Goal: Task Accomplishment & Management: Manage account settings

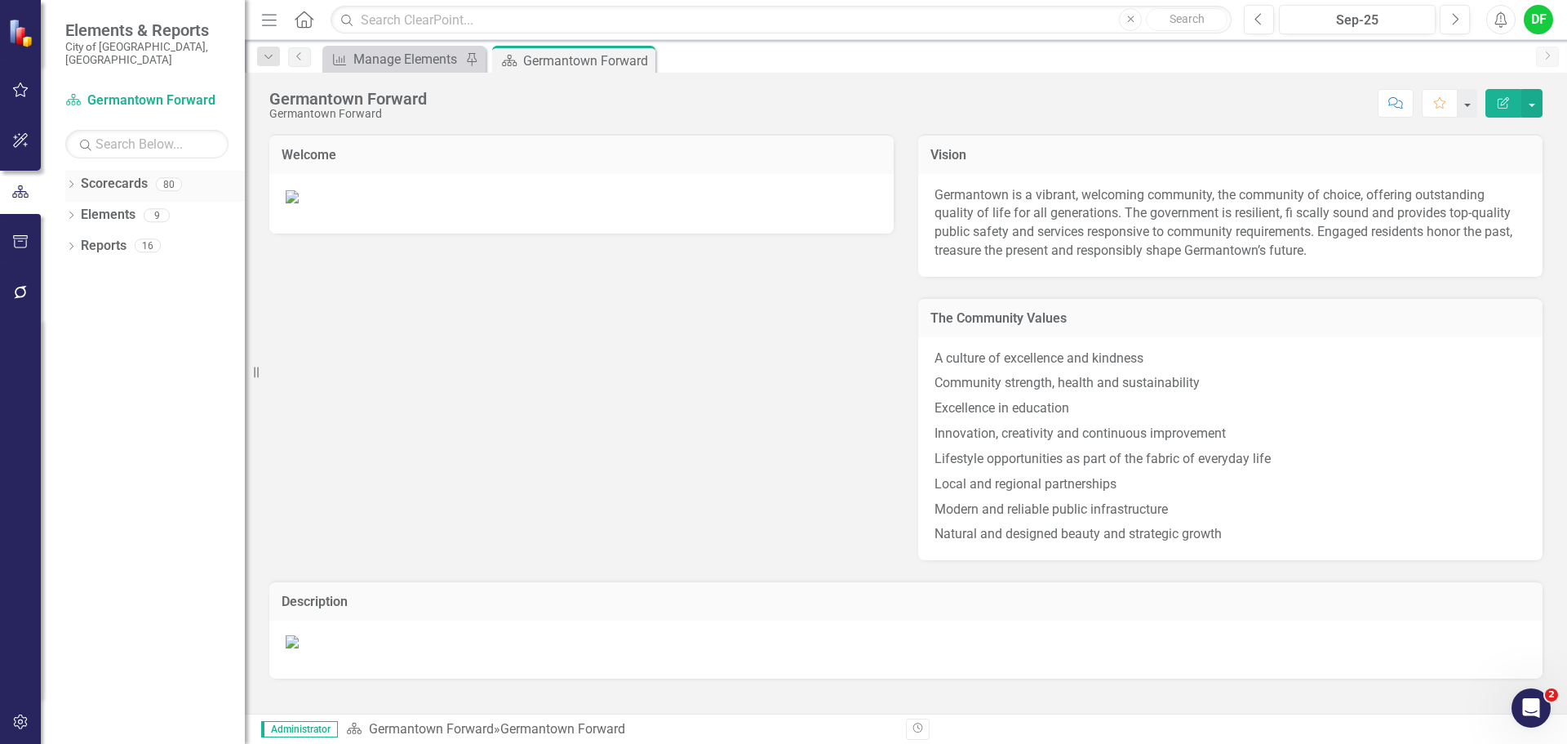
click at [70, 181] on icon "Dropdown" at bounding box center [70, 185] width 11 height 9
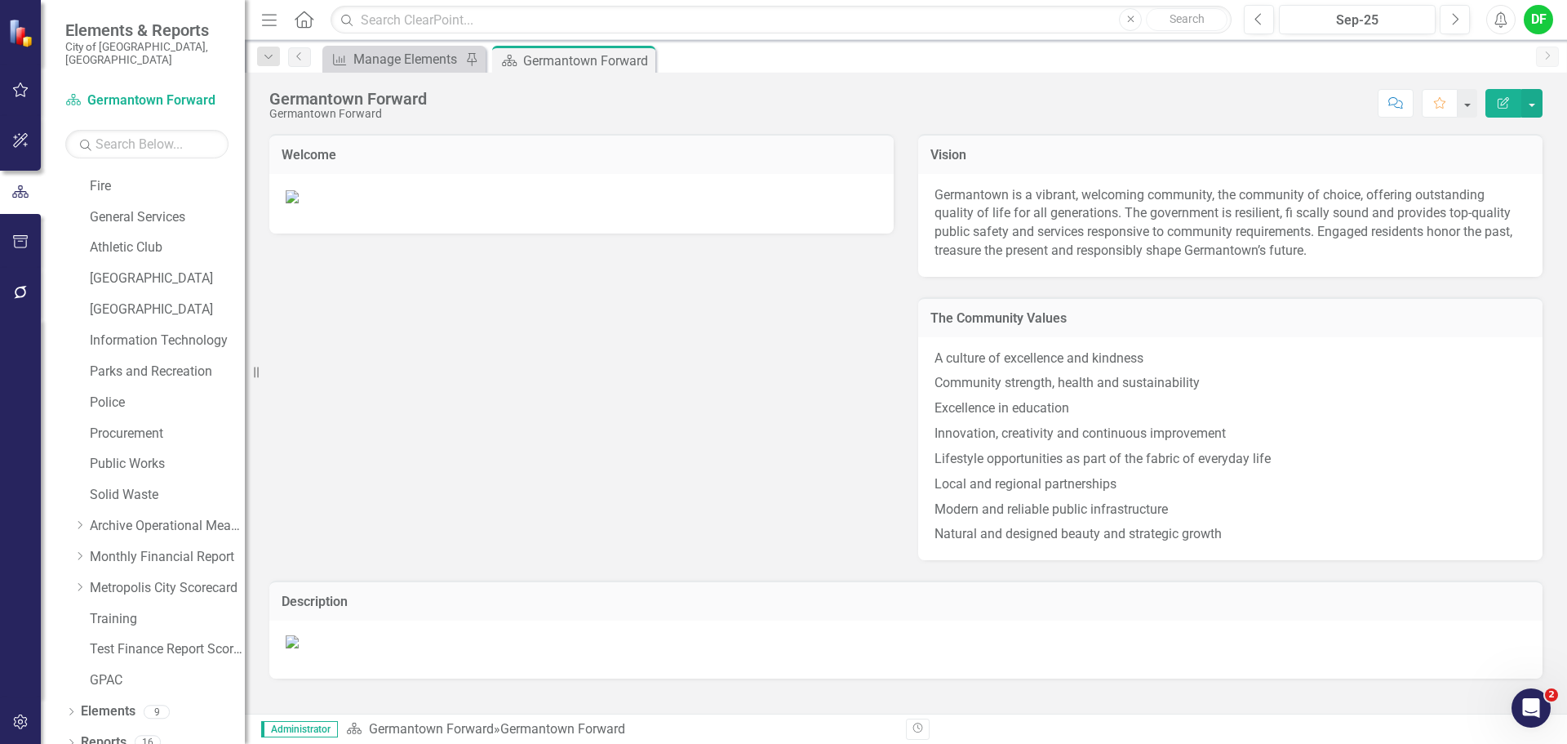
scroll to position [309, 0]
click at [81, 549] on icon at bounding box center [80, 553] width 4 height 8
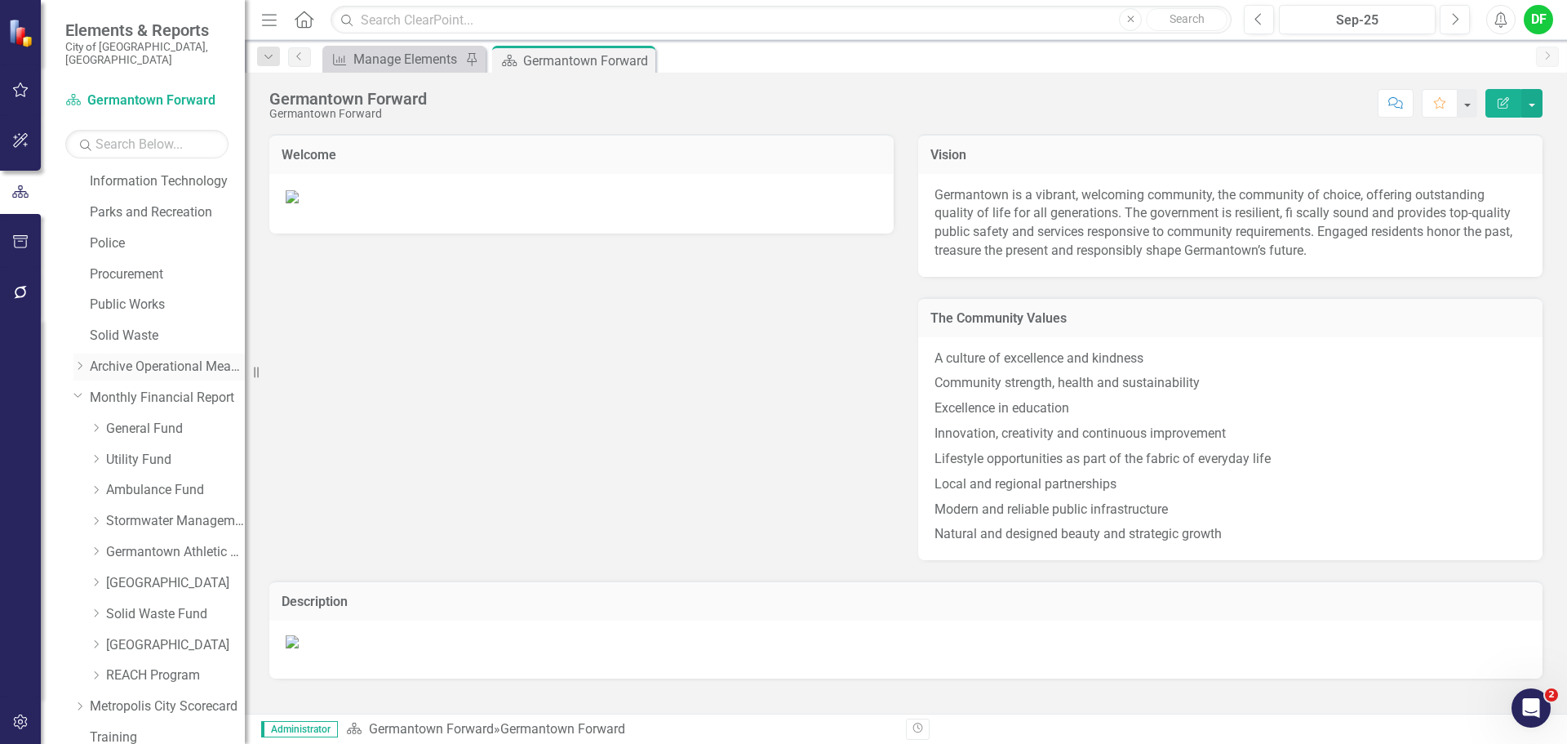
scroll to position [473, 0]
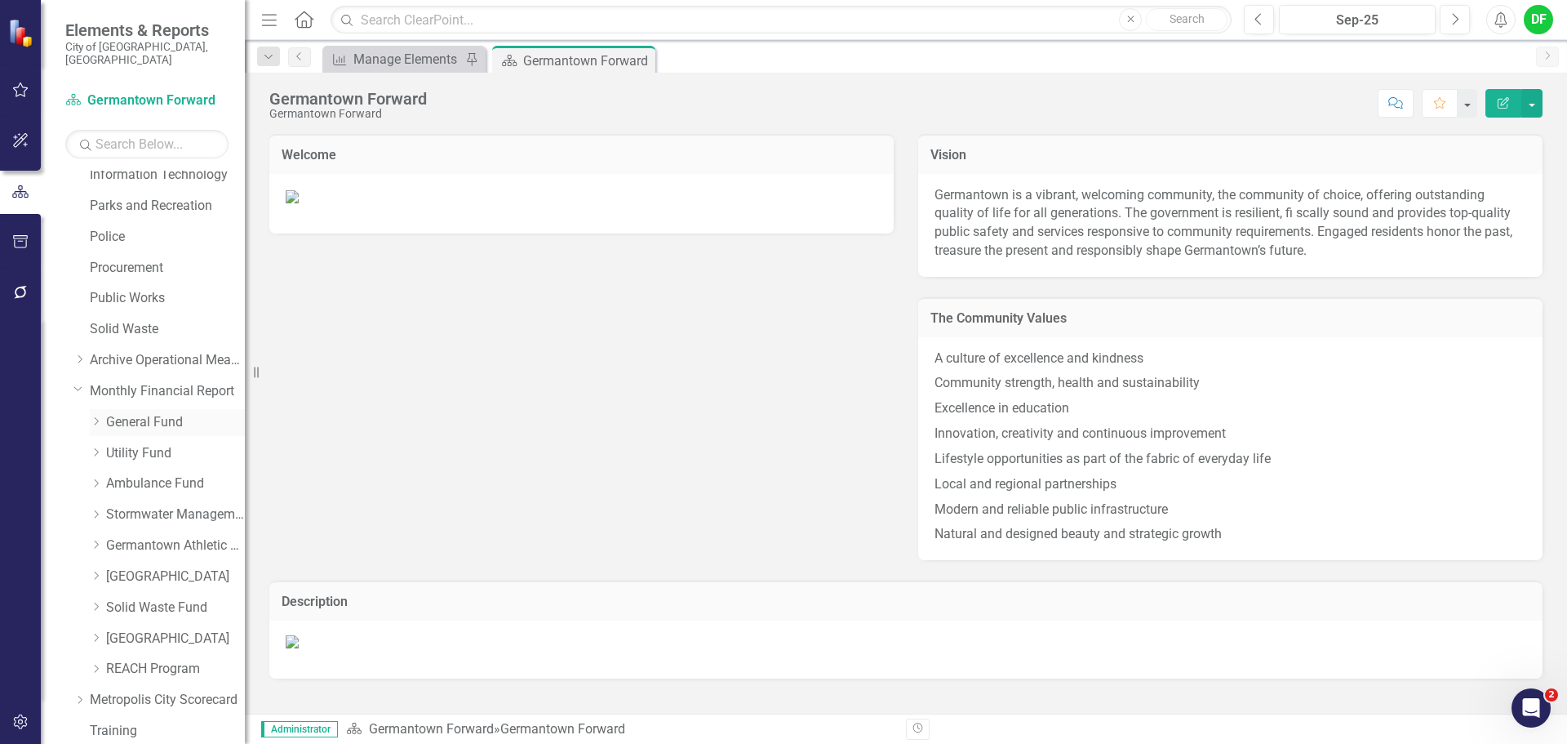
click at [116, 413] on link "General Fund" at bounding box center [175, 422] width 139 height 19
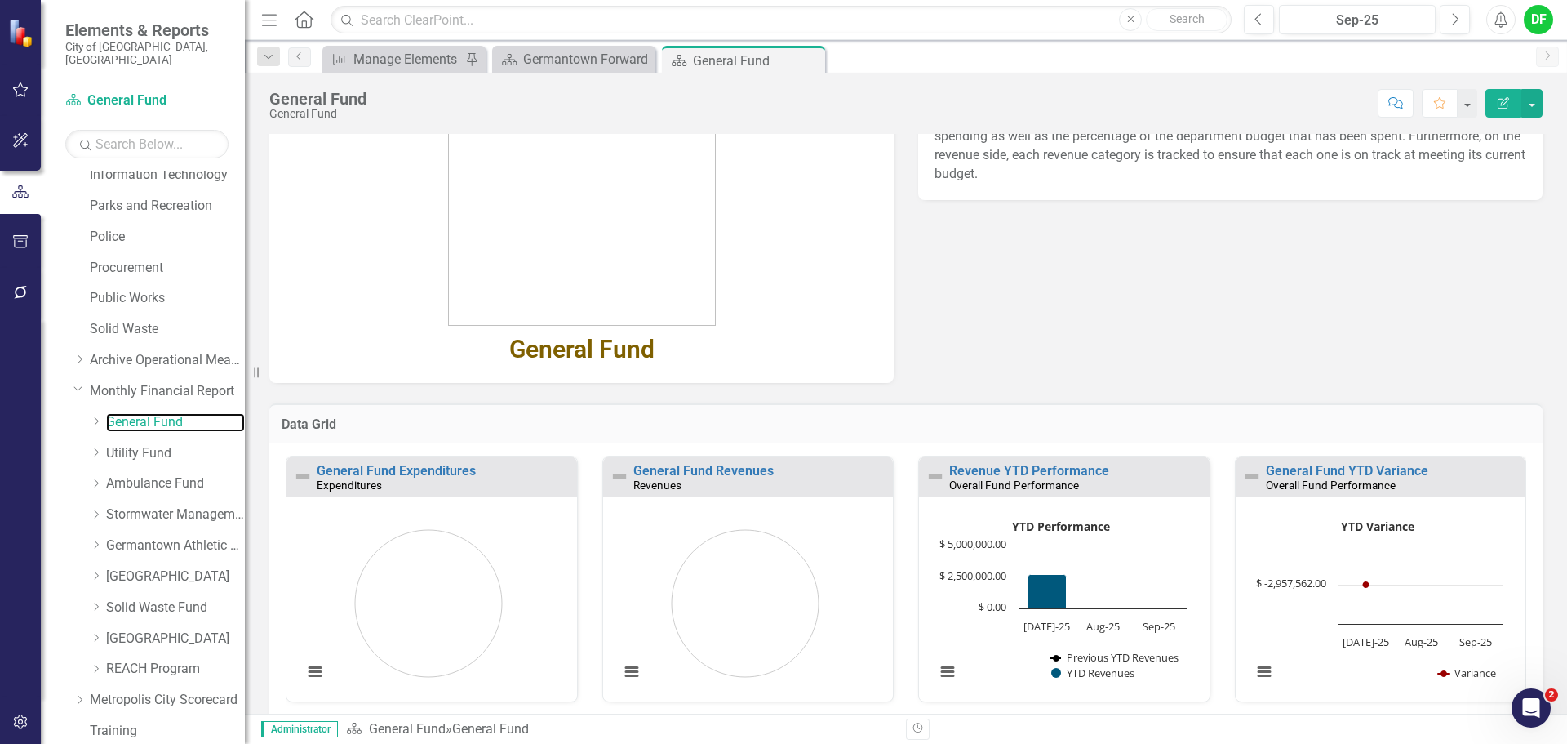
scroll to position [245, 0]
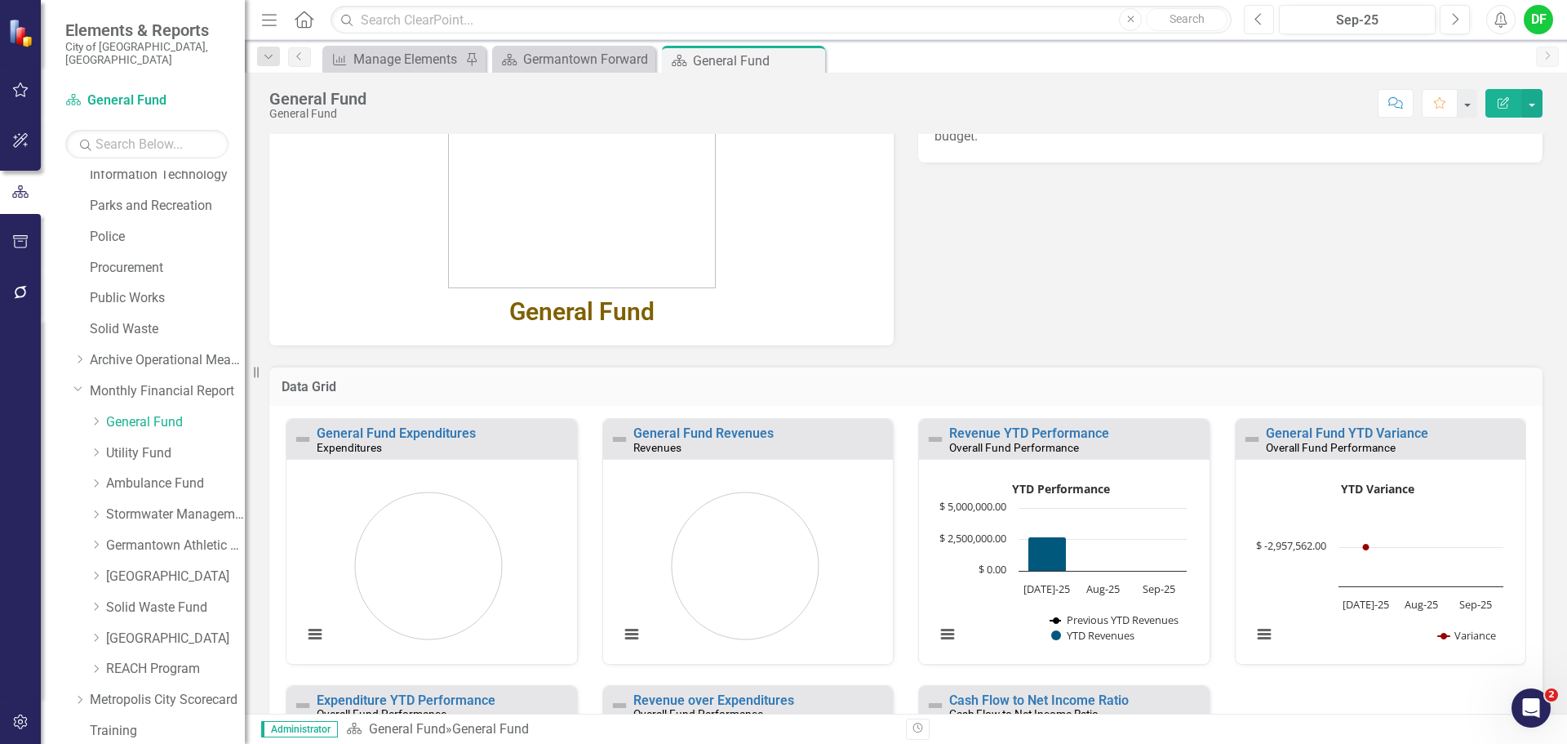
click at [1267, 22] on button "Previous" at bounding box center [1259, 19] width 30 height 29
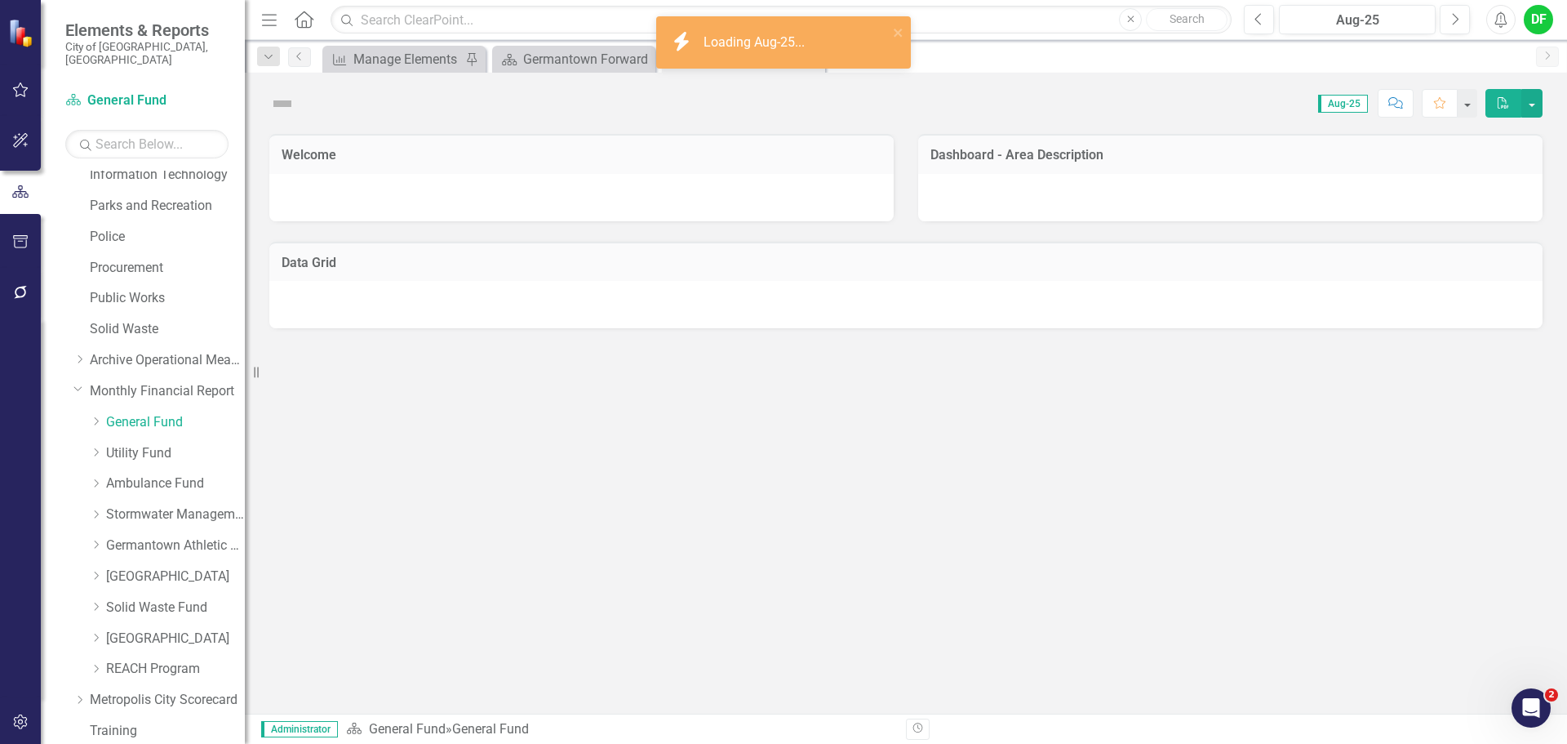
click at [566, 43] on div "Dropdown Search Measure Manage Elements Pin Scorecard Germantown Forward Close …" at bounding box center [906, 56] width 1322 height 33
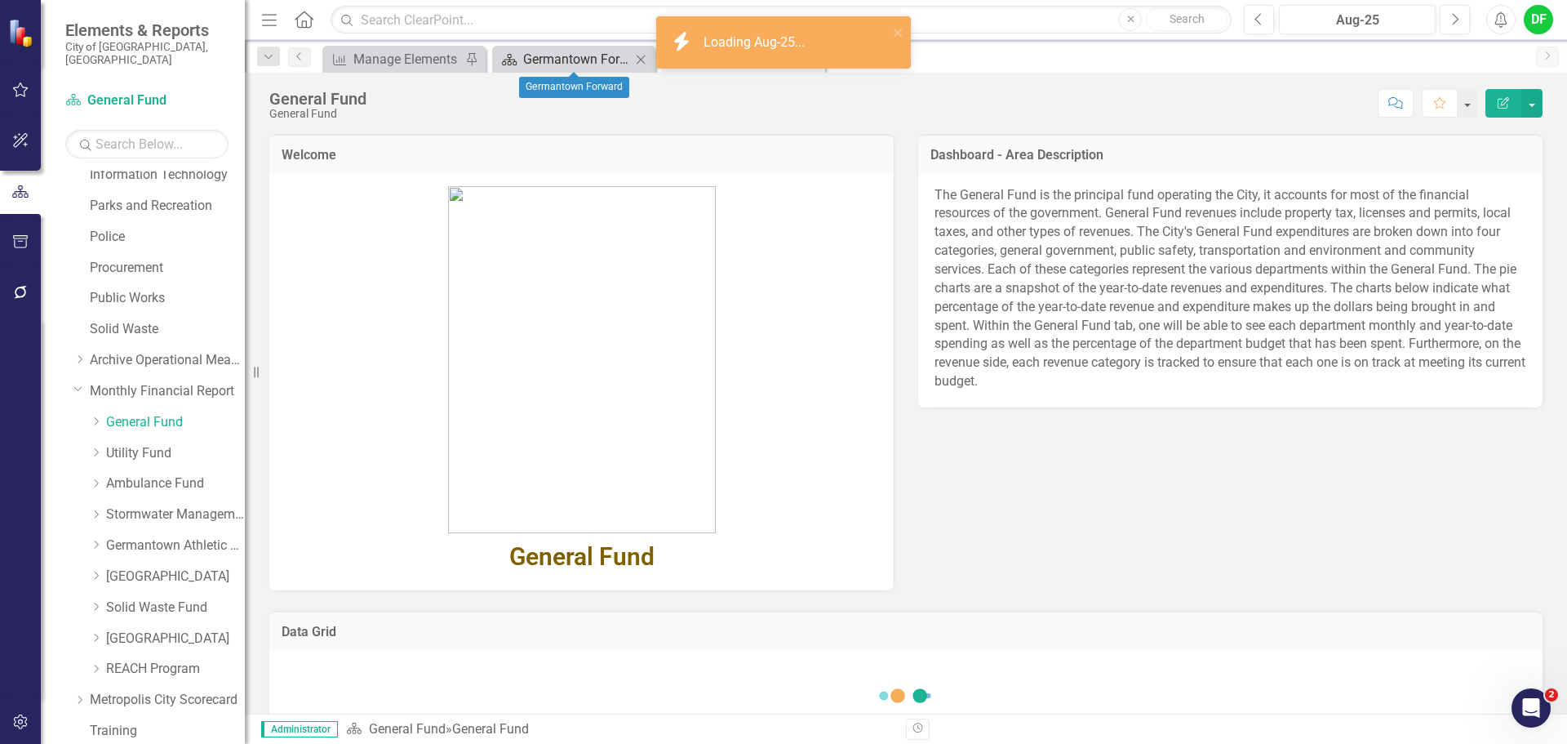
click at [563, 56] on div "Germantown Forward" at bounding box center [577, 59] width 108 height 20
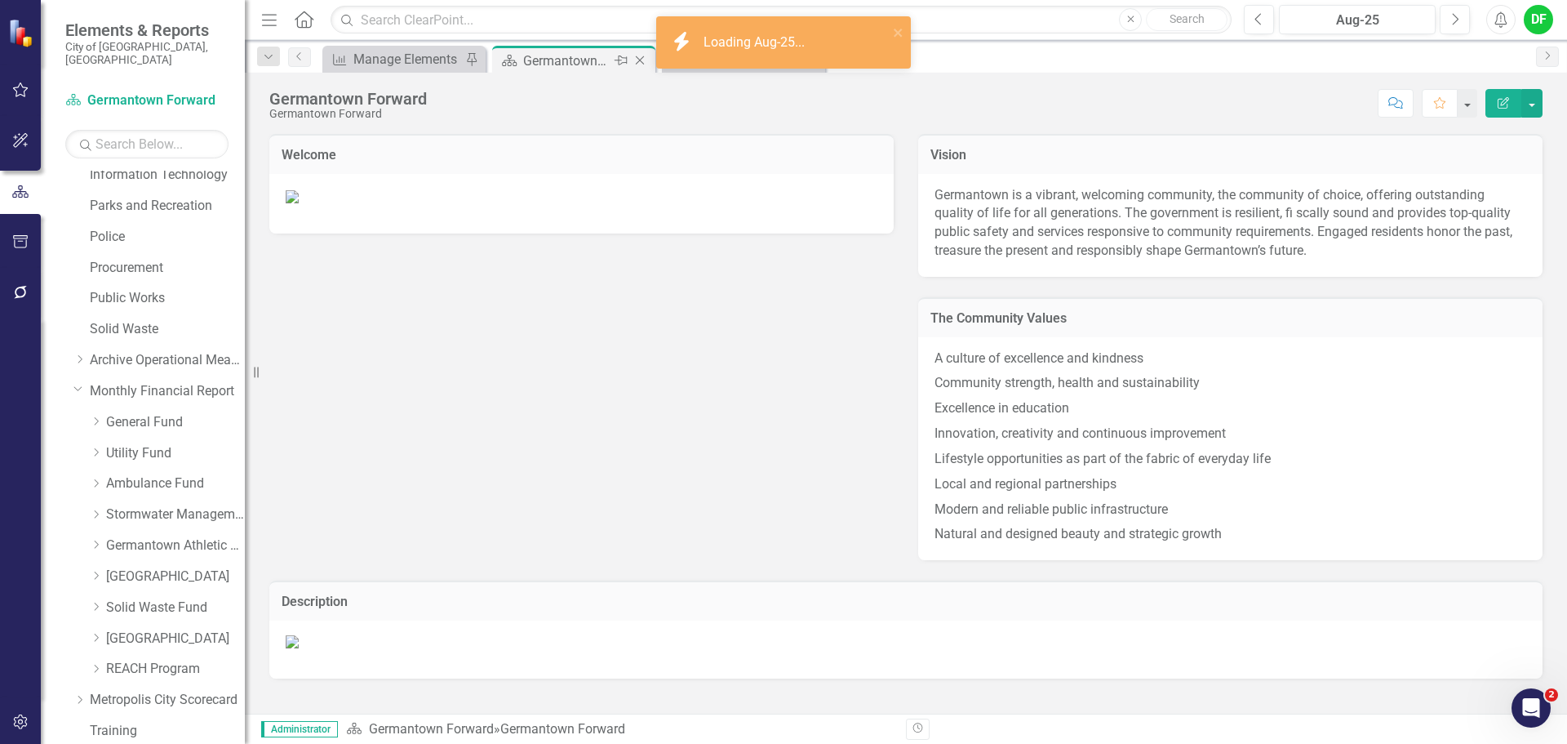
click at [640, 60] on icon "Close" at bounding box center [640, 60] width 16 height 13
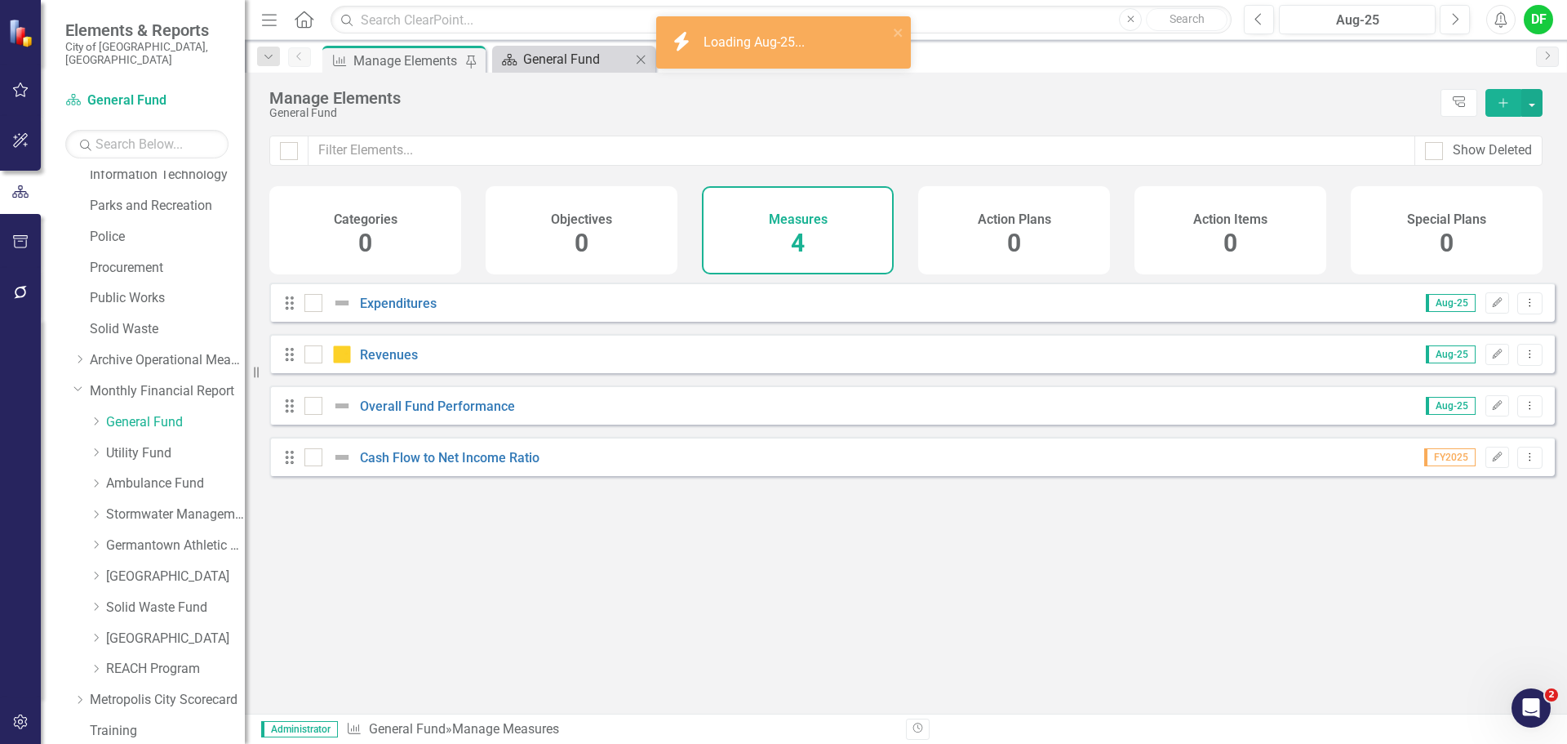
click at [580, 58] on div "General Fund" at bounding box center [577, 59] width 108 height 20
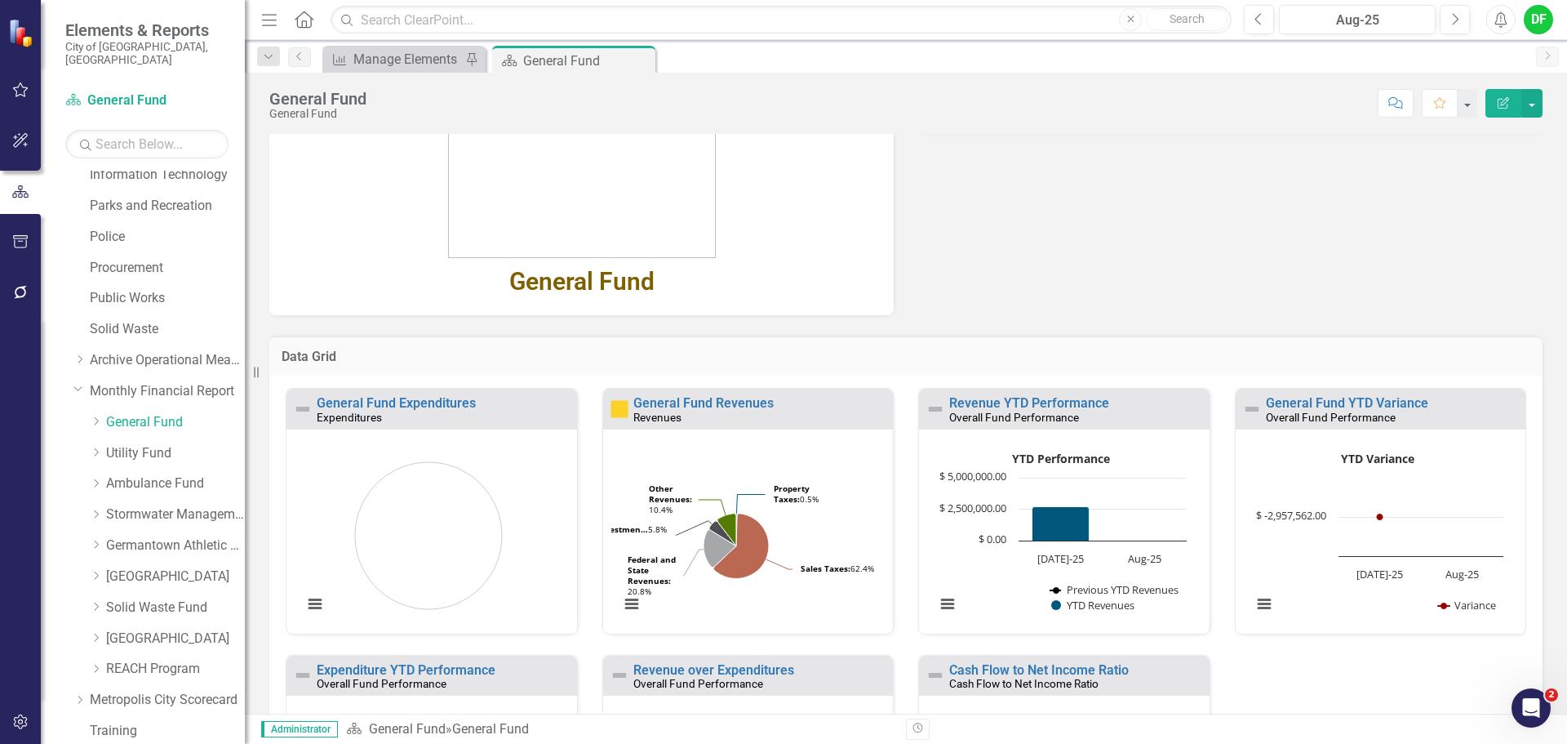
scroll to position [326, 0]
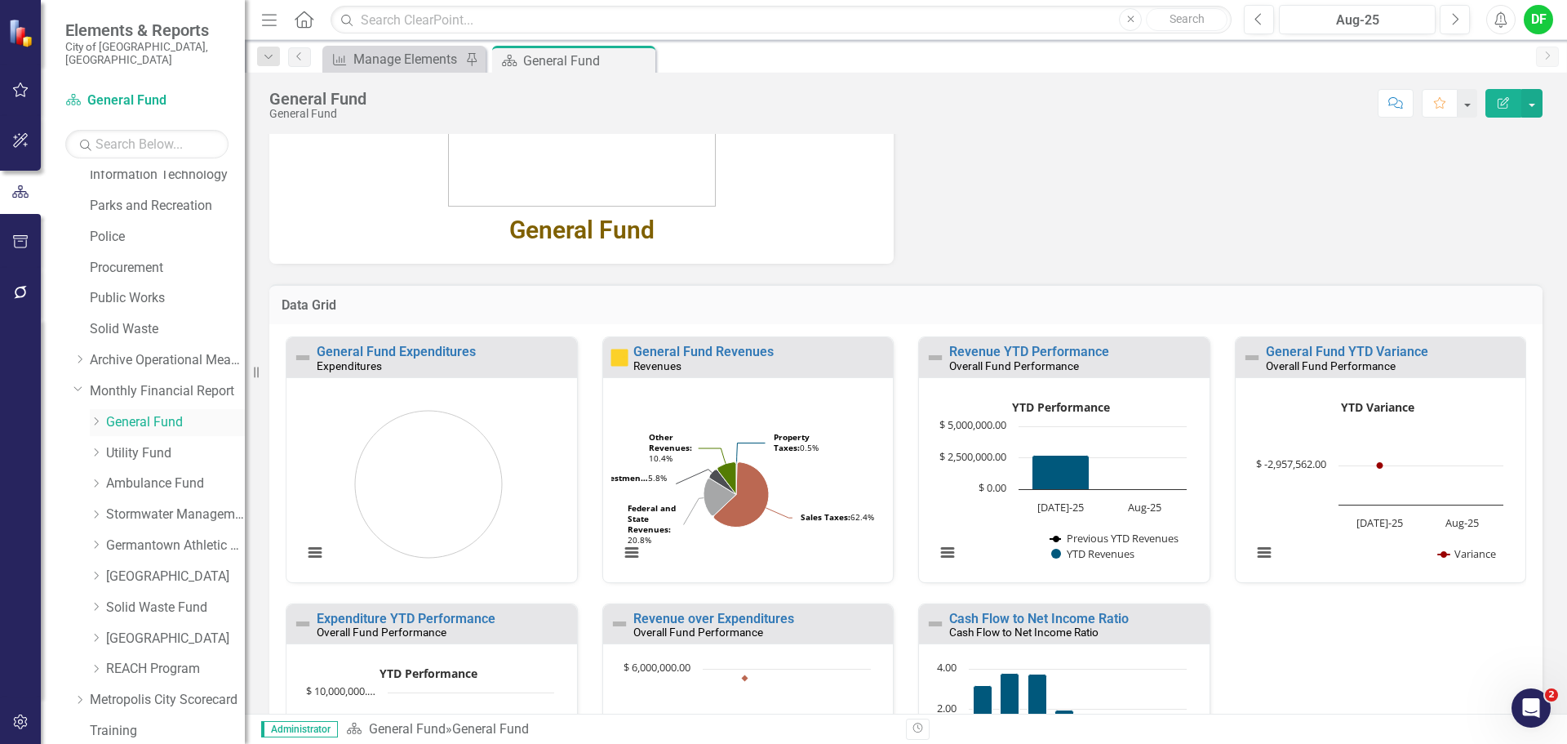
click at [99, 416] on icon "Dropdown" at bounding box center [96, 421] width 12 height 10
click at [131, 444] on link "General Fund Revenues" at bounding box center [183, 453] width 122 height 19
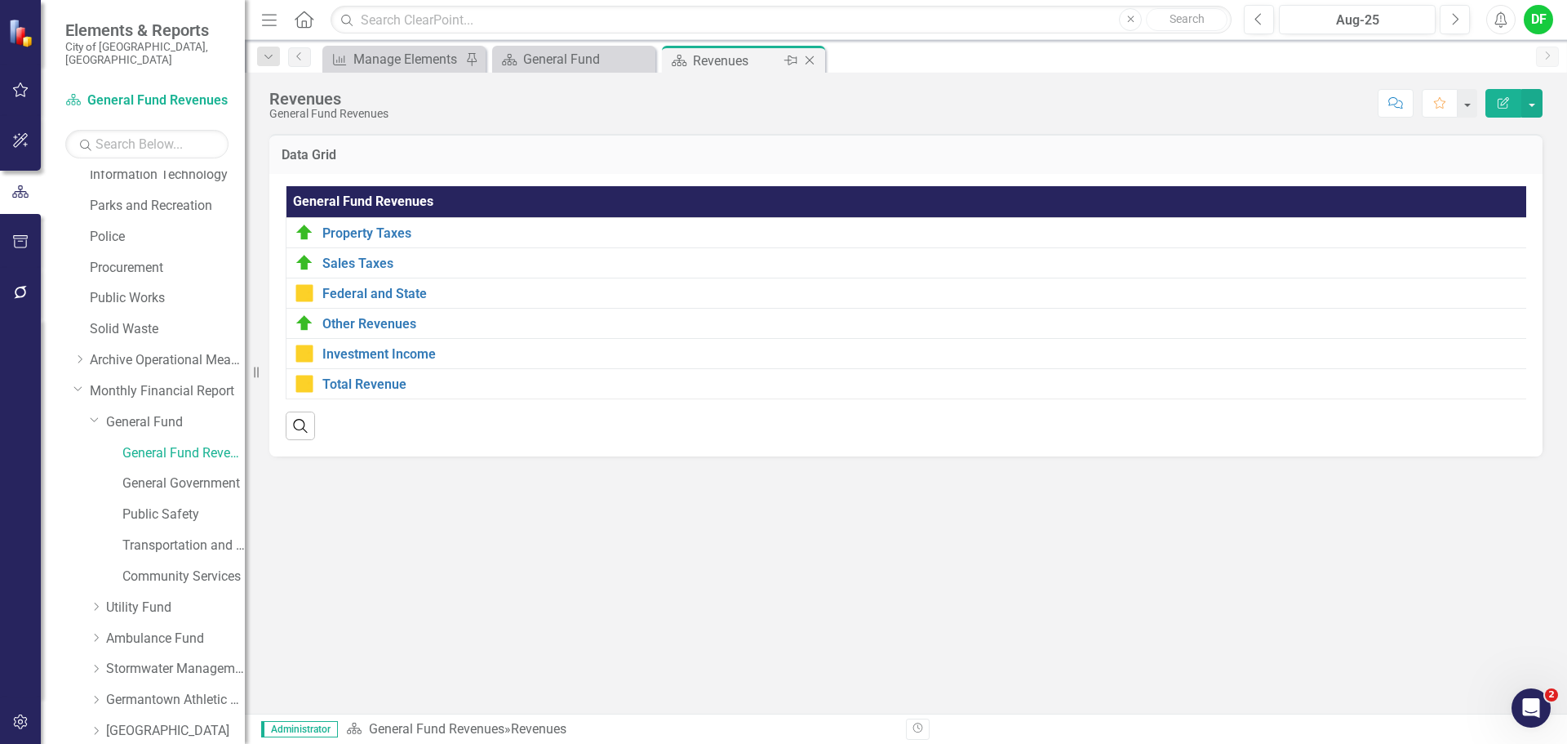
click at [807, 60] on icon "Close" at bounding box center [810, 60] width 16 height 13
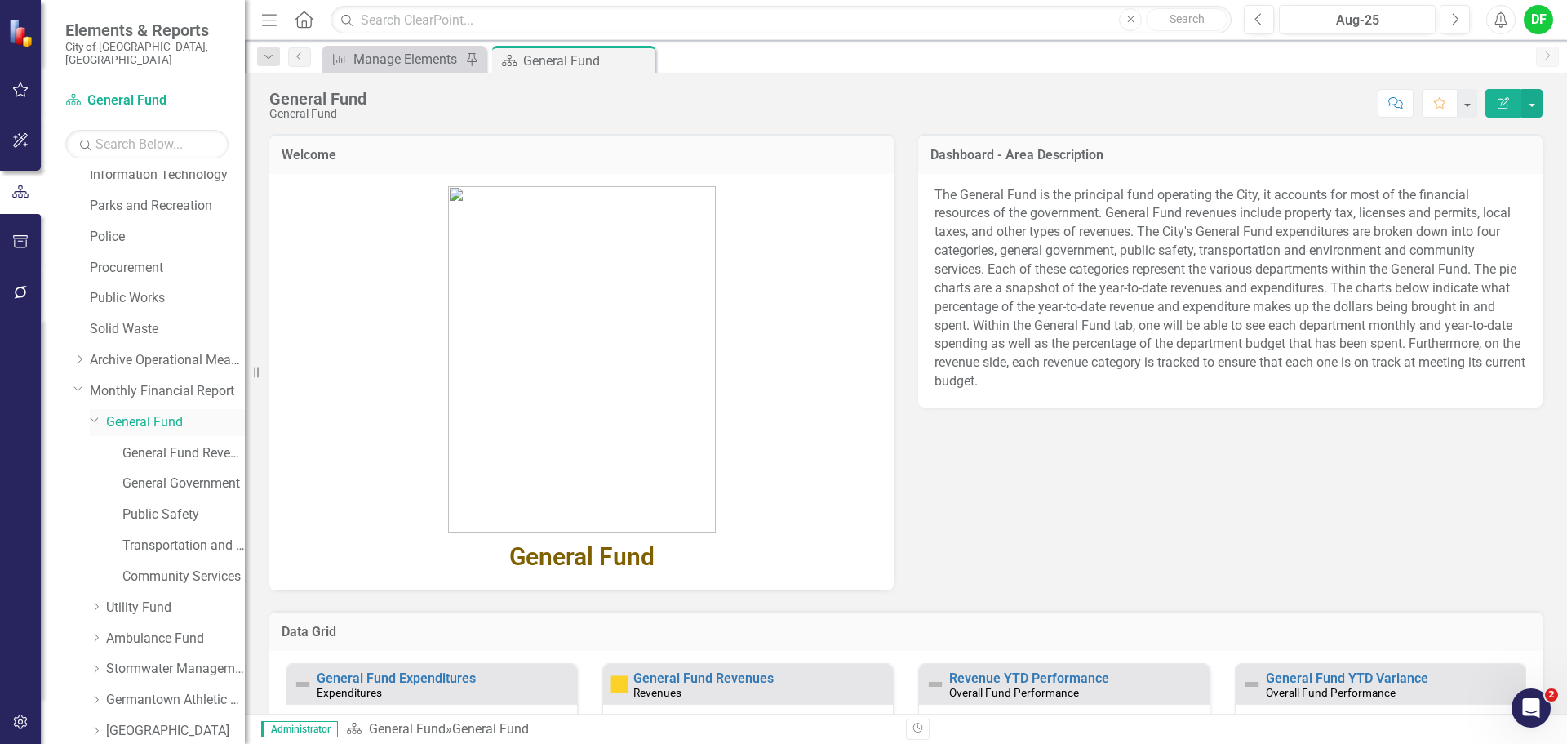
click at [96, 413] on icon "Dropdown" at bounding box center [95, 419] width 10 height 12
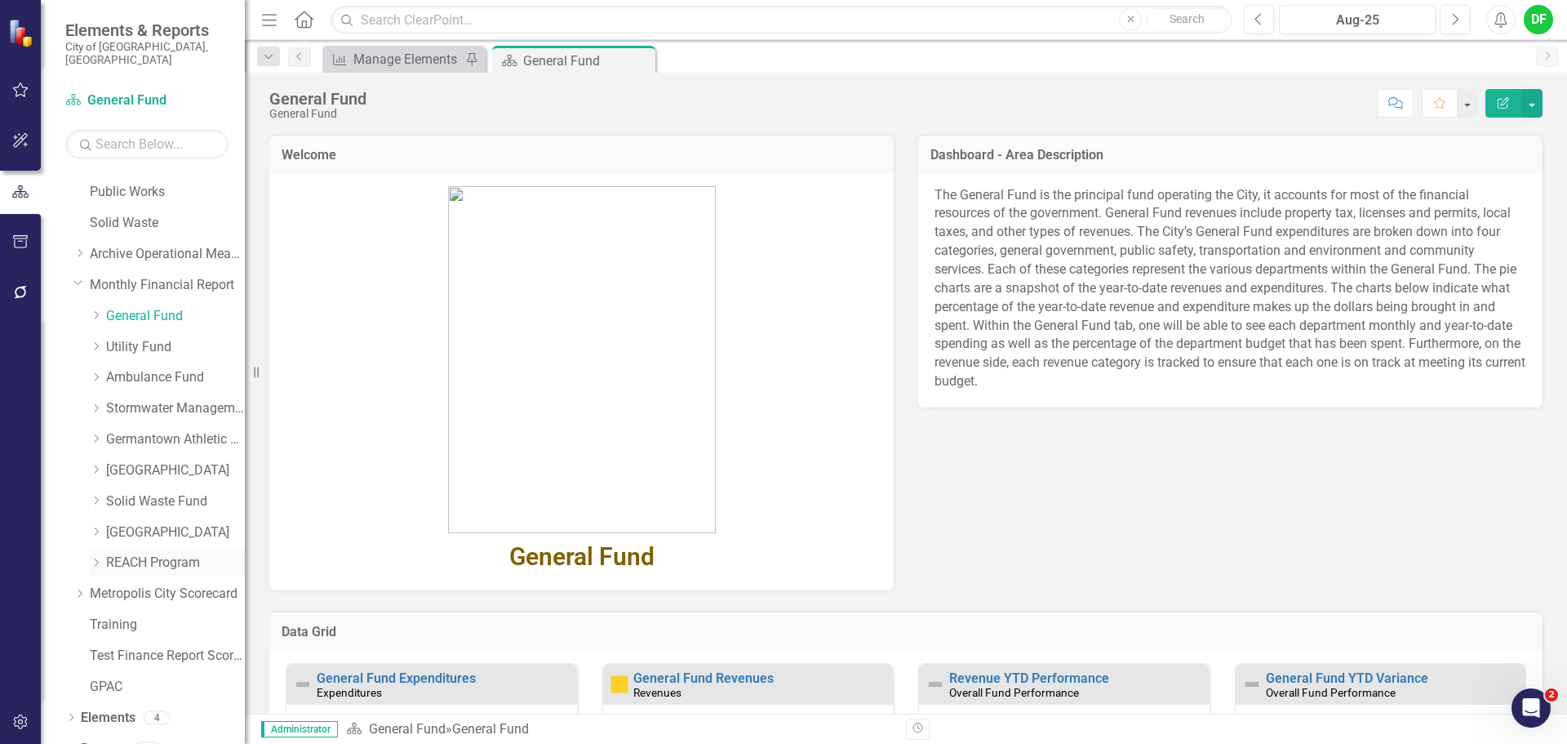
scroll to position [588, 0]
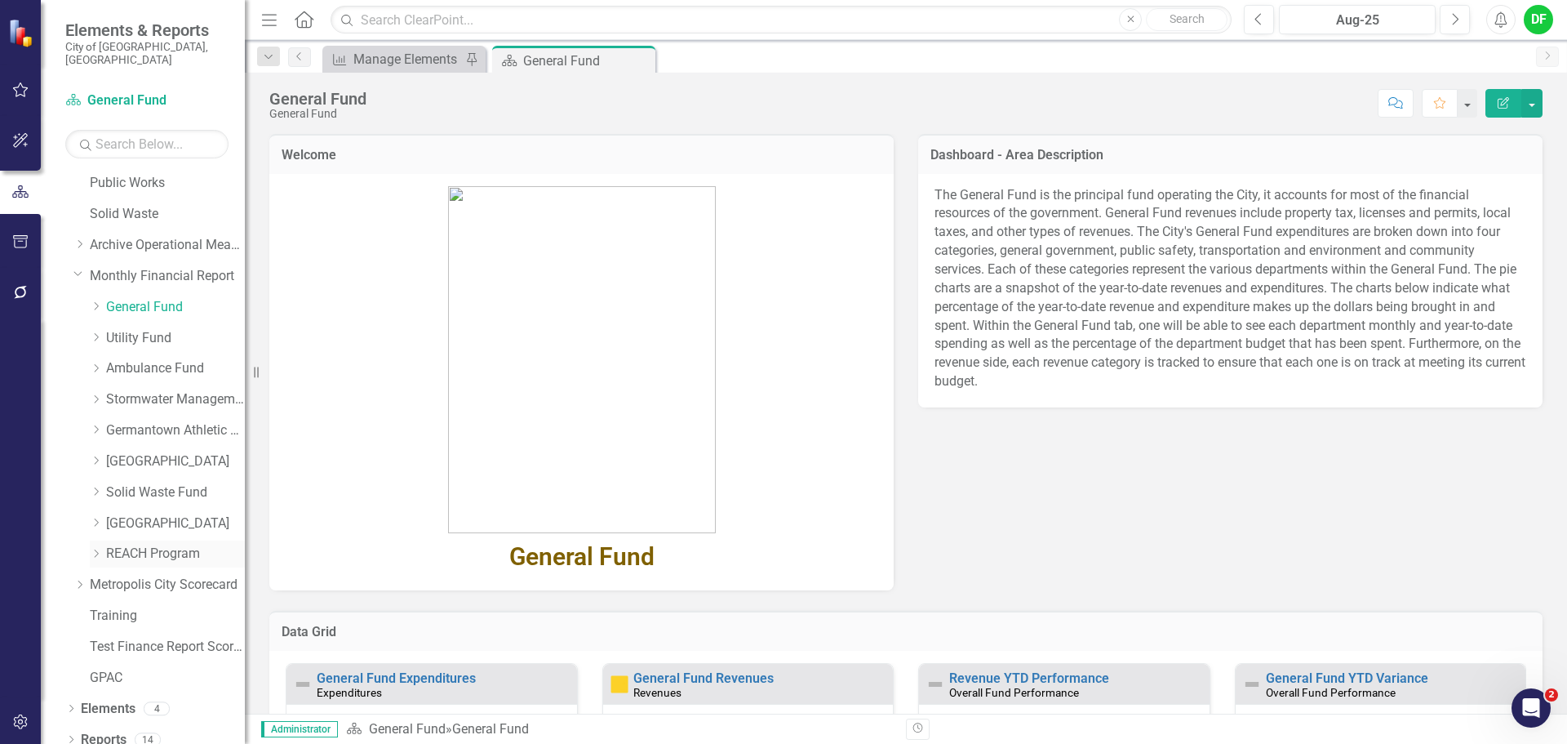
click at [95, 548] on icon "Dropdown" at bounding box center [96, 553] width 12 height 10
click at [130, 575] on link "REACH Program Revenues" at bounding box center [183, 584] width 122 height 19
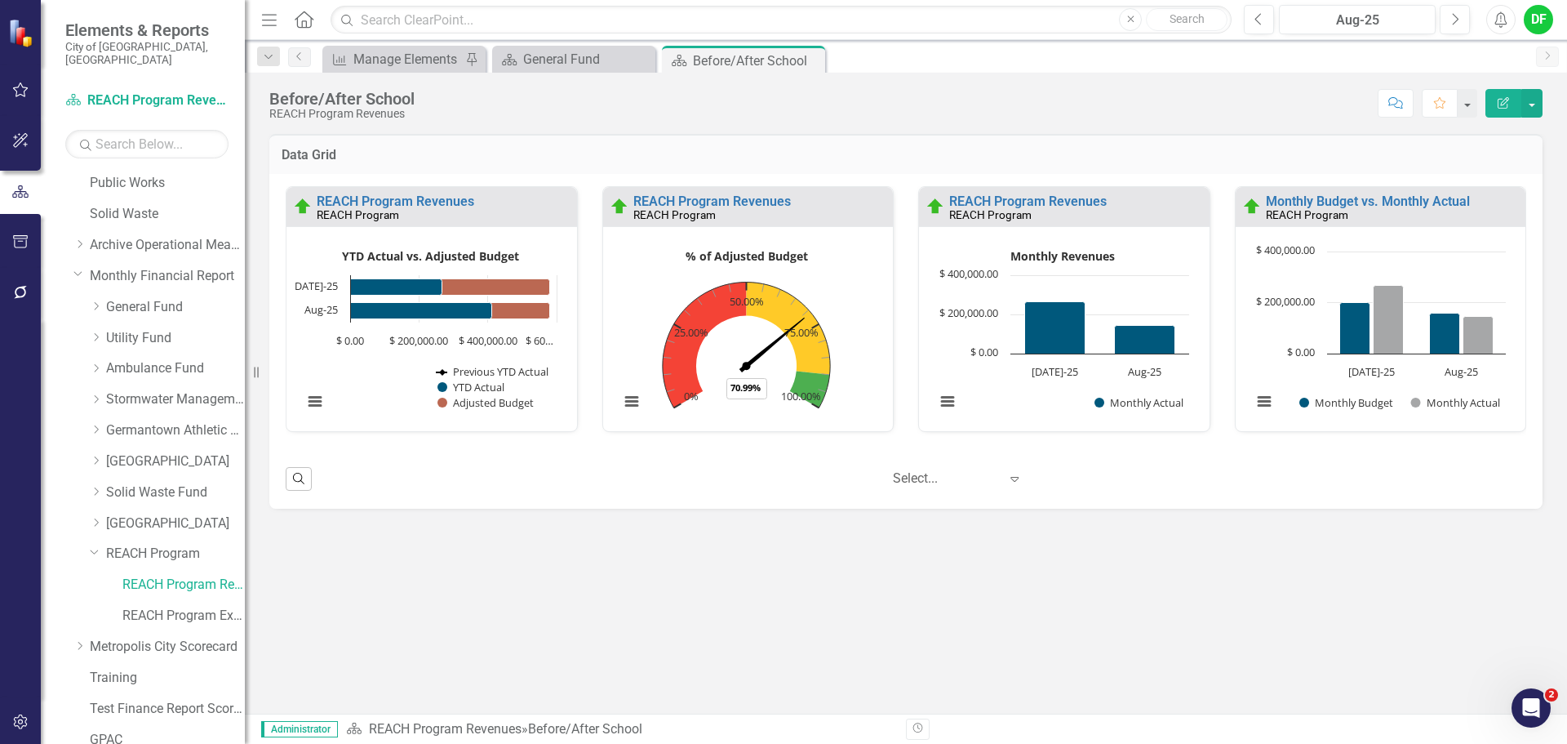
drag, startPoint x: 811, startPoint y: 59, endPoint x: 744, endPoint y: 66, distance: 67.3
click at [0, 0] on icon "Close" at bounding box center [0, 0] width 0 height 0
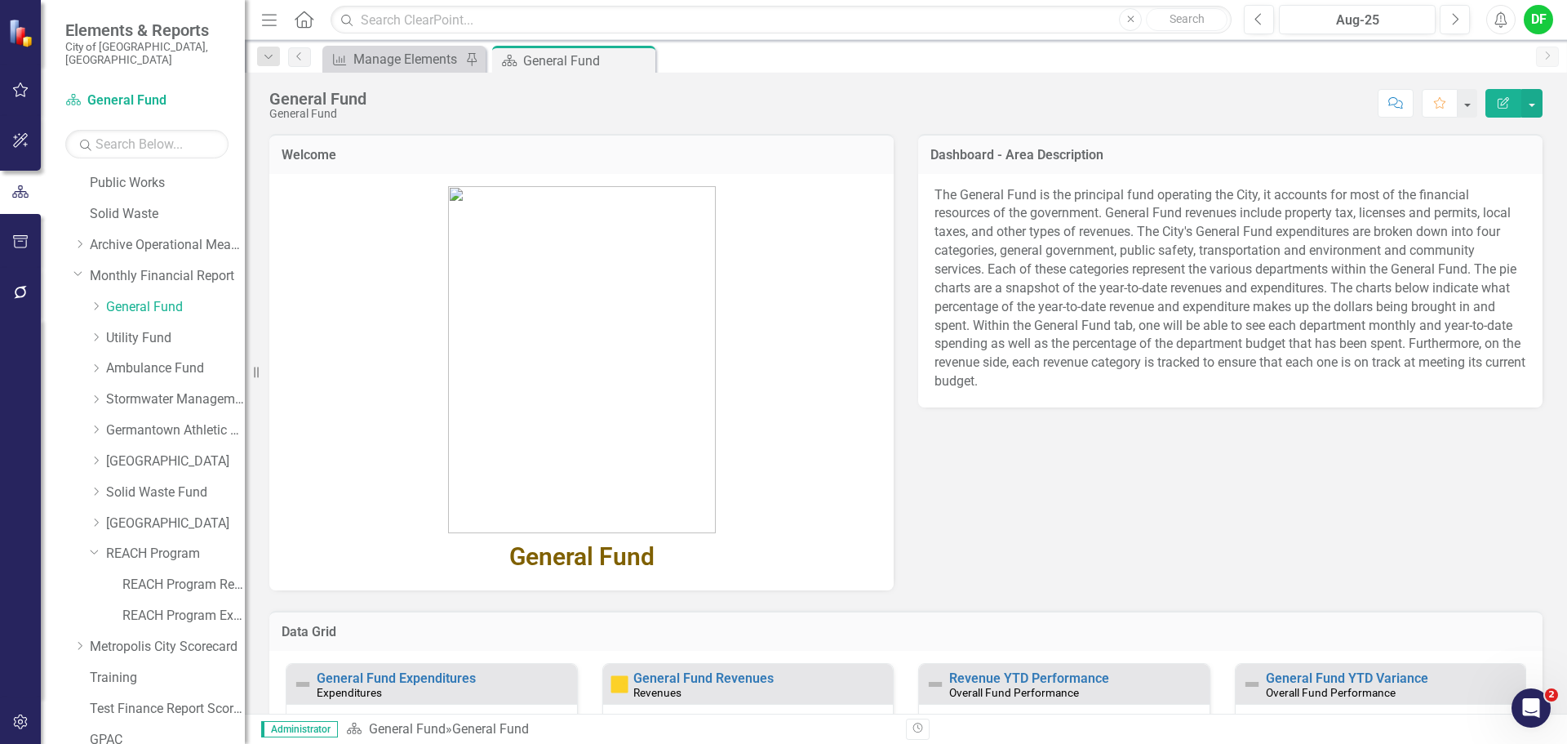
click at [0, 0] on icon "Close" at bounding box center [0, 0] width 0 height 0
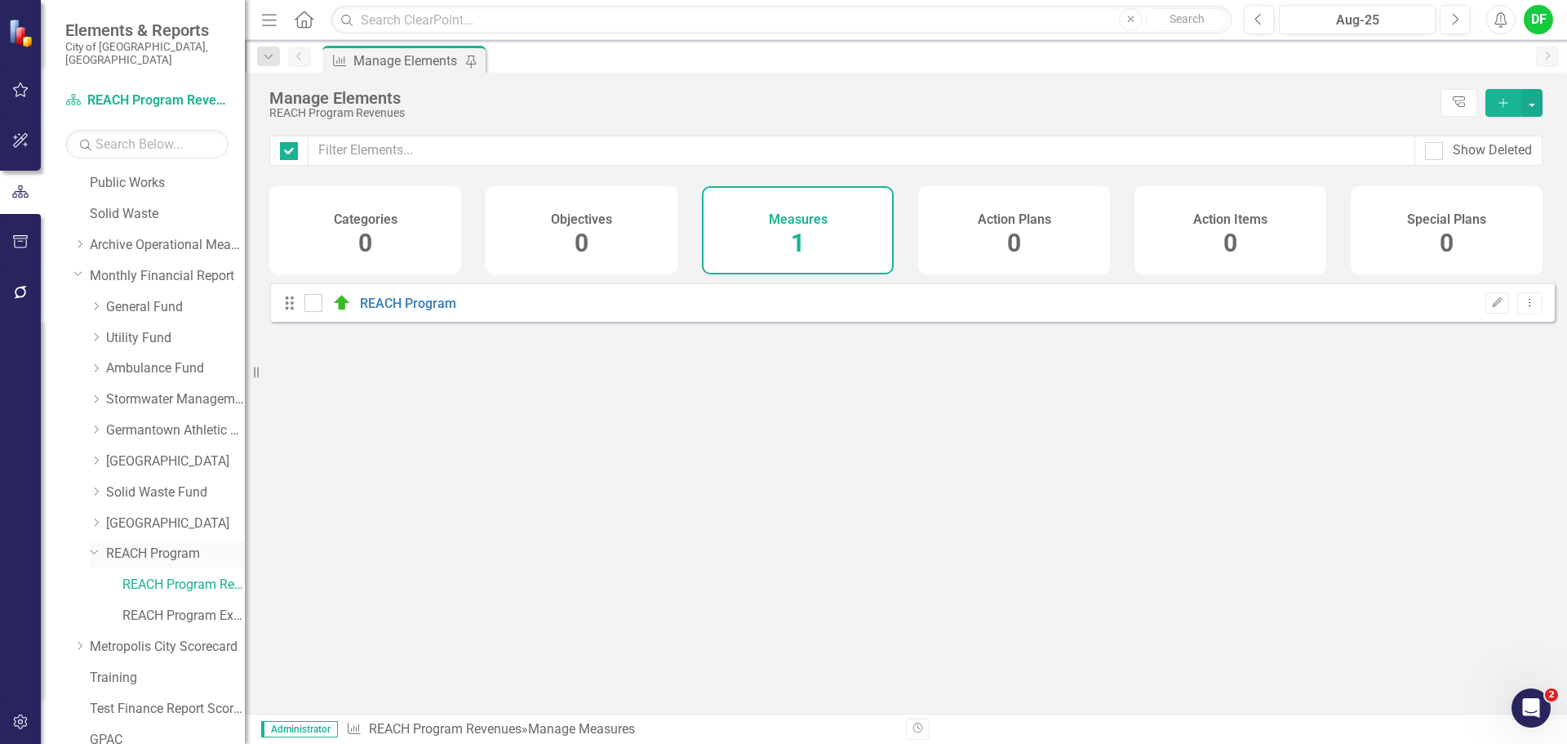
checkbox input "false"
click at [155, 544] on link "REACH Program" at bounding box center [175, 553] width 139 height 19
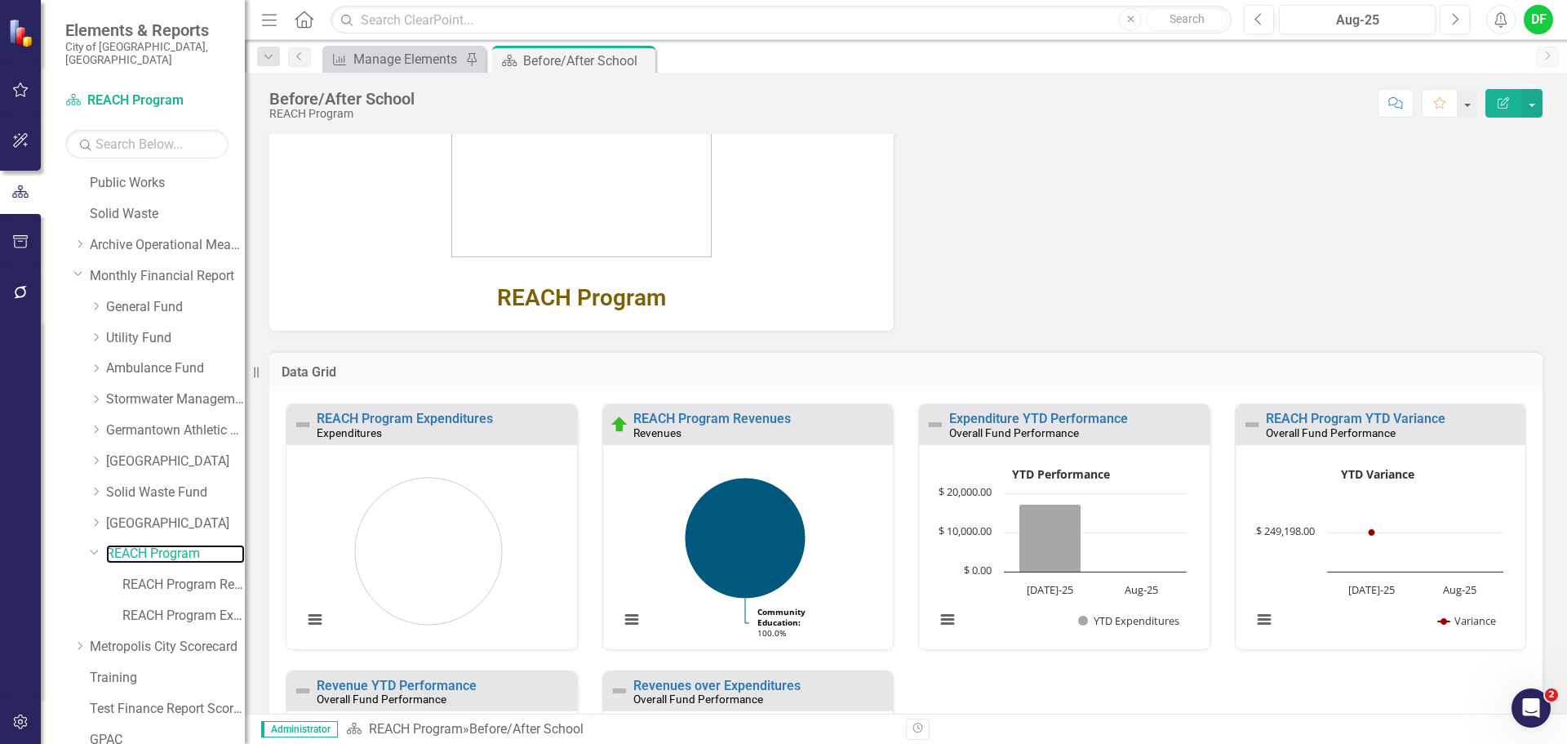
scroll to position [281, 0]
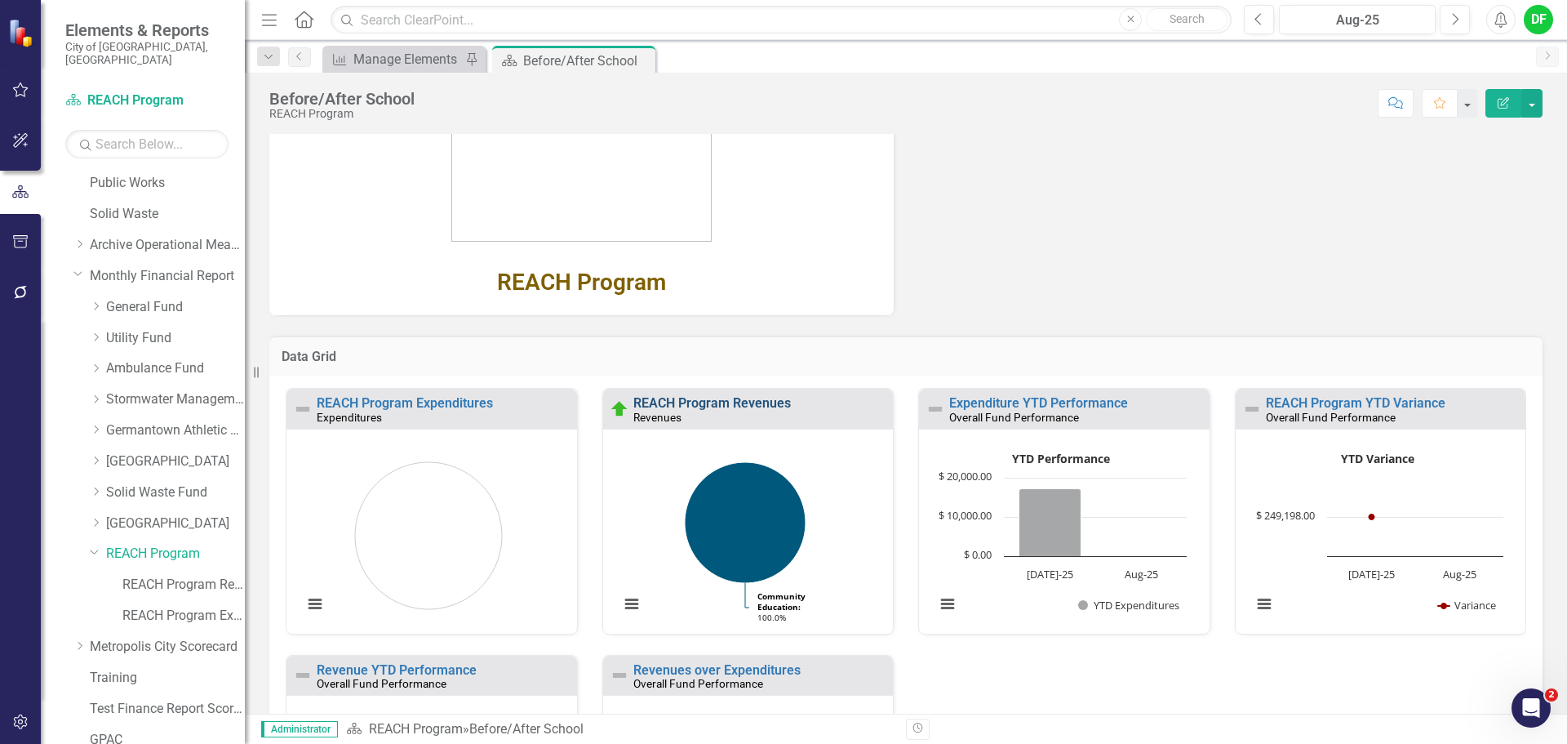
click at [715, 409] on link "REACH Program Revenues" at bounding box center [712, 403] width 158 height 16
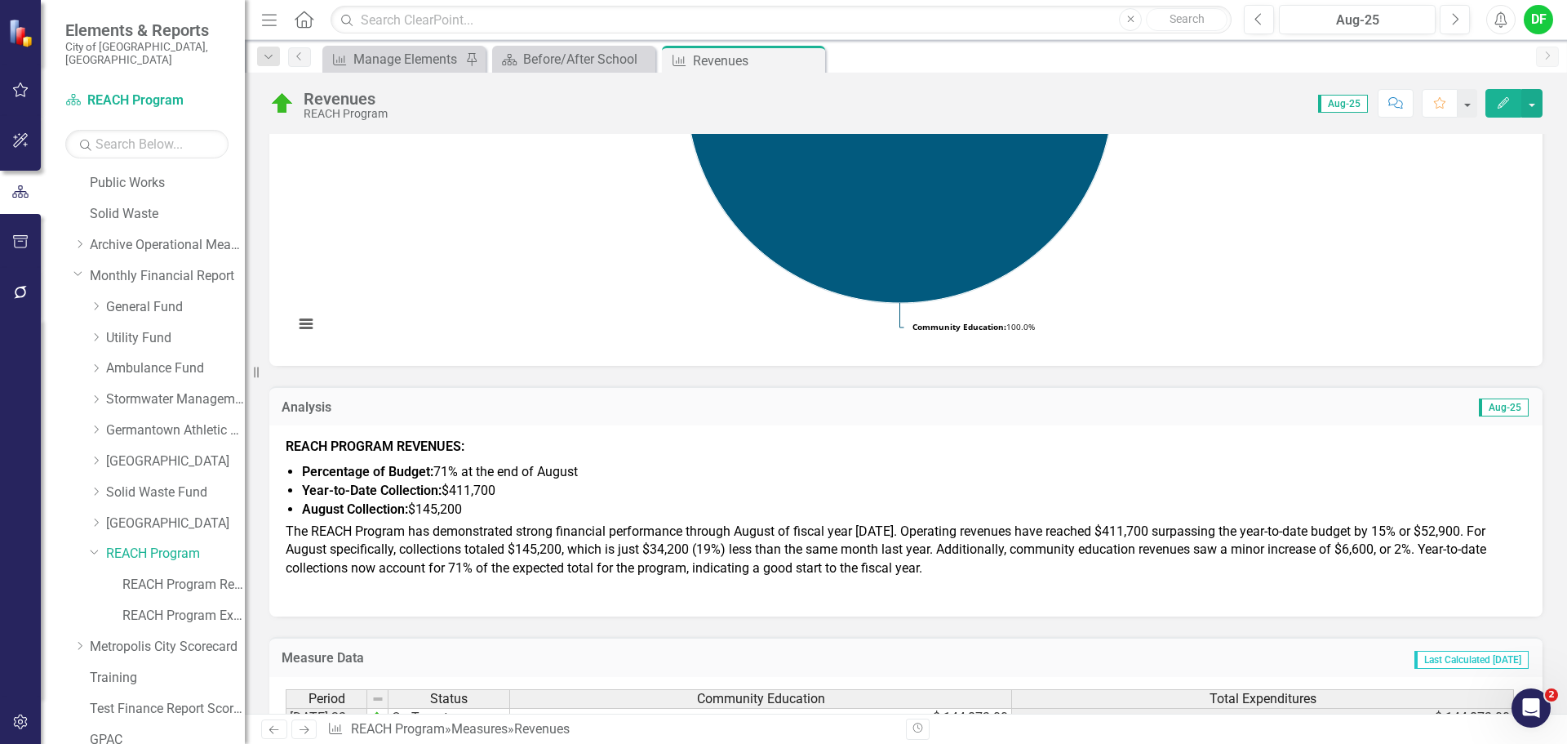
scroll to position [490, 0]
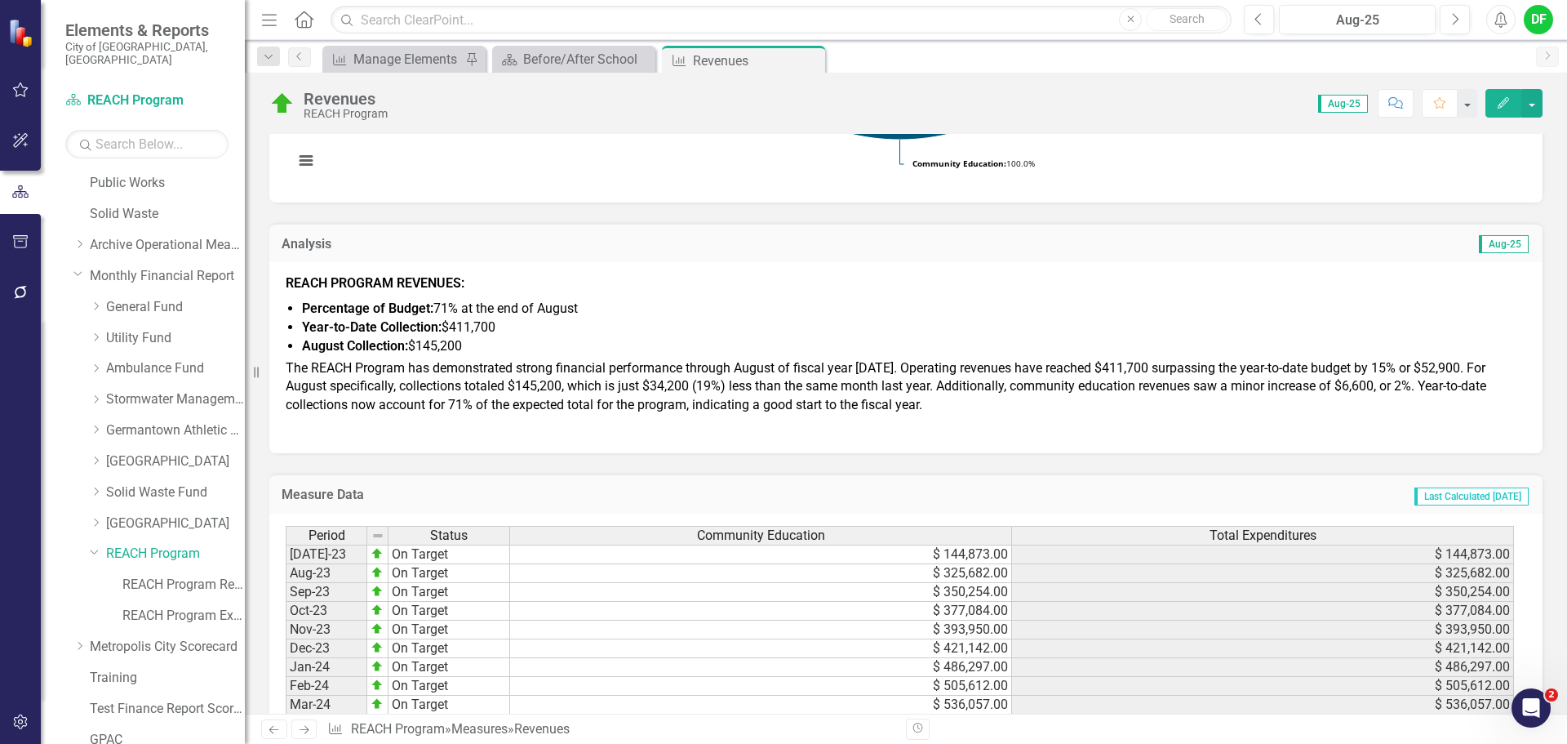
drag, startPoint x: 811, startPoint y: 61, endPoint x: 759, endPoint y: 61, distance: 51.4
click at [0, 0] on icon at bounding box center [0, 0] width 0 height 0
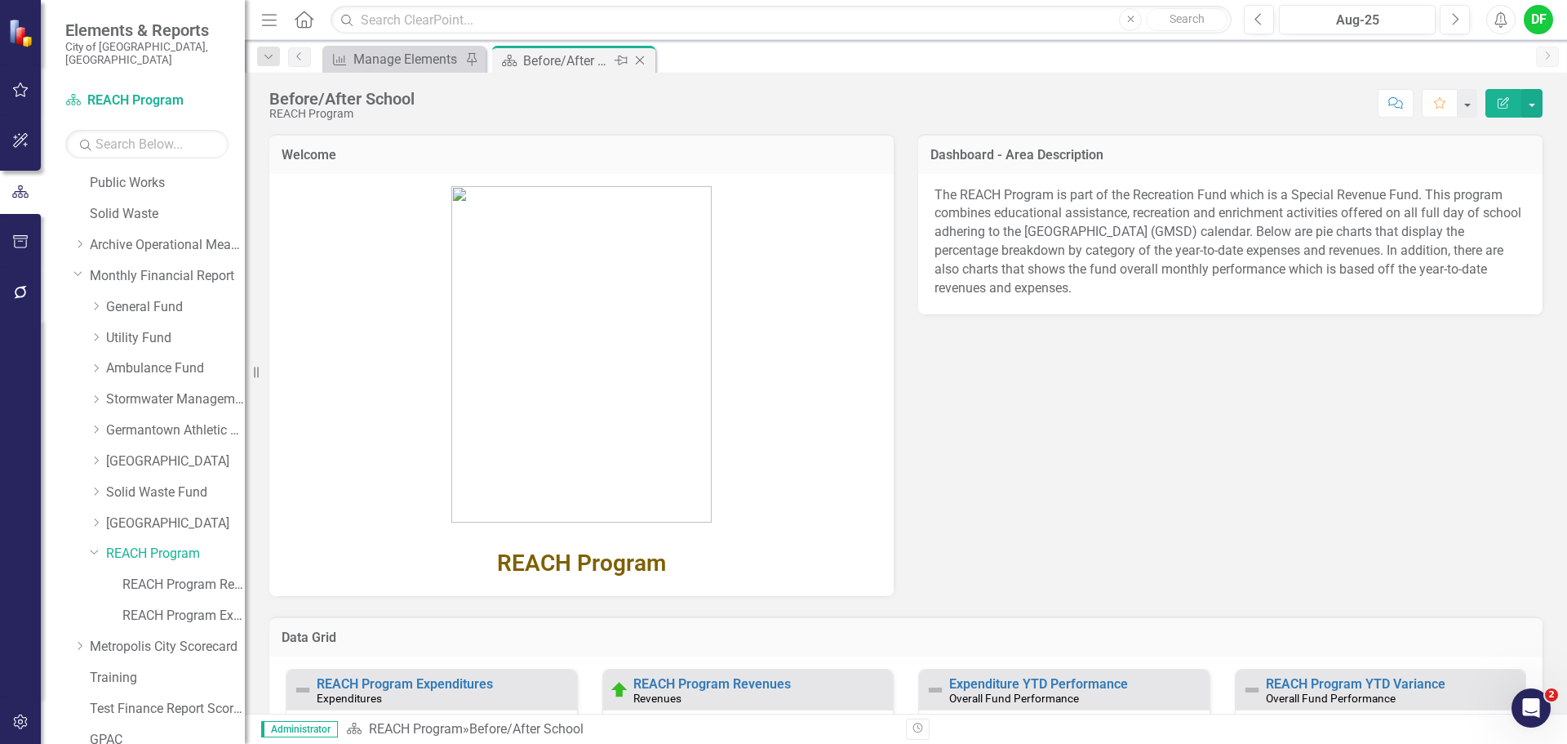
click at [637, 60] on icon "Close" at bounding box center [640, 60] width 16 height 13
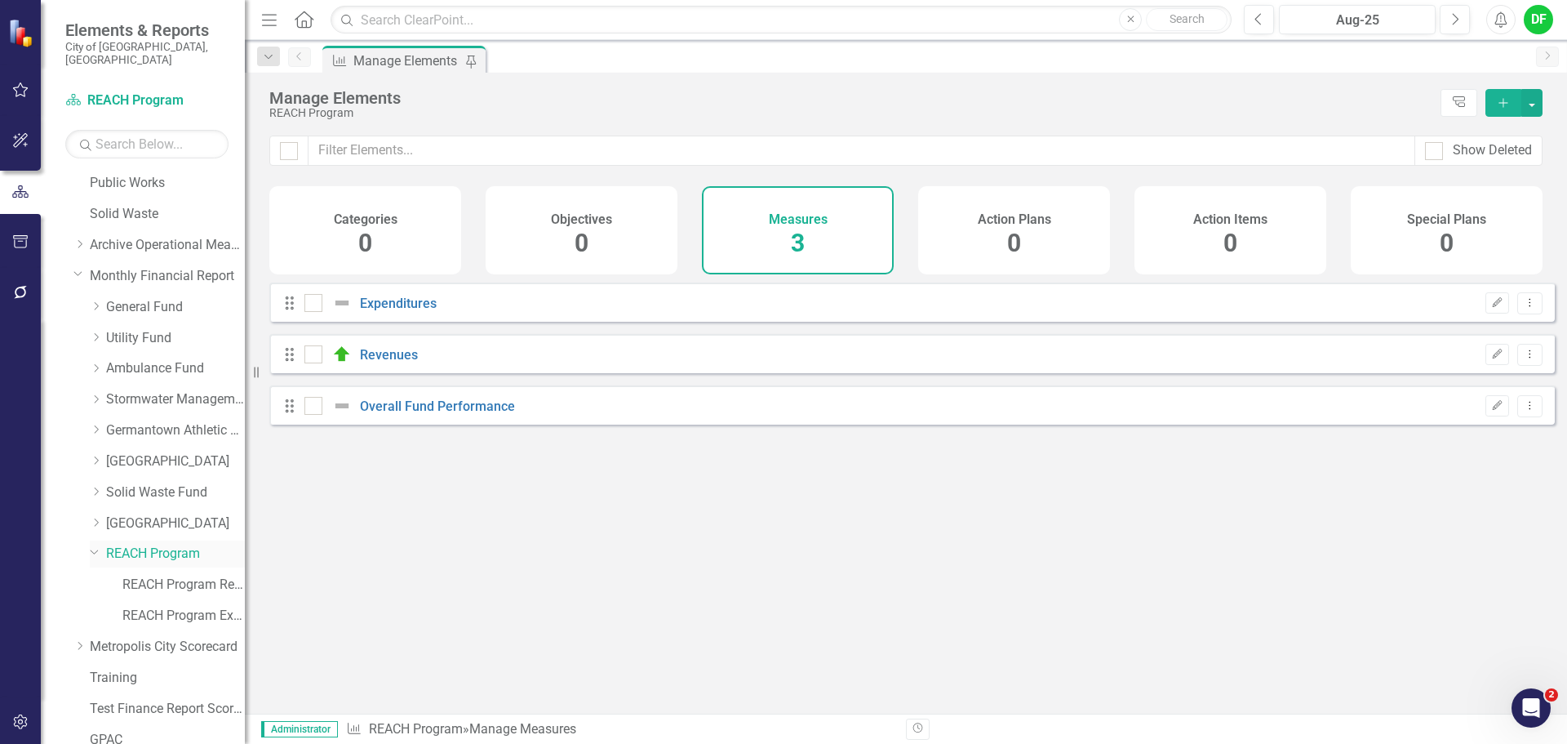
checkbox input "false"
click at [93, 545] on icon "Dropdown" at bounding box center [95, 551] width 10 height 12
click at [100, 517] on icon "Dropdown" at bounding box center [96, 522] width 12 height 10
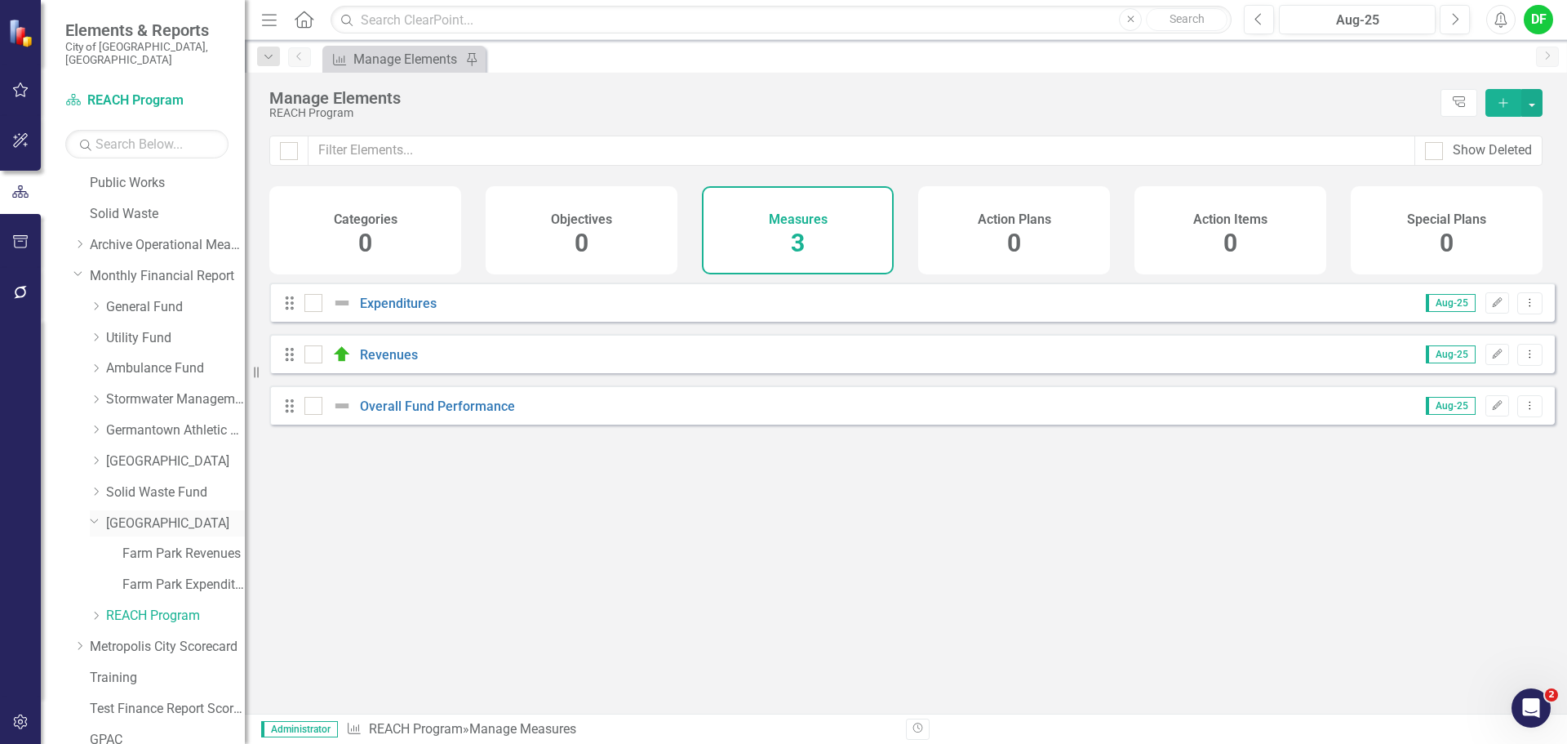
click at [95, 514] on icon "Dropdown" at bounding box center [95, 520] width 10 height 12
click at [101, 517] on icon "Dropdown" at bounding box center [96, 522] width 12 height 10
click at [149, 544] on link "Farm Park Revenues" at bounding box center [183, 553] width 122 height 19
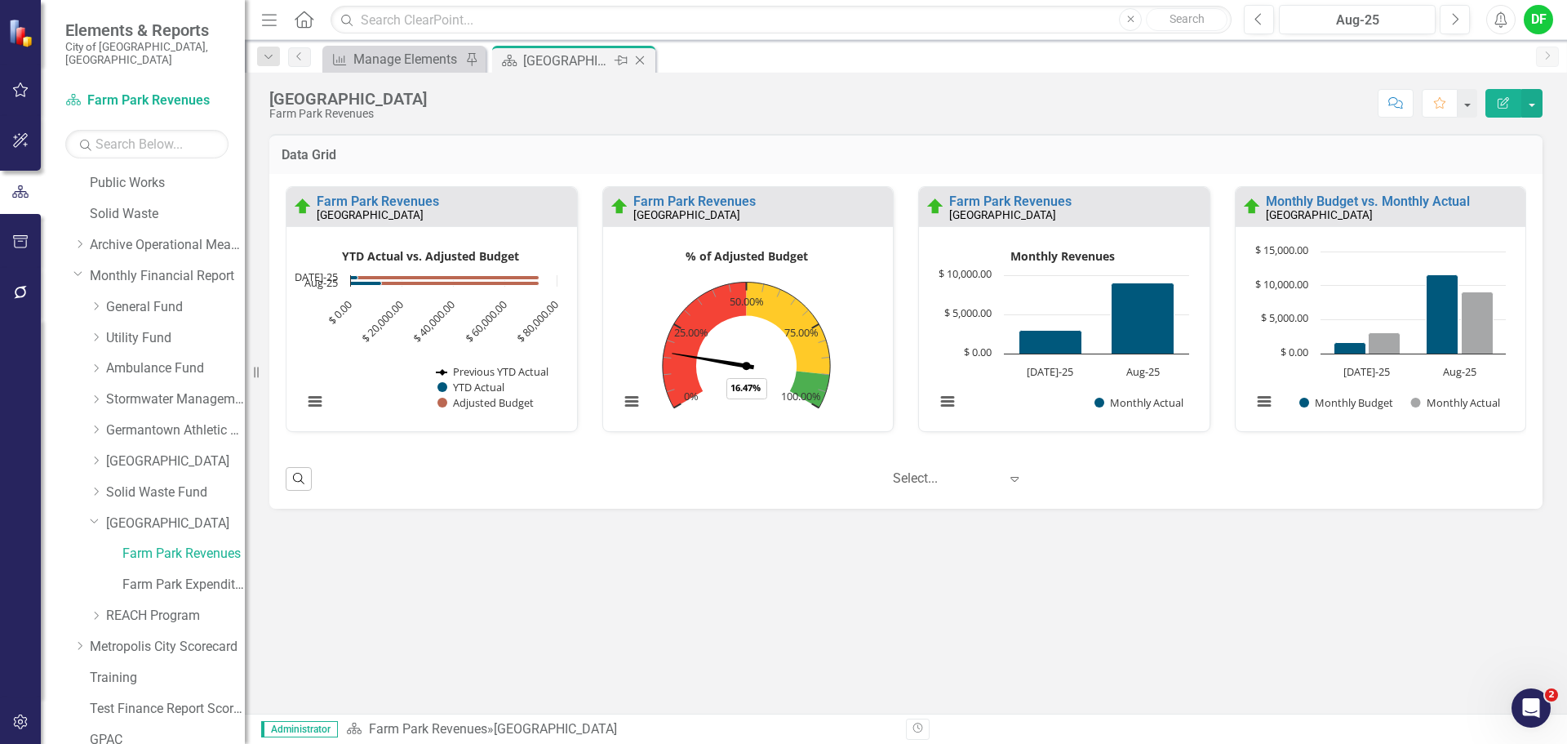
click at [643, 58] on icon "Close" at bounding box center [640, 60] width 16 height 13
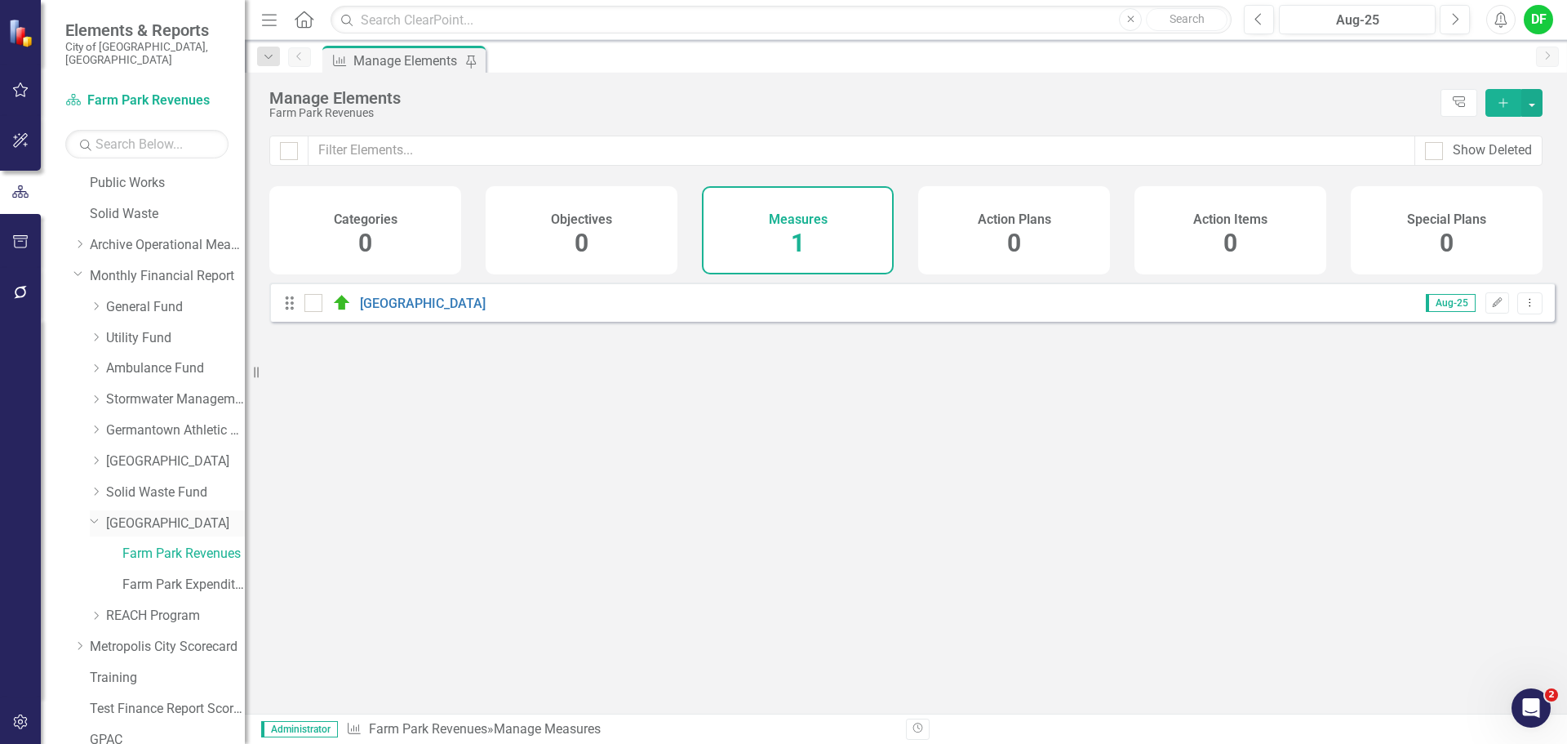
click at [133, 514] on link "[GEOGRAPHIC_DATA]" at bounding box center [175, 523] width 139 height 19
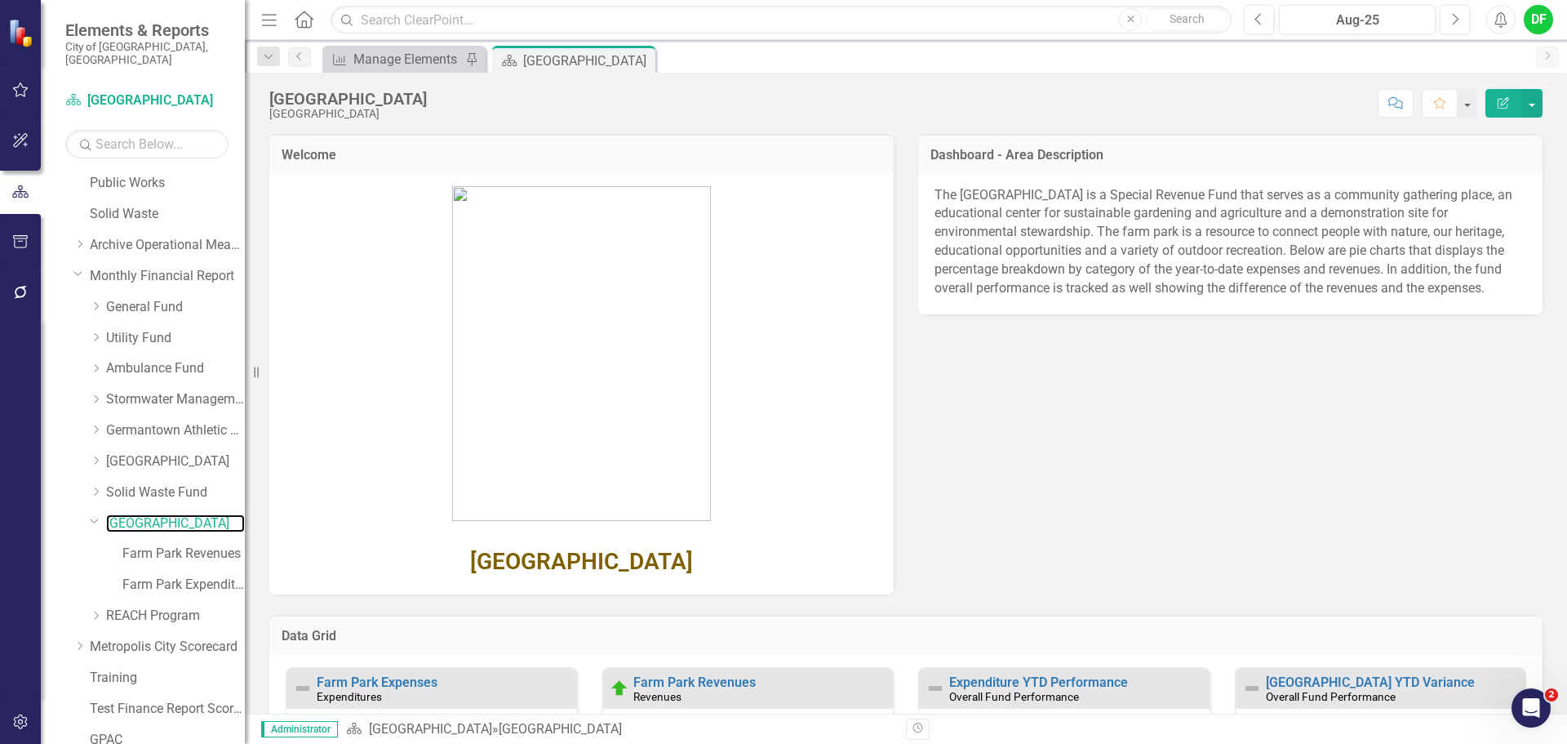
scroll to position [245, 0]
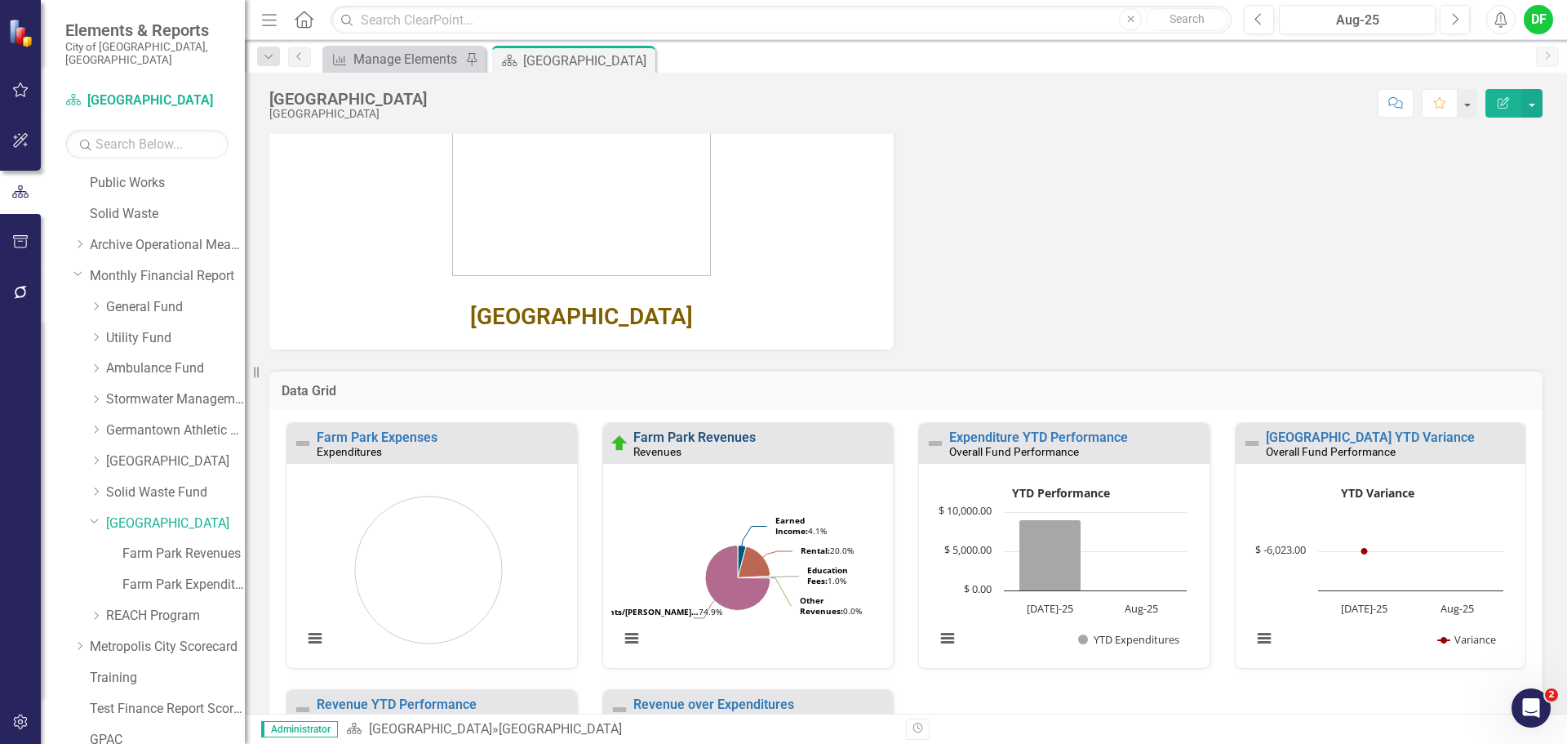
click at [679, 436] on link "Farm Park Revenues" at bounding box center [694, 437] width 122 height 16
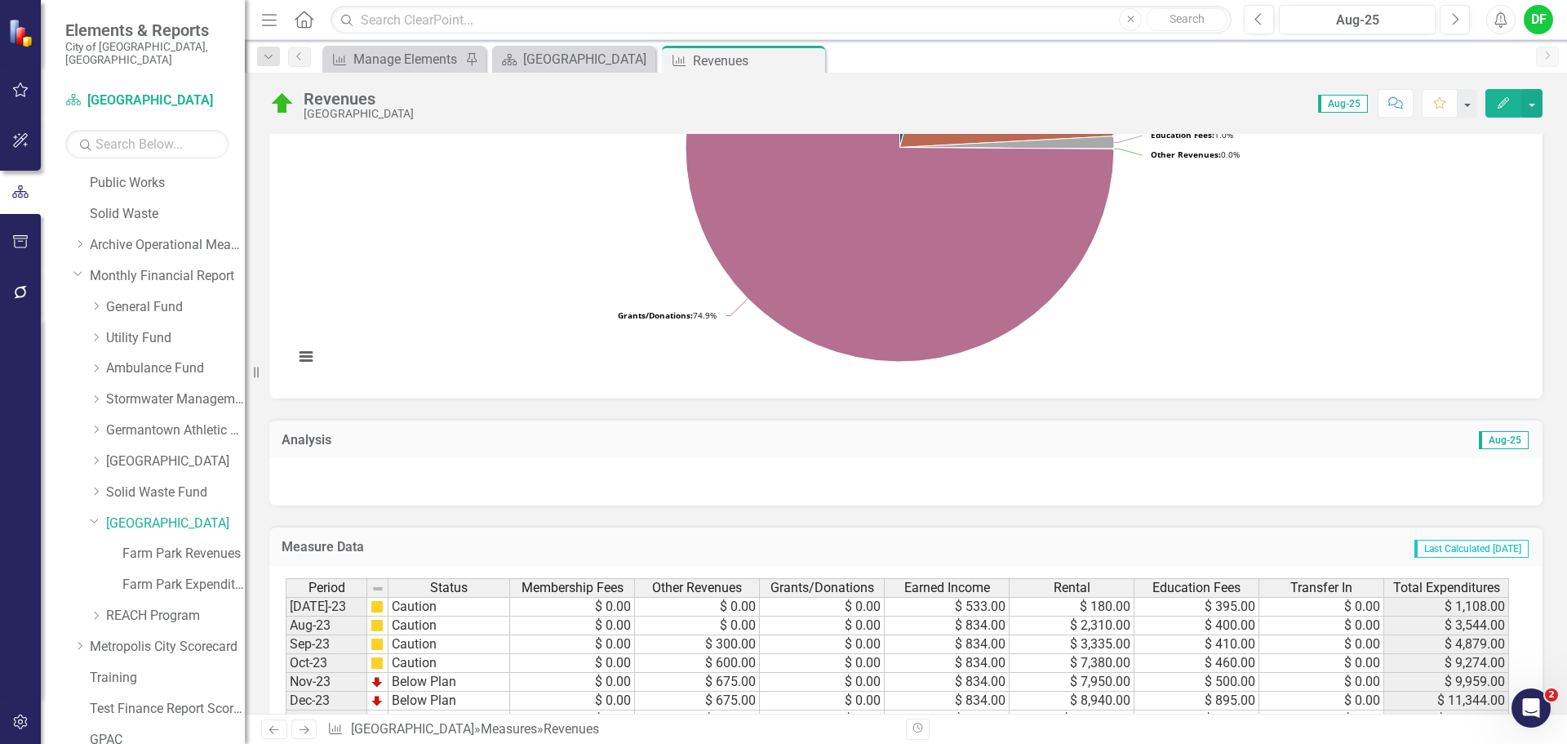
scroll to position [326, 0]
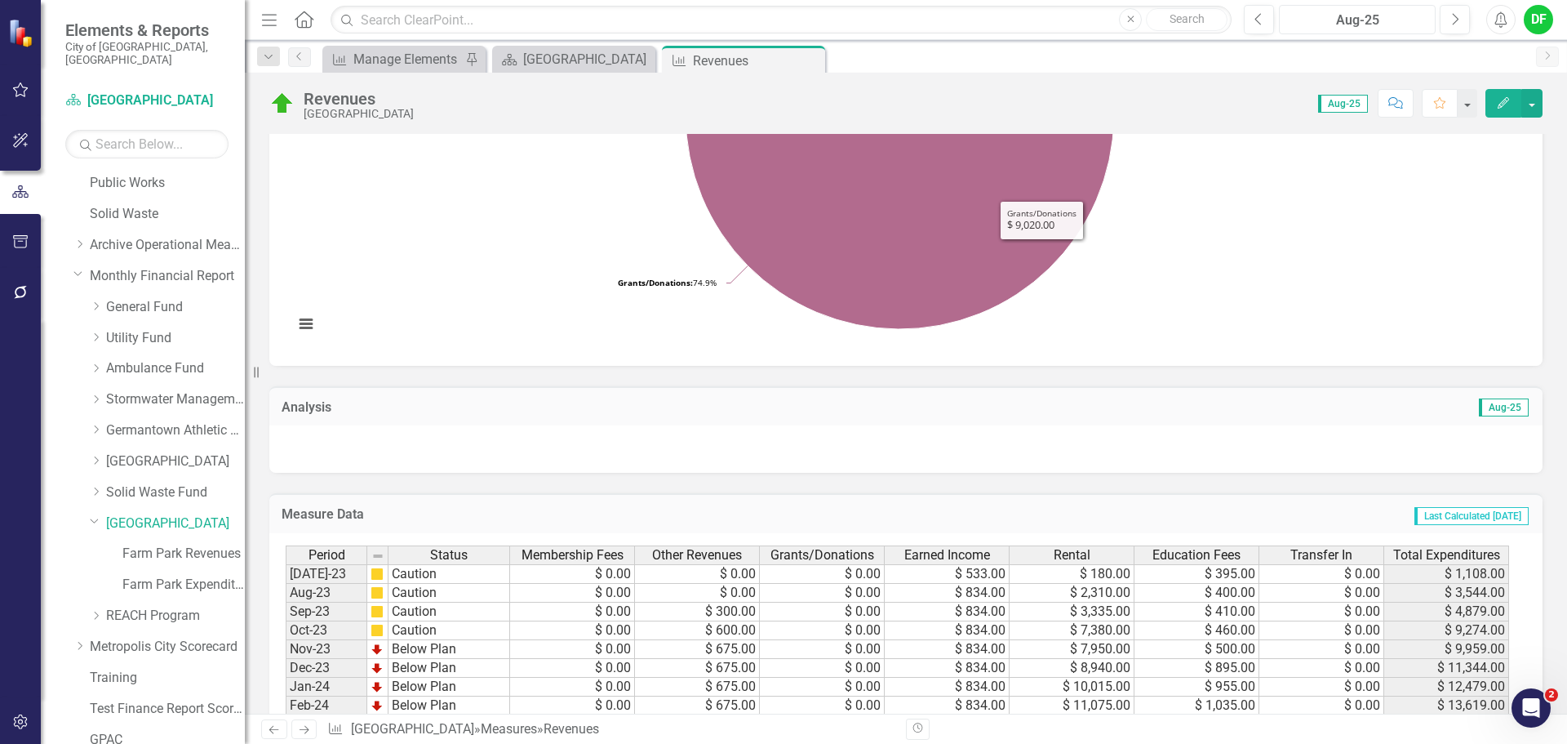
click at [1363, 16] on div "Aug-25" at bounding box center [1357, 21] width 145 height 20
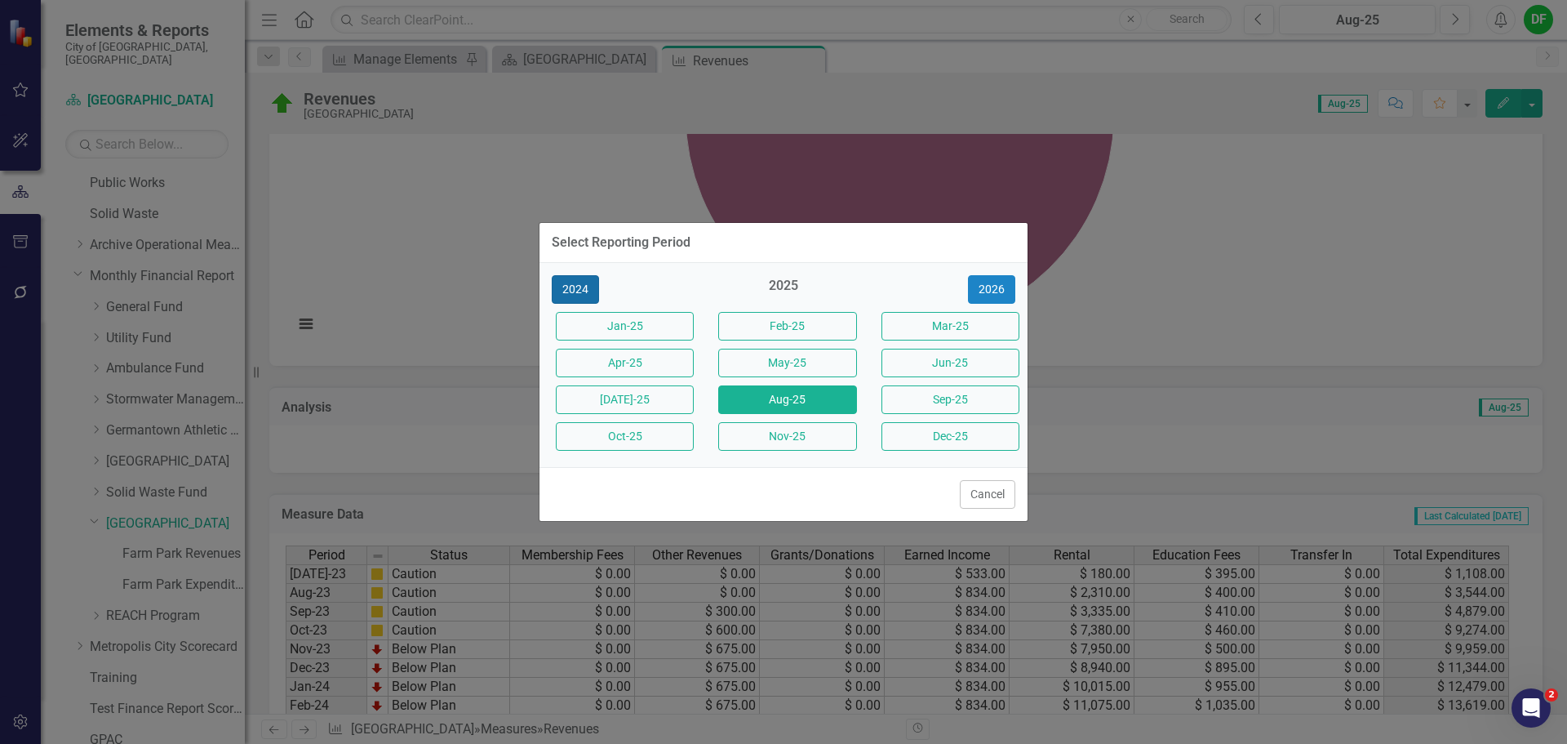
click at [582, 285] on button "2024" at bounding box center [575, 289] width 47 height 29
click at [744, 400] on button "Aug-24" at bounding box center [787, 399] width 138 height 29
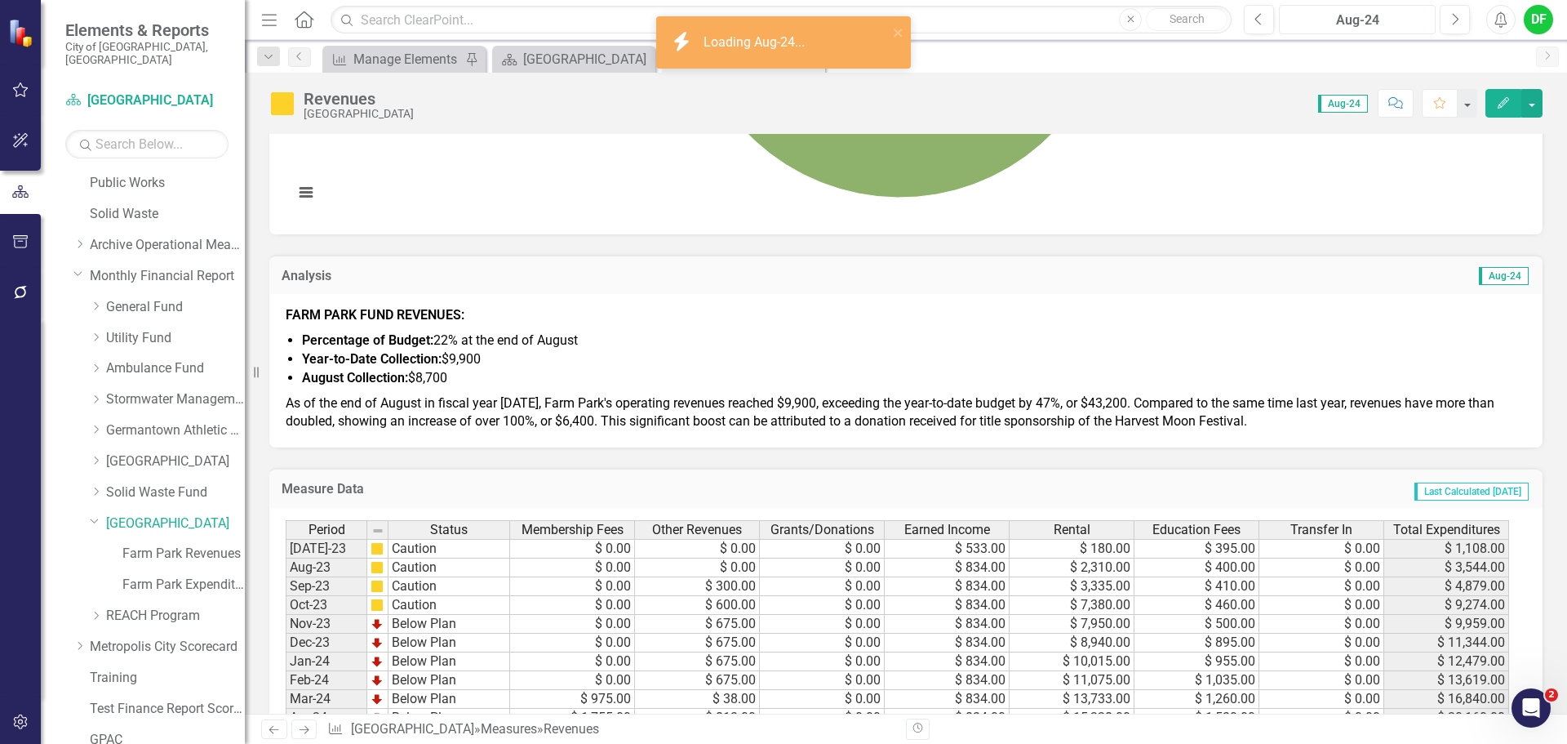
scroll to position [490, 0]
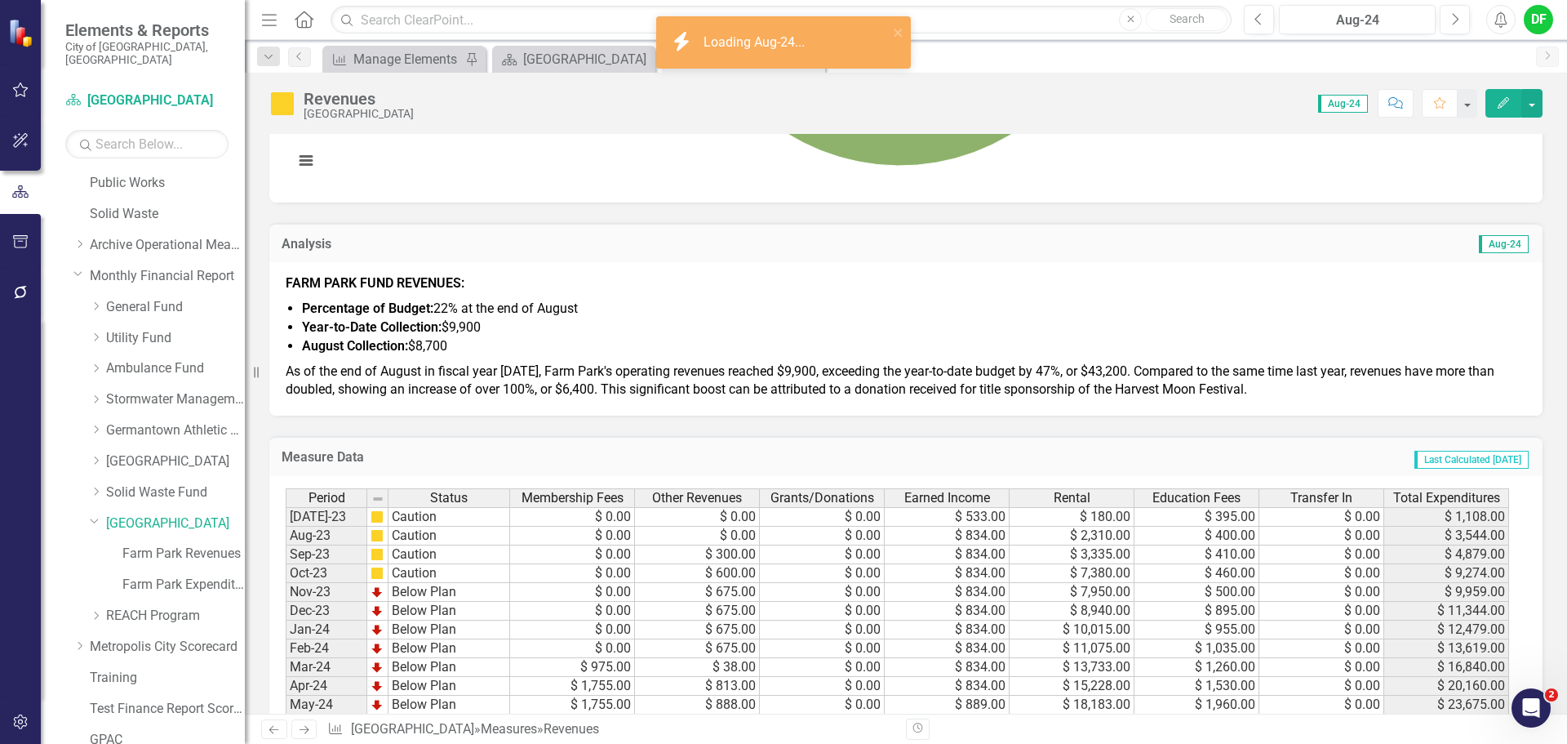
click at [552, 386] on span "As of the end of August in fiscal year 2025, Farm Park's operating revenues rea…" at bounding box center [890, 380] width 1209 height 34
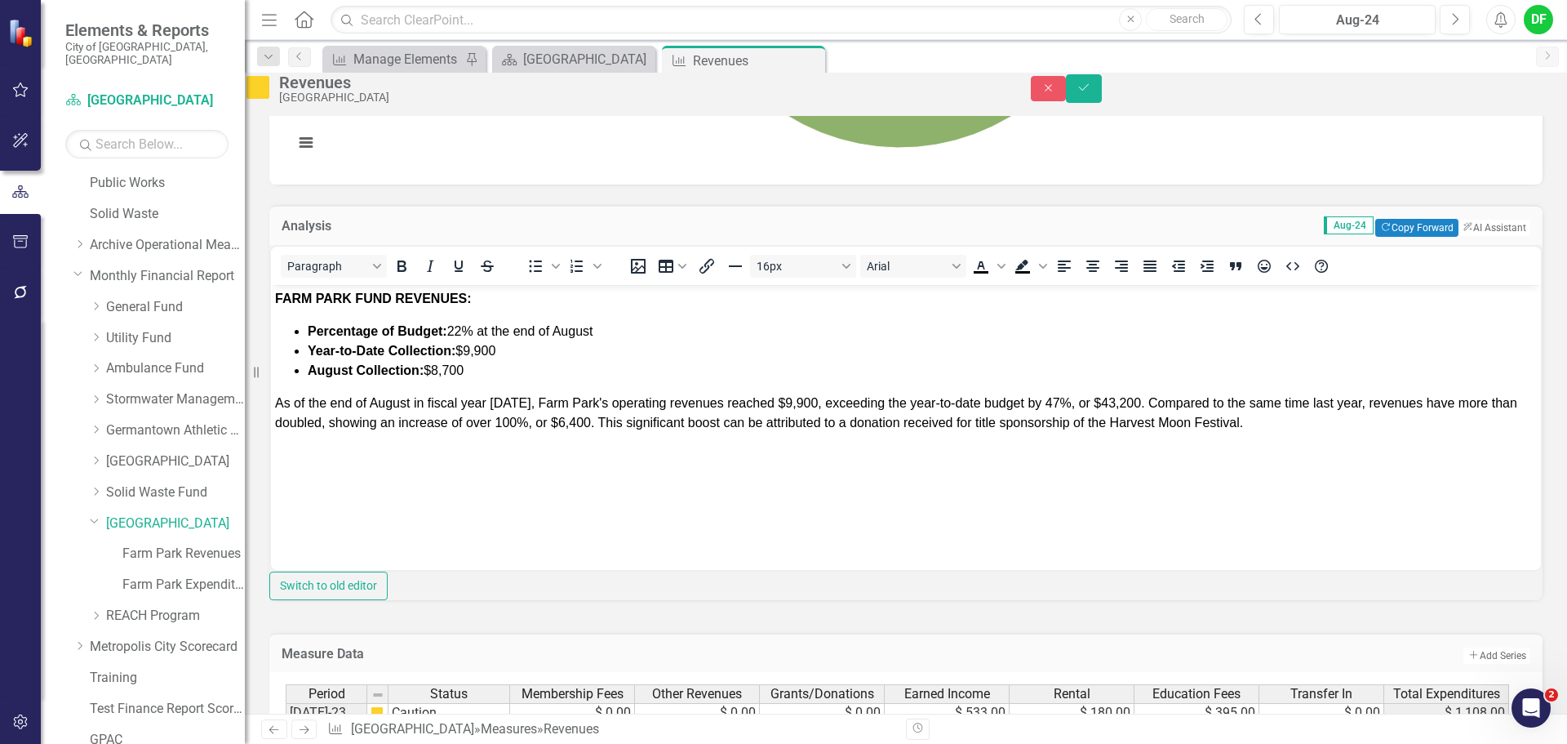
scroll to position [0, 0]
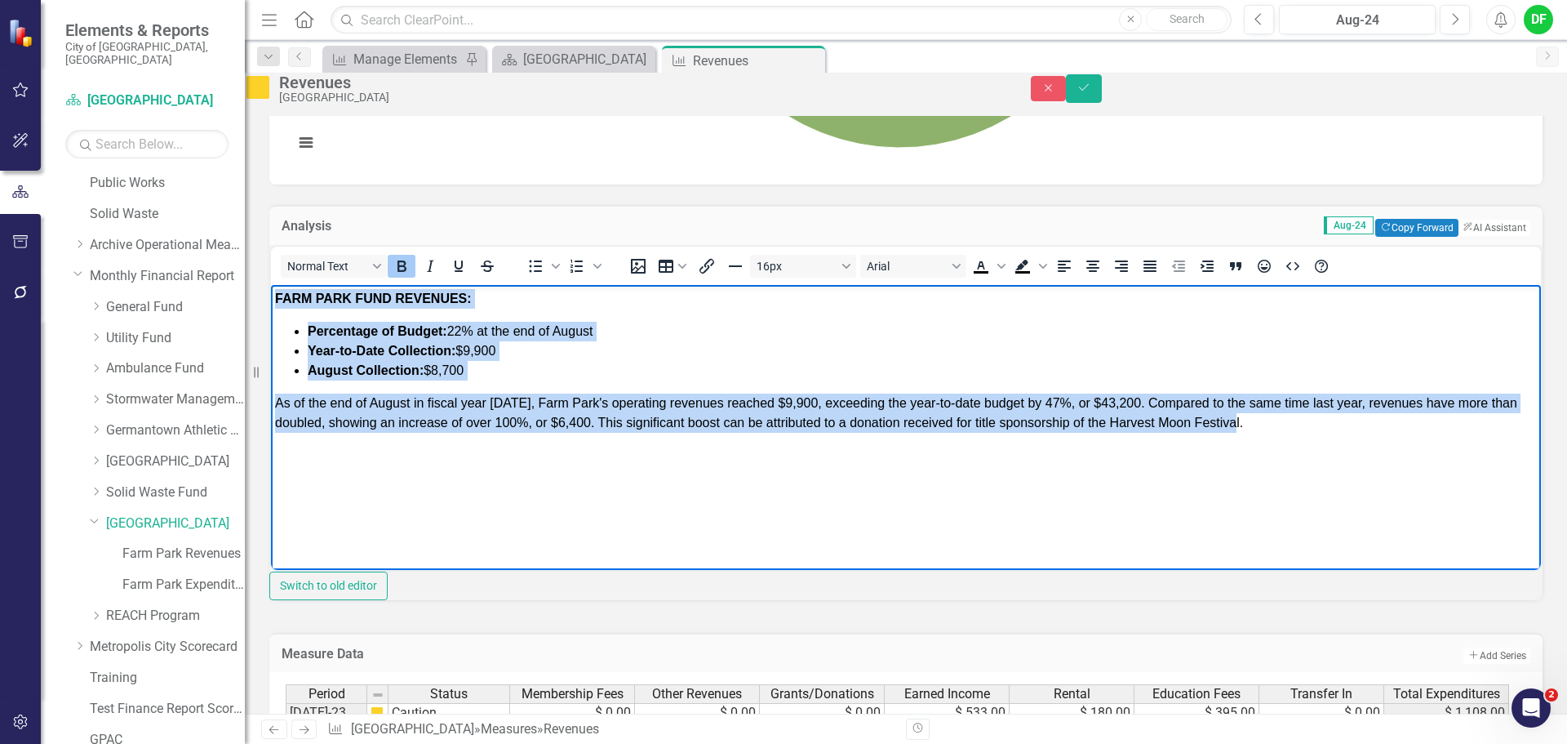
drag, startPoint x: 276, startPoint y: 295, endPoint x: 1323, endPoint y: 434, distance: 1056.5
click at [1323, 434] on body "FARM PARK FUND REVENUES: Percentage of Budget: 22% at the end of August Year-to…" at bounding box center [906, 406] width 1270 height 245
copy body "FARM PARK FUND REVENUES: Percentage of Budget: 22% at the end of August Year-to…"
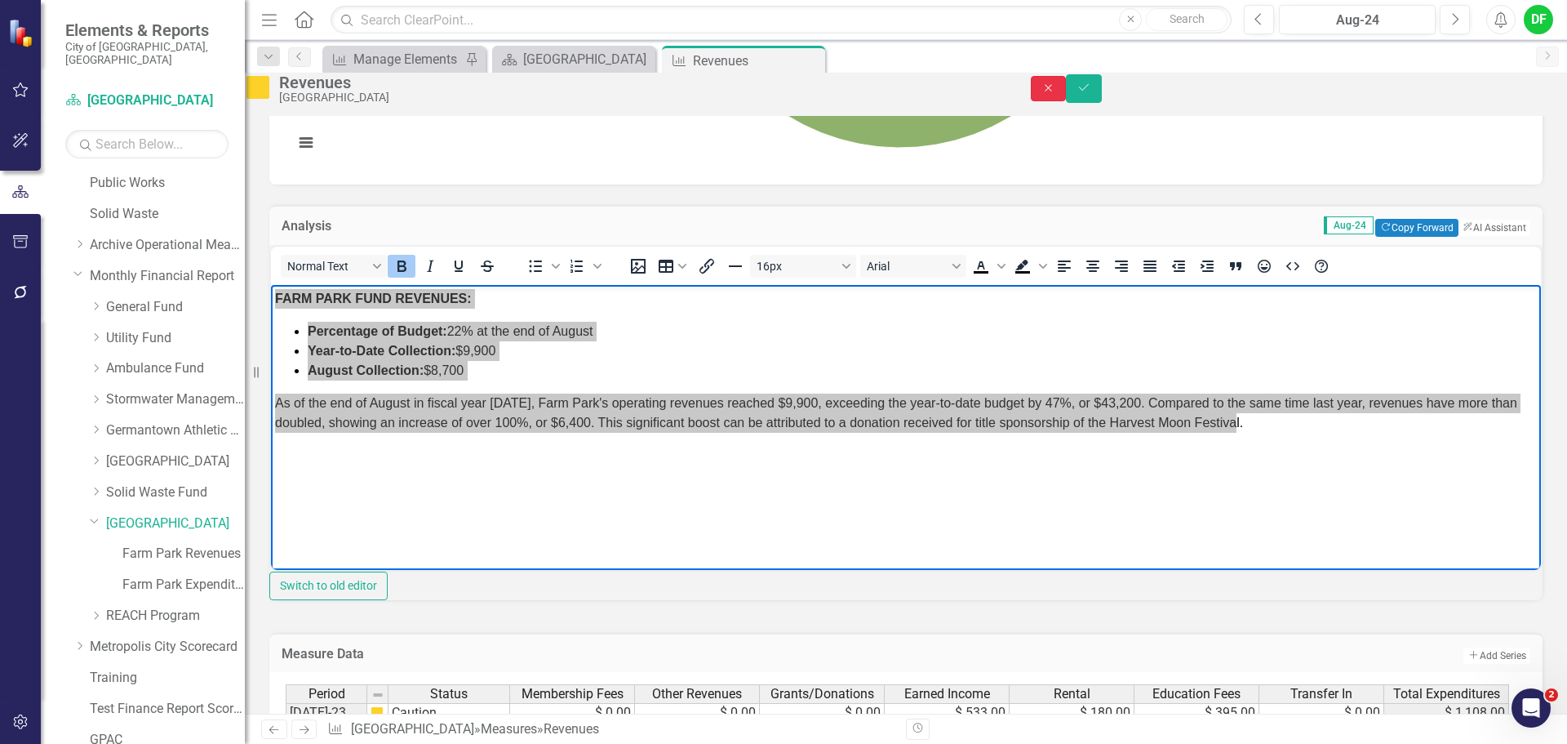
click at [1056, 94] on icon "Close" at bounding box center [1048, 87] width 15 height 11
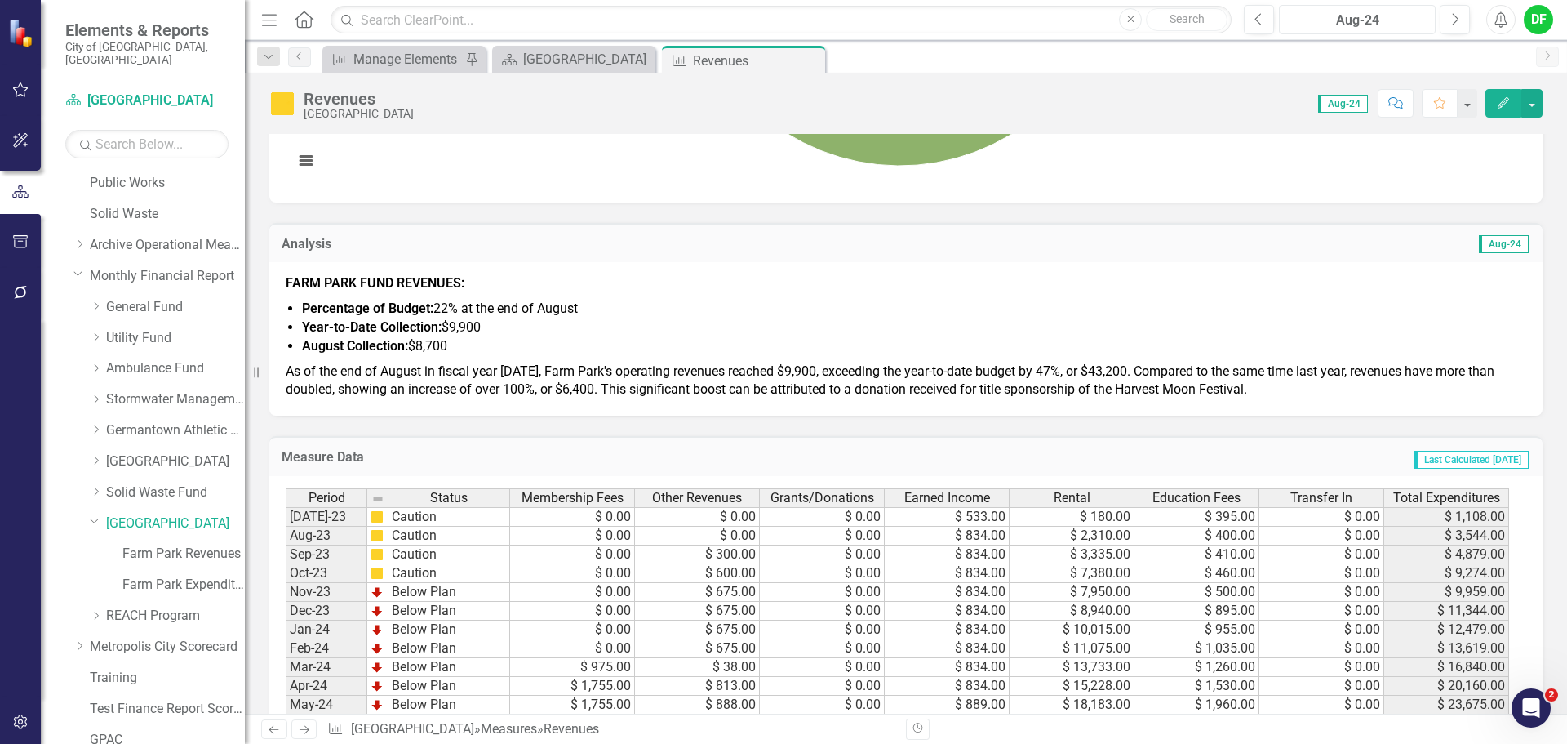
click at [1413, 20] on div "Aug-24" at bounding box center [1357, 21] width 145 height 20
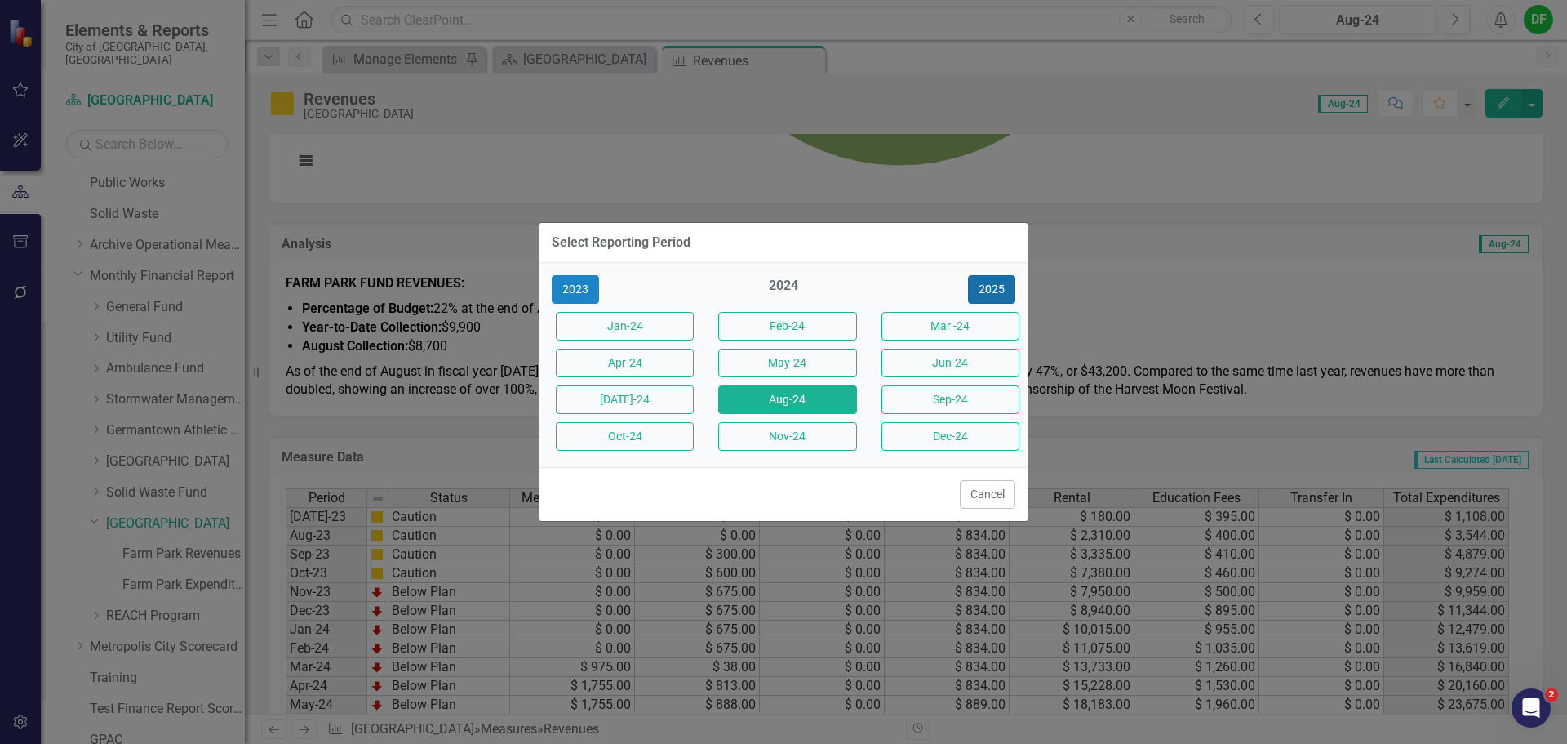
click at [997, 291] on button "2025" at bounding box center [991, 289] width 47 height 29
click at [766, 403] on button "Aug-25" at bounding box center [787, 399] width 138 height 29
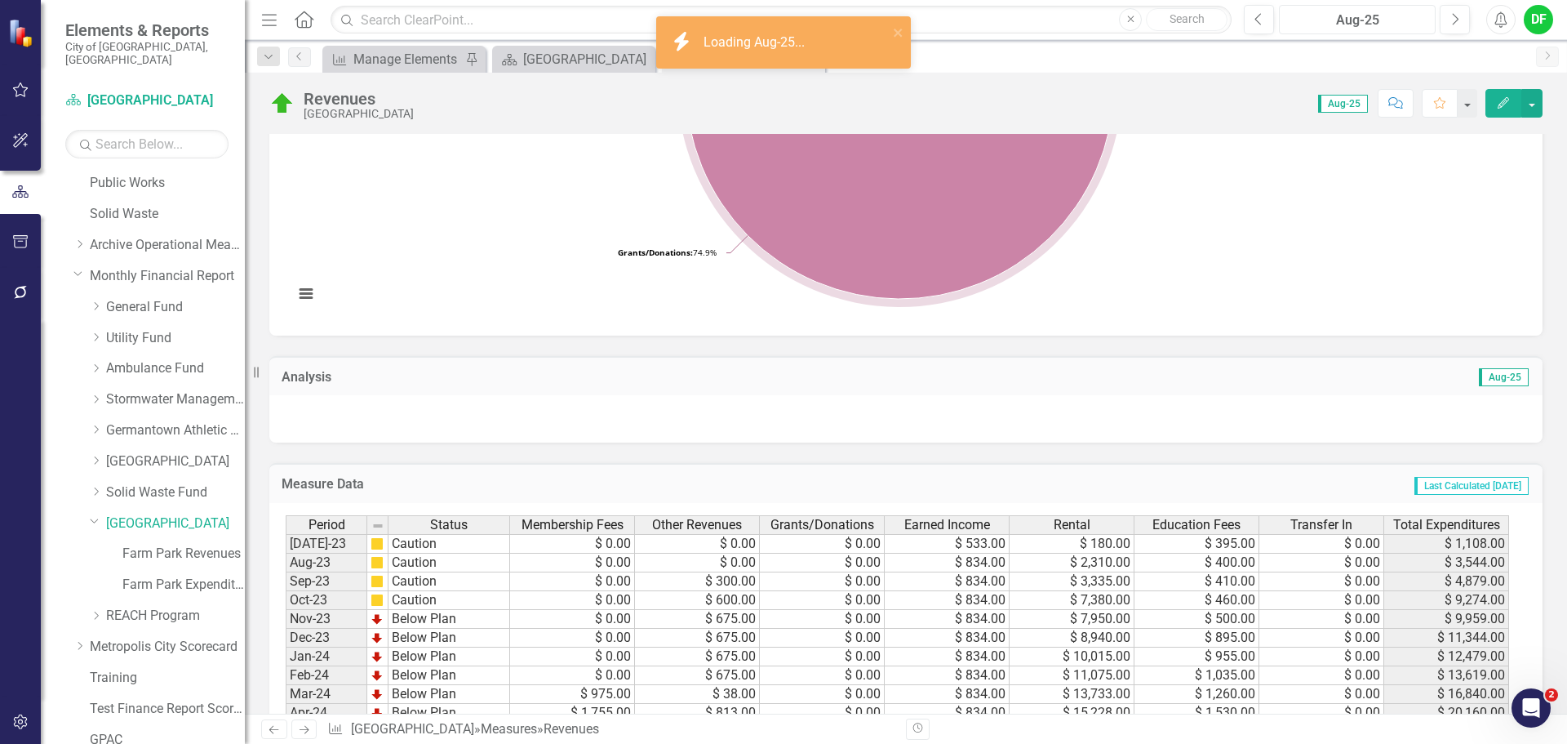
scroll to position [408, 0]
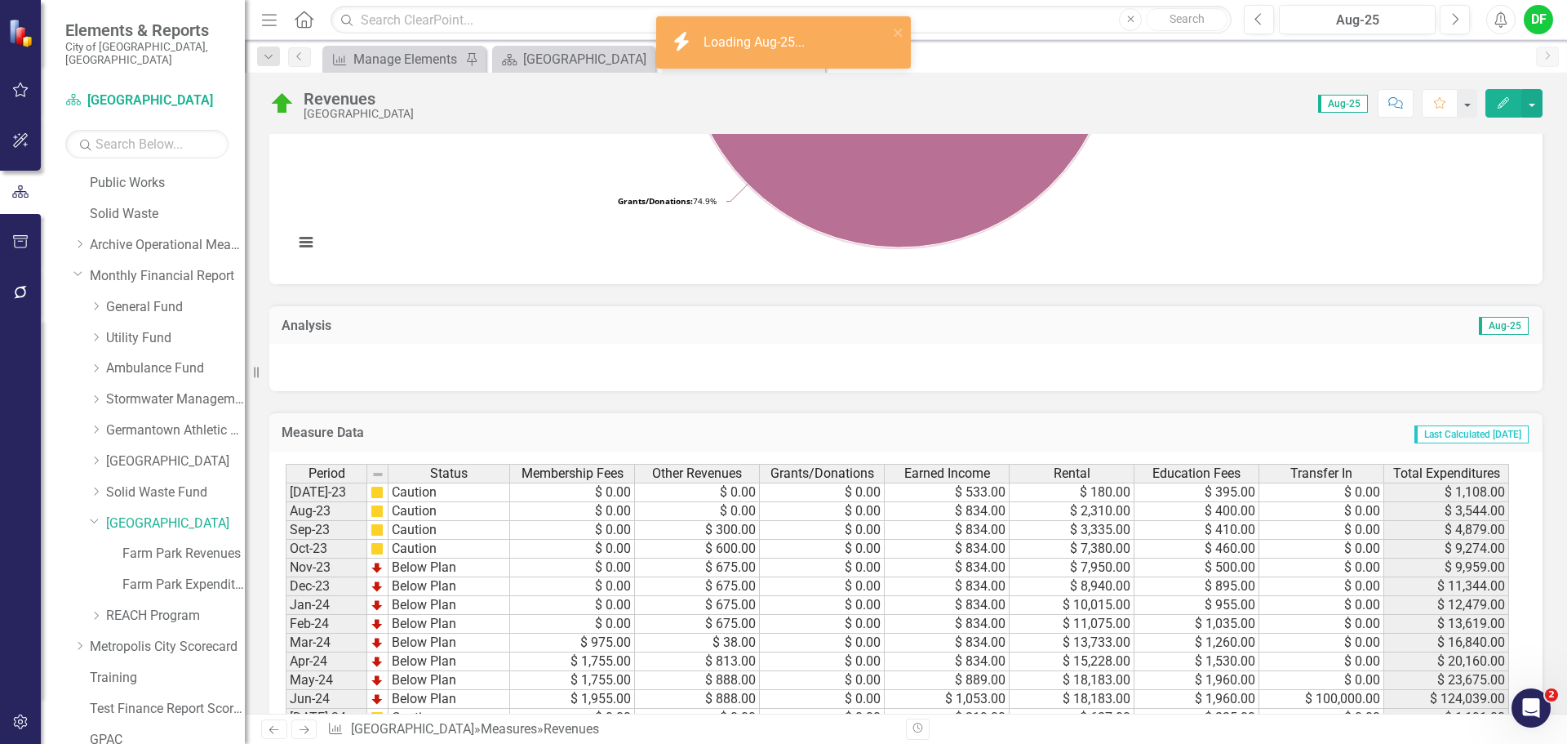
click at [469, 366] on div at bounding box center [905, 367] width 1273 height 47
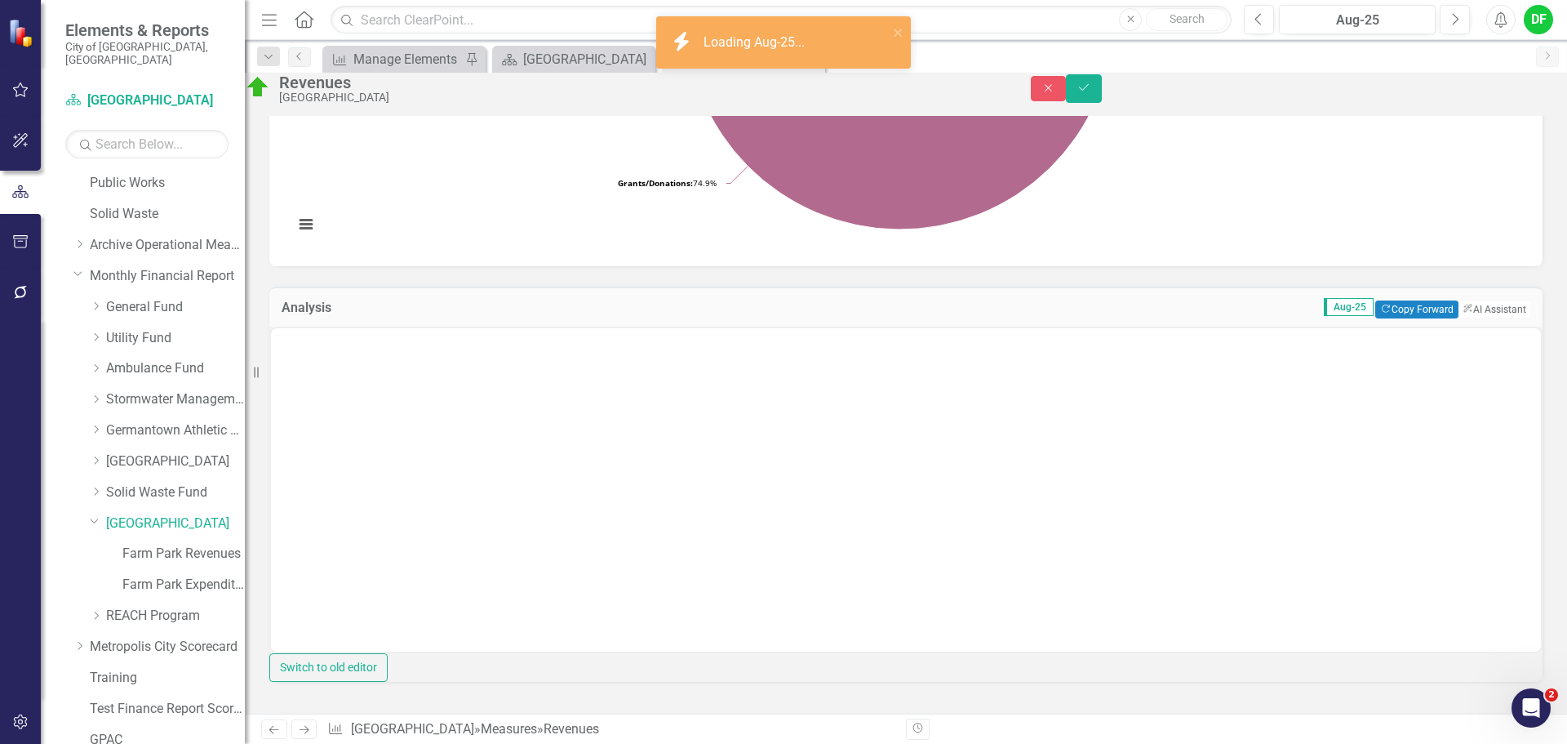
scroll to position [0, 0]
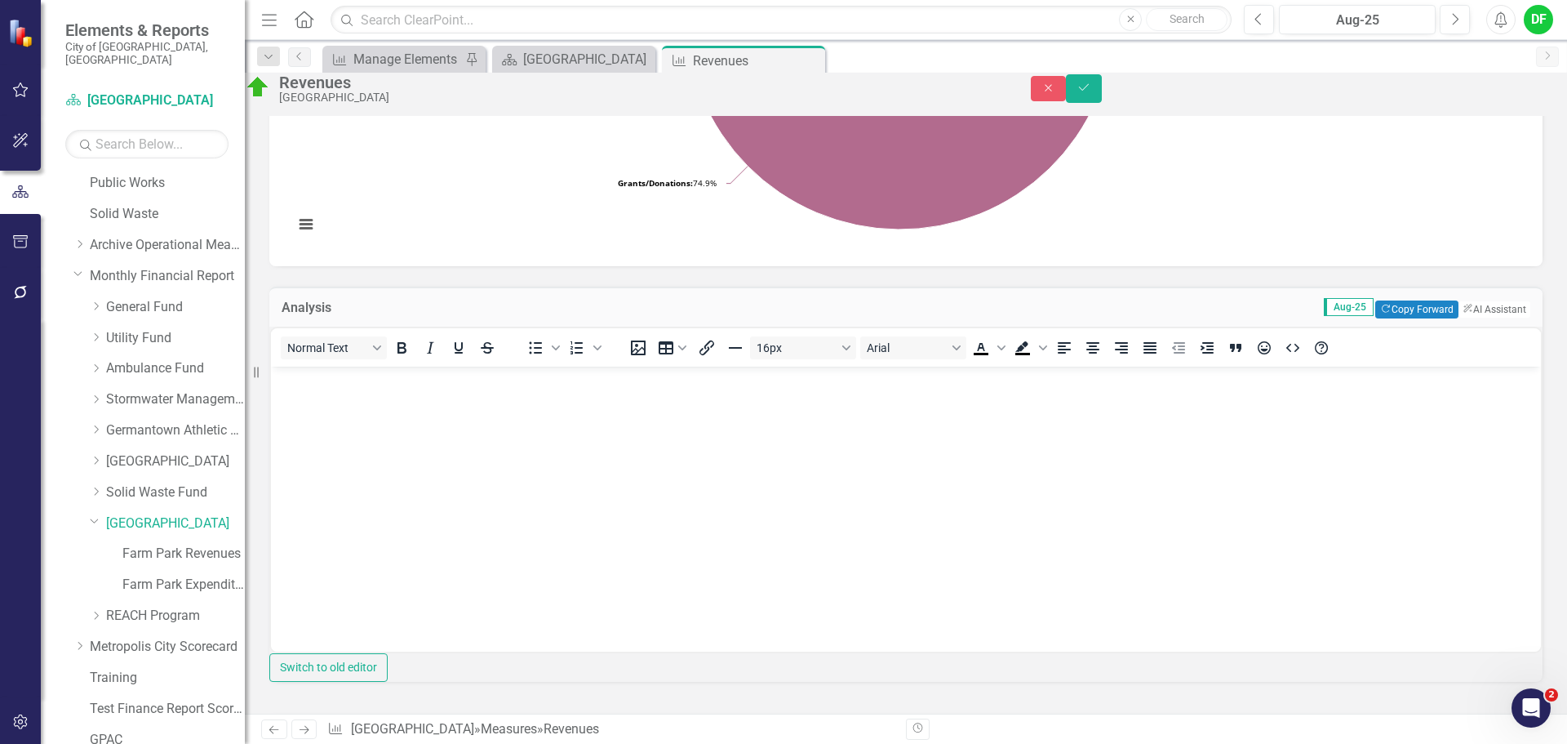
click at [300, 382] on p "Rich Text Area. Press ALT-0 for help." at bounding box center [906, 380] width 1262 height 20
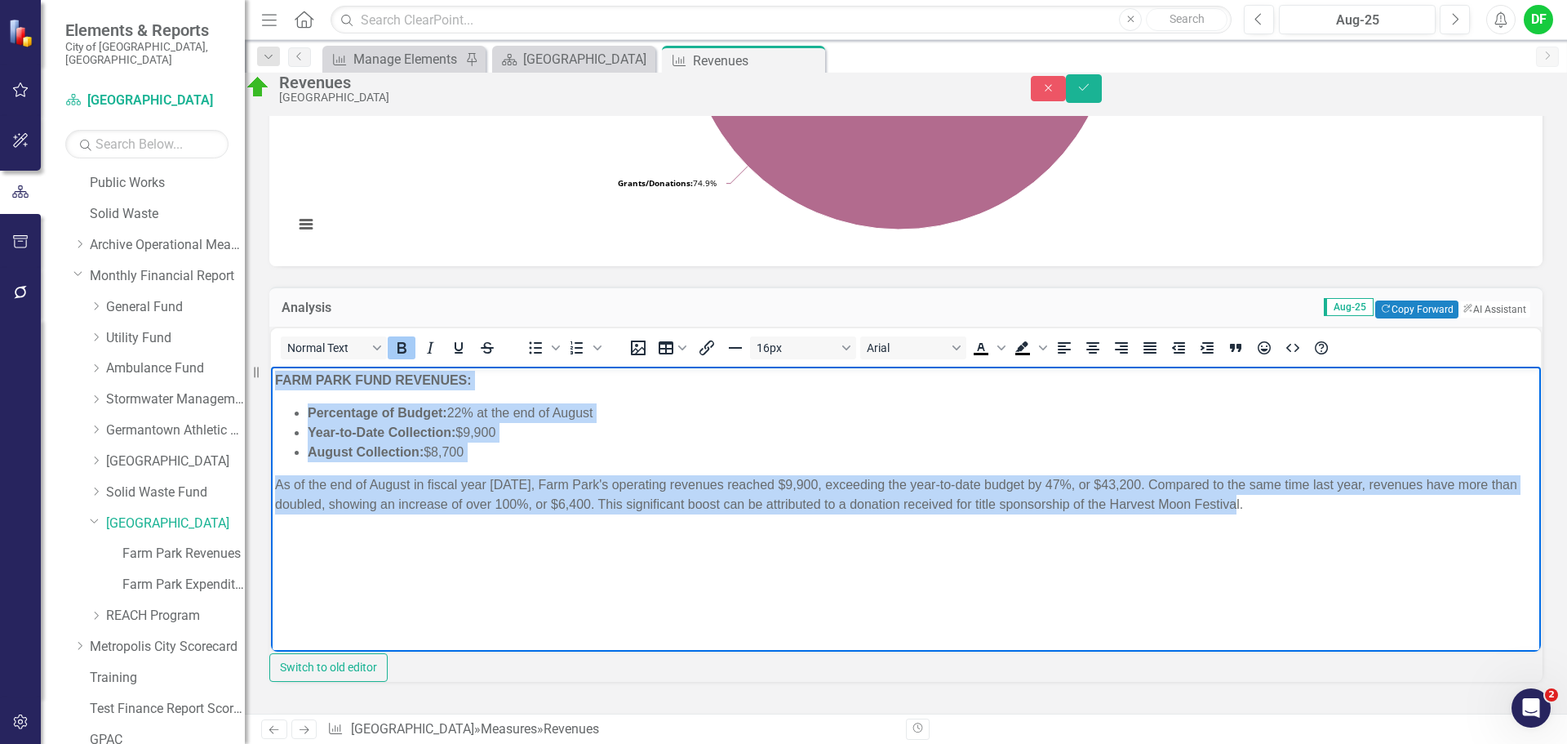
drag, startPoint x: 1295, startPoint y: 504, endPoint x: 250, endPoint y: 382, distance: 1051.9
click at [271, 382] on html "FARM PARK FUND REVENUES: Percentage of Budget: 22% at the end of August Year-to…" at bounding box center [906, 488] width 1270 height 245
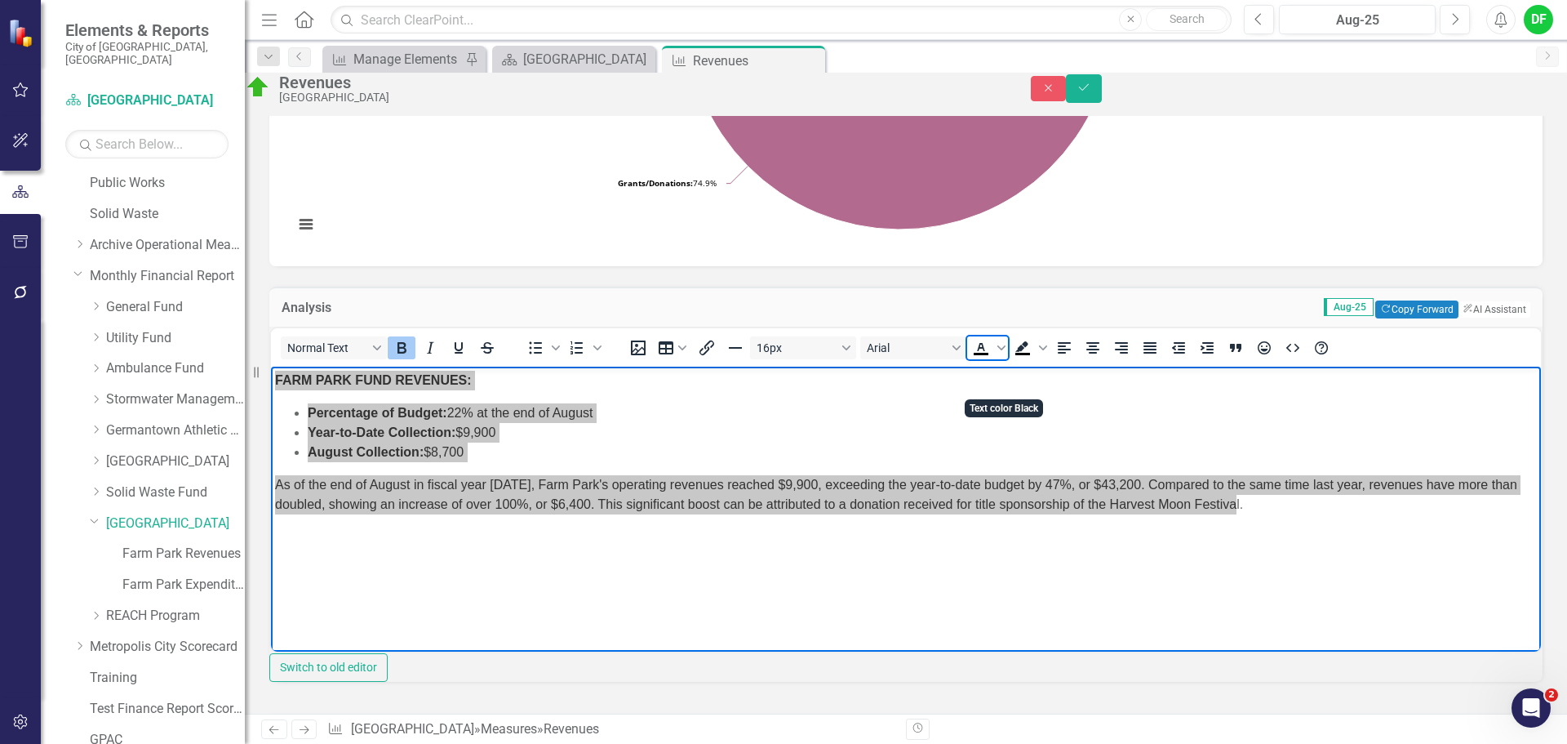
click at [984, 351] on icon "Text color Black" at bounding box center [980, 347] width 7 height 8
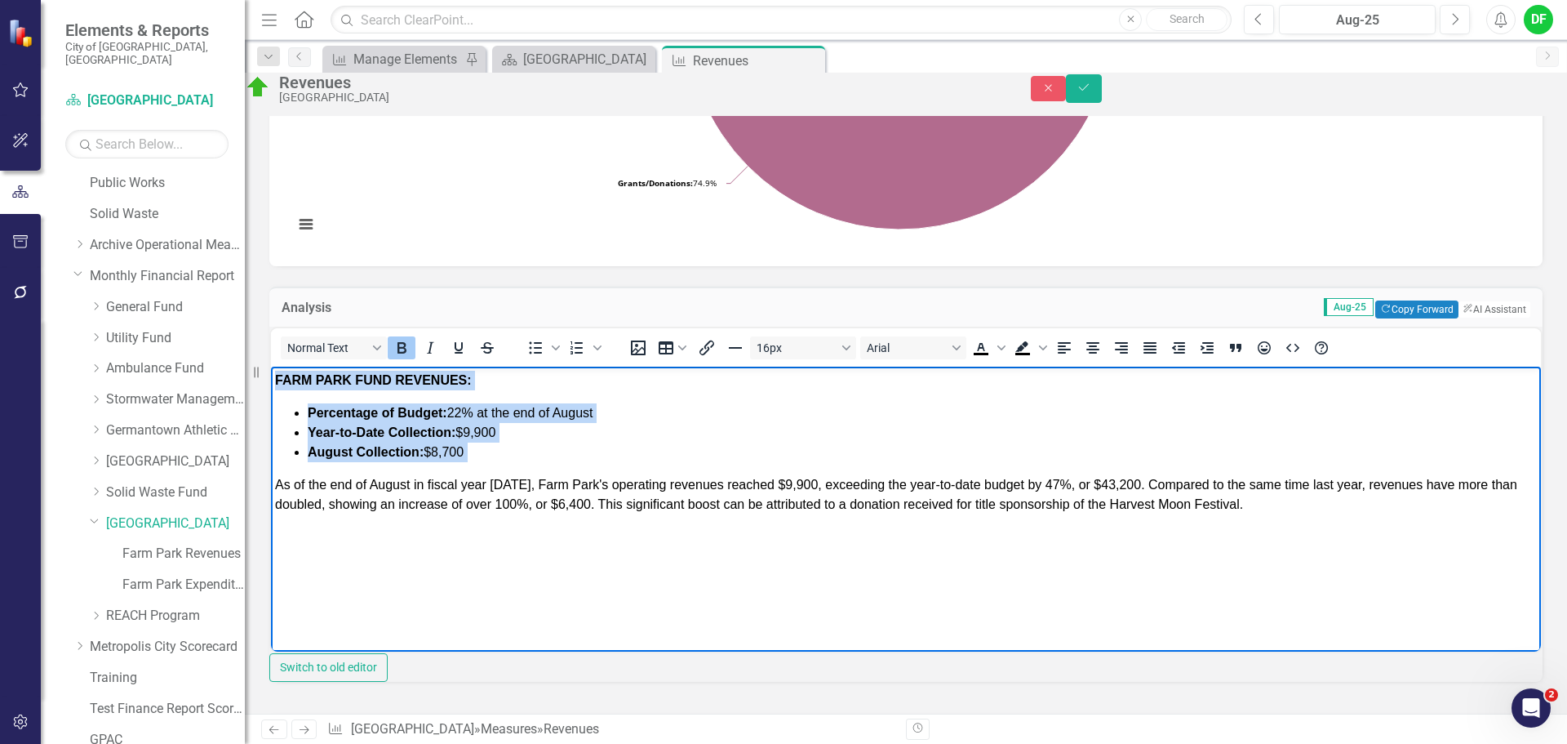
click at [556, 447] on li "August Collection: $8,700" at bounding box center [922, 452] width 1229 height 20
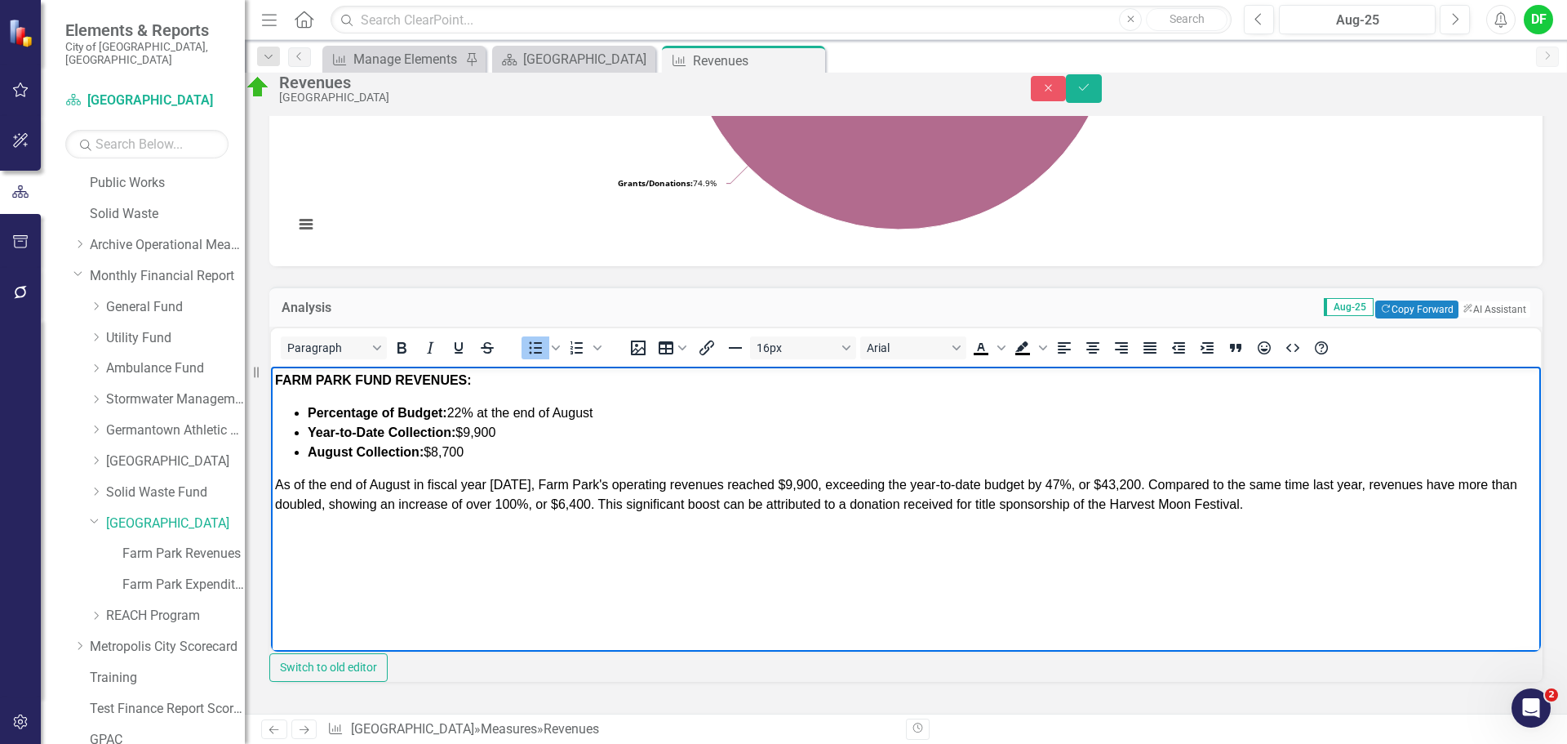
click at [468, 410] on span "Percentage of Budget: 22% at the end of August" at bounding box center [451, 412] width 286 height 14
click at [619, 408] on li "Percentage of Budget: 16% at the end of August" at bounding box center [922, 412] width 1229 height 20
click at [509, 432] on li "Year-to-Date Collection: $9,900" at bounding box center [922, 432] width 1229 height 20
click at [477, 455] on li "August Collection: $8,700" at bounding box center [922, 452] width 1229 height 20
click at [516, 481] on span "As of the end of August in fiscal year 2025, Farm Park's operating revenues rea…" at bounding box center [896, 493] width 1242 height 33
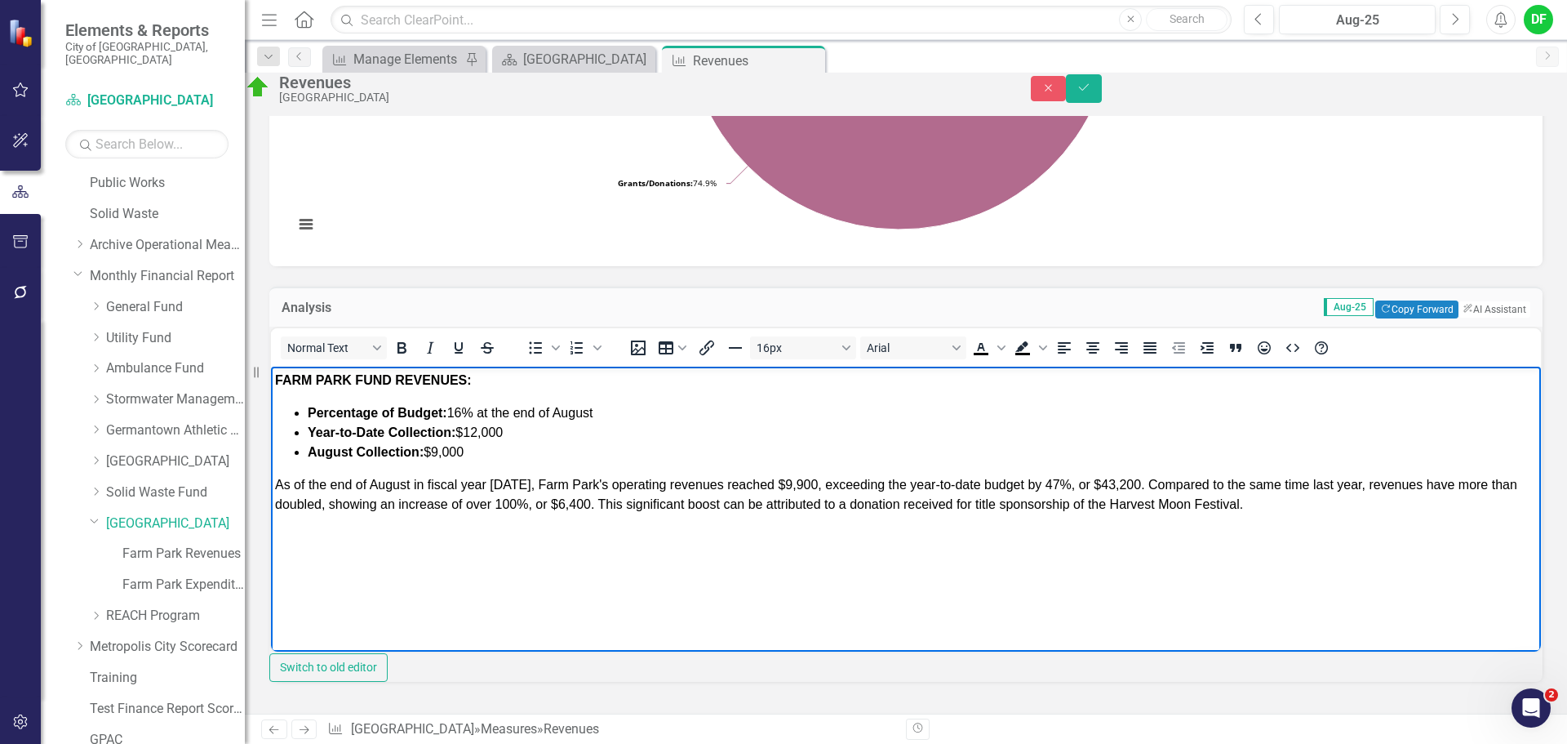
click at [804, 482] on span "As of the end of August in fiscal year 2026, Farm Park's operating revenues rea…" at bounding box center [896, 493] width 1242 height 33
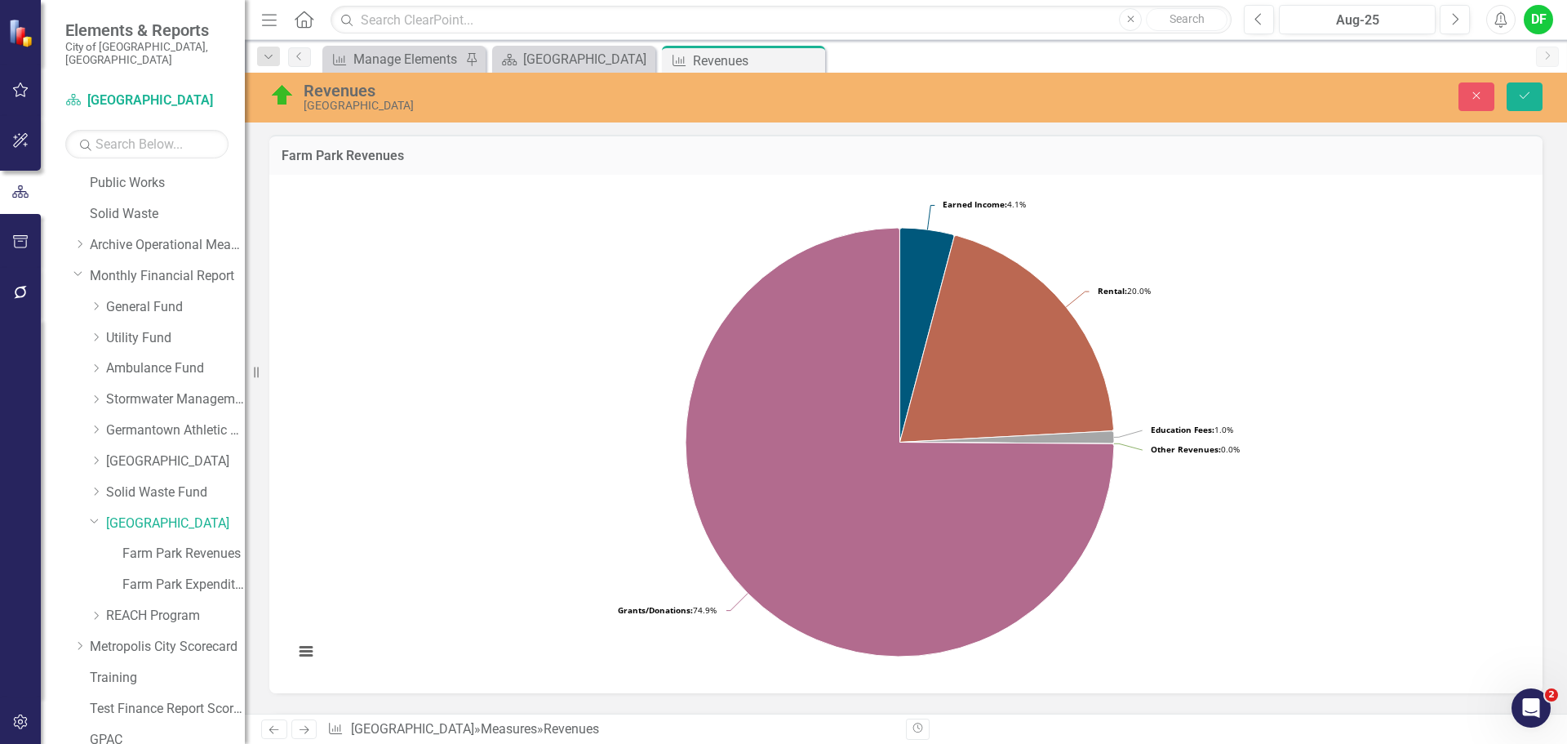
scroll to position [490, 0]
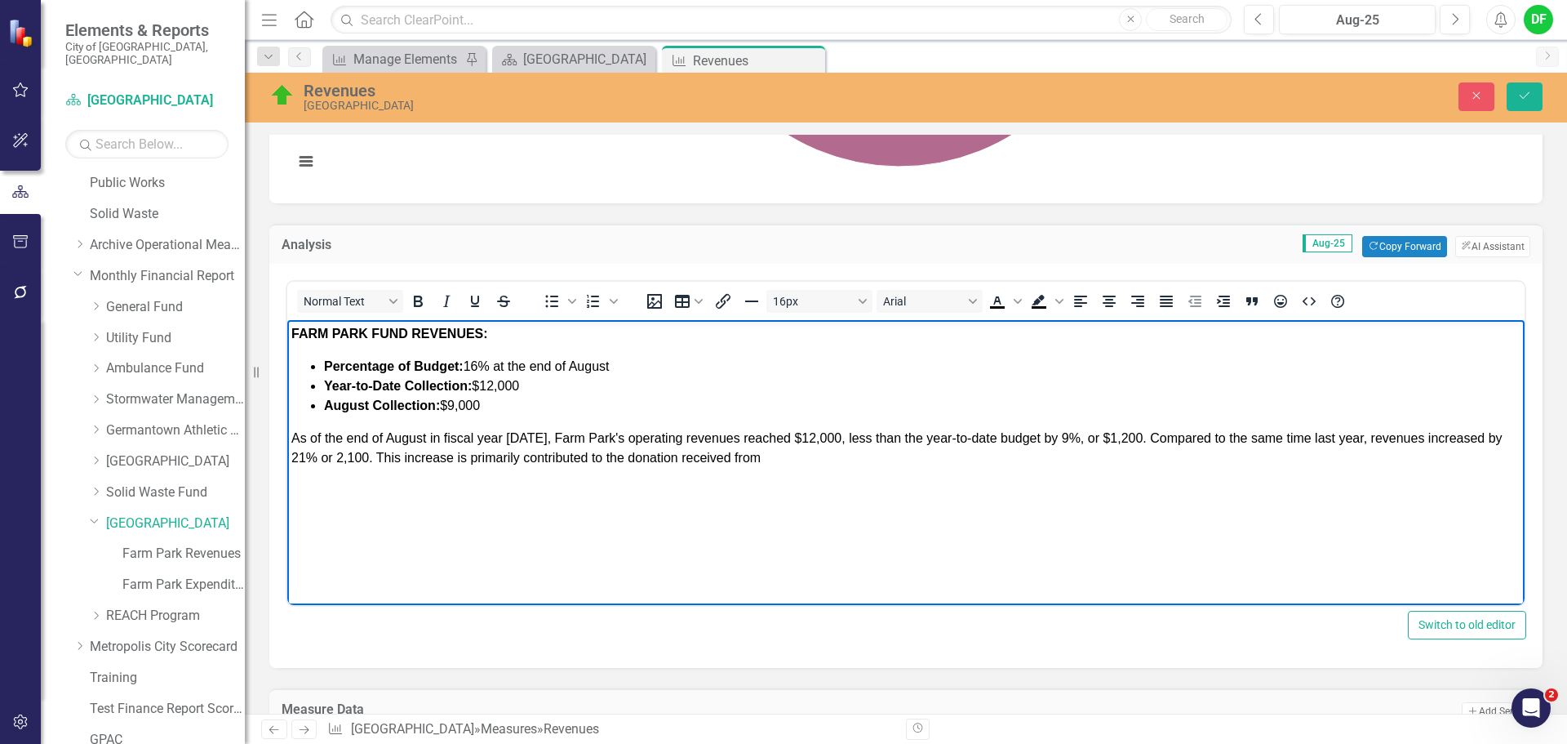
drag, startPoint x: 775, startPoint y: 459, endPoint x: 827, endPoint y: 459, distance: 52.2
click at [775, 459] on p "As of the end of August in fiscal year 2026, Farm Park's operating revenues rea…" at bounding box center [905, 448] width 1229 height 39
click at [1523, 91] on icon "Save" at bounding box center [1524, 95] width 15 height 11
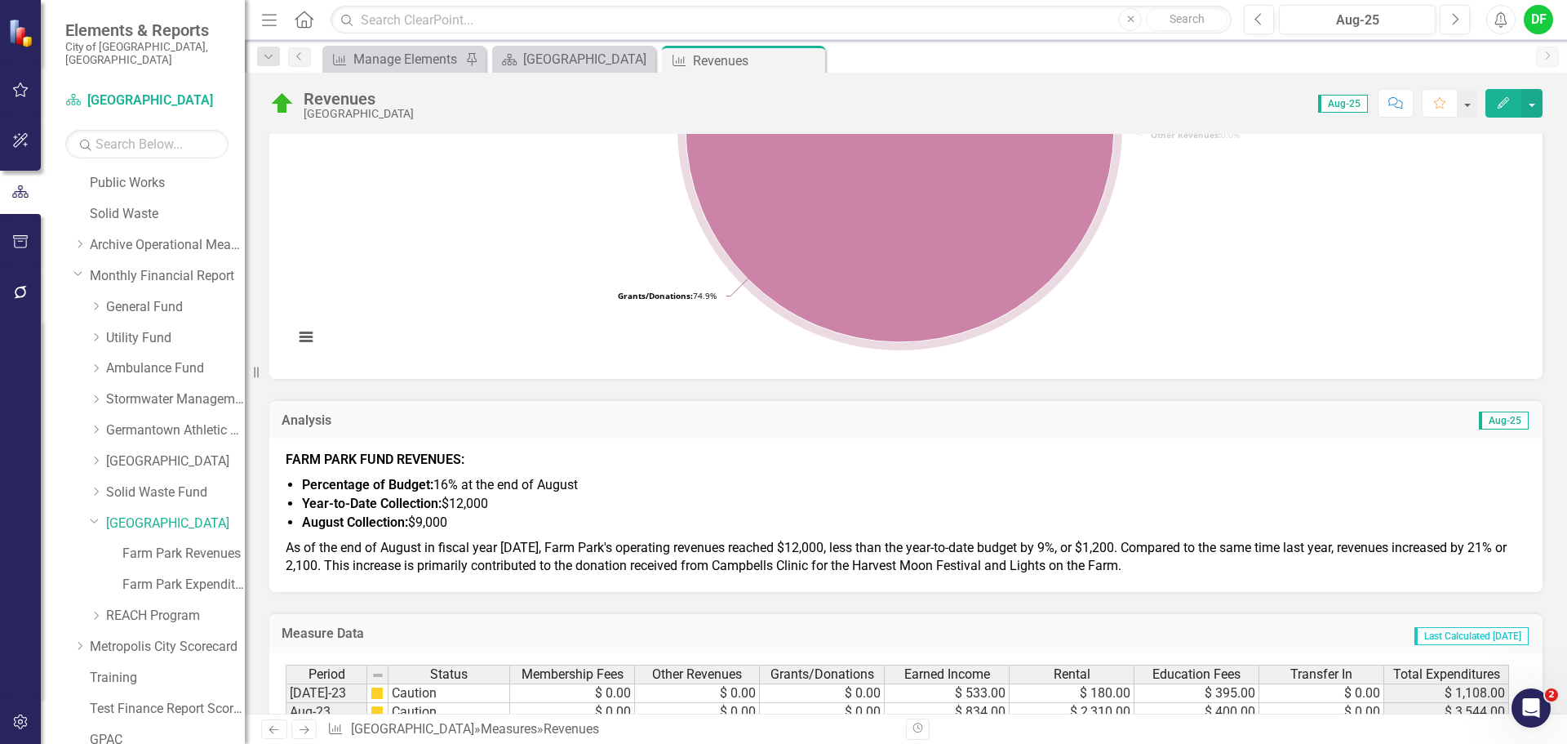
scroll to position [326, 0]
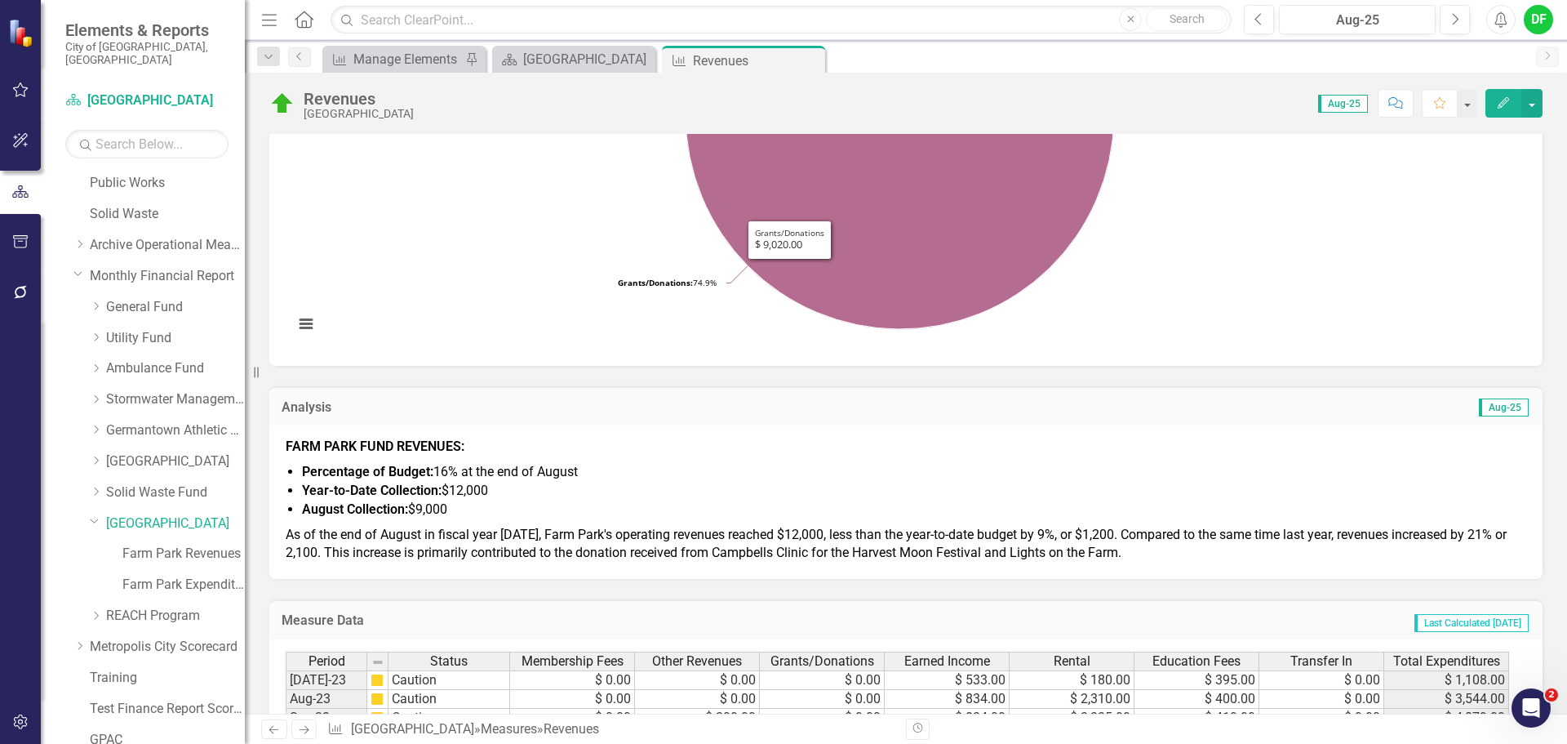
click at [492, 546] on span "As of the end of August in fiscal year 2026, Farm Park's operating revenues rea…" at bounding box center [896, 543] width 1221 height 34
click at [491, 546] on span "As of the end of August in fiscal year 2026, Farm Park's operating revenues rea…" at bounding box center [896, 543] width 1221 height 34
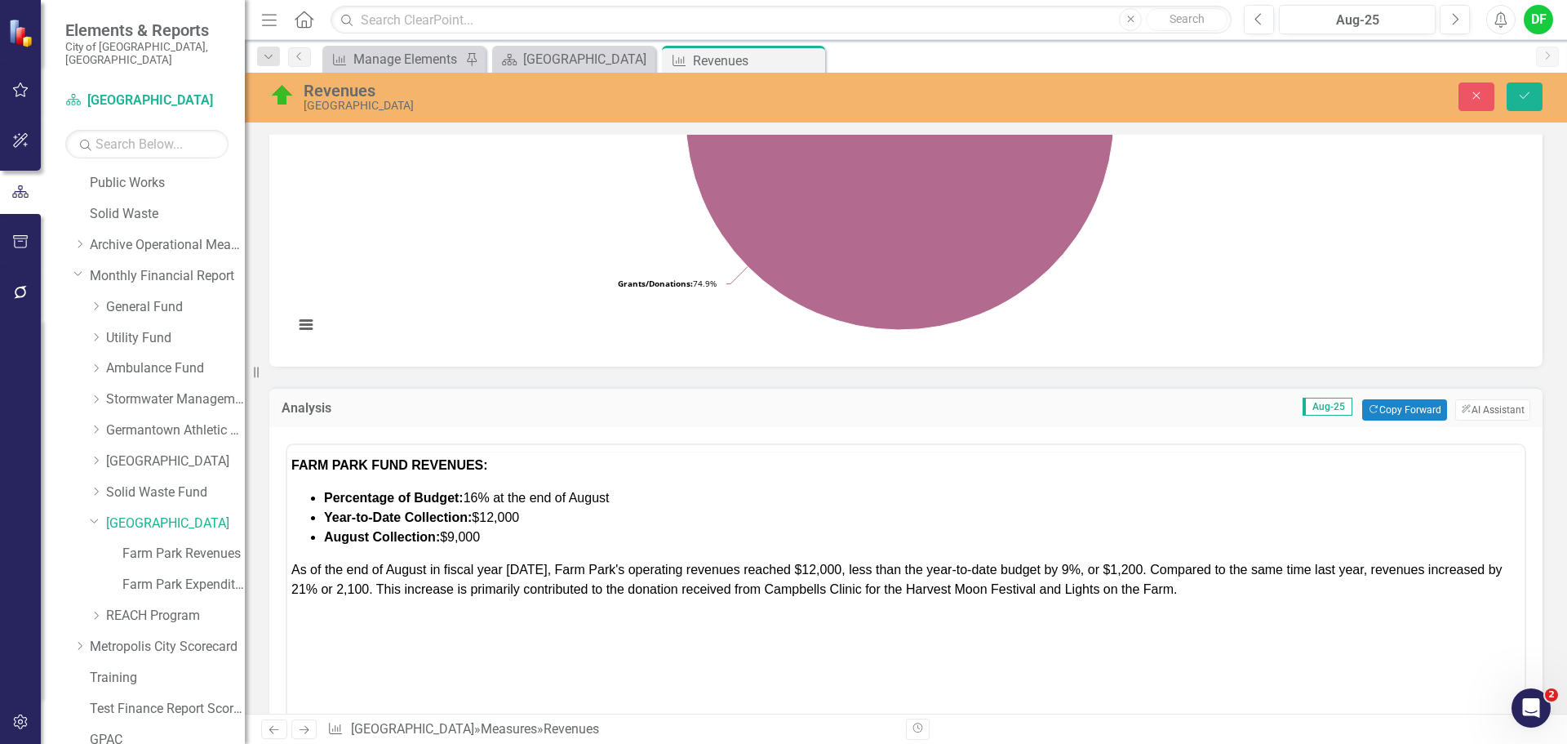
scroll to position [0, 0]
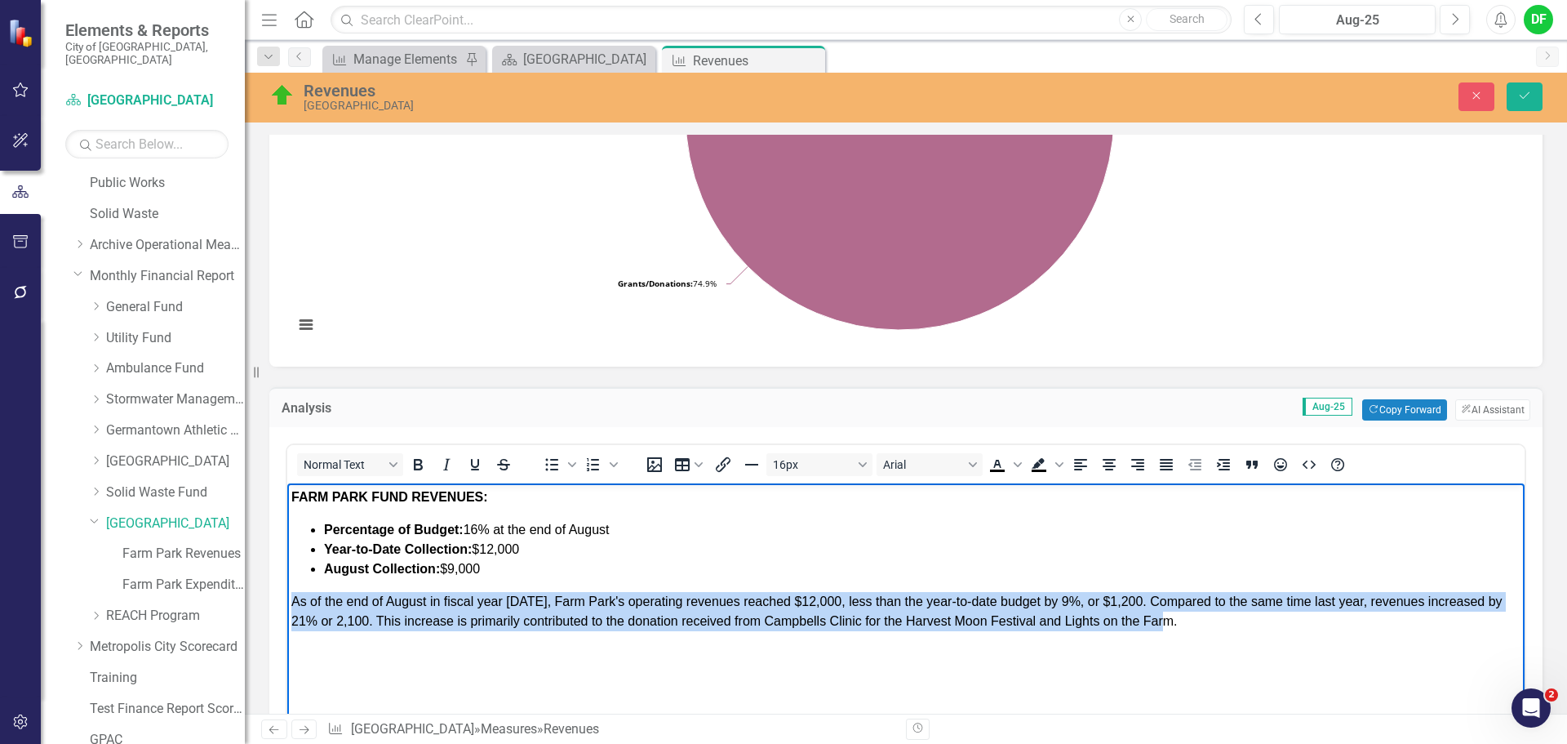
drag, startPoint x: 294, startPoint y: 600, endPoint x: 1281, endPoint y: 630, distance: 987.3
click at [1281, 630] on p "As of the end of August in fiscal year 2026, Farm Park's operating revenues rea…" at bounding box center [905, 611] width 1229 height 39
copy span "As of the end of August in fiscal year 2026, Farm Park's operating revenues rea…"
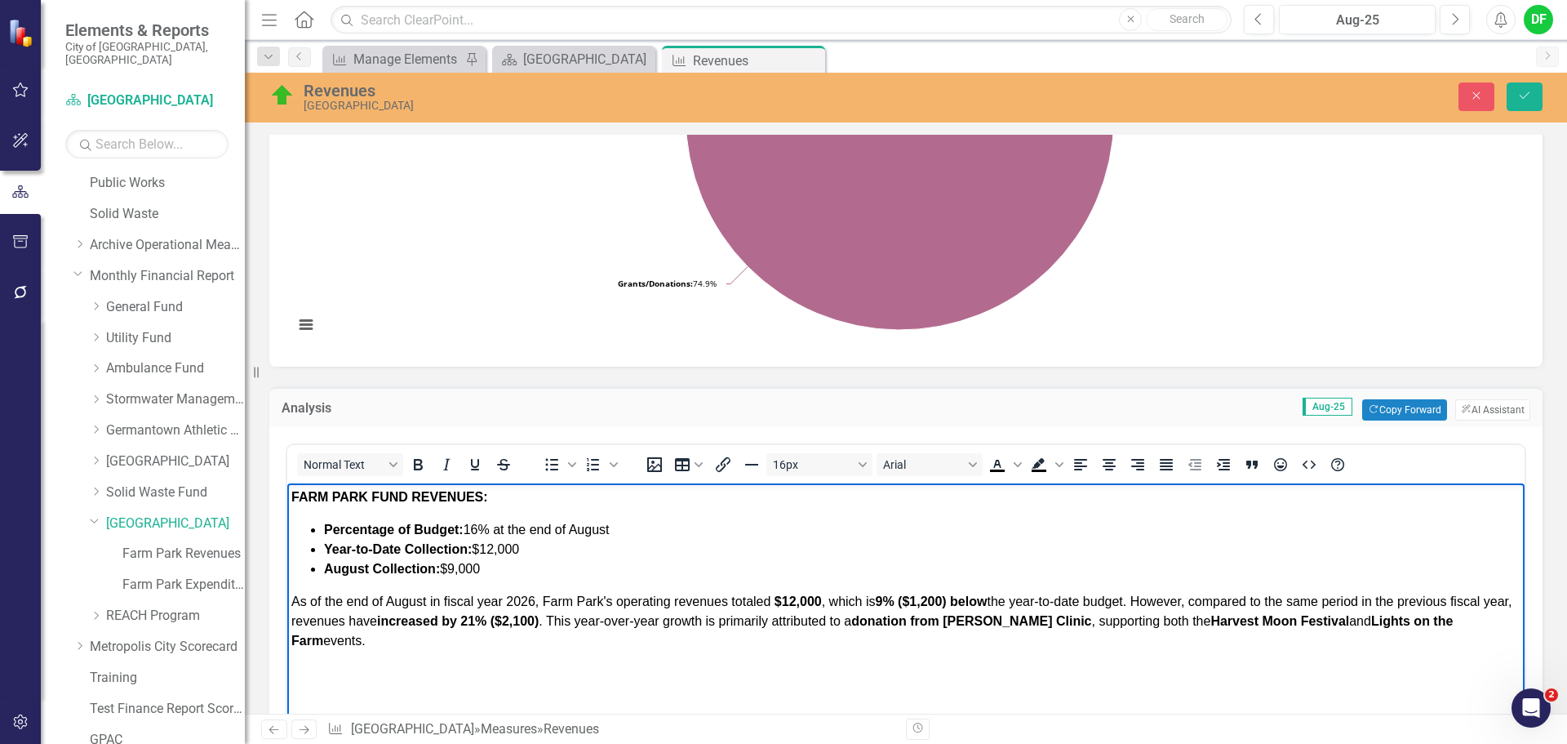
drag, startPoint x: 341, startPoint y: 643, endPoint x: 290, endPoint y: 603, distance: 65.1
click at [290, 603] on body "FARM PARK FUND REVENUES: Percentage of Budget: 16% at the end of August Year-to…" at bounding box center [905, 605] width 1237 height 245
click at [414, 464] on icon "Bold" at bounding box center [418, 465] width 20 height 20
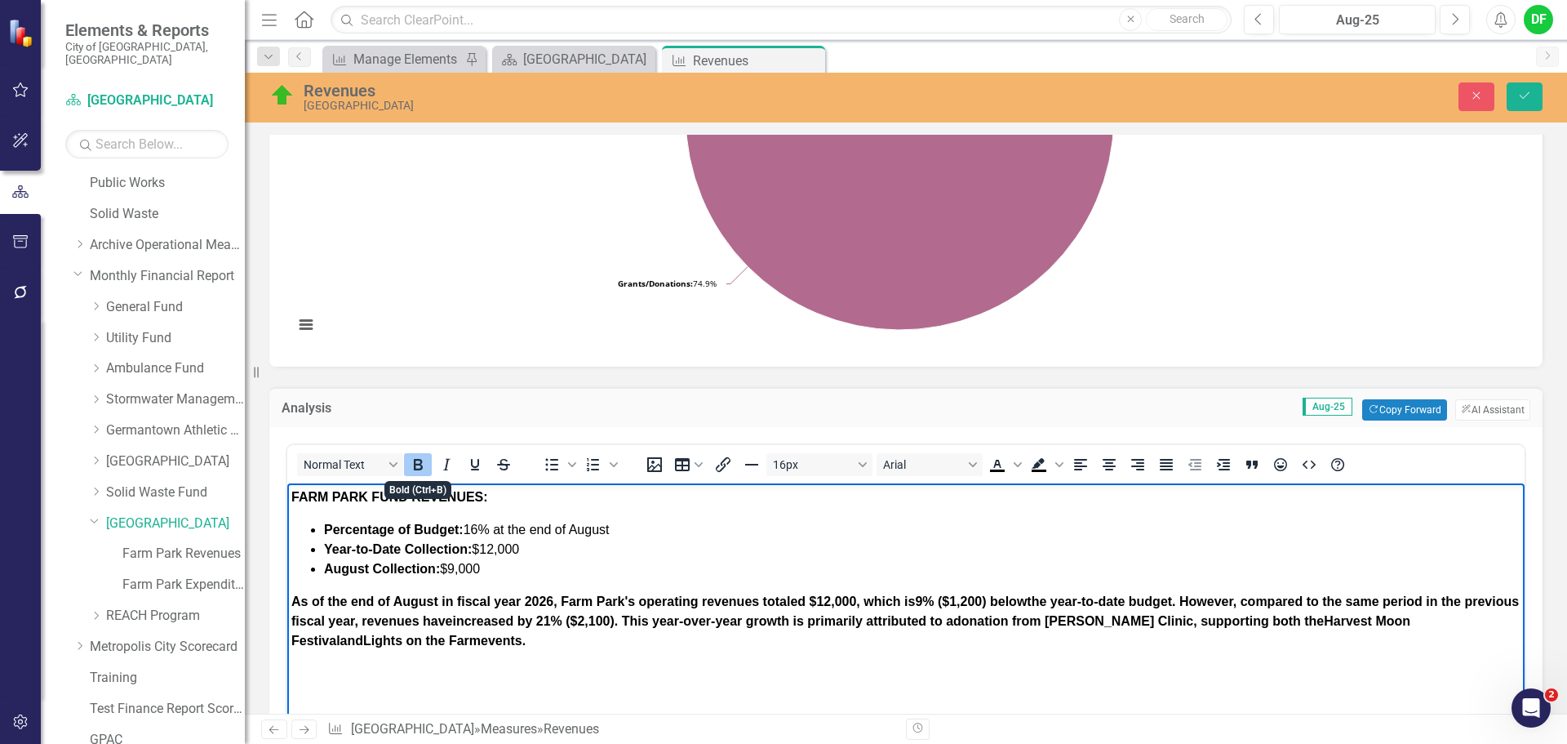
click at [414, 464] on icon "Bold" at bounding box center [418, 465] width 20 height 20
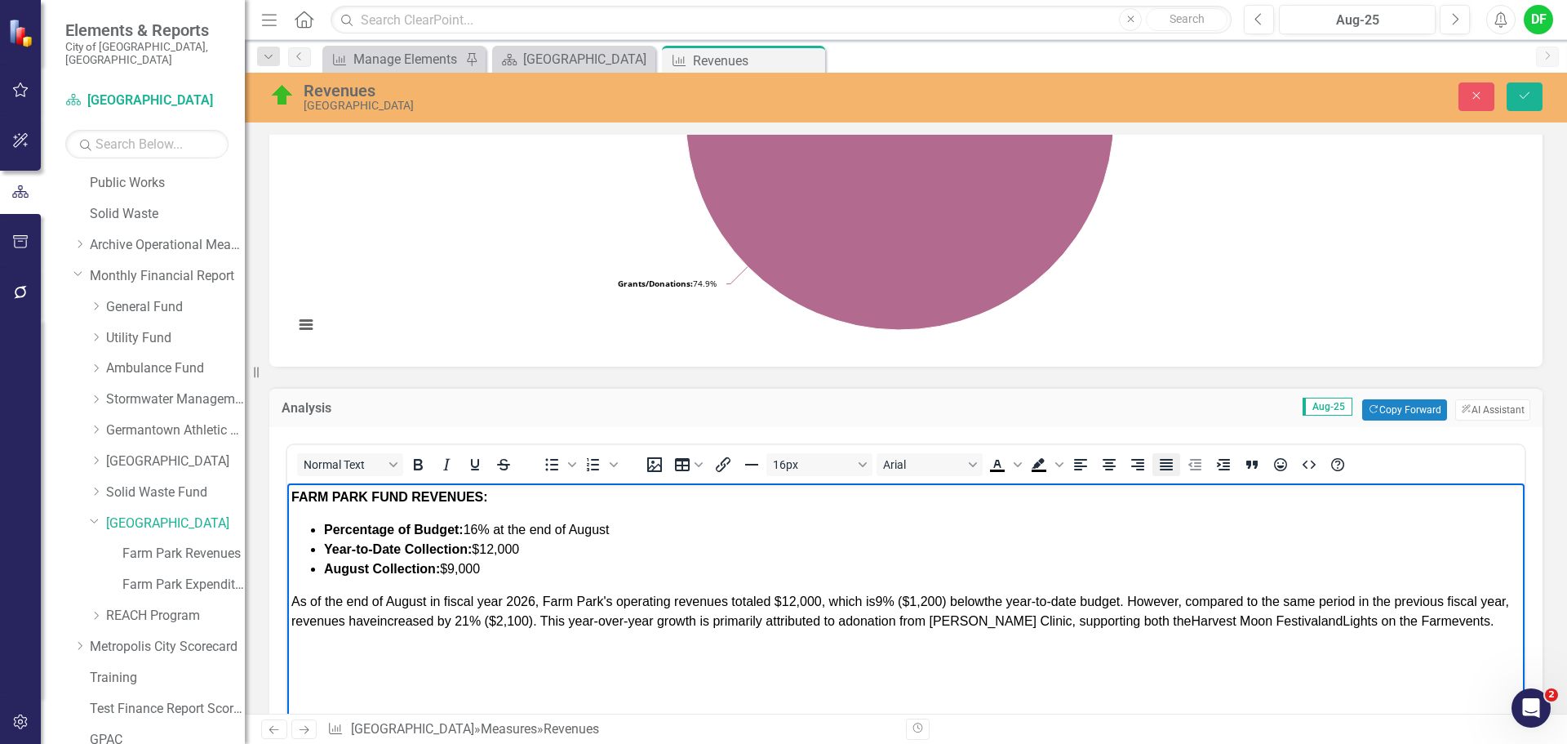
click at [1165, 463] on icon "Justify" at bounding box center [1166, 464] width 13 height 11
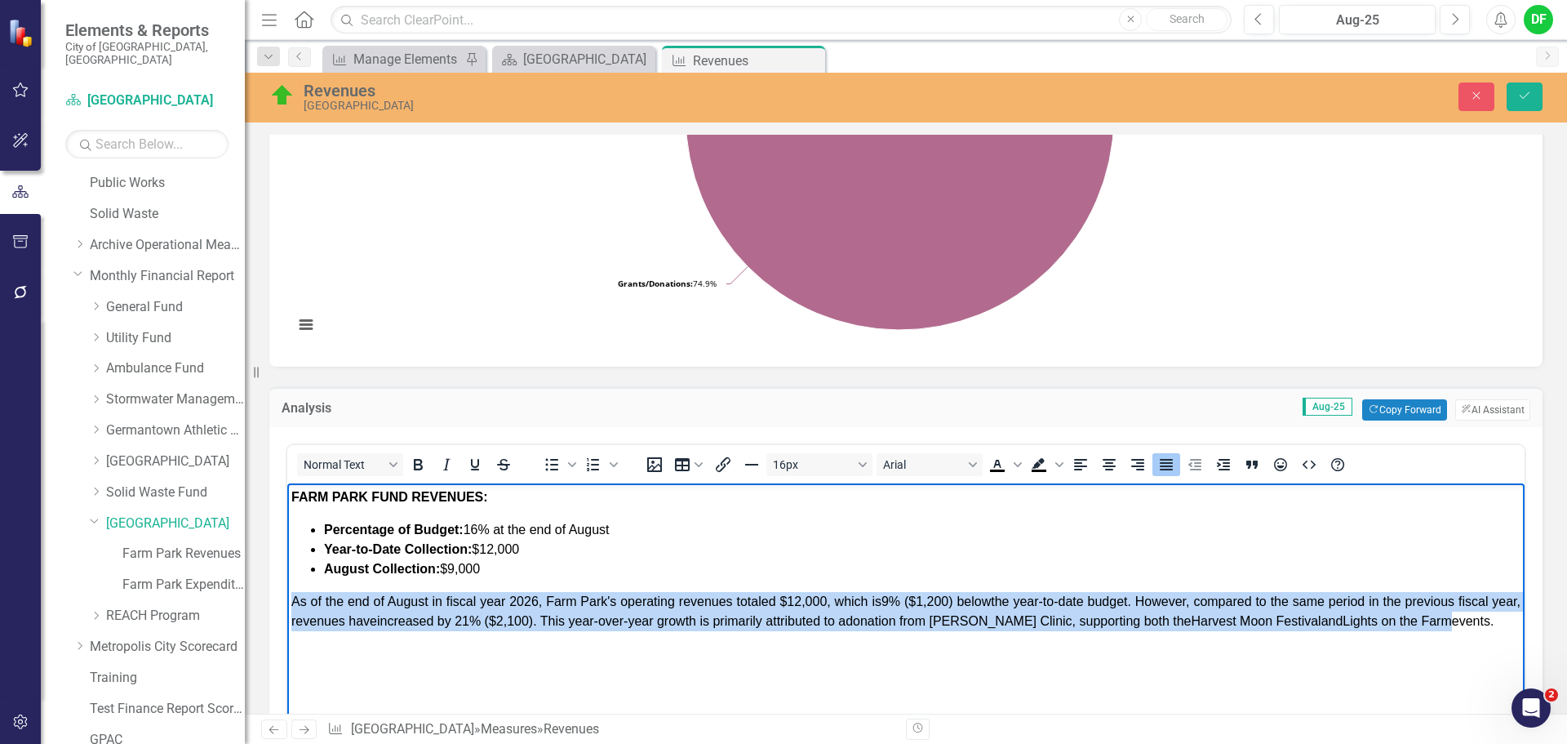
click at [544, 646] on body "FARM PARK FUND REVENUES: Percentage of Budget: 16% at the end of August Year-to…" at bounding box center [905, 605] width 1237 height 245
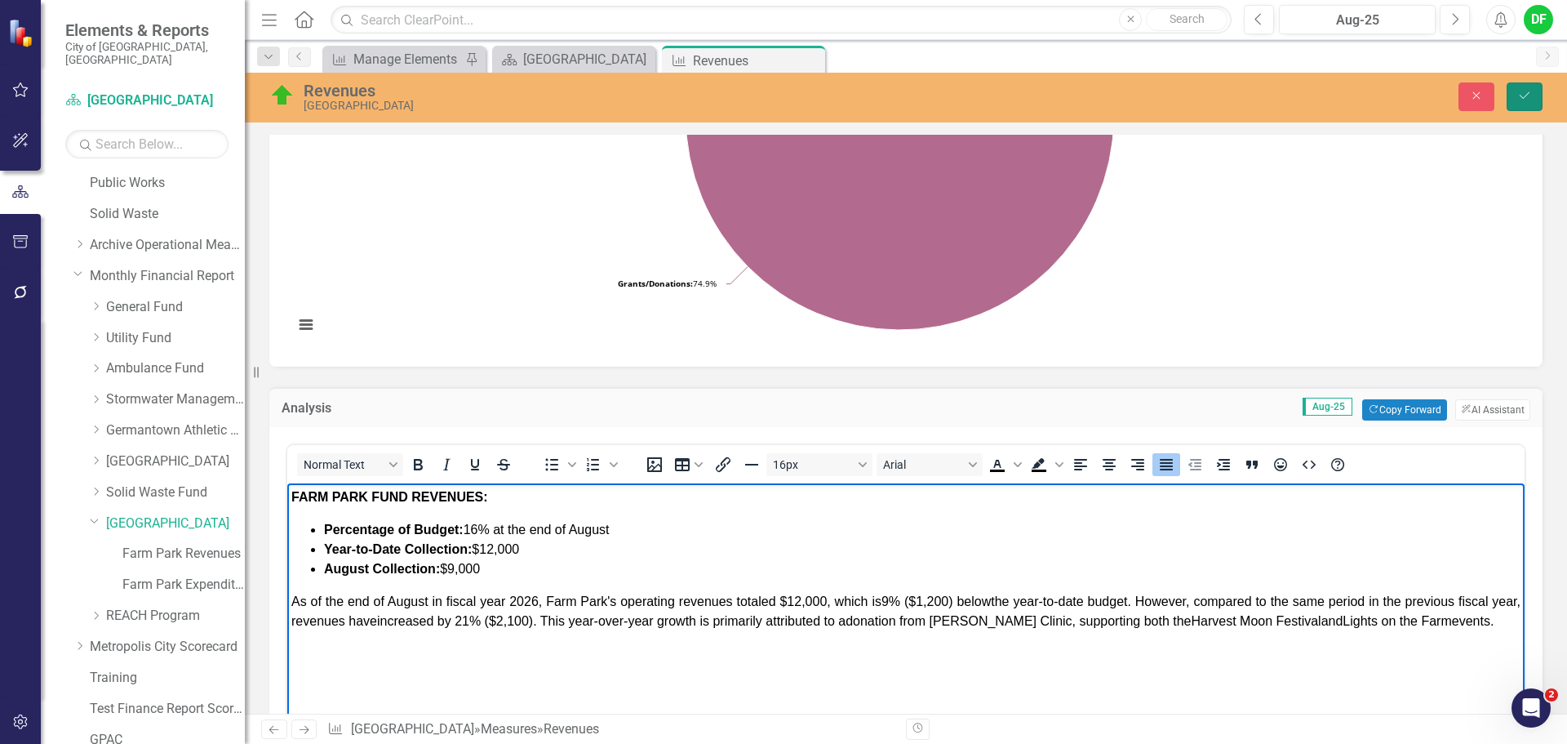
click at [1530, 104] on button "Save" at bounding box center [1525, 96] width 36 height 29
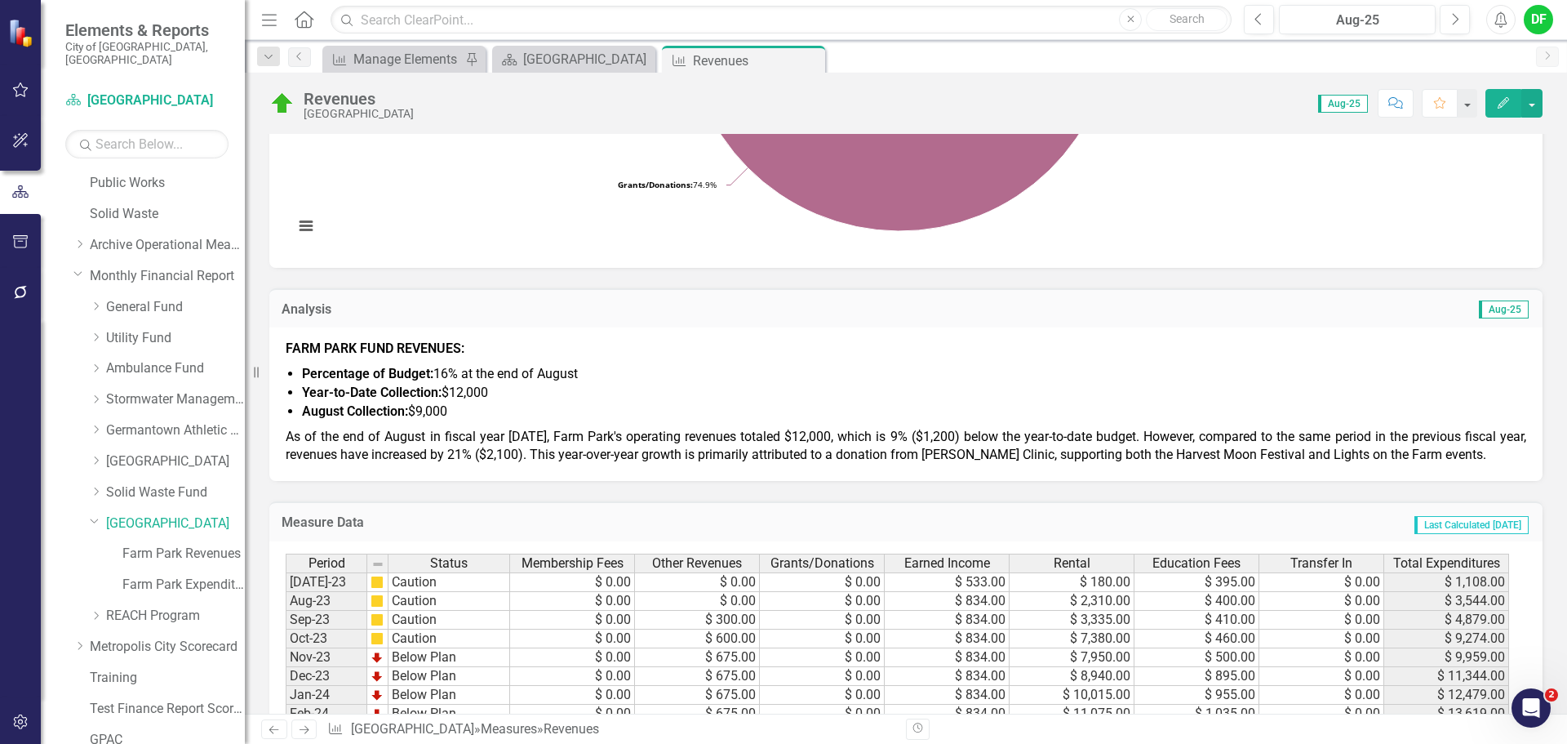
scroll to position [490, 0]
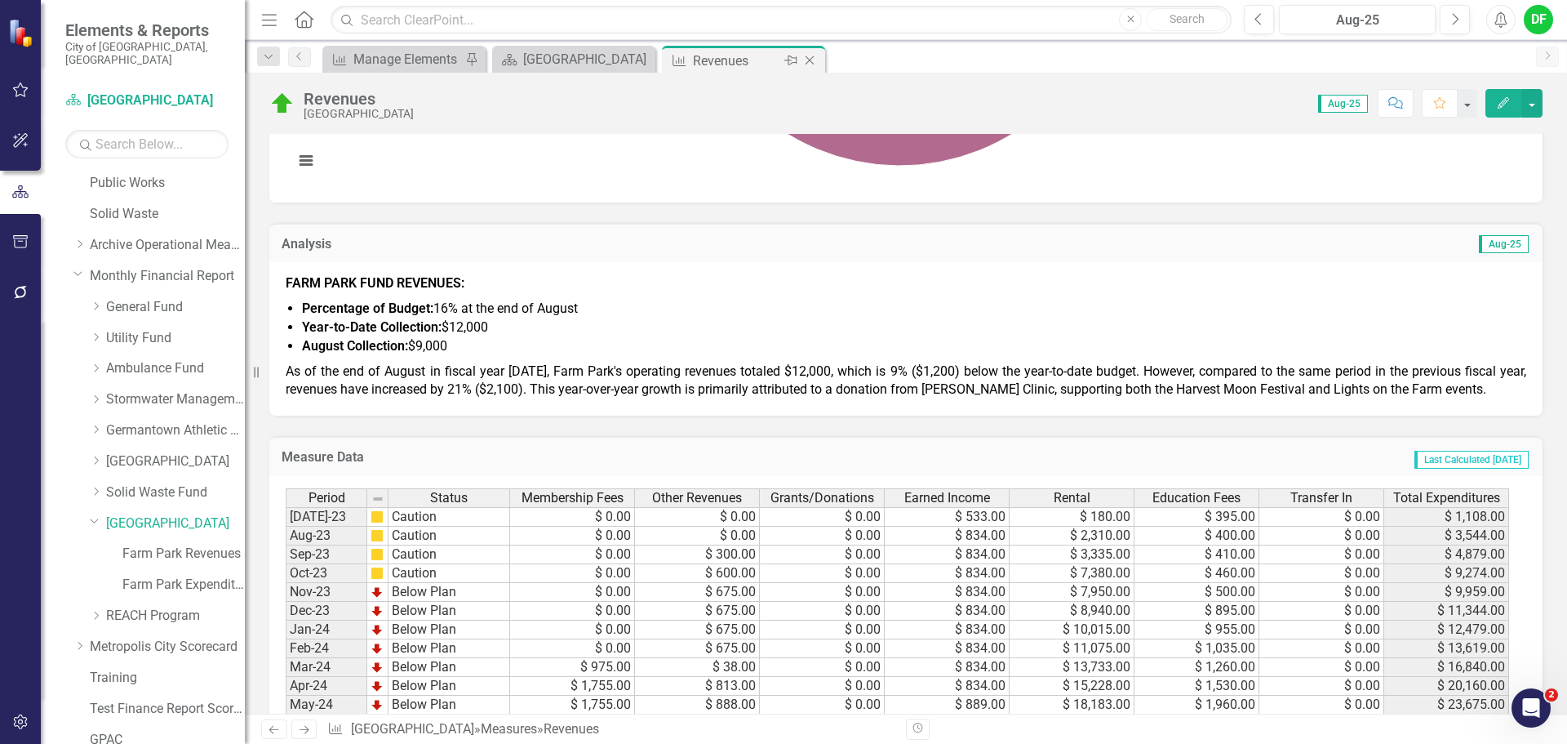
click at [811, 56] on icon "Close" at bounding box center [810, 60] width 16 height 13
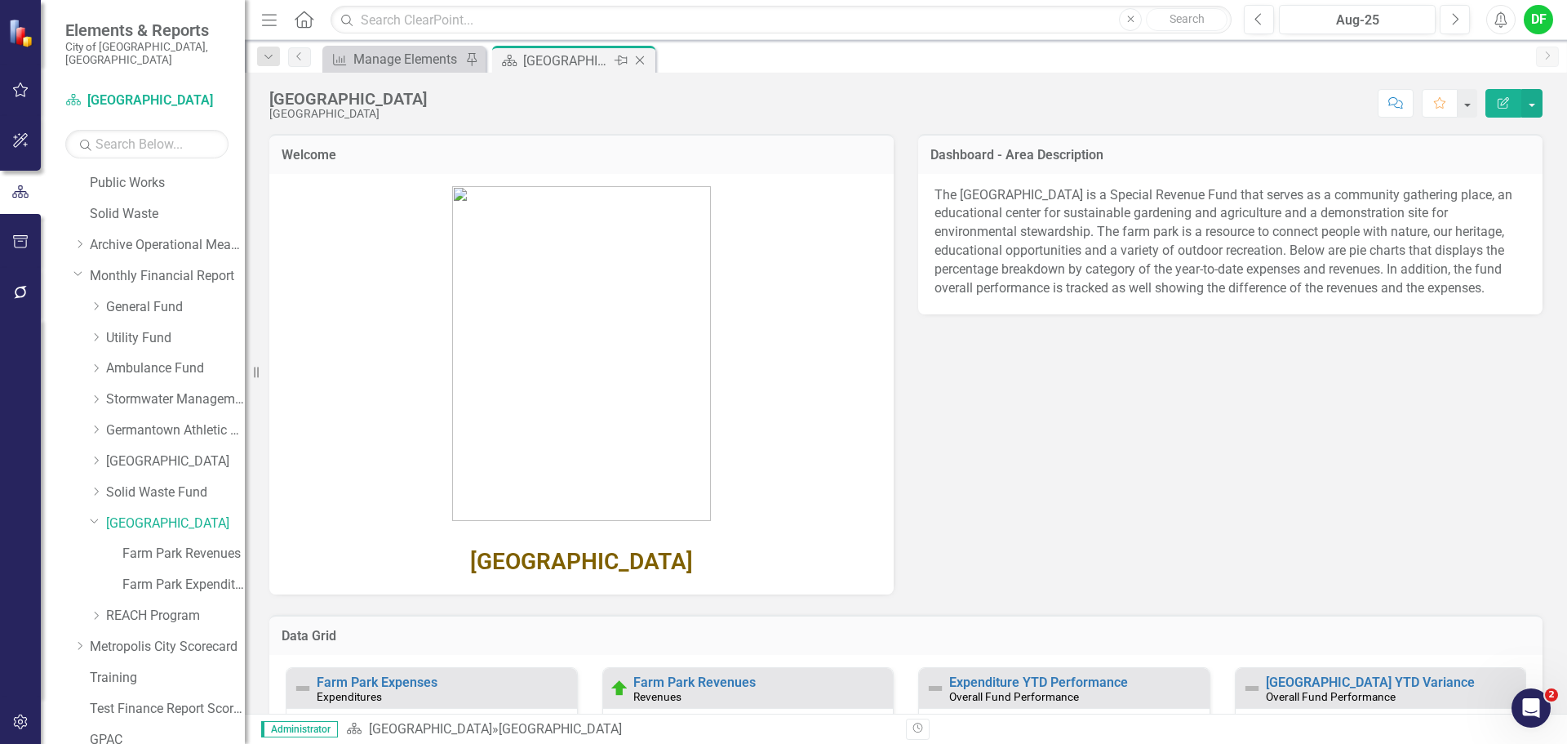
click at [640, 60] on icon "Close" at bounding box center [640, 60] width 16 height 13
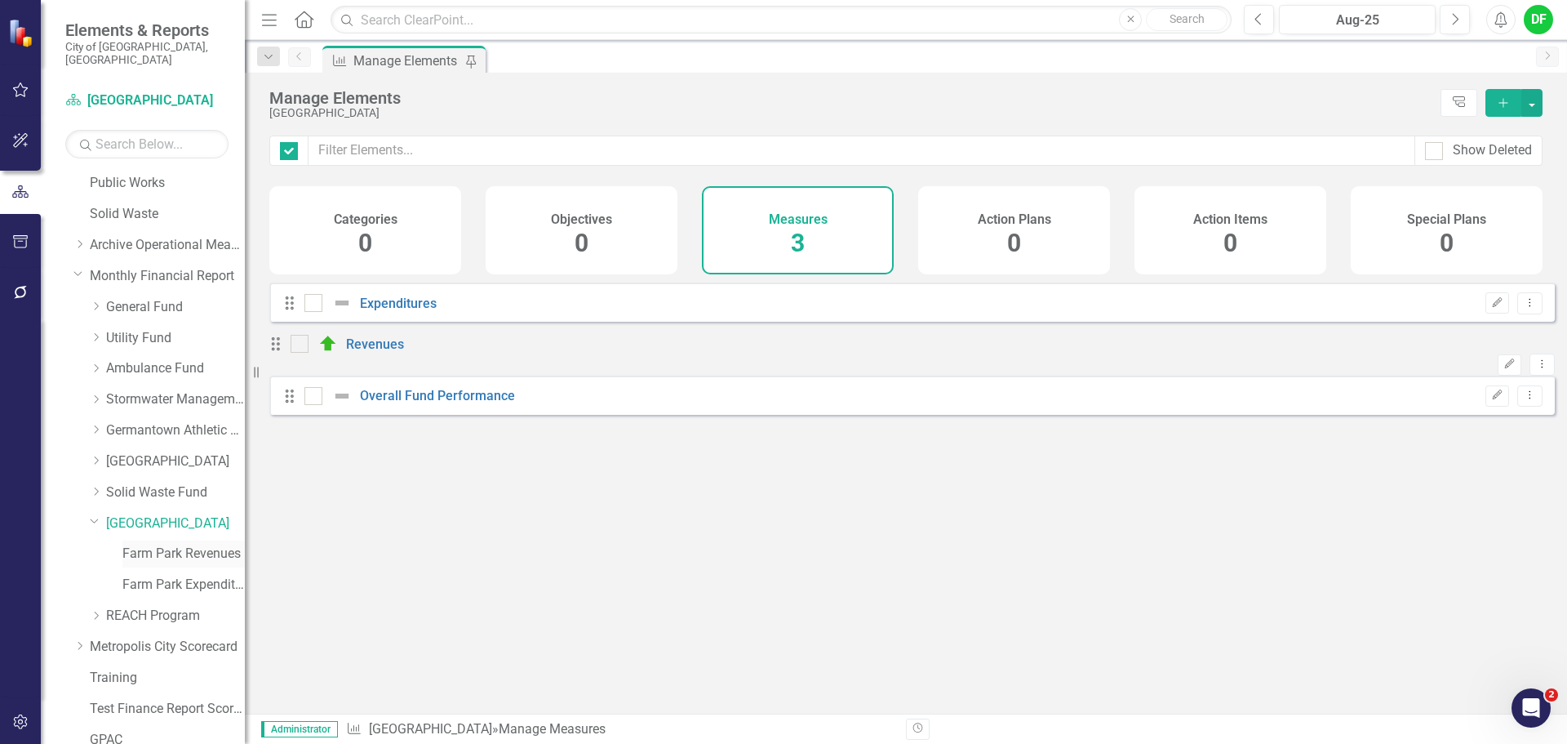
checkbox input "false"
click at [95, 514] on icon "Dropdown" at bounding box center [95, 520] width 10 height 12
click at [93, 548] on icon "Dropdown" at bounding box center [96, 553] width 12 height 10
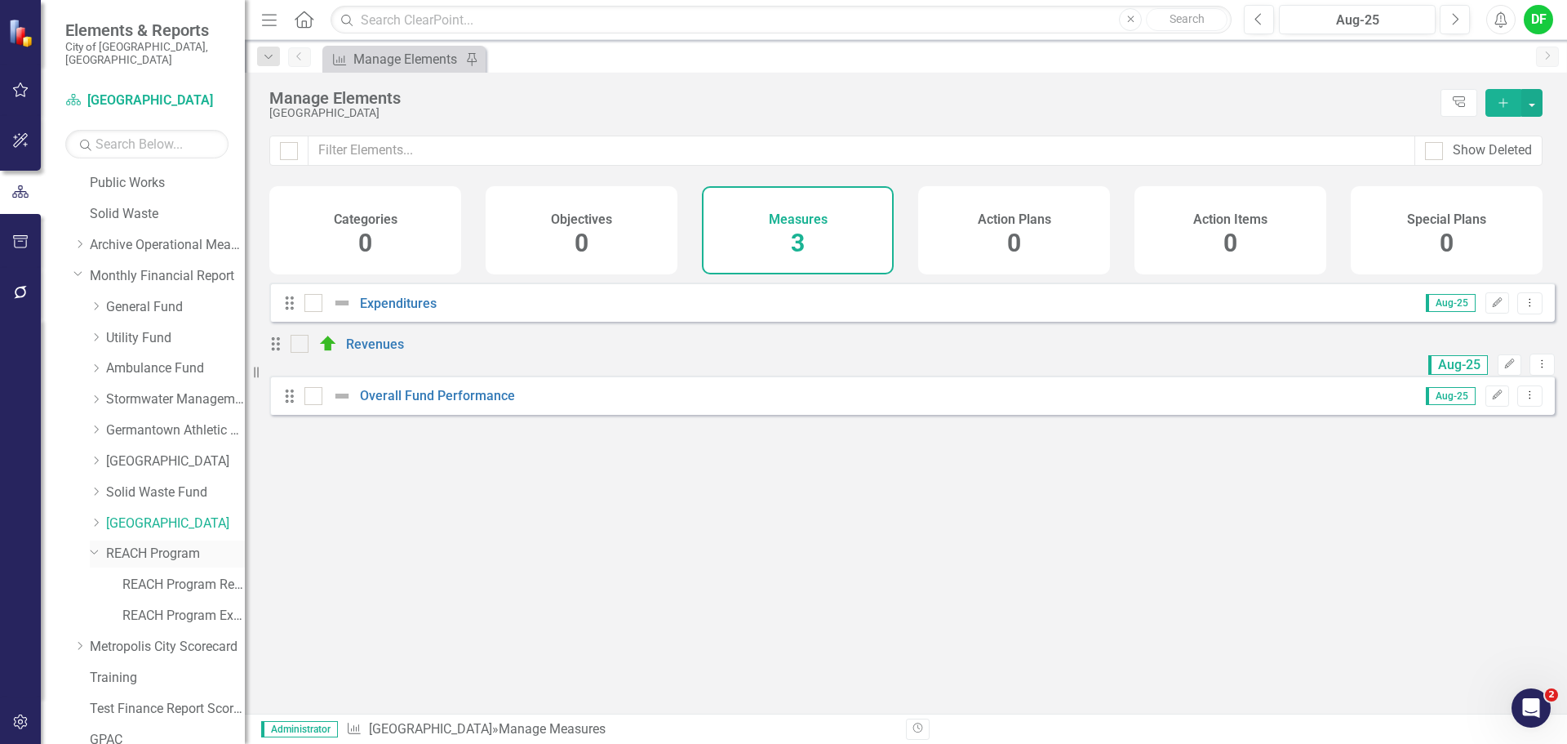
click at [100, 545] on div "Dropdown" at bounding box center [94, 551] width 14 height 12
click at [127, 544] on link "REACH Program" at bounding box center [175, 553] width 139 height 19
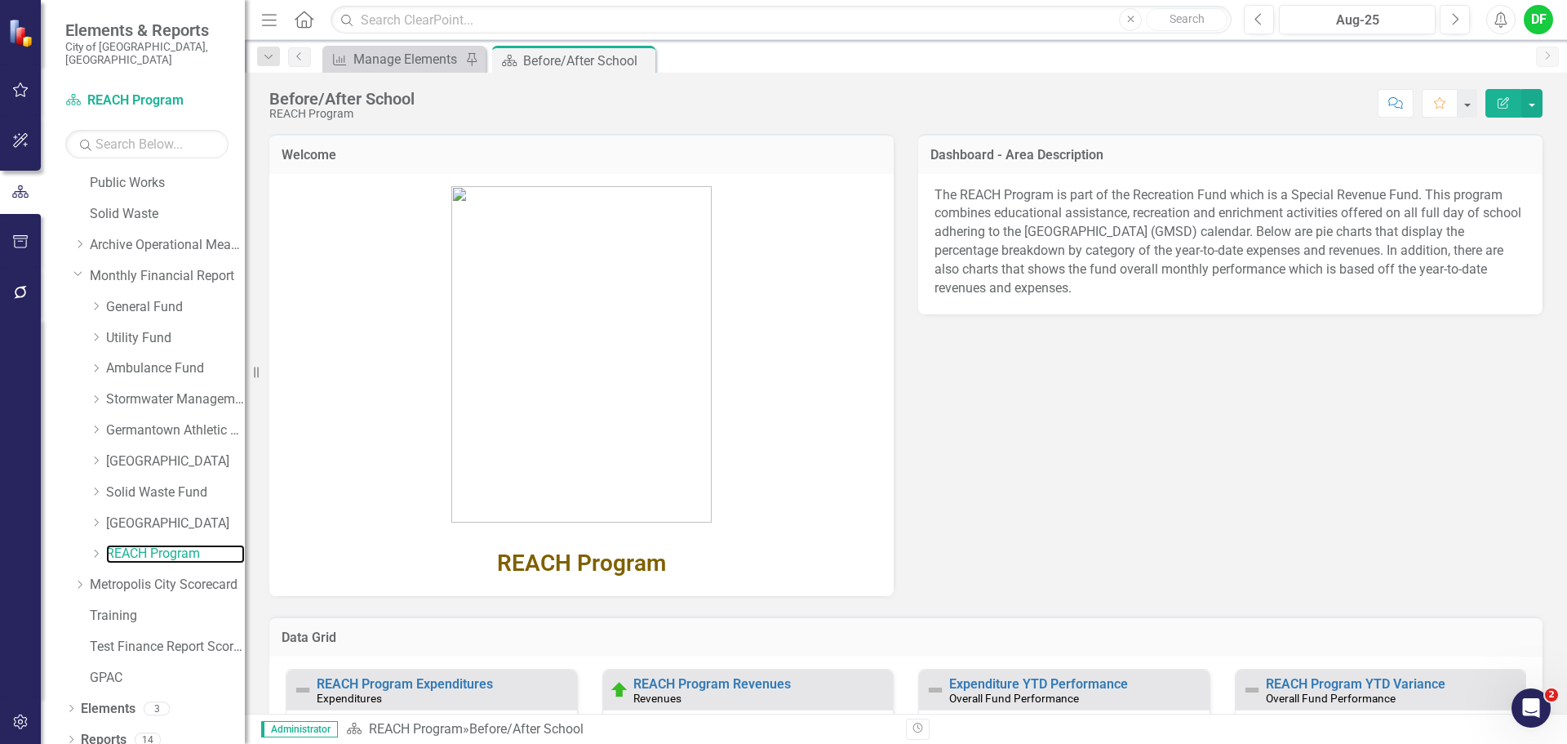
scroll to position [326, 0]
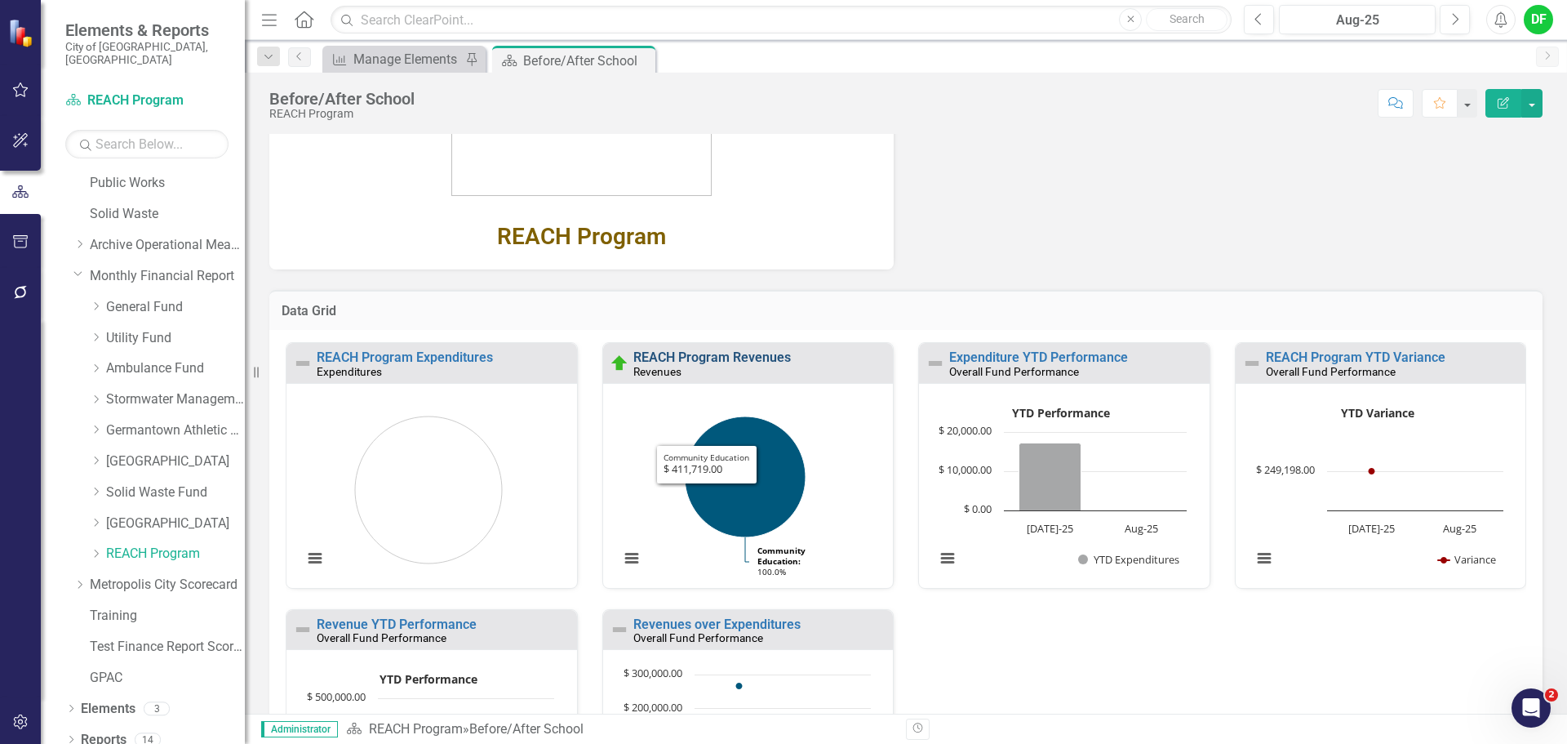
click at [708, 353] on link "REACH Program Revenues" at bounding box center [712, 357] width 158 height 16
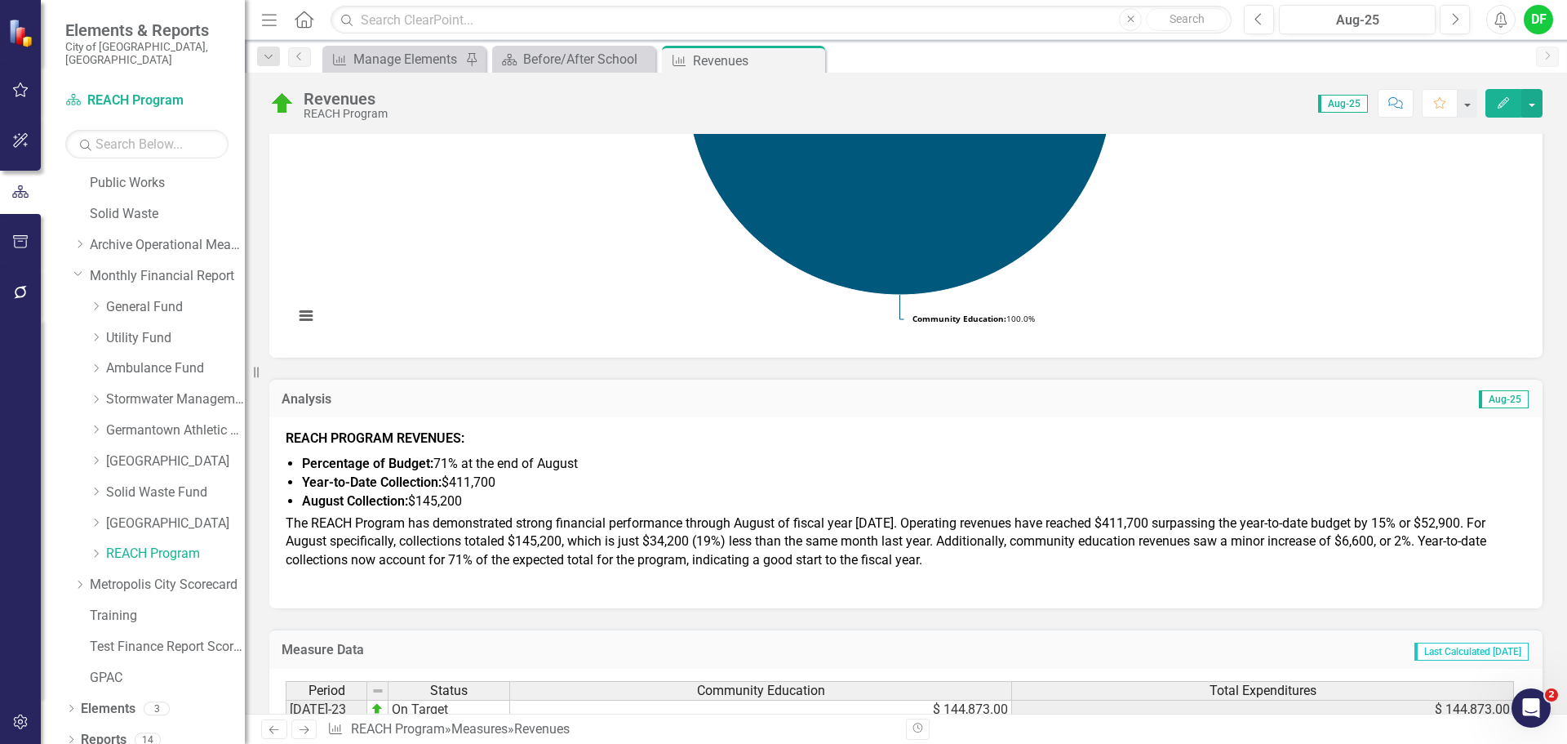
scroll to position [408, 0]
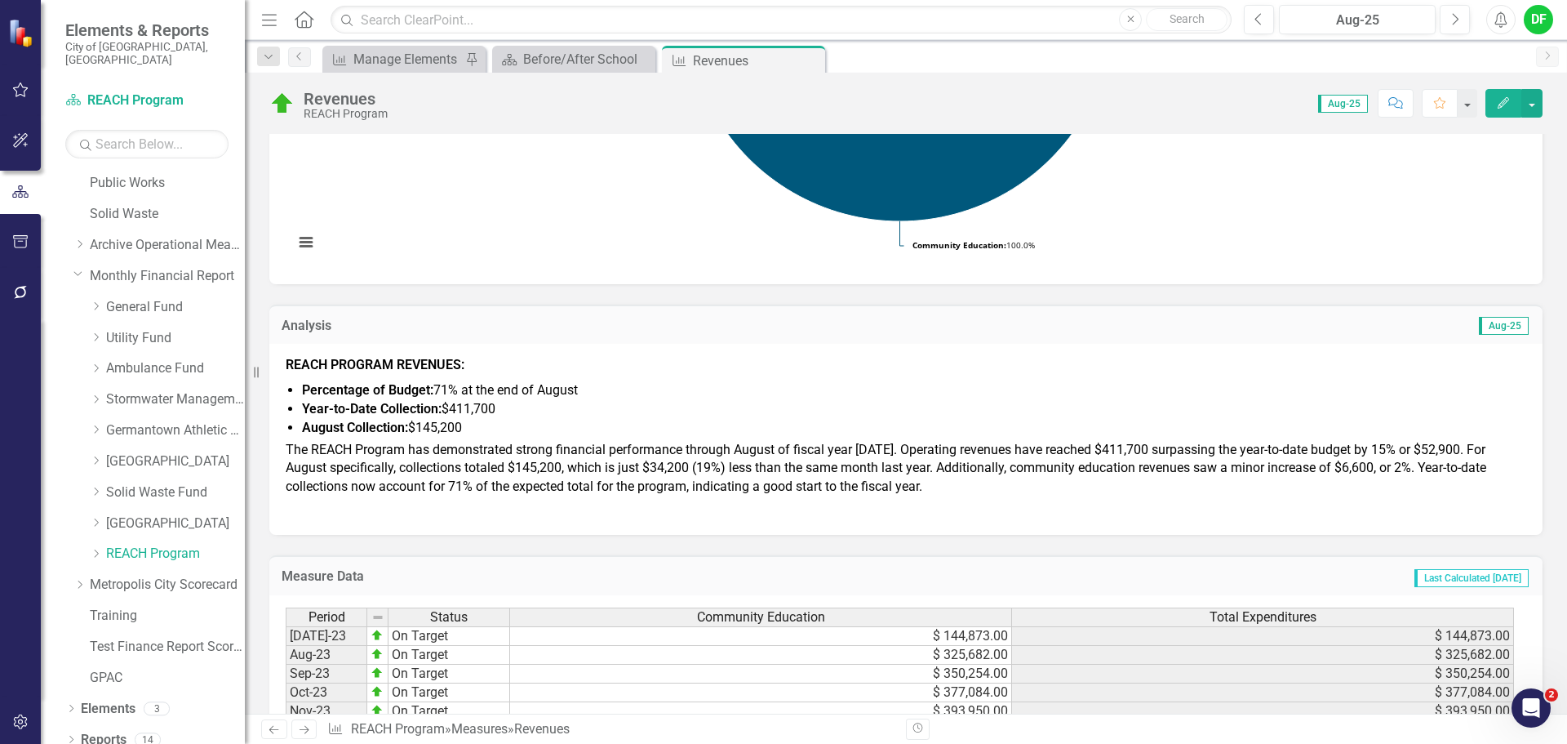
click at [633, 484] on span "The REACH Program has demonstrated strong financial performance through August …" at bounding box center [886, 468] width 1201 height 53
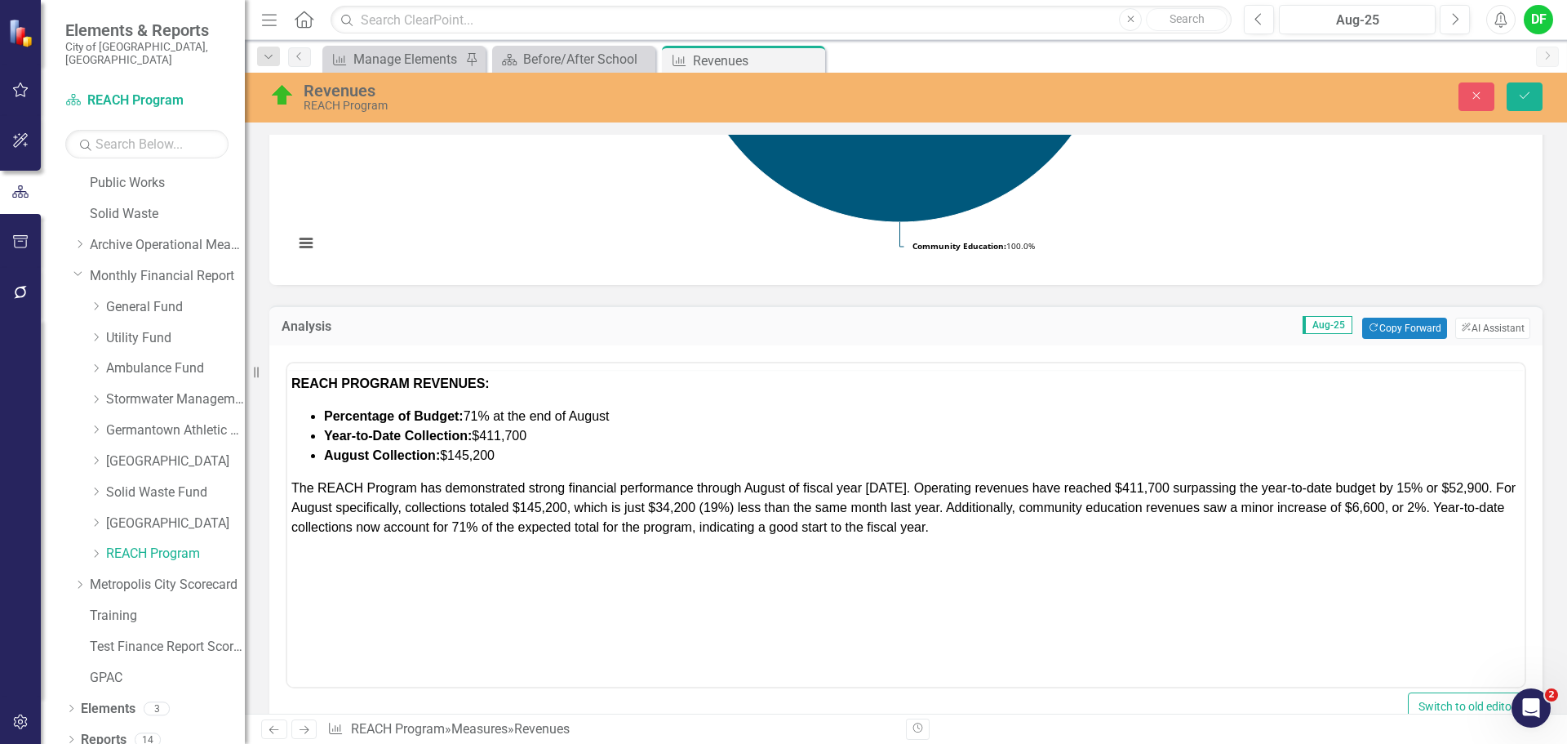
scroll to position [0, 0]
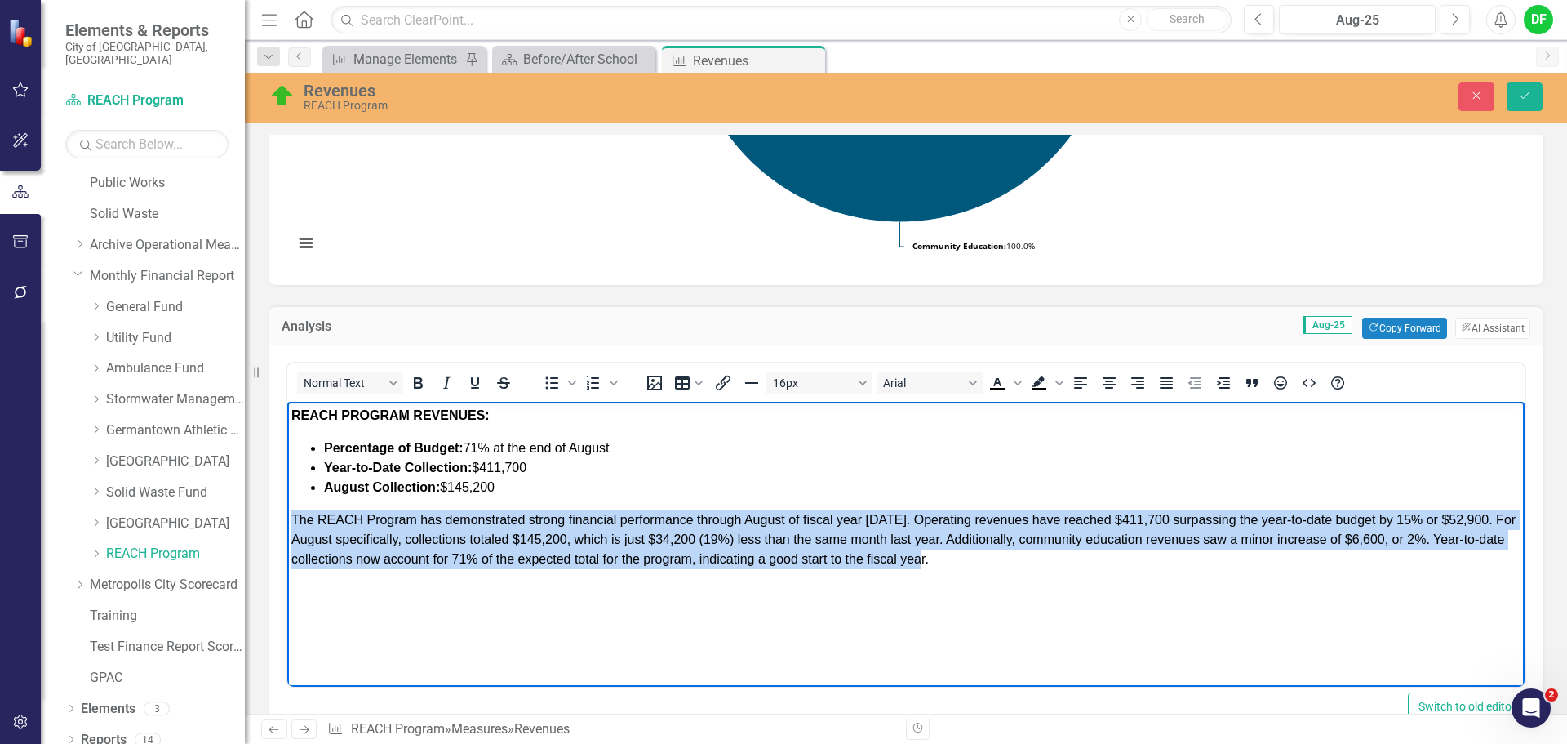
drag, startPoint x: 291, startPoint y: 518, endPoint x: 972, endPoint y: 563, distance: 683.0
click at [972, 563] on body "REACH PROGRAM REVENUES: Percentage of Budget: 71% at the end of August Year-to-…" at bounding box center [905, 524] width 1237 height 245
copy span "The REACH Program has demonstrated strong financial performance through August …"
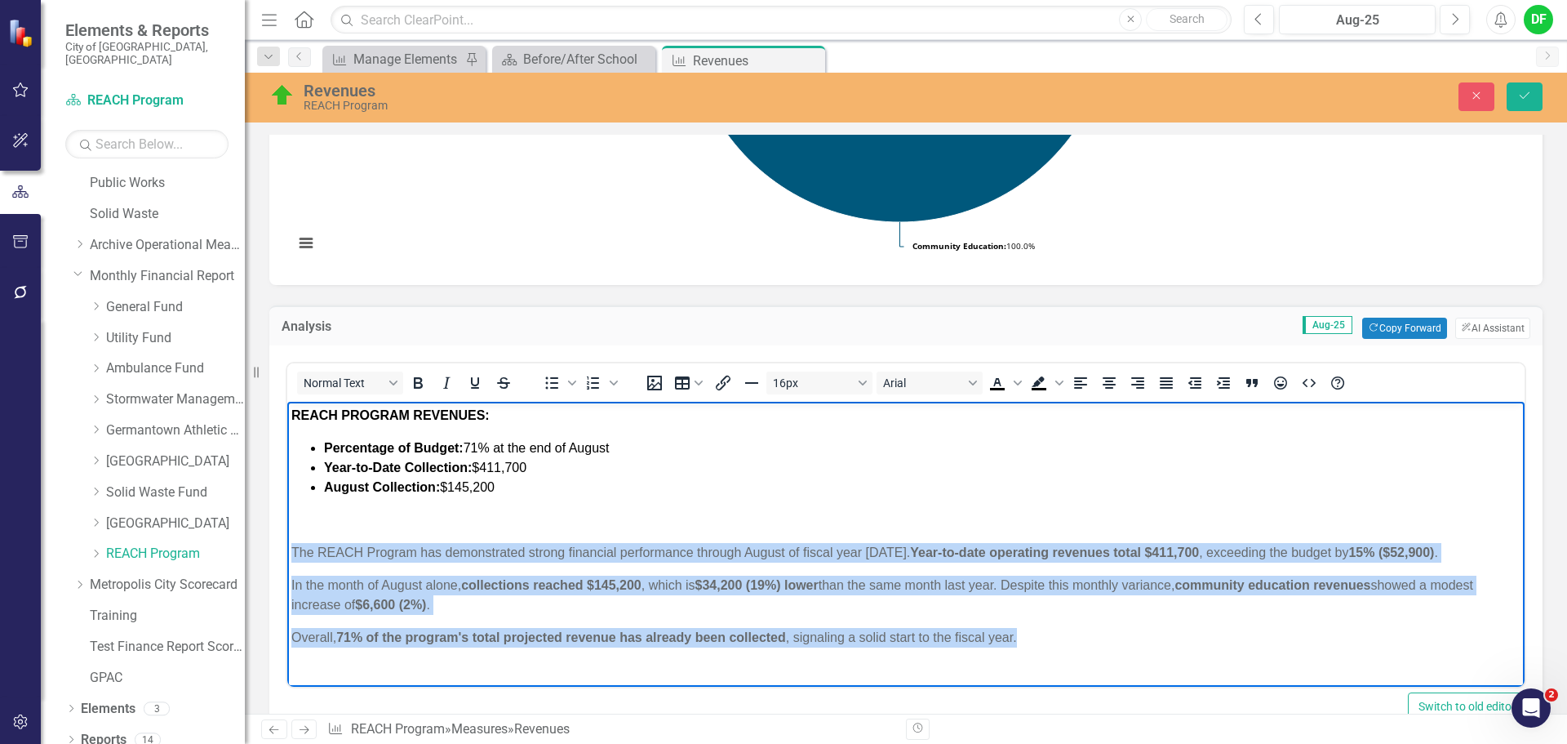
drag, startPoint x: 1046, startPoint y: 633, endPoint x: 278, endPoint y: 545, distance: 773.9
click at [287, 545] on html "REACH PROGRAM REVENUES: Percentage of Budget: 71% at the end of August Year-to-…" at bounding box center [905, 549] width 1237 height 295
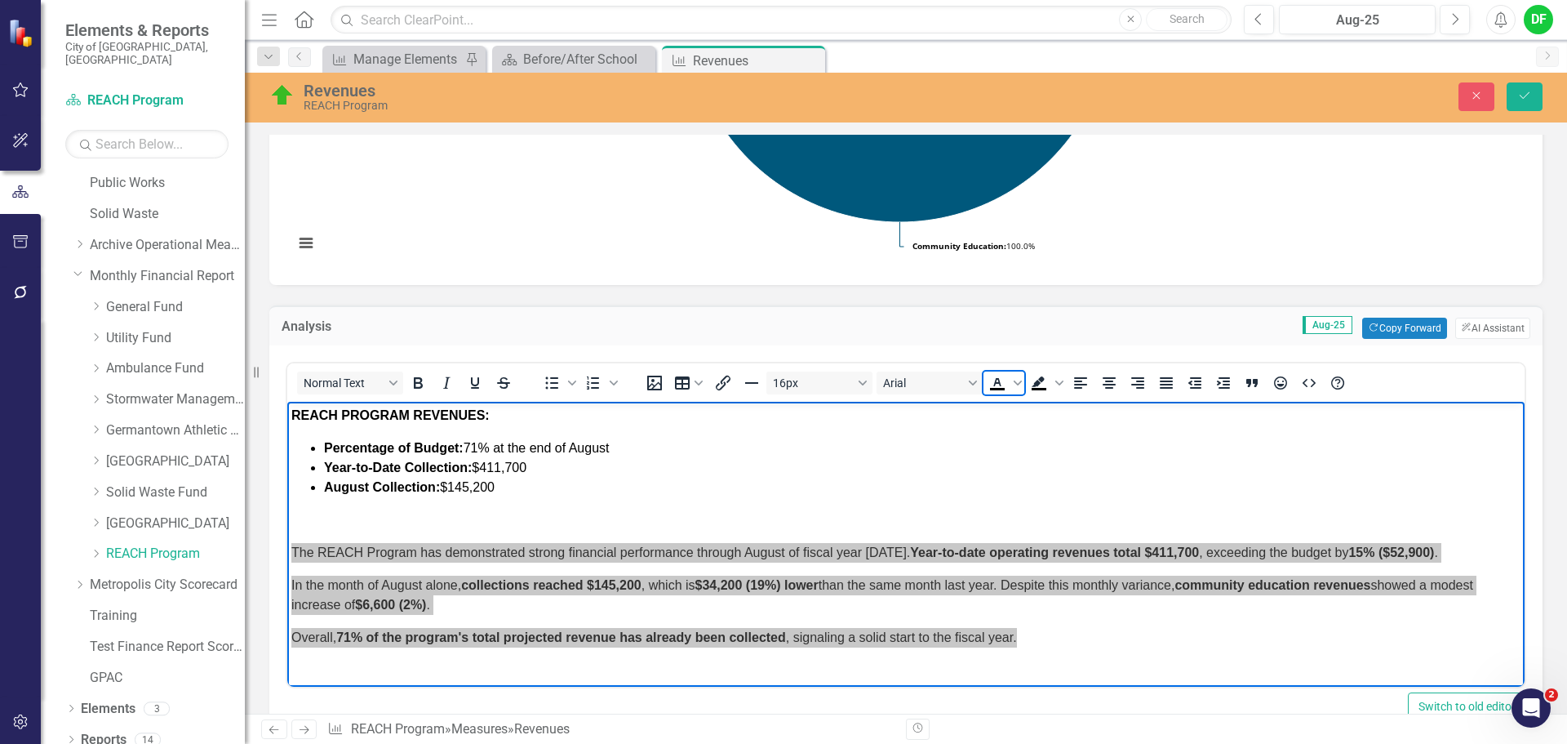
click at [1001, 383] on icon "Text color Black" at bounding box center [998, 383] width 20 height 20
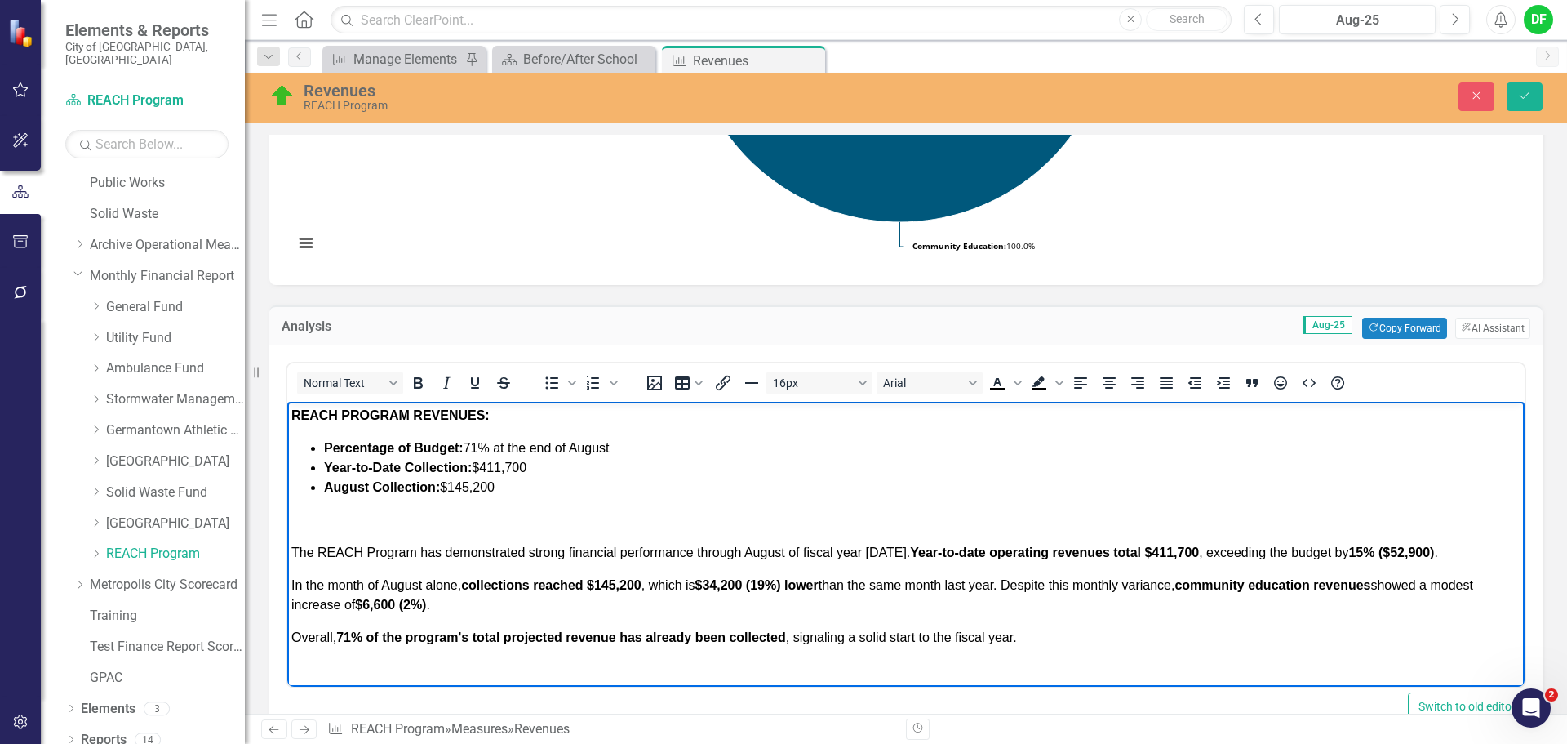
click at [297, 522] on p "﻿" at bounding box center [905, 520] width 1229 height 20
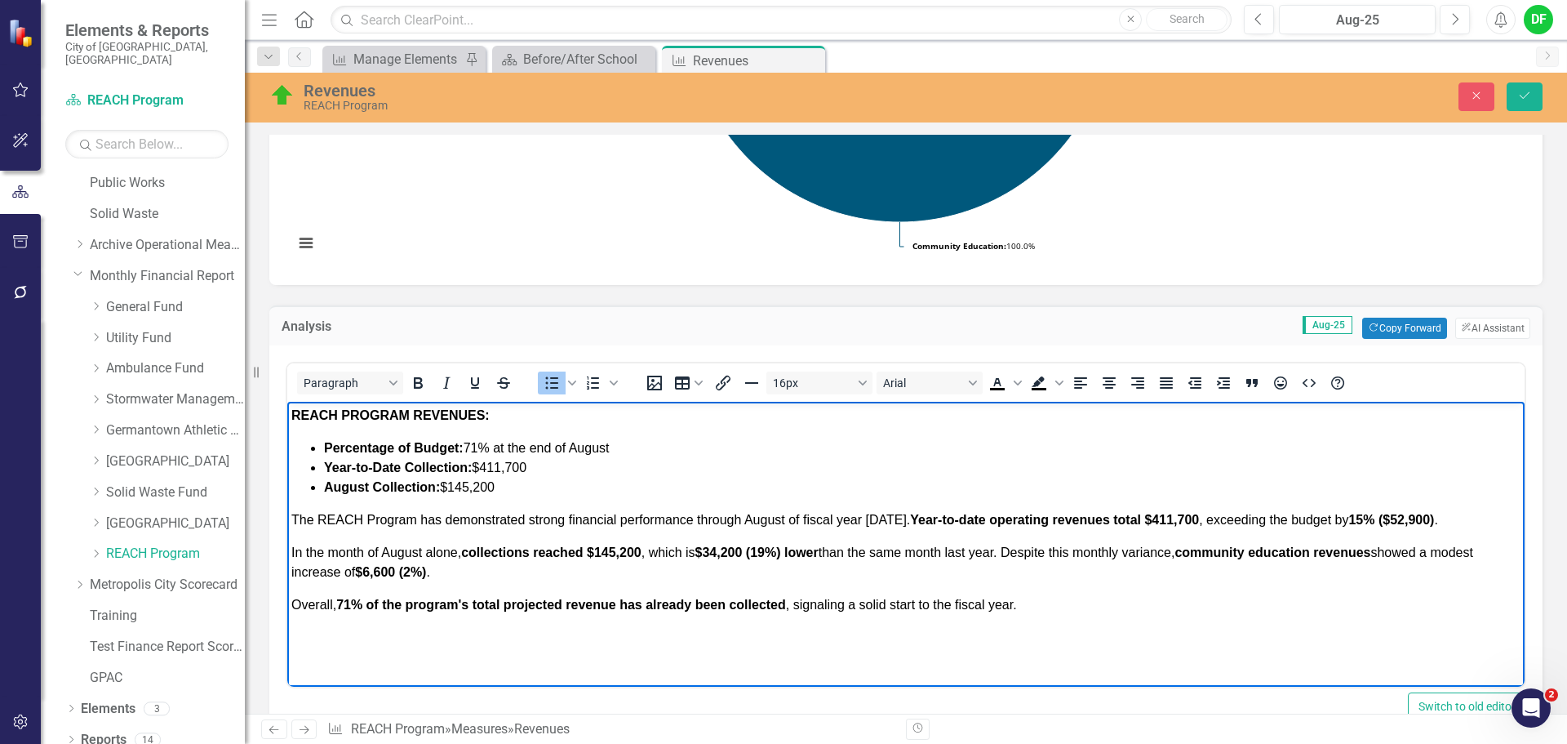
click at [290, 552] on body "REACH PROGRAM REVENUES: Percentage of Budget: 71% at the end of August Year-to-…" at bounding box center [905, 533] width 1237 height 263
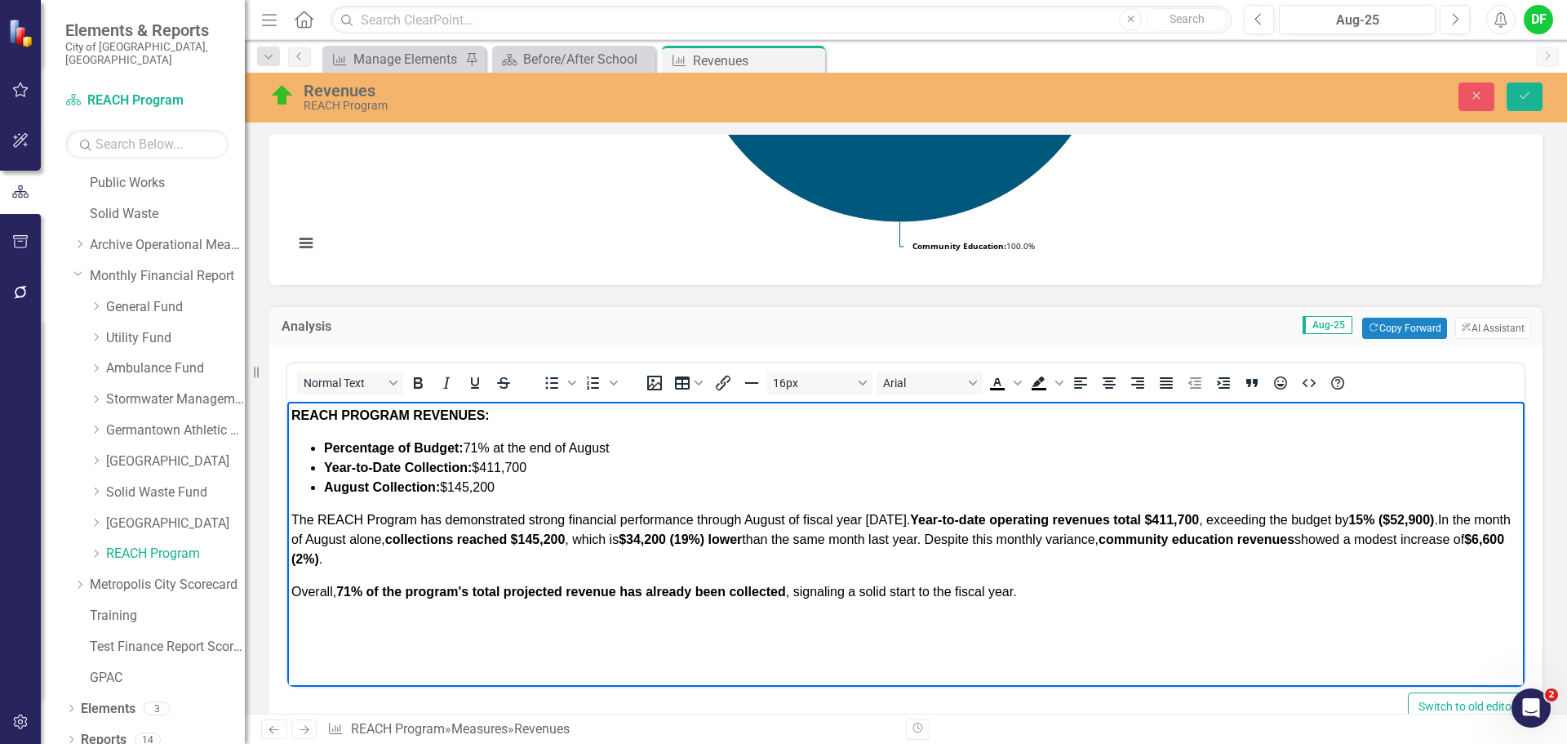
click at [295, 593] on span "Overall, 71% of the program's total projected revenue has already been collecte…" at bounding box center [654, 591] width 726 height 14
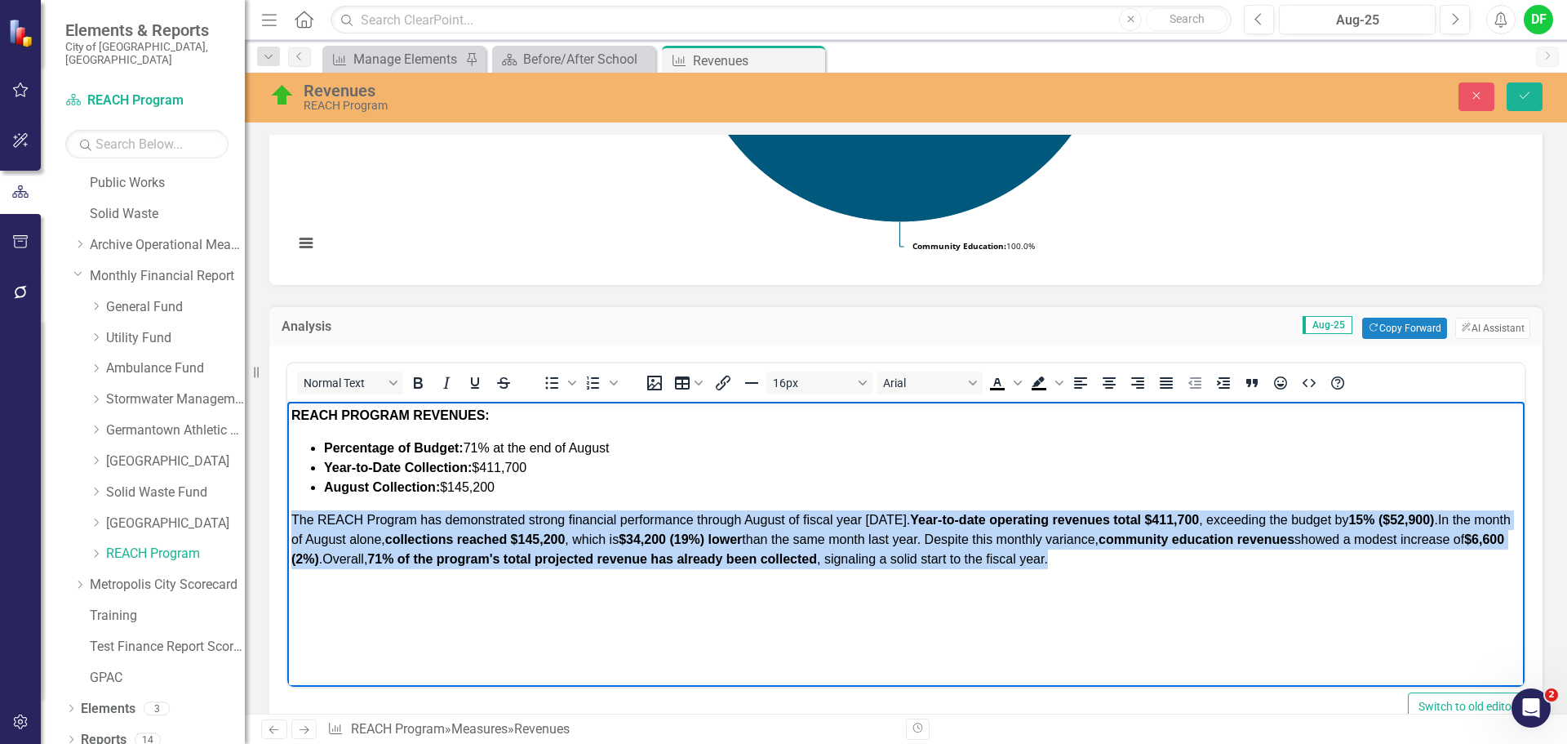
drag, startPoint x: 1073, startPoint y: 563, endPoint x: 278, endPoint y: 520, distance: 796.2
click at [287, 520] on html "REACH PROGRAM REVENUES: Percentage of Budget: 71% at the end of August Year-to-…" at bounding box center [905, 524] width 1237 height 245
click at [423, 379] on icon "Bold" at bounding box center [418, 383] width 20 height 20
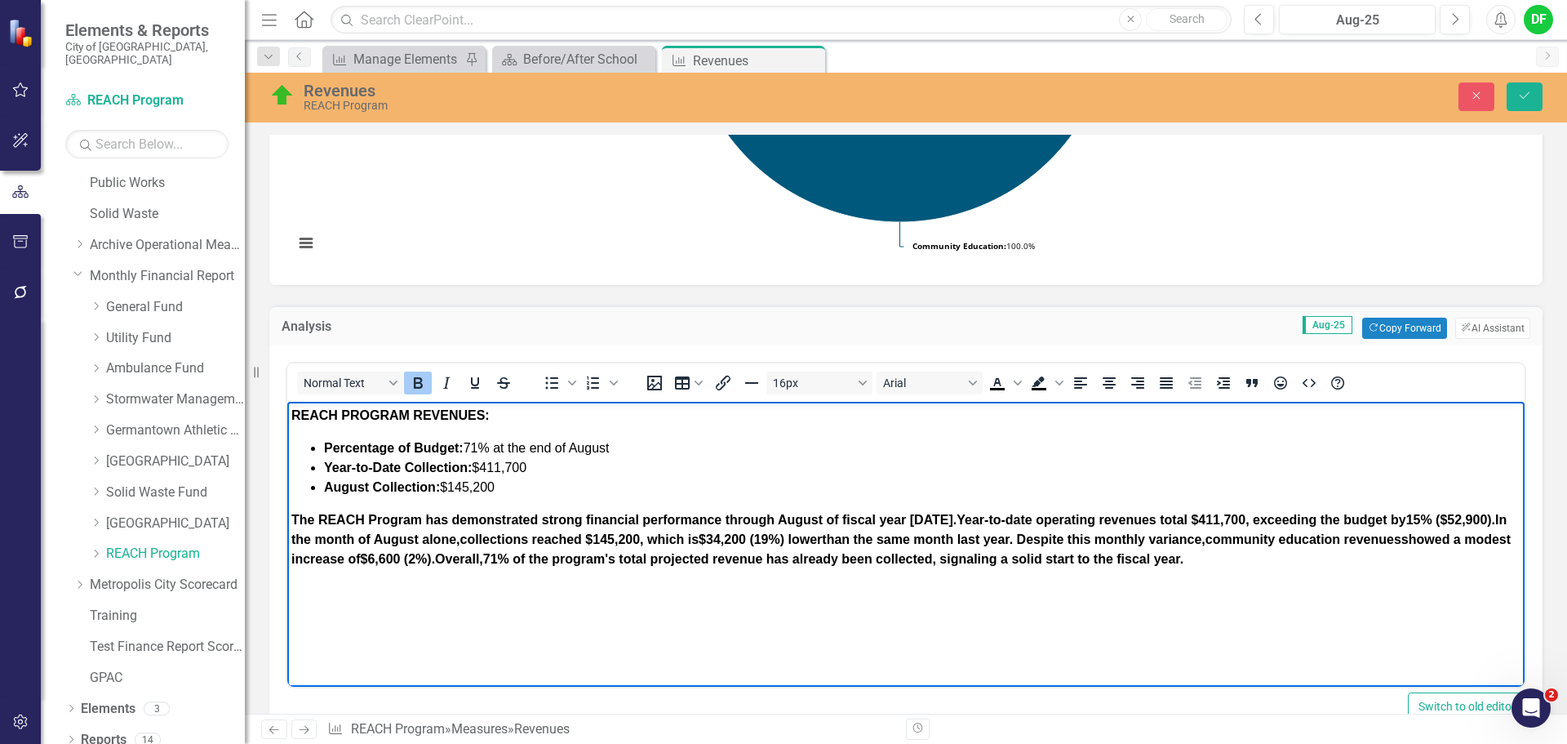
click at [422, 379] on icon "Bold" at bounding box center [418, 382] width 9 height 11
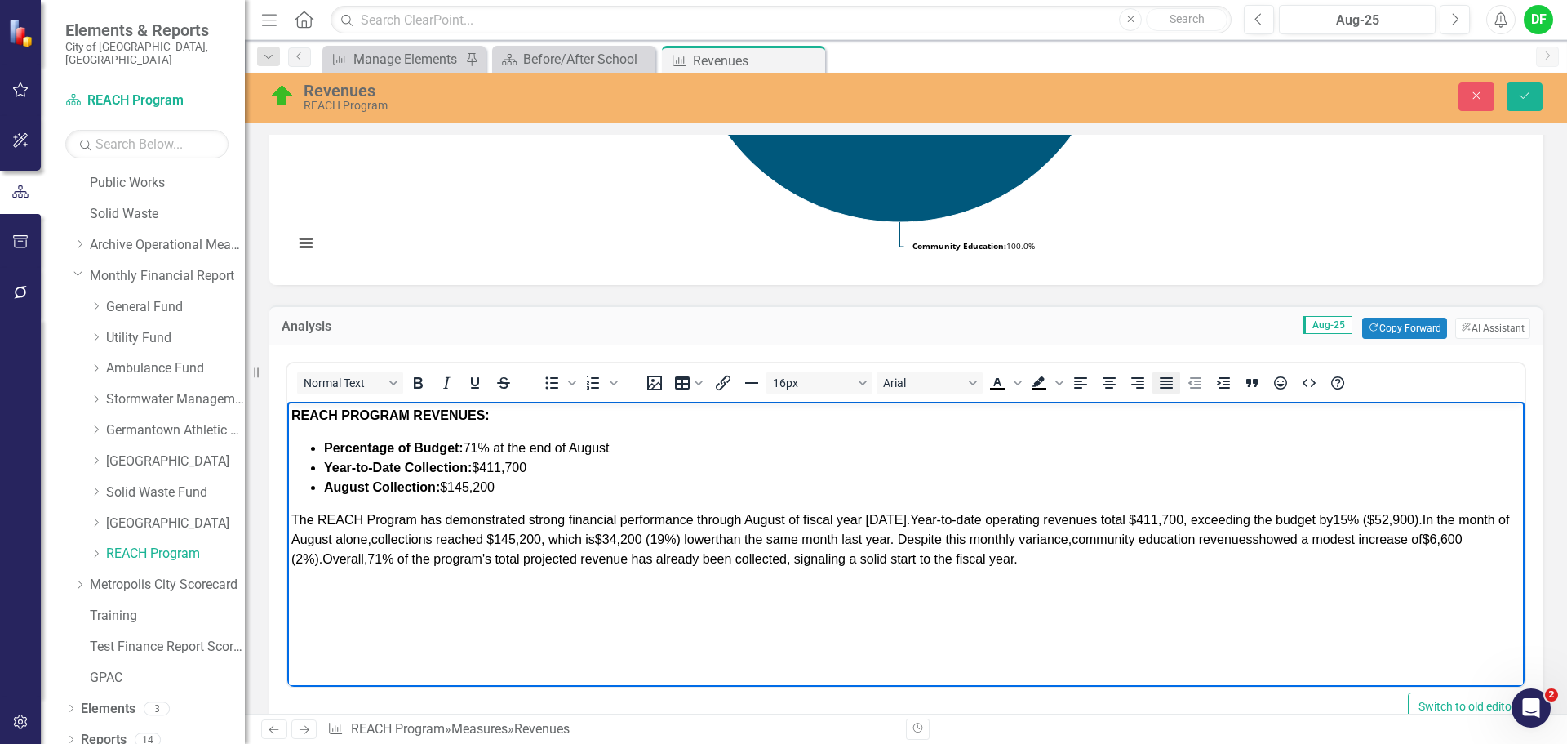
click at [1166, 385] on icon "Justify" at bounding box center [1166, 382] width 13 height 11
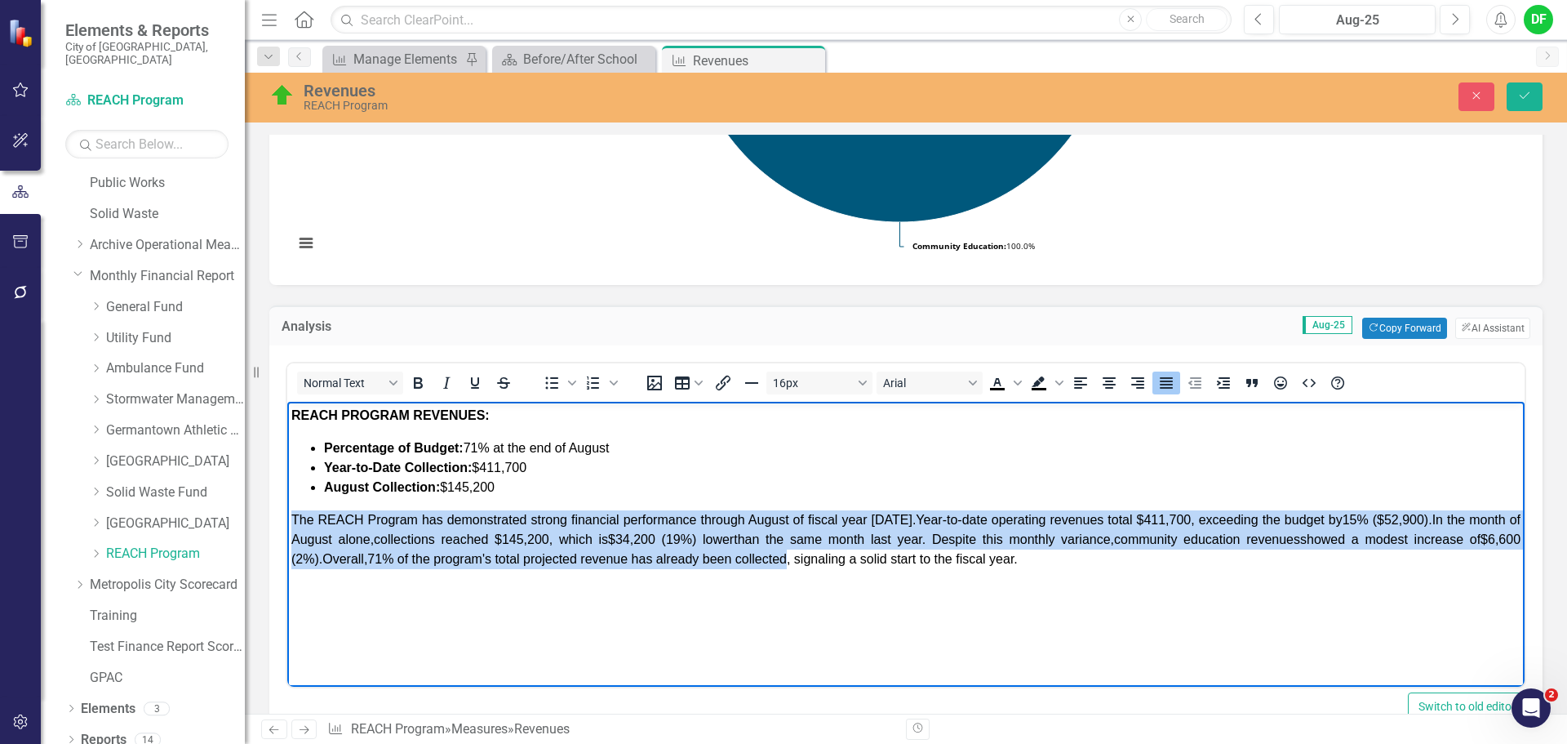
click at [1059, 562] on p "The REACH Program has demonstrated strong financial performance through August …" at bounding box center [905, 539] width 1229 height 59
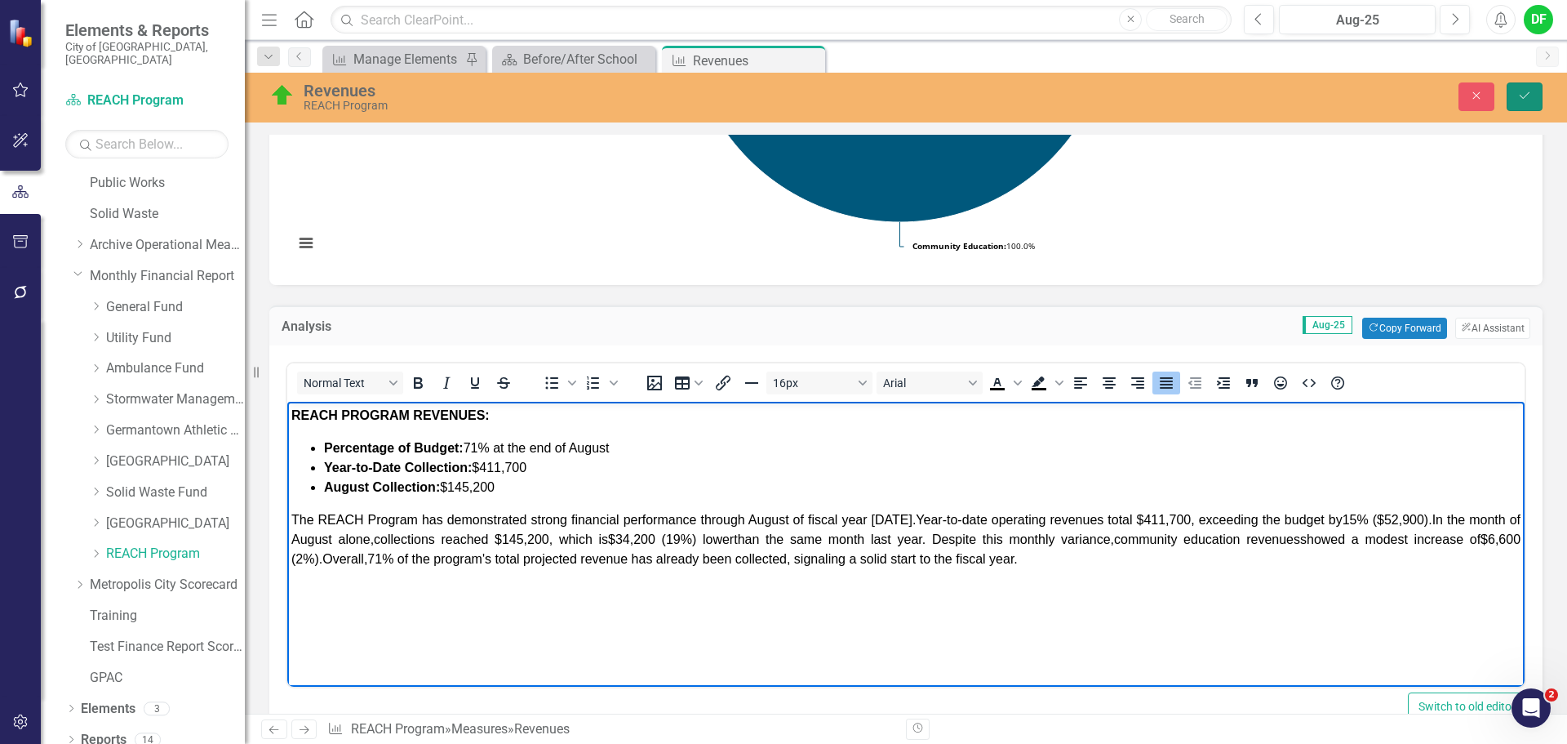
click at [1530, 92] on icon "Save" at bounding box center [1524, 95] width 15 height 11
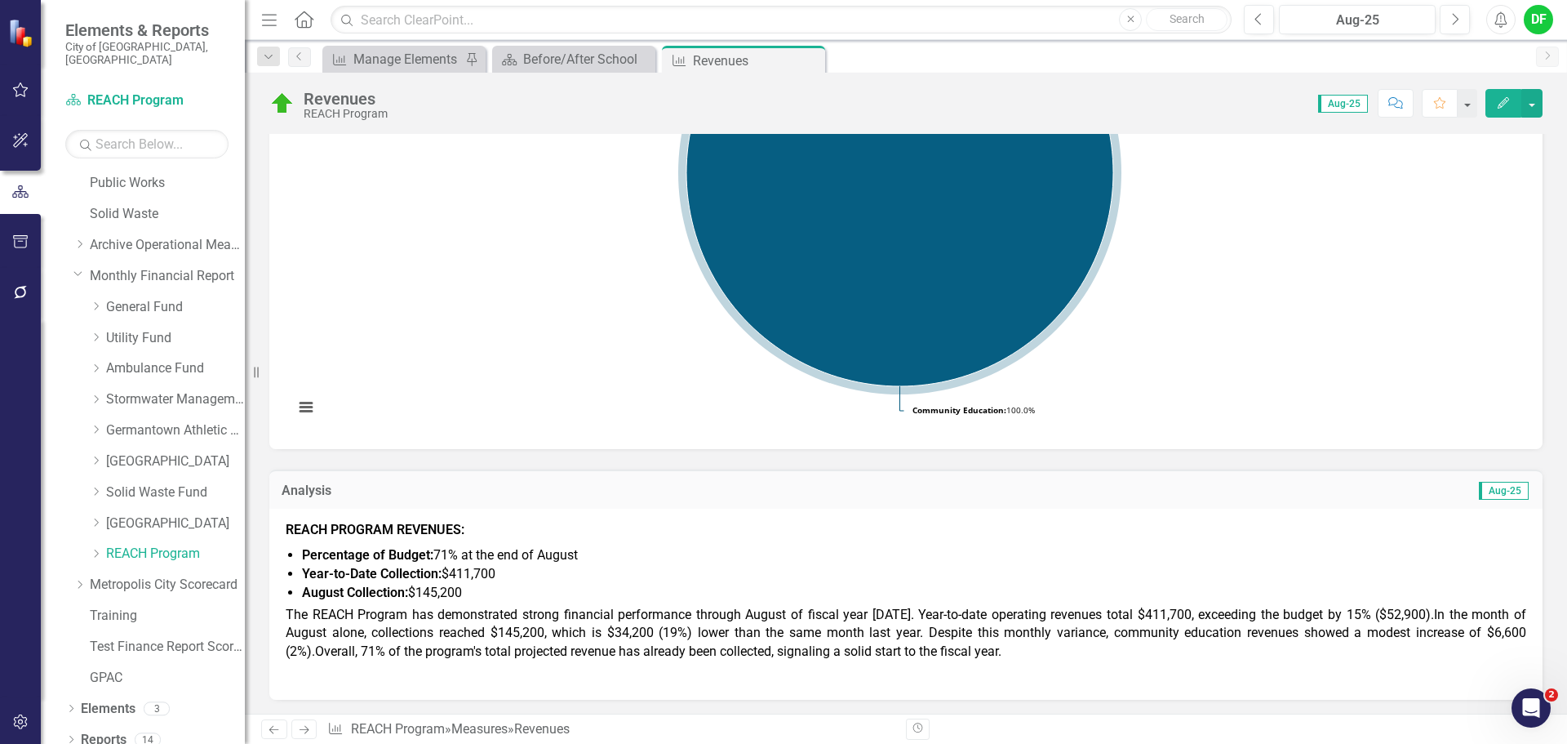
scroll to position [245, 0]
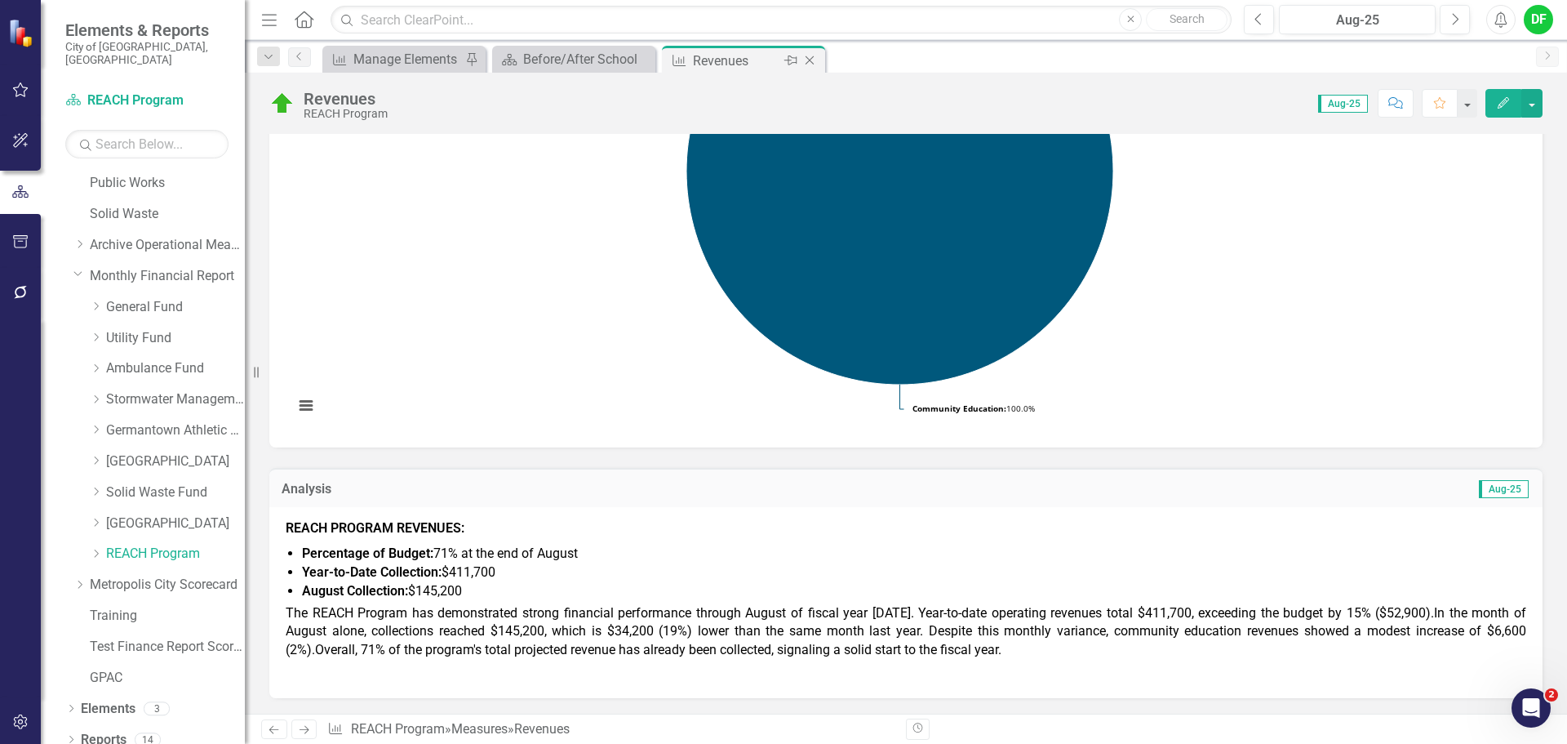
click at [810, 59] on icon "Close" at bounding box center [810, 60] width 16 height 13
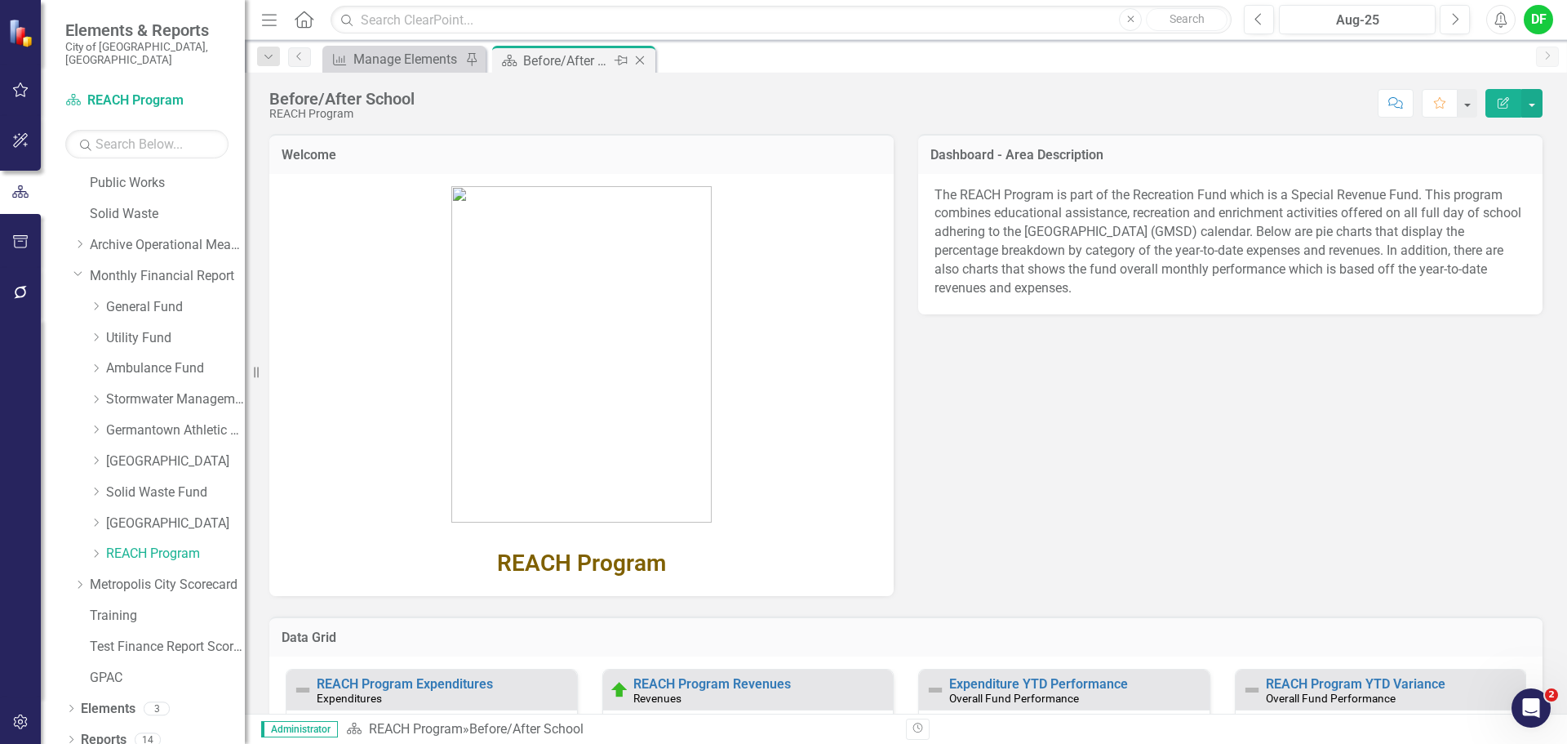
click at [643, 54] on icon "Close" at bounding box center [640, 60] width 16 height 13
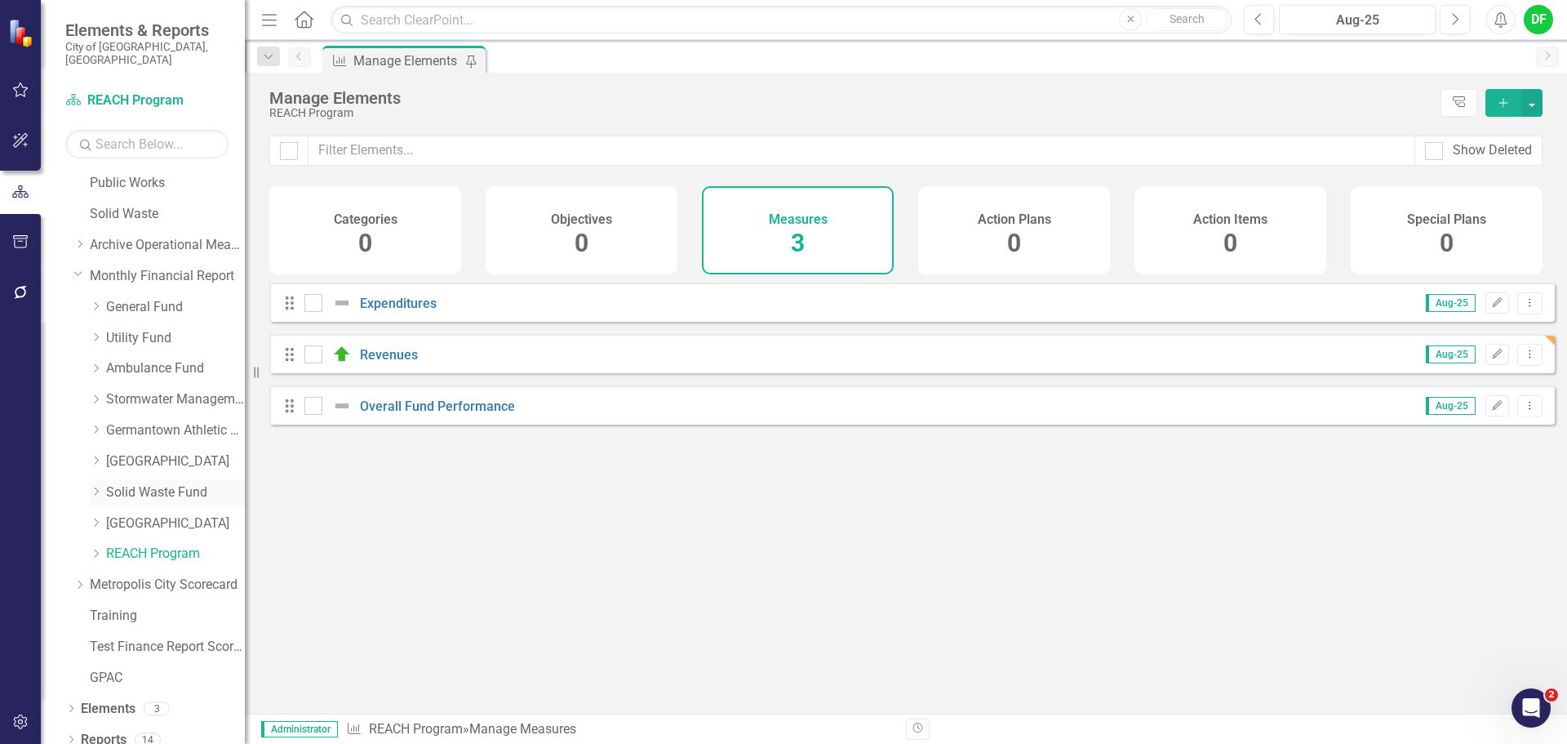
drag, startPoint x: 127, startPoint y: 477, endPoint x: 143, endPoint y: 472, distance: 16.3
click at [127, 483] on link "Solid Waste Fund" at bounding box center [175, 492] width 139 height 19
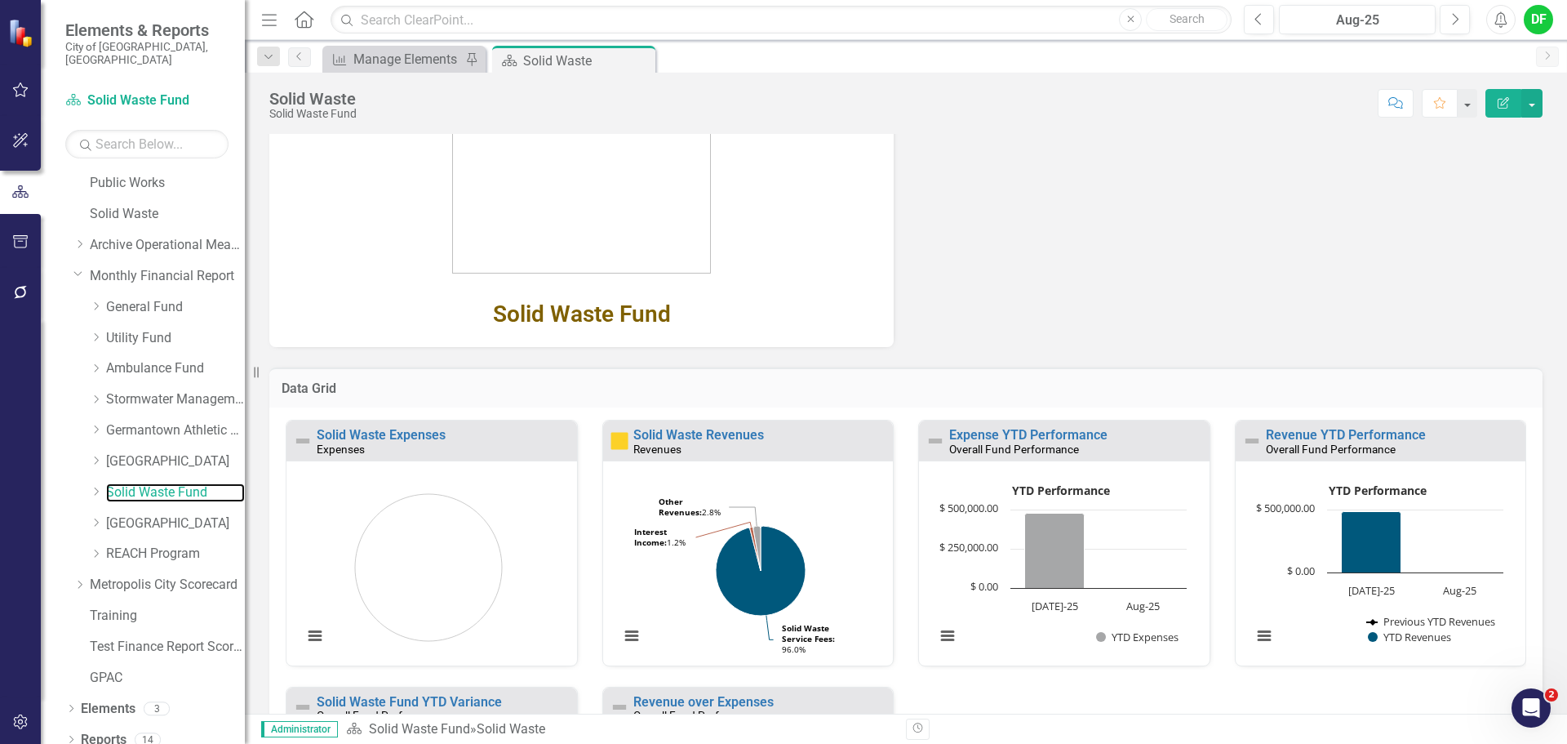
scroll to position [279, 0]
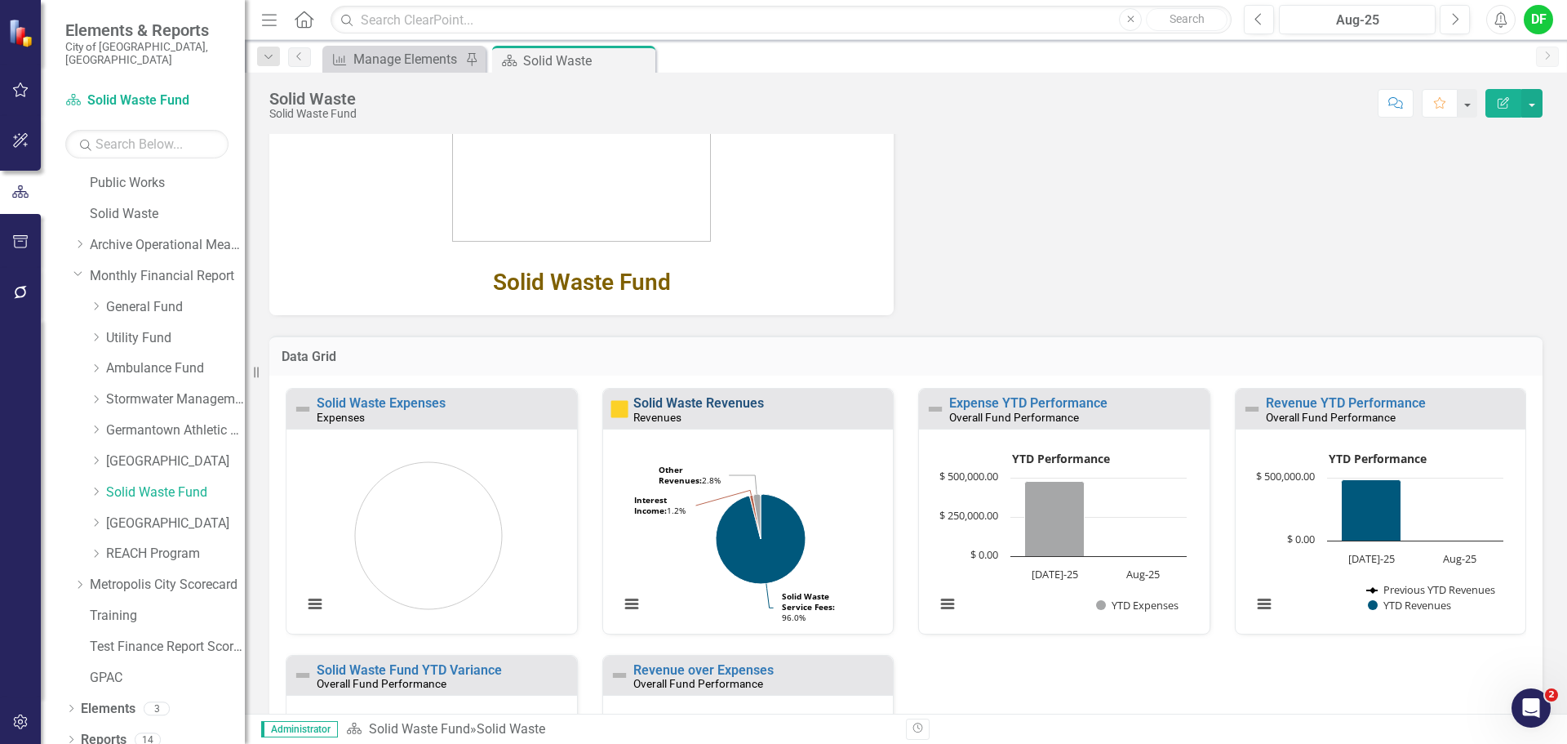
click at [715, 402] on link "Solid Waste Revenues" at bounding box center [698, 403] width 131 height 16
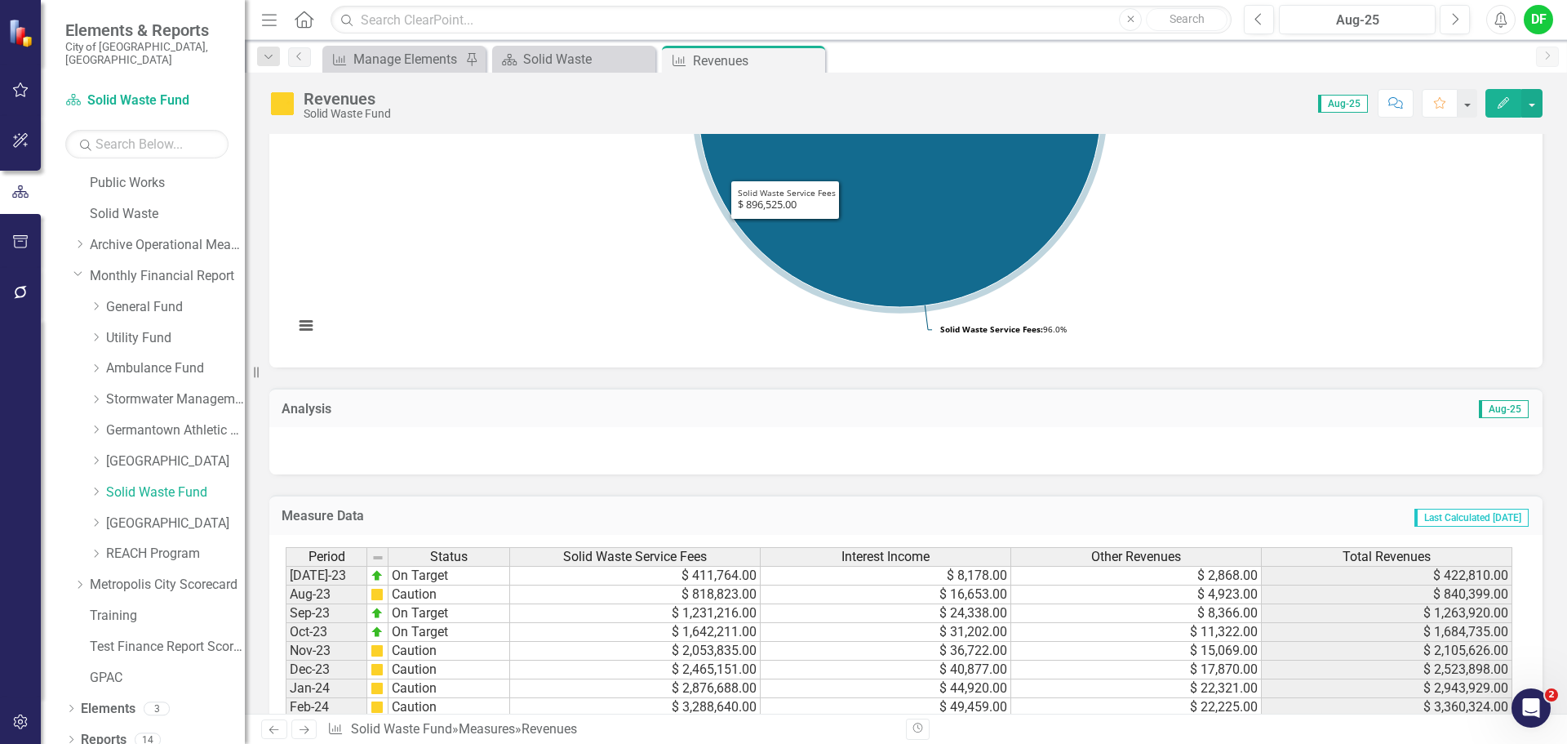
scroll to position [326, 0]
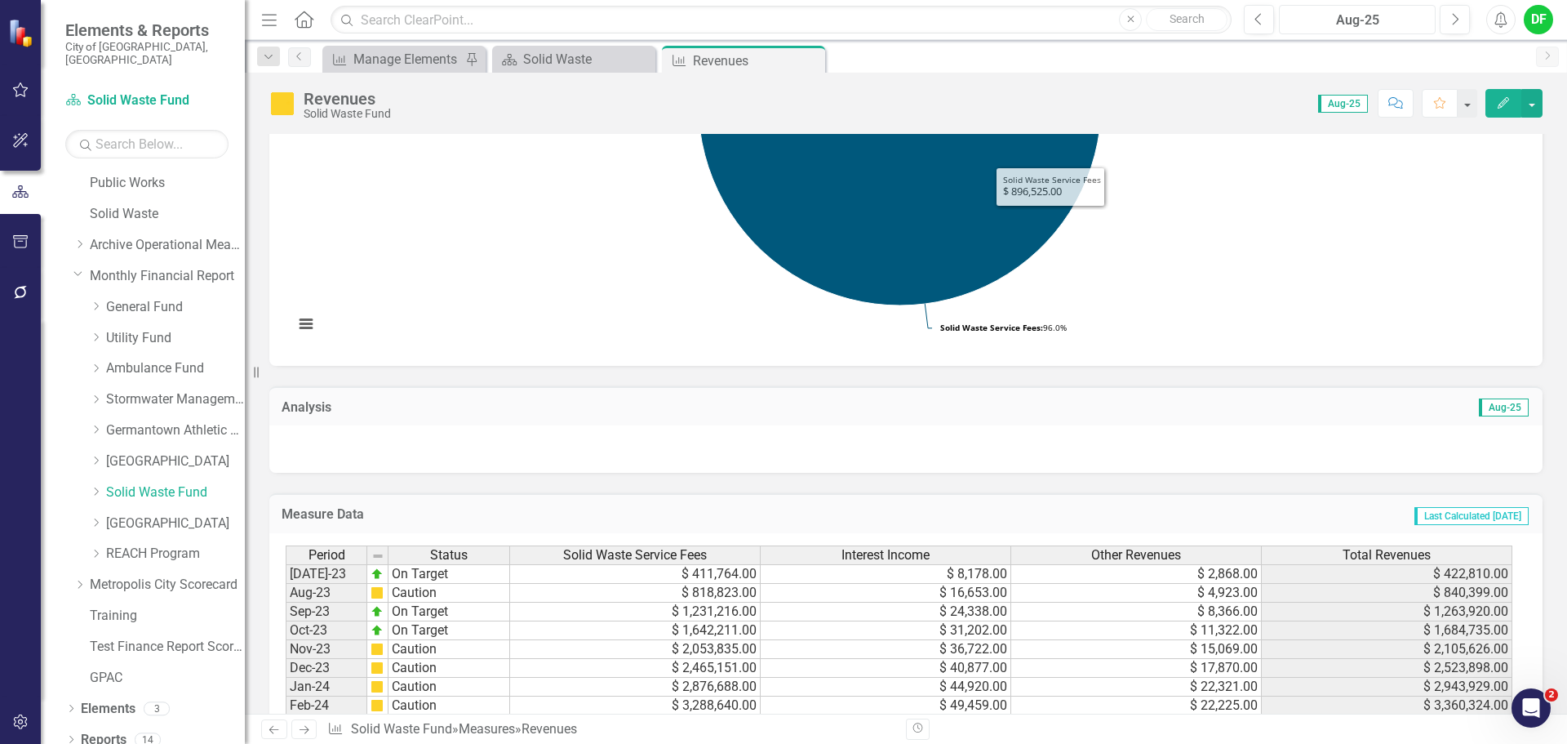
click at [1356, 28] on div "Aug-25" at bounding box center [1357, 21] width 145 height 20
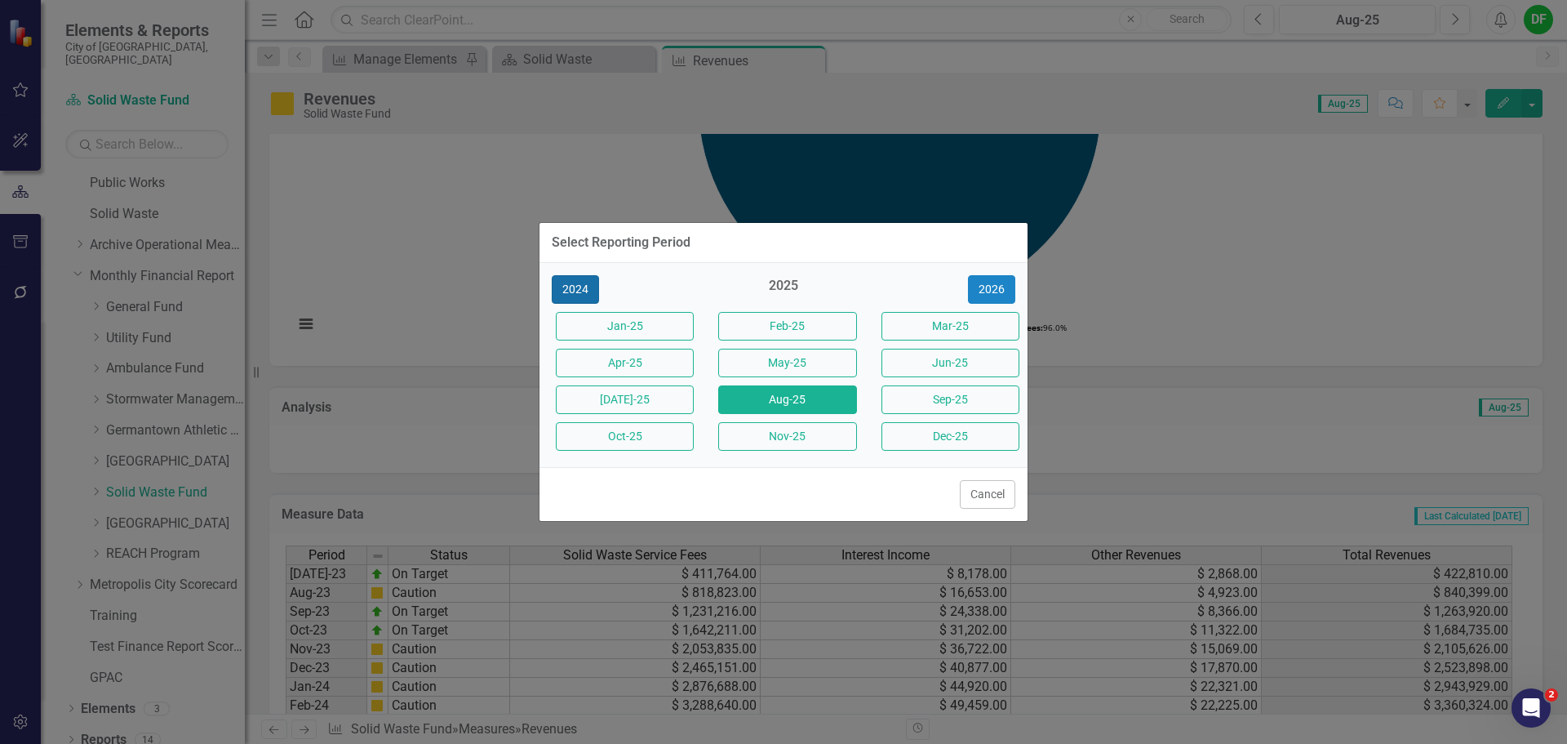
click at [574, 285] on button "2024" at bounding box center [575, 289] width 47 height 29
click at [762, 393] on button "Aug-24" at bounding box center [787, 399] width 138 height 29
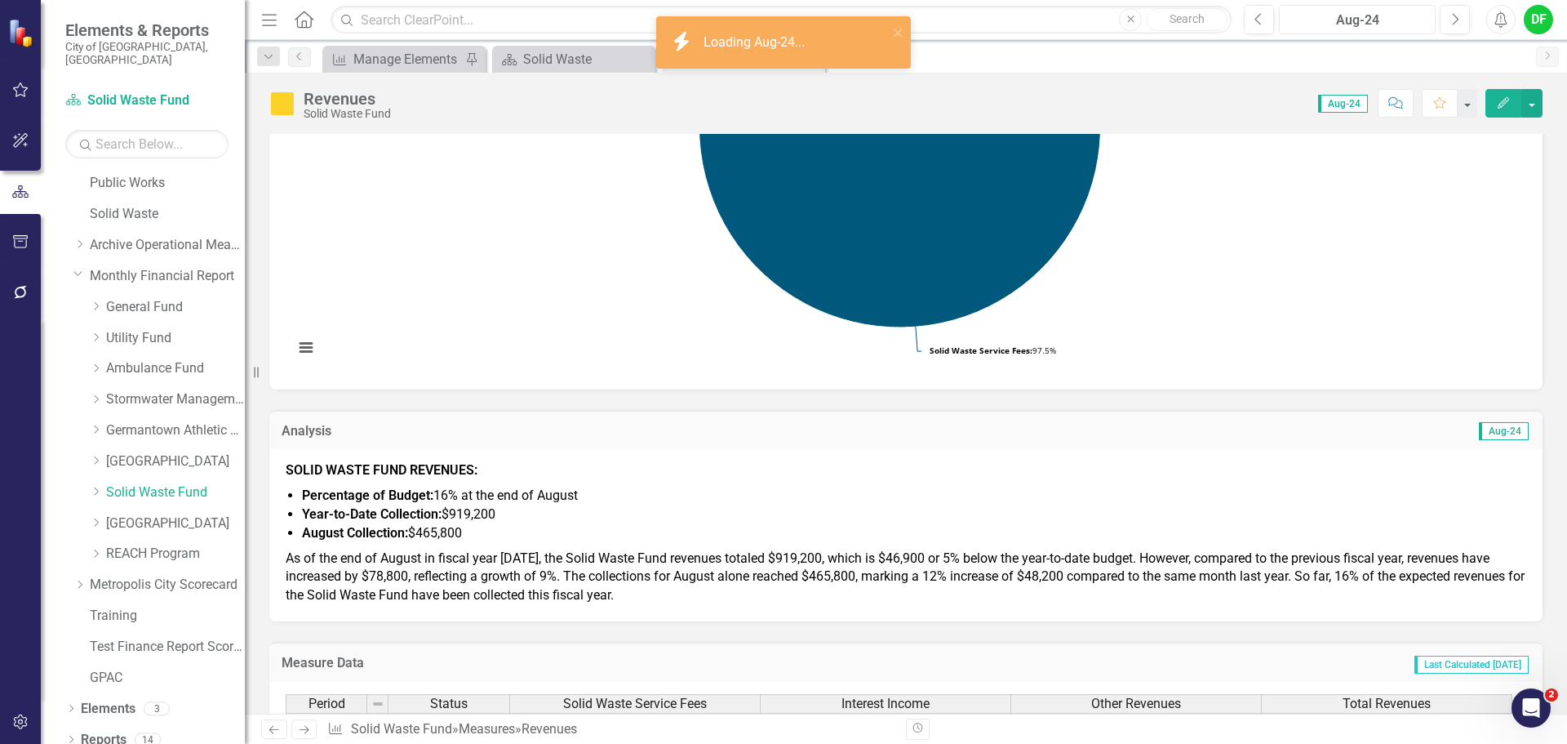
scroll to position [326, 0]
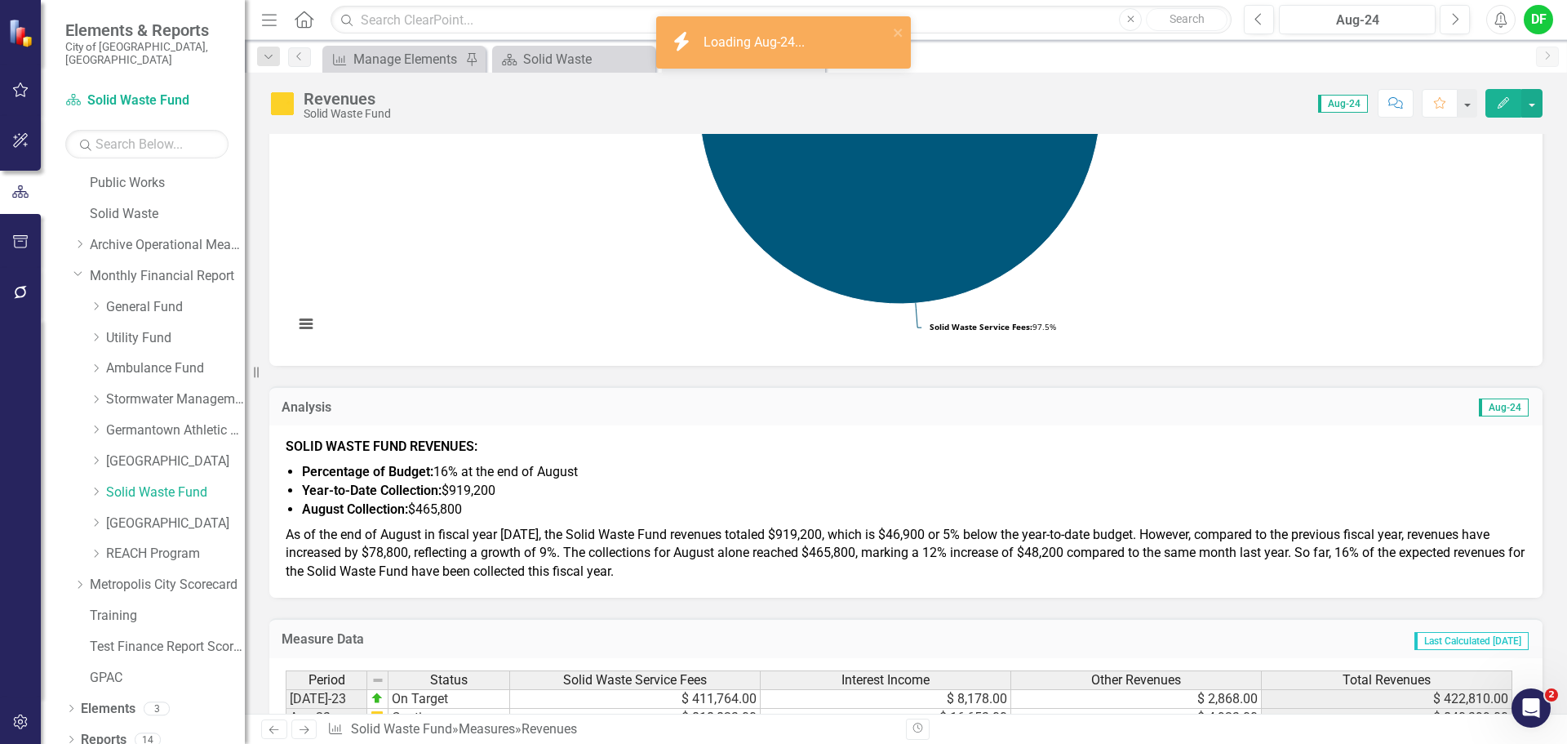
click at [461, 538] on span "As of the end of August in fiscal year 2025, the Solid Waste Fund revenues tota…" at bounding box center [905, 552] width 1239 height 53
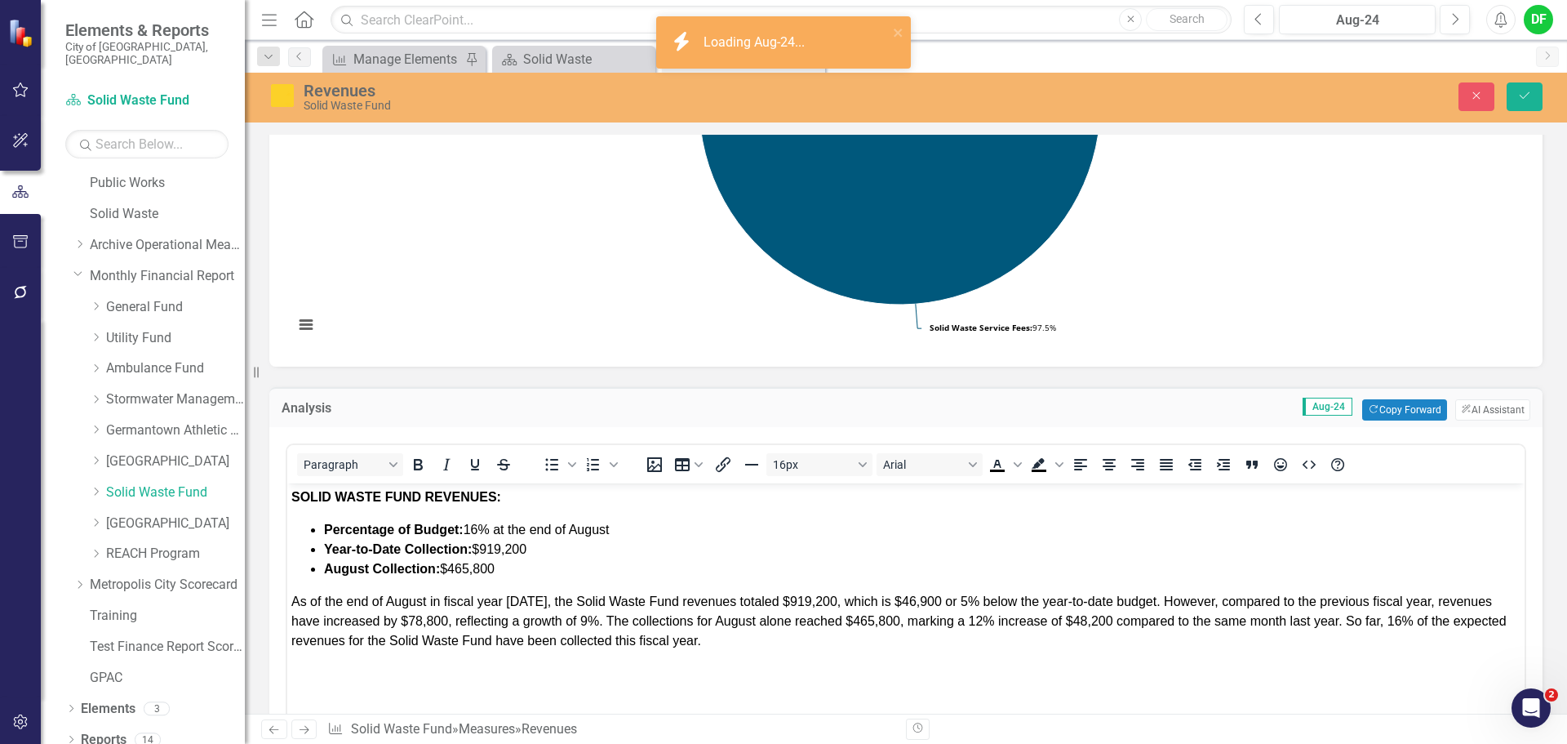
scroll to position [490, 0]
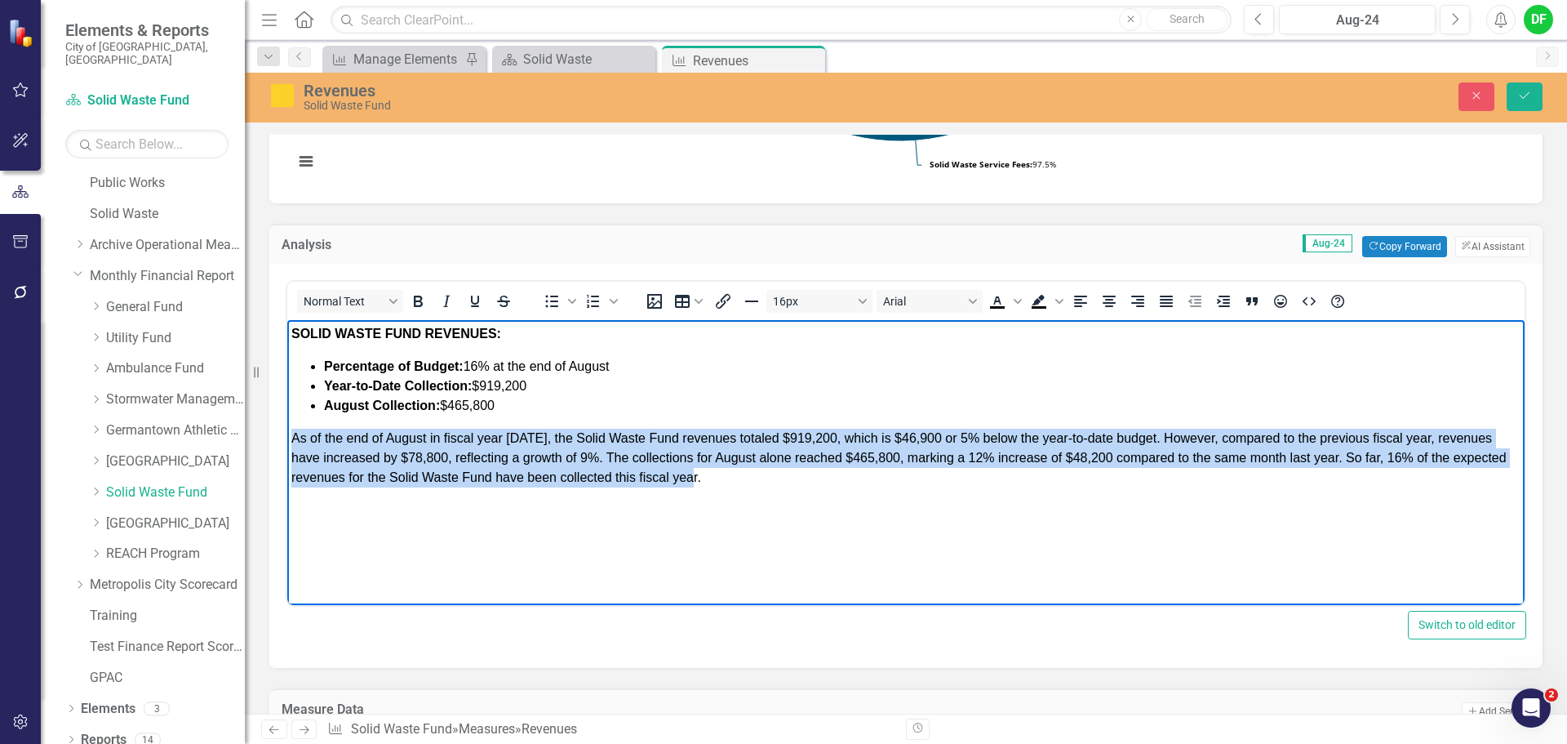
drag, startPoint x: 708, startPoint y: 484, endPoint x: 282, endPoint y: 435, distance: 428.9
click at [287, 435] on html "SOLID WASTE FUND REVENUES: Percentage of Budget: 16% at the end of August Year-…" at bounding box center [905, 442] width 1237 height 245
copy span "As of the end of August in fiscal year 2025, the Solid Waste Fund revenues tota…"
click at [711, 483] on p "As of the end of August in fiscal year 2025, the Solid Waste Fund revenues tota…" at bounding box center [905, 458] width 1229 height 59
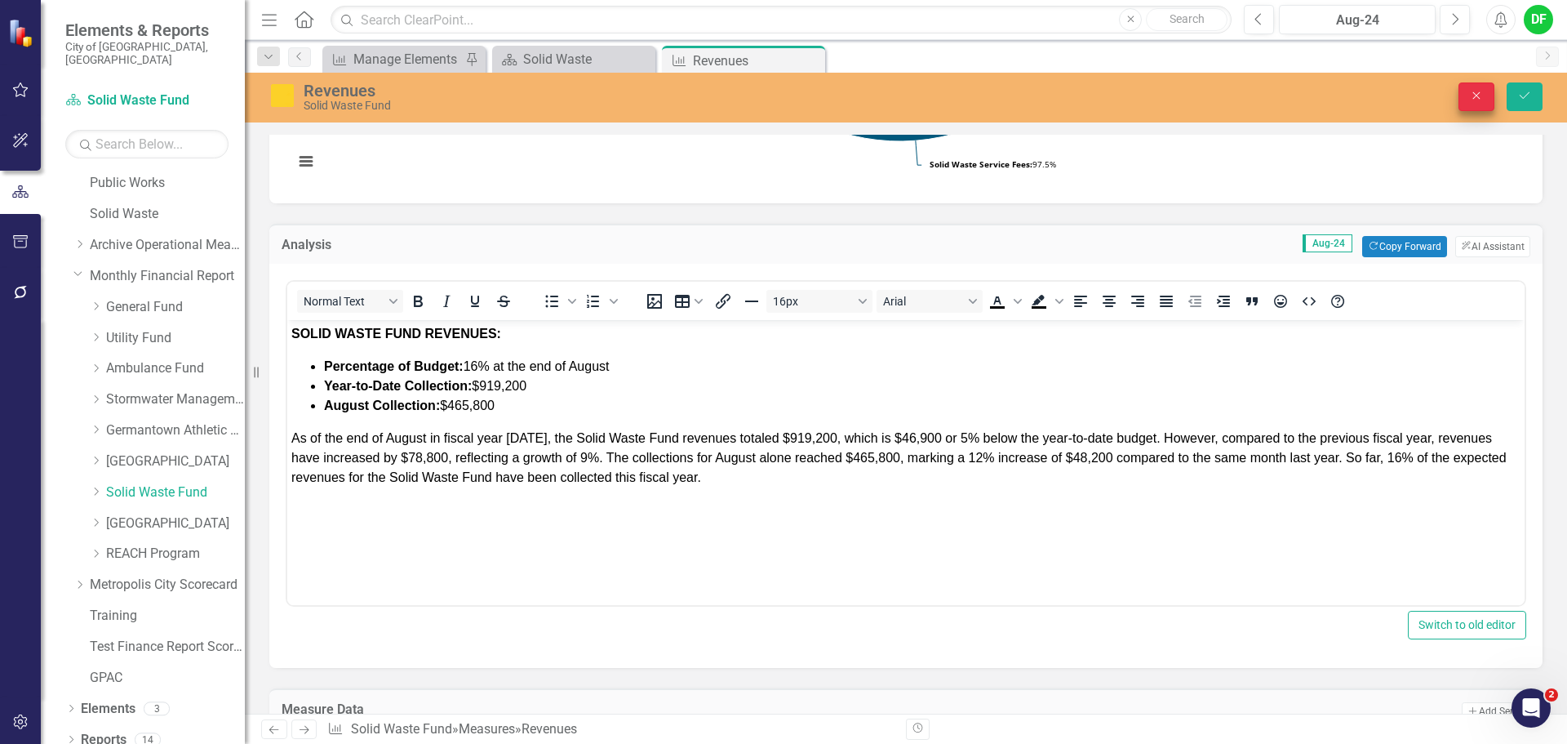
click at [1481, 97] on icon "Close" at bounding box center [1476, 95] width 15 height 11
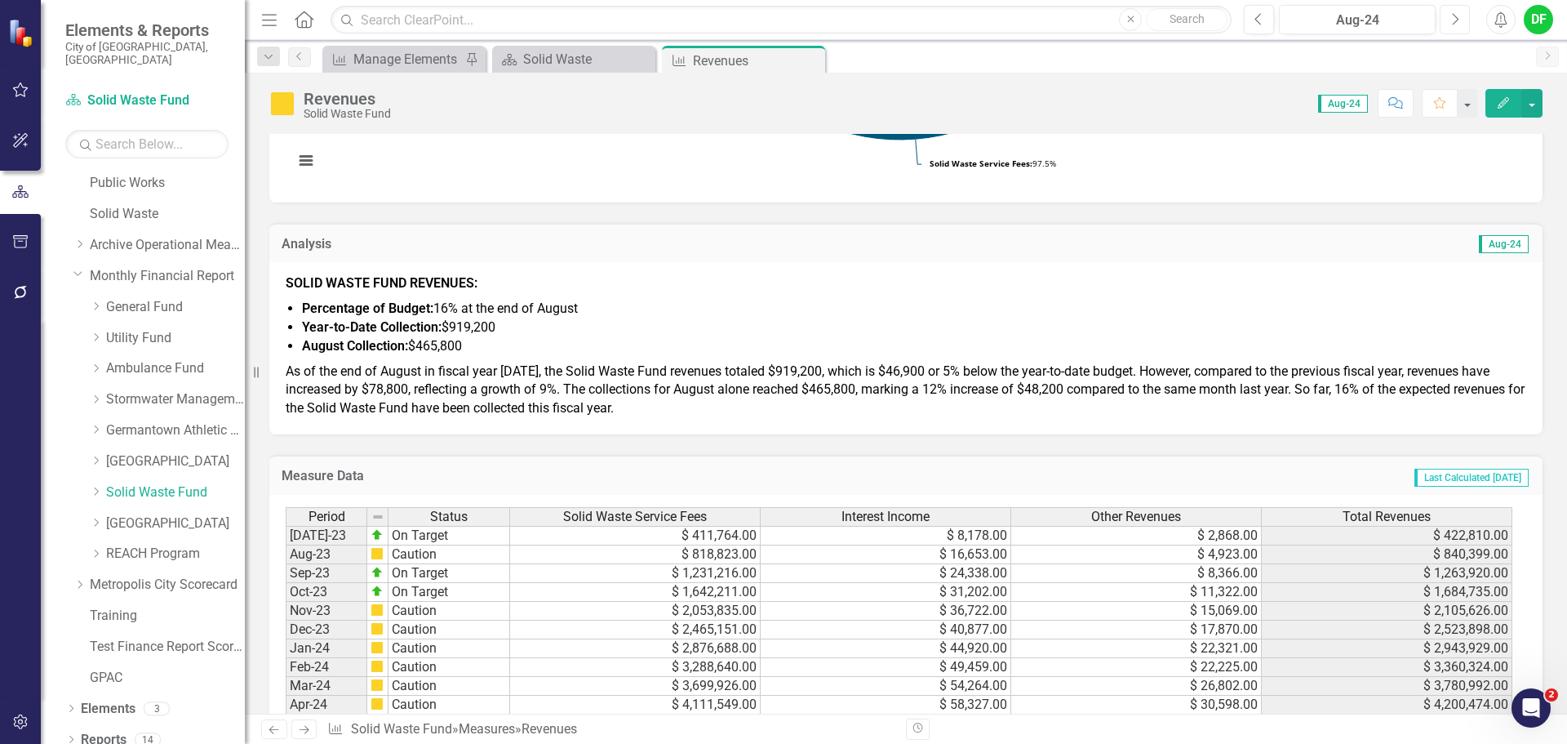
click at [1465, 13] on button "Next" at bounding box center [1455, 19] width 30 height 29
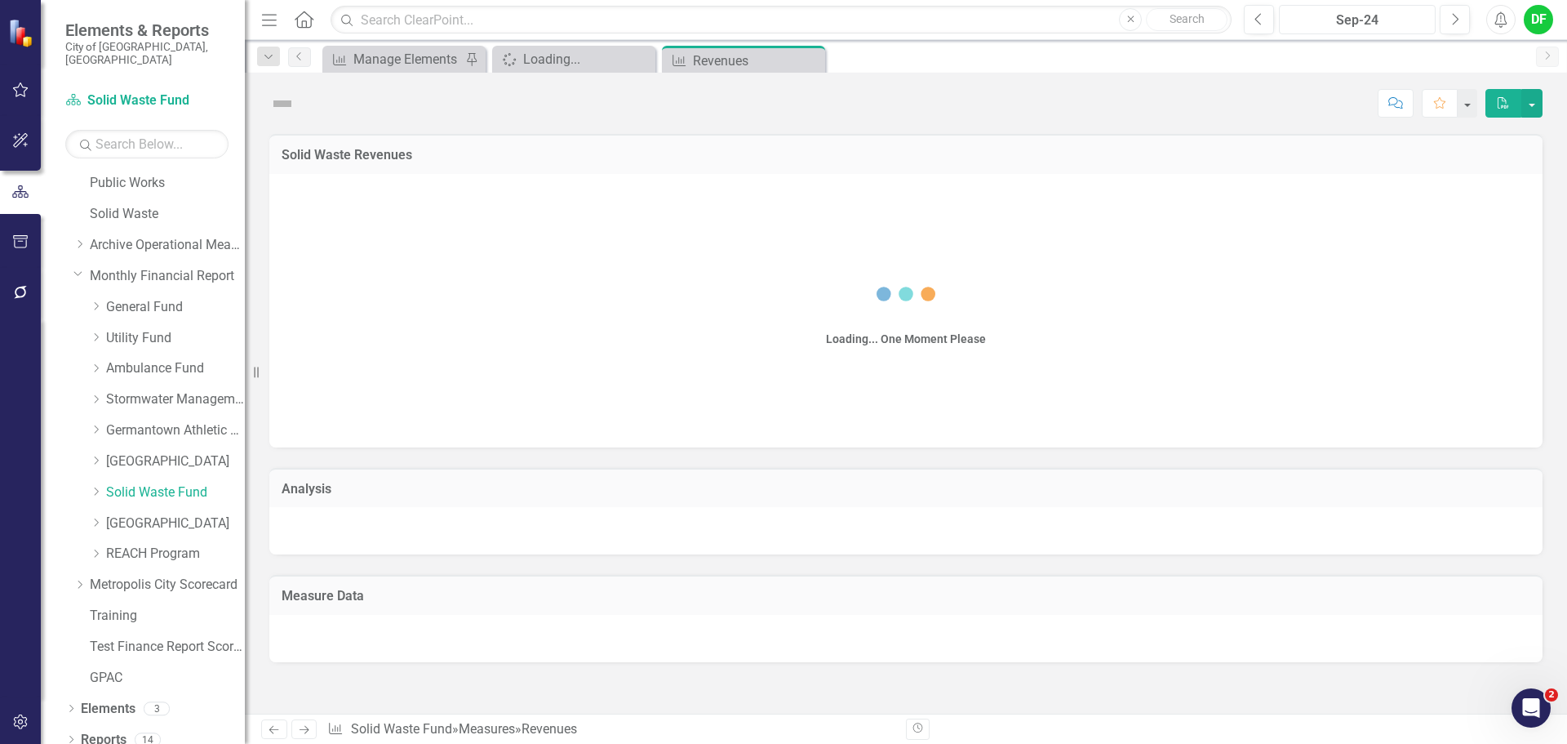
click at [1372, 20] on div "Sep-24" at bounding box center [1357, 21] width 145 height 20
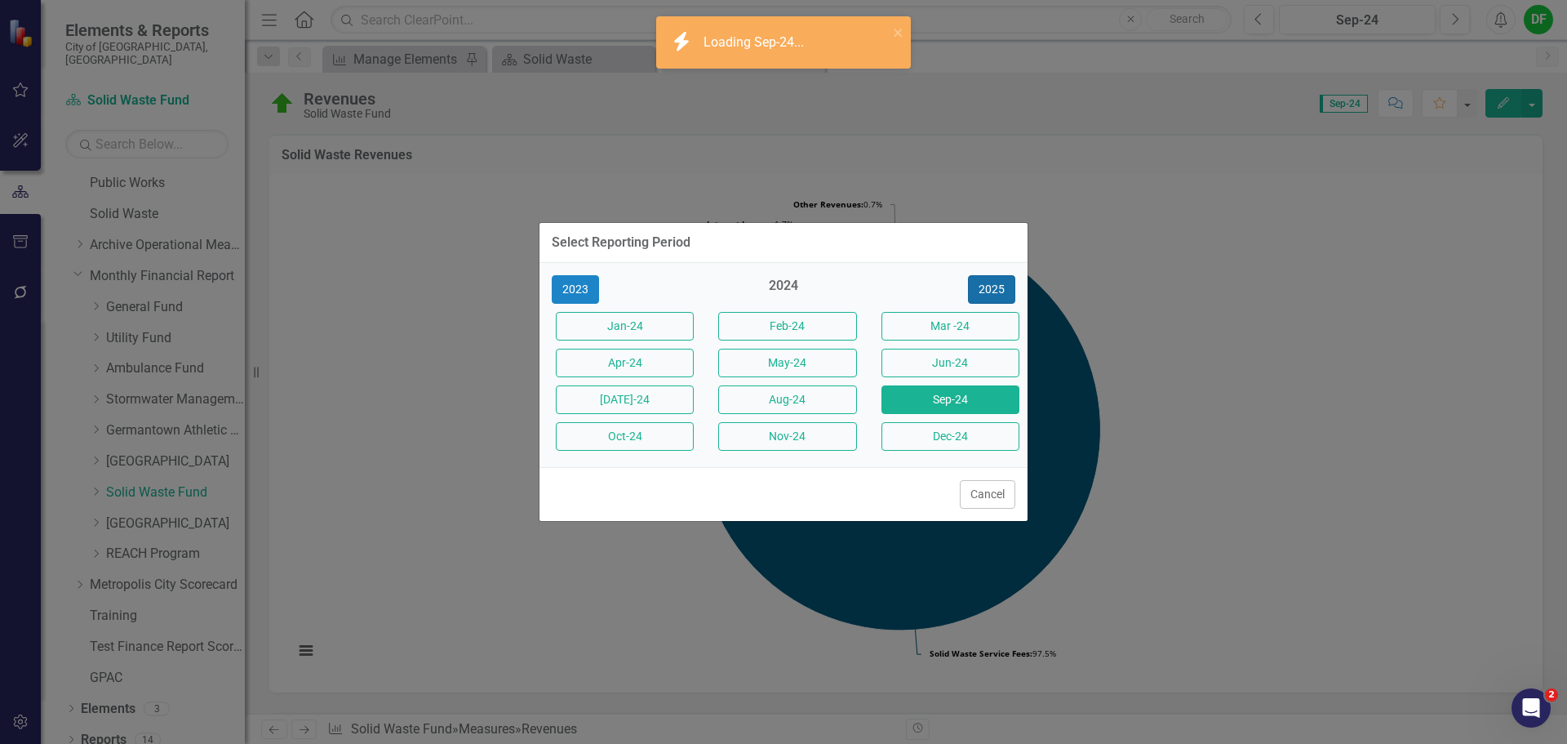
click at [995, 287] on button "2025" at bounding box center [991, 289] width 47 height 29
click at [794, 393] on button "Aug-25" at bounding box center [787, 399] width 138 height 29
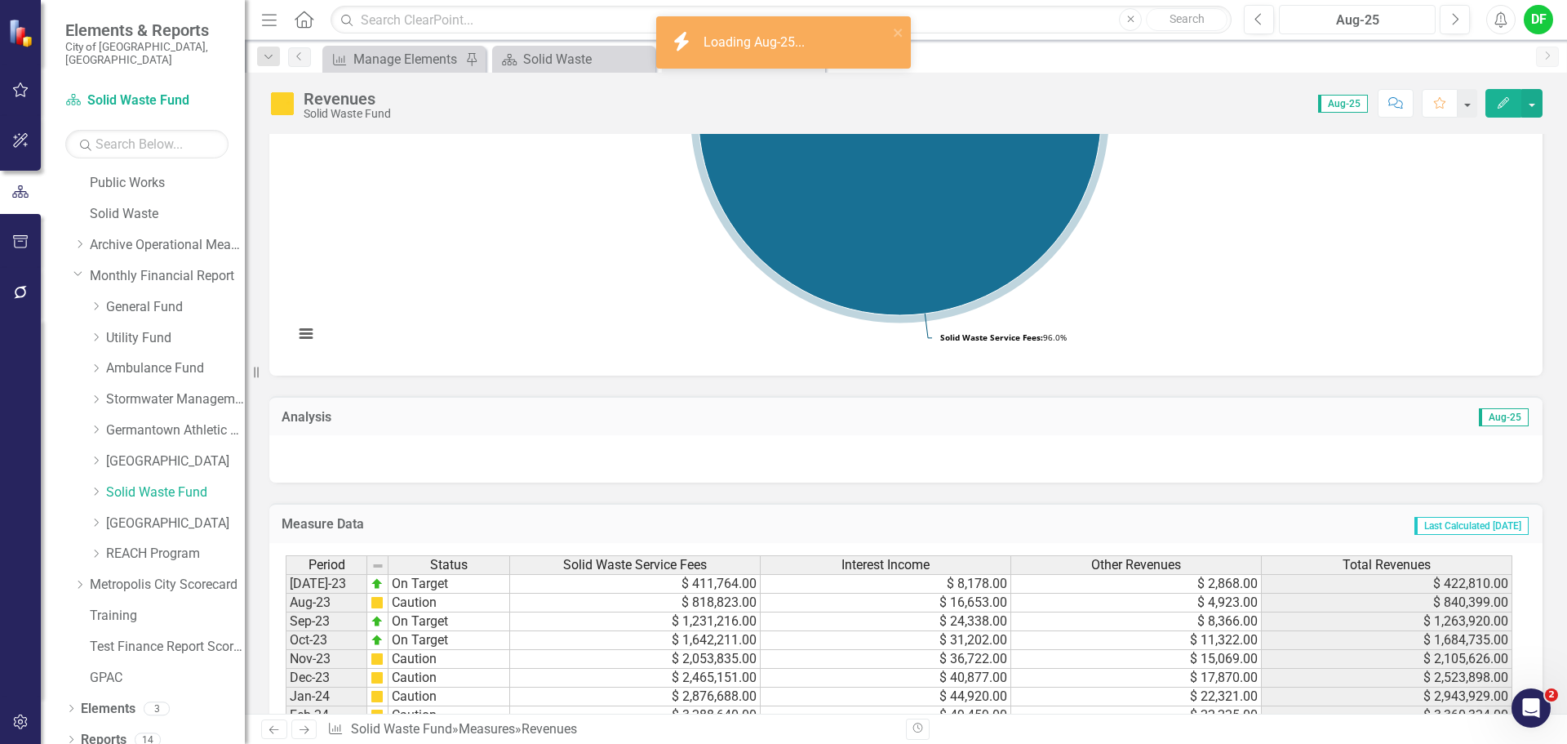
scroll to position [326, 0]
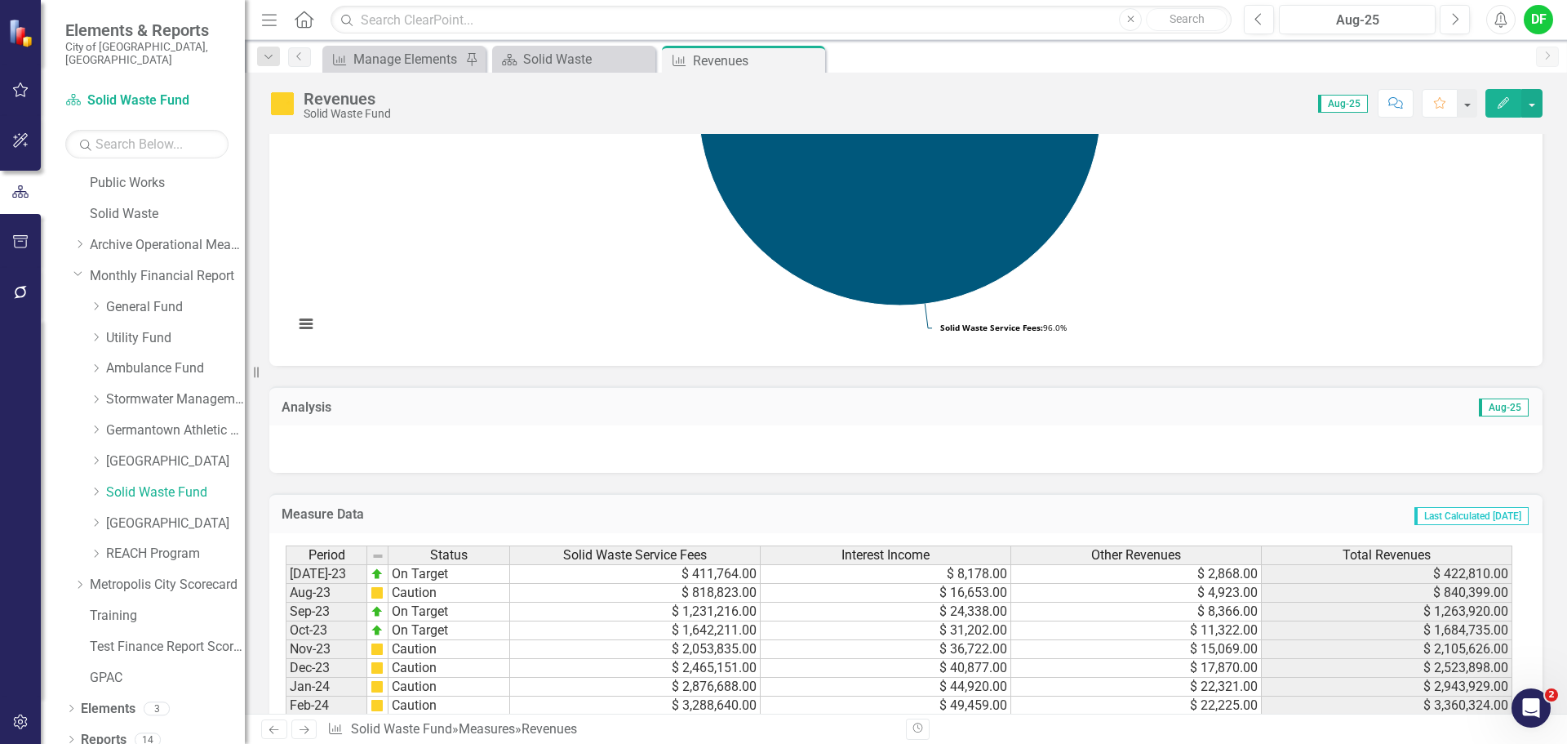
click at [495, 447] on div at bounding box center [905, 448] width 1273 height 47
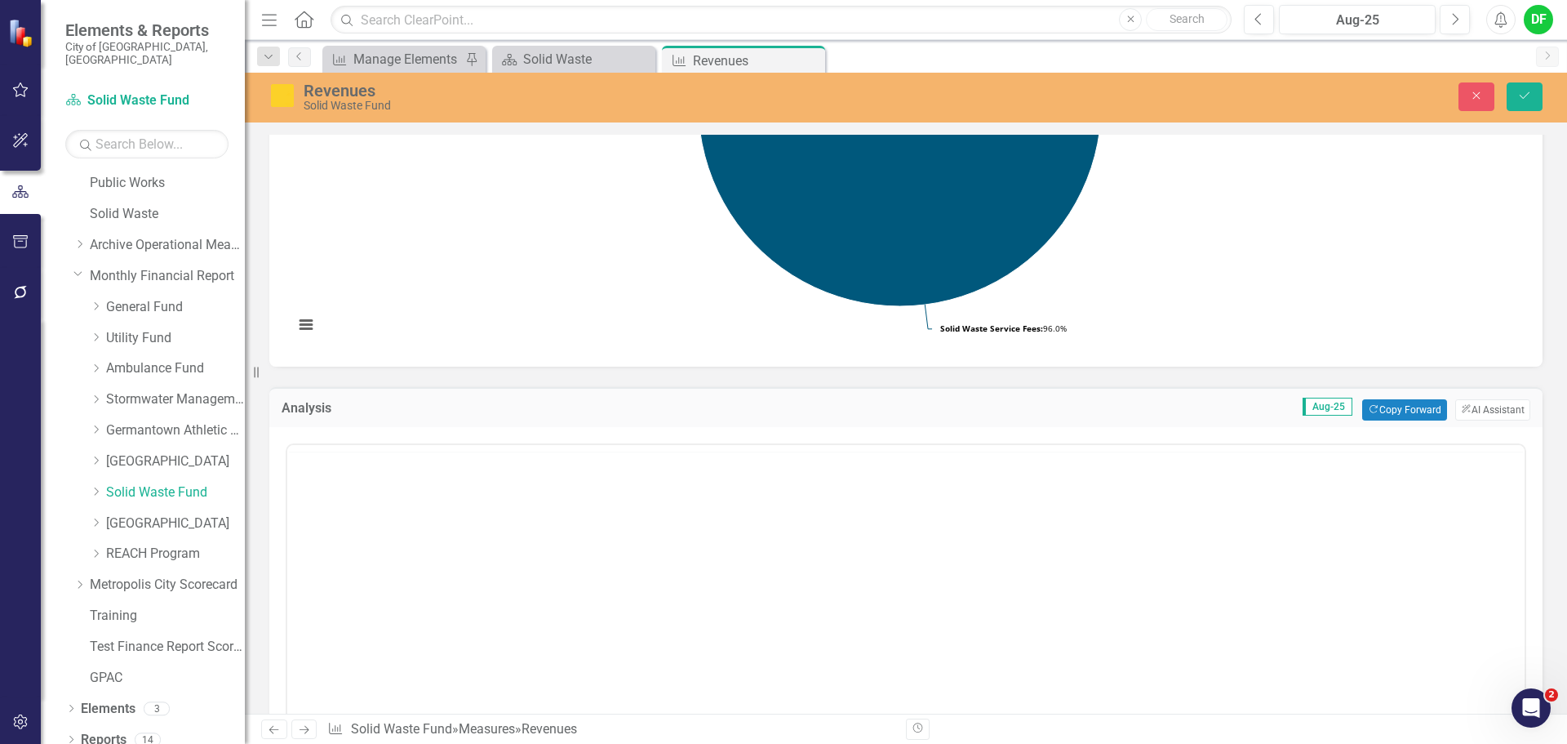
scroll to position [0, 0]
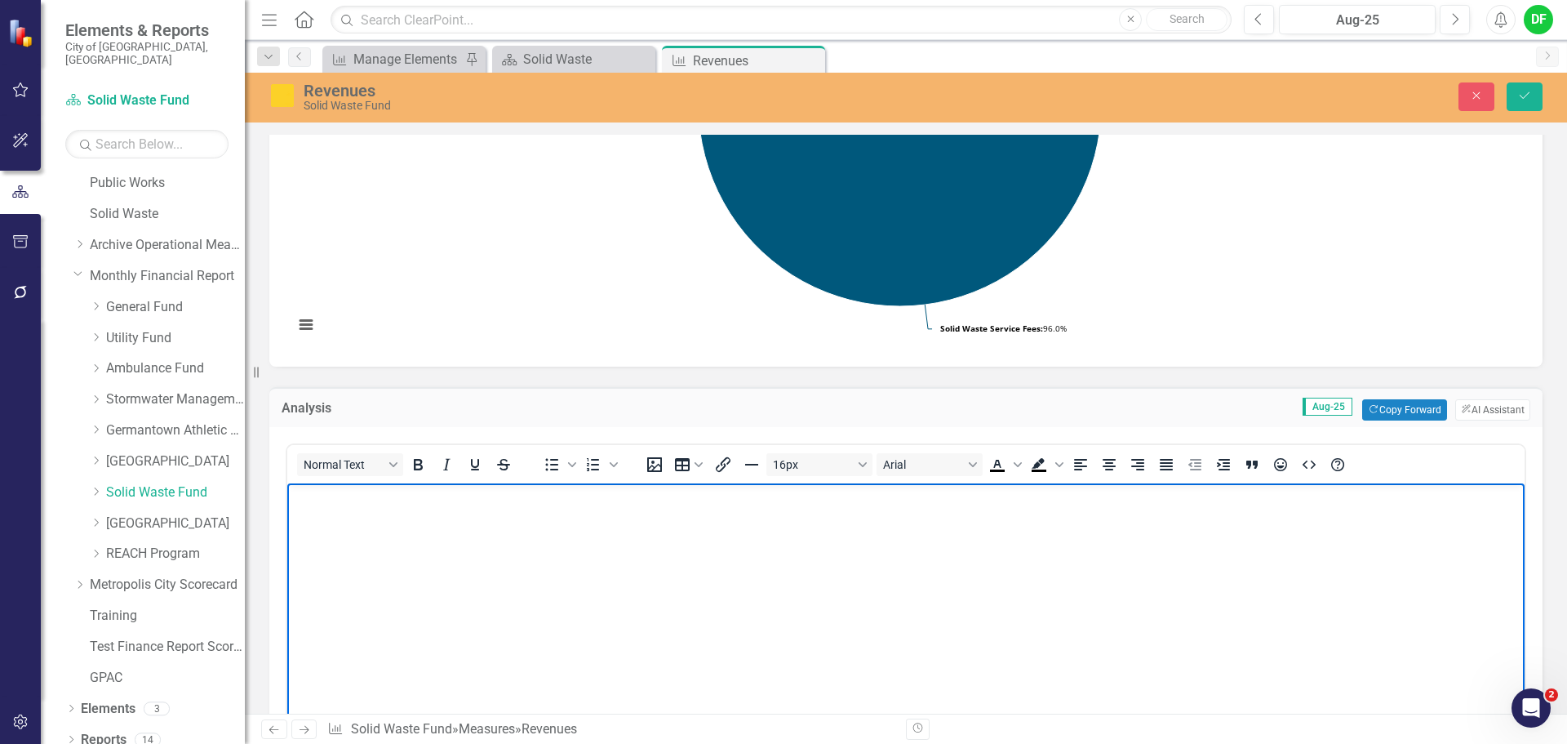
click at [318, 513] on body "Rich Text Area. Press ALT-0 for help." at bounding box center [905, 605] width 1237 height 245
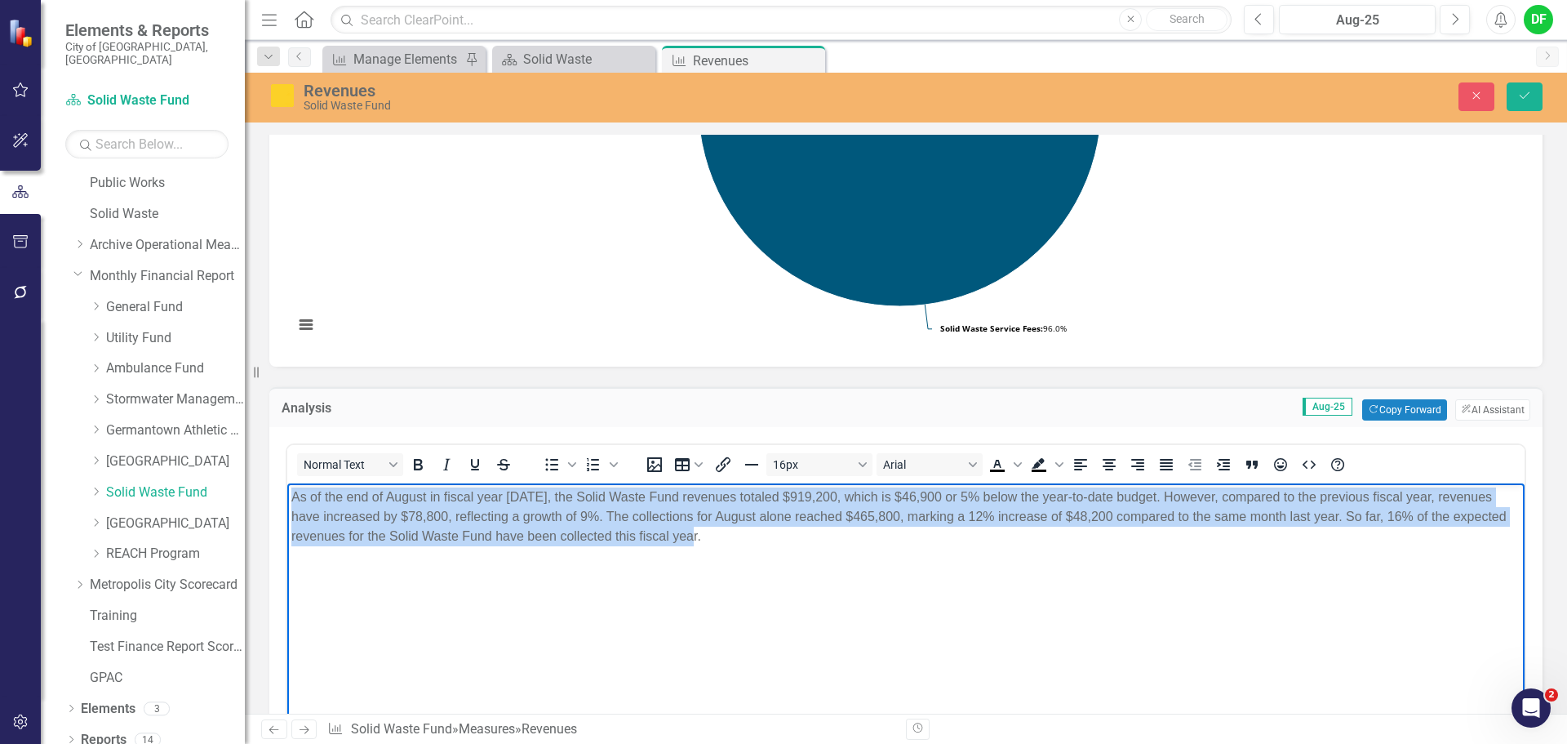
drag, startPoint x: 740, startPoint y: 543, endPoint x: 567, endPoint y: 986, distance: 475.8
click at [287, 502] on html "As of the end of August in fiscal year 2025, the Solid Waste Fund revenues tota…" at bounding box center [905, 605] width 1237 height 245
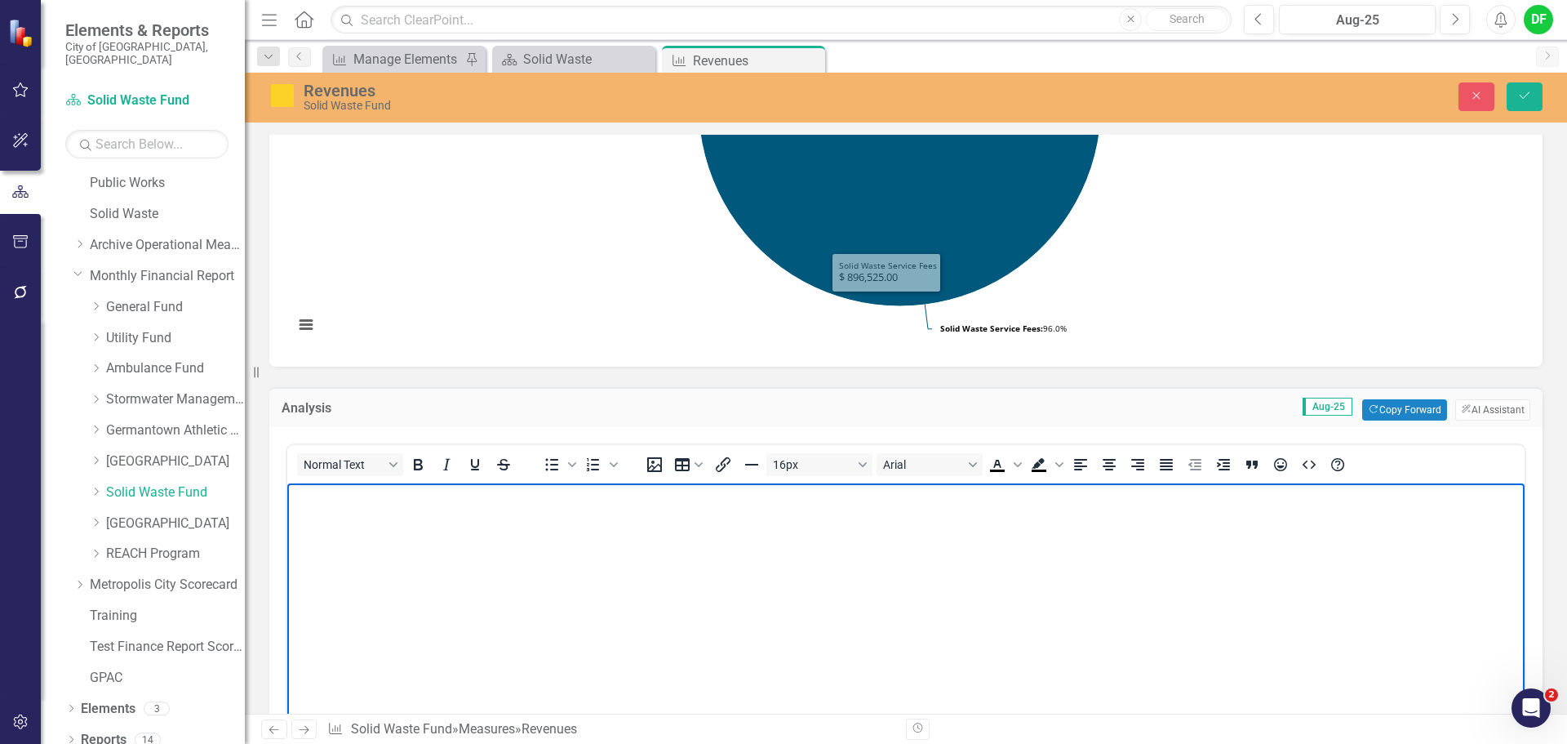
click at [1452, 100] on div "Close Save" at bounding box center [1291, 96] width 526 height 29
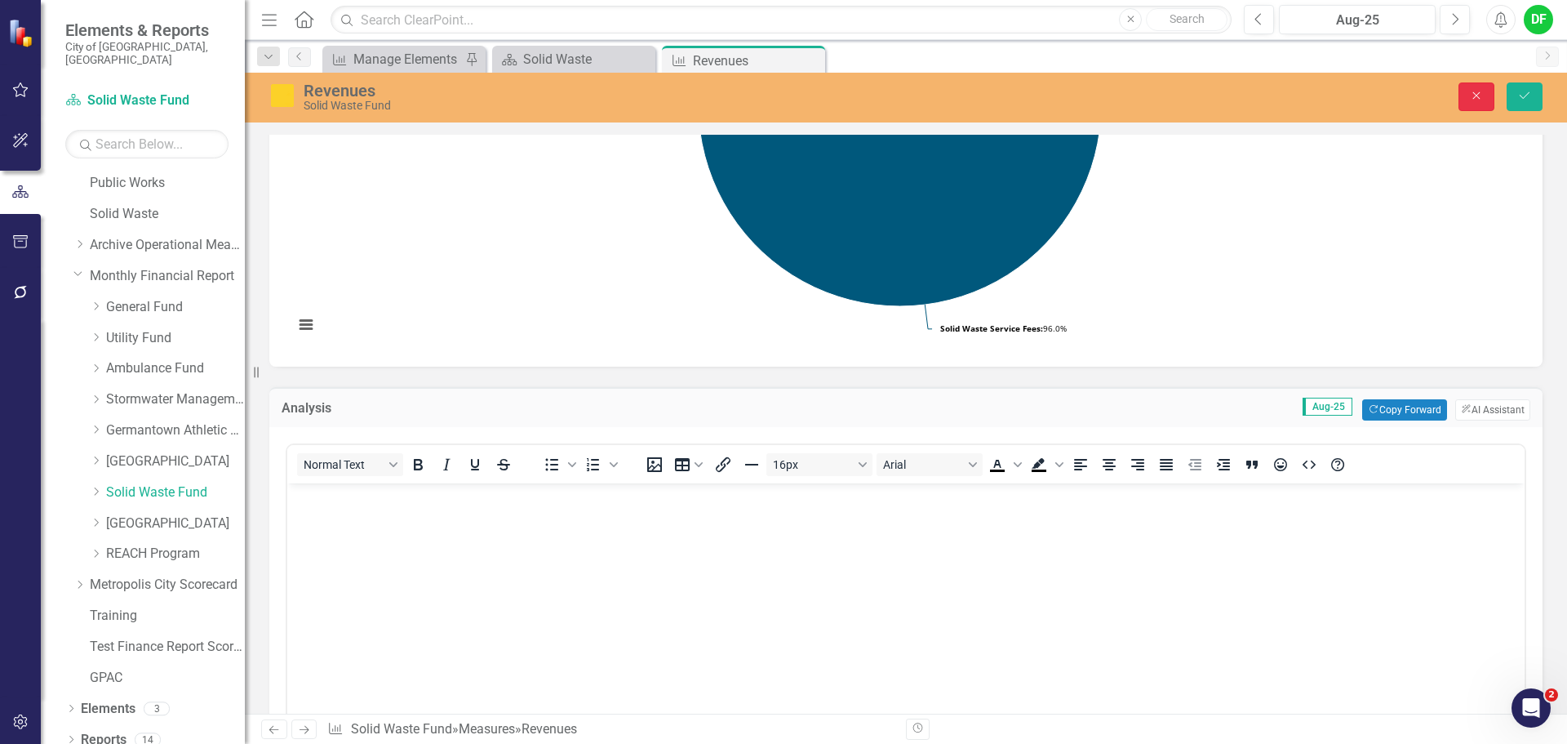
click at [1475, 103] on button "Close" at bounding box center [1477, 96] width 36 height 29
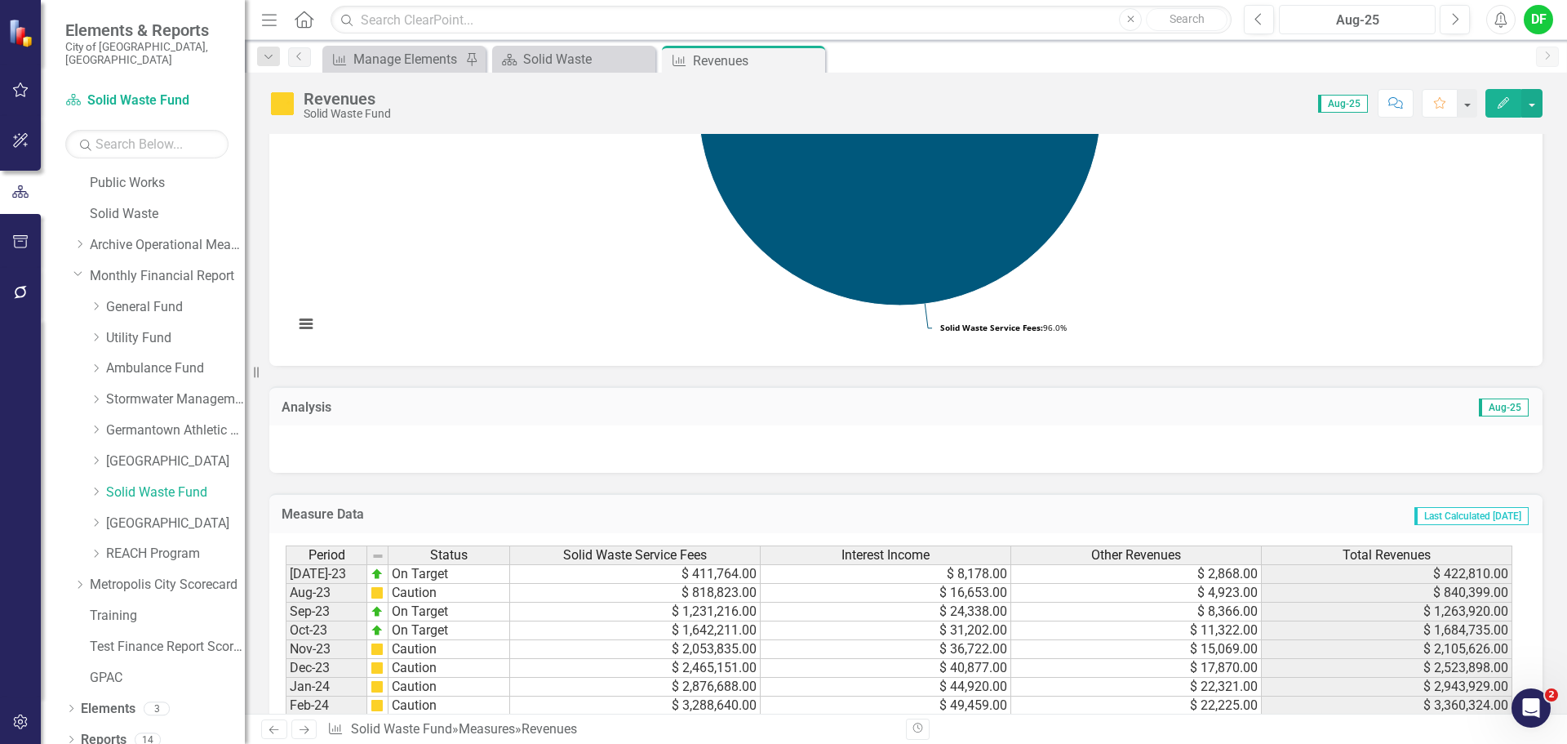
click at [1357, 16] on div "Aug-25" at bounding box center [1357, 21] width 145 height 20
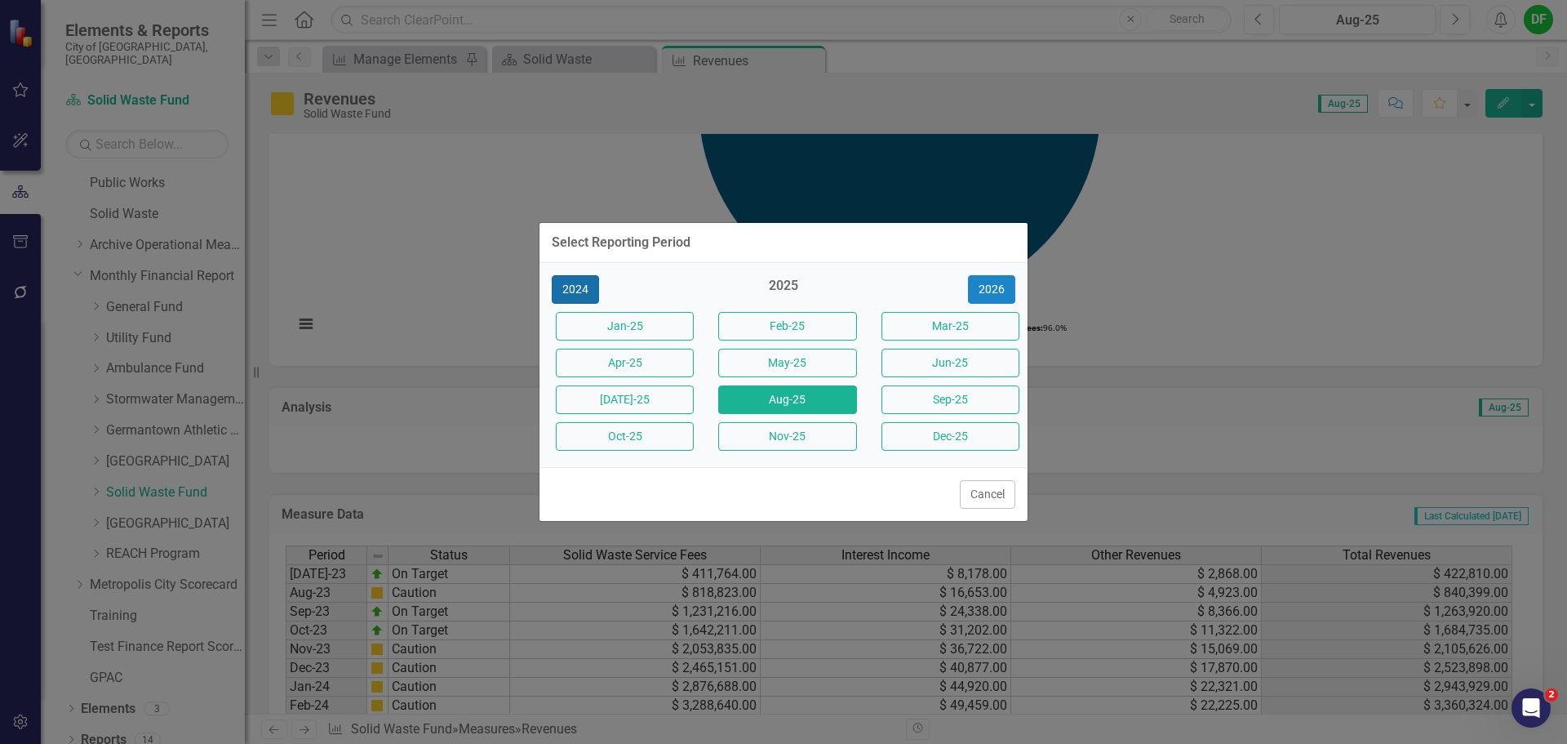
click at [552, 292] on button "2024" at bounding box center [575, 289] width 47 height 29
click at [768, 392] on button "Aug-24" at bounding box center [787, 399] width 138 height 29
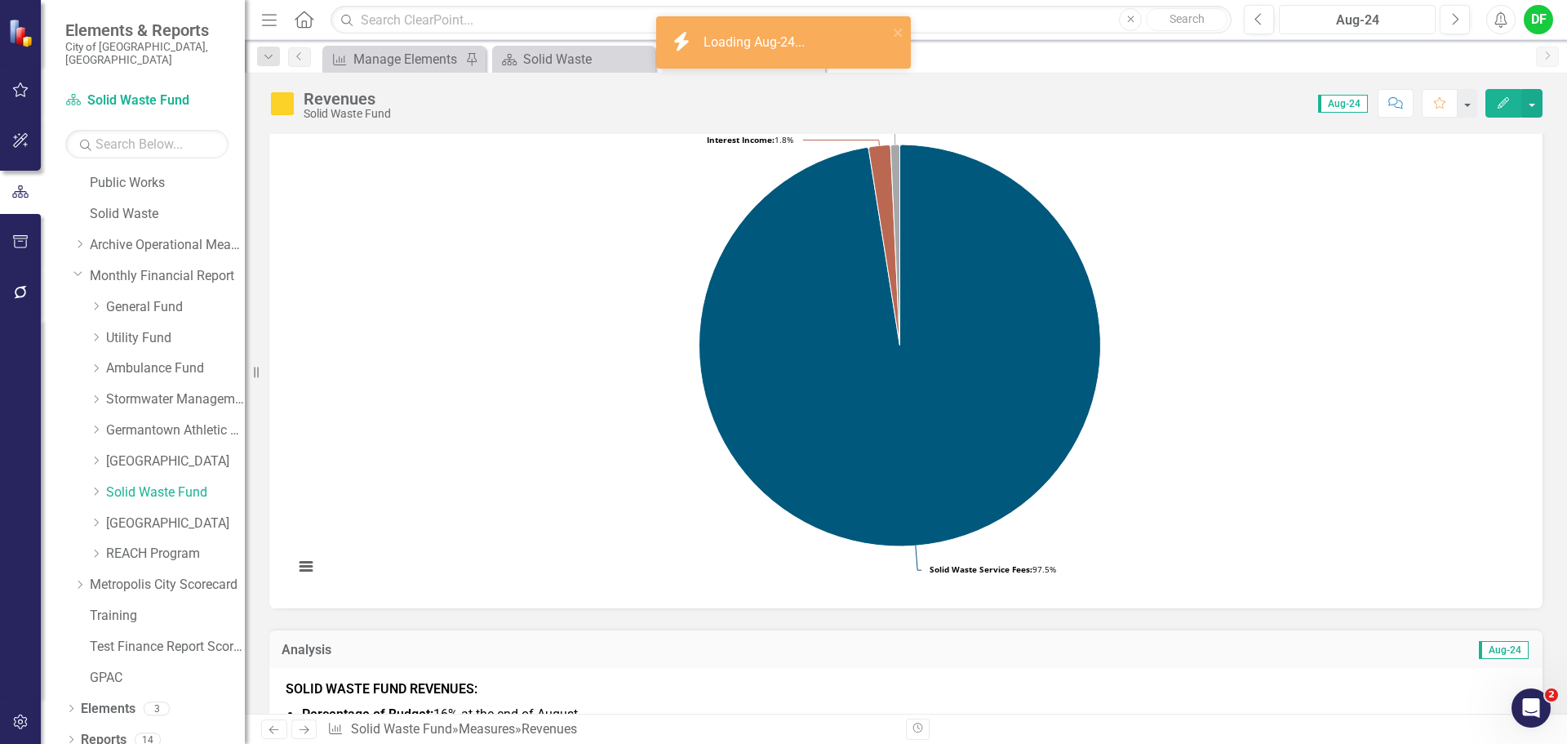
scroll to position [326, 0]
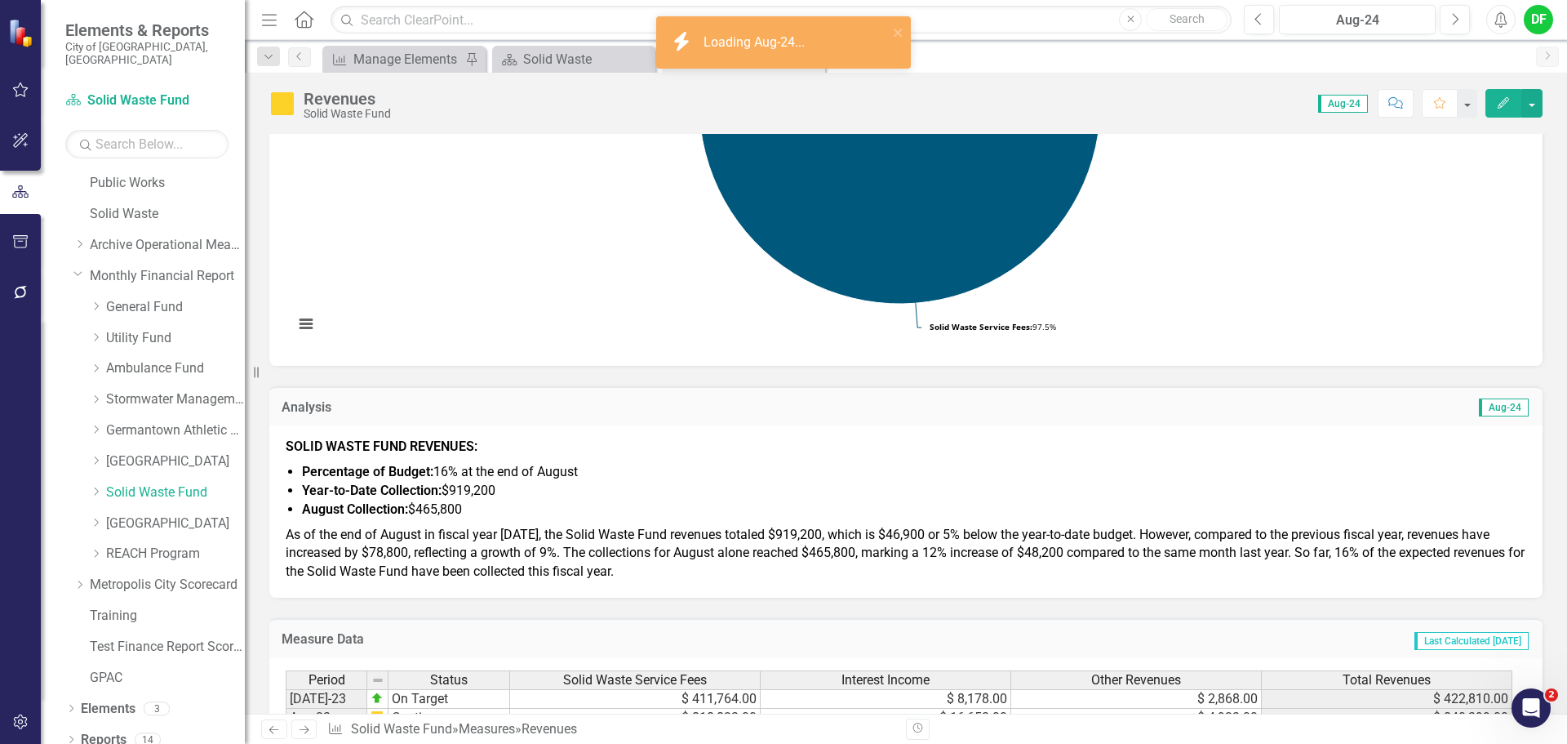
click at [427, 521] on span "SOLID WASTE FUND REVENUES: Percentage of Budget: 16% at the end of August Year-…" at bounding box center [906, 509] width 1241 height 144
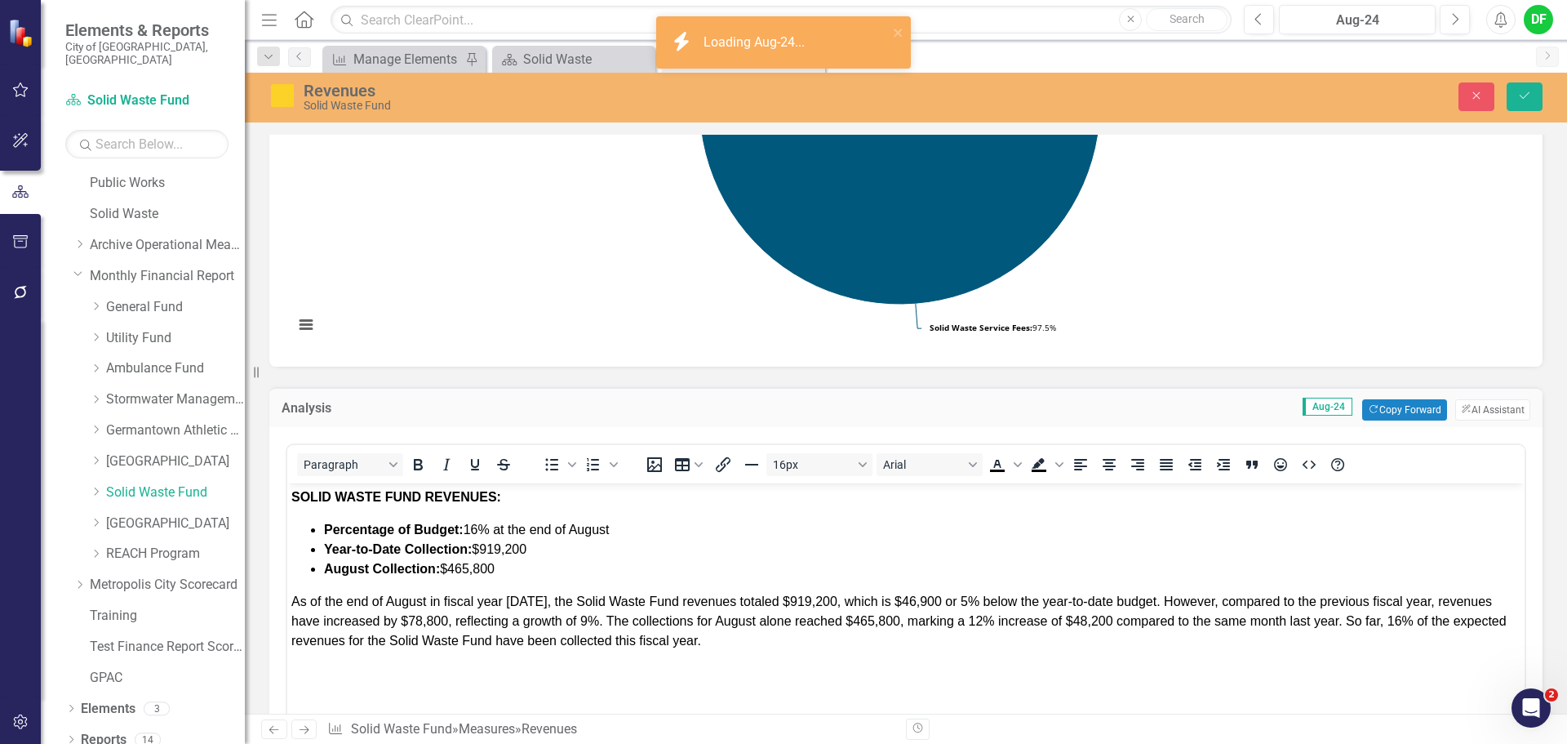
scroll to position [0, 0]
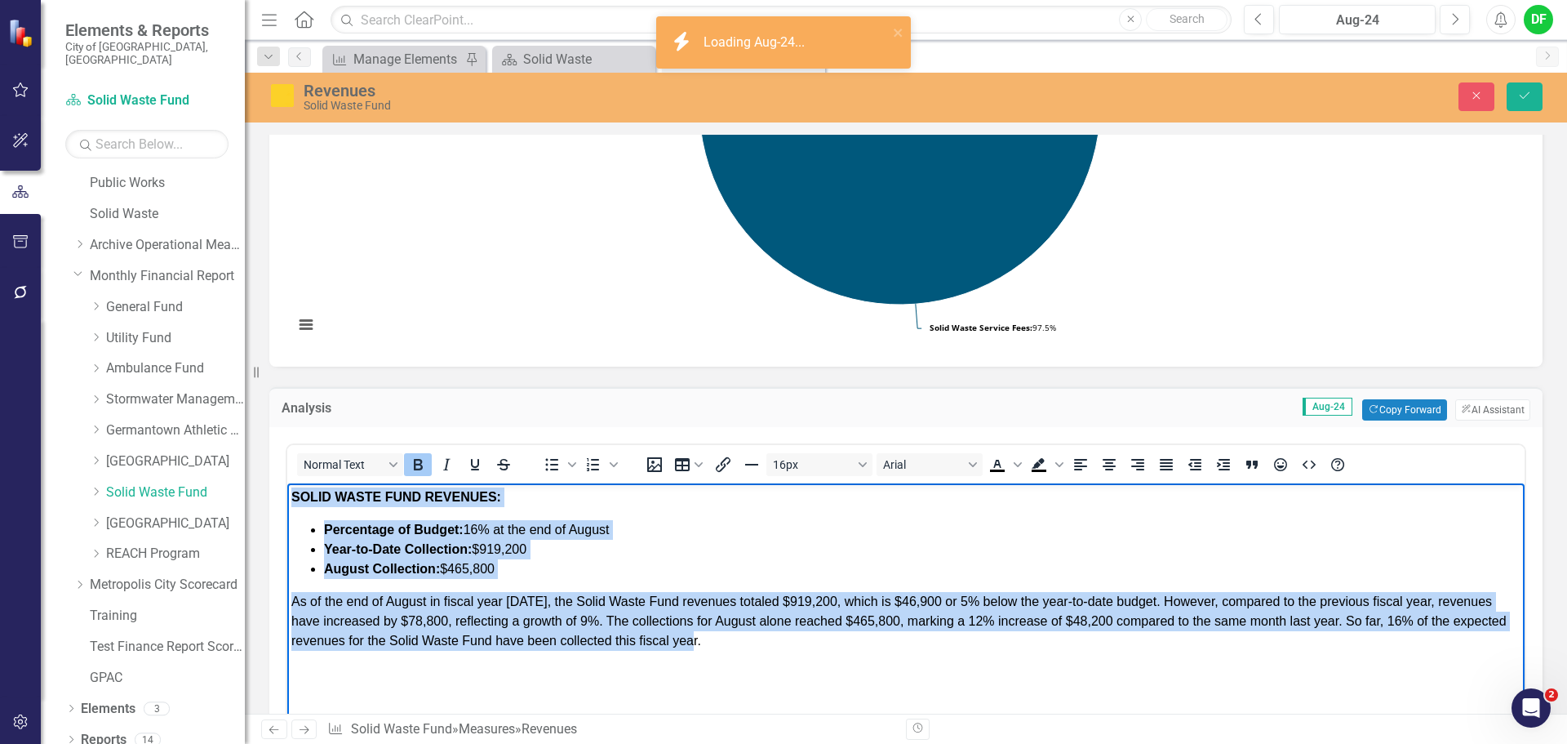
drag, startPoint x: 715, startPoint y: 650, endPoint x: 572, endPoint y: 968, distance: 348.9
click at [287, 483] on html "SOLID WASTE FUND REVENUES: Percentage of Budget: 16% at the end of August Year-…" at bounding box center [905, 605] width 1237 height 245
copy body "SOLID WASTE FUND REVENUES: Percentage of Budget: 16% at the end of August Year-…"
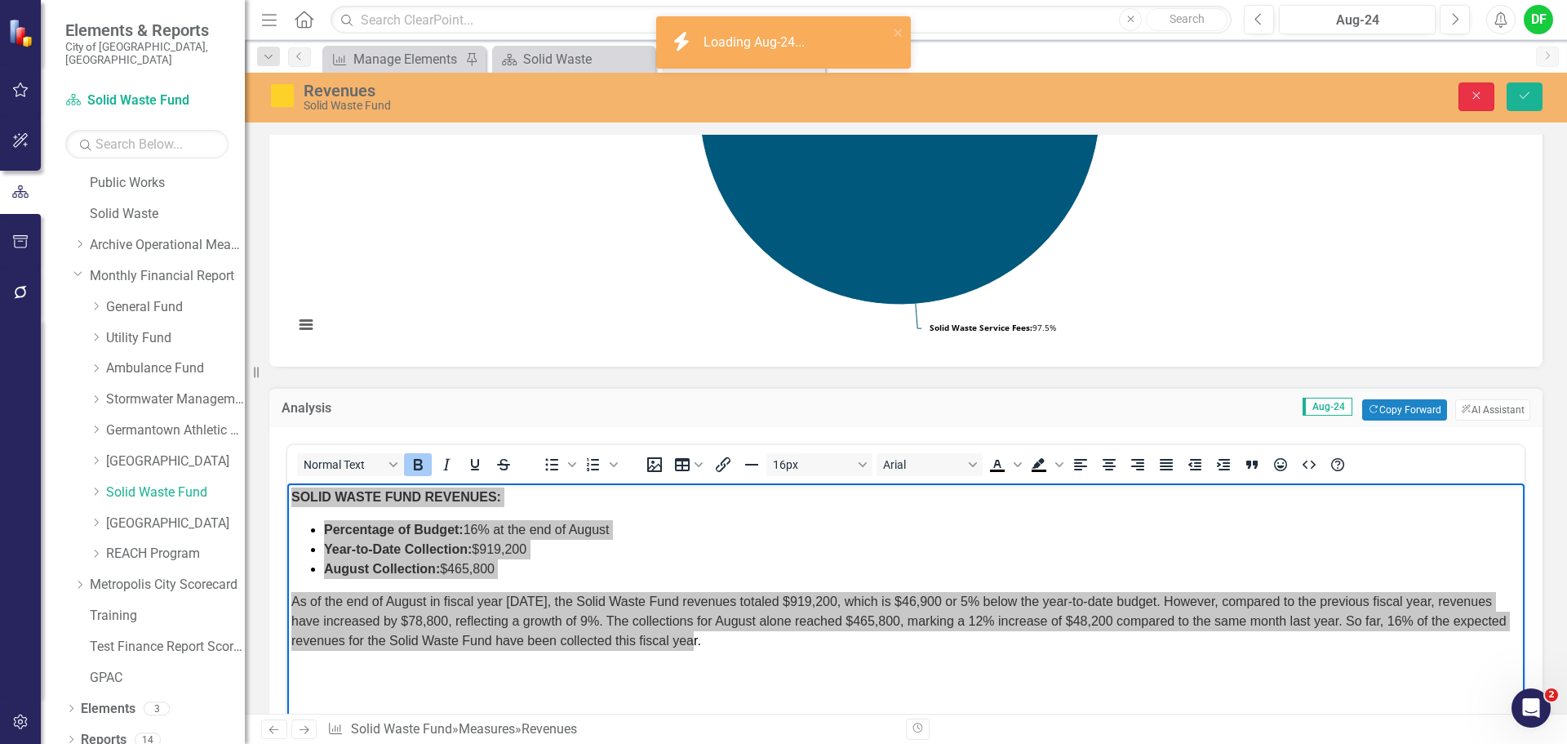
click at [1475, 105] on button "Close" at bounding box center [1477, 96] width 36 height 29
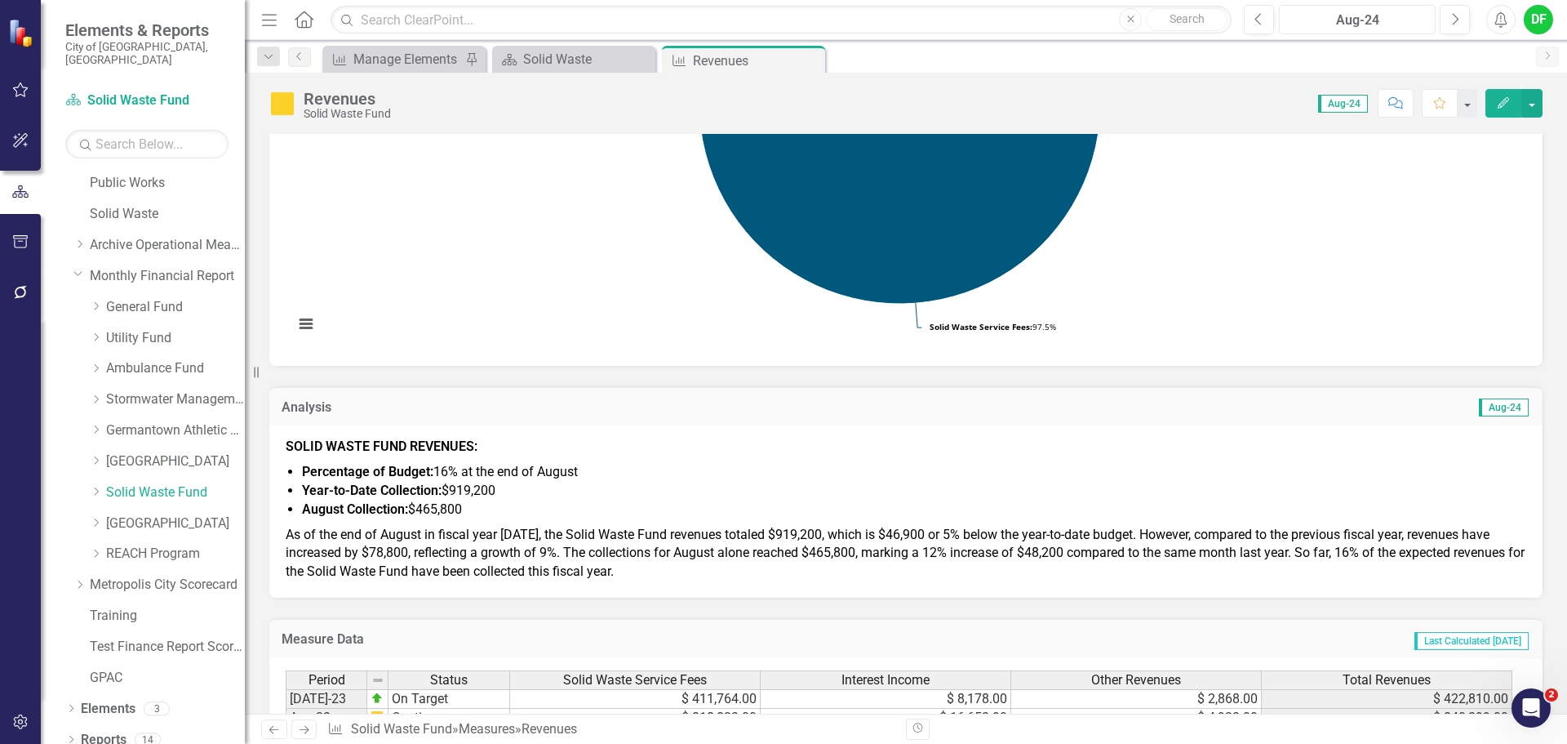
click at [1349, 22] on div "Aug-24" at bounding box center [1357, 21] width 145 height 20
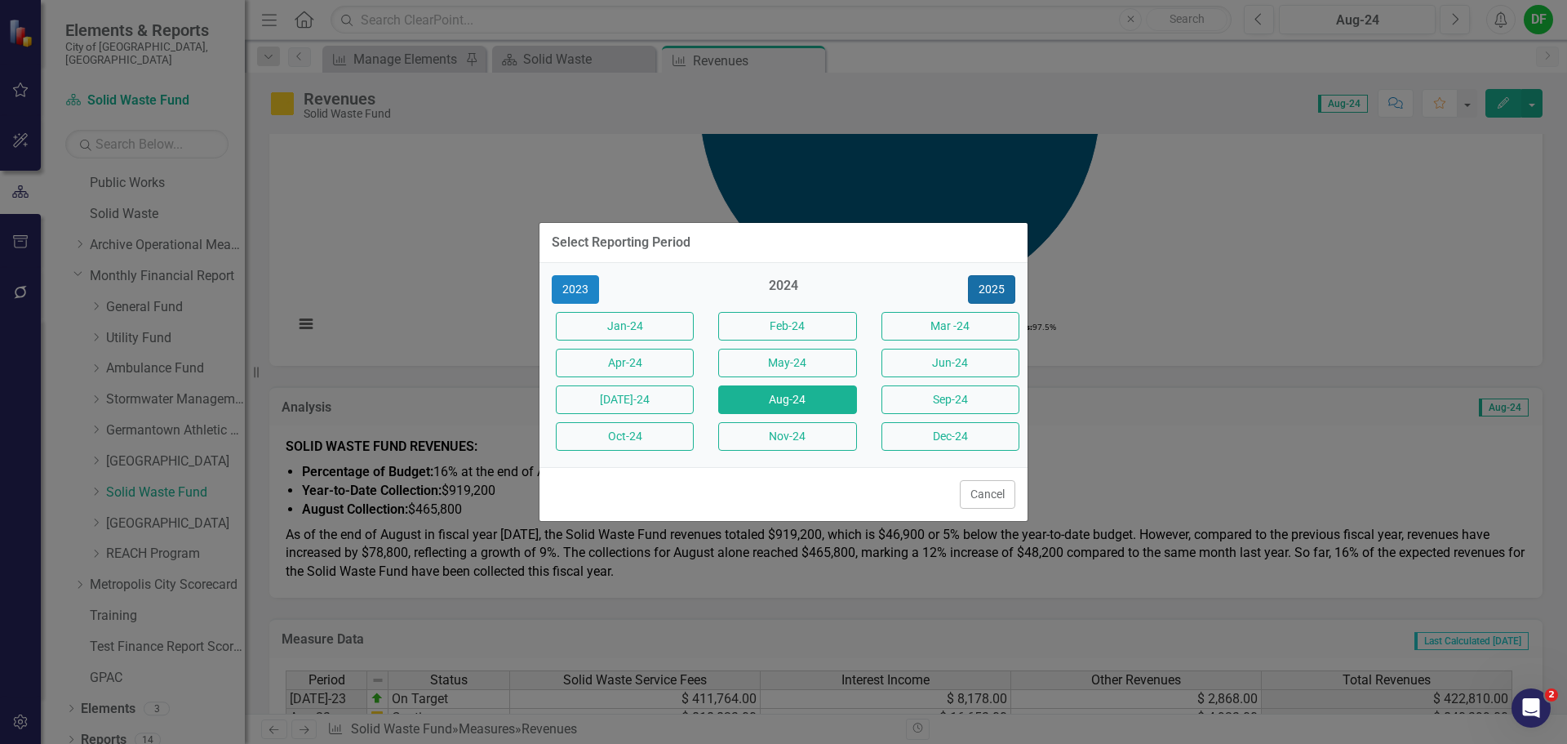
click at [987, 296] on button "2025" at bounding box center [991, 289] width 47 height 29
click at [781, 397] on button "Aug-25" at bounding box center [787, 399] width 138 height 29
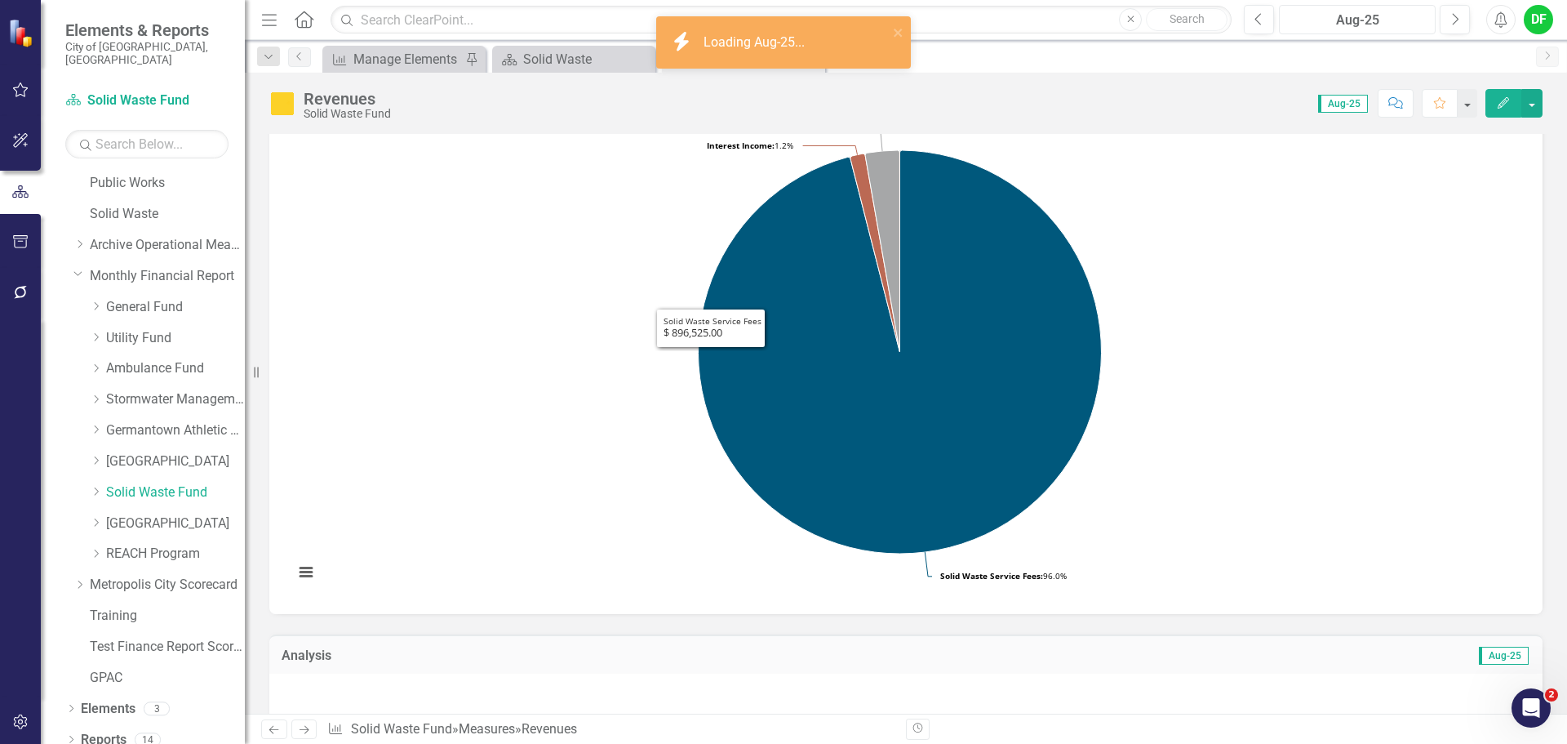
scroll to position [408, 0]
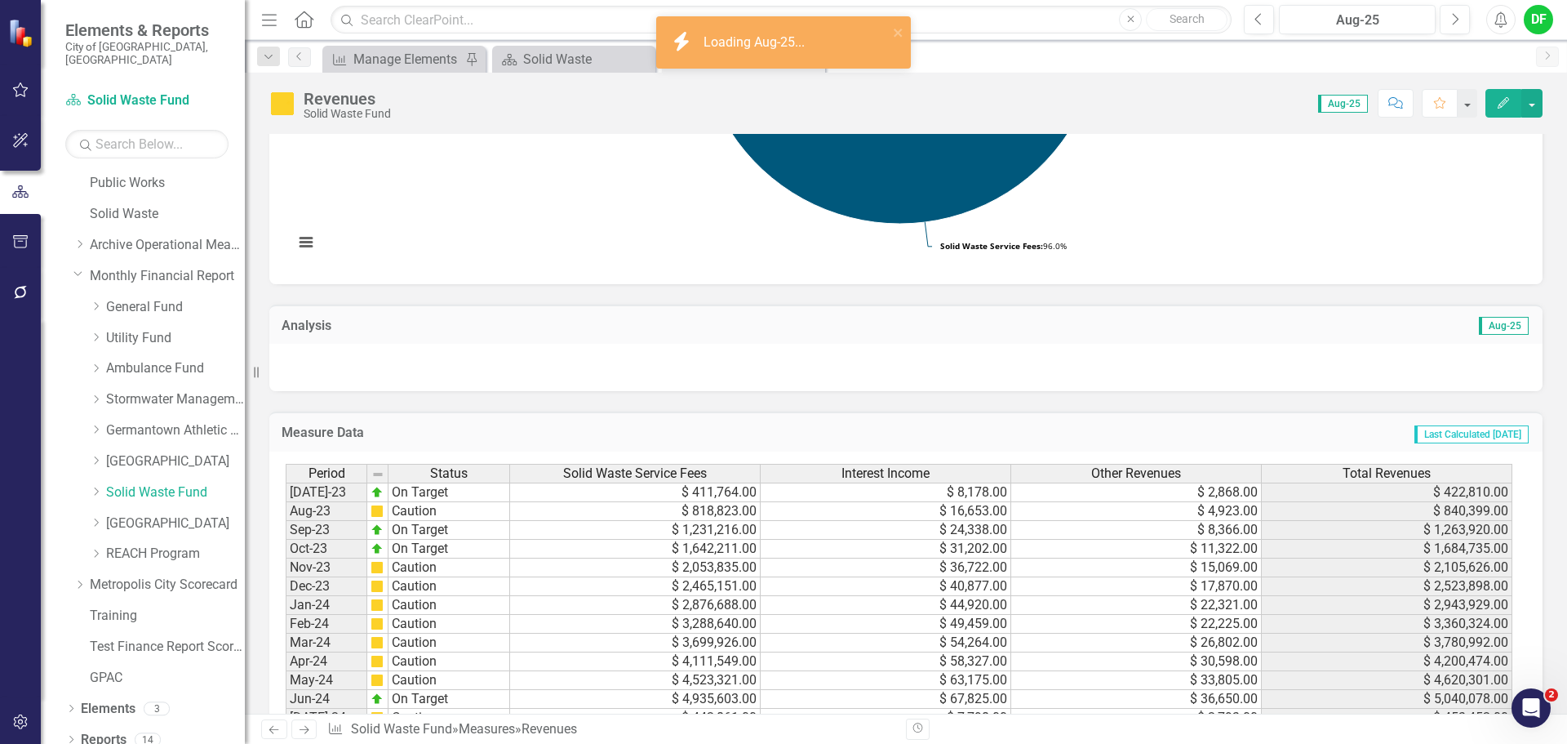
click at [438, 375] on div at bounding box center [905, 367] width 1273 height 47
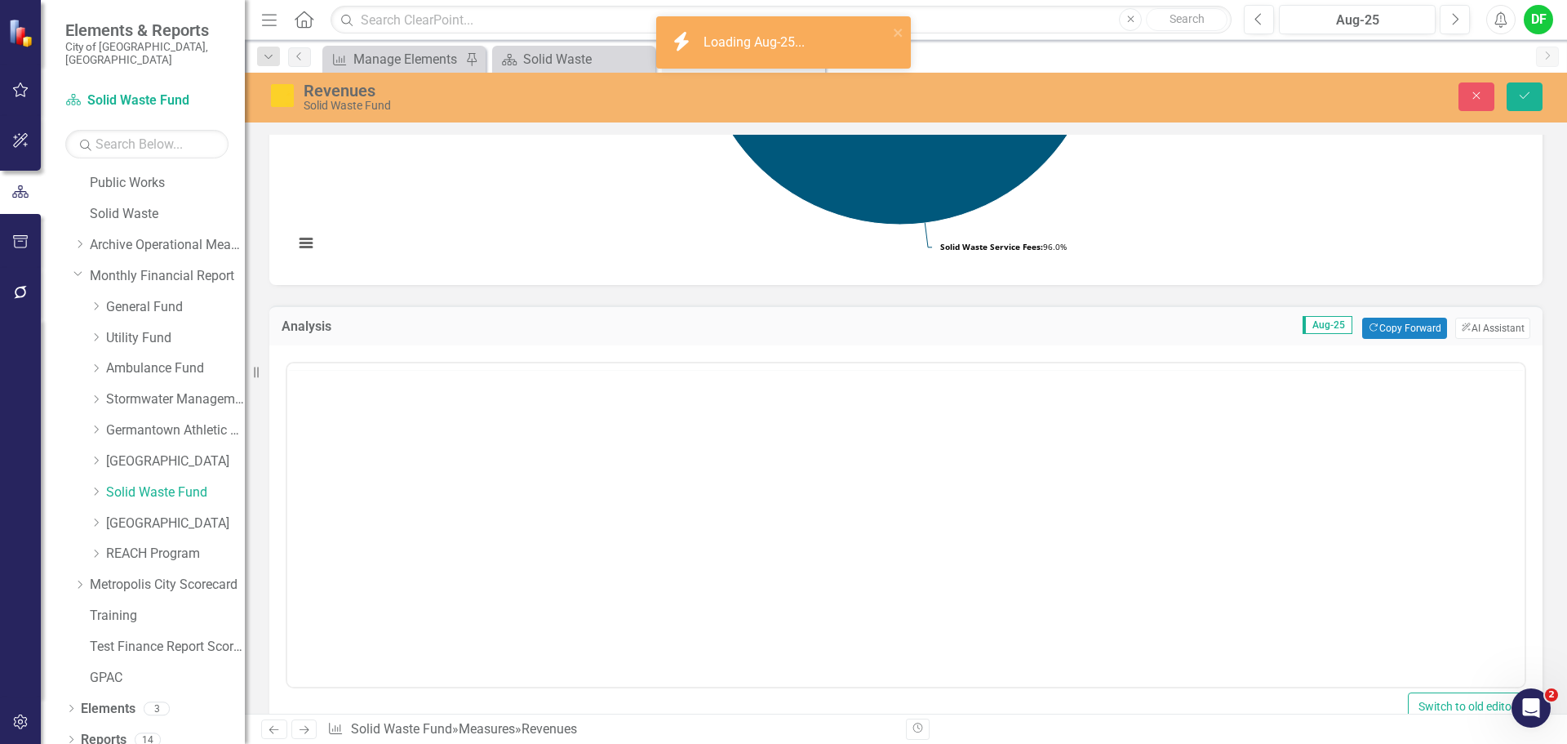
scroll to position [0, 0]
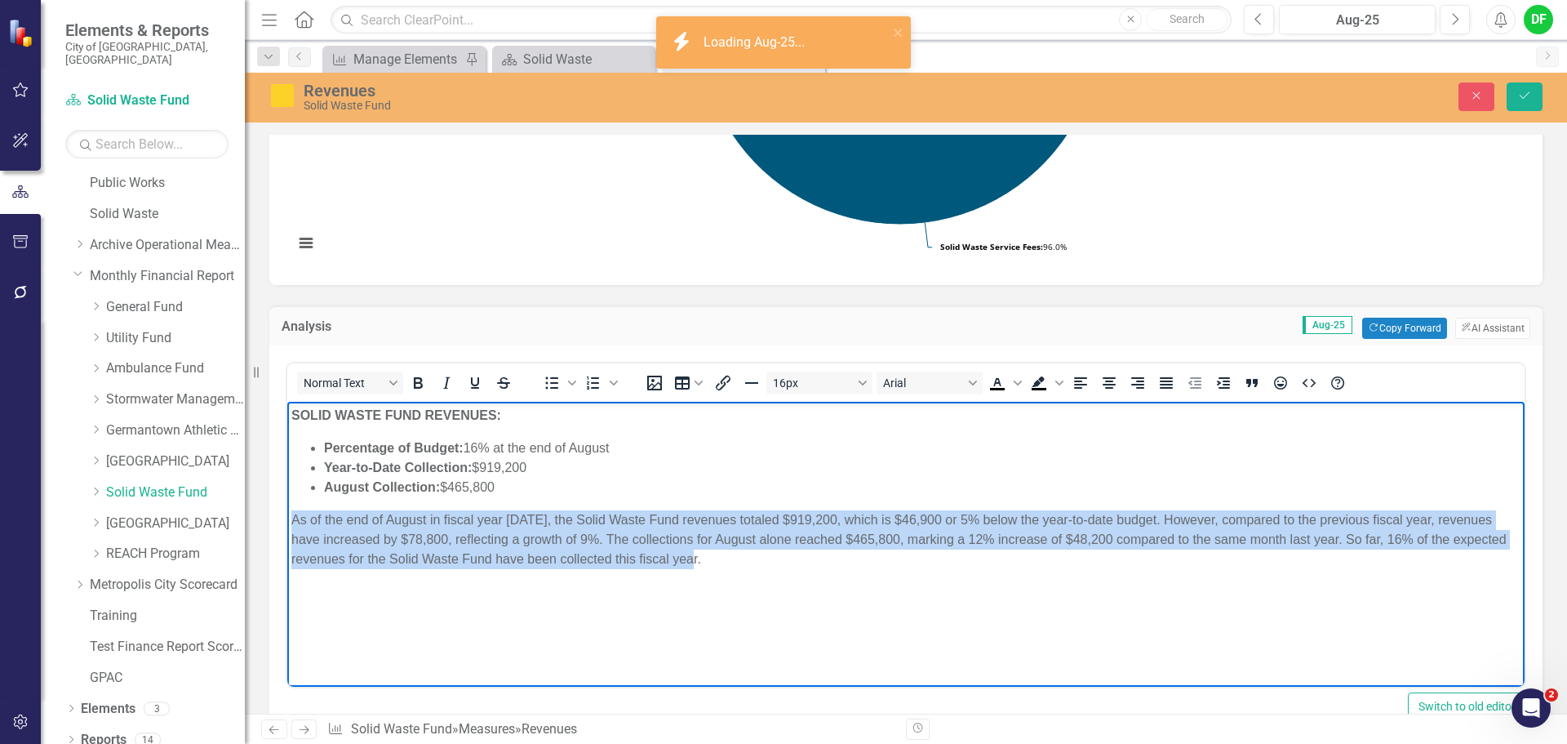
drag, startPoint x: 716, startPoint y: 562, endPoint x: 254, endPoint y: 513, distance: 464.6
click at [287, 513] on html "SOLID WASTE FUND REVENUES: Percentage of Budget: 16% at the end of August Year-…" at bounding box center [905, 524] width 1237 height 245
click at [1160, 383] on icon "Justify" at bounding box center [1167, 383] width 20 height 20
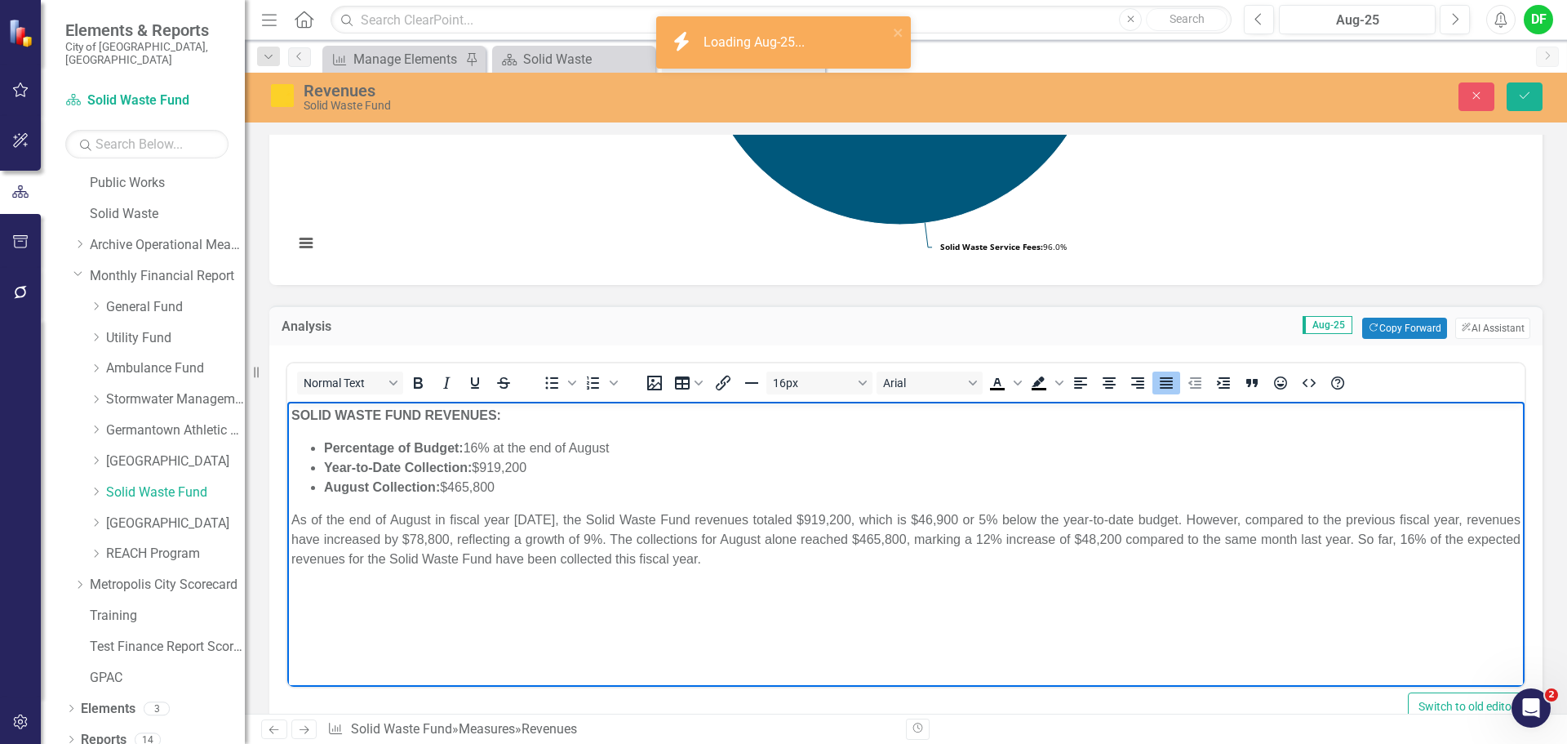
click at [726, 573] on body "SOLID WASTE FUND REVENUES: Percentage of Budget: 16% at the end of August Year-…" at bounding box center [905, 524] width 1237 height 245
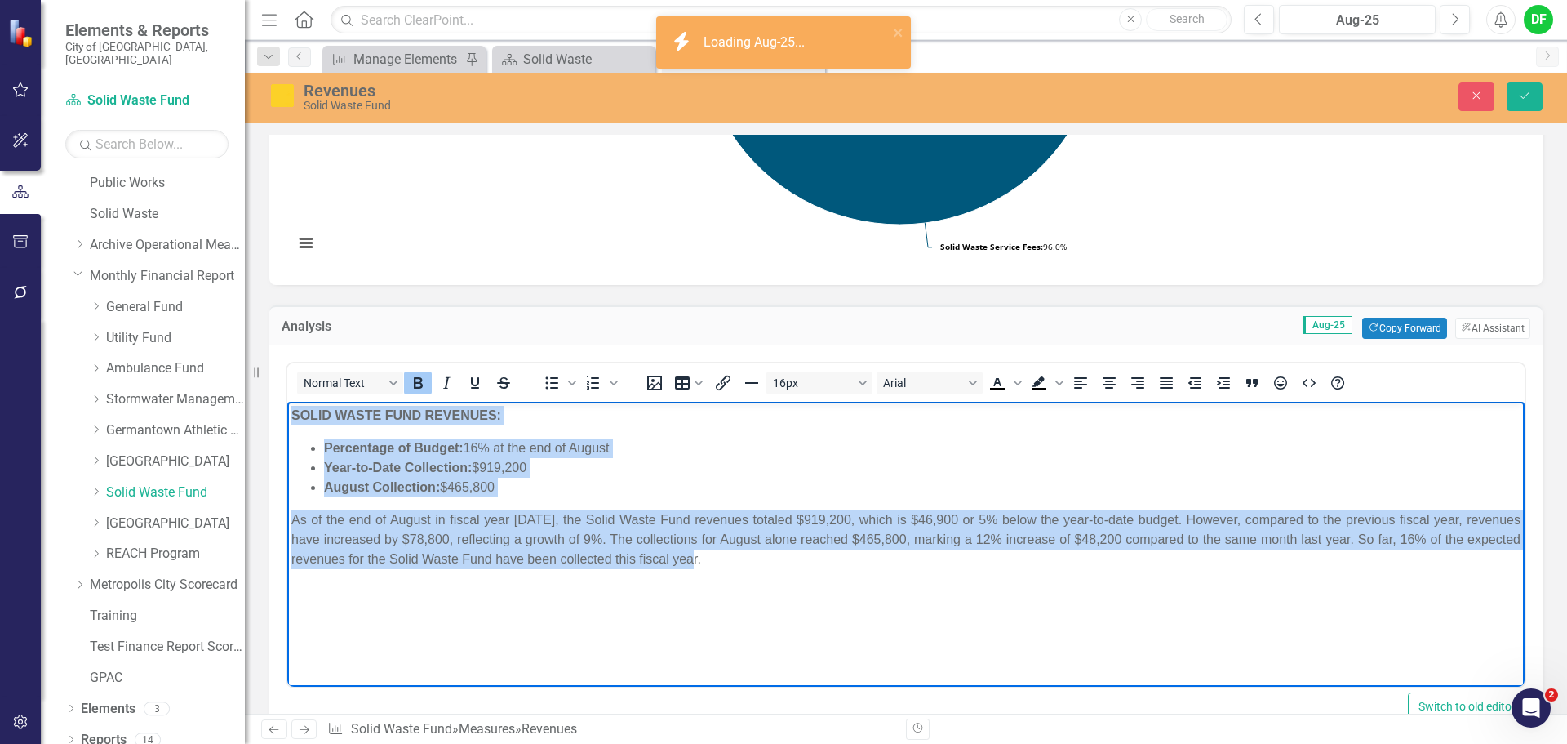
drag, startPoint x: 733, startPoint y: 558, endPoint x: 286, endPoint y: 410, distance: 470.5
click at [287, 410] on html "SOLID WASTE FUND REVENUES: Percentage of Budget: 16% at the end of August Year-…" at bounding box center [905, 524] width 1237 height 245
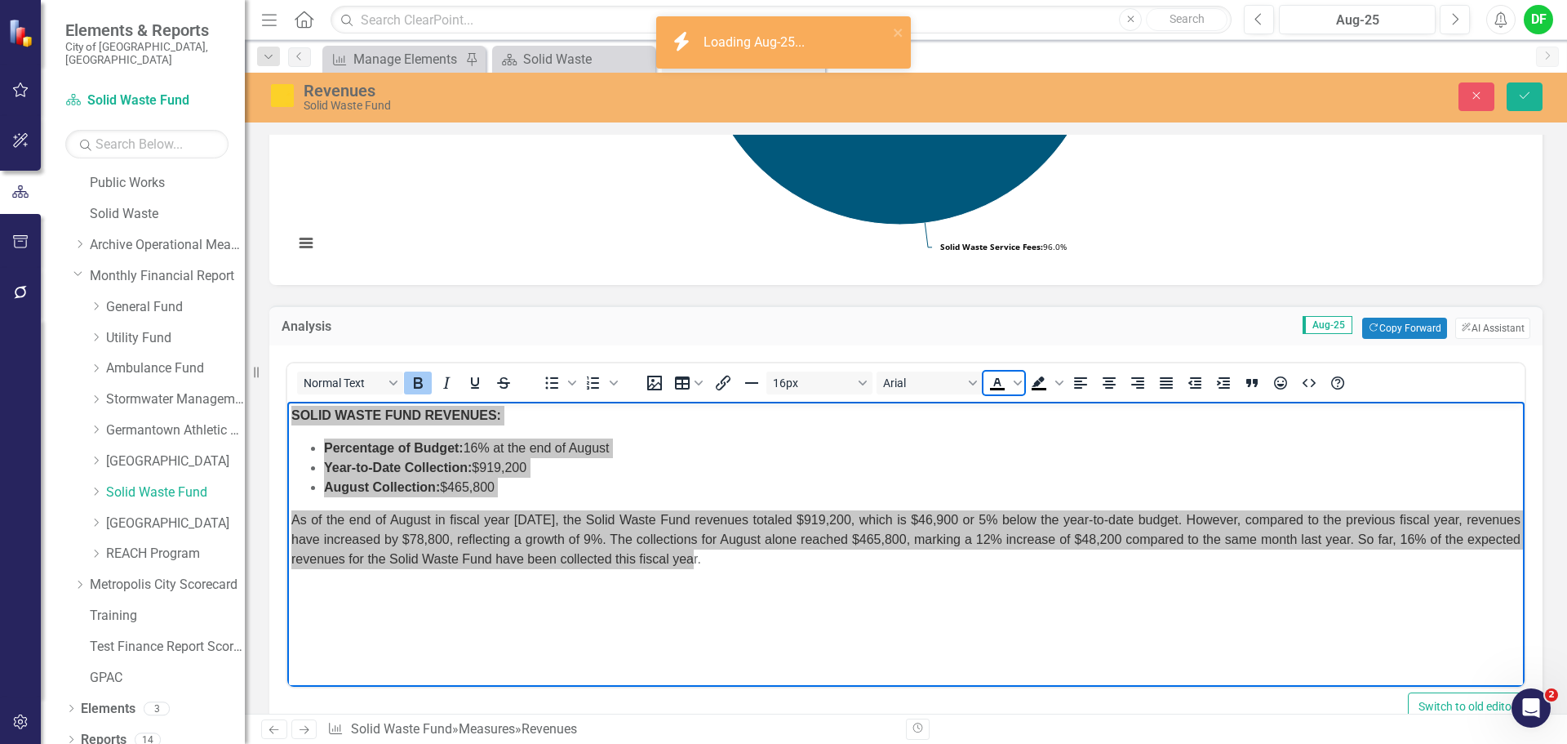
click at [996, 387] on icon "Text color Black" at bounding box center [998, 383] width 20 height 20
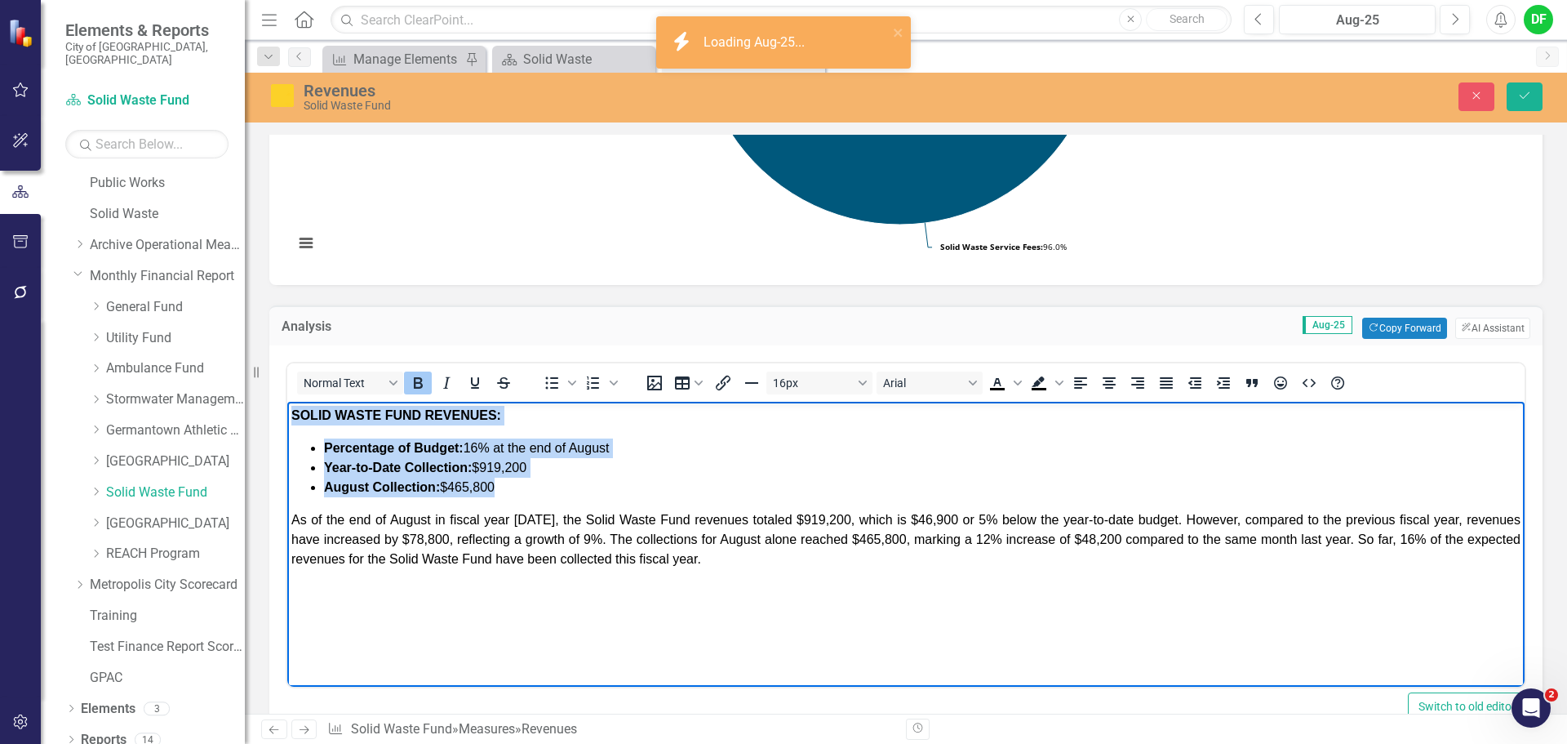
click at [588, 496] on li "August Collection: $465,800" at bounding box center [922, 487] width 1197 height 20
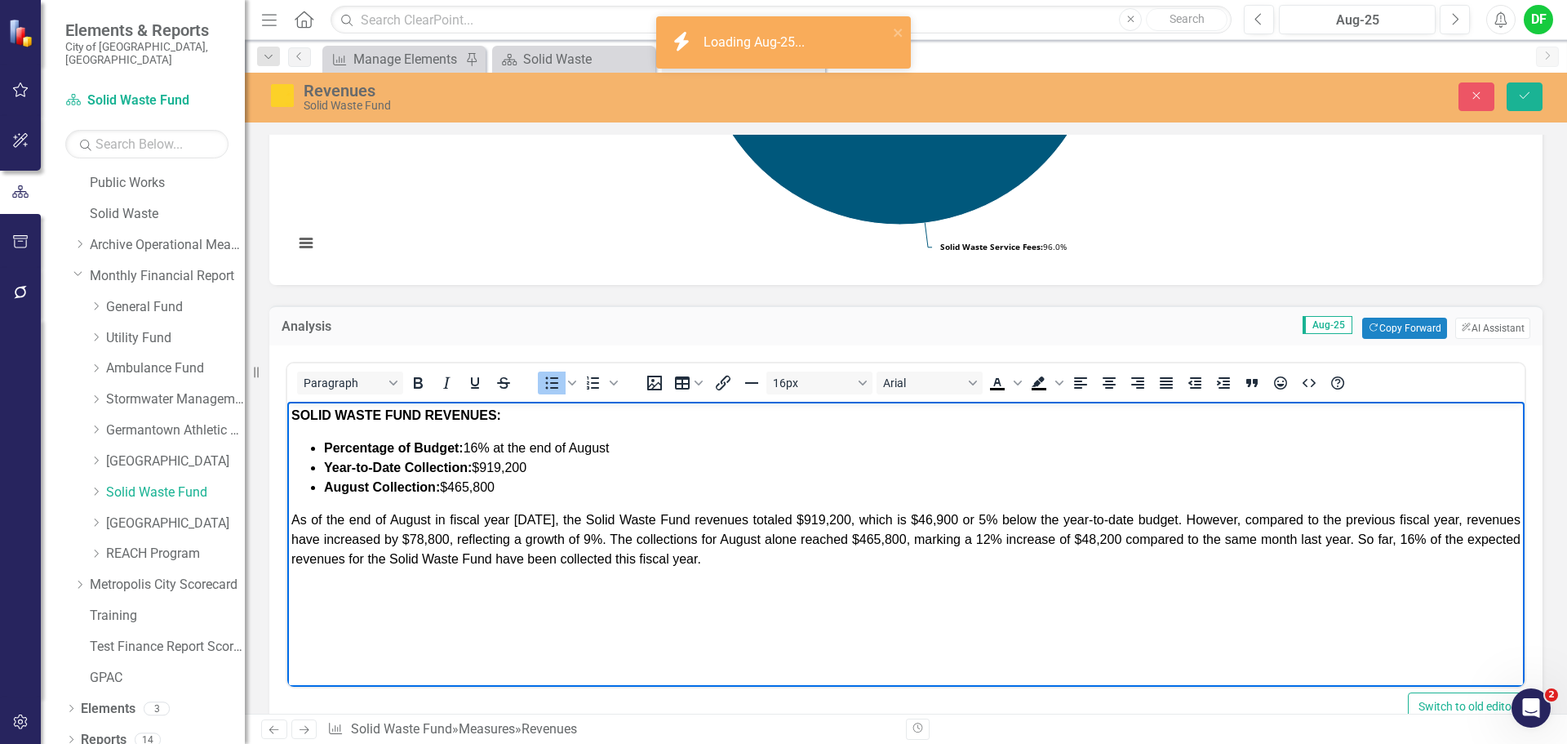
click at [550, 463] on li "Year-to-Date Collection: $919,200" at bounding box center [922, 468] width 1197 height 20
click at [406, 468] on strong "Year-to-Date Collection:" at bounding box center [398, 467] width 148 height 14
click at [580, 464] on li "Year-to-Date Total Collection: $933,700" at bounding box center [922, 468] width 1197 height 20
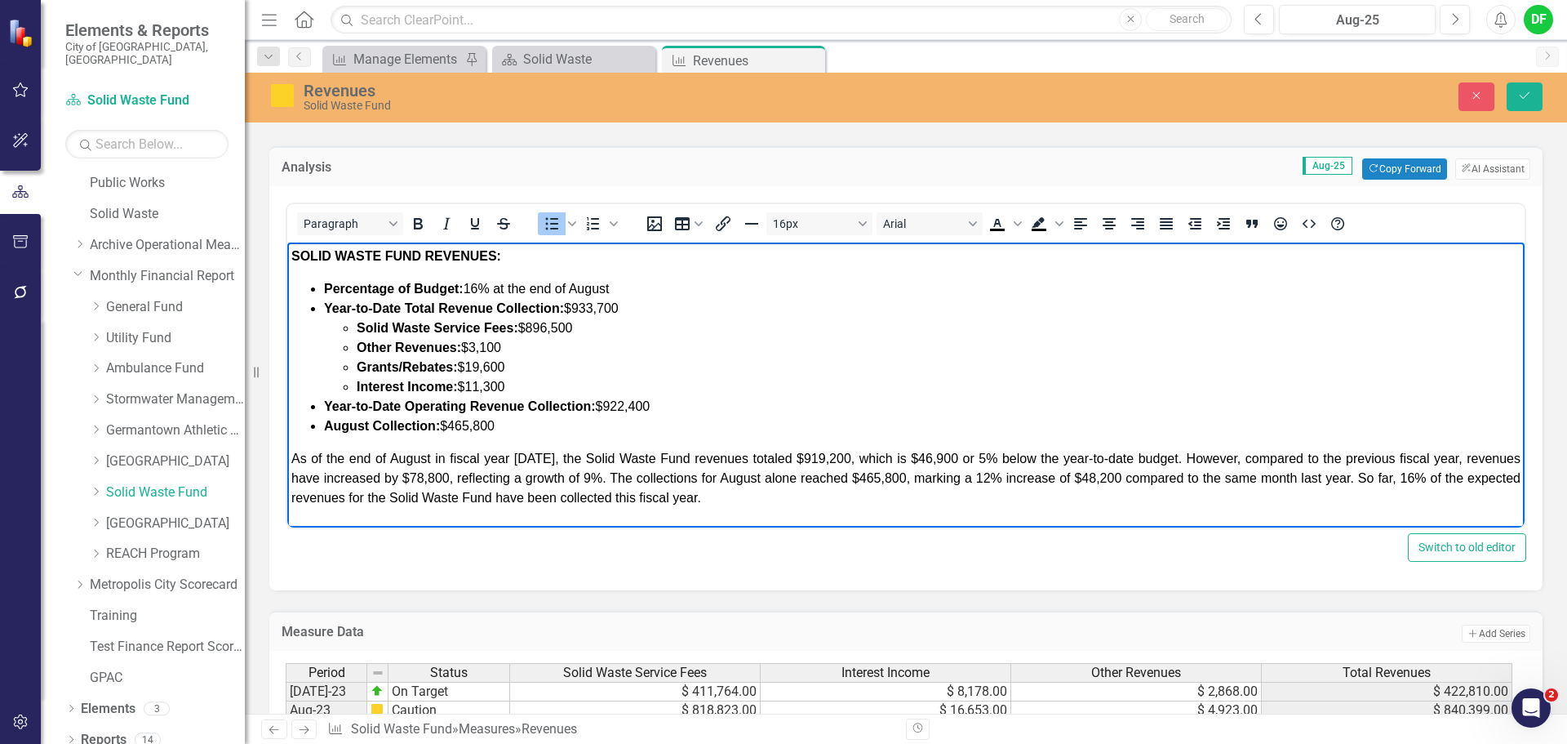
scroll to position [404, 0]
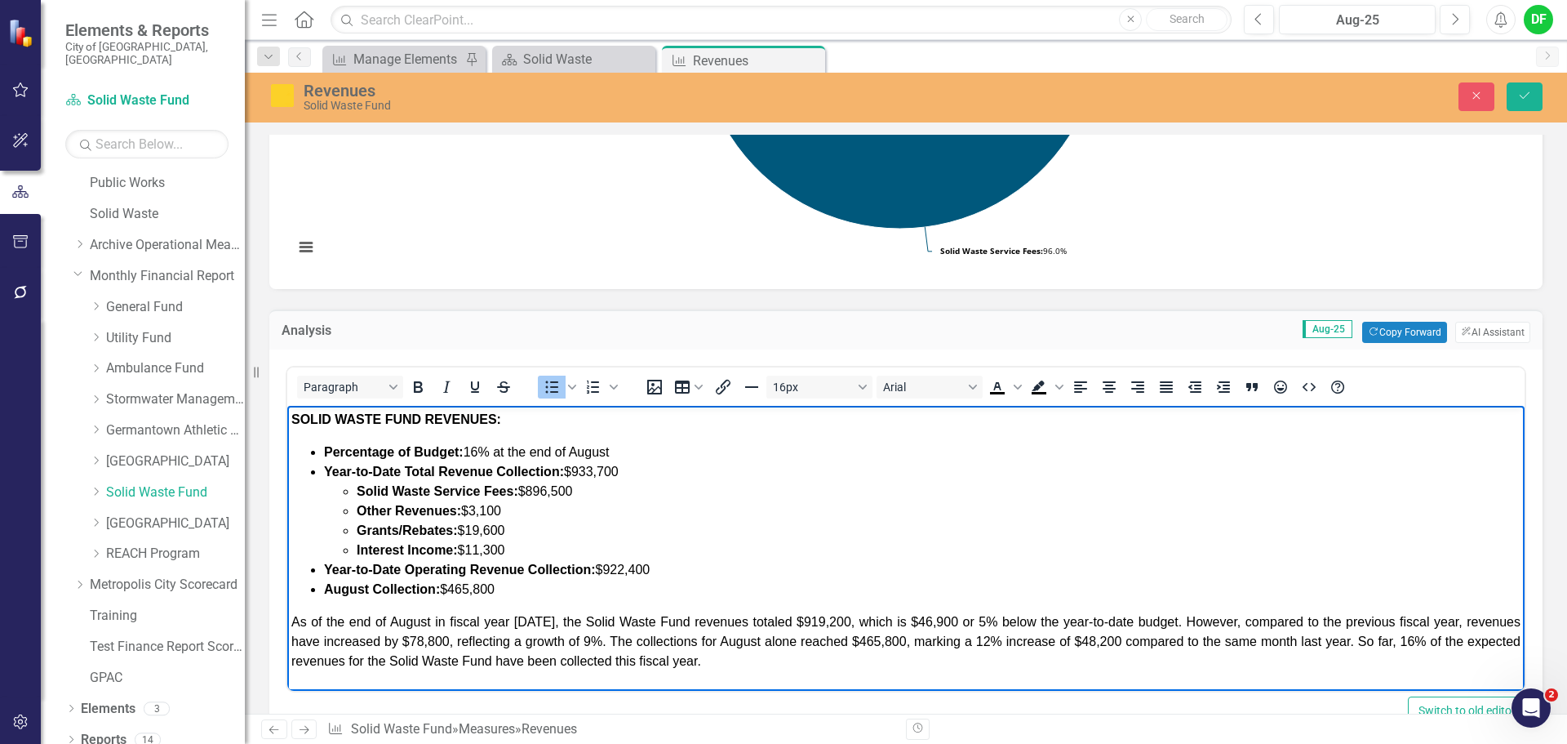
click at [490, 510] on span "Other Revenues: $3,100" at bounding box center [429, 511] width 144 height 14
click at [510, 590] on li "August Collection: $465,800" at bounding box center [922, 590] width 1197 height 20
click at [372, 591] on strong "August Collection:" at bounding box center [382, 589] width 116 height 14
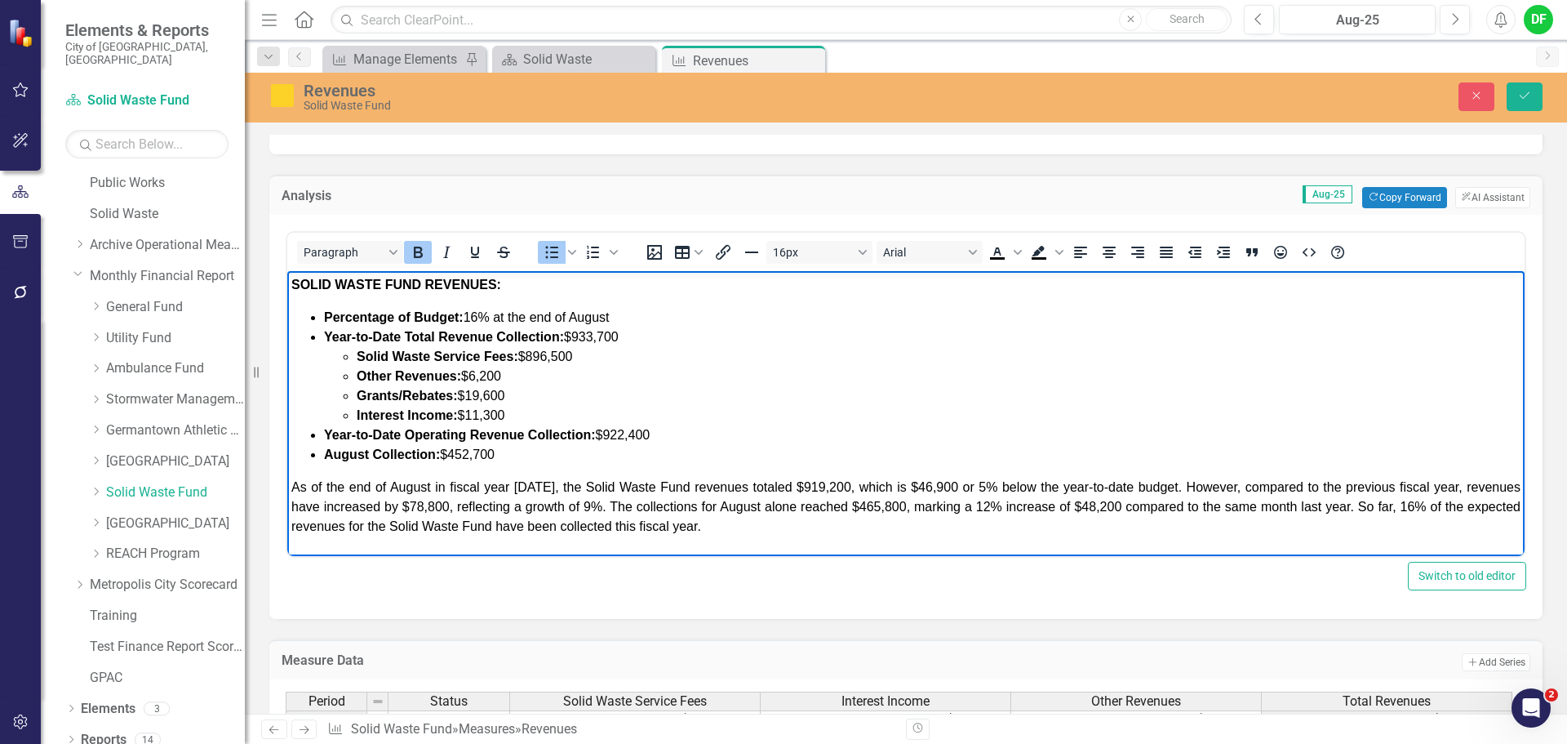
scroll to position [567, 0]
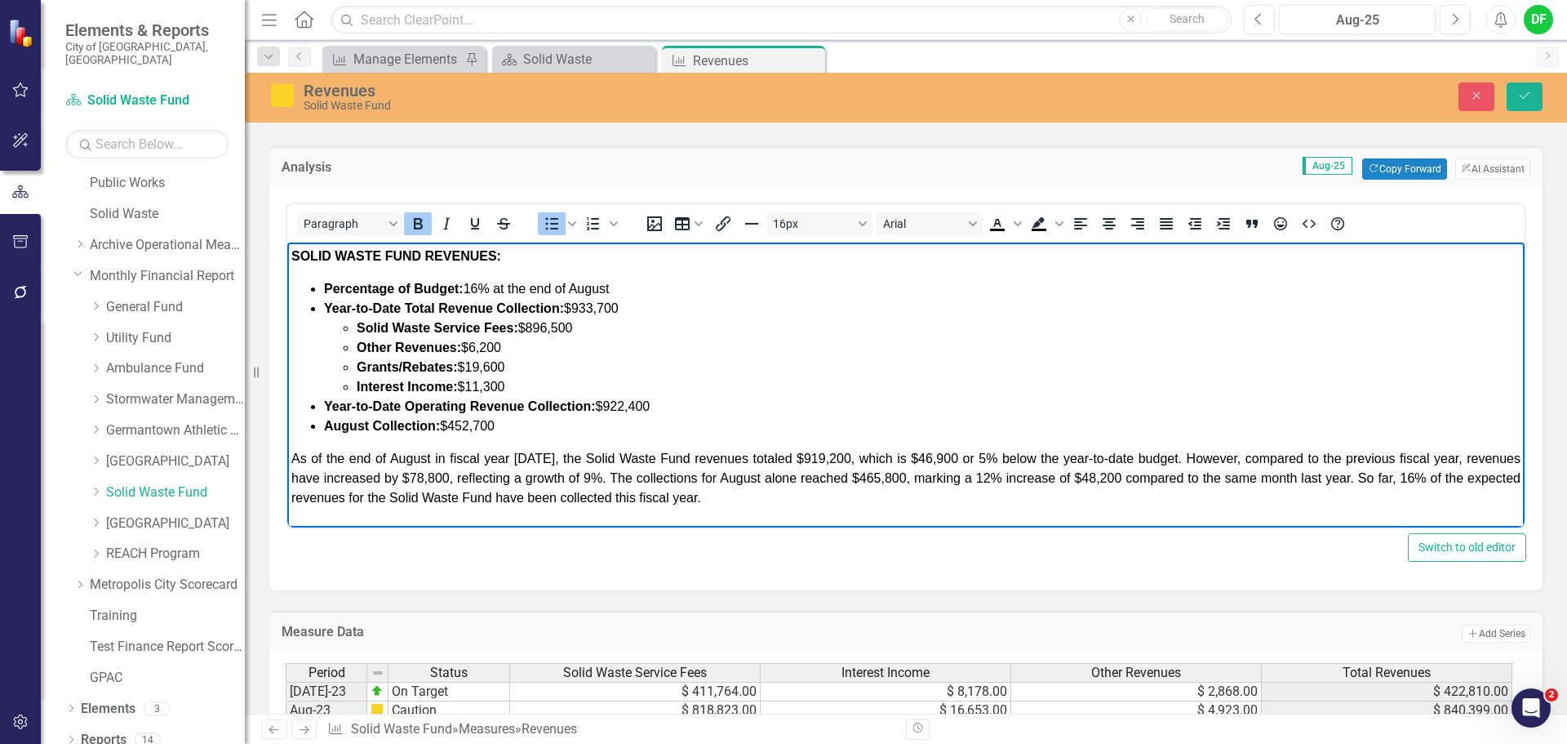
click at [541, 458] on span "As of the end of August in fiscal year [DATE], the Solid Waste Fund revenues to…" at bounding box center [905, 477] width 1229 height 53
drag, startPoint x: 838, startPoint y: 457, endPoint x: 794, endPoint y: 459, distance: 44.1
click at [794, 459] on span "As of the end of August in fiscal year 2026, the Solid Waste Fund revenues tota…" at bounding box center [905, 477] width 1229 height 53
drag, startPoint x: 945, startPoint y: 456, endPoint x: 904, endPoint y: 453, distance: 40.9
click at [904, 453] on span "As of the end of August in fiscal year 2026, the Solid Waste Fund revenues tota…" at bounding box center [905, 477] width 1229 height 53
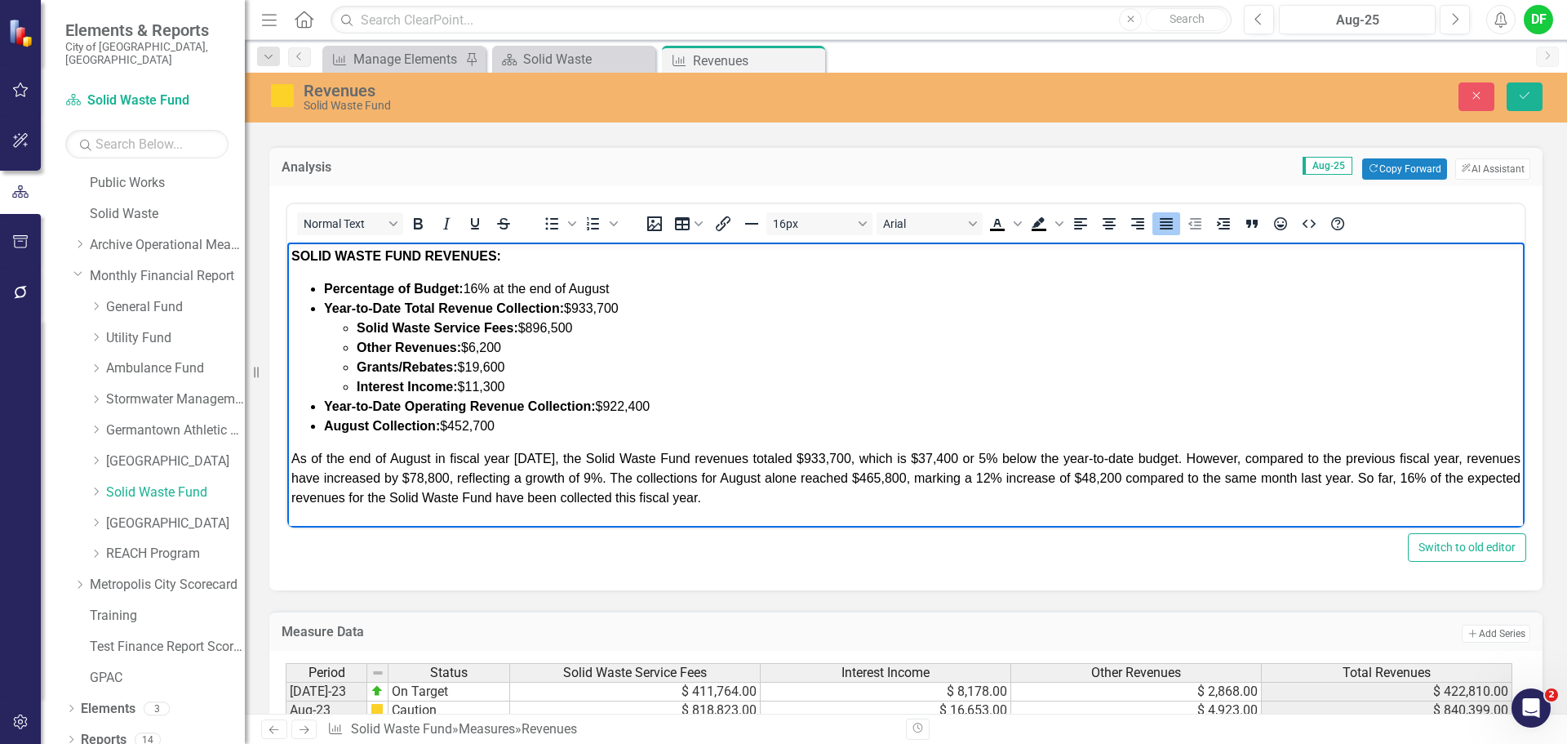
click at [979, 457] on span "As of the end of August in fiscal year 2026, the Solid Waste Fund revenues tota…" at bounding box center [905, 477] width 1229 height 53
click at [1228, 455] on span "As of the end of August in fiscal year 2026, the Solid Waste Fund revenues tota…" at bounding box center [905, 477] width 1229 height 53
click at [333, 479] on span "As of the end of August in fiscal year 2026, the Solid Waste Fund revenues tota…" at bounding box center [905, 477] width 1229 height 53
click at [455, 473] on span "As of the end of August in fiscal year 2026, the Solid Waste Fund revenues tota…" at bounding box center [905, 477] width 1229 height 53
click at [335, 478] on span "As of the end of August in fiscal year 2026, the Solid Waste Fund revenues tota…" at bounding box center [905, 477] width 1229 height 53
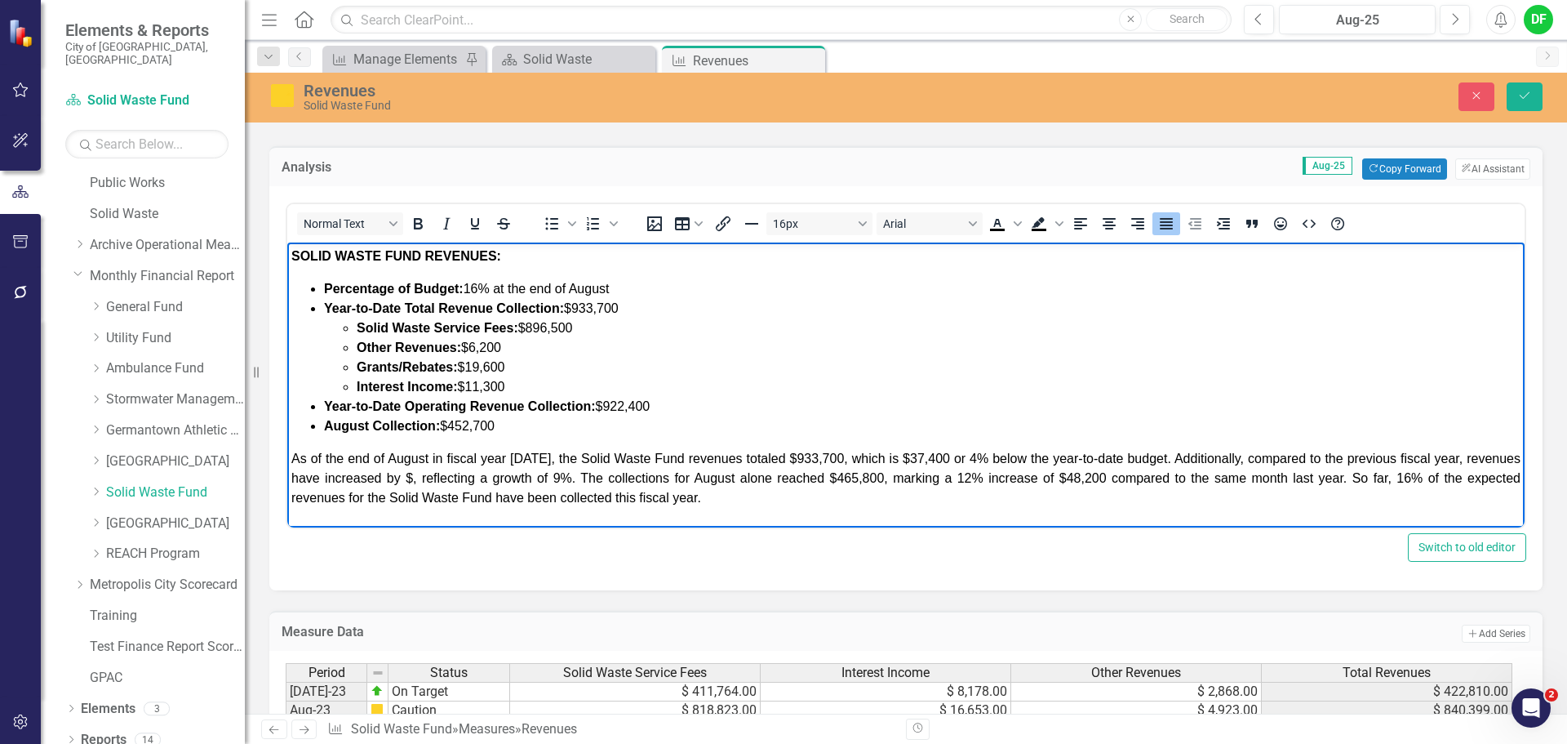
click at [1229, 456] on span "As of the end of August in fiscal year 2026, the Solid Waste Fund revenues tota…" at bounding box center [905, 477] width 1229 height 53
click at [411, 481] on span "As of the end of August in fiscal year 2026, the Solid Waste Fund revenues tota…" at bounding box center [905, 477] width 1229 height 53
click at [590, 474] on span "As of the end of August in fiscal year 2026, the Solid Waste Fund revenues tota…" at bounding box center [905, 477] width 1229 height 53
click at [898, 477] on span "As of the end of August in fiscal year 2026, the Solid Waste Fund revenues tota…" at bounding box center [905, 477] width 1229 height 53
click at [983, 480] on span "As of the end of August in fiscal year 2026, the Solid Waste Fund revenues tota…" at bounding box center [905, 477] width 1229 height 53
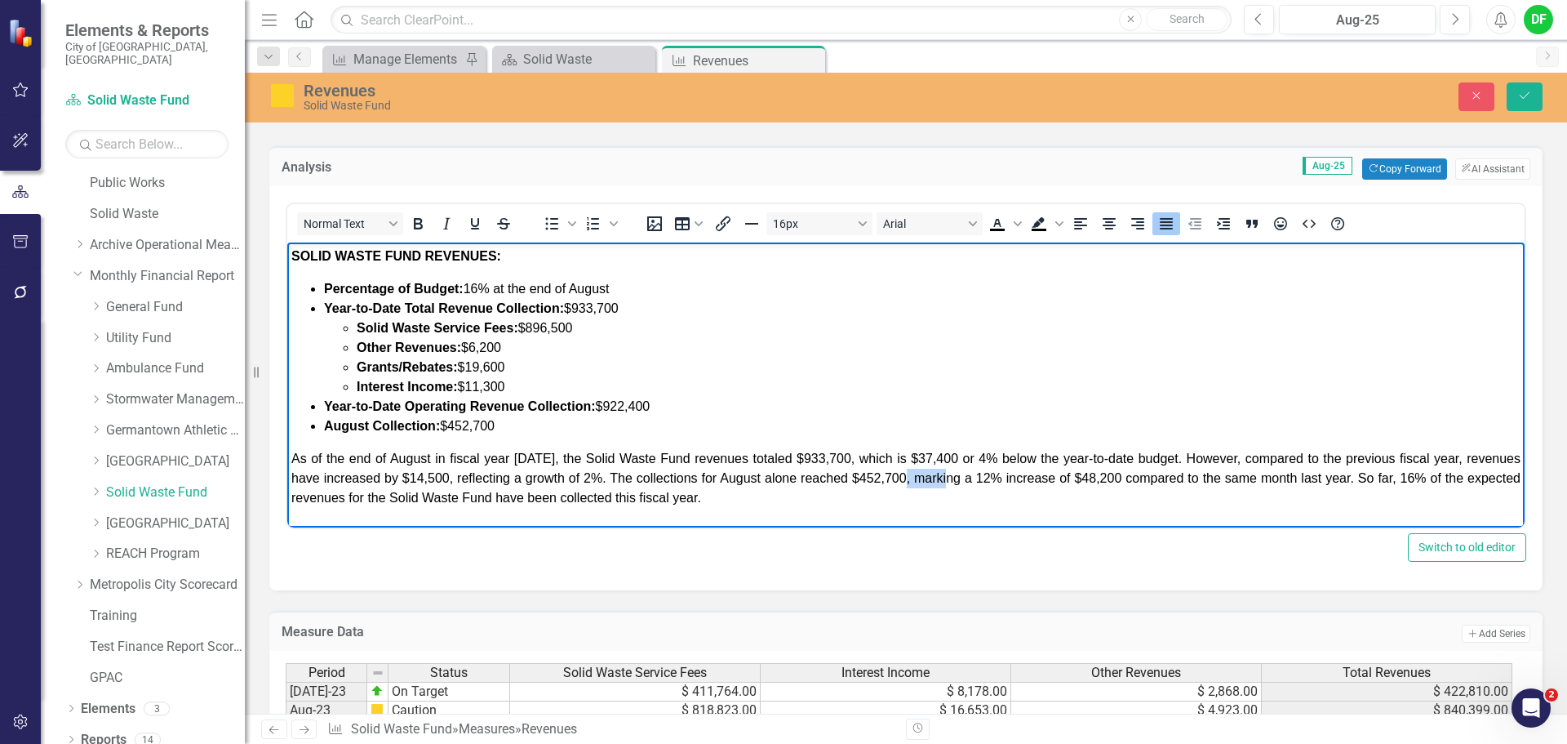
drag, startPoint x: 953, startPoint y: 477, endPoint x: 912, endPoint y: 474, distance: 41.8
click at [912, 474] on span "As of the end of August in fiscal year 2026, the Solid Waste Fund revenues tota…" at bounding box center [905, 477] width 1229 height 53
click at [984, 479] on span "As of the end of August in fiscal year 2026, the Solid Waste Fund revenues tota…" at bounding box center [905, 477] width 1229 height 53
click at [1008, 482] on span "As of the end of August in fiscal year 2026, the Solid Waste Fund revenues tota…" at bounding box center [905, 477] width 1229 height 53
click at [1112, 477] on span "As of the end of August in fiscal year 2026, the Solid Waste Fund revenues tota…" at bounding box center [905, 477] width 1229 height 53
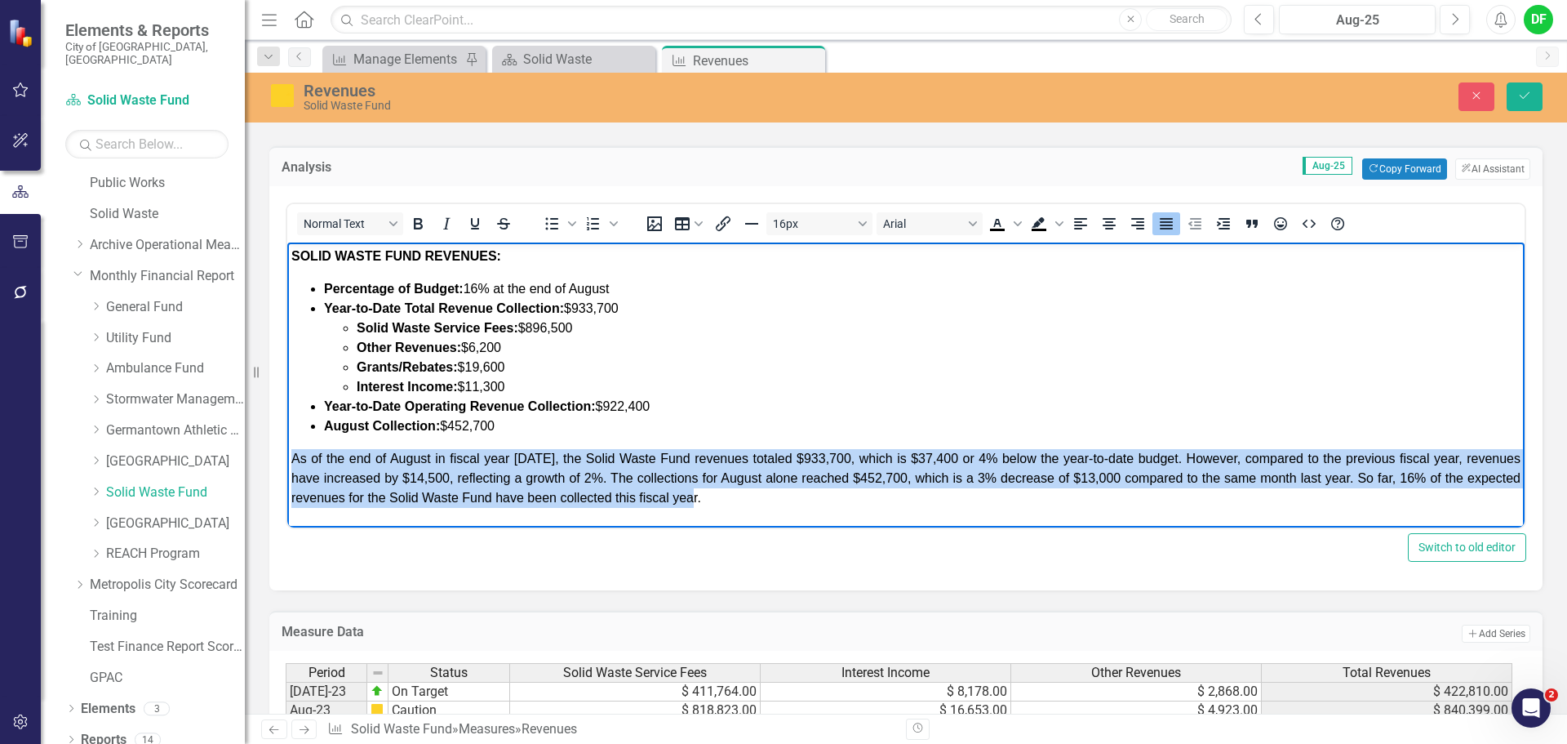
drag, startPoint x: 722, startPoint y: 501, endPoint x: 295, endPoint y: 460, distance: 428.0
click at [295, 460] on p "As of the end of August in fiscal year 2026, the Solid Waste Fund revenues tota…" at bounding box center [905, 478] width 1229 height 59
copy span "As of the end of August in fiscal year 2026, the Solid Waste Fund revenues tota…"
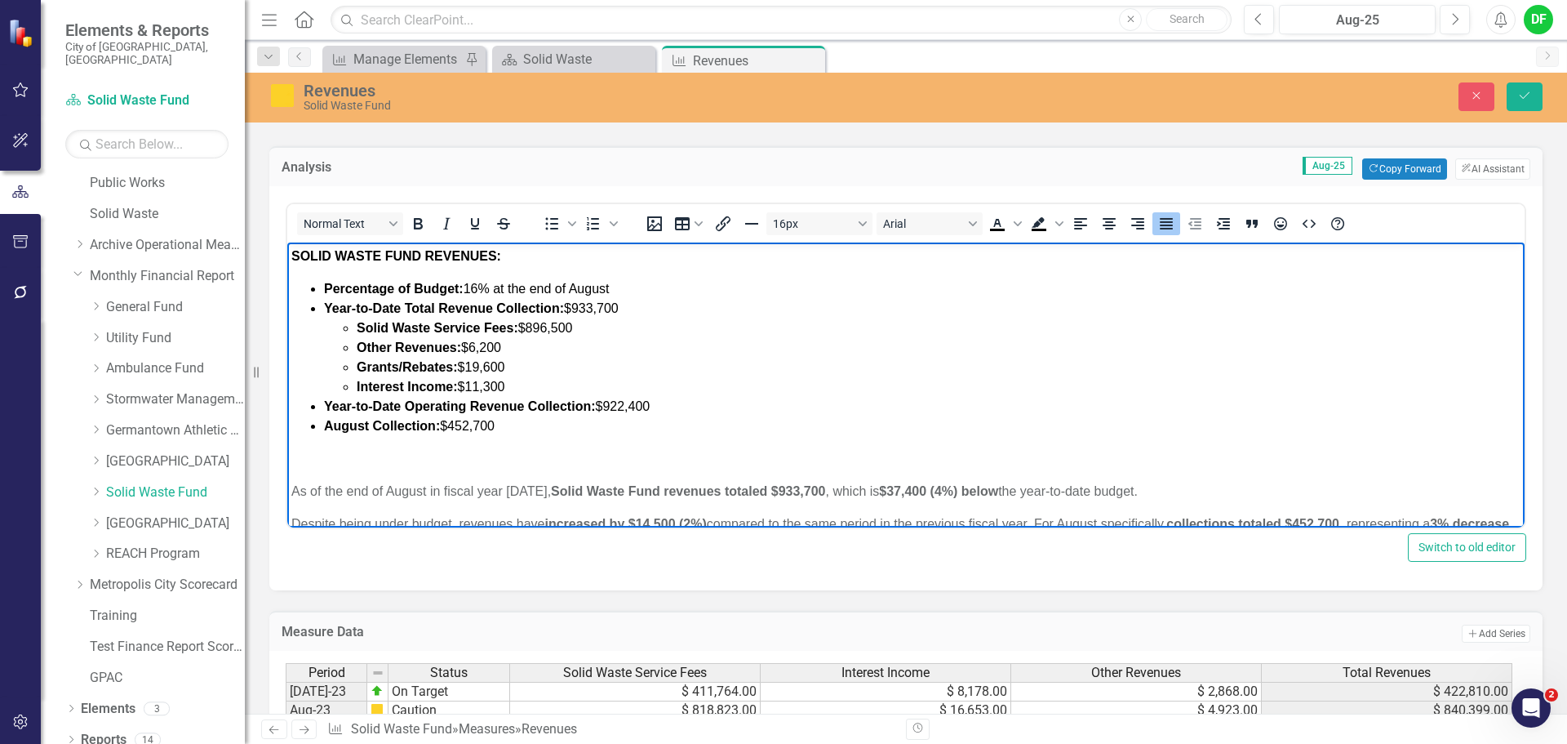
scroll to position [56, 0]
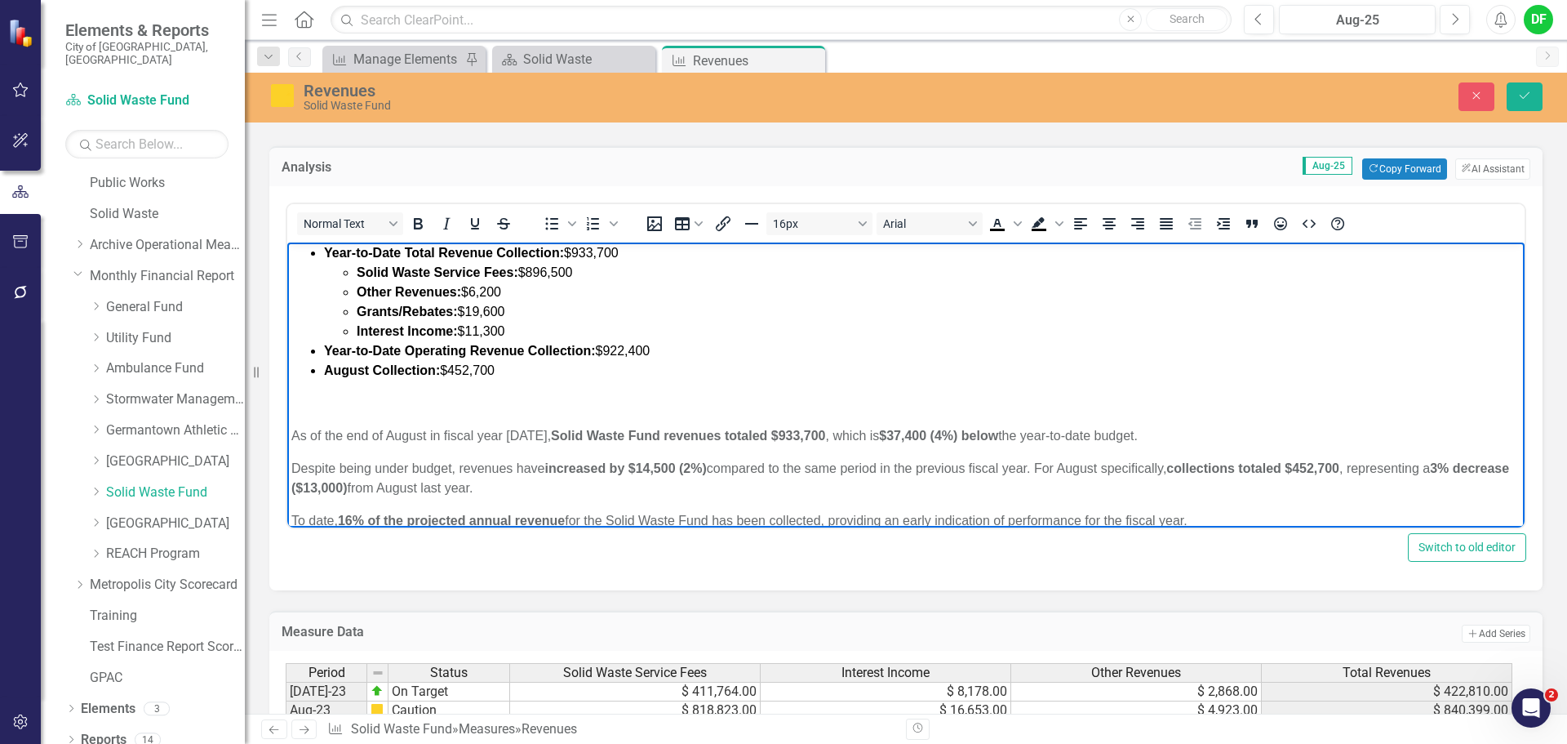
click at [359, 406] on p "﻿" at bounding box center [905, 403] width 1229 height 20
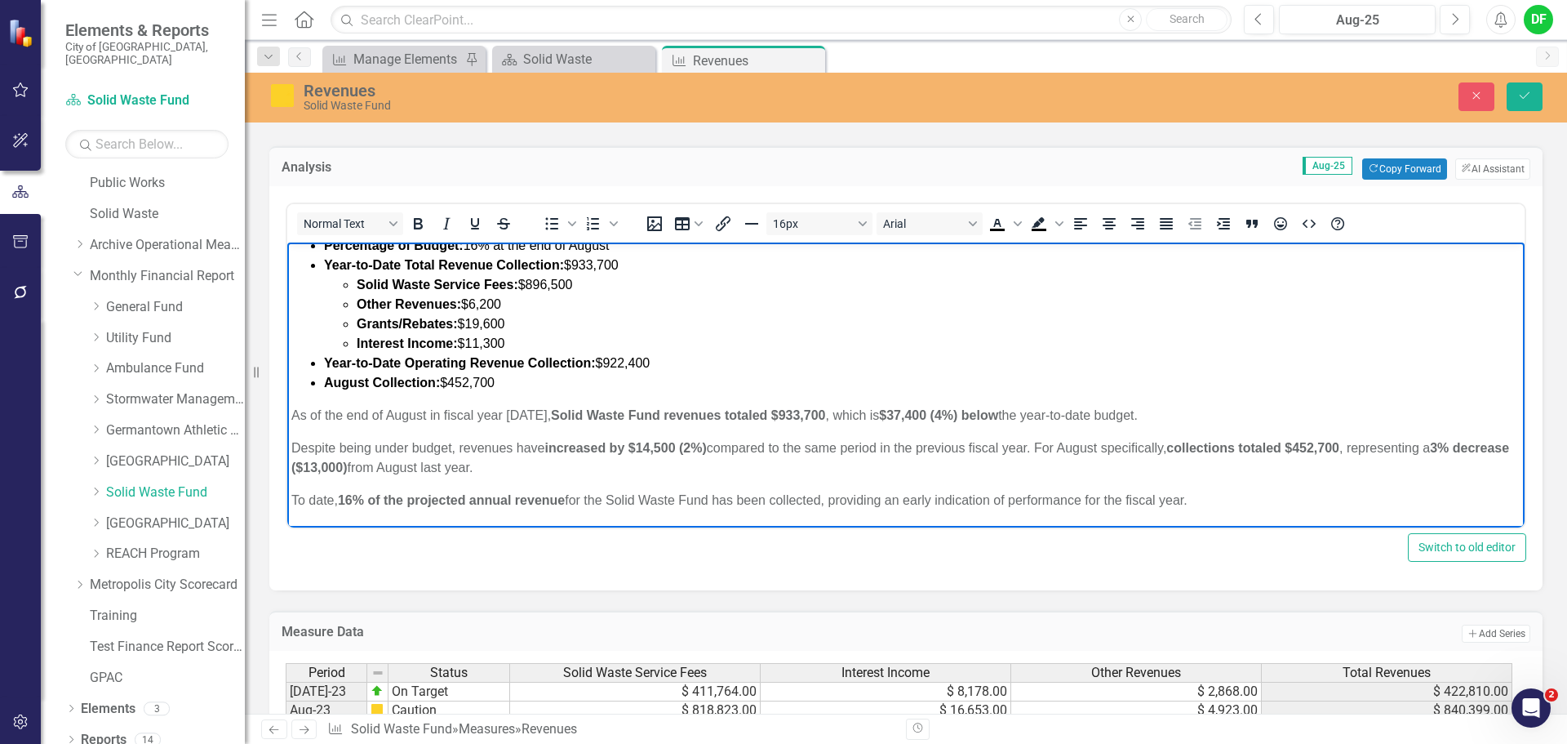
drag, startPoint x: 1253, startPoint y: 504, endPoint x: 1177, endPoint y: 504, distance: 75.9
click at [1177, 504] on p "To date, 16% of the projected annual revenue for the Solid Waste Fund has been …" at bounding box center [905, 501] width 1229 height 20
click at [291, 449] on body "SOLID WASTE FUND REVENUES: Percentage of Budget: 16% at the end of August Year-…" at bounding box center [905, 363] width 1237 height 328
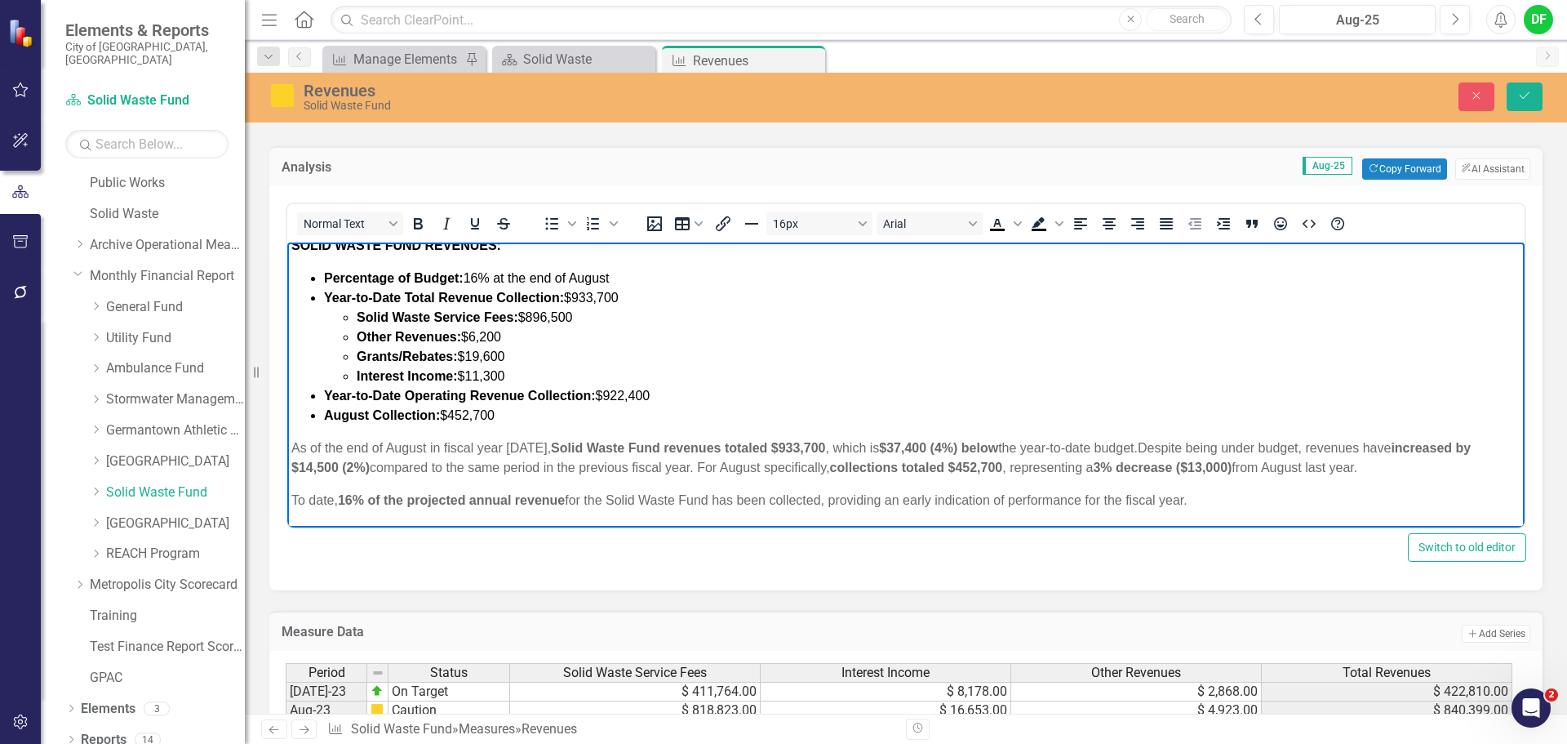
click at [291, 504] on body "SOLID WASTE FUND REVENUES: Percentage of Budget: 16% at the end of August Year-…" at bounding box center [905, 379] width 1237 height 295
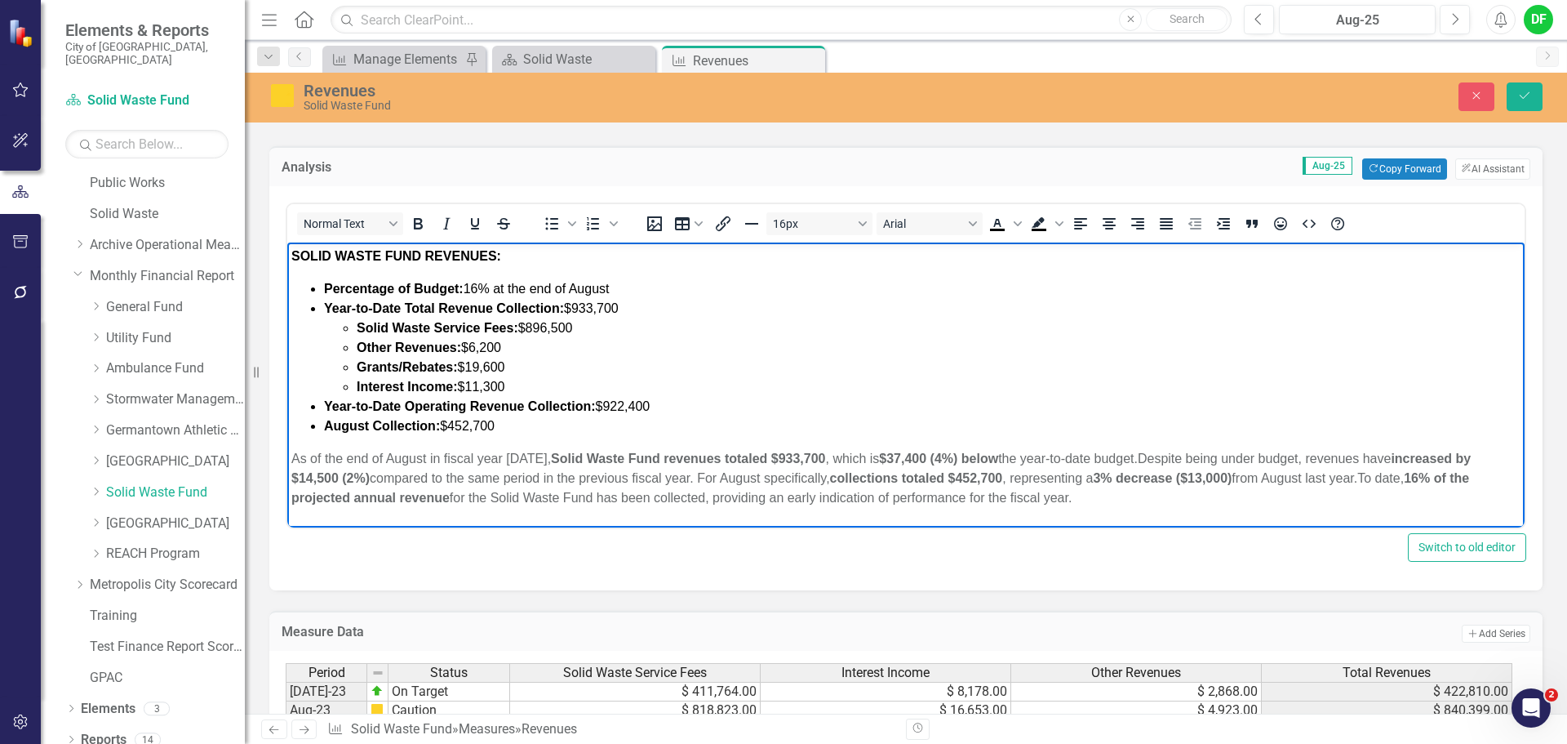
scroll to position [0, 0]
drag, startPoint x: 1072, startPoint y: 502, endPoint x: 566, endPoint y: 693, distance: 540.9
click at [287, 459] on html "SOLID WASTE FUND REVENUES: Percentage of Budget: 16% at the end of August Year-…" at bounding box center [905, 383] width 1237 height 282
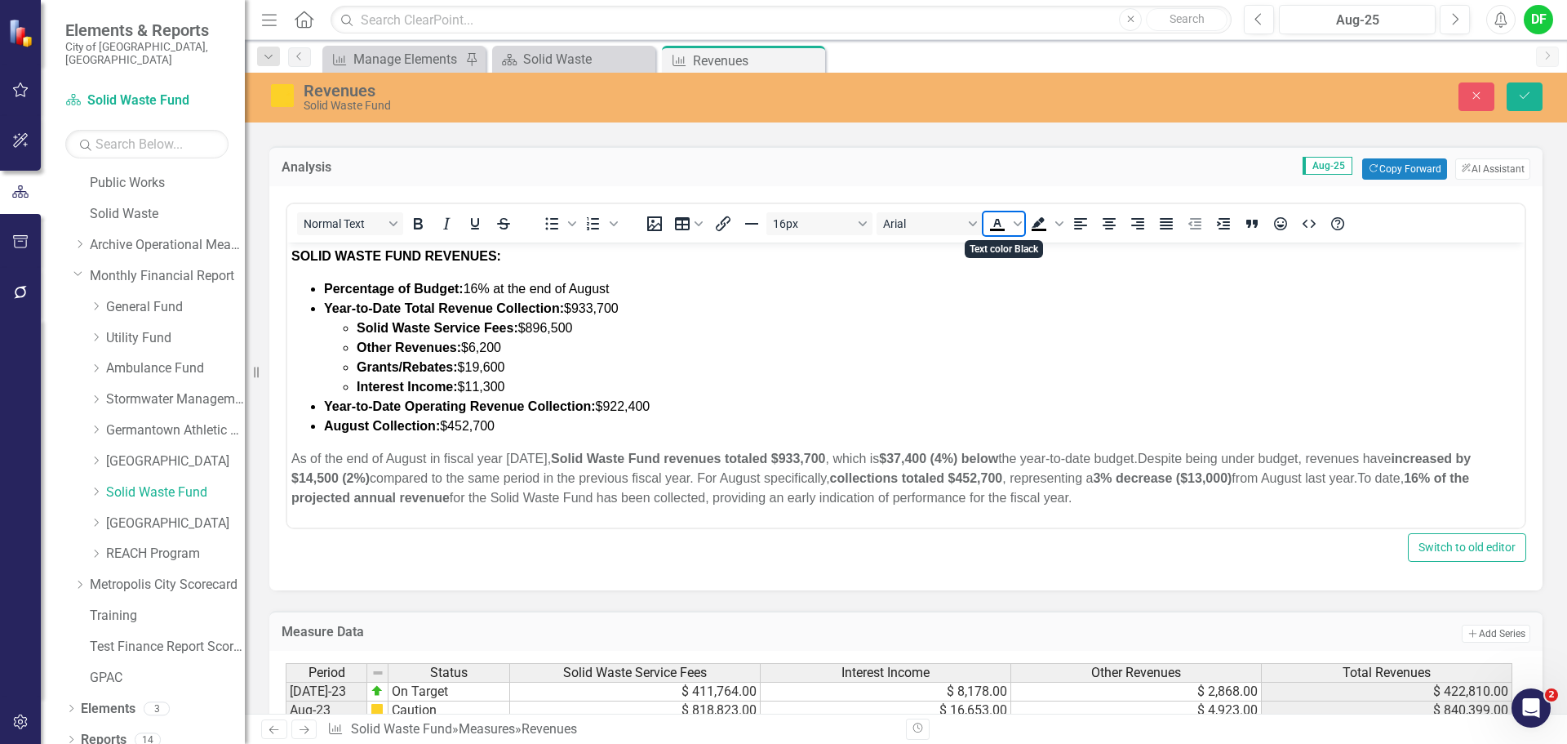
click at [999, 222] on icon "Text color Black" at bounding box center [996, 223] width 7 height 8
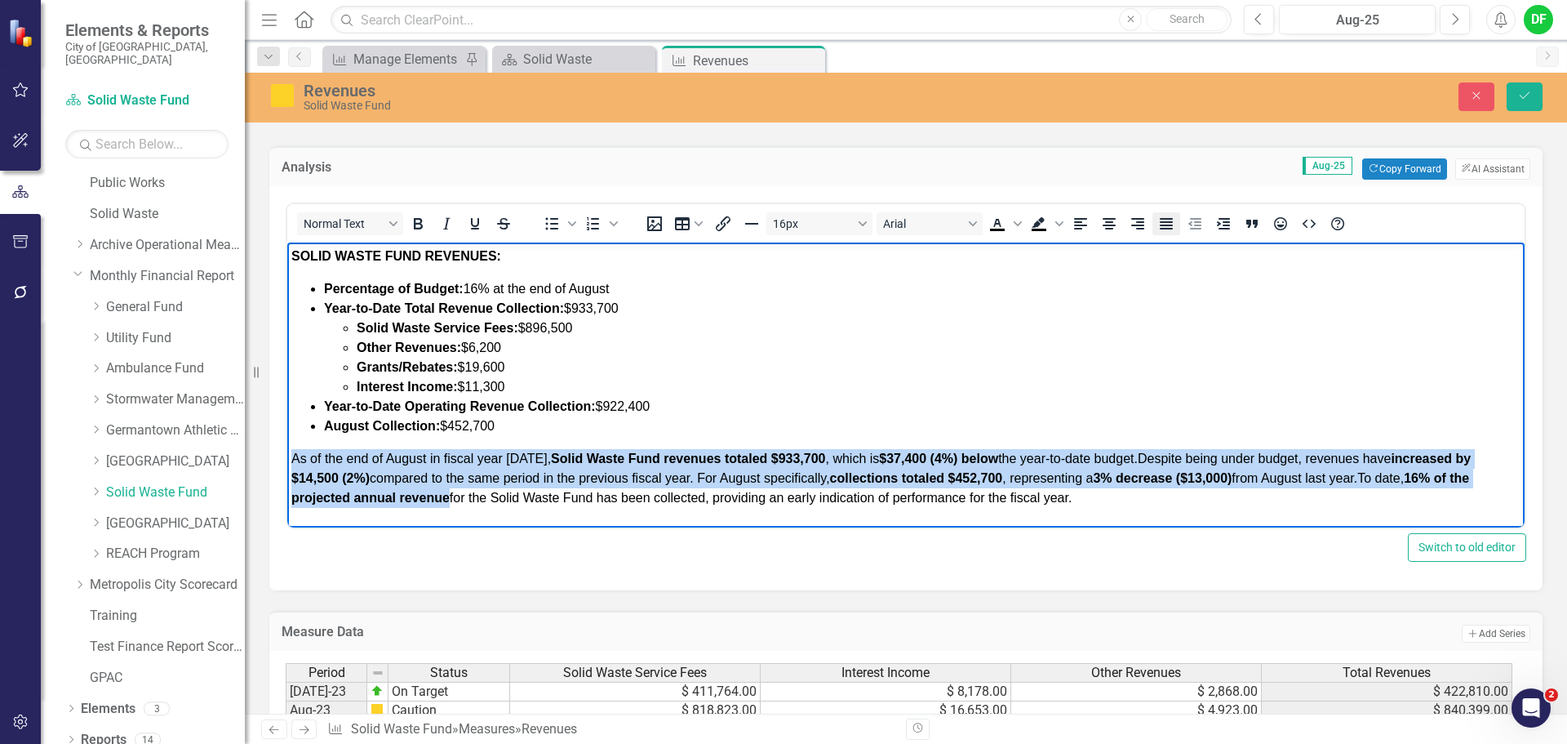
click at [1170, 224] on icon "Justify" at bounding box center [1167, 224] width 20 height 20
click at [425, 224] on icon "Bold" at bounding box center [418, 224] width 20 height 20
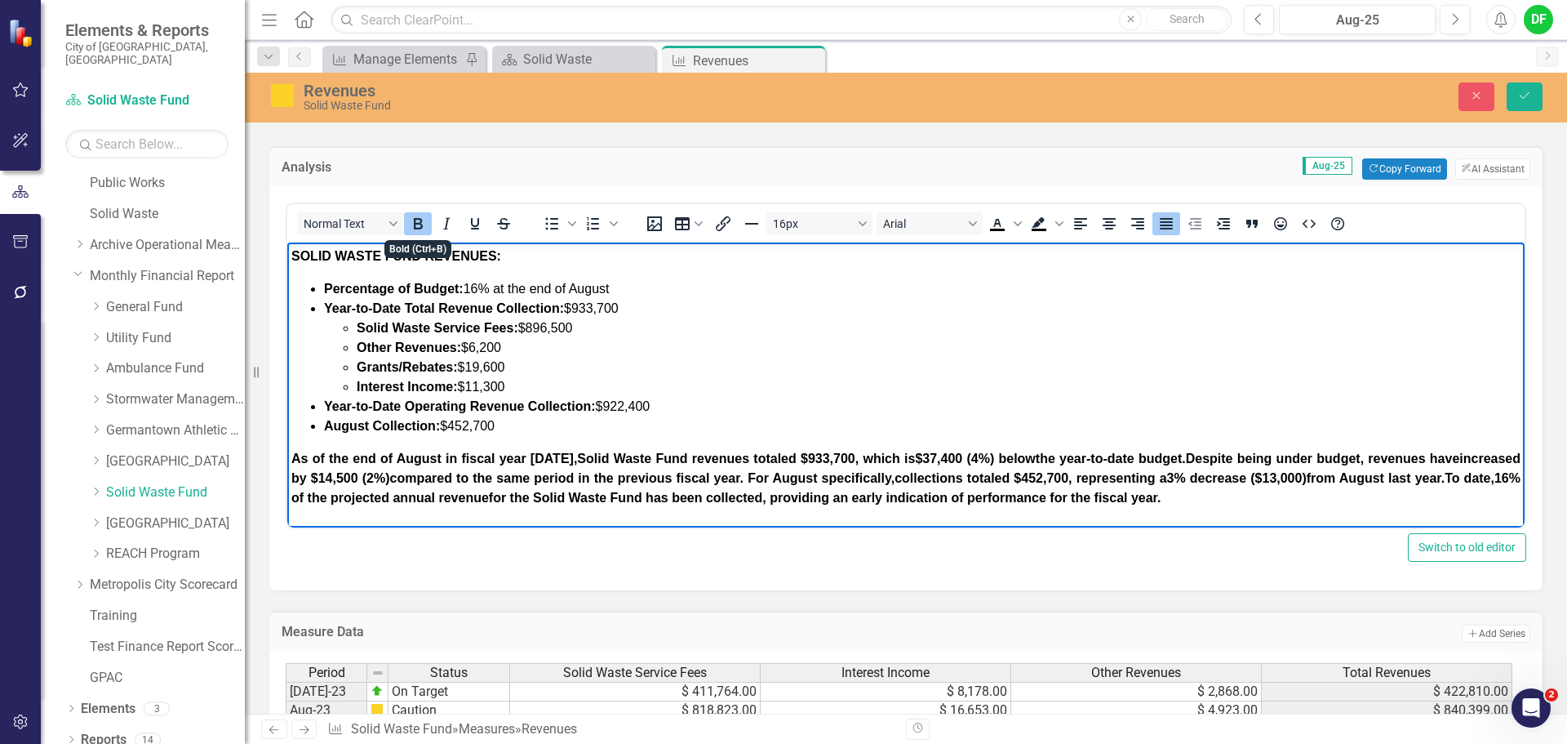
click at [425, 224] on icon "Bold" at bounding box center [418, 224] width 20 height 20
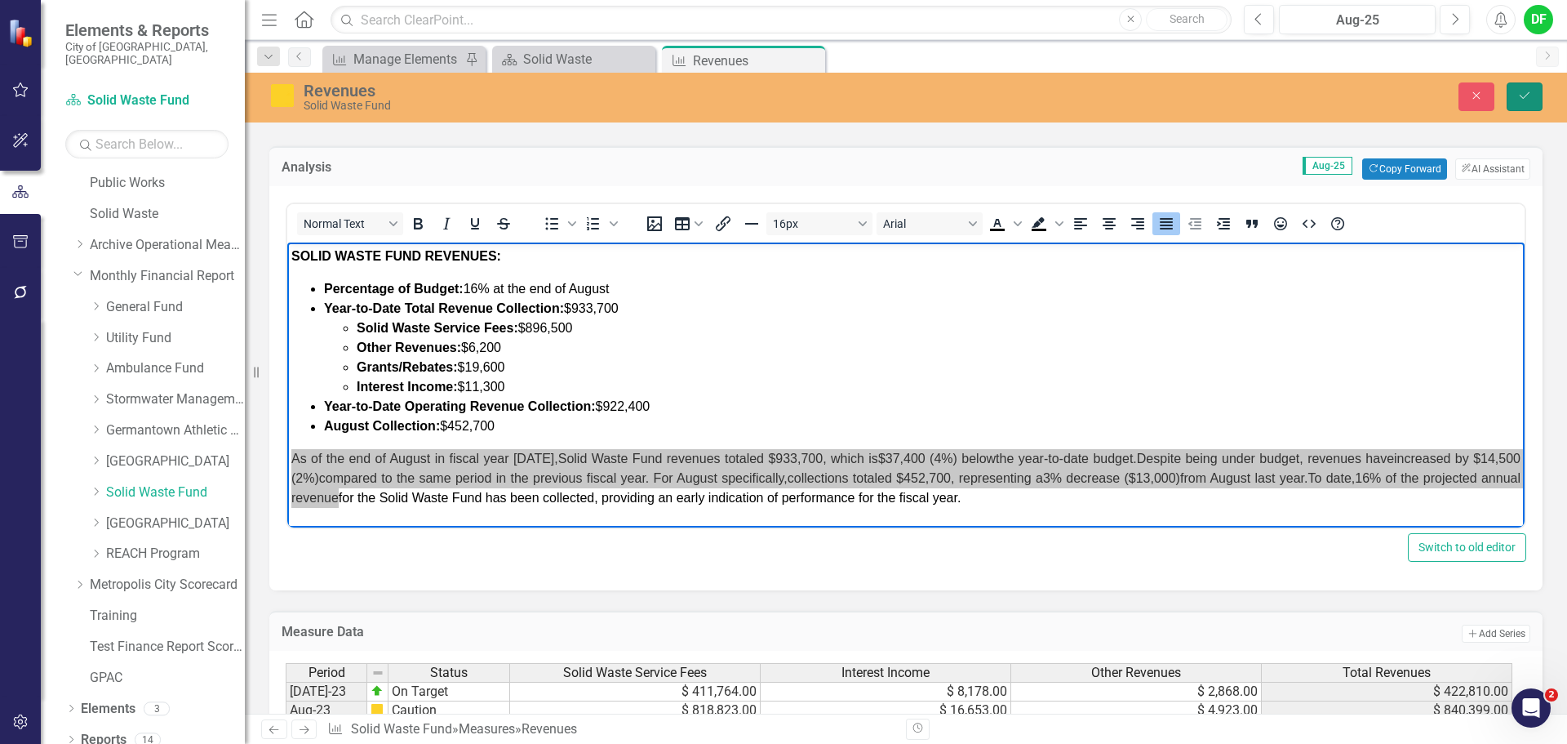
click at [1533, 92] on button "Save" at bounding box center [1525, 96] width 36 height 29
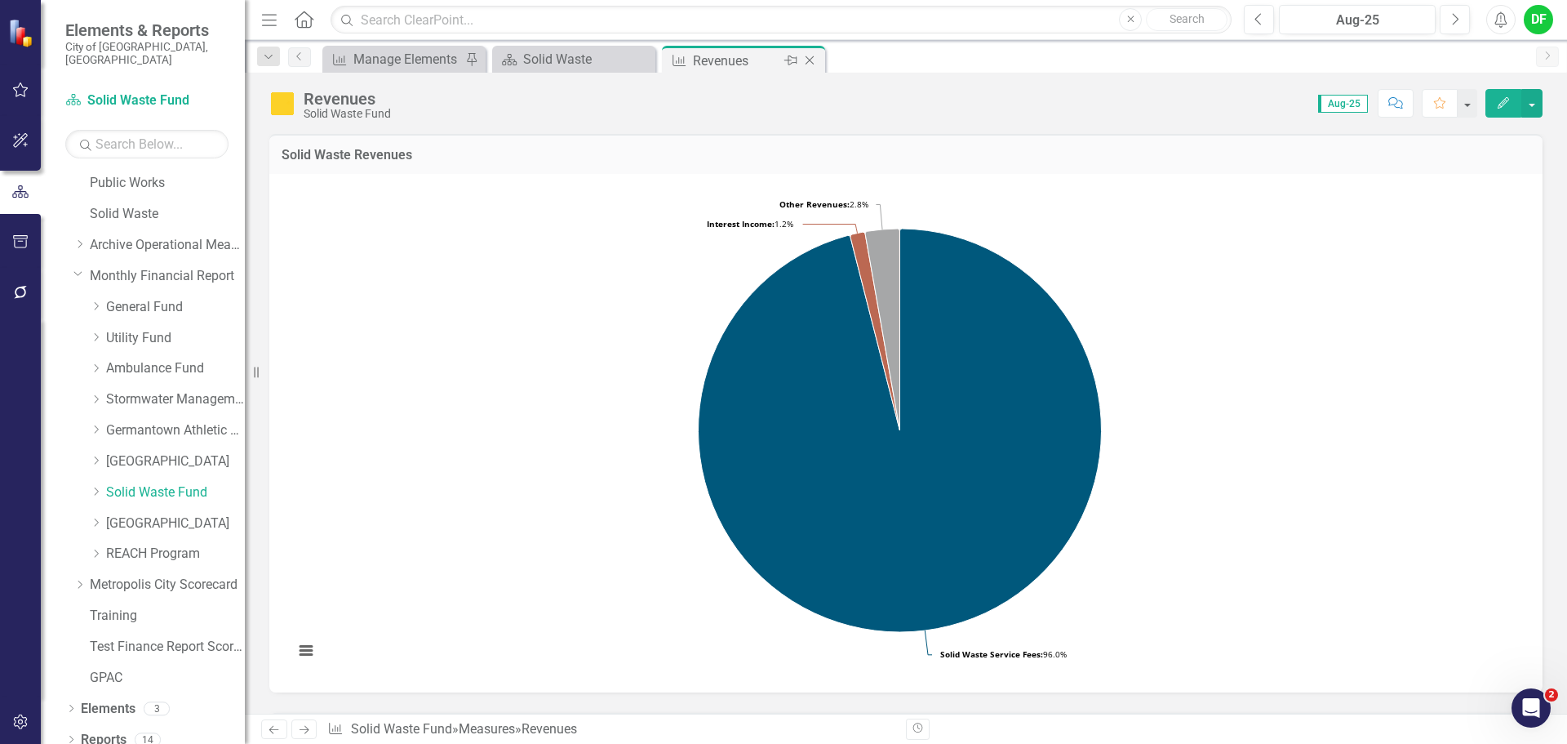
click at [811, 58] on icon "Close" at bounding box center [810, 60] width 16 height 13
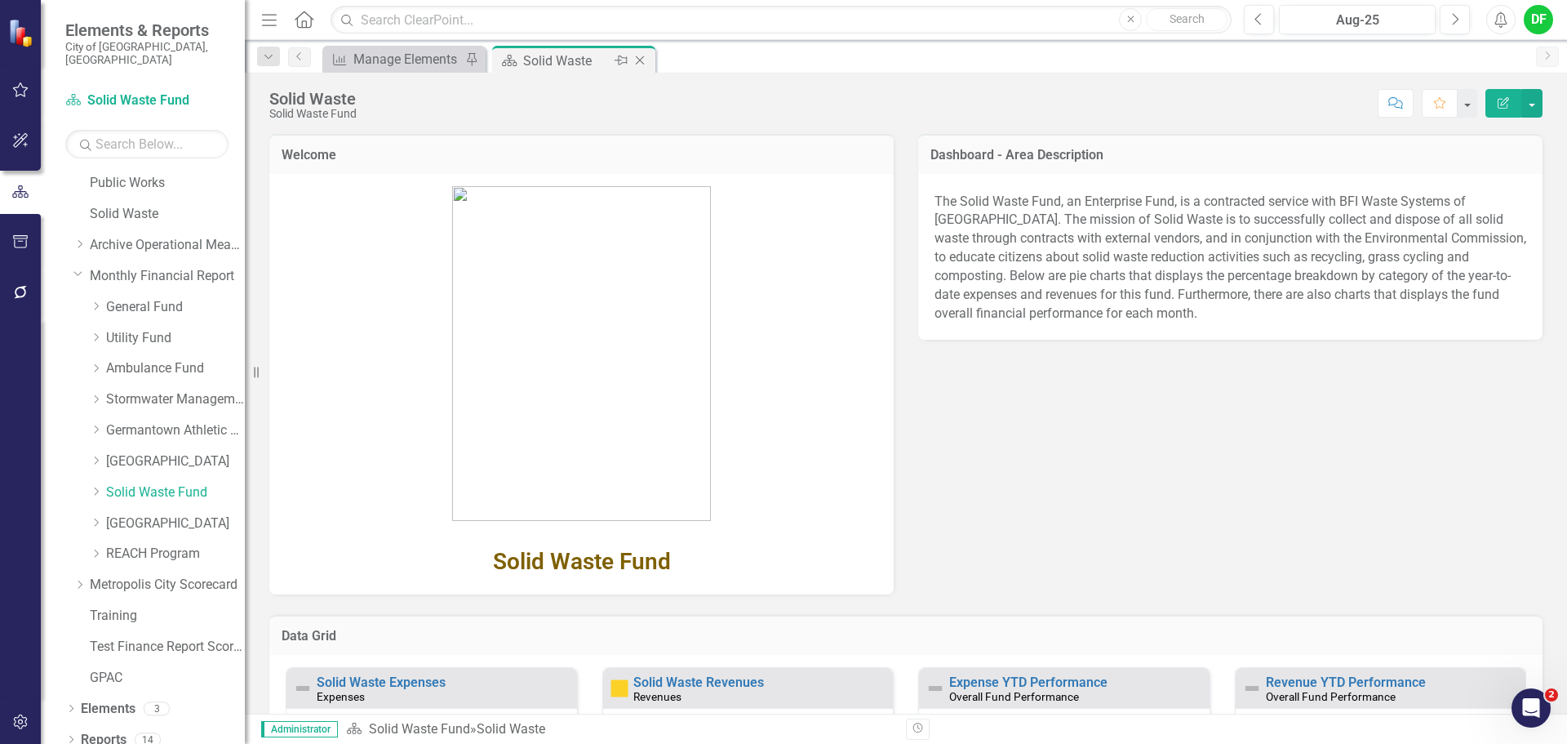
click at [641, 59] on icon "Close" at bounding box center [640, 60] width 16 height 13
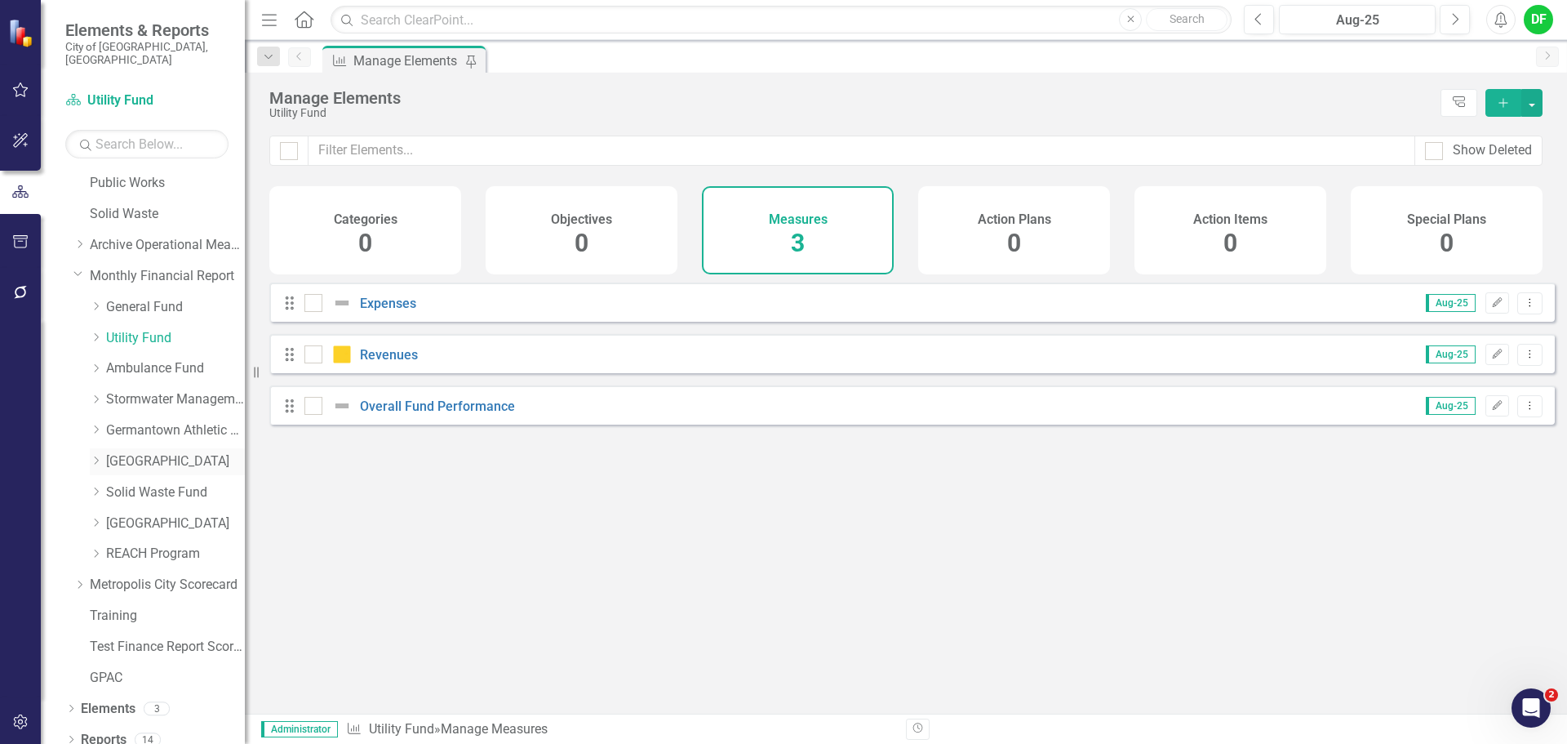
click at [127, 452] on link "[GEOGRAPHIC_DATA]" at bounding box center [175, 461] width 139 height 19
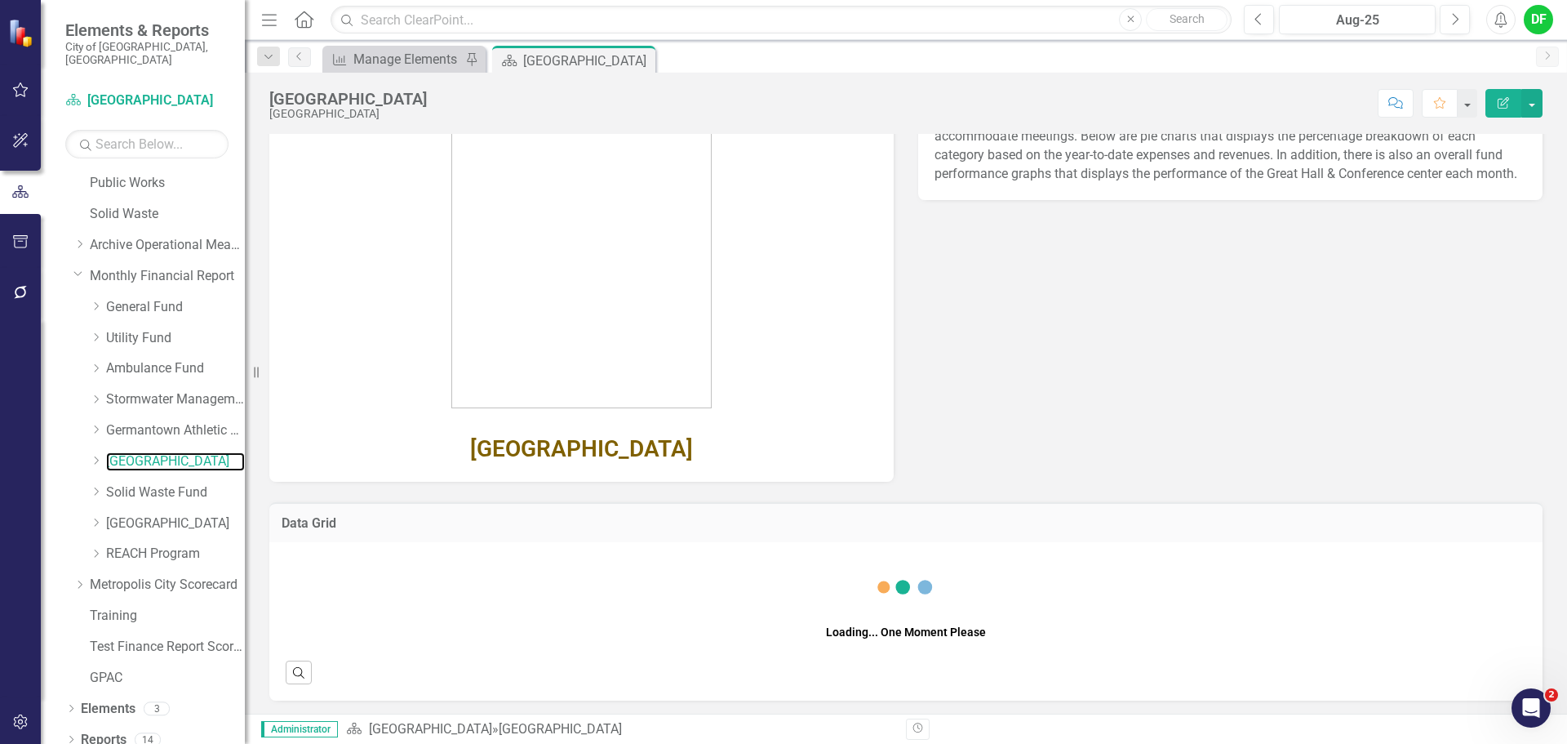
scroll to position [118, 0]
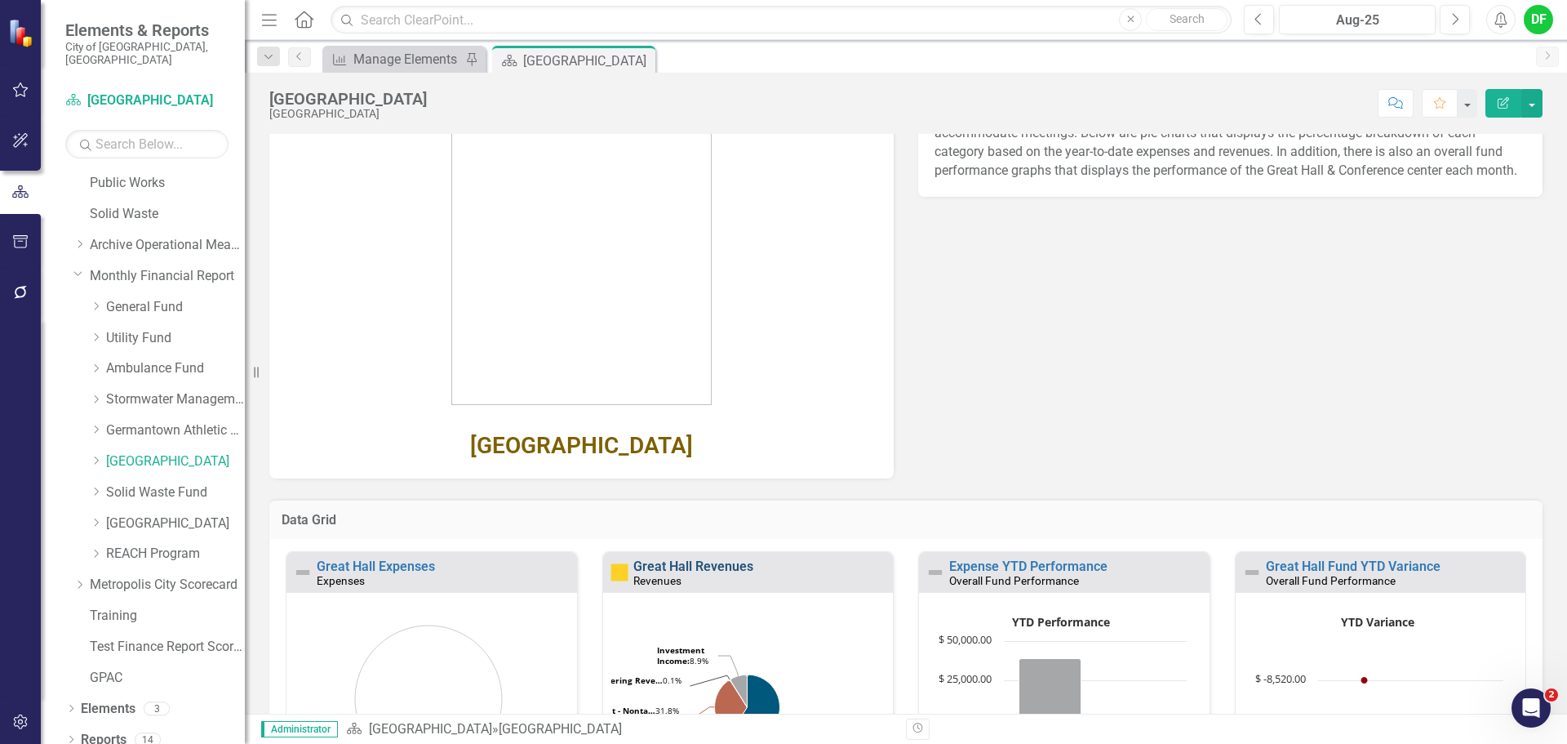
click at [686, 561] on link "Great Hall Revenues" at bounding box center [693, 566] width 120 height 16
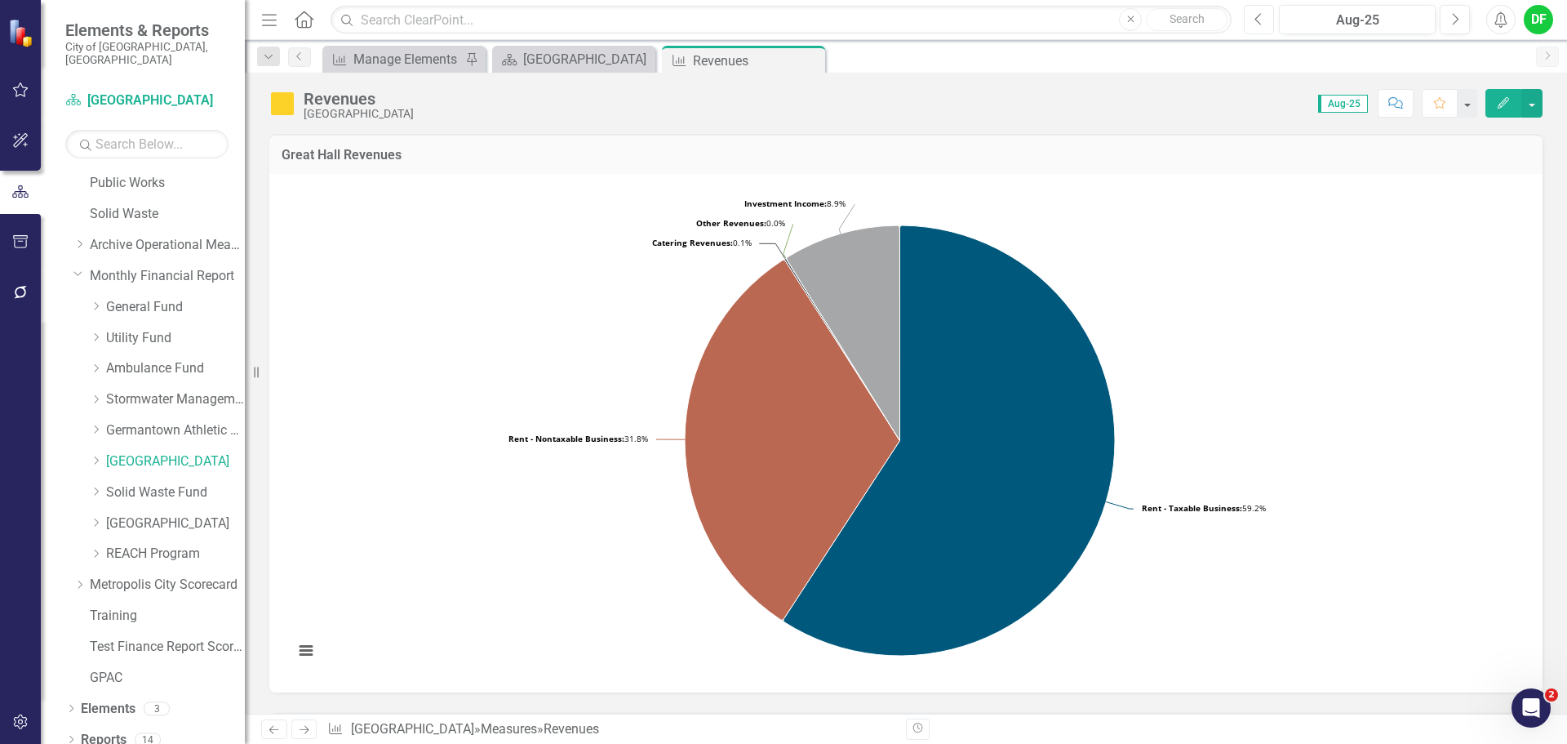
click at [1260, 17] on icon "Previous" at bounding box center [1259, 19] width 9 height 15
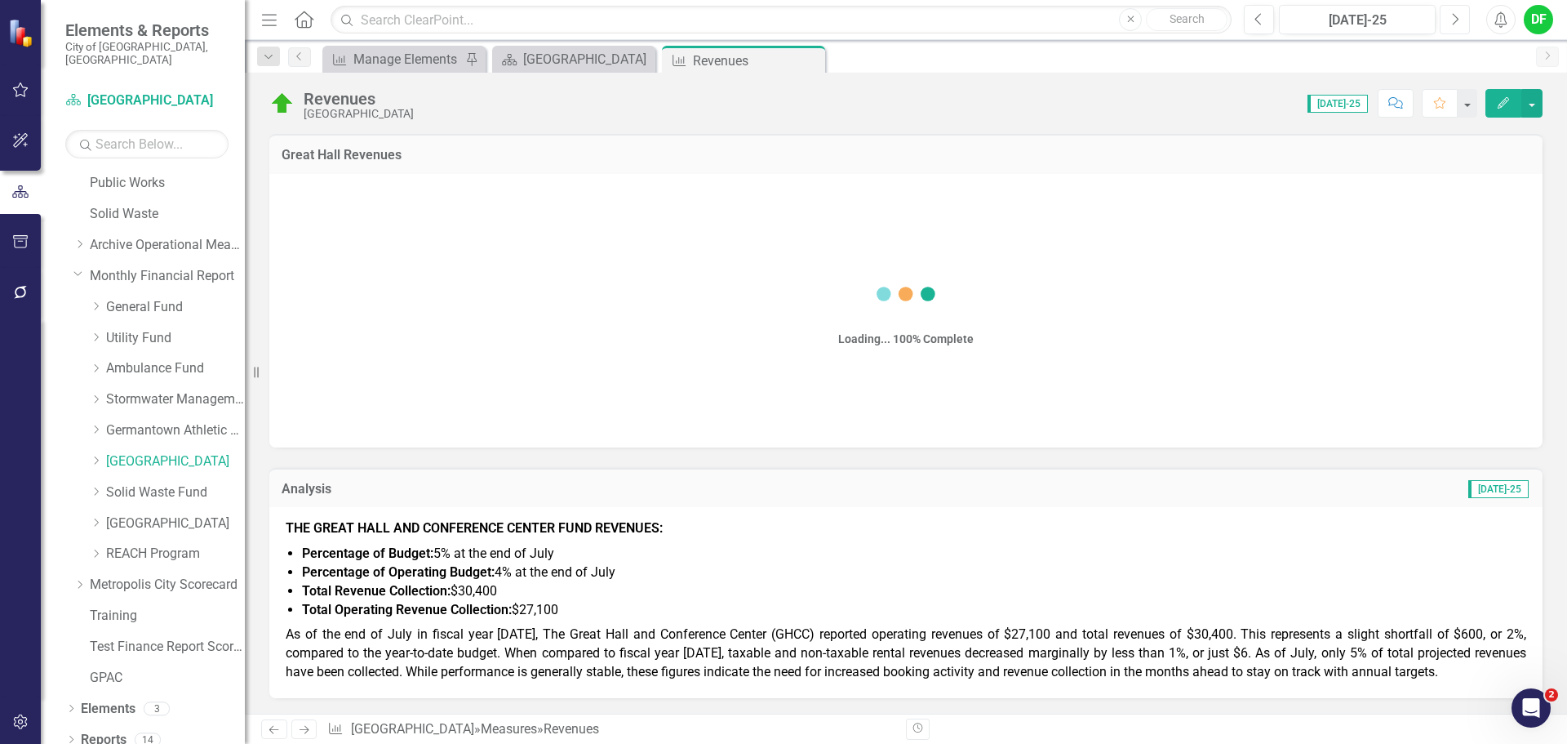
click at [1446, 17] on button "Next" at bounding box center [1455, 19] width 30 height 29
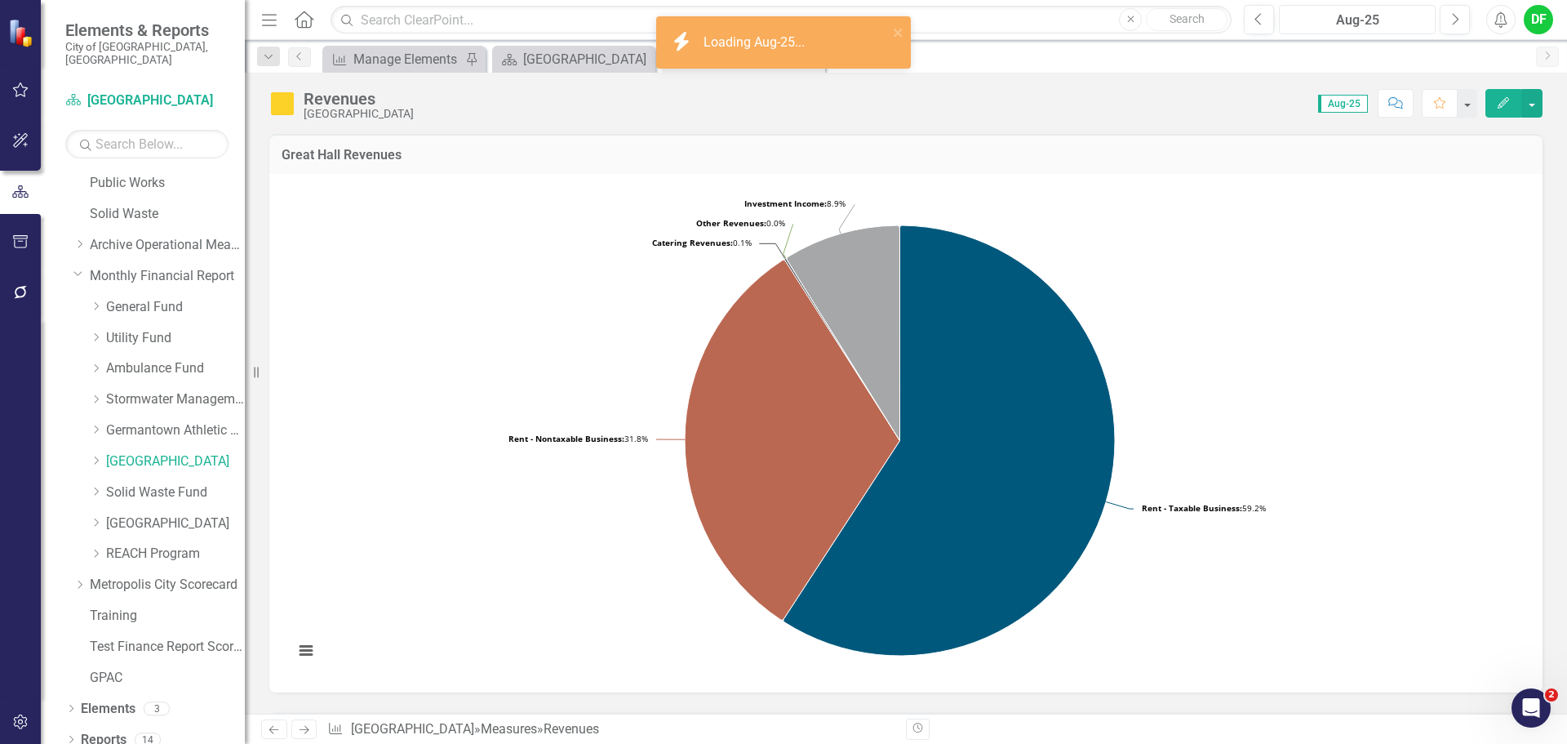
click at [1361, 19] on div "Aug-25" at bounding box center [1357, 21] width 145 height 20
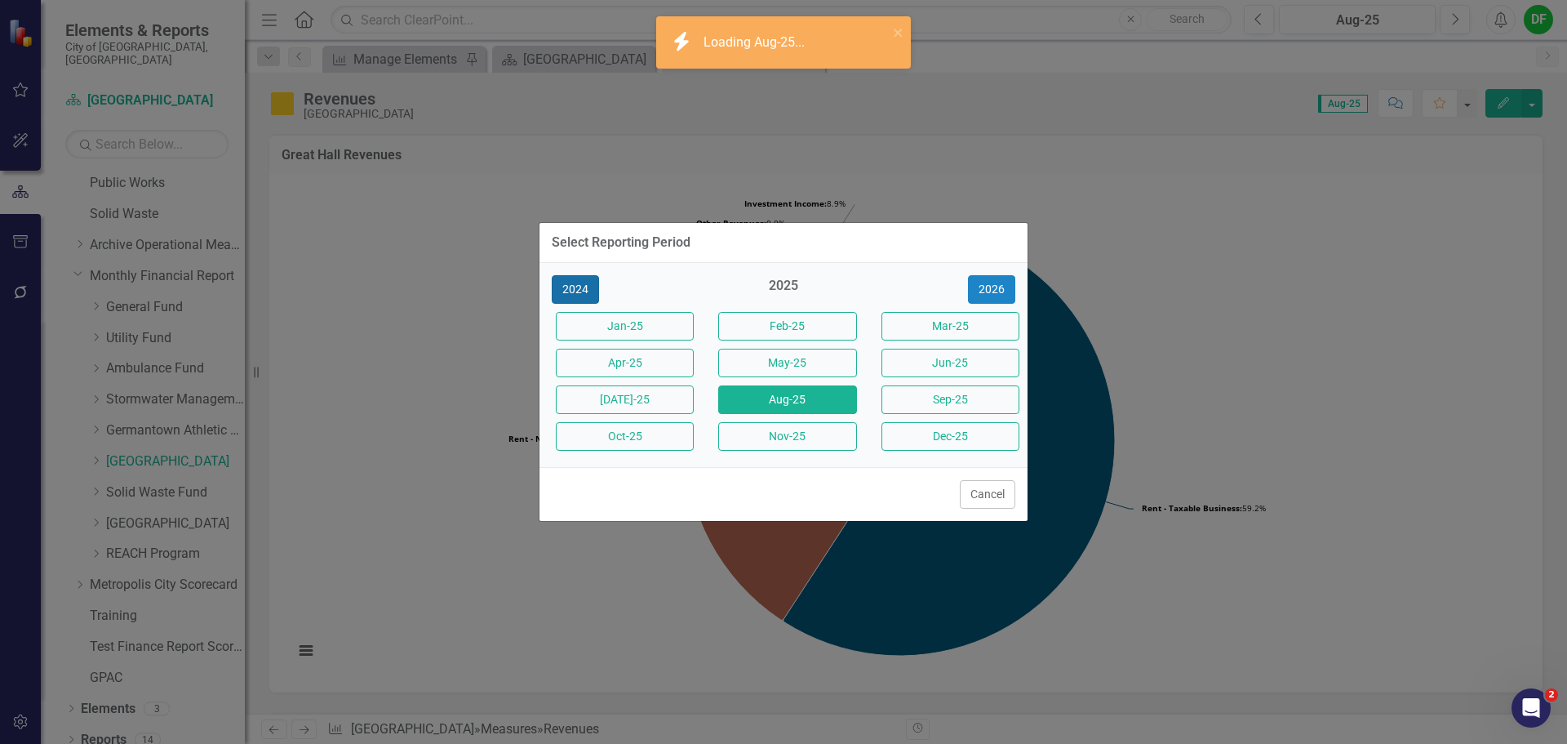
click at [592, 295] on button "2024" at bounding box center [575, 289] width 47 height 29
click at [758, 388] on button "Aug-24" at bounding box center [787, 399] width 138 height 29
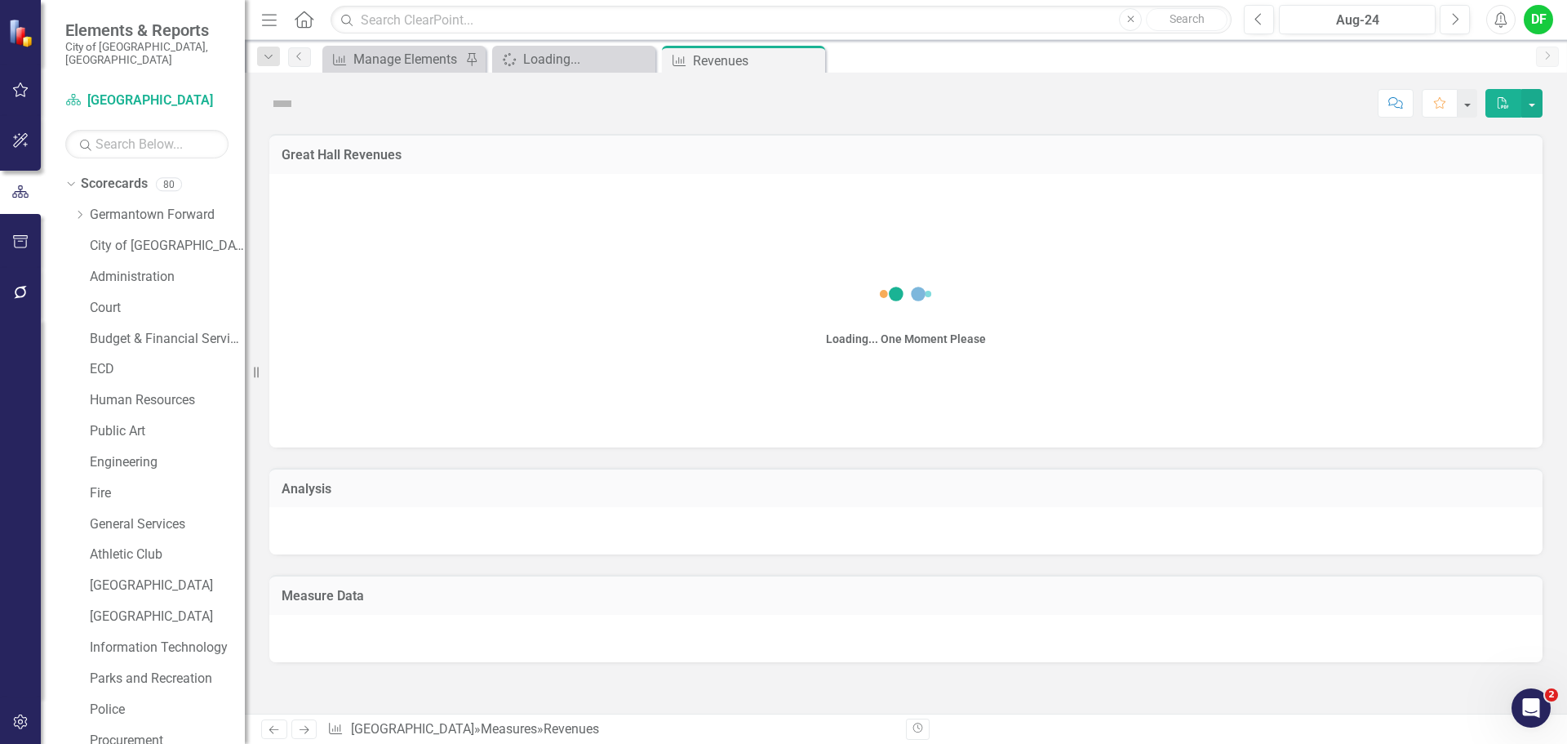
scroll to position [588, 0]
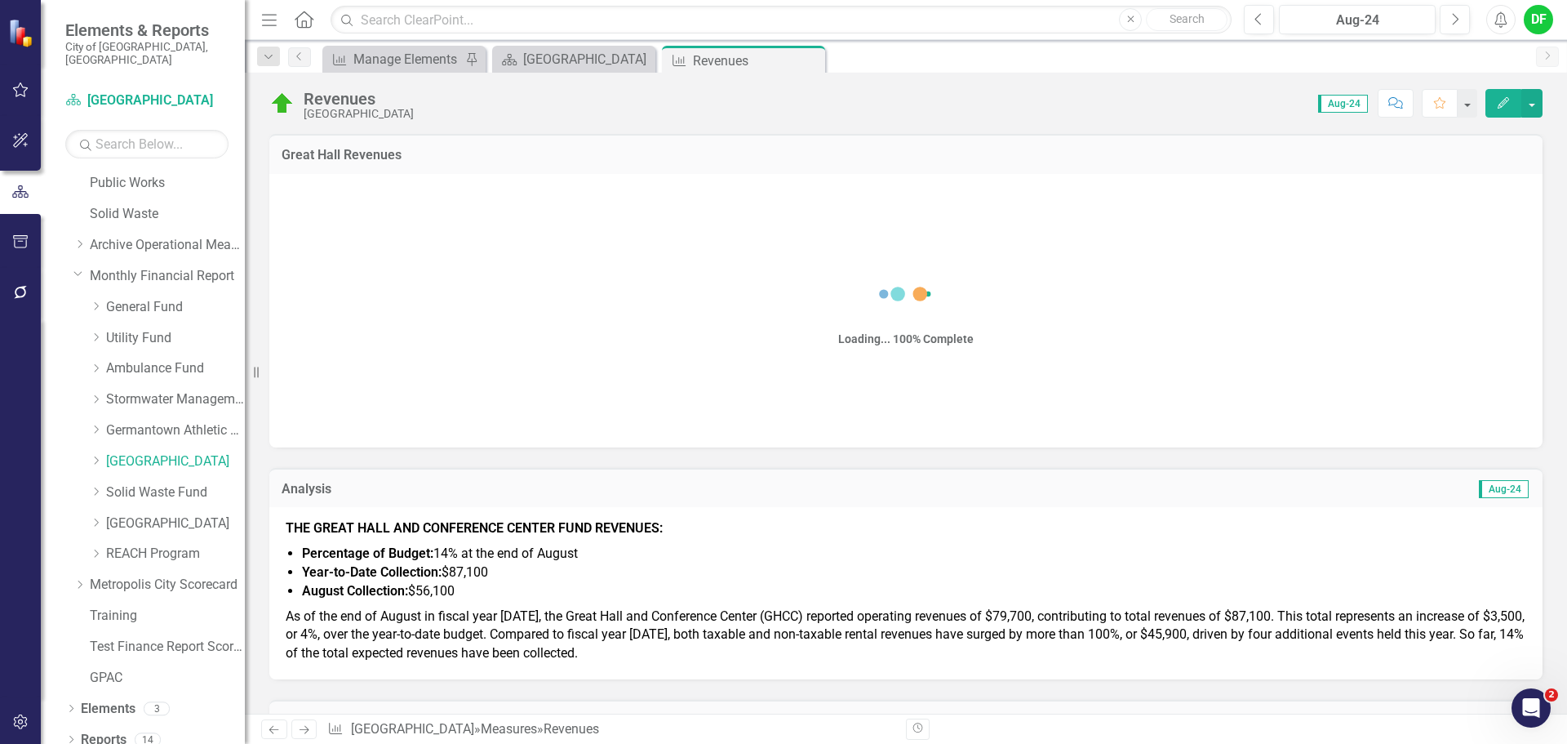
click at [406, 553] on strong "Percentage of Budget:" at bounding box center [367, 553] width 131 height 16
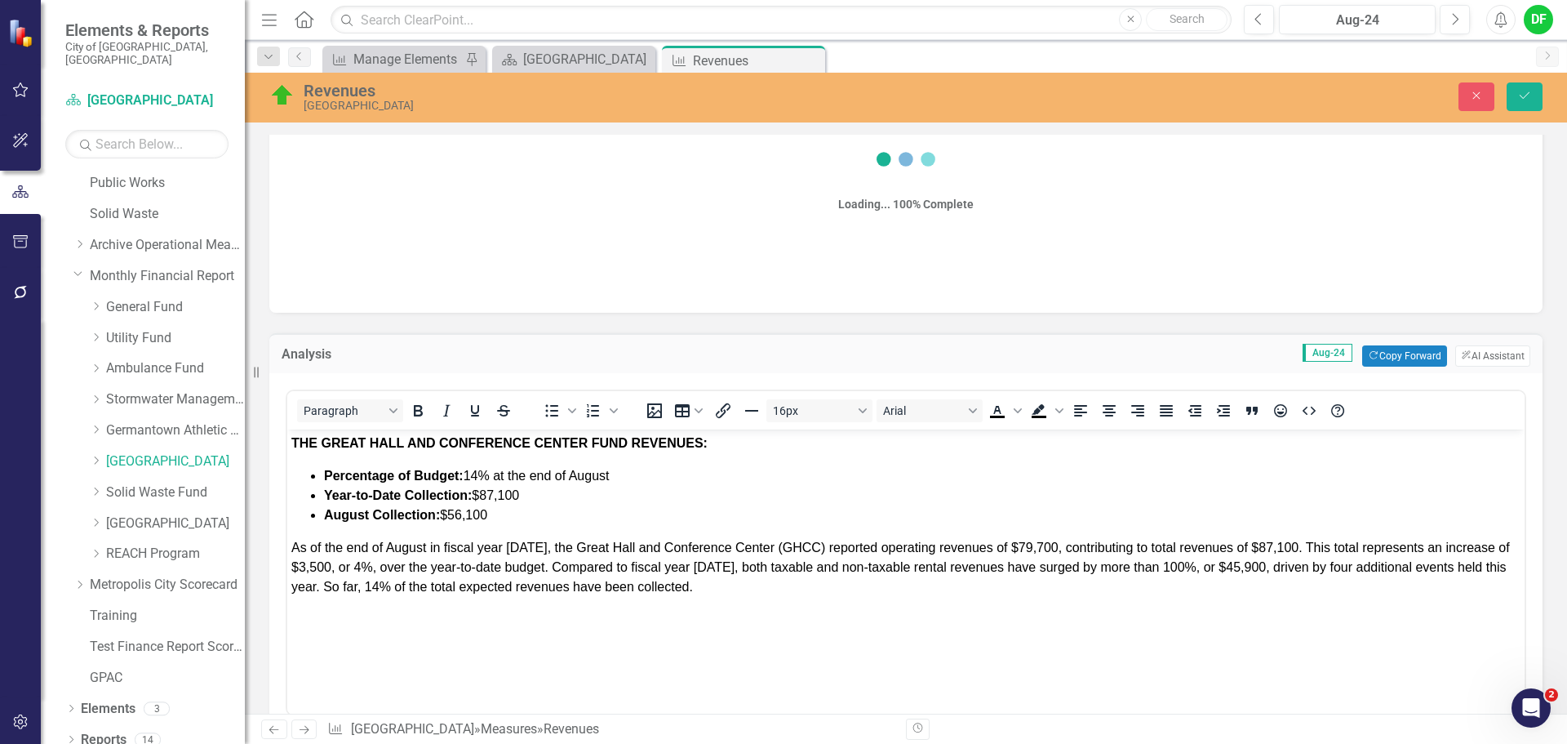
scroll to position [163, 0]
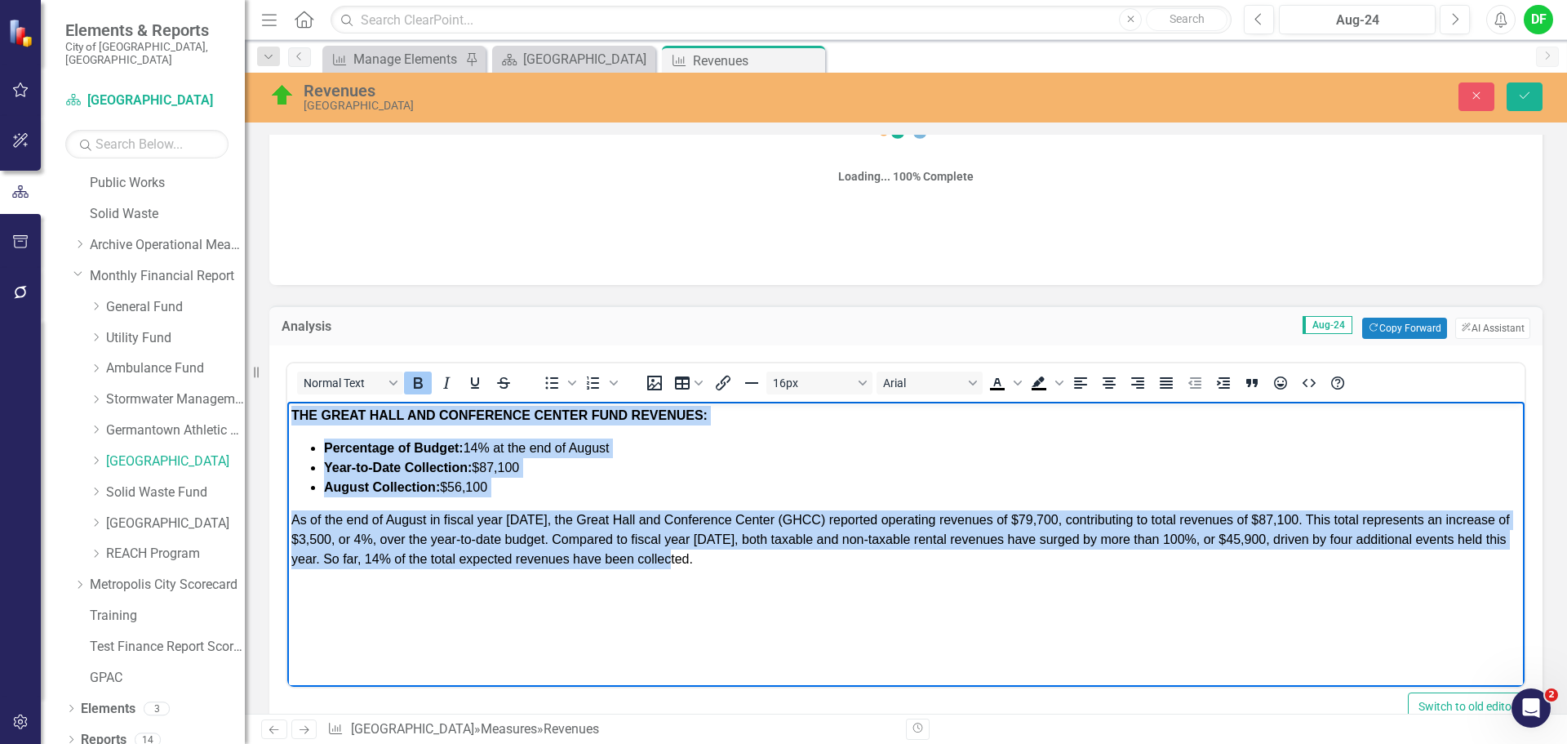
drag, startPoint x: 293, startPoint y: 411, endPoint x: 728, endPoint y: 566, distance: 461.9
click at [728, 566] on body "THE GREAT HALL AND CONFERENCE CENTER FUND REVENUES: Percentage of Budget: 14% a…" at bounding box center [905, 524] width 1237 height 245
copy body "THE GREAT HALL AND CONFERENCE CENTER FUND REVENUES: Percentage of Budget: 14% a…"
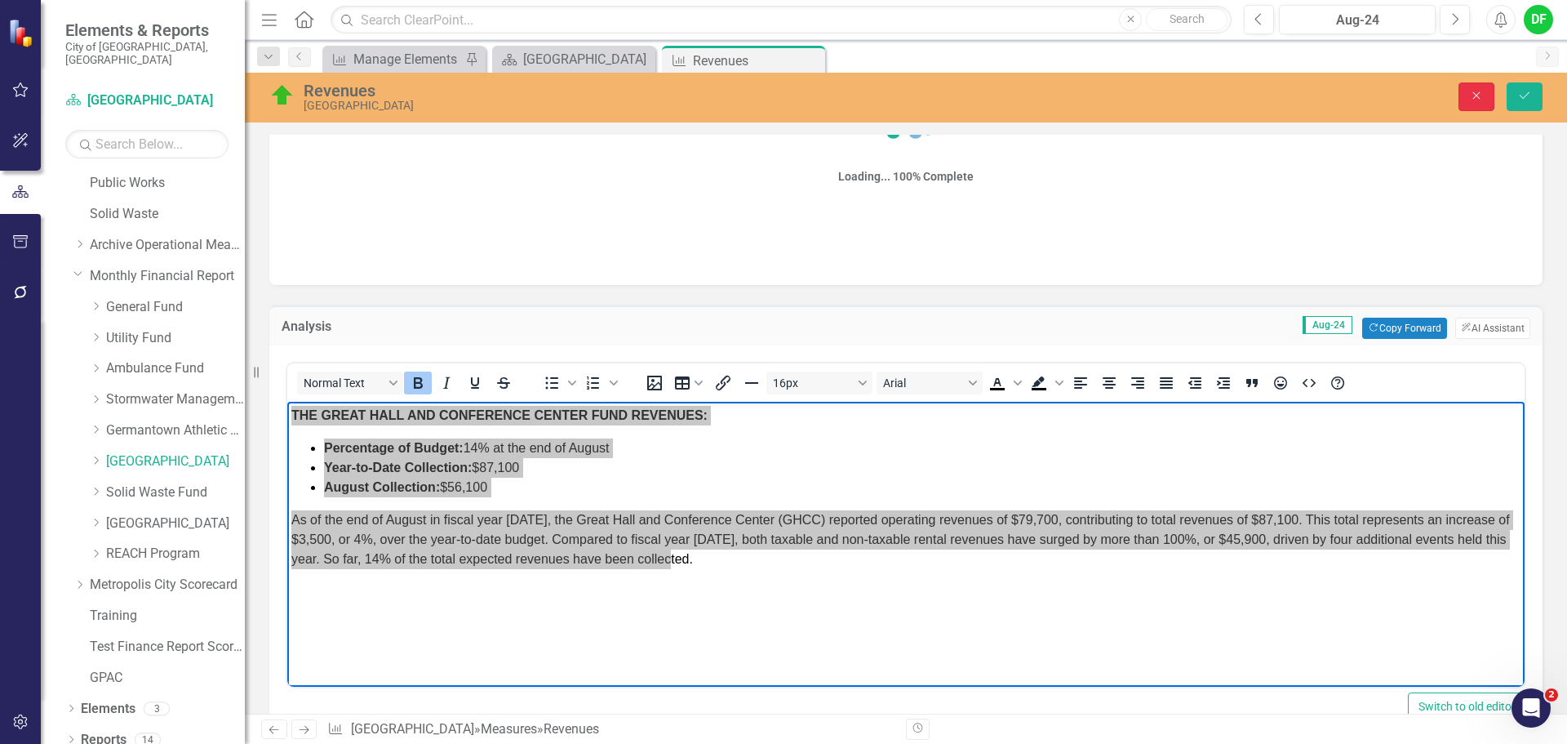
click at [1461, 103] on button "Close" at bounding box center [1477, 96] width 36 height 29
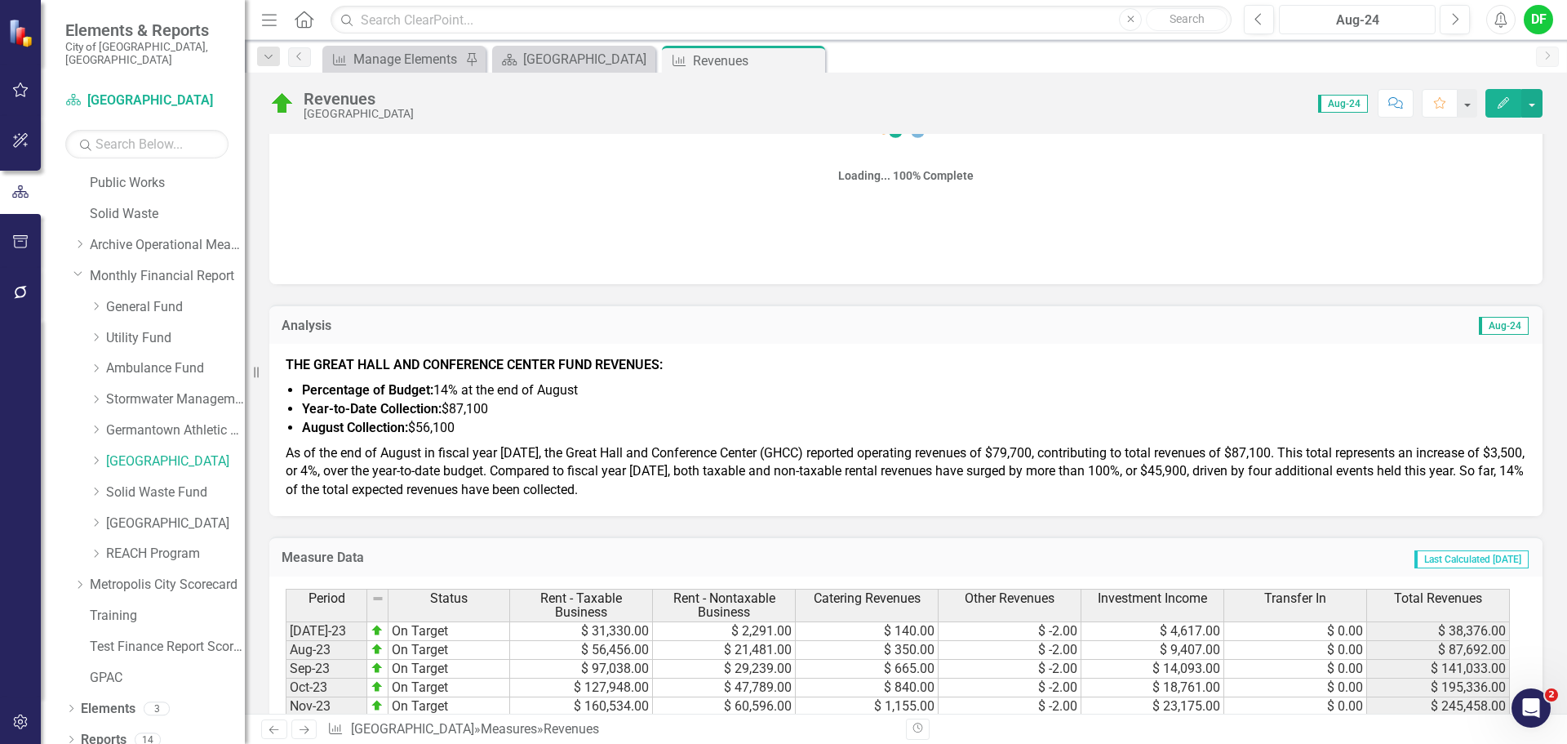
click at [1361, 19] on div "Aug-24" at bounding box center [1357, 21] width 145 height 20
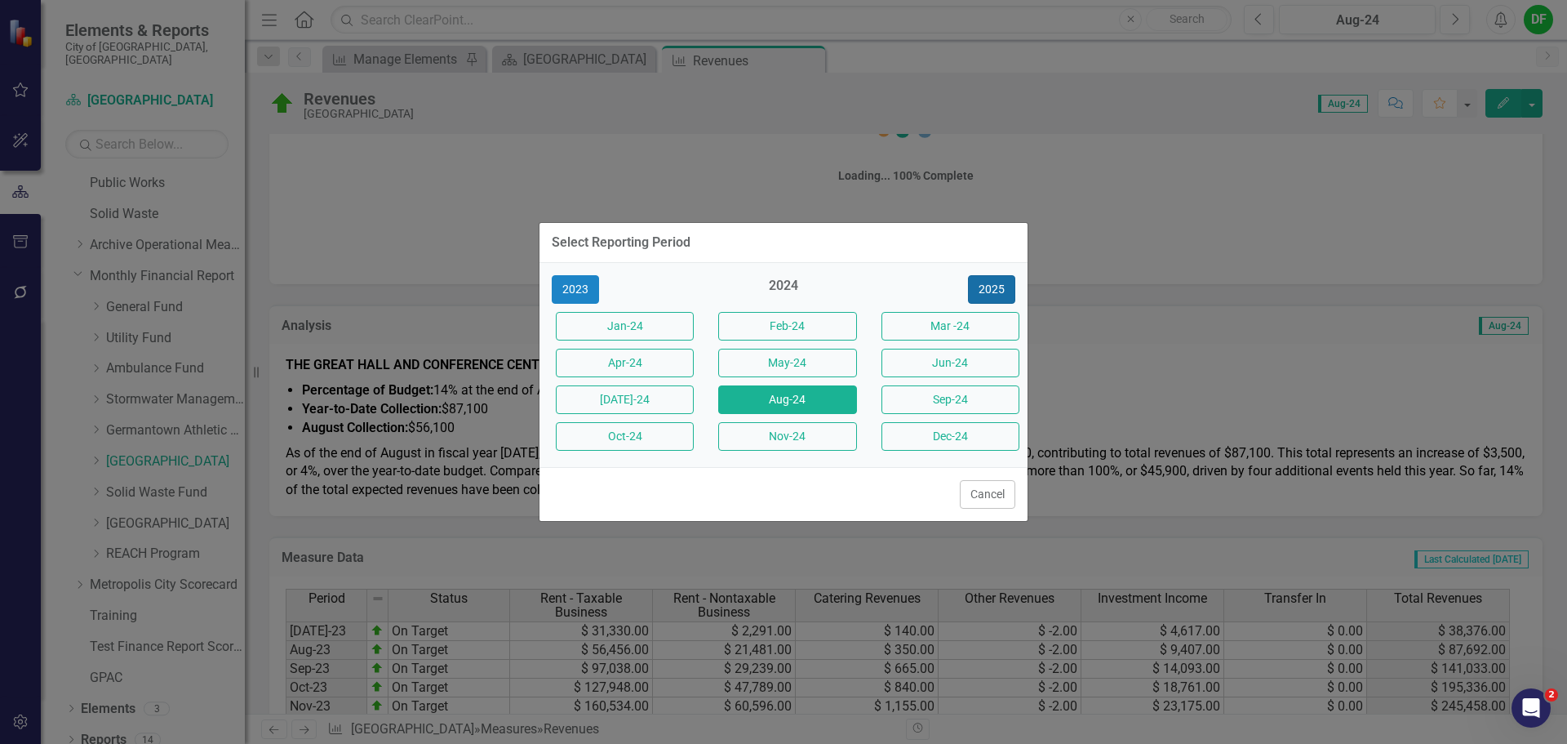
click at [992, 288] on button "2025" at bounding box center [991, 289] width 47 height 29
click at [796, 402] on button "Aug-25" at bounding box center [787, 399] width 138 height 29
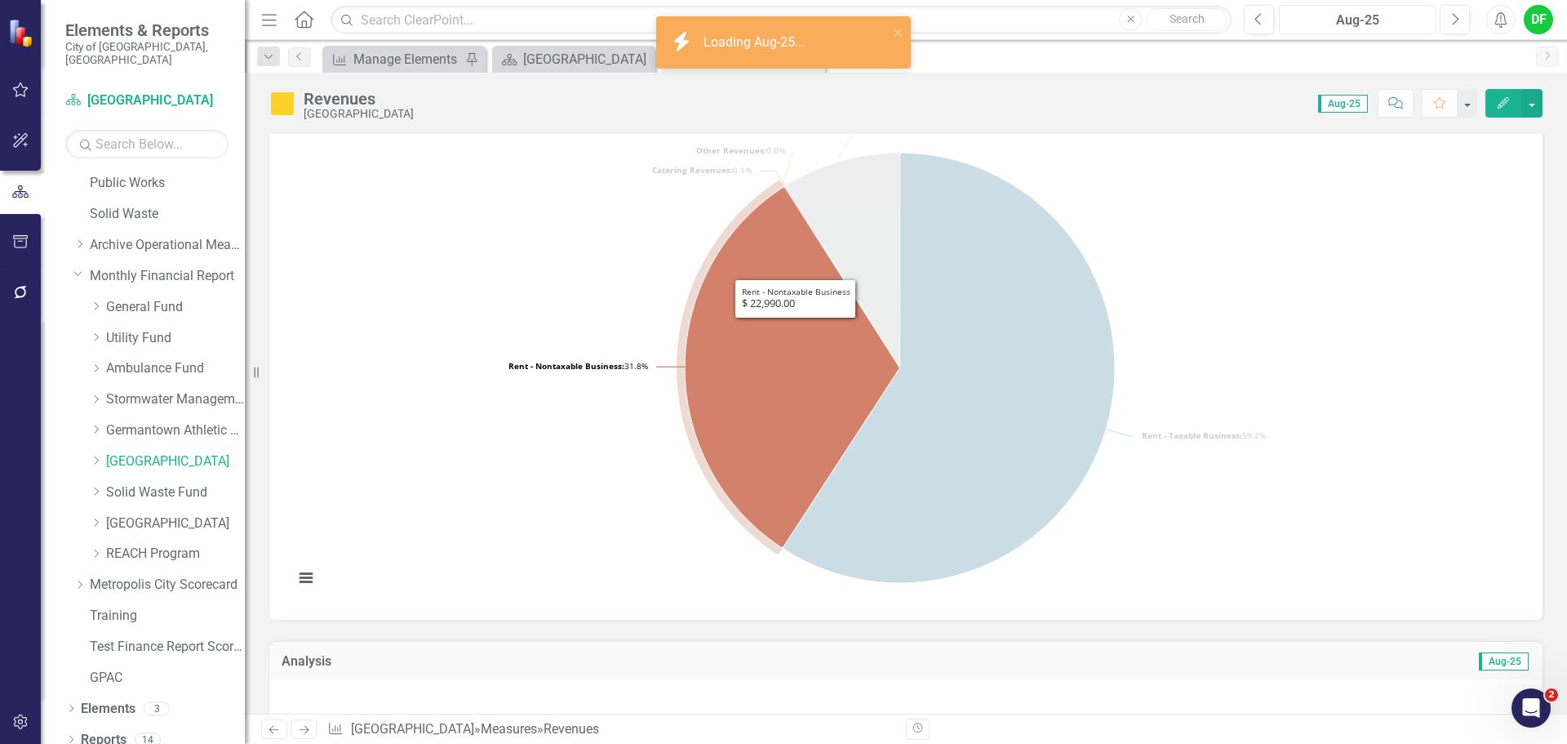
scroll to position [245, 0]
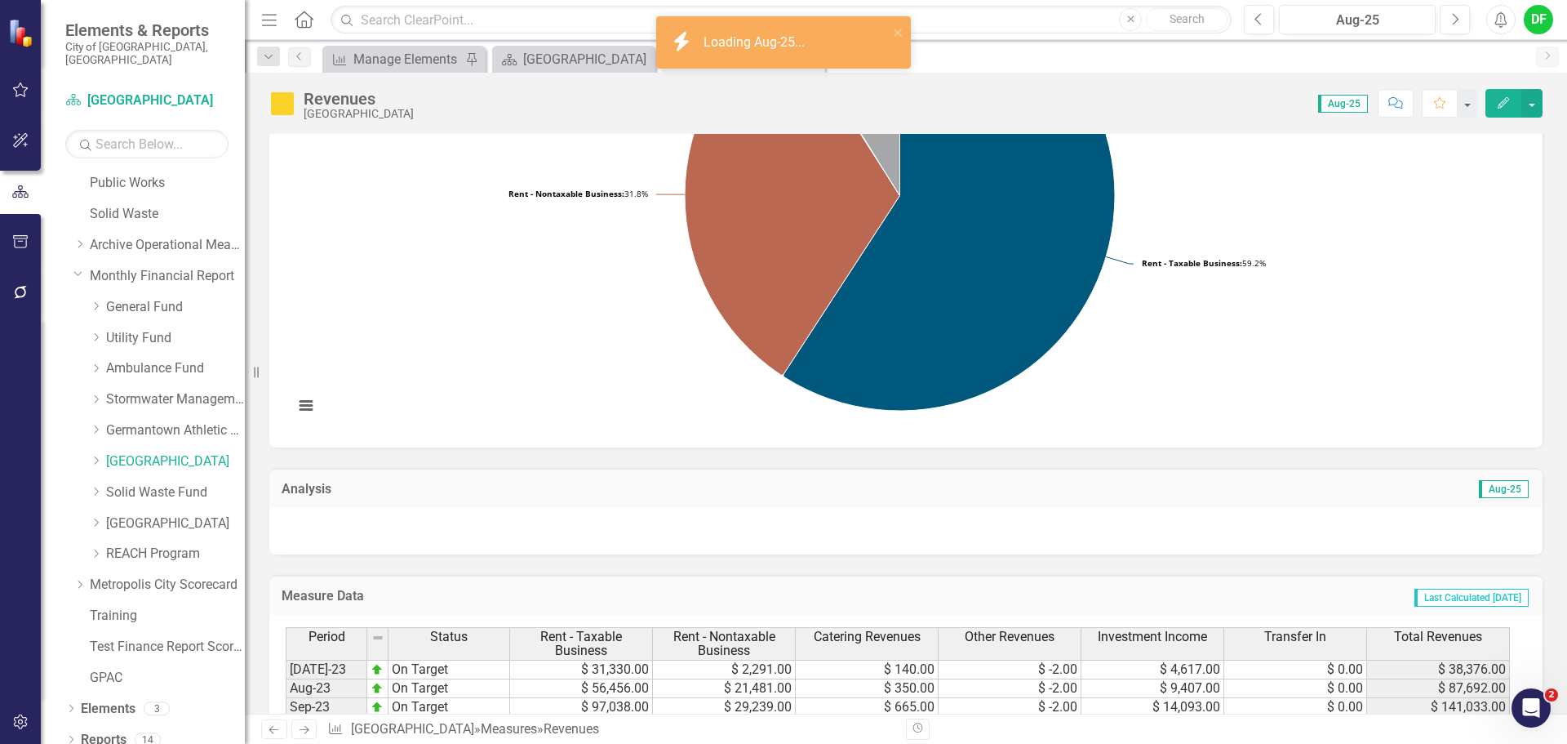
click at [342, 528] on div at bounding box center [905, 530] width 1273 height 47
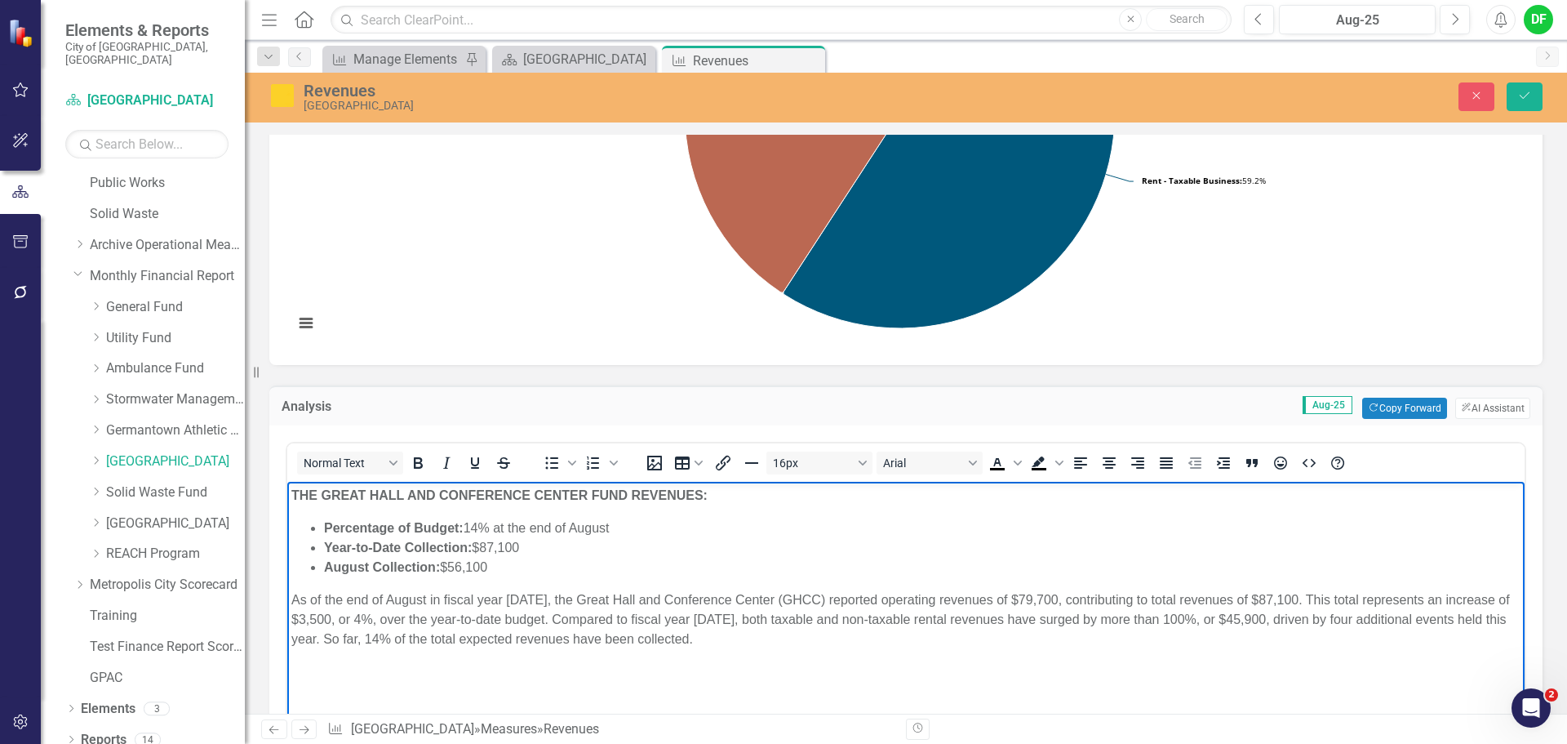
scroll to position [408, 0]
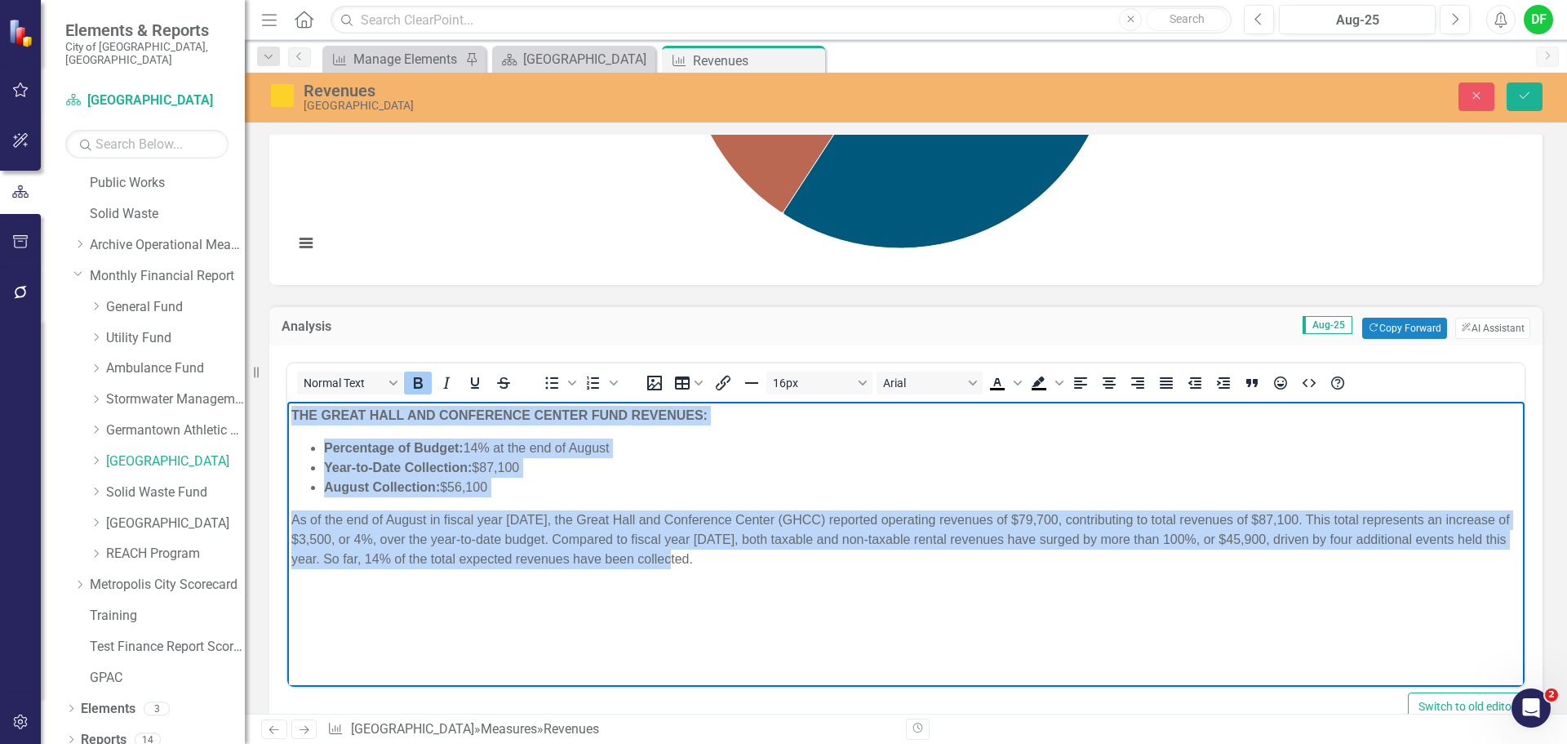
drag, startPoint x: 712, startPoint y: 559, endPoint x: 288, endPoint y: 407, distance: 450.0
click at [288, 407] on body "THE GREAT HALL AND CONFERENCE CENTER FUND REVENUES: Percentage of Budget: 14% a…" at bounding box center [905, 524] width 1237 height 245
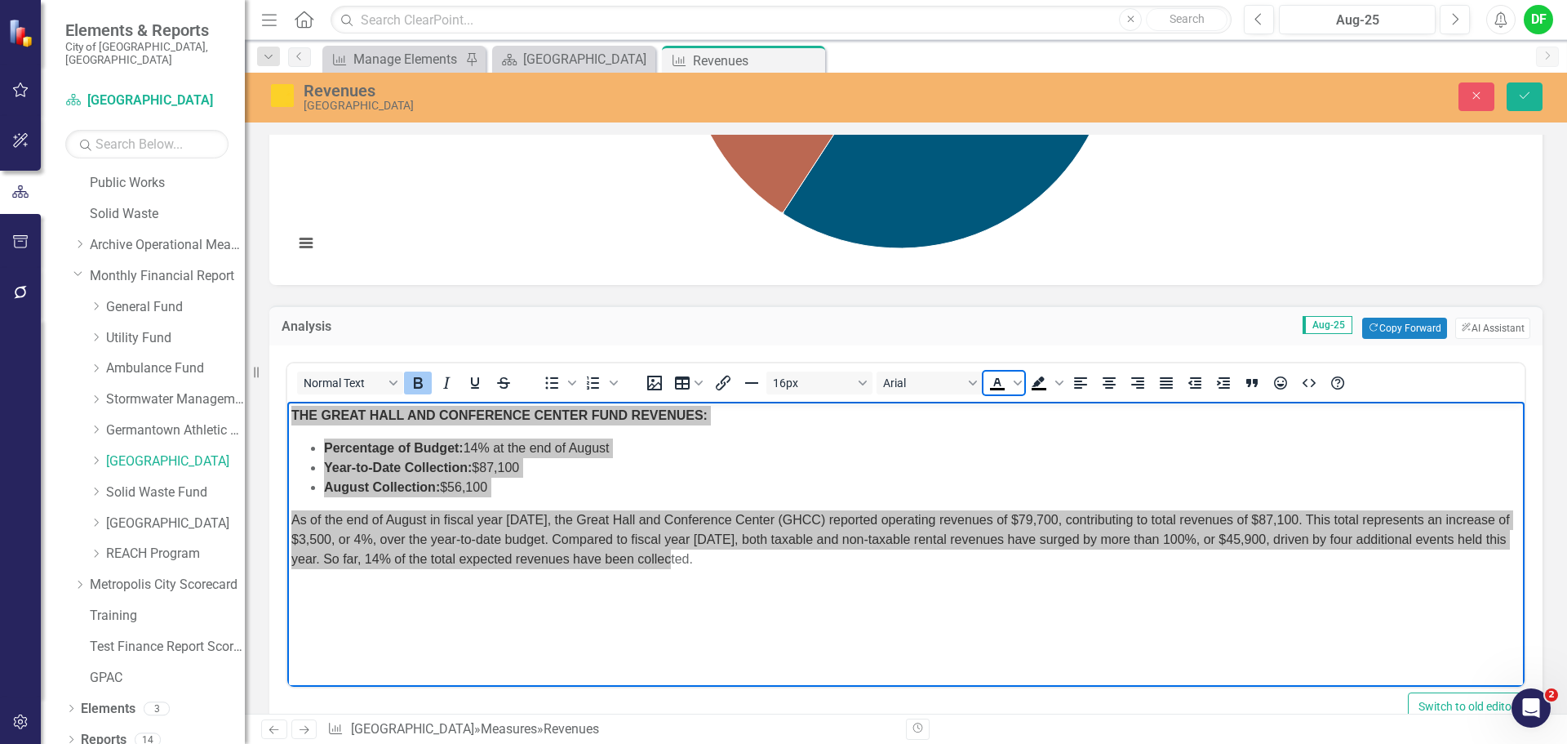
click at [998, 389] on icon "Text color Black" at bounding box center [997, 389] width 15 height 2
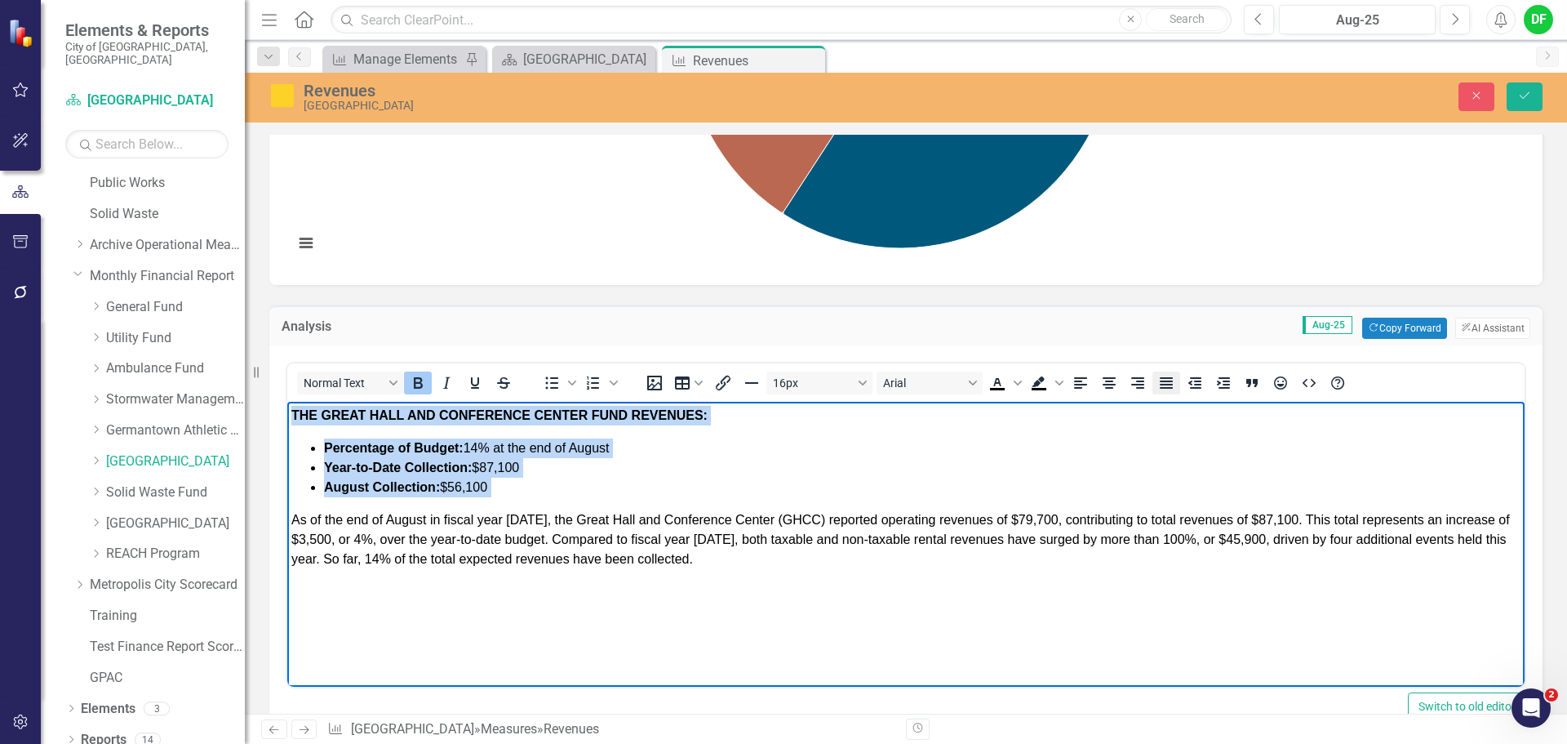
click at [1161, 382] on icon "Justify" at bounding box center [1166, 382] width 13 height 11
click at [575, 471] on li "Year-to-Date Collection: $87,100" at bounding box center [922, 468] width 1197 height 20
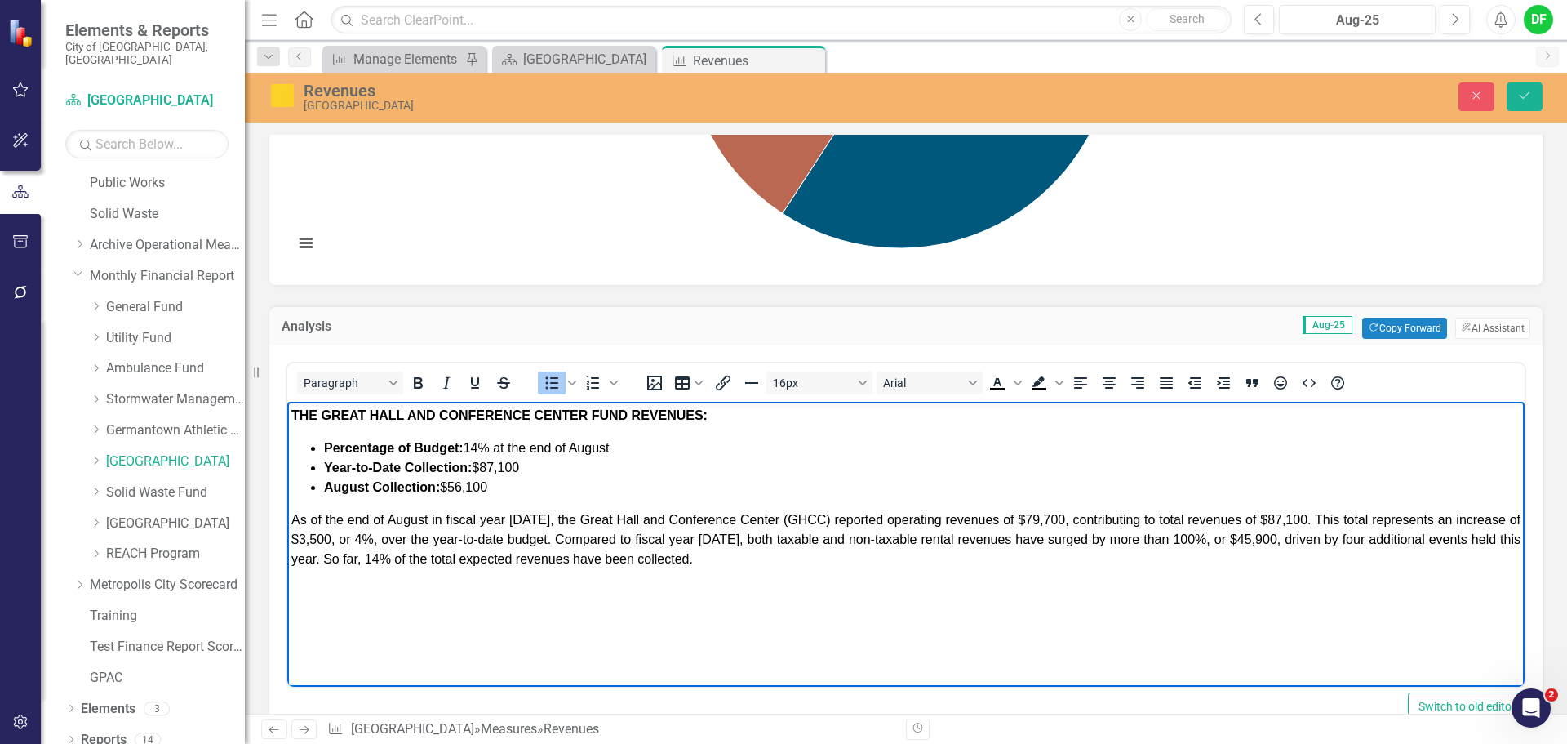
click at [482, 447] on span "Percentage of Budget: 14% at the end of August" at bounding box center [467, 448] width 286 height 14
click at [405, 464] on strong "Year-to-Date Collection:" at bounding box center [398, 467] width 148 height 14
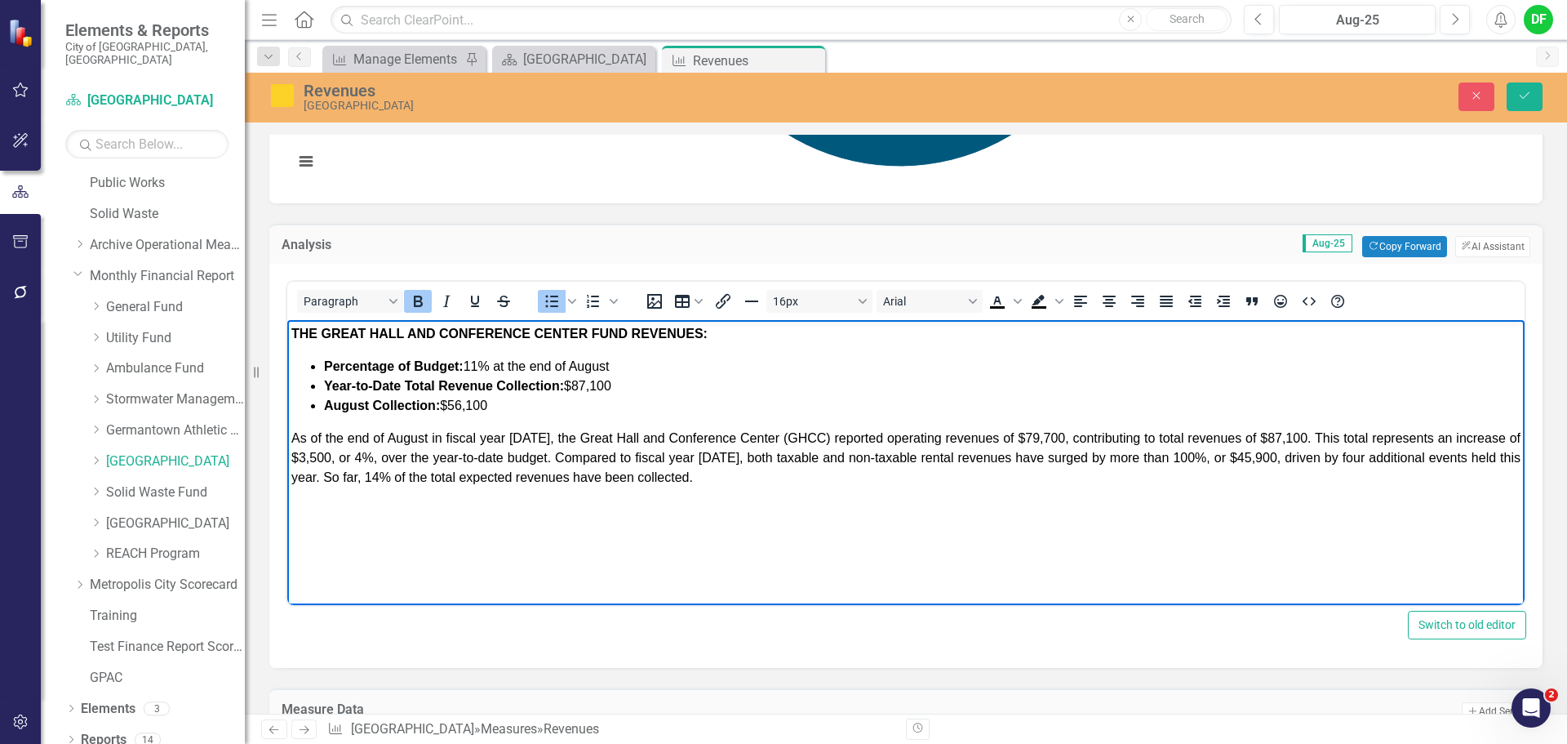
click at [615, 383] on li "Year-to-Date Total Revenue Collection: $87,100" at bounding box center [922, 386] width 1197 height 20
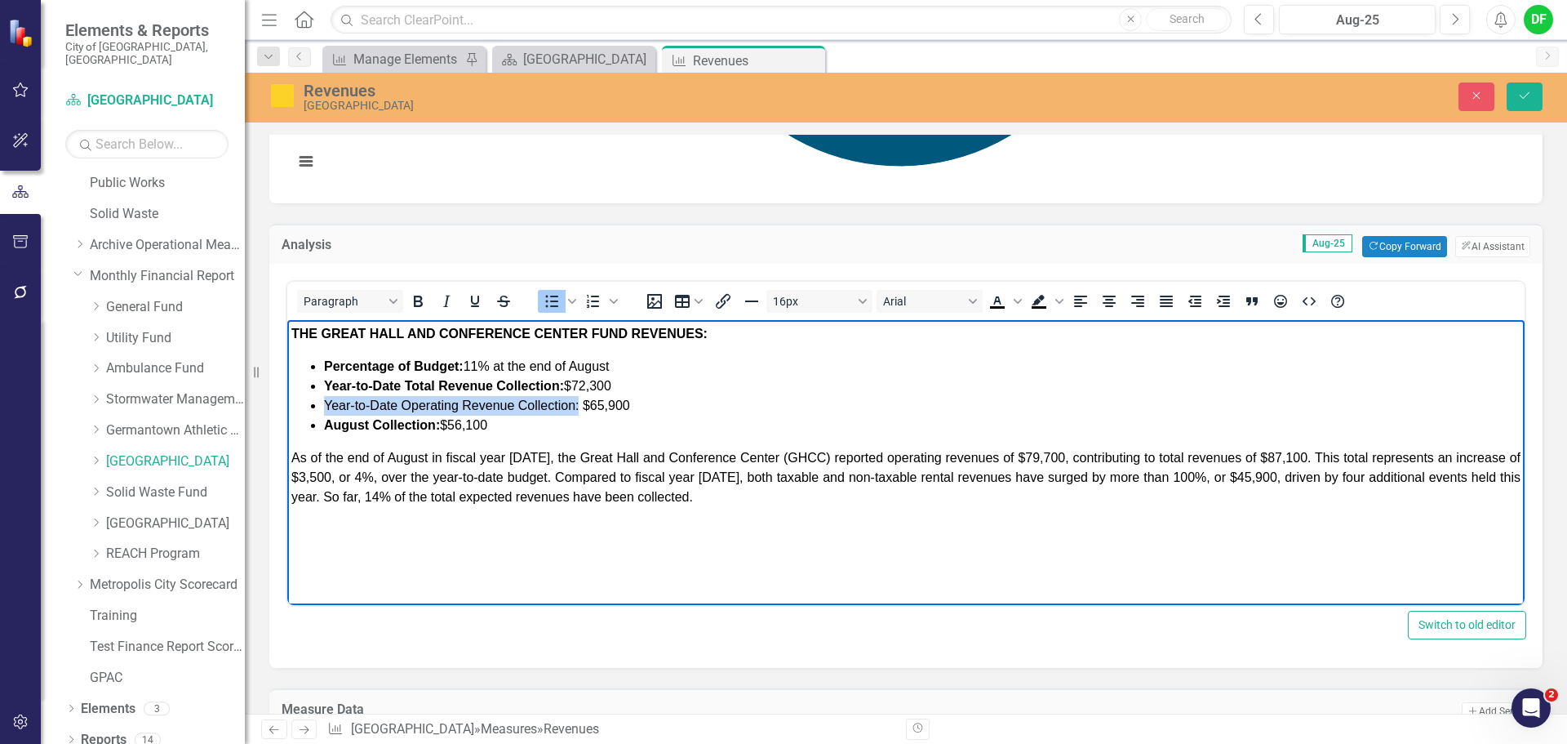
drag, startPoint x: 325, startPoint y: 402, endPoint x: 580, endPoint y: 397, distance: 254.7
click at [580, 397] on li "Year-to-Date Operating Revenue Collection: $65,900" at bounding box center [922, 406] width 1197 height 20
click at [417, 308] on icon "Bold" at bounding box center [418, 301] width 20 height 20
click at [503, 426] on li "August Collection: $56,100" at bounding box center [922, 425] width 1197 height 20
click at [535, 456] on span "As of the end of August in fiscal year 2025, the Great Hall and Conference Cent…" at bounding box center [905, 477] width 1229 height 53
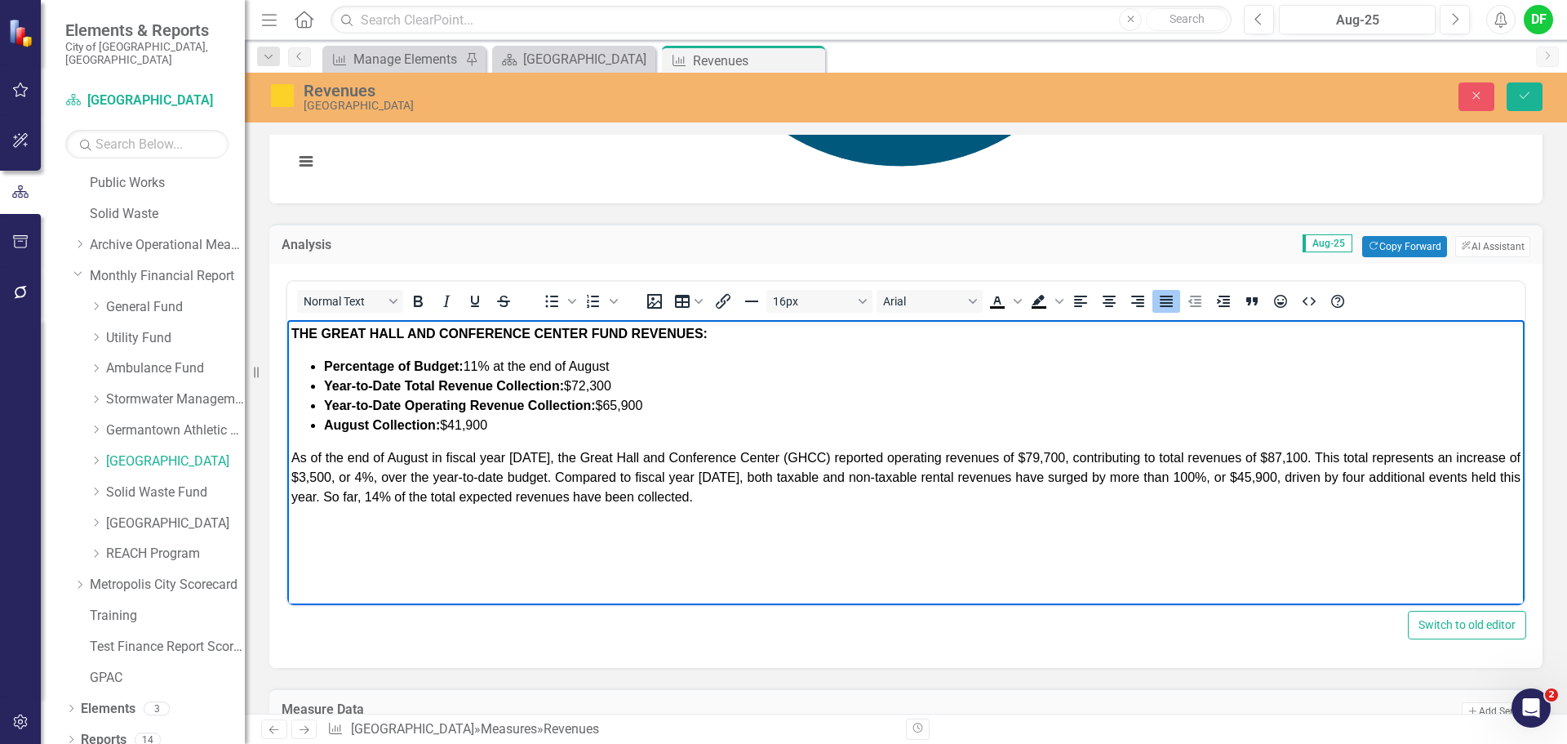
click at [1052, 457] on span "As of the end of August in fiscal year 2026, the Great Hall and Conference Cent…" at bounding box center [905, 477] width 1229 height 53
click at [1293, 455] on span "As of the end of August in fiscal year 2026, the Great Hall and Conference Cent…" at bounding box center [905, 477] width 1229 height 53
click at [1454, 455] on span "As of the end of August in fiscal year 2026, the Great Hall and Conference Cent…" at bounding box center [905, 477] width 1229 height 53
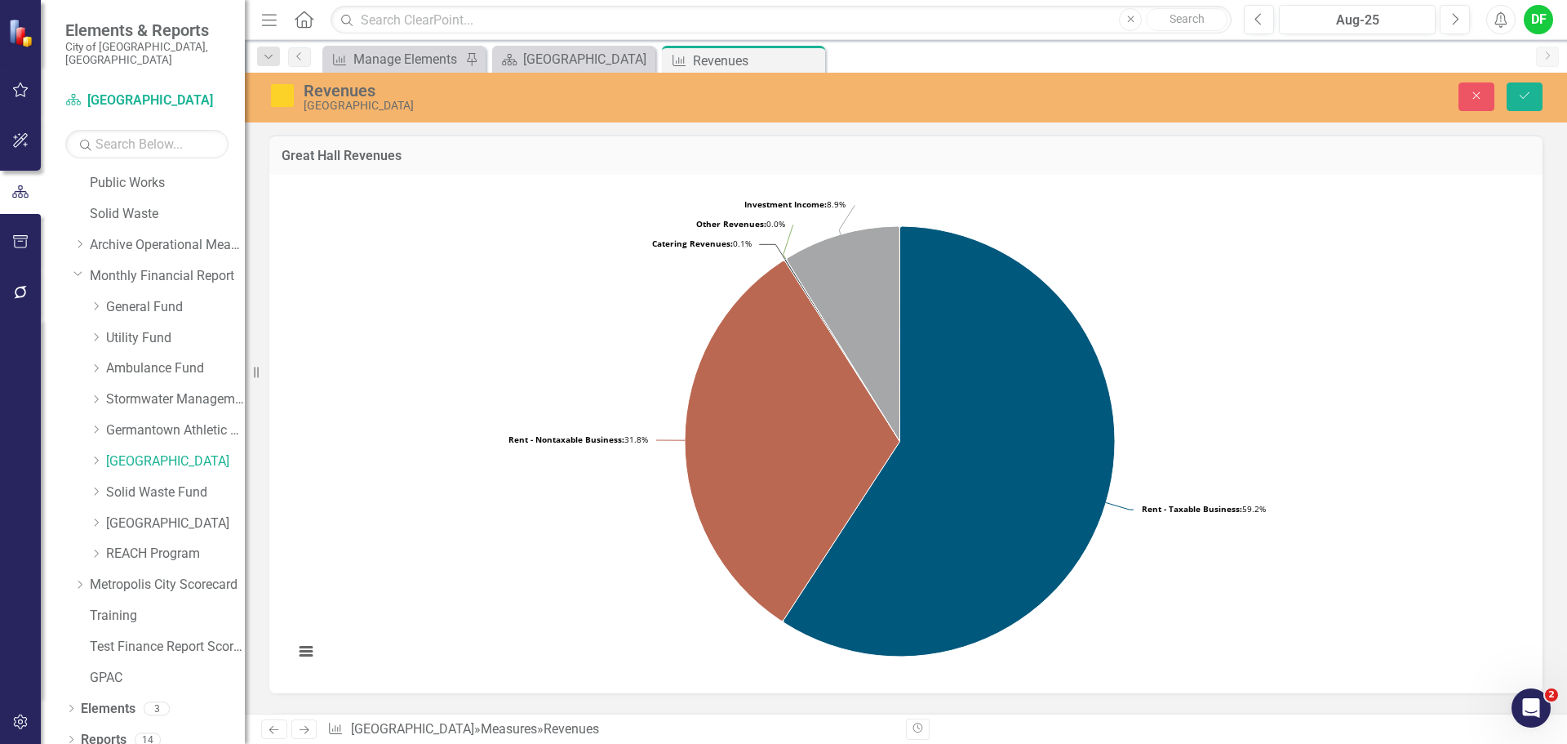
scroll to position [653, 0]
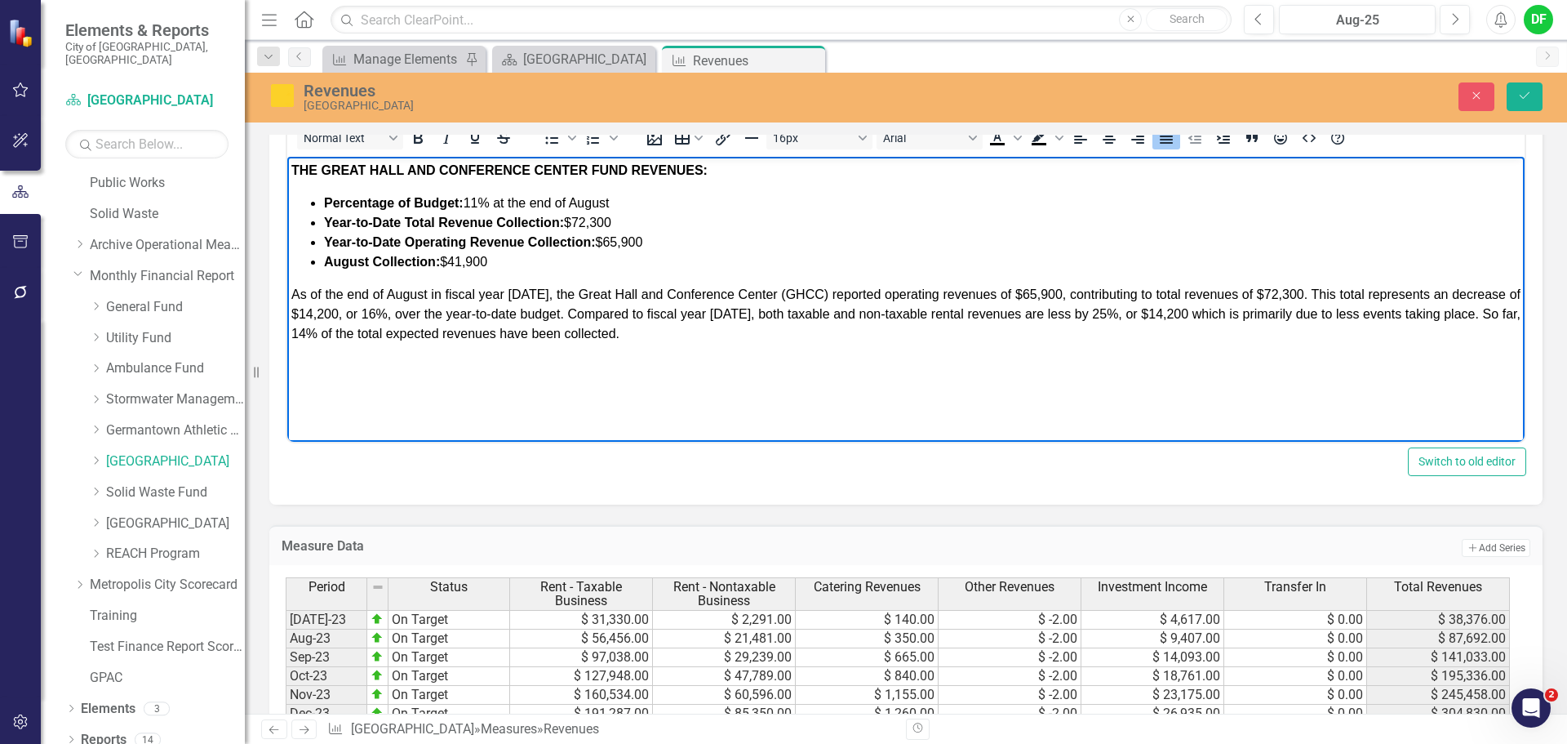
click at [309, 335] on span "As of the end of August in fiscal year [DATE], the Great Hall and Conference Ce…" at bounding box center [905, 313] width 1229 height 53
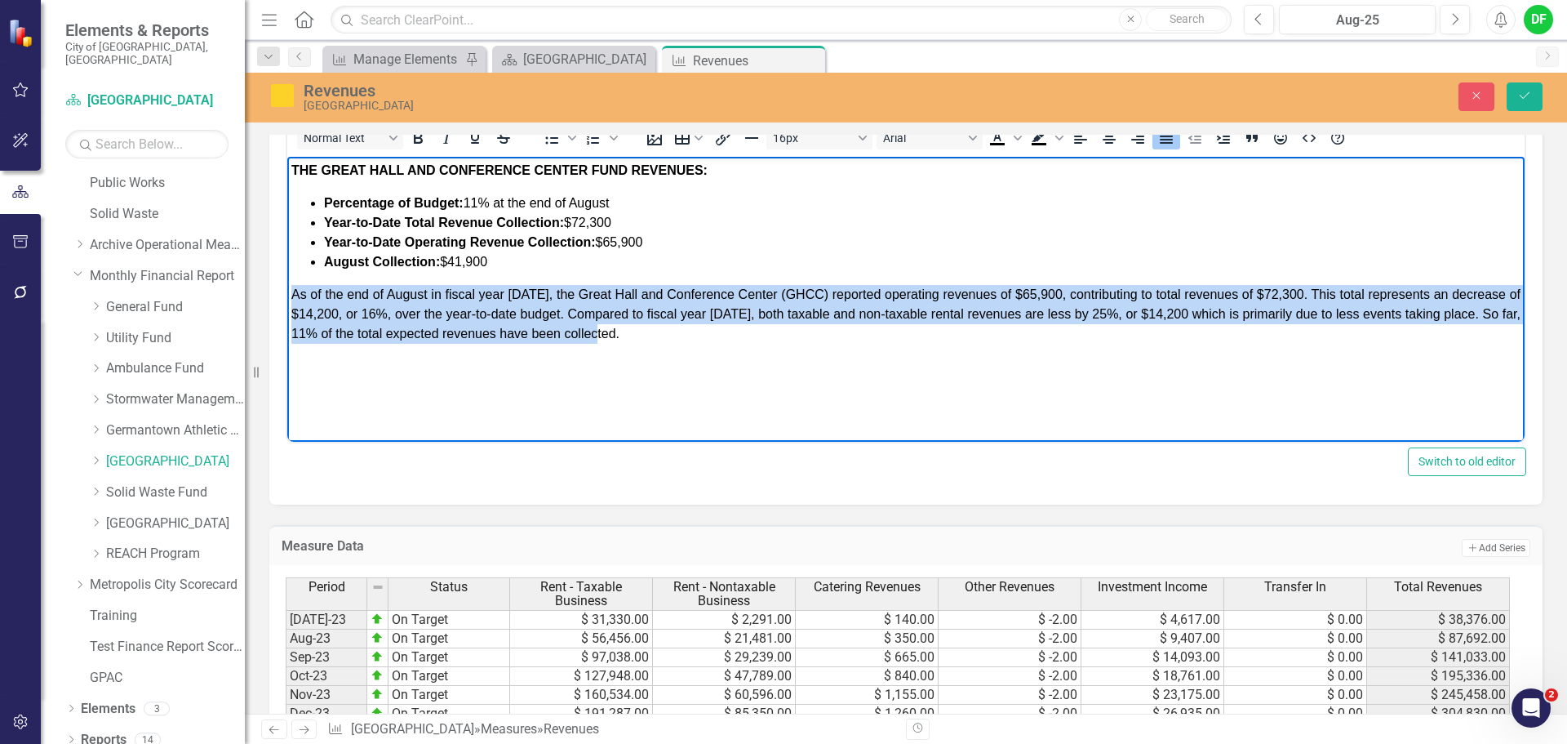
drag, startPoint x: 631, startPoint y: 329, endPoint x: 291, endPoint y: 291, distance: 342.4
click at [291, 291] on body "THE GREAT HALL AND CONFERENCE CENTER FUND REVENUES: Percentage of Budget: 11% a…" at bounding box center [905, 279] width 1237 height 245
copy span "As of the end of August in fiscal year [DATE], the Great Hall and Conference Ce…"
click at [642, 332] on p "As of the end of August in fiscal year [DATE], the Great Hall and Conference Ce…" at bounding box center [905, 314] width 1229 height 59
click at [682, 334] on p "As of the end of August in fiscal year [DATE], the Great Hall and Conference Ce…" at bounding box center [905, 314] width 1229 height 59
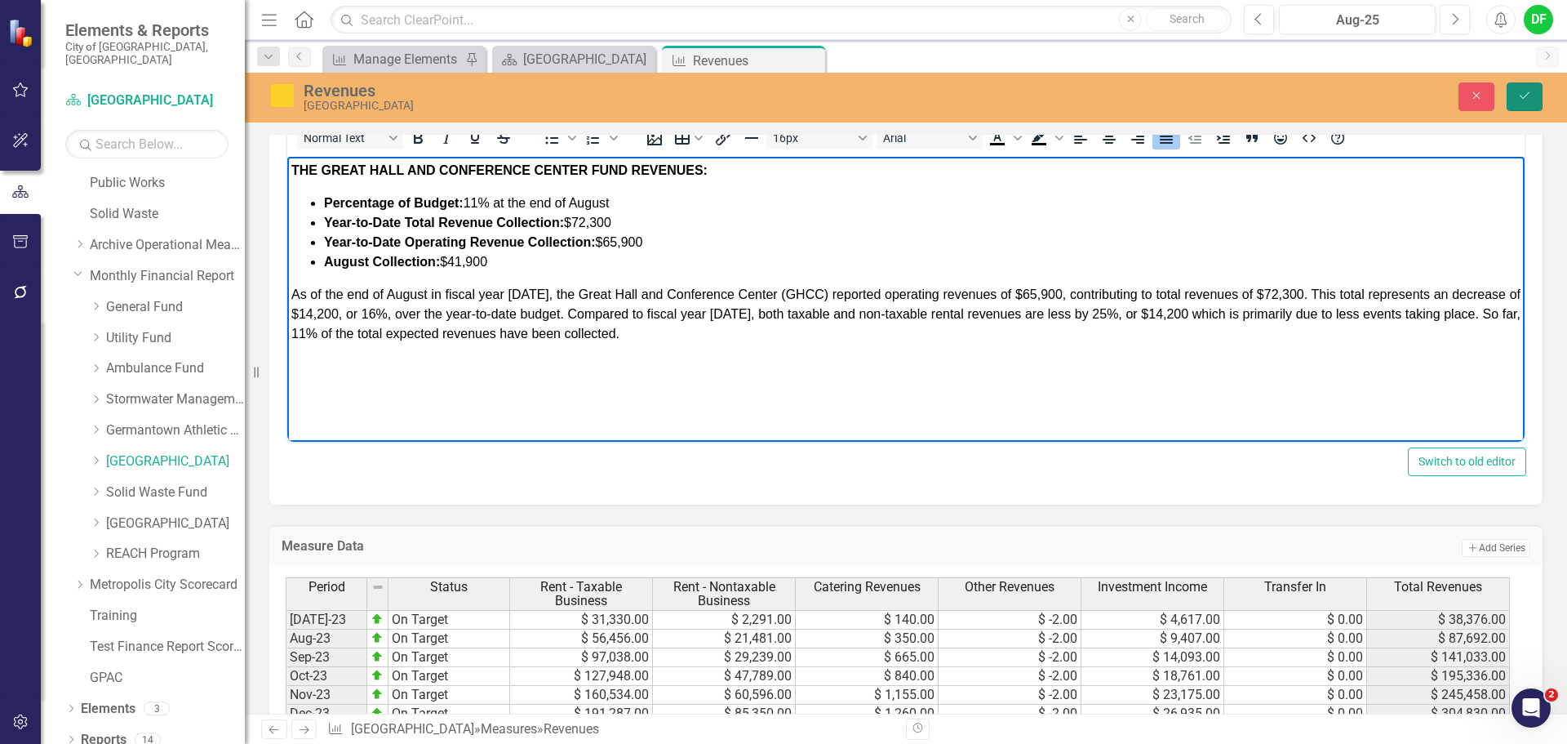
click at [1522, 95] on icon "Save" at bounding box center [1524, 95] width 15 height 11
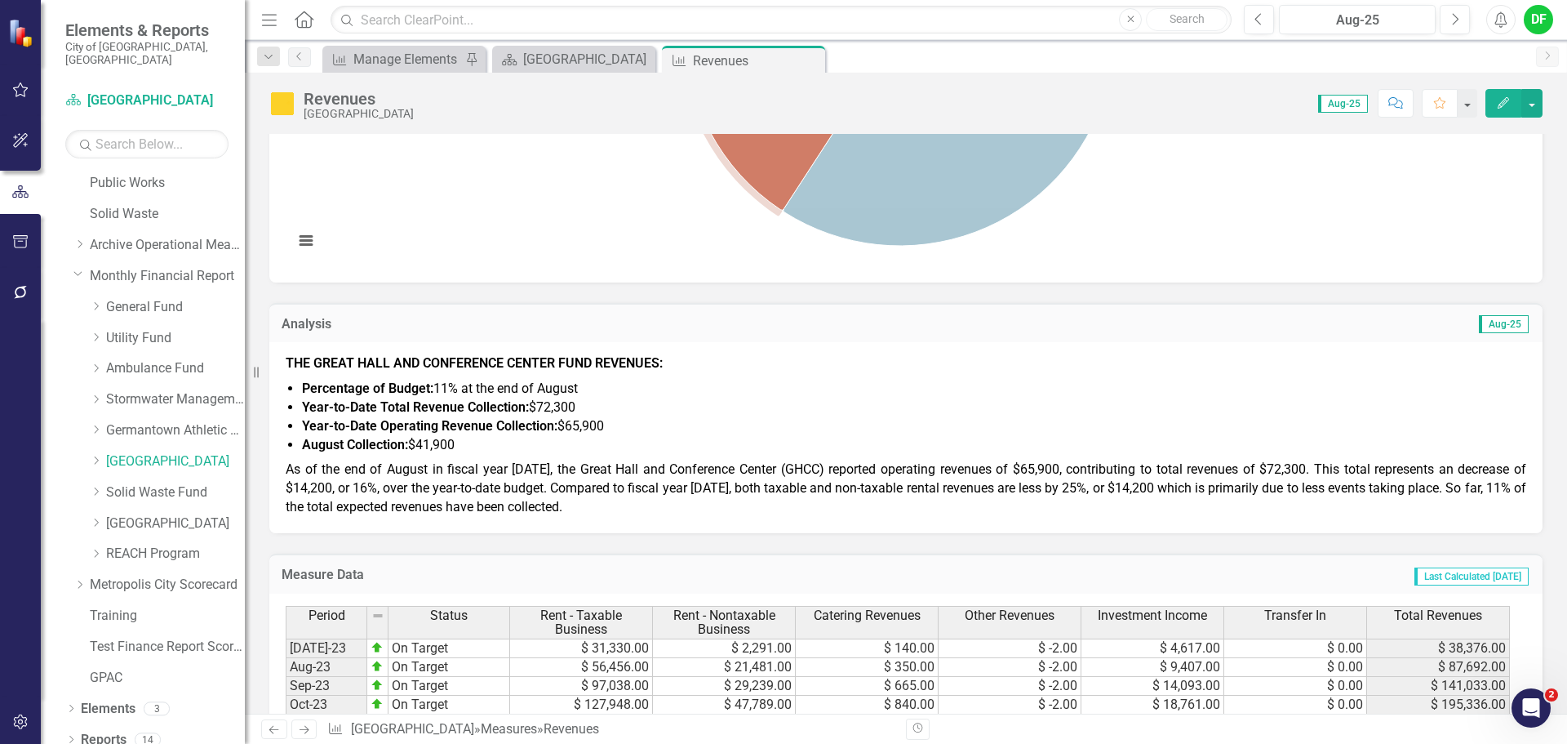
scroll to position [490, 0]
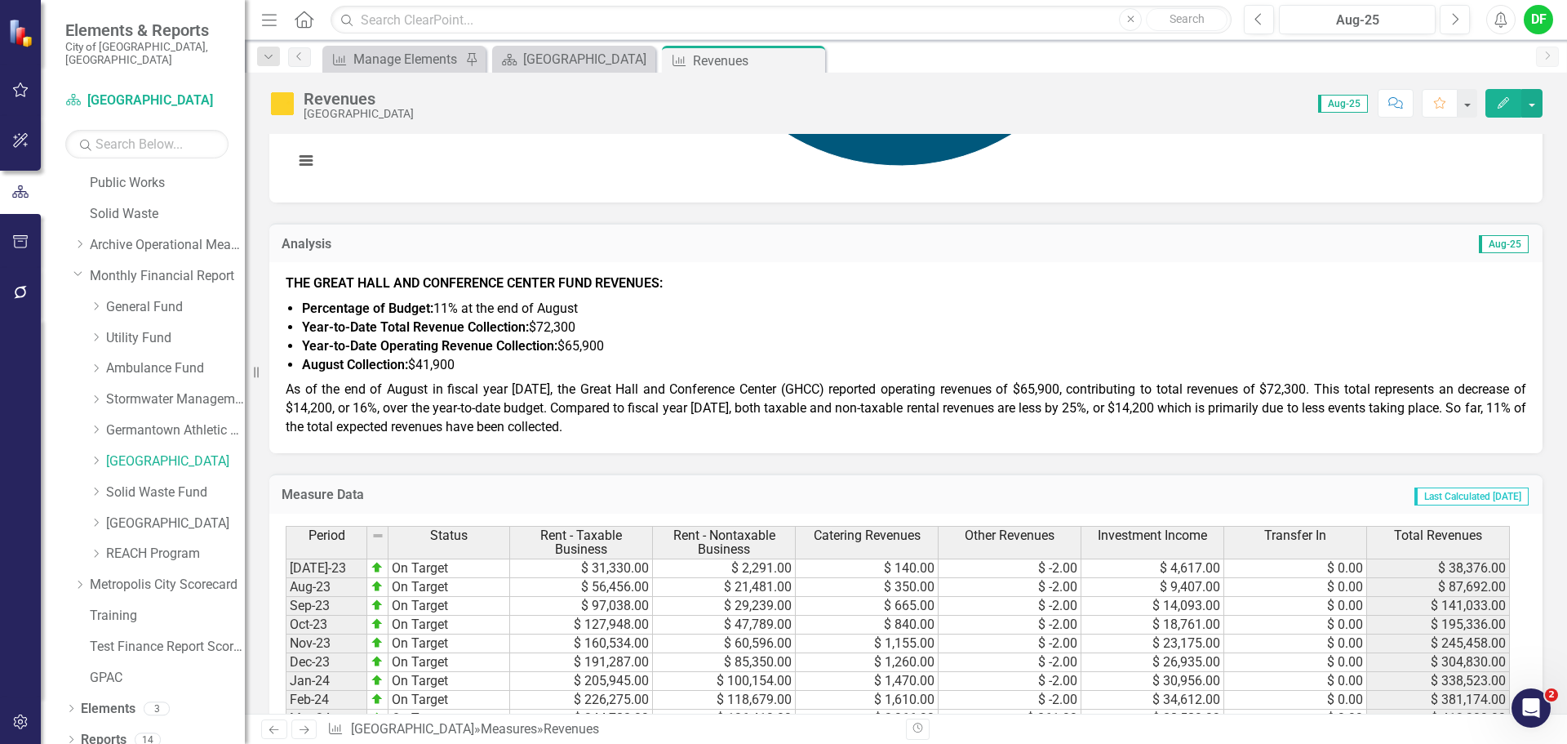
click at [579, 428] on span "As of the end of August in fiscal year [DATE], the Great Hall and Conference Ce…" at bounding box center [906, 407] width 1241 height 53
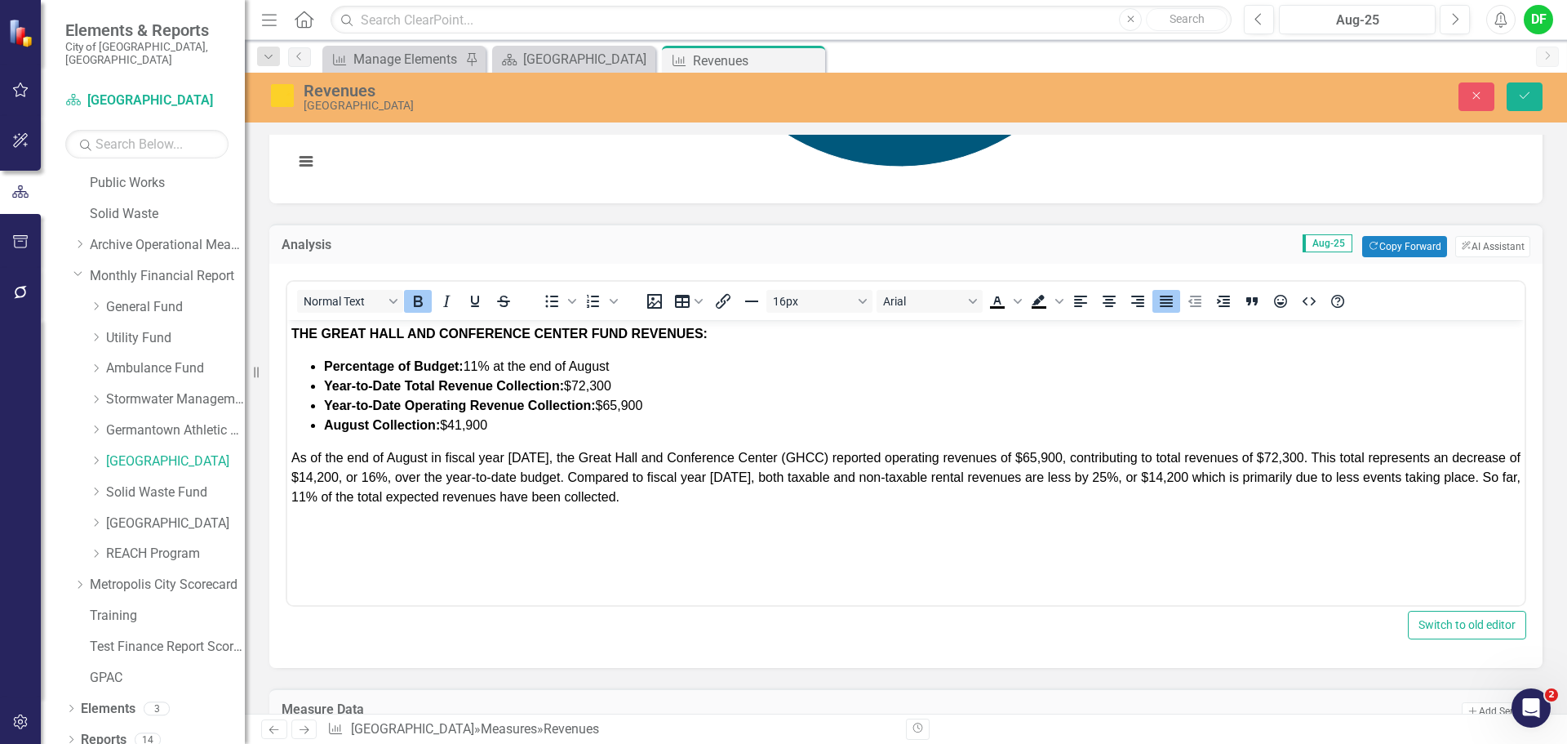
scroll to position [0, 0]
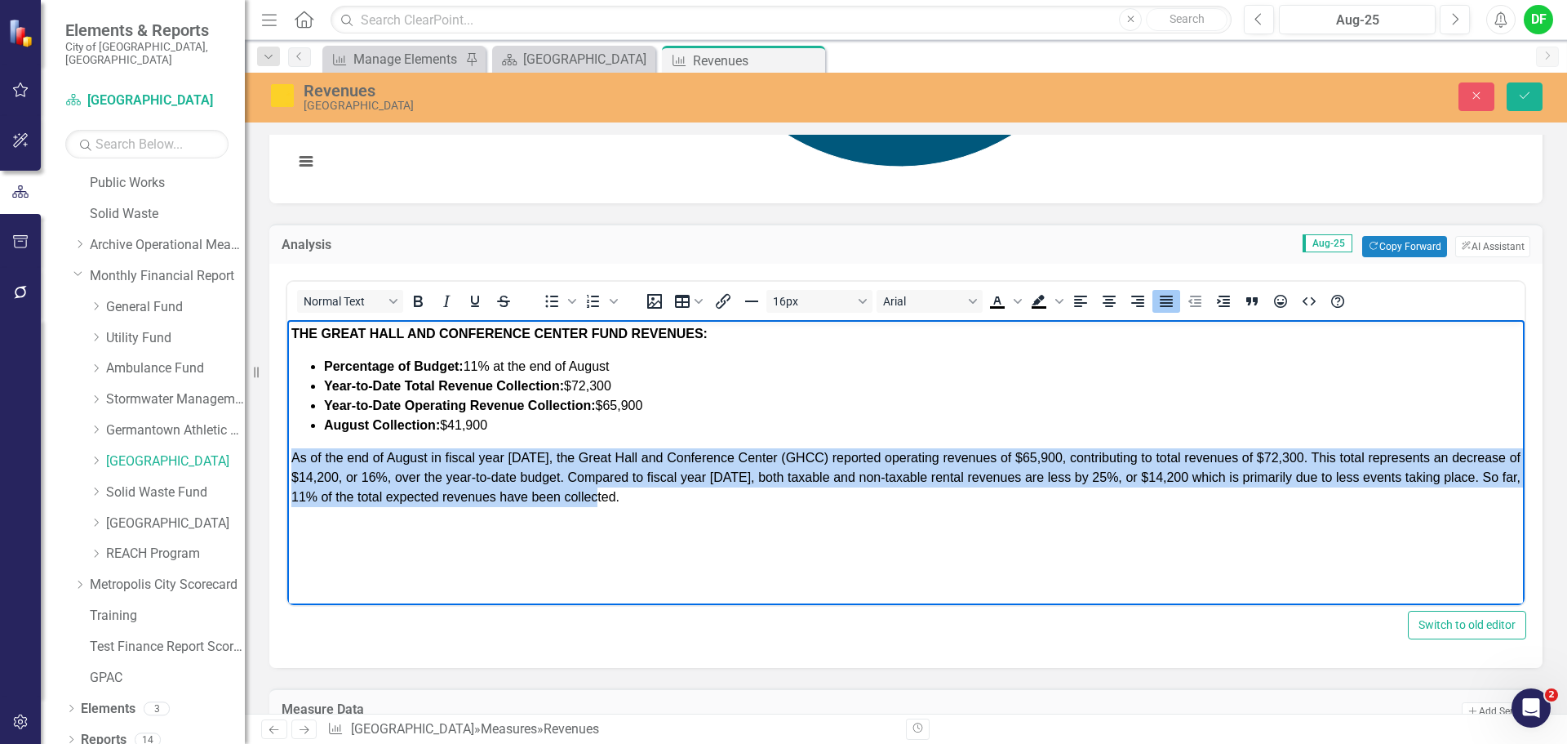
drag, startPoint x: 629, startPoint y: 507, endPoint x: 572, endPoint y: 784, distance: 283.3
click at [287, 464] on html "THE GREAT HALL AND CONFERENCE CENTER FUND REVENUES: Percentage of Budget: 11% a…" at bounding box center [905, 442] width 1237 height 245
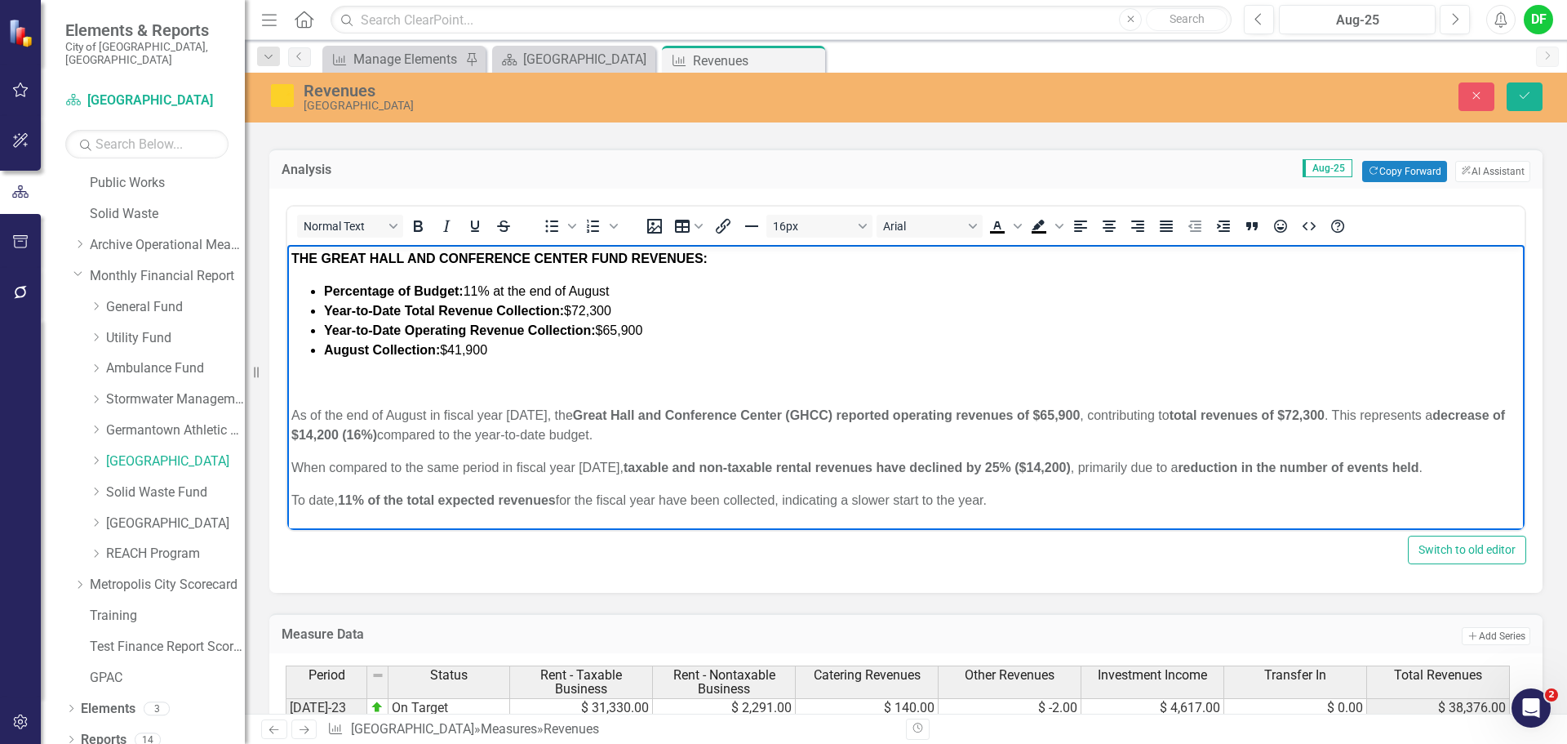
scroll to position [653, 0]
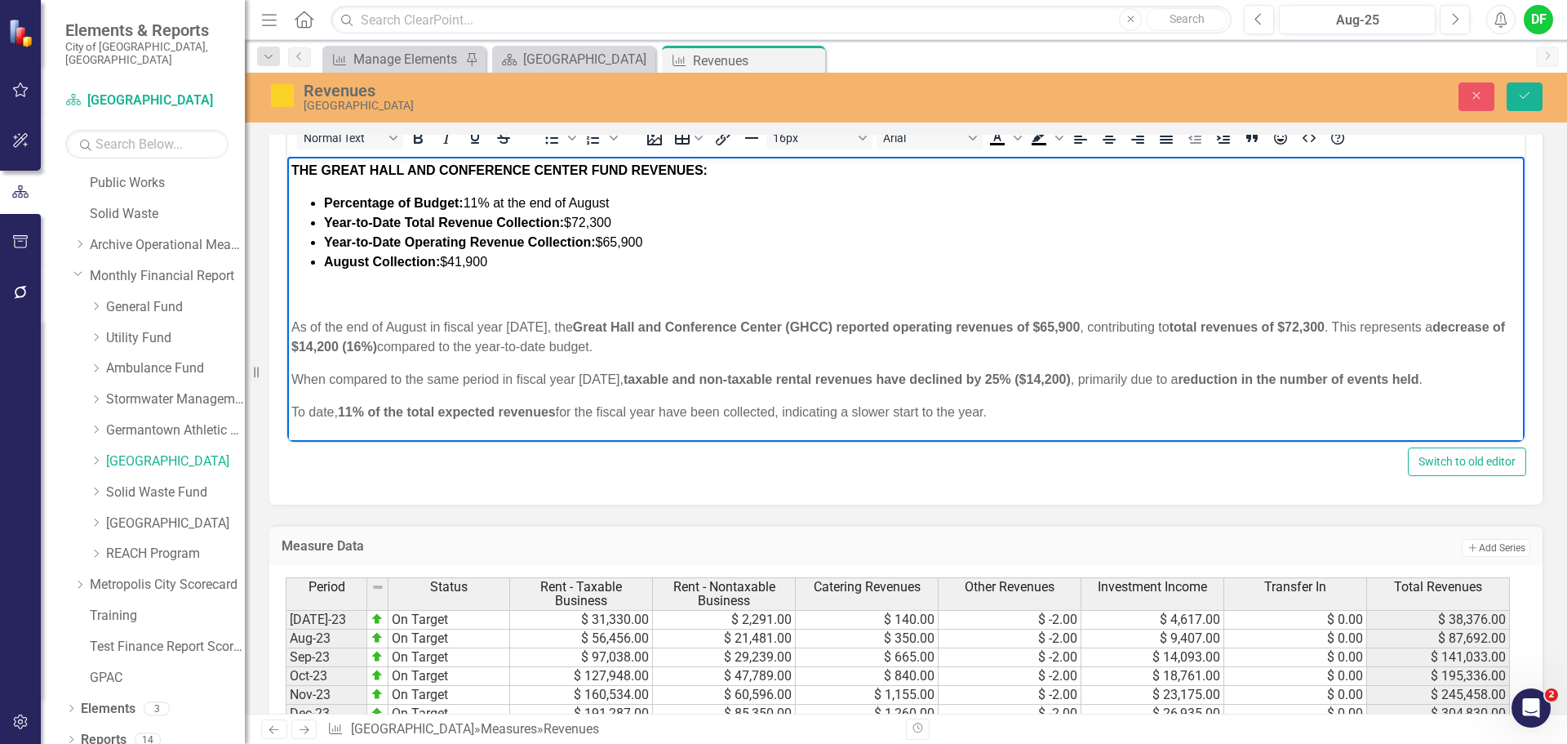
click at [313, 302] on p "﻿" at bounding box center [905, 295] width 1229 height 20
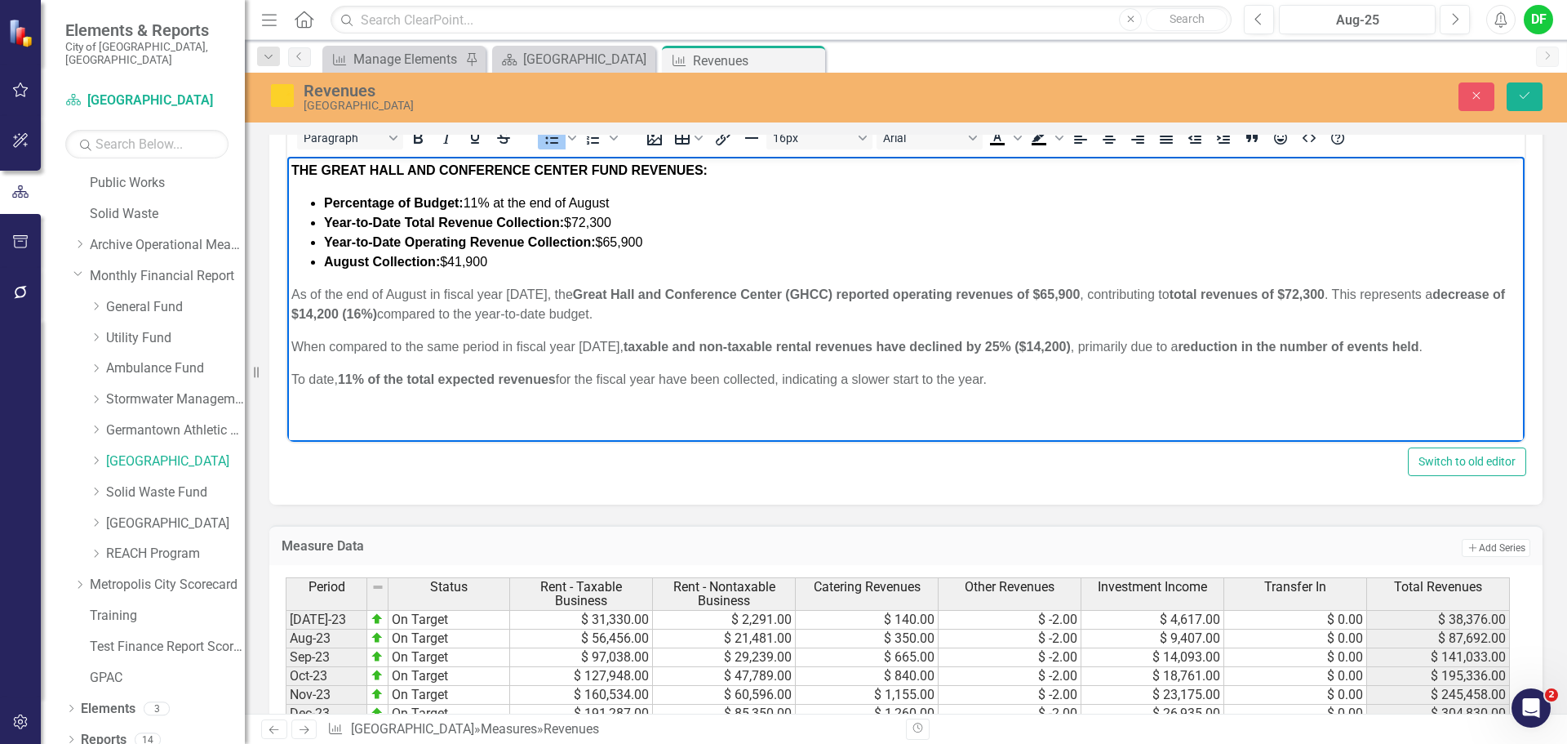
click at [288, 346] on body "THE GREAT HALL AND CONFERENCE CENTER FUND REVENUES: Percentage of Budget: 11% a…" at bounding box center [905, 282] width 1237 height 250
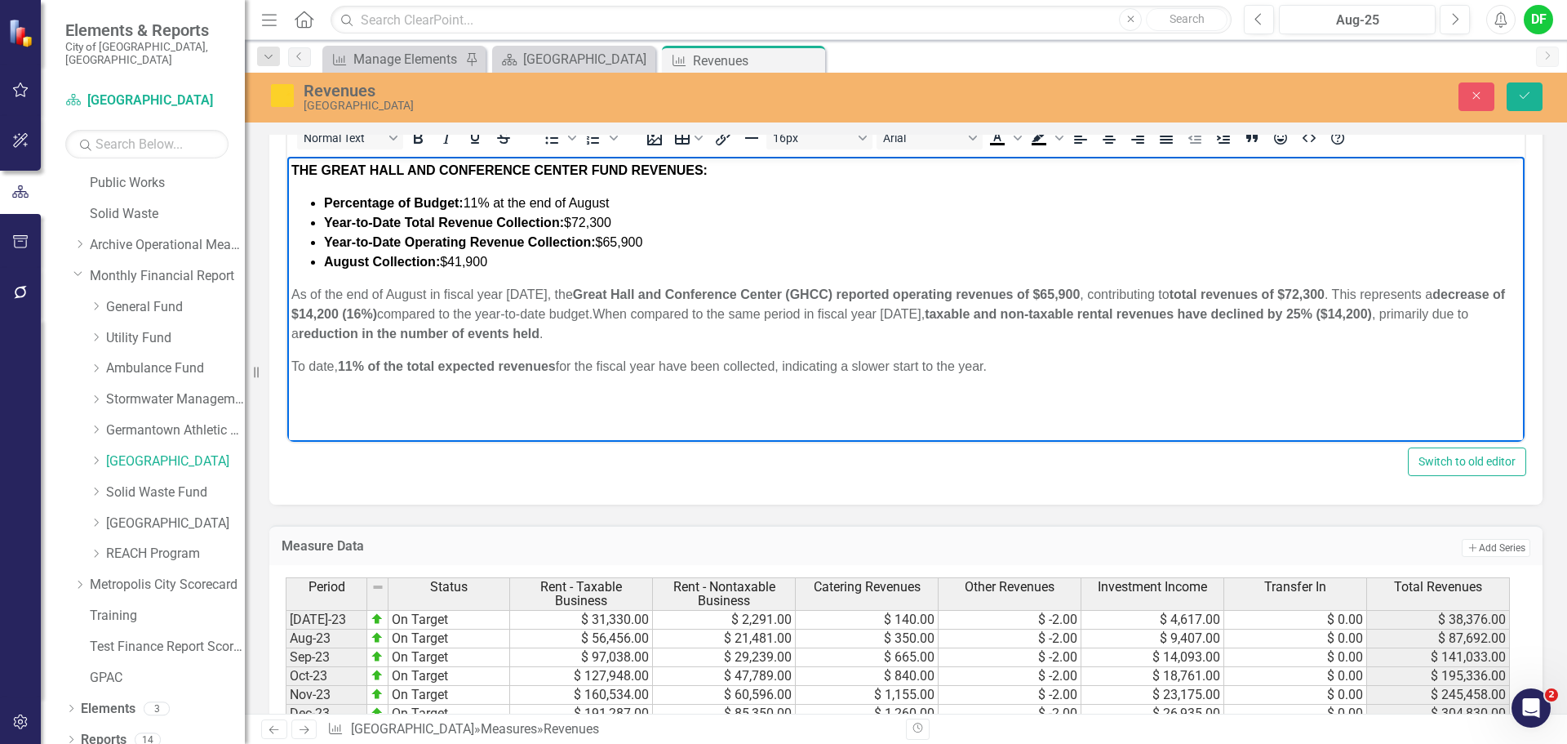
click at [291, 358] on body "THE GREAT HALL AND CONFERENCE CENTER FUND REVENUES: Percentage of Budget: 11% a…" at bounding box center [905, 279] width 1237 height 245
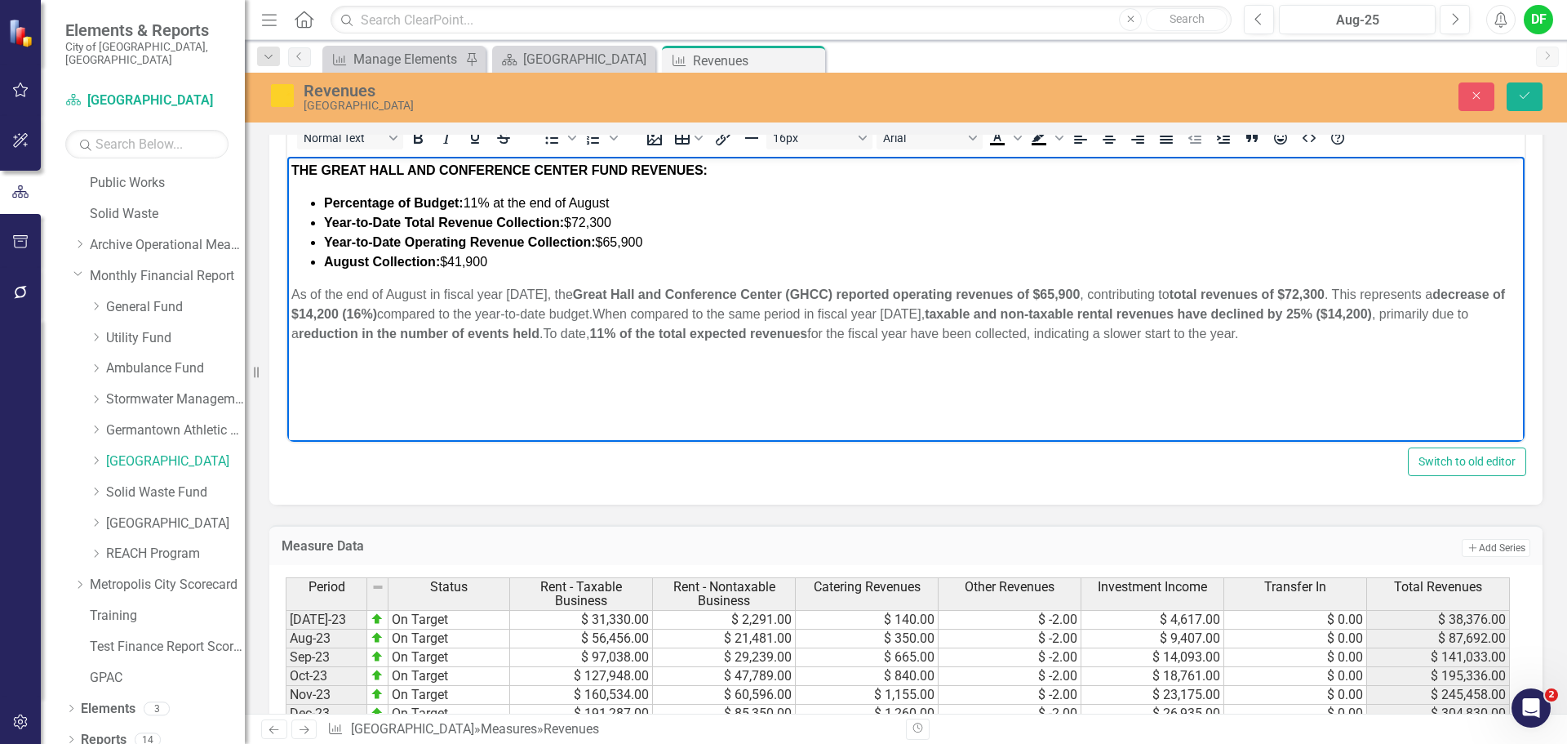
drag, startPoint x: 1257, startPoint y: 338, endPoint x: 291, endPoint y: 281, distance: 968.1
click at [291, 281] on body "THE GREAT HALL AND CONFERENCE CENTER FUND REVENUES: Percentage of Budget: 11% a…" at bounding box center [905, 279] width 1237 height 245
click at [422, 141] on icon "Bold" at bounding box center [418, 137] width 9 height 11
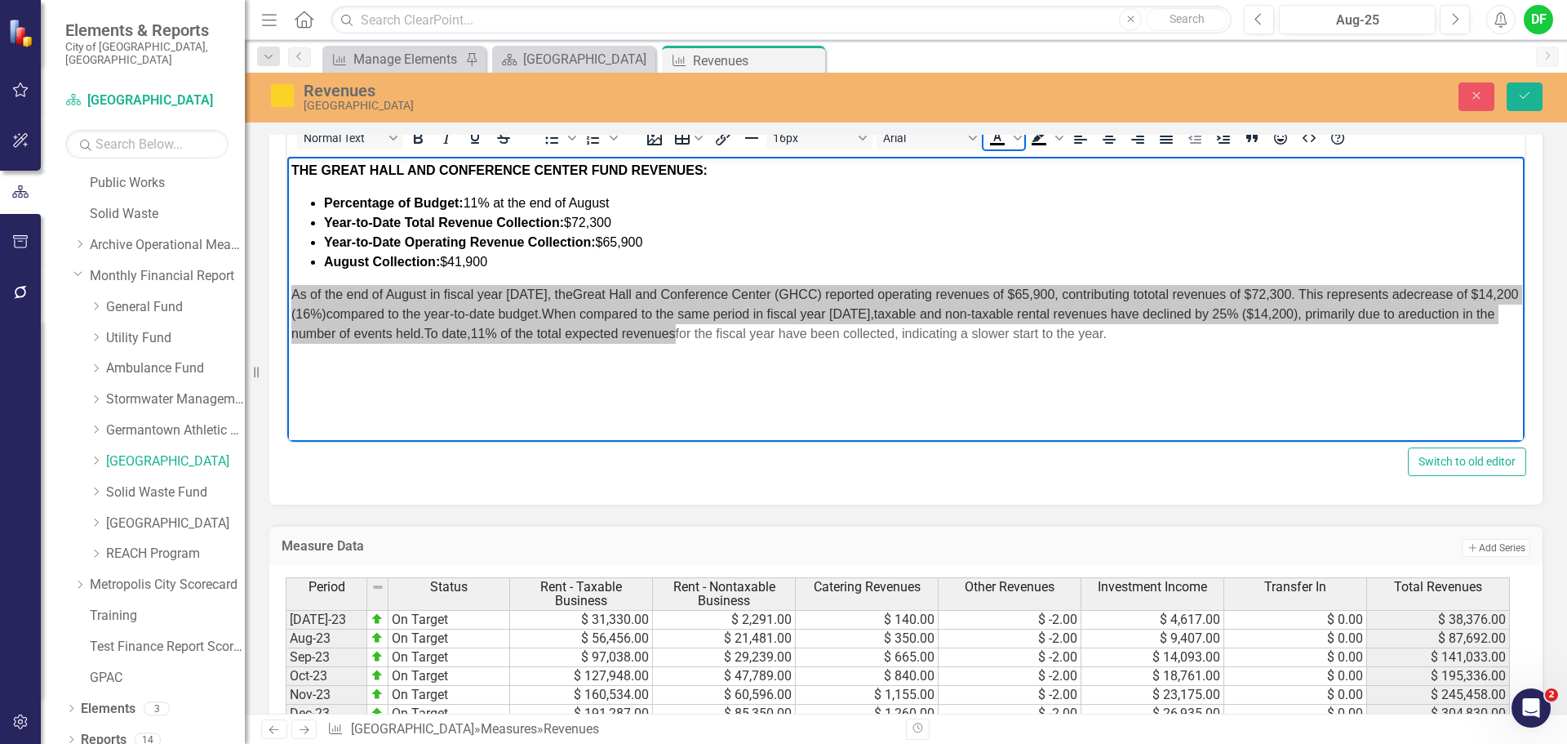
click at [998, 140] on icon "Text color Black" at bounding box center [998, 138] width 20 height 20
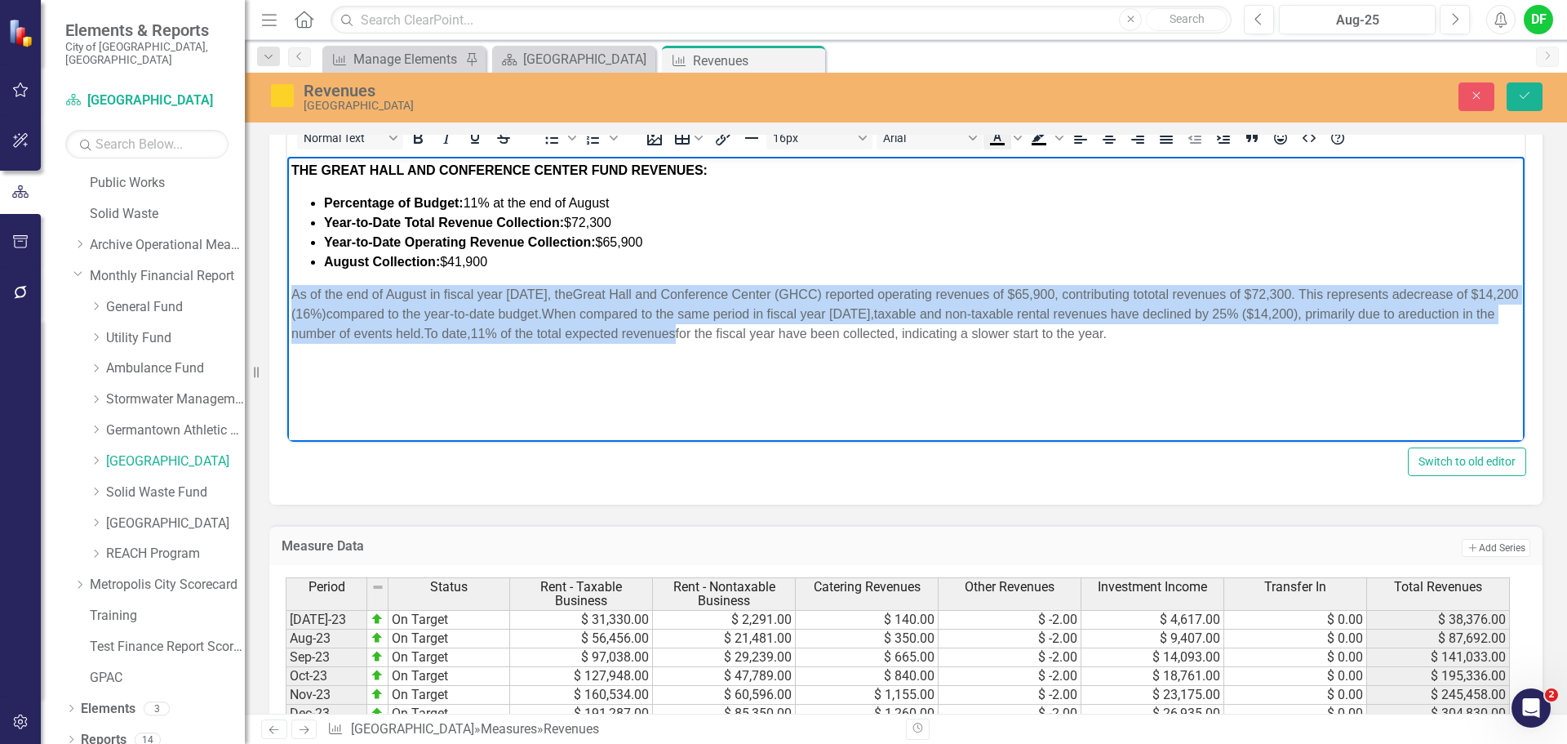
scroll to position [645, 0]
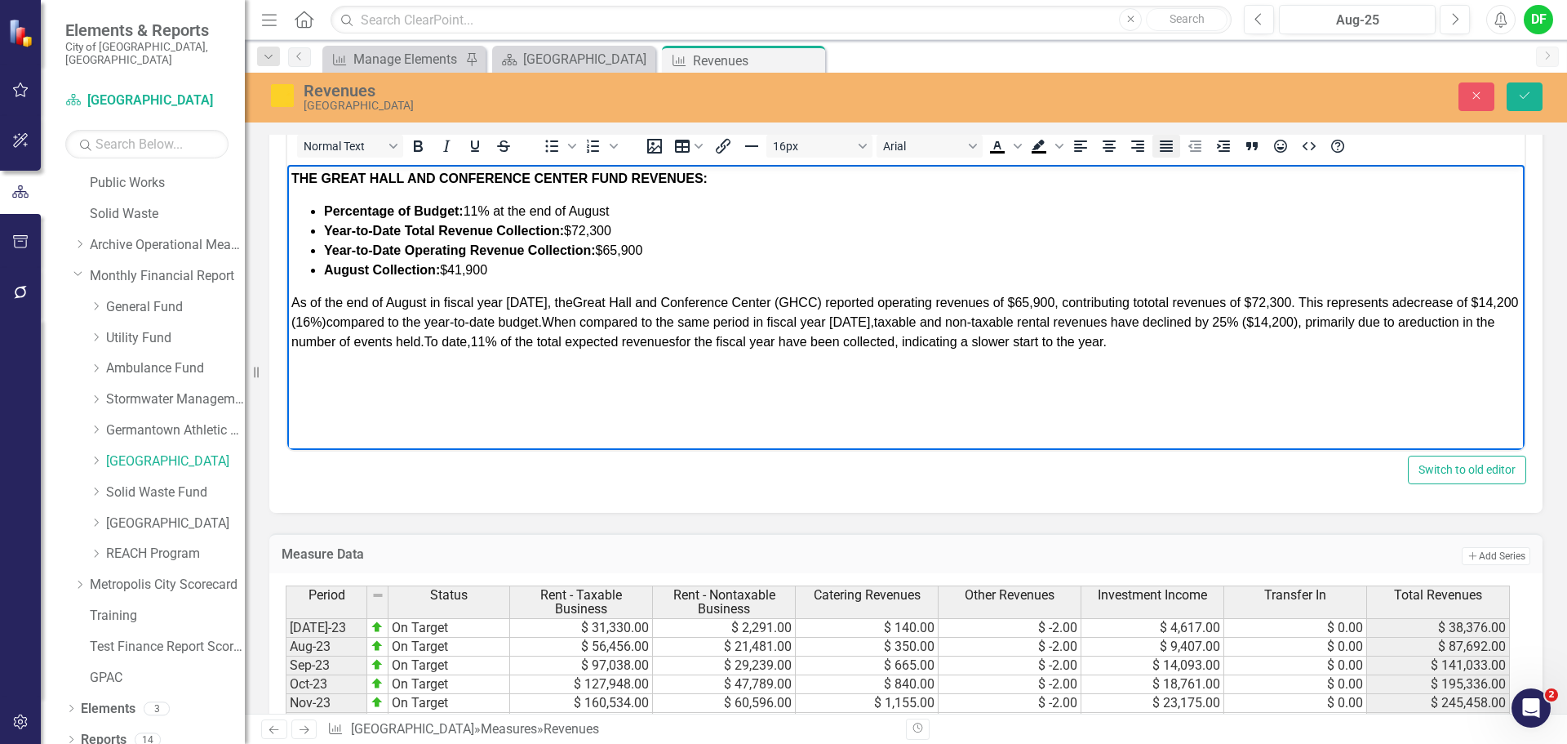
click at [1166, 145] on icon "Justify" at bounding box center [1166, 145] width 13 height 11
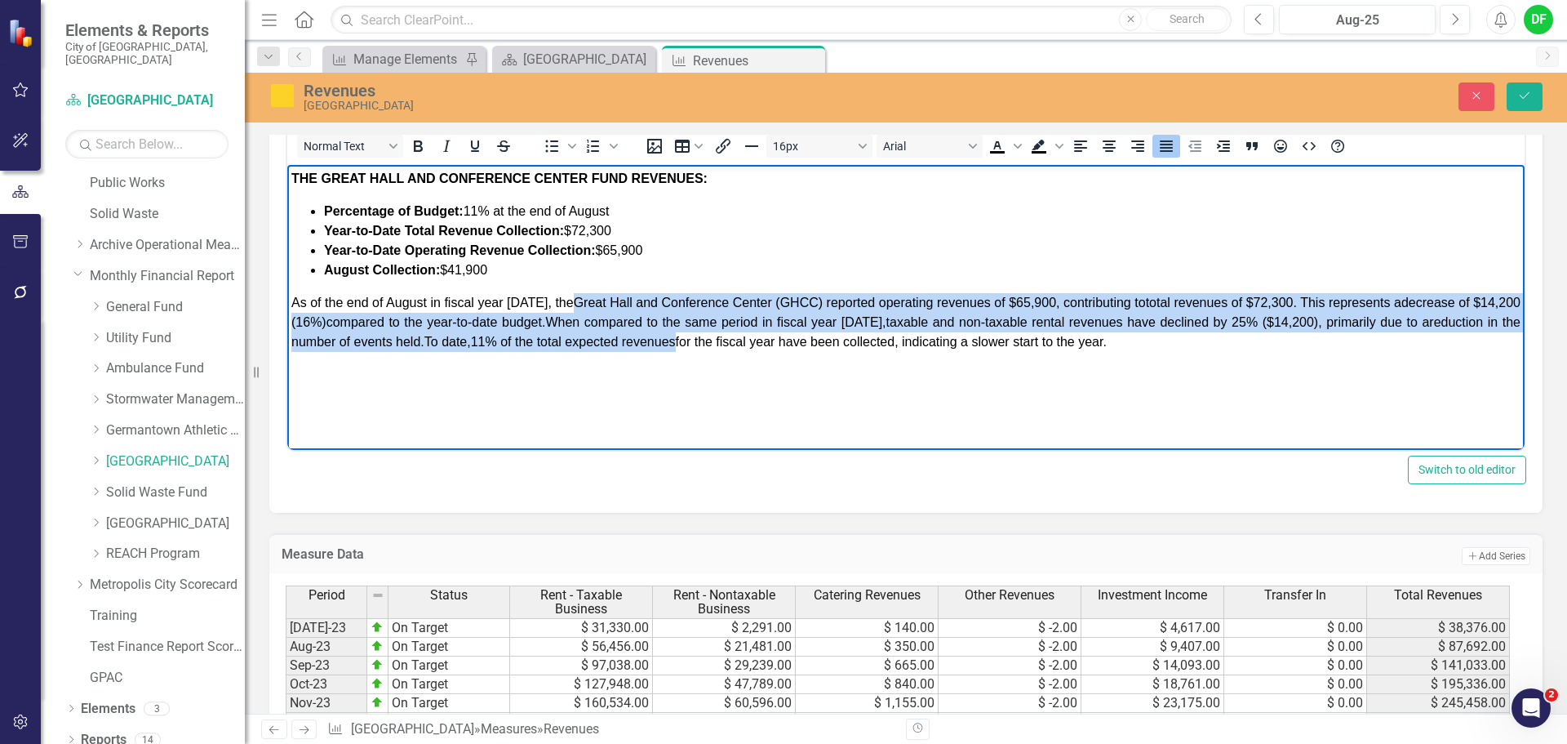
click at [1263, 349] on p "As of the end of August in fiscal year 2026, the Great Hall and Conference Cent…" at bounding box center [905, 322] width 1229 height 59
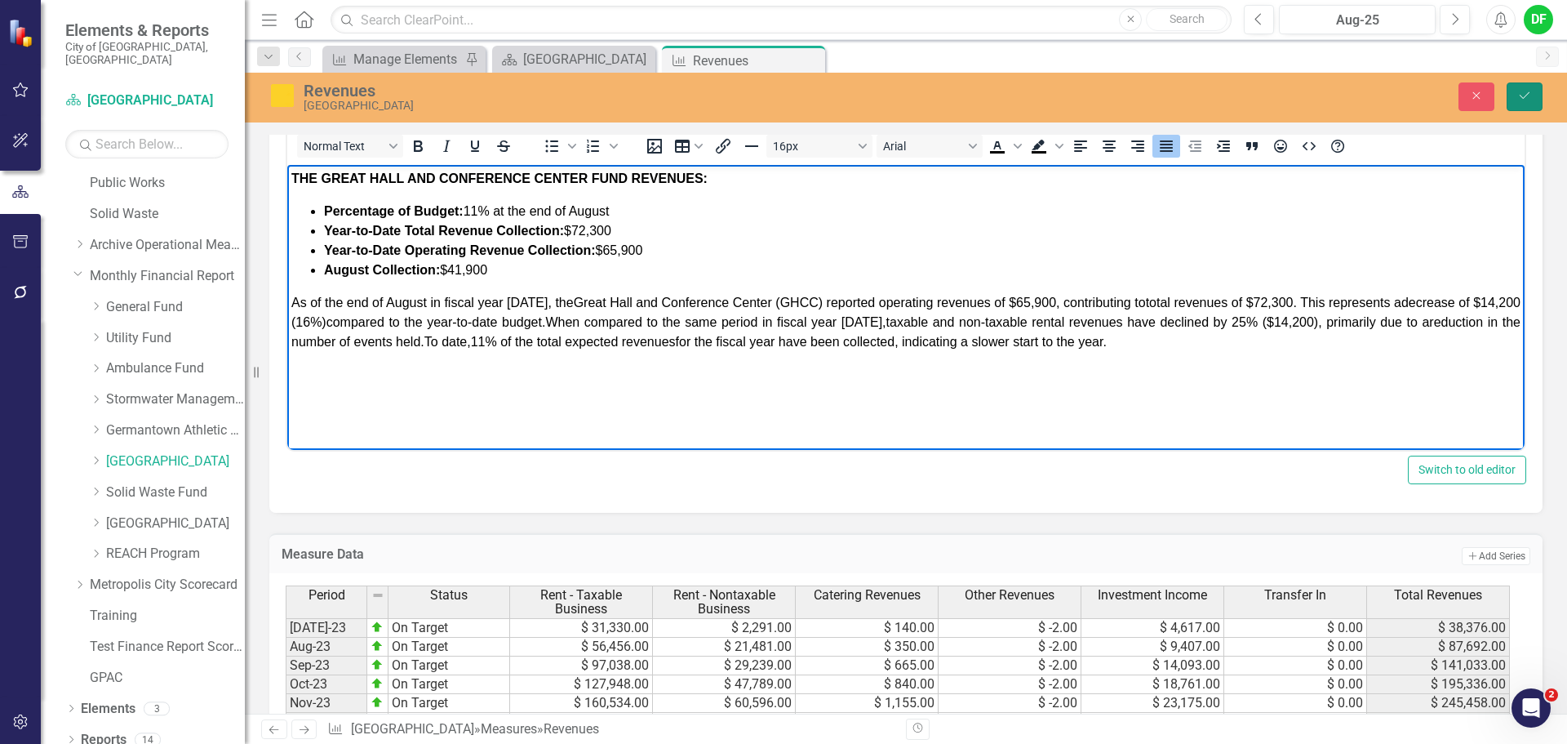
click at [1538, 100] on button "Save" at bounding box center [1525, 96] width 36 height 29
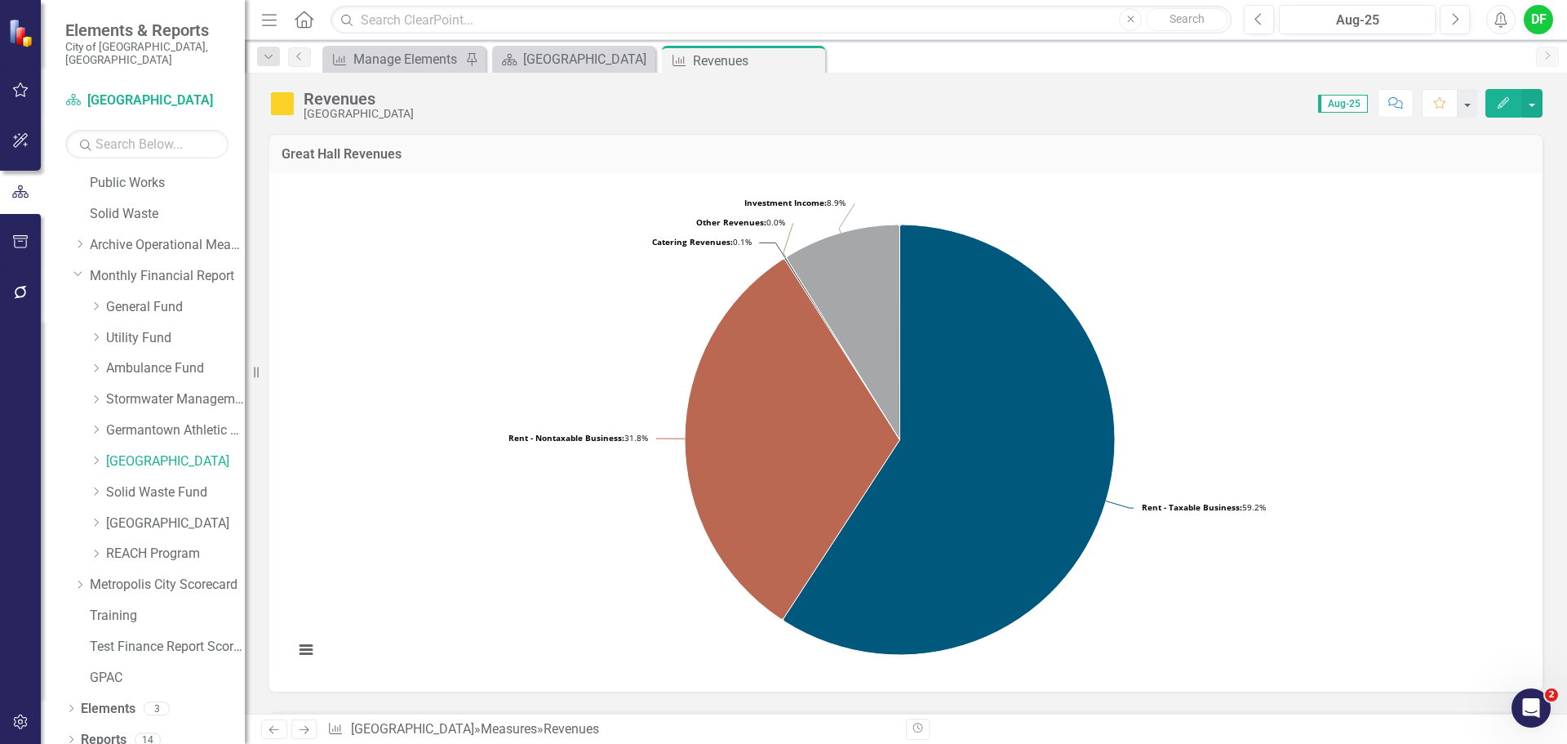
scroll to position [0, 0]
click at [812, 58] on icon at bounding box center [810, 60] width 9 height 9
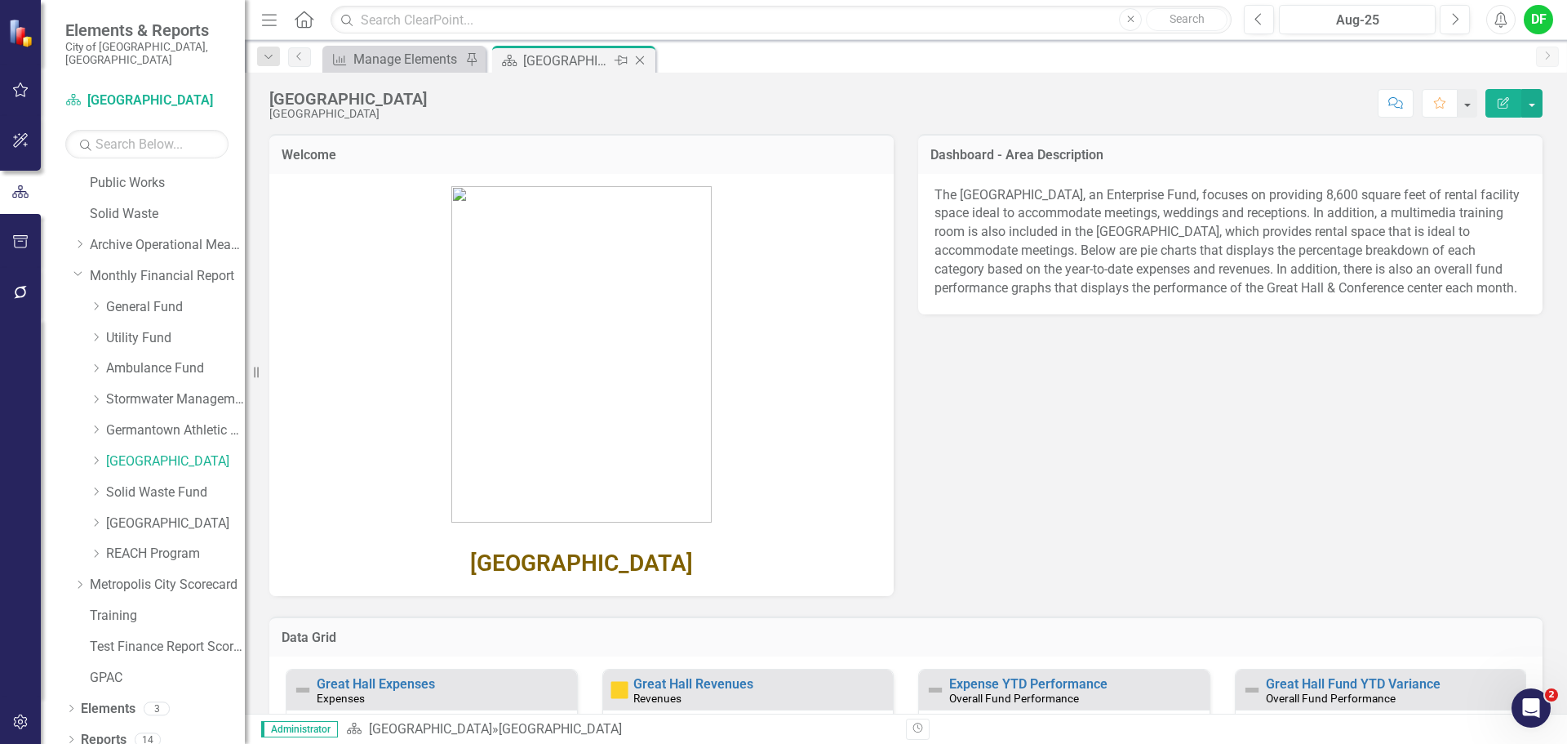
click at [641, 56] on icon "Close" at bounding box center [640, 60] width 16 height 13
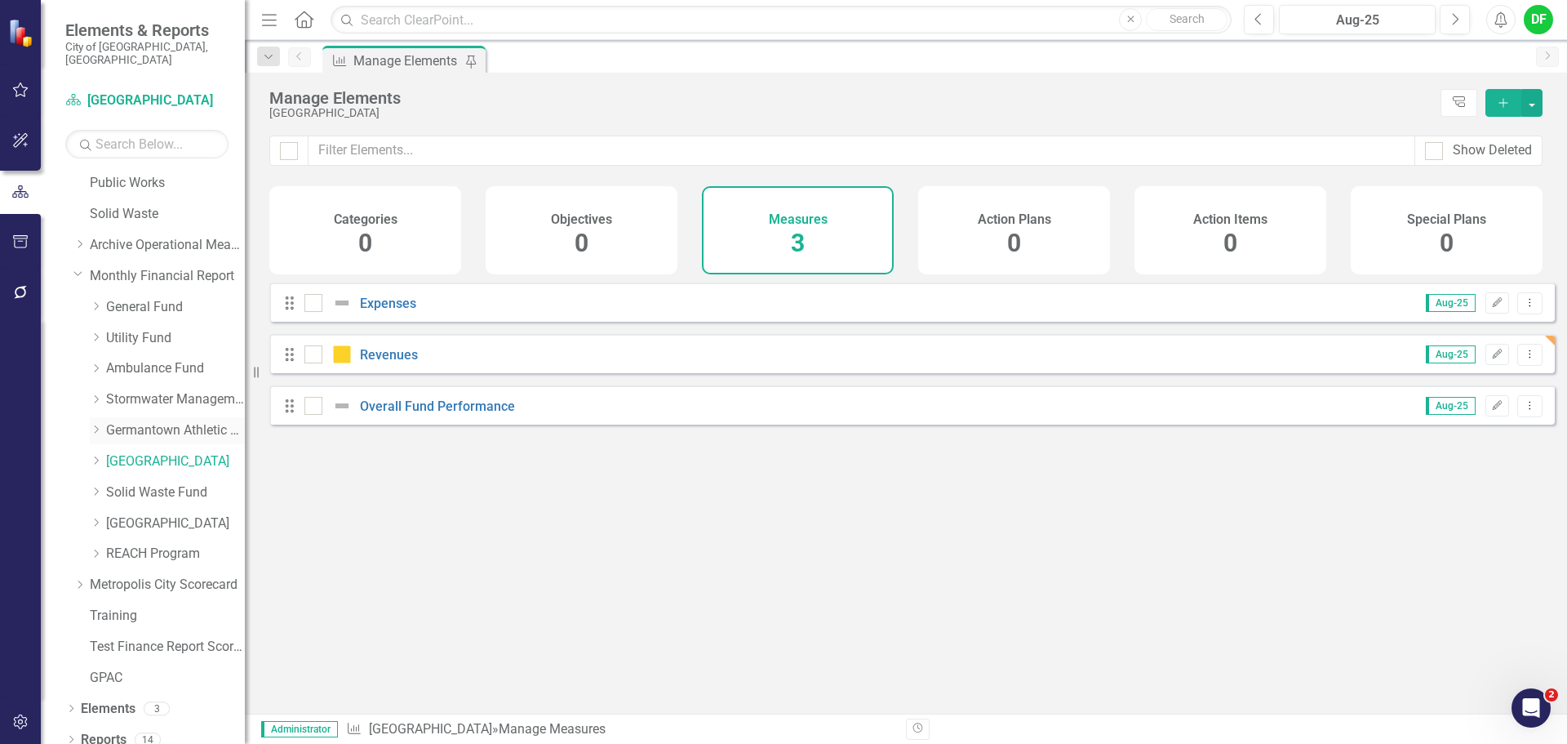
click at [140, 421] on link "Germantown Athletic Club" at bounding box center [175, 430] width 139 height 19
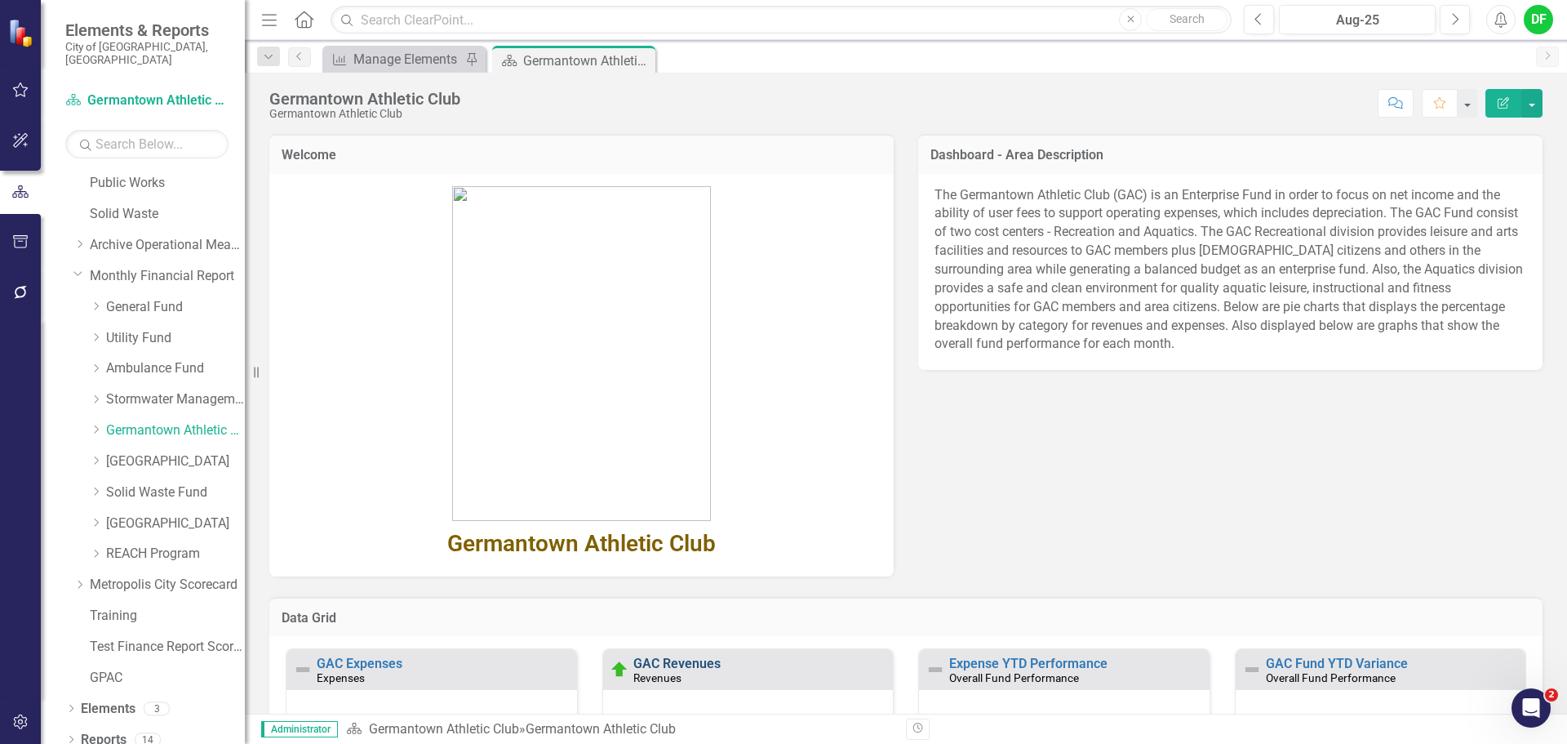
click at [675, 660] on link "GAC Revenues" at bounding box center [676, 663] width 87 height 16
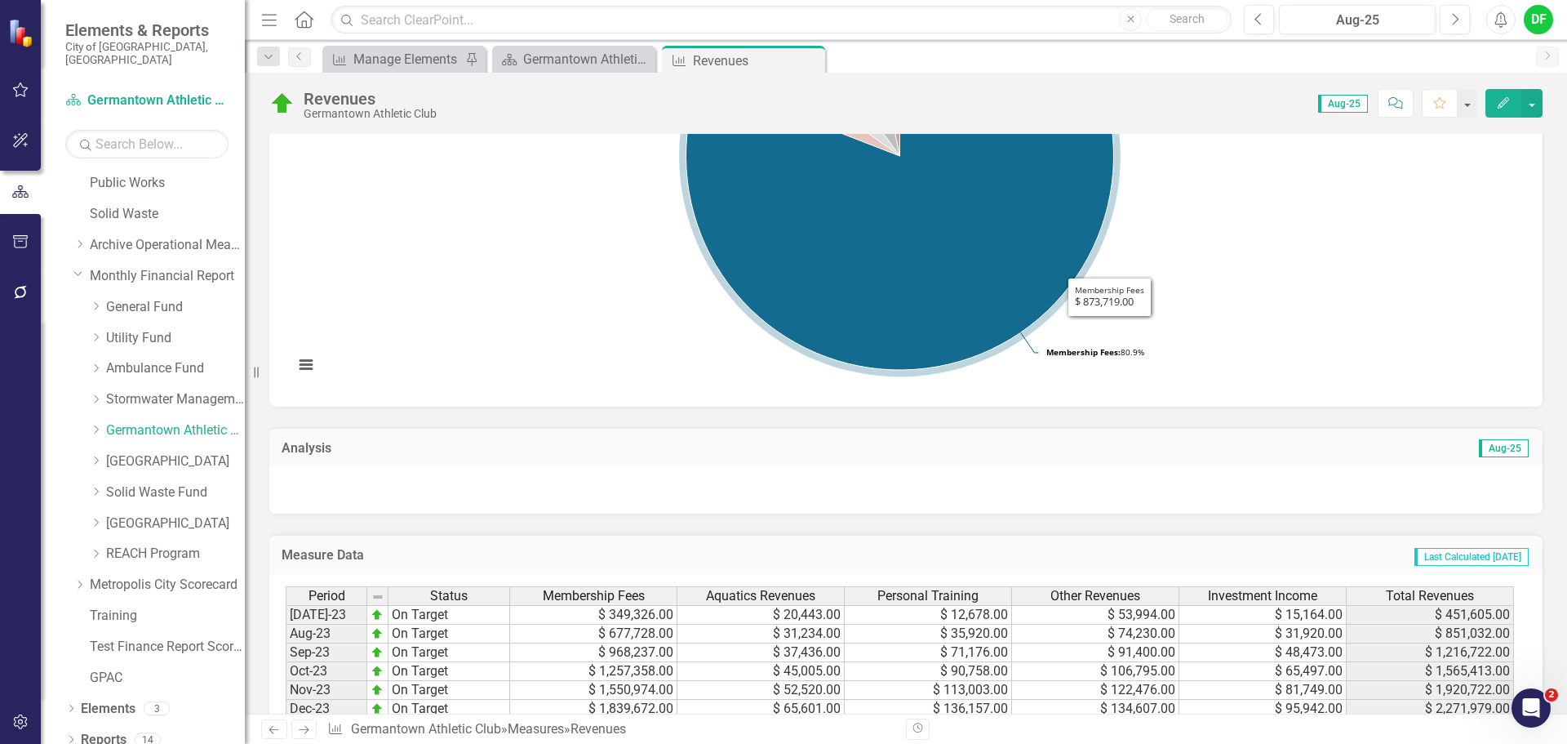
scroll to position [326, 0]
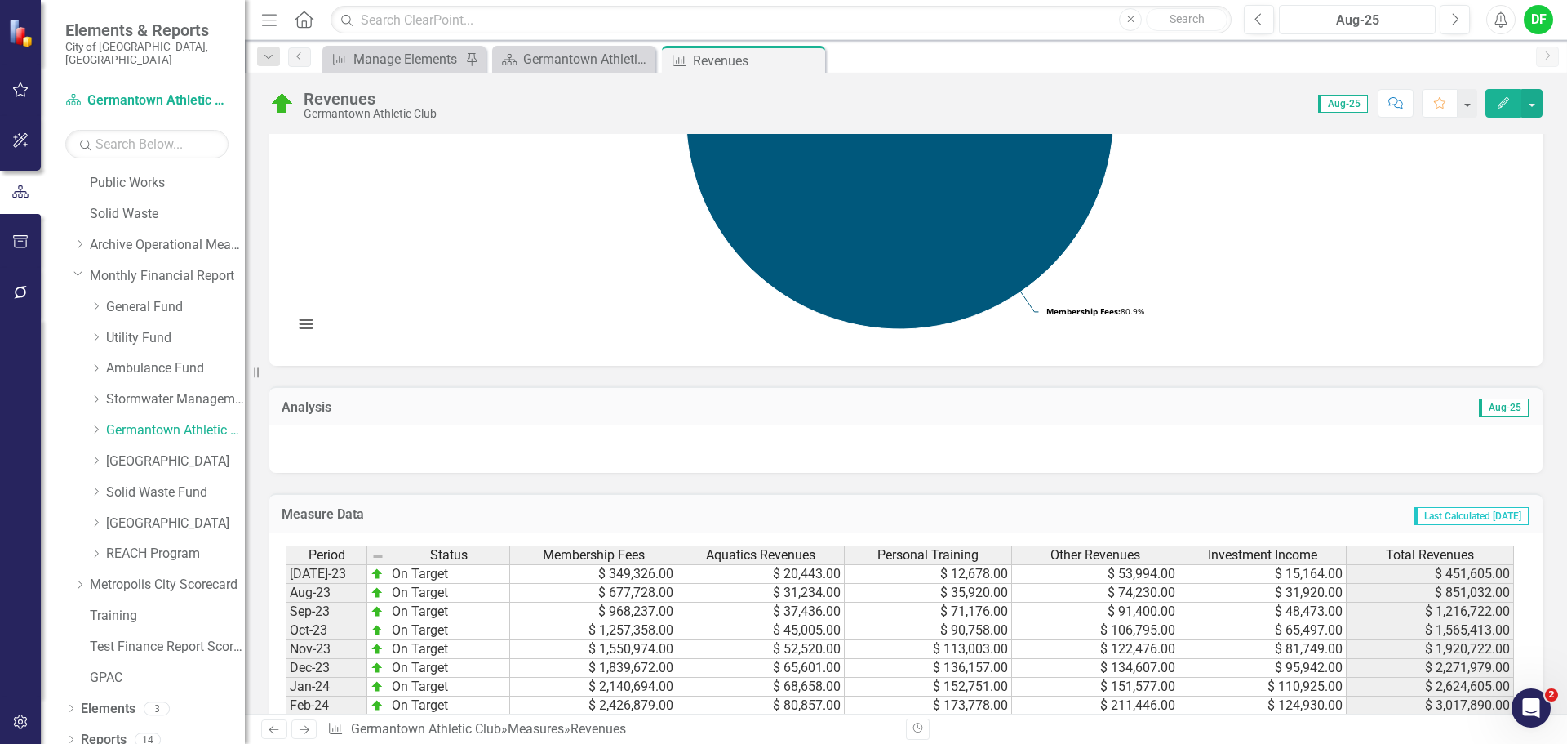
click at [1336, 24] on div "Aug-25" at bounding box center [1357, 21] width 145 height 20
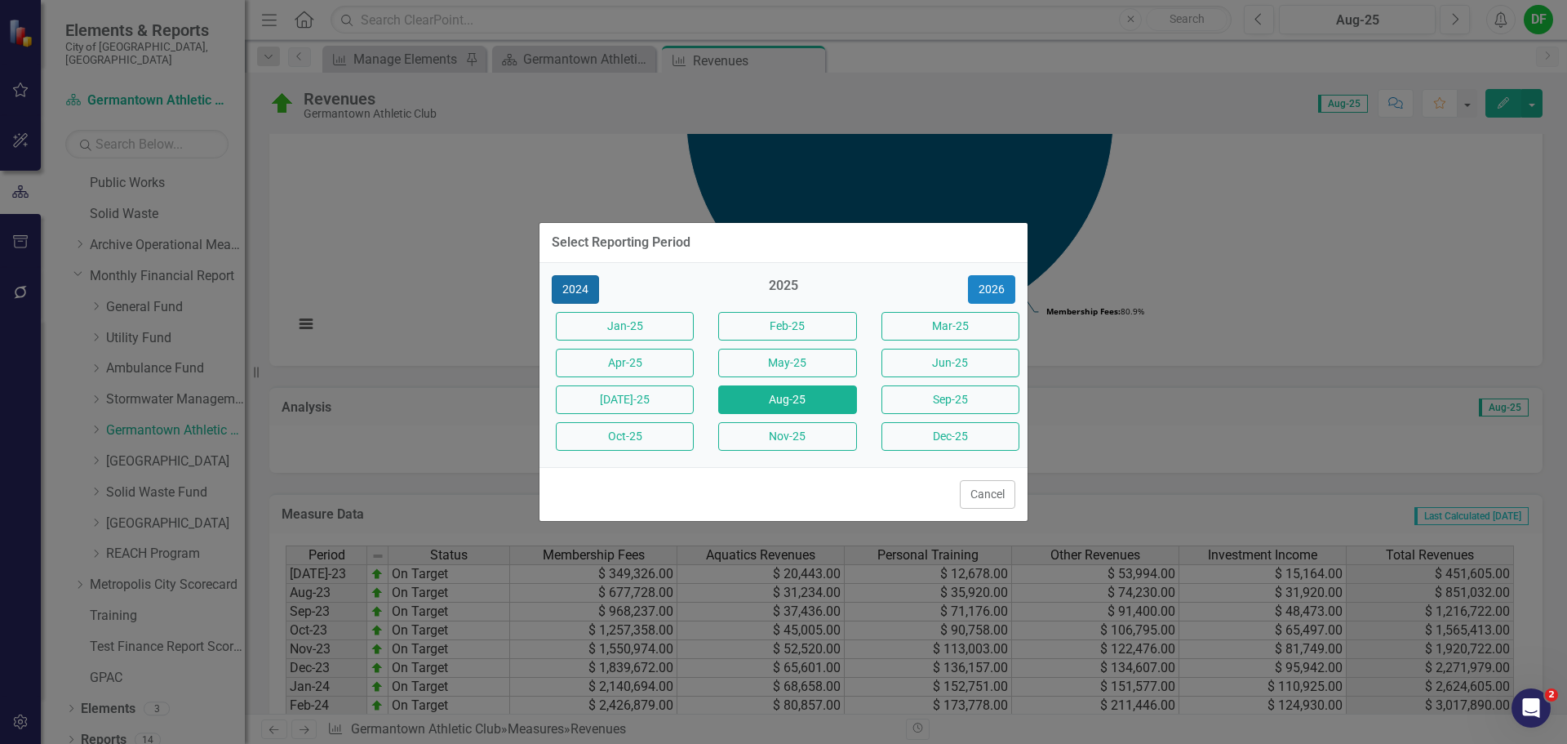
click at [592, 289] on button "2024" at bounding box center [575, 289] width 47 height 29
click at [751, 393] on button "Aug-24" at bounding box center [787, 399] width 138 height 29
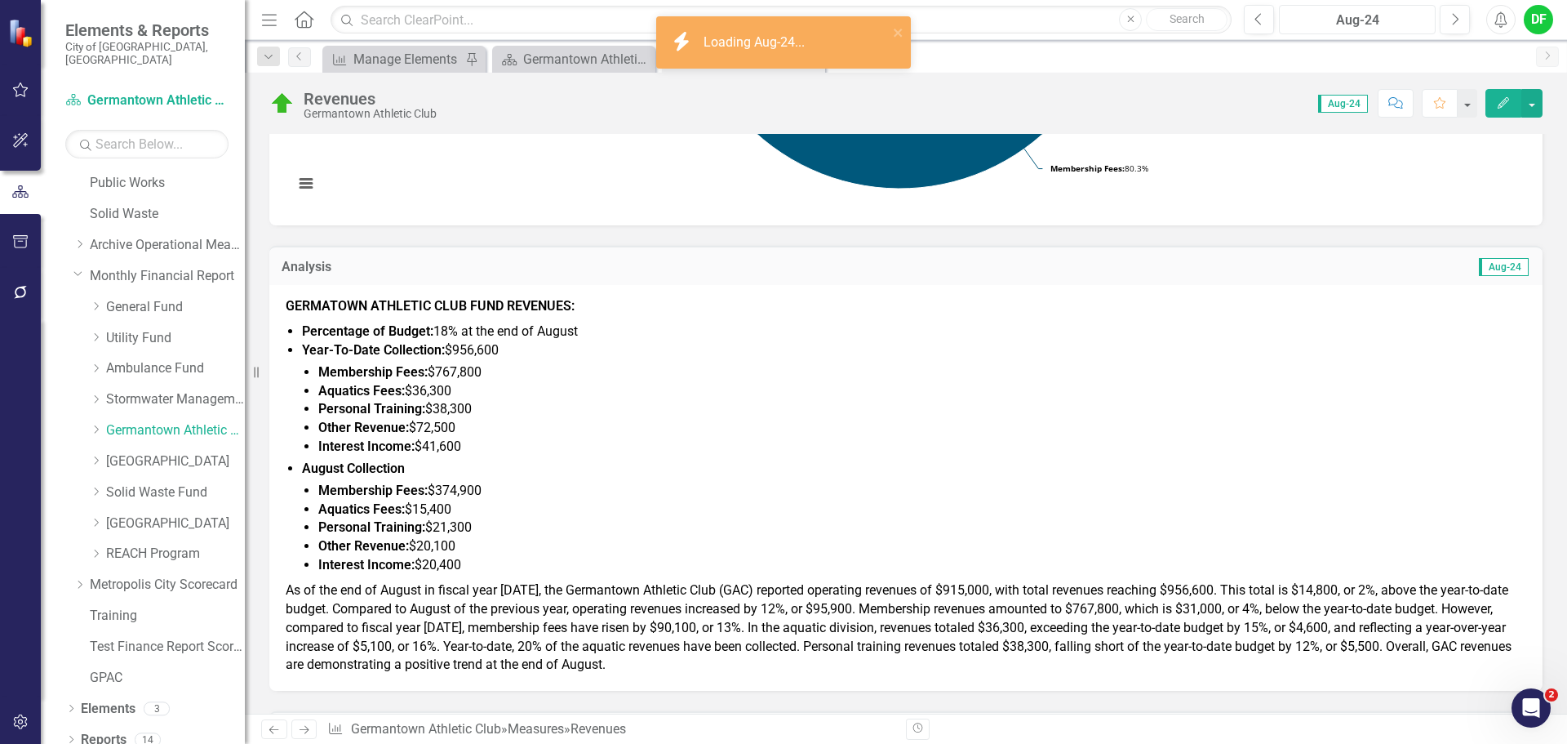
scroll to position [490, 0]
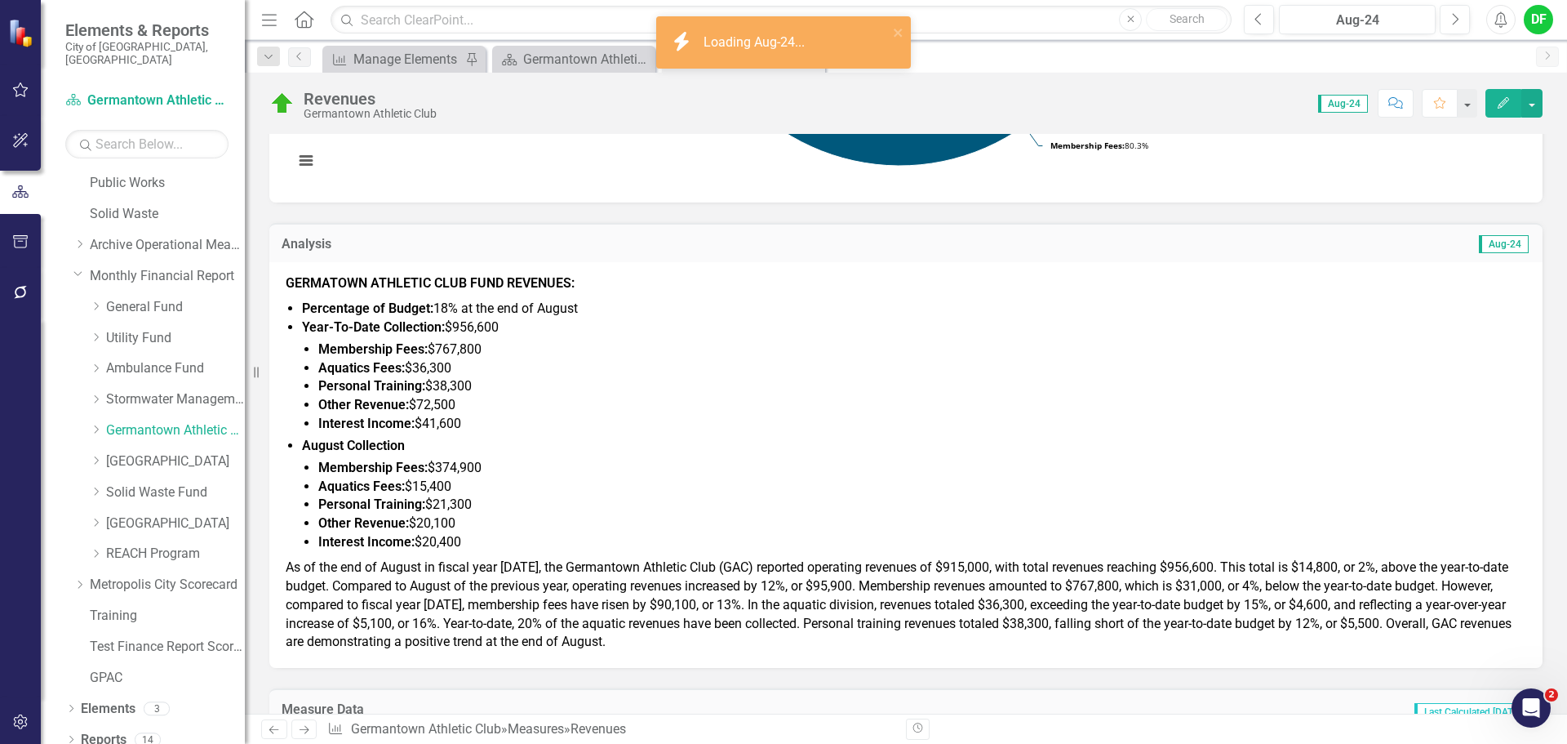
click at [562, 430] on li "Interest Income: $41,600" at bounding box center [922, 424] width 1208 height 19
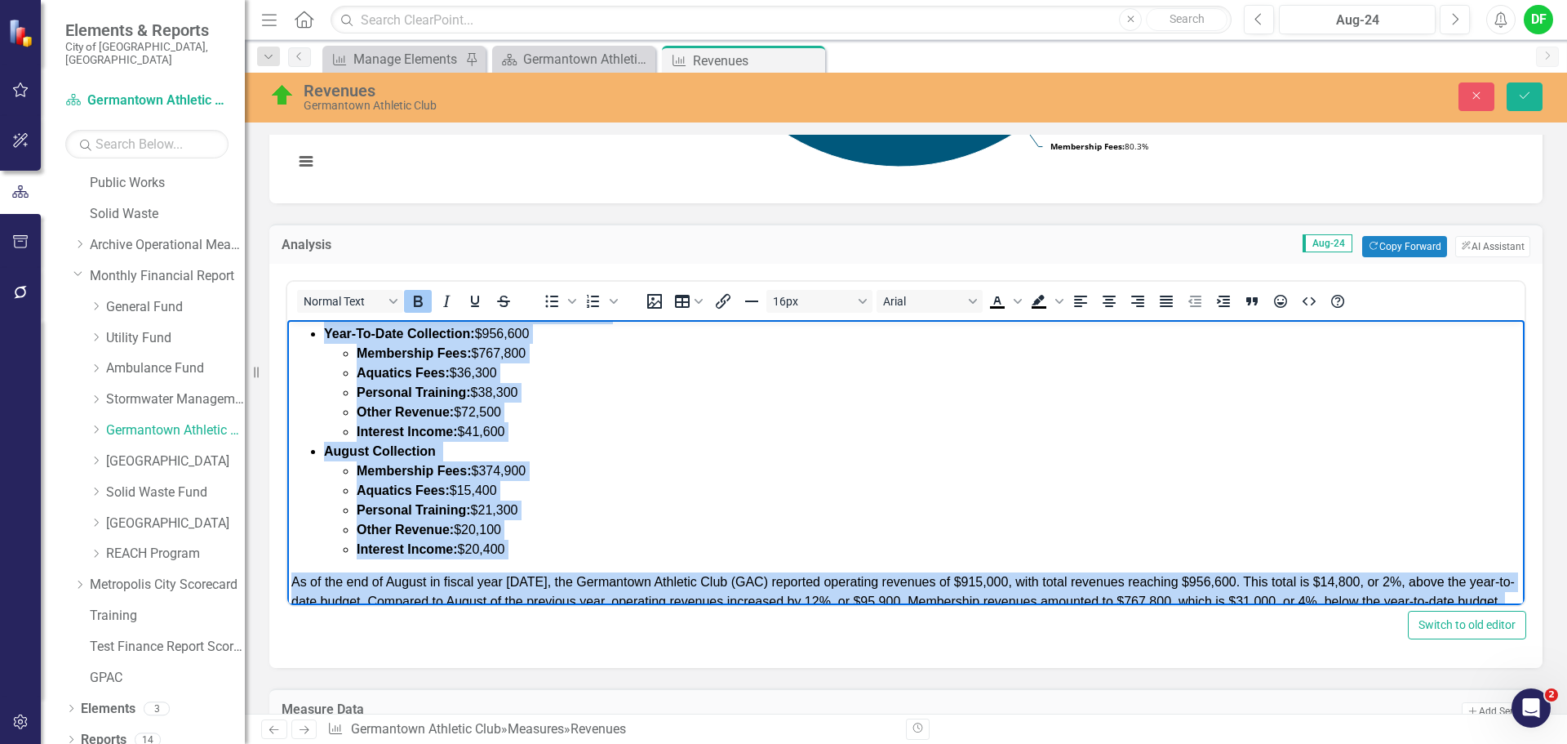
scroll to position [135, 0]
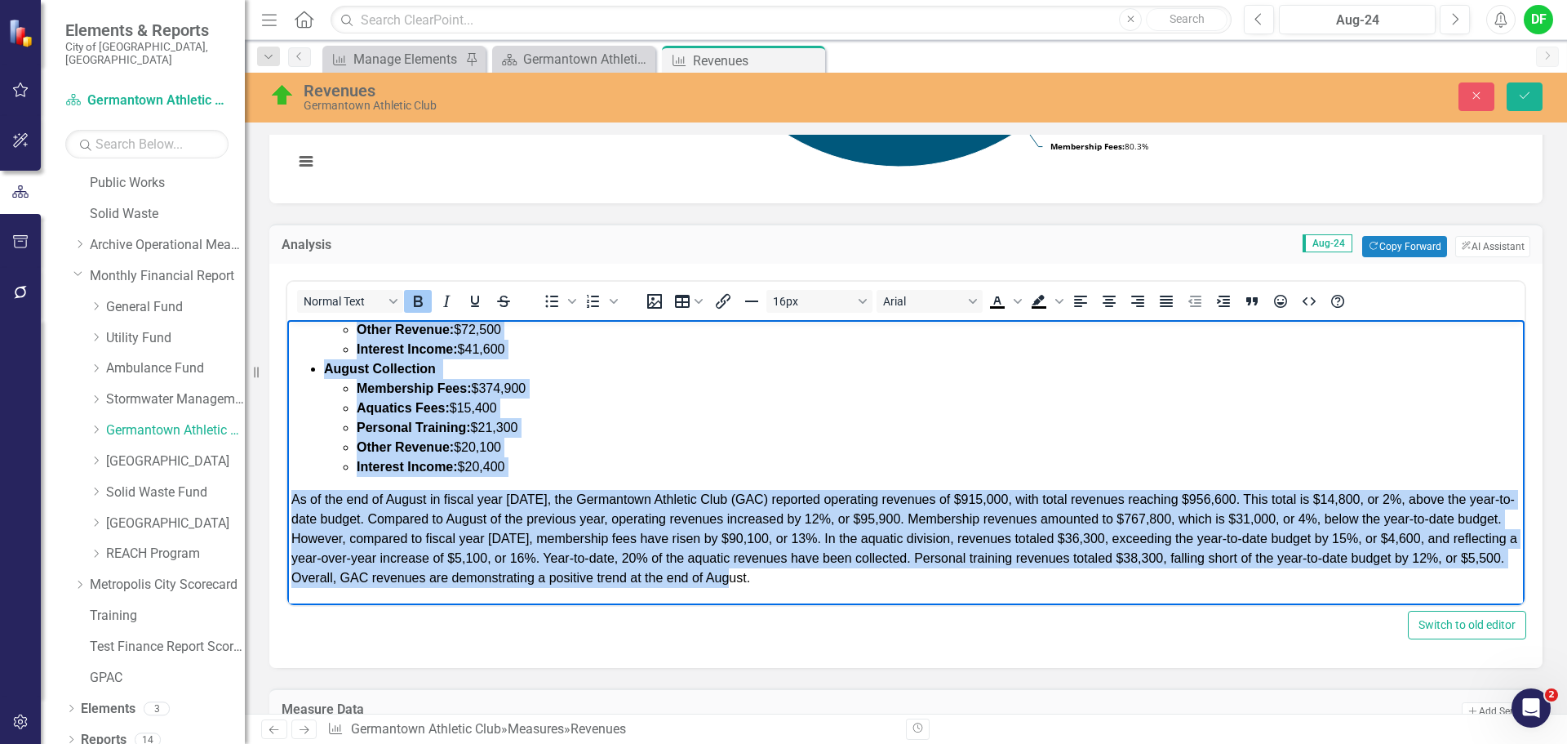
drag, startPoint x: 294, startPoint y: 330, endPoint x: 1189, endPoint y: 934, distance: 1080.1
click at [901, 605] on html "GERMATOWN ATHLETIC CLUB FUND REVENUES: Percentage of Budget: 18% at the end of …" at bounding box center [905, 395] width 1237 height 420
copy body "GERMATOWN ATHLETIC CLUB FUND REVENUES: Percentage of Budget: 18% at the end of …"
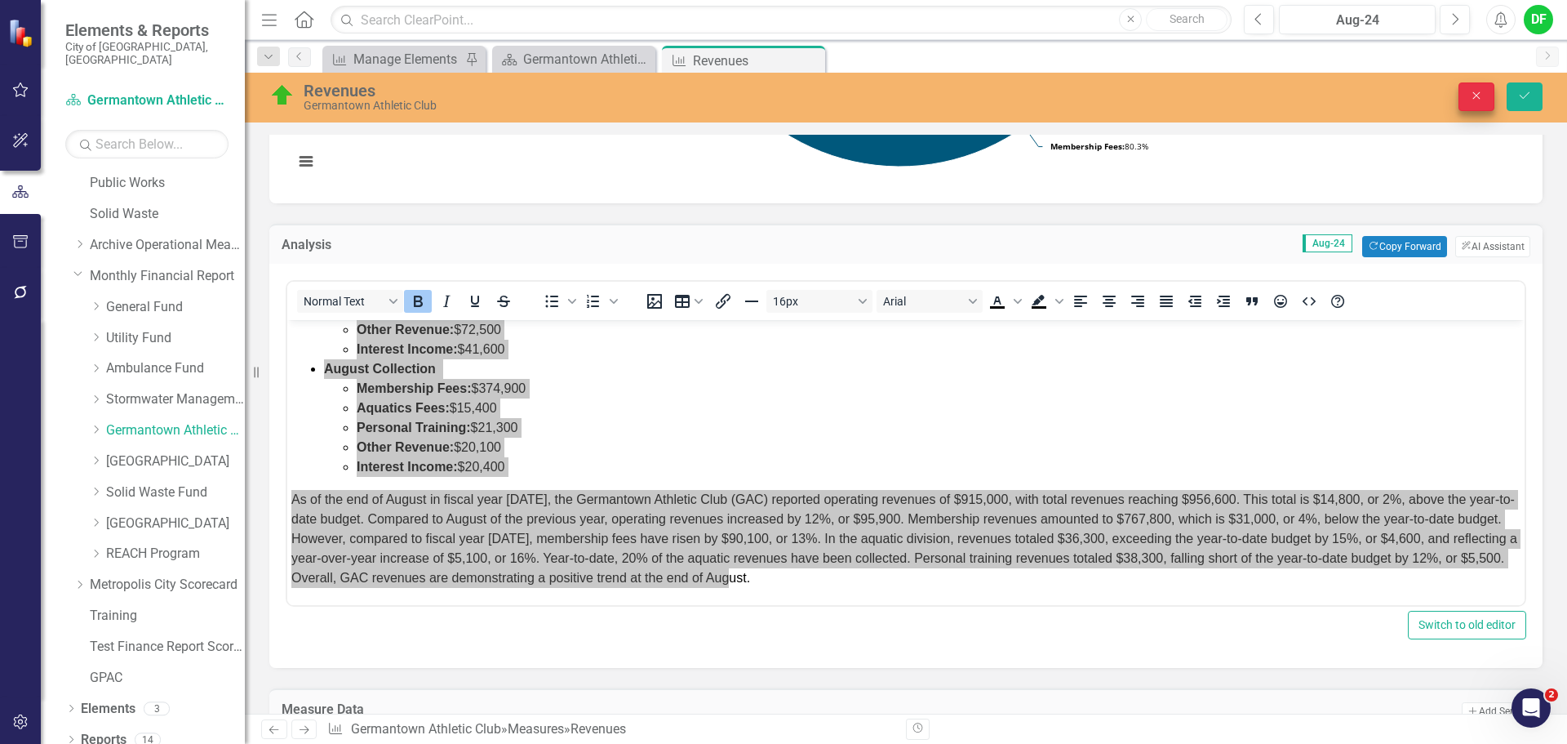
click at [1471, 98] on icon "Close" at bounding box center [1476, 95] width 15 height 11
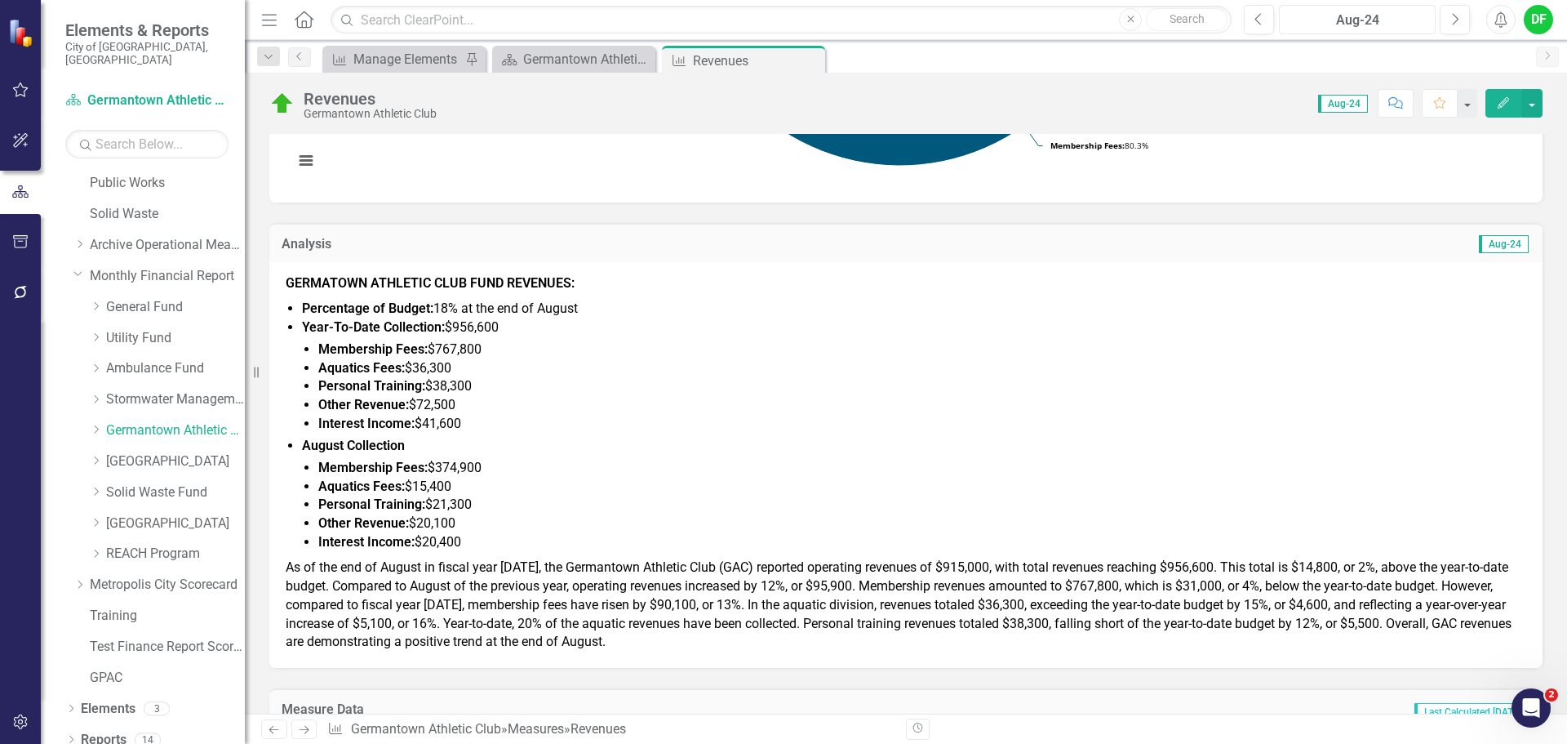
click at [1325, 21] on div "Aug-24" at bounding box center [1357, 21] width 145 height 20
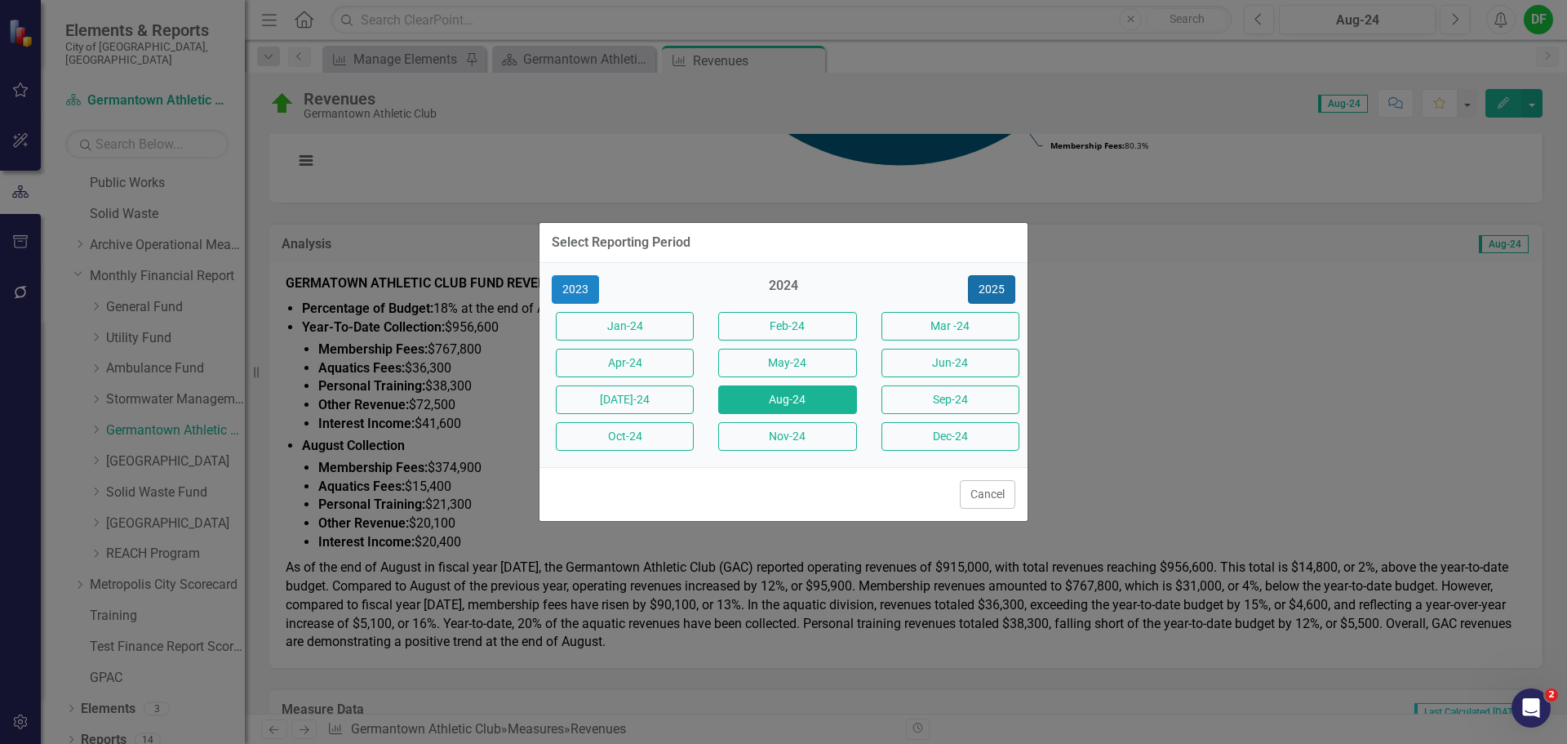
click at [987, 294] on button "2025" at bounding box center [991, 289] width 47 height 29
click at [769, 401] on button "Aug-25" at bounding box center [787, 399] width 138 height 29
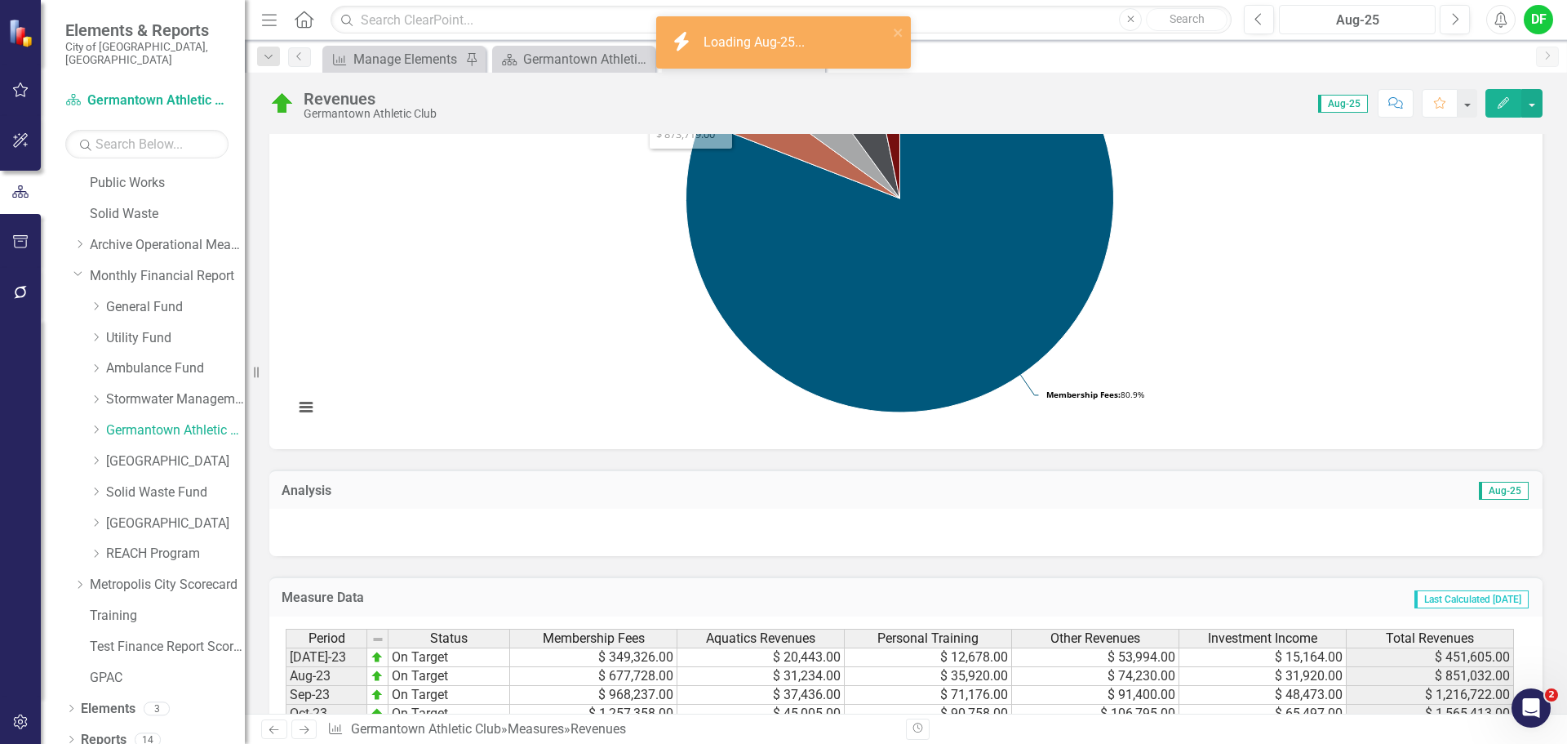
scroll to position [408, 0]
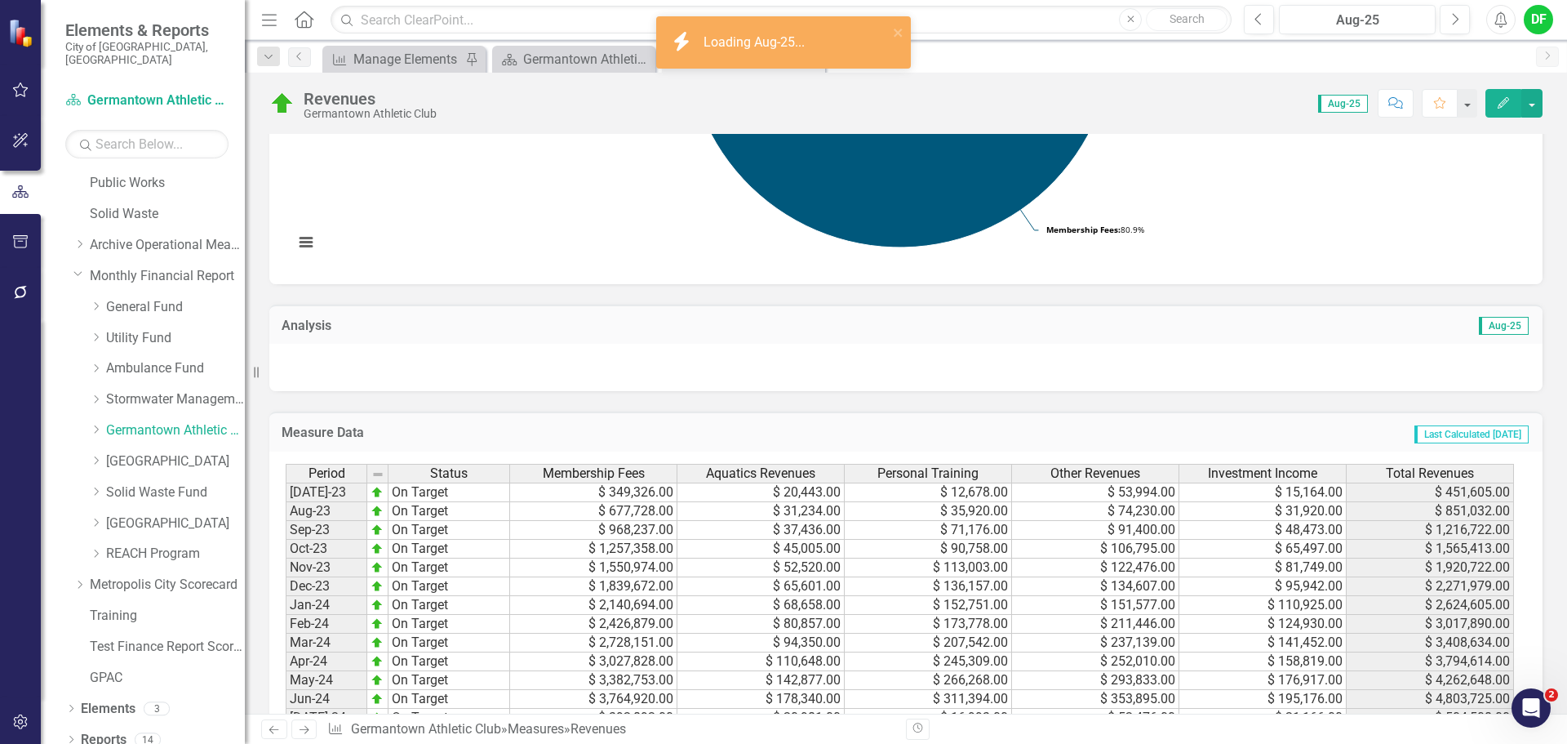
click at [331, 366] on div at bounding box center [905, 367] width 1273 height 47
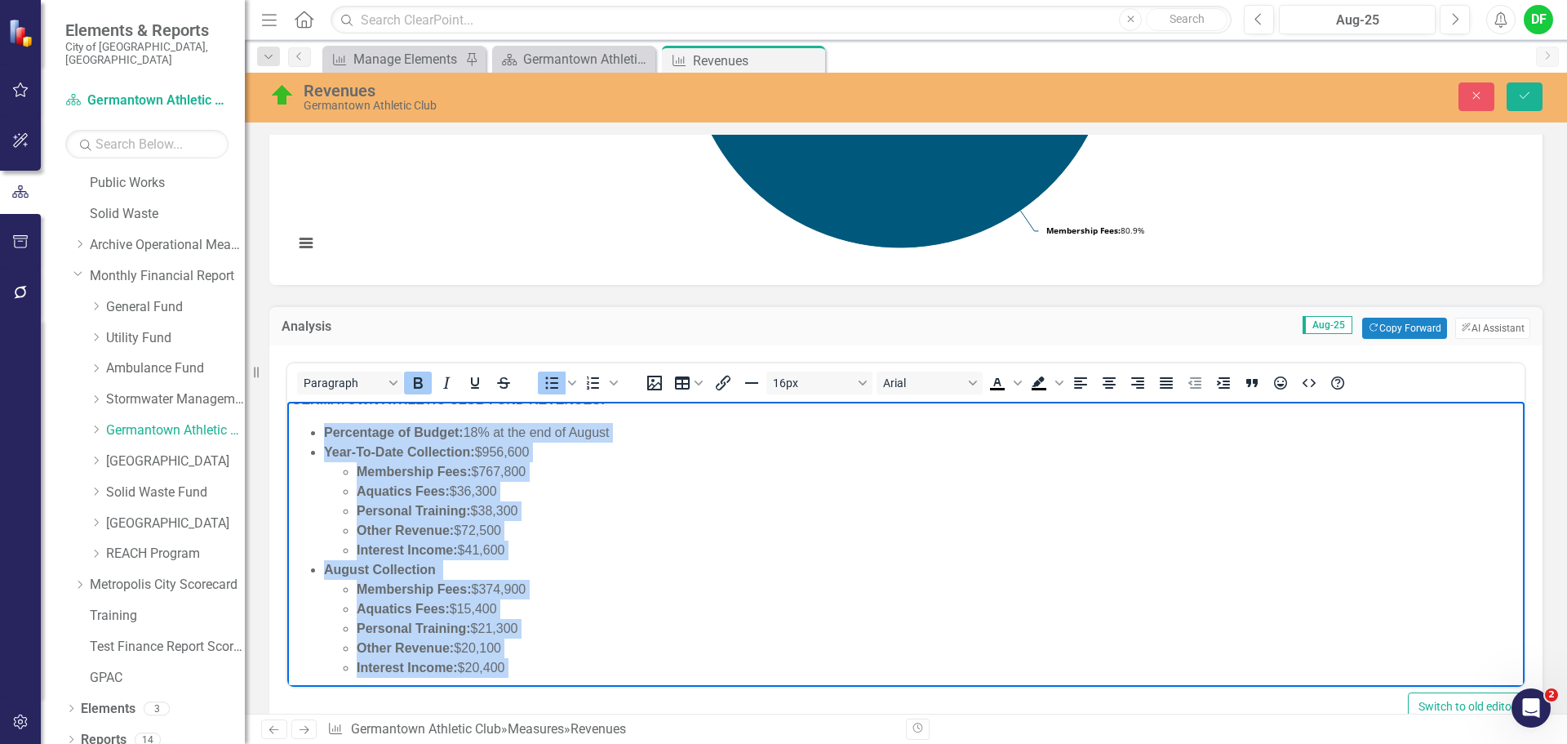
scroll to position [0, 0]
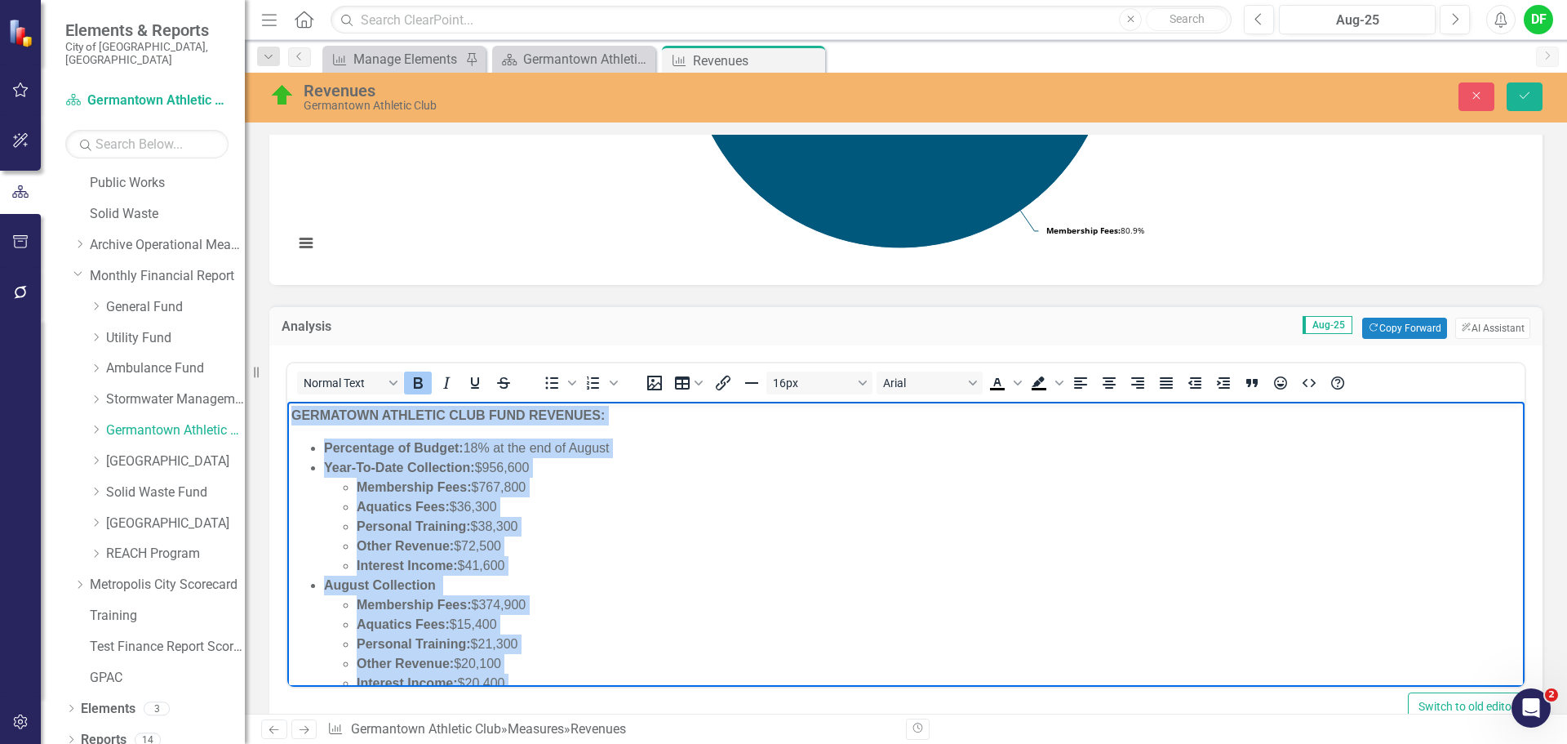
drag, startPoint x: 868, startPoint y: 665, endPoint x: 581, endPoint y: 802, distance: 317.6
click at [294, 402] on html "GERMATOWN ATHLETIC CLUB FUND REVENUES: Percentage of Budget: 18% at the end of …" at bounding box center [905, 612] width 1237 height 420
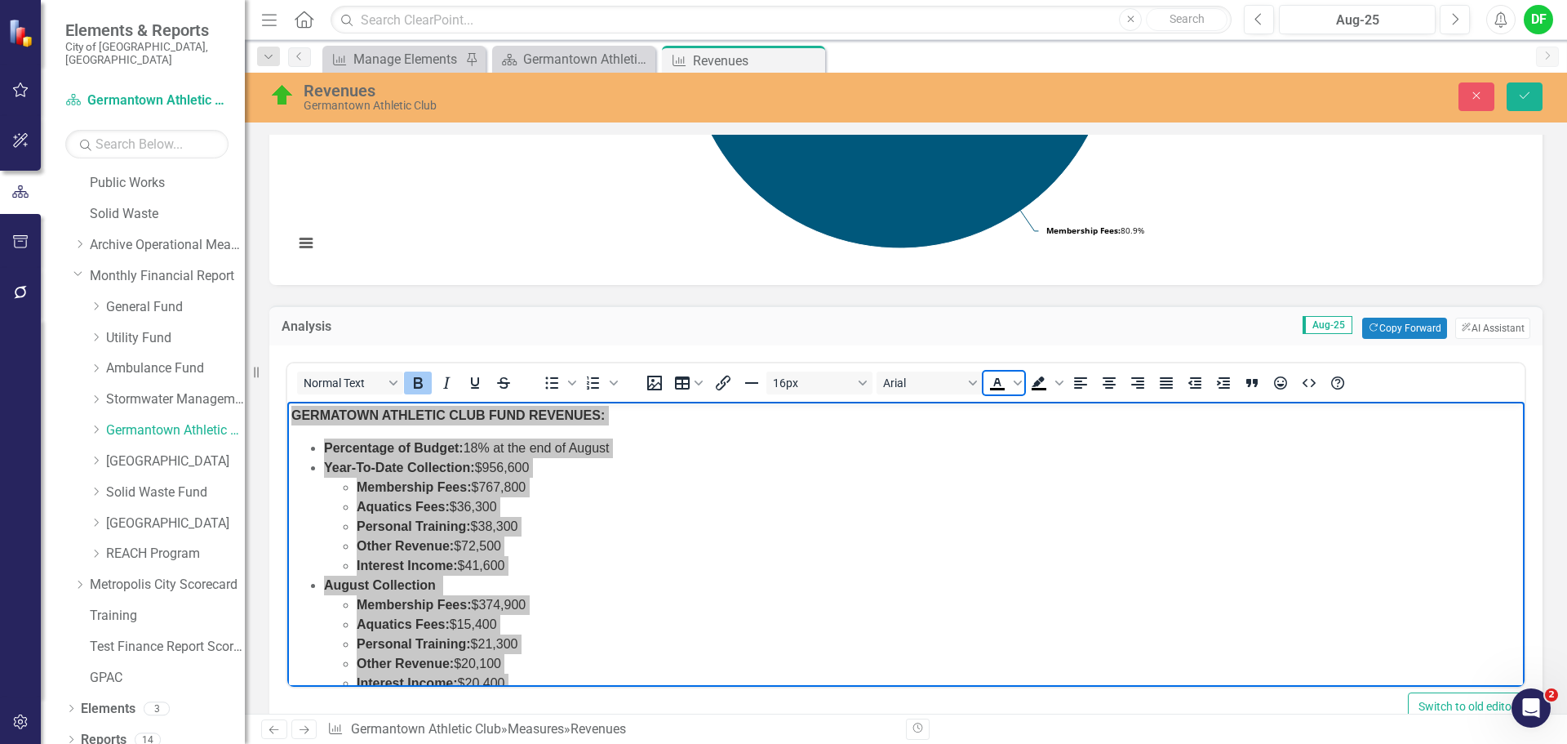
click at [1005, 379] on icon "Text color Black" at bounding box center [998, 383] width 20 height 20
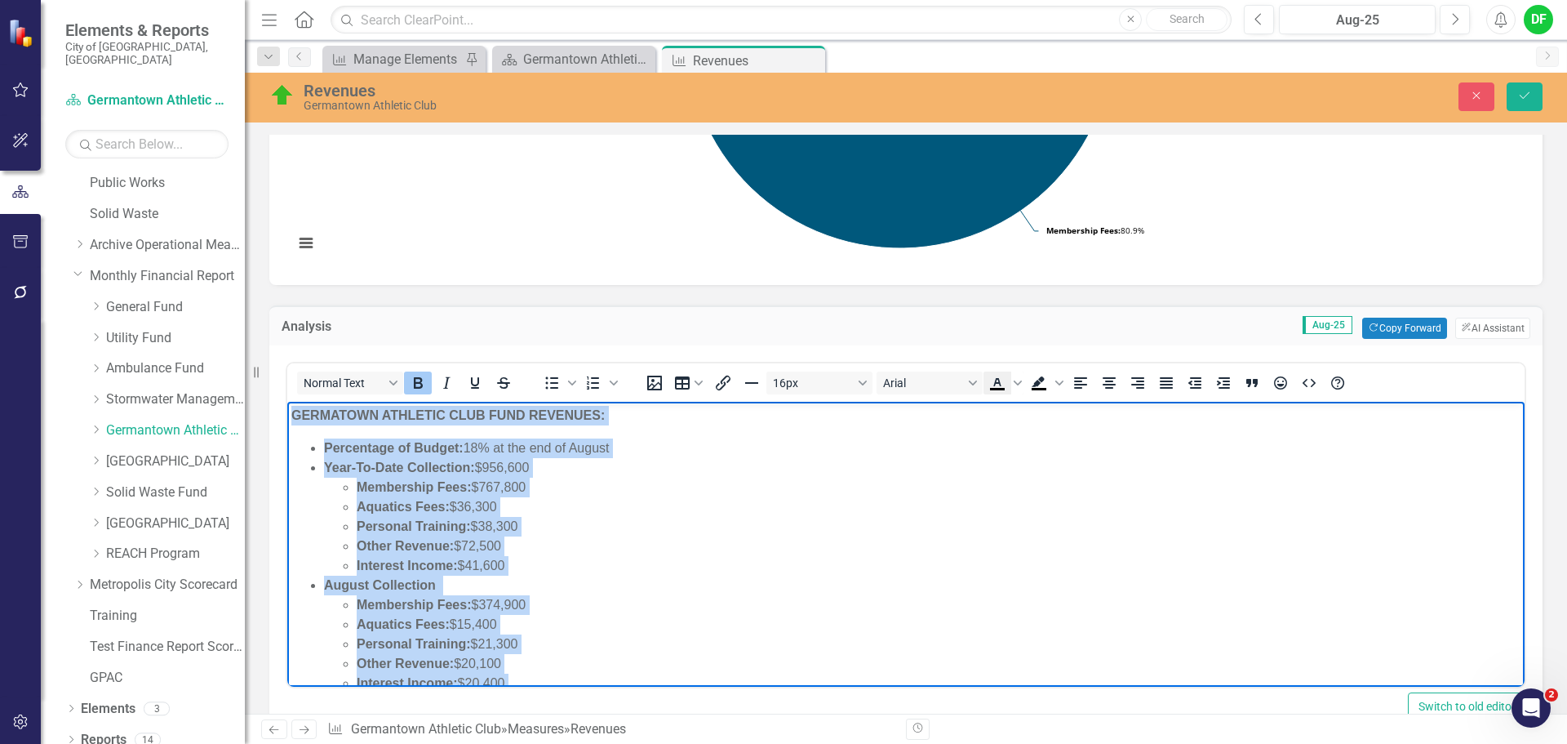
scroll to position [4, 0]
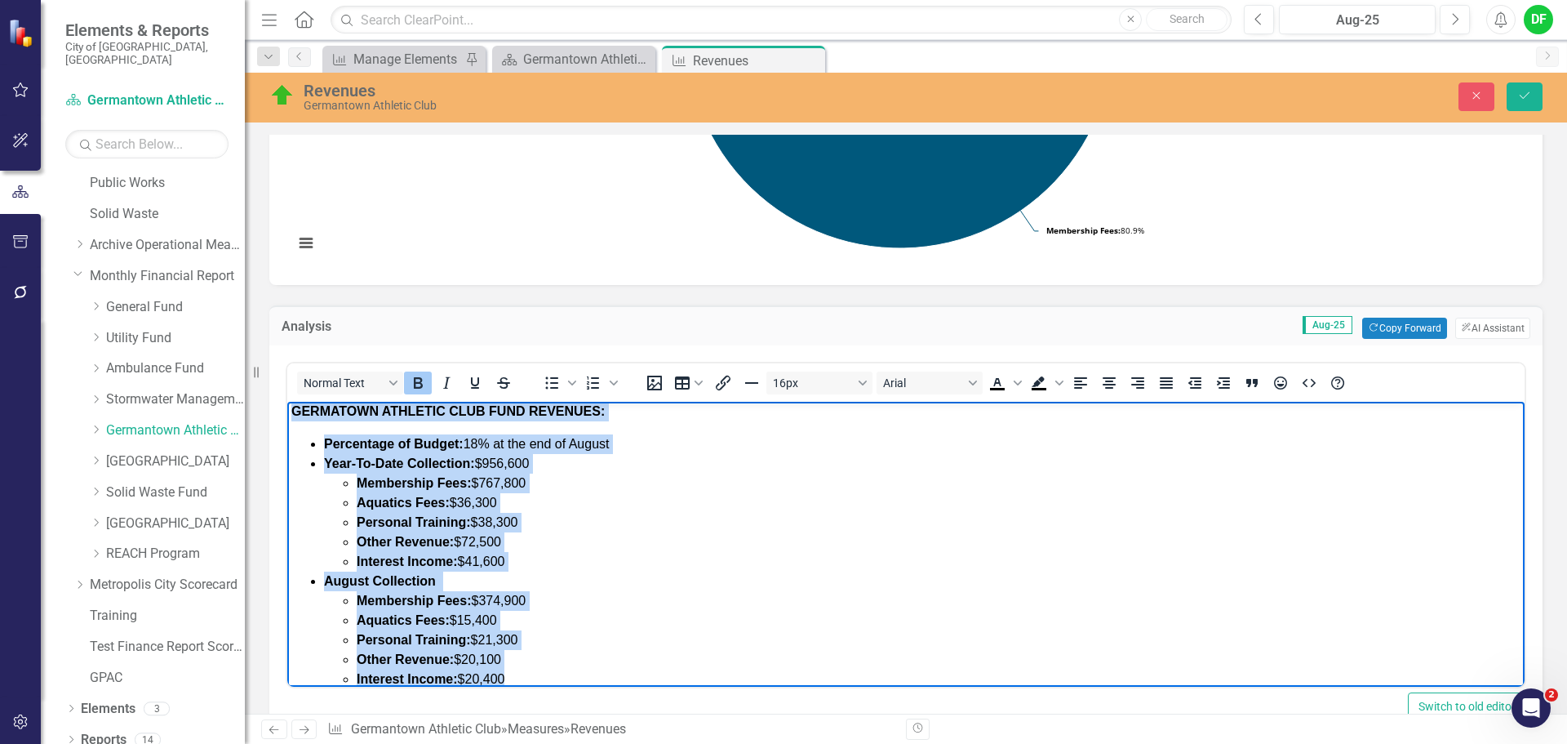
click at [485, 444] on span "Percentage of Budget: 18% at the end of August" at bounding box center [467, 444] width 286 height 14
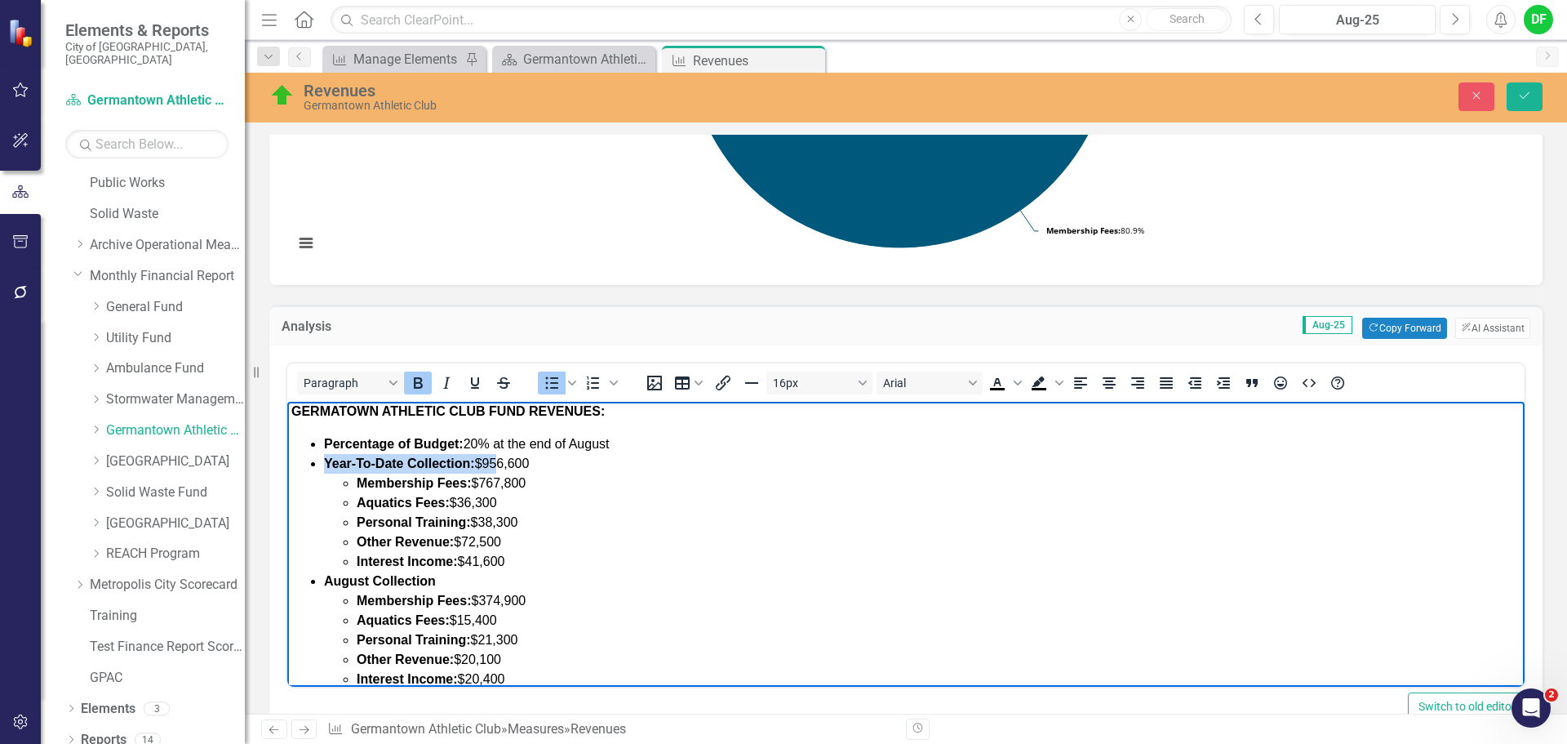
drag, startPoint x: 544, startPoint y: 461, endPoint x: 495, endPoint y: 463, distance: 48.2
click at [495, 463] on li "Year-To-Date Collection: $956,600 Membership Fees: $767,800 Aquatics Fees: $36,…" at bounding box center [922, 513] width 1197 height 118
click at [566, 466] on li "Year-To-Date Collection: $956,600 Membership Fees: $767,800 Aquatics Fees: $36,…" at bounding box center [922, 513] width 1197 height 118
drag, startPoint x: 548, startPoint y: 464, endPoint x: 501, endPoint y: 463, distance: 46.5
click at [501, 463] on li "Year-To-Date Collection: $956,600 Membership Fees: $767,800 Aquatics Fees: $36,…" at bounding box center [922, 513] width 1197 height 118
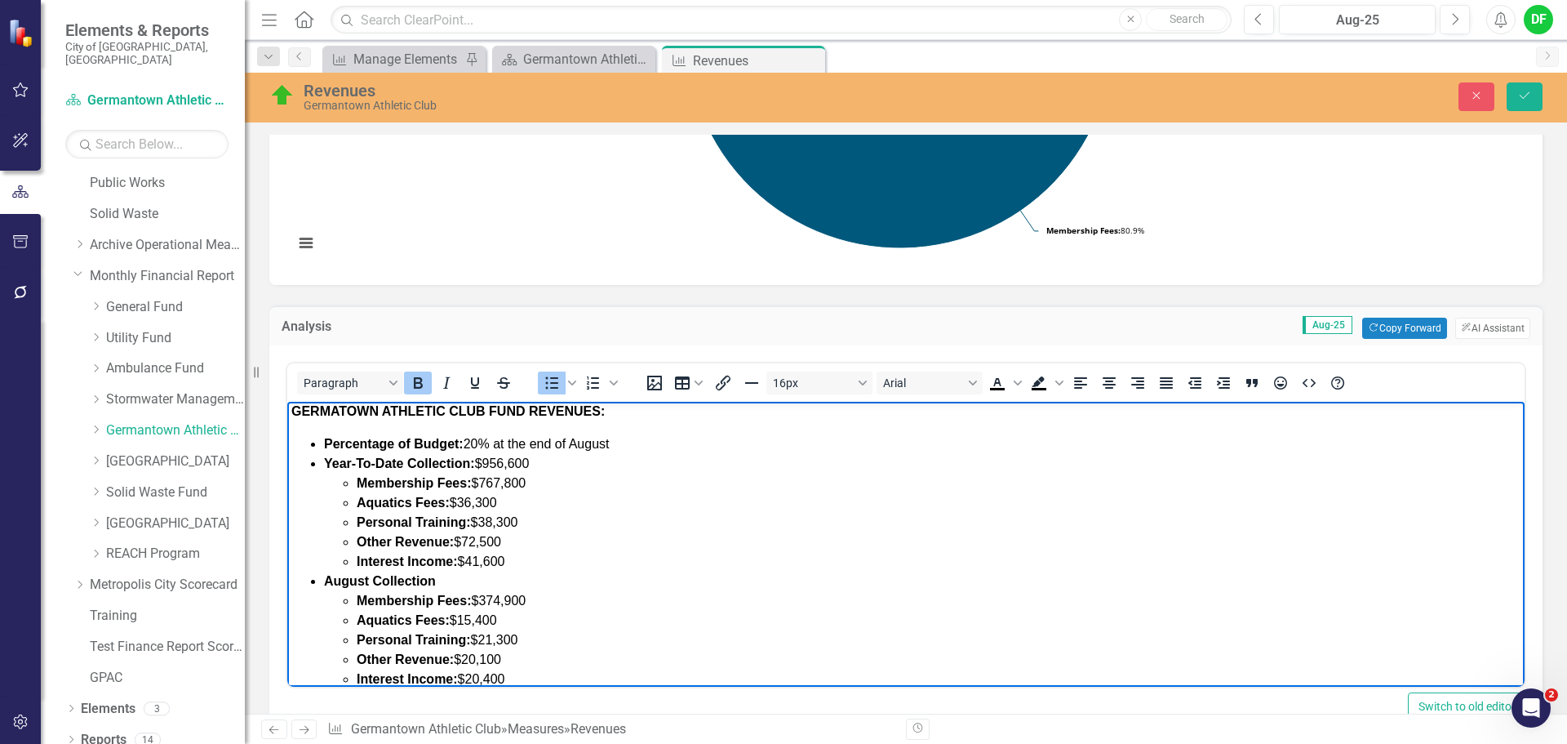
click at [523, 462] on span "Year-To-Date Collection: $956,600" at bounding box center [426, 463] width 205 height 14
drag, startPoint x: 488, startPoint y: 462, endPoint x: 538, endPoint y: 462, distance: 49.8
click at [538, 462] on li "Year-To-Date Collection: $956,600 Membership Fees: $767,800 Aquatics Fees: $36,…" at bounding box center [922, 513] width 1197 height 118
click at [535, 463] on li "Year-To-Date Collection: $956,600 Membership Fees: $767,800 Aquatics Fees: $36,…" at bounding box center [922, 513] width 1197 height 118
click at [534, 463] on li "Year-To-Date Collection: $956,600 Membership Fees: $767,800 Aquatics Fees: $36,…" at bounding box center [922, 513] width 1197 height 118
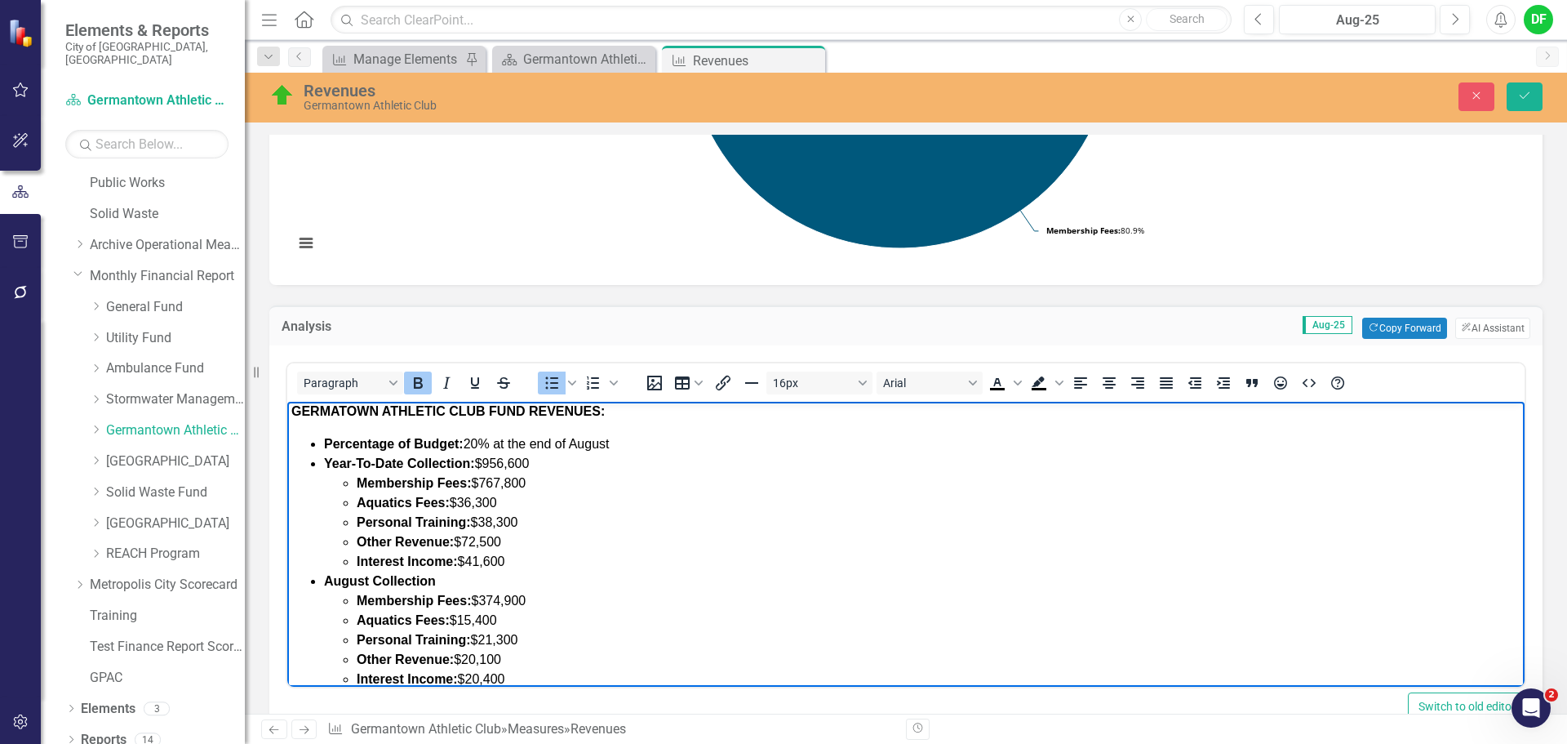
click at [525, 463] on span "Year-To-Date Collection: $956,600" at bounding box center [426, 463] width 205 height 14
click at [534, 484] on li "Membership Fees: $767,800" at bounding box center [939, 483] width 1164 height 20
click at [513, 502] on li "Aquatics Fees: $36,300" at bounding box center [939, 503] width 1164 height 20
click at [532, 520] on li "Personal Training: $38,300" at bounding box center [939, 523] width 1164 height 20
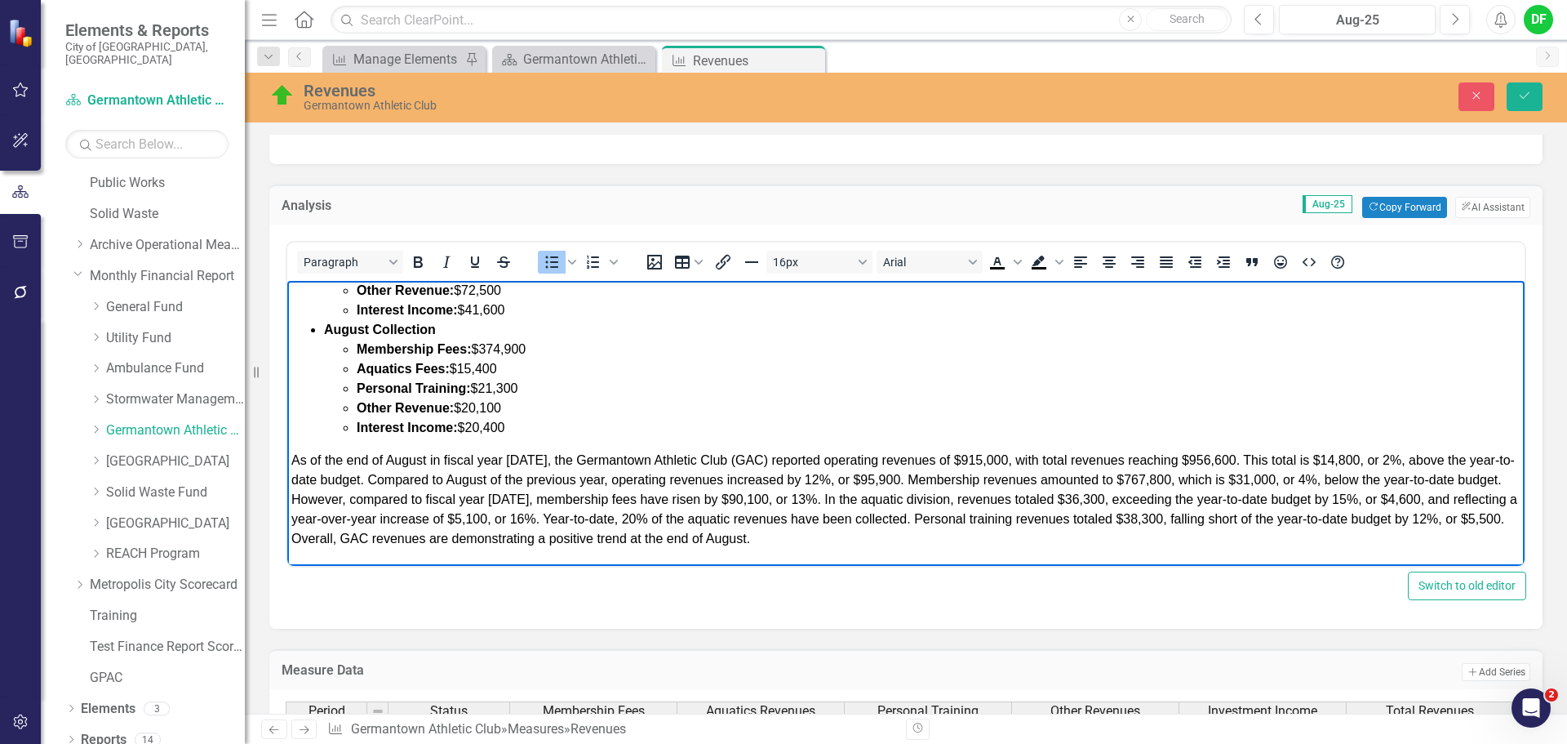
scroll to position [326, 0]
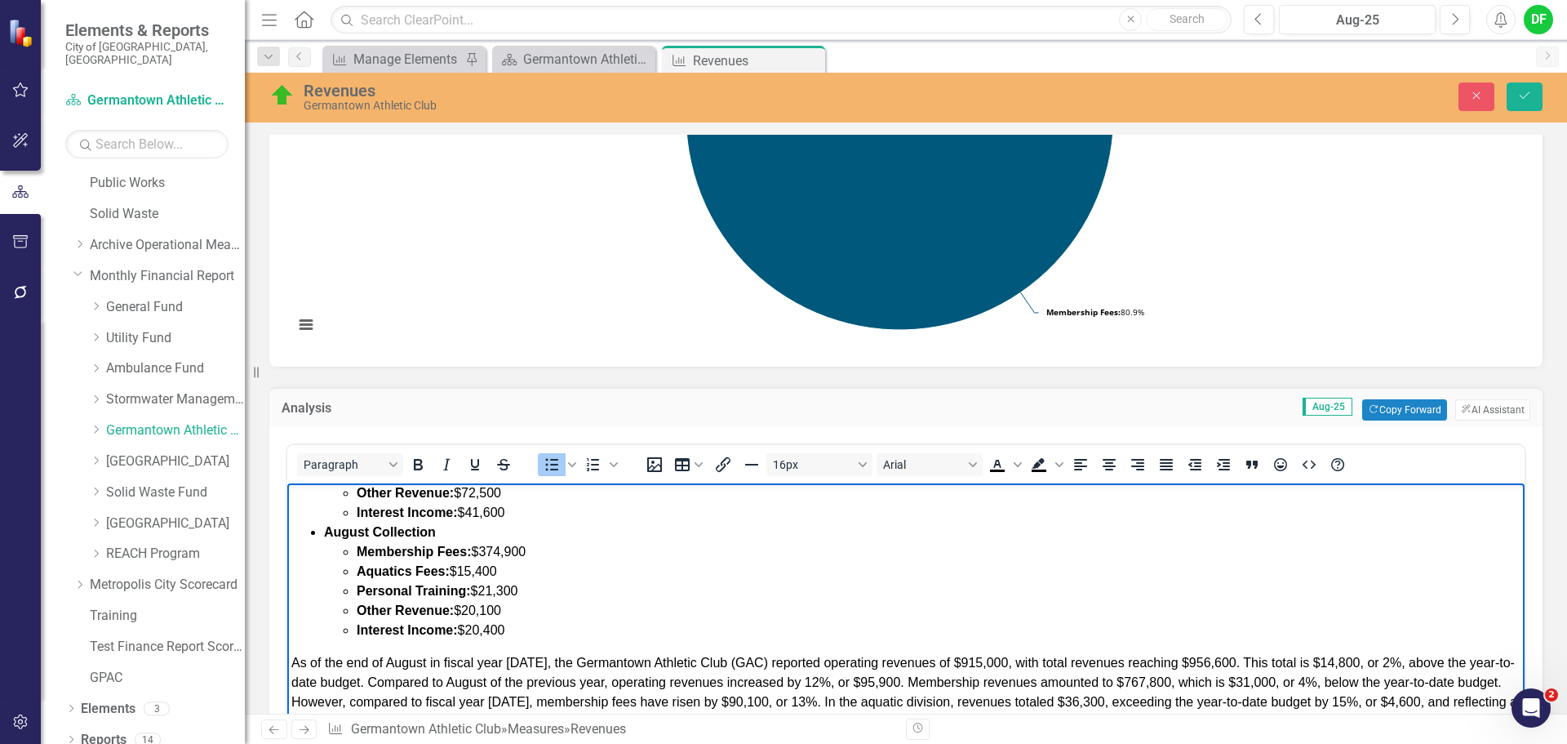
click at [506, 495] on li "Other Revenue: $72,500" at bounding box center [939, 493] width 1164 height 20
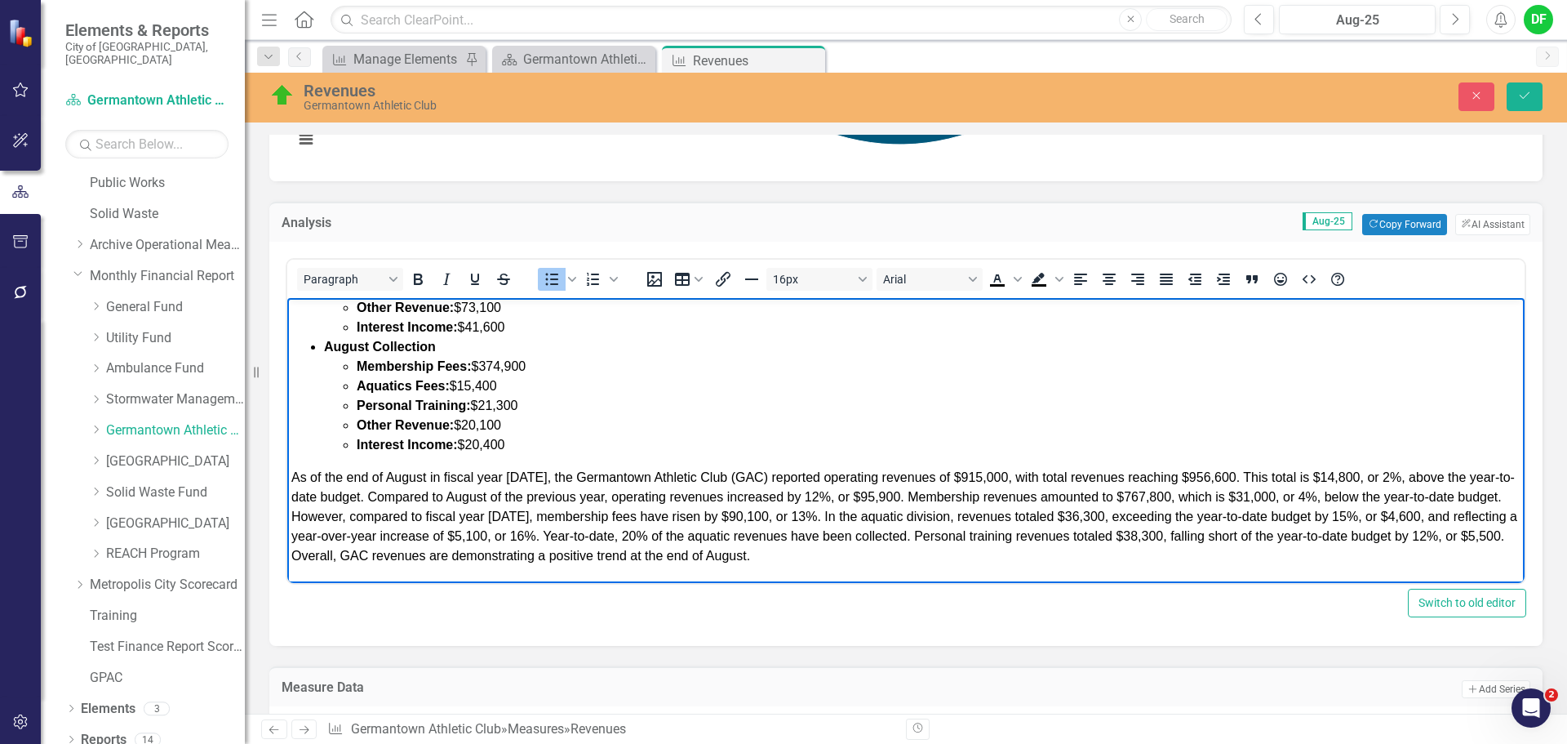
scroll to position [490, 0]
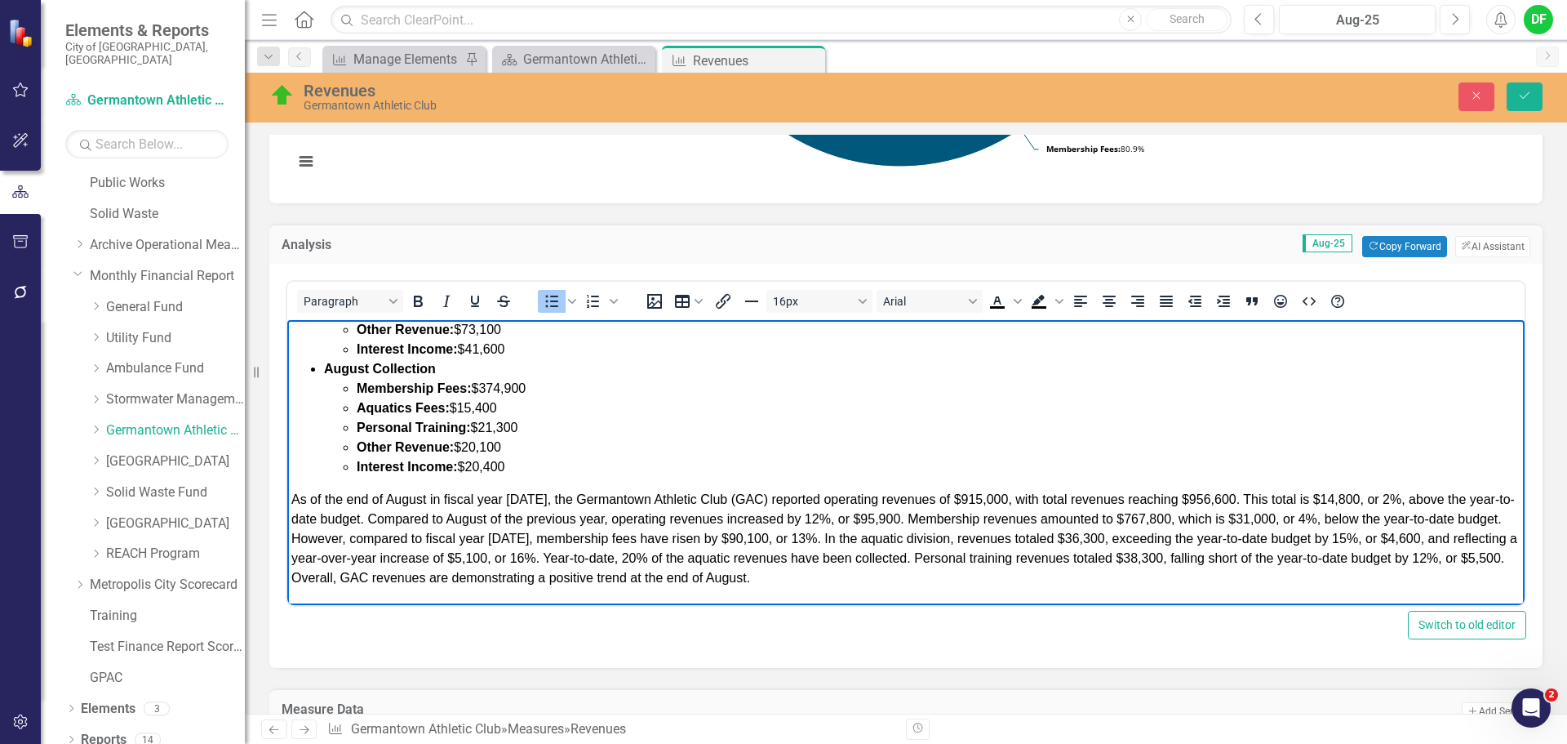
click at [527, 351] on li "Interest Income: $41,600" at bounding box center [939, 350] width 1164 height 20
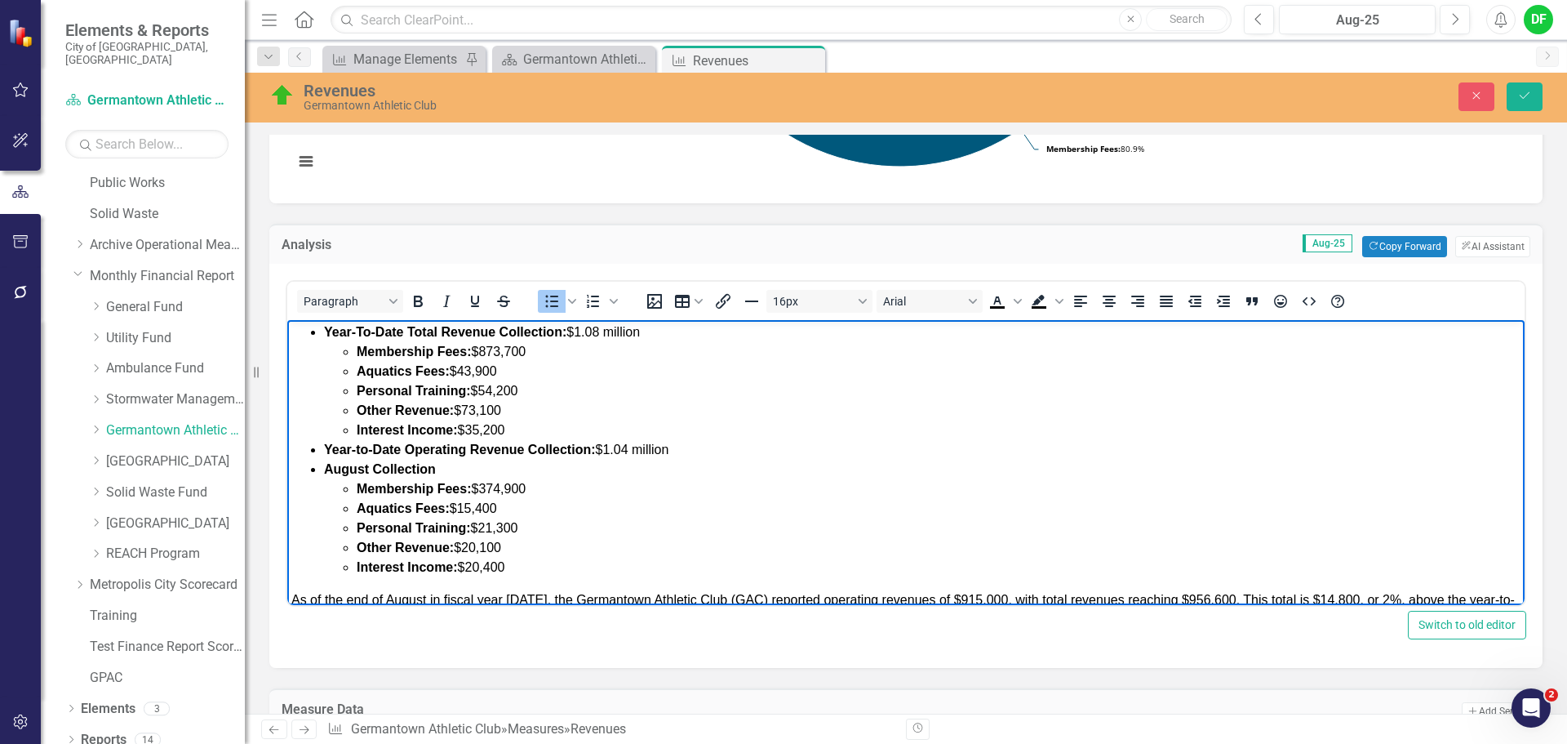
scroll to position [82, 0]
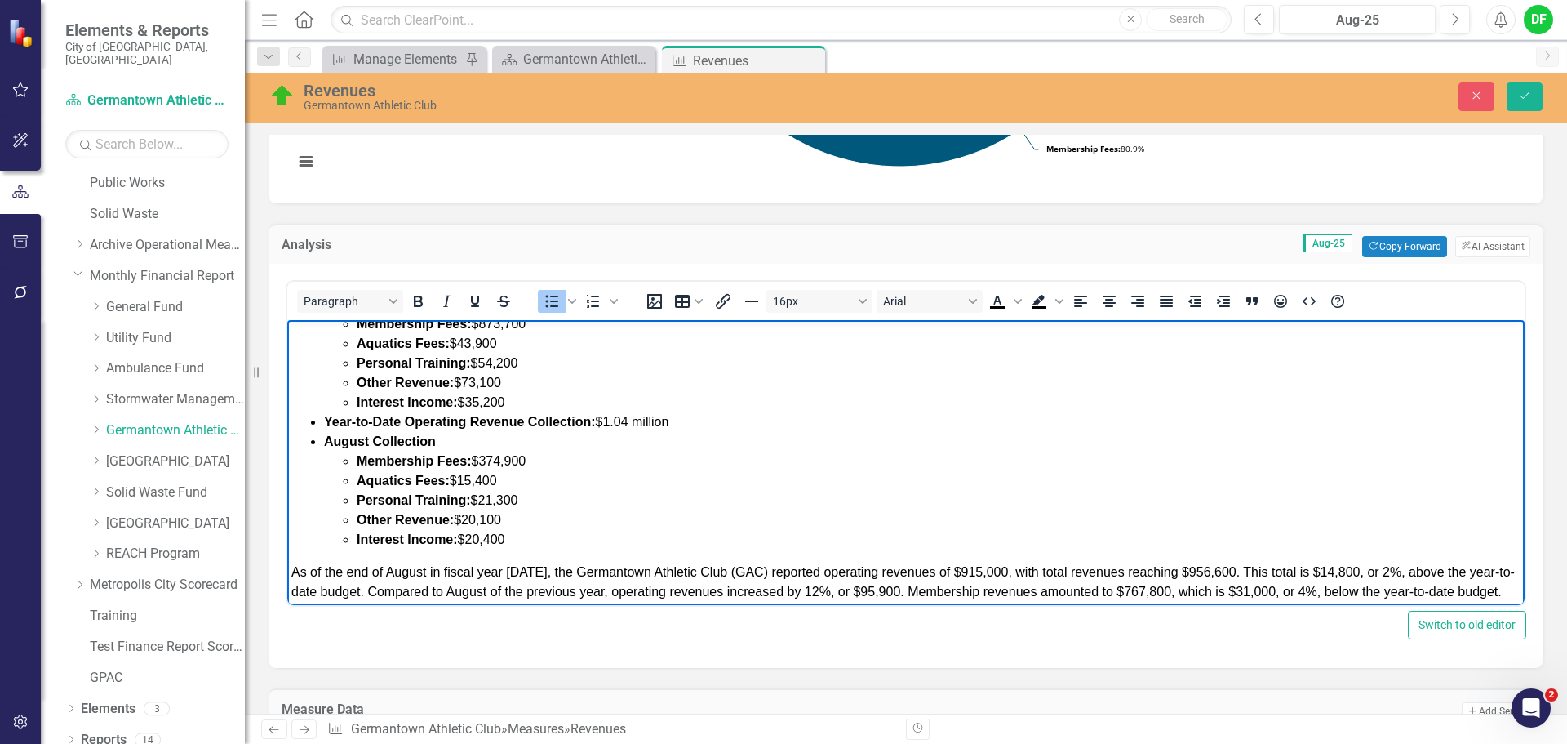
click at [539, 460] on li "Membership Fees: $374,900" at bounding box center [939, 461] width 1164 height 20
click at [515, 477] on li "Aquatics Fees: $15,400" at bounding box center [939, 481] width 1164 height 20
click at [522, 500] on li "Personal Training: $21,300" at bounding box center [939, 501] width 1164 height 20
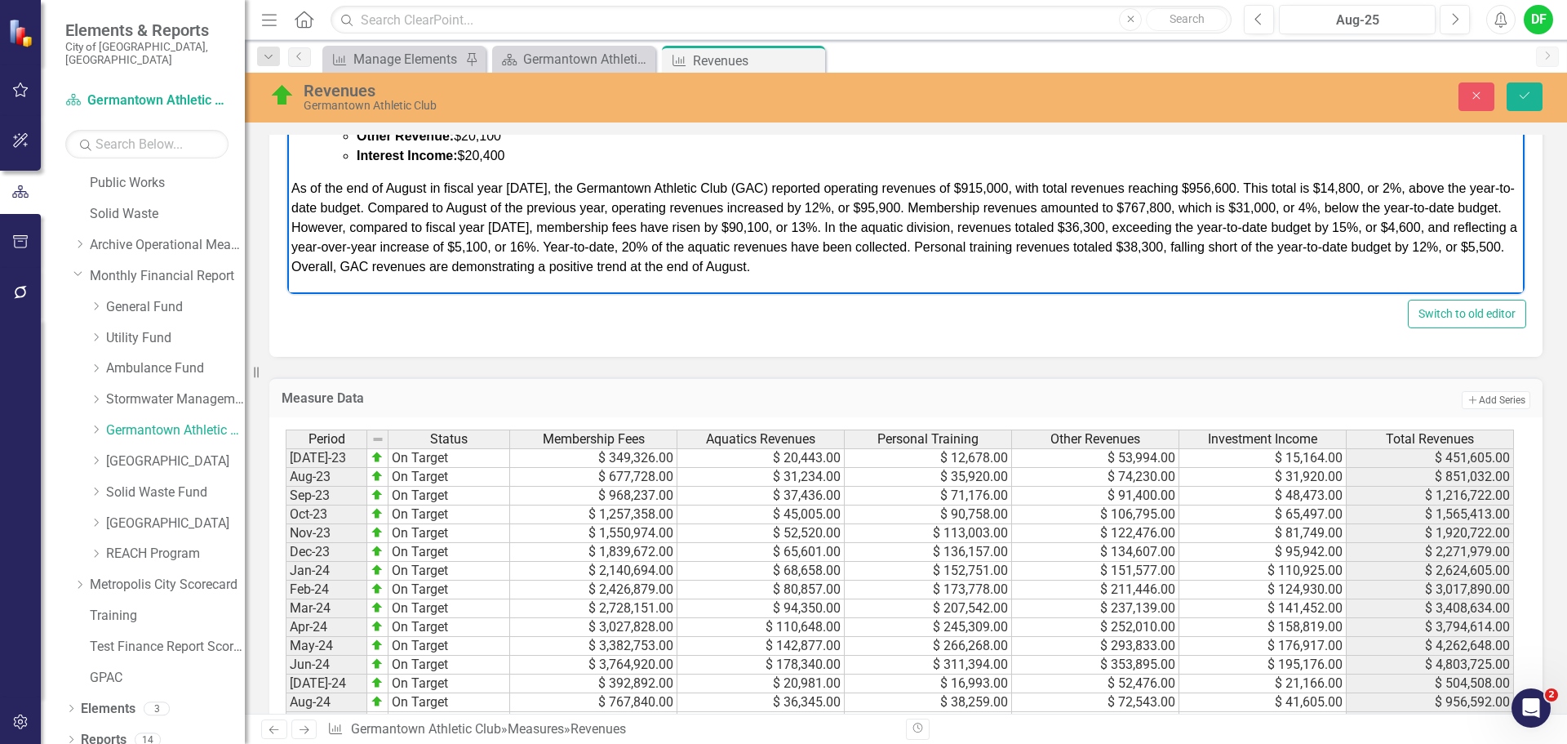
scroll to position [653, 0]
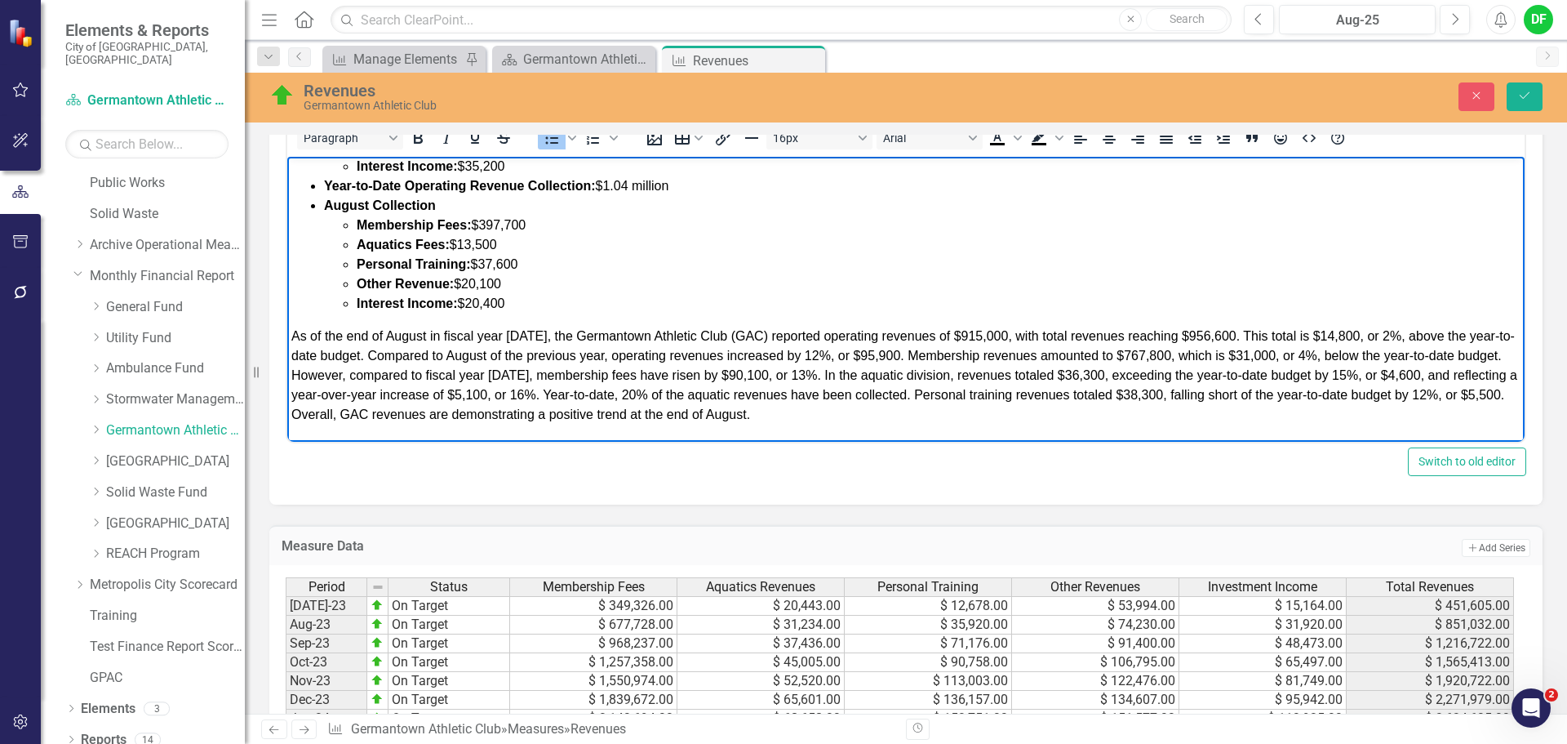
click at [524, 300] on li "Interest Income: $20,400" at bounding box center [939, 304] width 1164 height 20
click at [523, 280] on li "Other Revenue: $20,100" at bounding box center [939, 284] width 1164 height 20
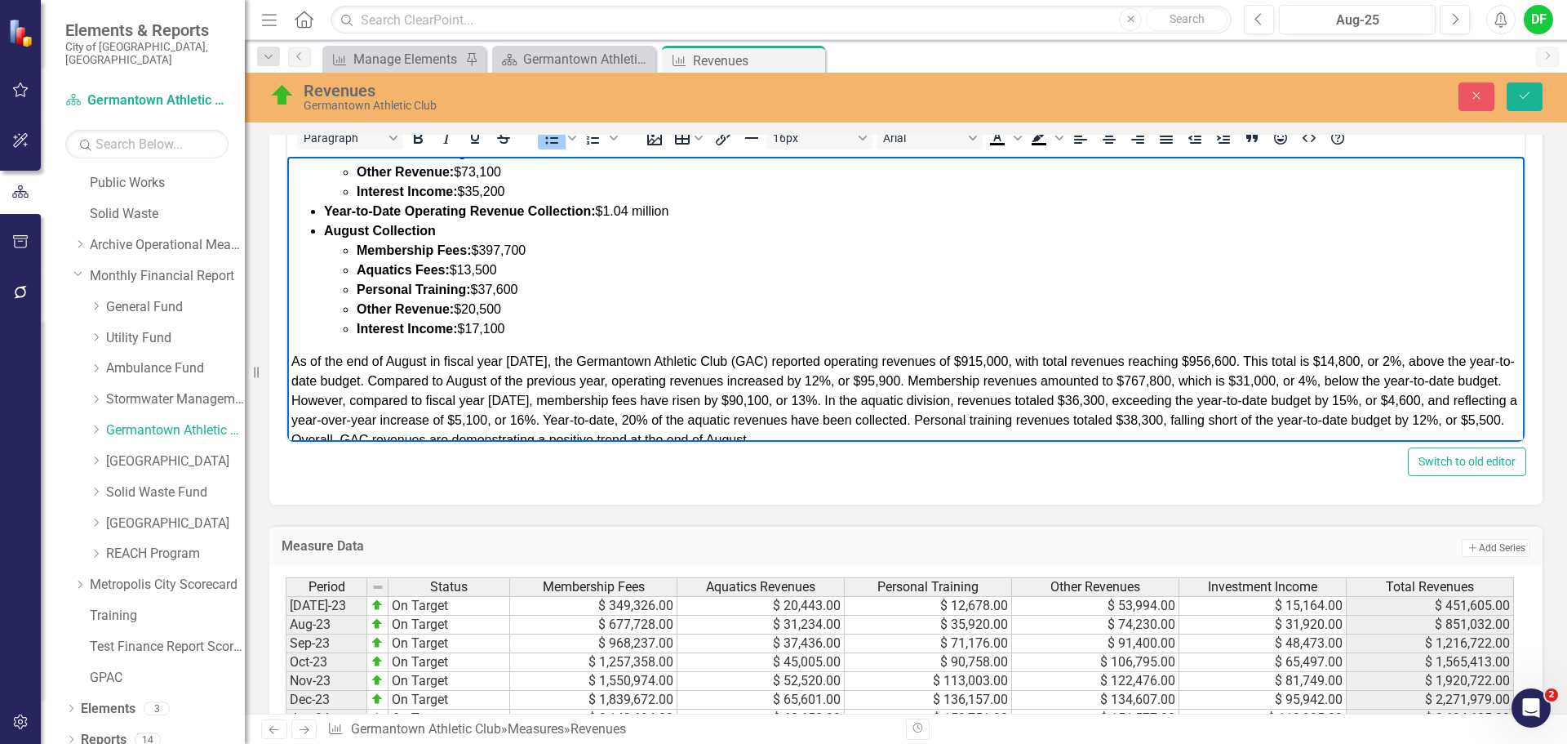
scroll to position [154, 0]
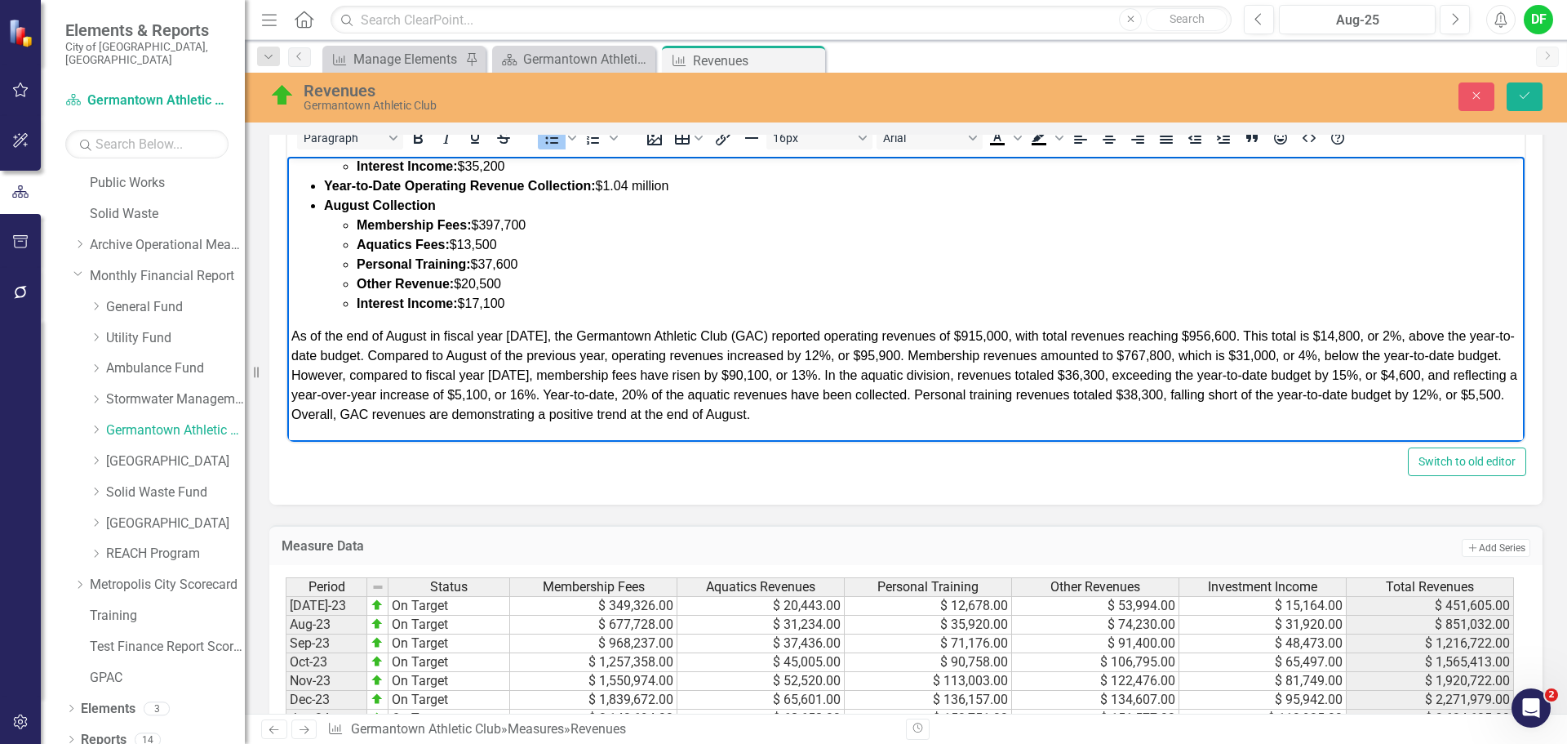
click at [535, 335] on span "As of the end of August in fiscal year [DATE], the Germantown Athletic Club (GA…" at bounding box center [904, 375] width 1226 height 92
click at [995, 335] on span "As of the end of August in fiscal year [DATE], the Germantown Athletic Club (GA…" at bounding box center [904, 375] width 1226 height 92
click at [1241, 335] on span "As of the end of August in fiscal year [DATE], the Germantown Athletic Club (GA…" at bounding box center [904, 375] width 1227 height 92
drag, startPoint x: 1385, startPoint y: 335, endPoint x: 1348, endPoint y: 330, distance: 37.1
click at [1348, 330] on span "As of the end of August in fiscal year 2026, the Germantown Athletic Club (GAC)…" at bounding box center [900, 375] width 1219 height 92
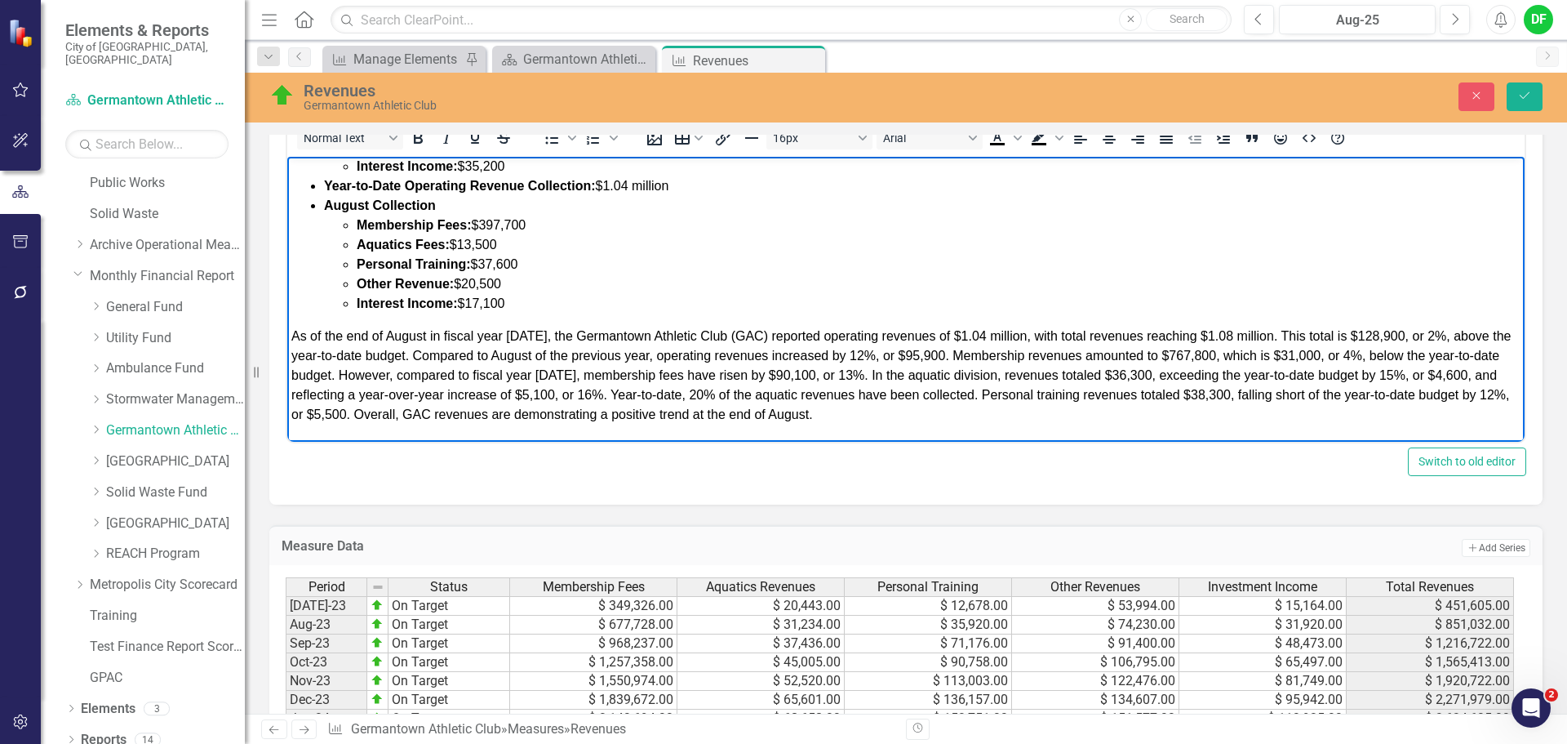
click at [1426, 340] on span "As of the end of August in fiscal year 2026, the Germantown Athletic Club (GAC)…" at bounding box center [900, 375] width 1219 height 92
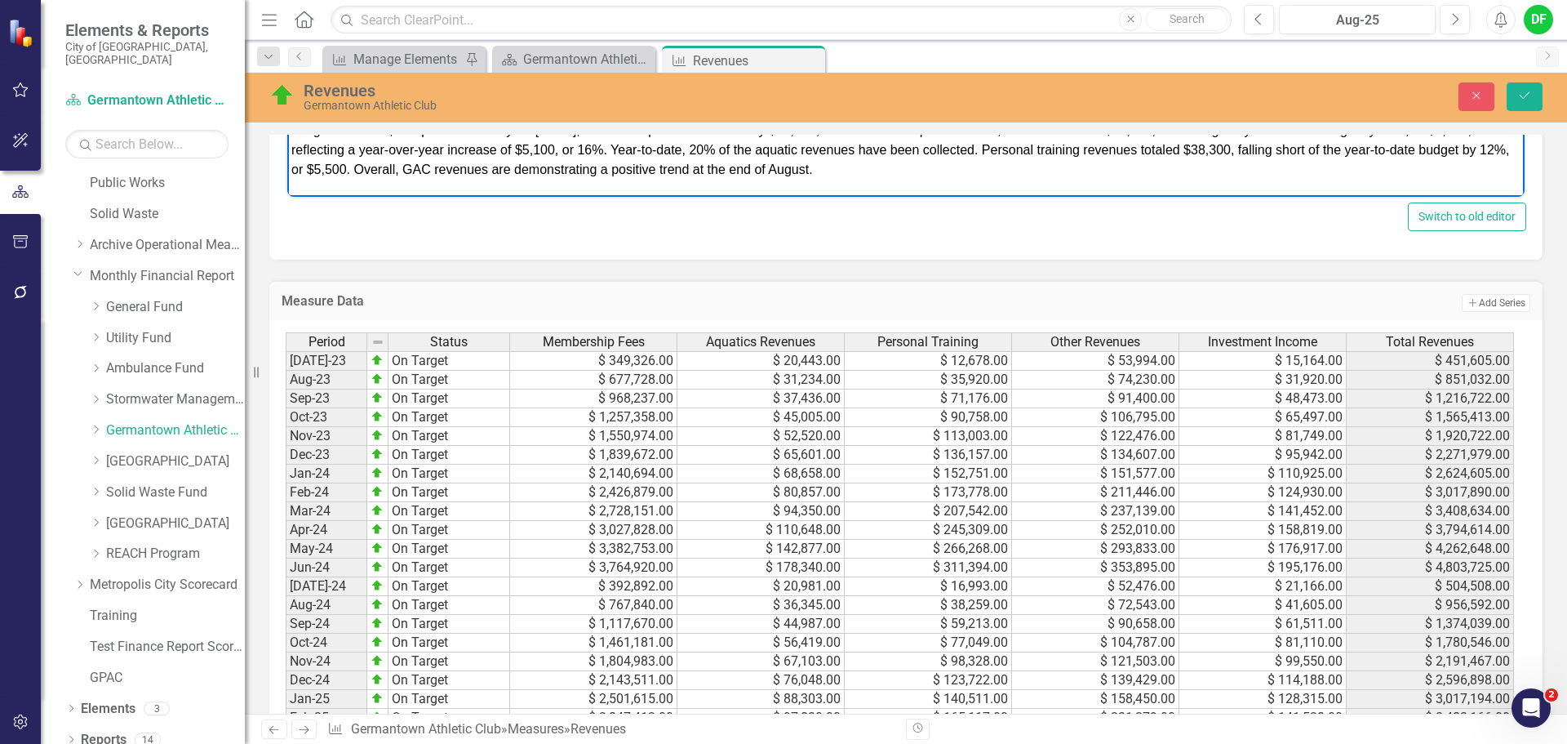
scroll to position [816, 0]
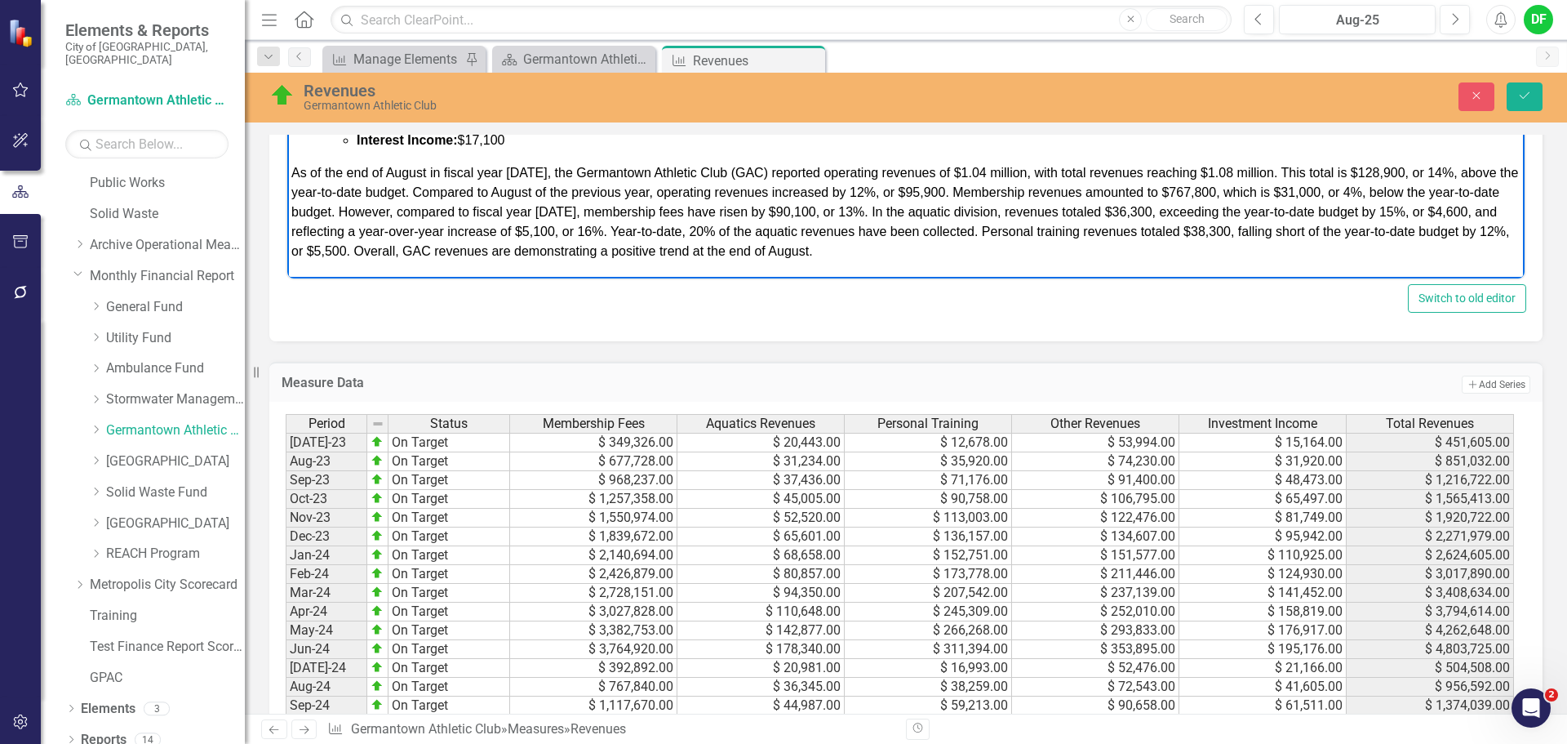
drag, startPoint x: 963, startPoint y: 193, endPoint x: 975, endPoint y: 193, distance: 11.4
click at [963, 193] on span "As of the end of August in fiscal year 2026, the Germantown Athletic Club (GAC)…" at bounding box center [904, 213] width 1227 height 92
click at [890, 191] on span "As of the end of August in fiscal year 2026, the Germantown Athletic Club (GAC)…" at bounding box center [904, 213] width 1227 height 92
click at [1246, 195] on span "As of the end of August in fiscal year 2026, the Germantown Athletic Club (GAC)…" at bounding box center [904, 213] width 1227 height 92
click at [1348, 193] on span "As of the end of August in fiscal year 2026, the Germantown Athletic Club (GAC)…" at bounding box center [904, 213] width 1227 height 92
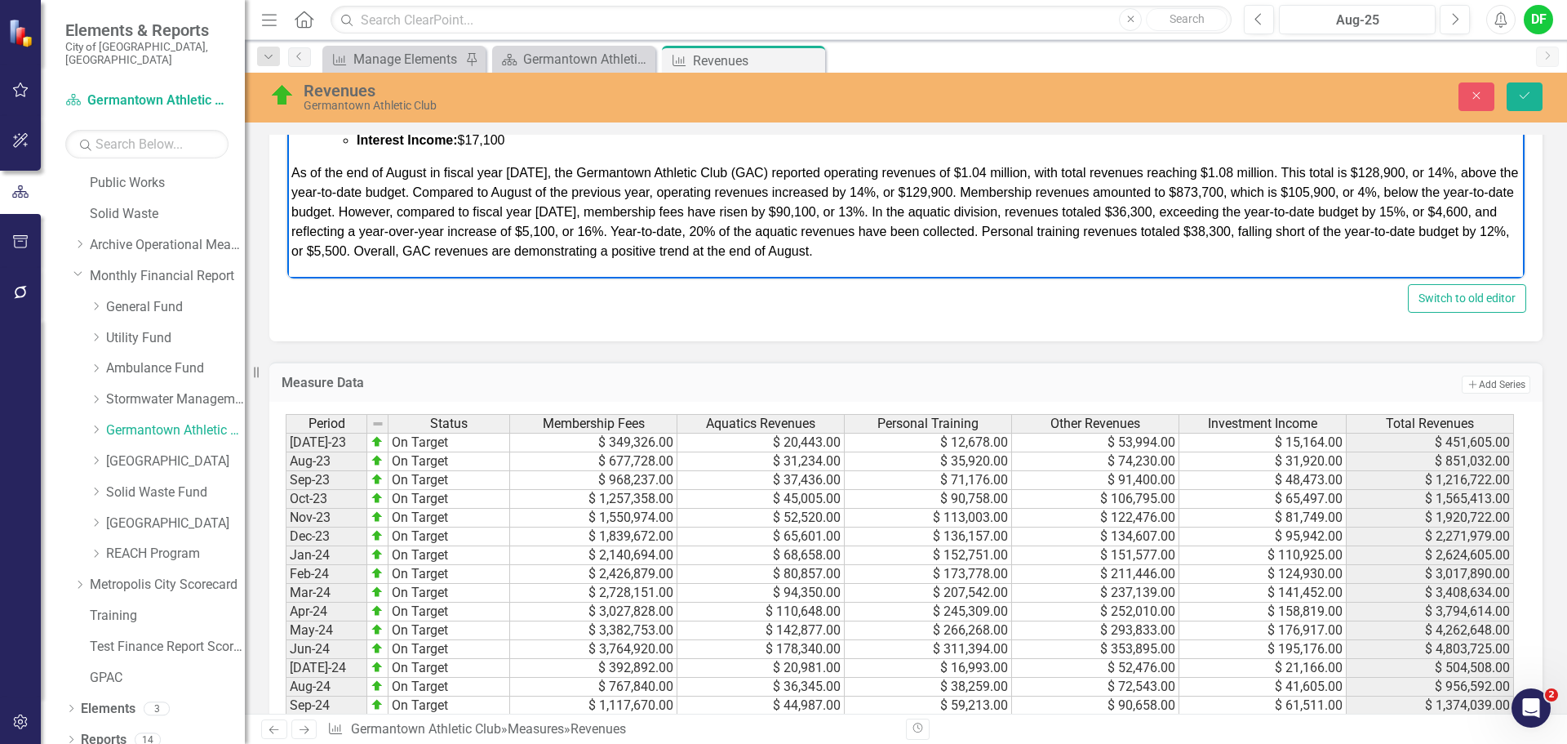
click at [1383, 190] on span "As of the end of August in fiscal year 2026, the Germantown Athletic Club (GAC)…" at bounding box center [904, 213] width 1227 height 92
click at [636, 213] on span "As of the end of August in fiscal year 2026, the Germantown Athletic Club (GAC)…" at bounding box center [904, 213] width 1227 height 92
drag, startPoint x: 1357, startPoint y: 191, endPoint x: 1379, endPoint y: 187, distance: 22.4
click at [1357, 191] on span "As of the end of August in fiscal year 2026, the Germantown Athletic Club (GAC)…" at bounding box center [904, 213] width 1227 height 92
click at [1392, 189] on span "As of the end of August in fiscal year 2026, the Germantown Athletic Club (GAC)…" at bounding box center [904, 213] width 1227 height 92
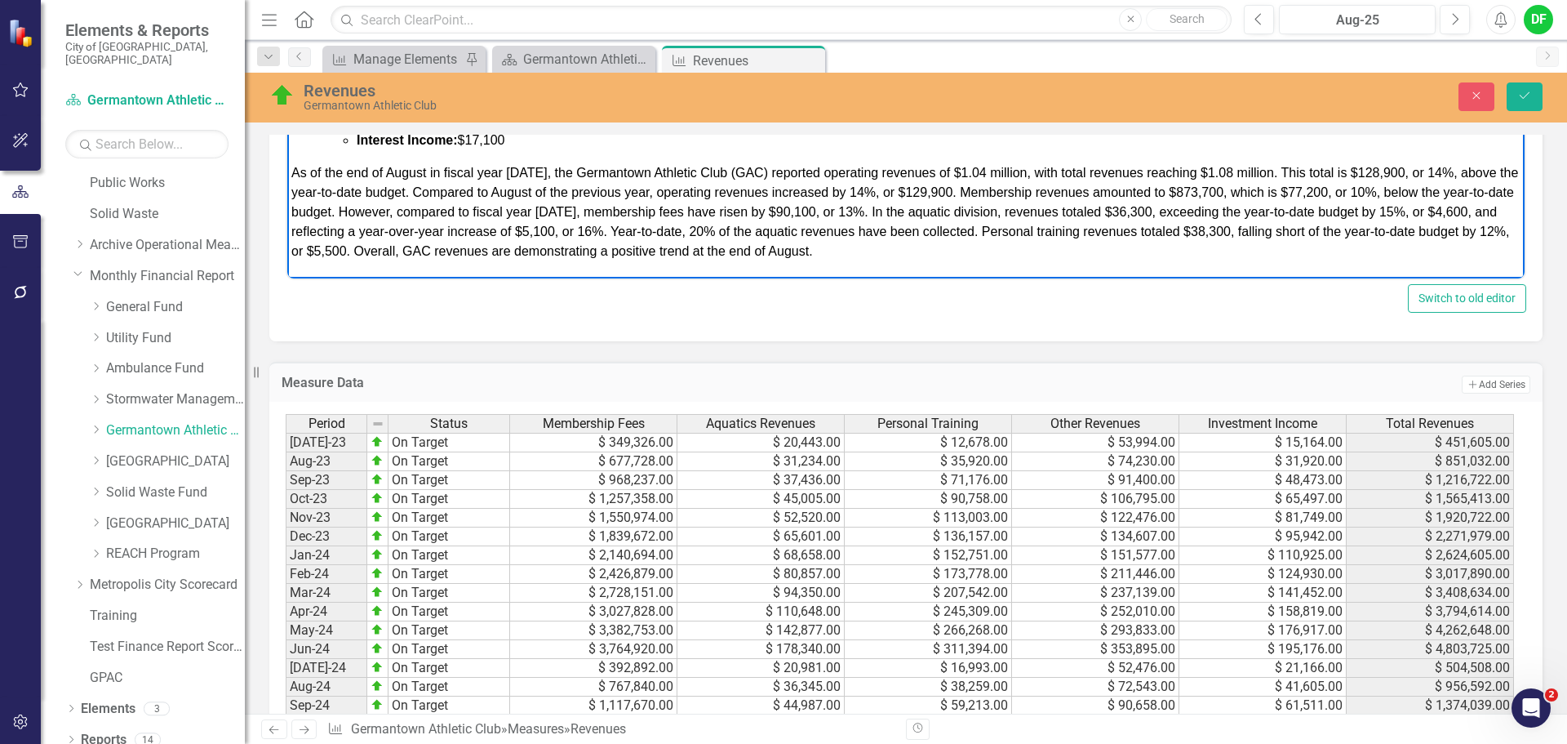
click at [847, 211] on span "As of the end of August in fiscal year 2026, the Germantown Athletic Club (GAC)…" at bounding box center [904, 213] width 1227 height 92
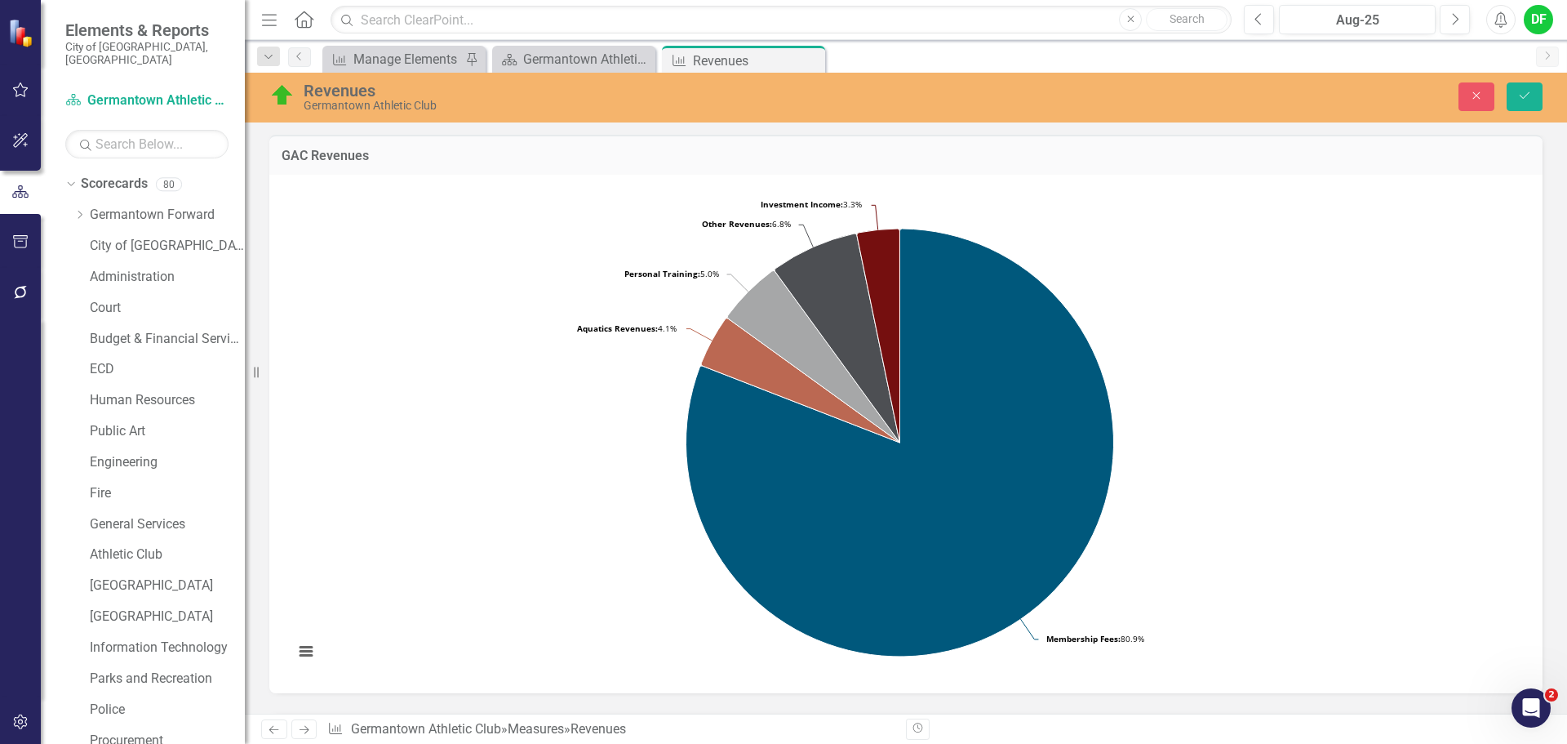
scroll to position [816, 0]
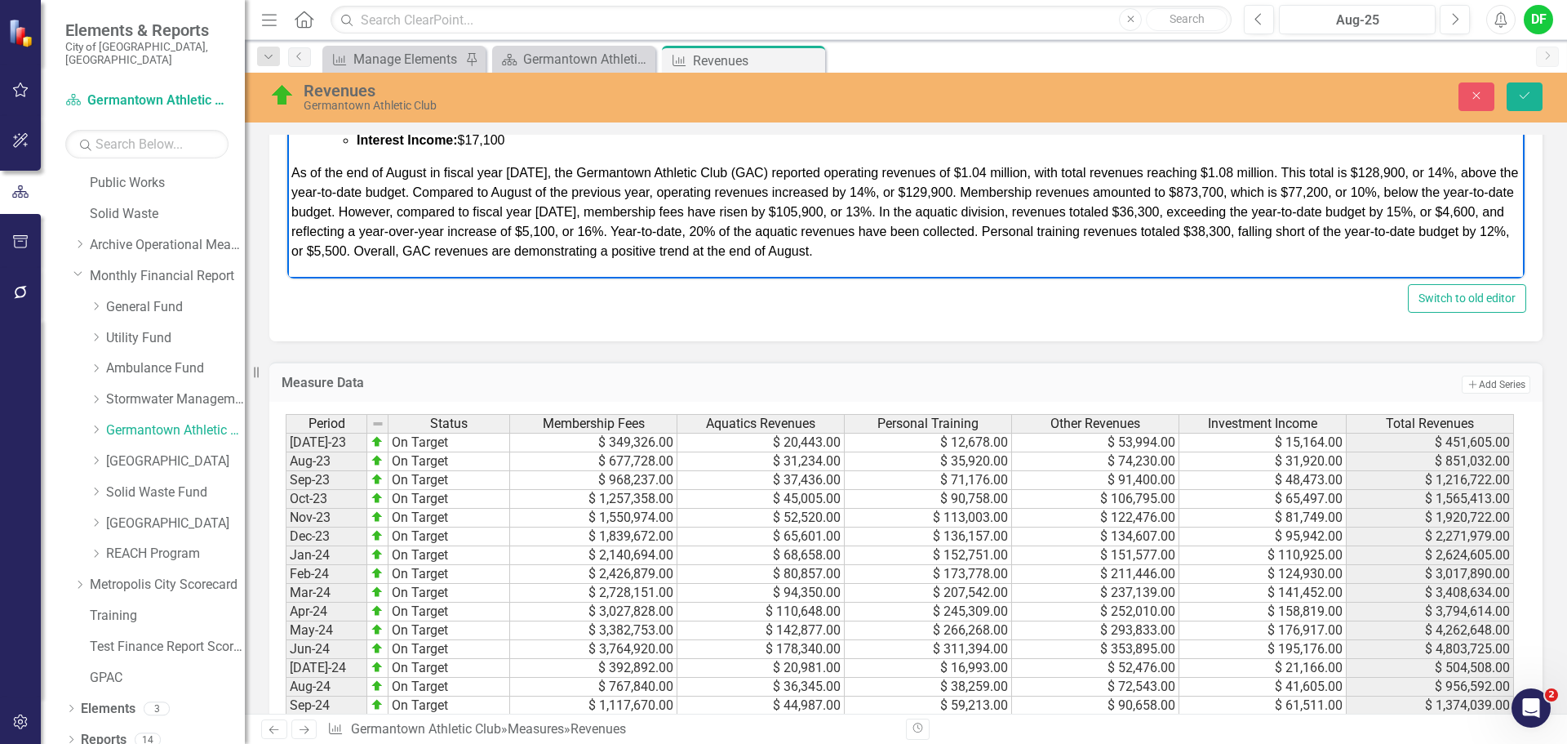
click at [892, 212] on span "As of the end of August in fiscal year [DATE], the Germantown Athletic Club (GA…" at bounding box center [904, 213] width 1227 height 92
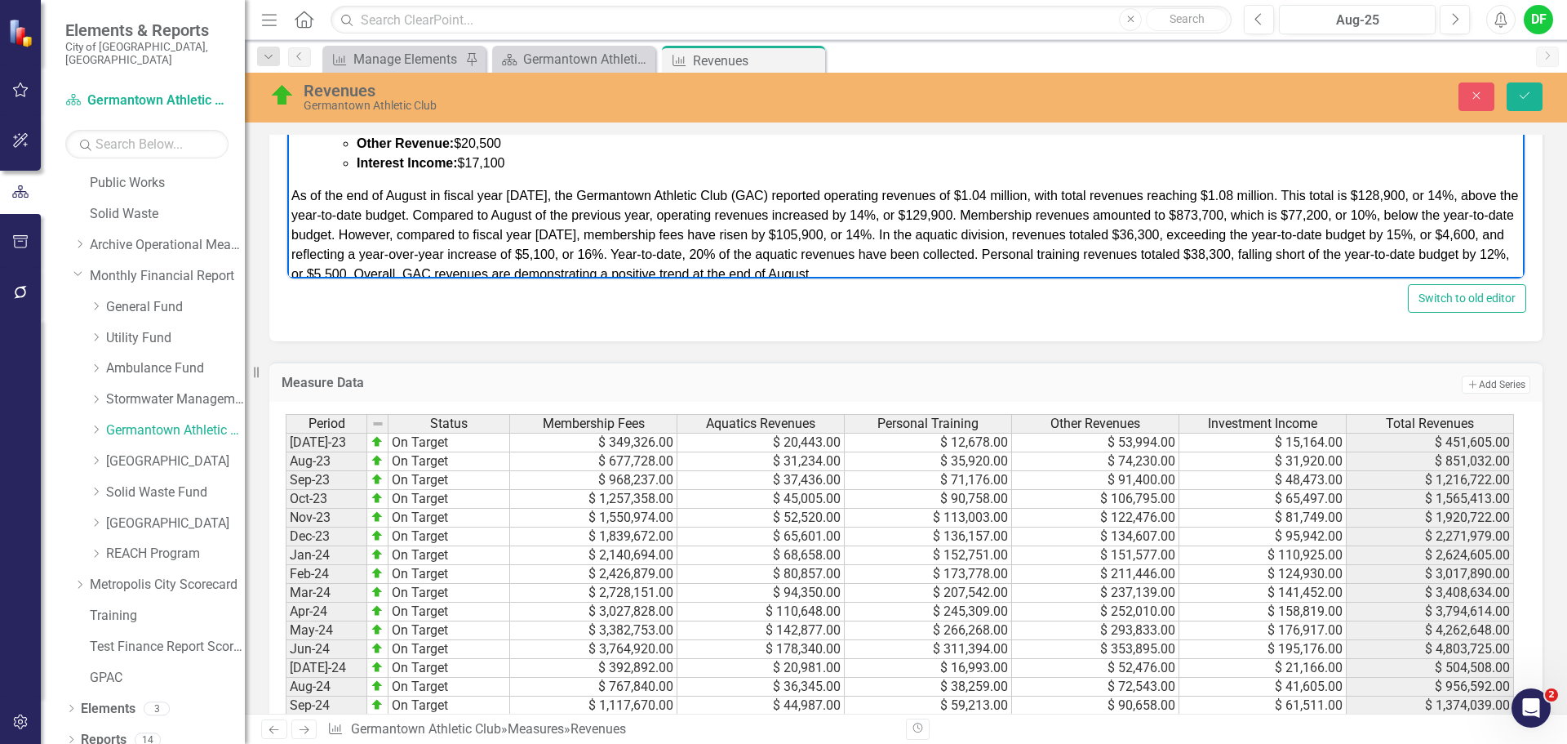
scroll to position [154, 0]
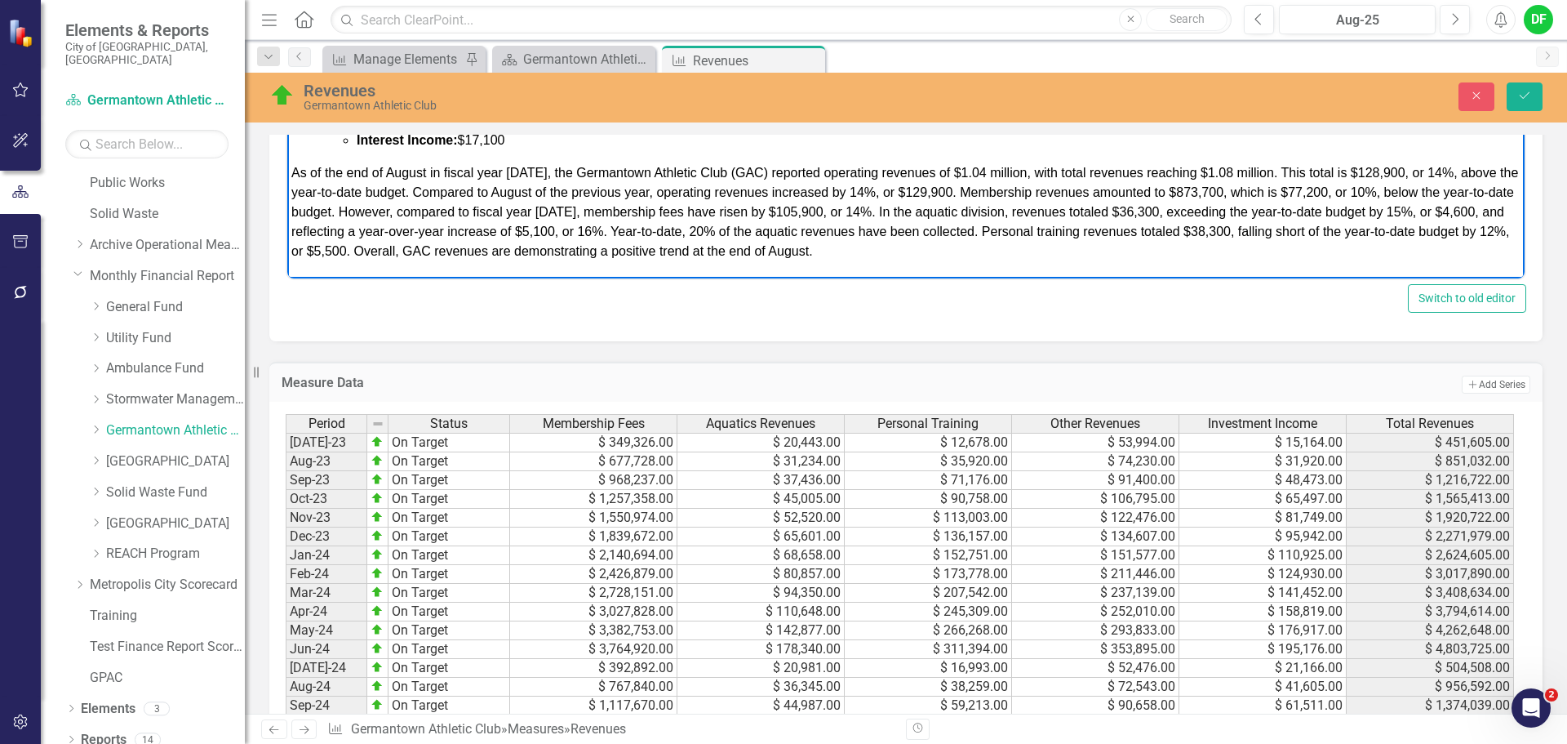
drag, startPoint x: 1189, startPoint y: 213, endPoint x: 1189, endPoint y: 222, distance: 9.0
click at [1189, 213] on span "As of the end of August in fiscal year [DATE], the Germantown Athletic Club (GA…" at bounding box center [904, 213] width 1227 height 92
click at [1435, 211] on span "As of the end of August in fiscal year [DATE], the Germantown Athletic Club (GA…" at bounding box center [904, 213] width 1227 height 92
click at [331, 231] on span "As of the end of August in fiscal year [DATE], the Germantown Athletic Club (GA…" at bounding box center [904, 213] width 1227 height 92
click at [628, 233] on span "As of the end of August in fiscal year [DATE], the Germantown Athletic Club (GA…" at bounding box center [904, 213] width 1227 height 92
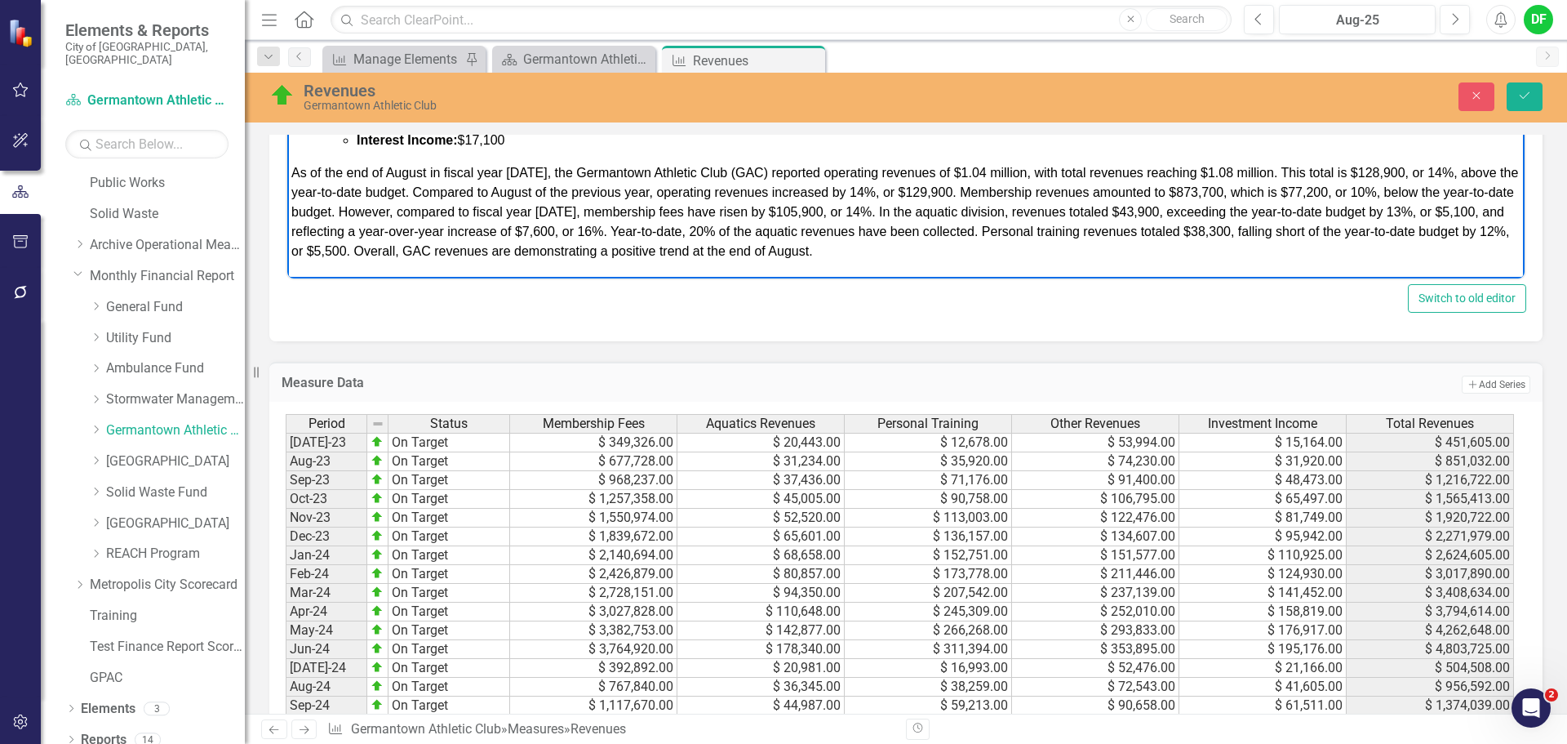
click at [664, 229] on span "As of the end of August in fiscal year [DATE], the Germantown Athletic Club (GA…" at bounding box center [904, 213] width 1227 height 92
click at [775, 233] on span "As of the end of August in fiscal year [DATE], the Germantown Athletic Club (GA…" at bounding box center [904, 213] width 1227 height 92
click at [1301, 233] on span "As of the end of August in fiscal year [DATE], the Germantown Athletic Club (GA…" at bounding box center [904, 213] width 1227 height 92
drag, startPoint x: 1309, startPoint y: 232, endPoint x: 1379, endPoint y: 233, distance: 69.4
click at [1379, 233] on span "As of the end of August in fiscal year [DATE], the Germantown Athletic Club (GA…" at bounding box center [904, 213] width 1227 height 92
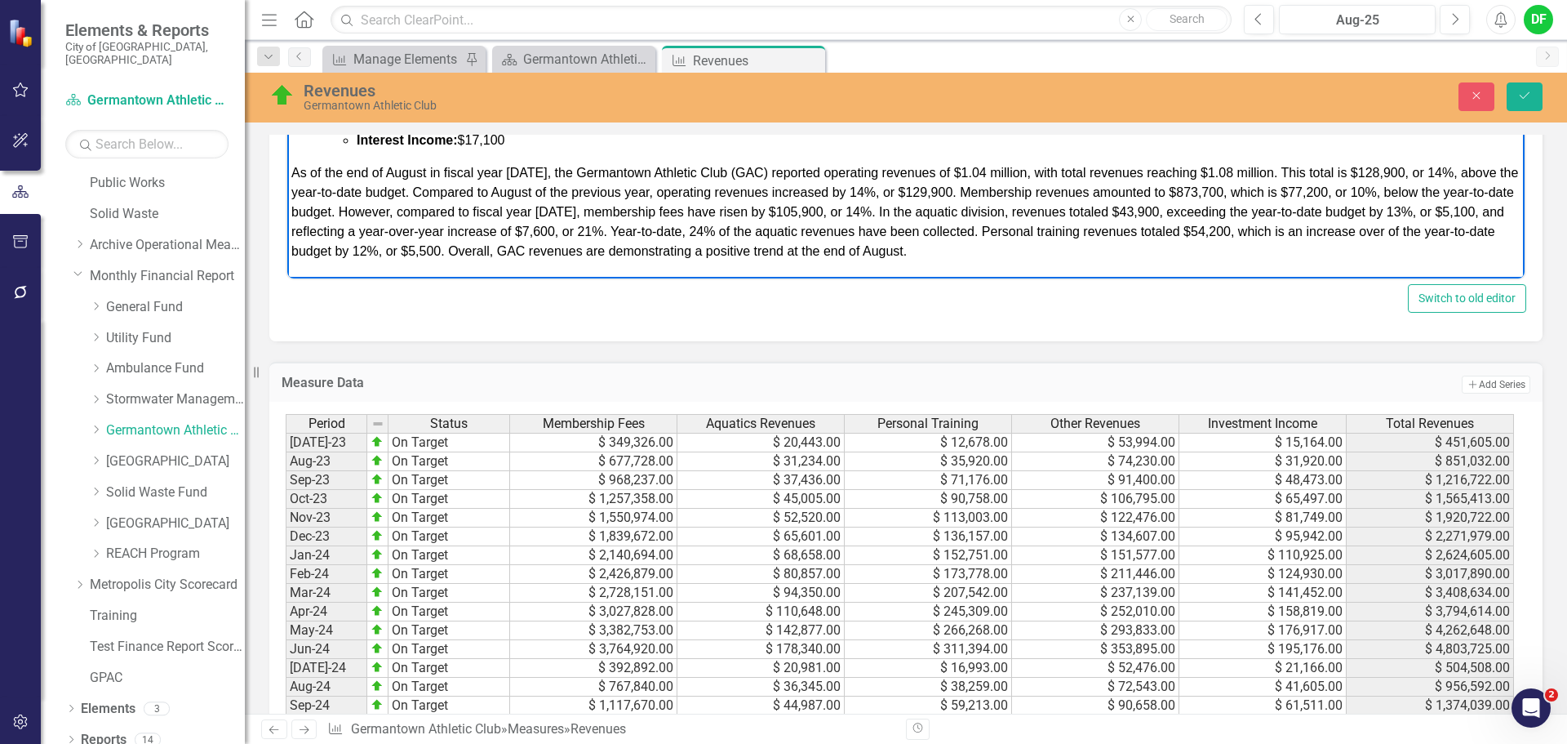
click at [1477, 229] on span "As of the end of August in fiscal year [DATE], the Germantown Athletic Club (GA…" at bounding box center [904, 213] width 1227 height 92
click at [440, 255] on span "As of the end of August in fiscal year [DATE], the Germantown Athletic Club (GA…" at bounding box center [904, 213] width 1227 height 92
click at [512, 254] on span "As of the end of August in fiscal year [DATE], the Germantown Athletic Club (GA…" at bounding box center [904, 213] width 1227 height 92
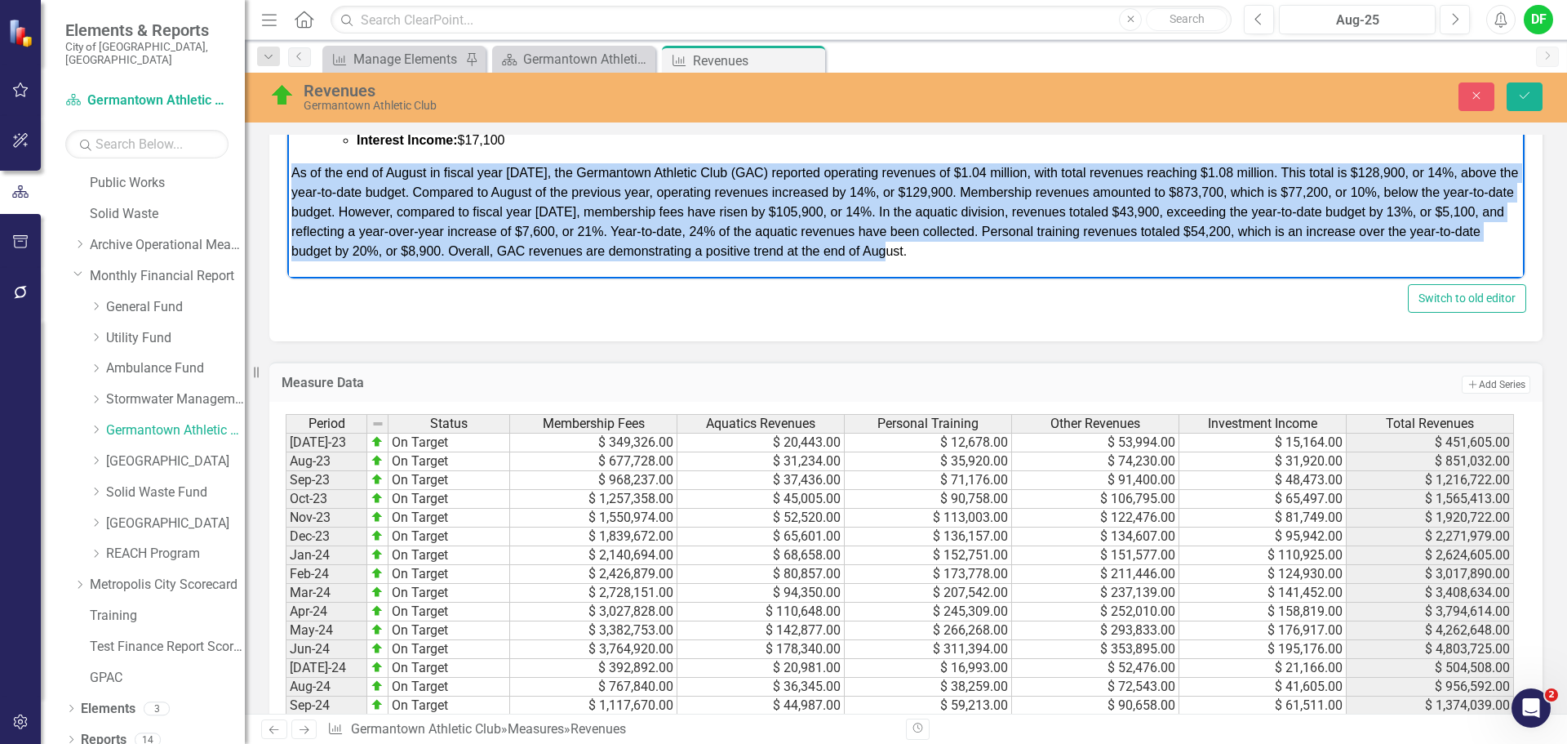
drag, startPoint x: 975, startPoint y: 248, endPoint x: 572, endPoint y: 165, distance: 410.9
click at [287, 171] on html "GERMATOWN ATHLETIC CLUB FUND REVENUES: Percentage of Budget: 20% at the end of …" at bounding box center [905, 59] width 1237 height 439
copy span "As of the end of August in fiscal year [DATE], the Germantown Athletic Club (GA…"
click at [1037, 254] on p "As of the end of August in fiscal year [DATE], the Germantown Athletic Club (GA…" at bounding box center [905, 213] width 1229 height 98
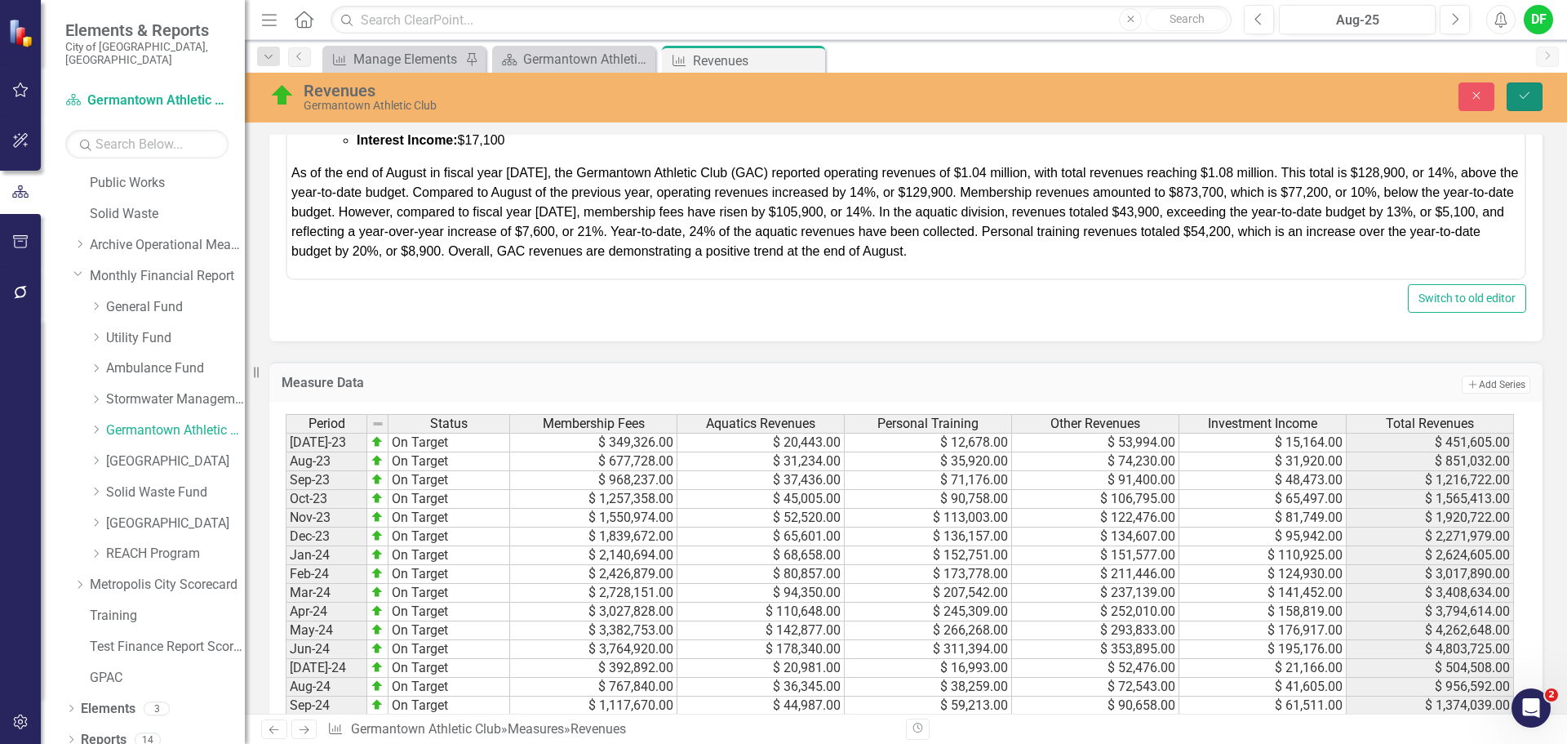
click at [1520, 91] on icon "Save" at bounding box center [1524, 95] width 15 height 11
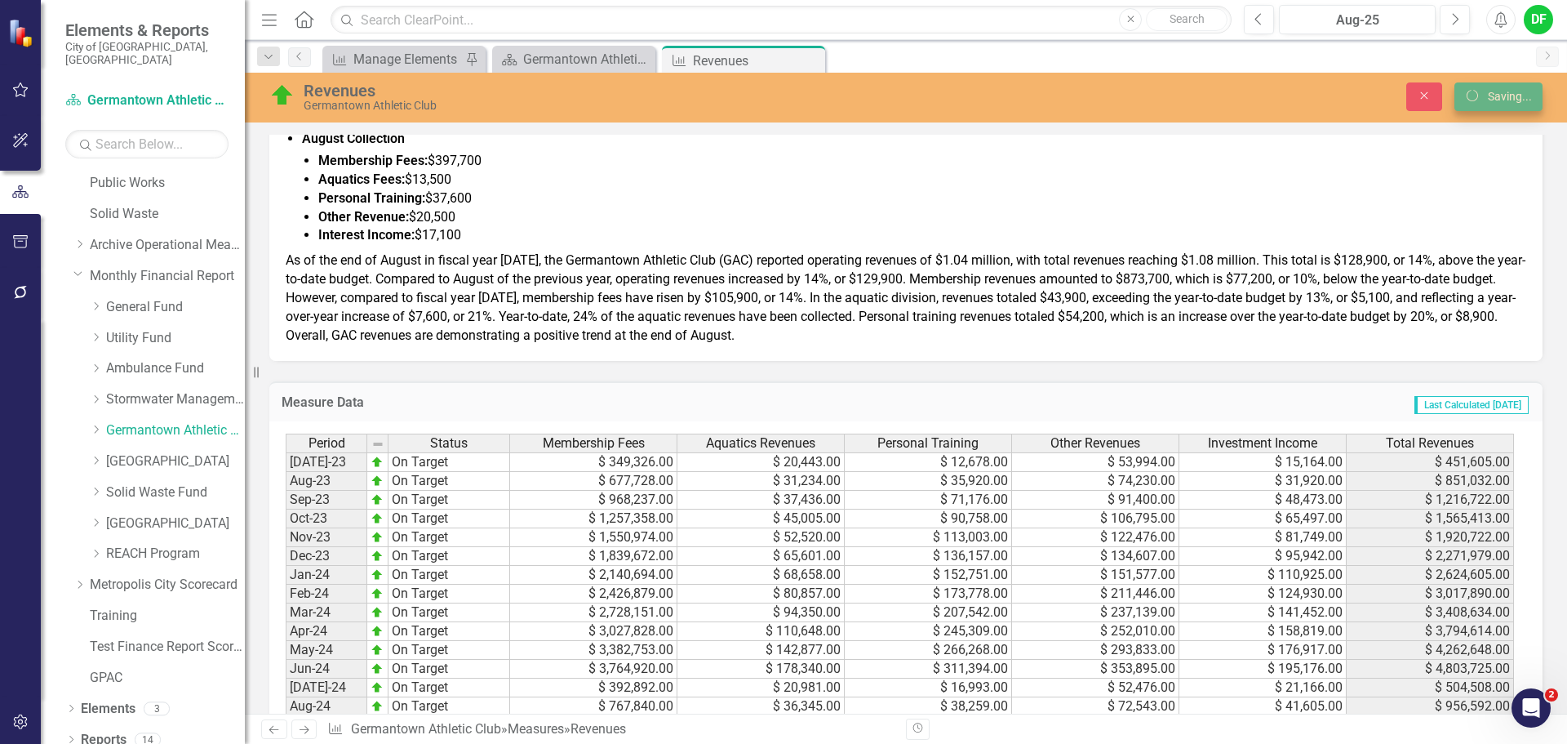
scroll to position [815, 0]
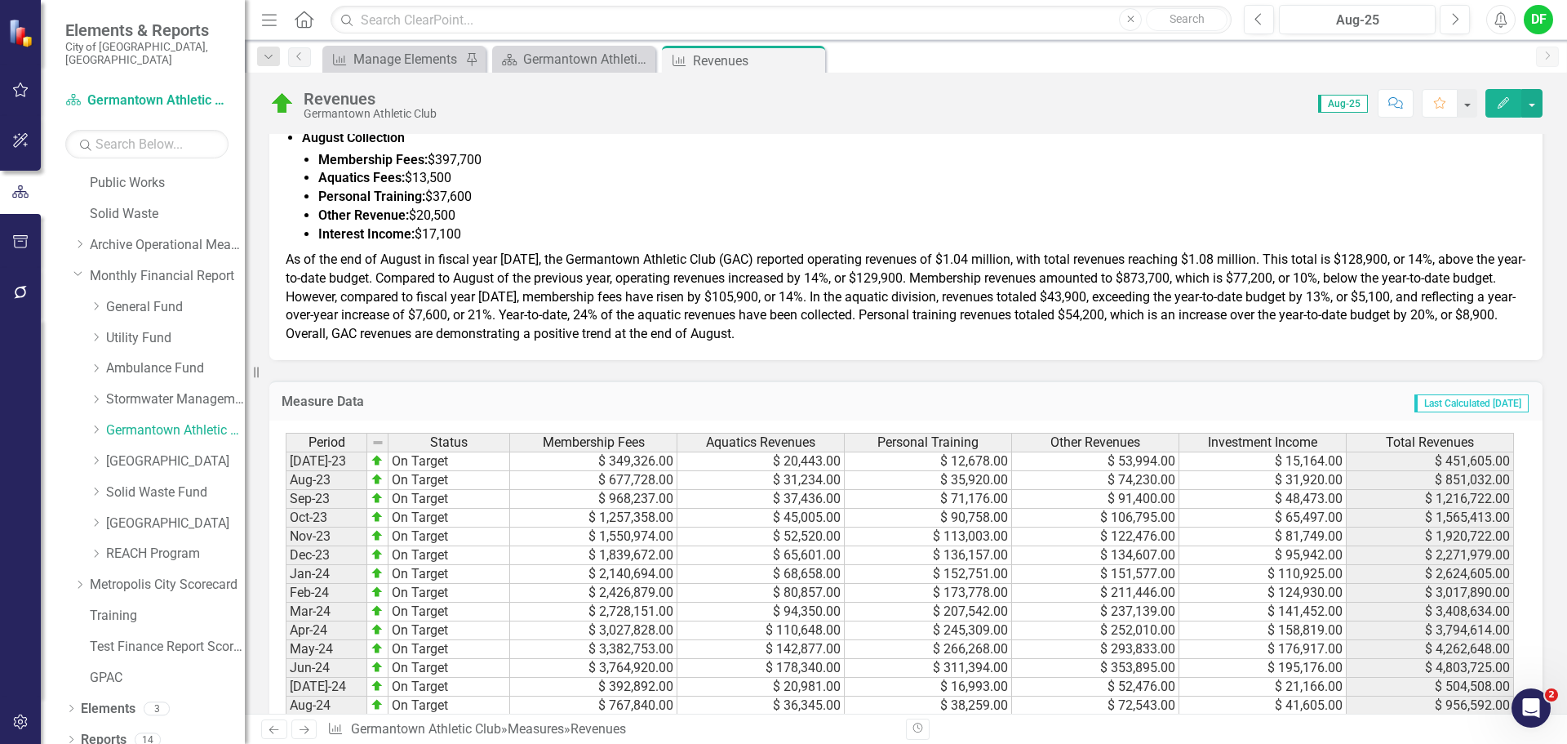
click at [851, 331] on p "As of the end of August in fiscal year [DATE], the Germantown Athletic Club (GA…" at bounding box center [906, 295] width 1241 height 96
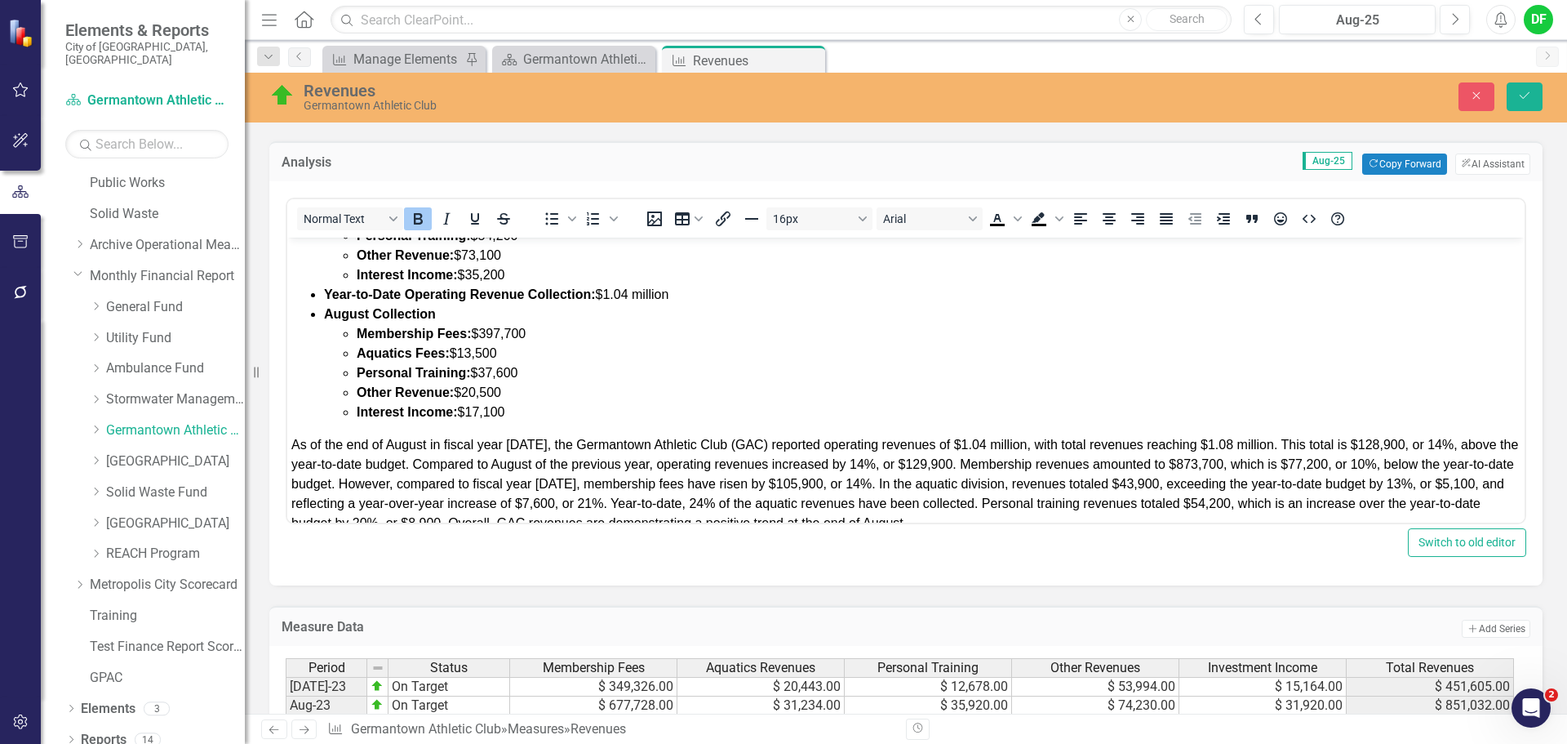
scroll to position [154, 0]
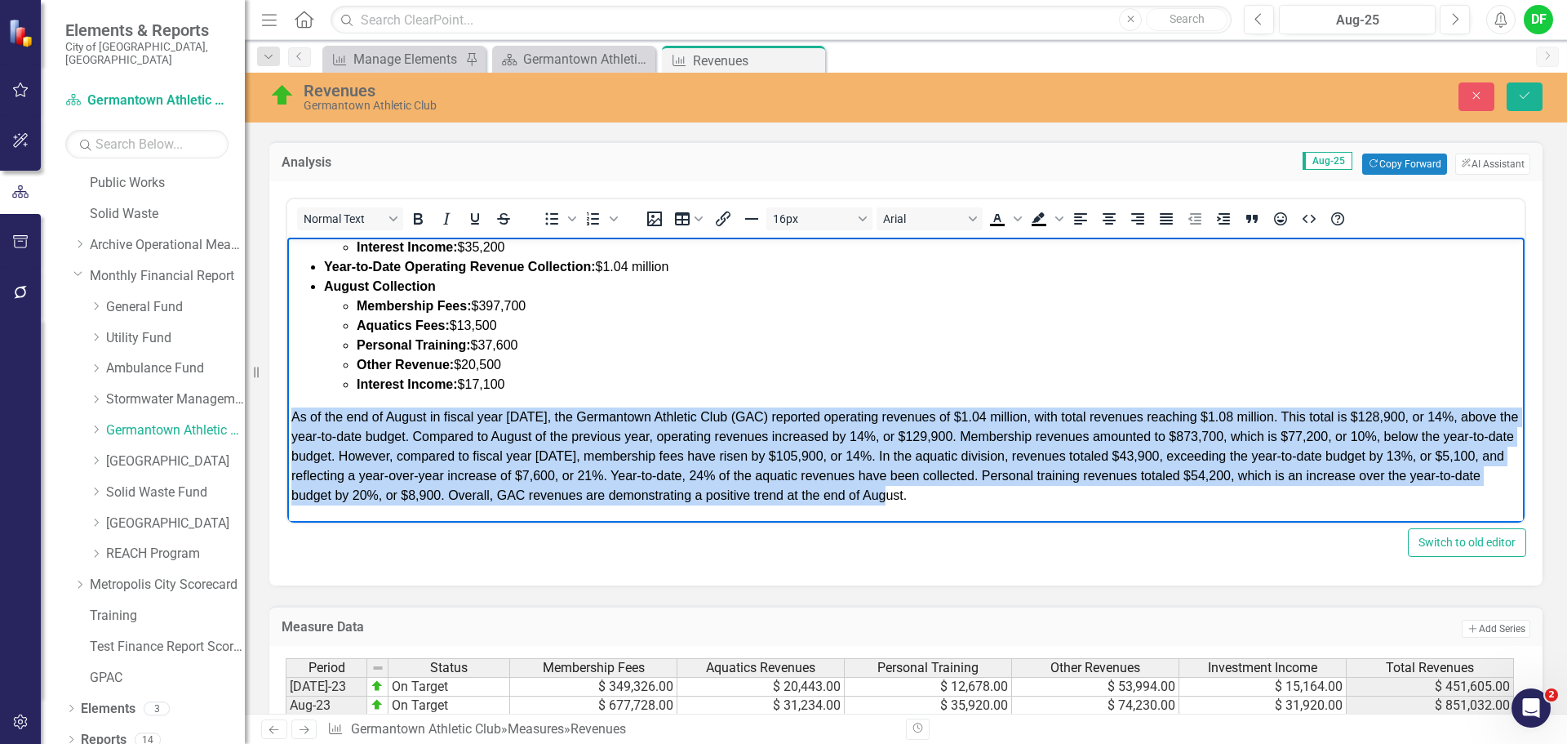
drag, startPoint x: 984, startPoint y: 500, endPoint x: 286, endPoint y: 413, distance: 703.3
click at [287, 413] on html "GERMATOWN ATHLETIC CLUB FUND REVENUES: Percentage of Budget: 20% at the end of …" at bounding box center [905, 302] width 1237 height 439
click at [1166, 216] on icon "Justify" at bounding box center [1166, 218] width 13 height 11
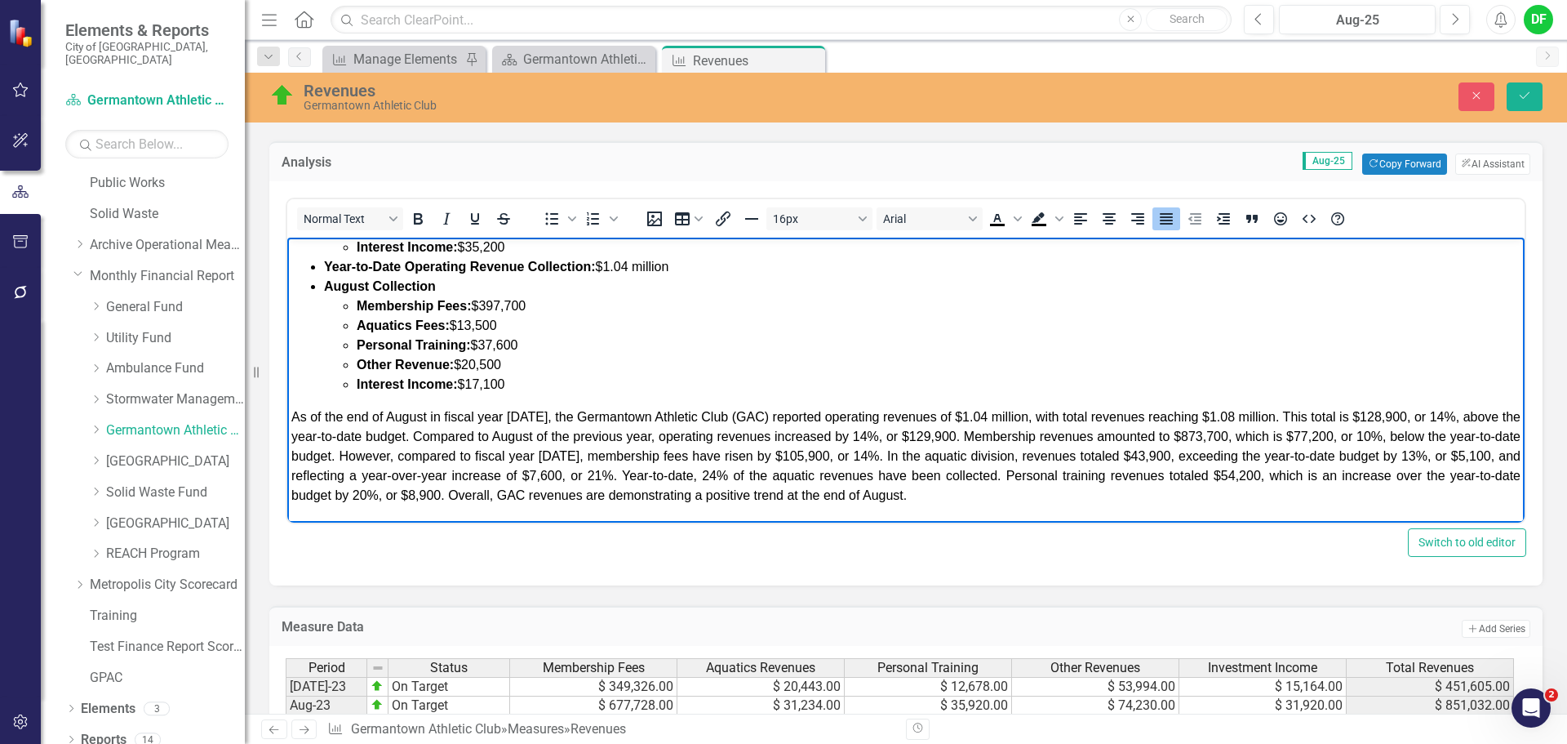
click at [998, 492] on p "As of the end of August in fiscal year 2026, the Germantown Athletic Club (GAC)…" at bounding box center [905, 456] width 1229 height 98
click at [1520, 92] on icon "Save" at bounding box center [1524, 95] width 15 height 11
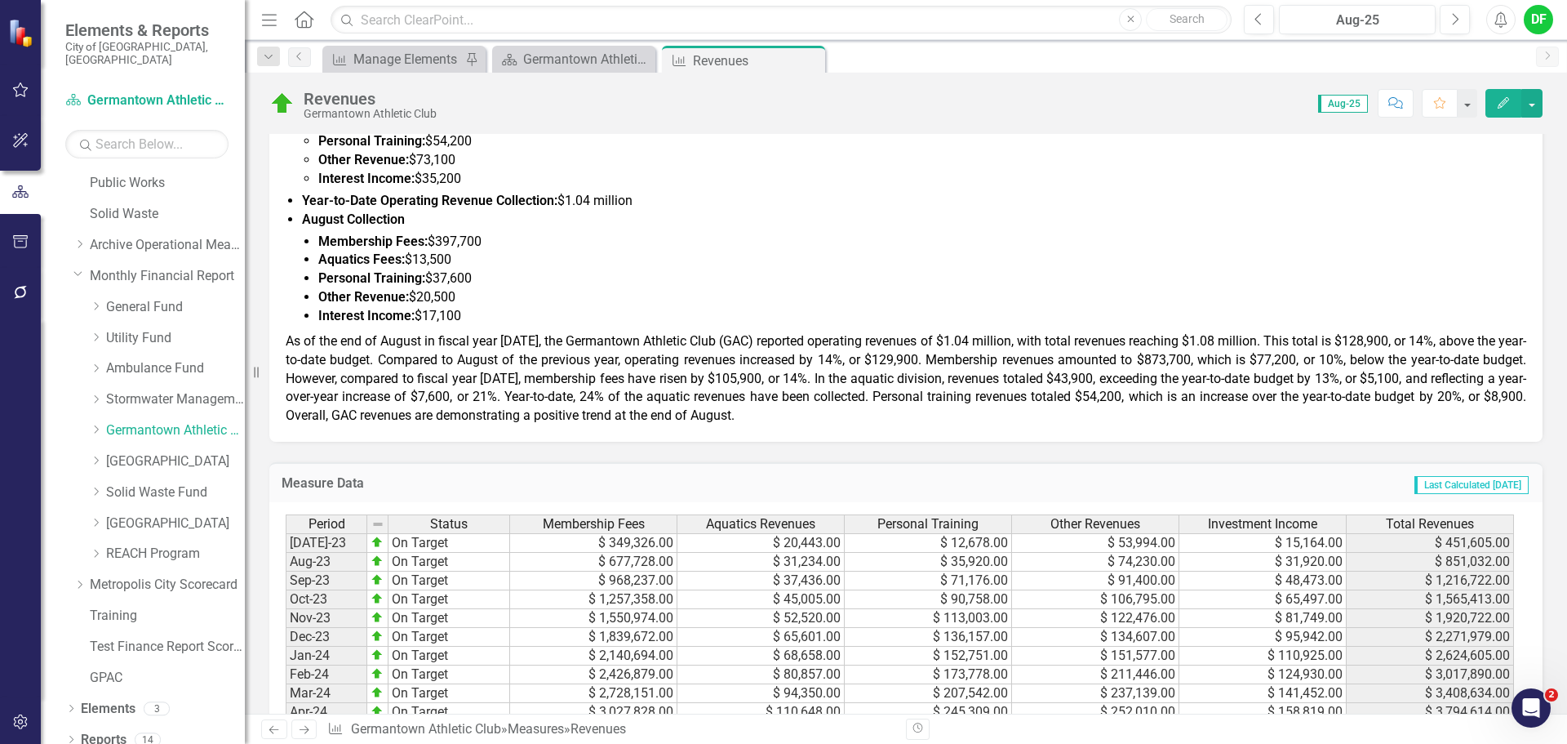
click at [578, 424] on p "As of the end of August in fiscal year 2026, the Germantown Athletic Club (GAC)…" at bounding box center [906, 377] width 1241 height 96
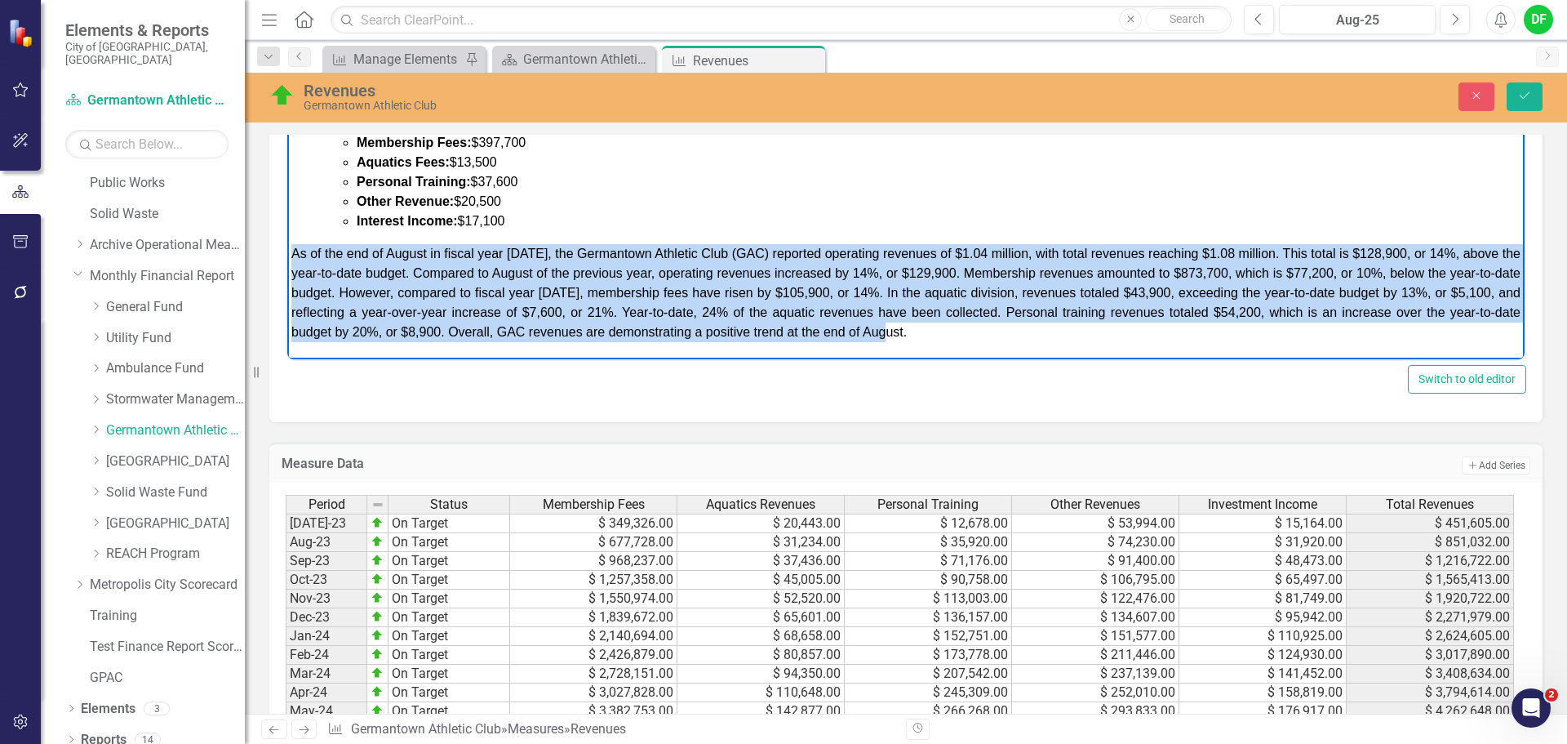
drag, startPoint x: 979, startPoint y: 330, endPoint x: 540, endPoint y: 330, distance: 439.1
click at [287, 255] on html "GERMATOWN ATHLETIC CLUB FUND REVENUES: Percentage of Budget: 20% at the end of …" at bounding box center [905, 139] width 1237 height 439
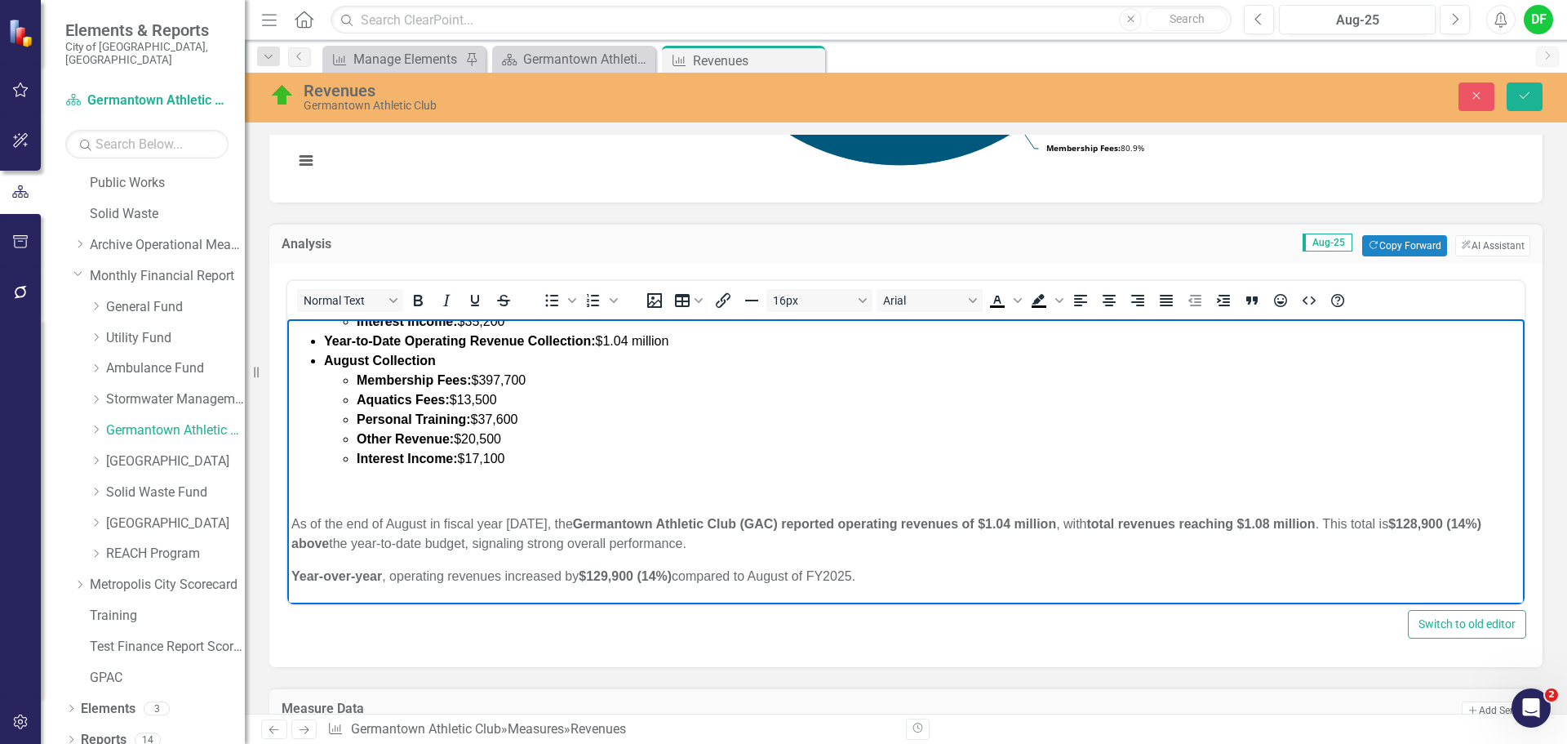
scroll to position [147, 0]
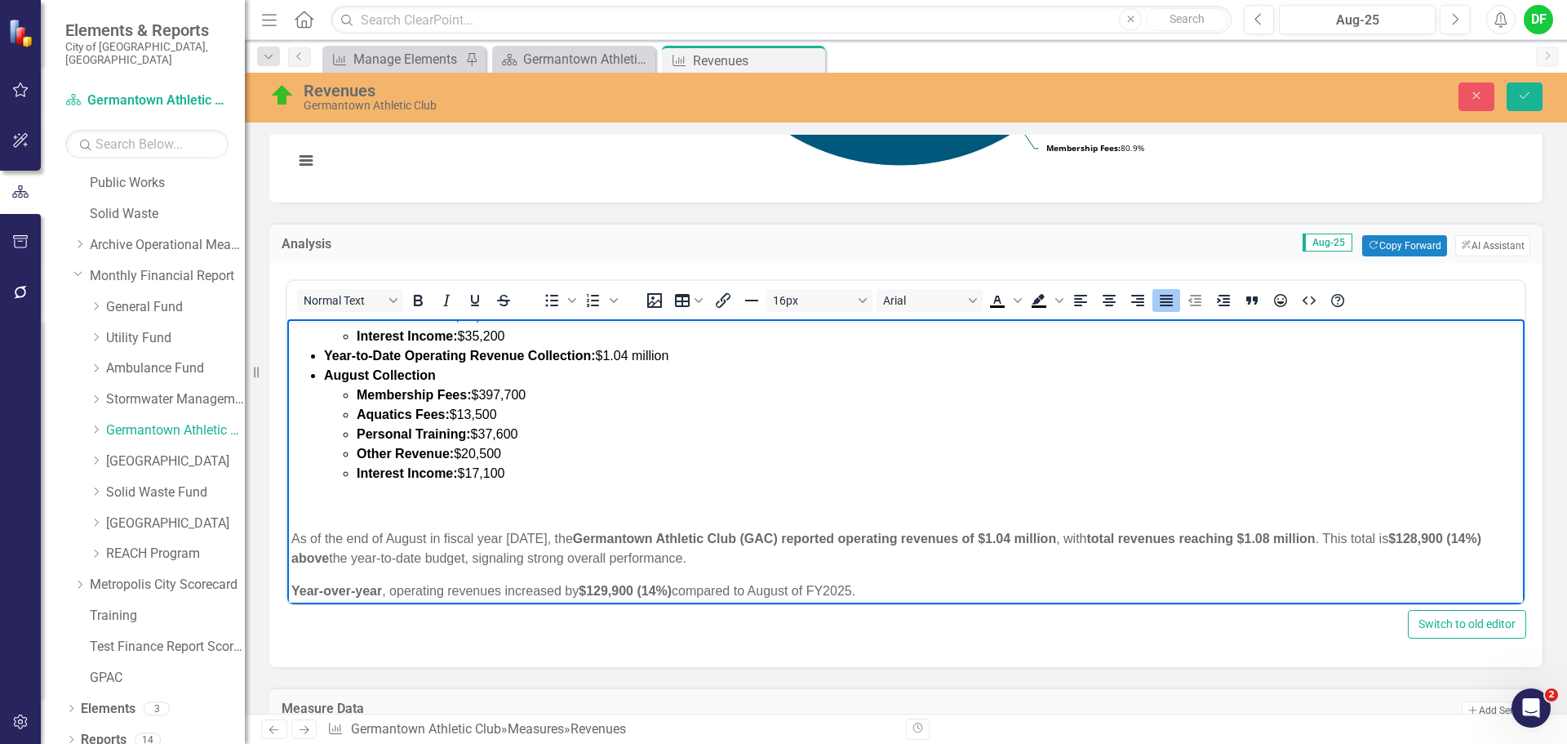
click at [327, 509] on p "﻿" at bounding box center [905, 506] width 1229 height 20
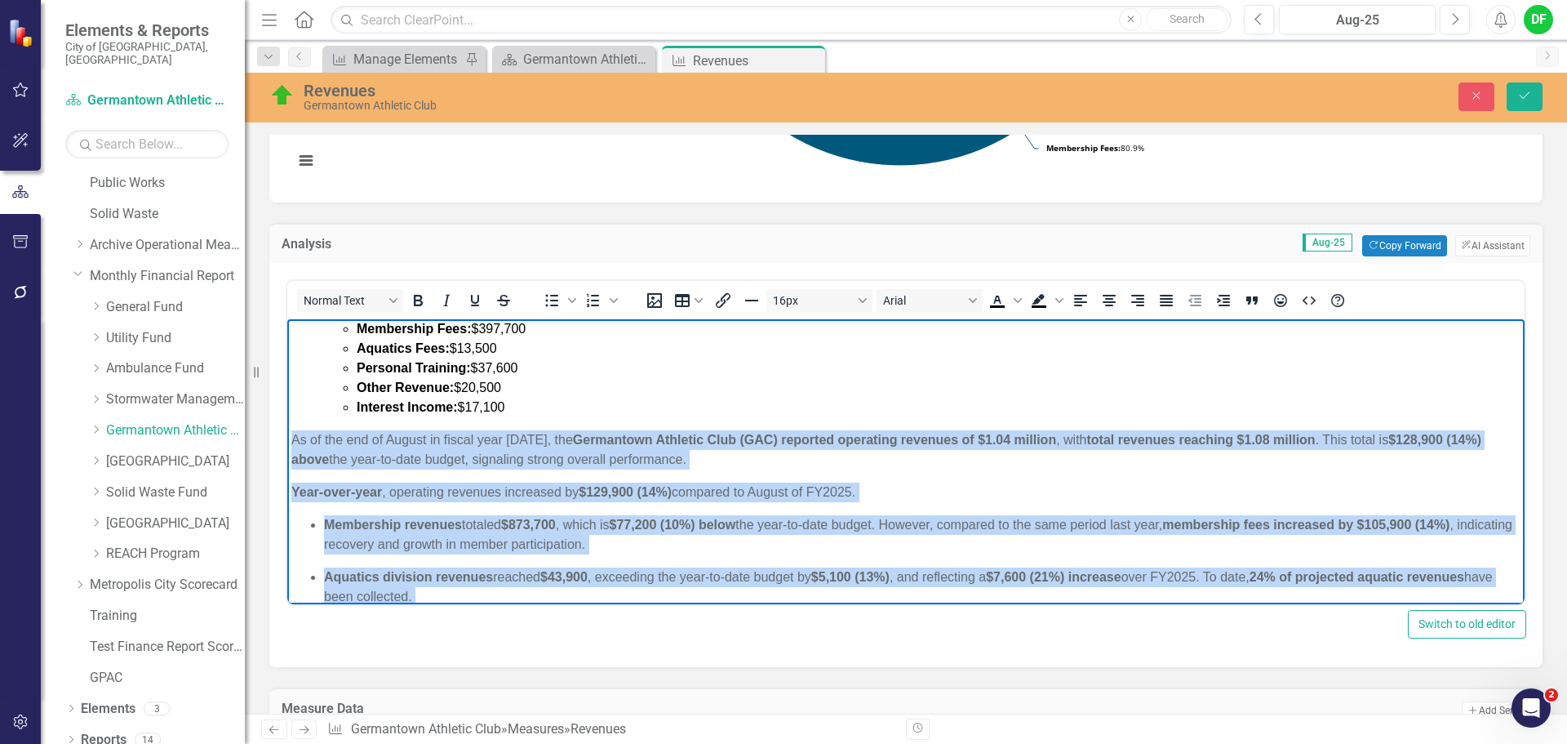
scroll to position [298, 0]
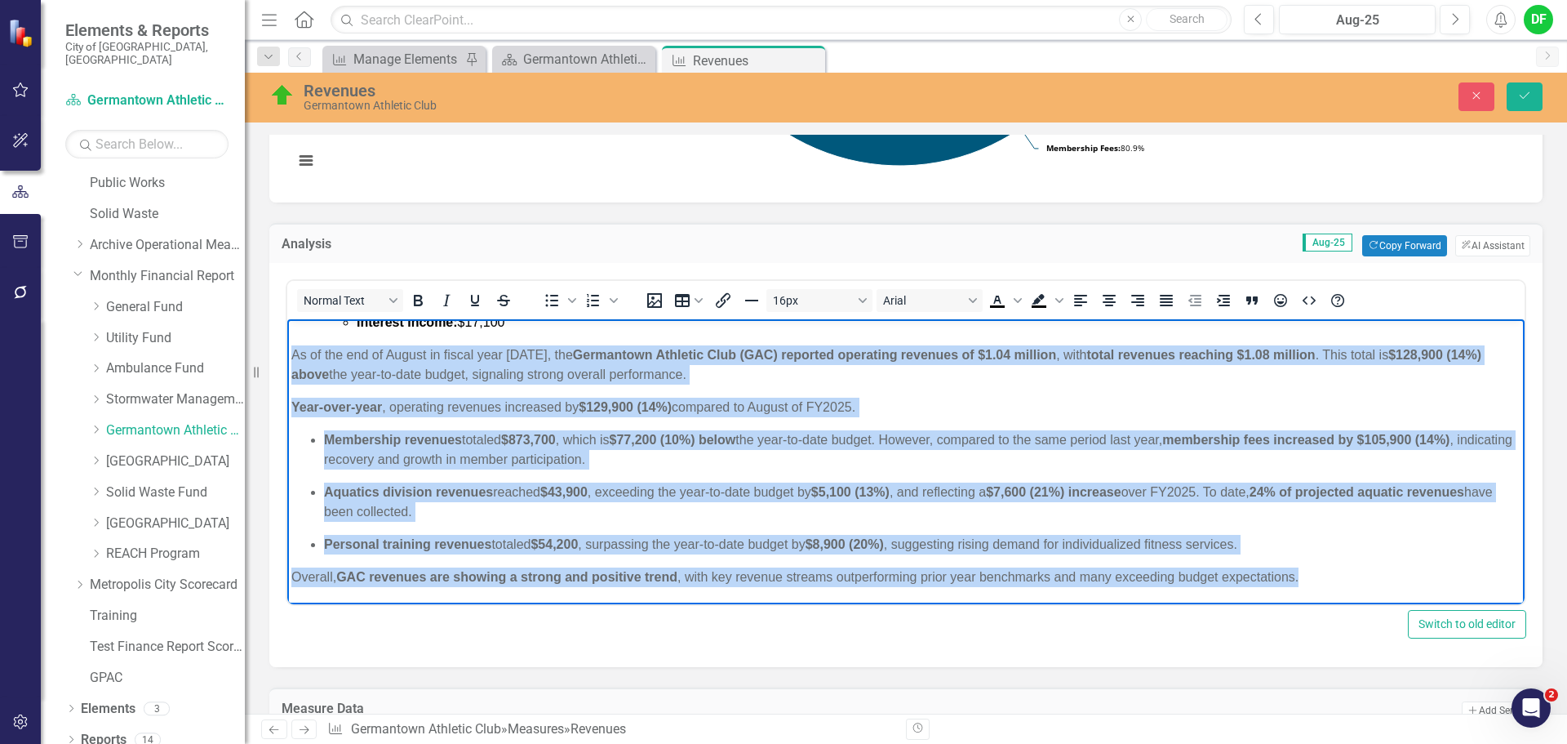
drag, startPoint x: 288, startPoint y: 503, endPoint x: 1365, endPoint y: 615, distance: 1082.5
click at [1365, 604] on html "GERMATOWN ATHLETIC CLUB FUND REVENUES: Percentage of Budget: 20% at the end of …" at bounding box center [905, 312] width 1237 height 583
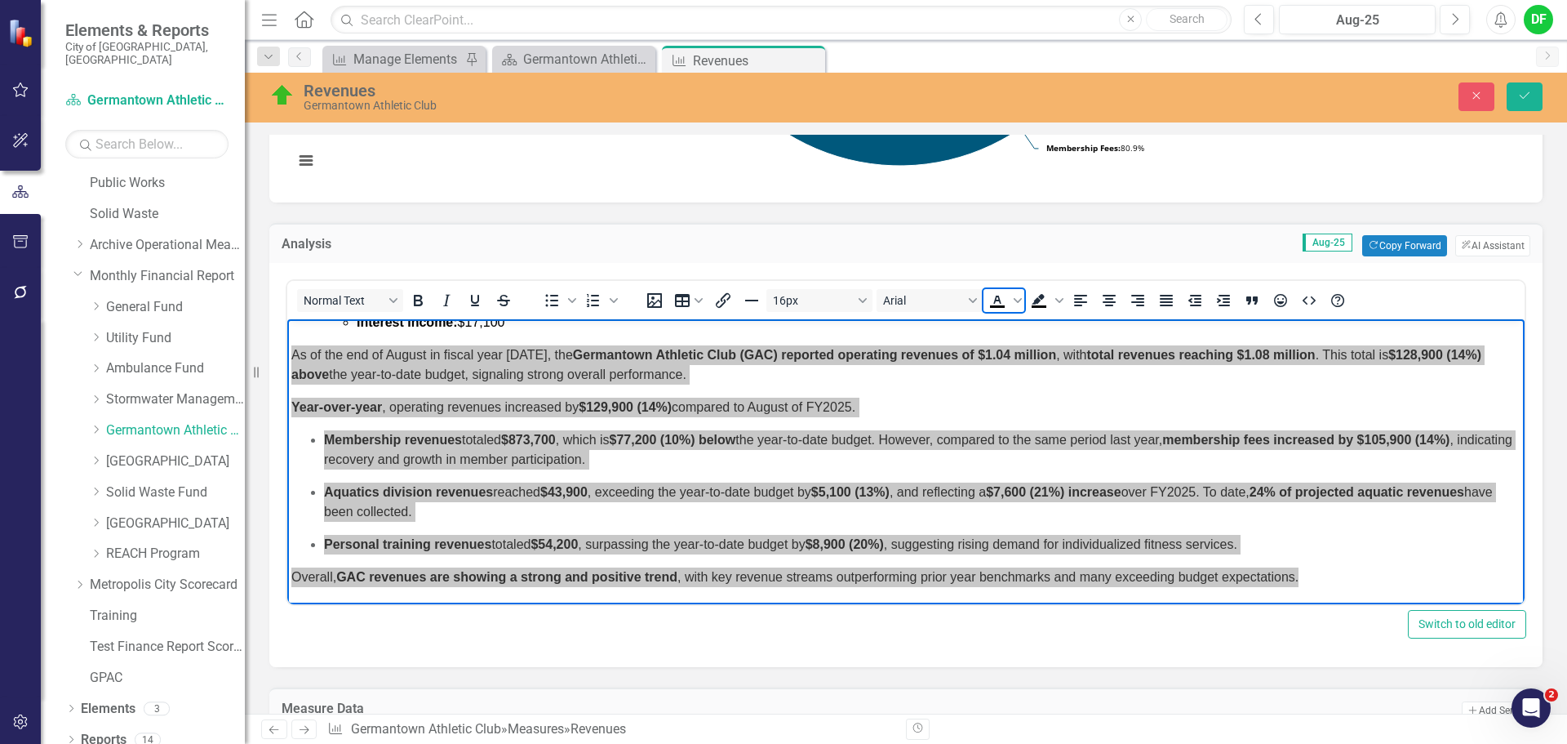
click at [993, 300] on icon "Text color Black" at bounding box center [998, 301] width 20 height 20
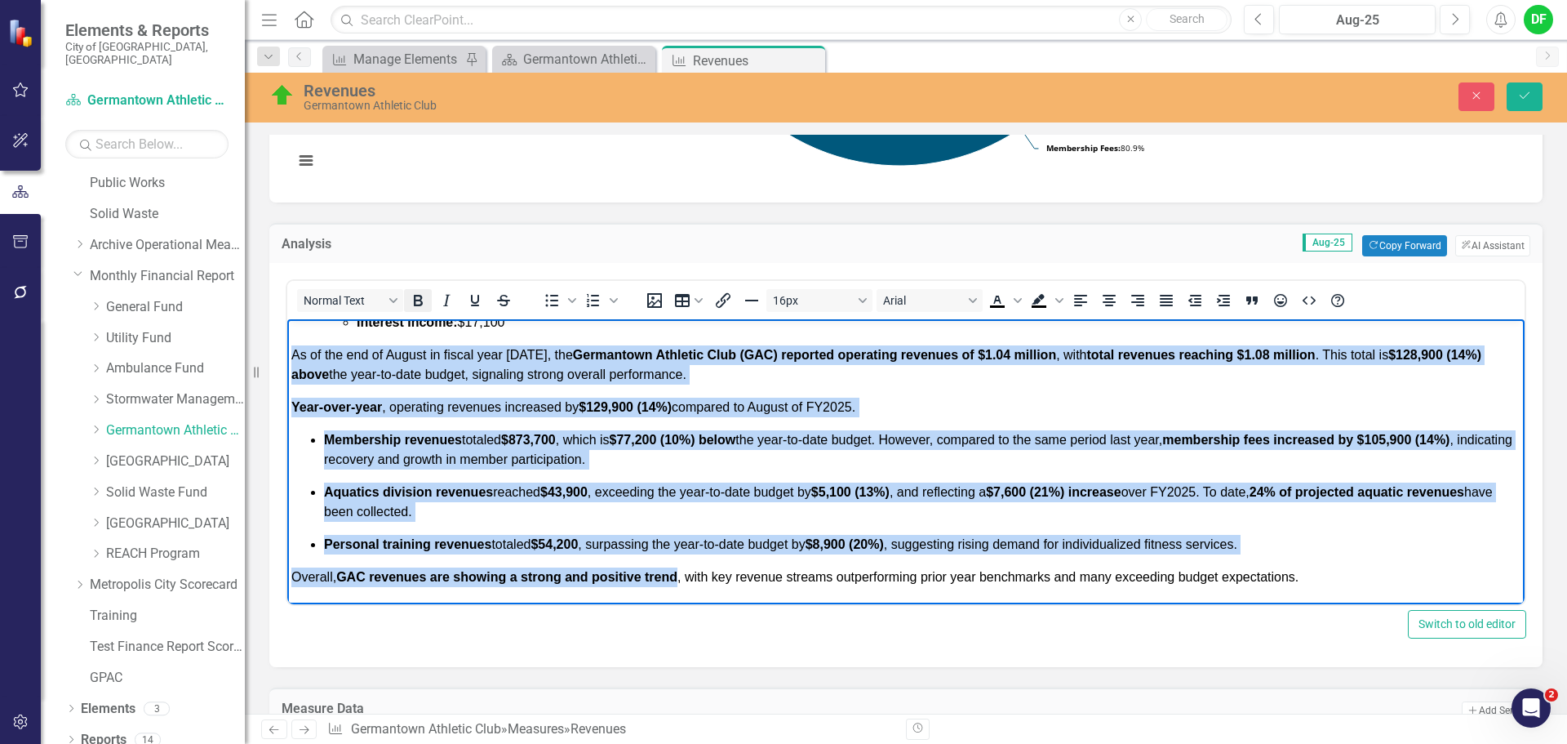
click at [425, 302] on icon "Bold" at bounding box center [418, 301] width 20 height 20
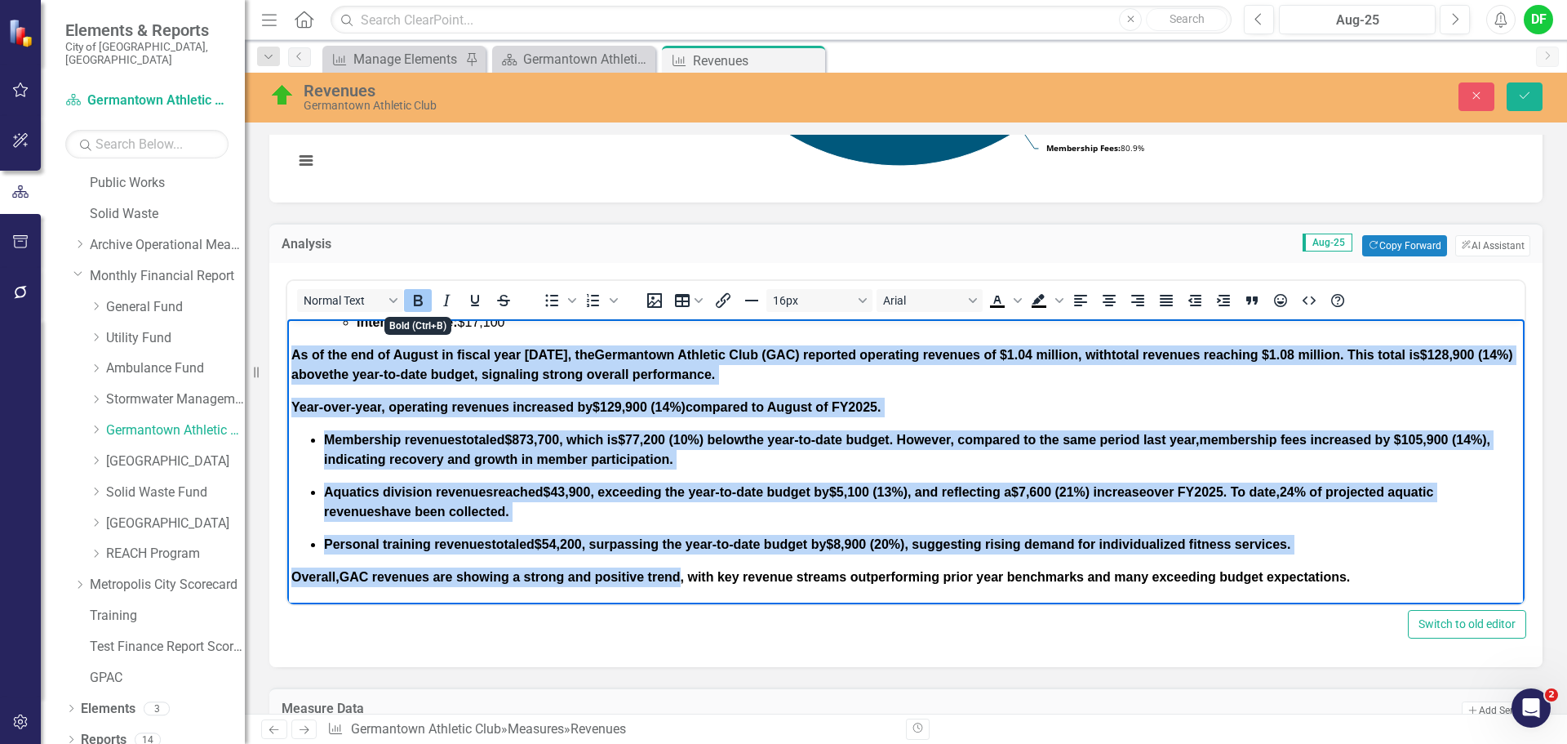
click at [425, 302] on icon "Bold" at bounding box center [418, 301] width 20 height 20
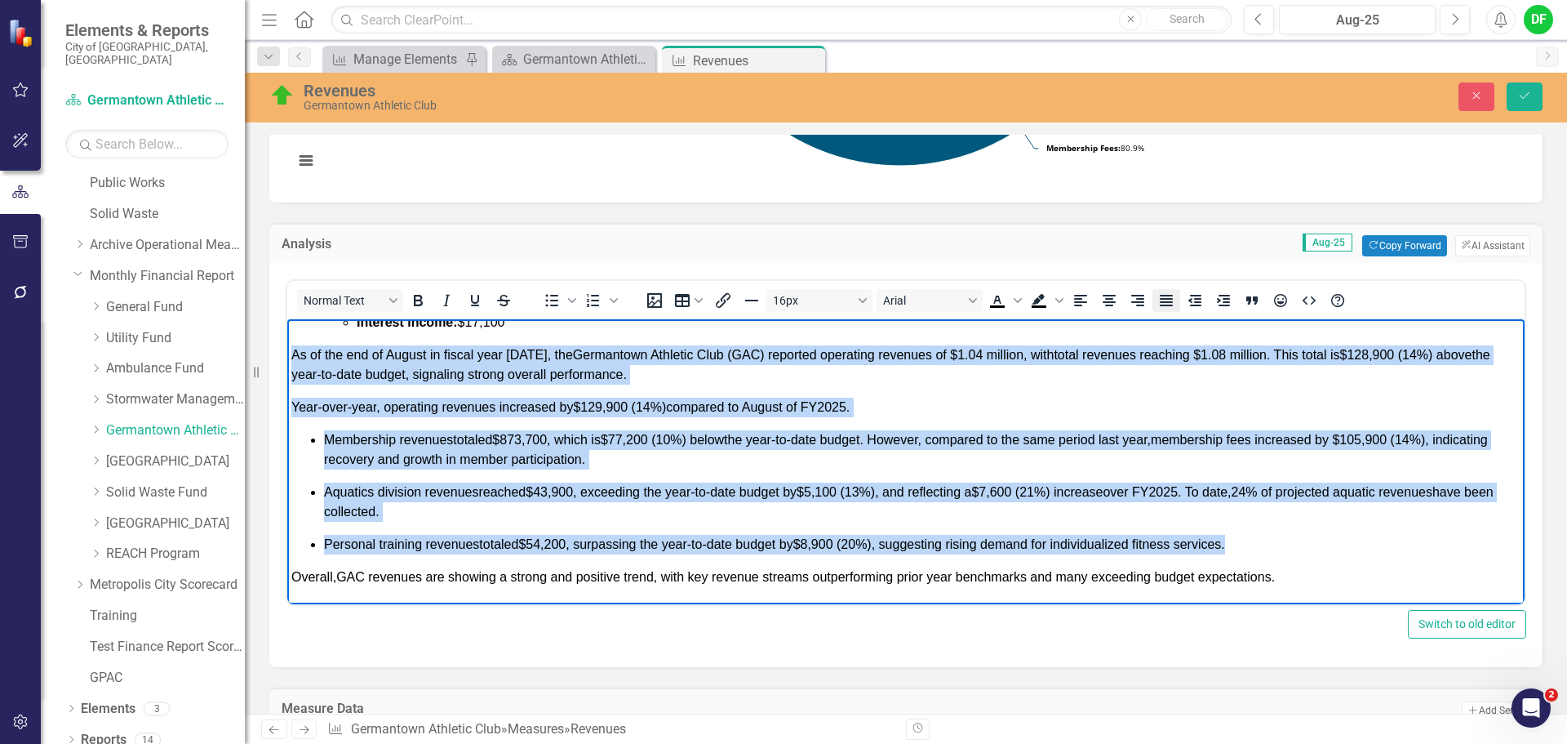
click at [1170, 297] on icon "Justify" at bounding box center [1167, 301] width 20 height 20
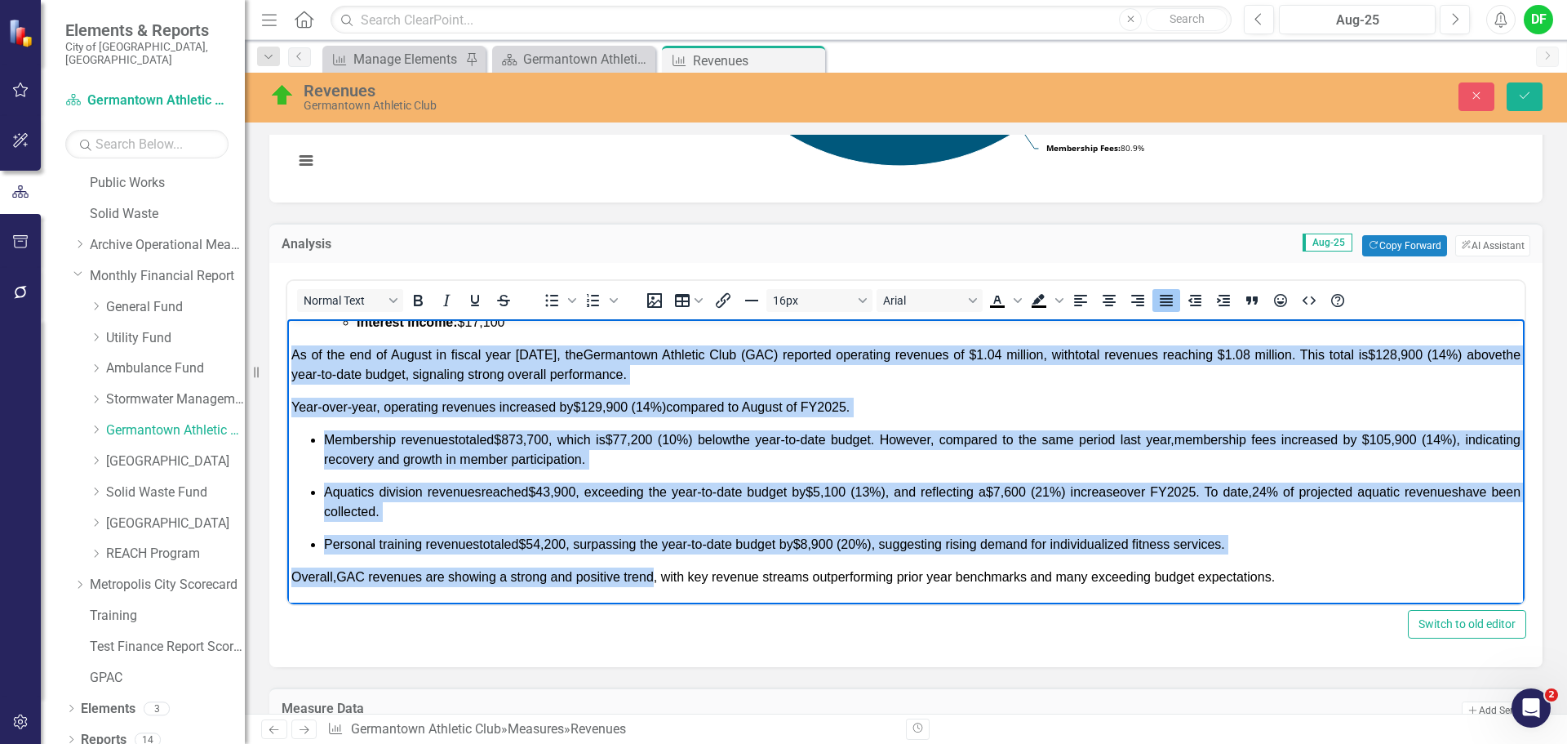
scroll to position [572, 0]
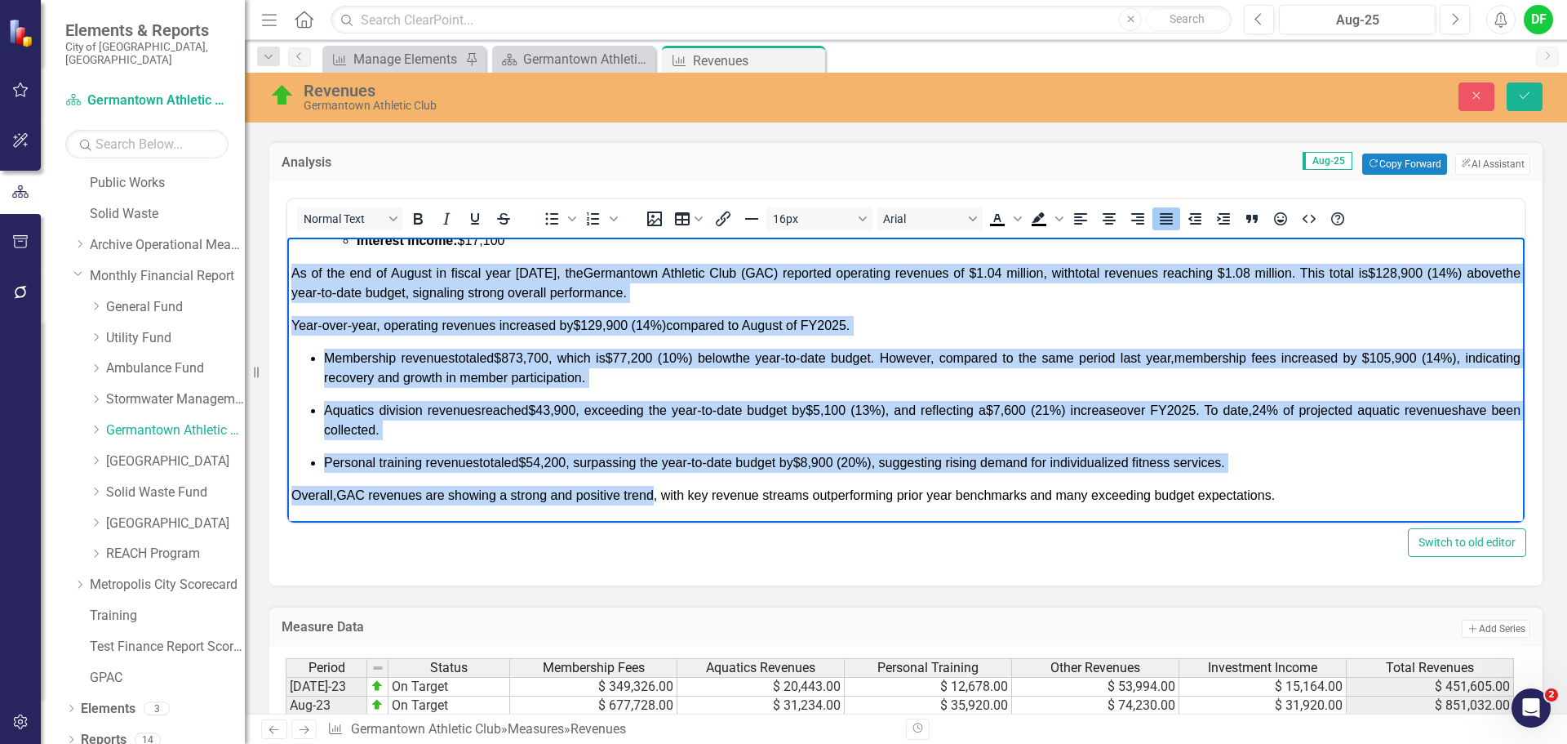
click at [359, 340] on body "GERMATOWN ATHLETIC CLUB FUND REVENUES: Percentage of Budget: 20% at the end of …" at bounding box center [905, 231] width 1237 height 583
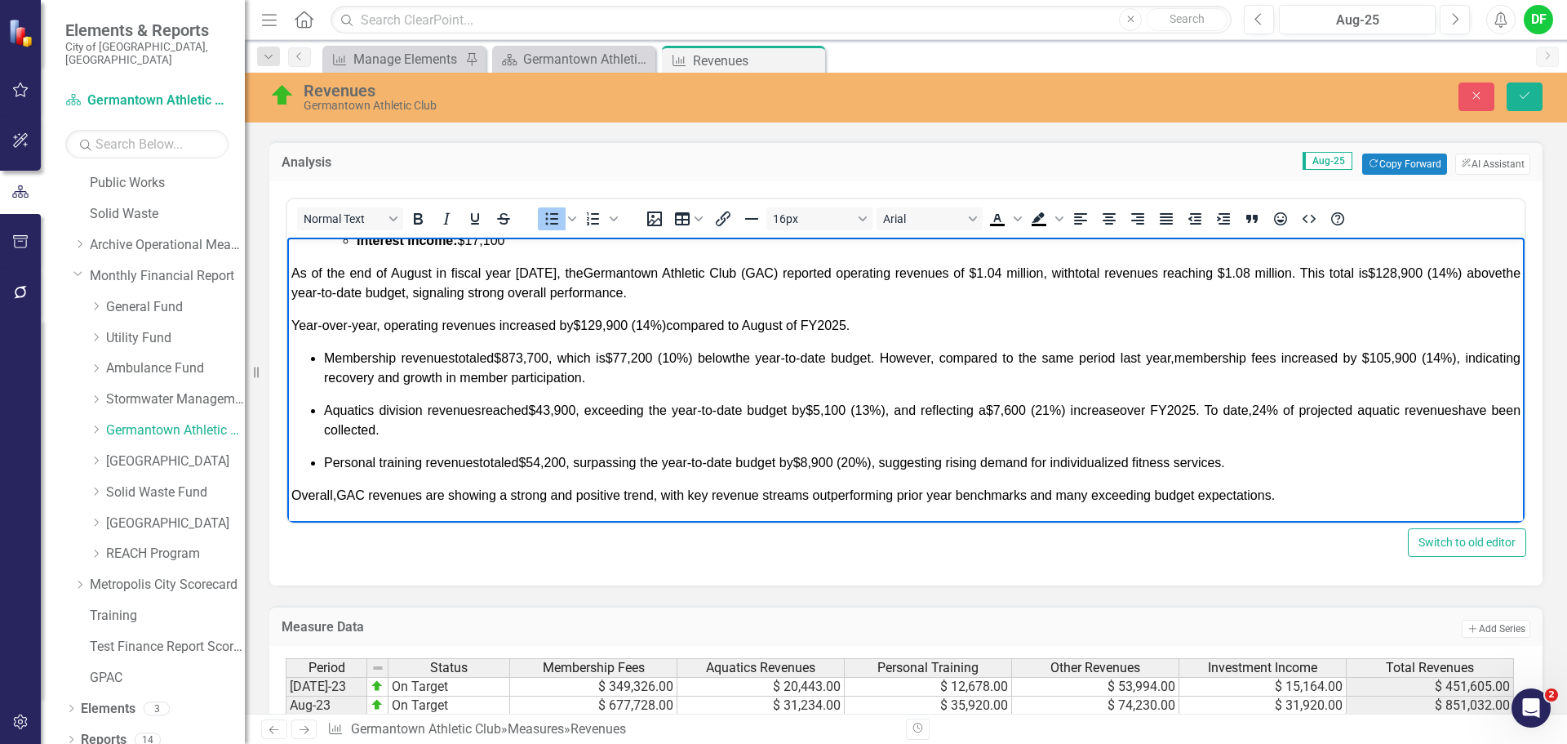
click at [290, 322] on body "GERMATOWN ATHLETIC CLUB FUND REVENUES: Percentage of Budget: 20% at the end of …" at bounding box center [905, 231] width 1237 height 583
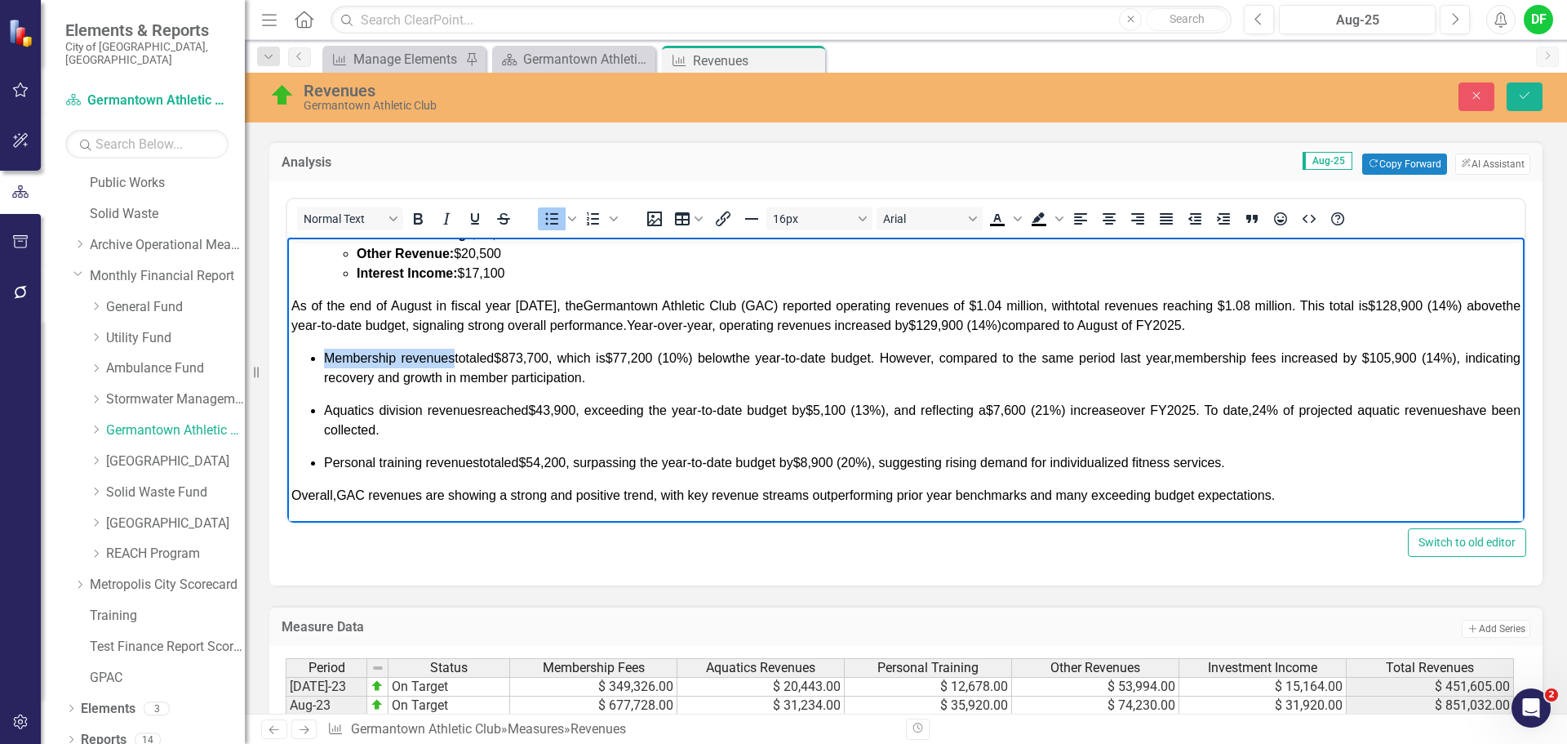
drag, startPoint x: 322, startPoint y: 355, endPoint x: 452, endPoint y: 361, distance: 129.9
click at [452, 361] on ul "Membership revenues totaled $873,700 , which is $77,200 (10%) below the year-to…" at bounding box center [905, 411] width 1229 height 124
click at [997, 220] on icon "Text color Black" at bounding box center [998, 219] width 20 height 20
click at [419, 219] on icon "Bold" at bounding box center [418, 218] width 9 height 11
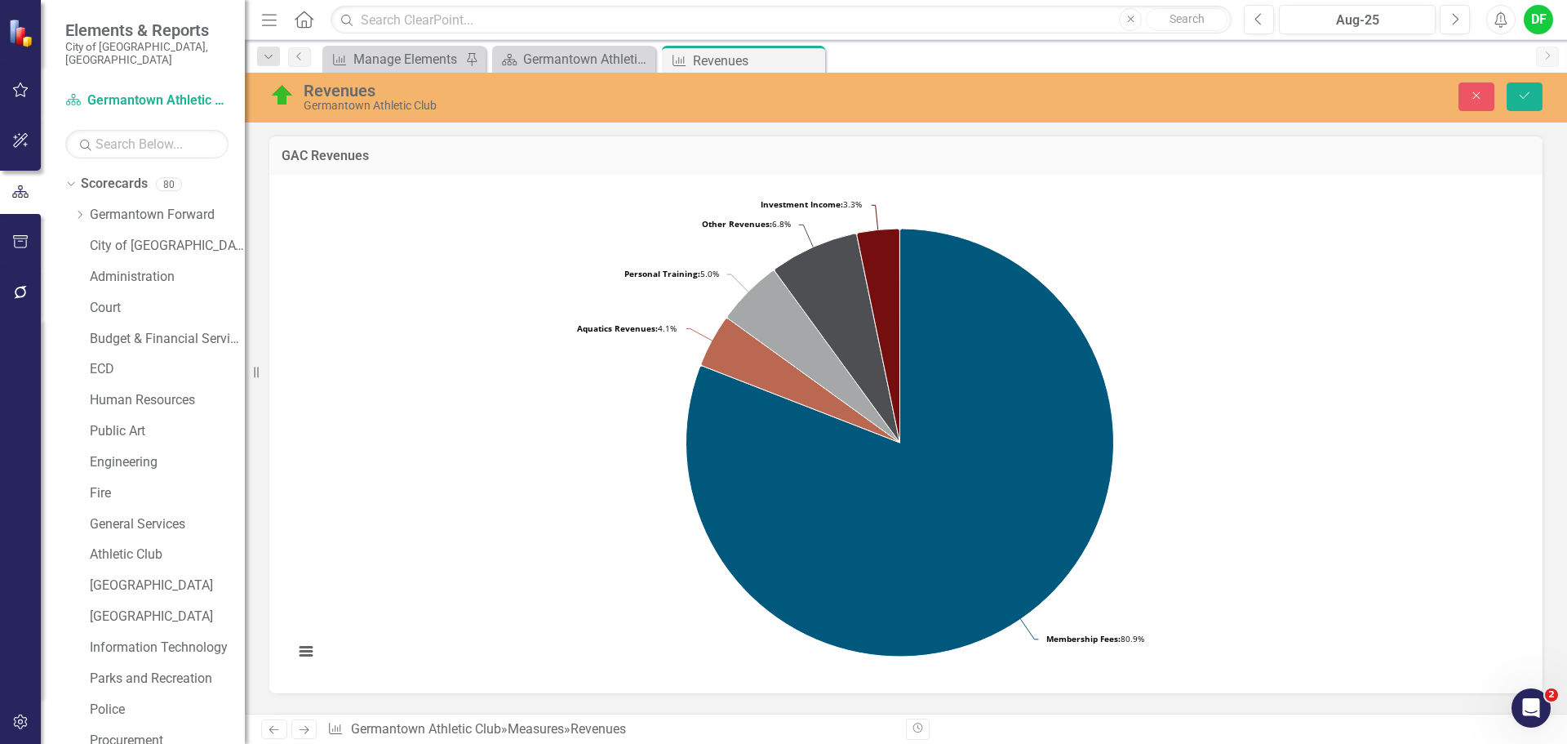
scroll to position [572, 0]
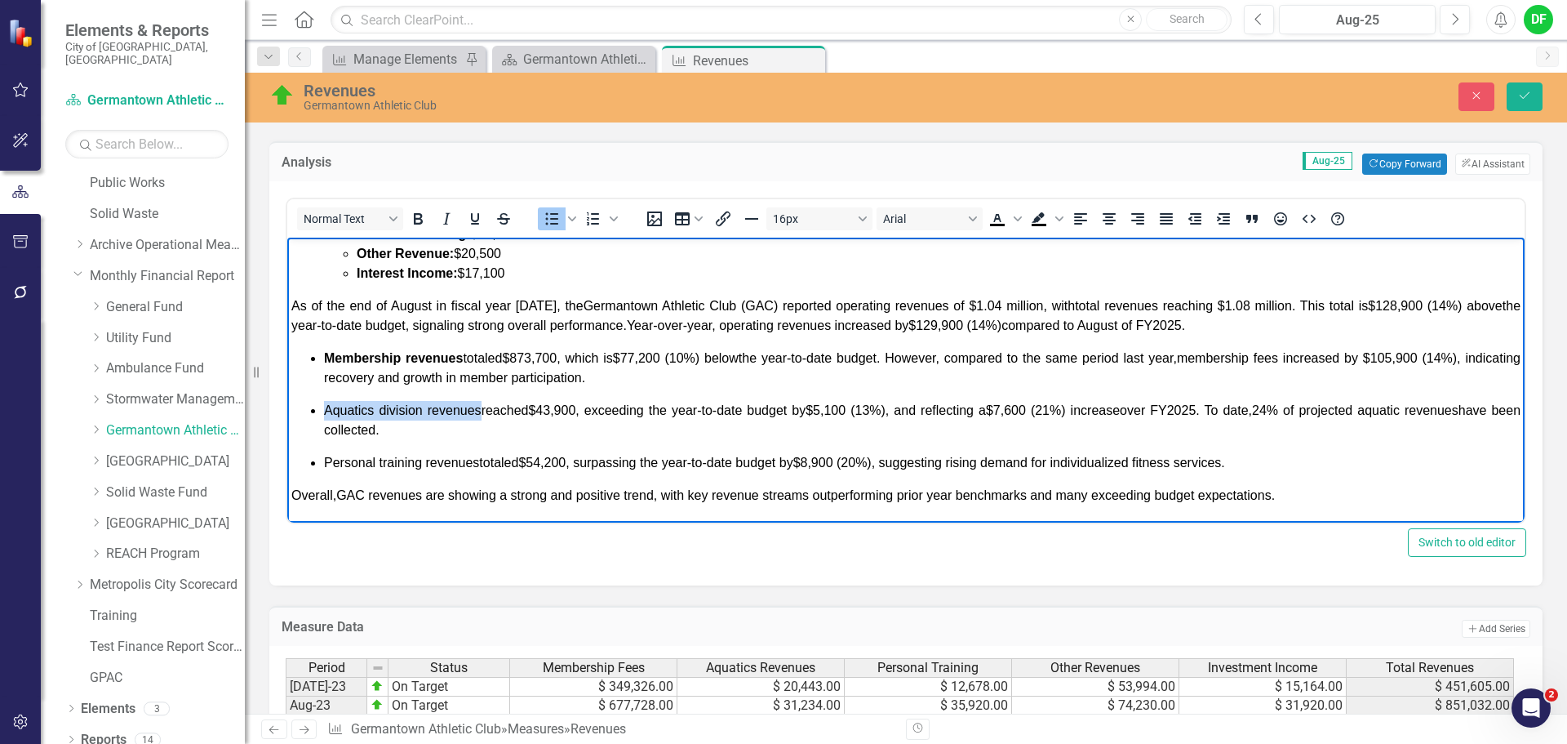
drag, startPoint x: 326, startPoint y: 408, endPoint x: 478, endPoint y: 407, distance: 152.6
click at [478, 407] on span "Aquatics division revenues reached $43,900 , exceeding the year-to-date budget …" at bounding box center [922, 419] width 1197 height 33
click at [415, 222] on icon "Bold" at bounding box center [418, 218] width 9 height 11
drag, startPoint x: 326, startPoint y: 461, endPoint x: 477, endPoint y: 459, distance: 151.0
click at [477, 459] on span "Personal training revenues totaled $54,200 , surpassing the year-to-date budget…" at bounding box center [774, 462] width 901 height 14
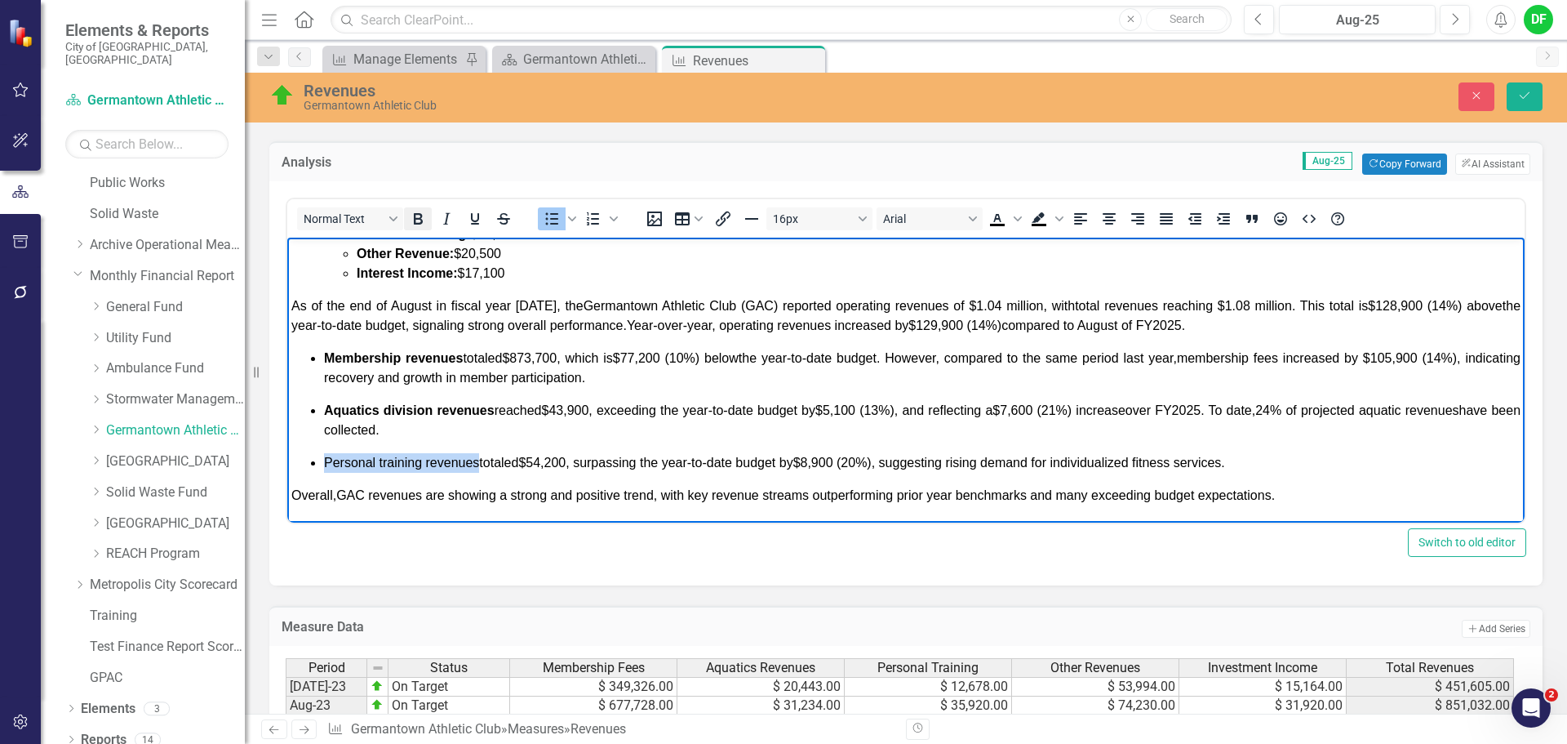
click at [415, 219] on icon "Bold" at bounding box center [418, 218] width 9 height 11
click at [1277, 465] on p "Personal training revenues totaled $54,200 , surpassing the year-to-date budget…" at bounding box center [922, 463] width 1197 height 20
click at [1521, 91] on icon "Save" at bounding box center [1524, 95] width 15 height 11
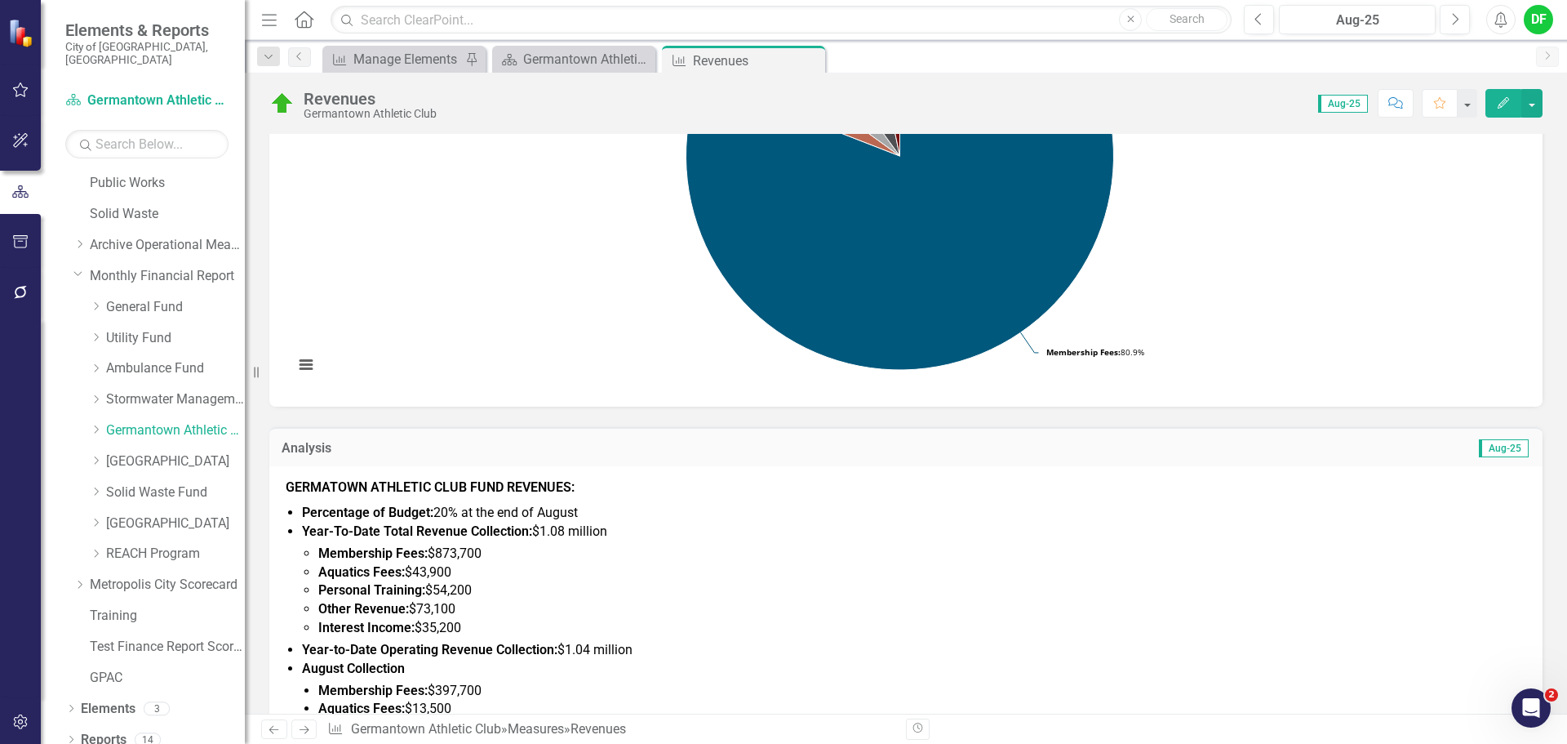
scroll to position [245, 0]
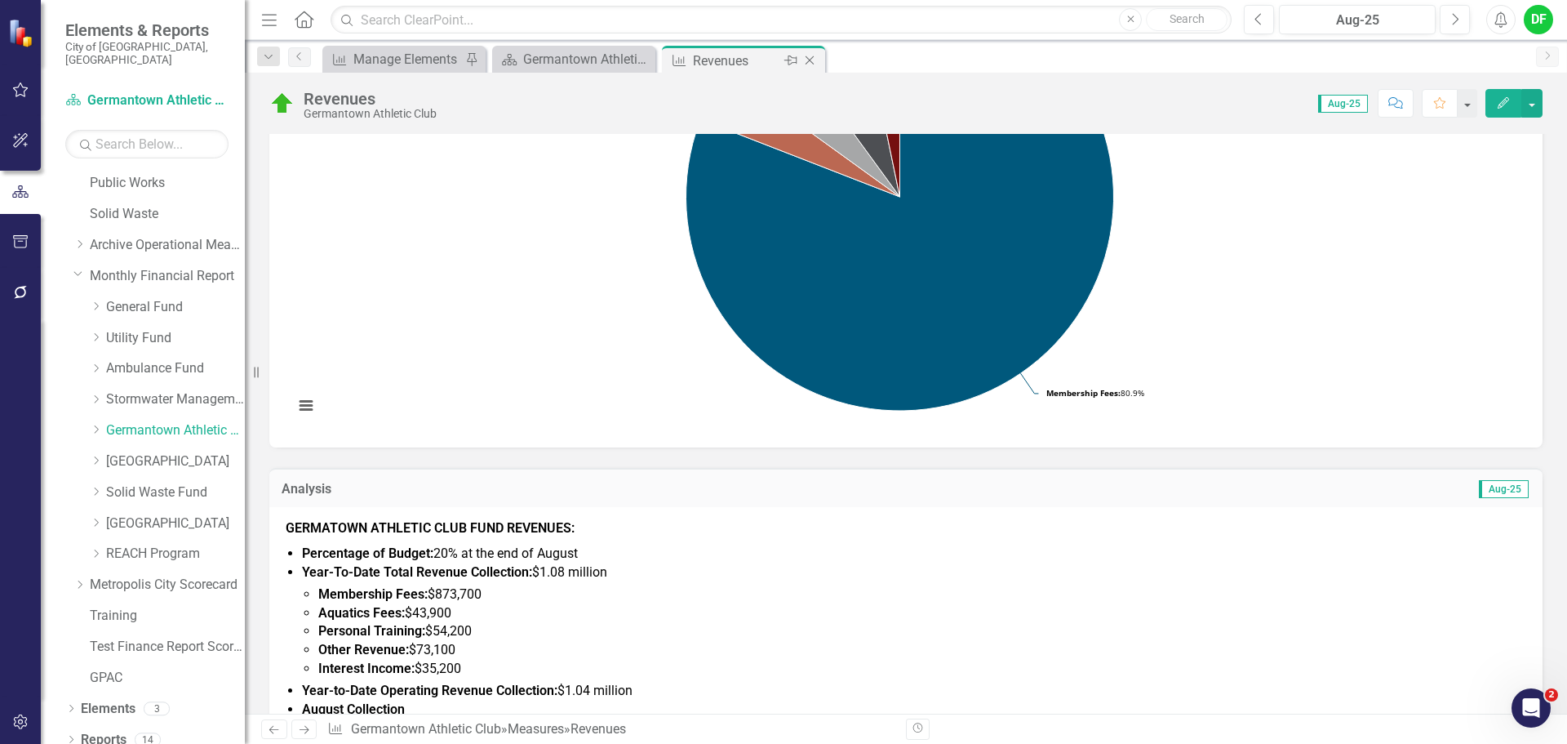
click at [808, 58] on icon "Close" at bounding box center [810, 60] width 16 height 13
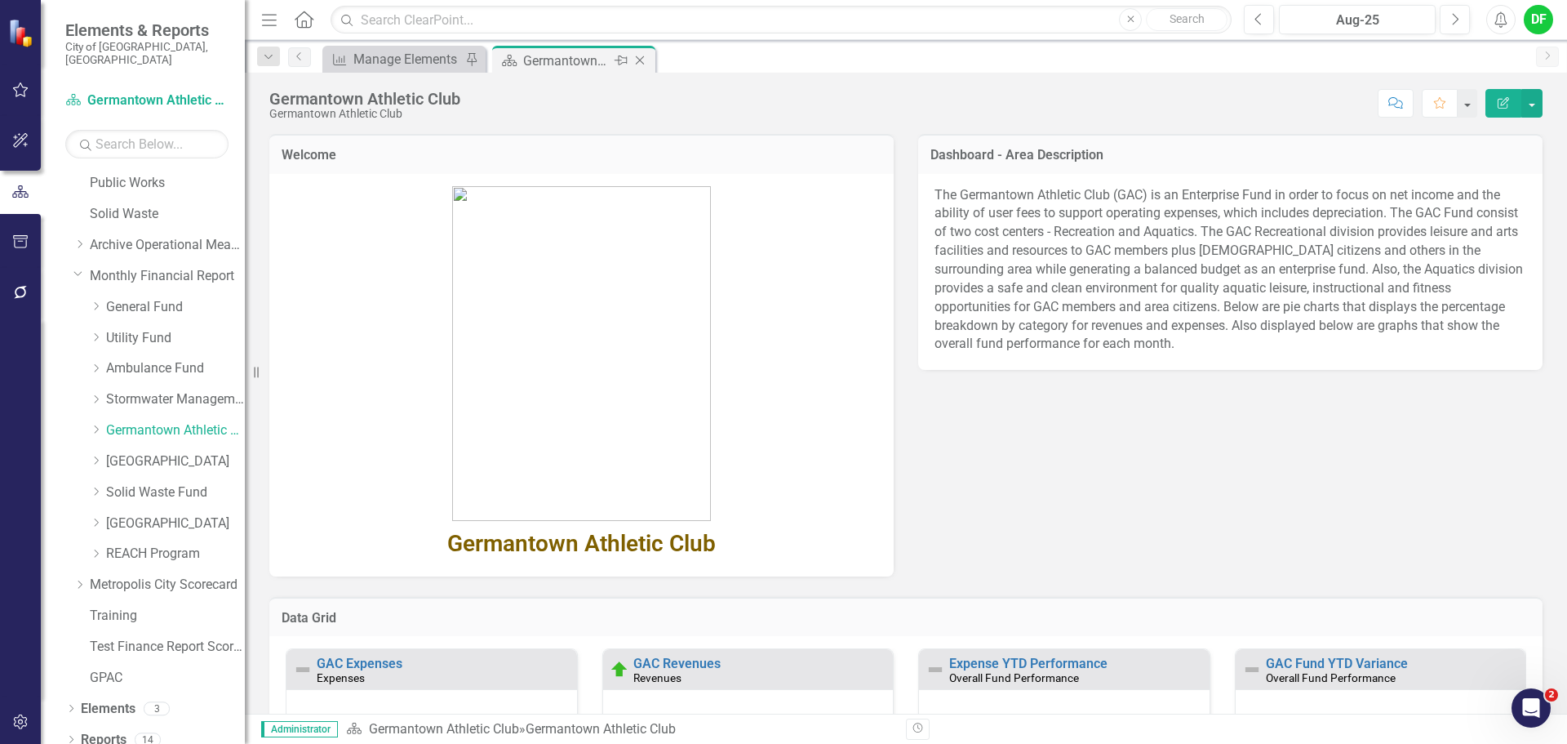
click at [640, 59] on icon "Close" at bounding box center [640, 60] width 16 height 13
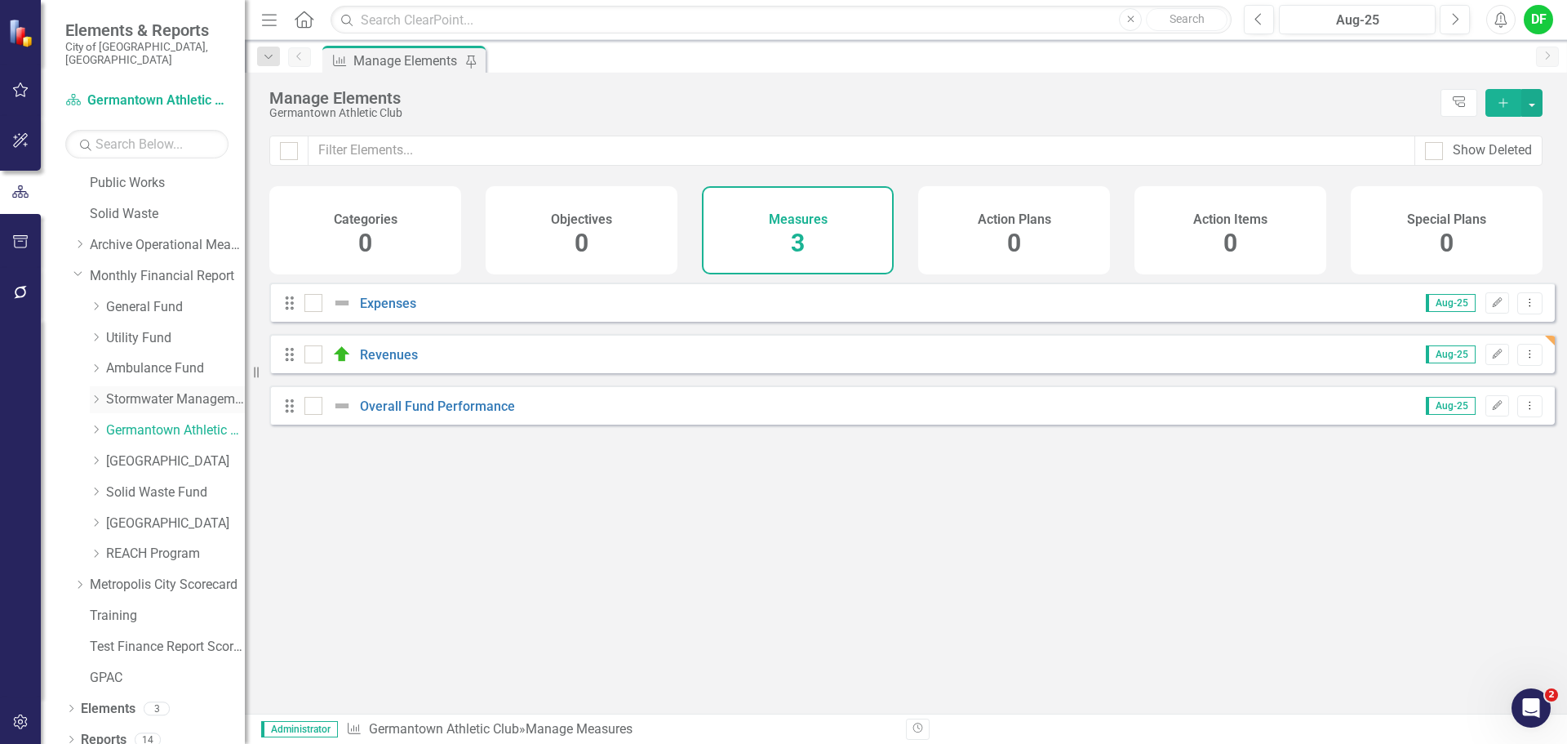
click at [140, 390] on link "Stormwater Management Fund" at bounding box center [175, 399] width 139 height 19
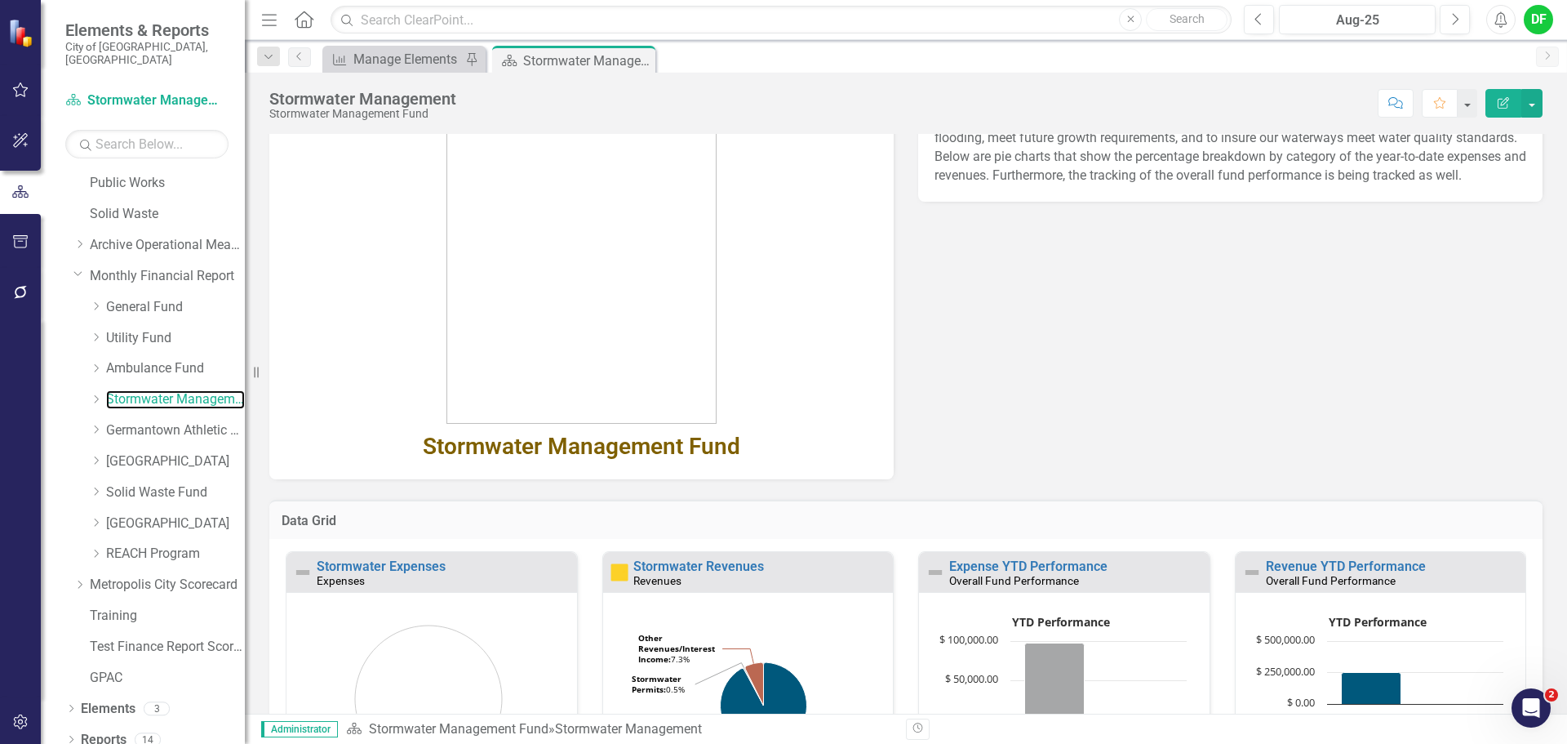
scroll to position [194, 0]
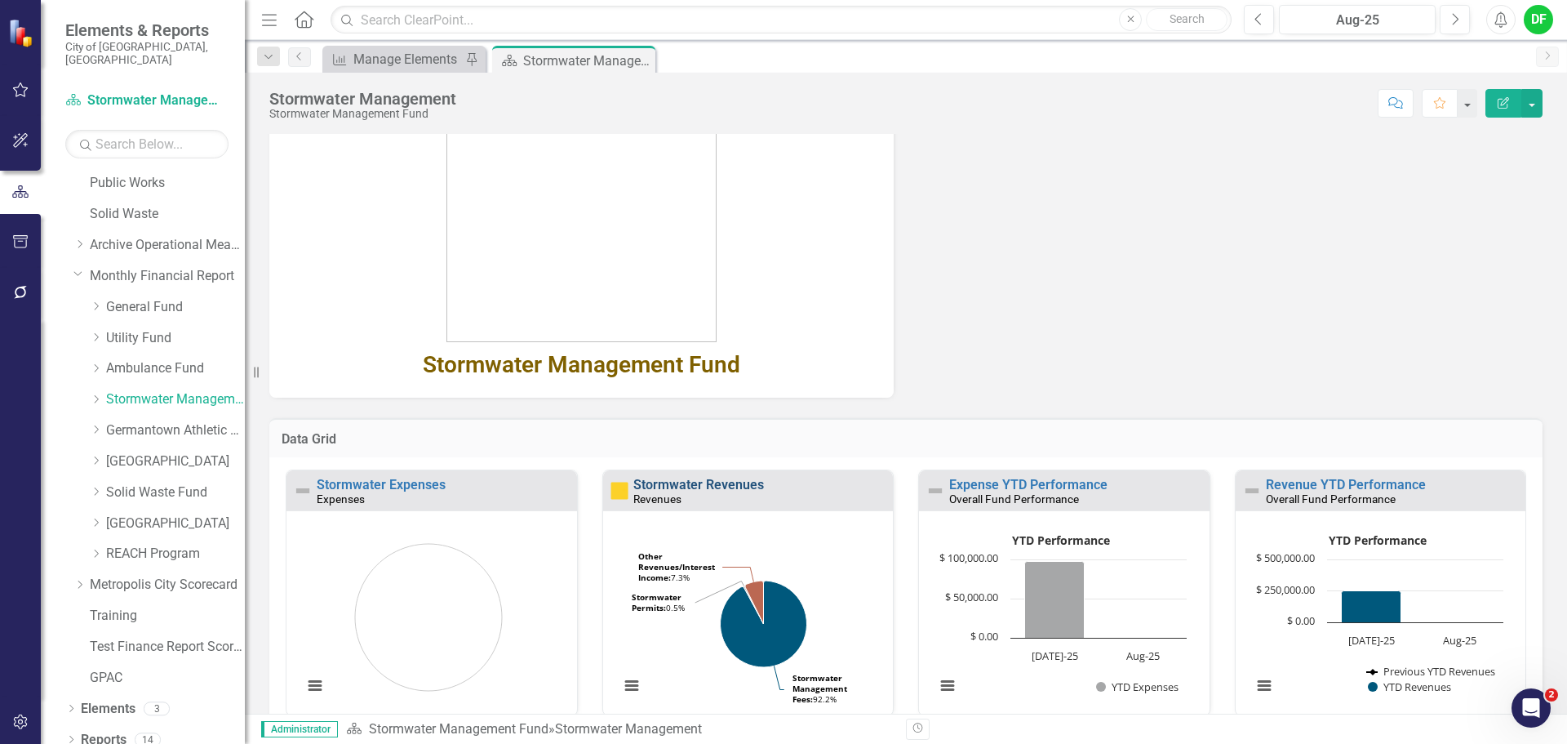
click at [714, 486] on link "Stormwater Revenues" at bounding box center [698, 485] width 131 height 16
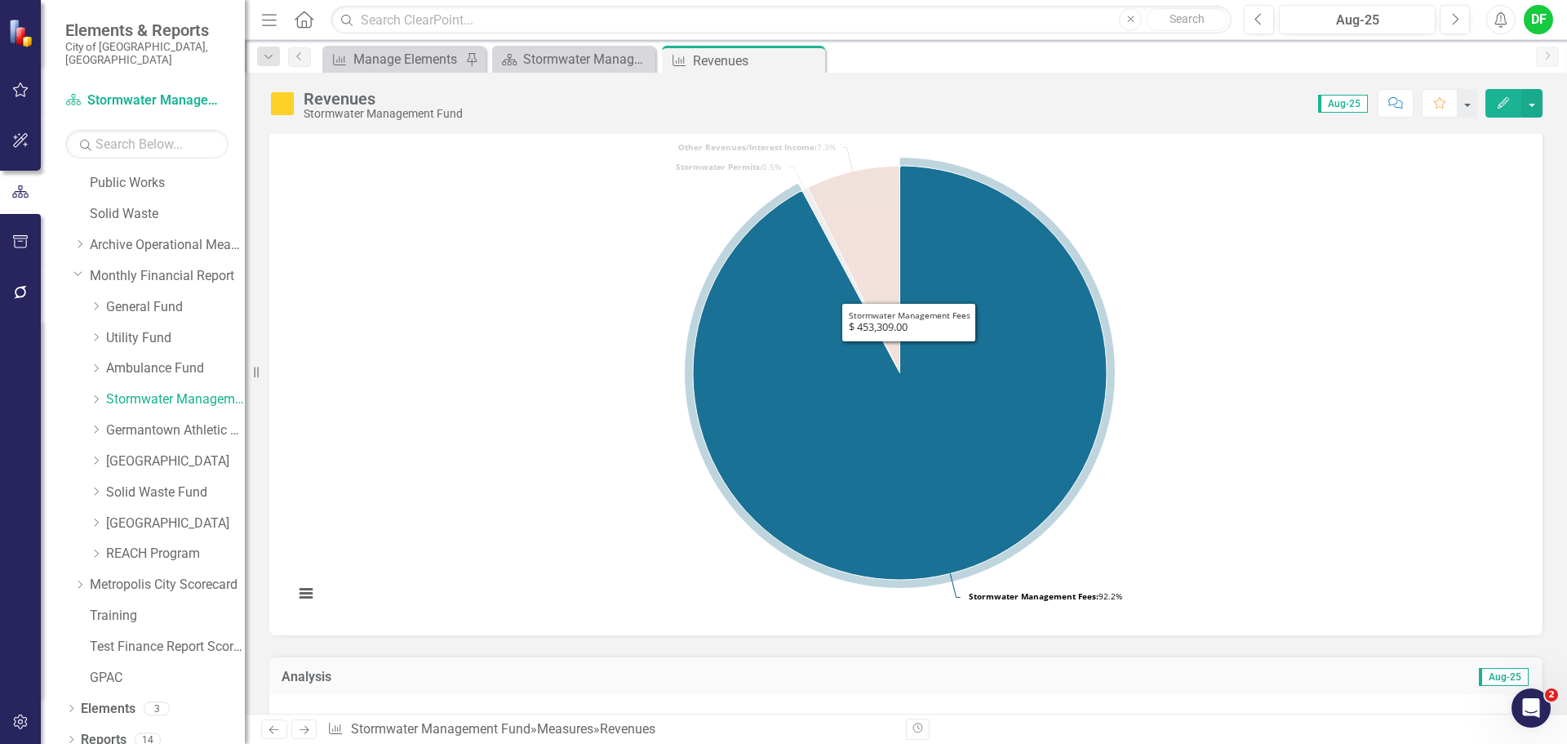
scroll to position [326, 0]
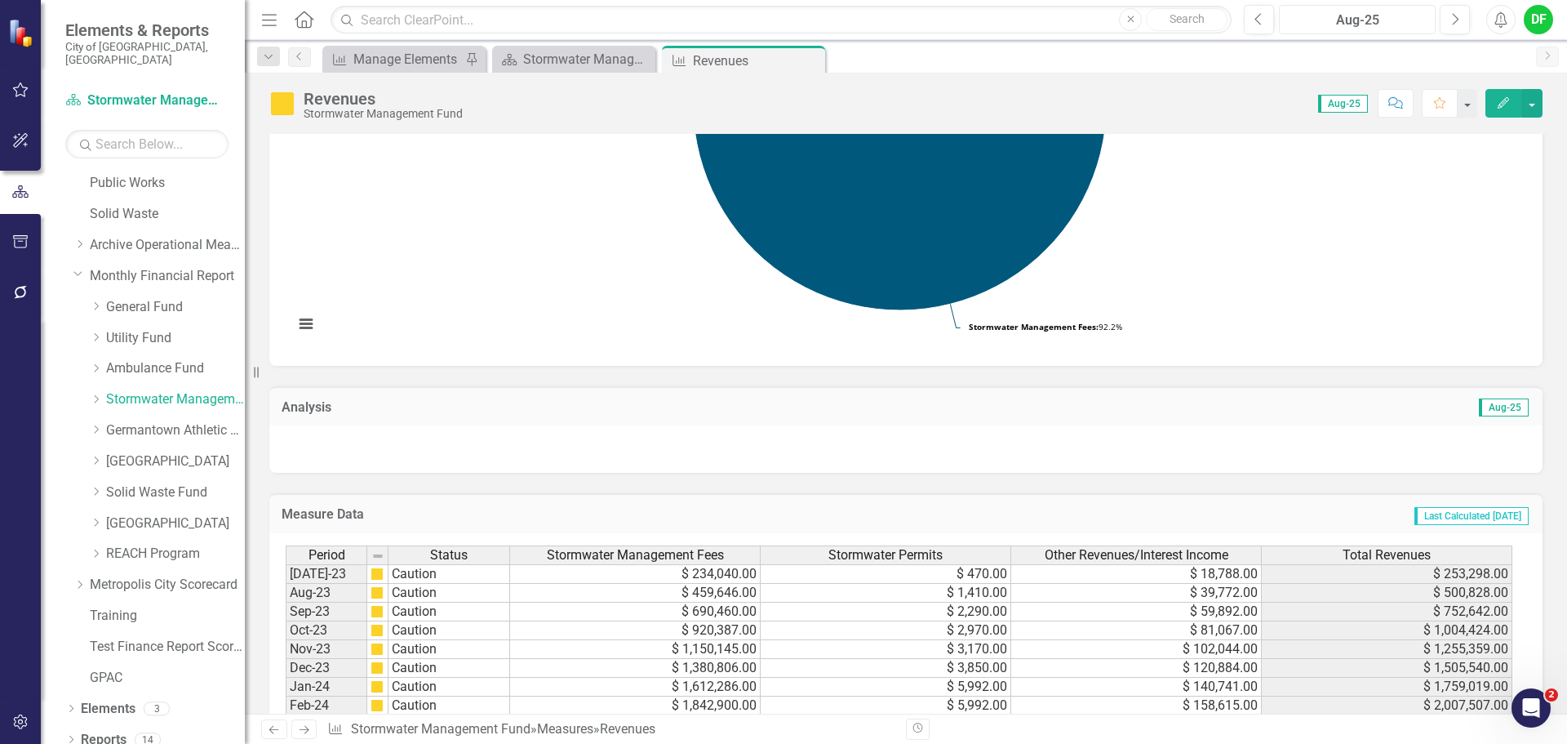
click at [1322, 18] on div "Aug-25" at bounding box center [1357, 21] width 145 height 20
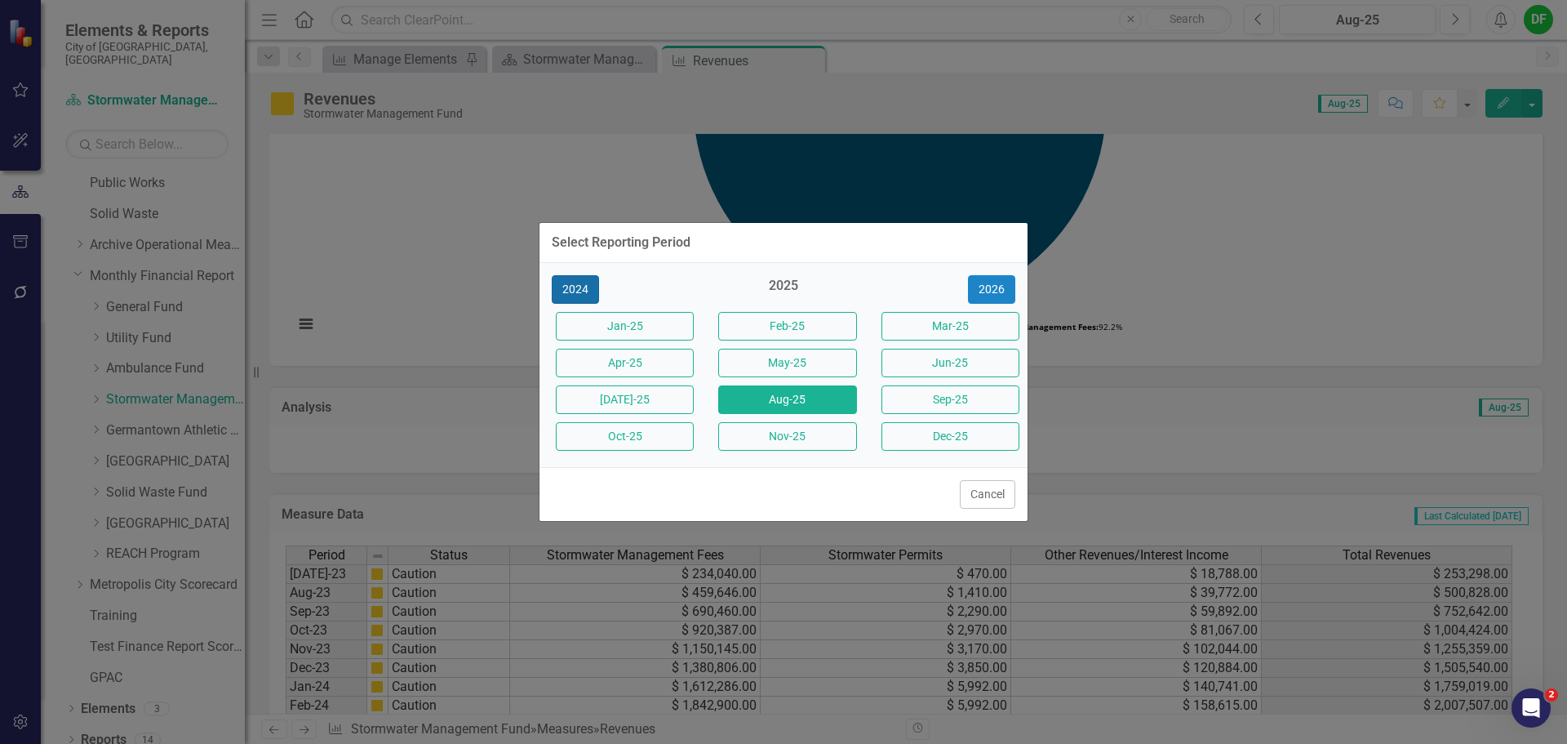
click at [567, 286] on button "2024" at bounding box center [575, 289] width 47 height 29
click at [783, 399] on button "Aug-24" at bounding box center [787, 399] width 138 height 29
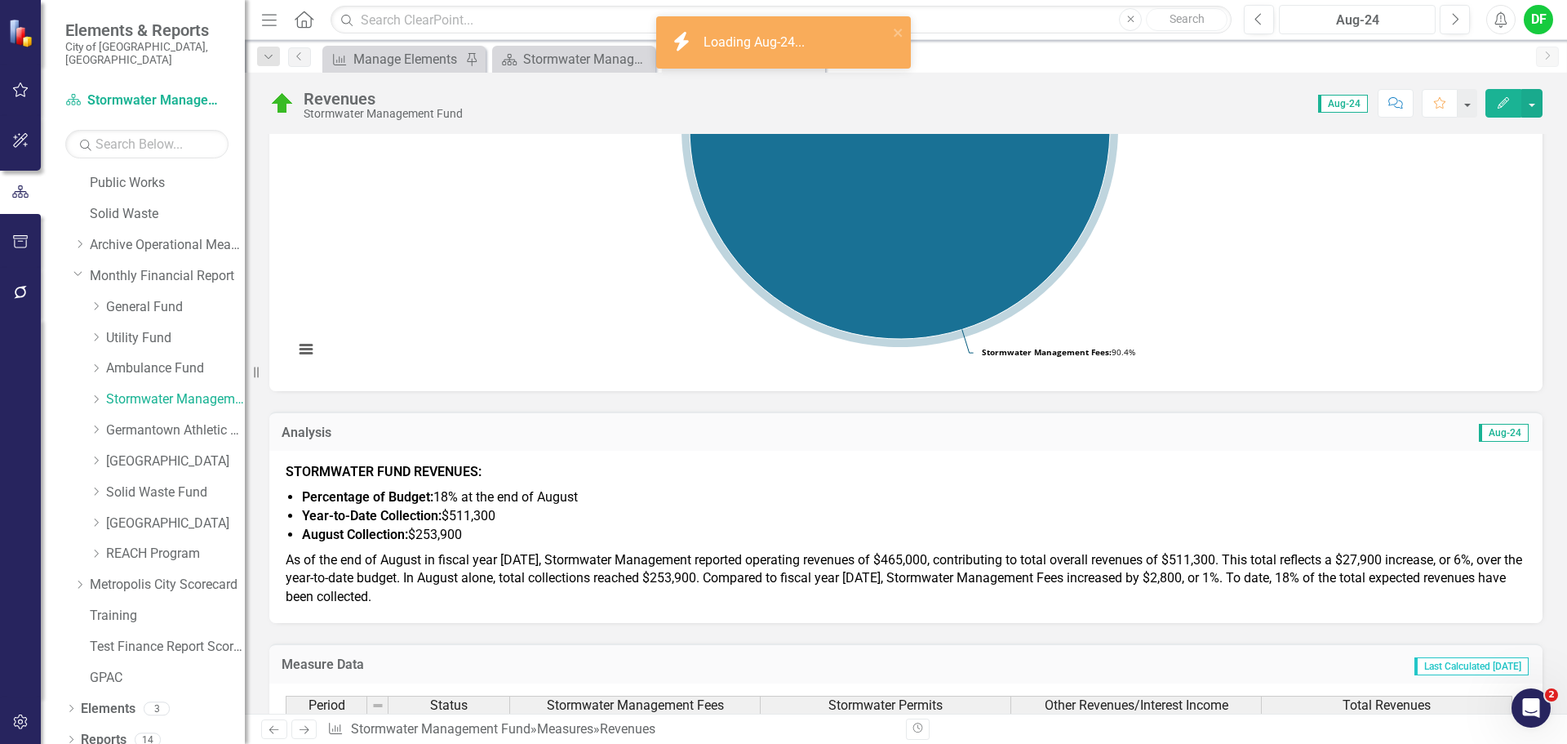
scroll to position [326, 0]
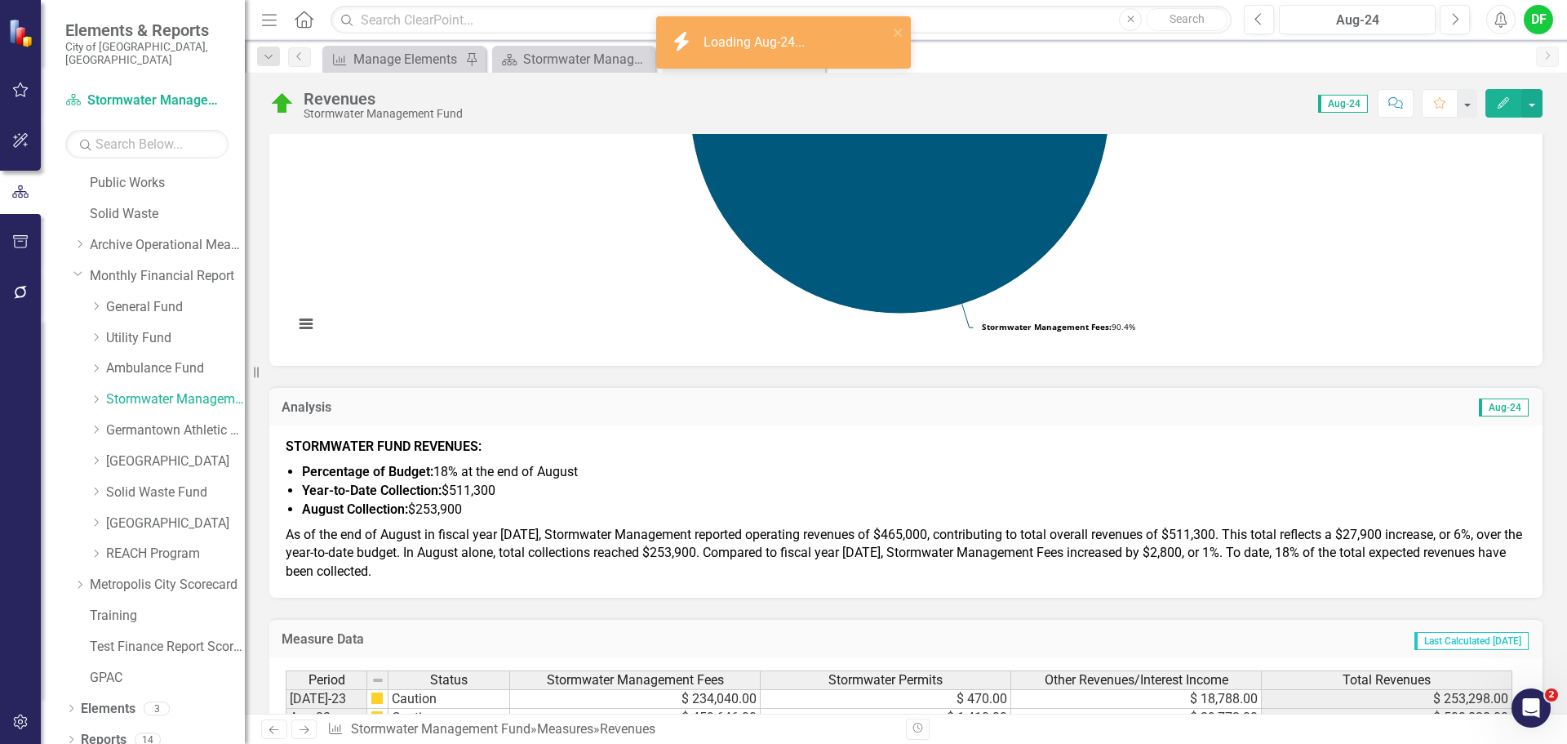
click at [477, 534] on span "As of the end of August in fiscal year 2025, Stormwater Management reported ope…" at bounding box center [904, 552] width 1237 height 53
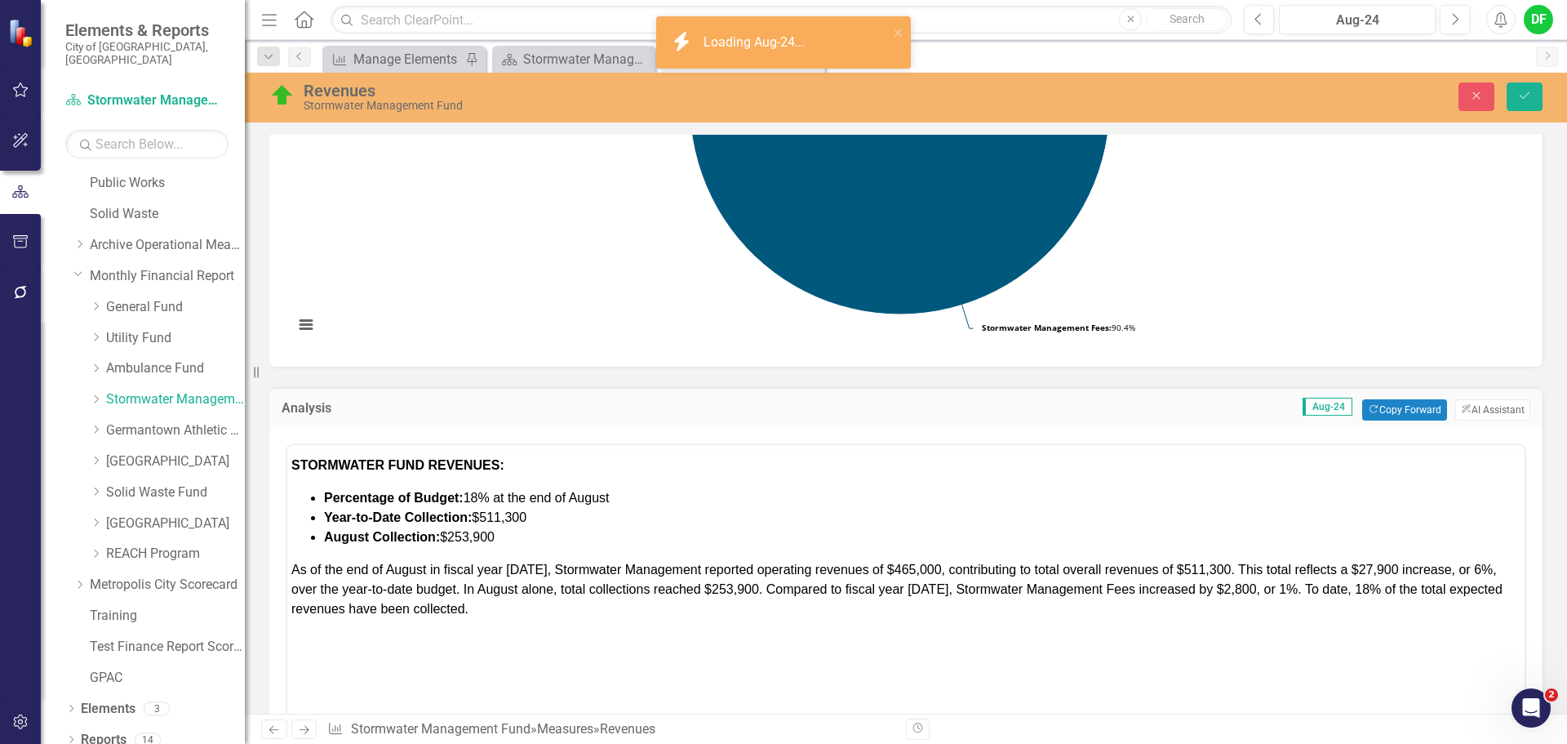
scroll to position [0, 0]
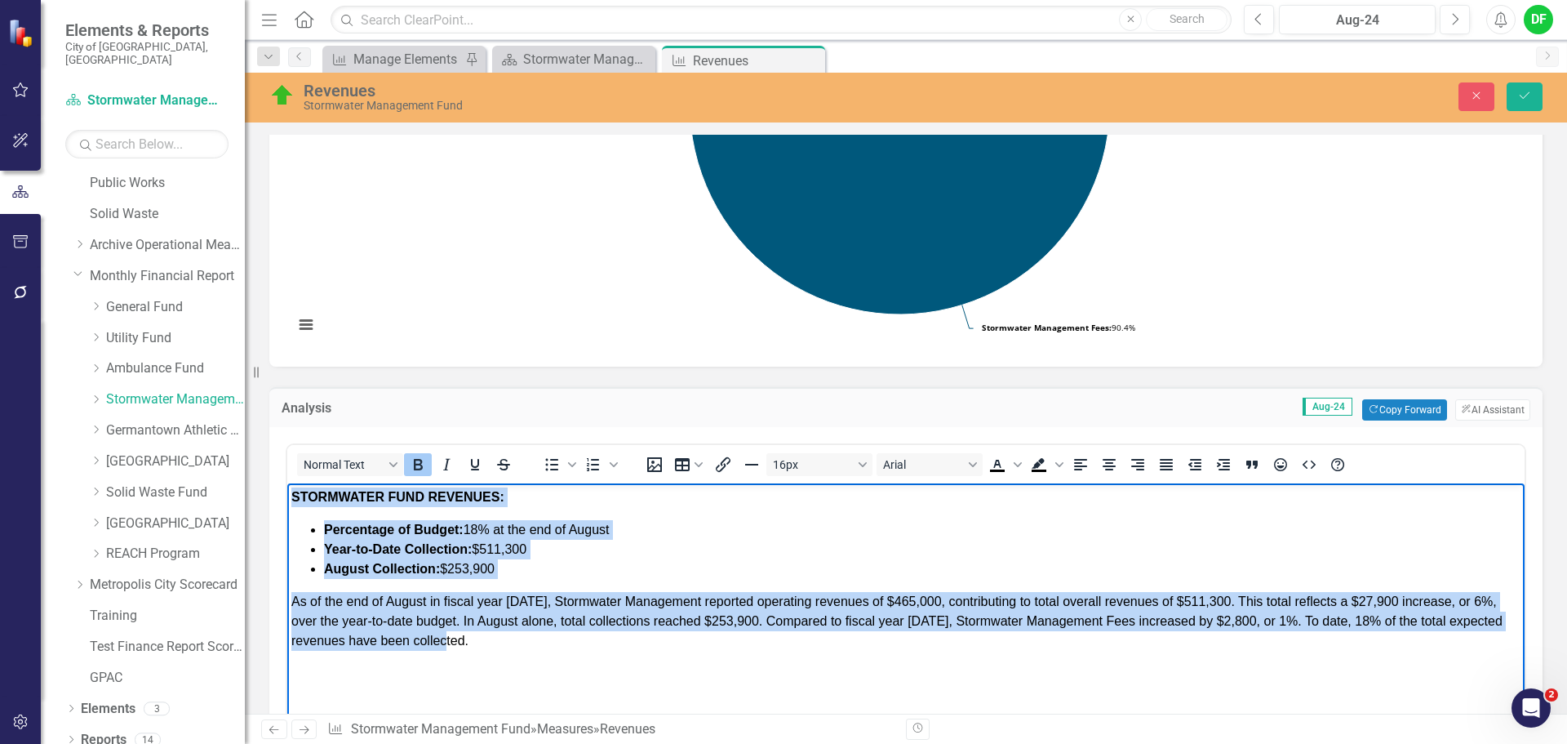
drag, startPoint x: 489, startPoint y: 642, endPoint x: 290, endPoint y: 500, distance: 244.6
click at [290, 500] on body "STORMWATER FUND REVENUES: Percentage of Budget: 18% at the end of August Year-t…" at bounding box center [905, 605] width 1237 height 245
copy body "STORMWATER FUND REVENUES: Percentage of Budget: 18% at the end of August Year-t…"
click at [493, 655] on body "STORMWATER FUND REVENUES: Percentage of Budget: 18% at the end of August Year-t…" at bounding box center [905, 605] width 1237 height 245
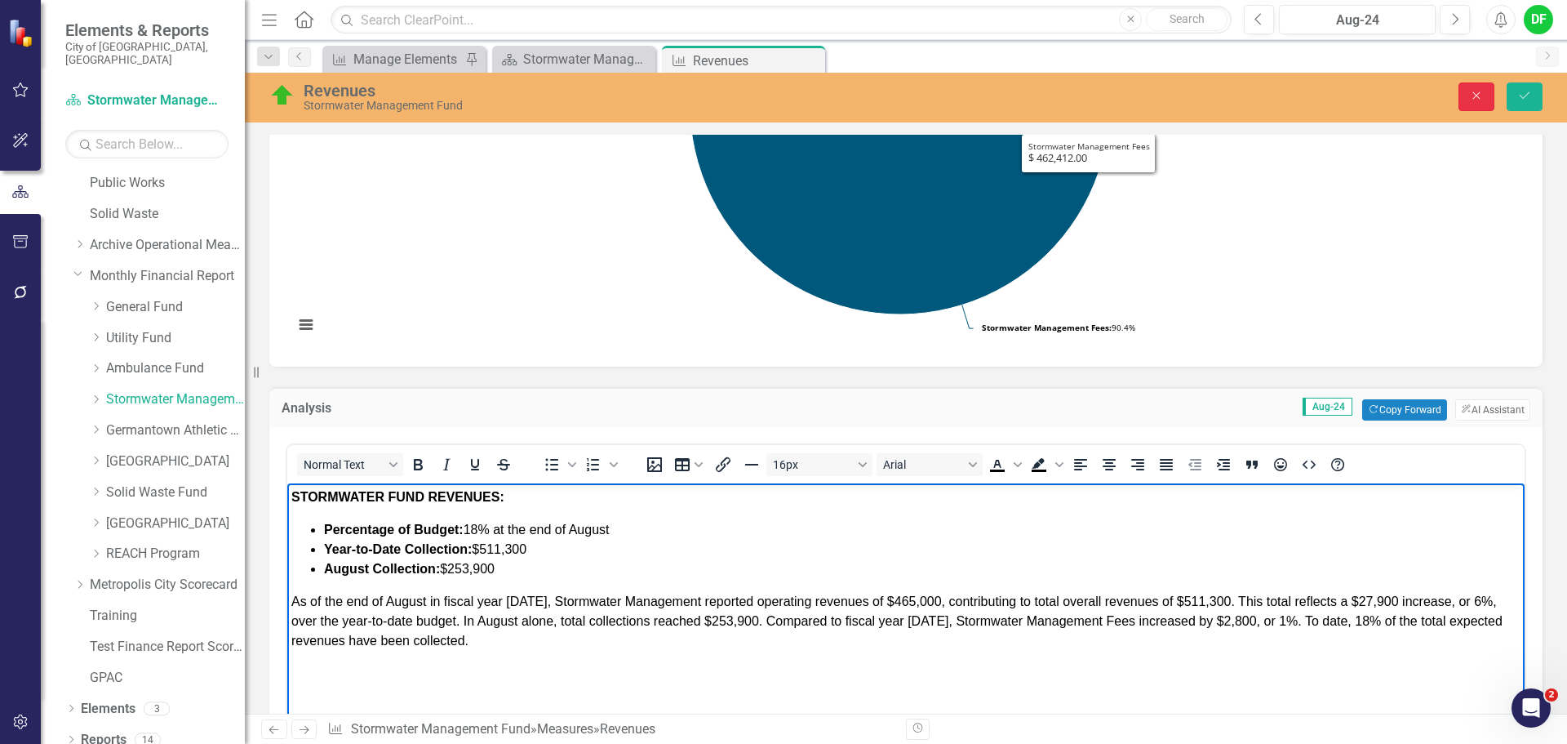
click at [1487, 91] on button "Close" at bounding box center [1477, 96] width 36 height 29
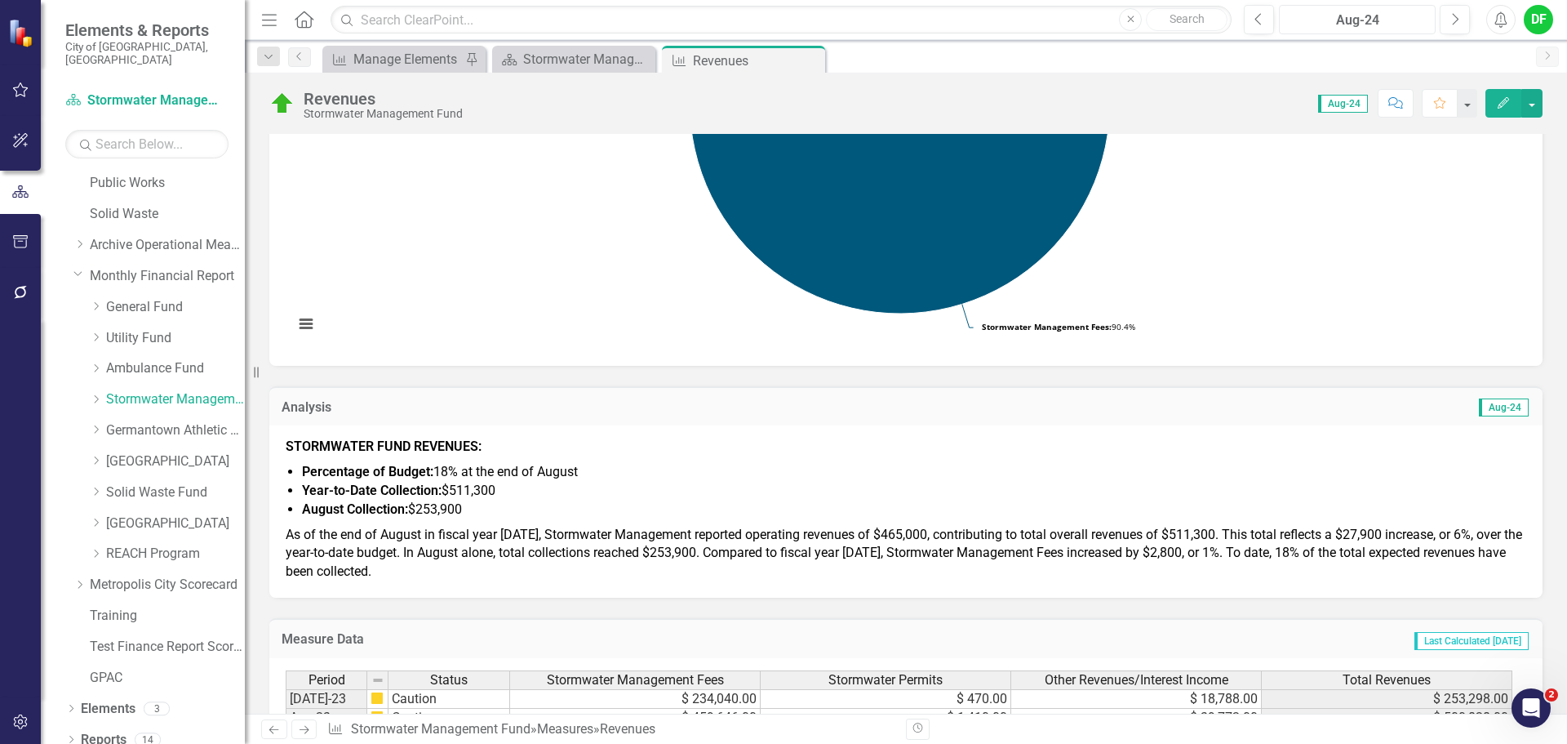
click at [1340, 24] on div "Aug-24" at bounding box center [1357, 21] width 145 height 20
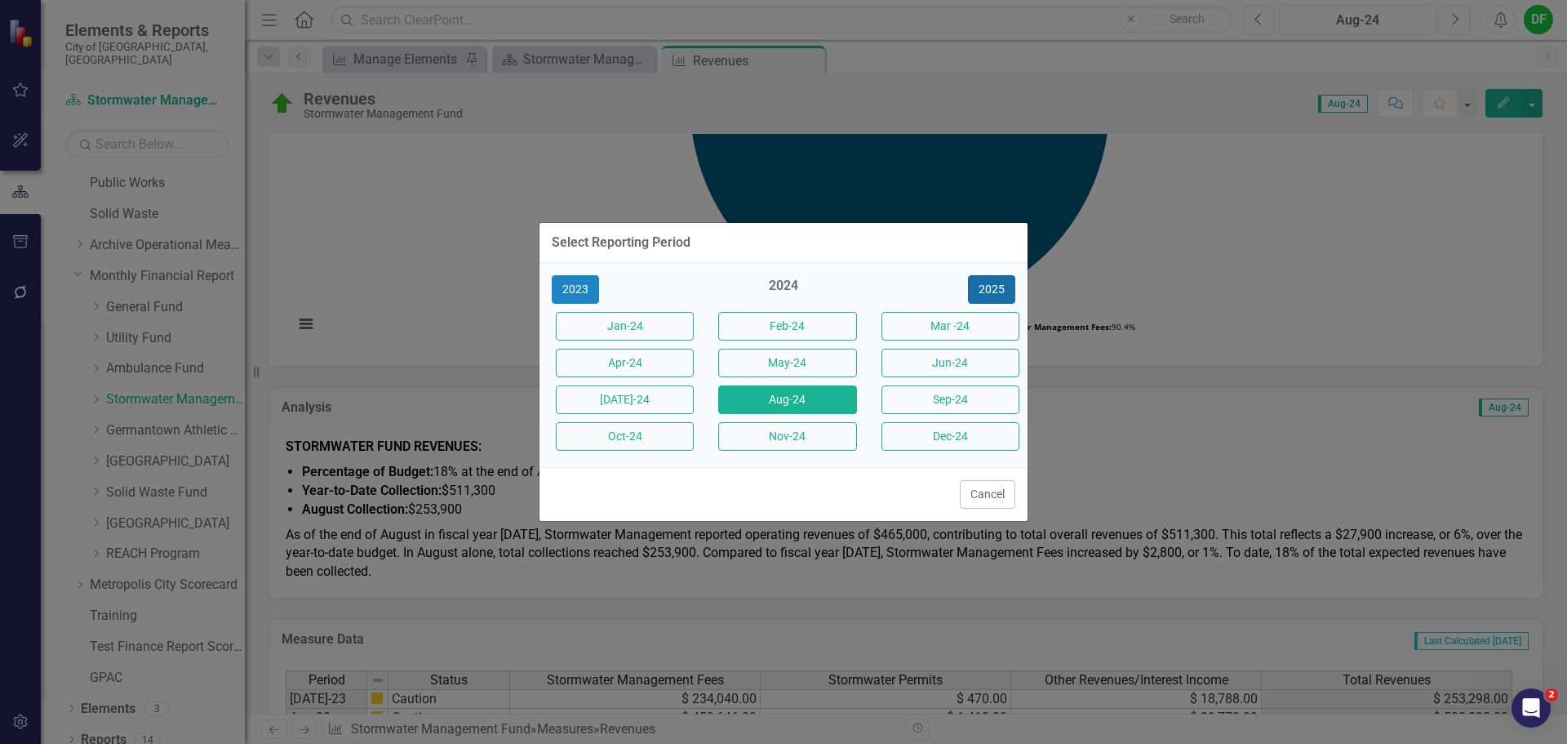
click at [998, 303] on button "2025" at bounding box center [991, 289] width 47 height 29
click at [789, 397] on button "Aug-25" at bounding box center [787, 399] width 138 height 29
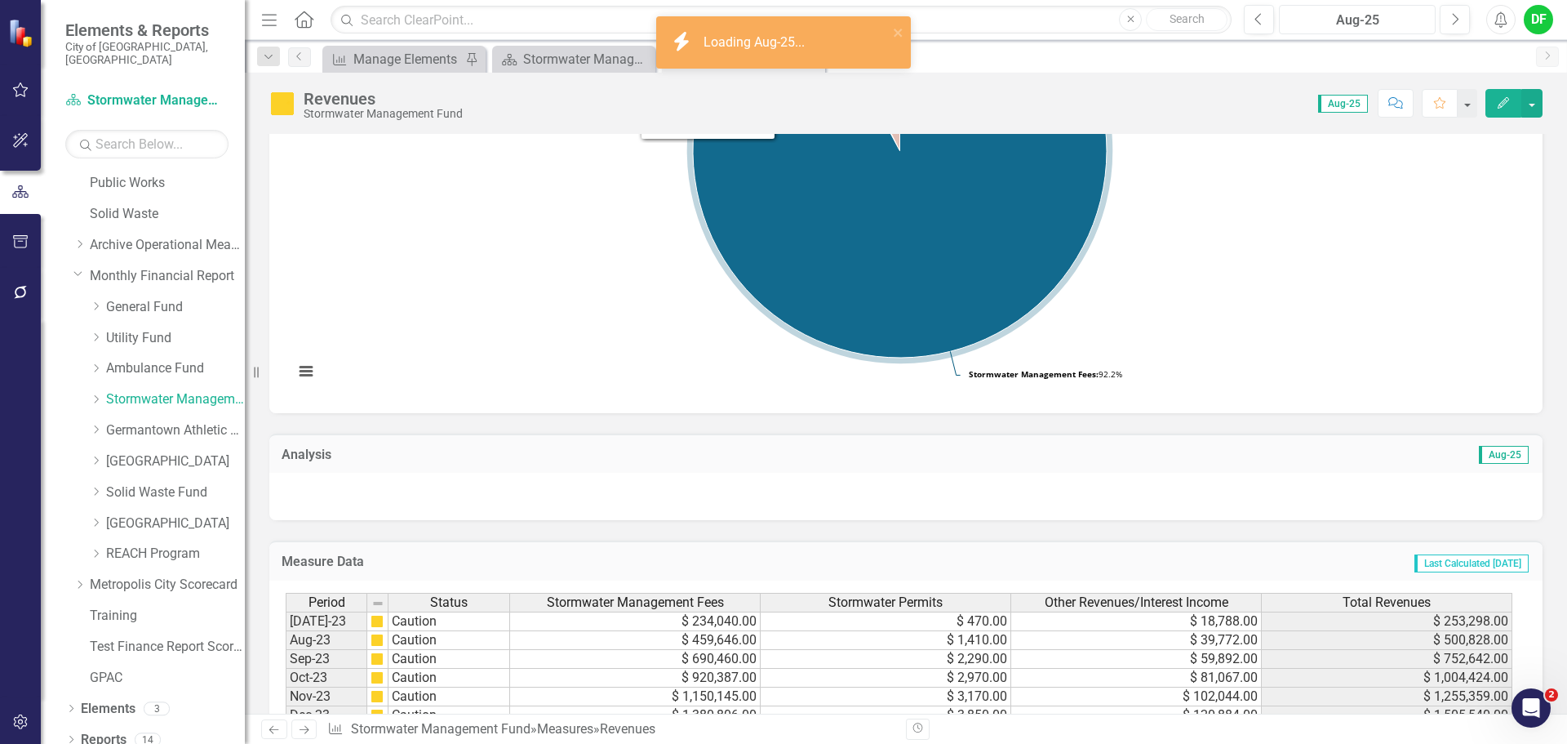
scroll to position [490, 0]
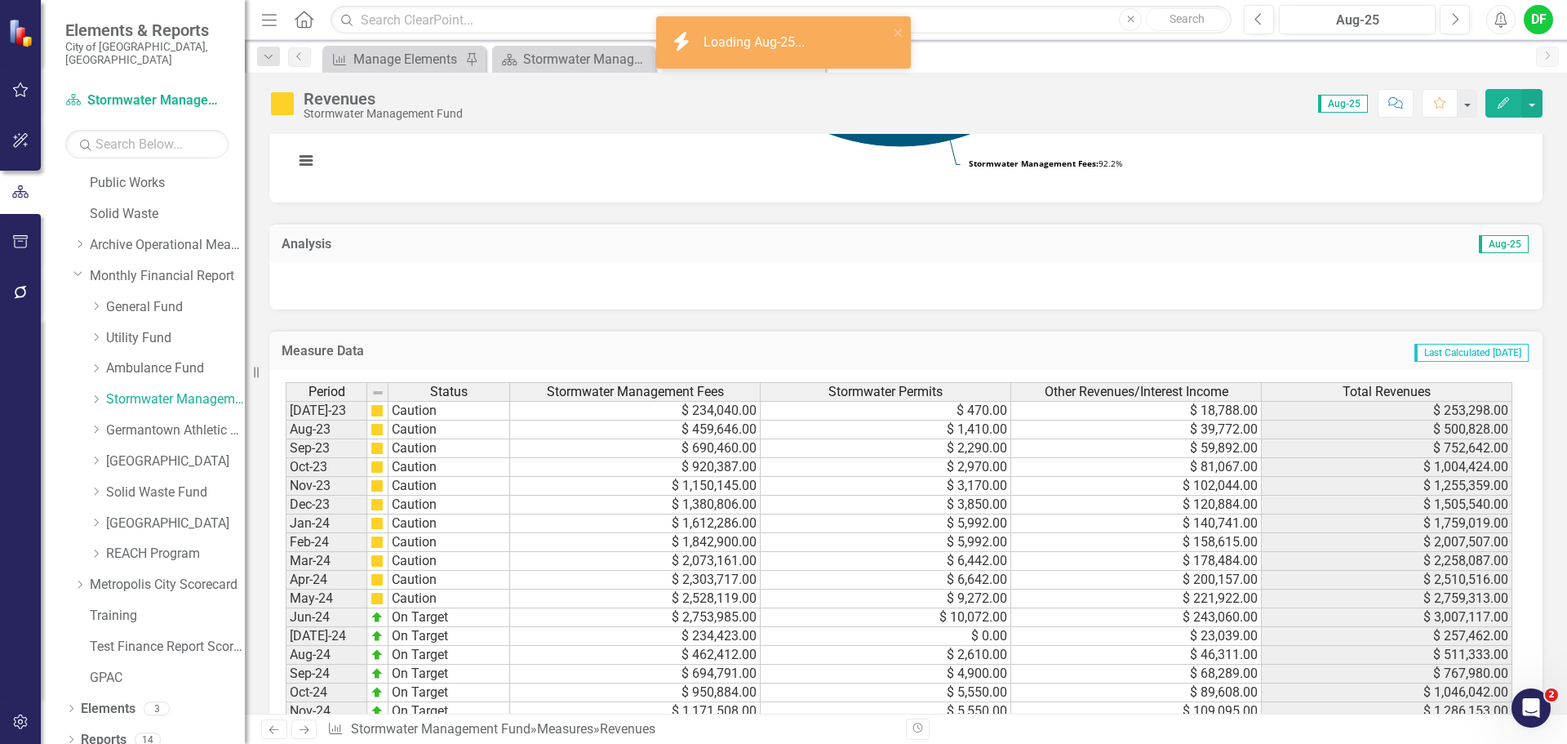
click at [313, 274] on div at bounding box center [905, 285] width 1273 height 47
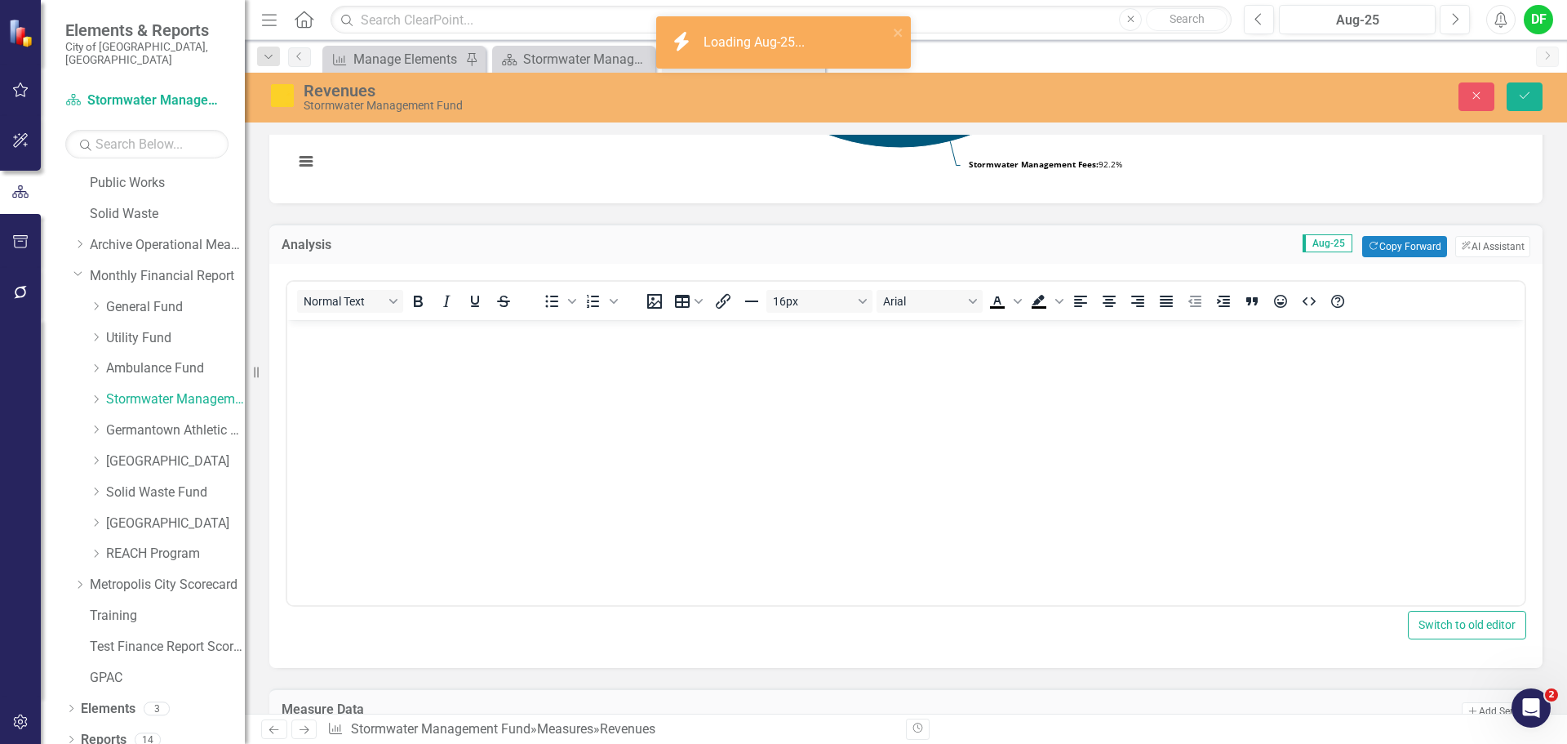
scroll to position [0, 0]
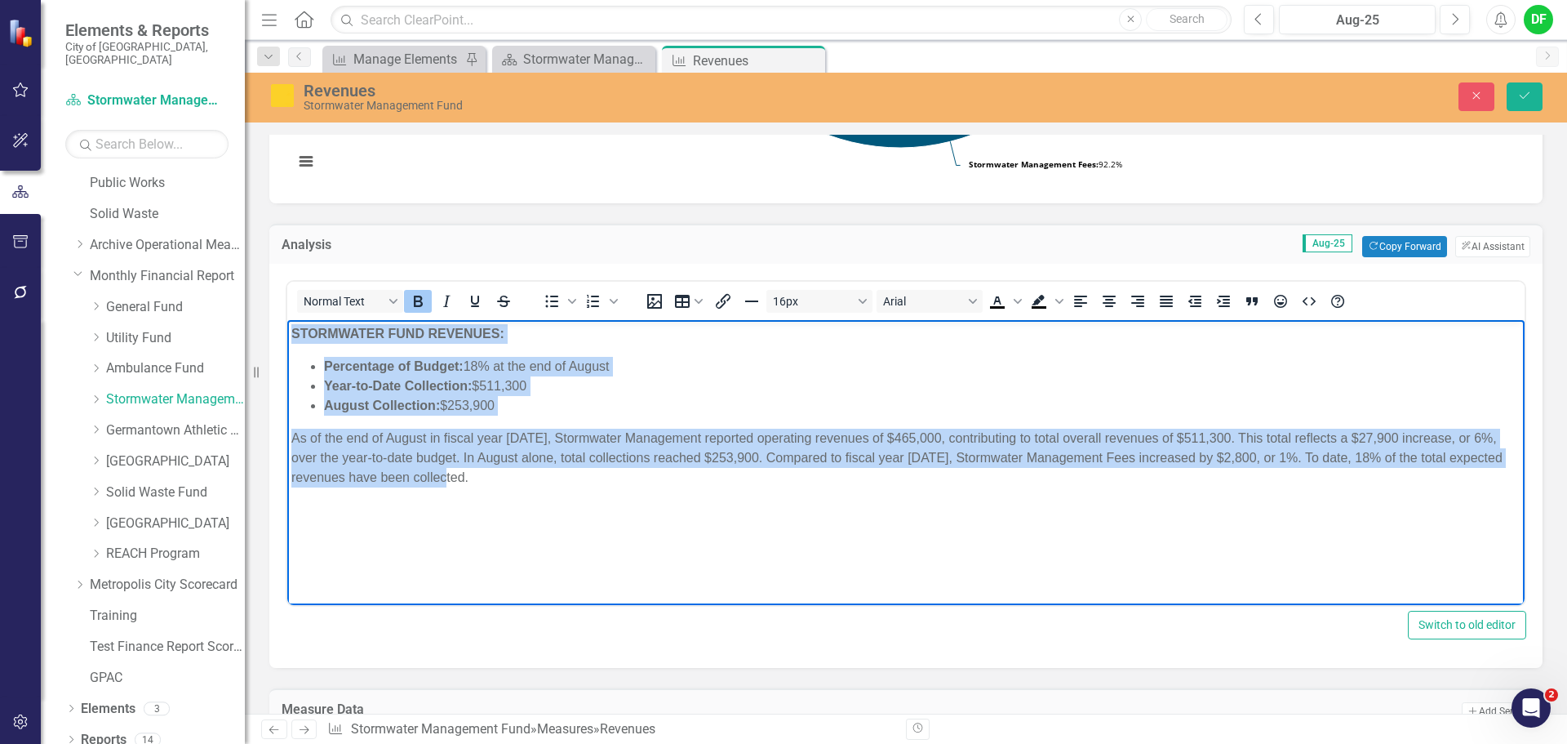
drag, startPoint x: 482, startPoint y: 475, endPoint x: 292, endPoint y: 330, distance: 239.3
click at [292, 330] on body "STORMWATER FUND REVENUES: Percentage of Budget: 18% at the end of August Year-t…" at bounding box center [905, 442] width 1237 height 245
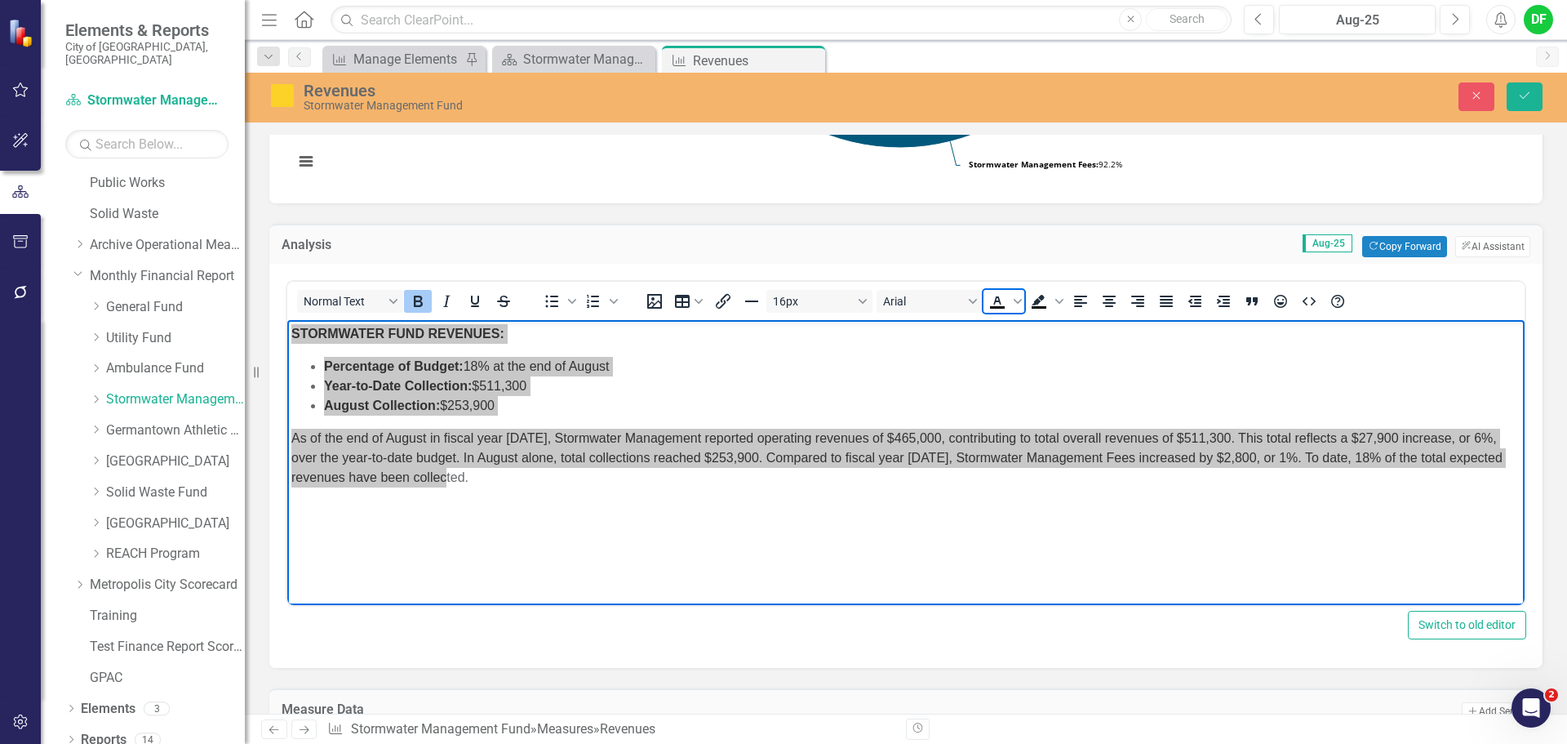
click at [991, 300] on icon "Text color Black" at bounding box center [998, 301] width 20 height 20
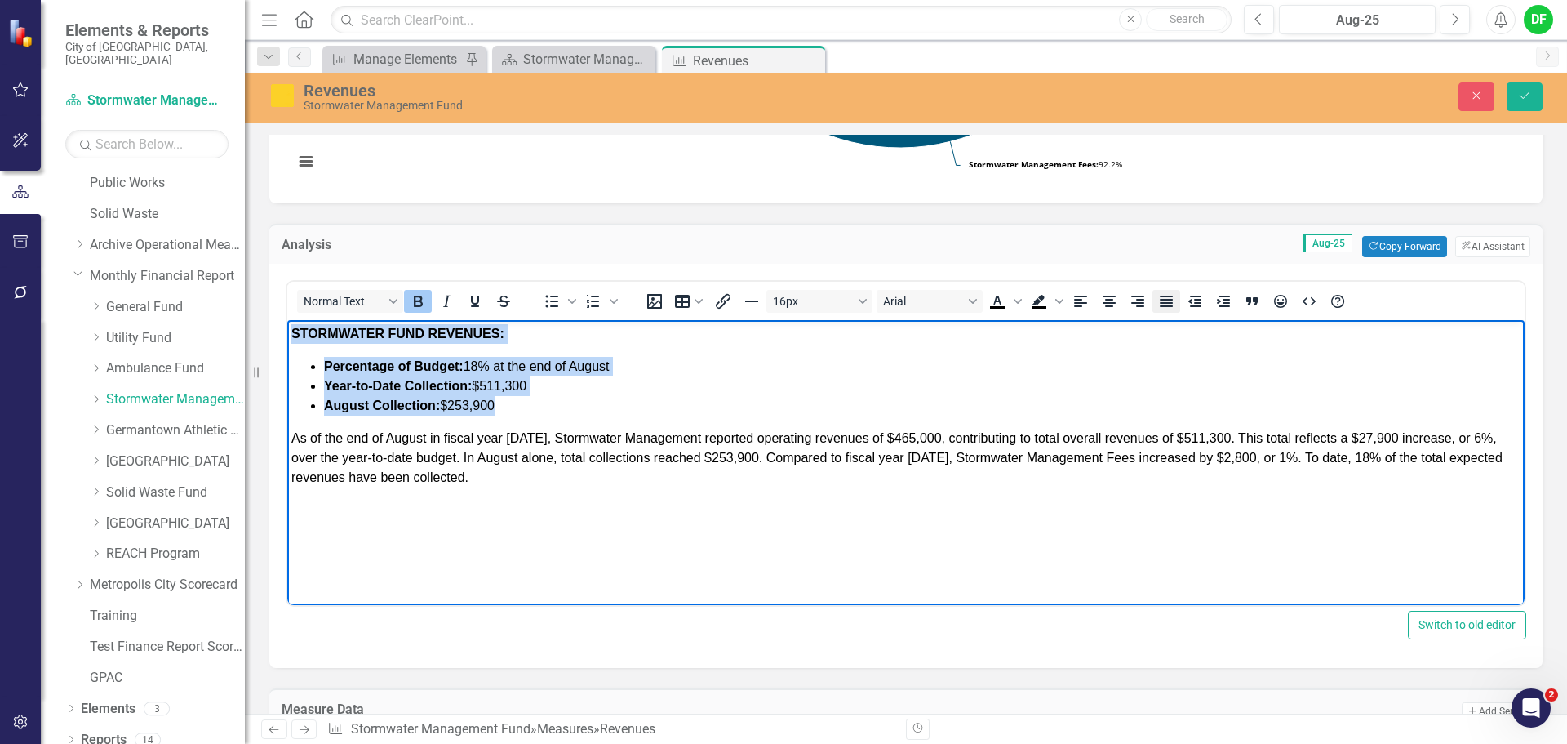
click at [1165, 299] on icon "Justify" at bounding box center [1166, 300] width 13 height 11
click at [479, 362] on span "Percentage of Budget: 18% at the end of August" at bounding box center [467, 366] width 286 height 14
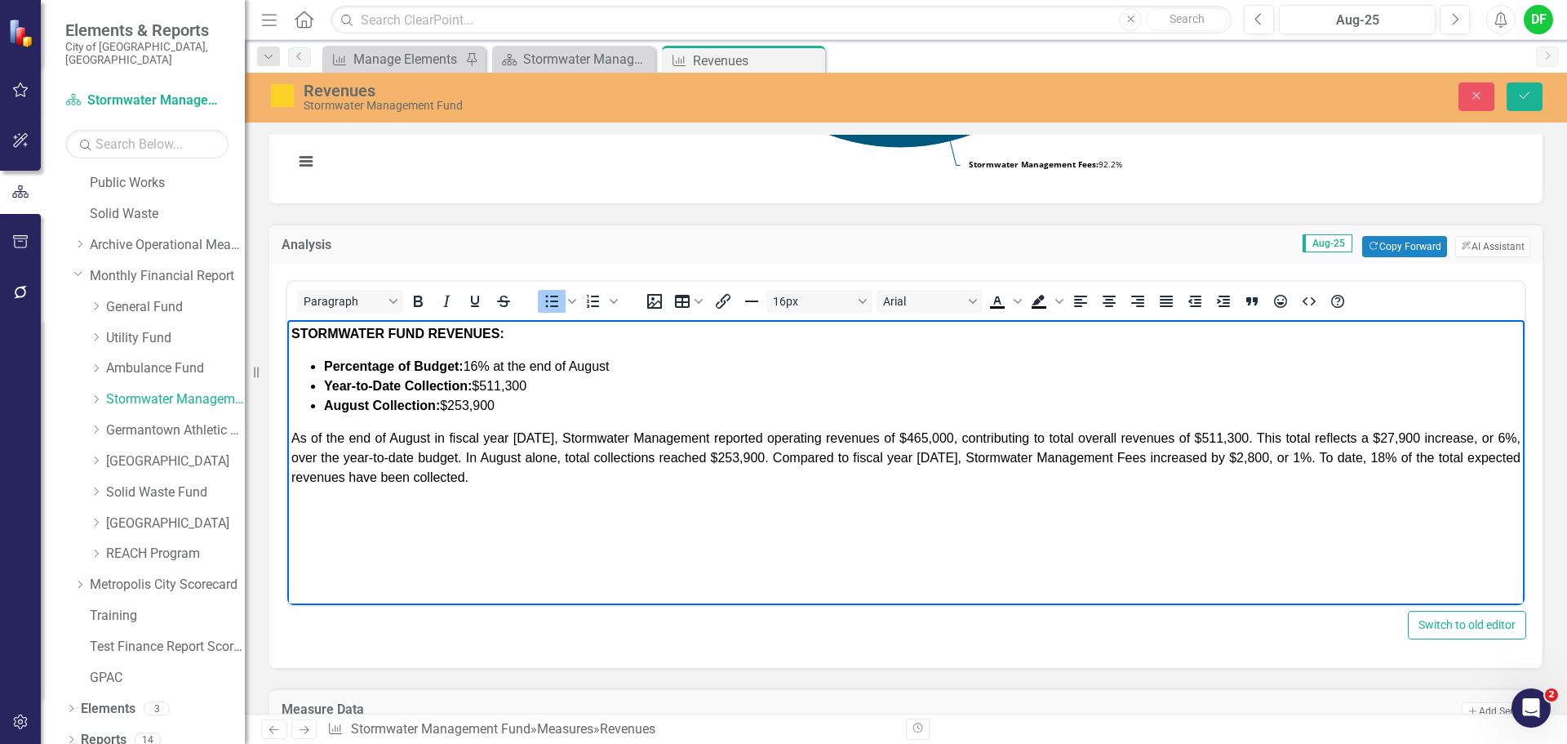
click at [406, 384] on strong "Year-to-Date Collection:" at bounding box center [398, 386] width 148 height 14
click at [626, 386] on li "Year-to-Date Total Revenue Collection: $511,300" at bounding box center [922, 386] width 1197 height 20
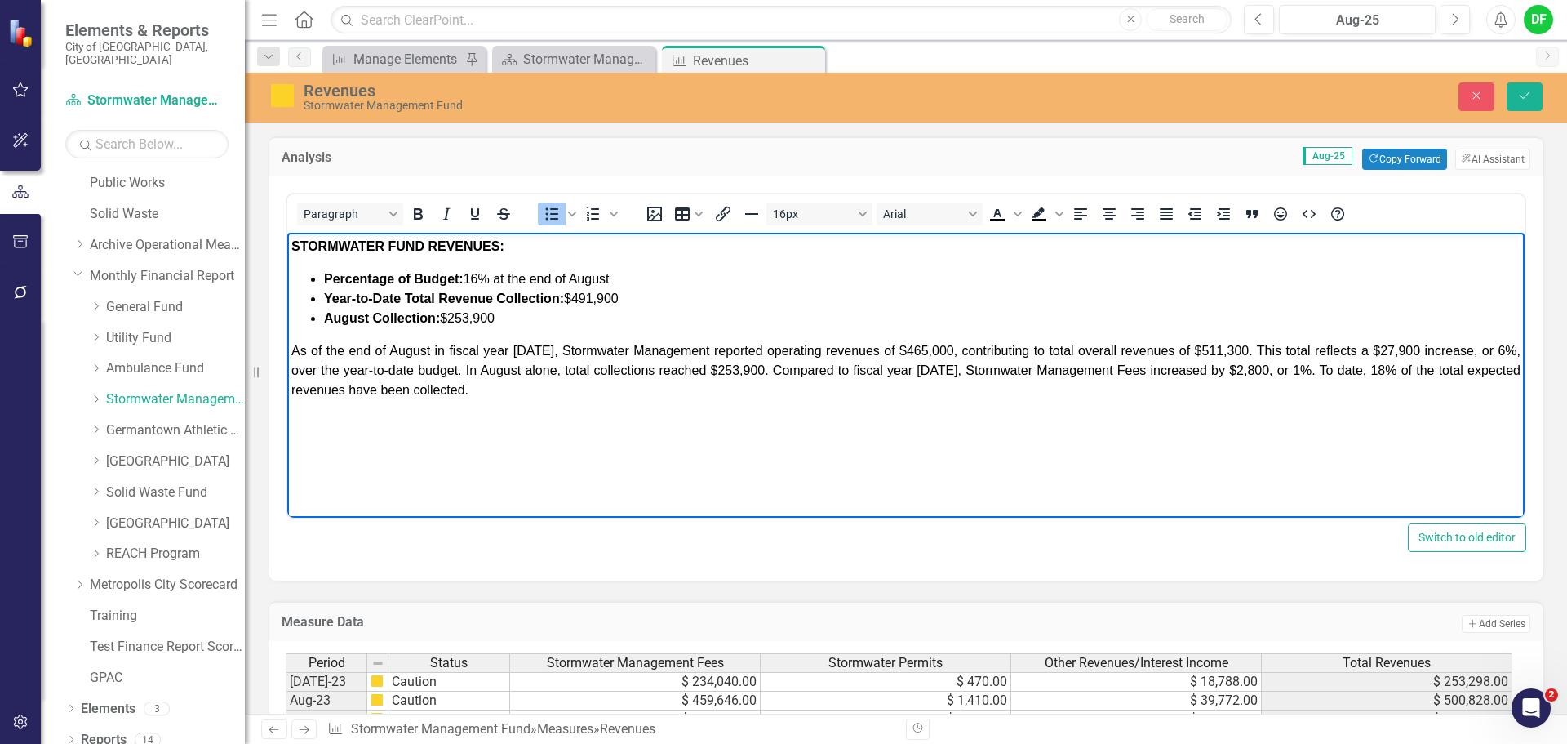
scroll to position [571, 0]
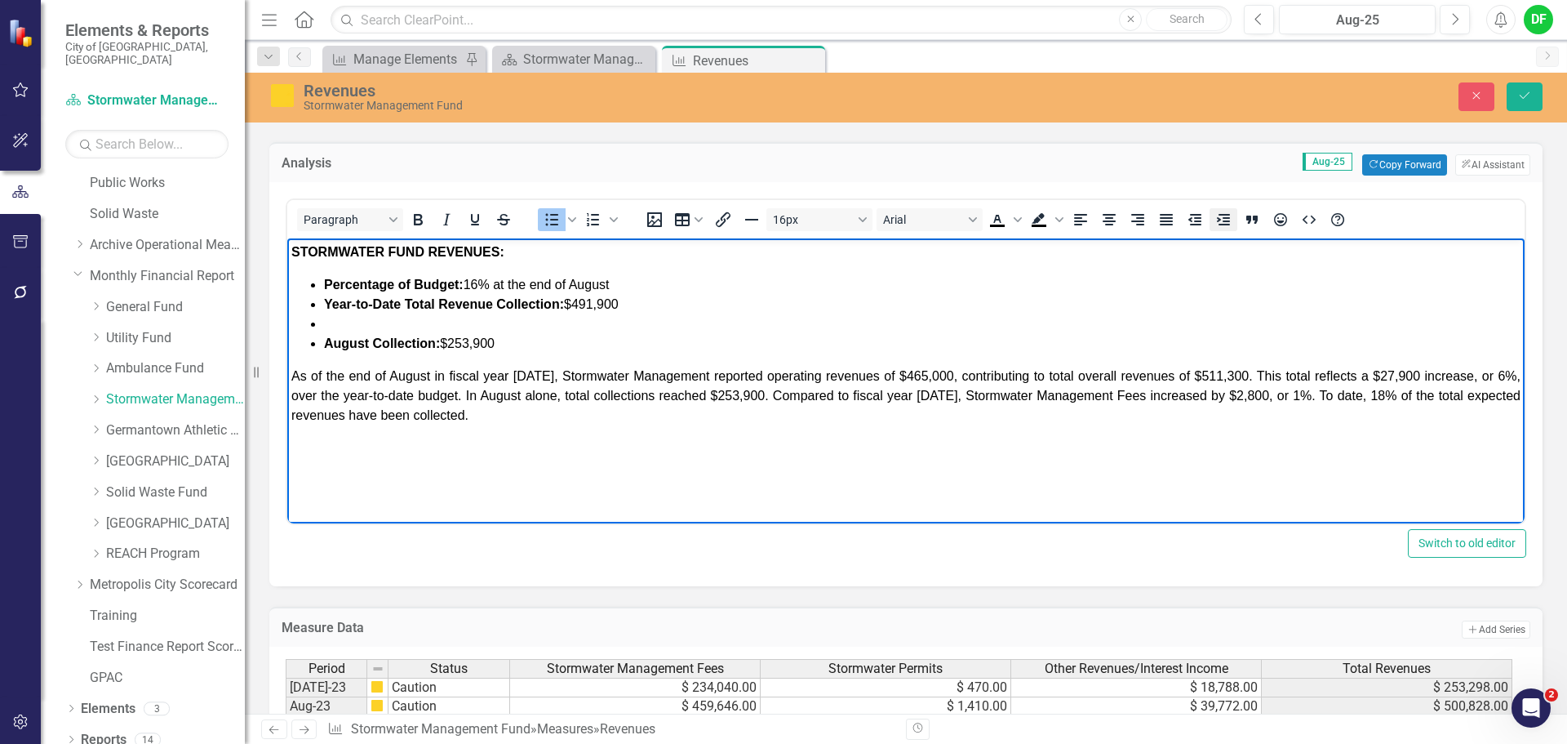
click at [1221, 214] on icon "Increase indent" at bounding box center [1223, 219] width 13 height 11
click at [566, 214] on span "Bullet list" at bounding box center [572, 219] width 13 height 23
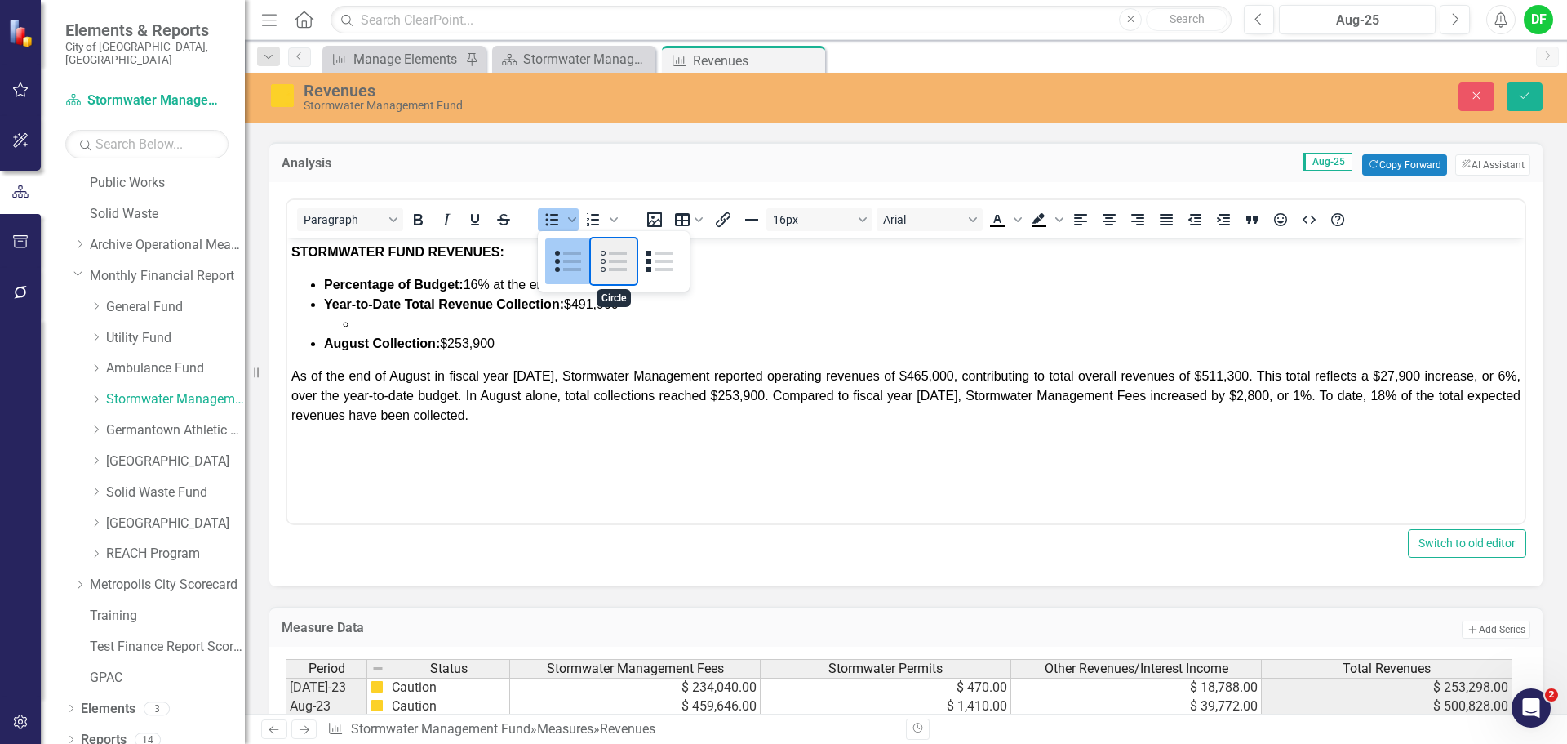
click at [616, 267] on div "Circle" at bounding box center [614, 261] width 46 height 46
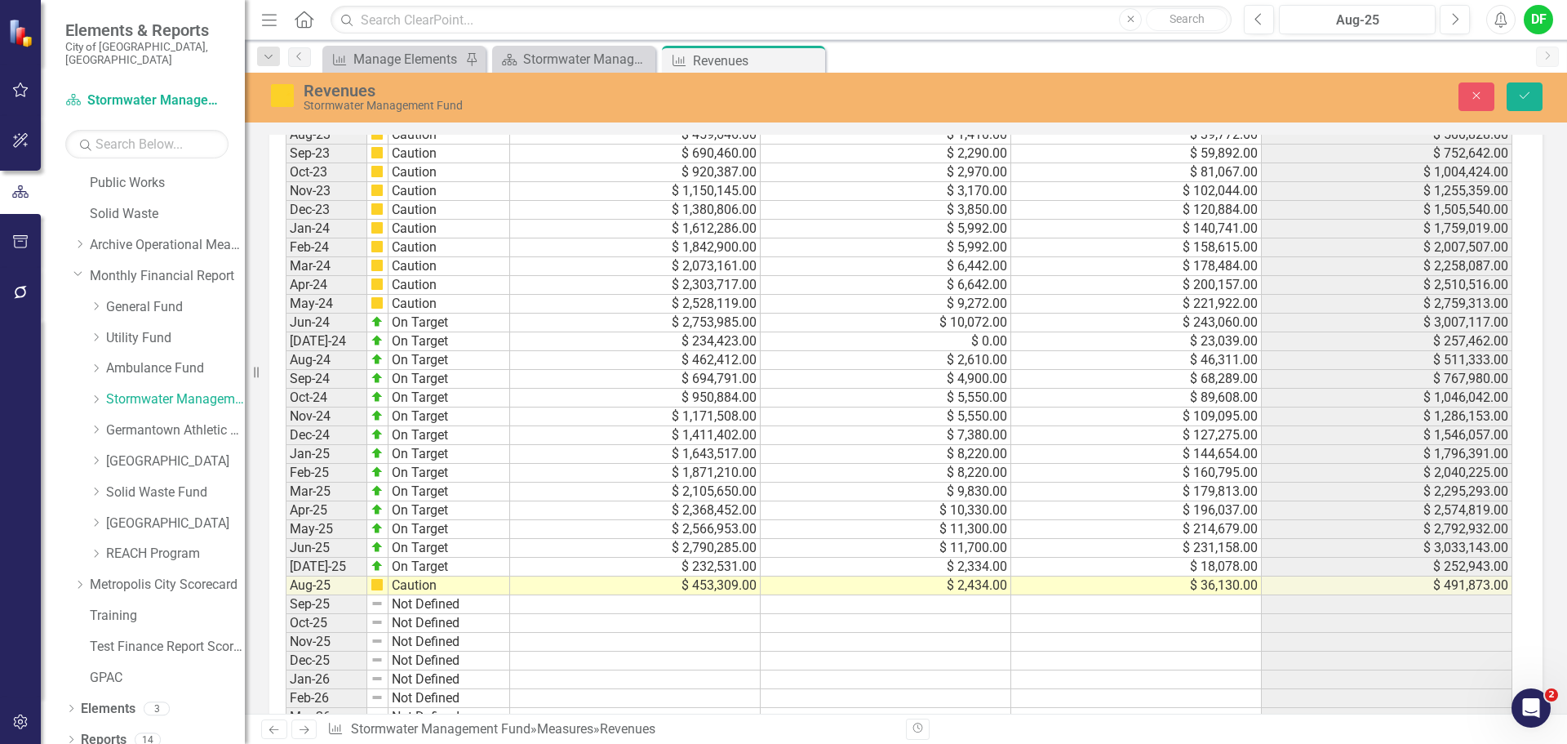
scroll to position [753, 0]
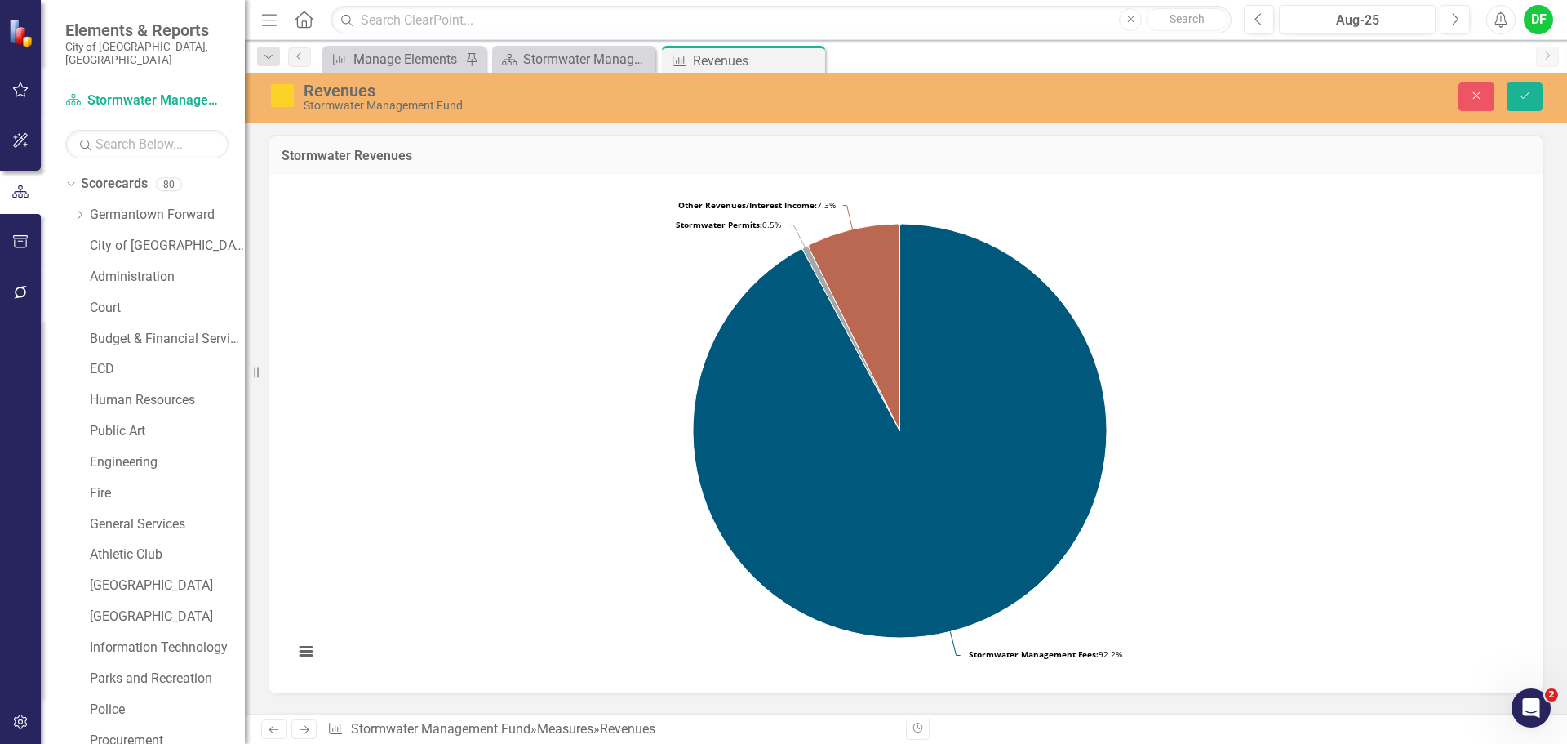
scroll to position [610, 0]
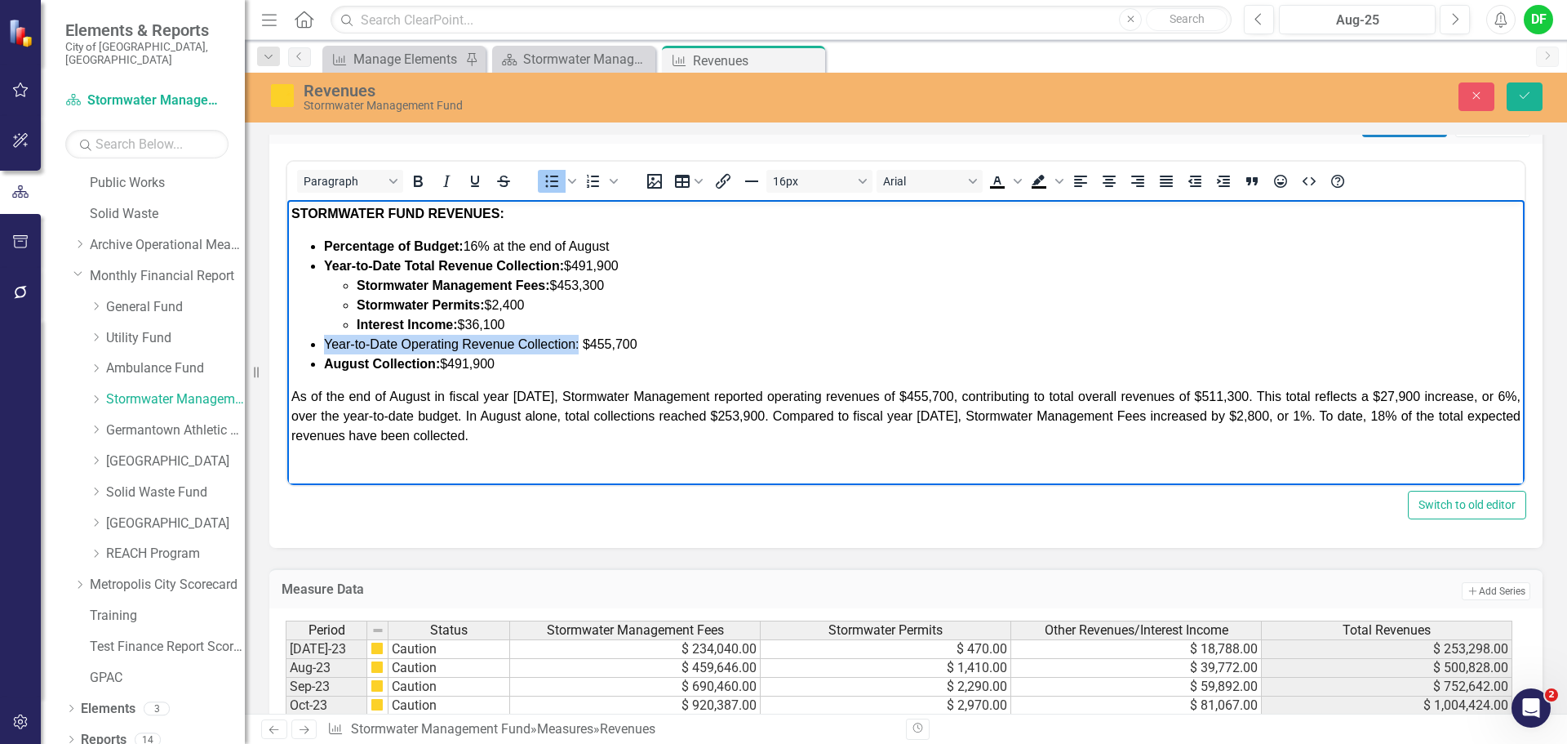
drag, startPoint x: 327, startPoint y: 343, endPoint x: 580, endPoint y: 349, distance: 253.1
click at [580, 349] on span "Year-to-Date Operating Revenue Collection: $455,700" at bounding box center [480, 344] width 313 height 14
click at [420, 181] on icon "Bold" at bounding box center [418, 180] width 9 height 11
click at [694, 351] on li "Year-to-Date Operating Revenue Collection: $455,700" at bounding box center [922, 345] width 1197 height 20
click at [1232, 395] on span "As of the end of August in fiscal year [DATE], Stormwater Management reported o…" at bounding box center [905, 415] width 1229 height 53
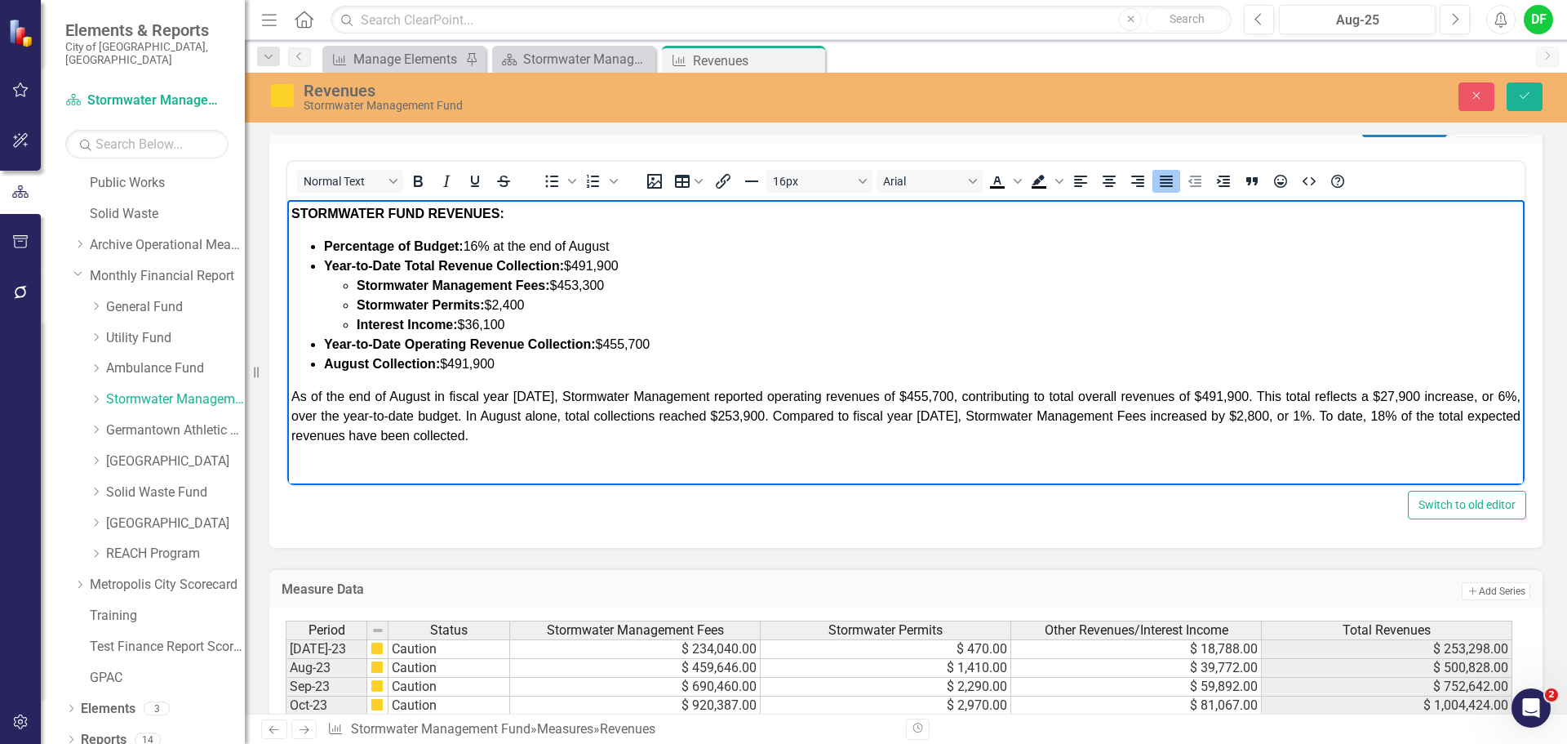
click at [1405, 397] on span "As of the end of August in fiscal year [DATE], Stormwater Management reported o…" at bounding box center [905, 415] width 1229 height 53
click at [1422, 393] on span "As of the end of August in fiscal year 2026, Stormwater Management reported ope…" at bounding box center [905, 415] width 1229 height 53
click at [1494, 395] on span "As of the end of August in fiscal year 2026, Stormwater Management reported ope…" at bounding box center [905, 415] width 1229 height 53
click at [765, 414] on span "As of the end of August in fiscal year 2026, Stormwater Management reported ope…" at bounding box center [905, 415] width 1229 height 53
click at [944, 414] on span "As of the end of August in fiscal year 2026, Stormwater Management reported ope…" at bounding box center [905, 415] width 1229 height 53
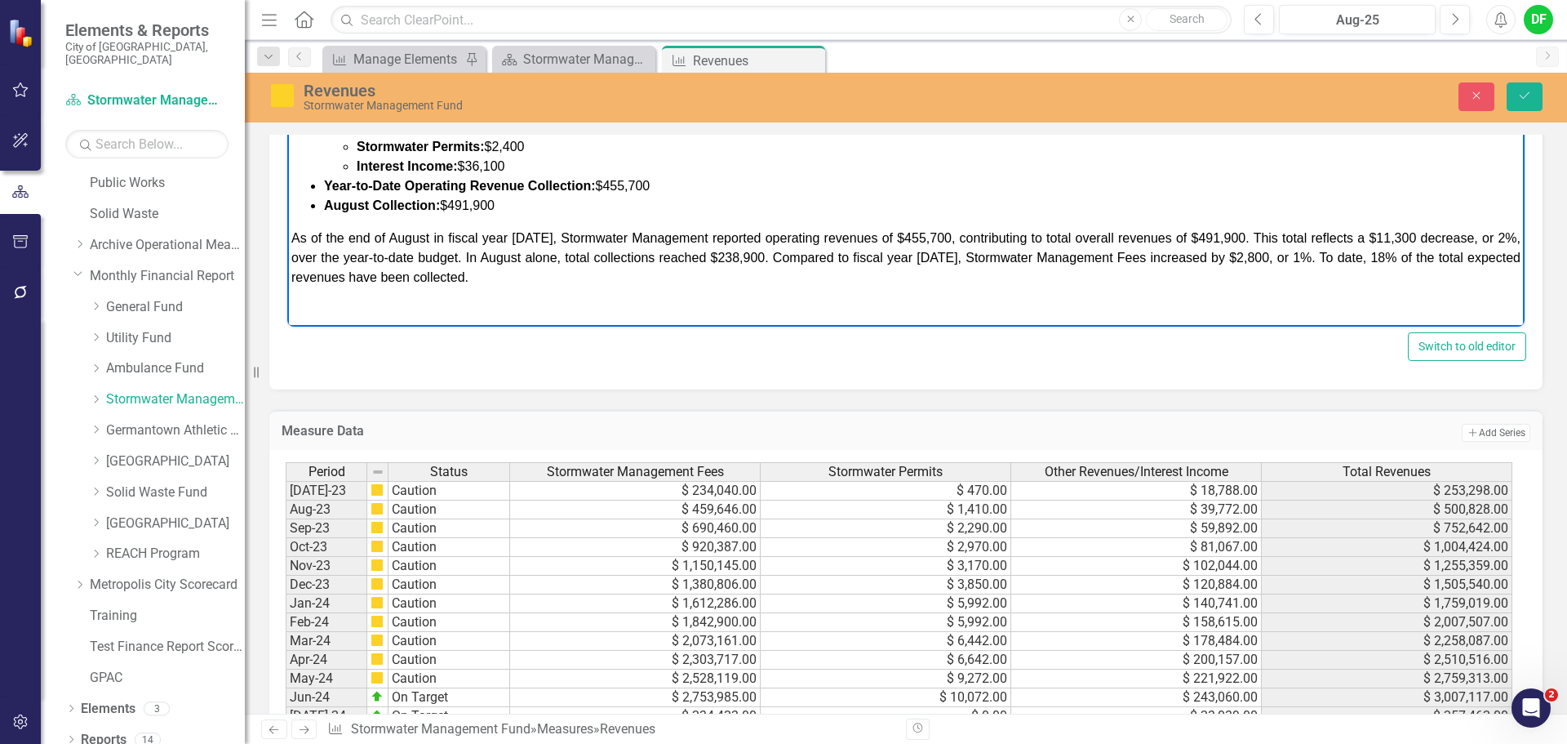
scroll to position [691, 0]
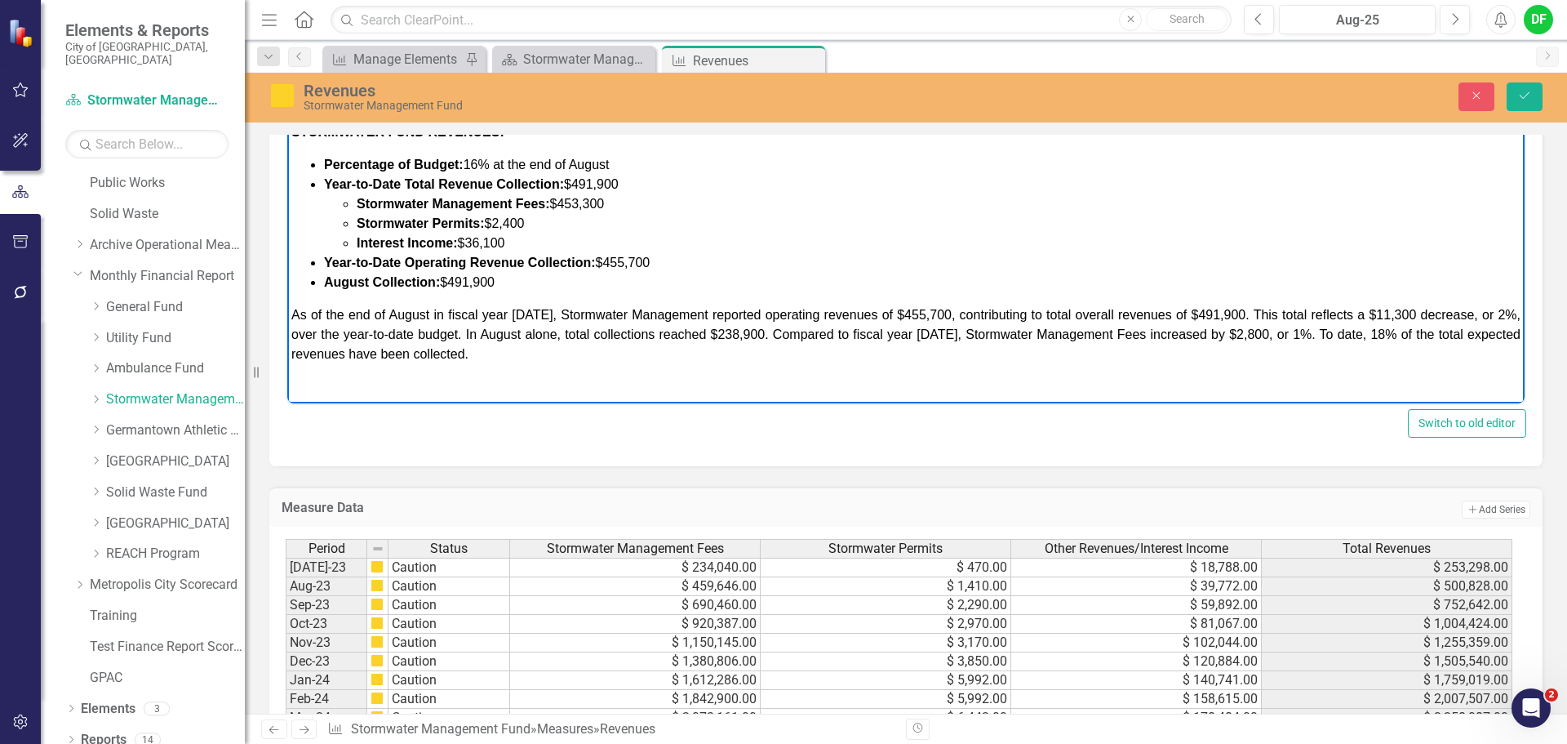
click at [1148, 334] on span "As of the end of August in fiscal year 2026, Stormwater Management reported ope…" at bounding box center [905, 334] width 1229 height 53
drag, startPoint x: 1259, startPoint y: 333, endPoint x: 1228, endPoint y: 330, distance: 30.4
click at [1228, 330] on span "As of the end of August in fiscal year 2026, Stormwater Management reported ope…" at bounding box center [905, 334] width 1229 height 53
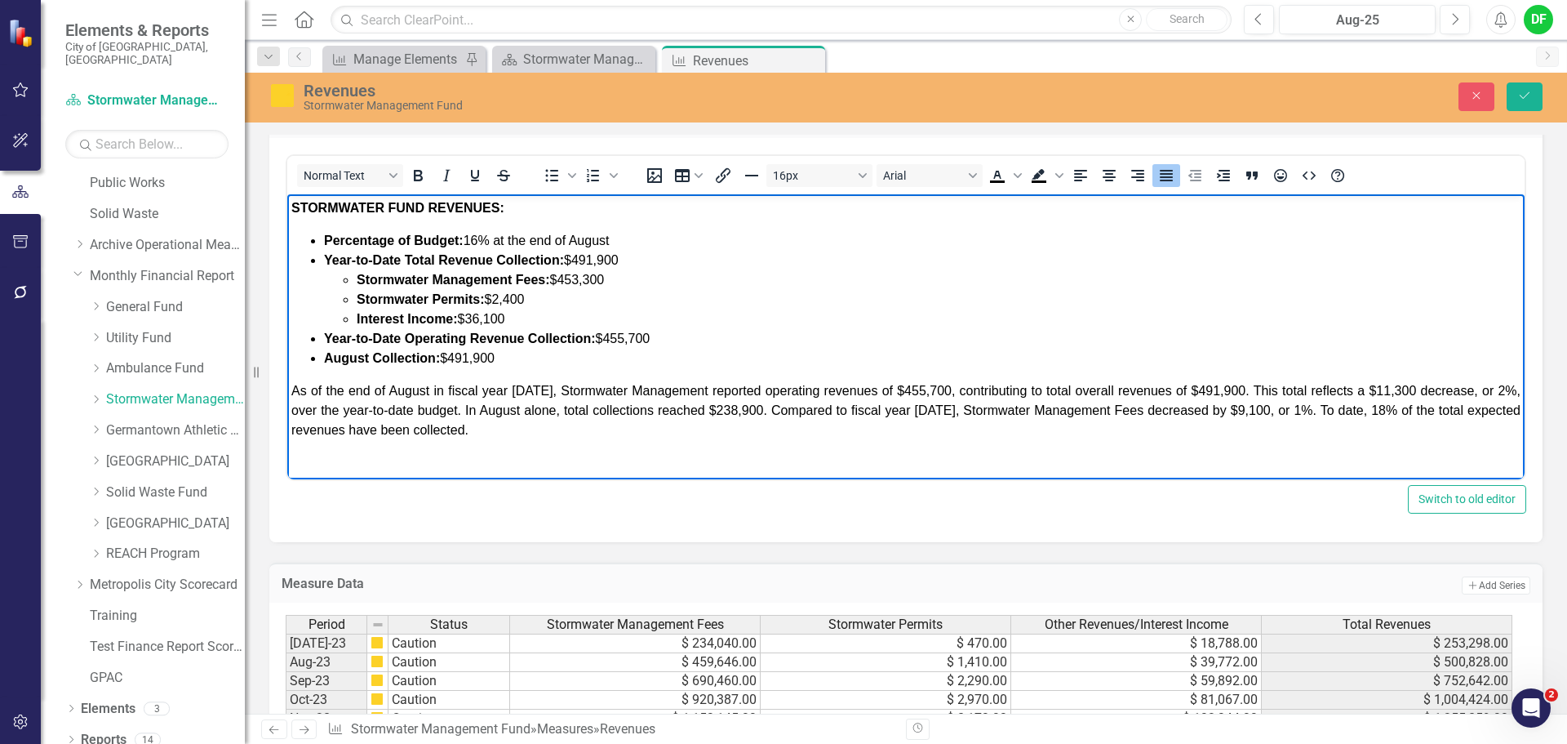
scroll to position [610, 0]
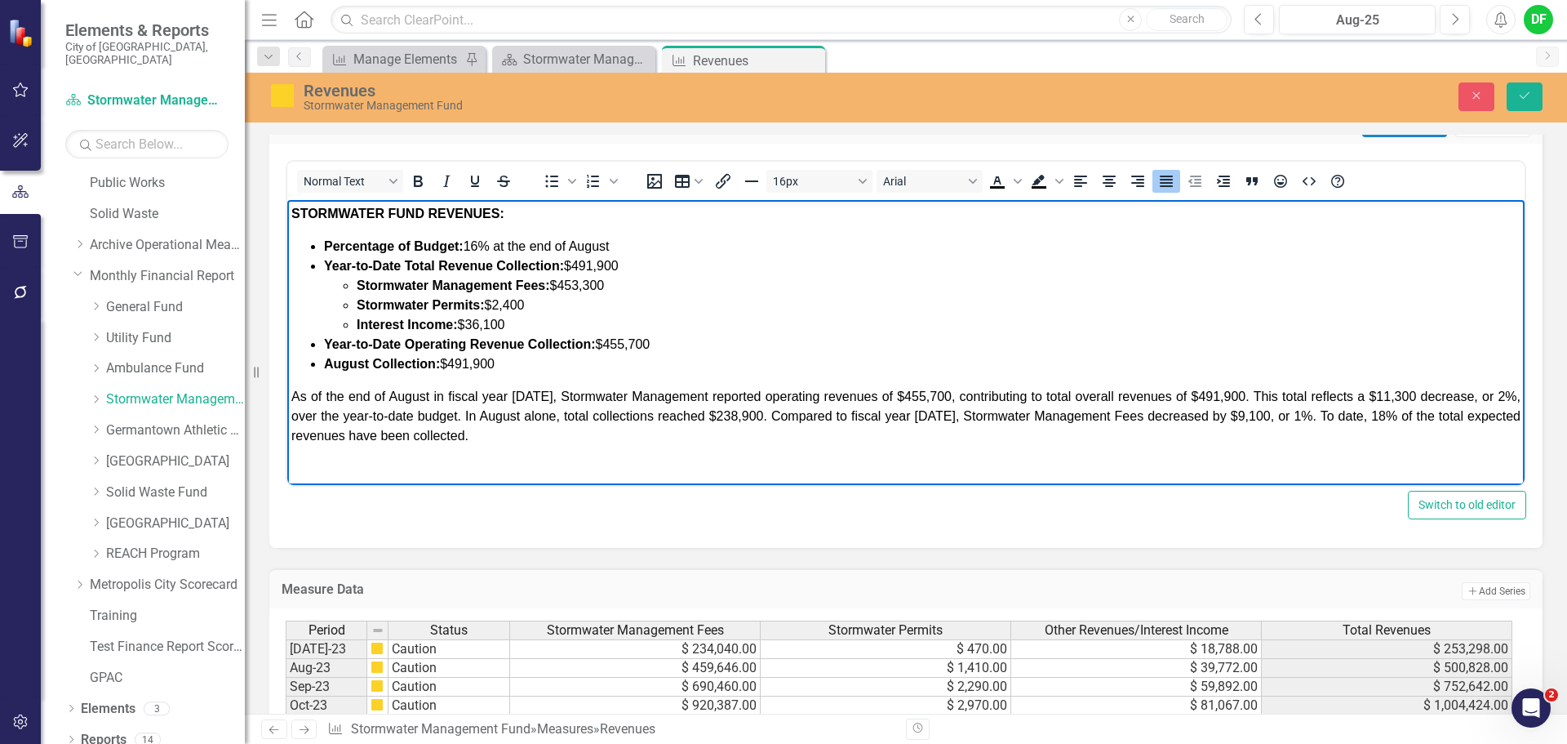
click at [1290, 417] on span "As of the end of August in fiscal year 2026, Stormwater Management reported ope…" at bounding box center [905, 415] width 1229 height 53
click at [1375, 413] on span "As of the end of August in fiscal year 2026, Stormwater Management reported ope…" at bounding box center [905, 415] width 1229 height 53
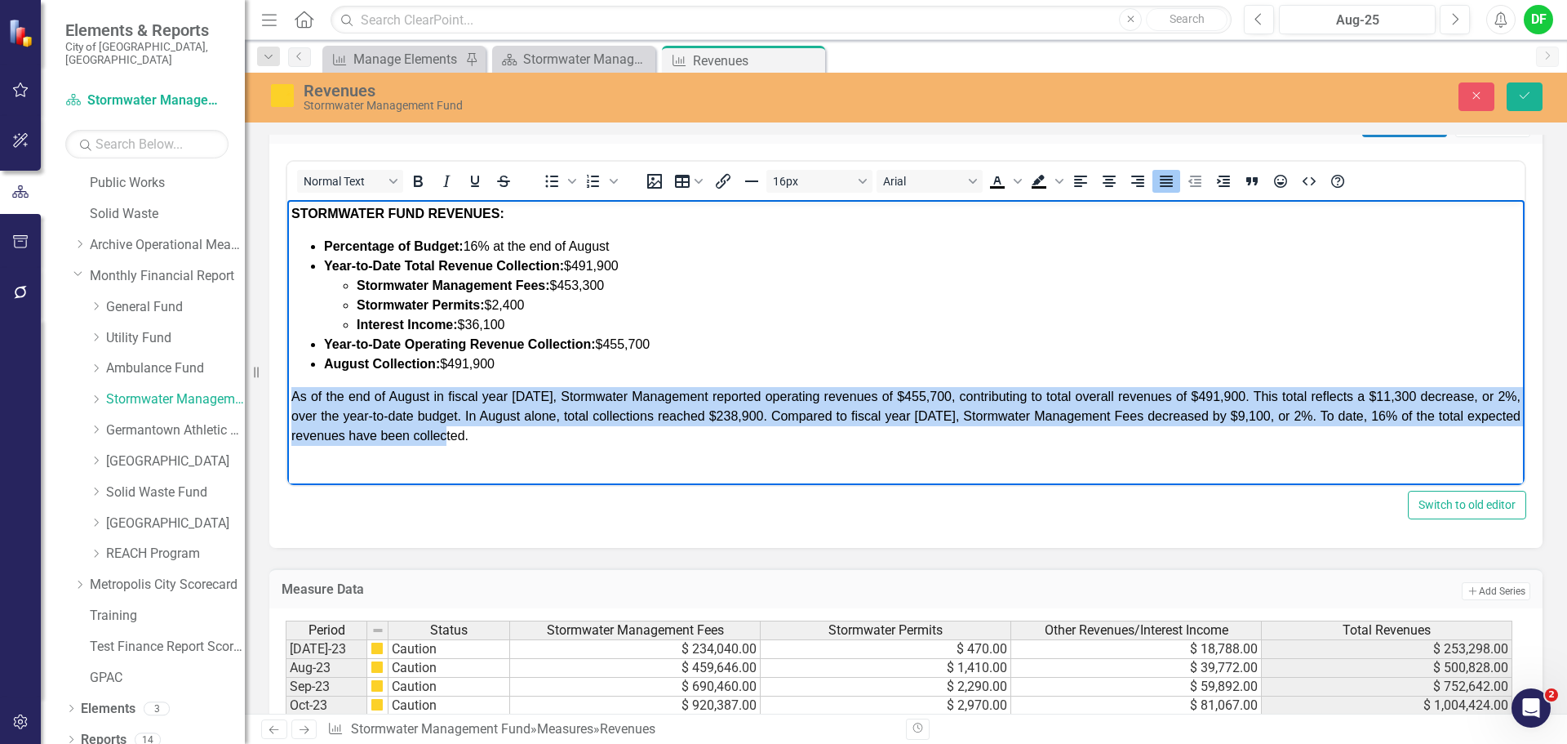
drag, startPoint x: 442, startPoint y: 428, endPoint x: 293, endPoint y: 400, distance: 151.1
click at [293, 400] on p "As of the end of August in fiscal year 2026, Stormwater Management reported ope…" at bounding box center [905, 416] width 1229 height 59
copy span "As of the end of August in fiscal year 2026, Stormwater Management reported ope…"
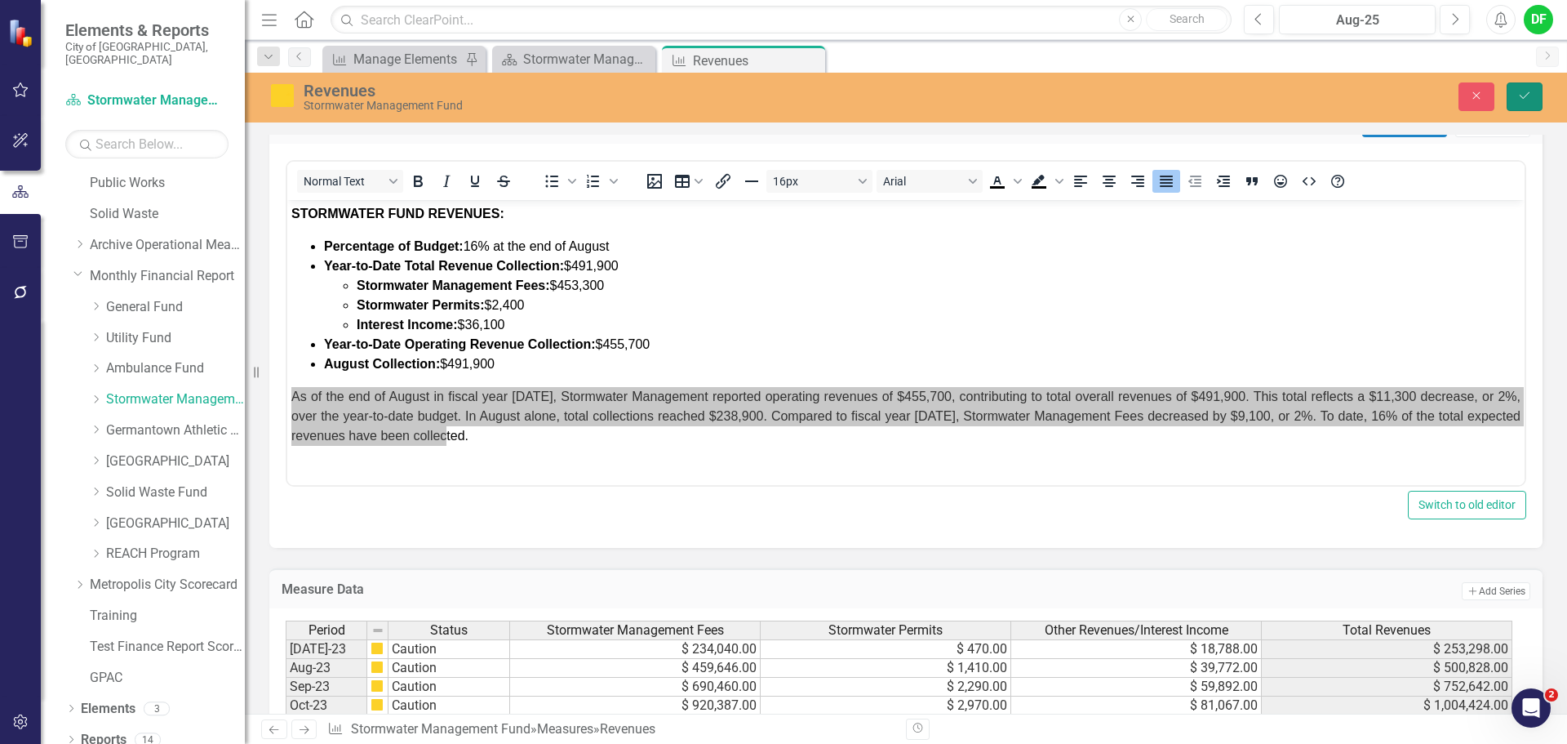
click at [1530, 94] on icon "Save" at bounding box center [1524, 95] width 15 height 11
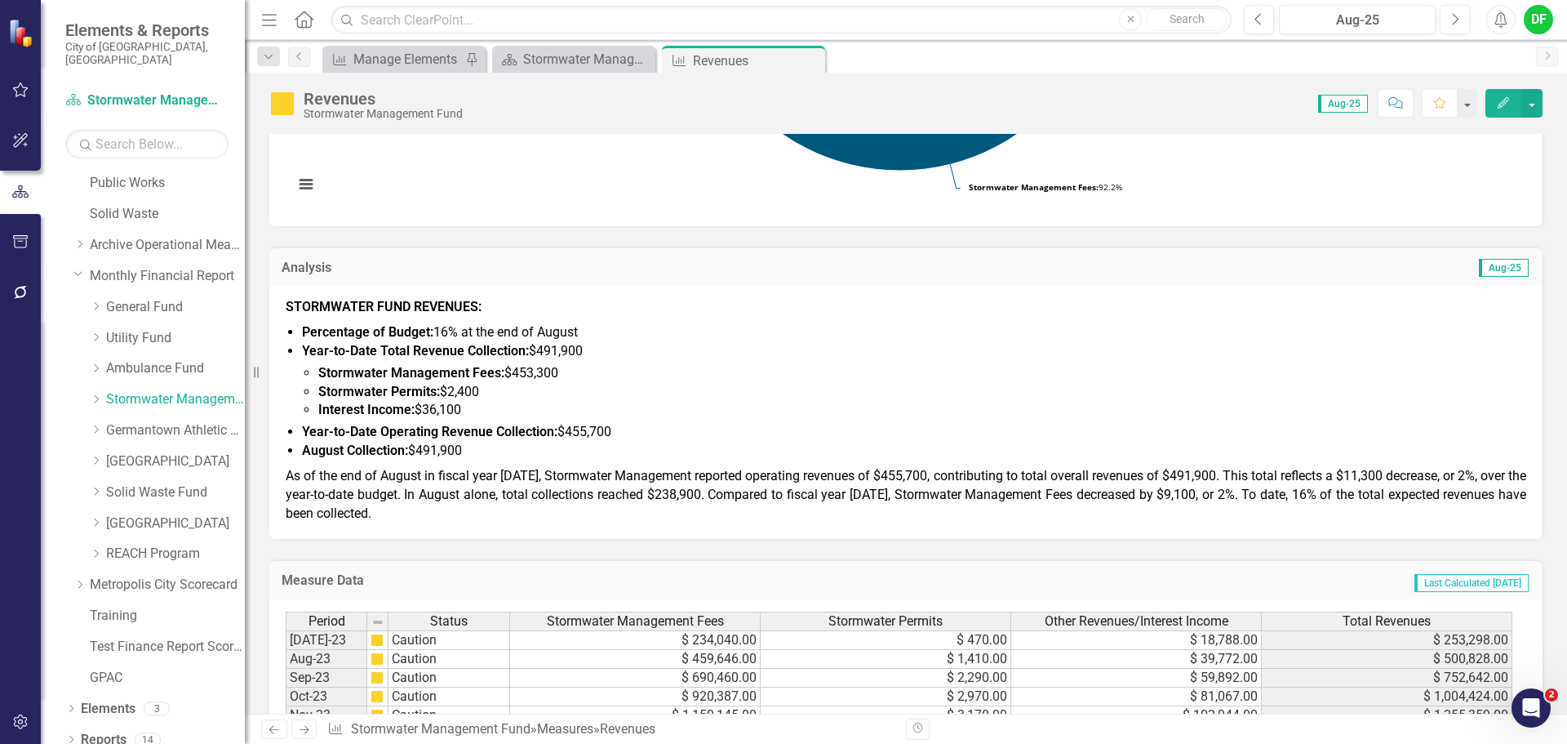
scroll to position [490, 0]
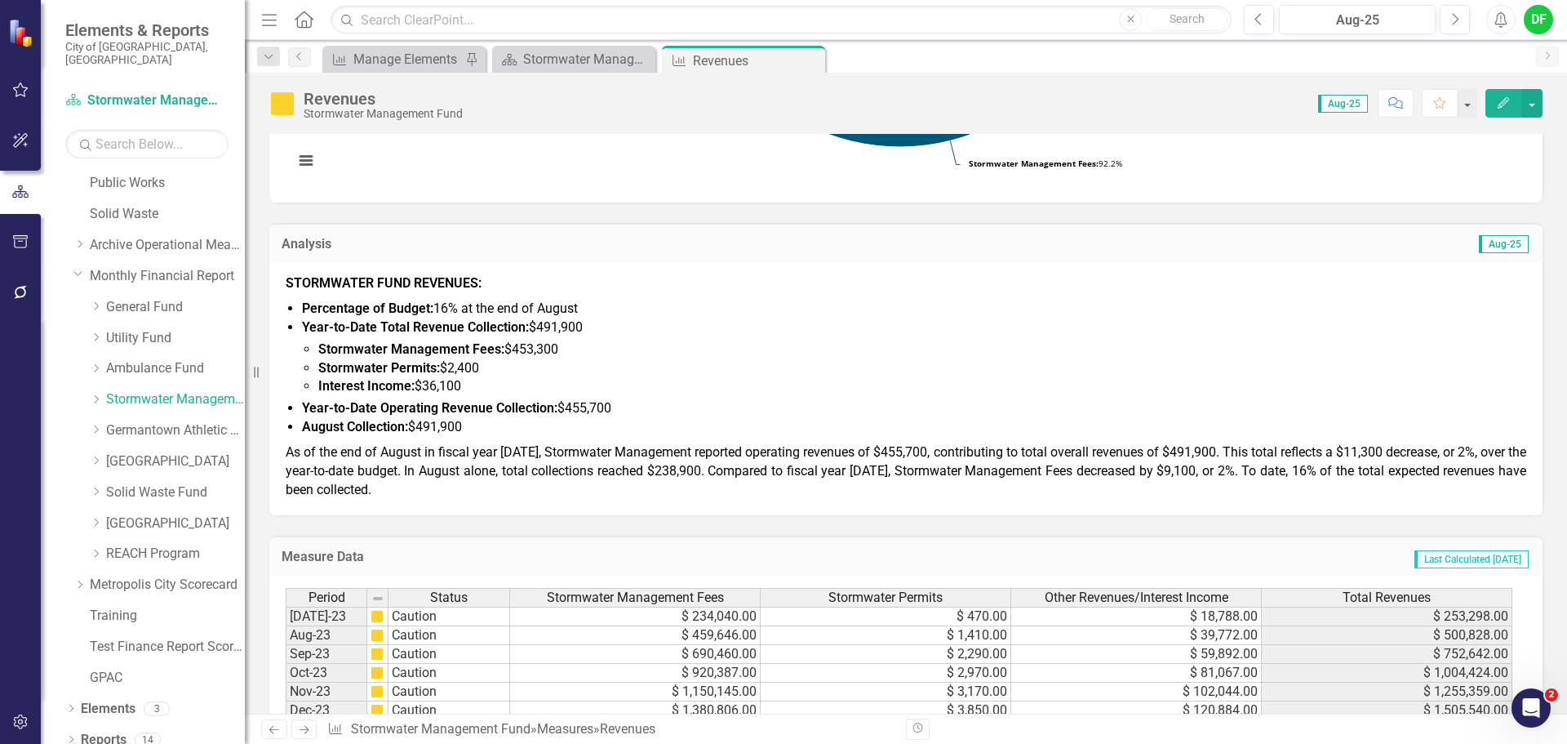
click at [424, 492] on p "As of the end of August in fiscal year 2026, Stormwater Management reported ope…" at bounding box center [906, 470] width 1241 height 60
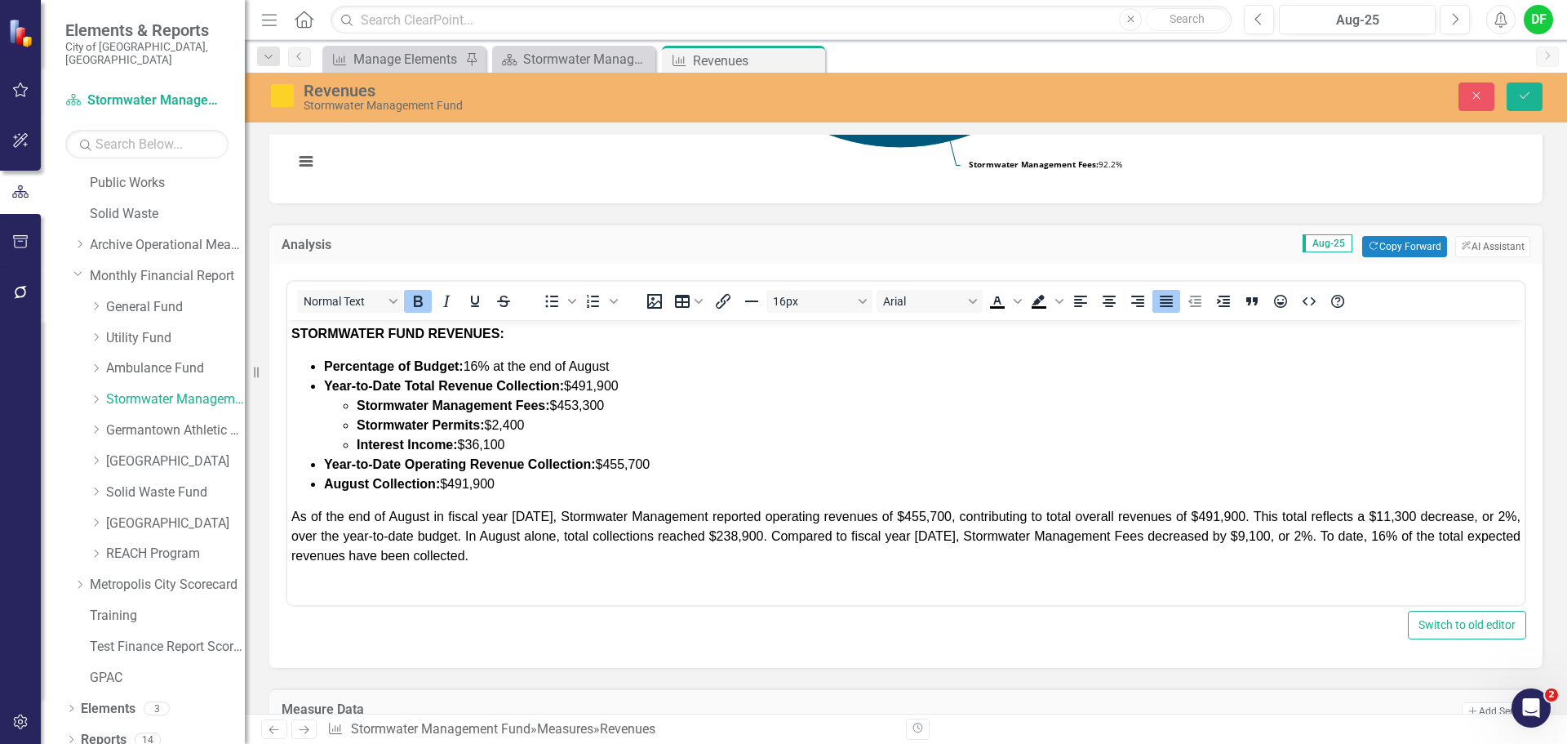
scroll to position [0, 0]
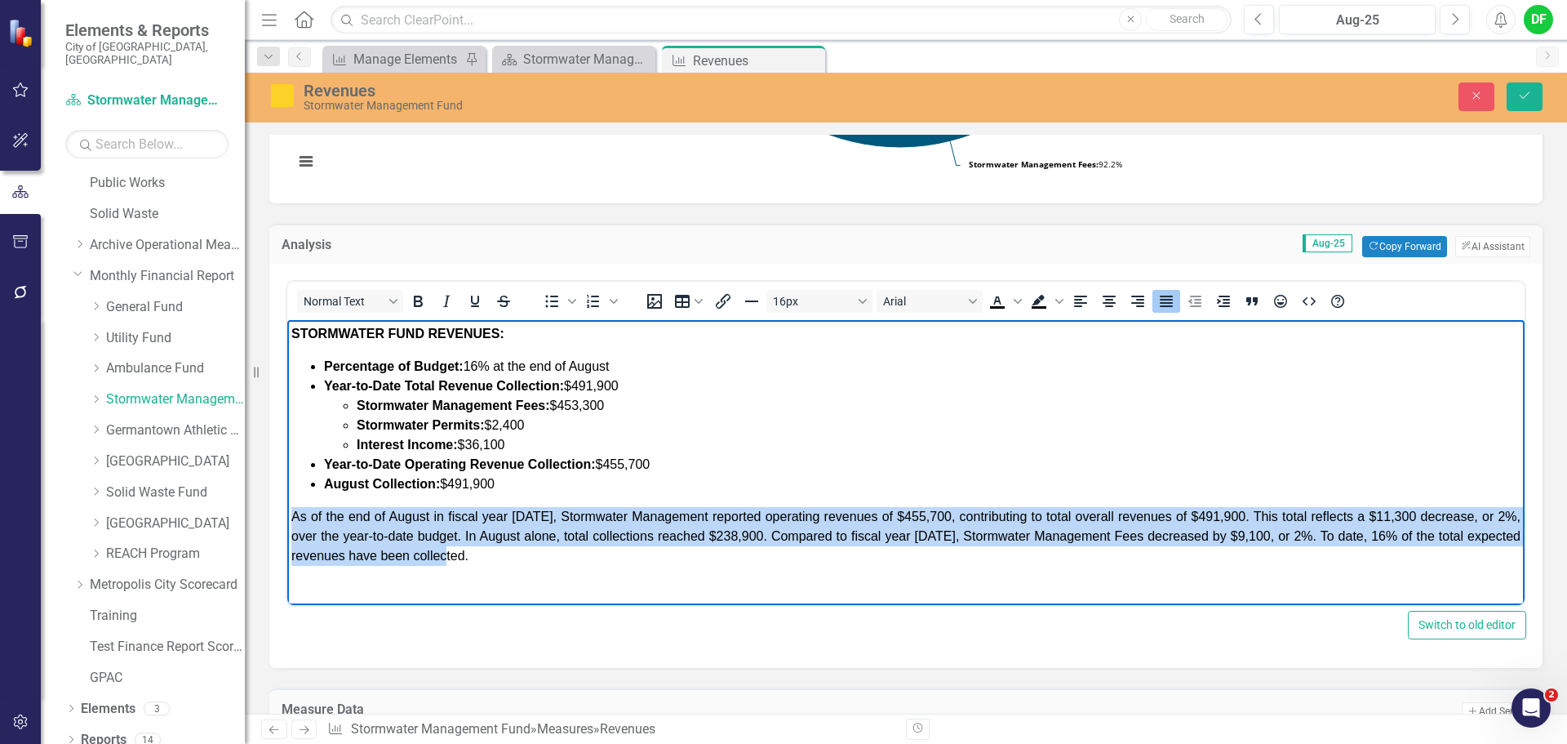
drag, startPoint x: 478, startPoint y: 554, endPoint x: 571, endPoint y: 839, distance: 299.4
click at [287, 518] on html "STORMWATER FUND REVENUES: Percentage of Budget: 16% at the end of August Year-t…" at bounding box center [905, 451] width 1237 height 263
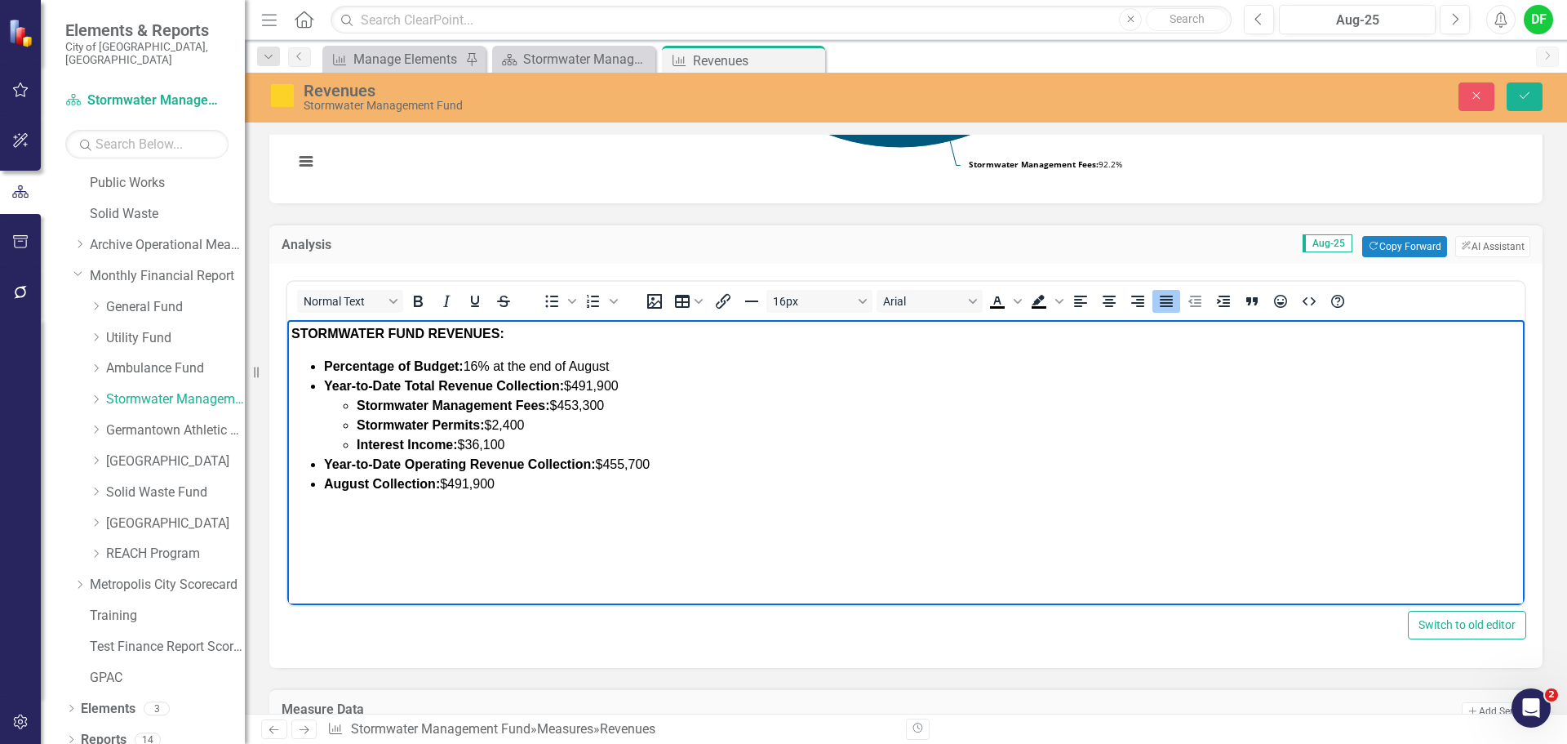
scroll to position [36, 0]
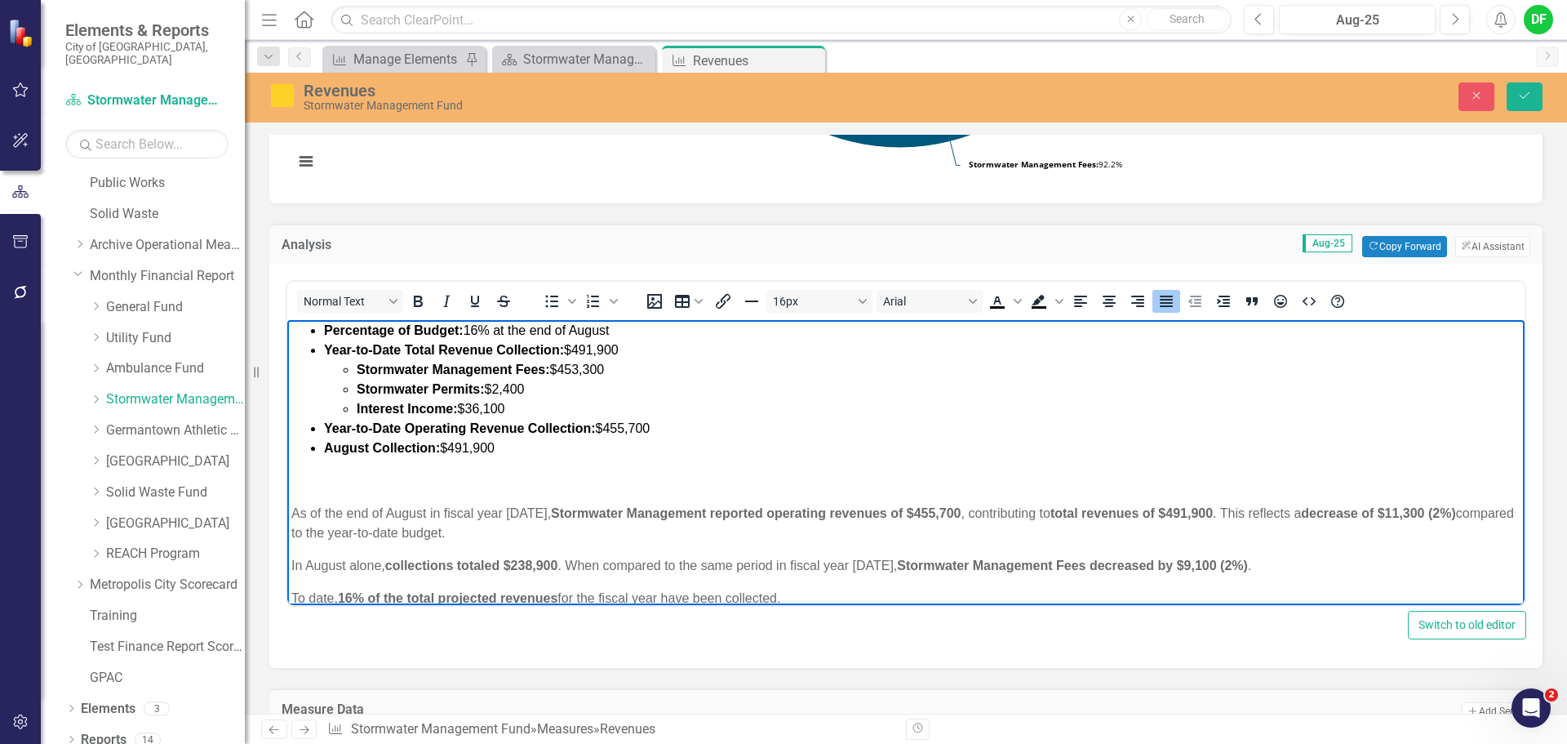
click at [297, 488] on p "﻿" at bounding box center [905, 481] width 1229 height 20
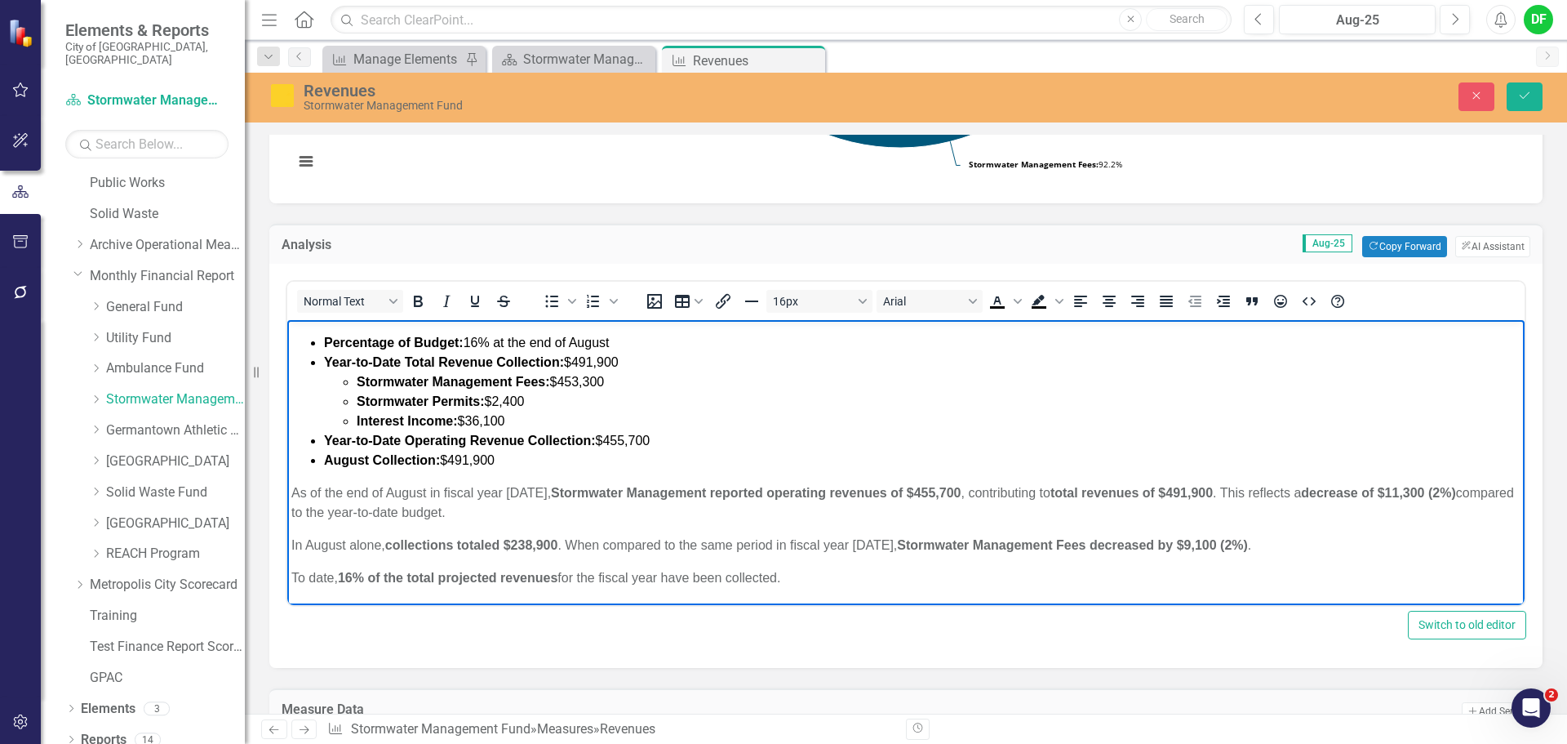
click at [829, 584] on p "To date, 16% of the total projected revenues for the fiscal year have been coll…" at bounding box center [905, 578] width 1229 height 20
click at [291, 544] on body "STORMWATER FUND REVENUES: Percentage of Budget: 16% at the end of August Year-t…" at bounding box center [905, 450] width 1237 height 309
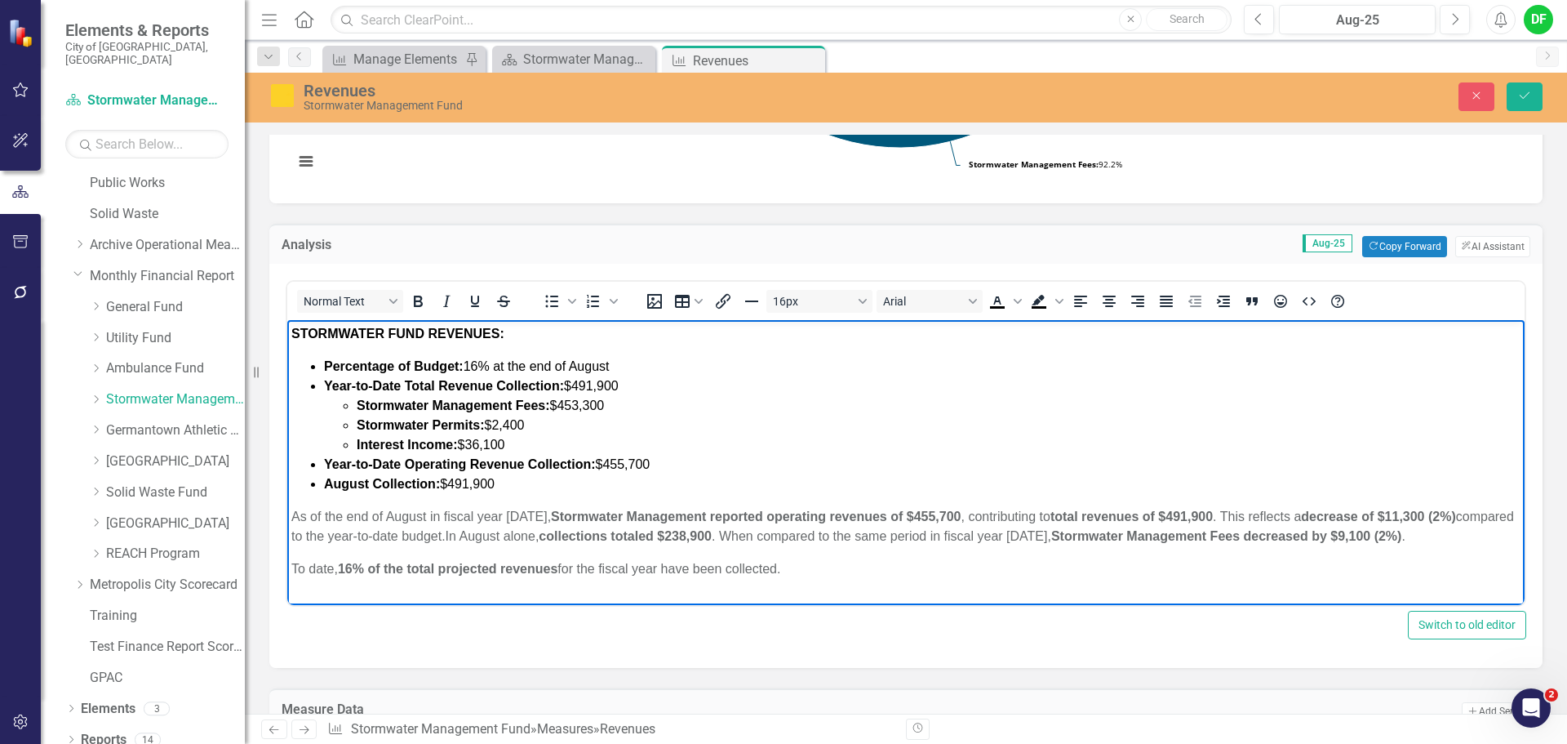
click at [291, 566] on body "STORMWATER FUND REVENUES: Percentage of Budget: 16% at the end of August Year-t…" at bounding box center [905, 458] width 1237 height 276
drag, startPoint x: 805, startPoint y: 562, endPoint x: 289, endPoint y: 506, distance: 518.8
click at [289, 506] on body "STORMWATER FUND REVENUES: Percentage of Budget: 16% at the end of August Year-t…" at bounding box center [905, 451] width 1237 height 263
click at [418, 298] on icon "Bold" at bounding box center [418, 301] width 20 height 20
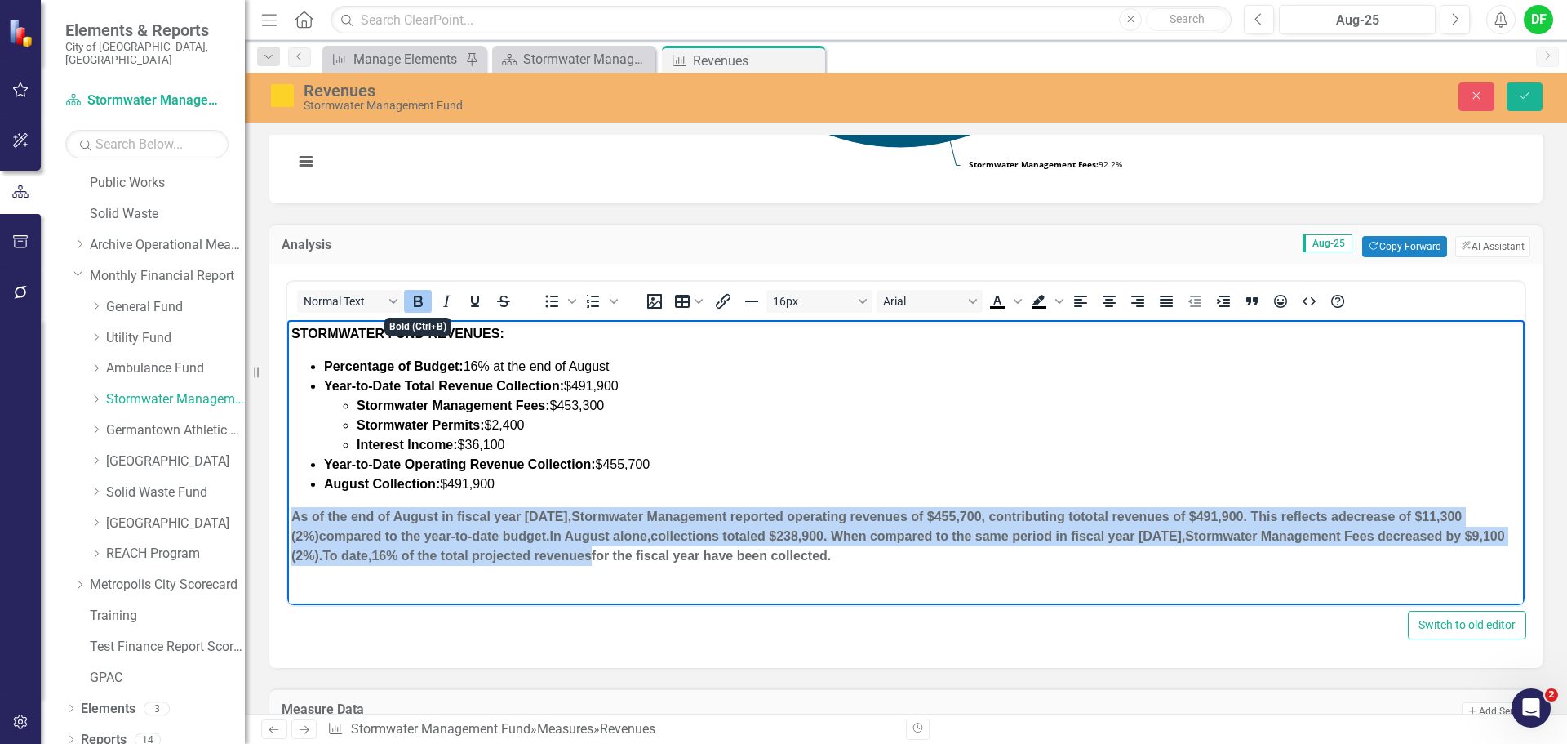
click at [417, 299] on icon "Bold" at bounding box center [418, 301] width 20 height 20
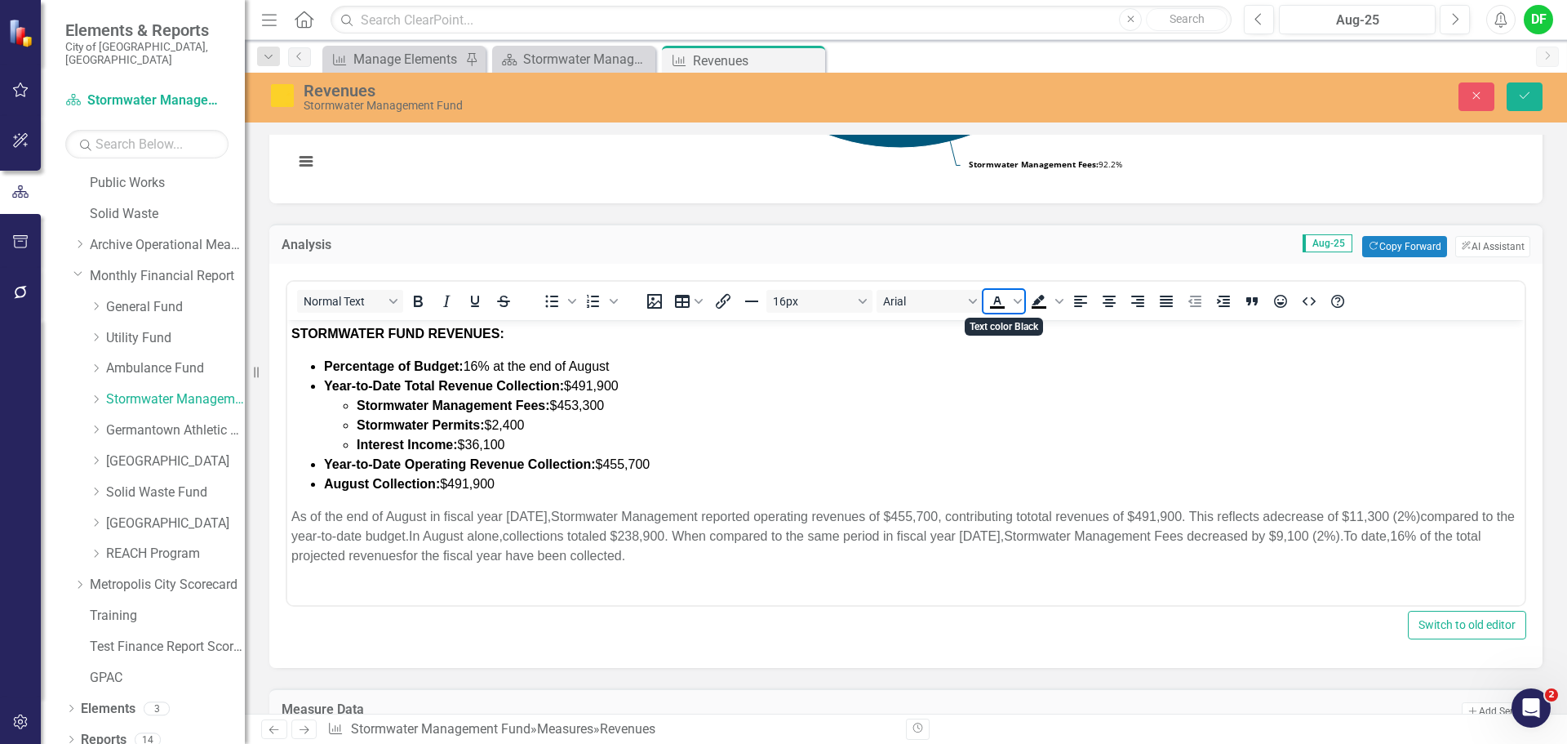
click at [1000, 304] on icon "Text color Black" at bounding box center [996, 300] width 7 height 8
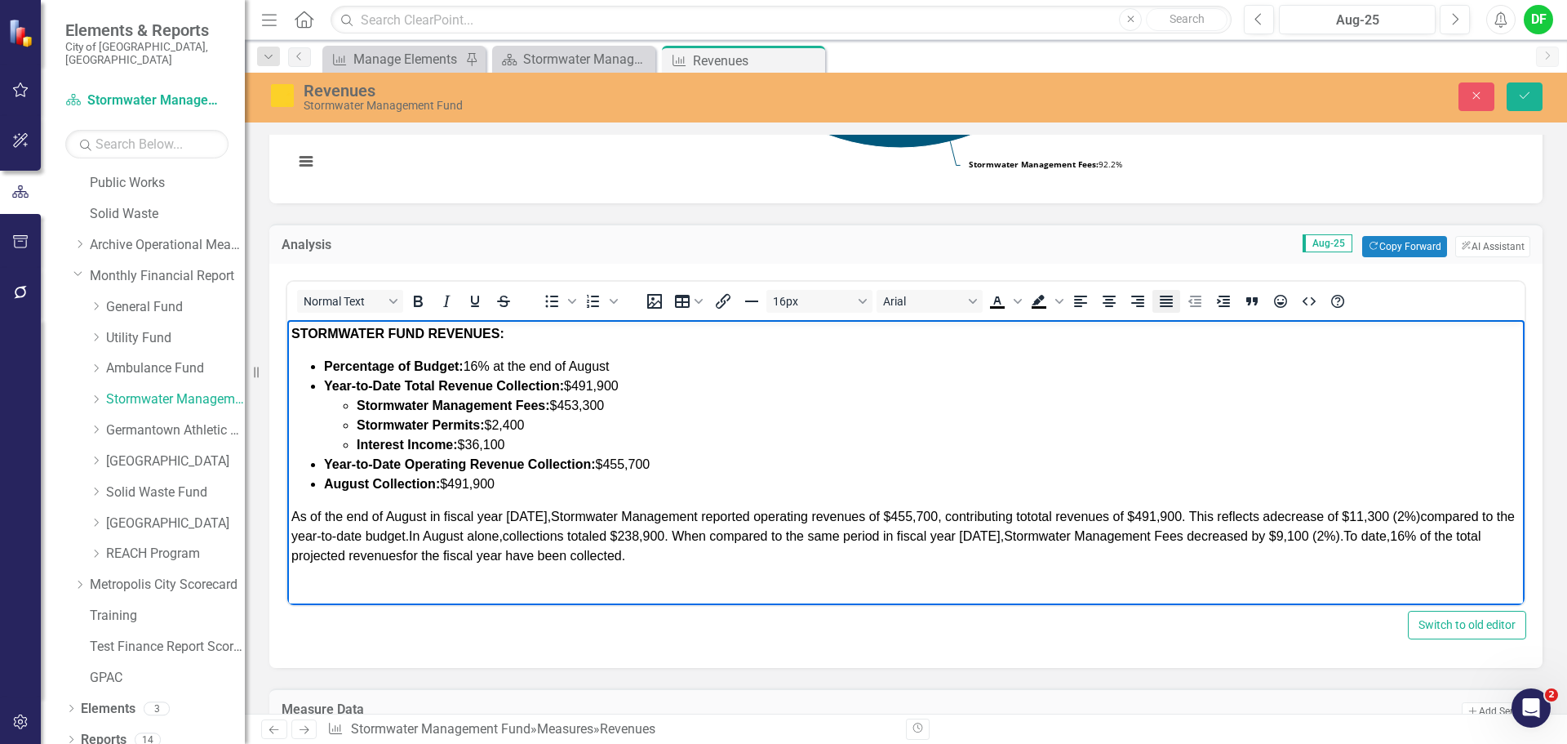
click at [1166, 300] on icon "Justify" at bounding box center [1166, 300] width 13 height 11
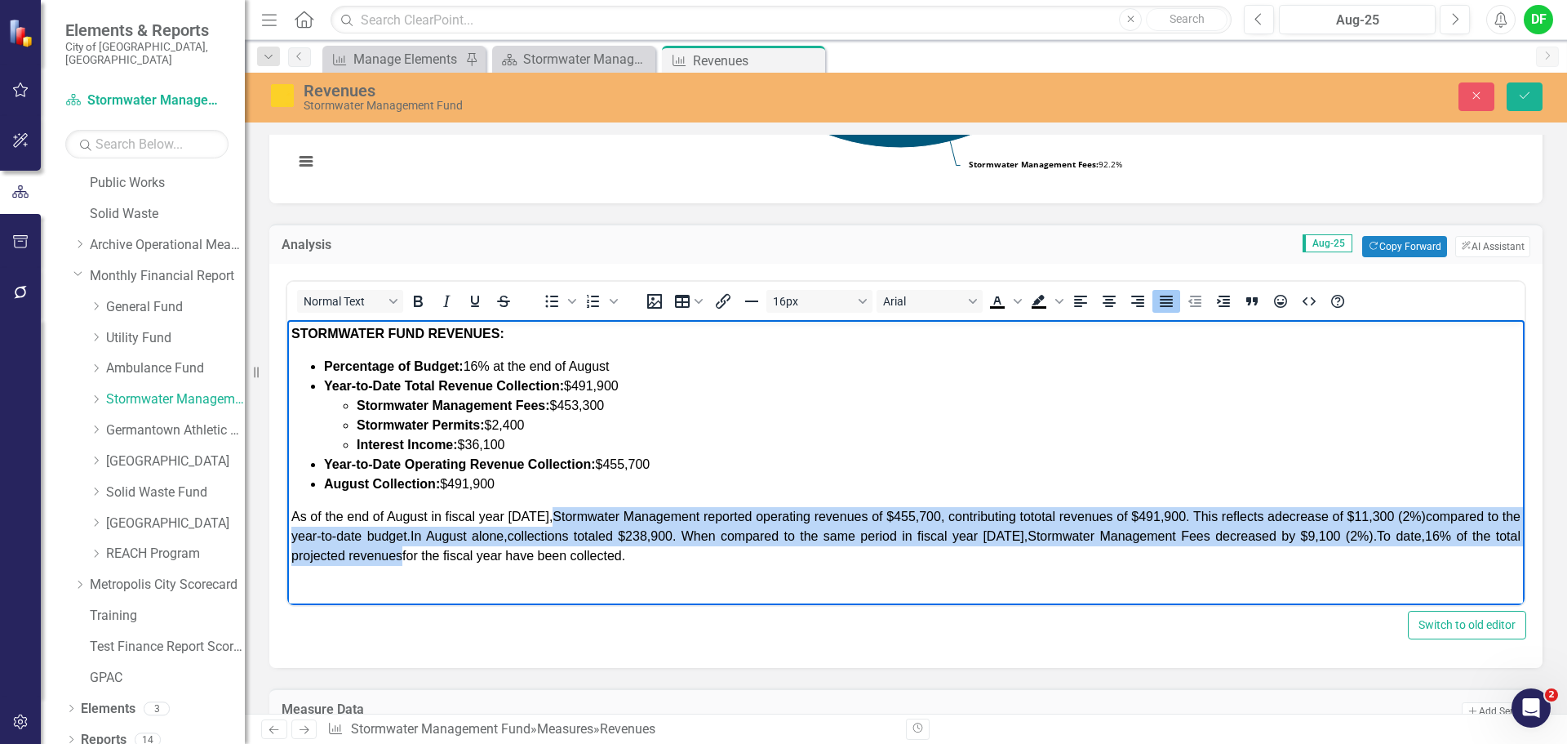
click at [682, 566] on body "STORMWATER FUND REVENUES: Percentage of Budget: 16% at the end of August Year-t…" at bounding box center [905, 451] width 1237 height 263
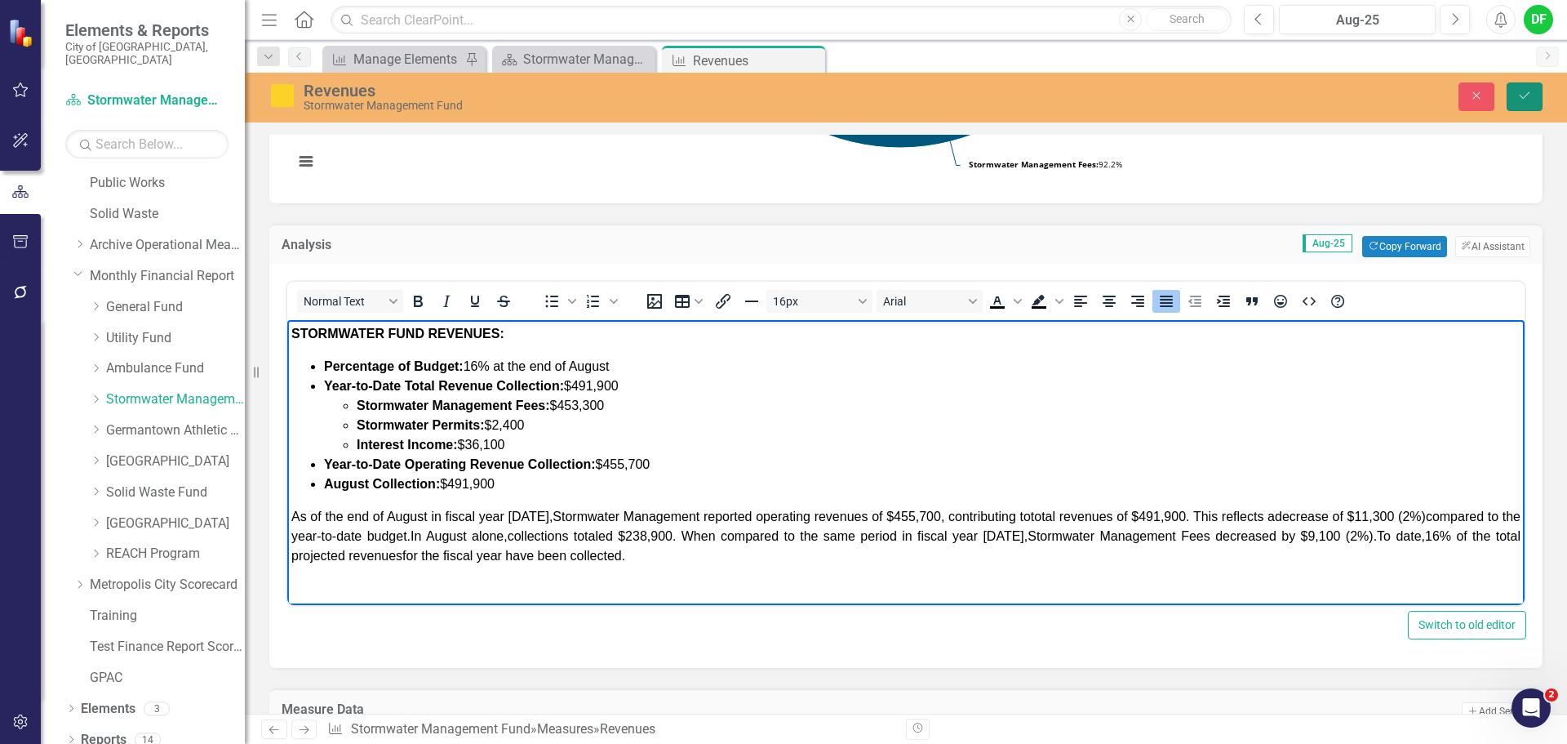
drag, startPoint x: 1533, startPoint y: 95, endPoint x: 1530, endPoint y: 105, distance: 10.1
click at [1530, 105] on button "Save" at bounding box center [1525, 96] width 36 height 29
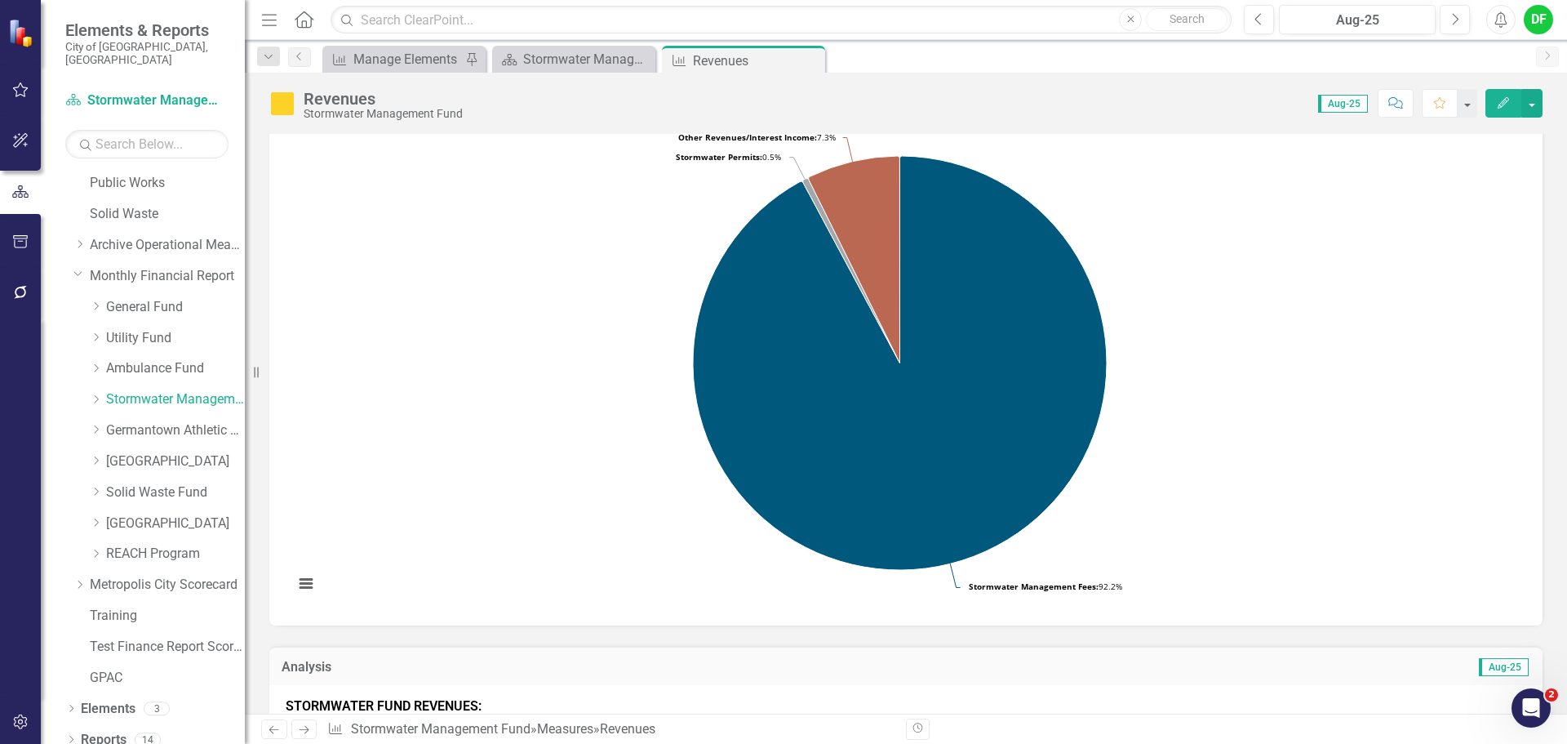
scroll to position [39, 0]
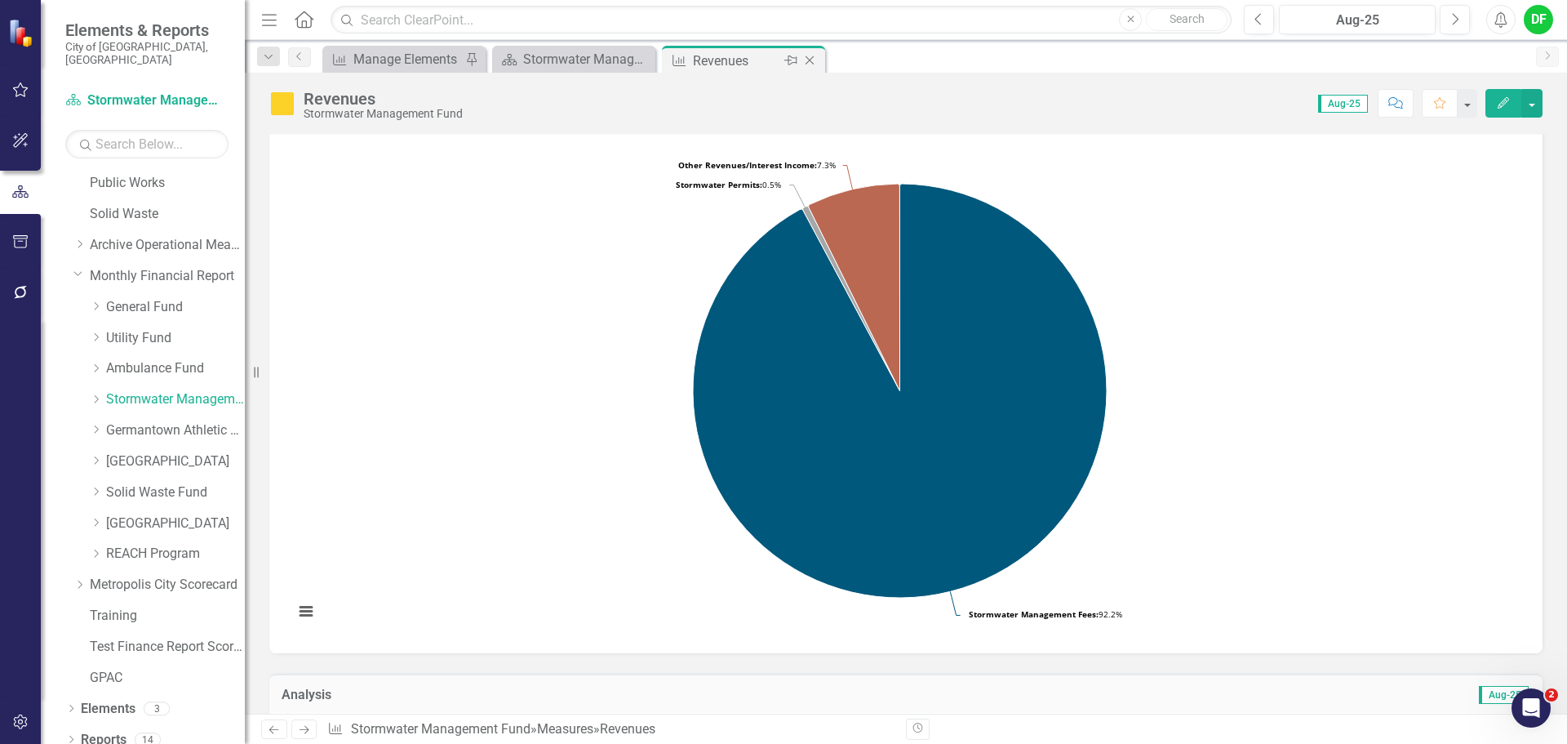
click at [811, 61] on icon "Close" at bounding box center [810, 60] width 16 height 13
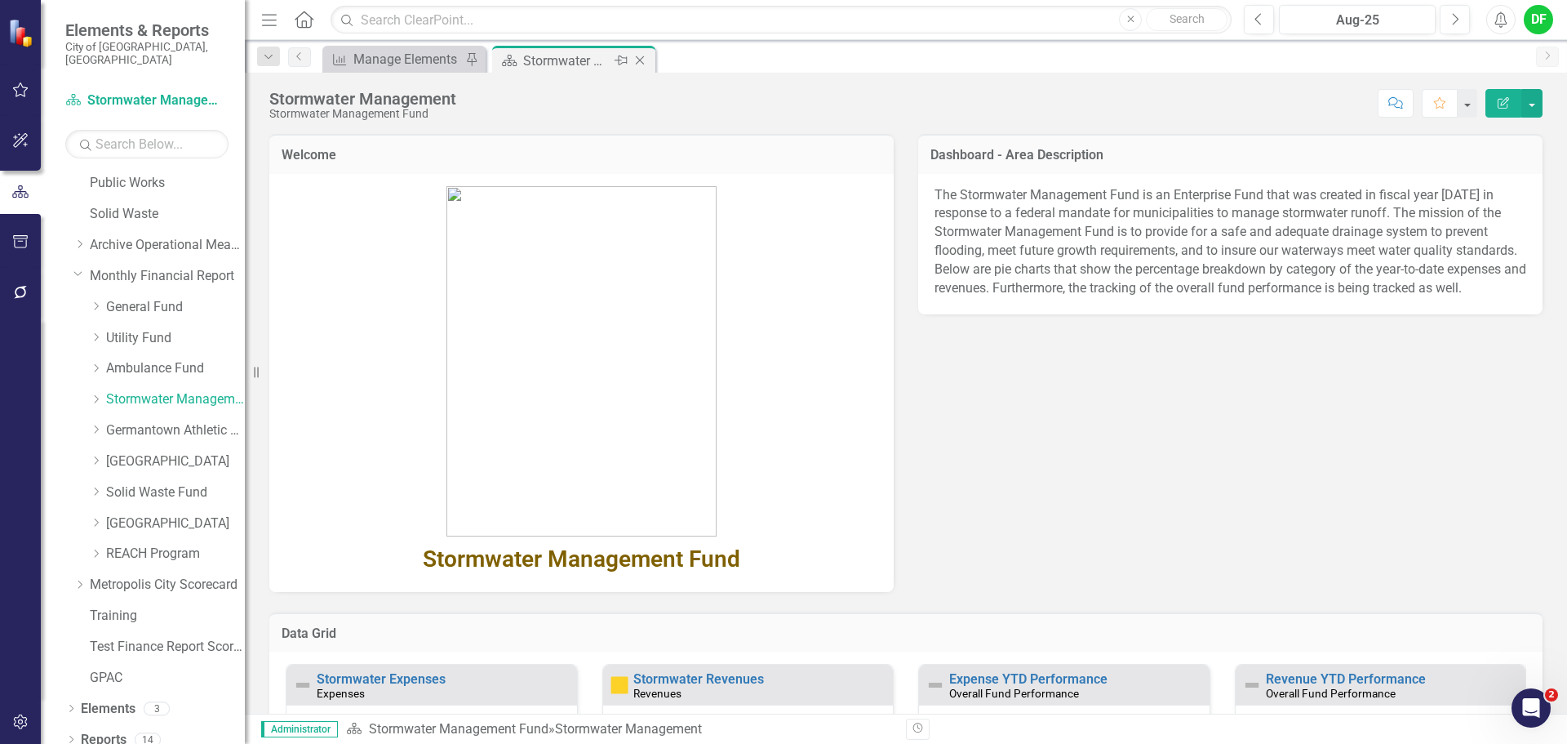
click at [642, 61] on icon "Close" at bounding box center [640, 60] width 16 height 13
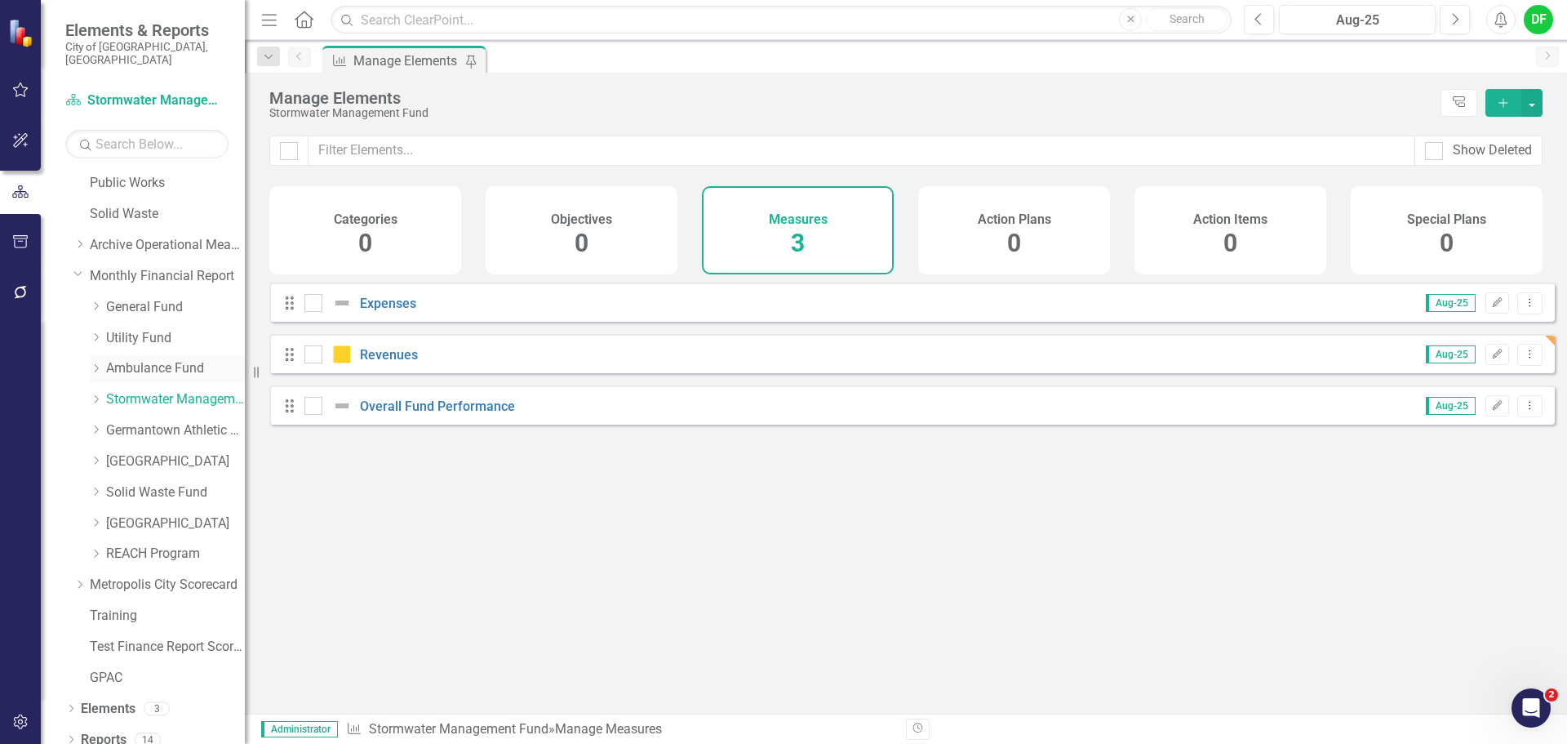
click at [138, 359] on link "Ambulance Fund" at bounding box center [175, 368] width 139 height 19
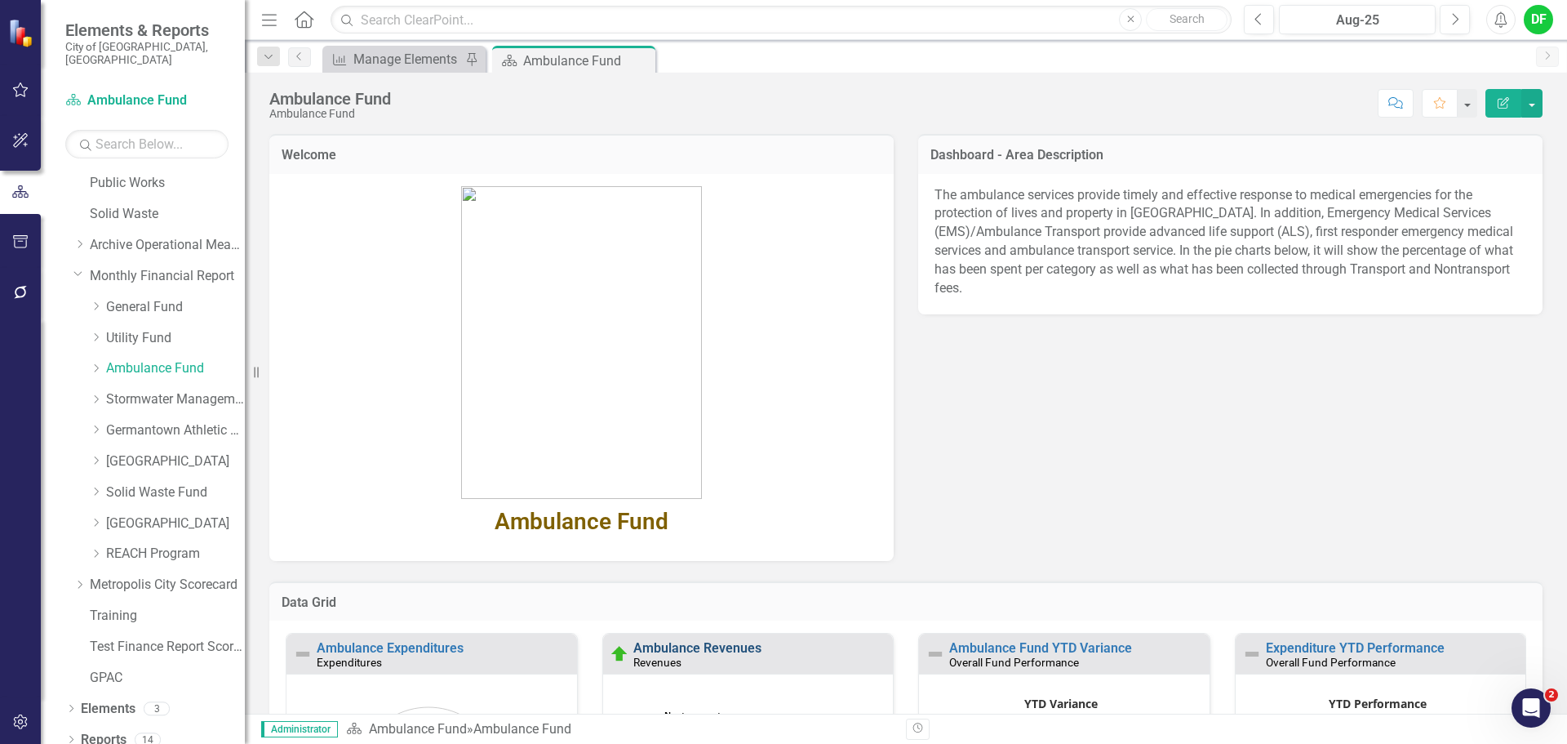
click at [652, 649] on link "Ambulance Revenues" at bounding box center [697, 648] width 128 height 16
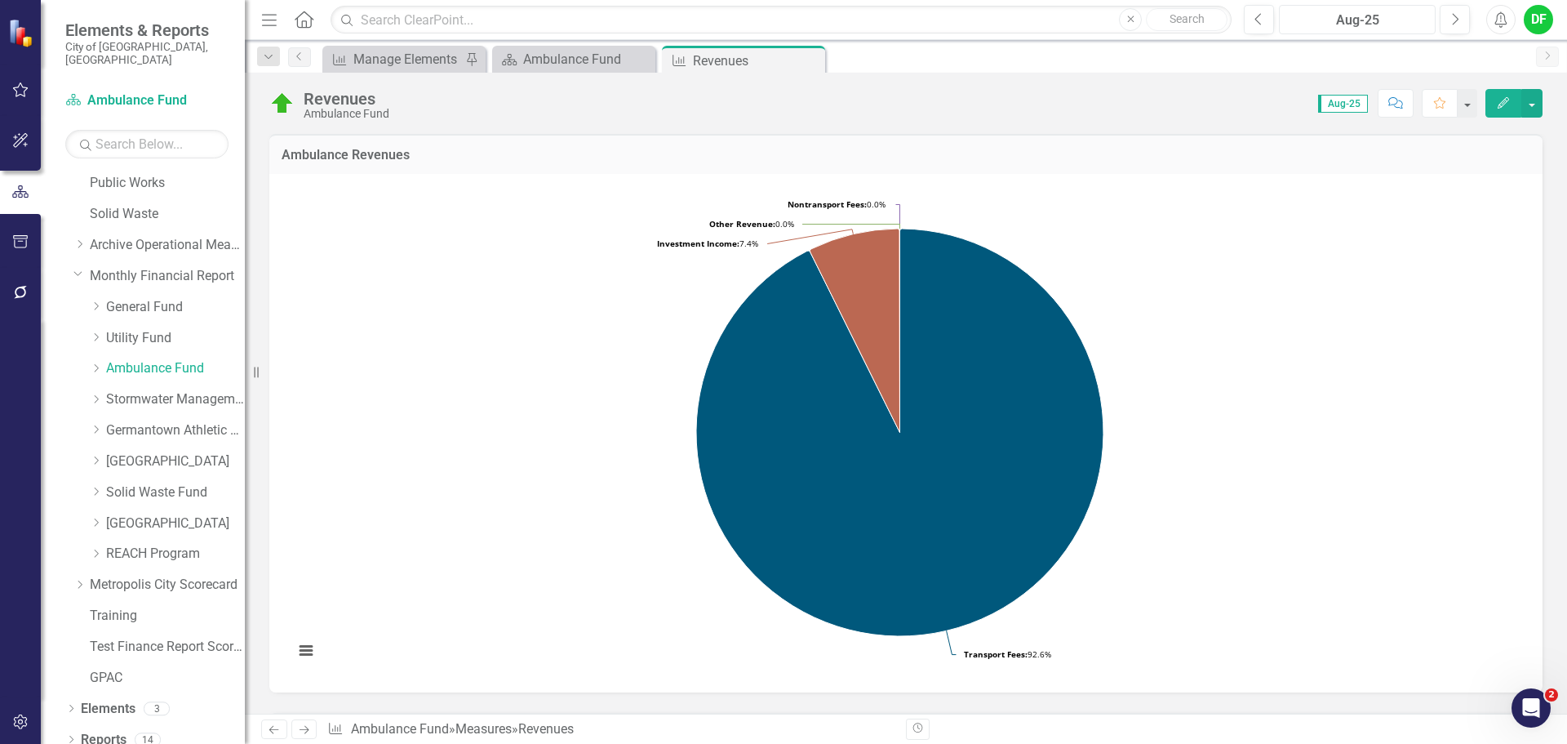
click at [1357, 12] on div "Aug-25" at bounding box center [1357, 21] width 145 height 20
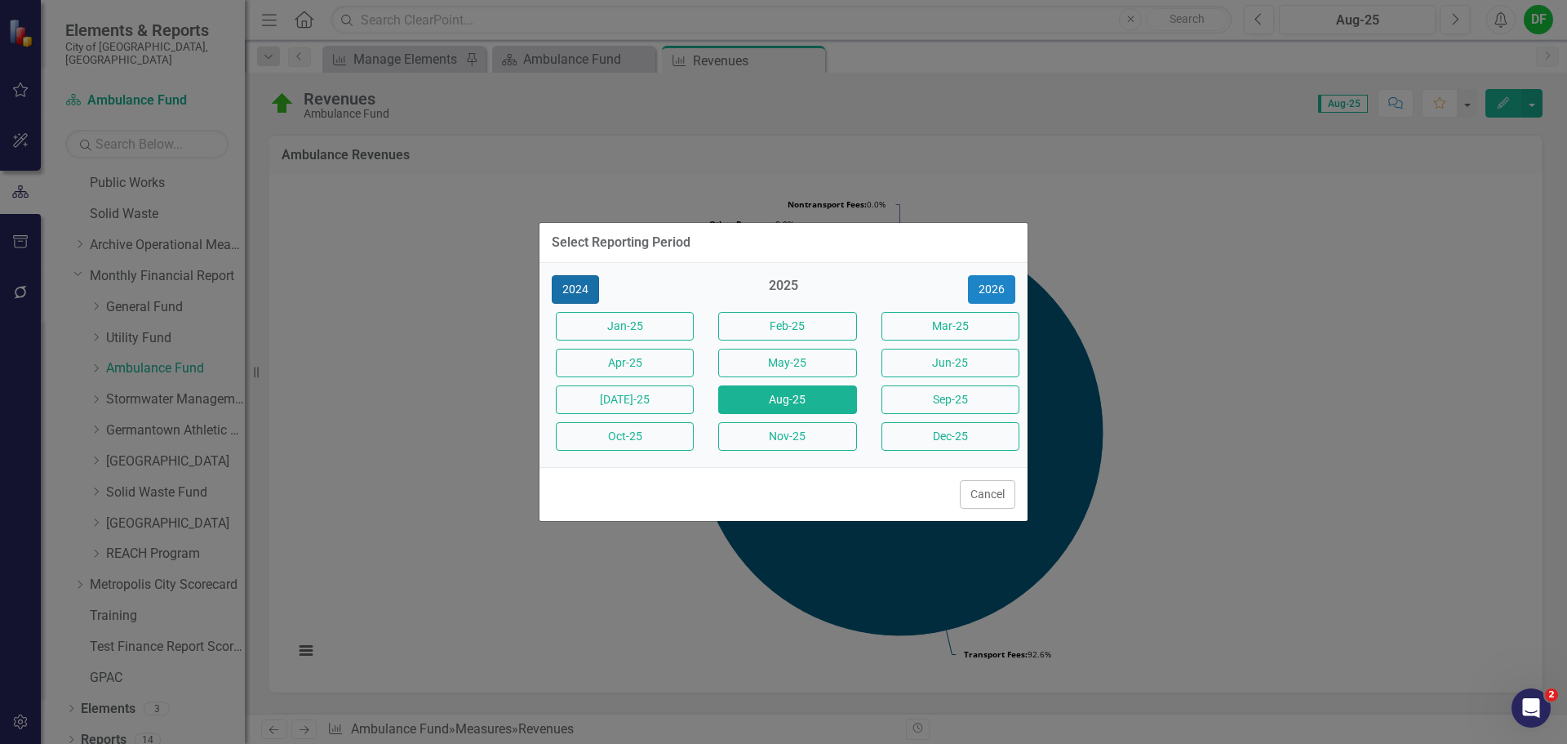
click at [584, 289] on button "2024" at bounding box center [575, 289] width 47 height 29
click at [765, 395] on button "Aug-24" at bounding box center [787, 399] width 138 height 29
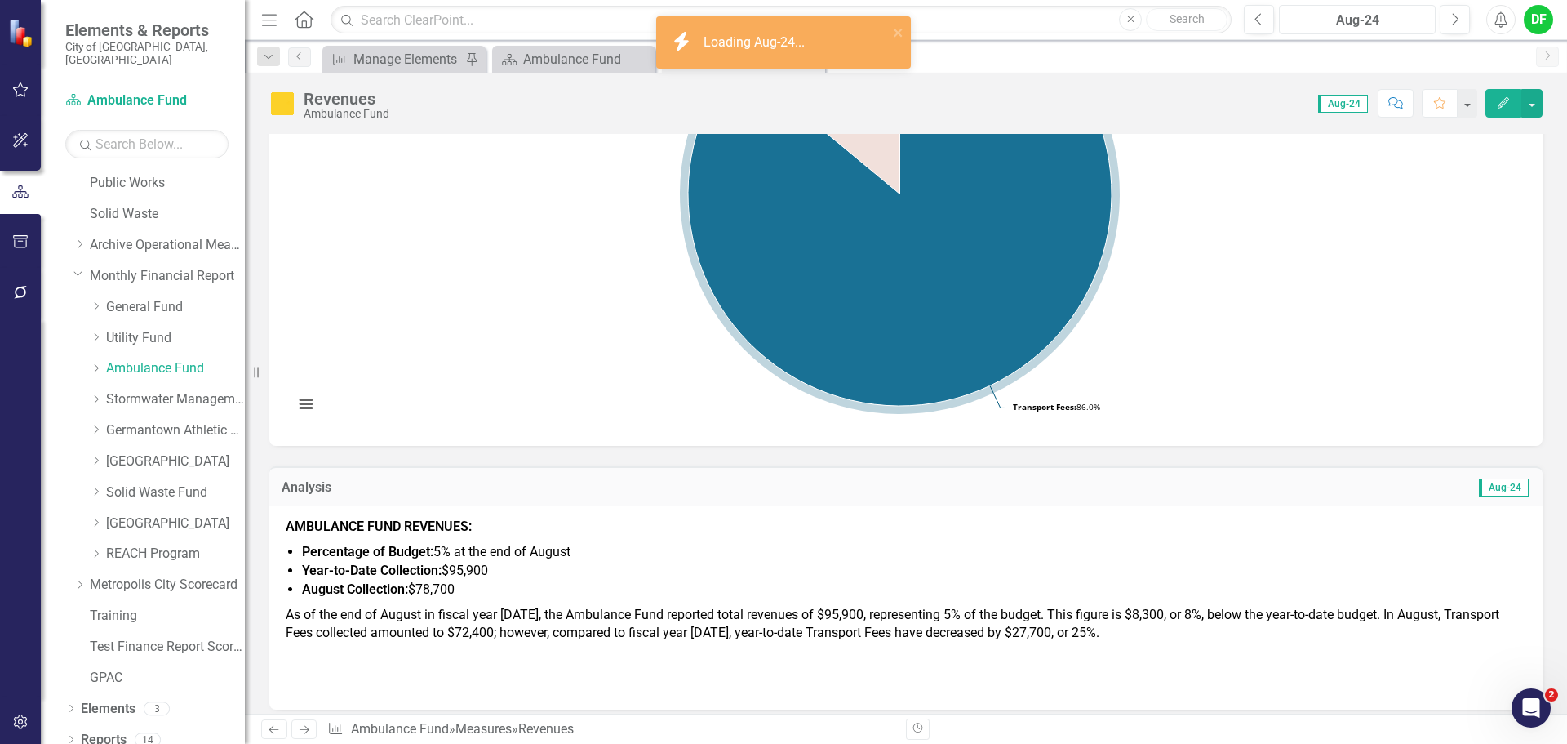
scroll to position [326, 0]
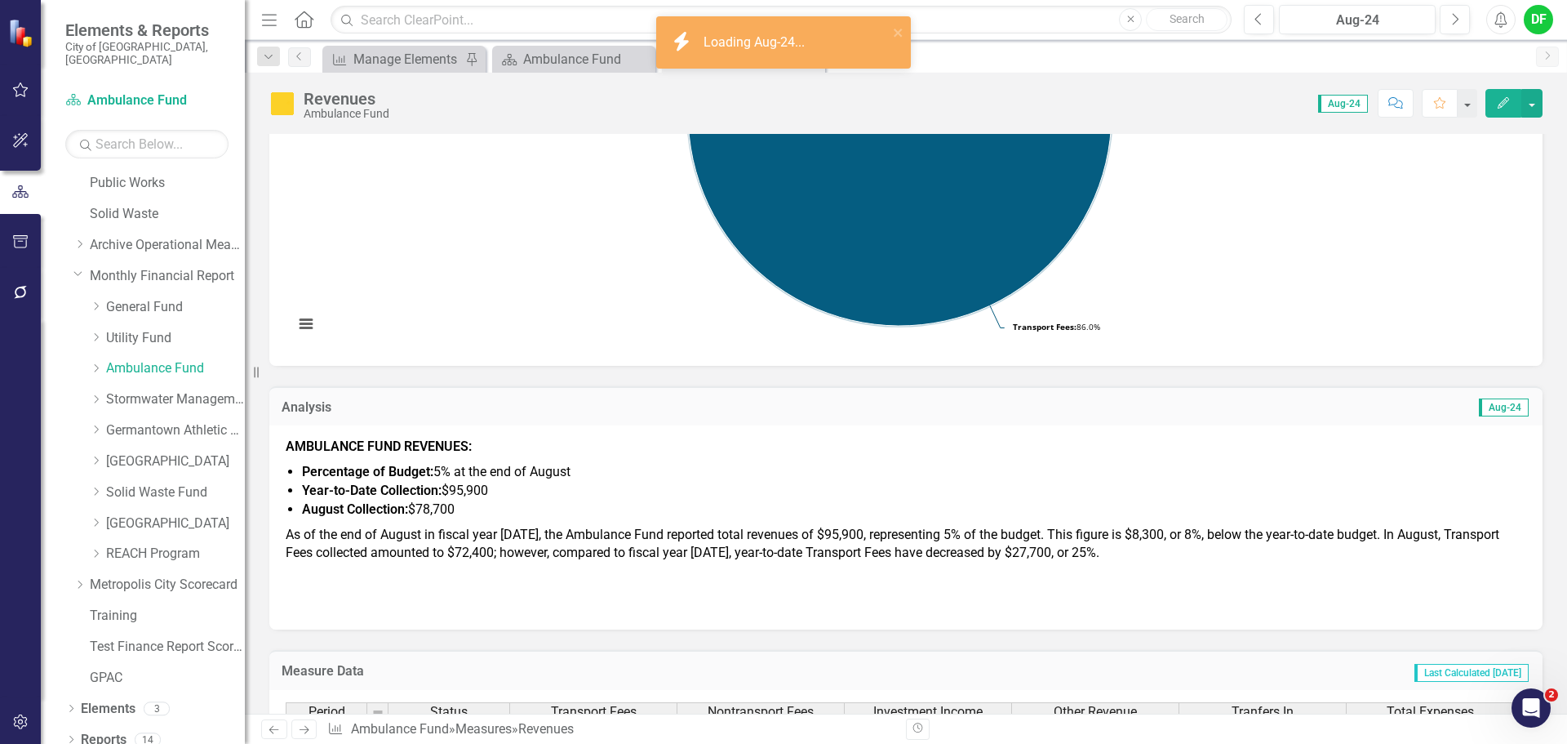
click at [477, 490] on span "Year-to-Date Collection: $95,900" at bounding box center [395, 490] width 186 height 16
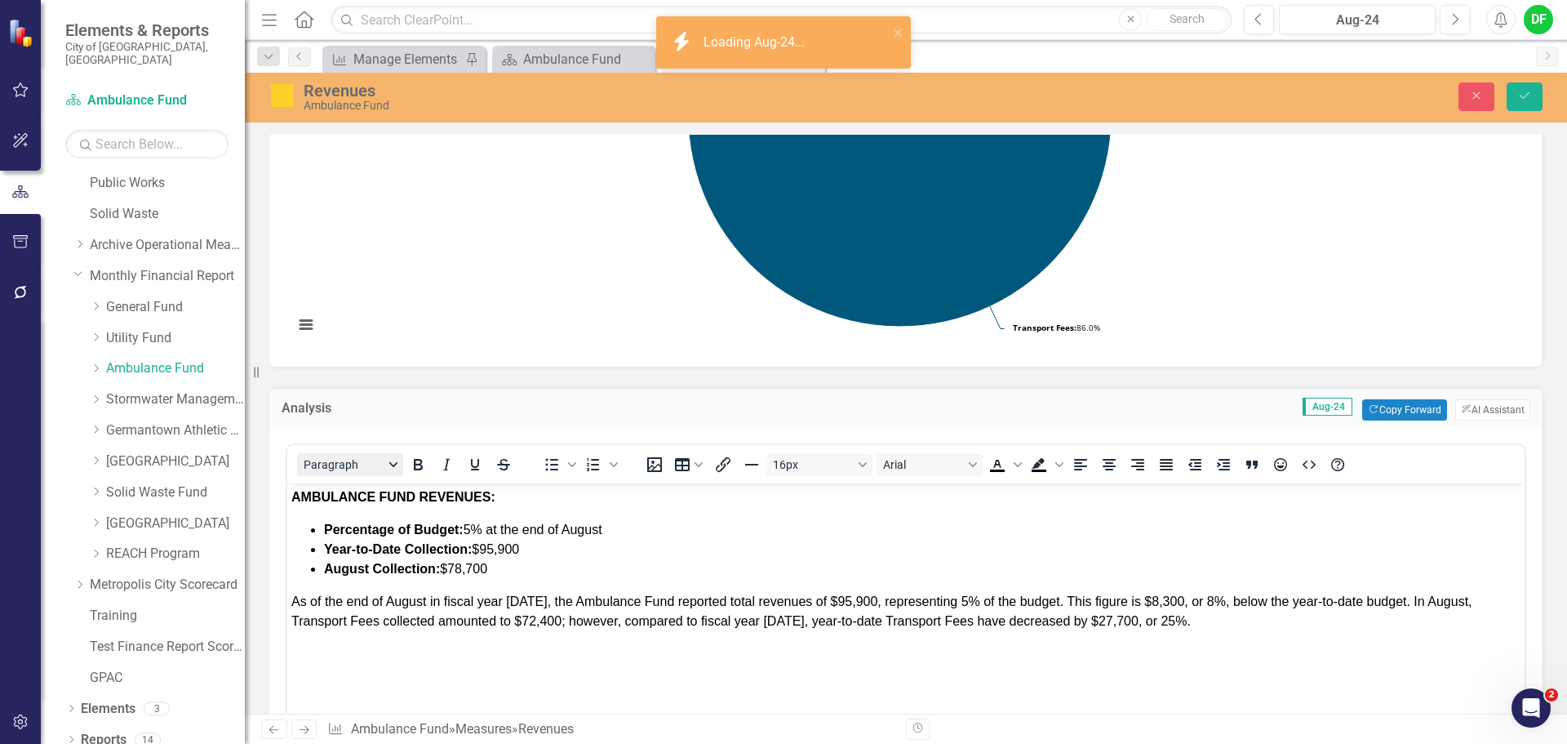
scroll to position [0, 0]
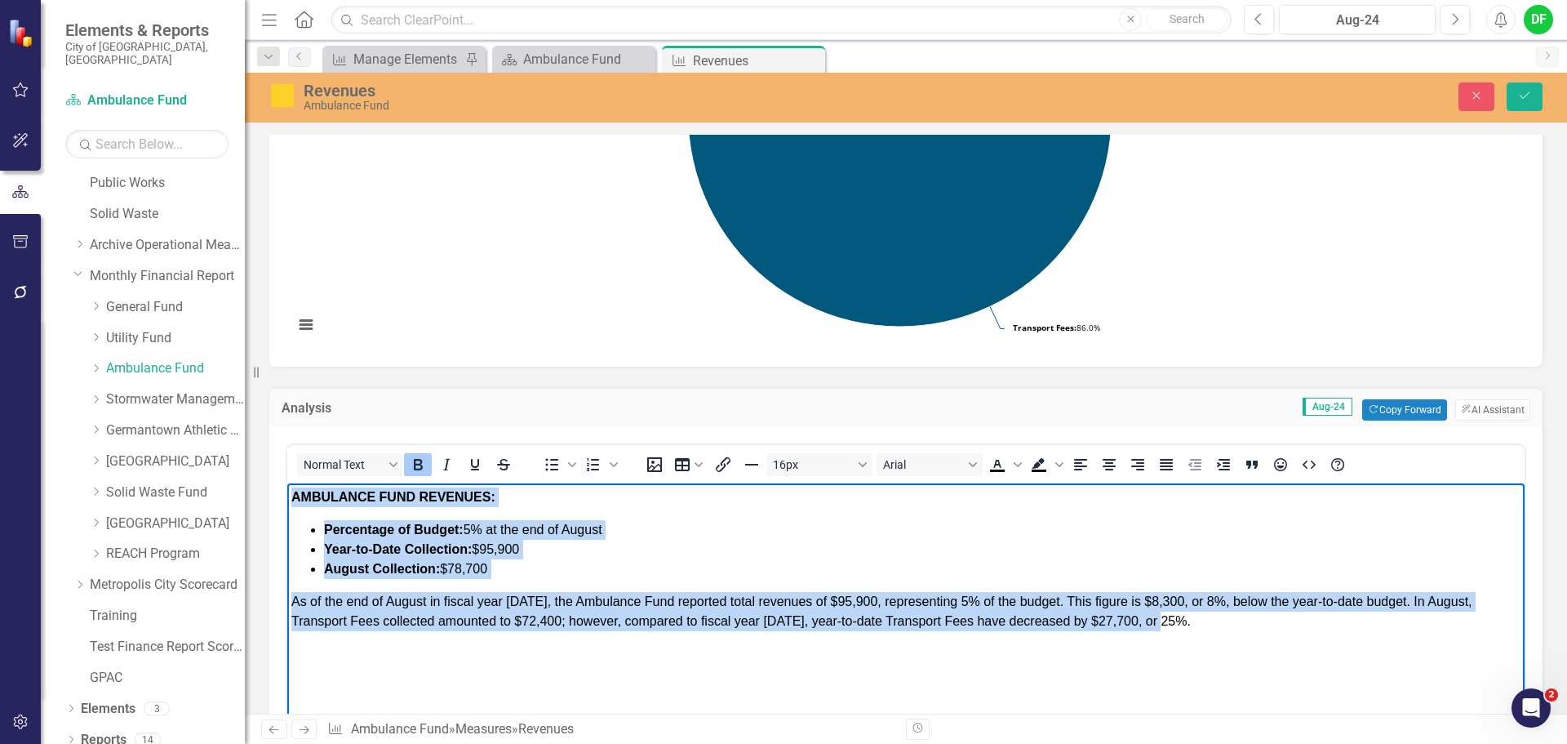
drag, startPoint x: 292, startPoint y: 498, endPoint x: 1262, endPoint y: 629, distance: 978.5
click at [1262, 629] on body "AMBULANCE FUND REVENUES: Percentage of Budget: 5% at the end of August Year-to-…" at bounding box center [905, 605] width 1237 height 245
copy body "AMBULANCE FUND REVENUES: Percentage of Budget: 5% at the end of August Year-to-…"
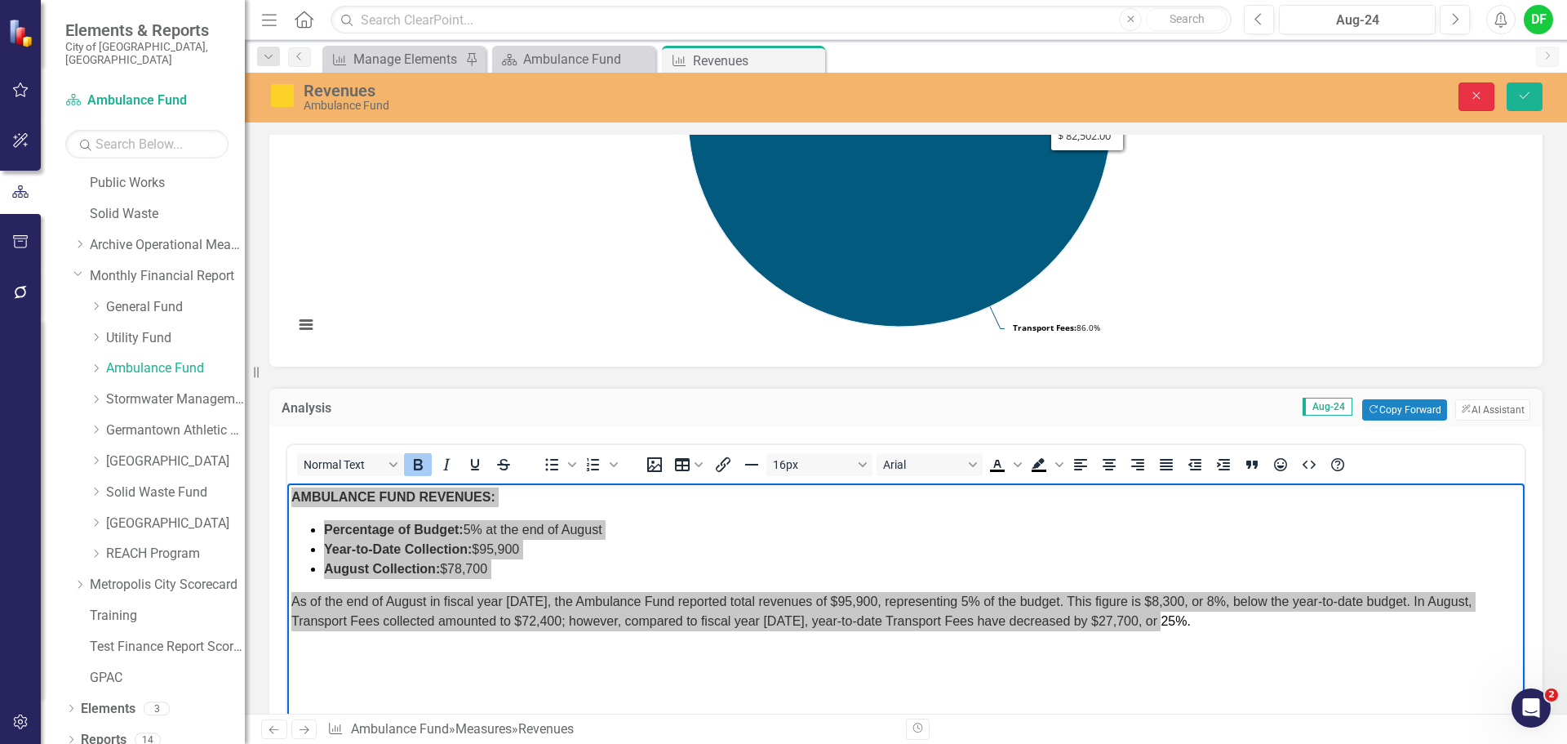
click at [1477, 97] on icon "Close" at bounding box center [1476, 95] width 15 height 11
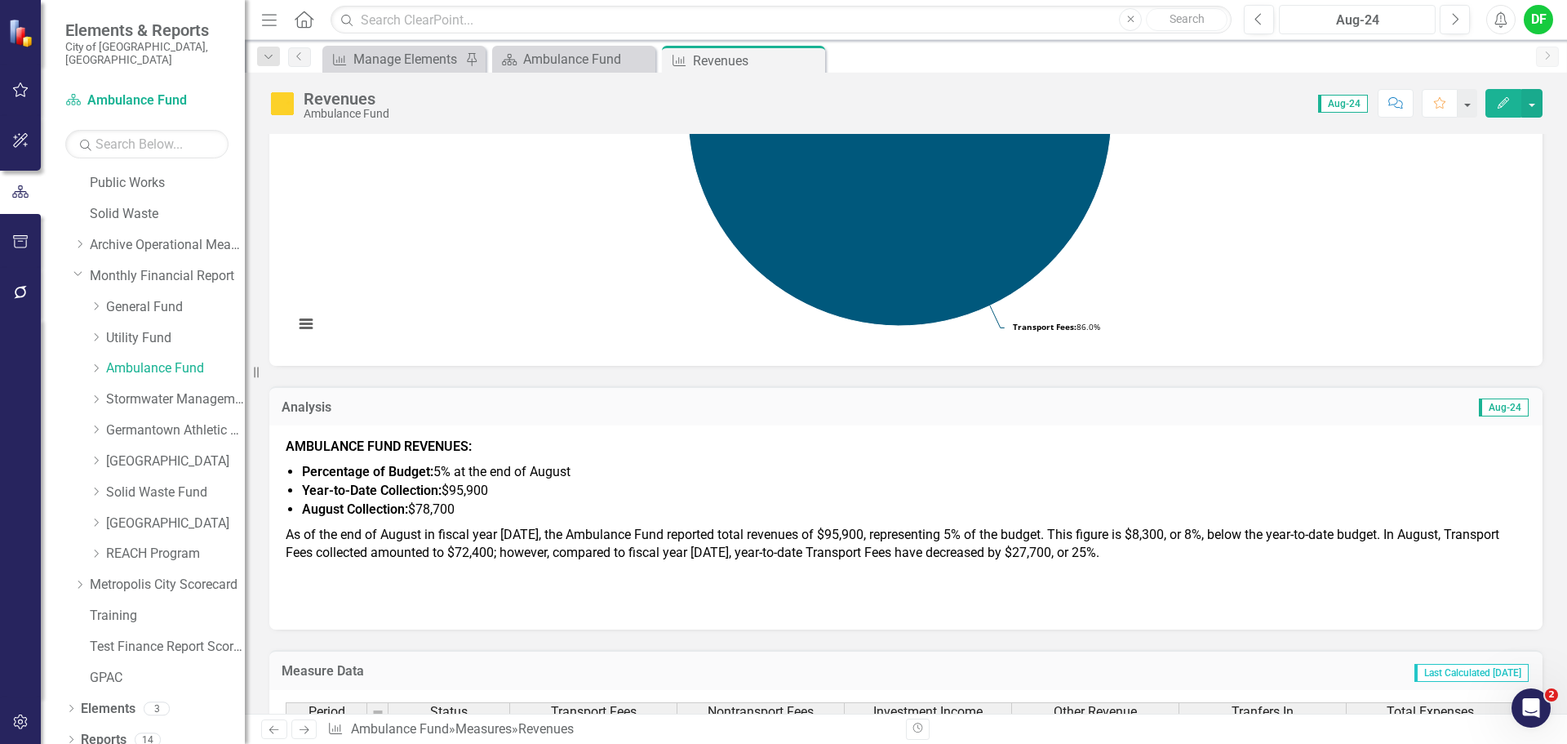
click at [1379, 19] on div "Aug-24" at bounding box center [1357, 21] width 145 height 20
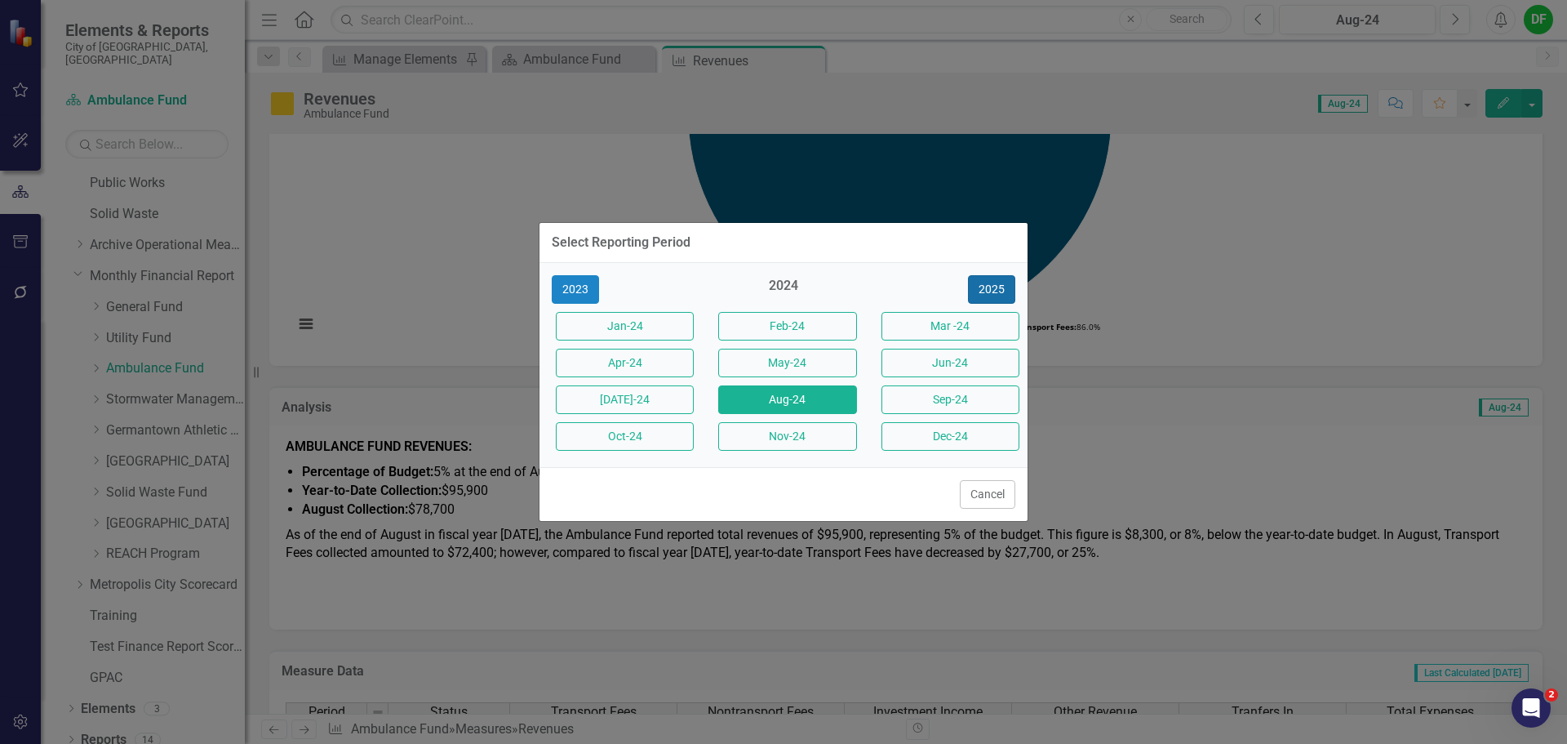
click at [993, 286] on button "2025" at bounding box center [991, 289] width 47 height 29
click at [793, 393] on button "Aug-25" at bounding box center [787, 399] width 138 height 29
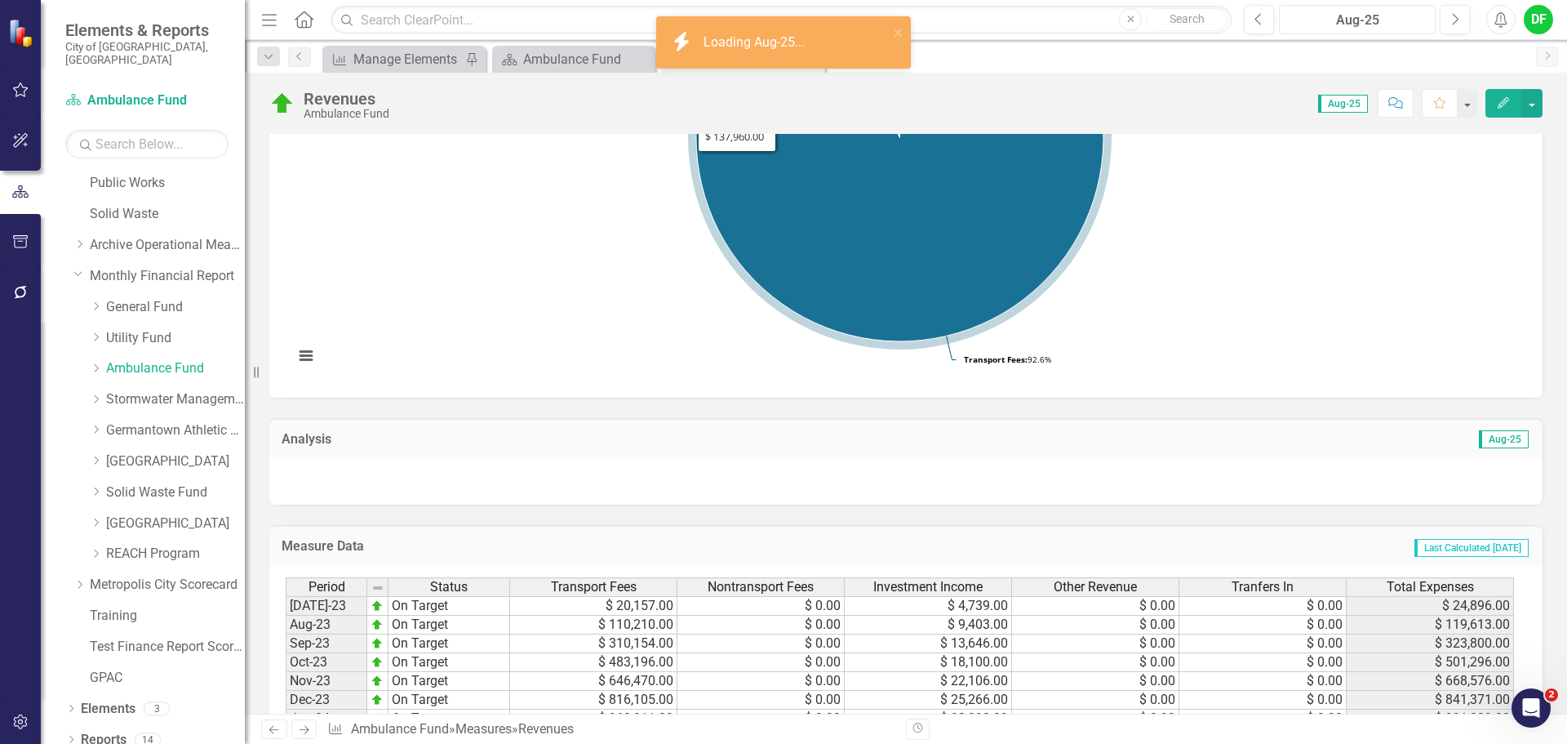
scroll to position [326, 0]
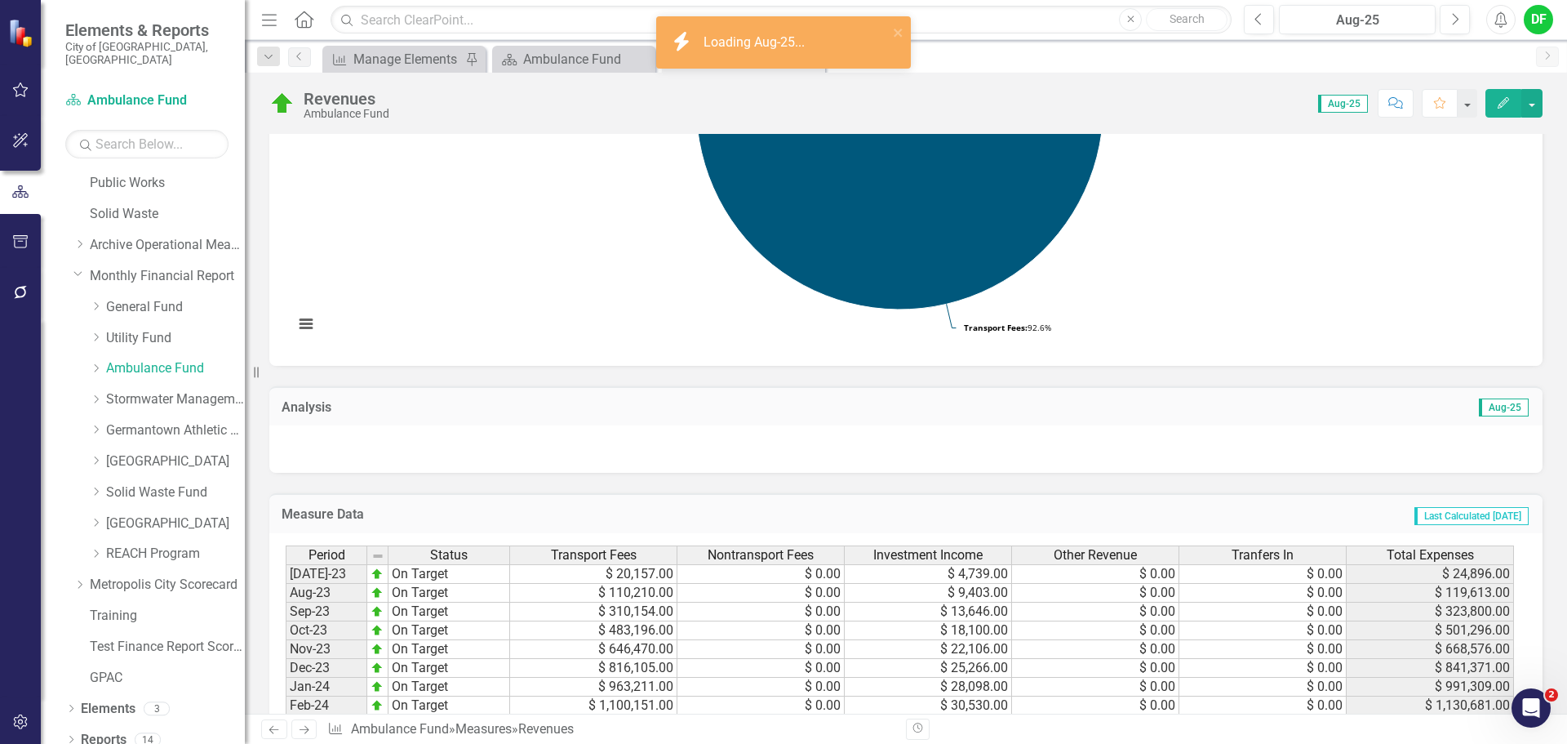
click at [373, 454] on div at bounding box center [905, 448] width 1273 height 47
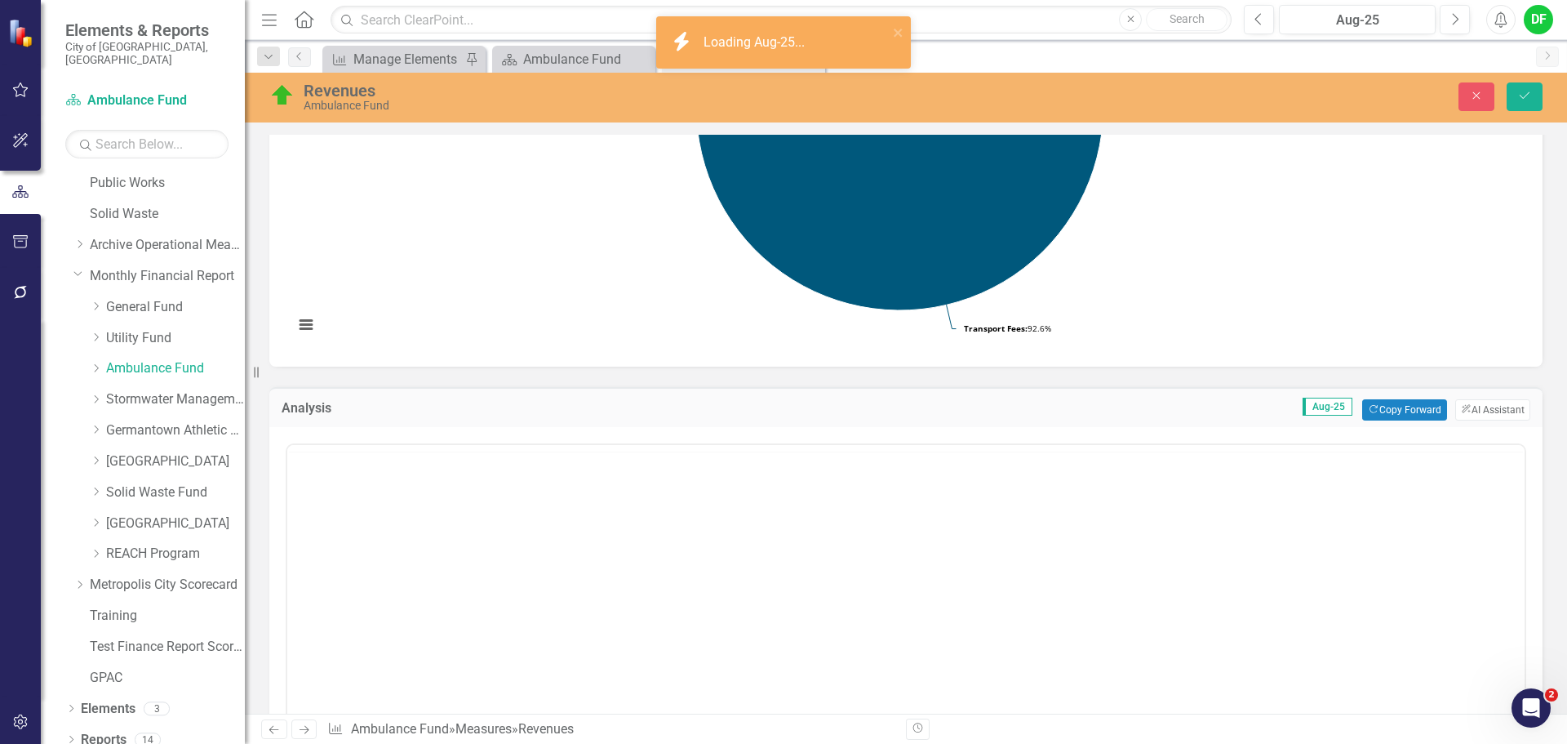
scroll to position [0, 0]
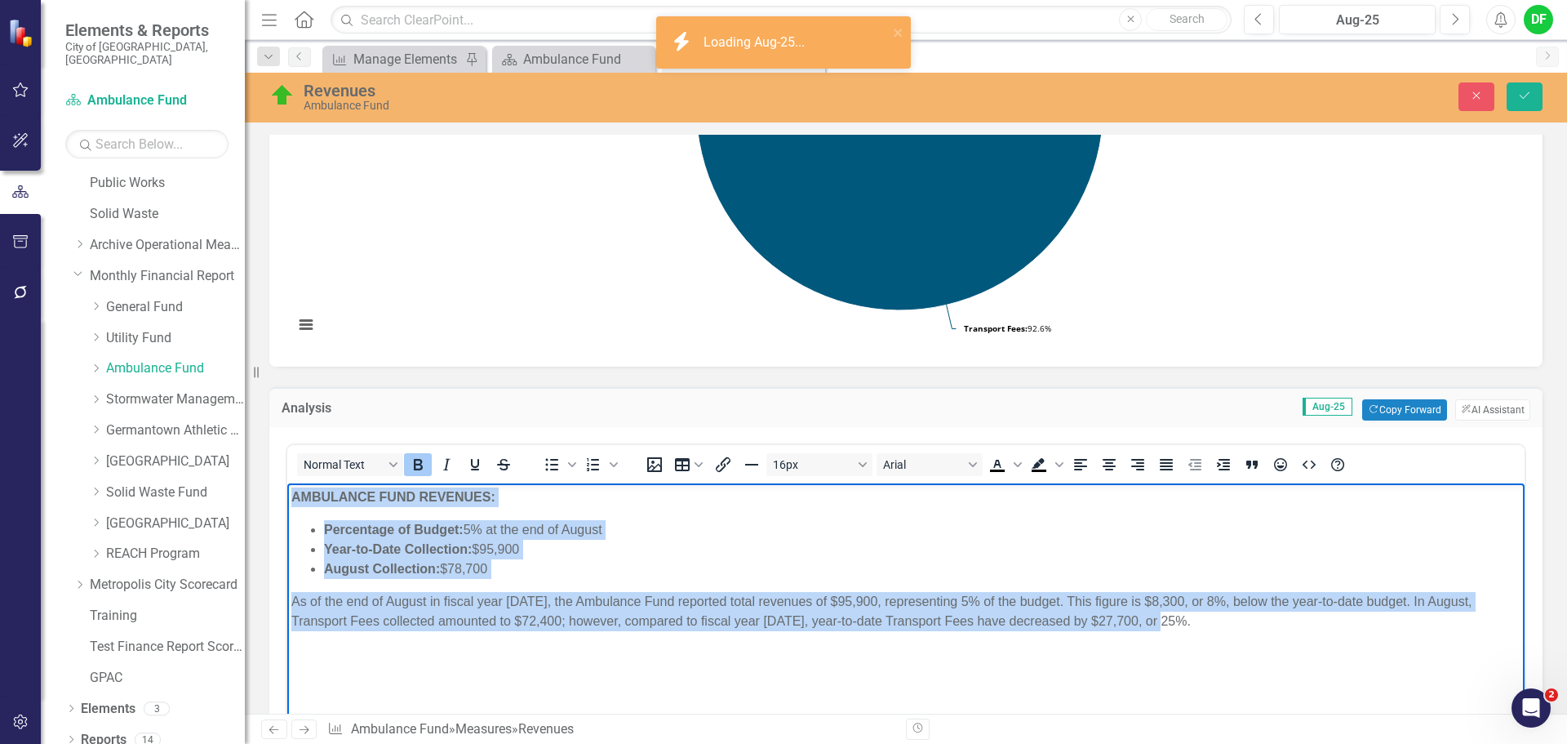
drag, startPoint x: 290, startPoint y: 496, endPoint x: 1219, endPoint y: 629, distance: 938.3
click at [1219, 629] on body "AMBULANCE FUND REVENUES: Percentage of Budget: 5% at the end of August Year-to-…" at bounding box center [905, 605] width 1237 height 245
click at [1165, 460] on icon "Justify" at bounding box center [1166, 464] width 13 height 11
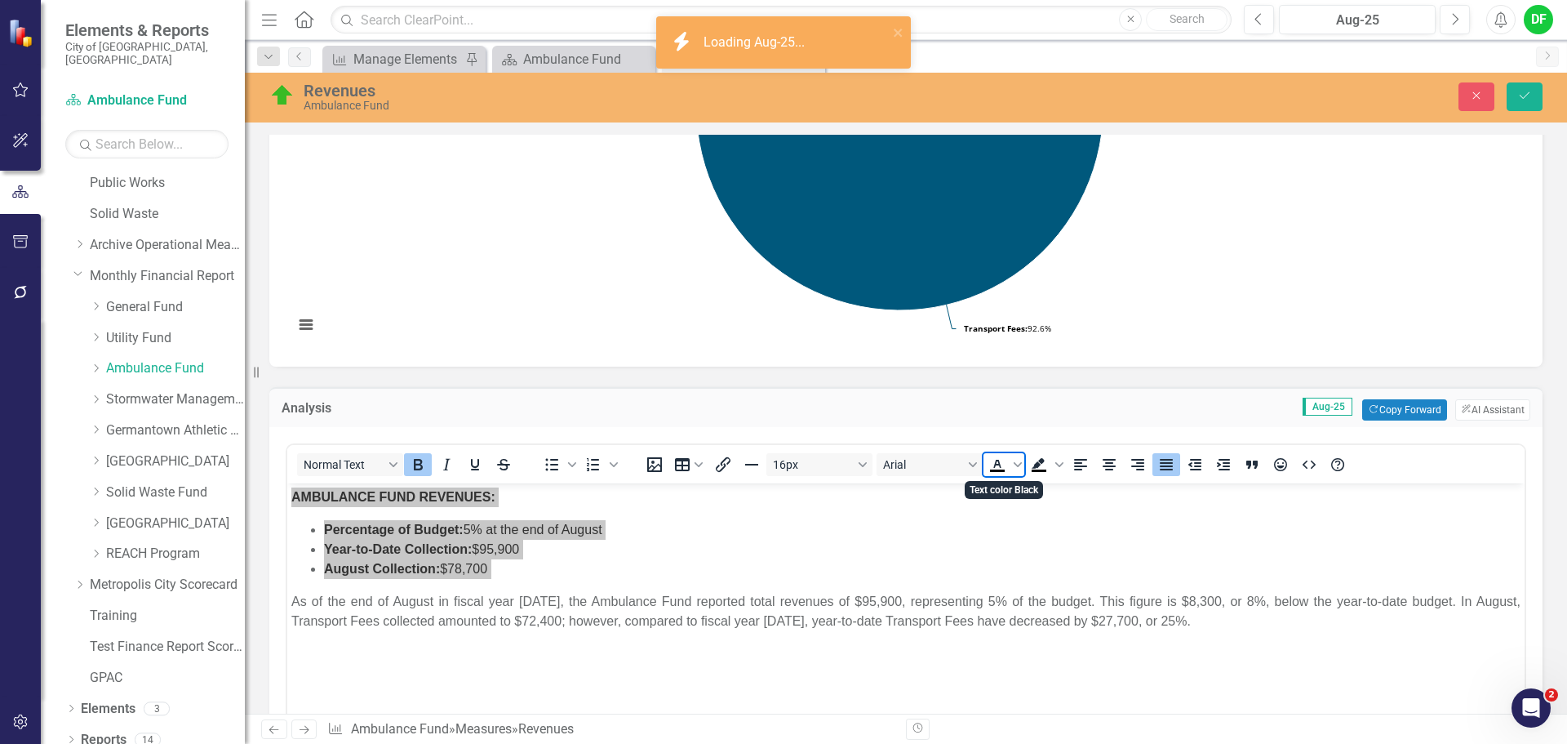
click at [998, 466] on icon "Text color Black" at bounding box center [998, 465] width 20 height 20
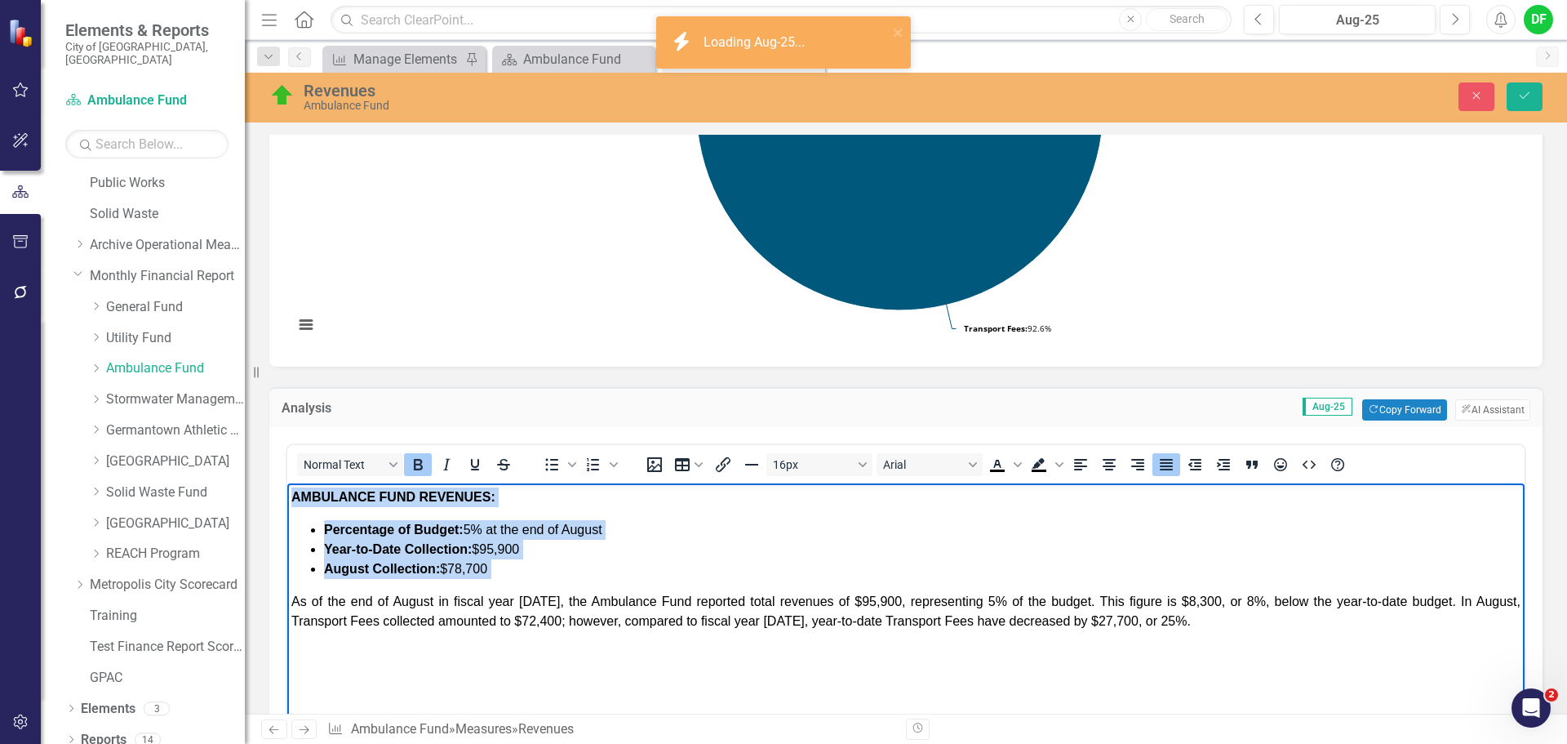
click at [933, 542] on li "Year-to-Date Collection: $95,900" at bounding box center [922, 550] width 1197 height 20
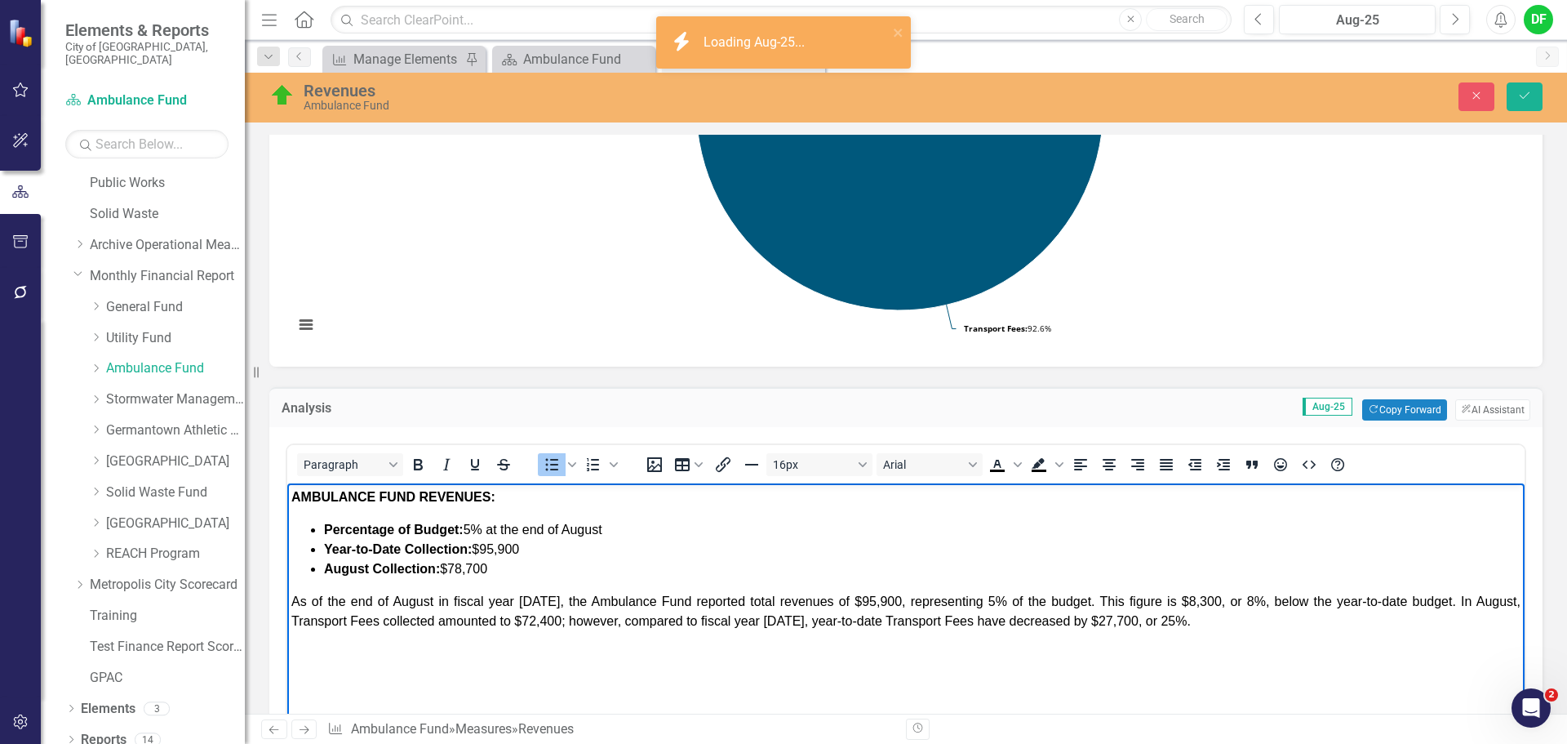
click at [472, 530] on span "Percentage of Budget: 5% at the end of August" at bounding box center [463, 529] width 278 height 14
click at [535, 549] on li "Year-to-Date Collection: $95,900" at bounding box center [922, 550] width 1197 height 20
click at [409, 543] on strong "Year-to-Date Collection:" at bounding box center [398, 549] width 148 height 14
click at [655, 551] on li "Year-to-Date Total Revenue Collection: $148,900" at bounding box center [922, 550] width 1197 height 20
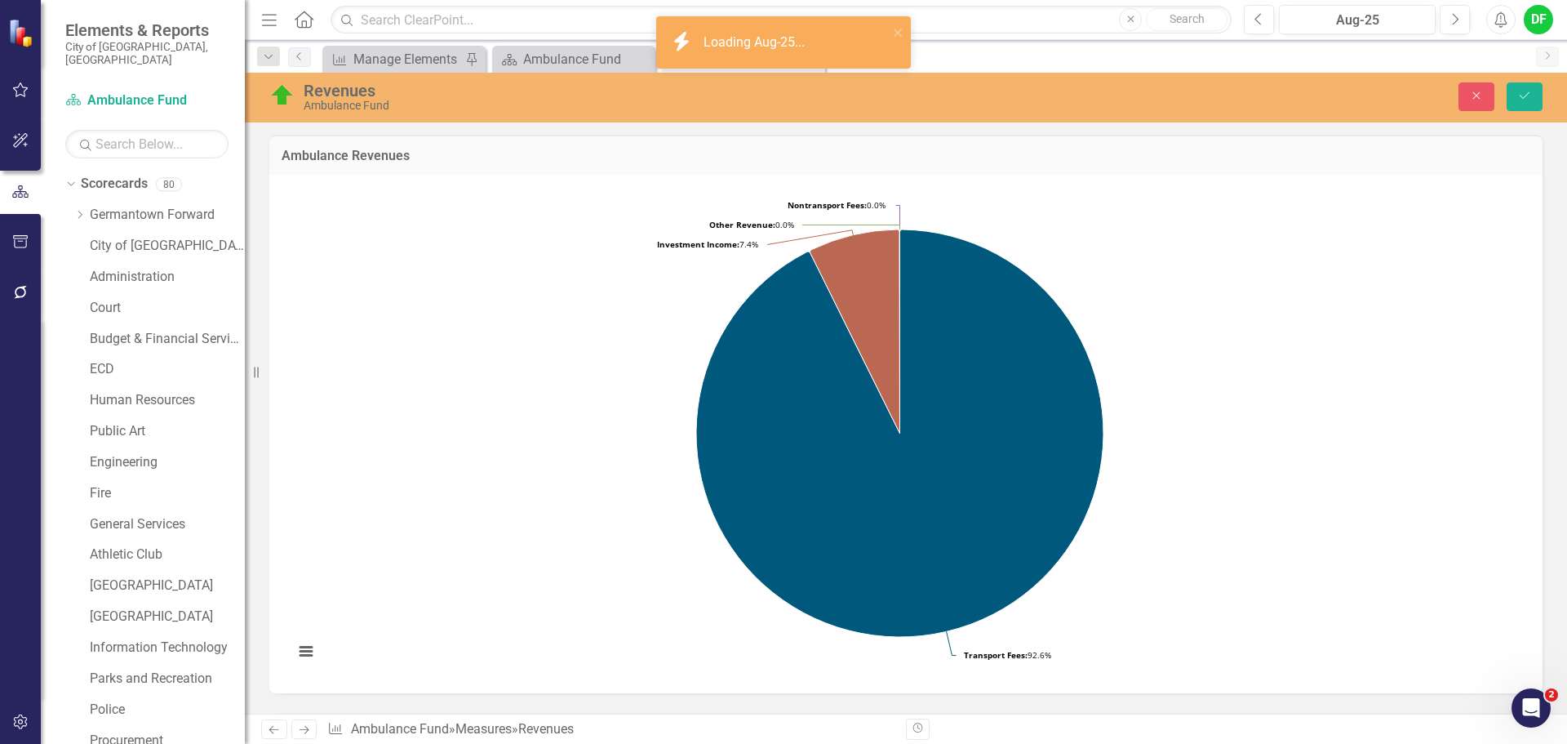
scroll to position [326, 0]
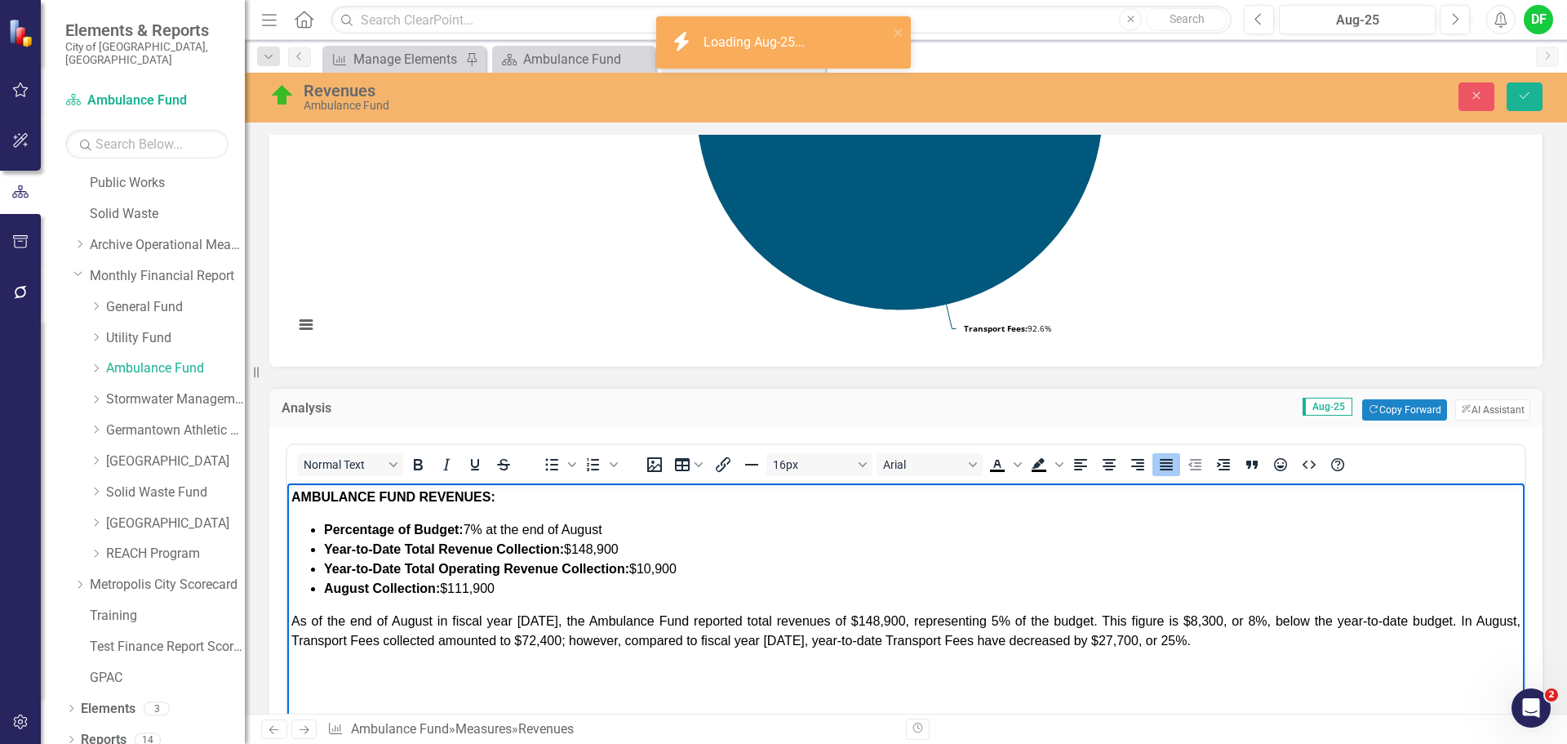
click at [987, 624] on span "As of the end of August in fiscal year [DATE], the Ambulance Fund reported tota…" at bounding box center [905, 630] width 1229 height 33
click at [1043, 622] on span "As of the end of August in fiscal year [DATE], the Ambulance Fund reported tota…" at bounding box center [905, 630] width 1229 height 33
click at [1259, 616] on span "As of the end of August in fiscal year [DATE], the Ambulance Fund reported tota…" at bounding box center [905, 630] width 1229 height 33
click at [1298, 622] on span "As of the end of August in fiscal year [DATE], the Ambulance Fund reported tota…" at bounding box center [905, 630] width 1229 height 33
click at [1349, 620] on span "As of the end of August in fiscal year [DATE], the Ambulance Fund reported tota…" at bounding box center [905, 630] width 1229 height 33
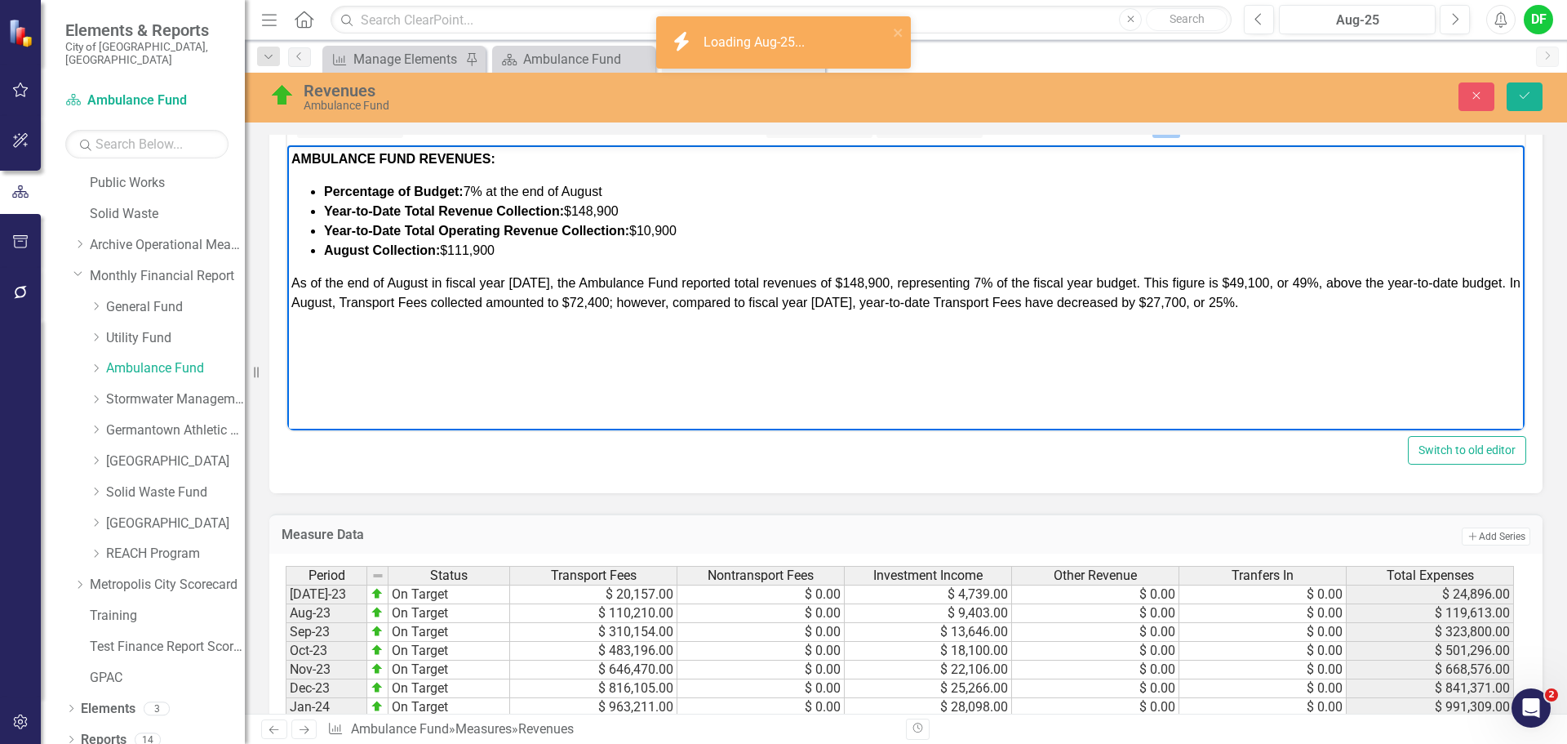
scroll to position [571, 0]
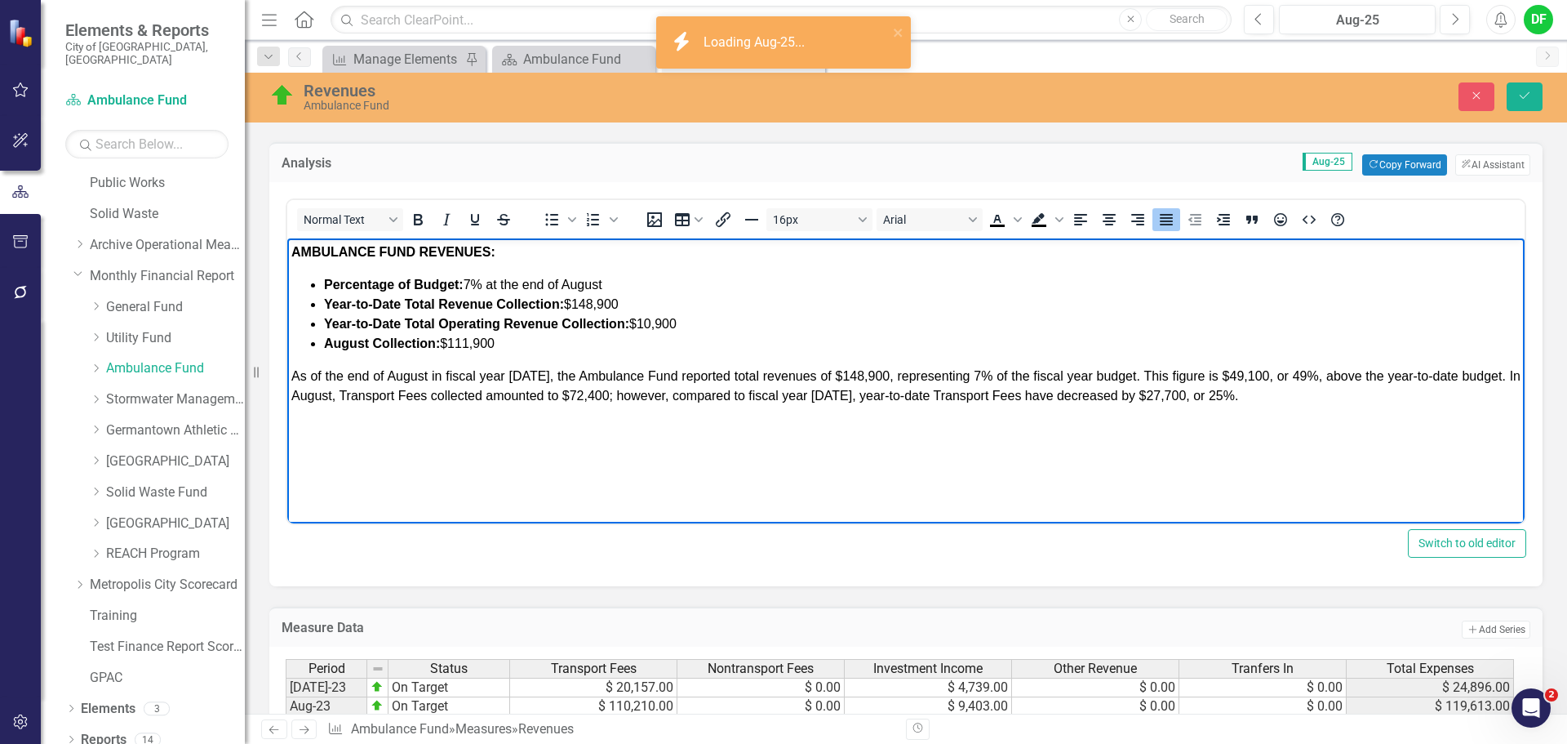
click at [607, 393] on span "As of the end of August in fiscal year [DATE], the Ambulance Fund reported tota…" at bounding box center [905, 385] width 1229 height 33
drag, startPoint x: 617, startPoint y: 396, endPoint x: 672, endPoint y: 395, distance: 54.7
click at [672, 395] on span "As of the end of August in fiscal year [DATE], the Ambulance Fund reported tota…" at bounding box center [905, 385] width 1229 height 33
click at [842, 396] on span "As of the end of August in fiscal year [DATE], the Ambulance Fund reported tota…" at bounding box center [905, 385] width 1229 height 33
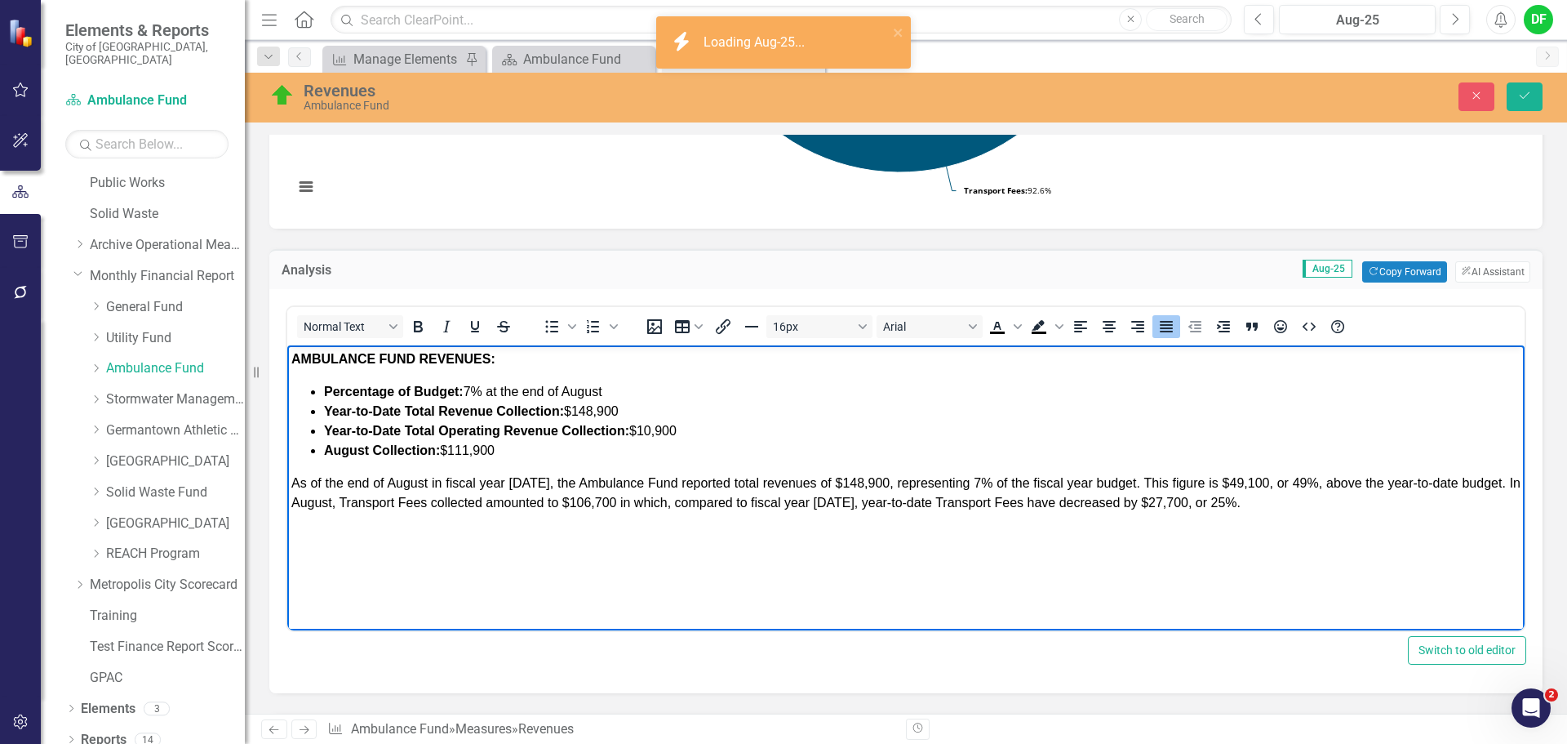
scroll to position [490, 0]
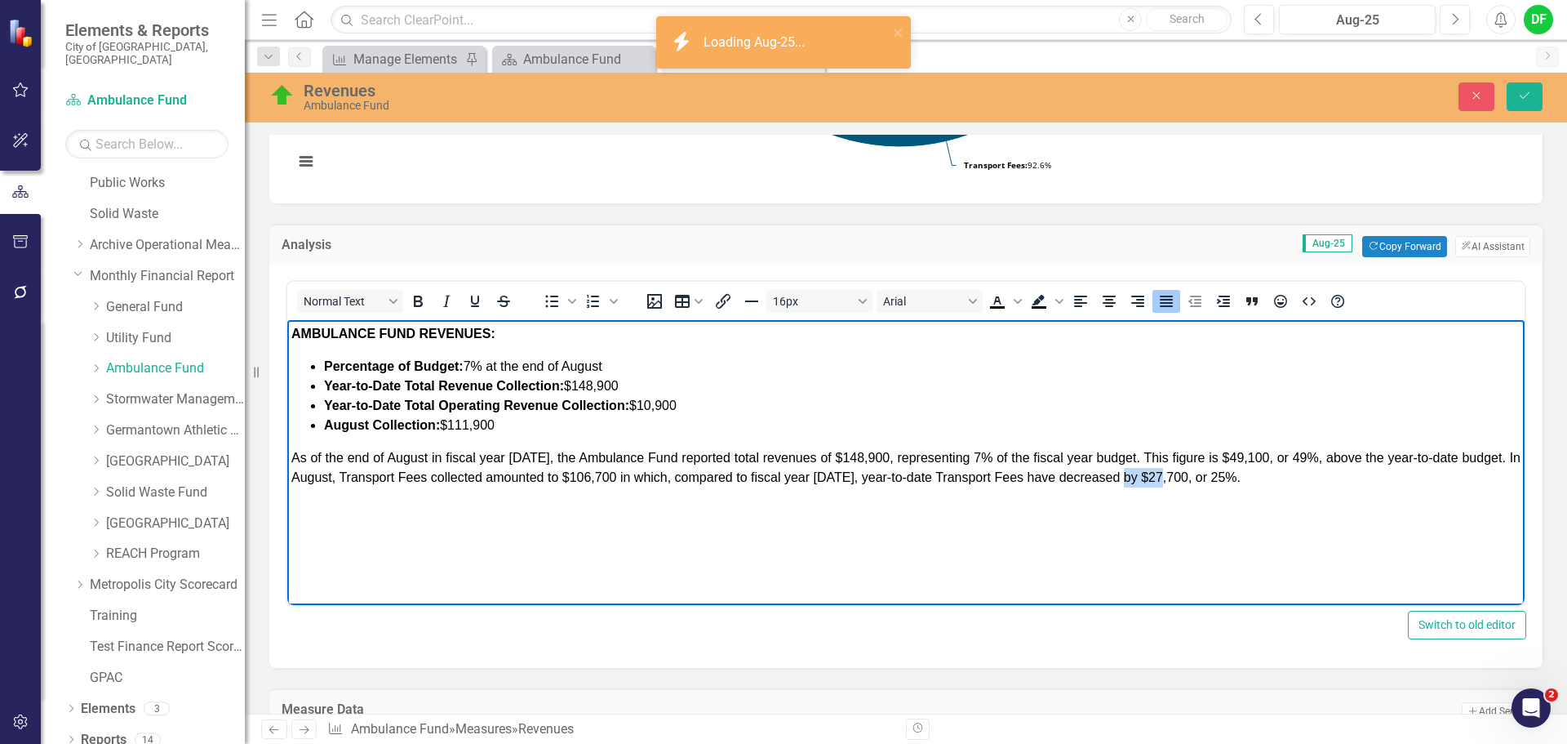
drag, startPoint x: 1139, startPoint y: 474, endPoint x: 1175, endPoint y: 475, distance: 35.9
click at [1175, 475] on span "As of the end of August in fiscal year [DATE], the Ambulance Fund reported tota…" at bounding box center [905, 467] width 1229 height 33
click at [1215, 481] on span "As of the end of August in fiscal year [DATE], the Ambulance Fund reported tota…" at bounding box center [905, 467] width 1229 height 33
click at [1059, 476] on span "As of the end of August in fiscal year [DATE], the Ambulance Fund reported tota…" at bounding box center [905, 467] width 1229 height 33
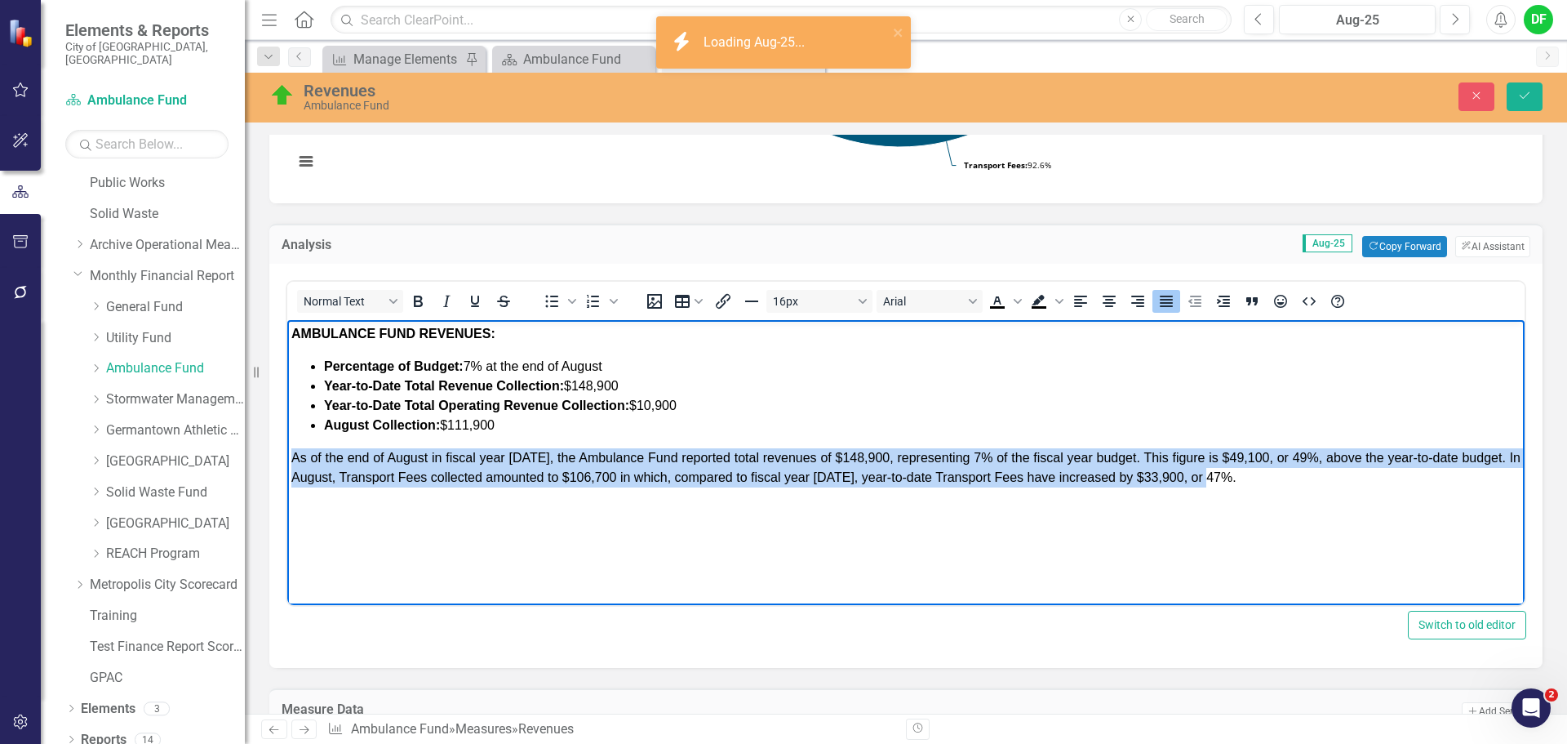
drag, startPoint x: 1234, startPoint y: 486, endPoint x: 291, endPoint y: 442, distance: 944.6
click at [291, 442] on body "AMBULANCE FUND REVENUES: Percentage of Budget: 7% at the end of August Year-to-…" at bounding box center [905, 442] width 1237 height 245
copy span "As of the end of August in fiscal year [DATE], the Ambulance Fund reported tota…"
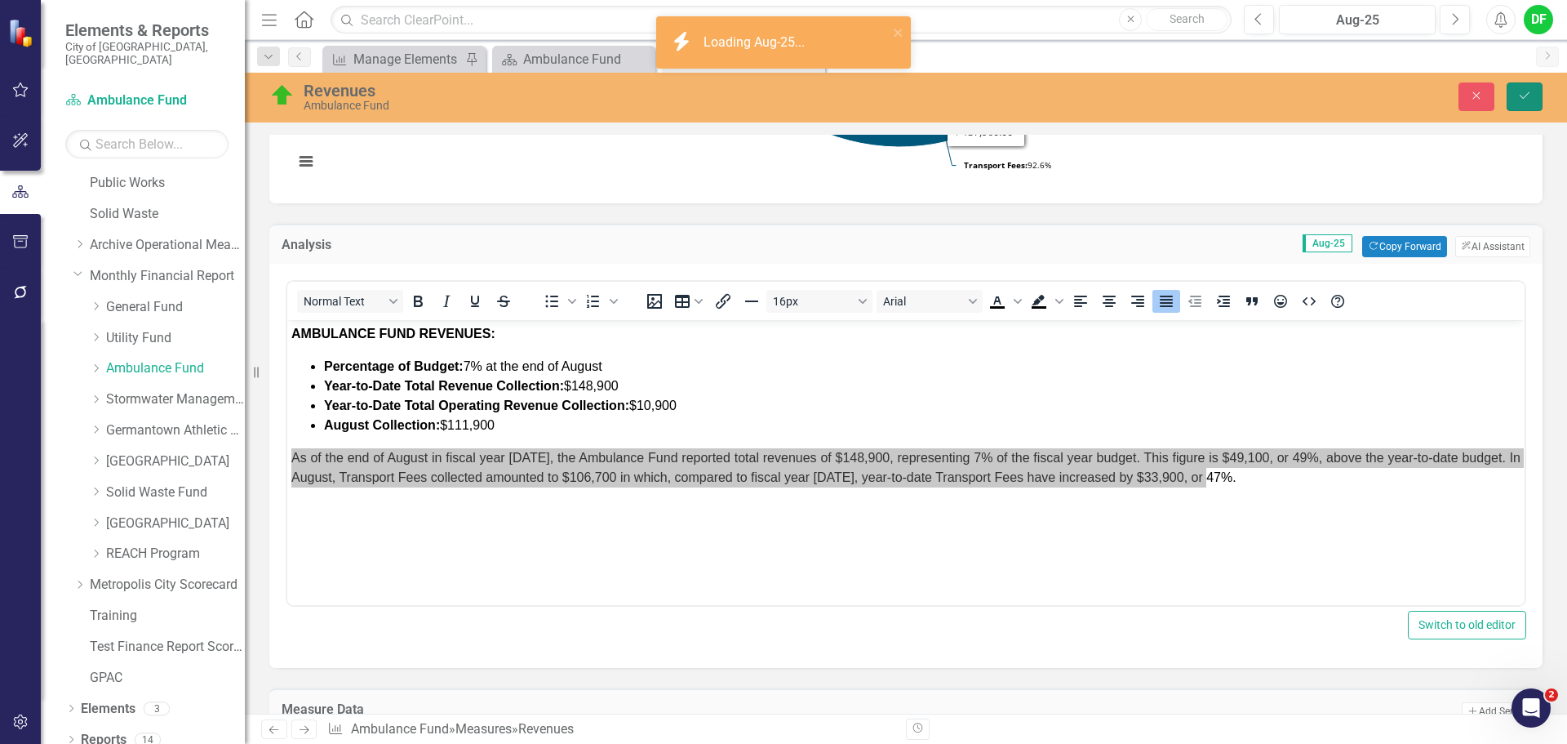
click at [1534, 86] on button "Save" at bounding box center [1525, 96] width 36 height 29
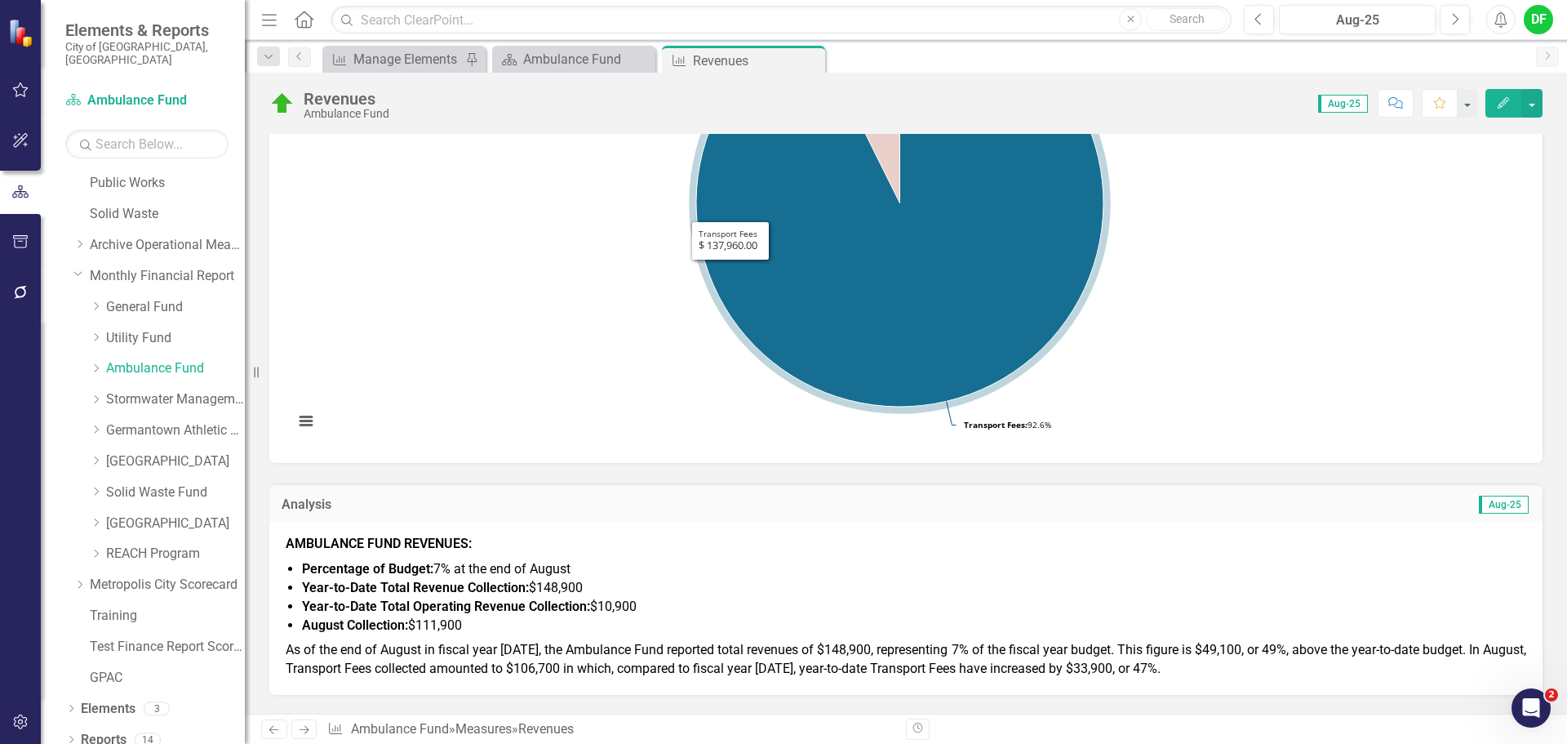
scroll to position [408, 0]
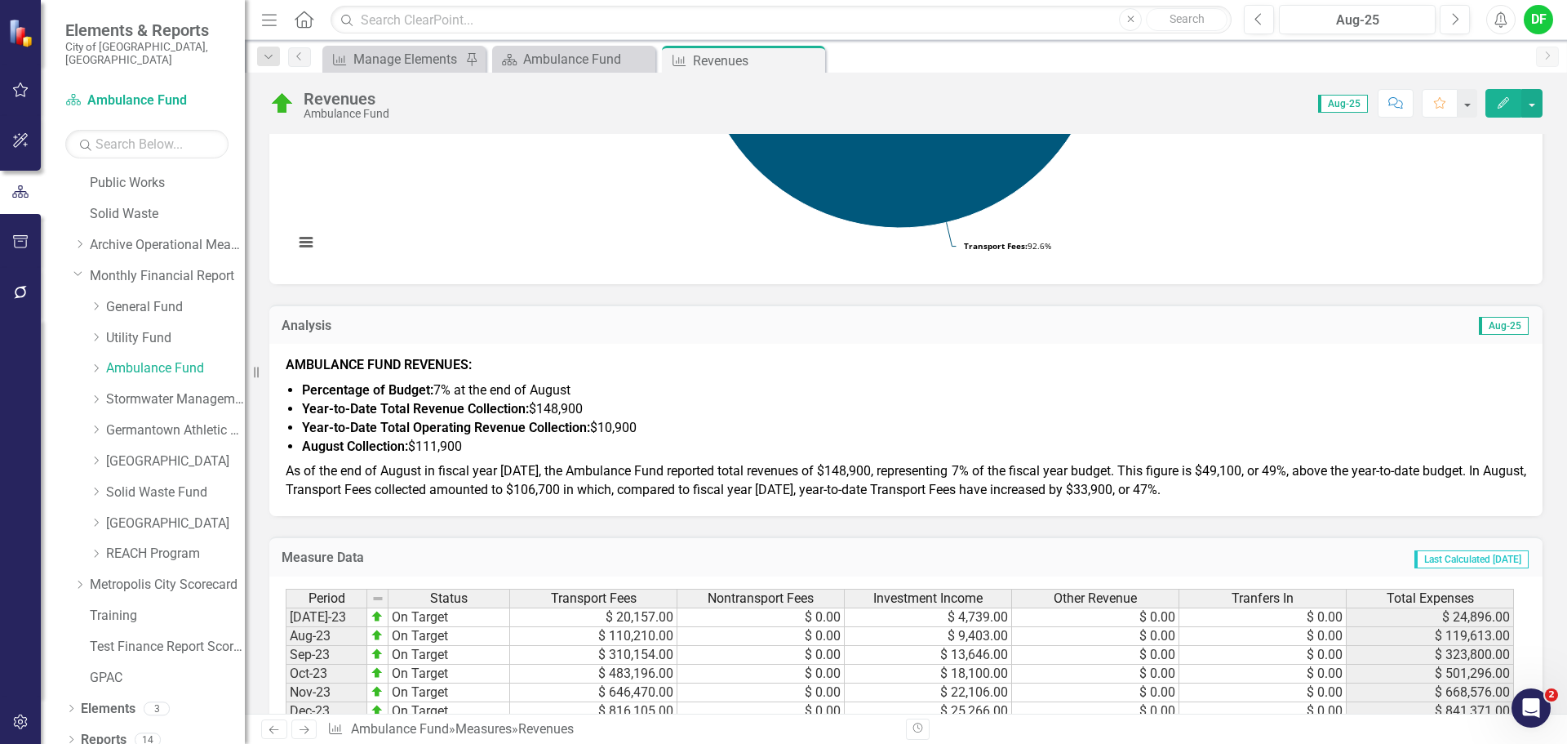
click at [672, 471] on span "As of the end of August in fiscal year [DATE], the Ambulance Fund reported tota…" at bounding box center [906, 480] width 1241 height 34
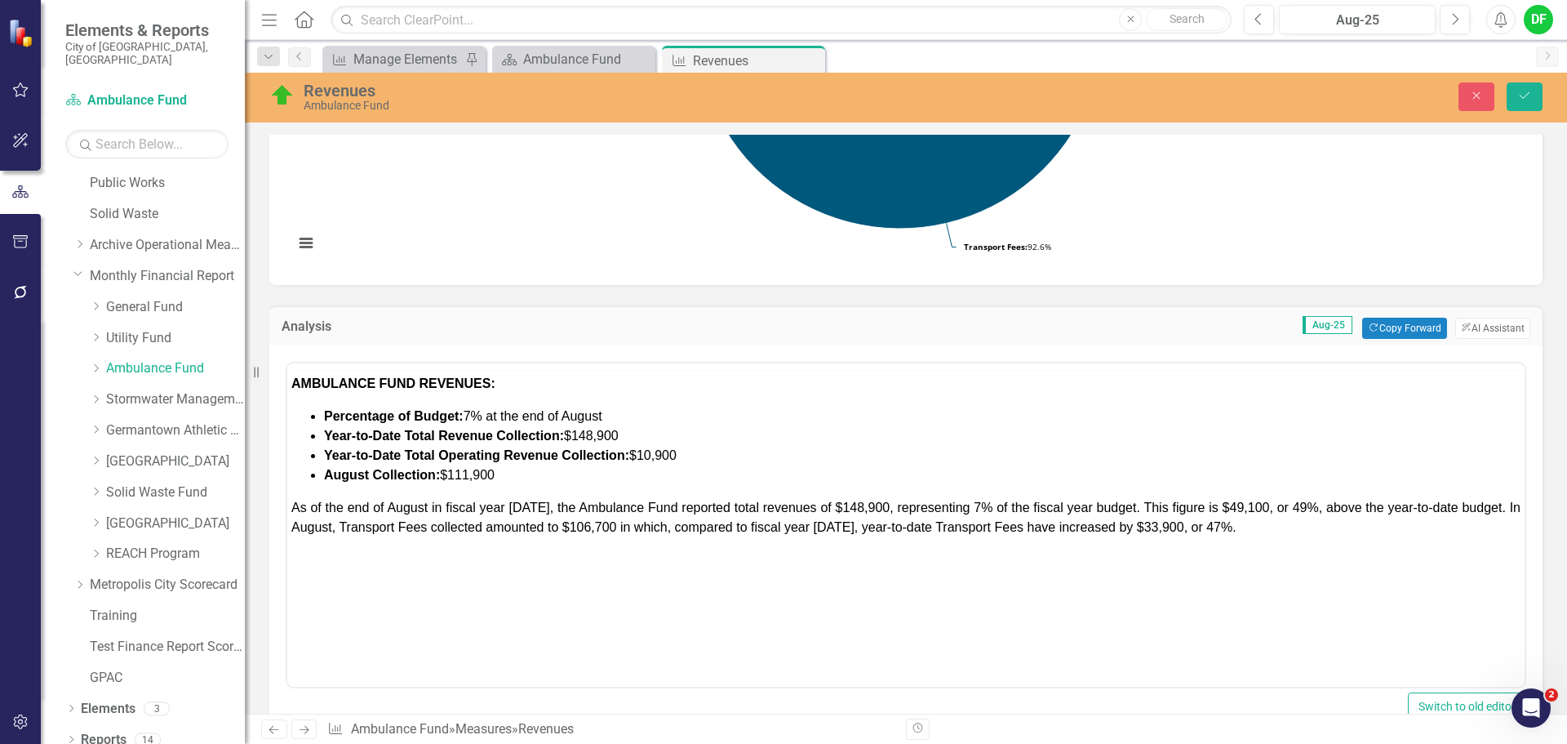
scroll to position [0, 0]
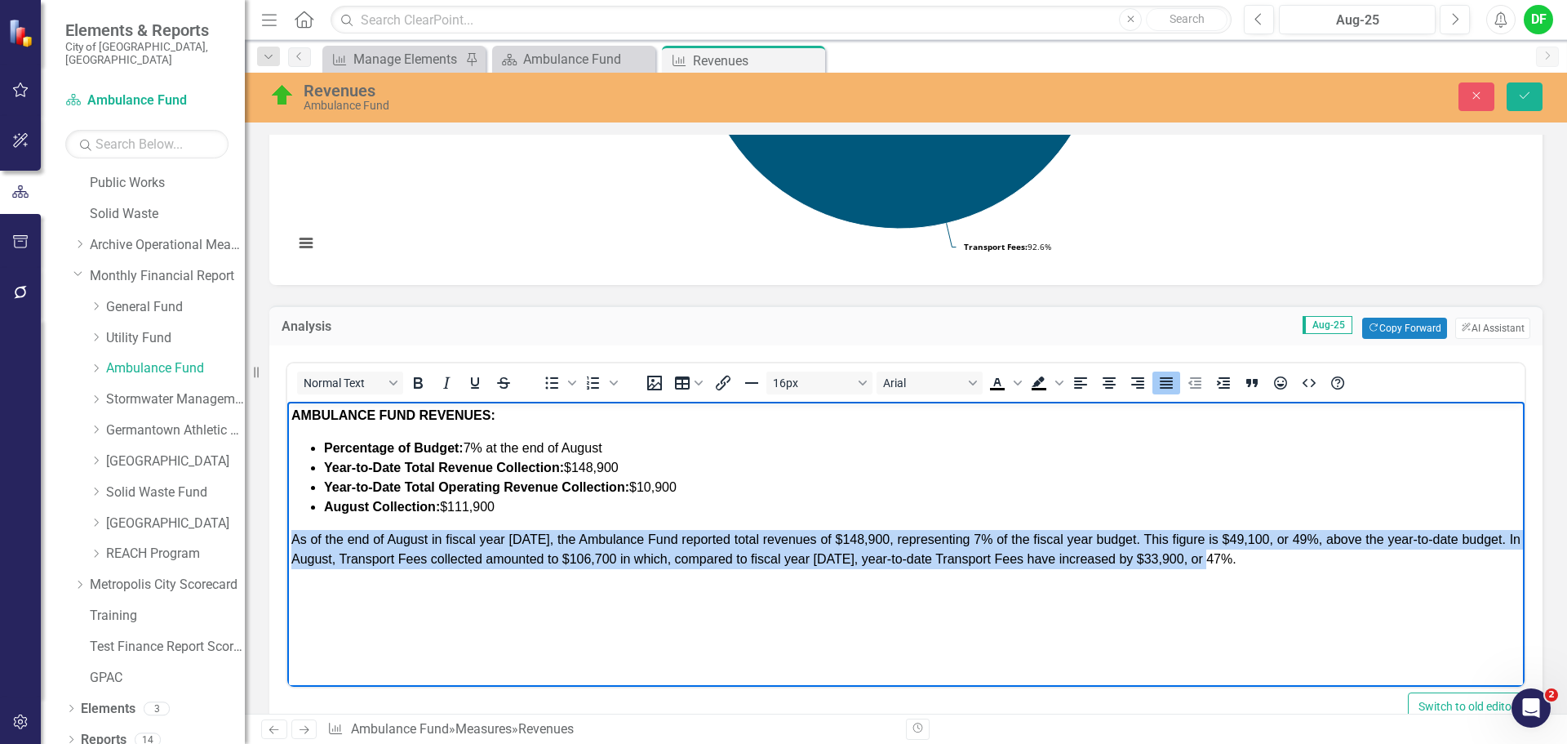
drag, startPoint x: 1184, startPoint y: 559, endPoint x: 569, endPoint y: 942, distance: 724.8
click at [287, 532] on html "AMBULANCE FUND REVENUES: Percentage of Budget: 7% at the end of August Year-to-…" at bounding box center [905, 524] width 1237 height 245
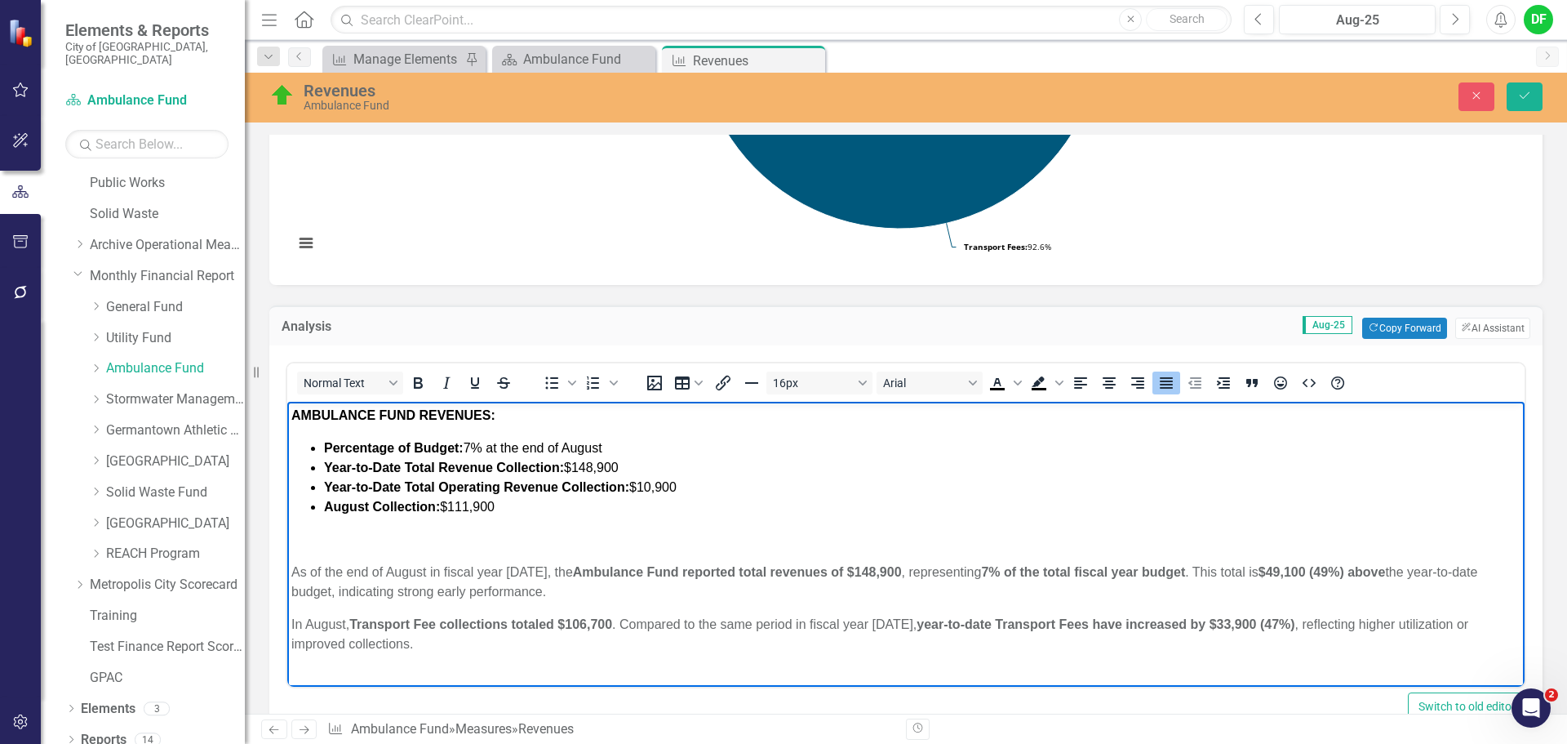
click at [320, 546] on p "﻿" at bounding box center [905, 540] width 1229 height 20
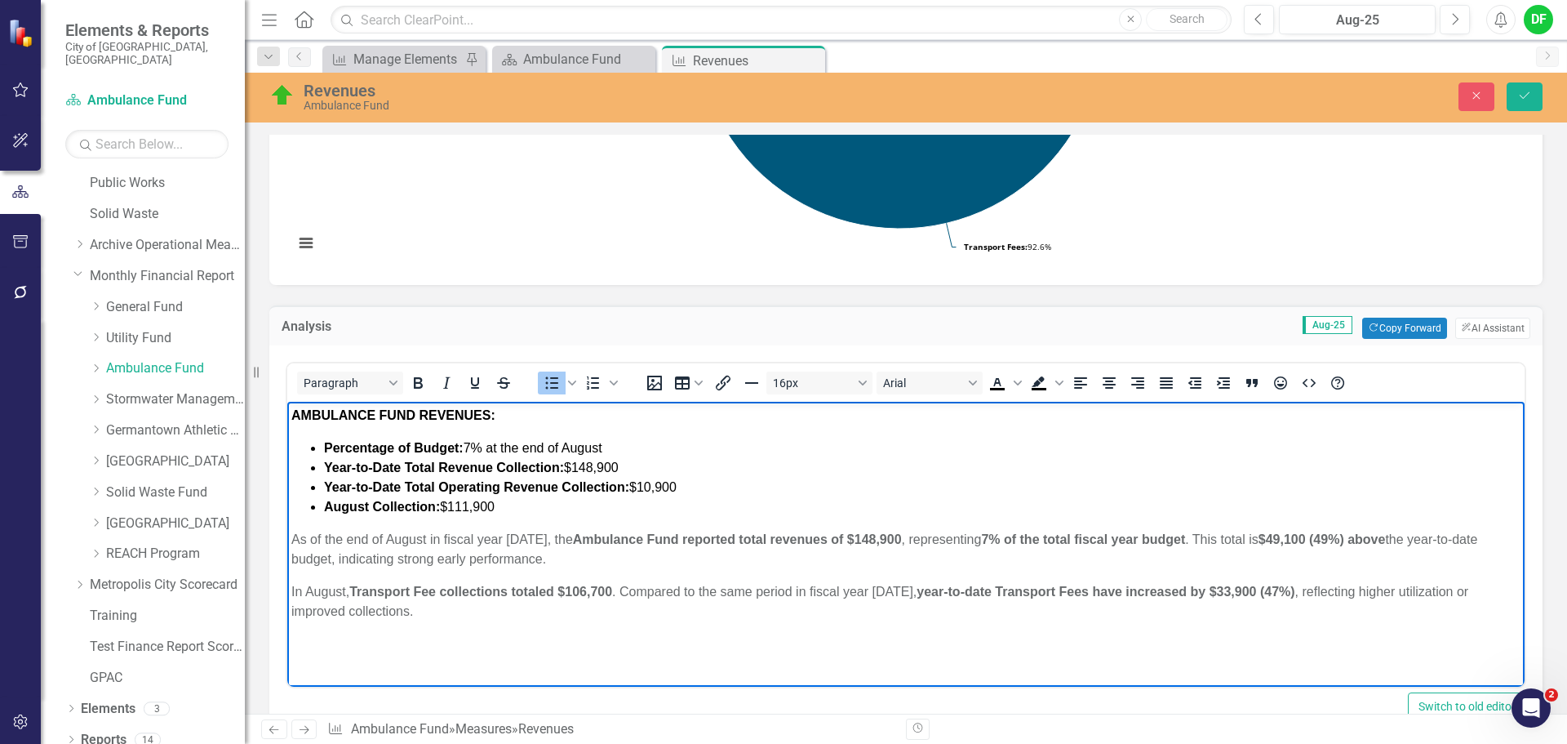
click at [290, 593] on body "AMBULANCE FUND REVENUES: Percentage of Budget: 7% at the end of August Year-to-…" at bounding box center [905, 524] width 1237 height 245
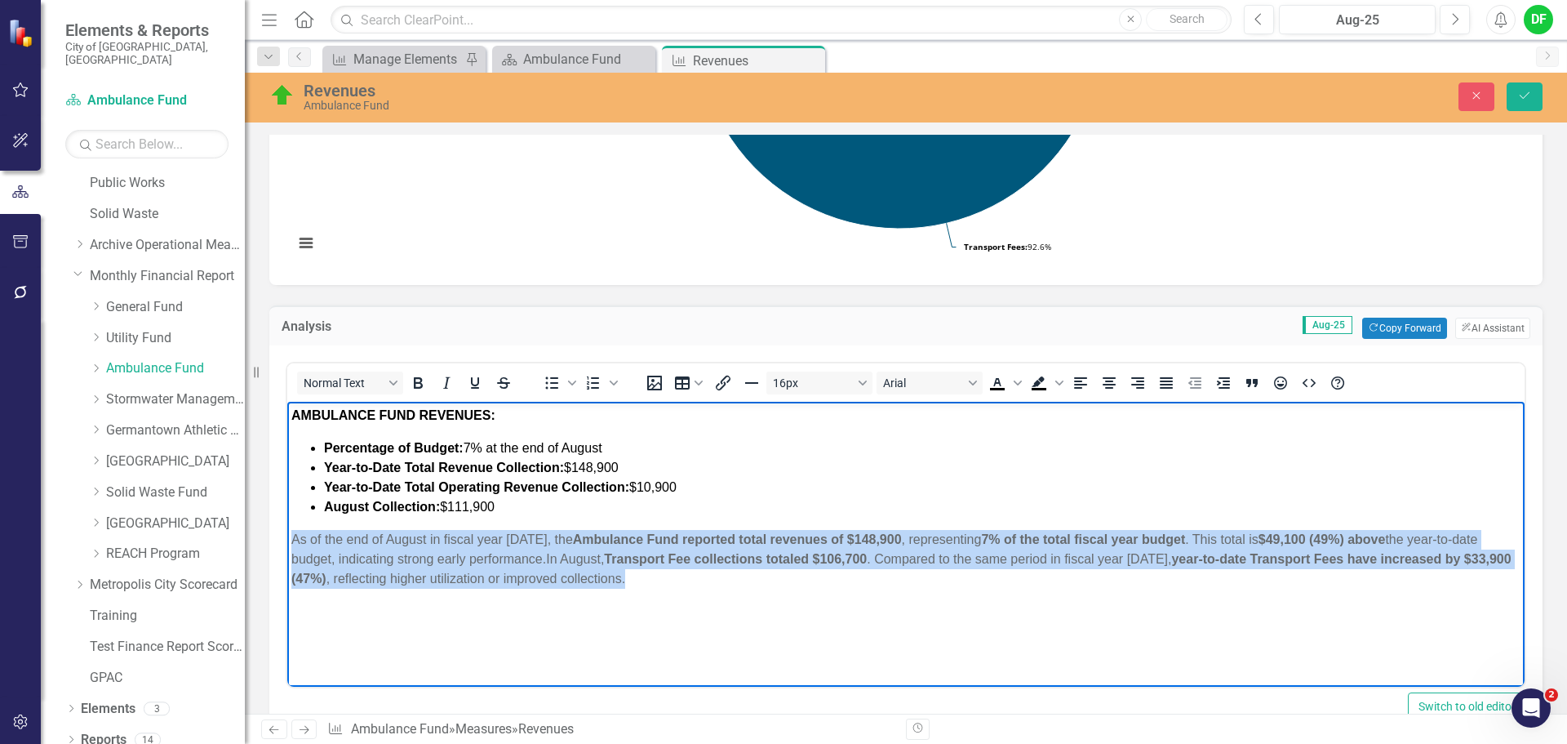
drag, startPoint x: 693, startPoint y: 580, endPoint x: 273, endPoint y: 537, distance: 422.6
click at [287, 537] on html "AMBULANCE FUND REVENUES: Percentage of Budget: 7% at the end of August Year-to-…" at bounding box center [905, 524] width 1237 height 245
click at [418, 380] on icon "Bold" at bounding box center [418, 383] width 20 height 20
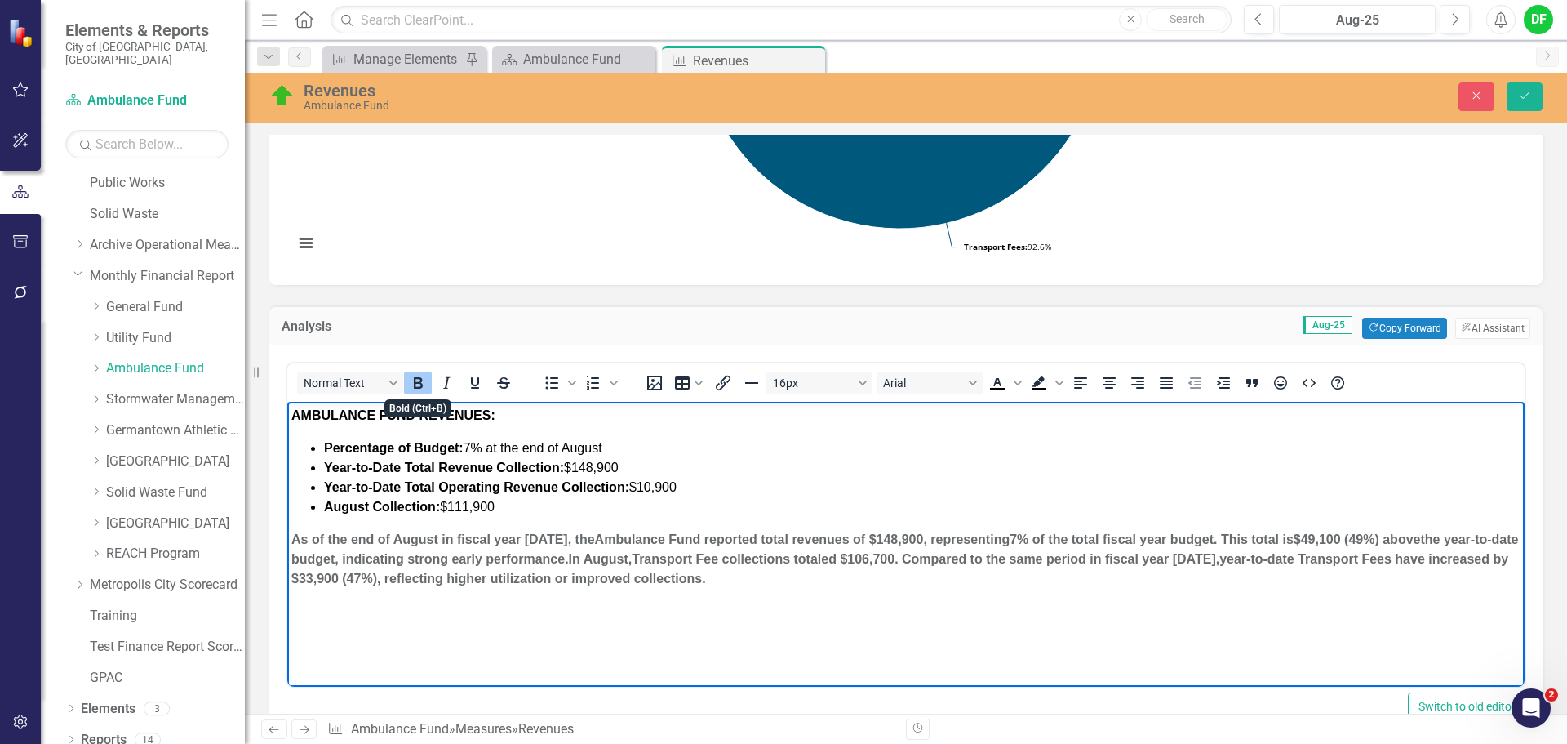
click at [418, 380] on icon "Bold" at bounding box center [418, 383] width 20 height 20
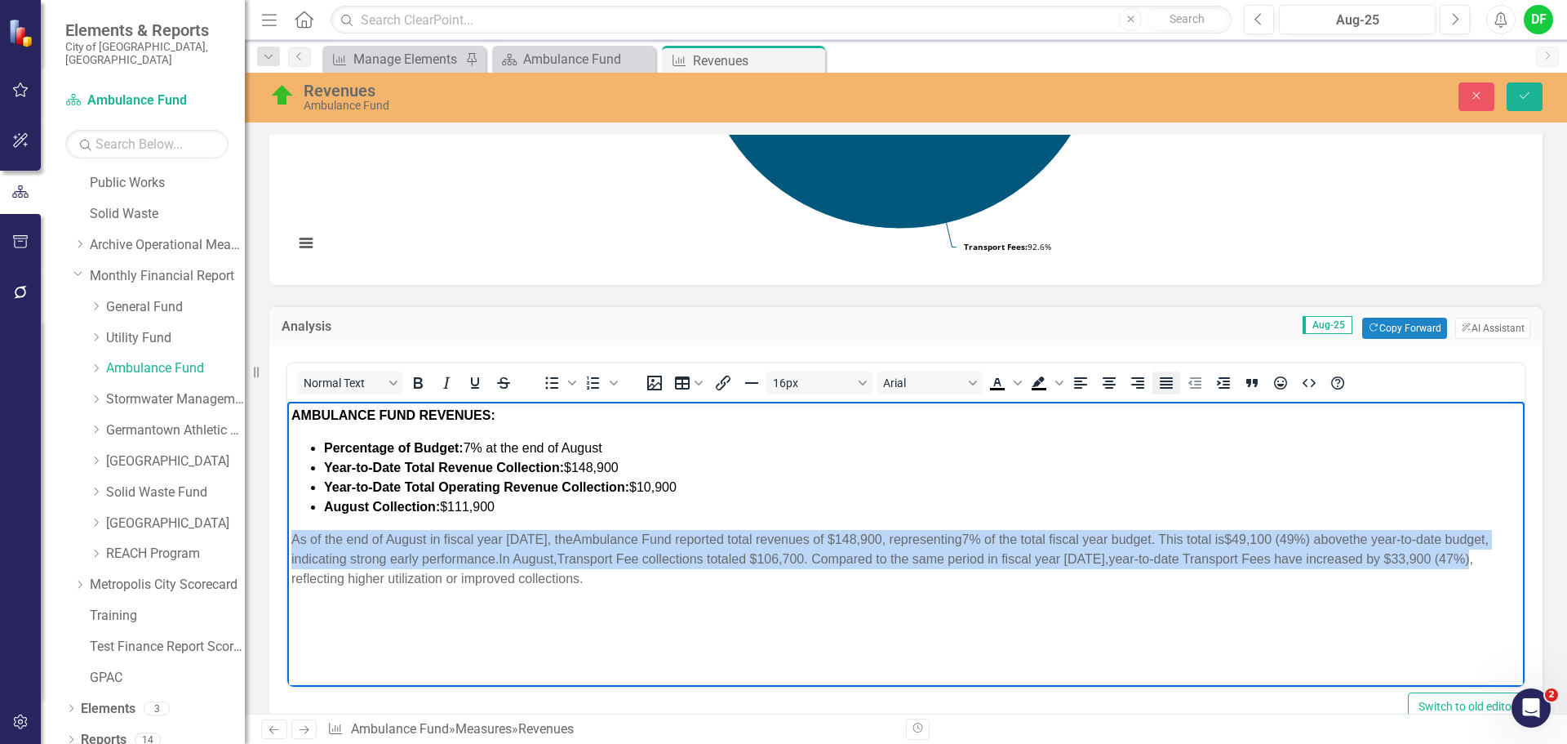
click at [1171, 381] on icon "Justify" at bounding box center [1166, 382] width 13 height 11
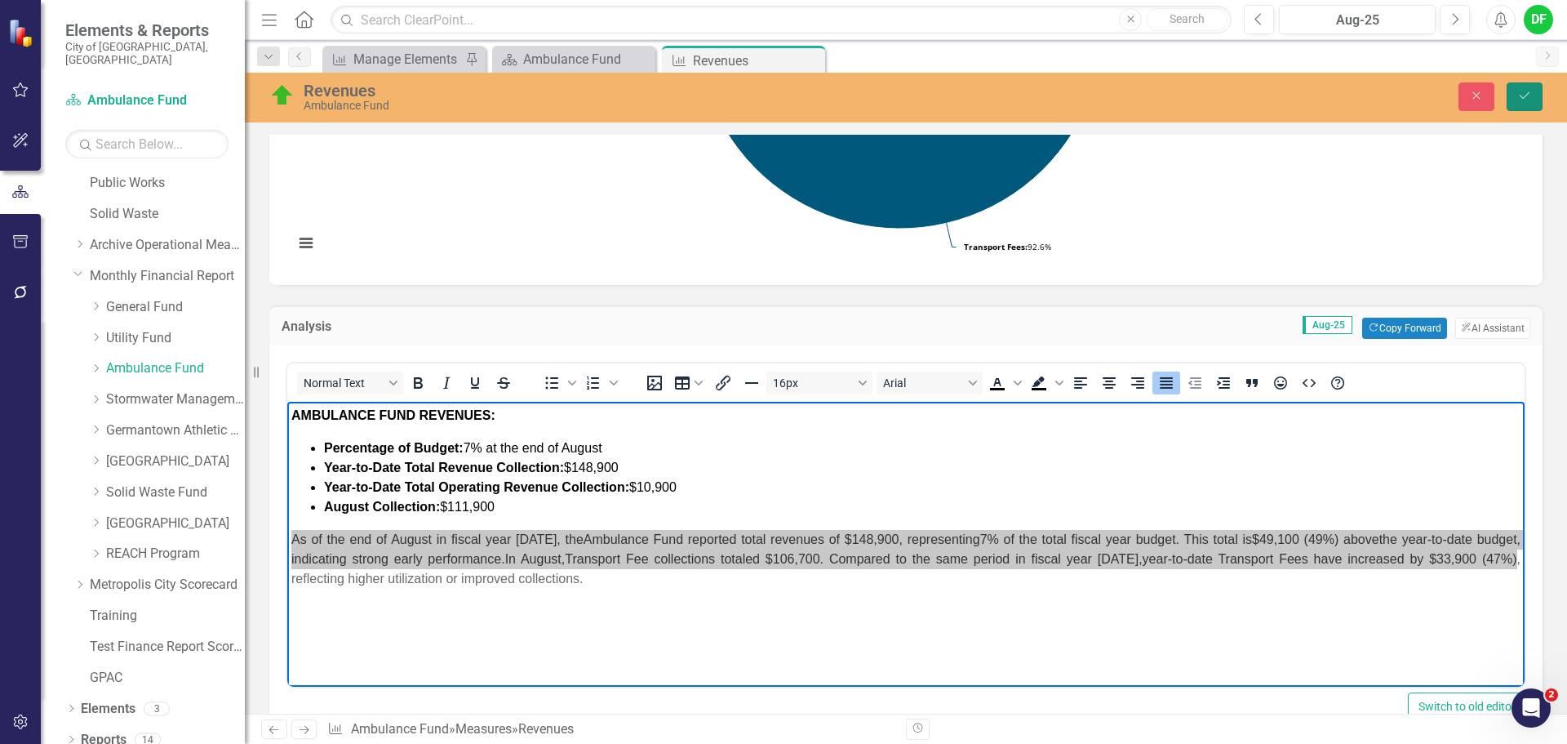
click at [1529, 98] on icon "Save" at bounding box center [1524, 95] width 15 height 11
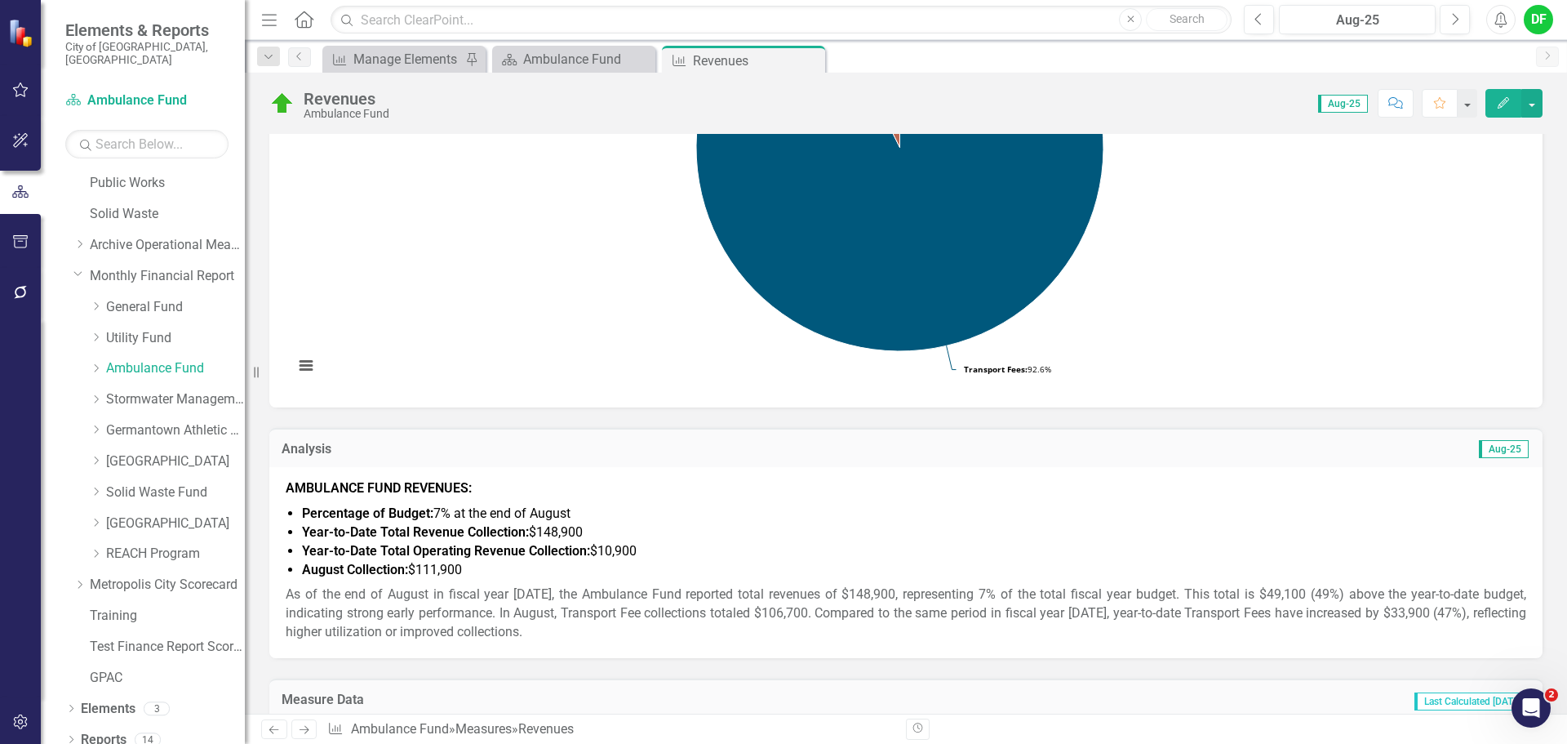
scroll to position [326, 0]
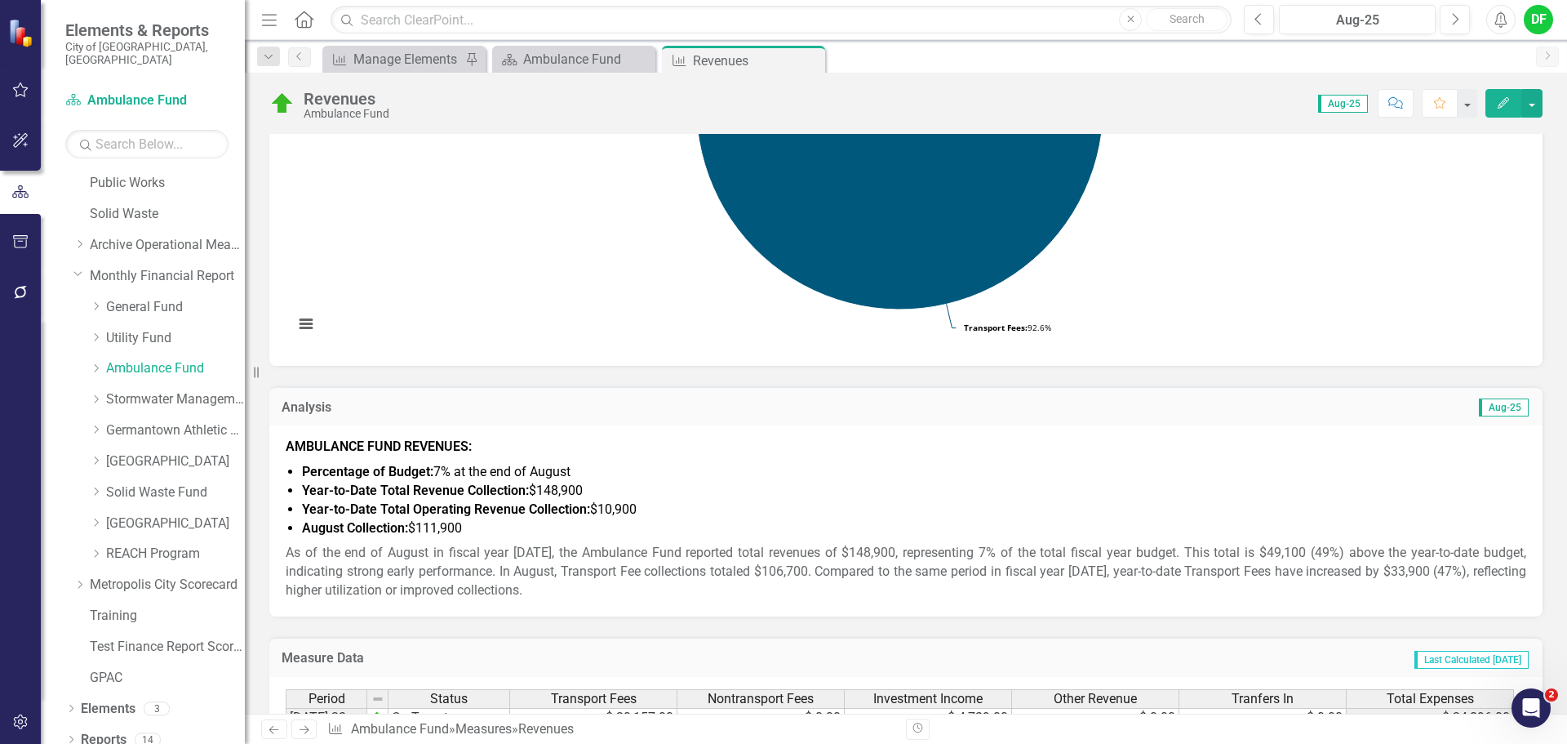
click at [547, 580] on p "As of the end of August in fiscal year [DATE], the Ambulance Fund reported tota…" at bounding box center [906, 570] width 1241 height 60
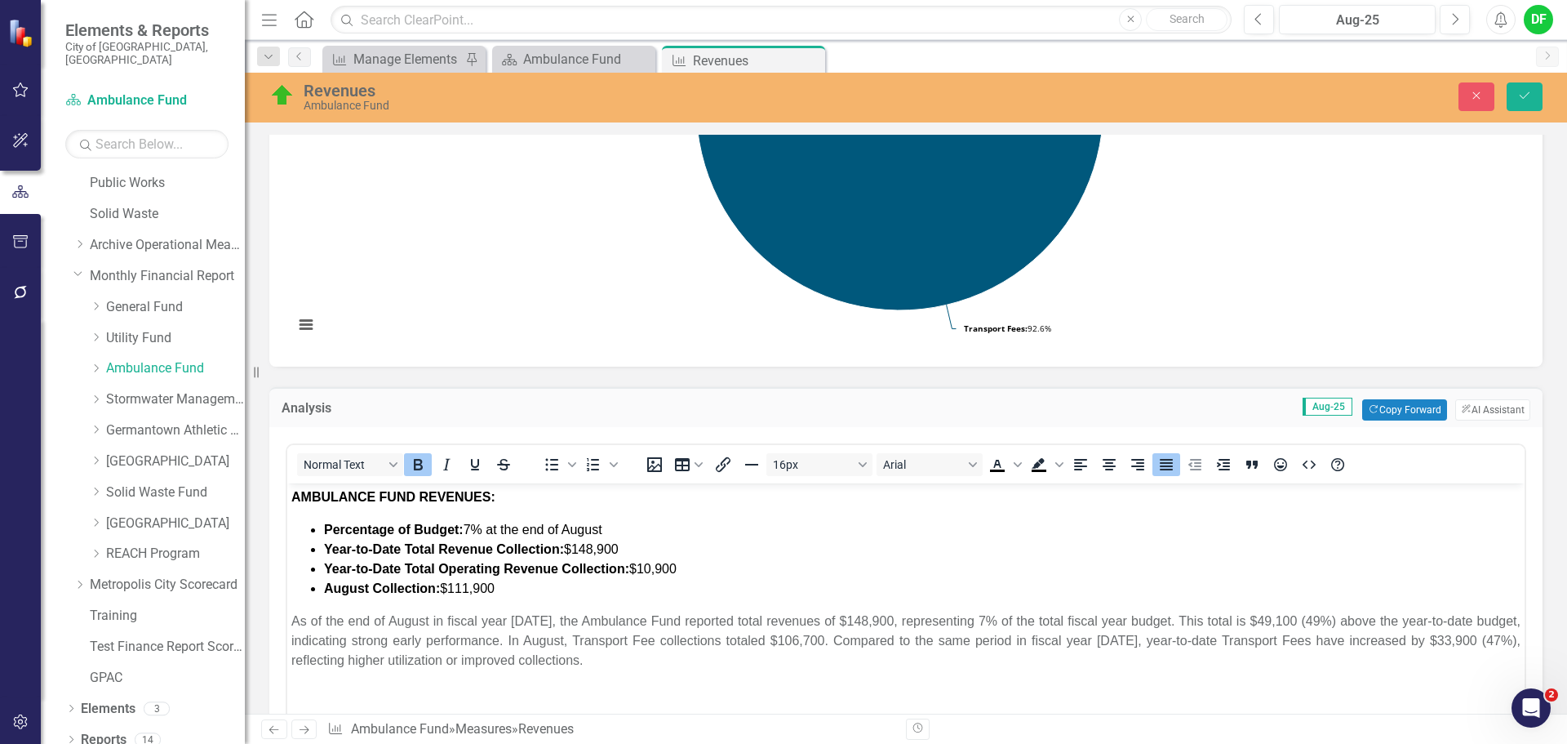
scroll to position [0, 0]
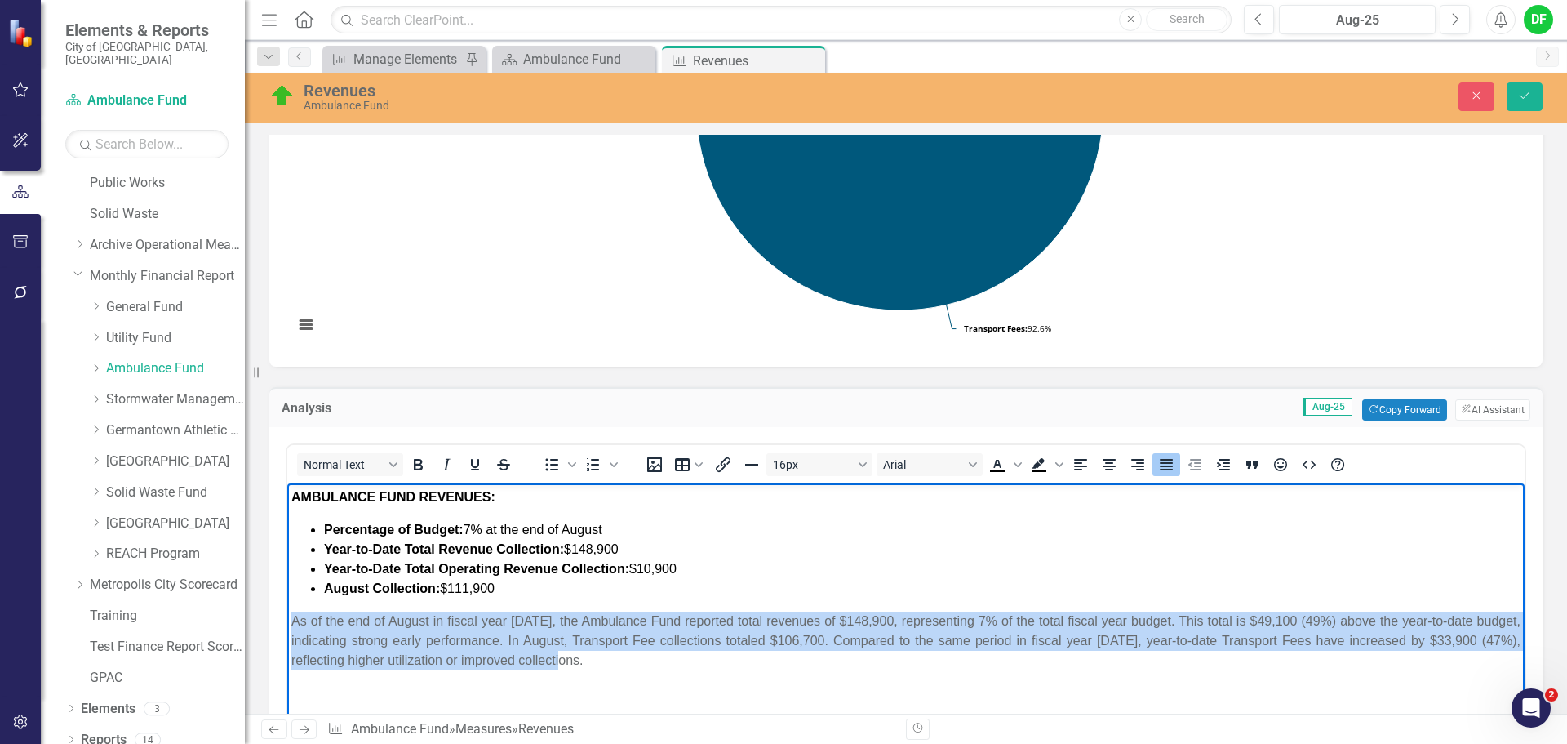
drag, startPoint x: 587, startPoint y: 661, endPoint x: 280, endPoint y: 620, distance: 309.7
click at [287, 620] on html "AMBULANCE FUND REVENUES: Percentage of Budget: 7% at the end of August Year-to-…" at bounding box center [905, 605] width 1237 height 245
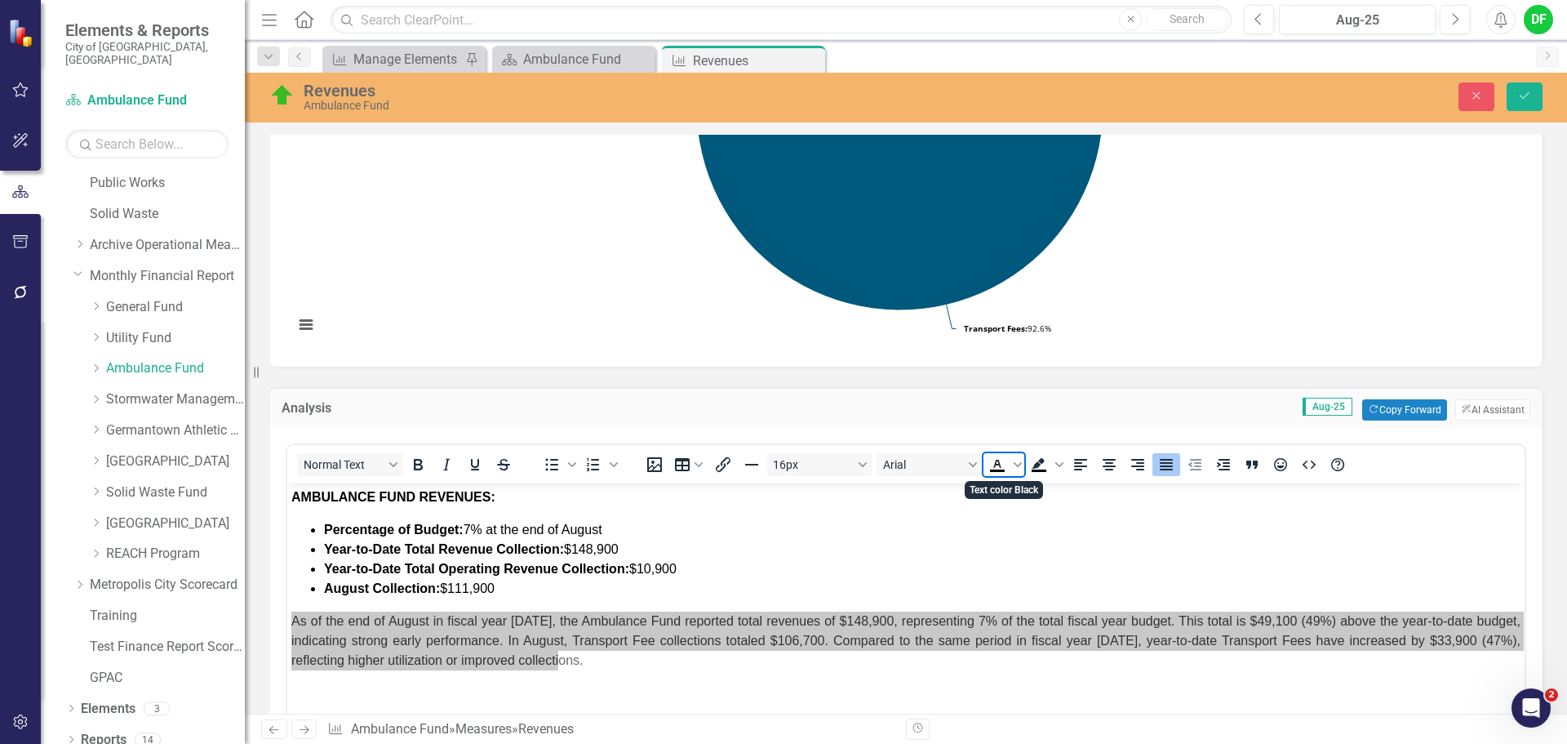
click at [1001, 460] on icon "Text color Black" at bounding box center [998, 465] width 20 height 20
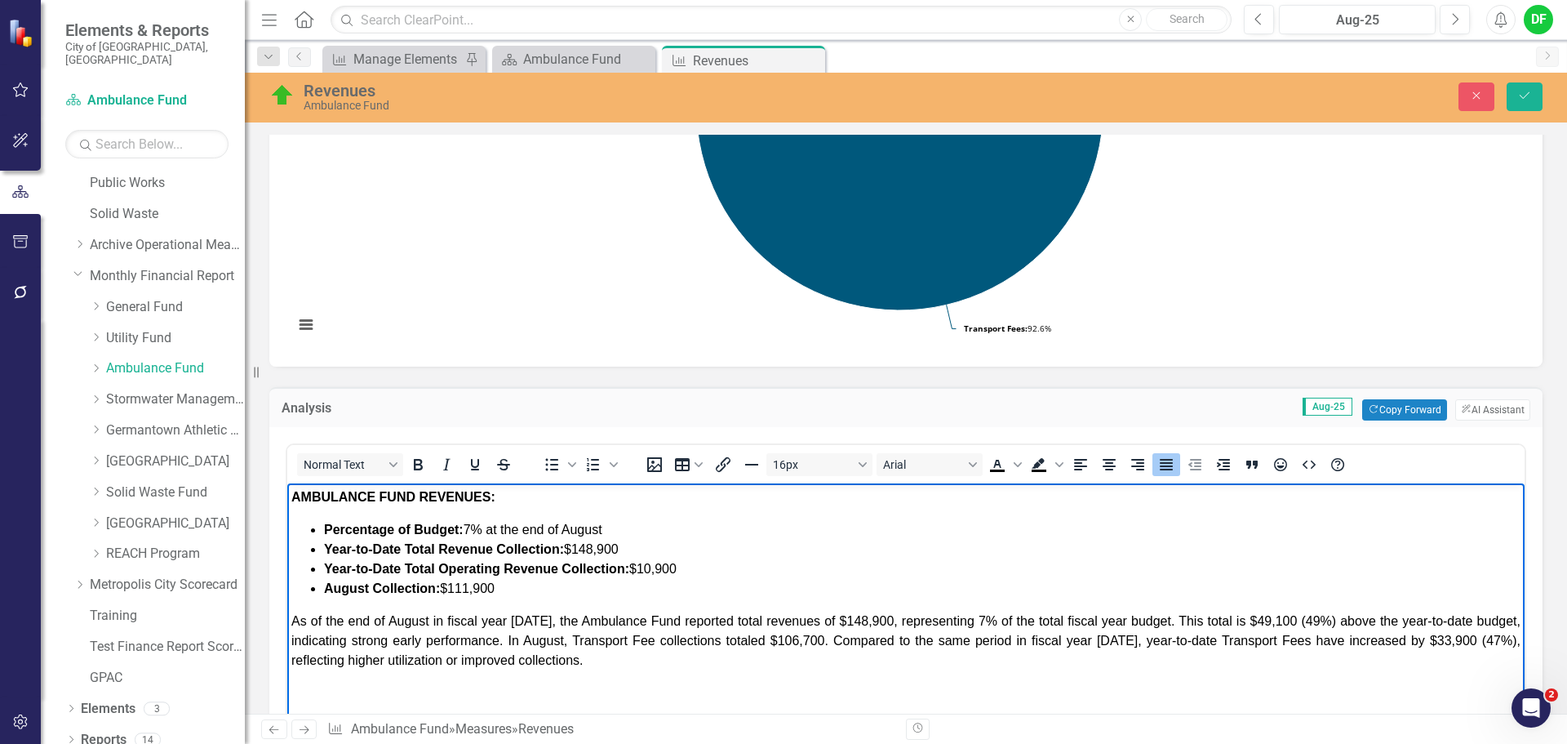
click at [612, 655] on p "As of the end of August in fiscal year [DATE], the Ambulance Fund reported tota…" at bounding box center [905, 640] width 1229 height 59
click at [1532, 95] on button "Save" at bounding box center [1525, 96] width 36 height 29
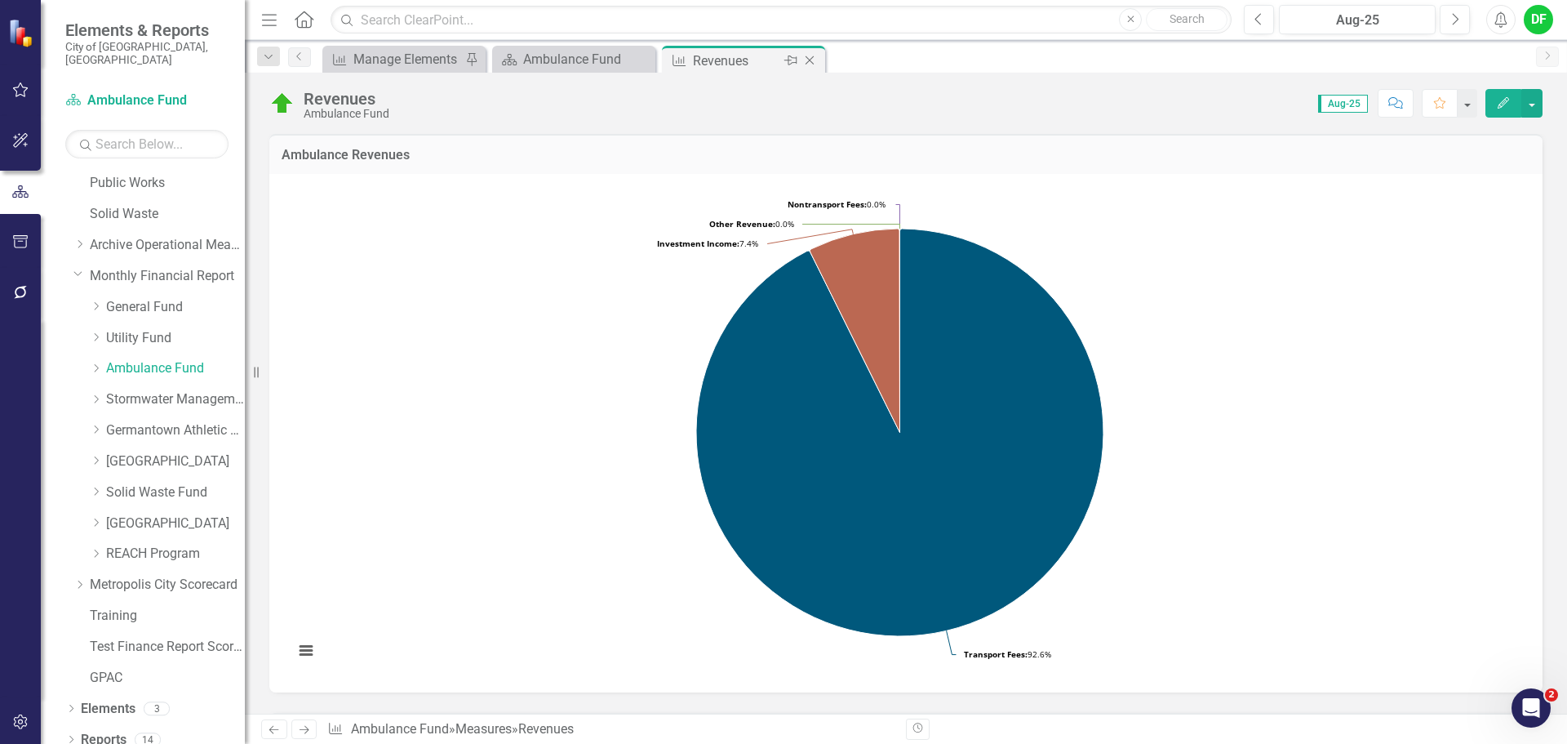
click at [818, 58] on icon "Close" at bounding box center [810, 60] width 16 height 13
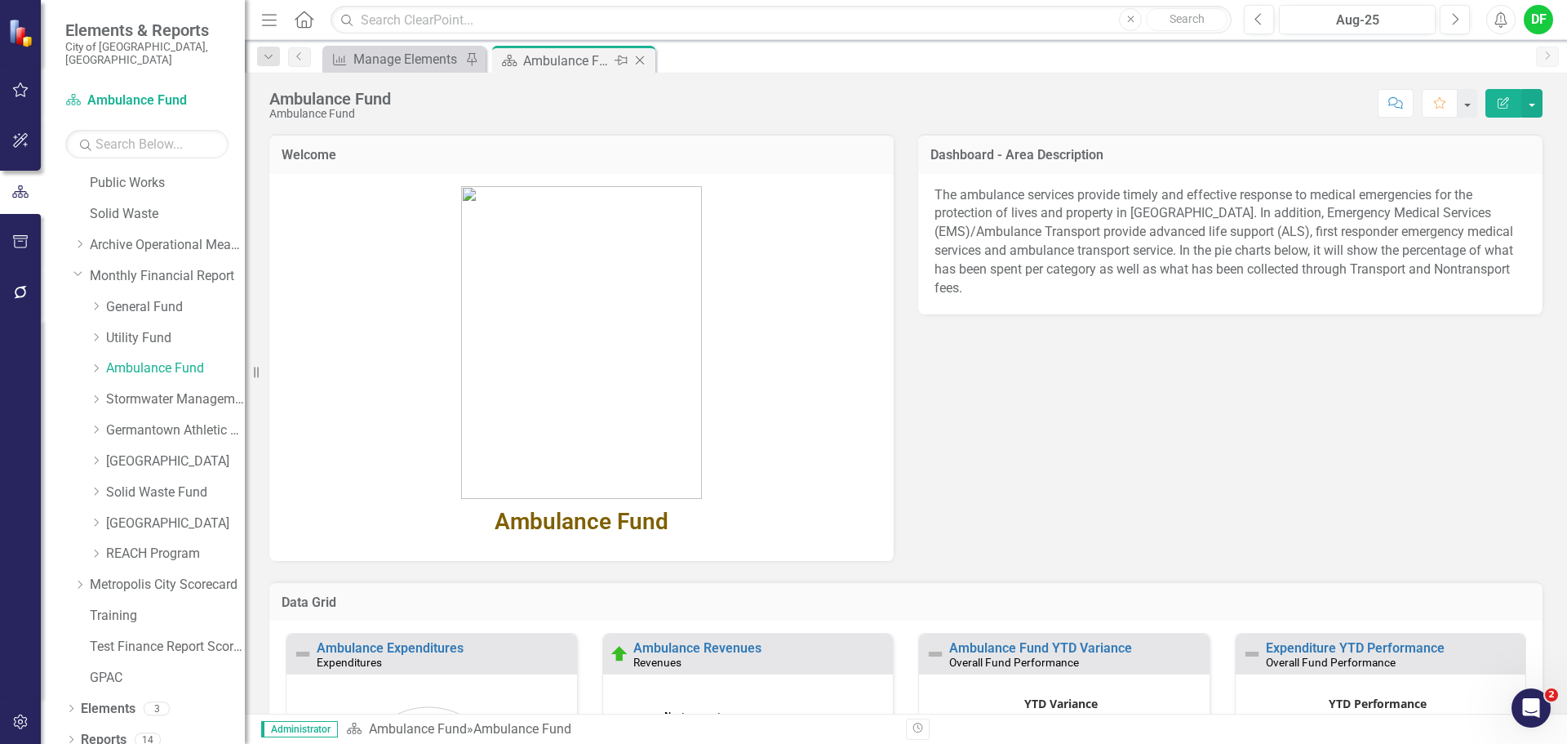
click at [642, 58] on icon at bounding box center [640, 60] width 9 height 9
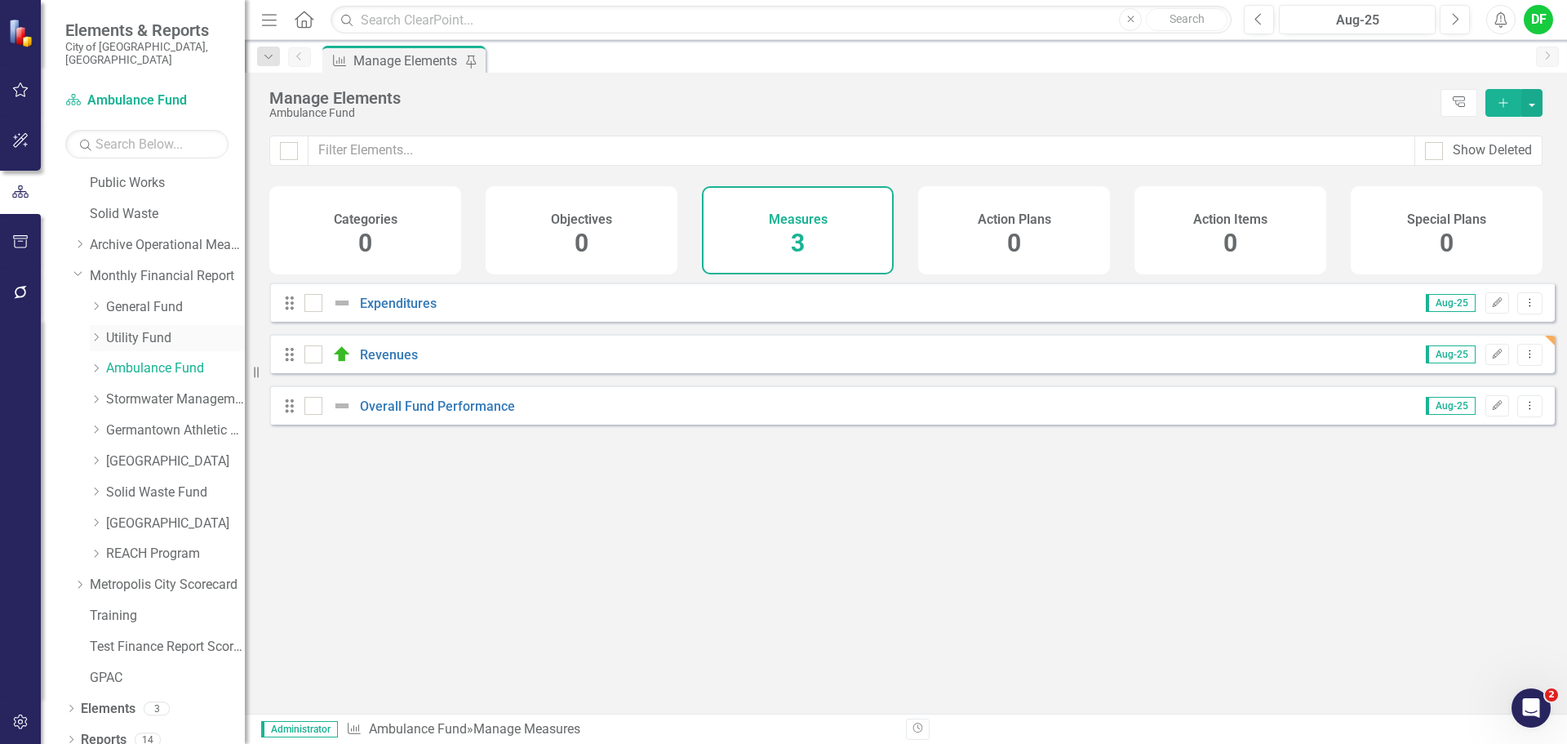
click at [143, 329] on link "Utility Fund" at bounding box center [175, 338] width 139 height 19
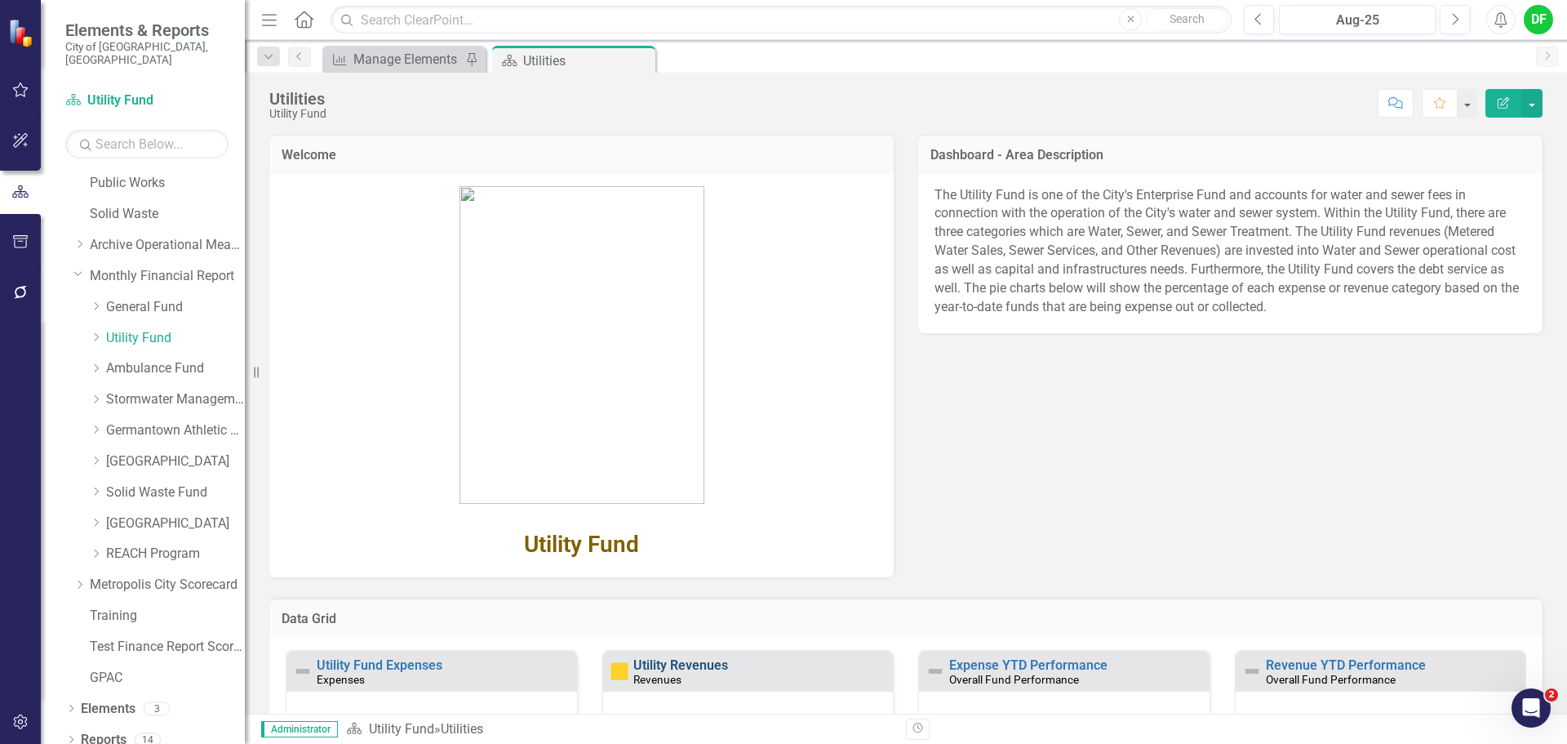
click at [666, 671] on link "Utility Revenues" at bounding box center [680, 665] width 95 height 16
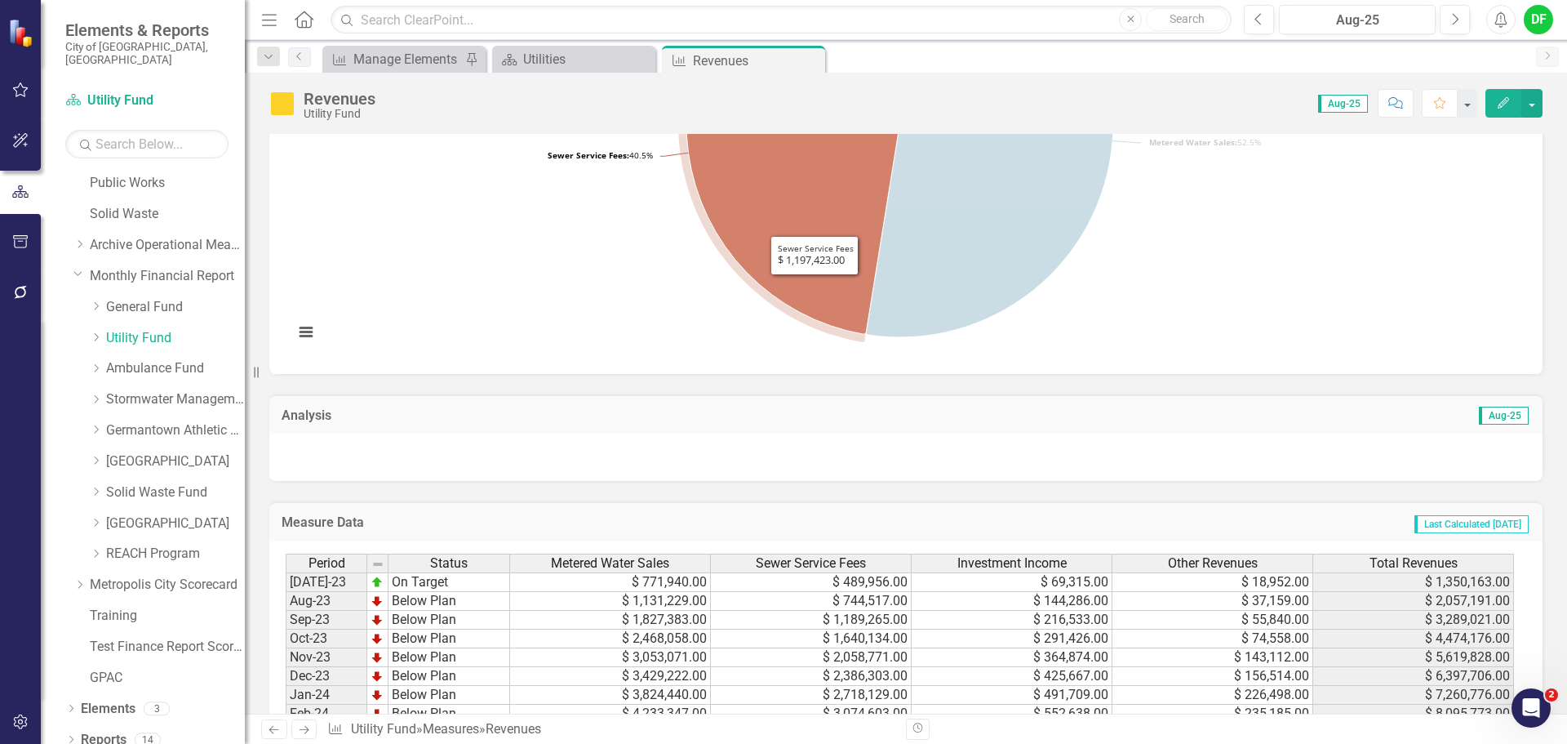
scroll to position [326, 0]
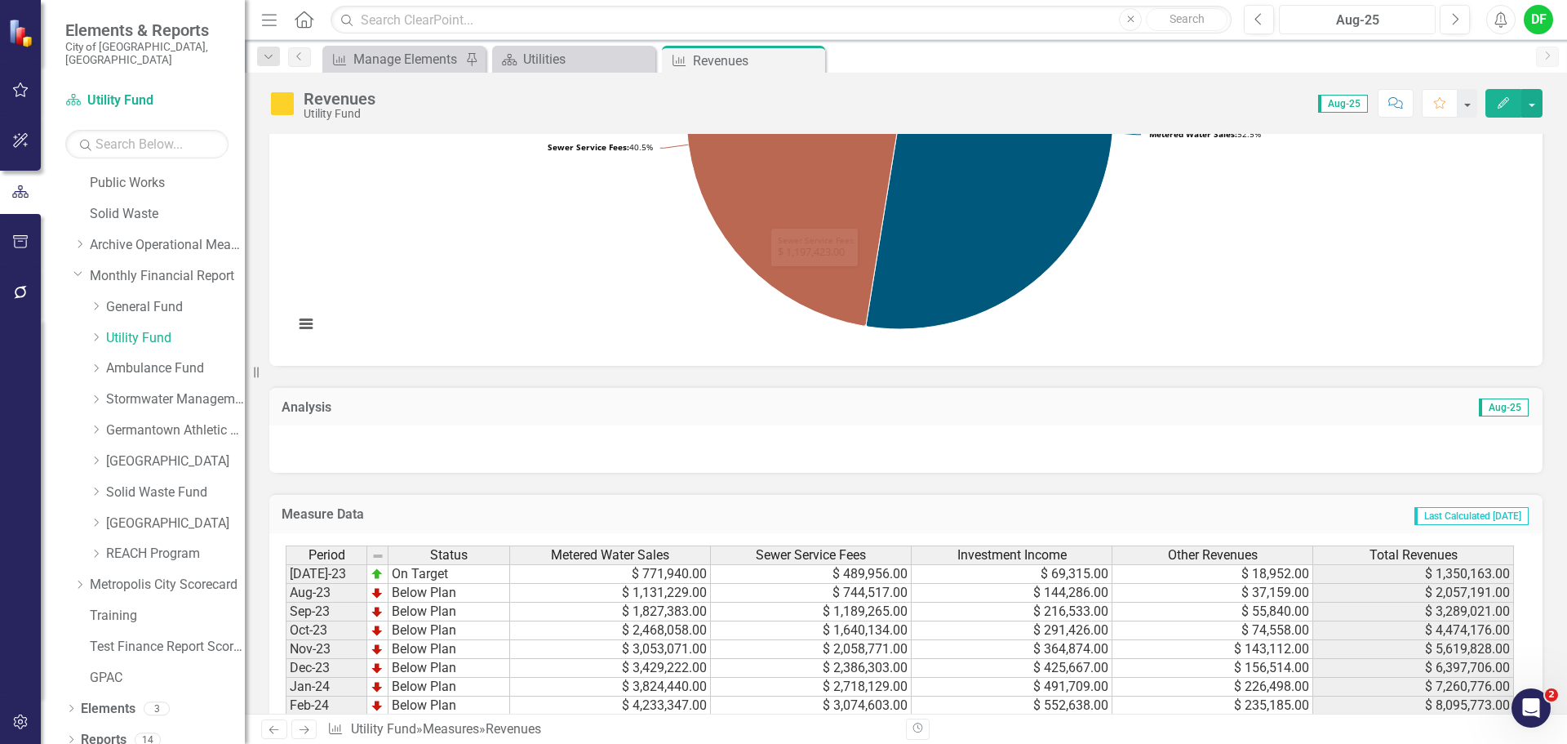
click at [1348, 26] on div "Aug-25" at bounding box center [1357, 21] width 145 height 20
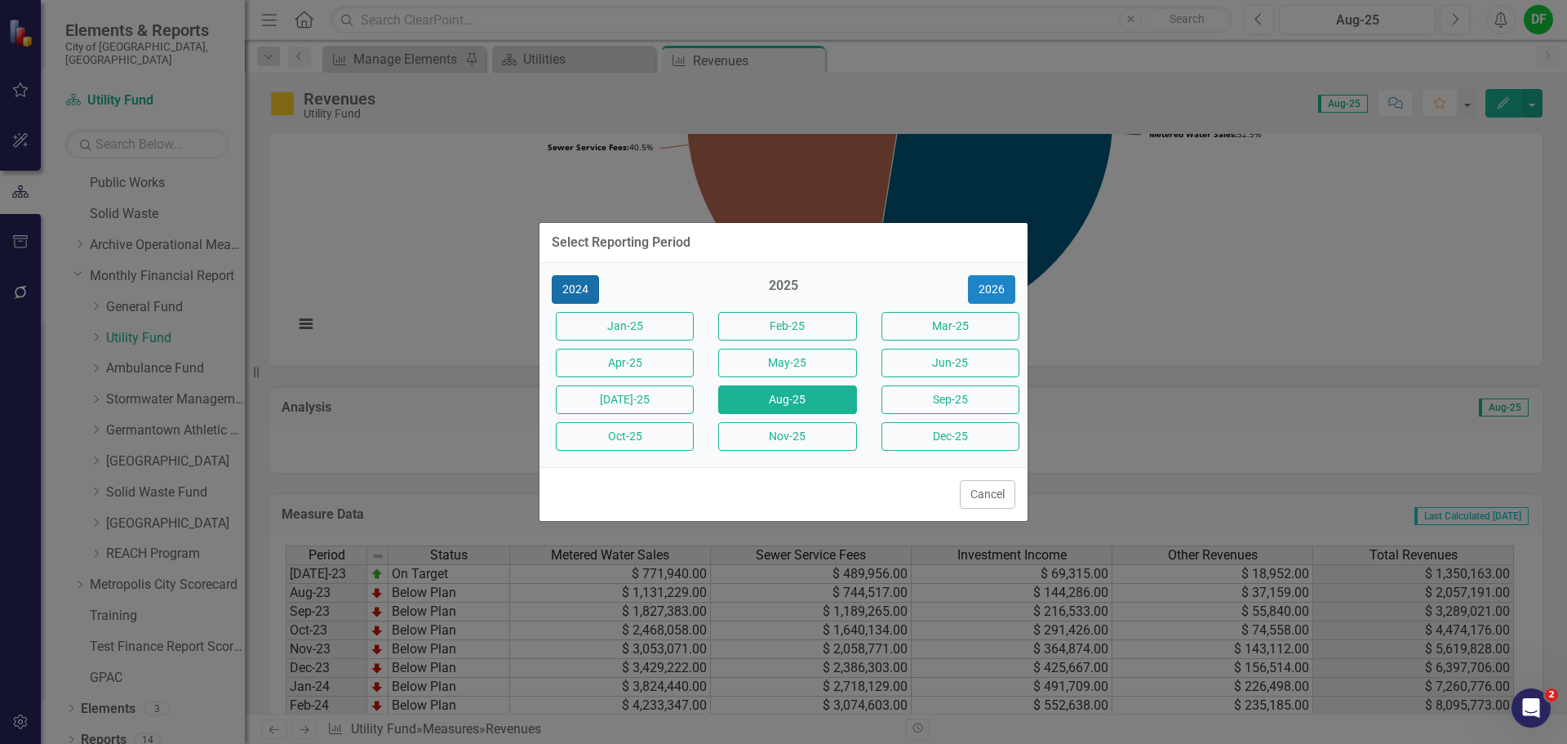
click at [588, 291] on button "2024" at bounding box center [575, 289] width 47 height 29
click at [788, 393] on button "Aug-24" at bounding box center [787, 399] width 138 height 29
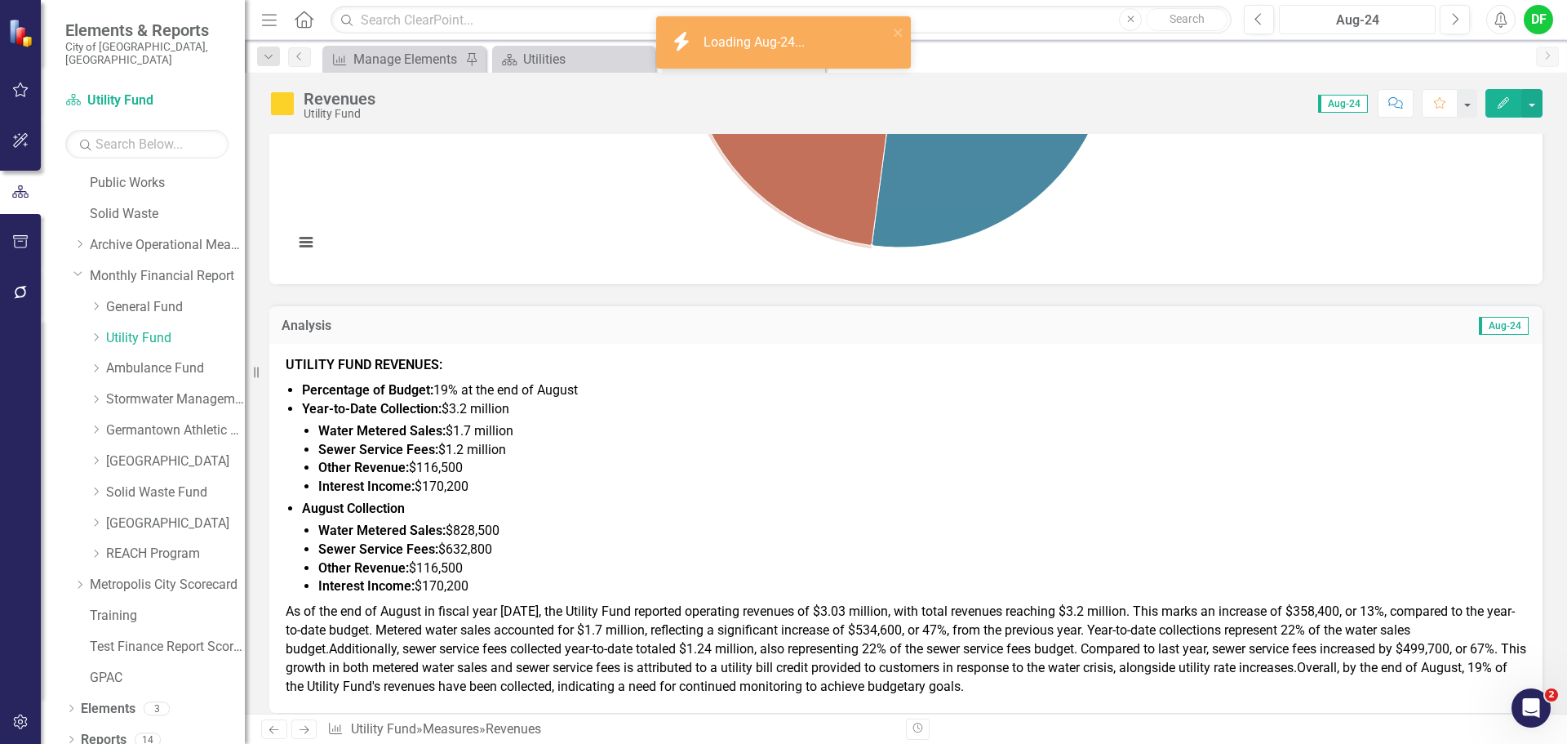
scroll to position [571, 0]
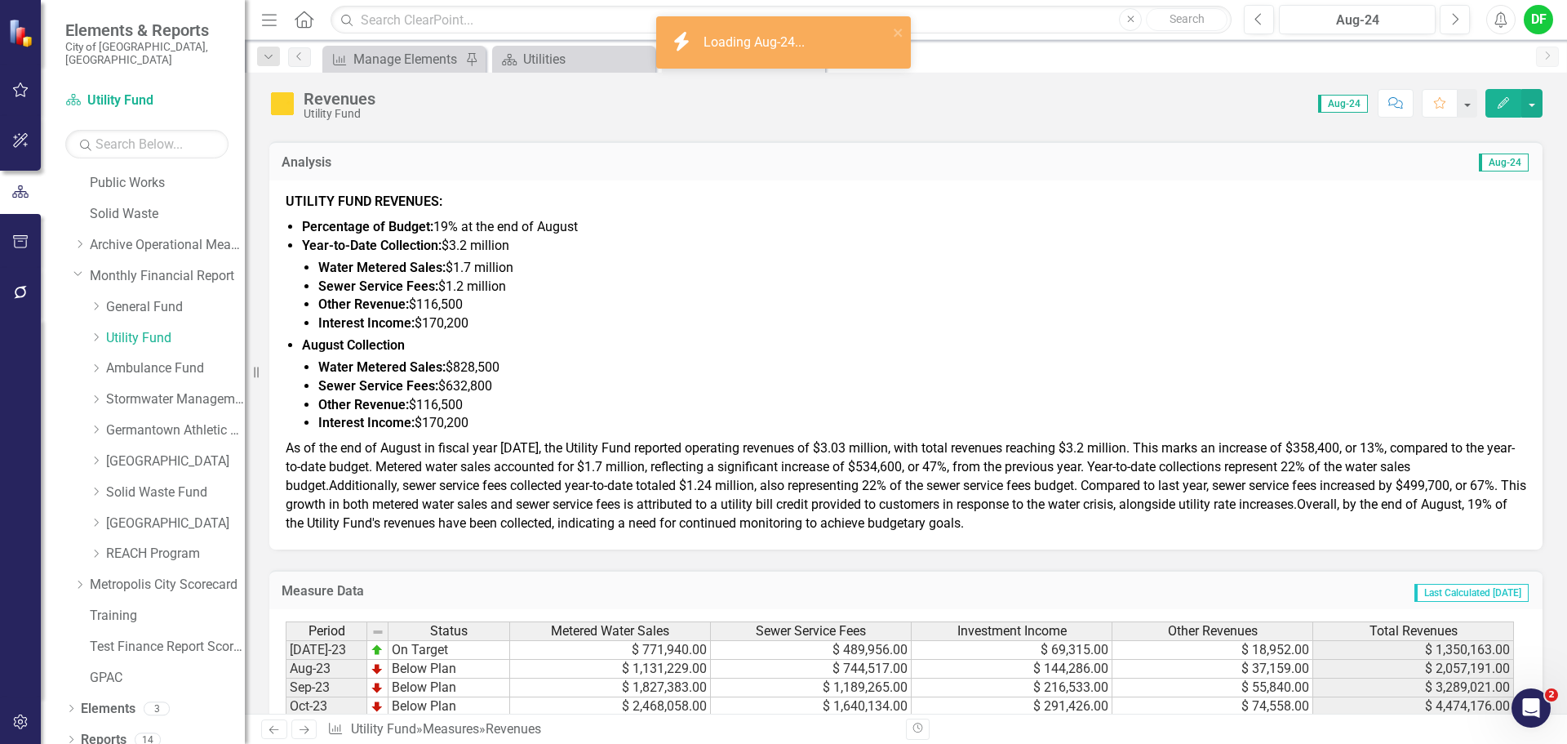
click at [329, 225] on strong "Percentage of Budget:" at bounding box center [367, 227] width 131 height 16
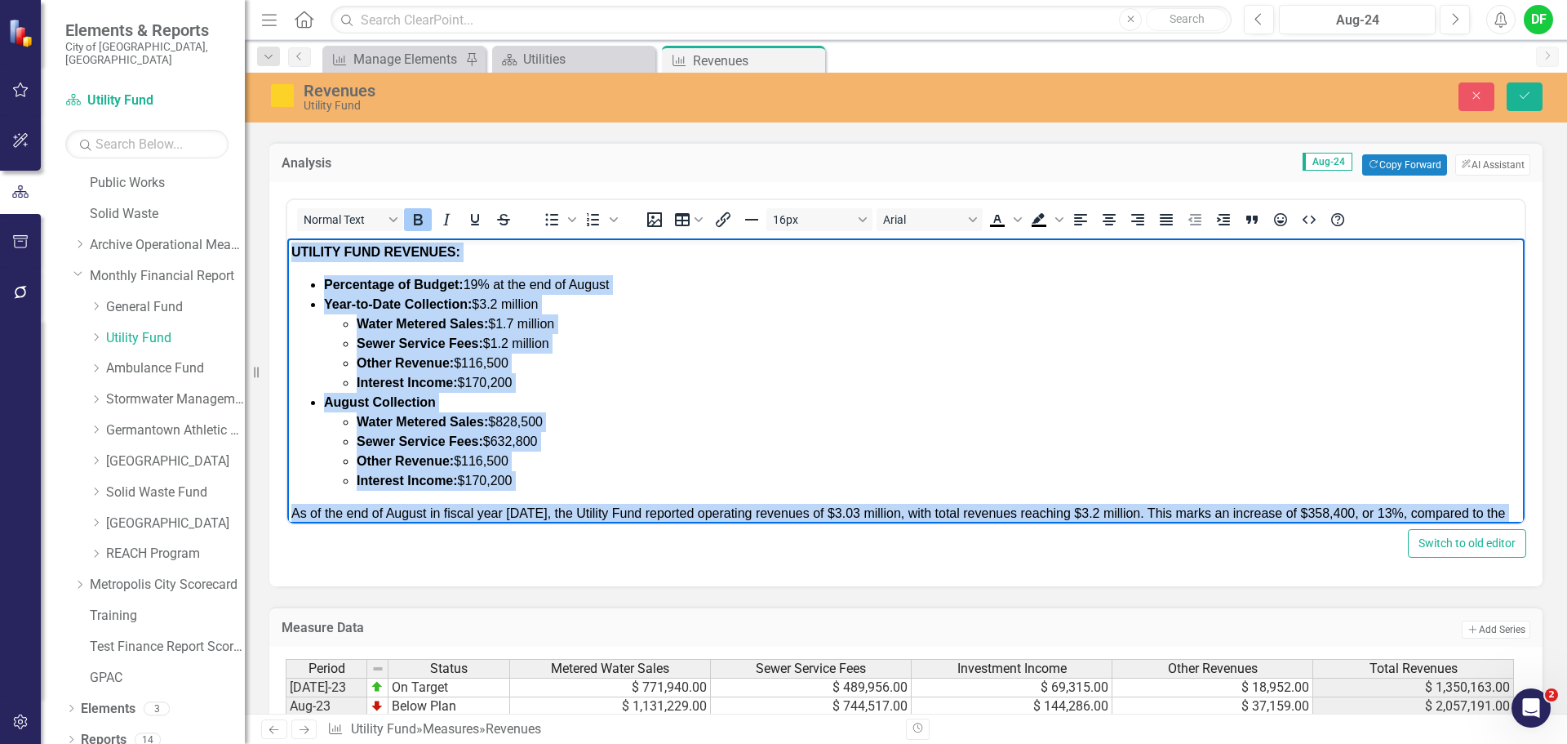
scroll to position [95, 0]
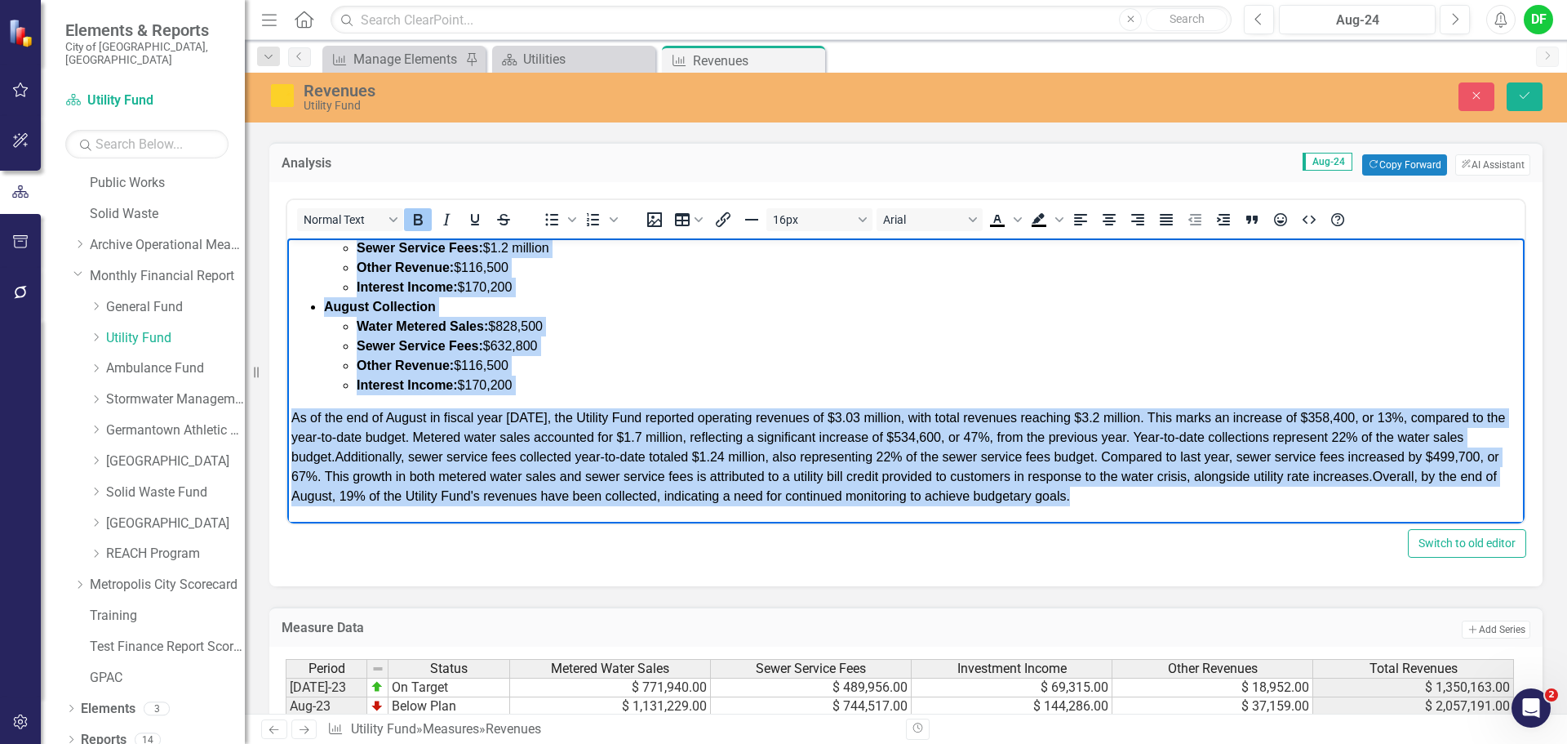
drag, startPoint x: 293, startPoint y: 251, endPoint x: 1453, endPoint y: 762, distance: 1267.4
click at [1177, 523] on html "UTILITY FUND REVENUES: Percentage of Budget: 19% at the end of August Year-to-D…" at bounding box center [905, 333] width 1237 height 380
copy body "LOREMIP DOLO SITAMETC: Adipiscing el Seddoe: 34% te inc utl et Dolore Magn-al-E…"
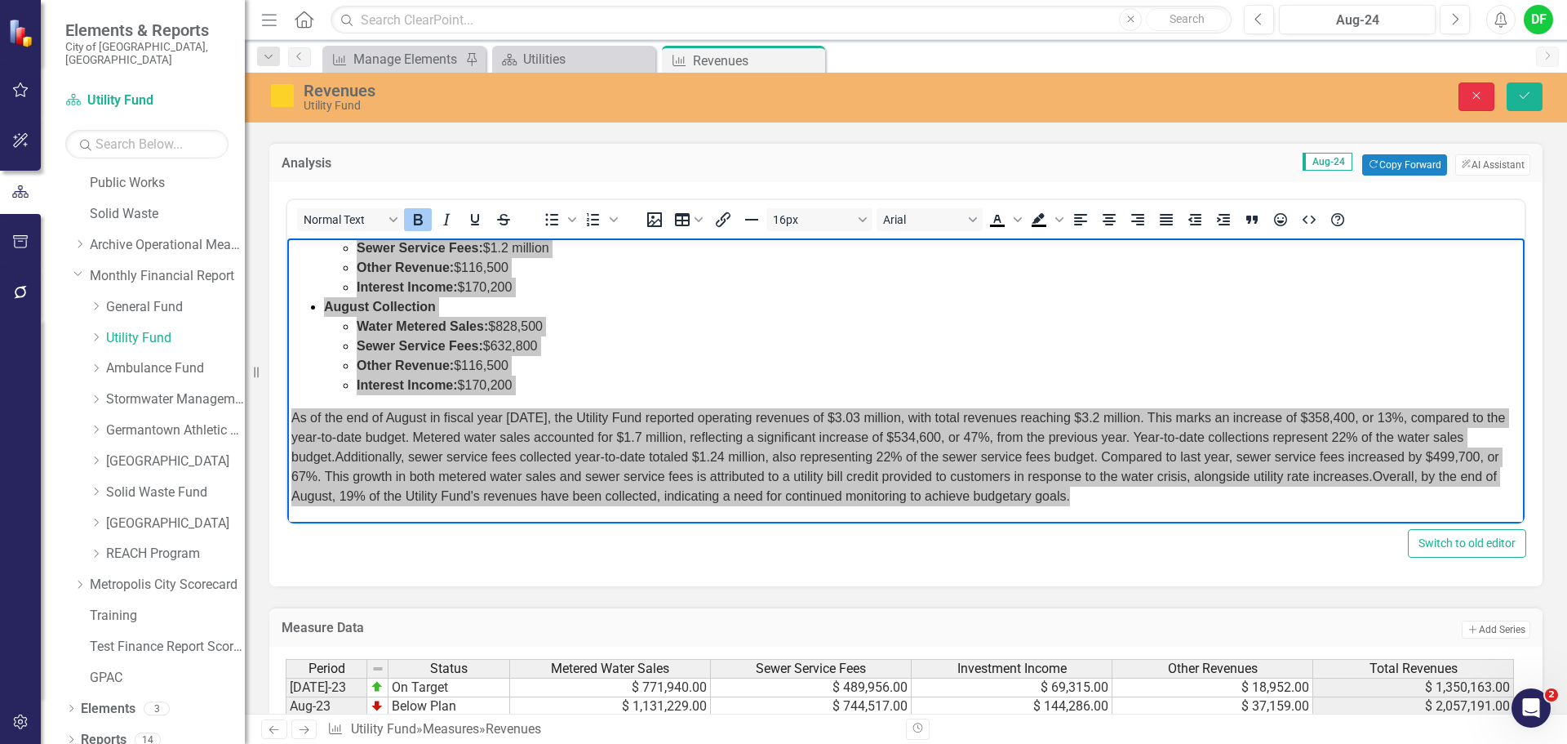
click at [1477, 104] on button "Close" at bounding box center [1477, 96] width 36 height 29
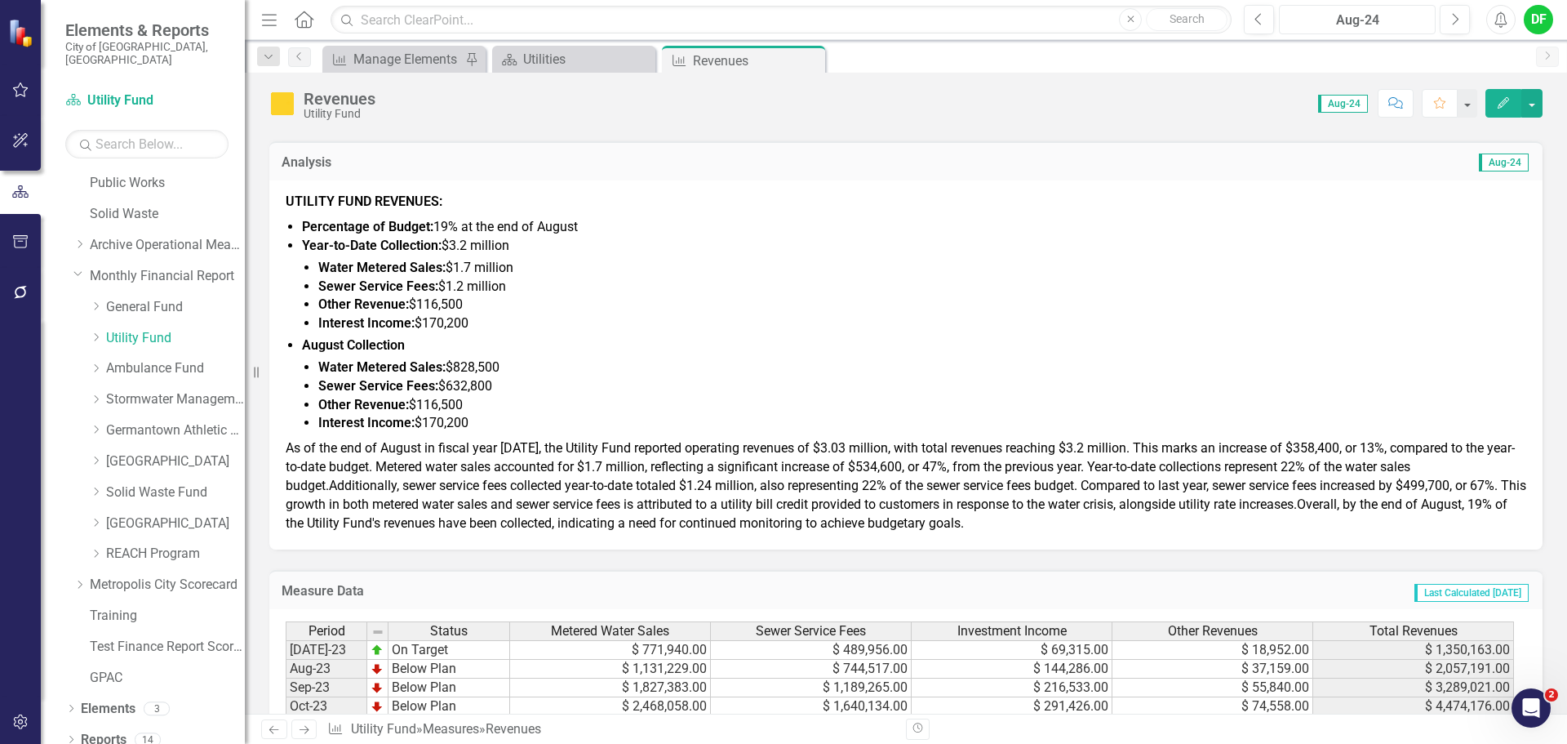
click at [1379, 26] on div "Aug-24" at bounding box center [1357, 21] width 145 height 20
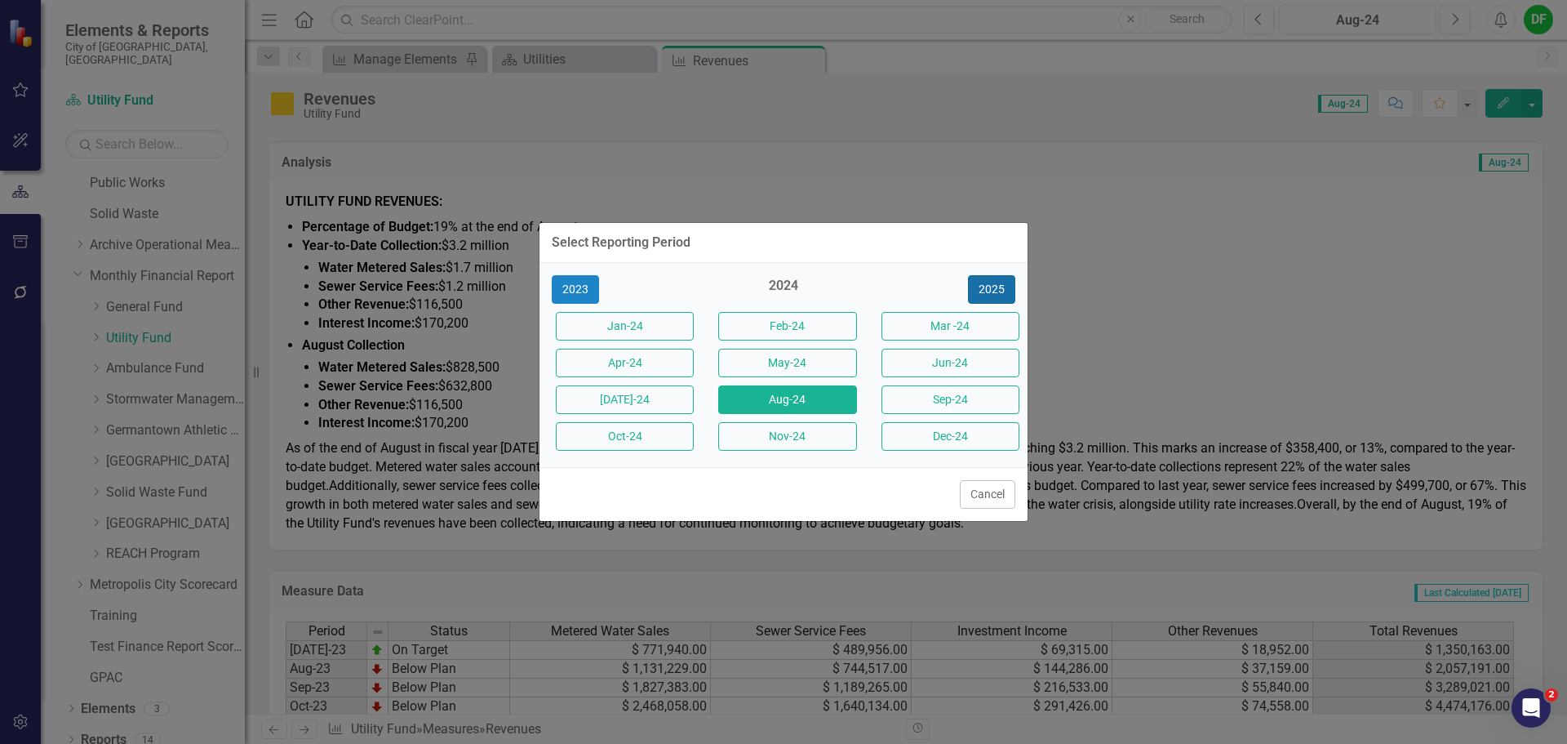
click at [982, 291] on button "2025" at bounding box center [991, 289] width 47 height 29
click at [812, 404] on button "Aug-25" at bounding box center [787, 399] width 138 height 29
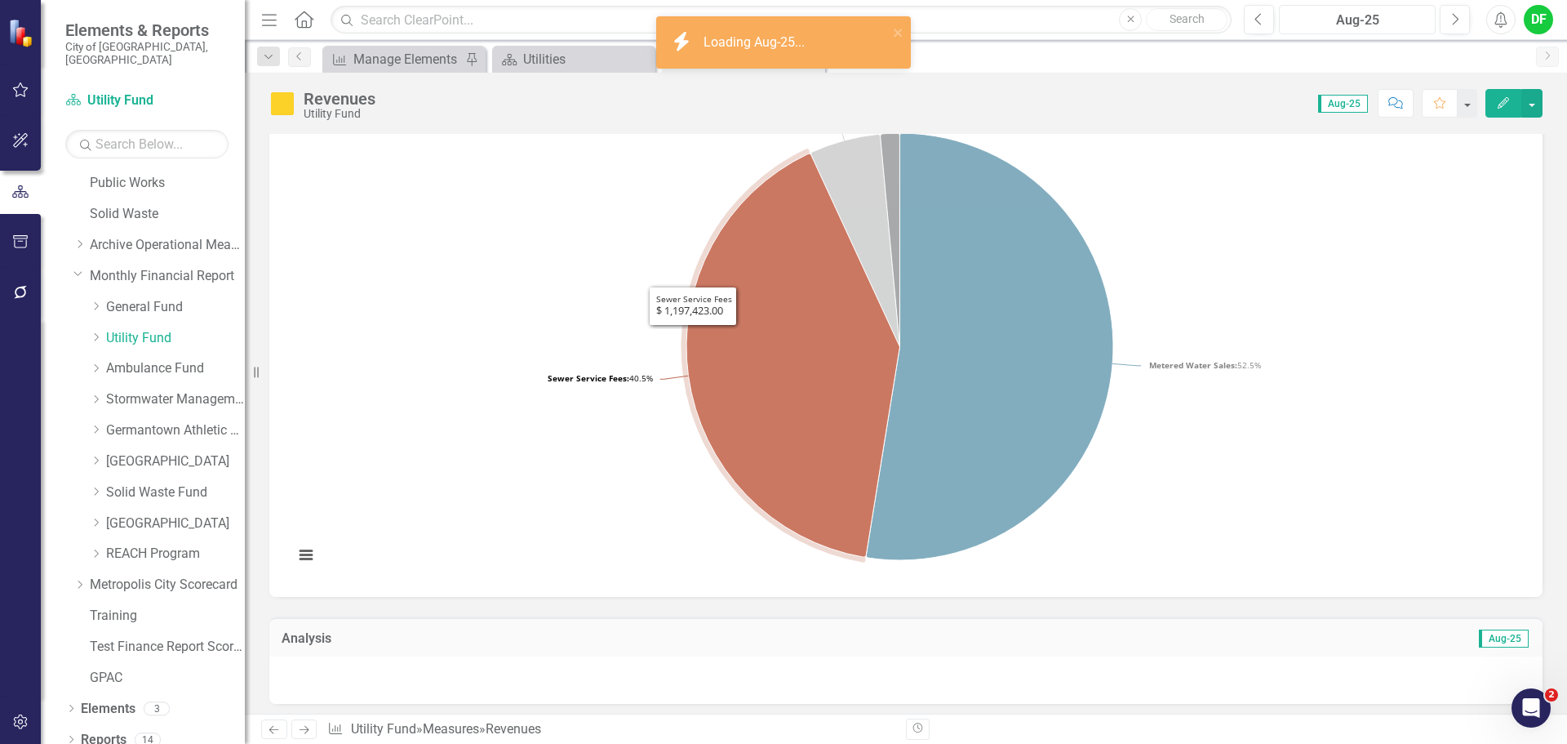
scroll to position [245, 0]
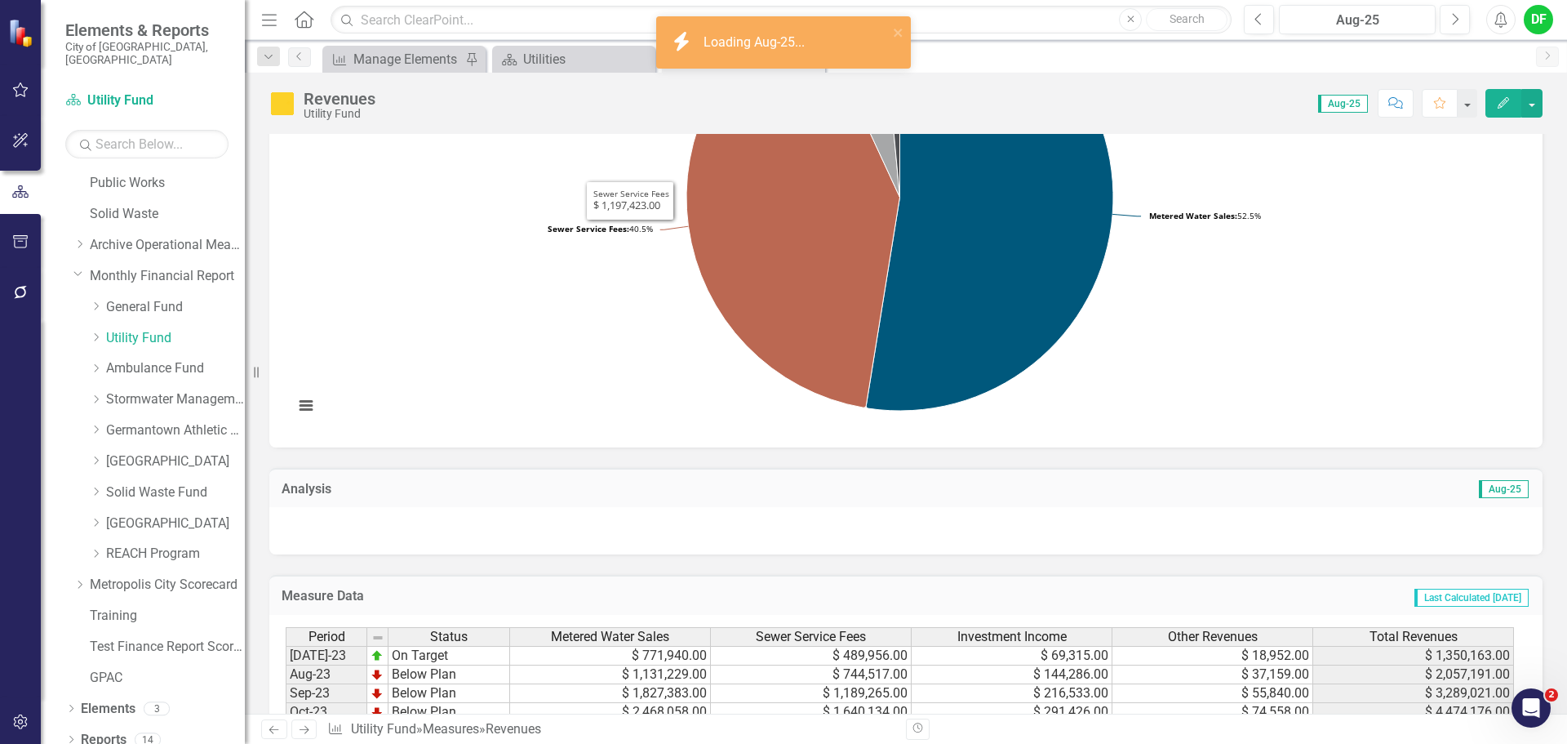
click at [326, 526] on div at bounding box center [905, 530] width 1273 height 47
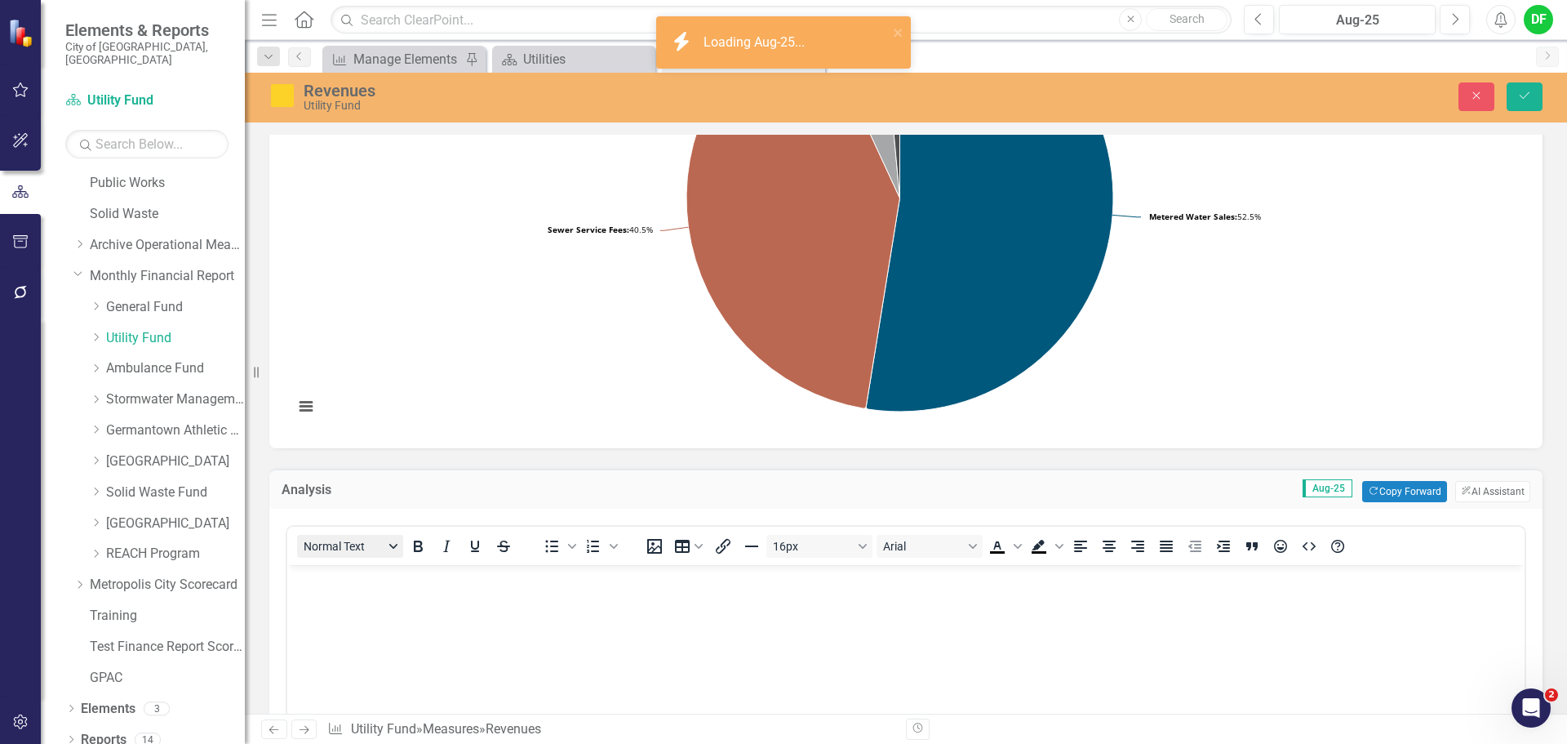
scroll to position [0, 0]
click at [306, 581] on p "Rich Text Area. Press ALT-0 for help." at bounding box center [905, 579] width 1229 height 20
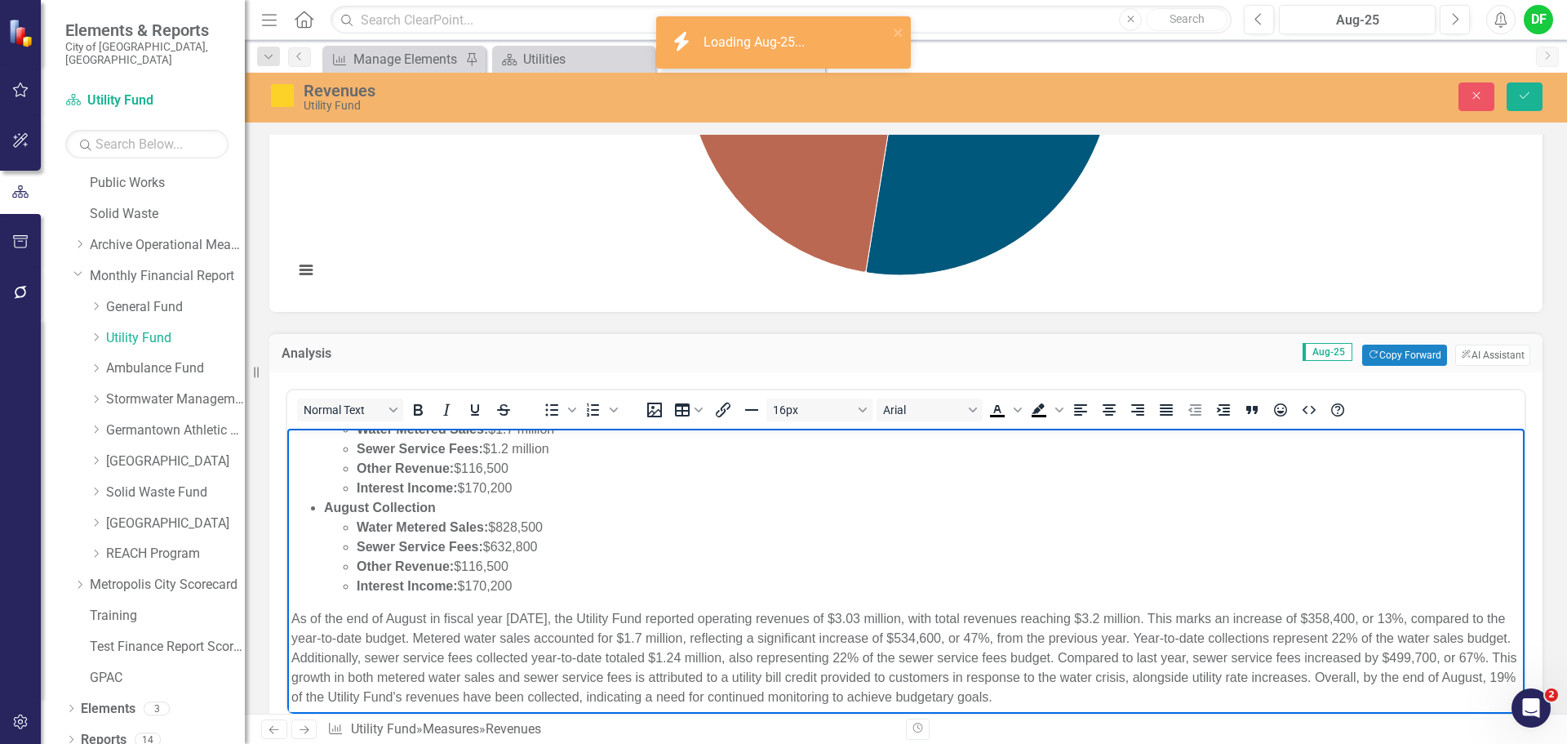
scroll to position [95, 0]
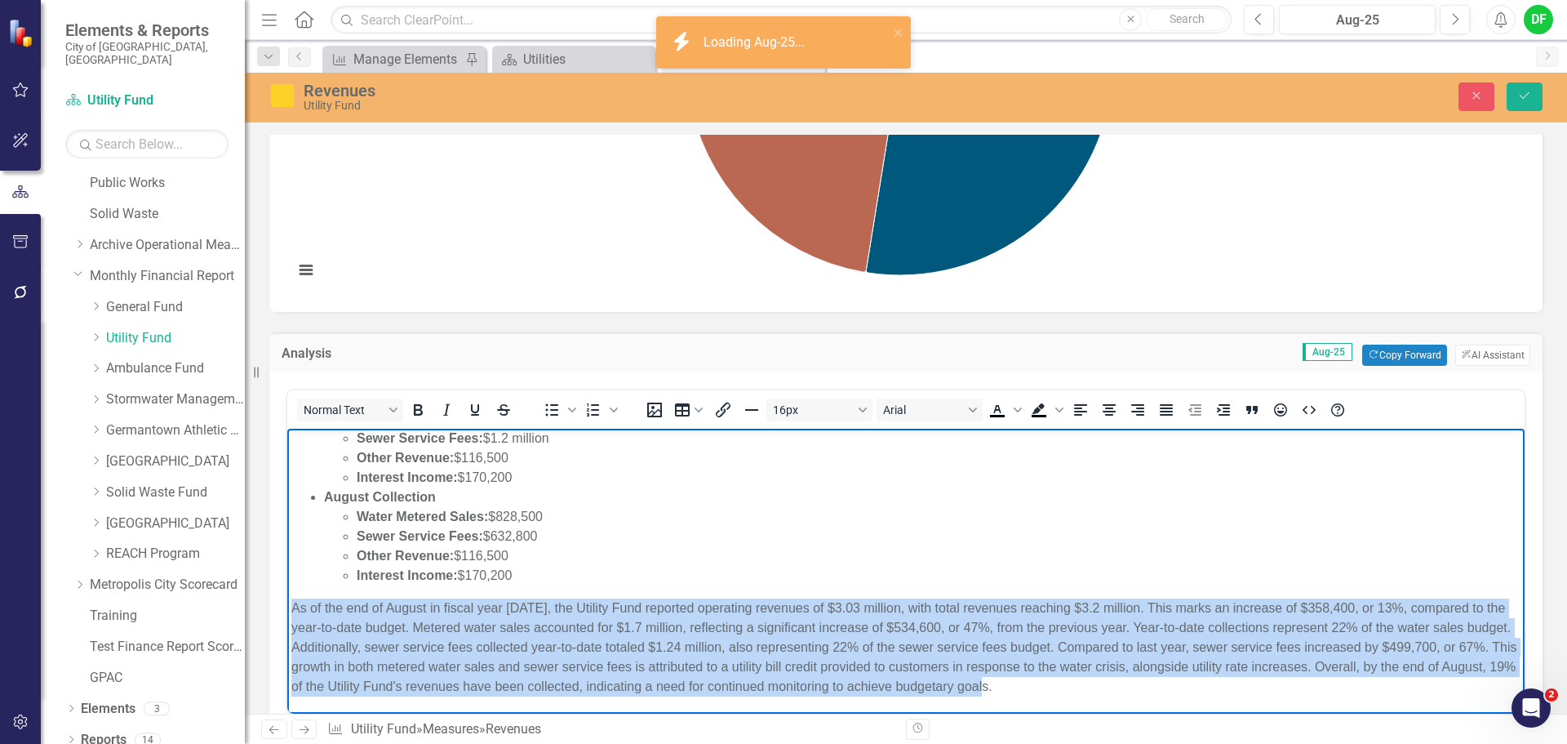
drag, startPoint x: 1121, startPoint y: 691, endPoint x: 553, endPoint y: 1024, distance: 659.2
click at [287, 609] on html "UTILITY FUND REVENUES: Percentage of Budget: 19% at the end of August Year-to-D…" at bounding box center [905, 523] width 1237 height 380
click at [1166, 413] on icon "Justify" at bounding box center [1167, 410] width 20 height 20
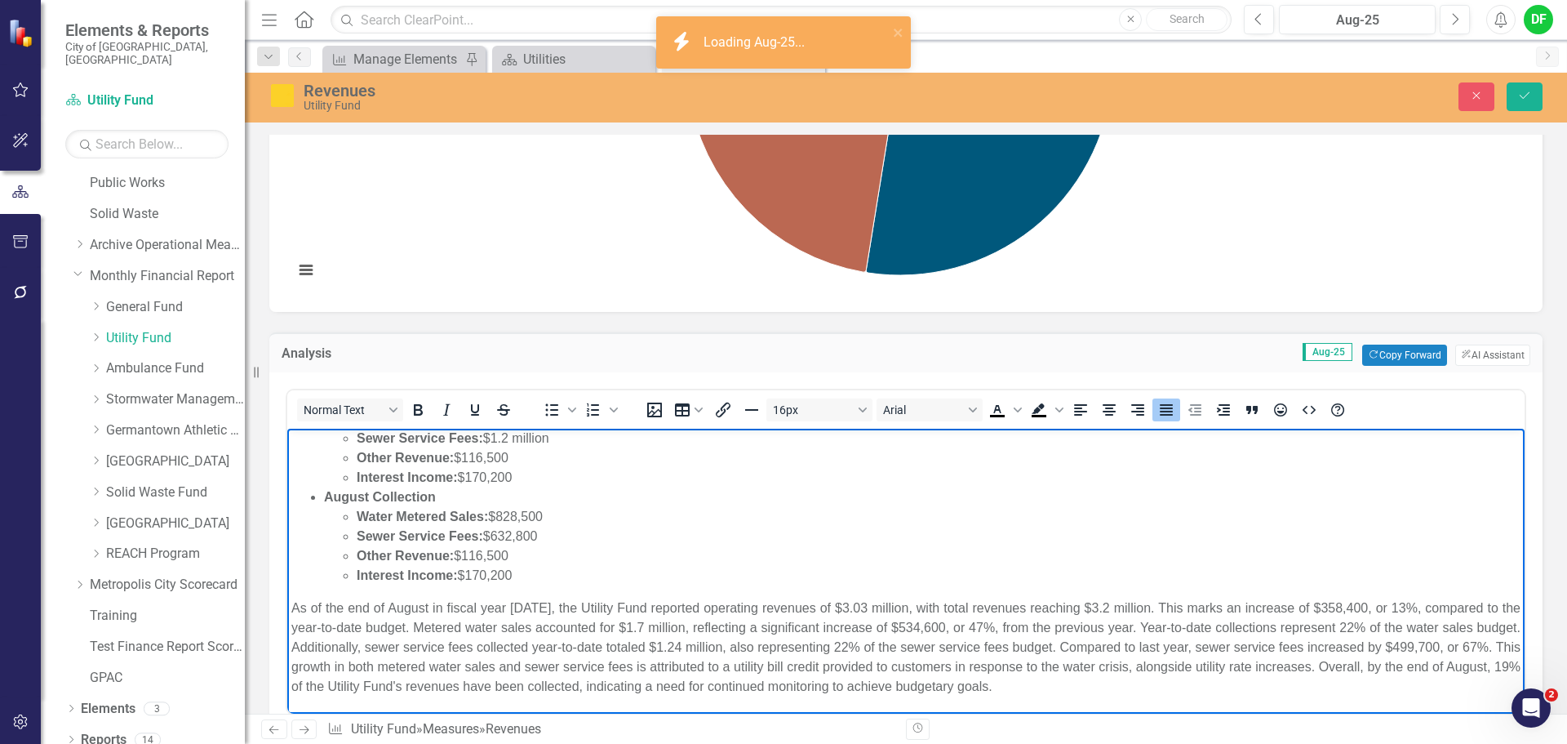
click at [1150, 702] on body "UTILITY FUND REVENUES: Percentage of Budget: 19% at the end of August Year-to-D…" at bounding box center [905, 523] width 1237 height 380
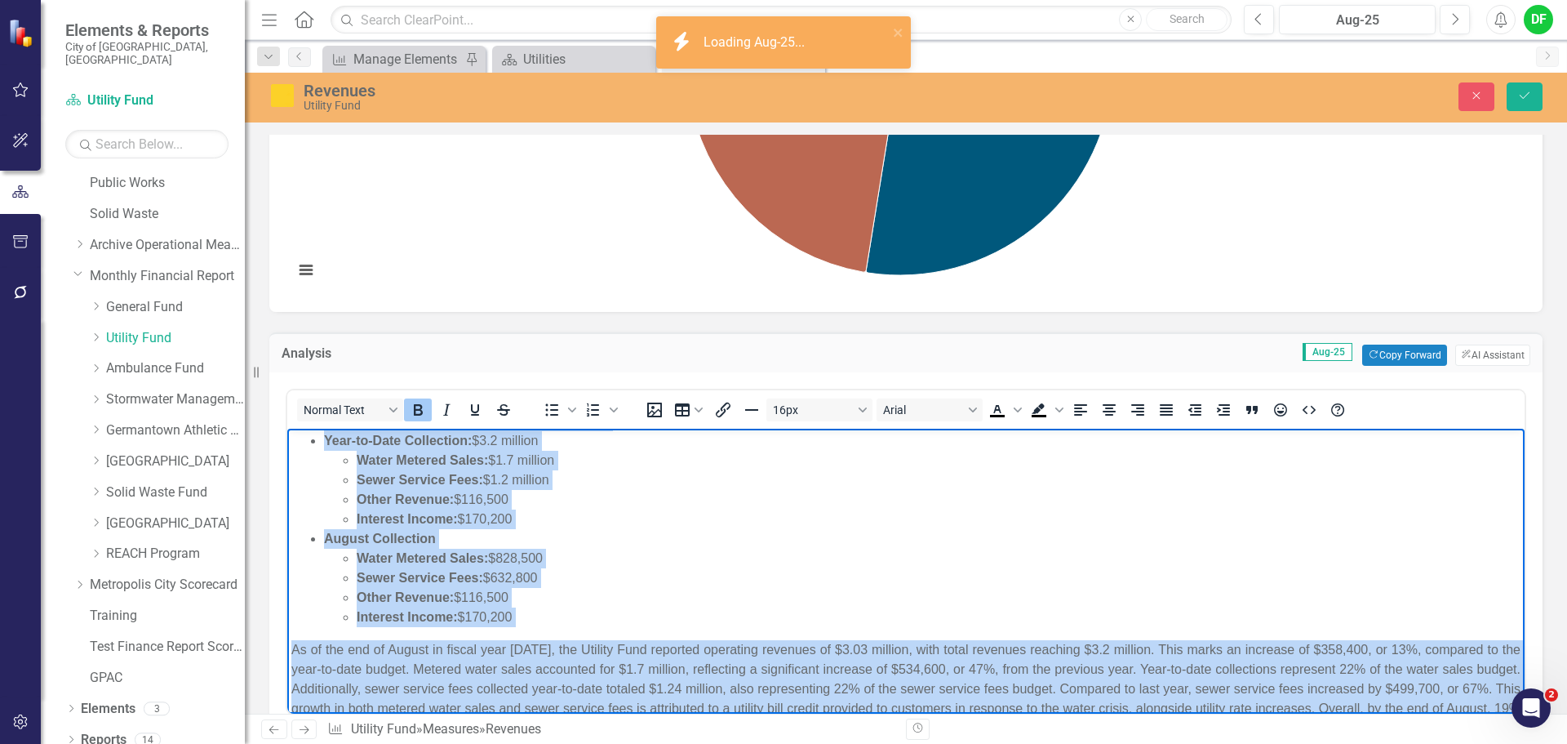
scroll to position [0, 0]
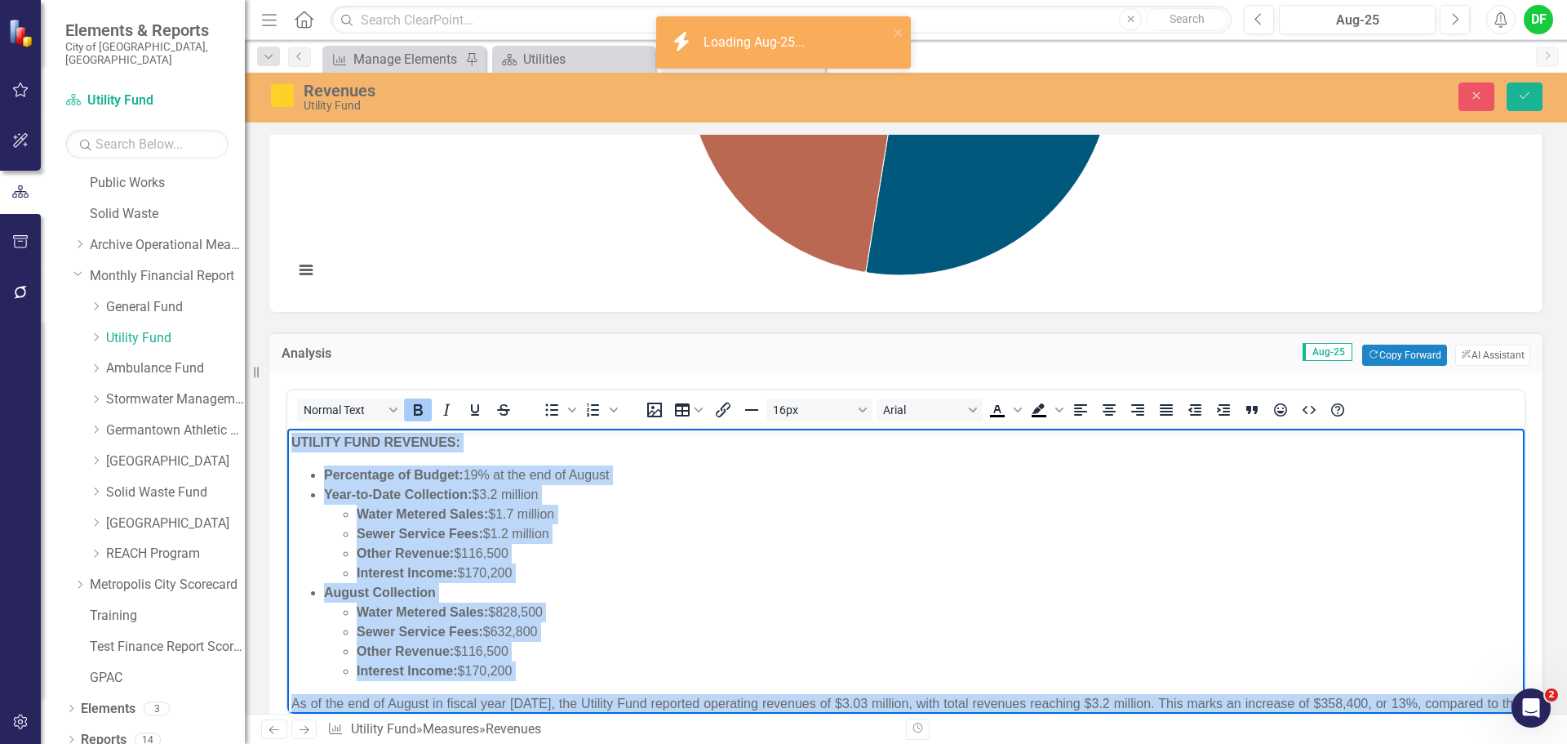
drag, startPoint x: 1144, startPoint y: 693, endPoint x: 613, endPoint y: 849, distance: 553.0
click at [287, 429] on html "UTILITY FUND REVENUES: Percentage of Budget: 19% at the end of August Year-to-D…" at bounding box center [905, 619] width 1237 height 380
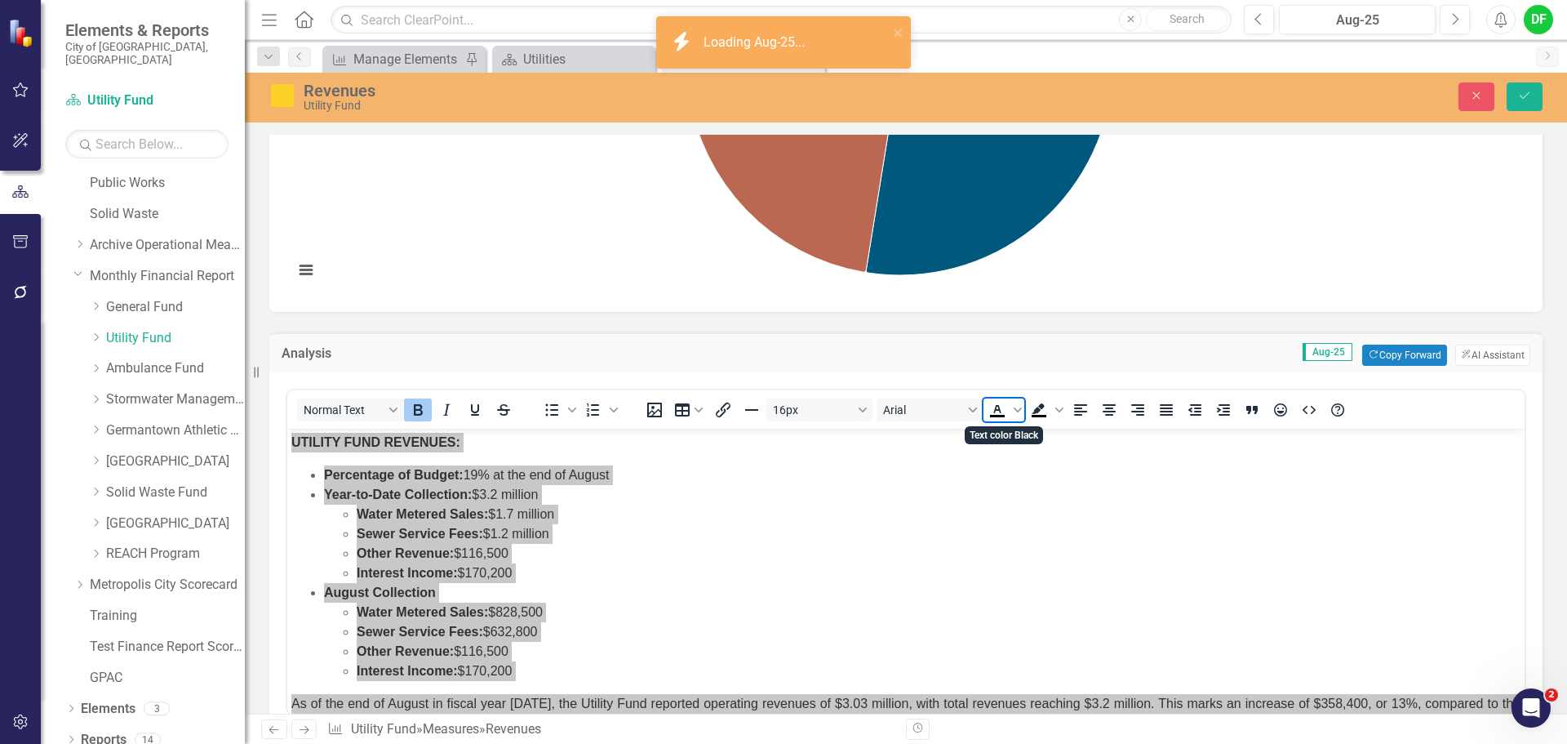
click at [997, 410] on icon "Text color Black" at bounding box center [996, 409] width 7 height 8
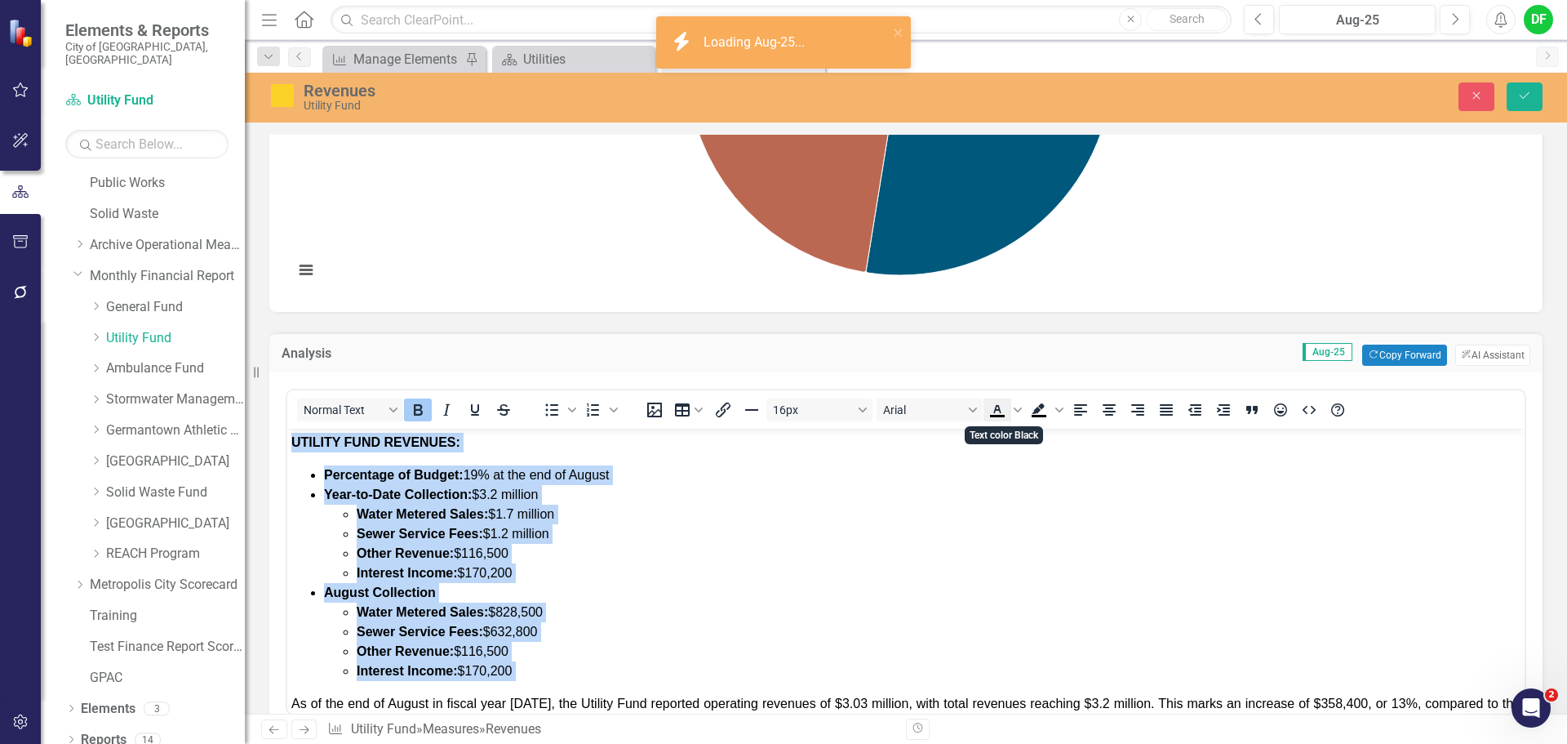
scroll to position [4, 0]
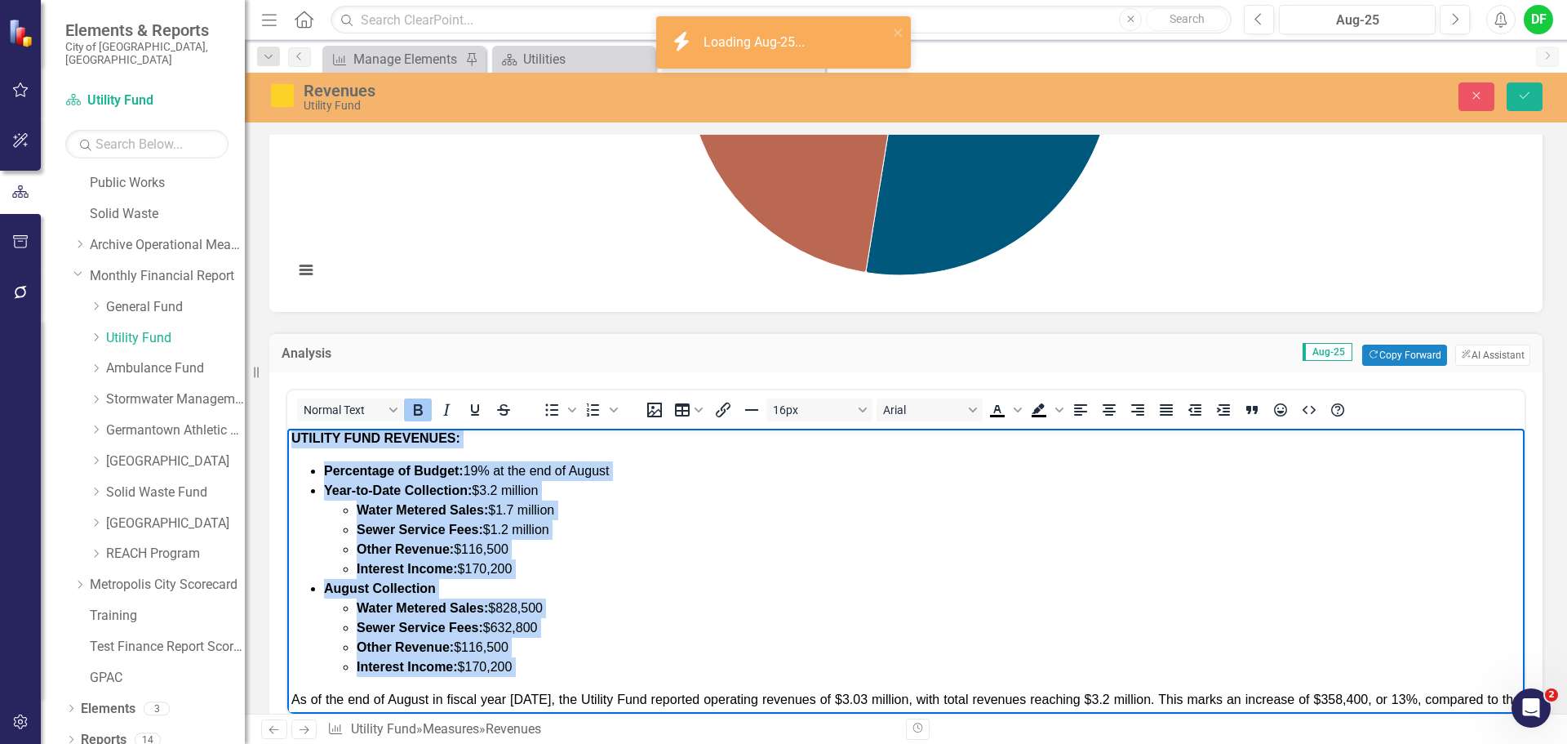
click at [655, 572] on li "Interest Income: $170,200" at bounding box center [939, 569] width 1164 height 20
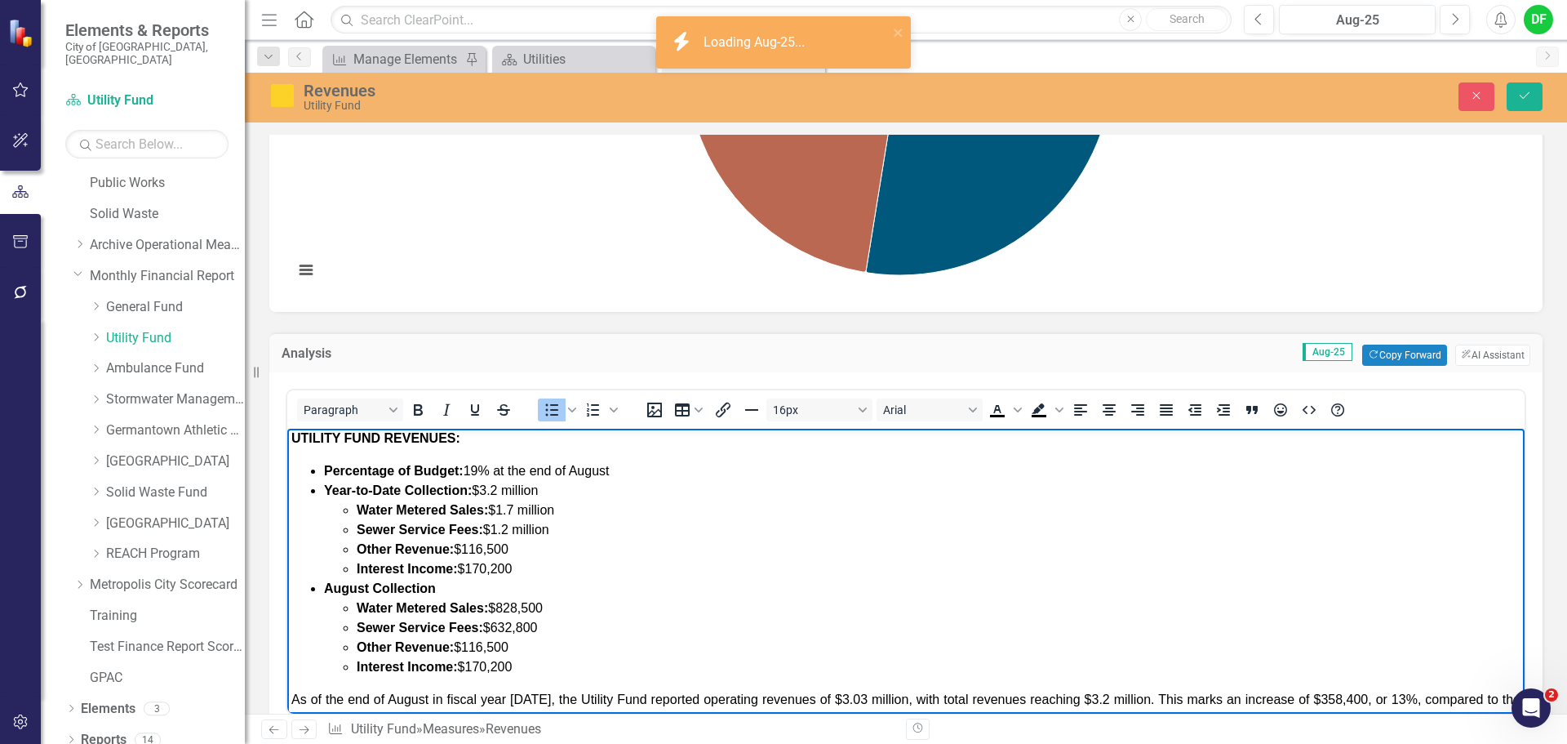
click at [500, 489] on span "Year-to-Date Collection: $3.2 million" at bounding box center [431, 490] width 214 height 14
click at [513, 504] on span "Water Metered Sales: $1.7 million" at bounding box center [456, 510] width 198 height 14
click at [509, 528] on span "Sewer Service Fees: $1.2 million" at bounding box center [453, 529] width 193 height 14
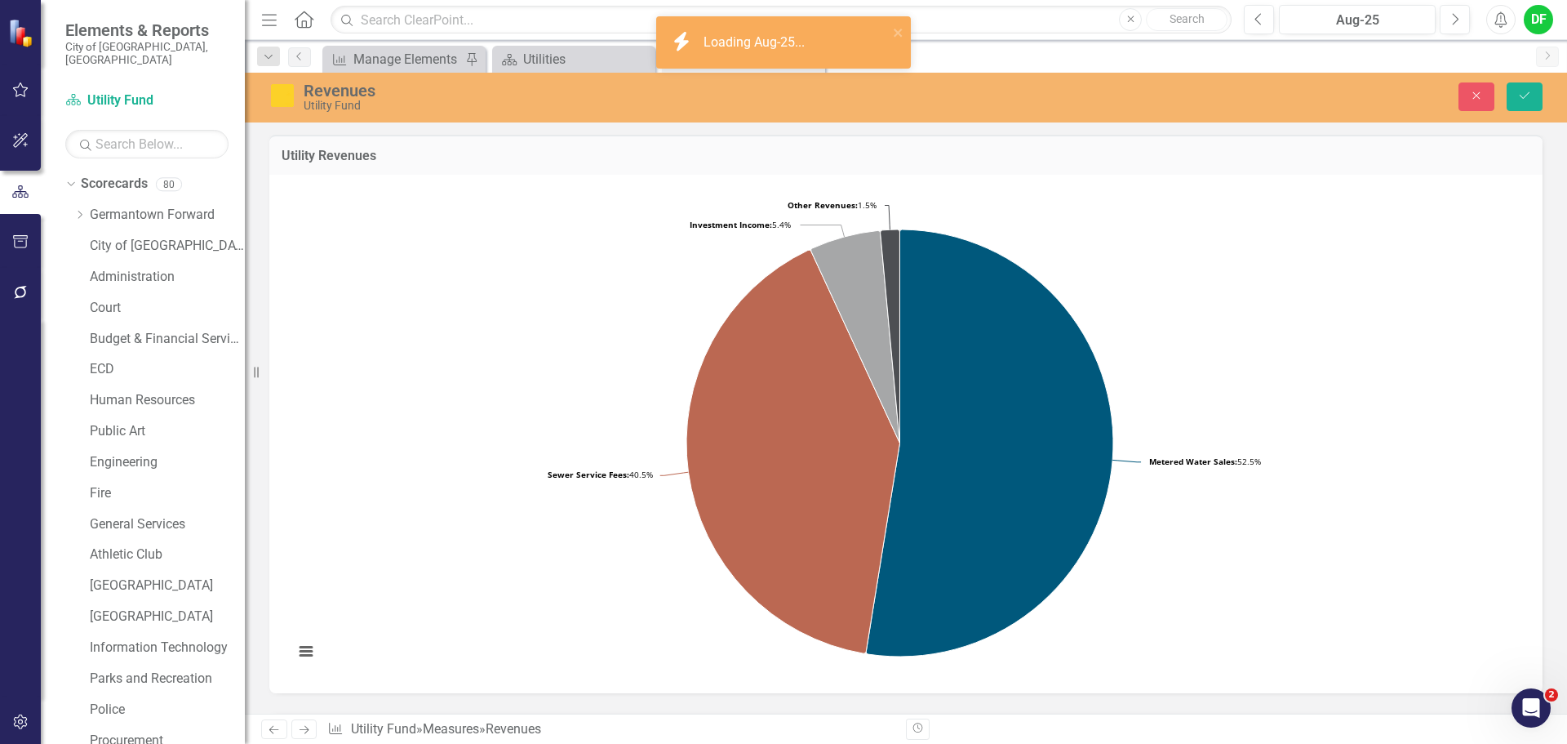
scroll to position [381, 0]
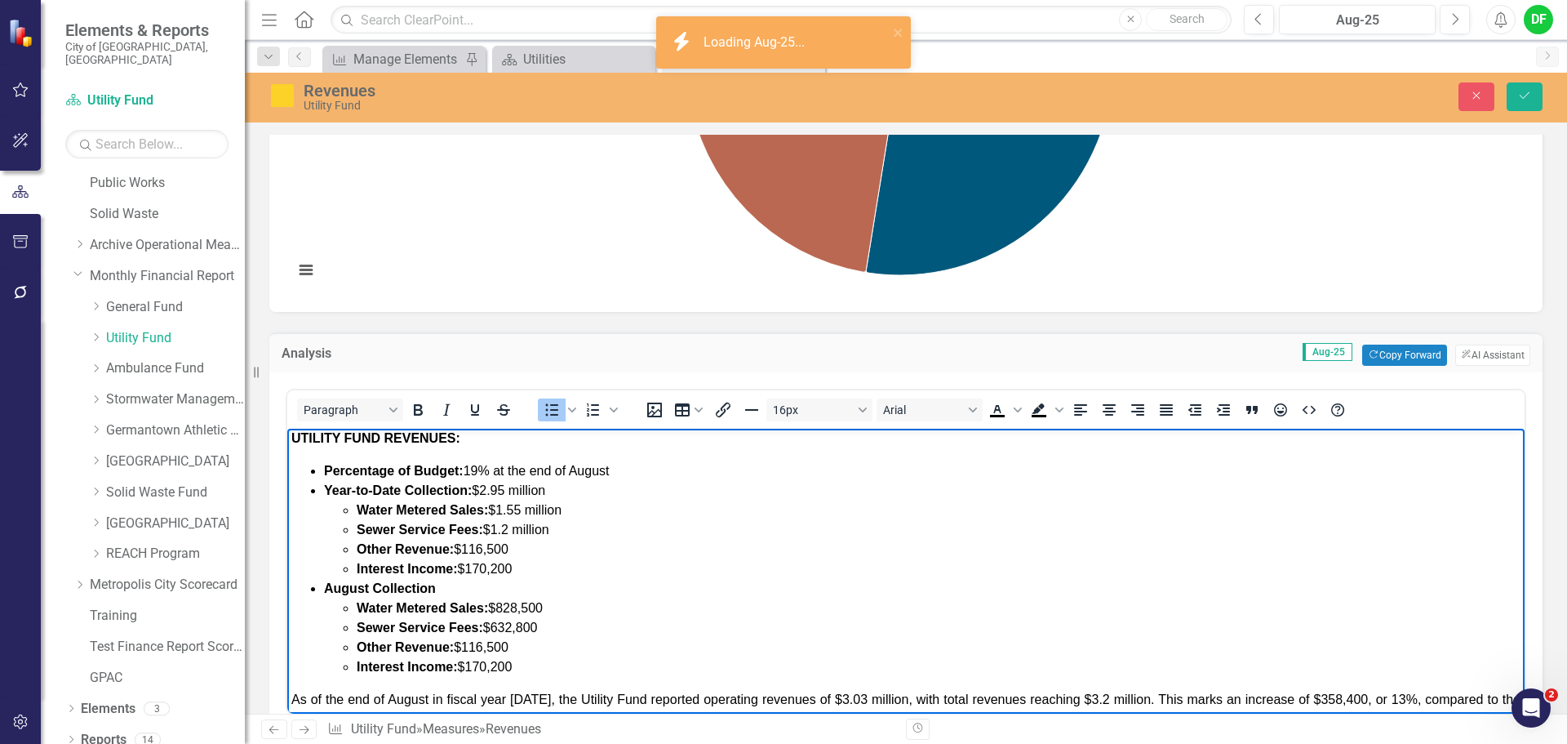
click at [512, 546] on li "Other Revenue: $116,500" at bounding box center [939, 550] width 1164 height 20
click at [516, 568] on li "Interest Income: $170,200" at bounding box center [939, 569] width 1164 height 20
click at [538, 567] on li "Interest Income: $160,500" at bounding box center [939, 569] width 1164 height 20
click at [526, 554] on li "Other Revenue: $116,500" at bounding box center [939, 550] width 1164 height 20
click at [525, 567] on li "Interest Income: $160,500" at bounding box center [939, 569] width 1164 height 20
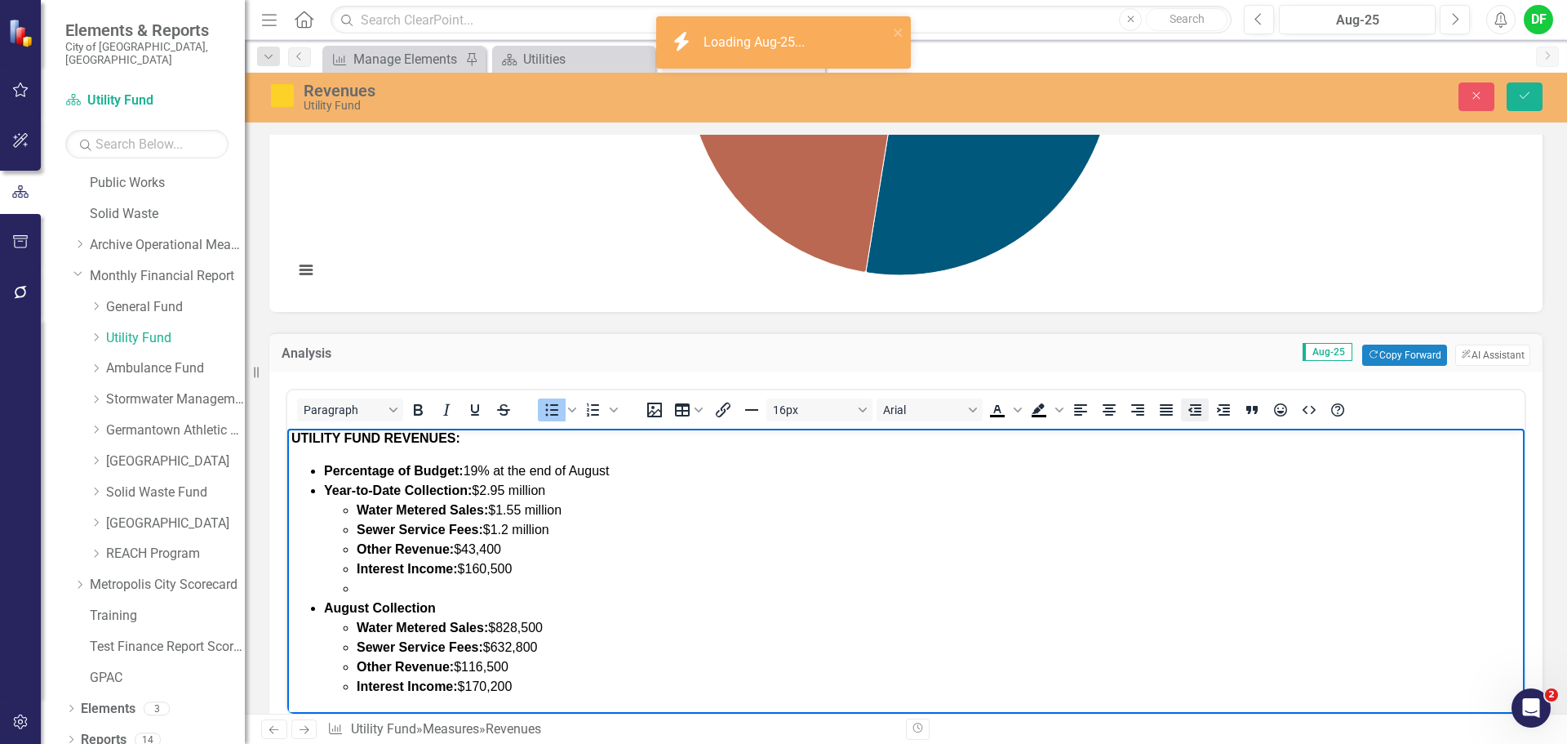
click at [1197, 410] on icon "Decrease indent" at bounding box center [1195, 410] width 20 height 20
click at [571, 411] on icon "Bullet list" at bounding box center [572, 410] width 8 height 8
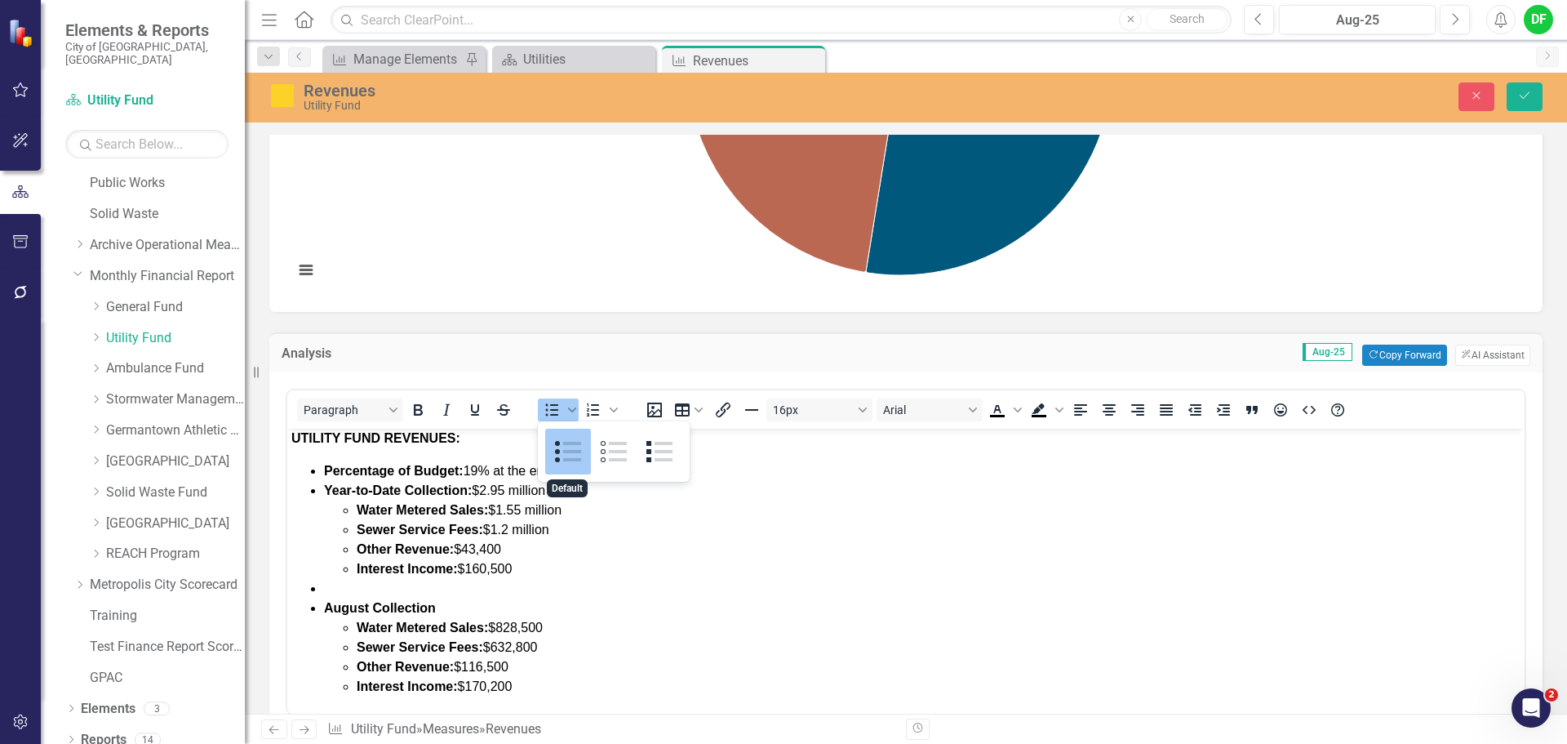
click at [574, 448] on div "Default" at bounding box center [568, 452] width 46 height 46
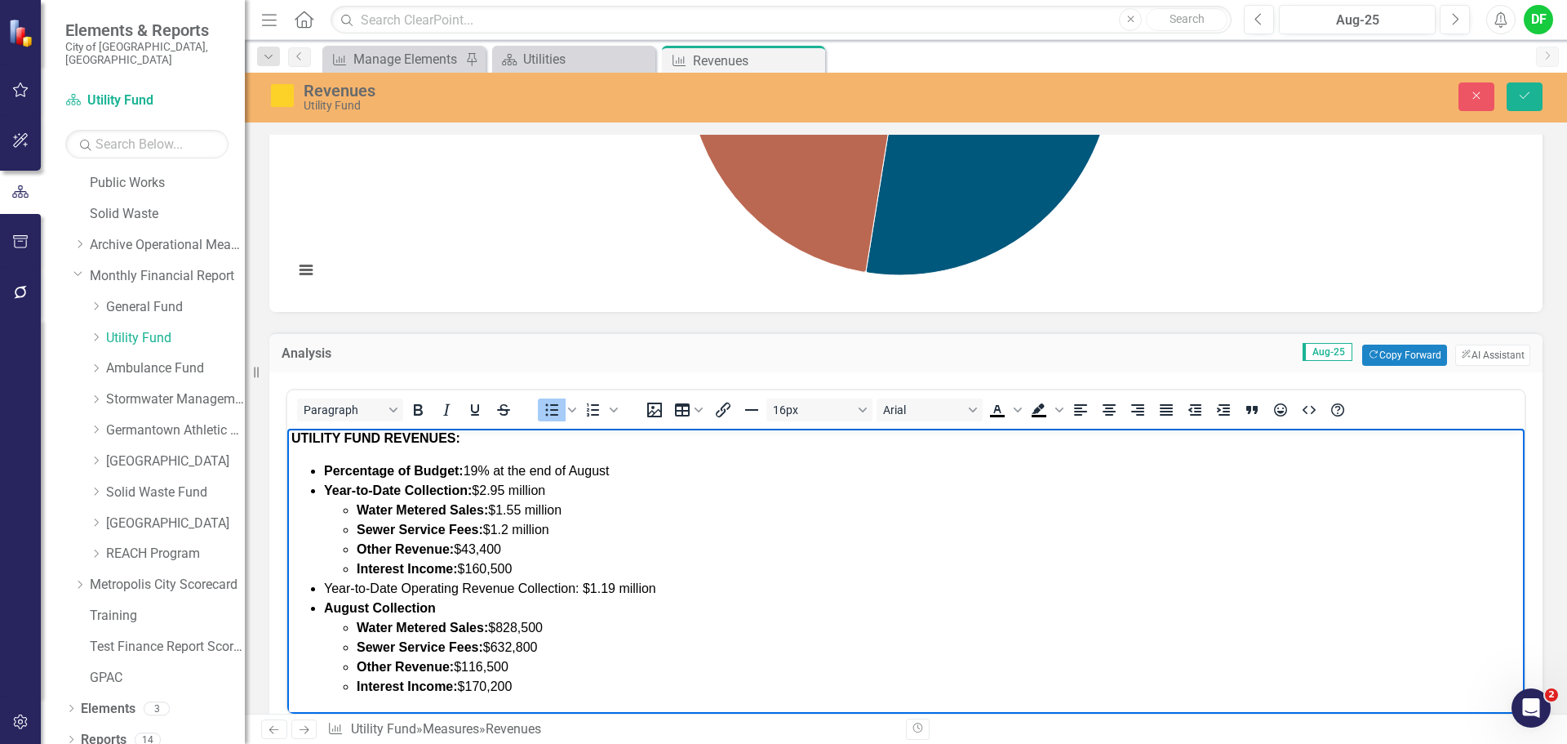
click at [405, 491] on strong "Year-to-Date Collection:" at bounding box center [398, 490] width 148 height 14
drag, startPoint x: 325, startPoint y: 584, endPoint x: 578, endPoint y: 581, distance: 253.0
click at [578, 581] on span "Year-to-Date Operating Revenue Collection: $1.19 million" at bounding box center [490, 588] width 332 height 14
click at [420, 415] on icon "Bold" at bounding box center [418, 410] width 20 height 20
click at [718, 584] on li "Year-to-Date Operating Revenue Collection: $1.19 million" at bounding box center [922, 589] width 1197 height 20
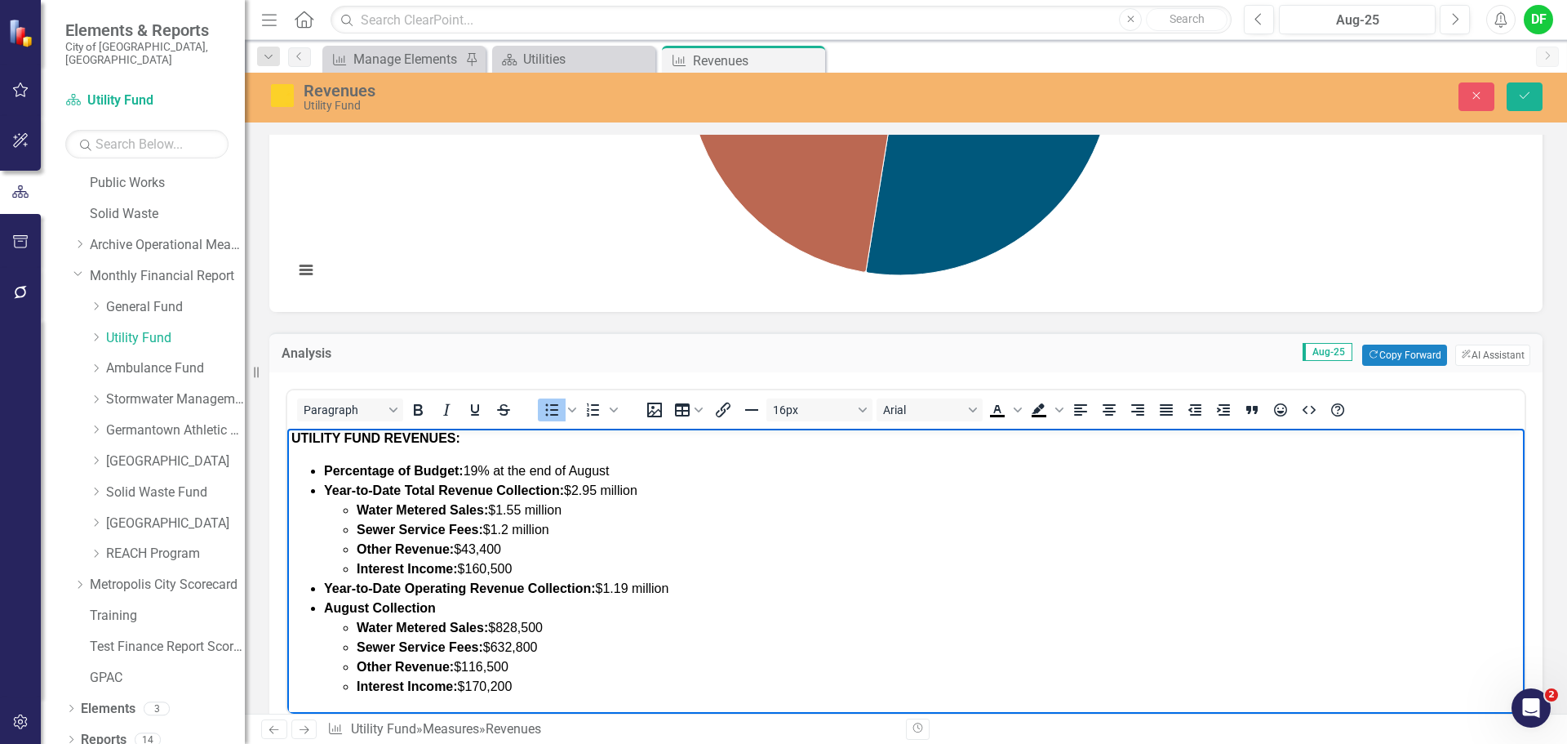
click at [555, 625] on li "Water Metered Sales: $828,500" at bounding box center [939, 628] width 1164 height 20
click at [557, 644] on li "Sewer Service Fees: $632,800" at bounding box center [939, 647] width 1164 height 20
click at [553, 689] on li "Interest Income: $170,200" at bounding box center [939, 687] width 1164 height 20
click at [540, 661] on li "Other Revenue: $116,500" at bounding box center [939, 667] width 1164 height 20
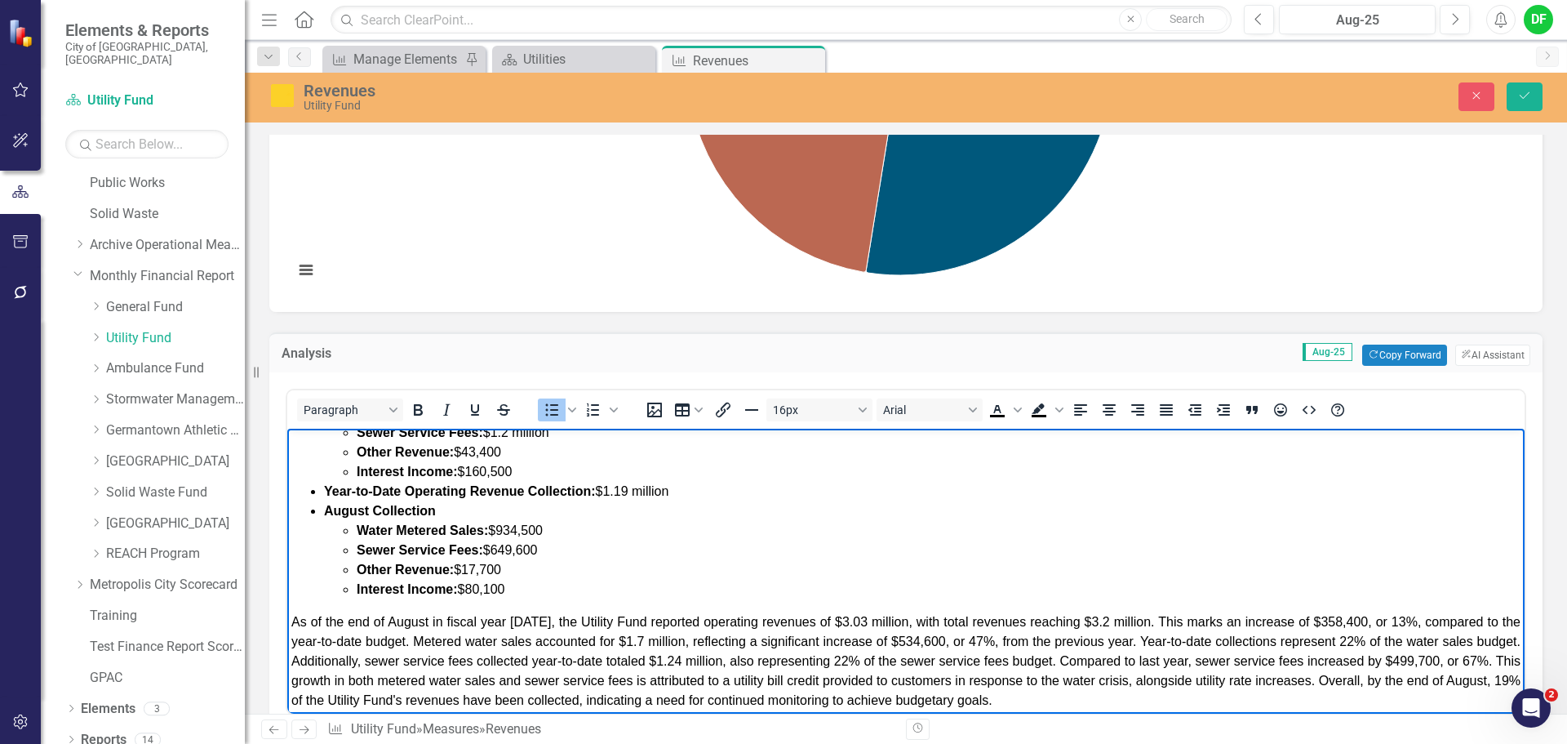
scroll to position [115, 0]
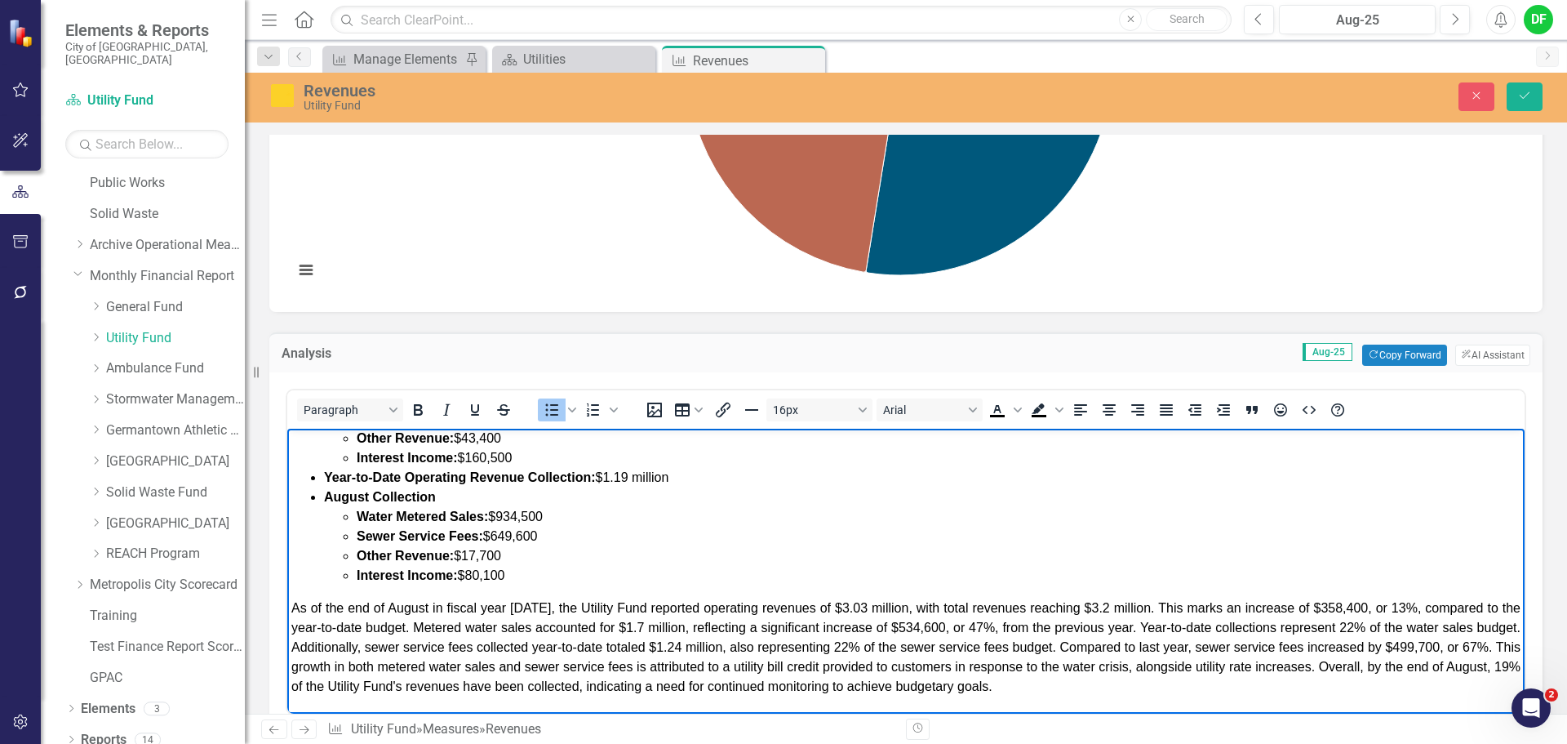
click at [537, 605] on span "As of the end of August in fiscal year 2025, the Utility Fund reported operatin…" at bounding box center [905, 647] width 1229 height 92
click at [850, 608] on span "As of the end of August in fiscal year 2026, the Utility Fund reported operatin…" at bounding box center [905, 647] width 1229 height 92
click at [1089, 606] on span "As of the end of August in fiscal year 2026, the Utility Fund reported operatin…" at bounding box center [905, 647] width 1229 height 92
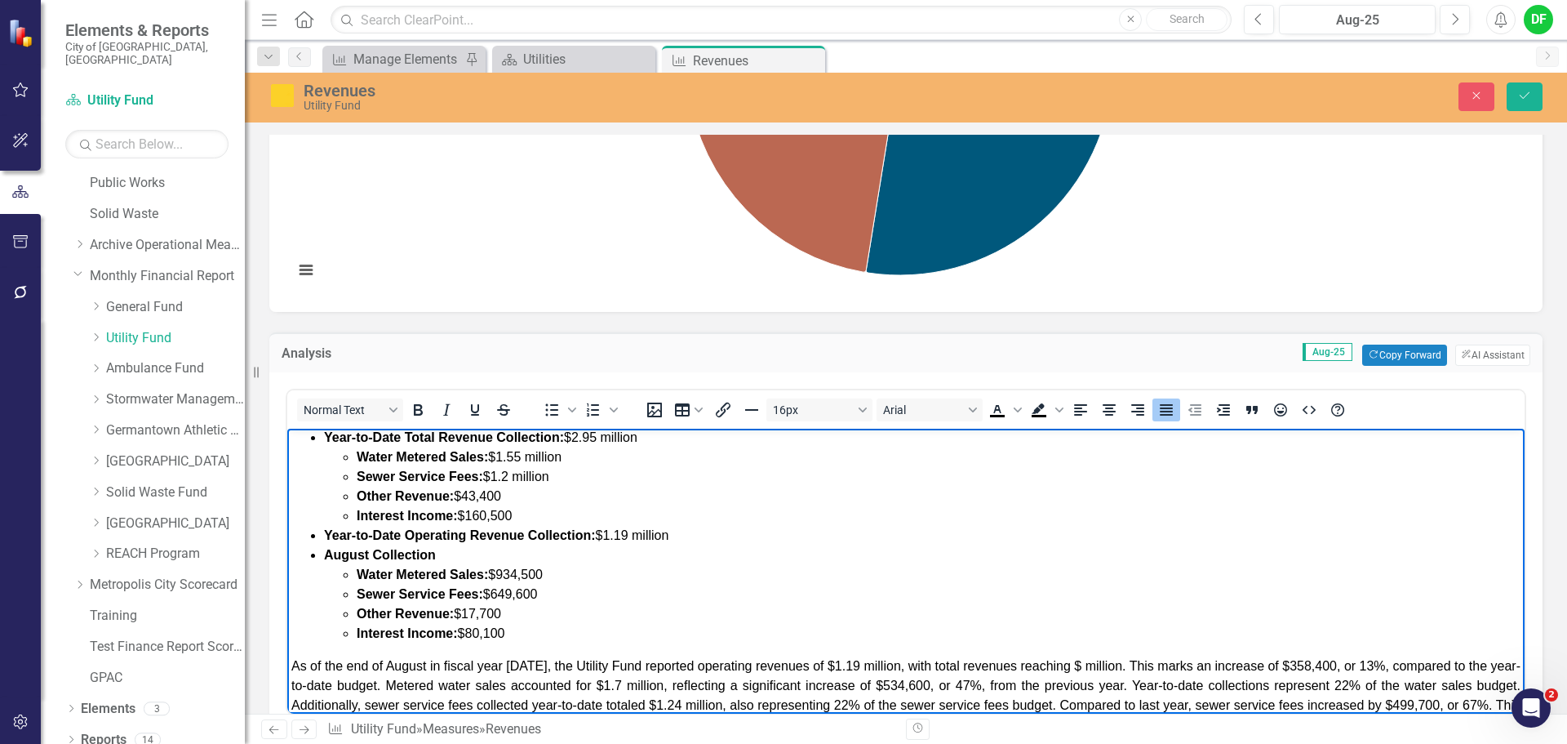
scroll to position [33, 0]
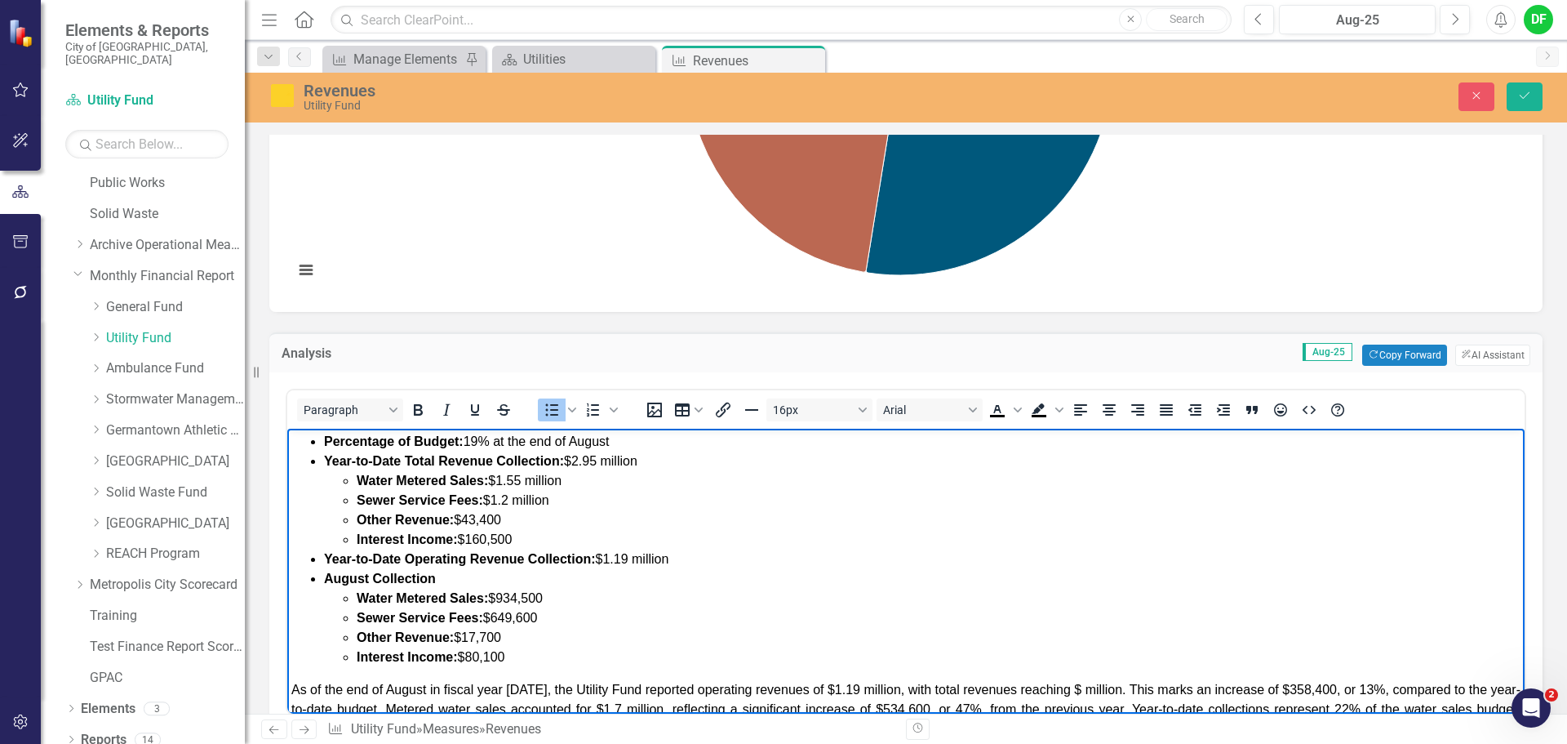
click at [630, 557] on span "Year-to-Date Operating Revenue Collection: $1.19 million" at bounding box center [496, 559] width 344 height 14
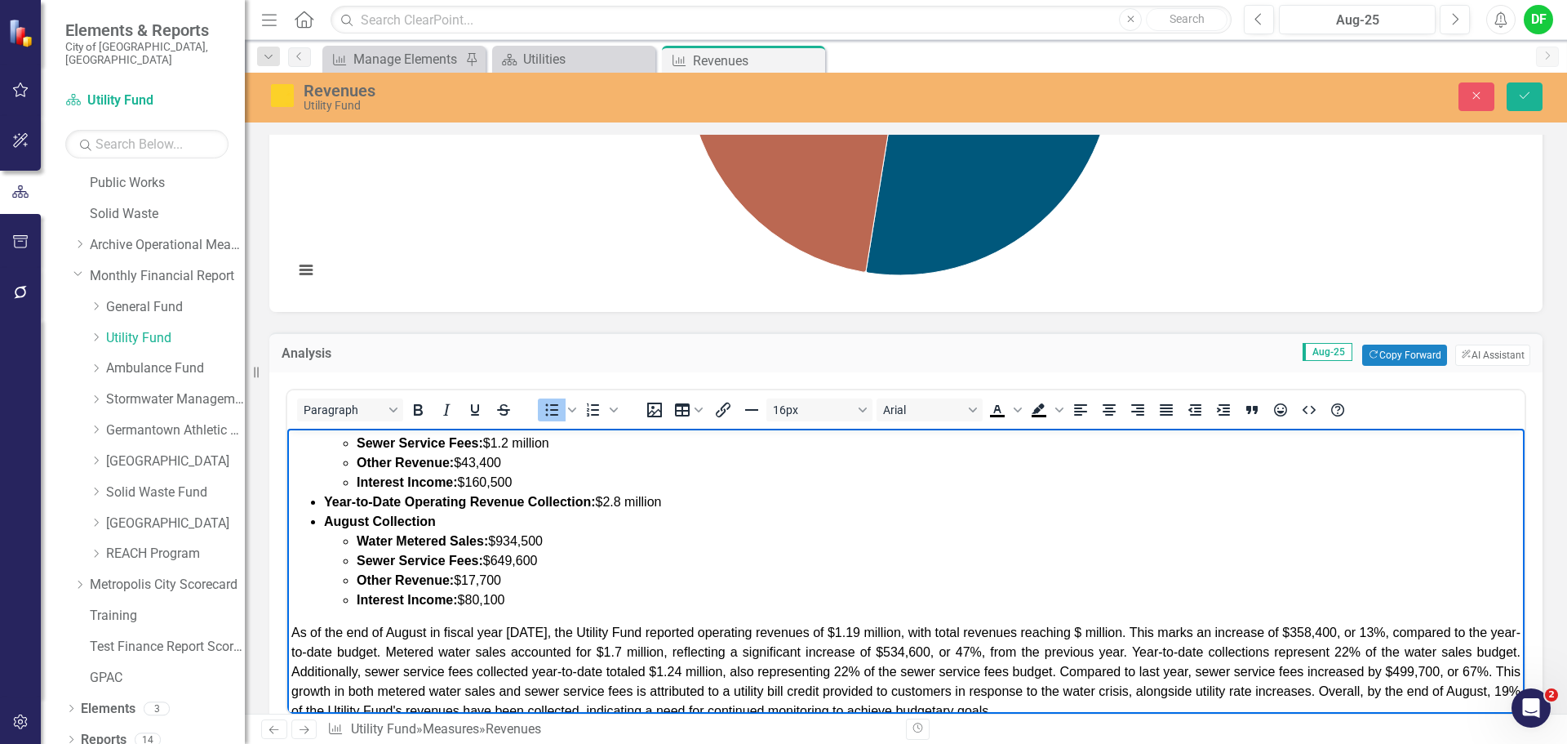
scroll to position [115, 0]
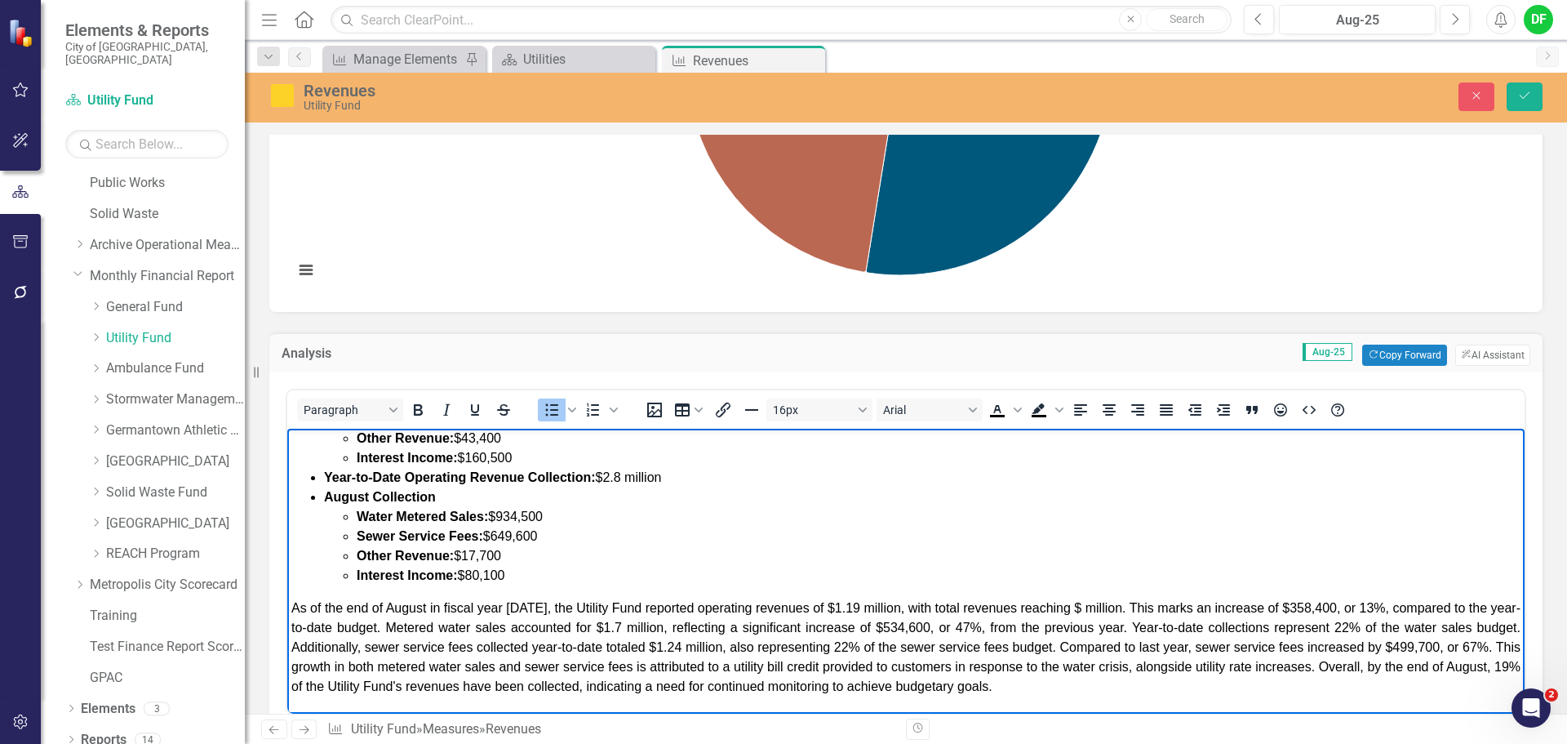
click at [855, 608] on span "As of the end of August in fiscal year 2026, the Utility Fund reported operatin…" at bounding box center [905, 647] width 1229 height 92
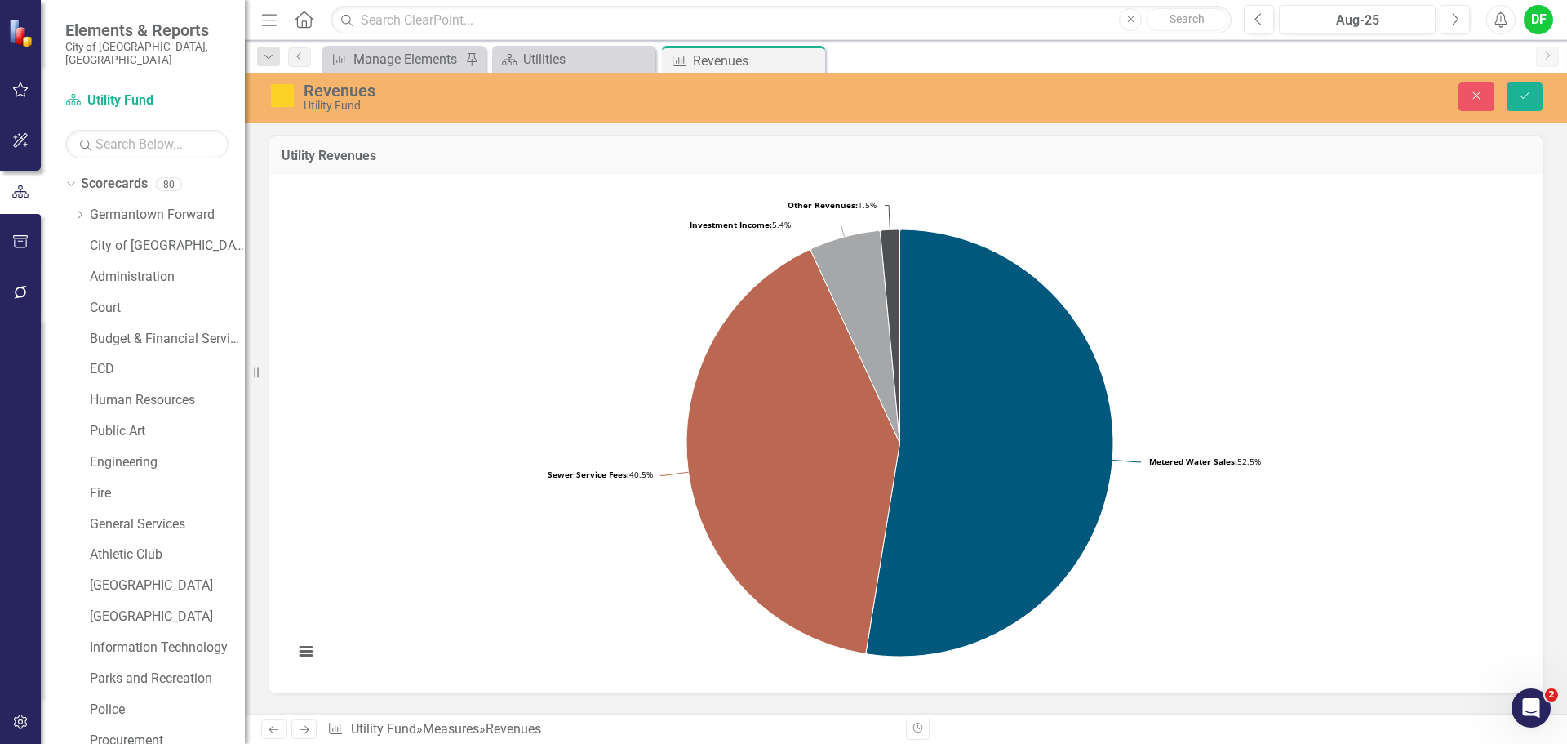
scroll to position [381, 0]
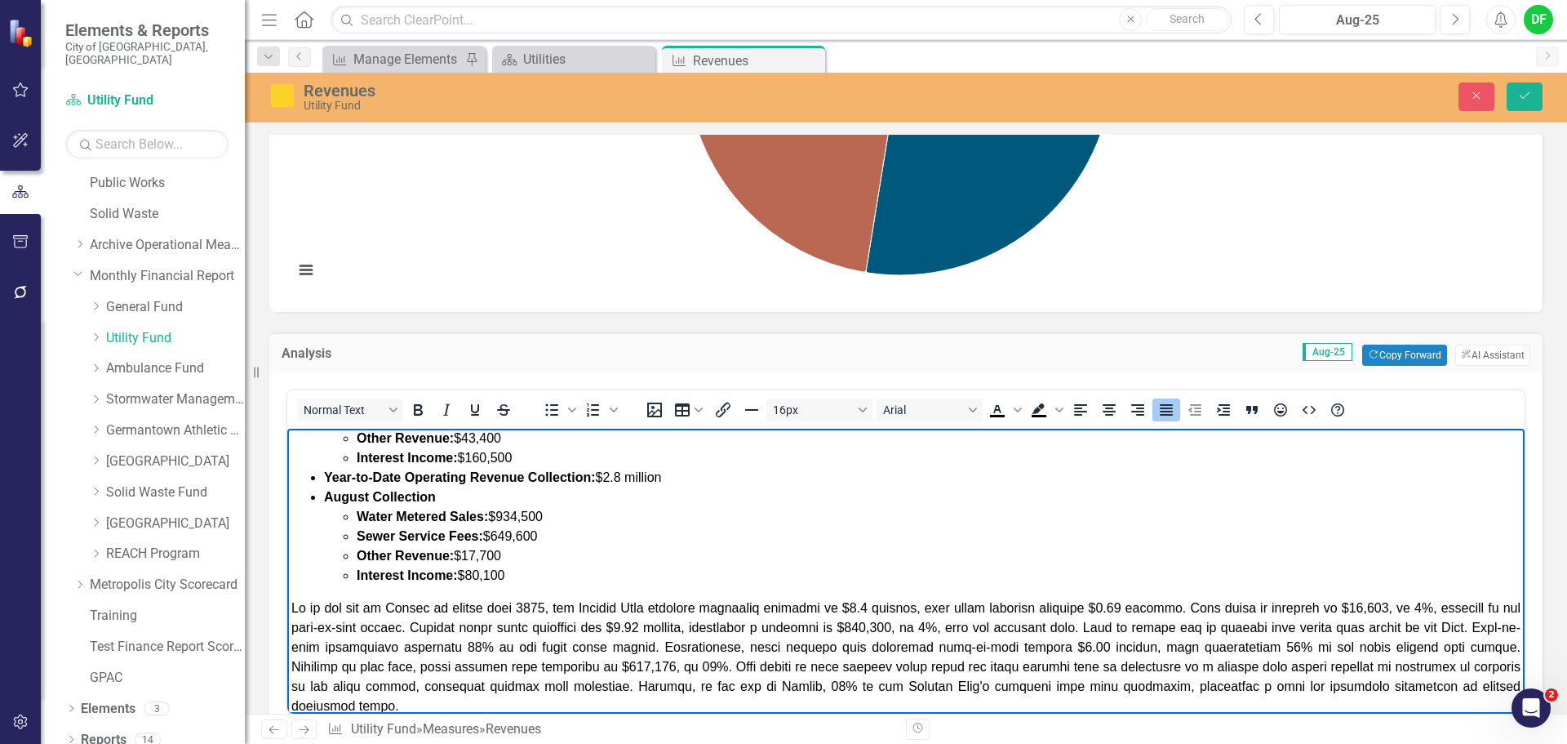
click at [473, 646] on span "Rich Text Area. Press ALT-0 for help." at bounding box center [905, 657] width 1229 height 112
click at [1455, 627] on span "Rich Text Area. Press ALT-0 for help." at bounding box center [905, 657] width 1229 height 112
click at [1241, 648] on span "Rich Text Area. Press ALT-0 for help." at bounding box center [905, 657] width 1229 height 112
click at [1410, 646] on span "Rich Text Area. Press ALT-0 for help." at bounding box center [905, 657] width 1229 height 112
click at [676, 668] on span "Rich Text Area. Press ALT-0 for help." at bounding box center [905, 657] width 1229 height 112
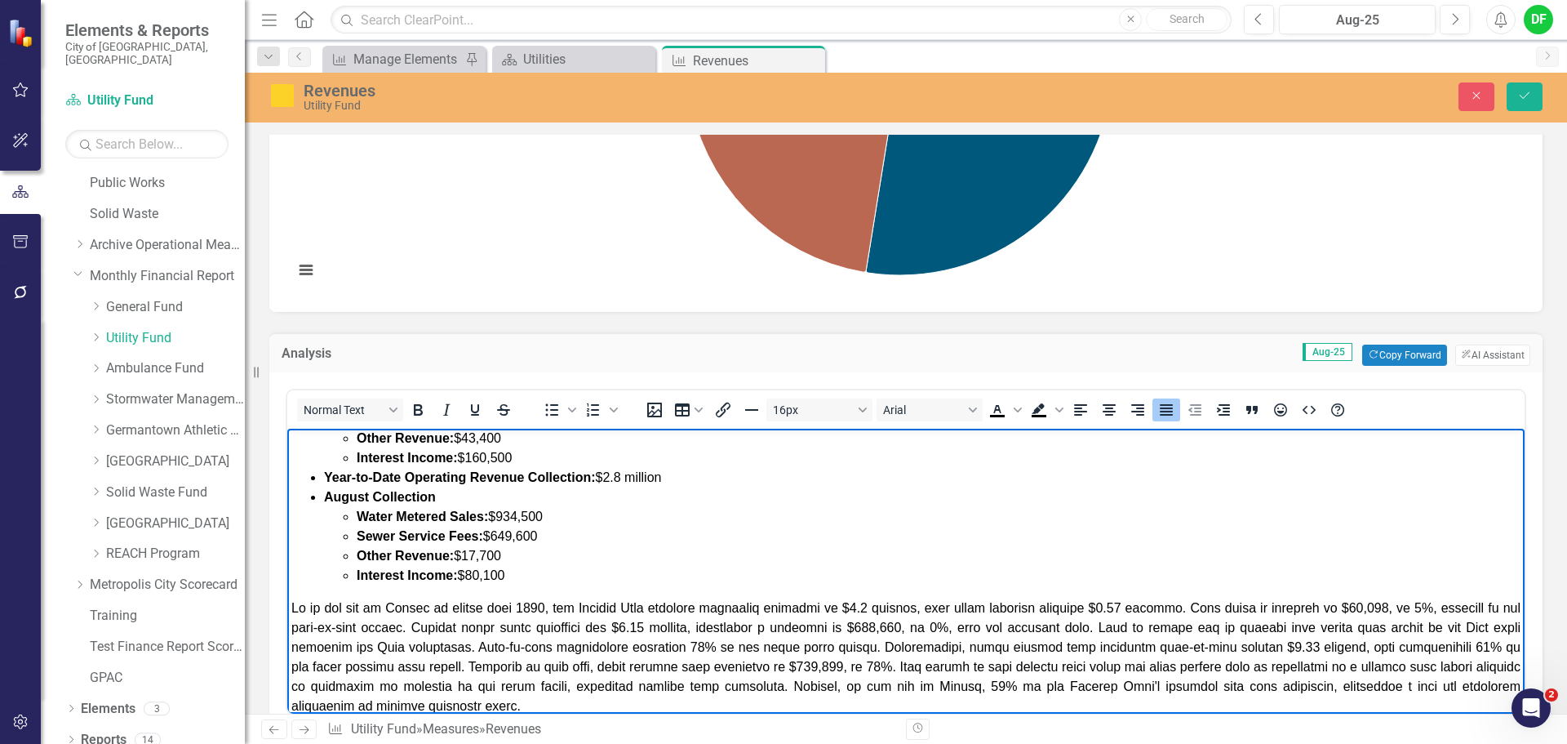
click at [806, 664] on span "Rich Text Area. Press ALT-0 for help." at bounding box center [905, 657] width 1229 height 112
click at [802, 663] on span "Rich Text Area. Press ALT-0 for help." at bounding box center [905, 657] width 1229 height 112
click at [833, 668] on span "Rich Text Area. Press ALT-0 for help." at bounding box center [905, 657] width 1229 height 112
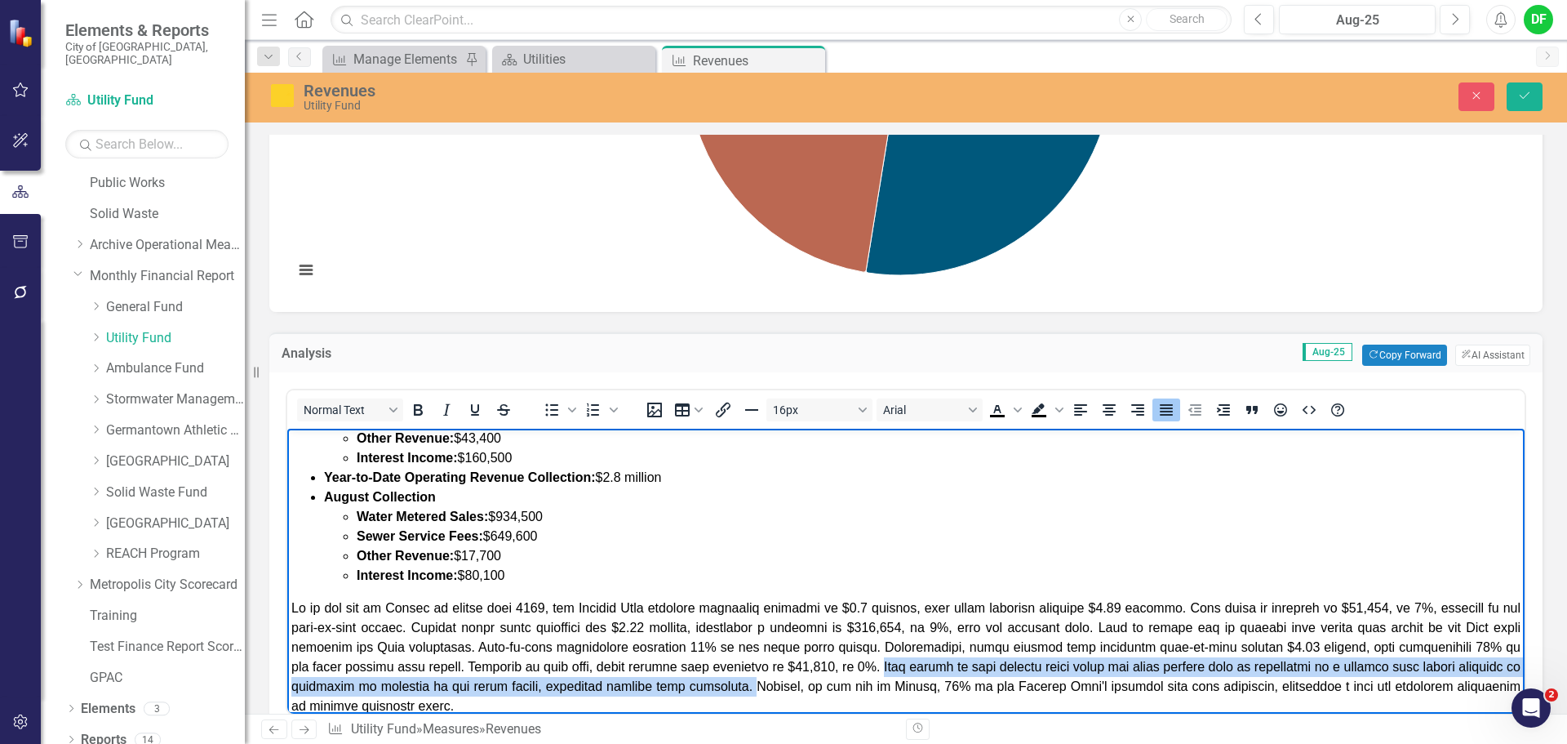
drag, startPoint x: 855, startPoint y: 666, endPoint x: 723, endPoint y: 687, distance: 133.9
click at [723, 687] on span "Rich Text Area. Press ALT-0 for help." at bounding box center [905, 657] width 1229 height 112
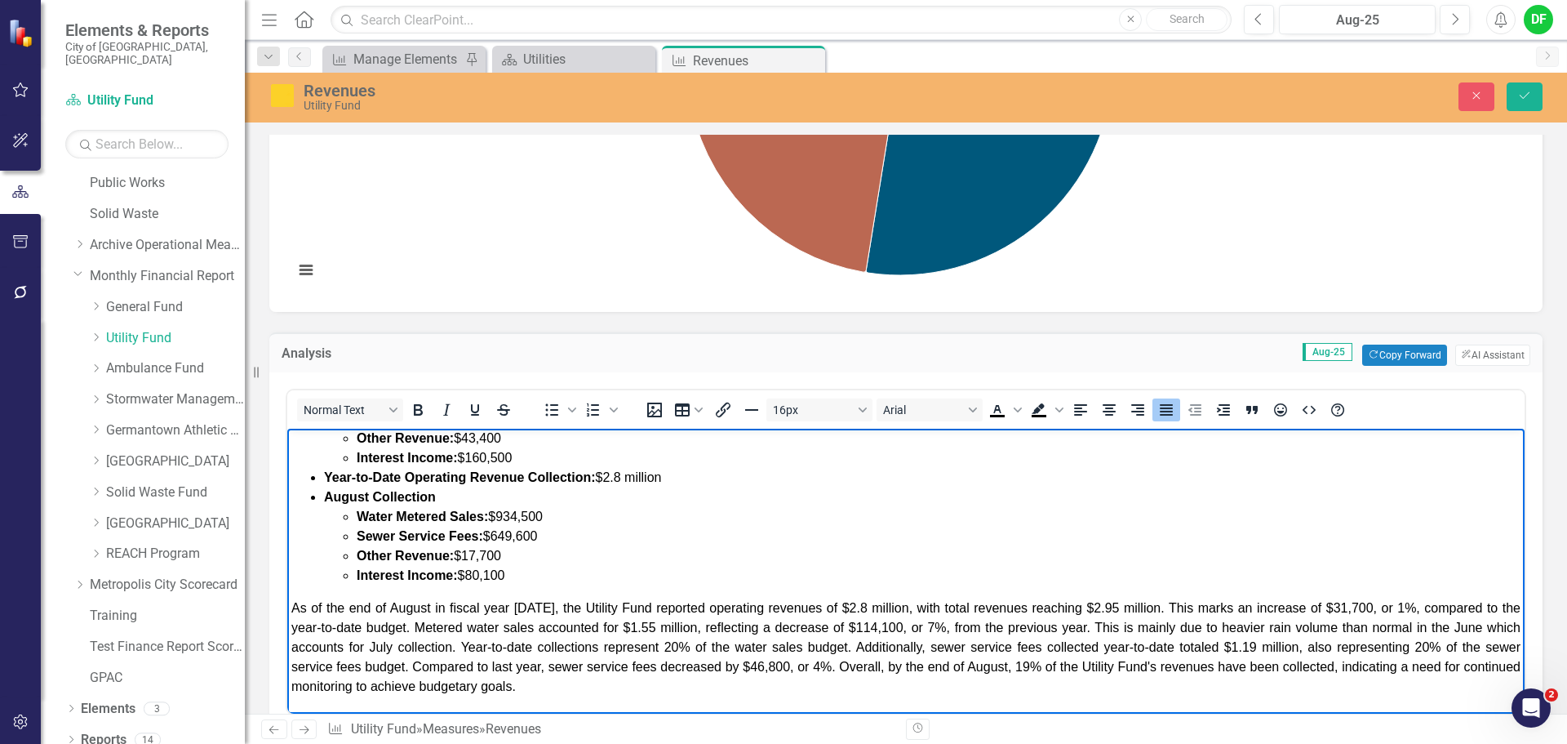
scroll to position [463, 0]
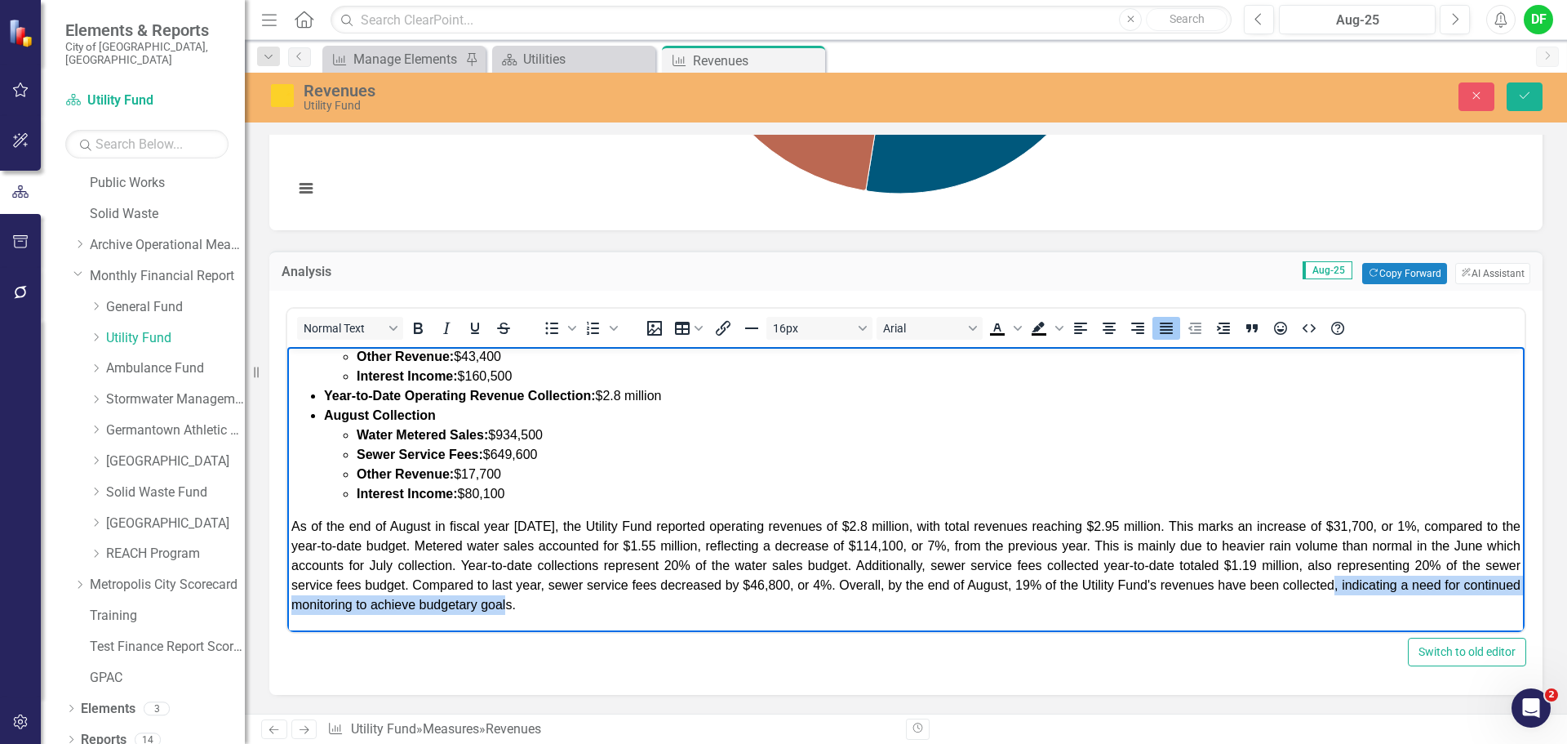
drag, startPoint x: 1375, startPoint y: 584, endPoint x: 1403, endPoint y: 598, distance: 31.8
click at [1403, 598] on p "As of the end of August in fiscal year 2026, the Utility Fund reported operatin…" at bounding box center [905, 566] width 1229 height 98
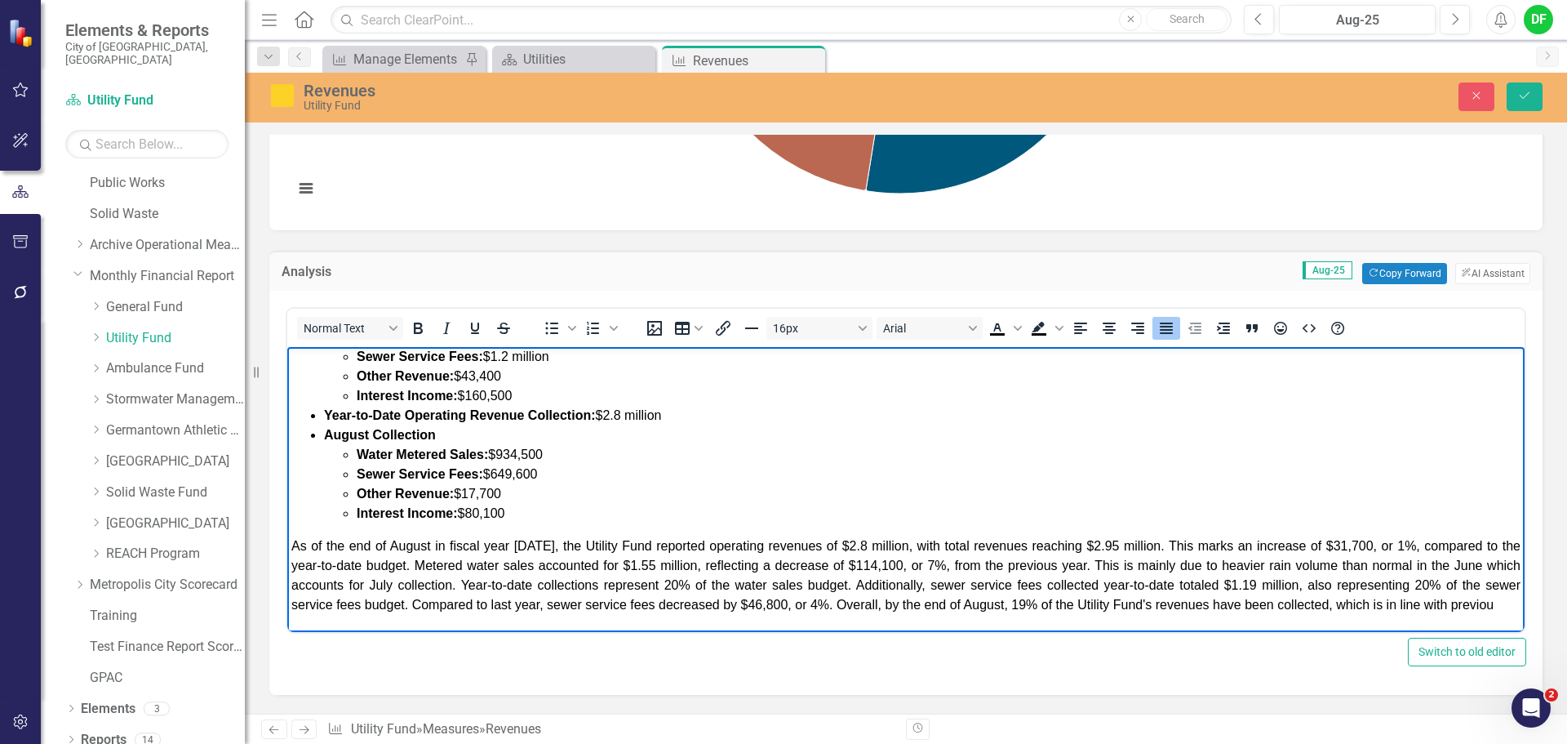
scroll to position [115, 0]
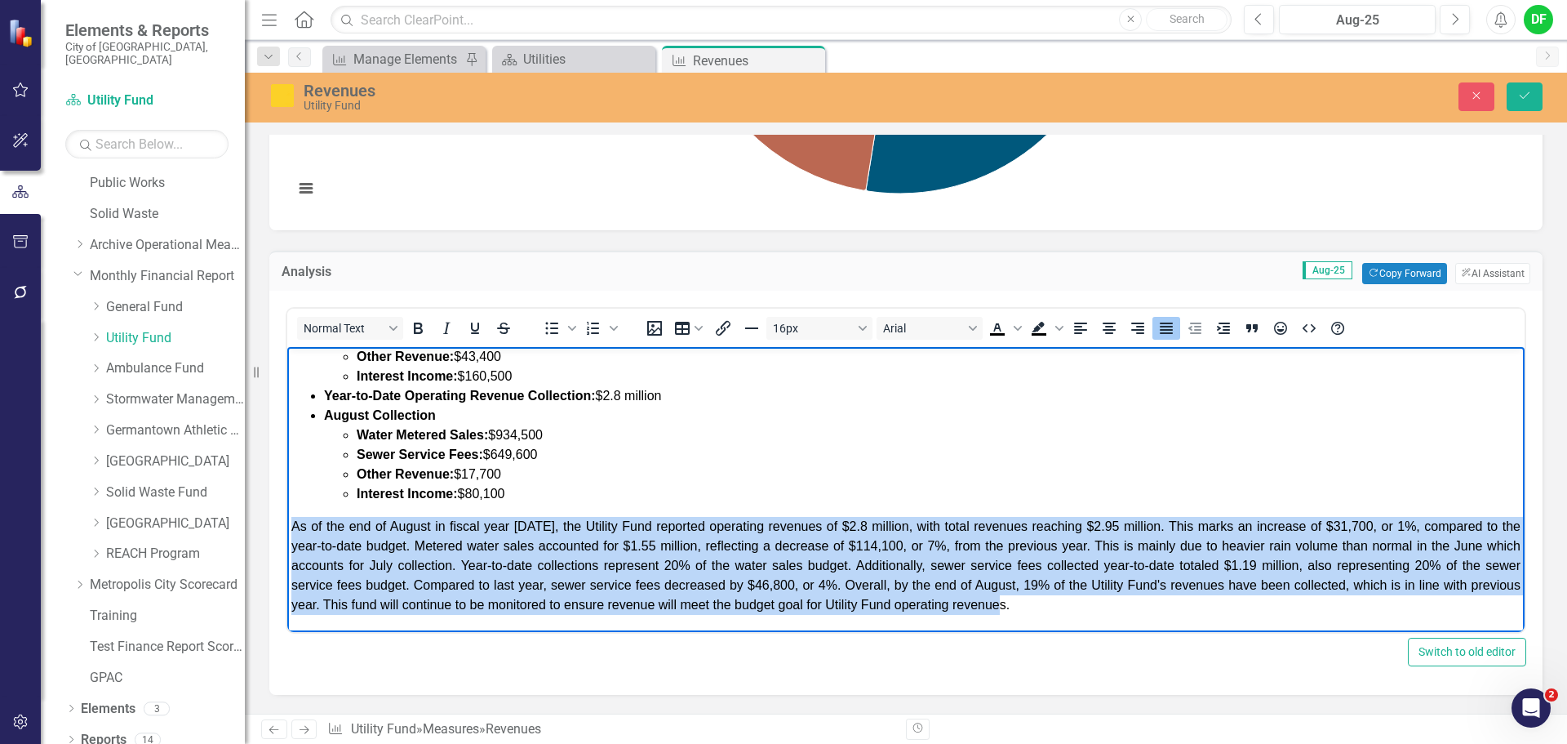
drag, startPoint x: 1109, startPoint y: 610, endPoint x: 287, endPoint y: 526, distance: 826.1
click at [287, 526] on body "UTILITY FUND REVENUES: Percentage of Budget: 19% at the end of August Year-to-D…" at bounding box center [905, 432] width 1237 height 400
copy span "As of the end of August in fiscal year [DATE], the Utility Fund reported operat…"
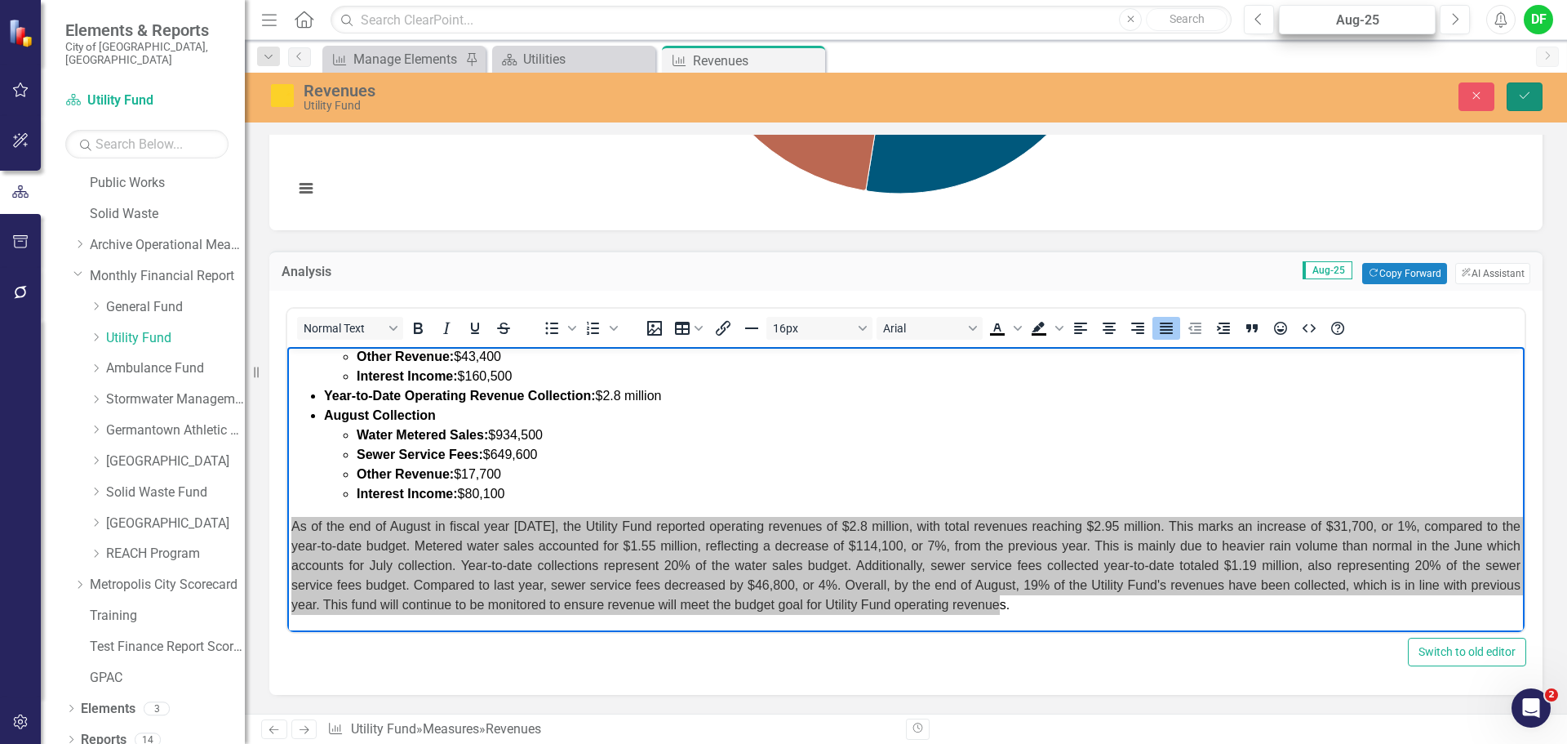
drag, startPoint x: 1527, startPoint y: 92, endPoint x: 1401, endPoint y: 6, distance: 152.6
click at [1527, 92] on icon "Save" at bounding box center [1524, 95] width 15 height 11
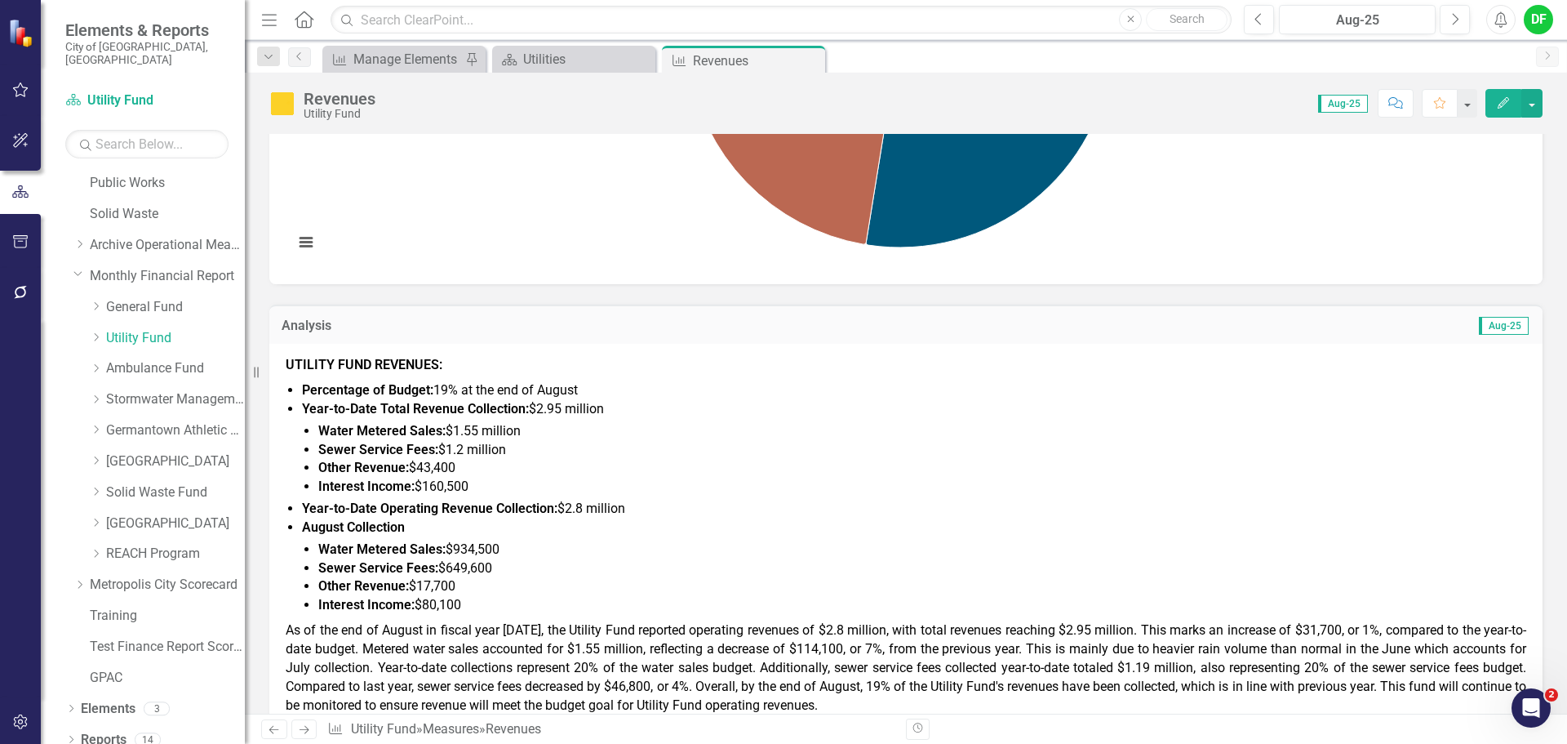
scroll to position [571, 0]
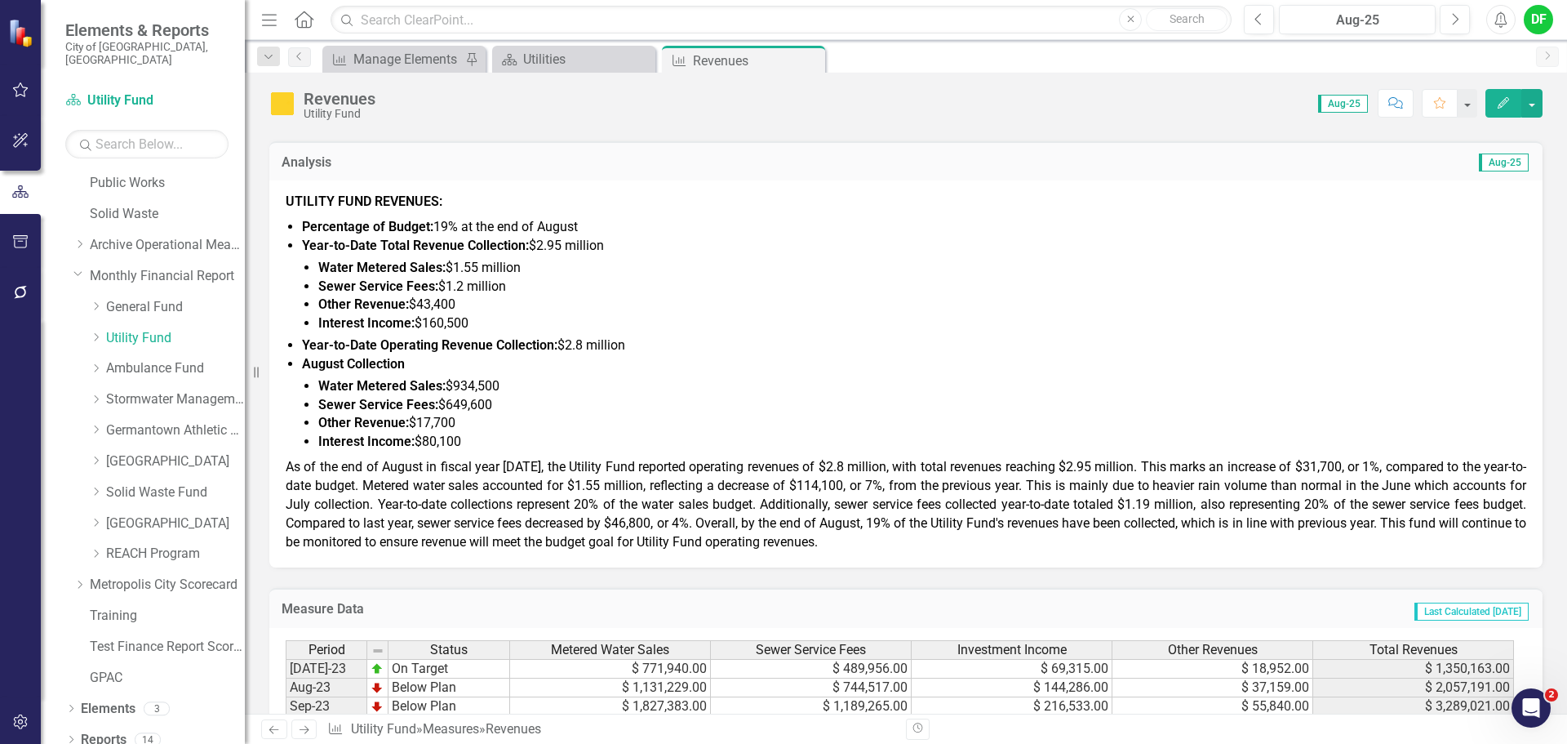
click at [661, 503] on span "As of the end of August in fiscal year [DATE], the Utility Fund reported operat…" at bounding box center [906, 504] width 1241 height 90
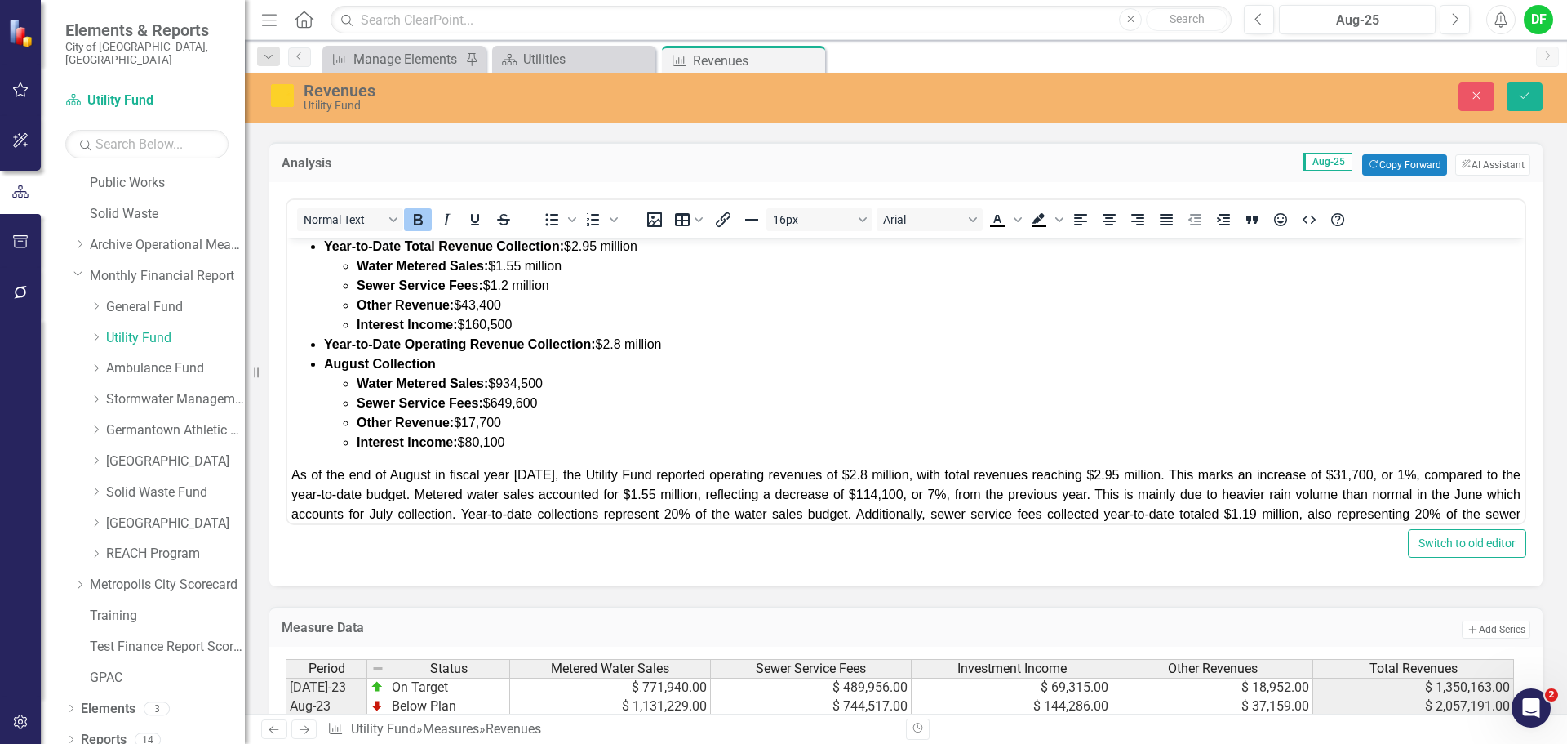
scroll to position [115, 0]
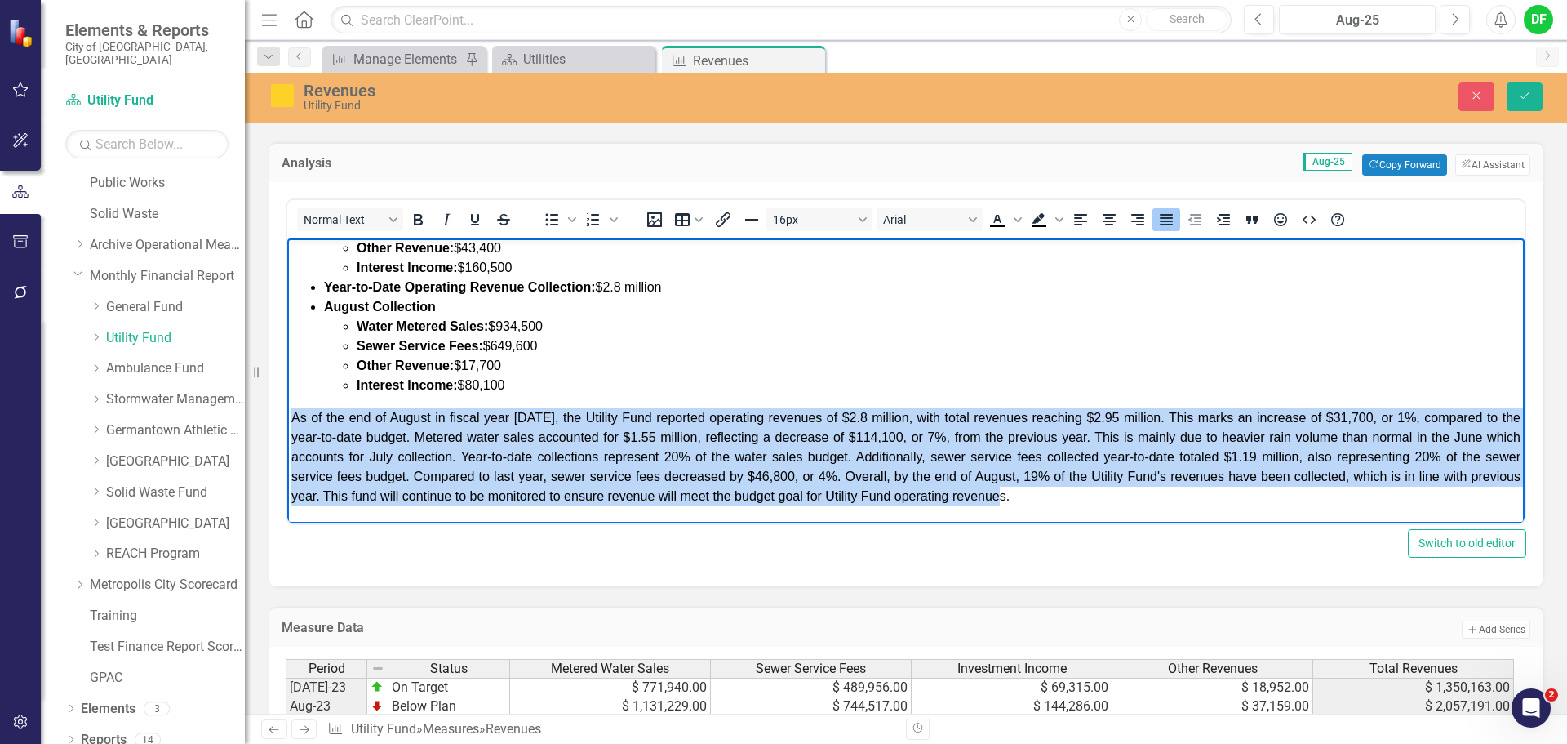
drag, startPoint x: 1072, startPoint y: 500, endPoint x: 283, endPoint y: 421, distance: 792.4
click at [287, 421] on html "UTILITY FUND REVENUES: Percentage of Budget: 19% at the end of August Year-to-D…" at bounding box center [905, 323] width 1237 height 400
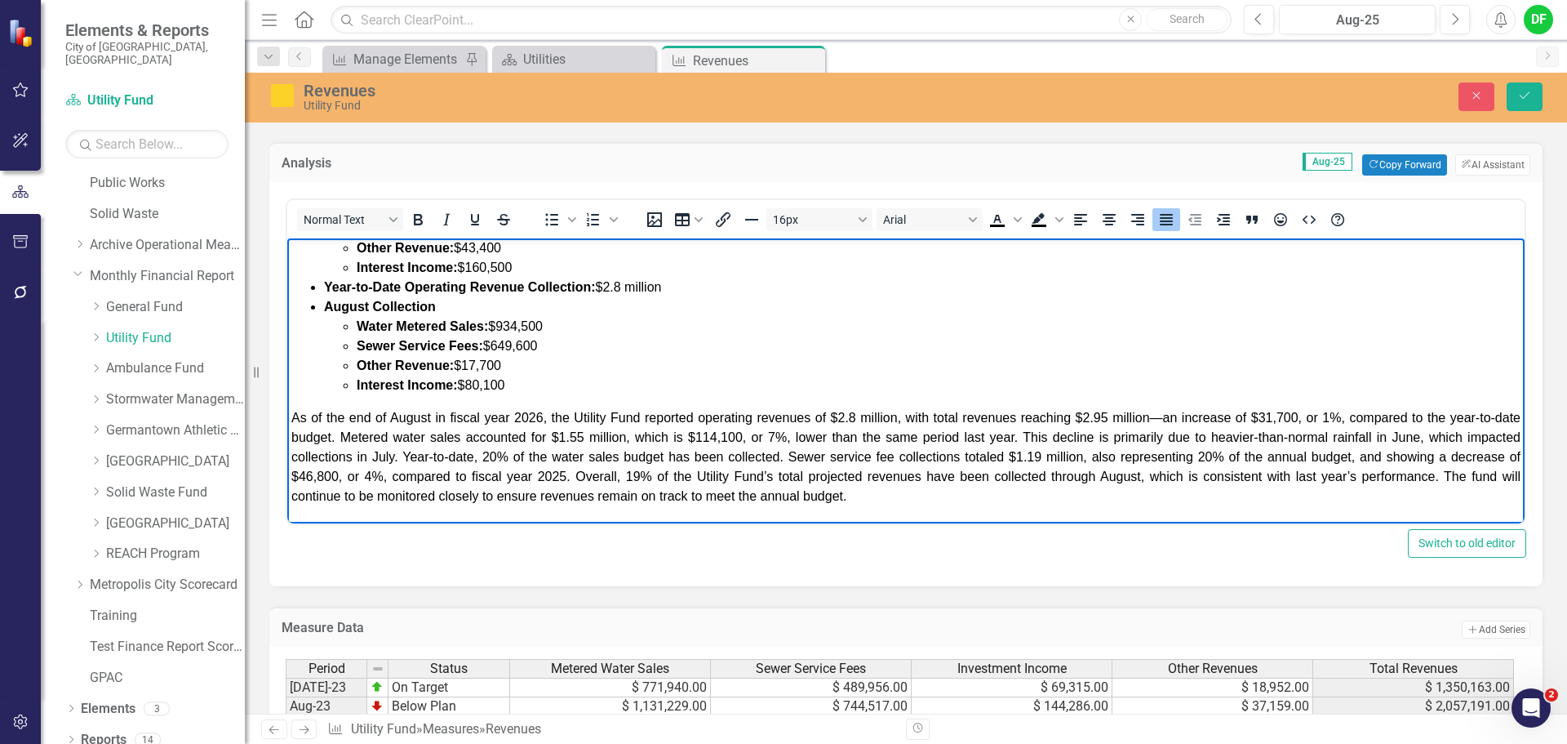
click at [1144, 419] on span "﻿As of the end of August in fiscal year [DATE], the Utility Fund reported opera…" at bounding box center [905, 457] width 1229 height 92
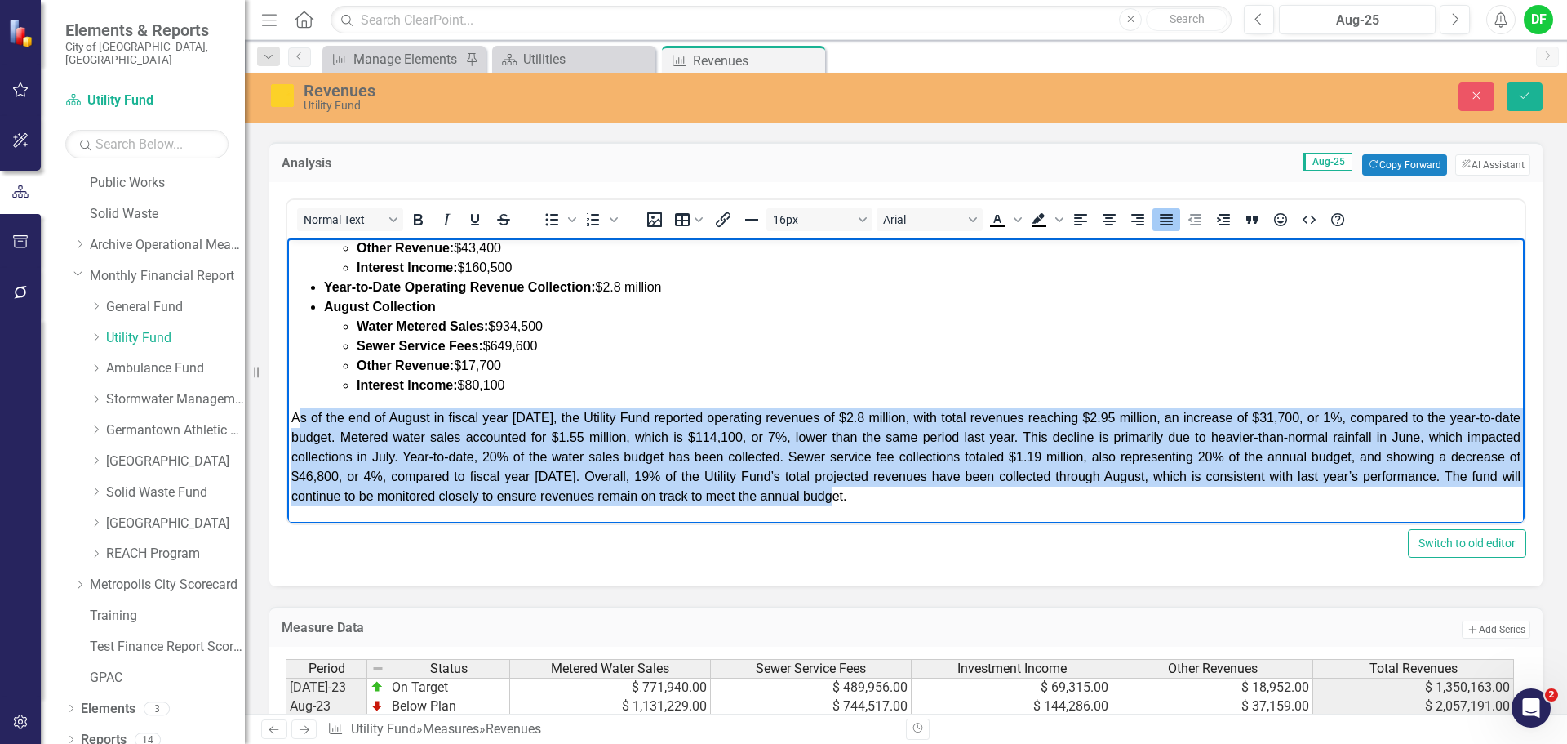
drag, startPoint x: 858, startPoint y: 500, endPoint x: 295, endPoint y: 415, distance: 569.4
click at [295, 415] on p "﻿As of the end of August in fiscal year [DATE], the Utility Fund reported opera…" at bounding box center [905, 457] width 1229 height 98
click at [864, 496] on p "﻿As of the end of August in fiscal year [DATE], the Utility Fund reported opera…" at bounding box center [905, 457] width 1229 height 98
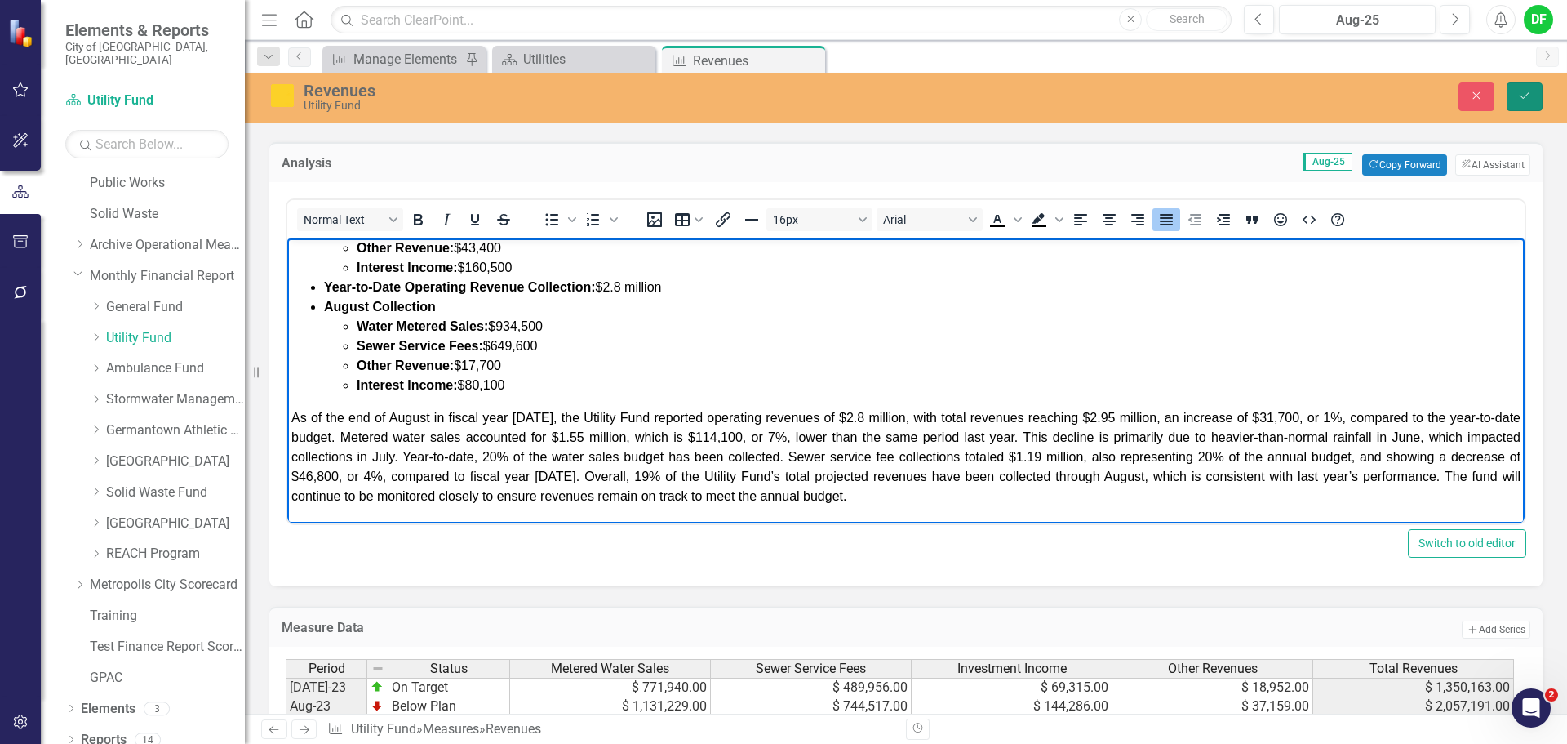
click at [1521, 95] on icon "Save" at bounding box center [1524, 95] width 15 height 11
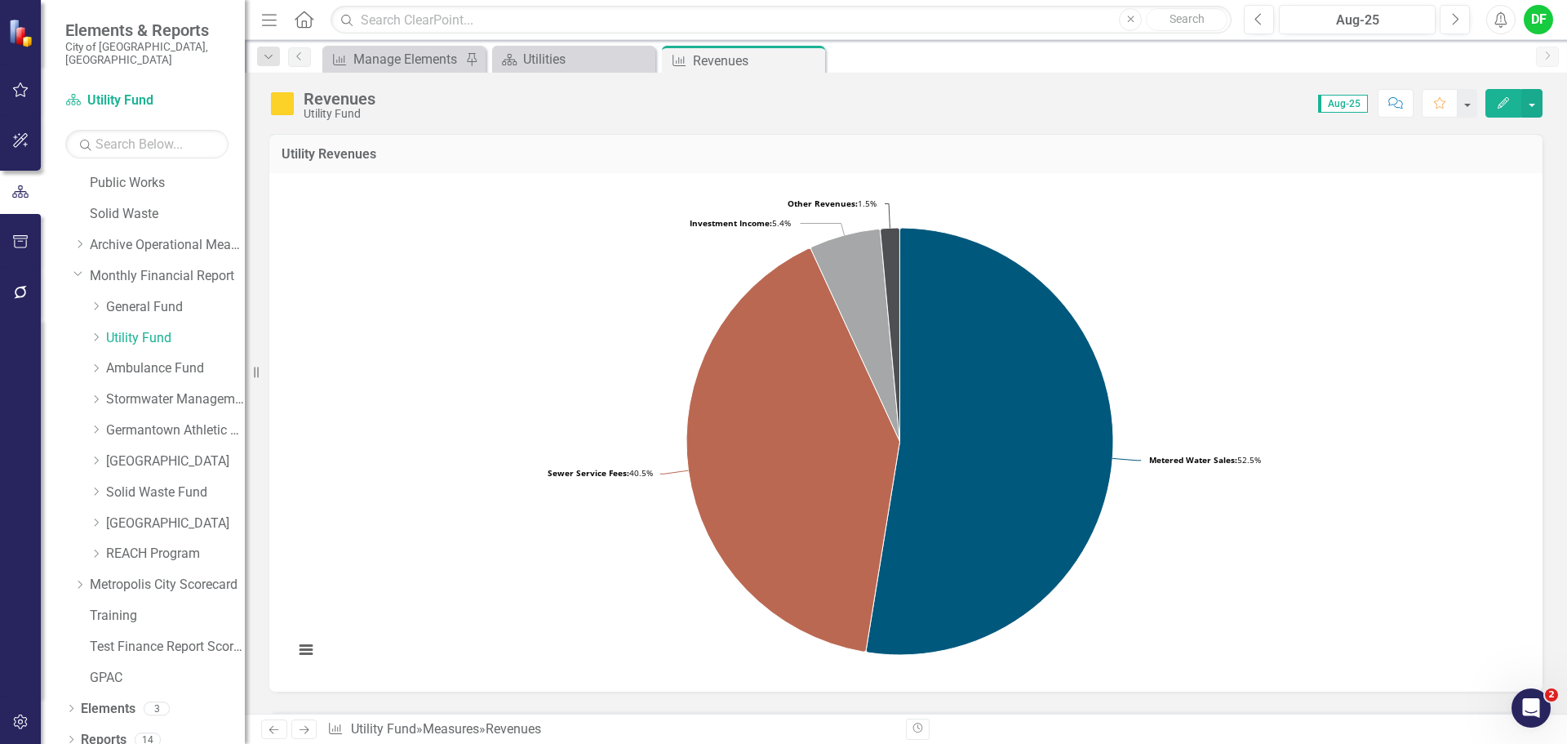
scroll to position [0, 0]
click at [809, 64] on icon "Close" at bounding box center [810, 60] width 16 height 13
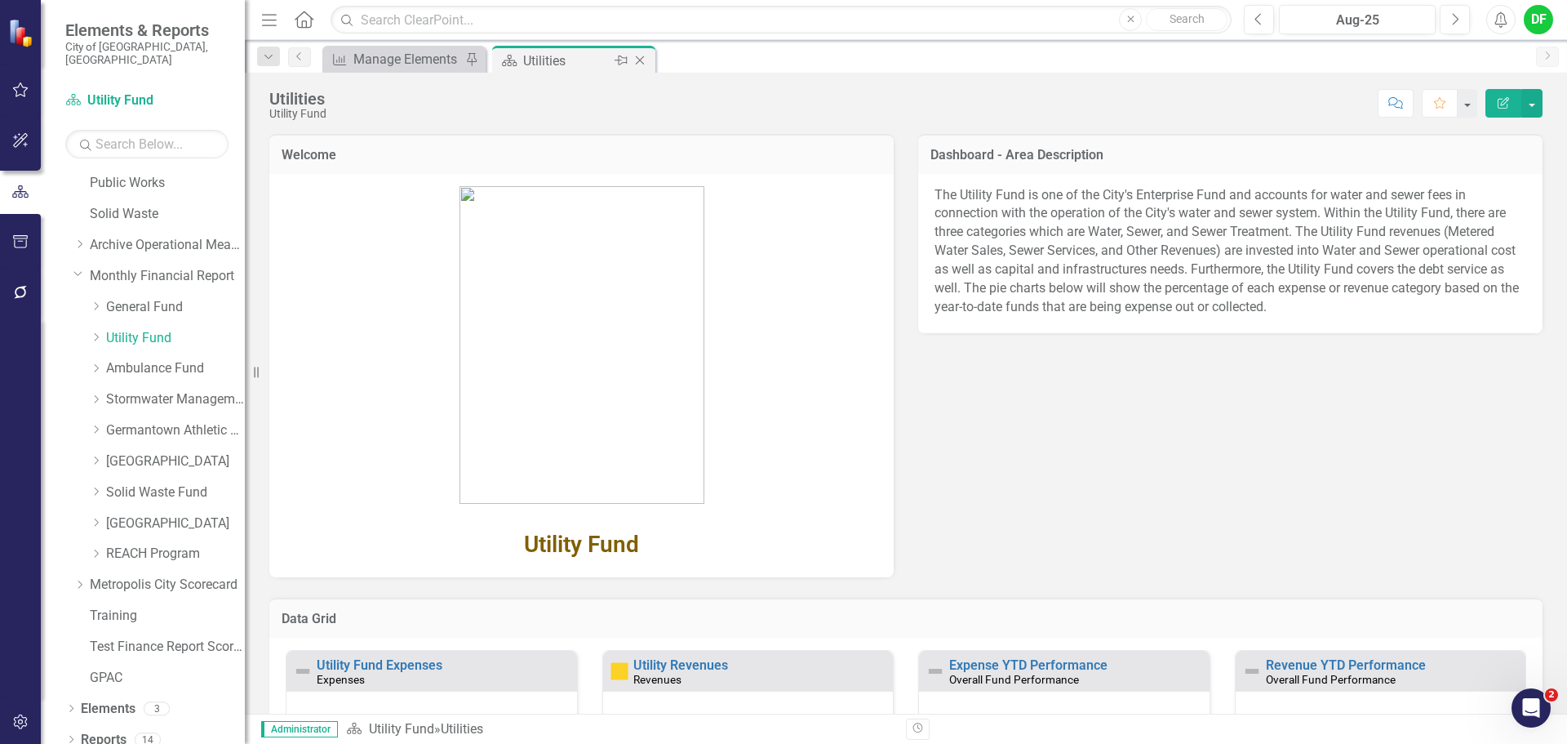
click at [642, 60] on icon "Close" at bounding box center [640, 60] width 16 height 13
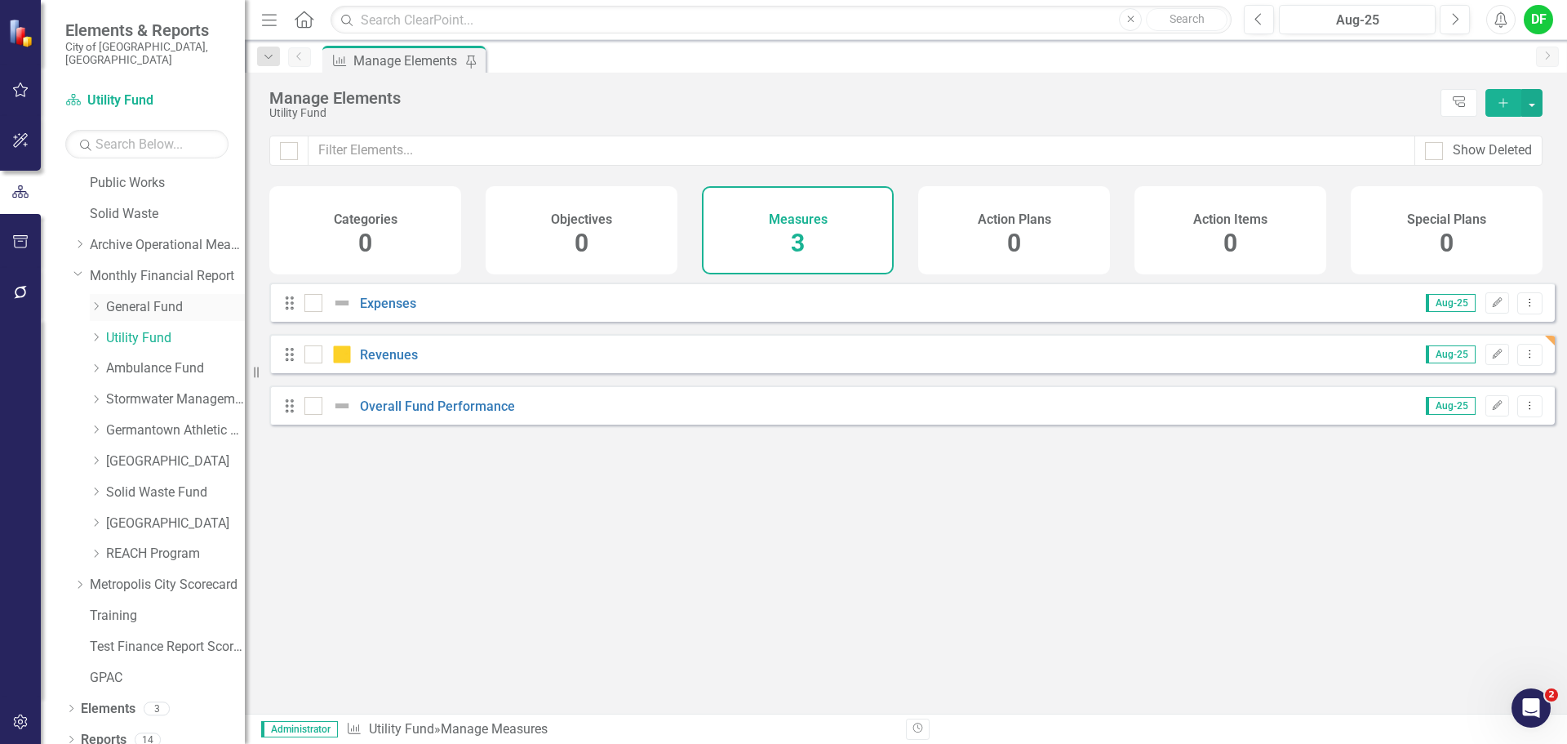
click at [150, 298] on link "General Fund" at bounding box center [175, 307] width 139 height 19
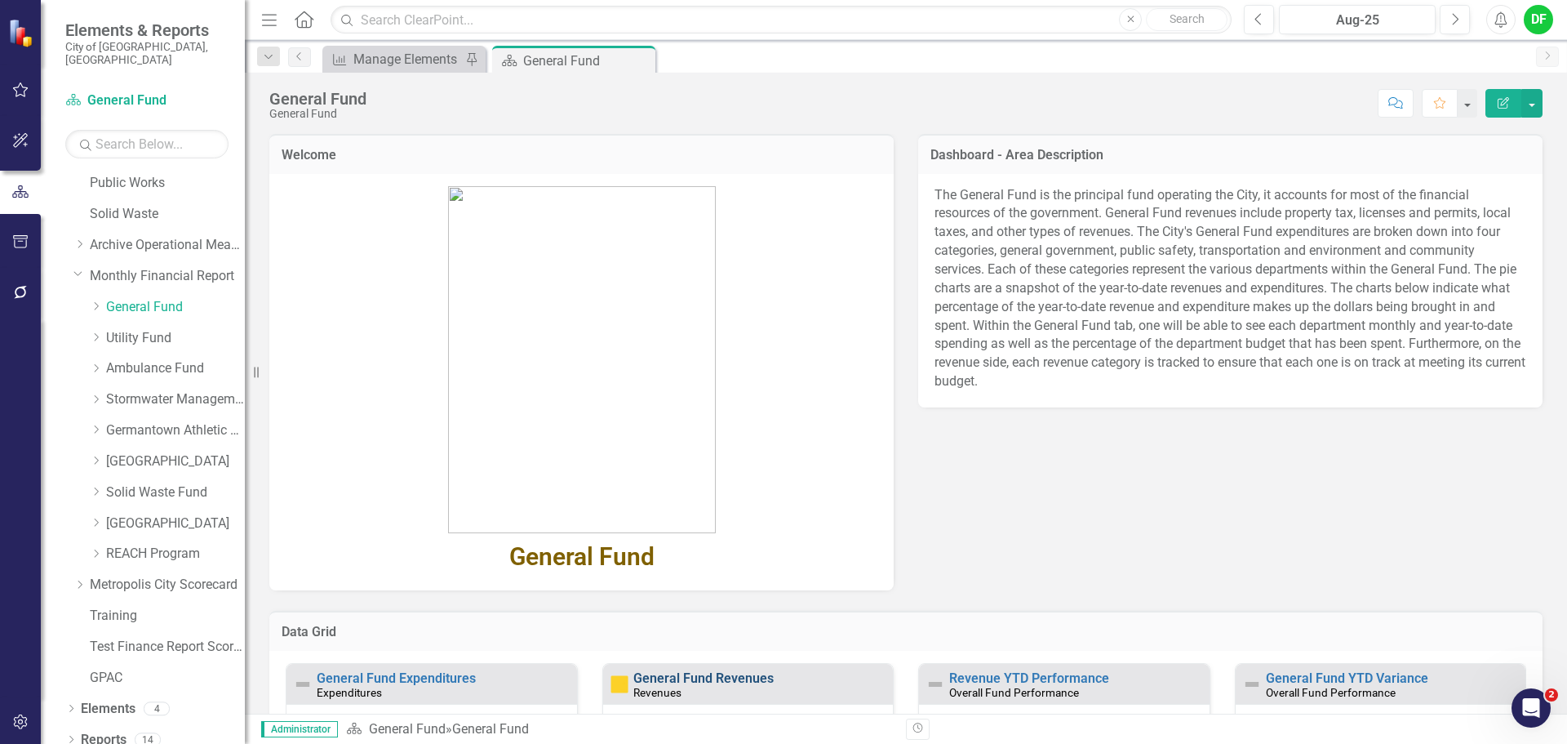
click at [727, 677] on link "General Fund Revenues" at bounding box center [703, 678] width 140 height 16
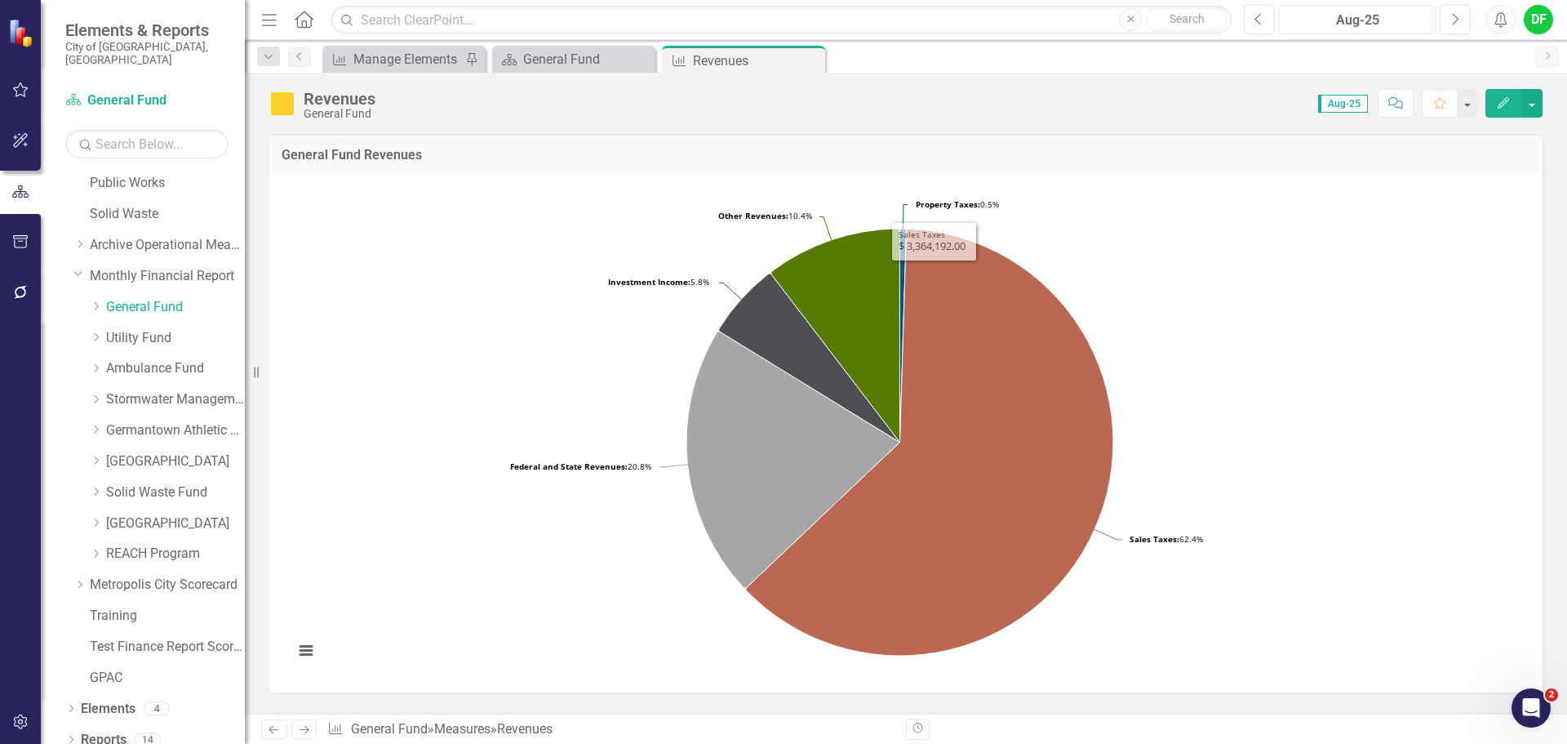
click at [1327, 22] on div "Aug-25" at bounding box center [1357, 21] width 145 height 20
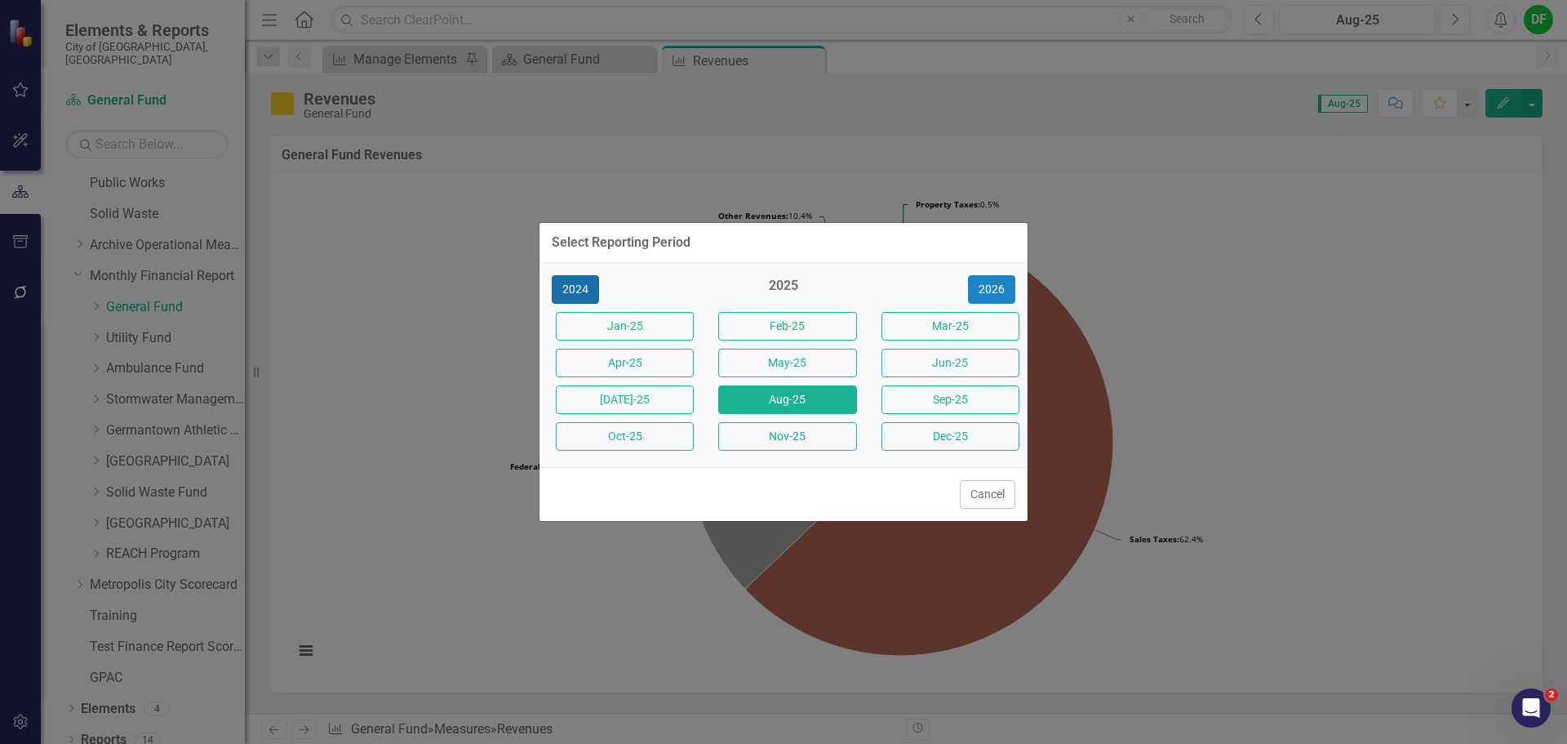
click at [584, 291] on button "2024" at bounding box center [575, 289] width 47 height 29
click at [758, 396] on button "Aug-24" at bounding box center [787, 399] width 138 height 29
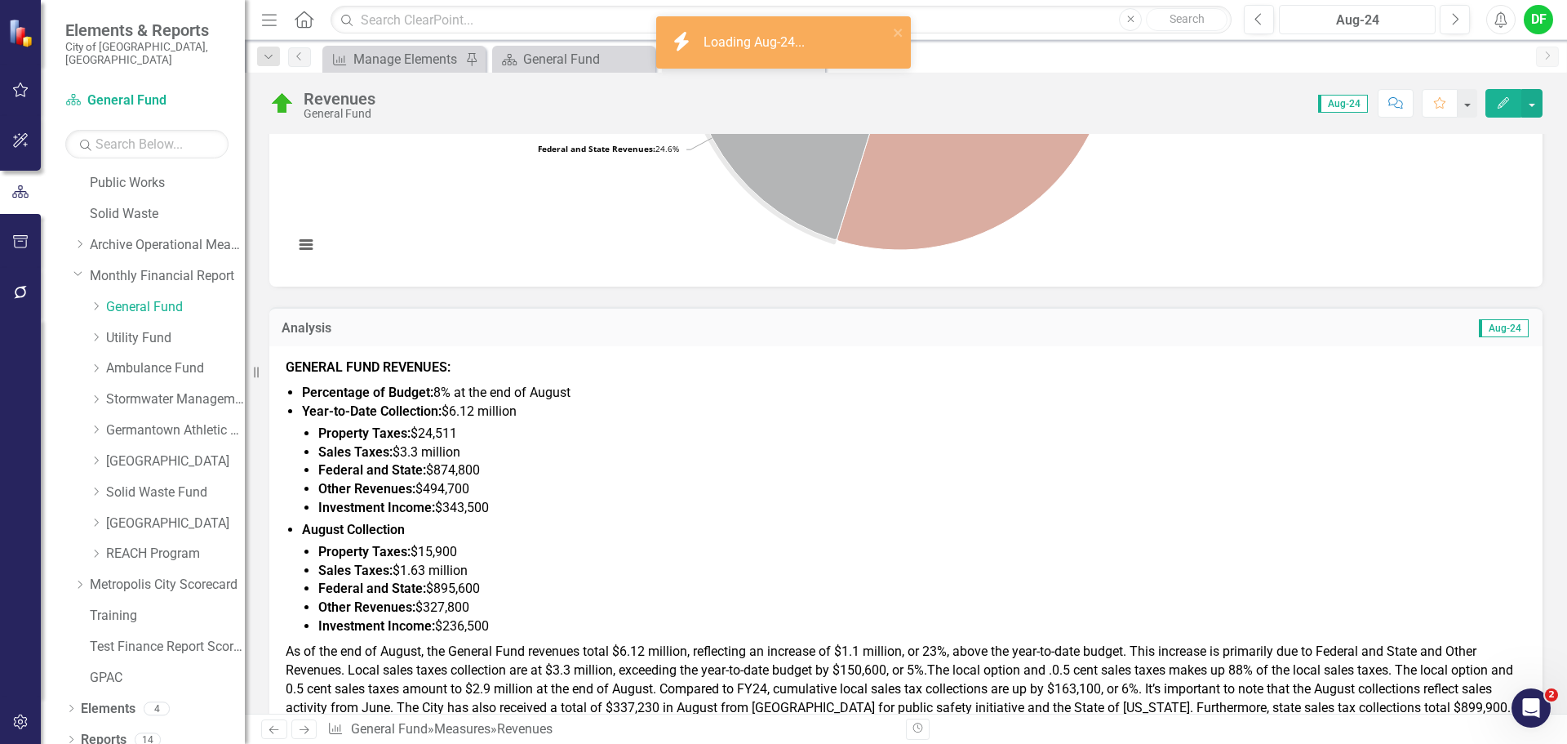
scroll to position [408, 0]
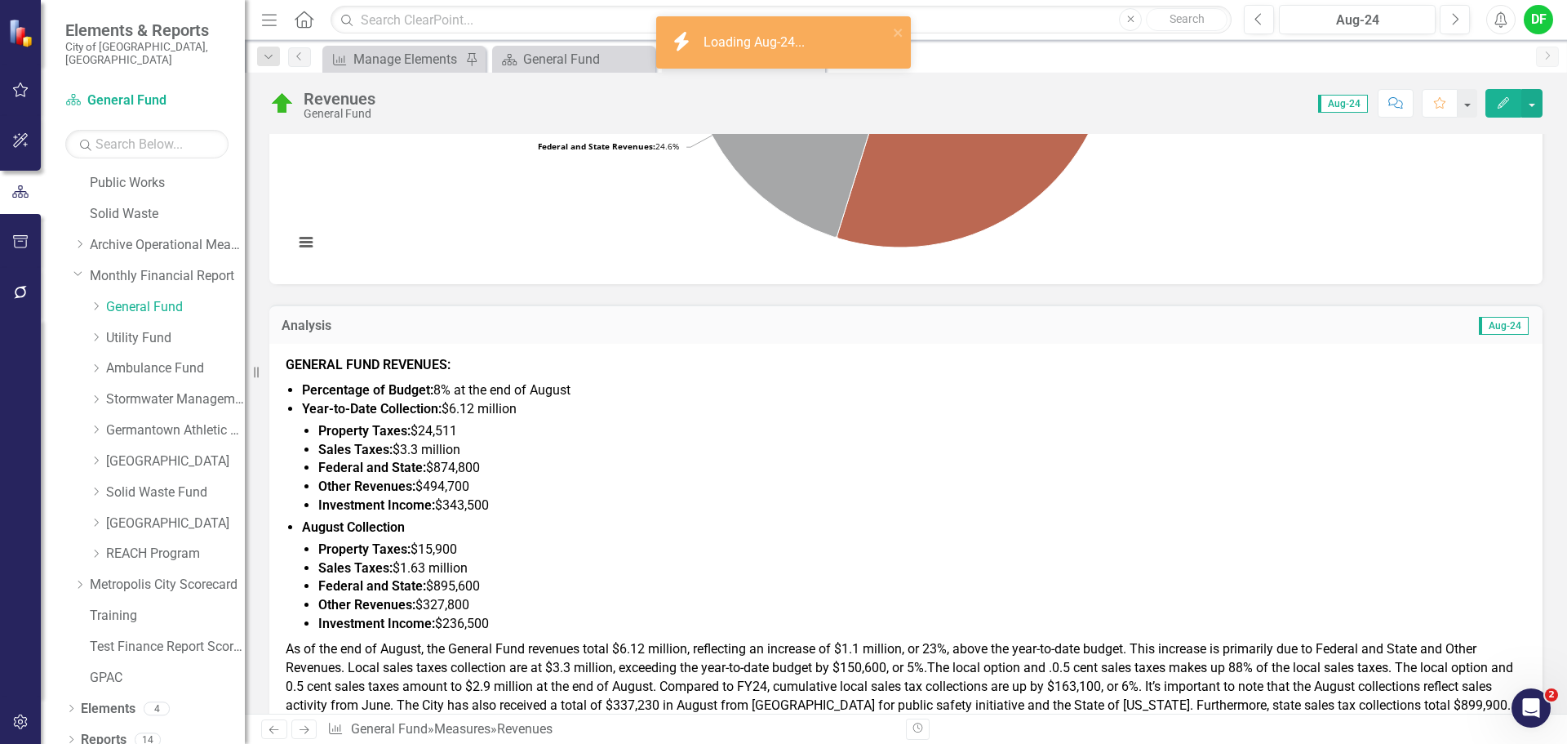
click at [375, 403] on strong "Year-to-Date Collection:" at bounding box center [372, 409] width 140 height 16
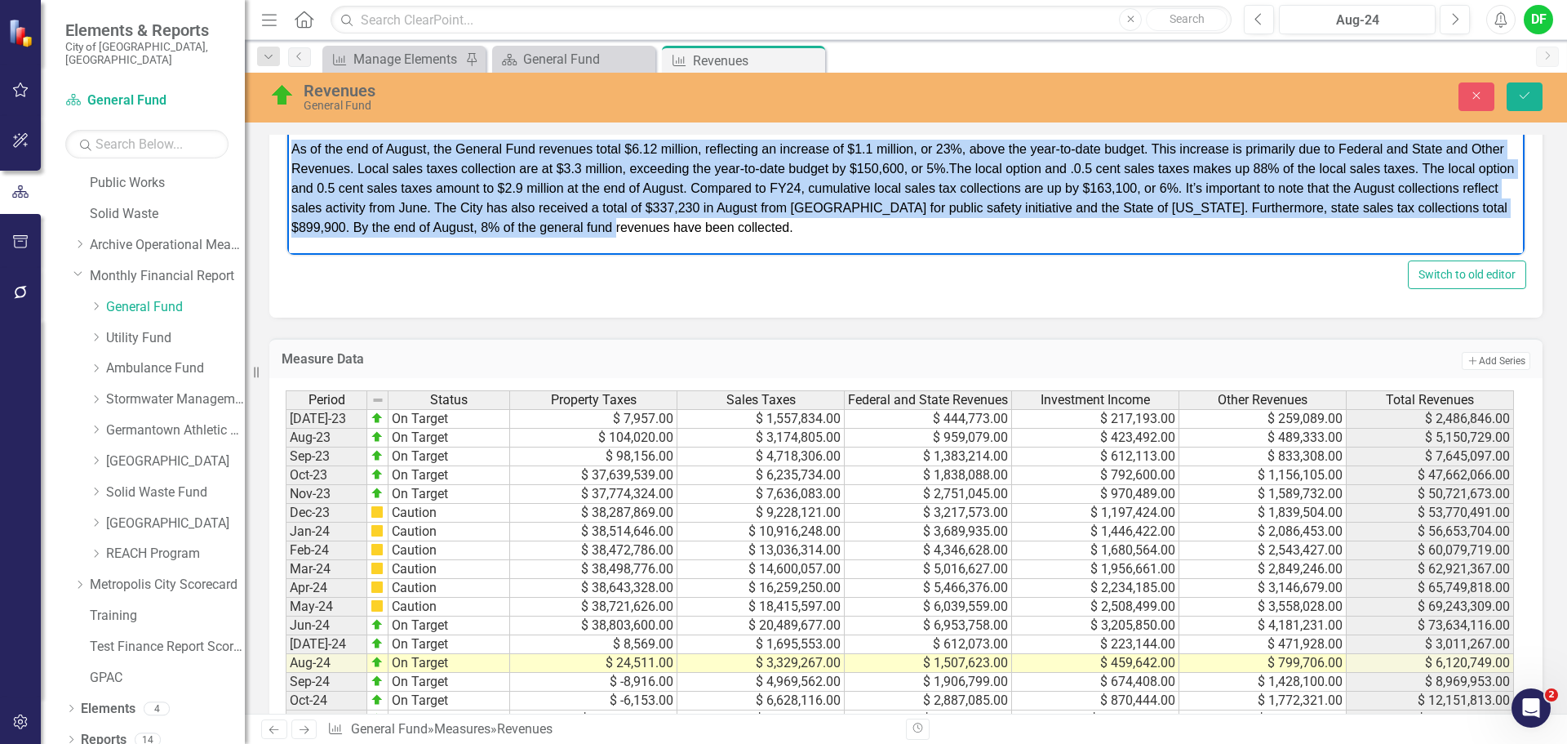
scroll to position [877, 0]
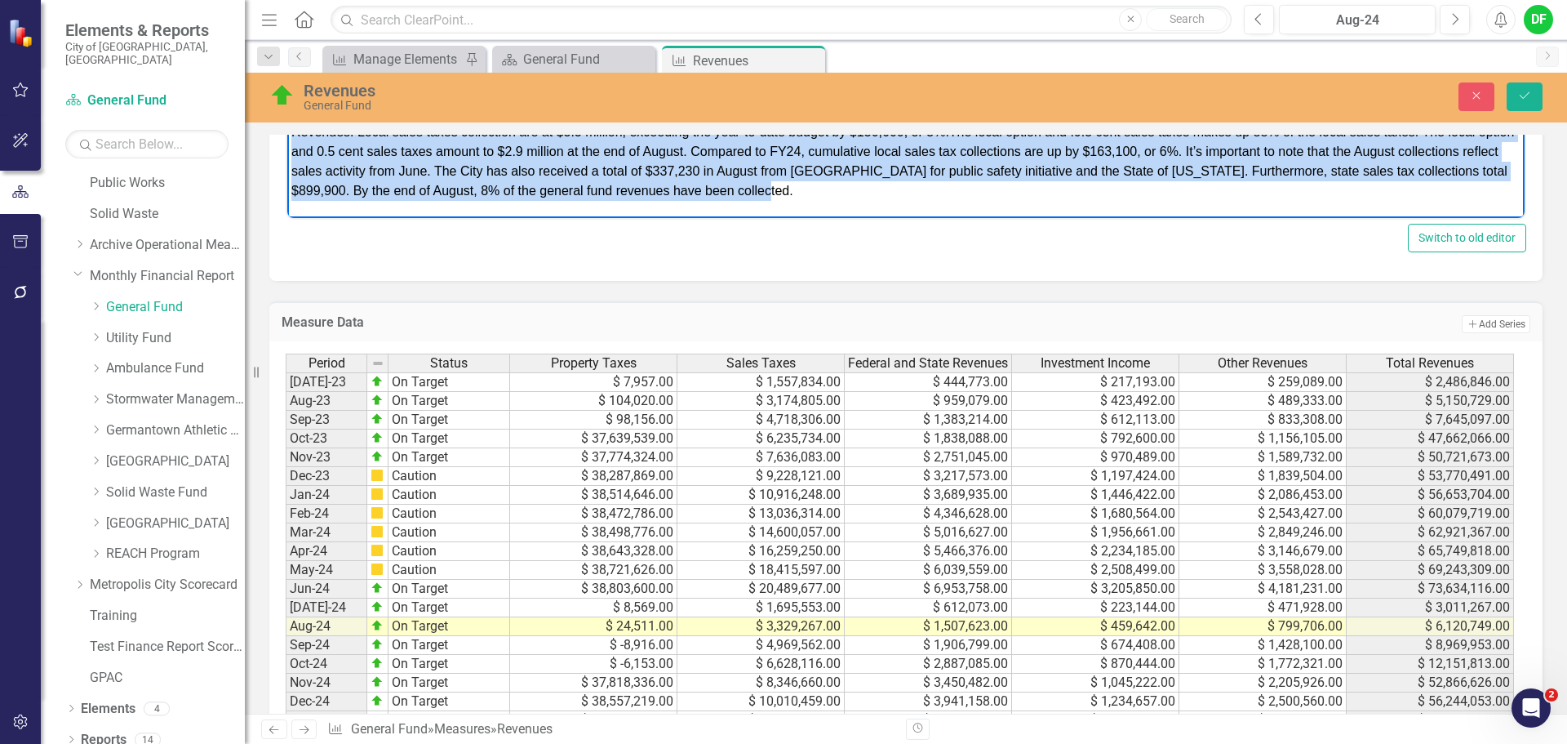
drag, startPoint x: 292, startPoint y: -53, endPoint x: 982, endPoint y: 226, distance: 744.1
click at [982, 219] on html "GENERAL FUND REVENUES: Percentage of Budget: 8% at the end of August Year-to-Da…" at bounding box center [905, 9] width 1237 height 420
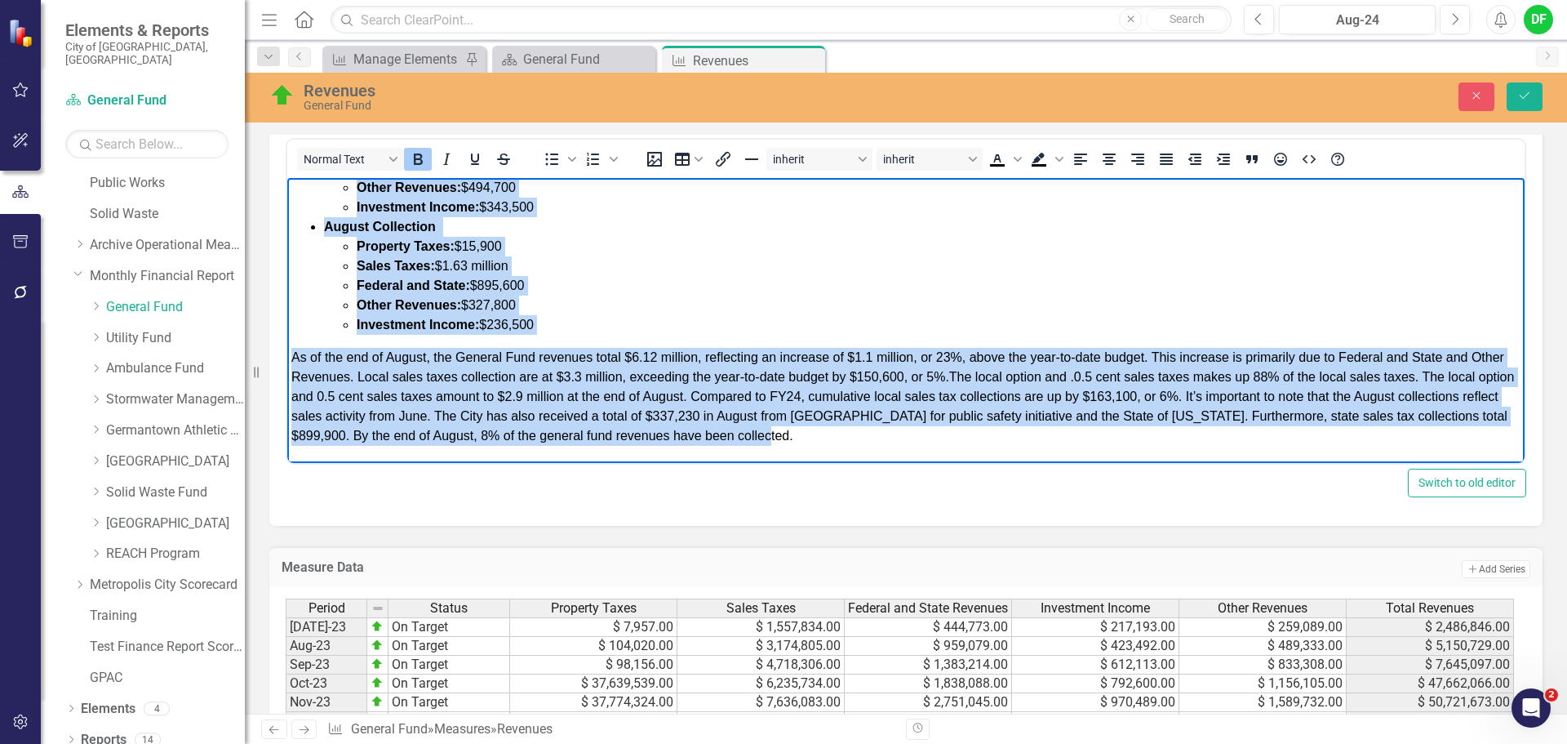
copy body "LOREMIP DOLO SITAMETC: Adipiscing el Seddoe: 4% te inc utl et Dolore Magn-al-En…"
click at [835, 238] on li "Property Taxes: $15,900" at bounding box center [939, 247] width 1164 height 20
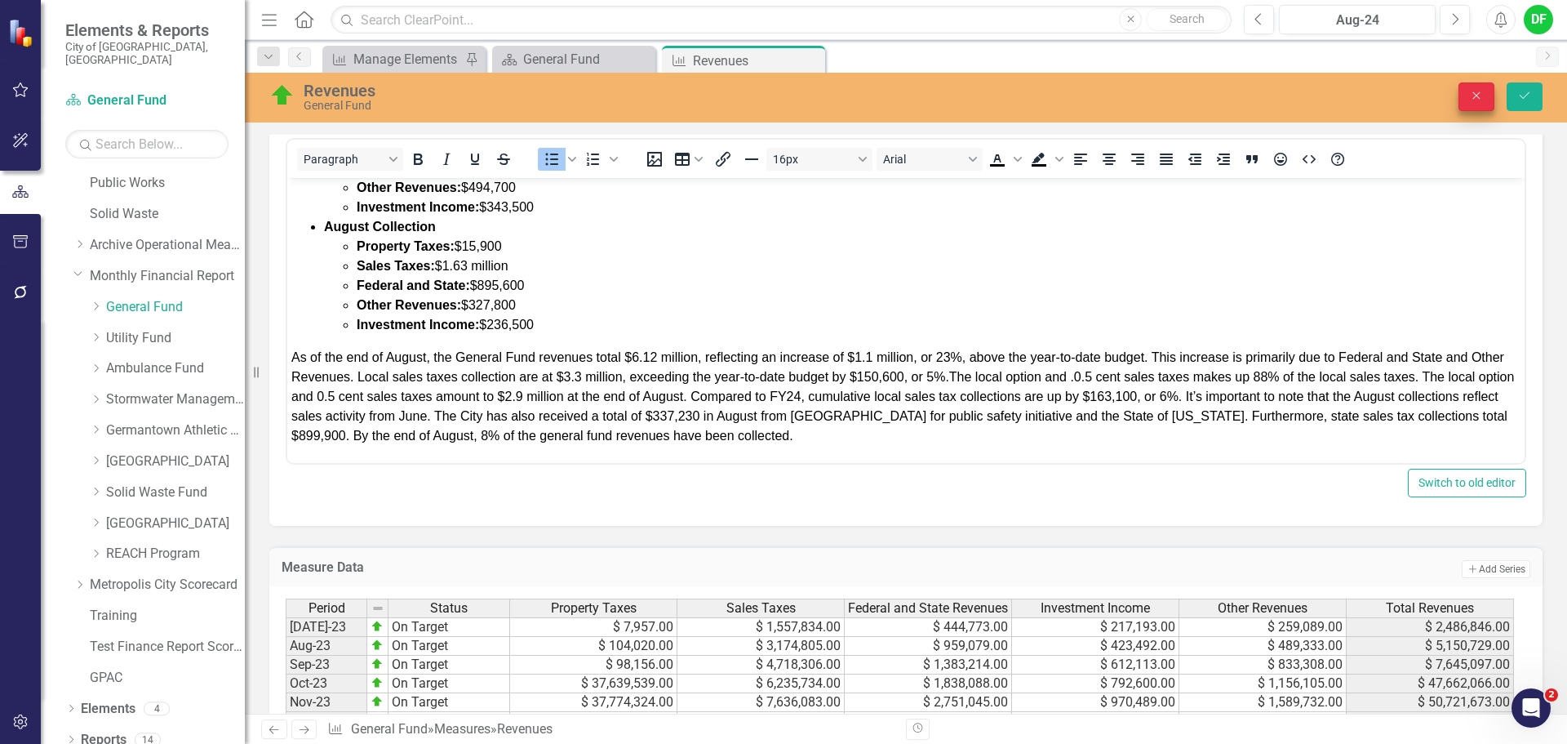
click at [1474, 97] on icon "Close" at bounding box center [1476, 95] width 15 height 11
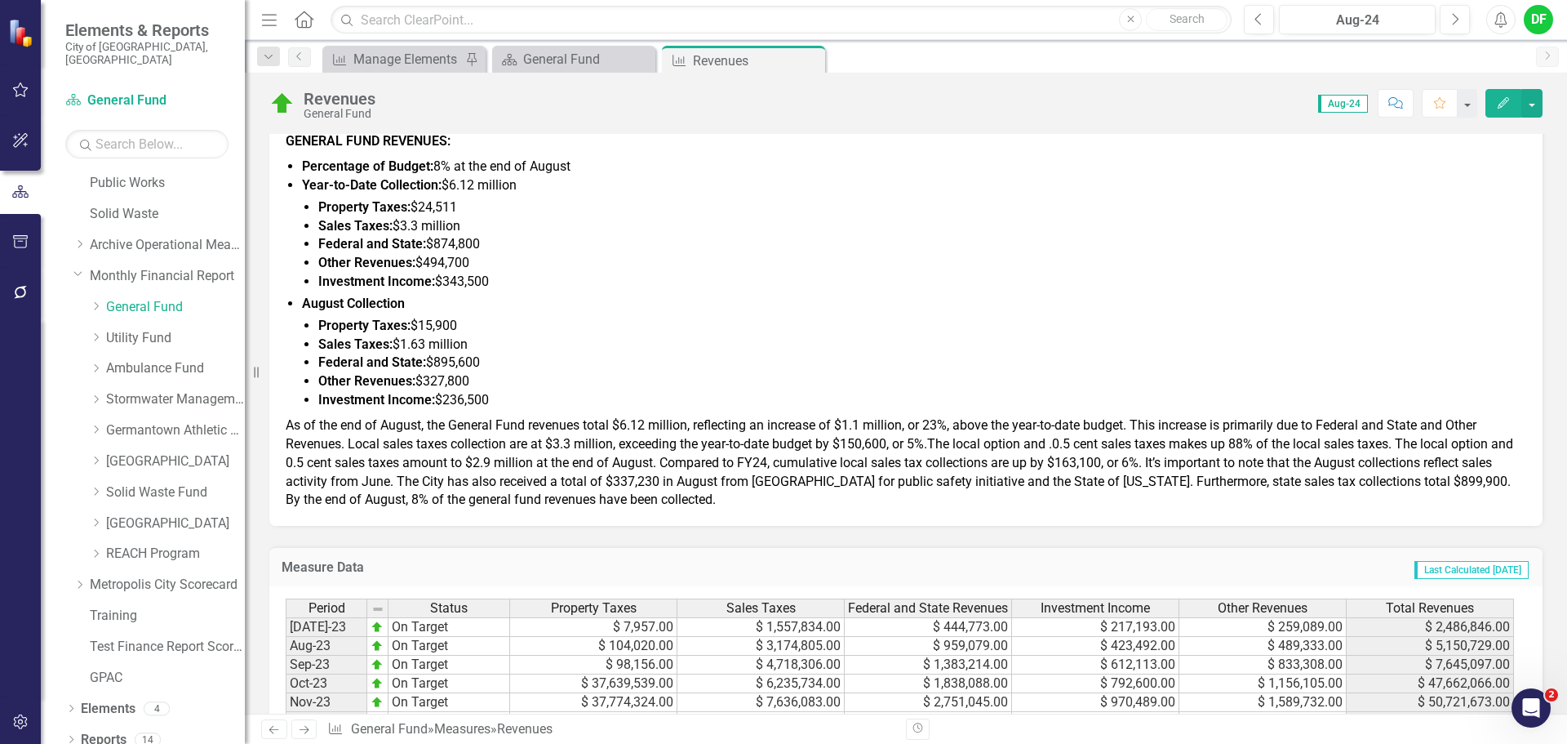
scroll to position [631, 0]
click at [1348, 29] on div "Aug-24" at bounding box center [1357, 21] width 145 height 20
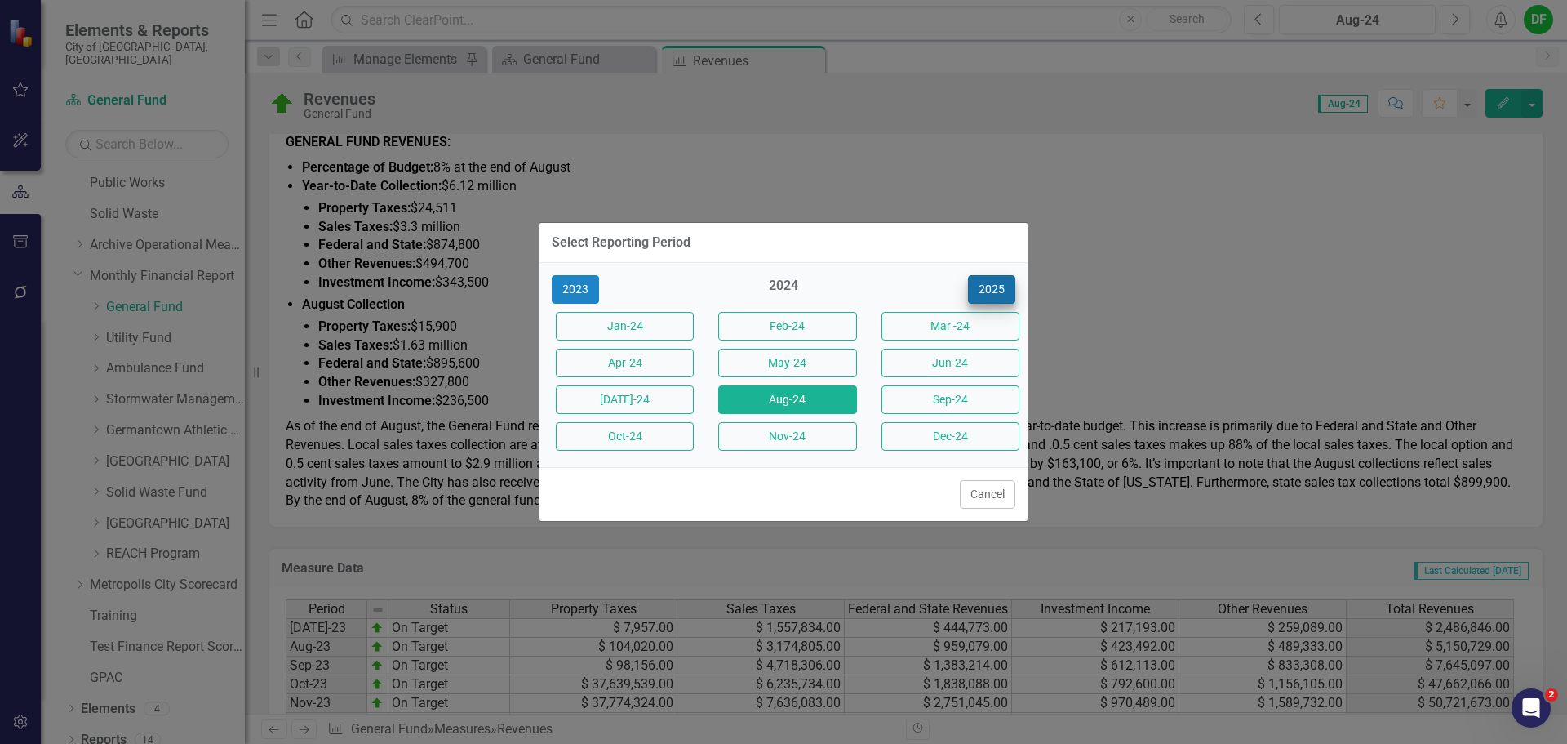
drag, startPoint x: 964, startPoint y: 276, endPoint x: 985, endPoint y: 289, distance: 24.9
click at [967, 279] on div "2025" at bounding box center [946, 289] width 138 height 29
click at [985, 289] on button "2025" at bounding box center [991, 289] width 47 height 29
click at [777, 399] on button "Aug-25" at bounding box center [787, 399] width 138 height 29
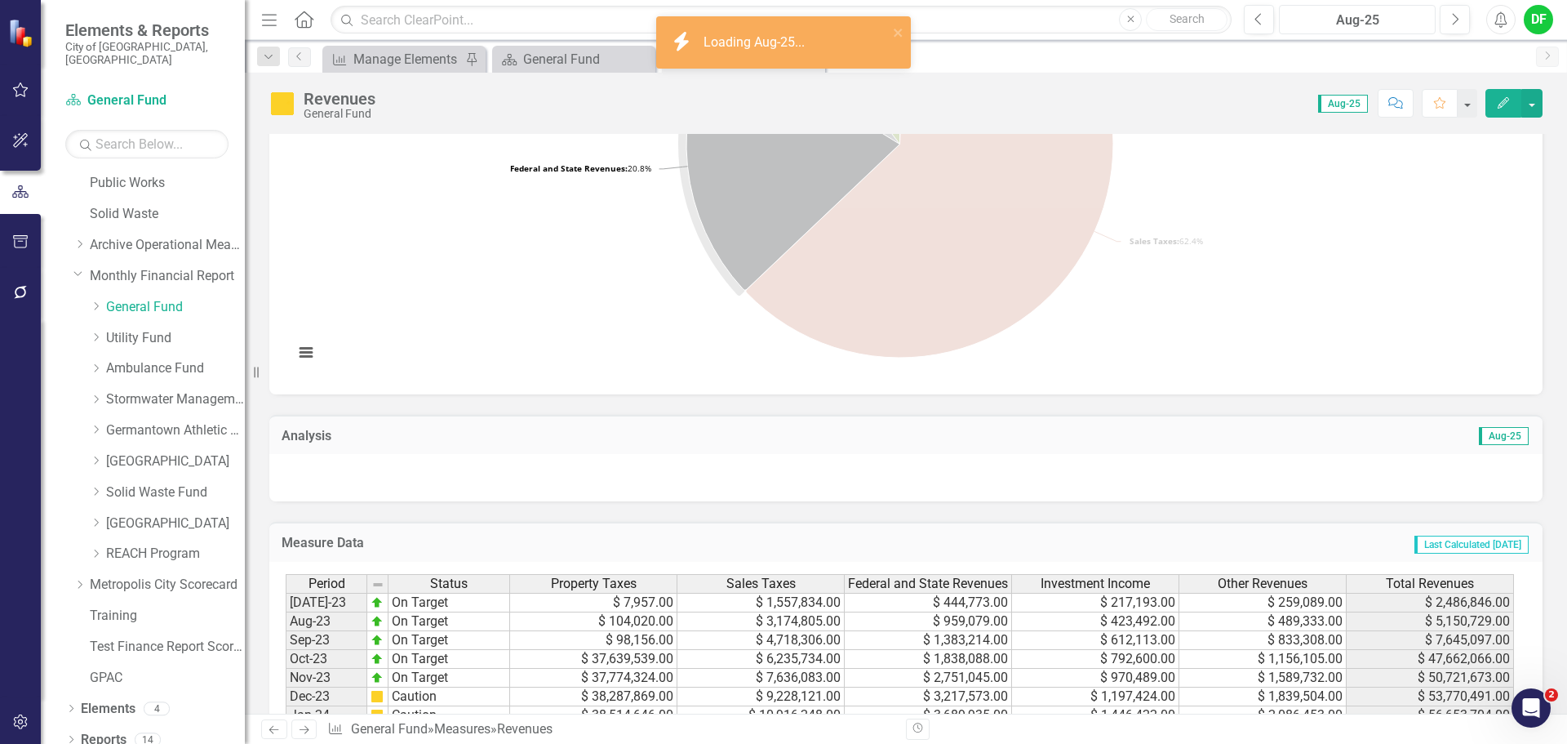
scroll to position [326, 0]
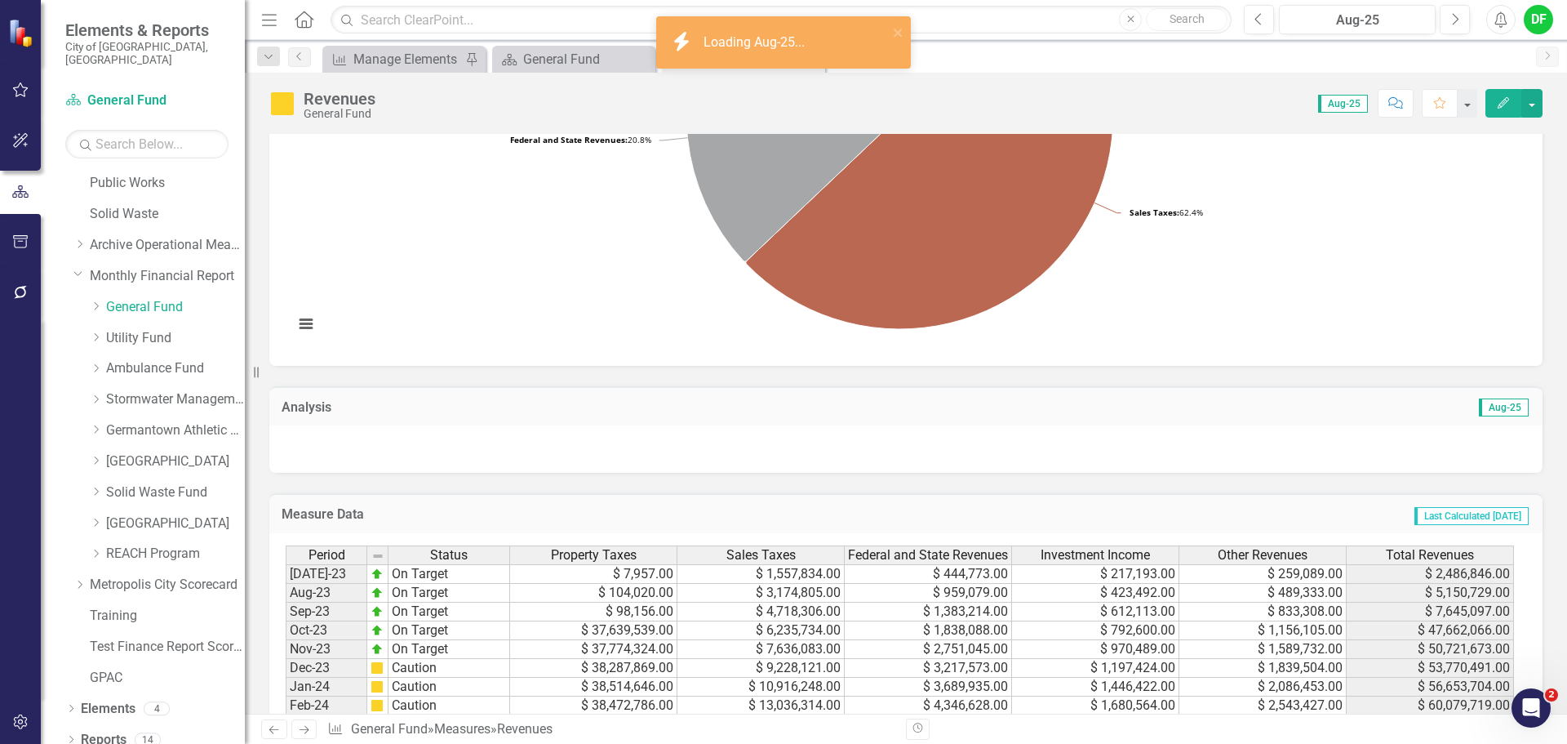
click at [439, 446] on div at bounding box center [905, 448] width 1273 height 47
click at [438, 448] on div at bounding box center [905, 448] width 1273 height 47
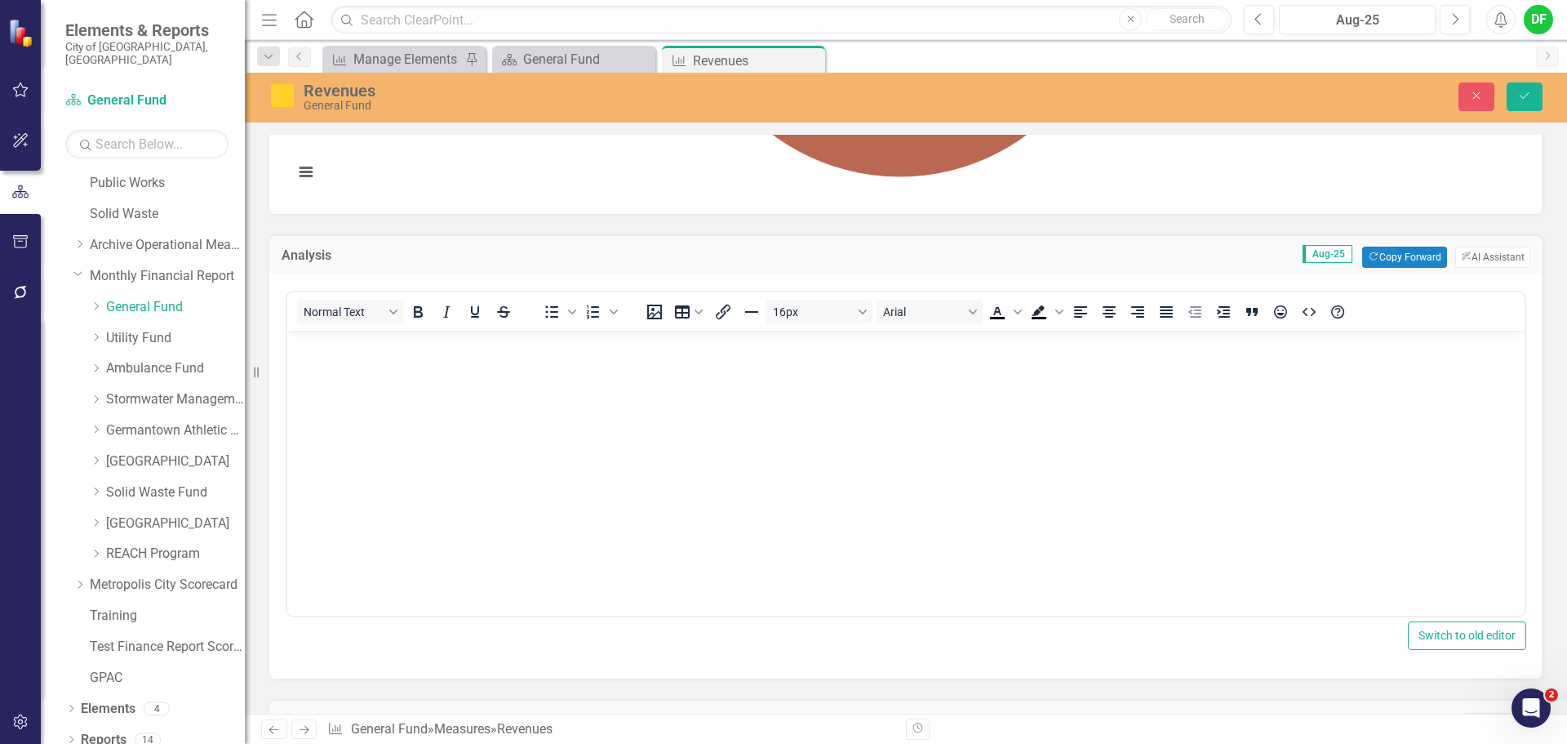
scroll to position [490, 0]
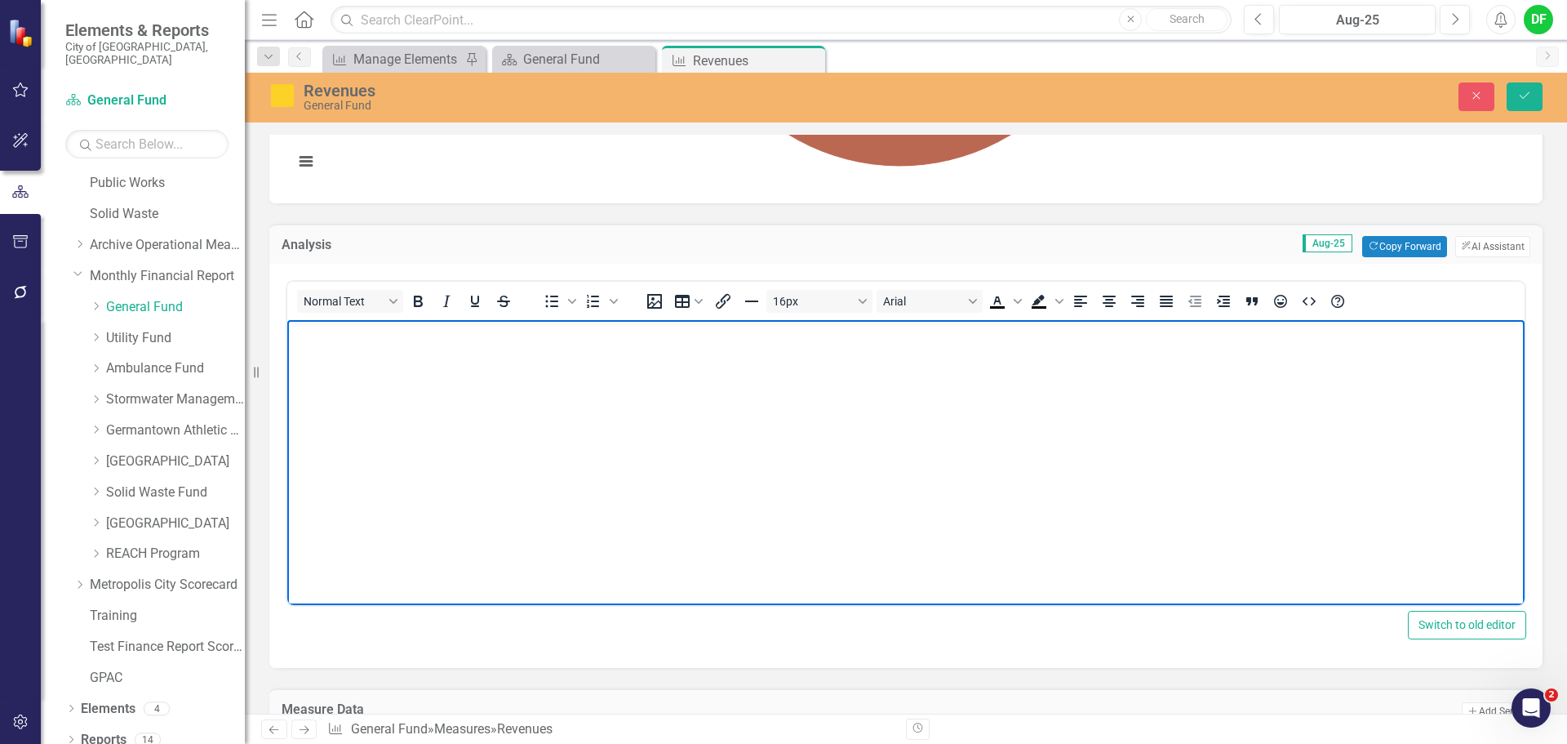
click at [352, 368] on body "Rich Text Area. Press ALT-0 for help." at bounding box center [905, 442] width 1237 height 245
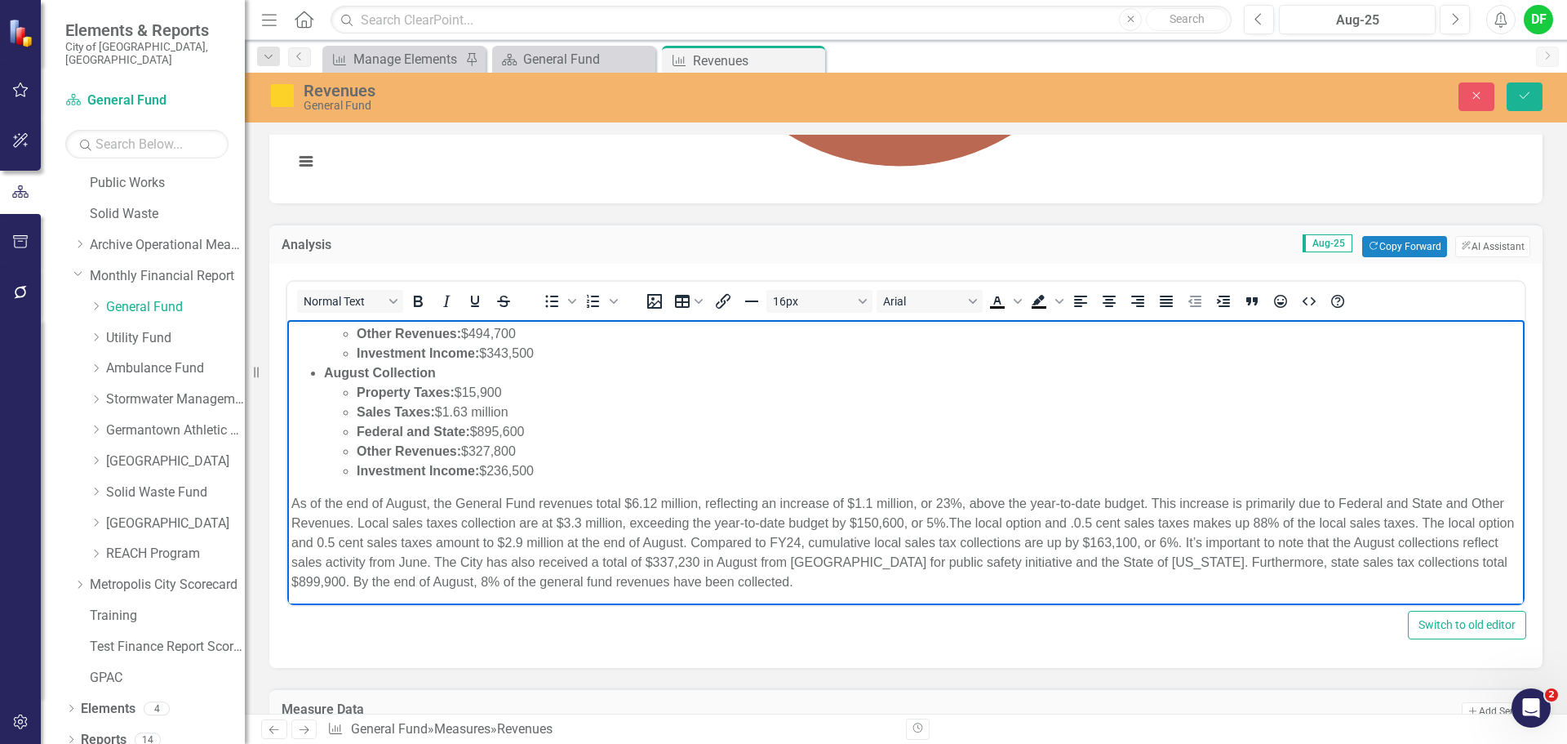
scroll to position [135, 0]
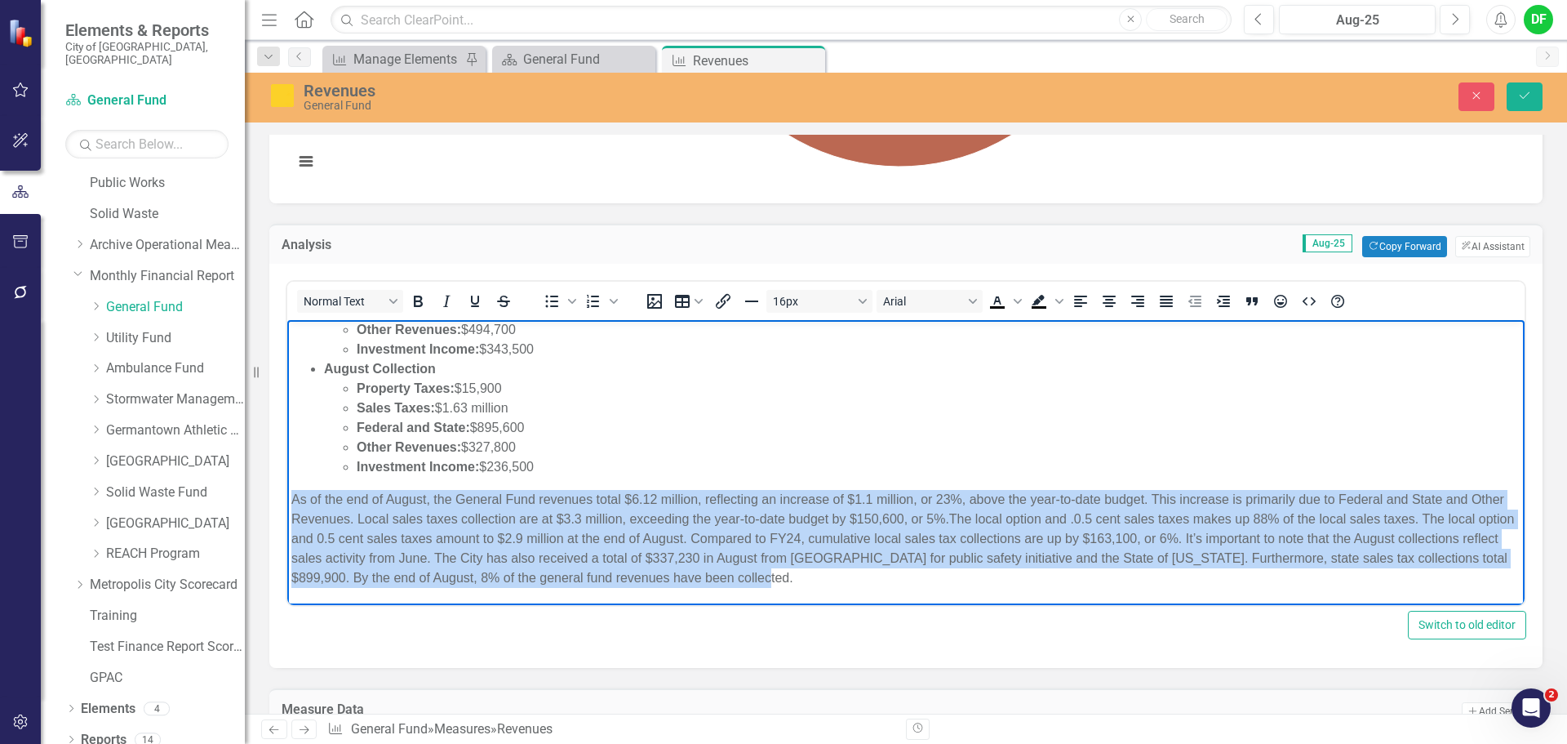
drag, startPoint x: 902, startPoint y: 584, endPoint x: 288, endPoint y: 494, distance: 620.4
click at [288, 494] on body "GENERAL FUND REVENUES: Percentage of Budget: 8% at the end of August Year-to-Da…" at bounding box center [905, 395] width 1237 height 420
click at [1168, 299] on icon "Justify" at bounding box center [1166, 300] width 13 height 11
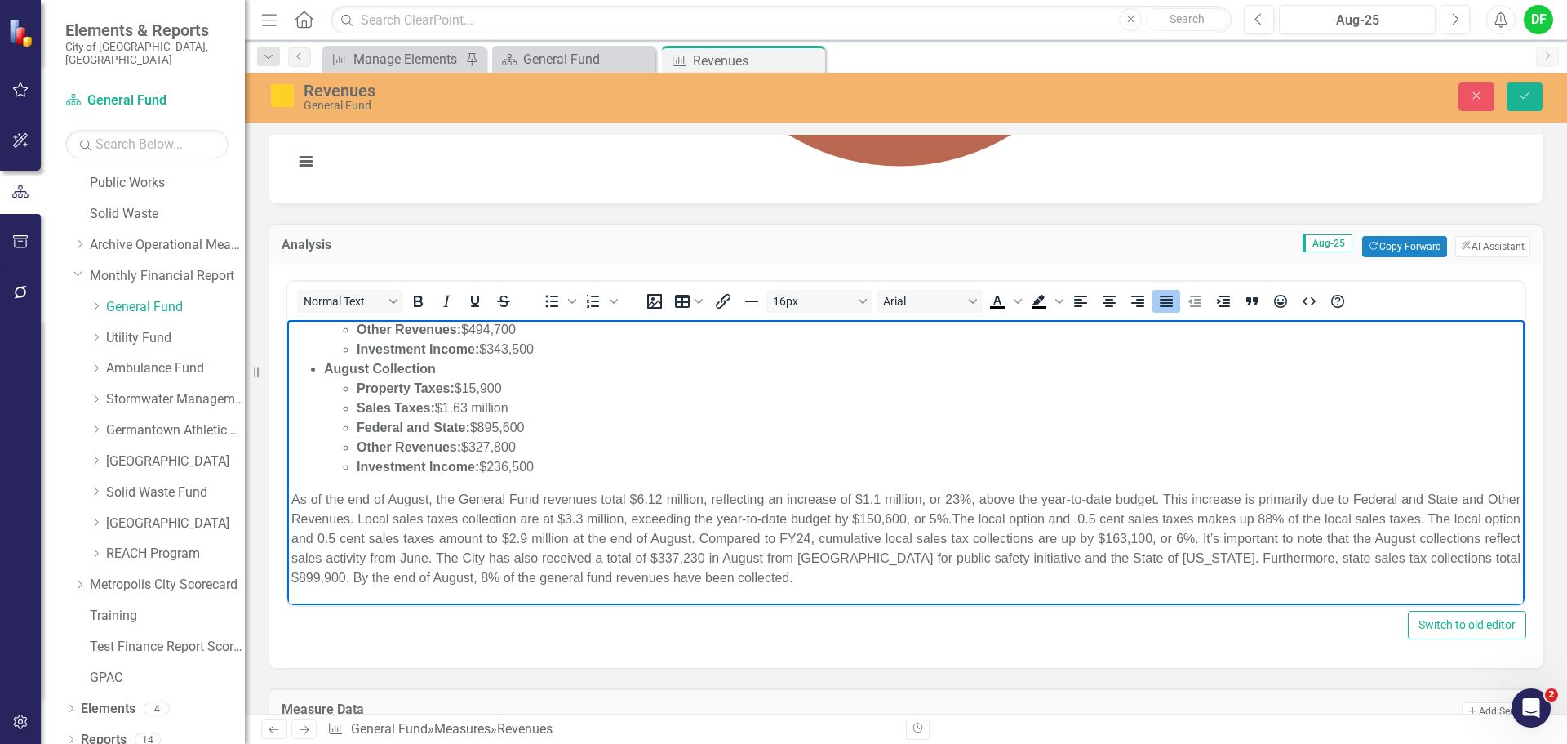
click at [925, 593] on body "GENERAL FUND REVENUES: Percentage of Budget: 8% at the end of August Year-to-Da…" at bounding box center [905, 395] width 1237 height 420
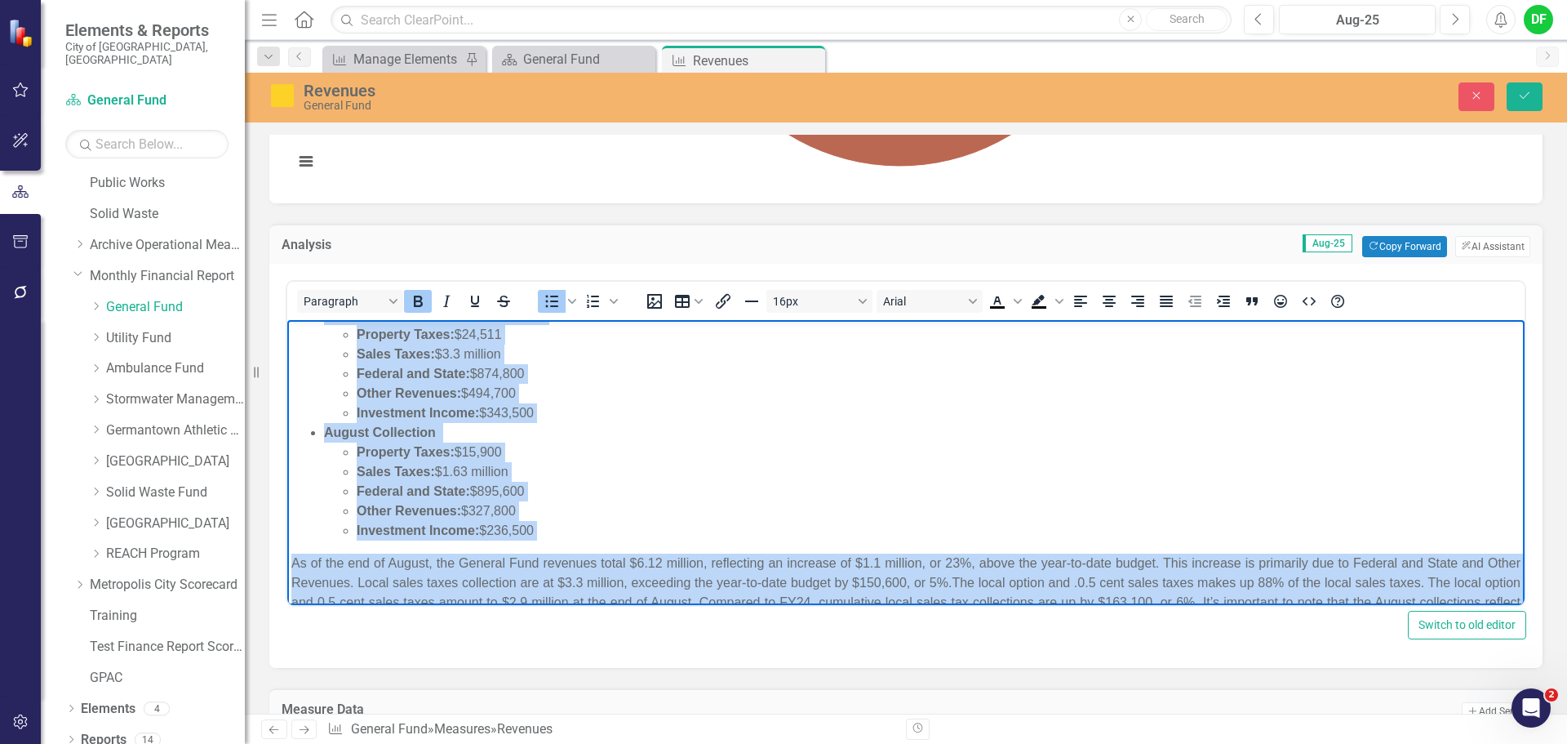
scroll to position [0, 0]
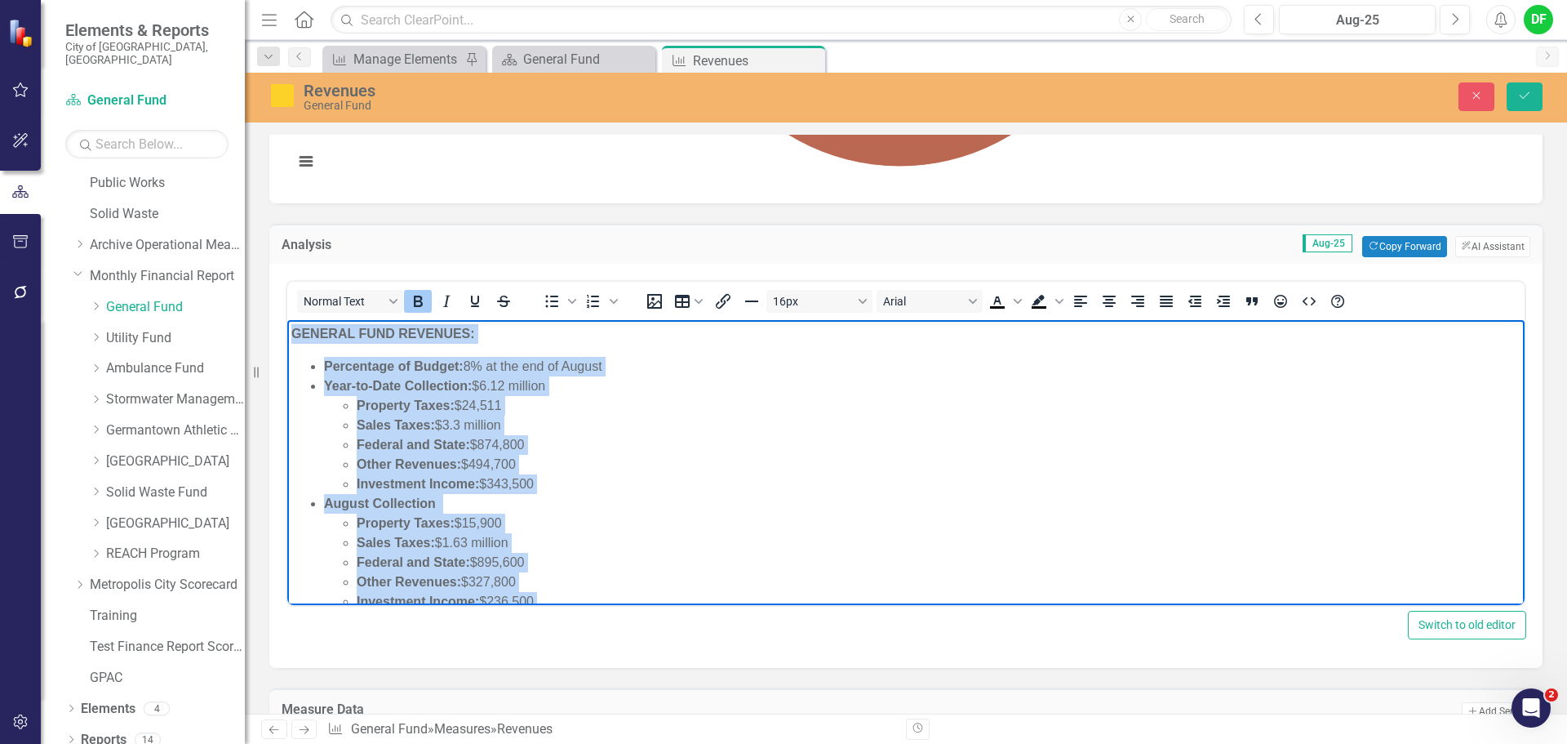
drag, startPoint x: 915, startPoint y: 583, endPoint x: 668, endPoint y: 639, distance: 253.6
click at [293, 320] on html "GENERAL FUND REVENUES: Percentage of Budget: 8% at the end of August Year-to-Da…" at bounding box center [905, 530] width 1237 height 420
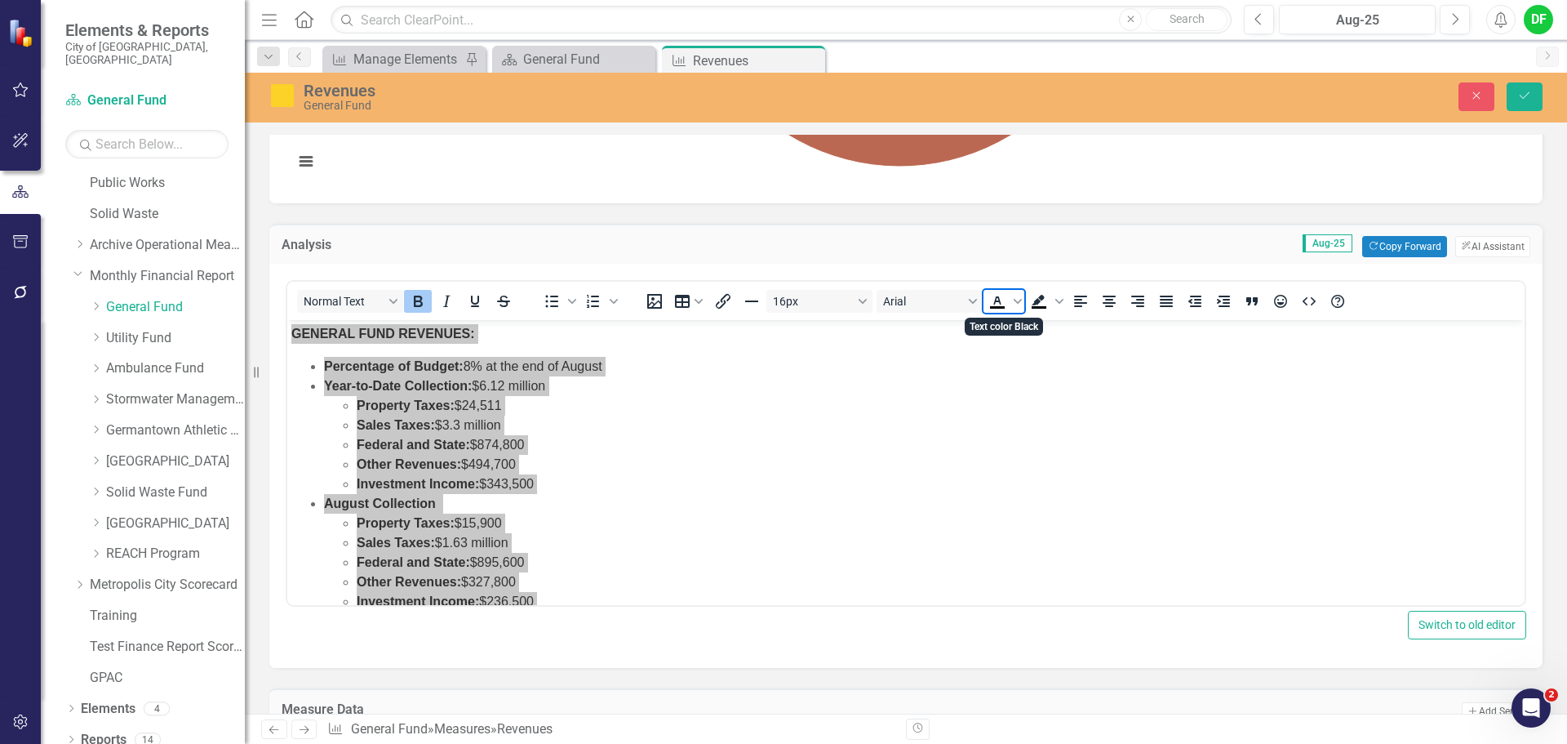
click at [1000, 304] on icon "Text color Black" at bounding box center [998, 301] width 20 height 20
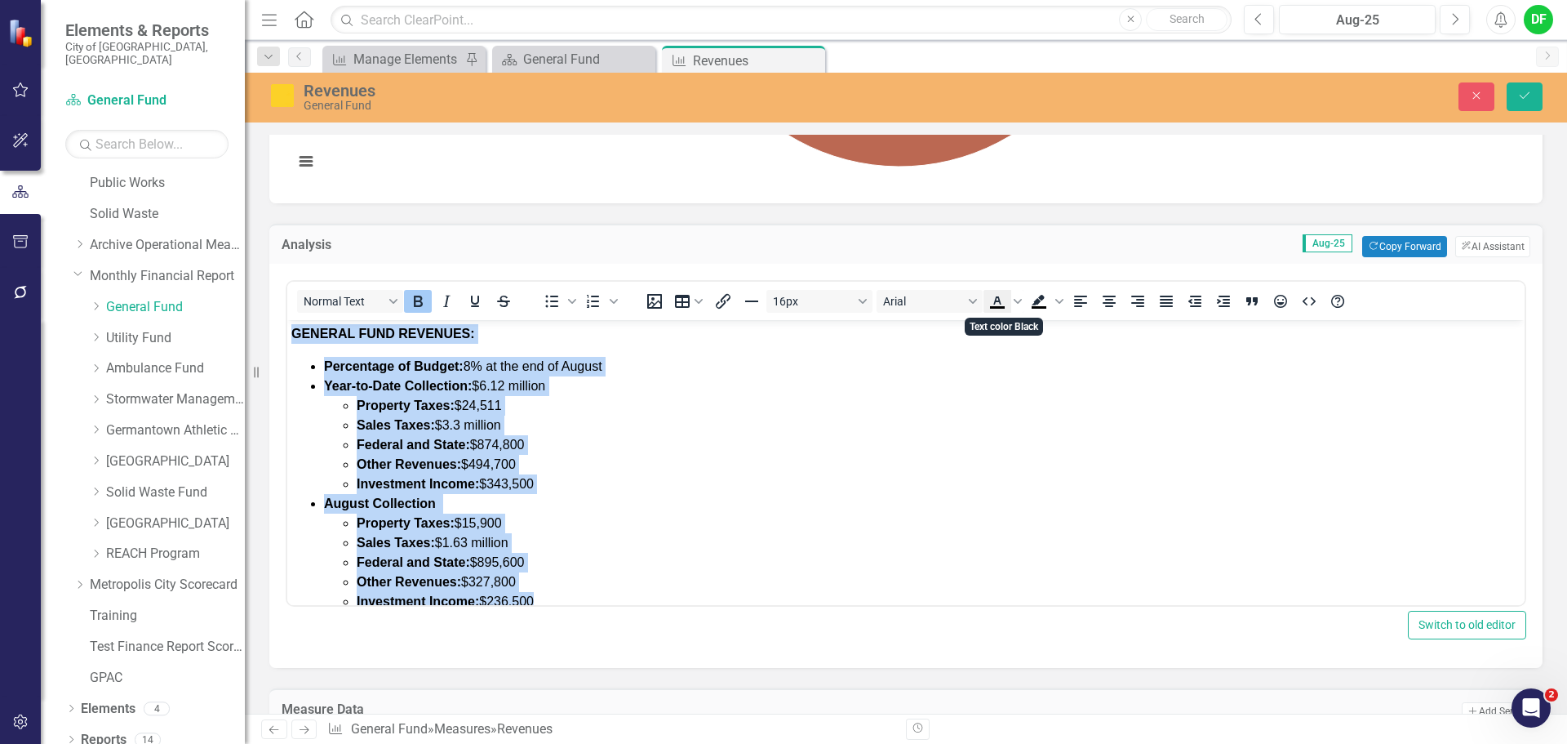
scroll to position [4, 0]
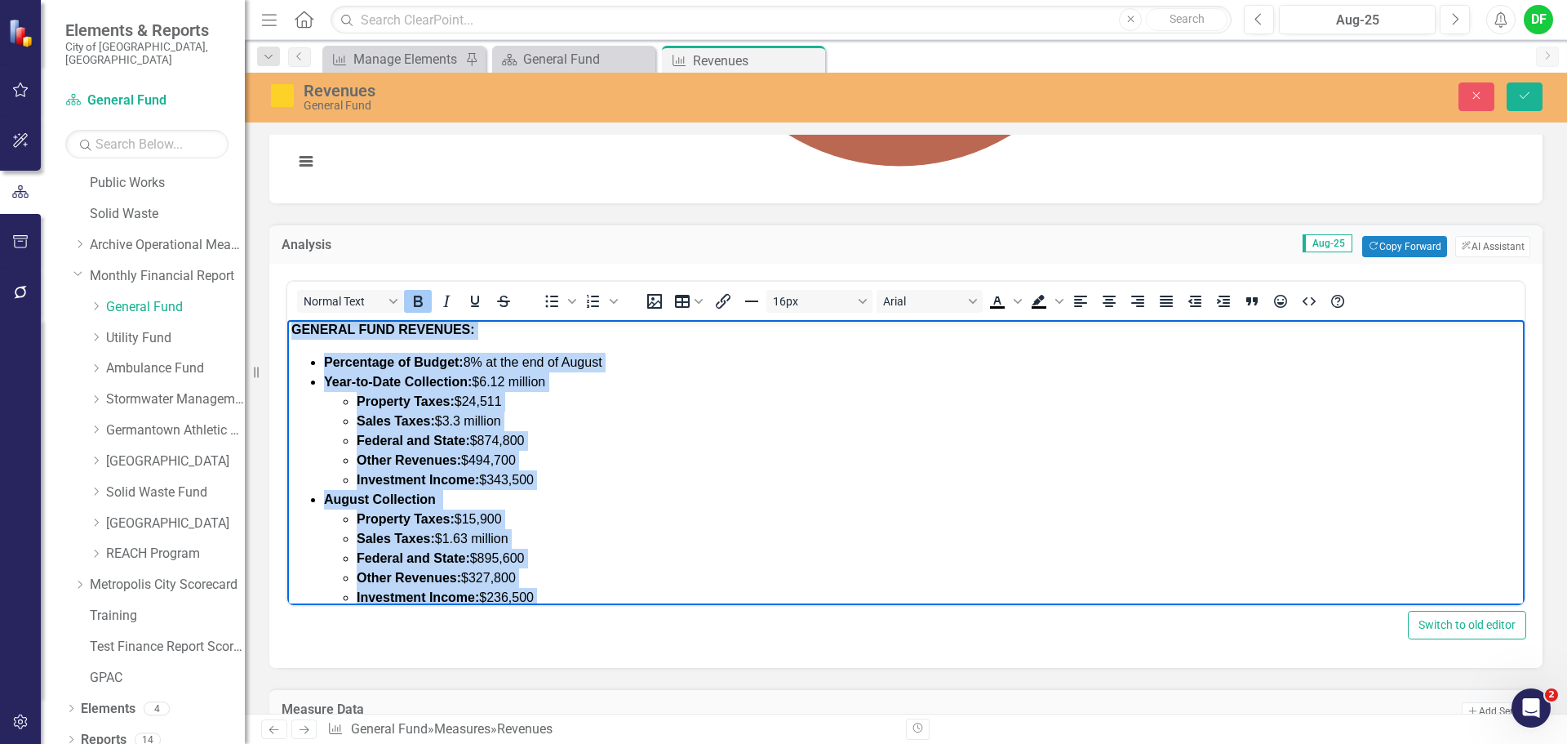
click at [481, 363] on span "Percentage of Budget: 8% at the end of August" at bounding box center [463, 362] width 278 height 14
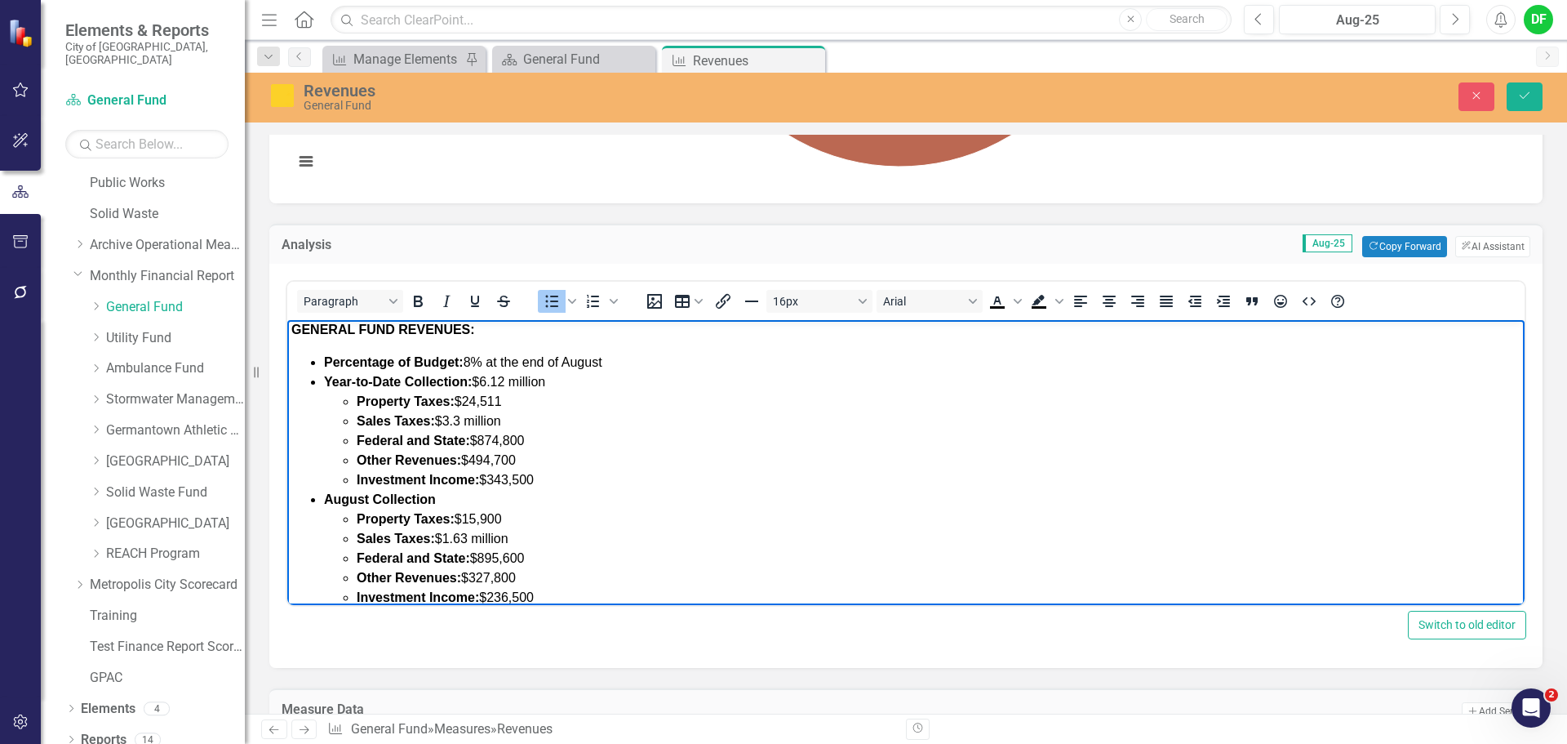
click at [474, 366] on span "Percentage of Budget: 8% at the end of August" at bounding box center [463, 362] width 278 height 14
click at [507, 378] on span "Year-to-Date Collection: $6.12 million" at bounding box center [434, 382] width 221 height 14
click at [509, 400] on li "Property Taxes: $24,511" at bounding box center [939, 402] width 1164 height 20
click at [462, 420] on span "Sales Taxes: $3.3 million" at bounding box center [429, 421] width 144 height 14
click at [547, 441] on li "Federal and State: $874,800" at bounding box center [939, 441] width 1164 height 20
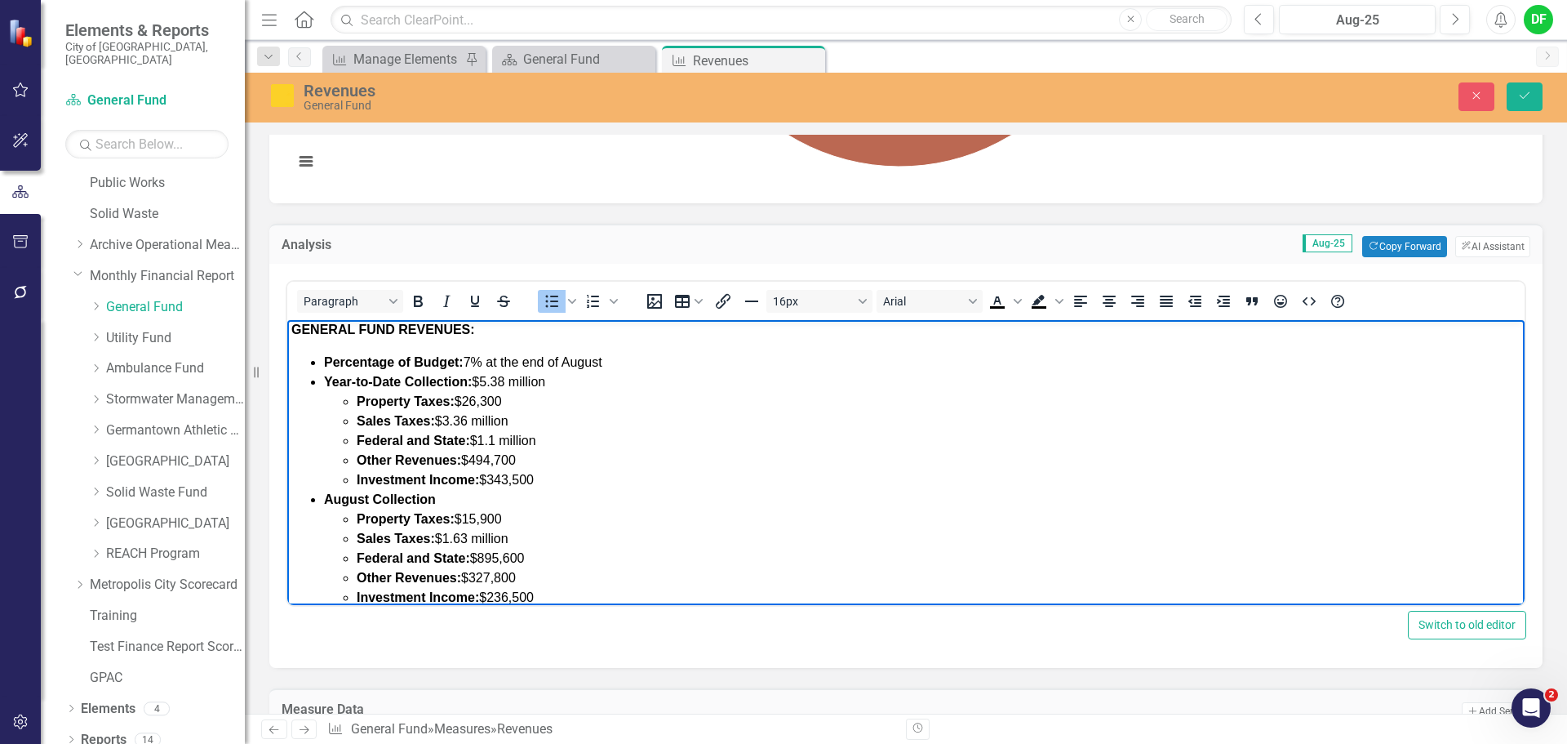
click at [535, 455] on li "Other Revenues: $494,700" at bounding box center [939, 461] width 1164 height 20
click at [544, 484] on li "Investment Income: $343,500" at bounding box center [939, 480] width 1164 height 20
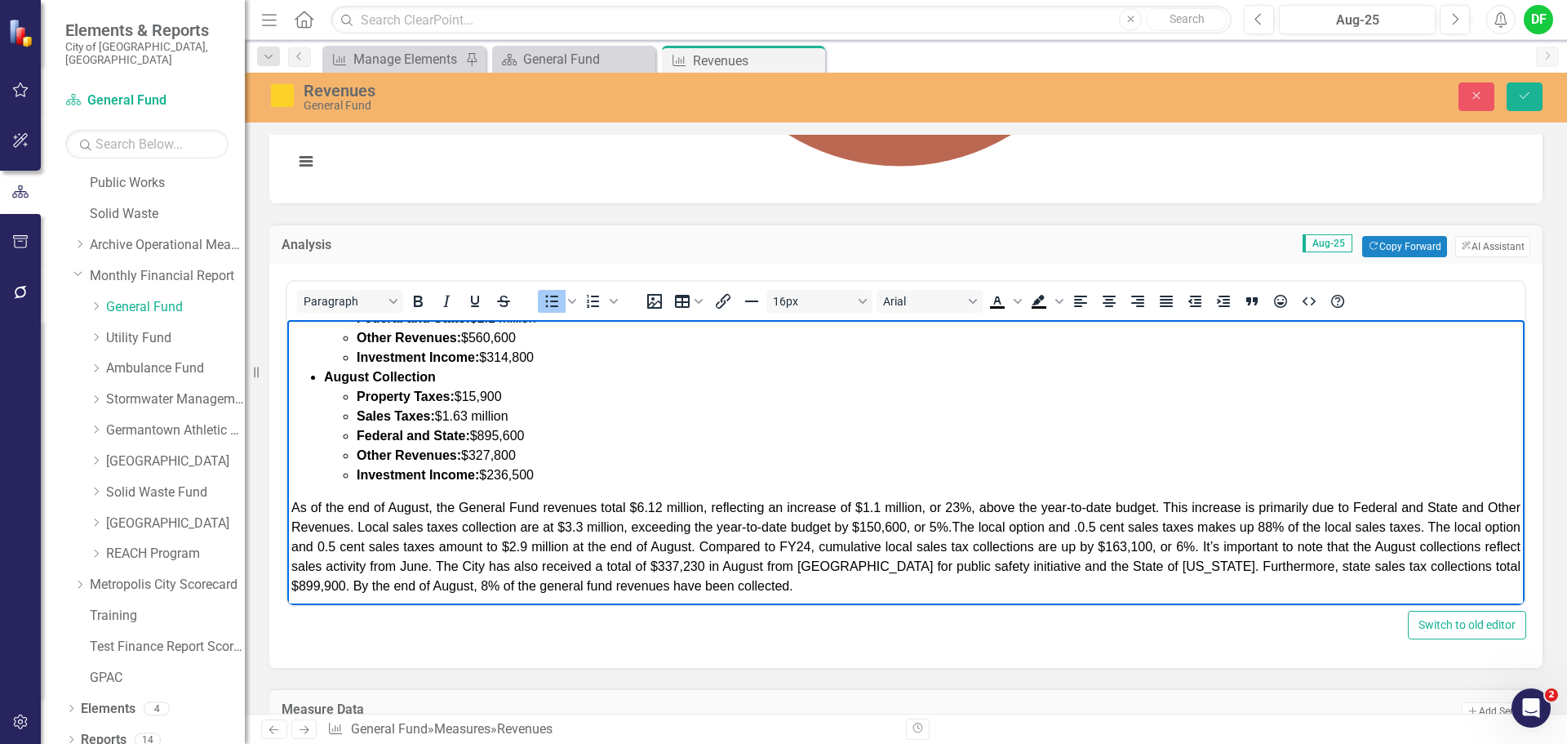
scroll to position [135, 0]
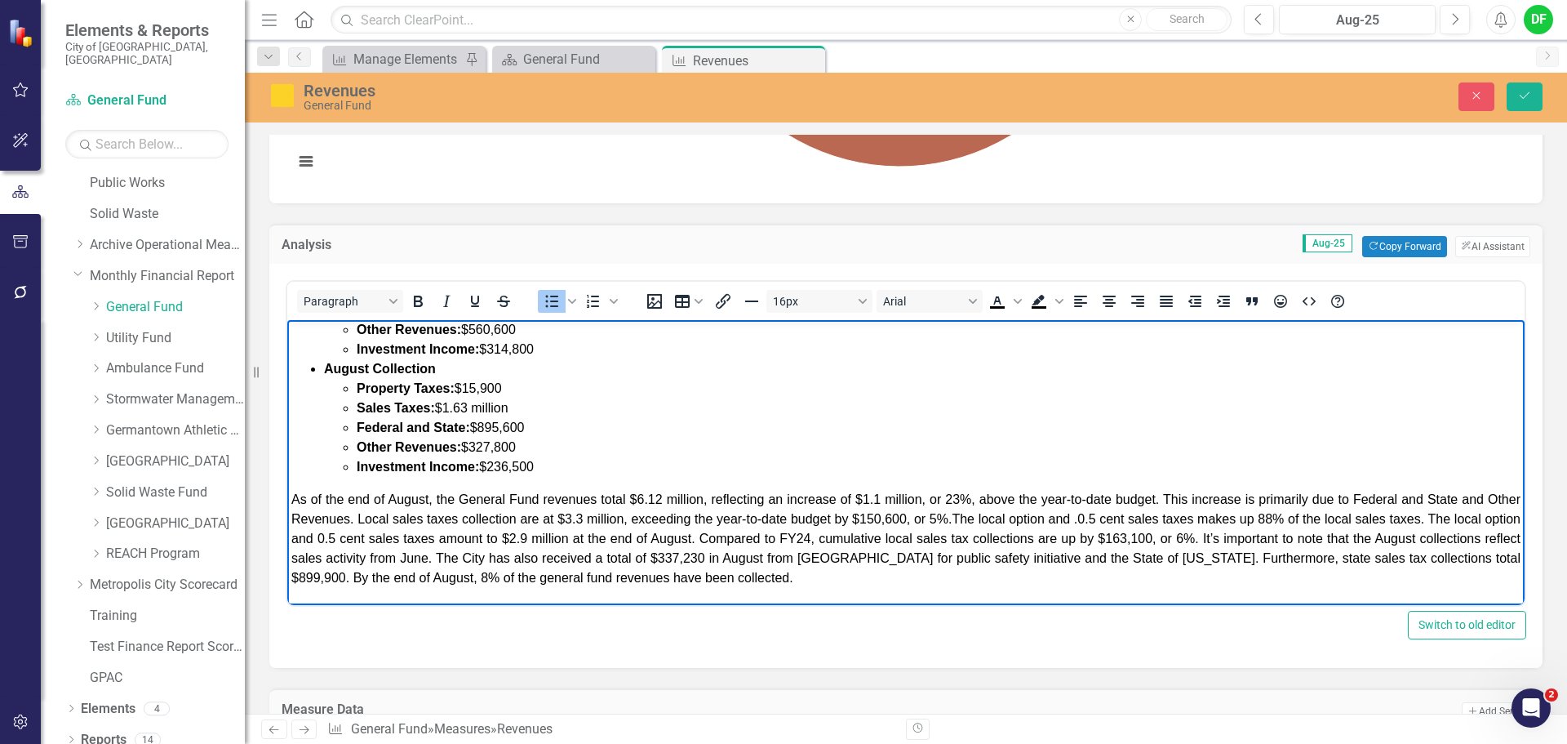
click at [508, 389] on li "Property Taxes: $15,900" at bounding box center [939, 389] width 1164 height 20
click at [470, 410] on span "Sales Taxes: $1.63 million" at bounding box center [433, 408] width 152 height 14
click at [531, 424] on li "Federal and State: $895,600" at bounding box center [939, 428] width 1164 height 20
click at [535, 442] on li "Other Revenues: $327,800" at bounding box center [939, 447] width 1164 height 20
click at [548, 460] on li "Investment Income: $236,500" at bounding box center [939, 467] width 1164 height 20
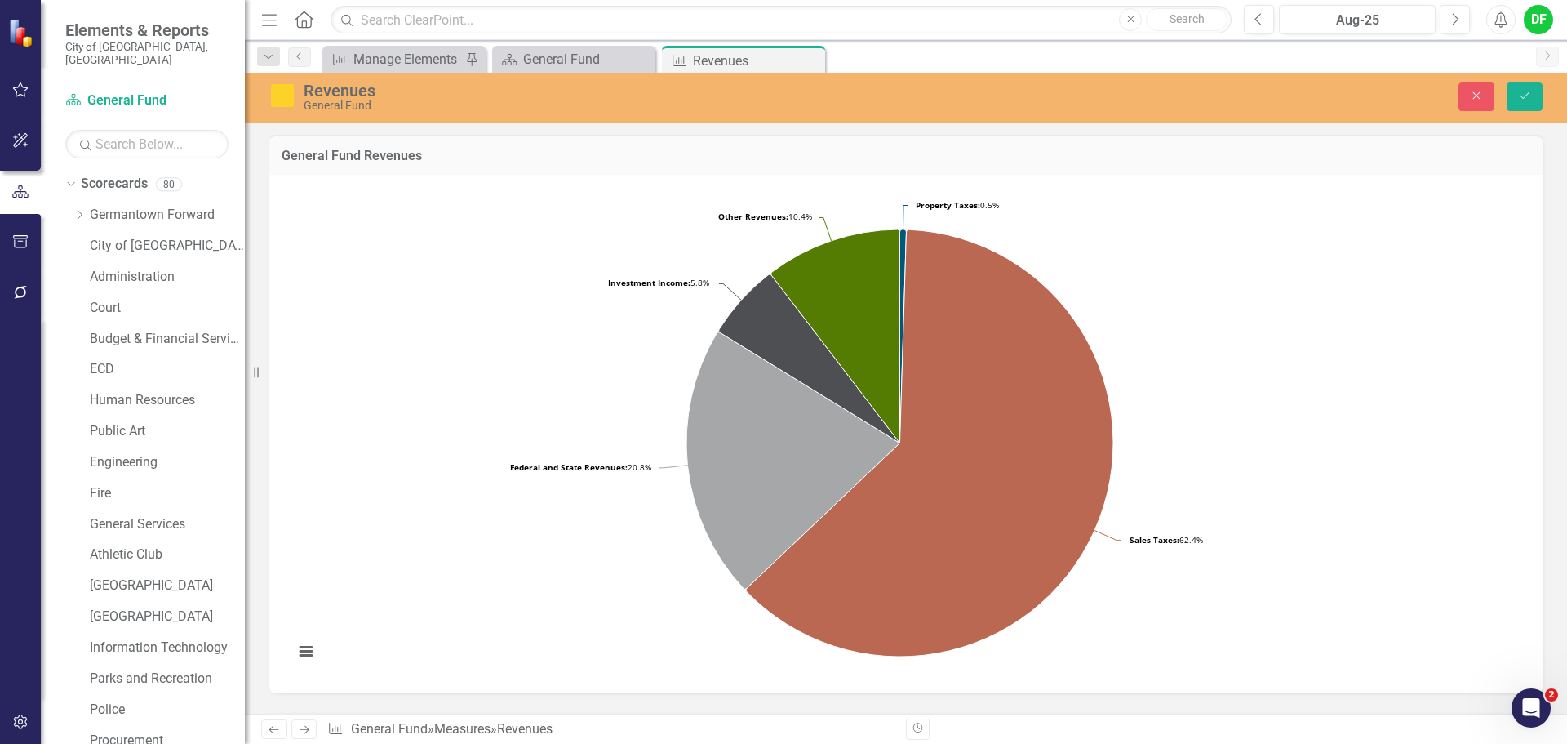
scroll to position [490, 0]
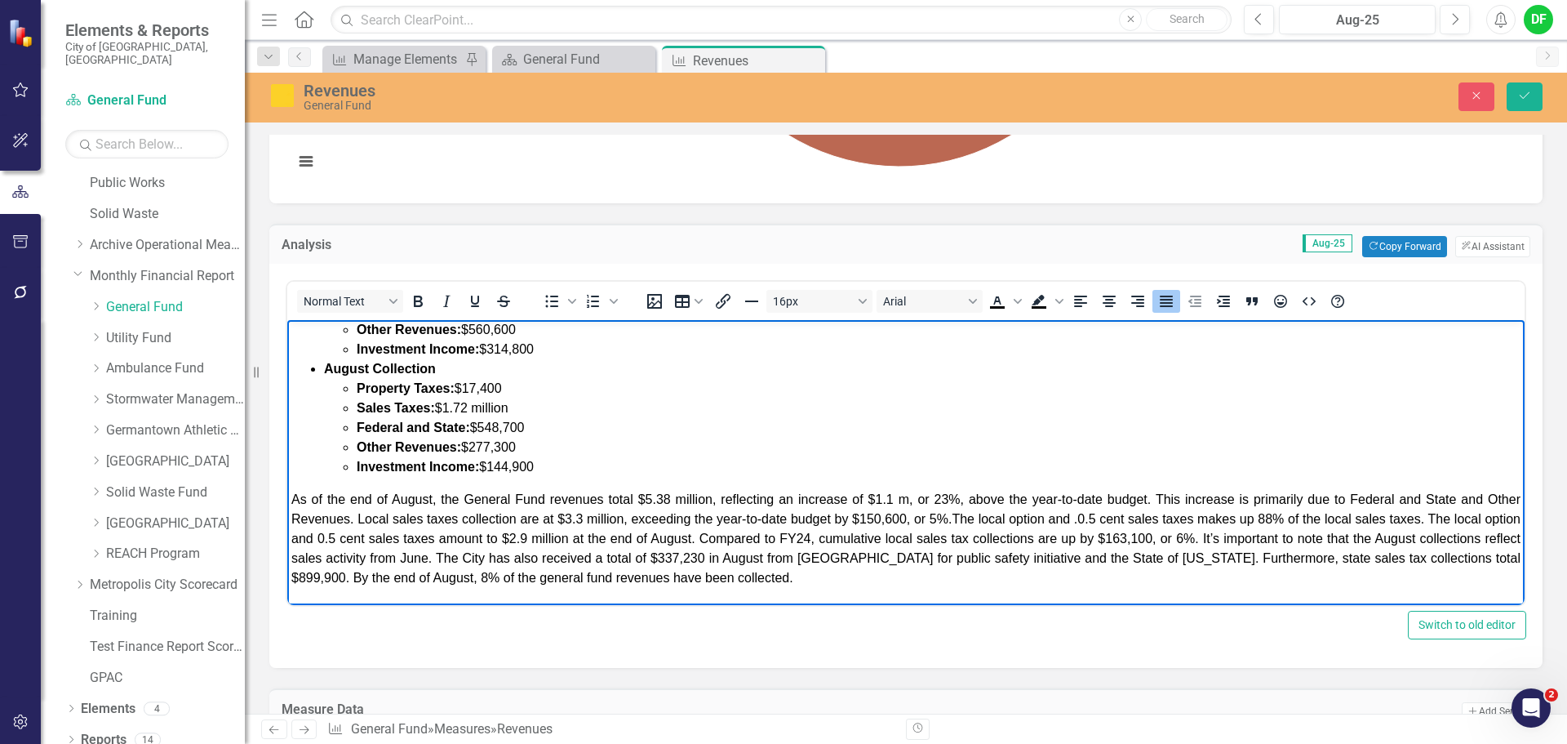
click at [797, 500] on span "As of the end of August, the General Fund revenues total $5.38 million, reflect…" at bounding box center [905, 538] width 1229 height 92
click at [895, 497] on span "As of the end of August, the General Fund revenues total $5.38 million, reflect…" at bounding box center [905, 538] width 1229 height 92
click at [934, 501] on span "As of the end of August, the General Fund revenues total $5.38 million, reflect…" at bounding box center [905, 538] width 1229 height 92
drag, startPoint x: 988, startPoint y: 500, endPoint x: 956, endPoint y: 497, distance: 32.0
click at [956, 497] on span "As of the end of August, the General Fund revenues total $5.38 million, reflect…" at bounding box center [905, 538] width 1229 height 92
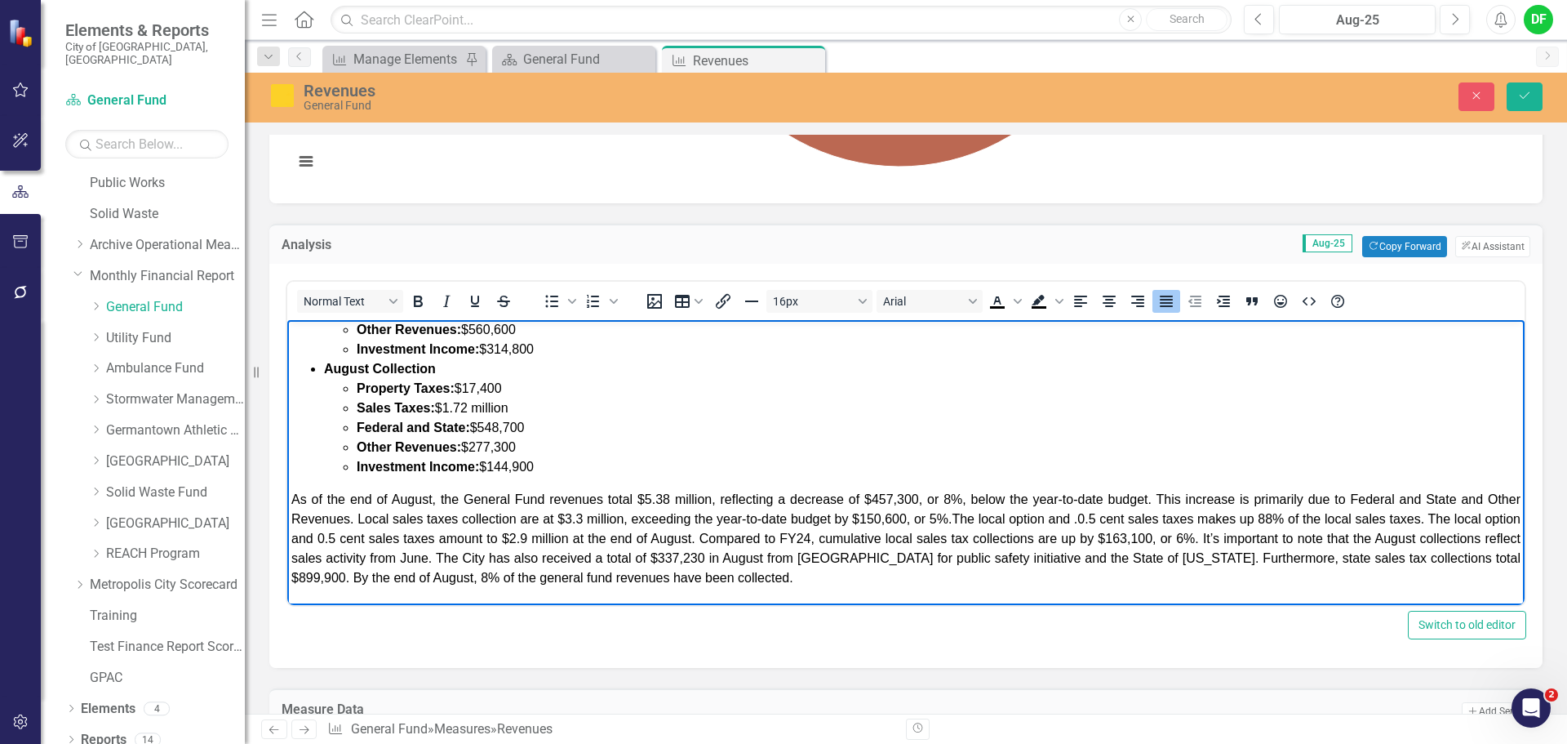
click at [1179, 500] on span "As of the end of August, the General Fund revenues total $5.38 million, reflect…" at bounding box center [905, 538] width 1229 height 92
click at [1330, 497] on span "As of the end of August, the General Fund revenues total $5.38 million, reflect…" at bounding box center [905, 538] width 1229 height 92
drag, startPoint x: 1144, startPoint y: 495, endPoint x: 392, endPoint y: 522, distance: 752.2
click at [392, 522] on span "As of the end of August, the General Fund revenues total $5.38 million, reflect…" at bounding box center [905, 538] width 1229 height 92
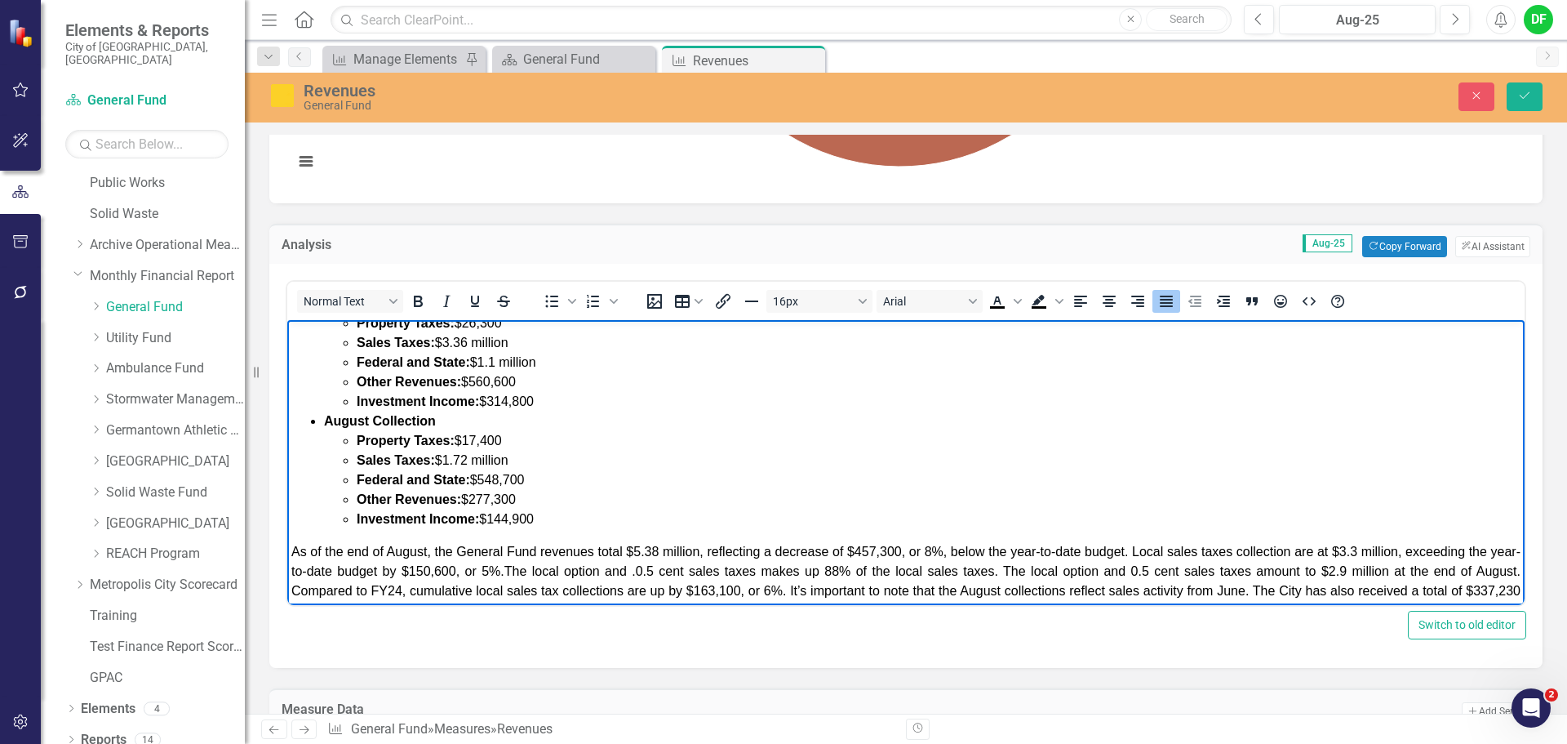
scroll to position [53, 0]
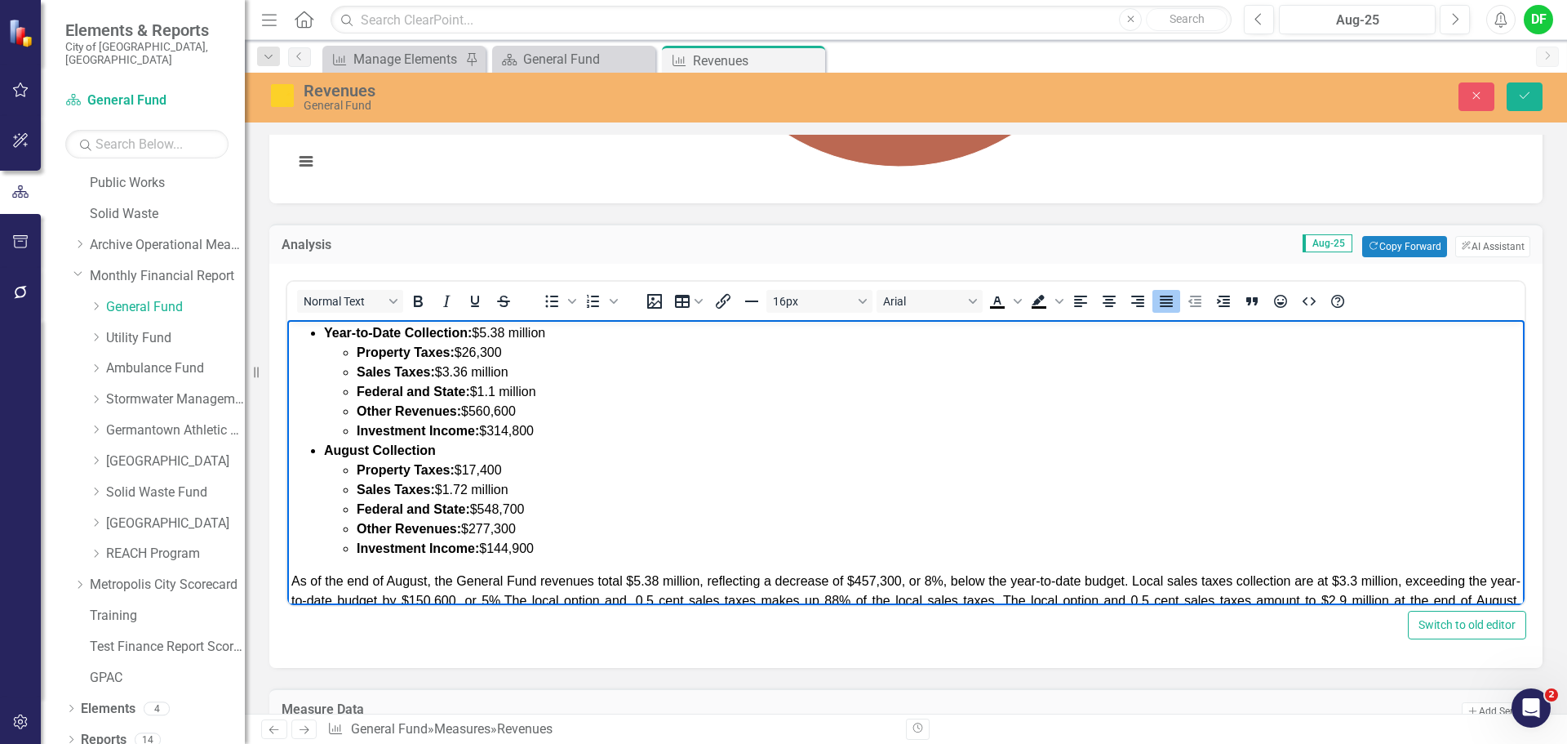
click at [1179, 580] on span "As of the end of August, the General Fund revenues total $5.38 million, reflect…" at bounding box center [905, 620] width 1229 height 92
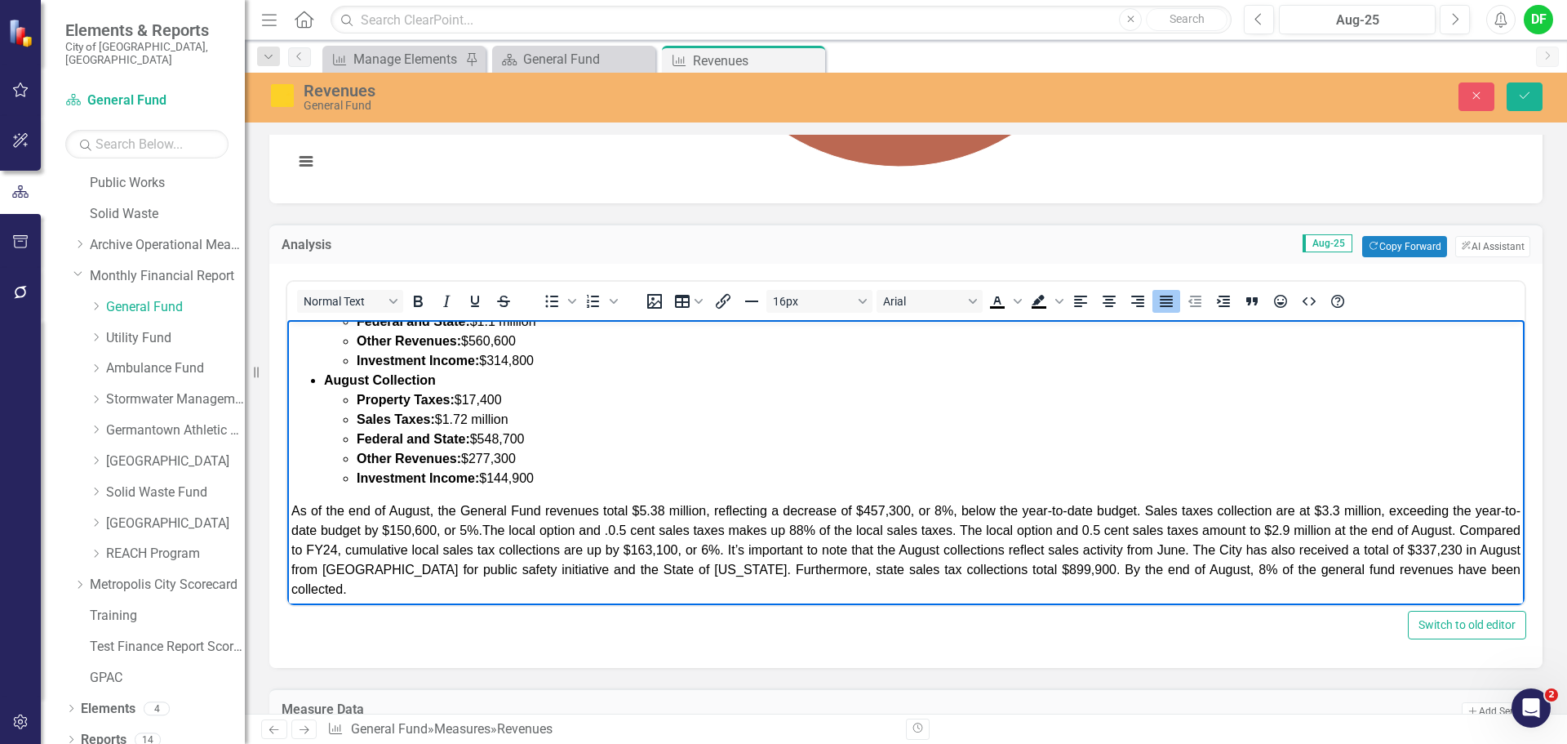
scroll to position [135, 0]
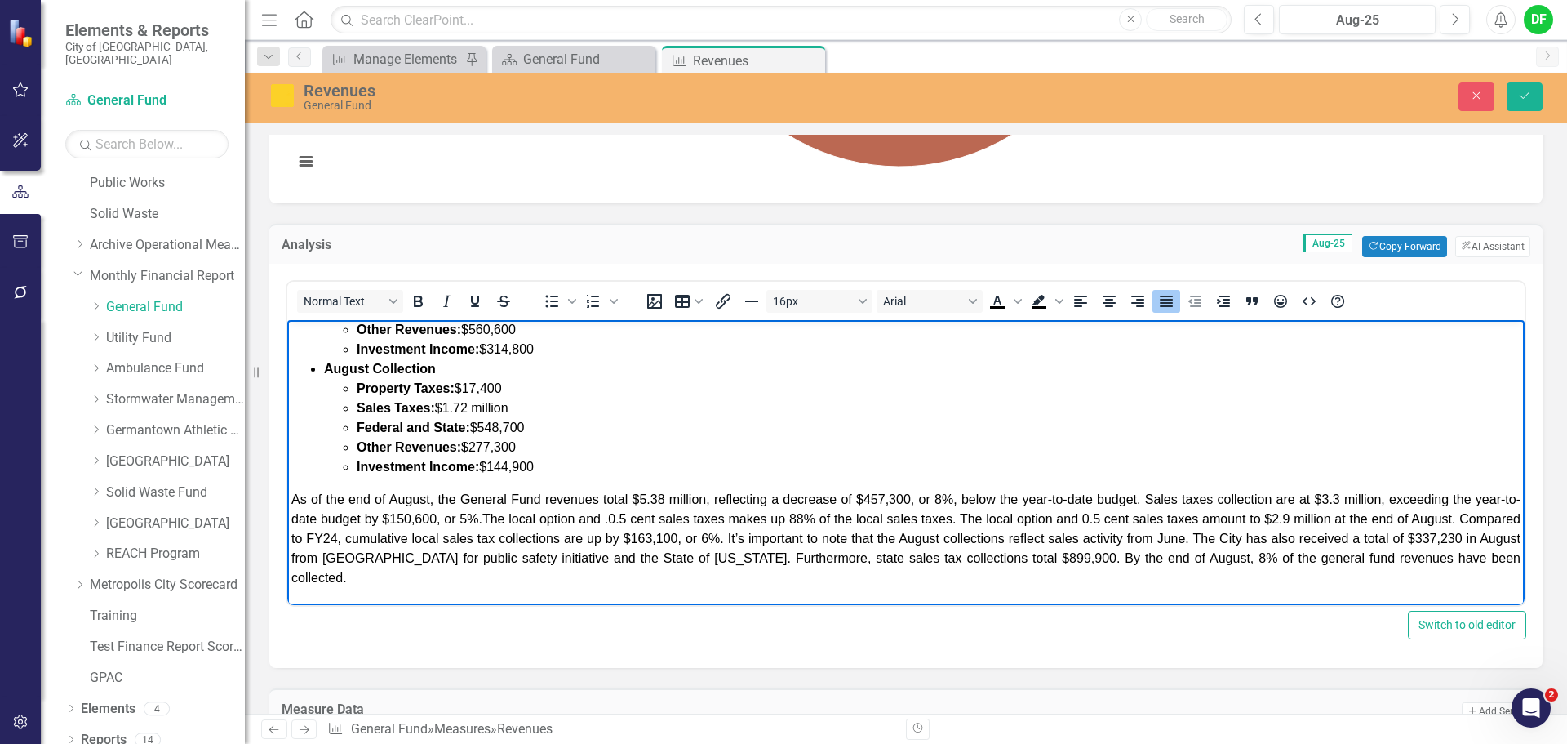
click at [1335, 497] on span "As of the end of August, the General Fund revenues total $5.38 million, reflect…" at bounding box center [905, 538] width 1229 height 92
drag, startPoint x: 1441, startPoint y: 500, endPoint x: 1384, endPoint y: 499, distance: 56.3
click at [1384, 499] on span "As of the end of August, the General Fund revenues total $5.38 million, reflect…" at bounding box center [905, 538] width 1229 height 92
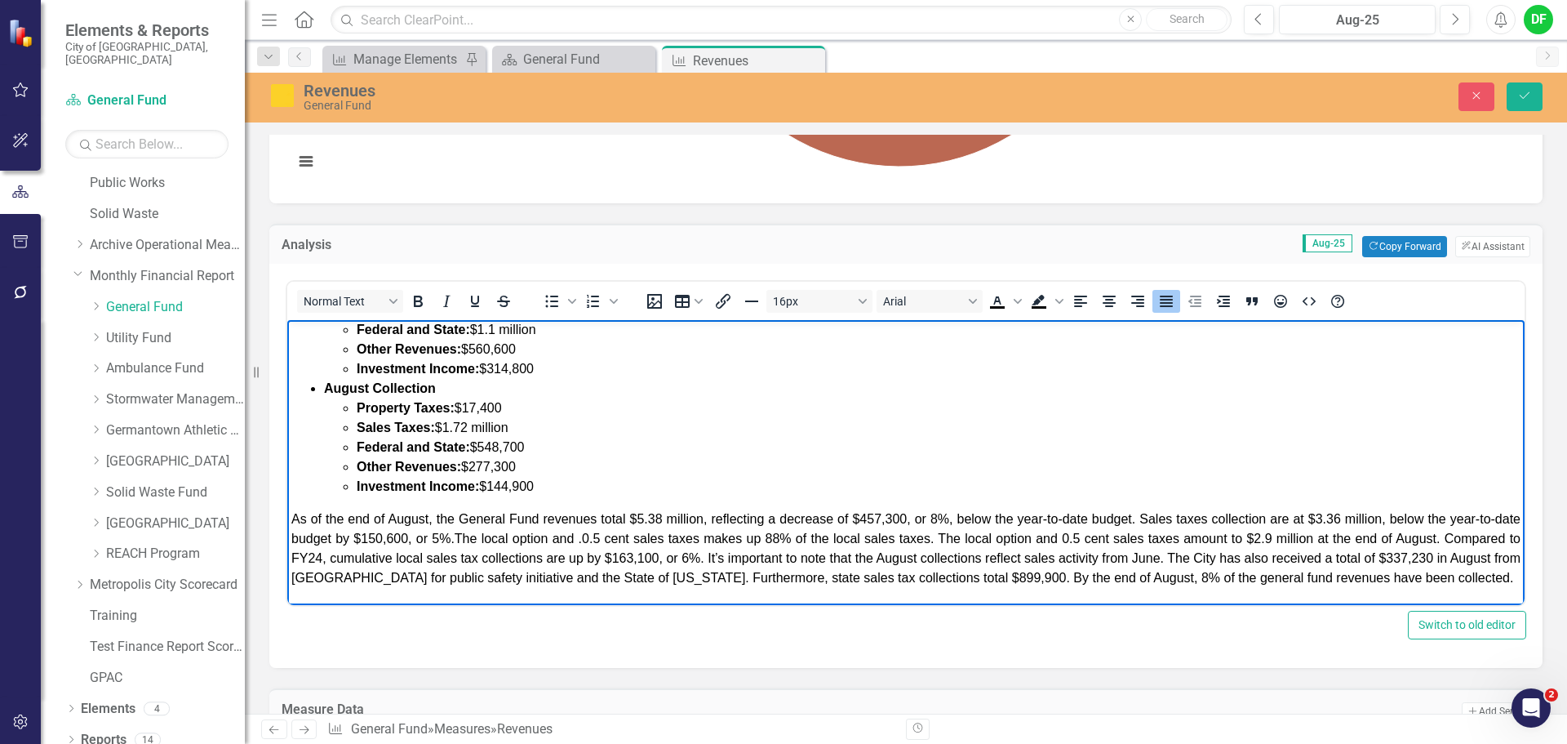
click at [441, 519] on span "As of the end of August, the General Fund revenues total $5.38 million, reflect…" at bounding box center [905, 548] width 1229 height 73
click at [467, 519] on span "As of the end of August, the General Fund revenues total $5.38 million, reflect…" at bounding box center [905, 548] width 1229 height 73
drag, startPoint x: 1523, startPoint y: 100, endPoint x: 1450, endPoint y: 84, distance: 75.3
click at [1523, 100] on icon "Save" at bounding box center [1524, 95] width 15 height 11
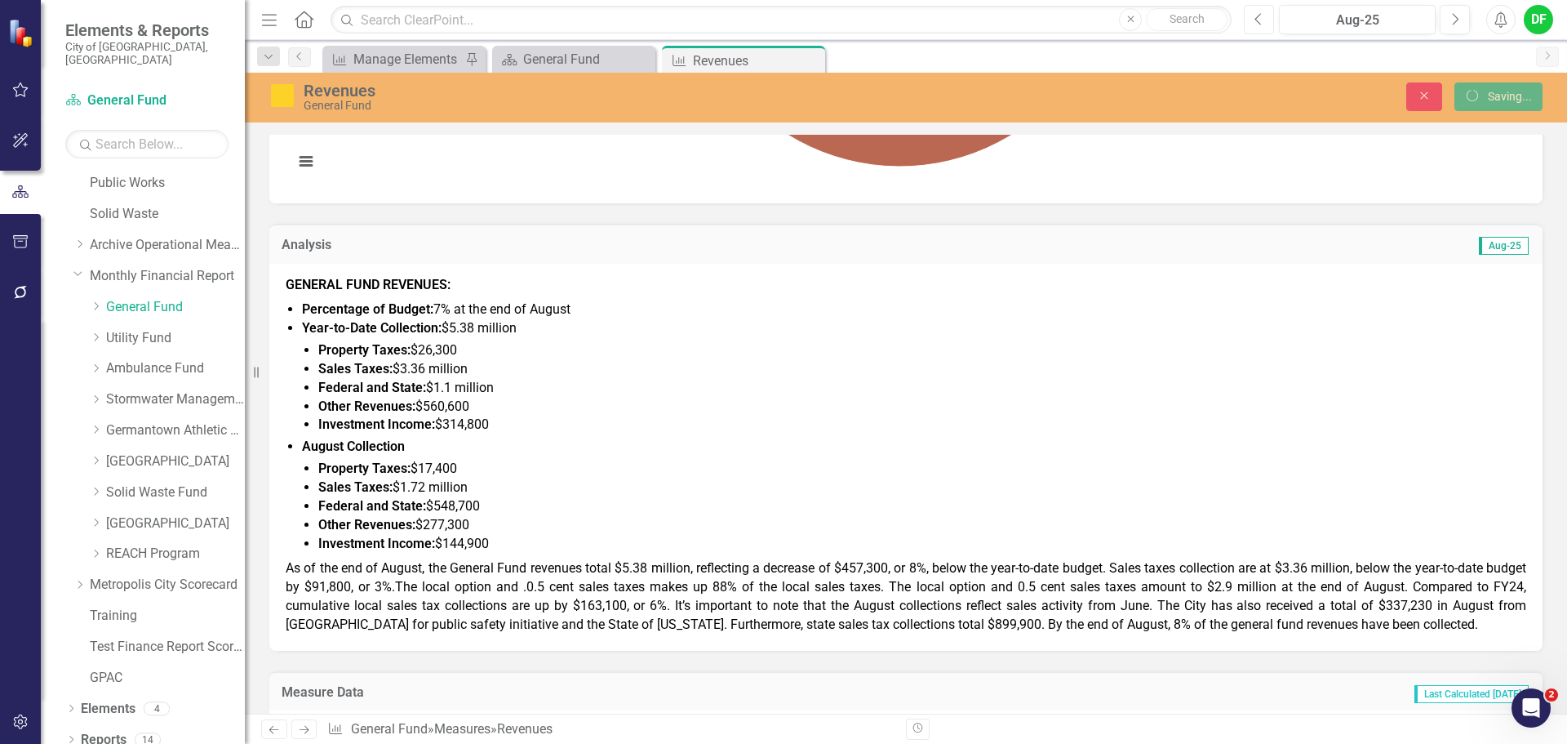
click at [1260, 17] on icon "Previous" at bounding box center [1259, 19] width 9 height 15
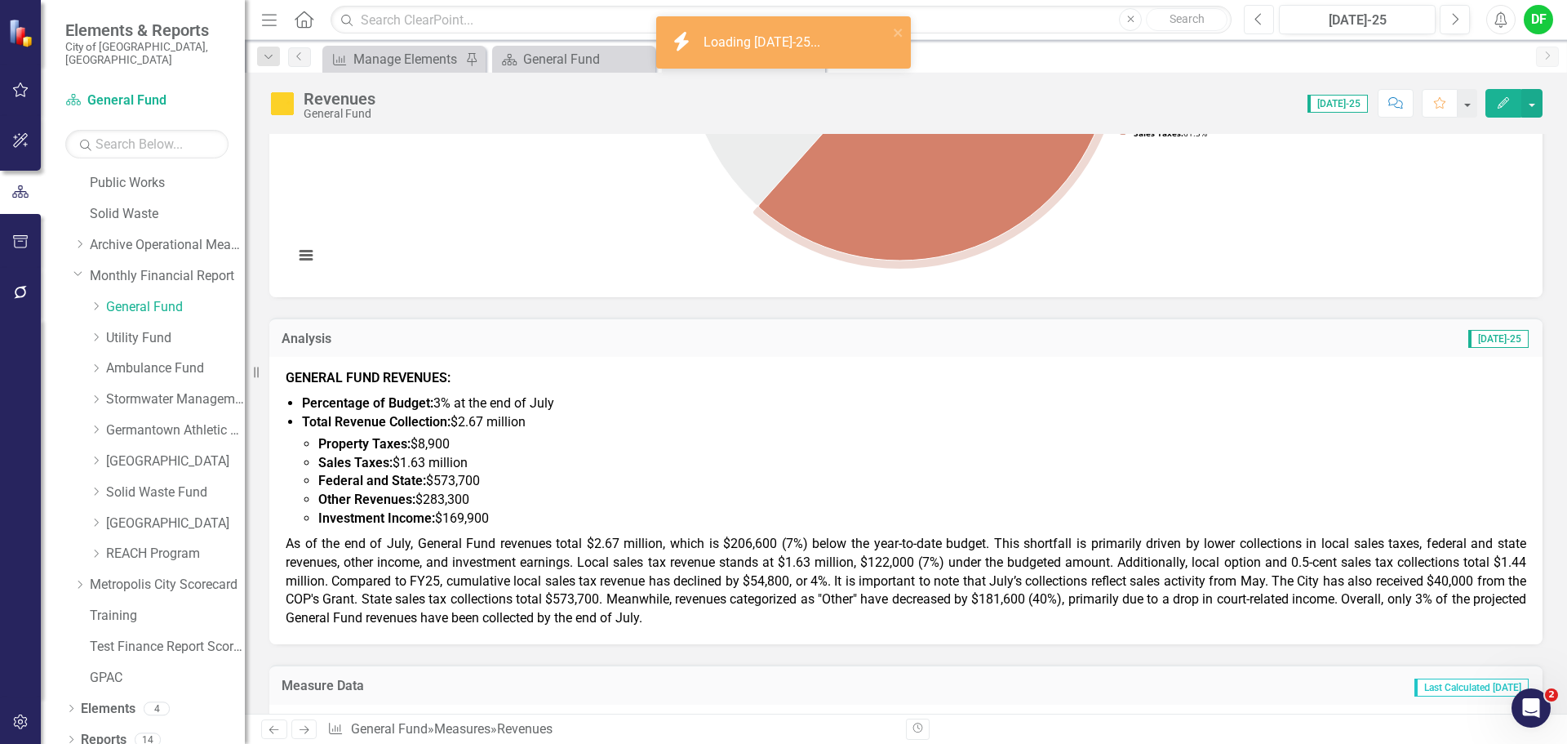
scroll to position [490, 0]
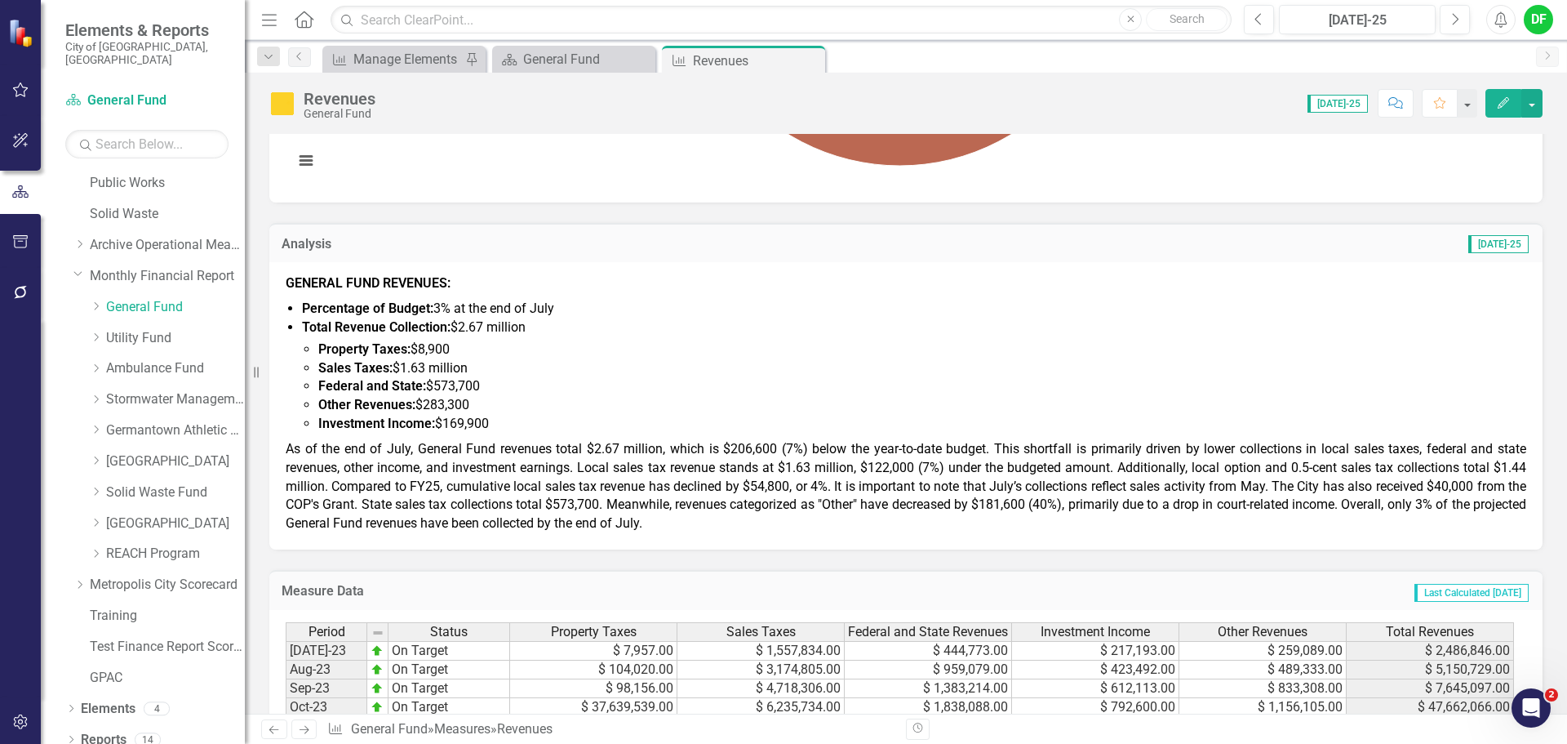
click at [1507, 473] on span "As of the end of July, General Fund revenues total $2.67 million, which is $206…" at bounding box center [906, 486] width 1241 height 90
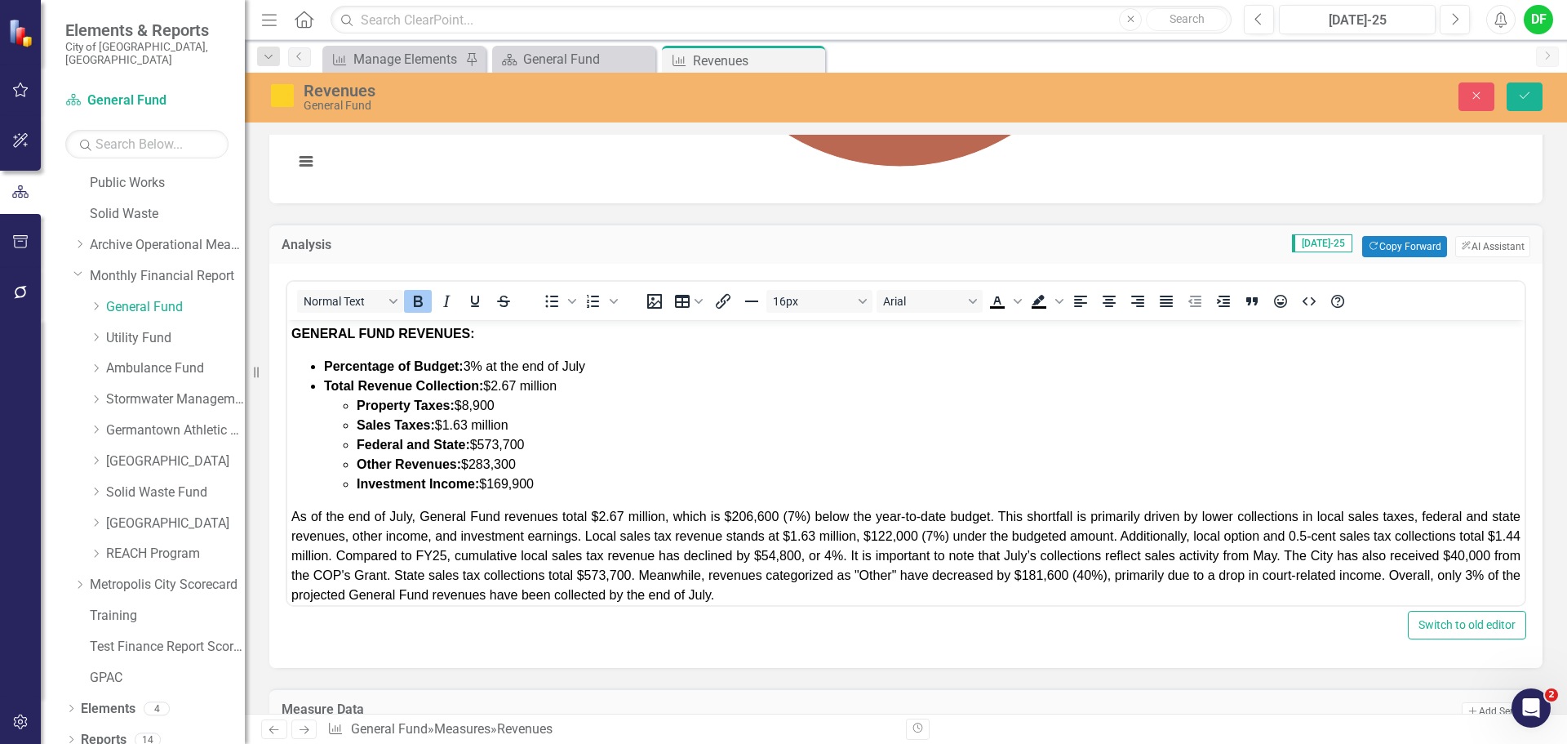
scroll to position [0, 0]
click at [350, 556] on span "As of the end of July, General Fund revenues total $2.67 million, which is $206…" at bounding box center [905, 555] width 1229 height 92
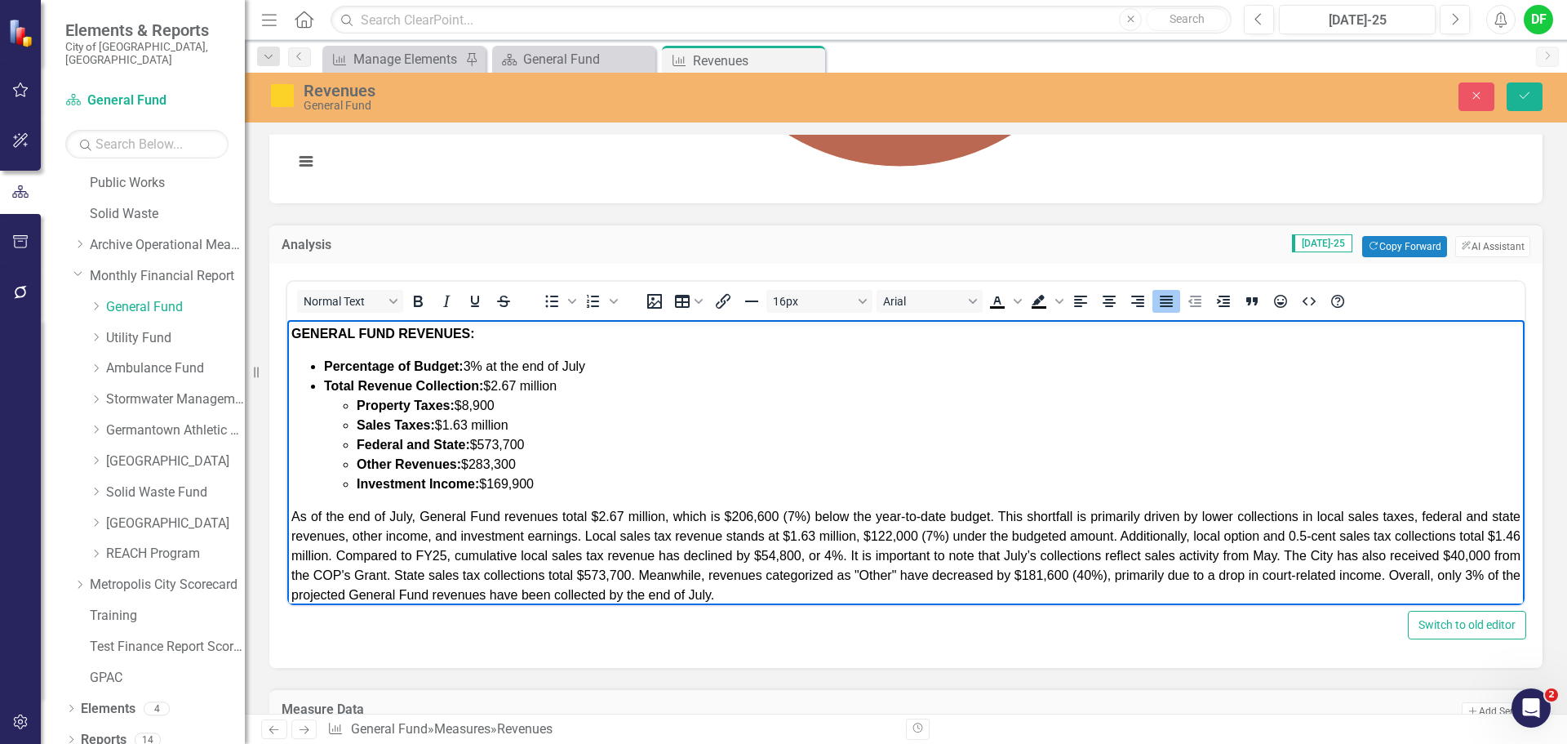
click at [614, 554] on span "As of the end of July, General Fund revenues total $2.67 million, which is $206…" at bounding box center [905, 555] width 1229 height 92
click at [1534, 97] on button "Save" at bounding box center [1525, 96] width 36 height 29
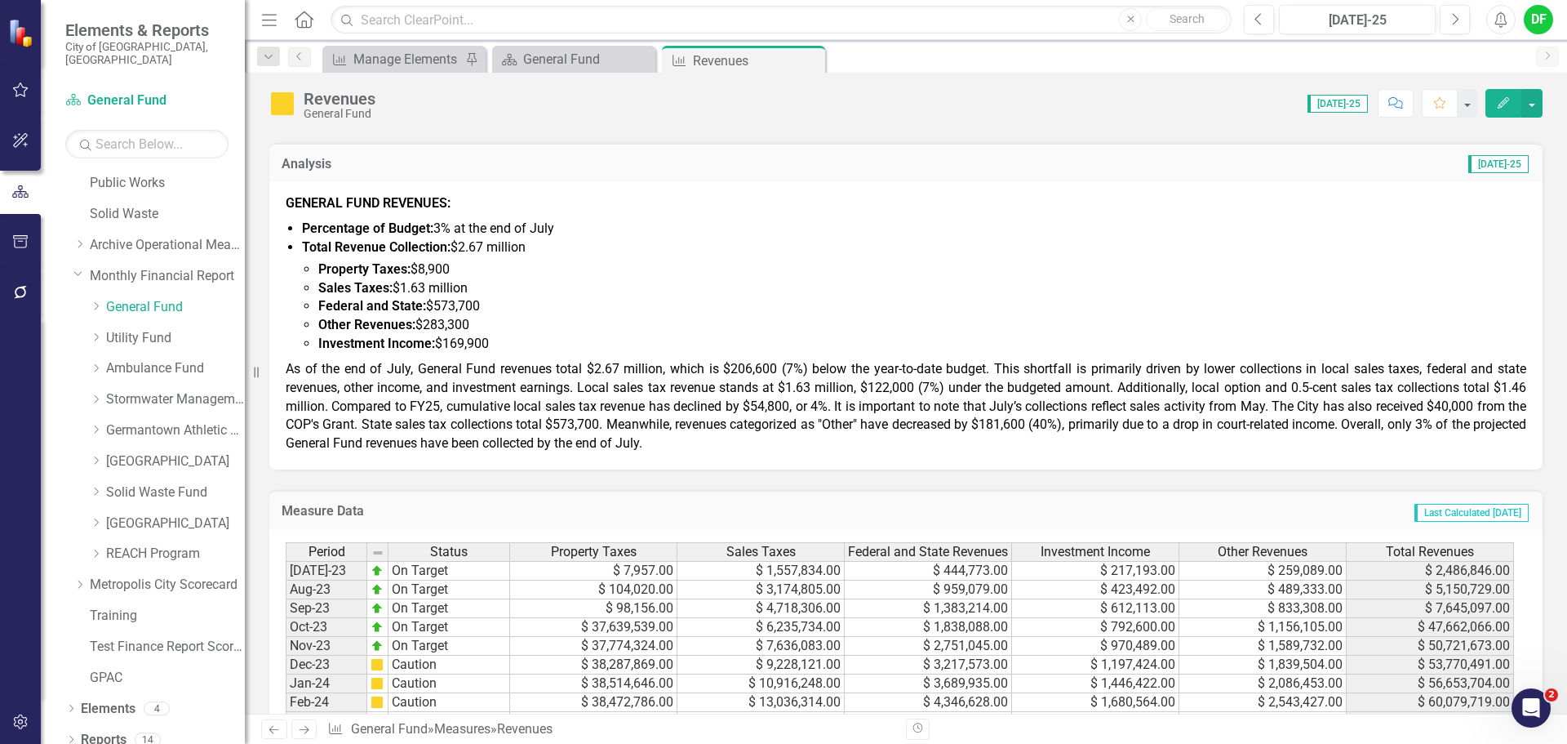
scroll to position [571, 0]
click at [1341, 374] on span "As of the end of July, General Fund revenues total $2.67 million, which is $206…" at bounding box center [906, 404] width 1241 height 90
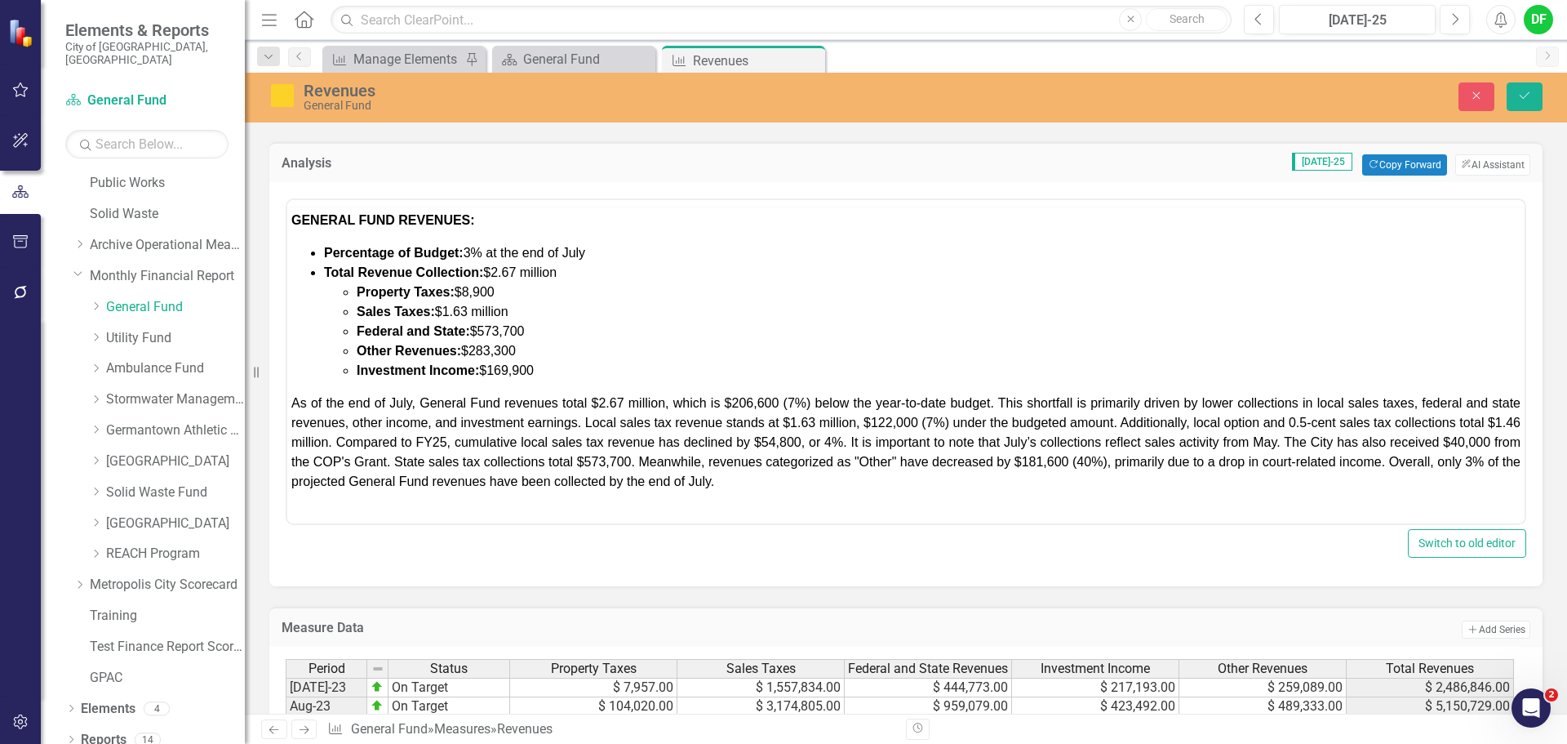
scroll to position [0, 0]
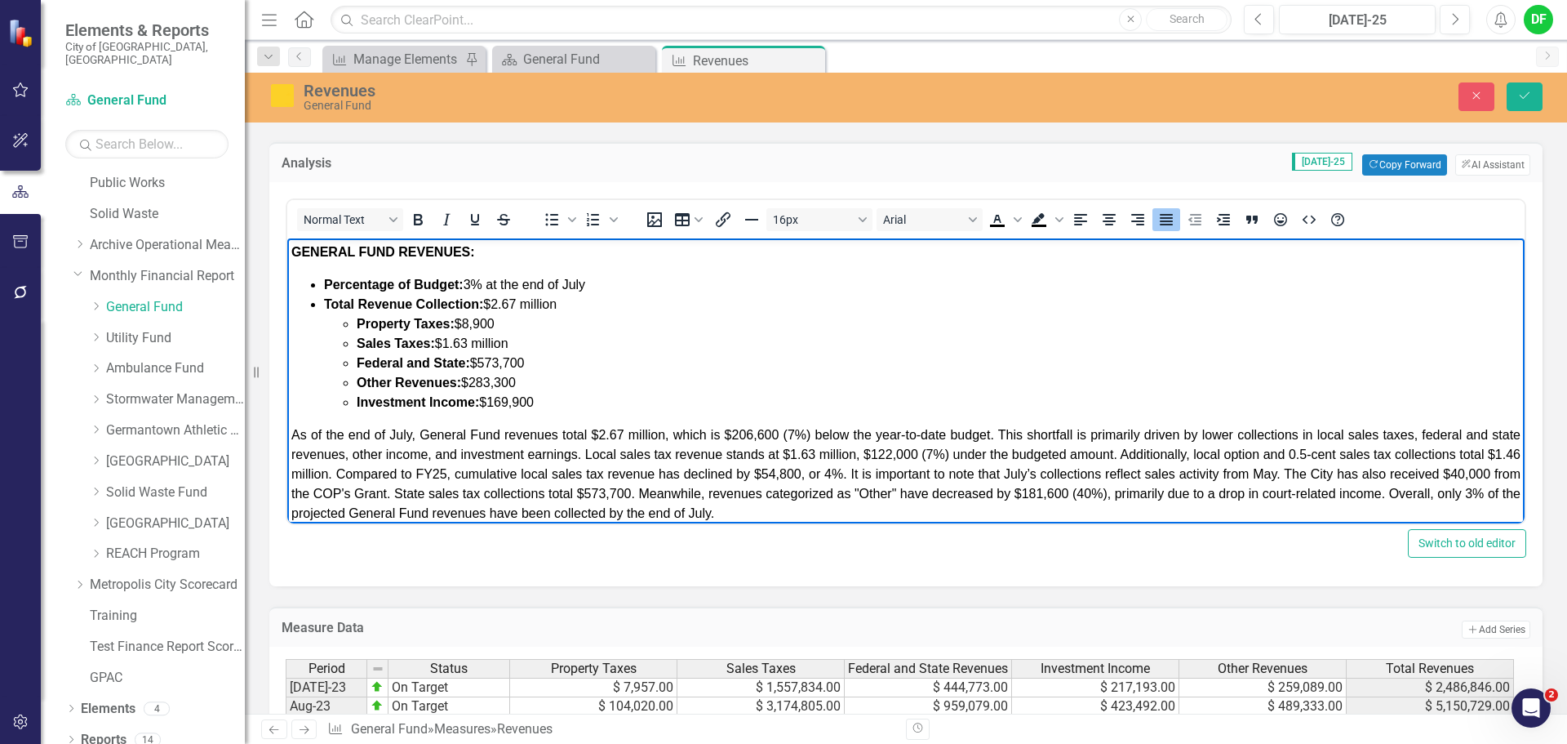
click at [1354, 433] on span "As of the end of July, General Fund revenues total $2.67 million, which is $206…" at bounding box center [905, 474] width 1229 height 92
click at [627, 455] on span "As of the end of July, General Fund revenues total $2.67 million, which is $206…" at bounding box center [905, 474] width 1229 height 92
click at [642, 455] on span "As of the end of July, General Fund revenues total $2.67 million, which is $206…" at bounding box center [905, 474] width 1229 height 92
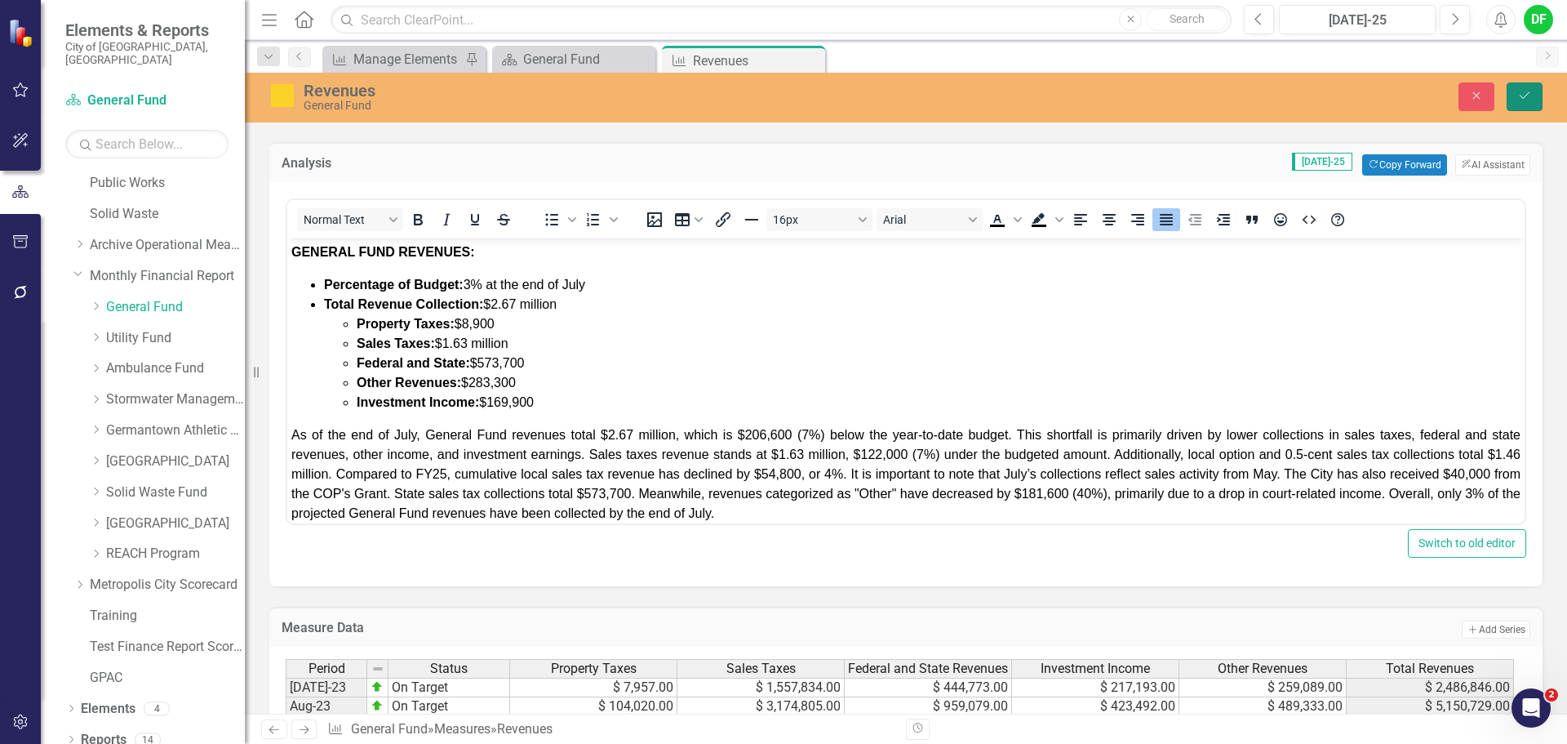
click at [1526, 93] on icon "Save" at bounding box center [1524, 95] width 15 height 11
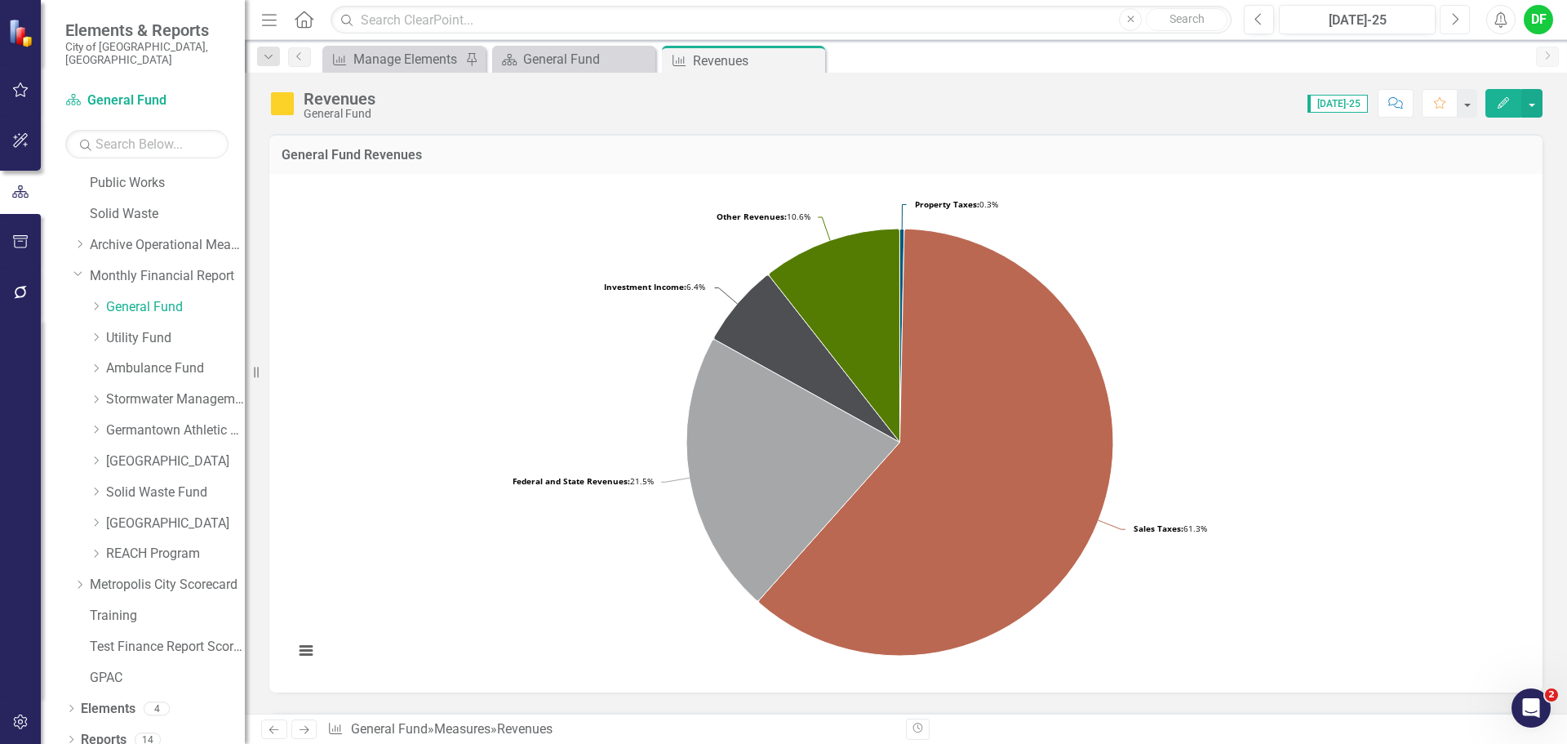
click at [1457, 24] on icon "Next" at bounding box center [1454, 19] width 9 height 15
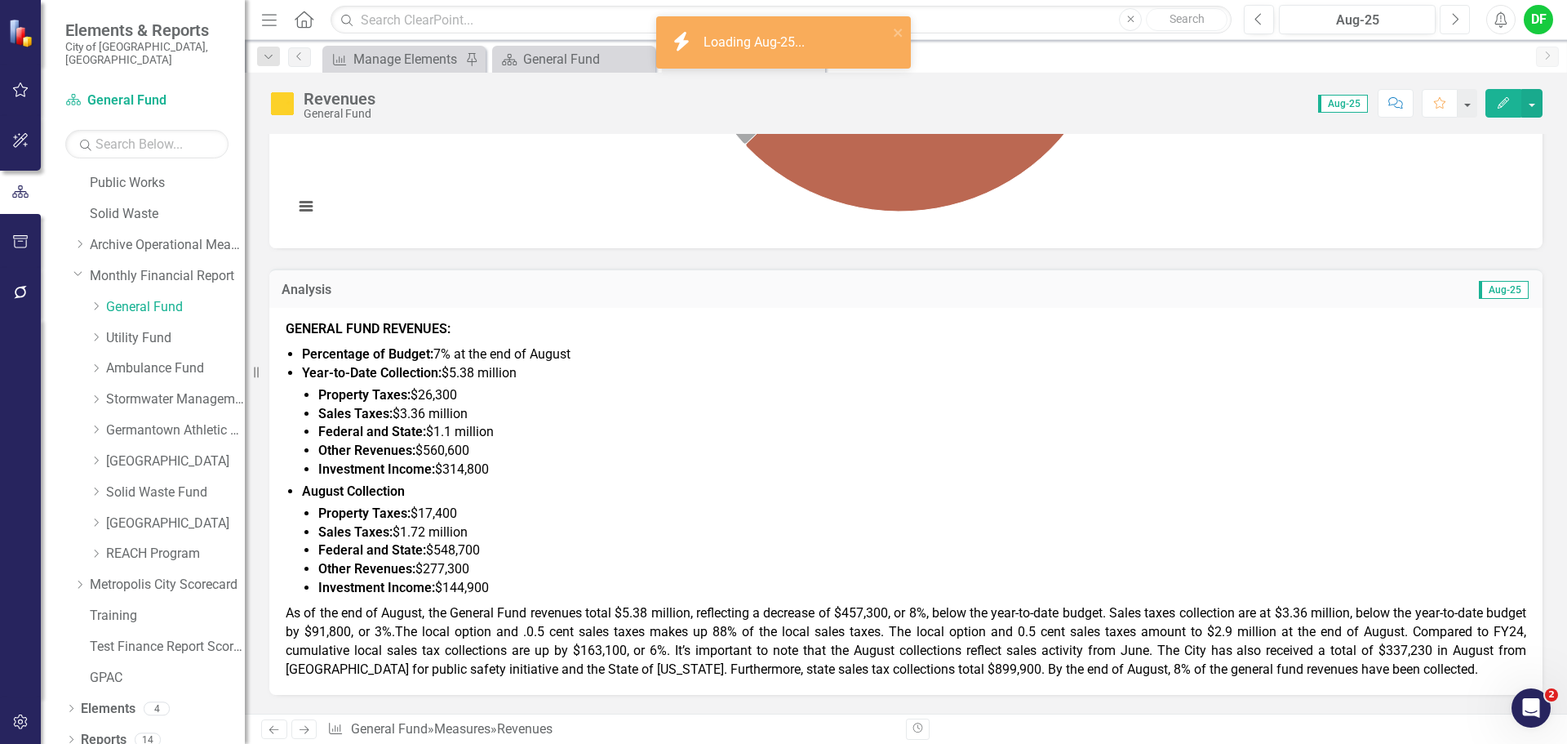
scroll to position [490, 0]
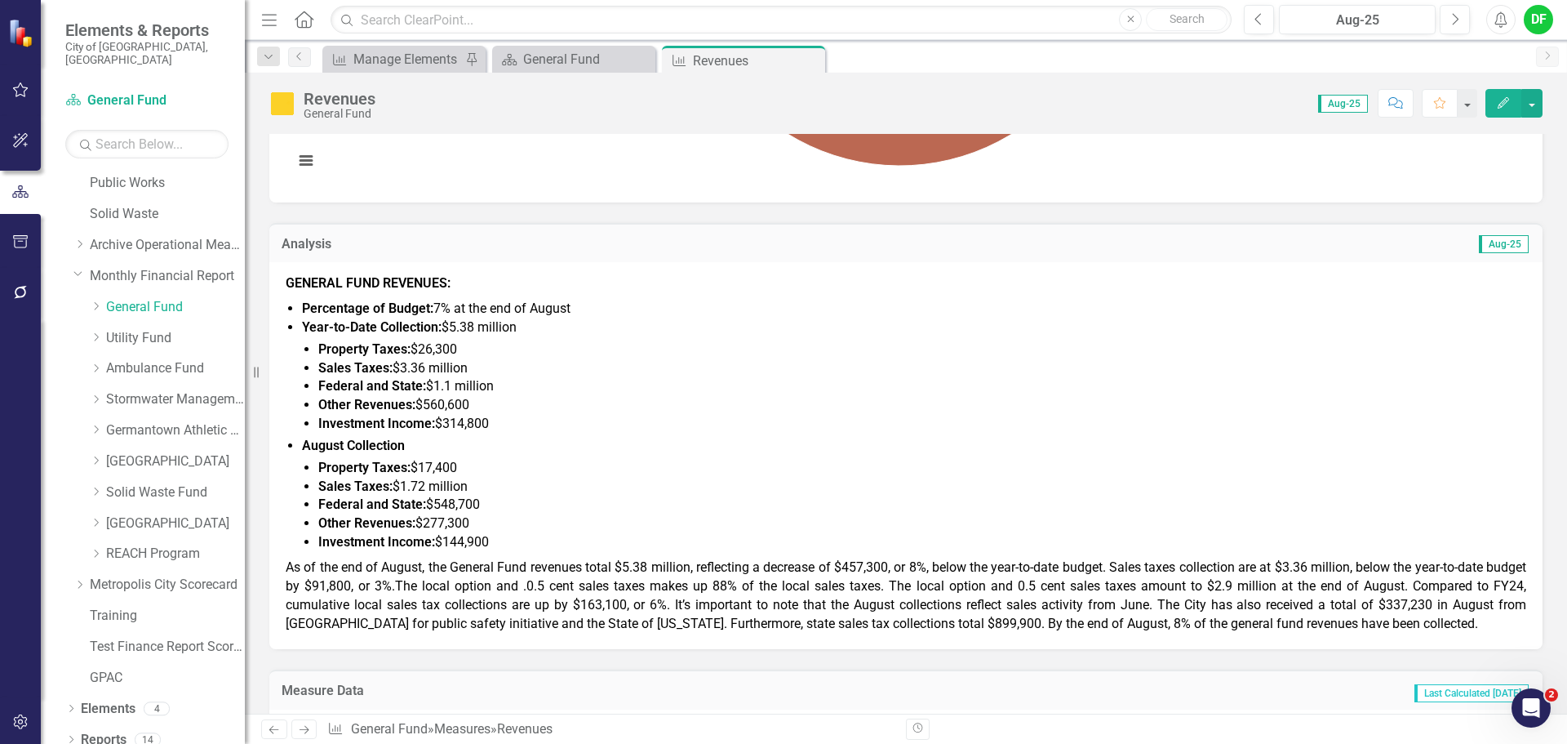
click at [1219, 620] on span "As of the end of August, the General Fund revenues total $5.38 million, reflect…" at bounding box center [906, 595] width 1241 height 72
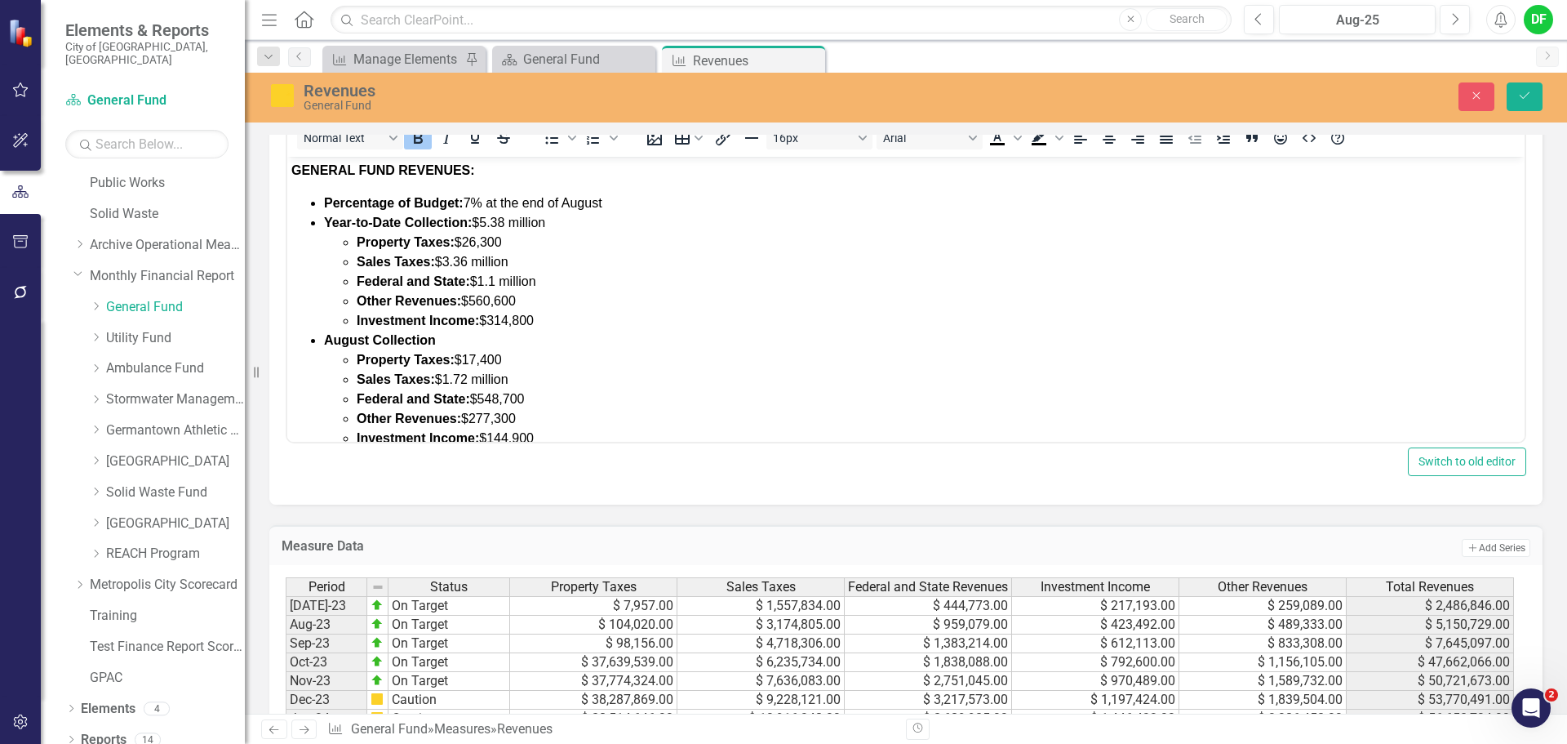
scroll to position [135, 0]
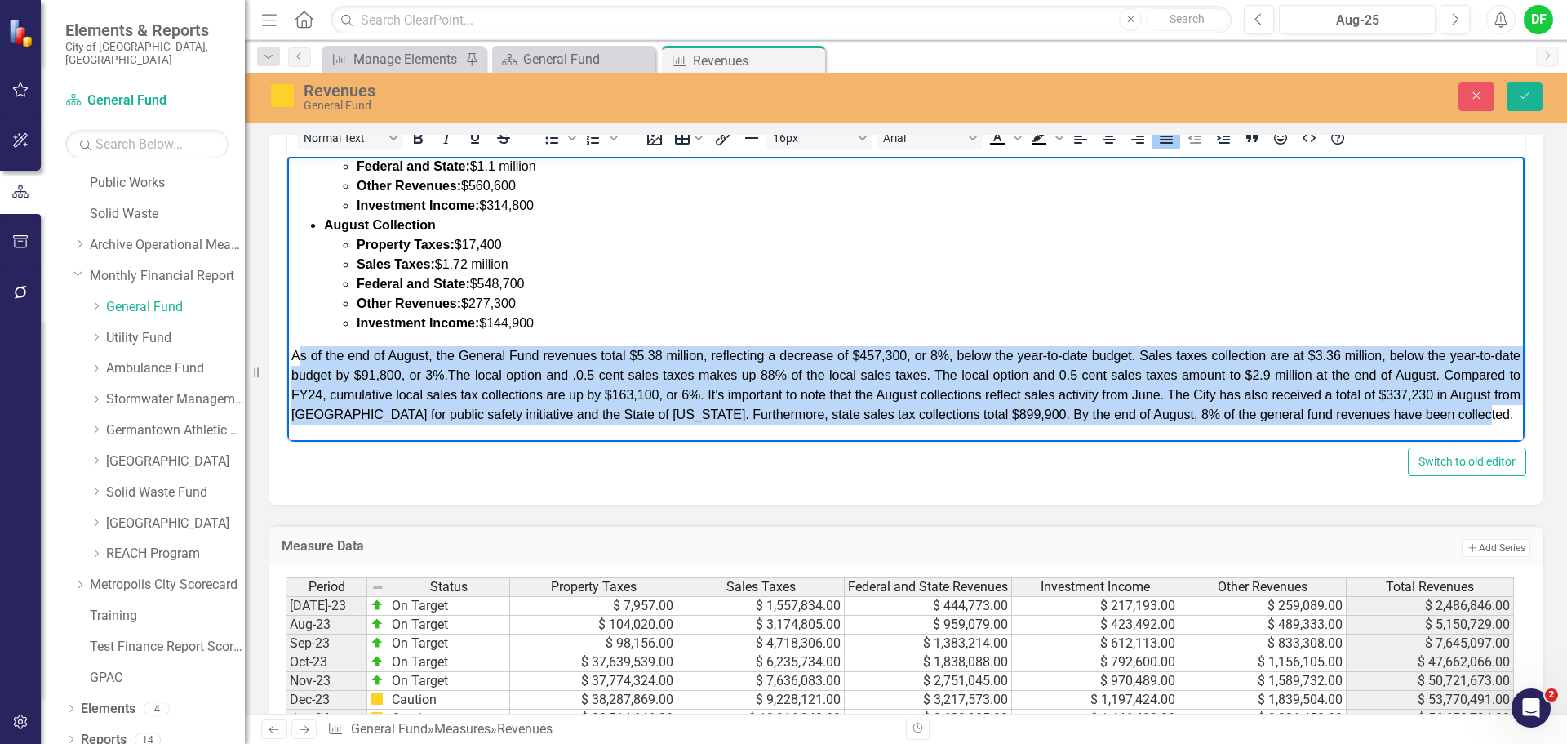
drag, startPoint x: 429, startPoint y: 416, endPoint x: 296, endPoint y: 336, distance: 155.2
click at [296, 346] on p "As of the end of August, the General Fund revenues total $5.38 million, reflect…" at bounding box center [905, 385] width 1229 height 78
click at [296, 349] on span "As of the end of August, the General Fund revenues total $5.38 million, reflect…" at bounding box center [905, 385] width 1229 height 73
drag, startPoint x: 429, startPoint y: 418, endPoint x: 286, endPoint y: 333, distance: 166.9
click at [287, 333] on html "GENERAL FUND REVENUES: Percentage of Budget: 7% at the end of August Year-to-Da…" at bounding box center [905, 242] width 1237 height 400
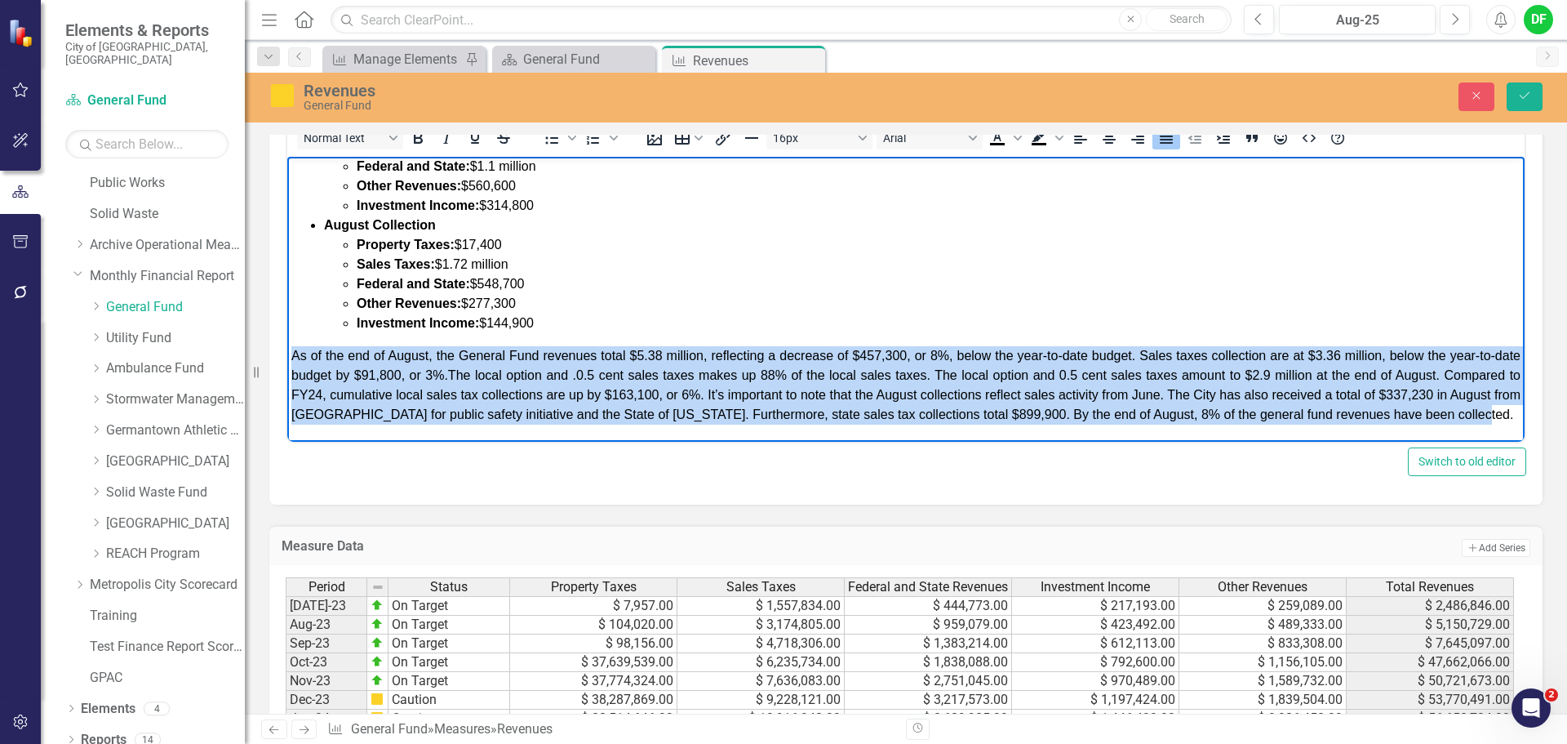
click at [436, 424] on p "As of the end of August, the General Fund revenues total $5.38 million, reflect…" at bounding box center [905, 385] width 1229 height 78
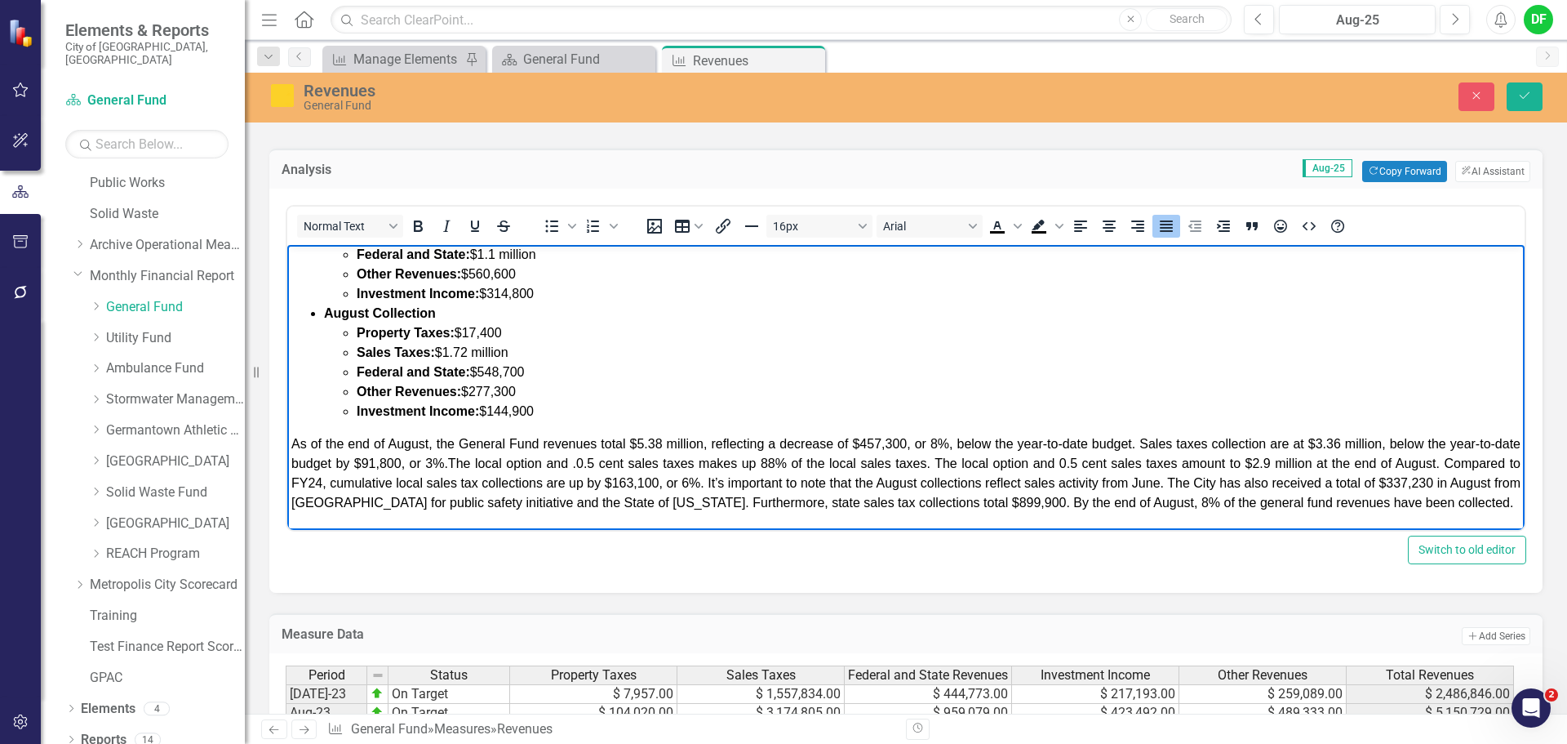
scroll to position [571, 0]
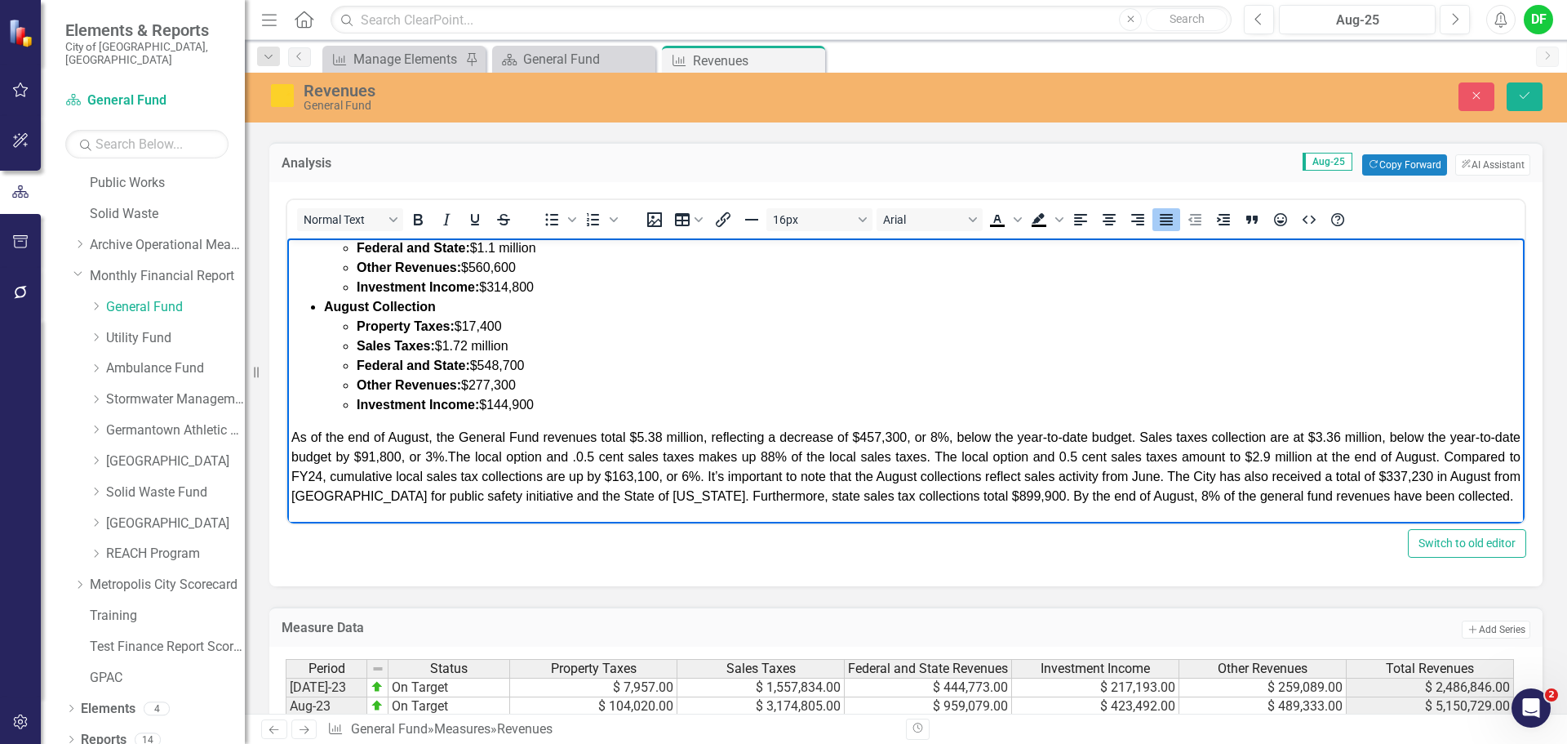
click at [815, 437] on span "As of the end of August, the General Fund revenues total $5.38 million, reflect…" at bounding box center [905, 466] width 1229 height 73
click at [1324, 437] on span "As of the end of August, the General Fund revenues total $5.38 million, reflect…" at bounding box center [905, 466] width 1229 height 73
click at [402, 455] on span "As of the end of August, the General Fund revenues total $5.38 million, reflect…" at bounding box center [905, 466] width 1229 height 73
drag, startPoint x: 706, startPoint y: 453, endPoint x: 752, endPoint y: 460, distance: 46.2
click at [752, 460] on span "As of the end of August, the General Fund revenues total $5.38 million, reflect…" at bounding box center [905, 466] width 1229 height 73
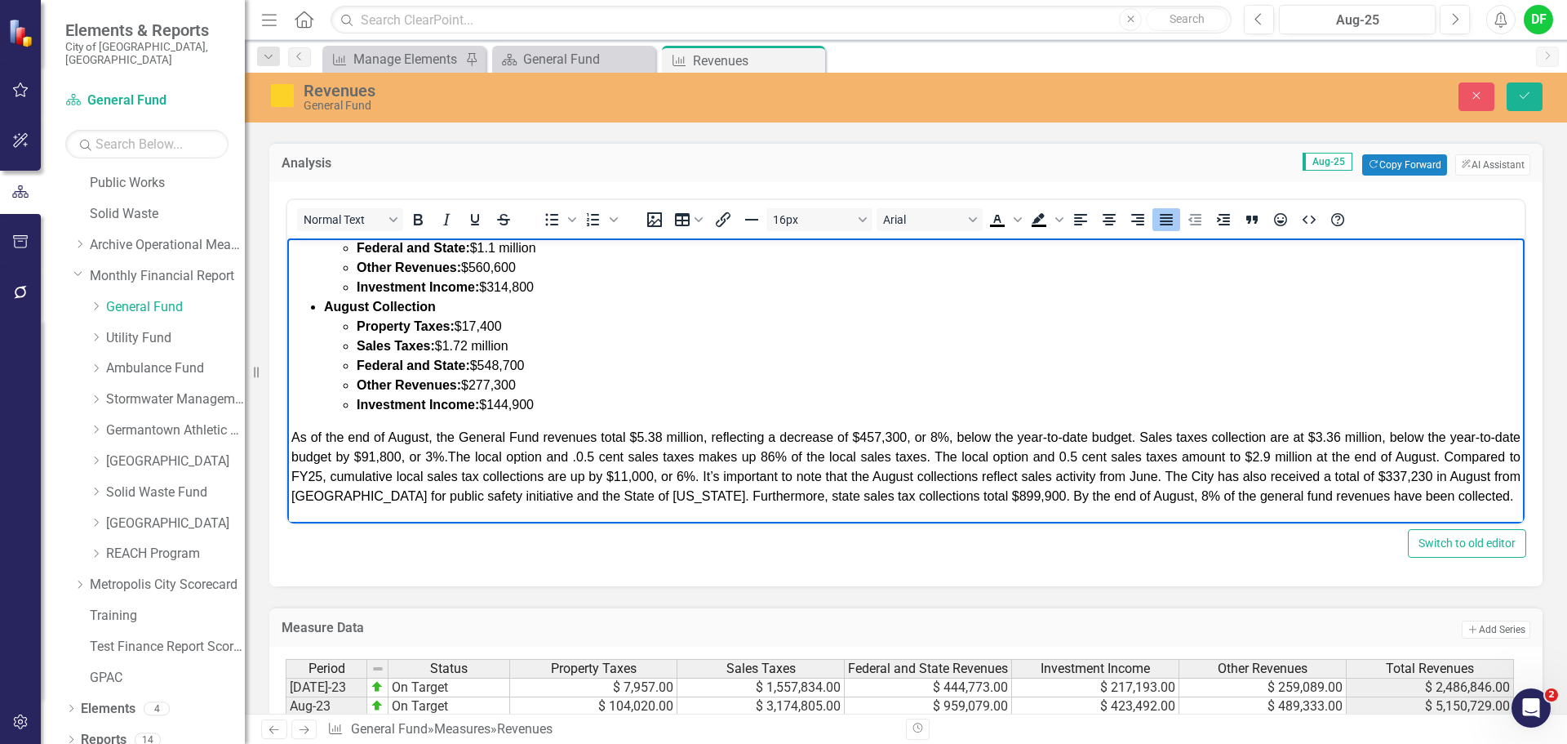
click at [778, 459] on span "As of the end of August, the General Fund revenues total $5.38 million, reflect…" at bounding box center [905, 466] width 1229 height 73
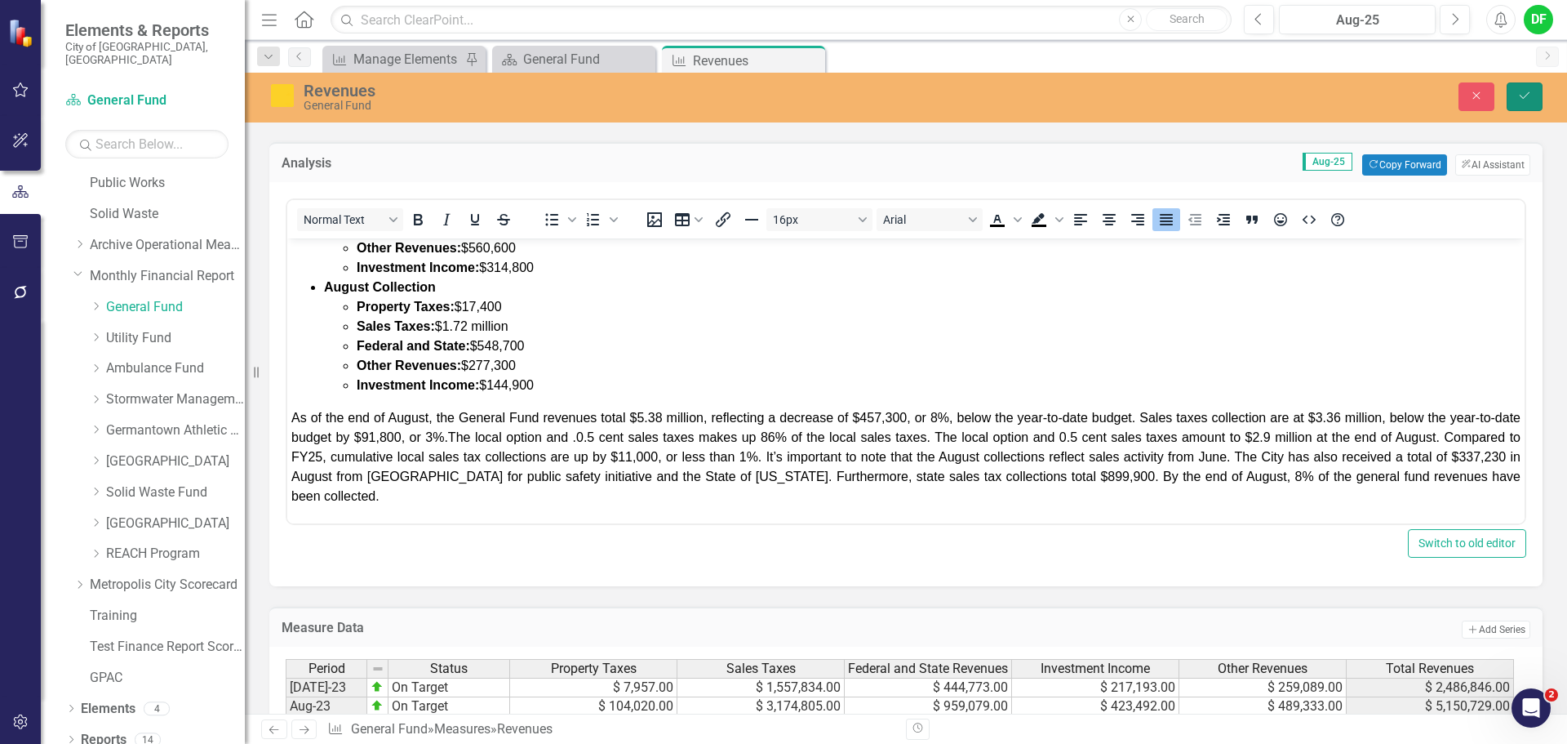
click at [1528, 99] on icon "Save" at bounding box center [1524, 95] width 15 height 11
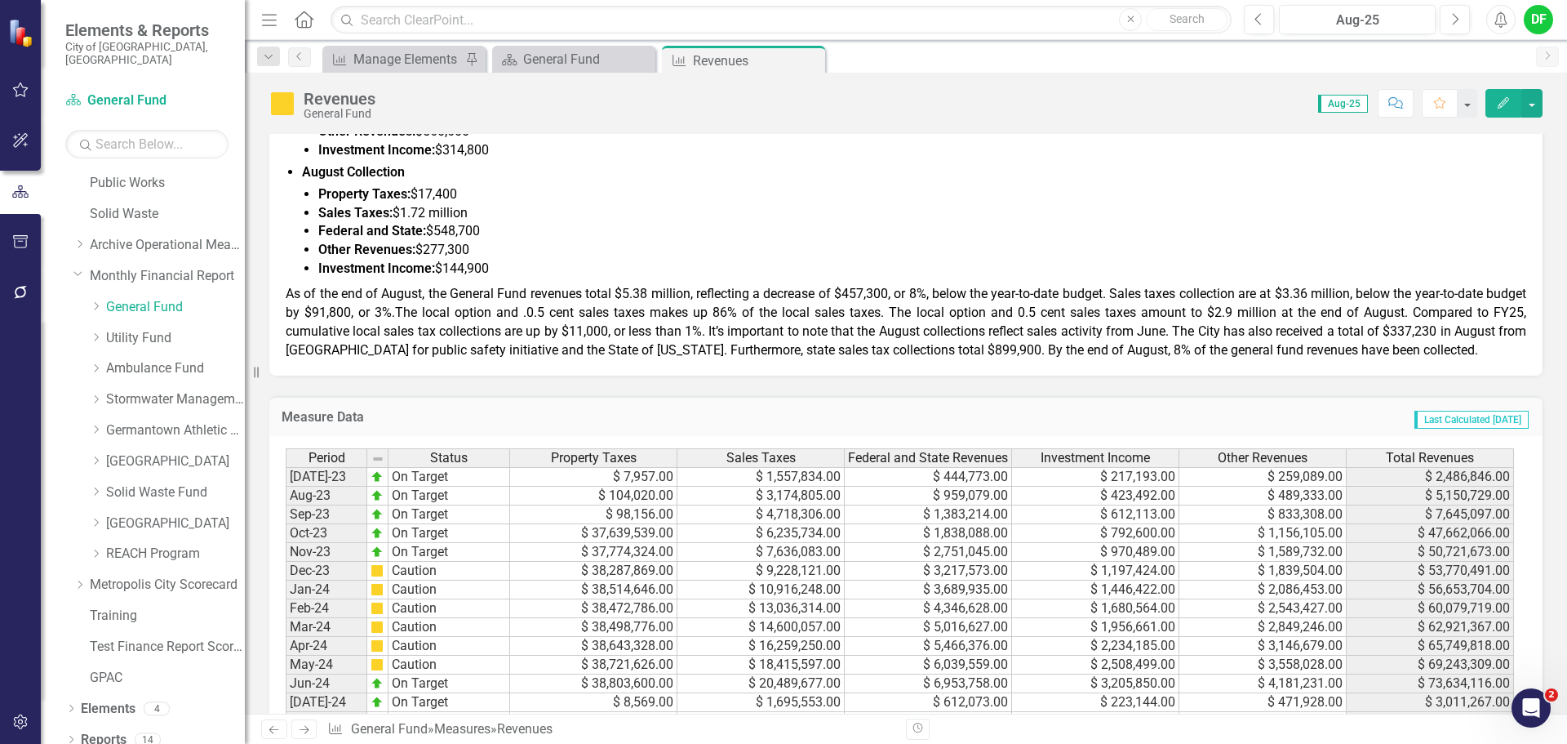
scroll to position [735, 0]
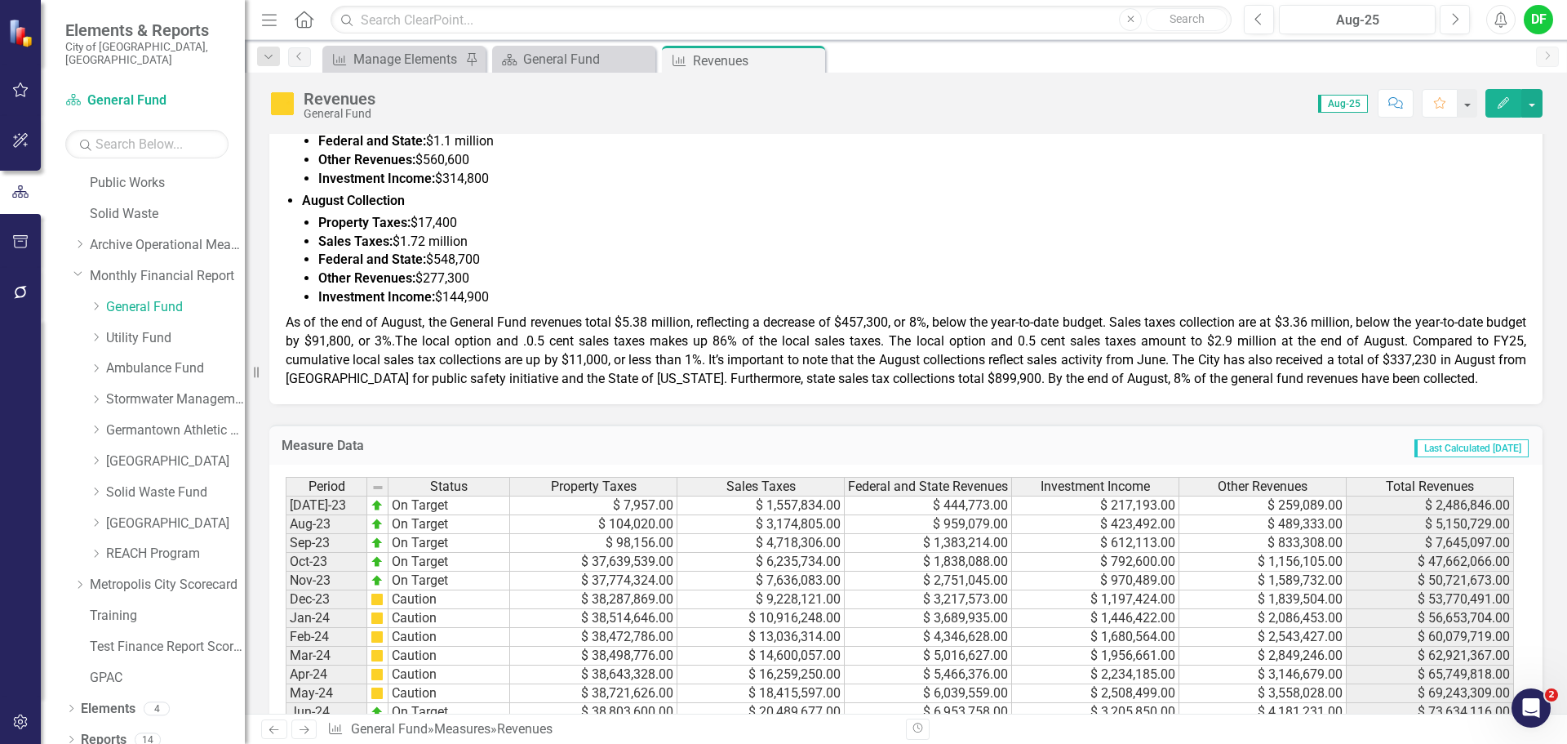
click at [710, 362] on span "As of the end of August, the General Fund revenues total $5.38 million, reflect…" at bounding box center [906, 350] width 1241 height 72
click at [1146, 359] on span "As of the end of August, the General Fund revenues total $5.38 million, reflect…" at bounding box center [906, 350] width 1241 height 72
click at [1147, 359] on span "As of the end of August, the General Fund revenues total $5.38 million, reflect…" at bounding box center [906, 350] width 1241 height 72
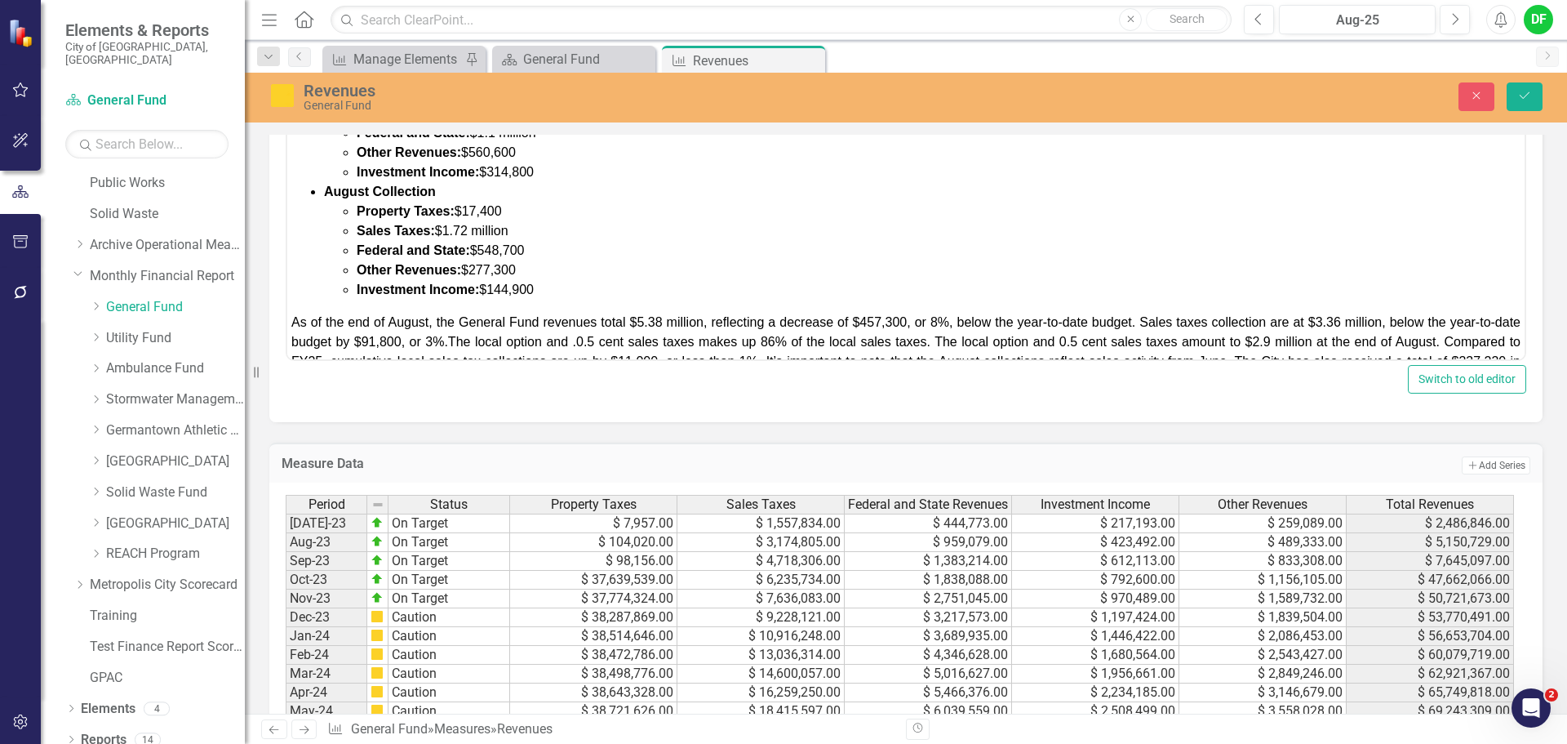
scroll to position [135, 0]
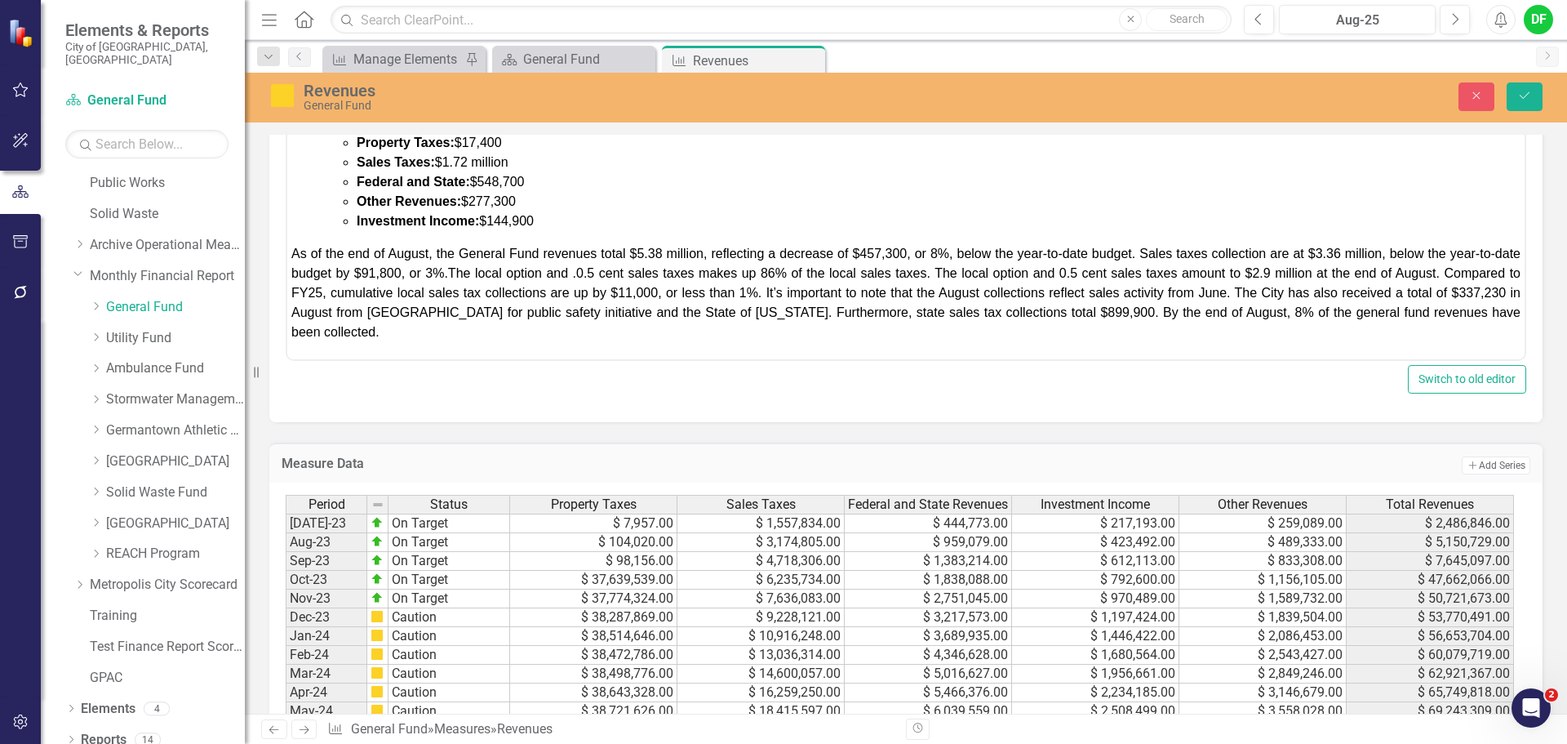
click at [1300, 290] on span "As of the end of August, the General Fund revenues total $5.38 million, reflect…" at bounding box center [905, 292] width 1229 height 92
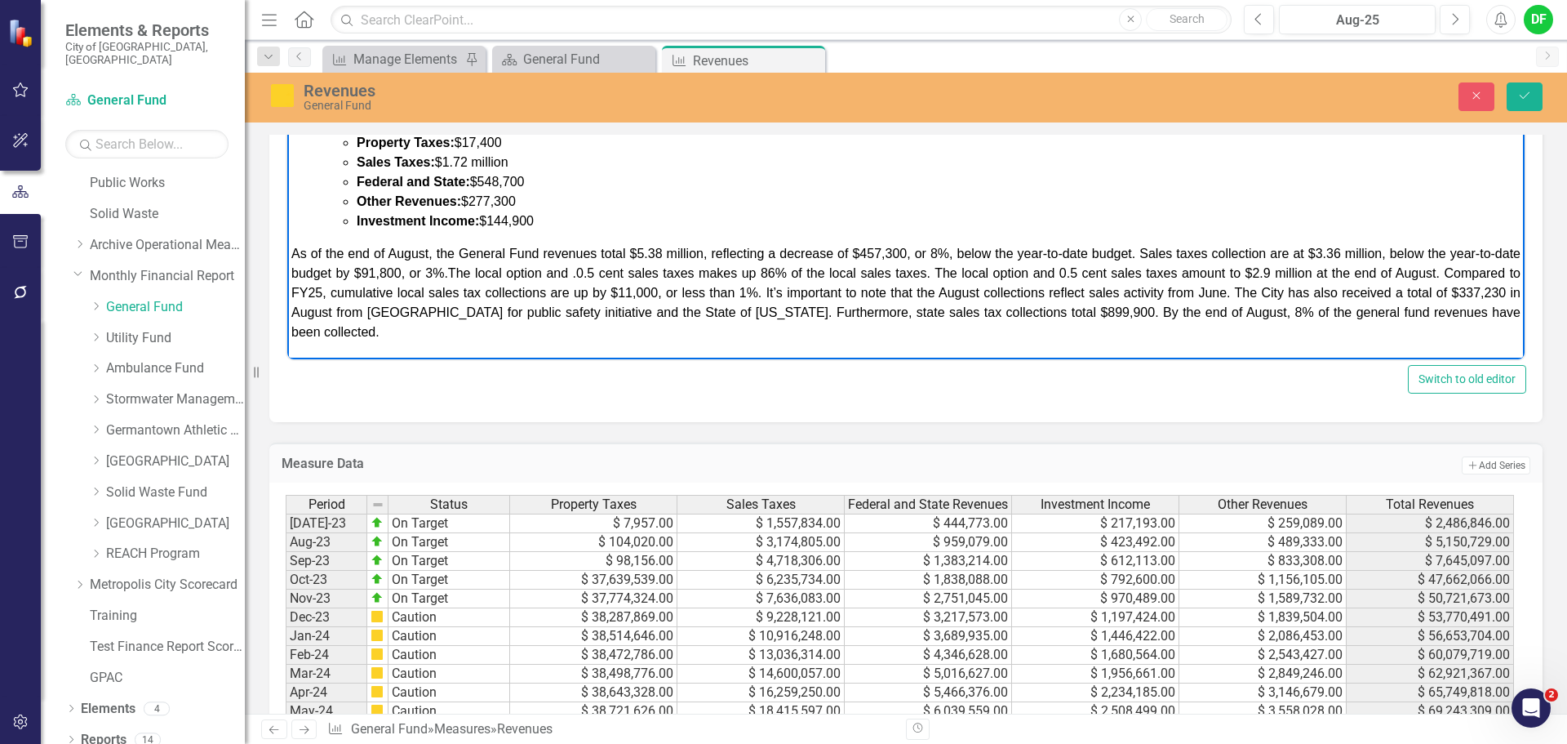
click at [1300, 292] on span "As of the end of August, the General Fund revenues total $5.38 million, reflect…" at bounding box center [905, 292] width 1229 height 92
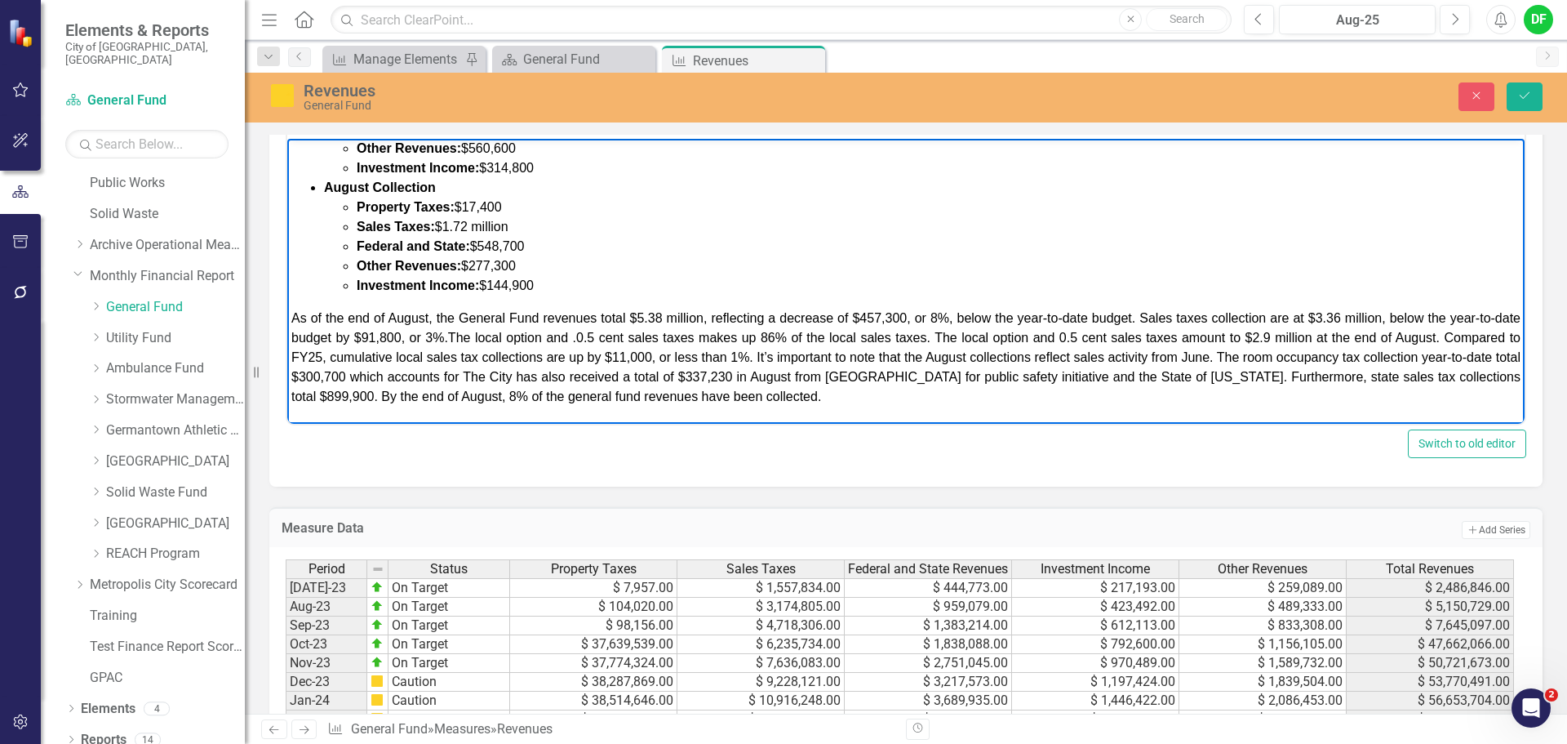
scroll to position [654, 0]
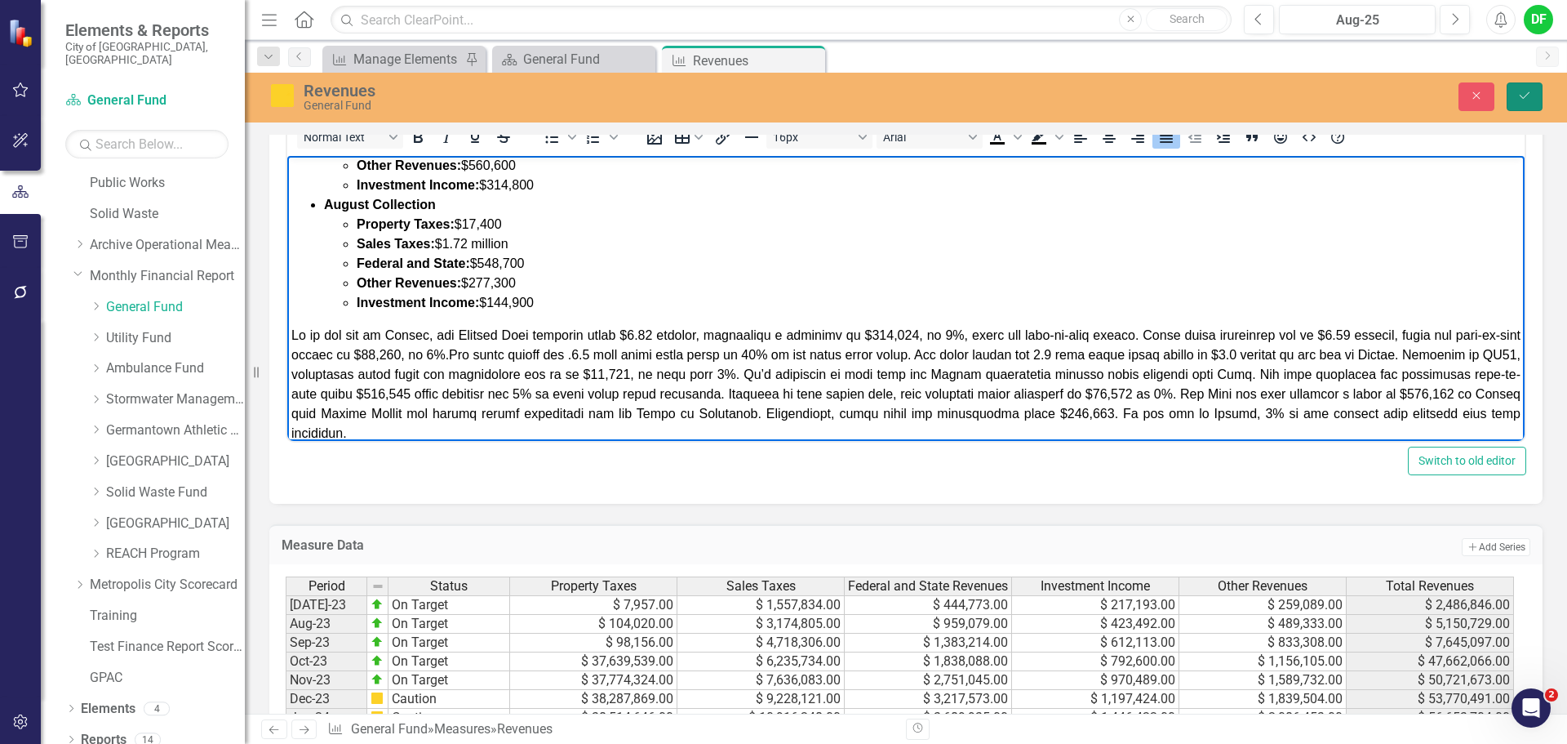
click at [1521, 100] on icon "Save" at bounding box center [1524, 95] width 15 height 11
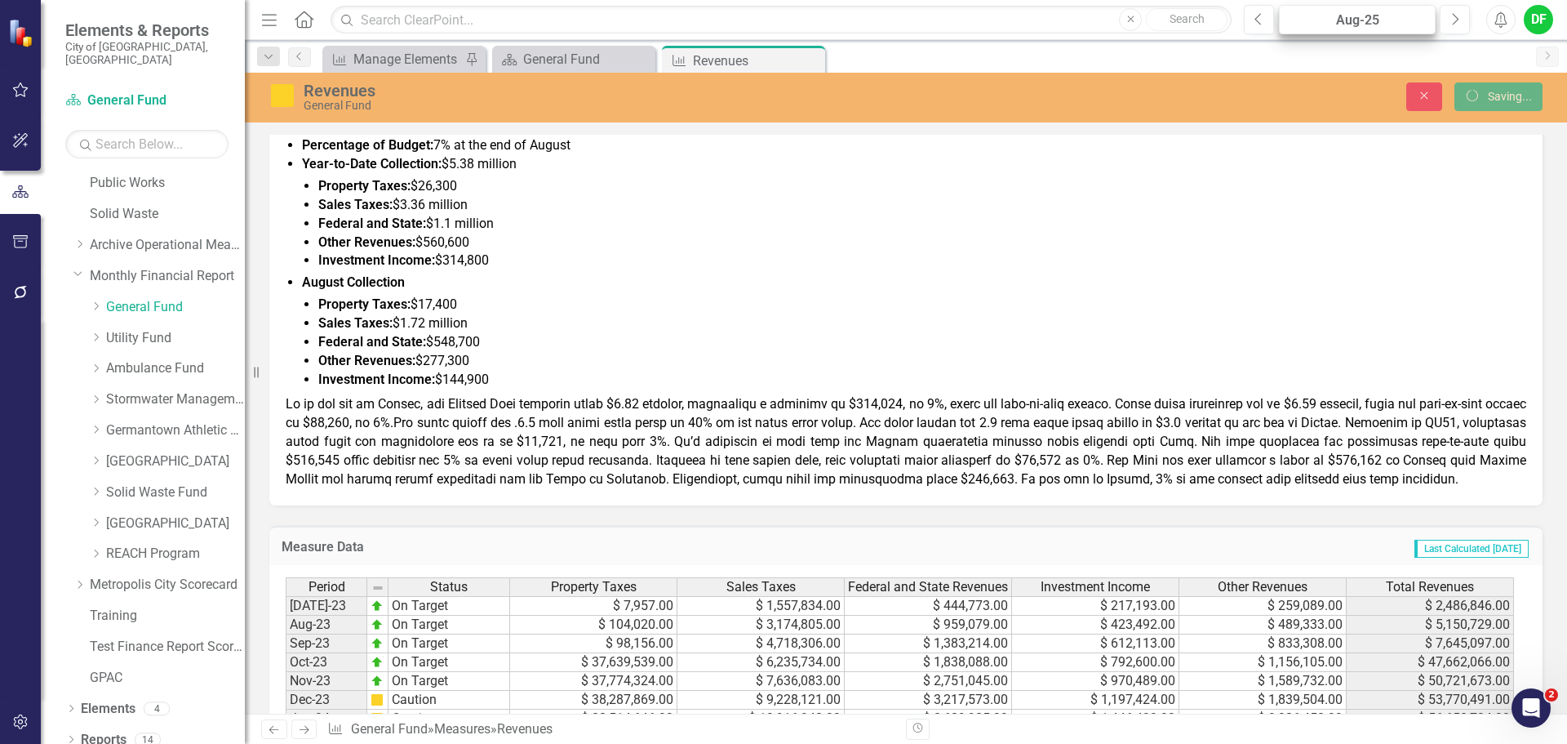
scroll to position [653, 0]
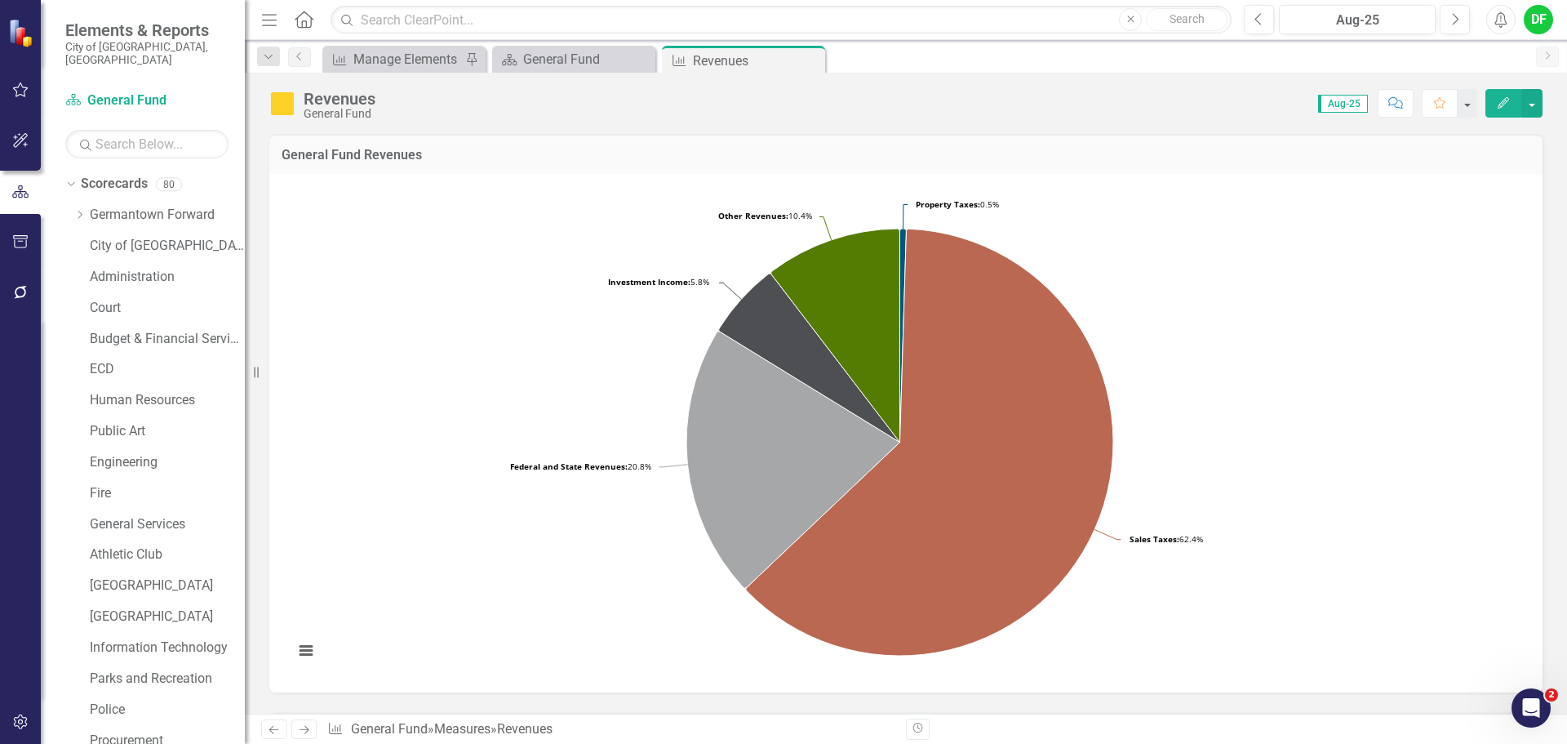
scroll to position [588, 0]
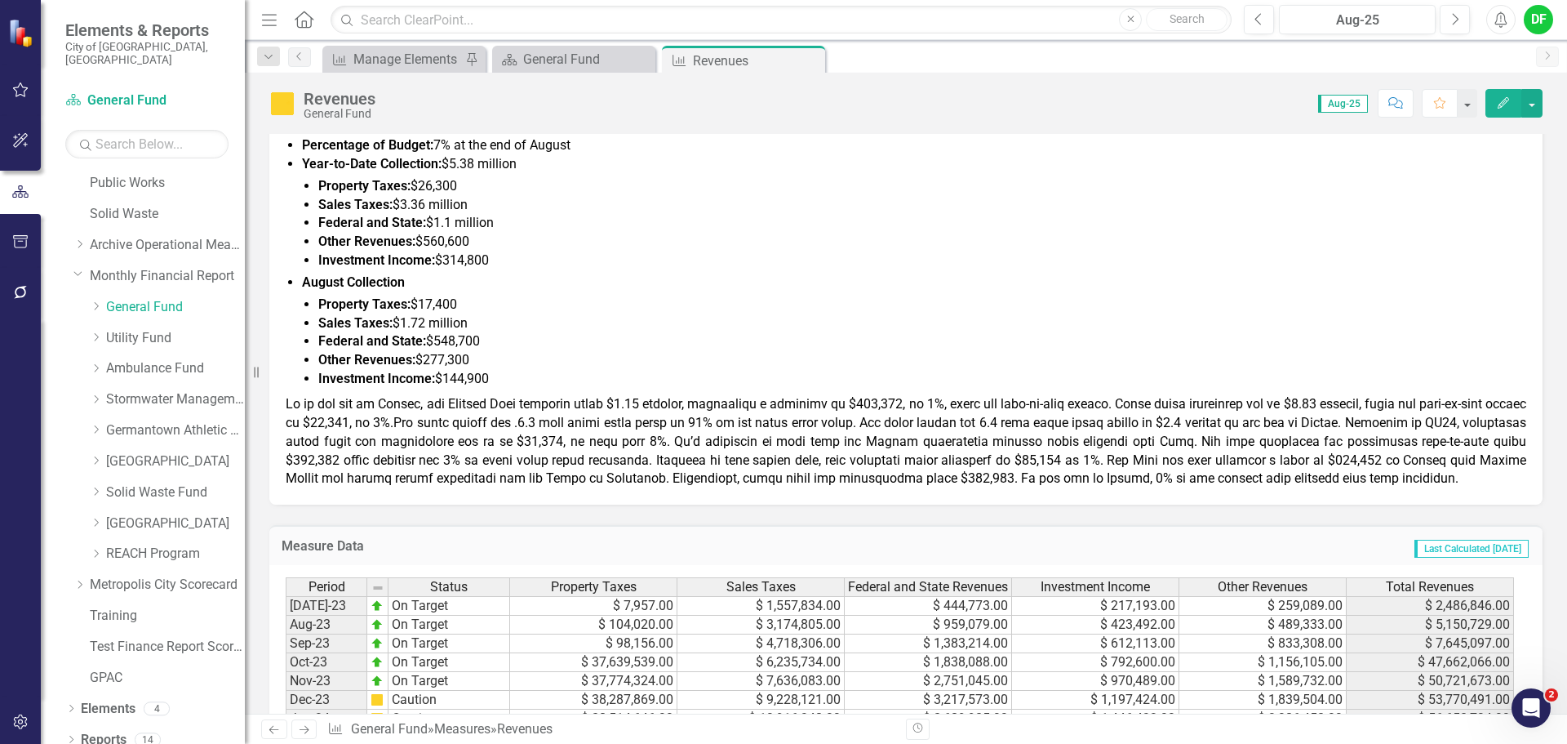
click at [1001, 442] on span at bounding box center [906, 441] width 1241 height 90
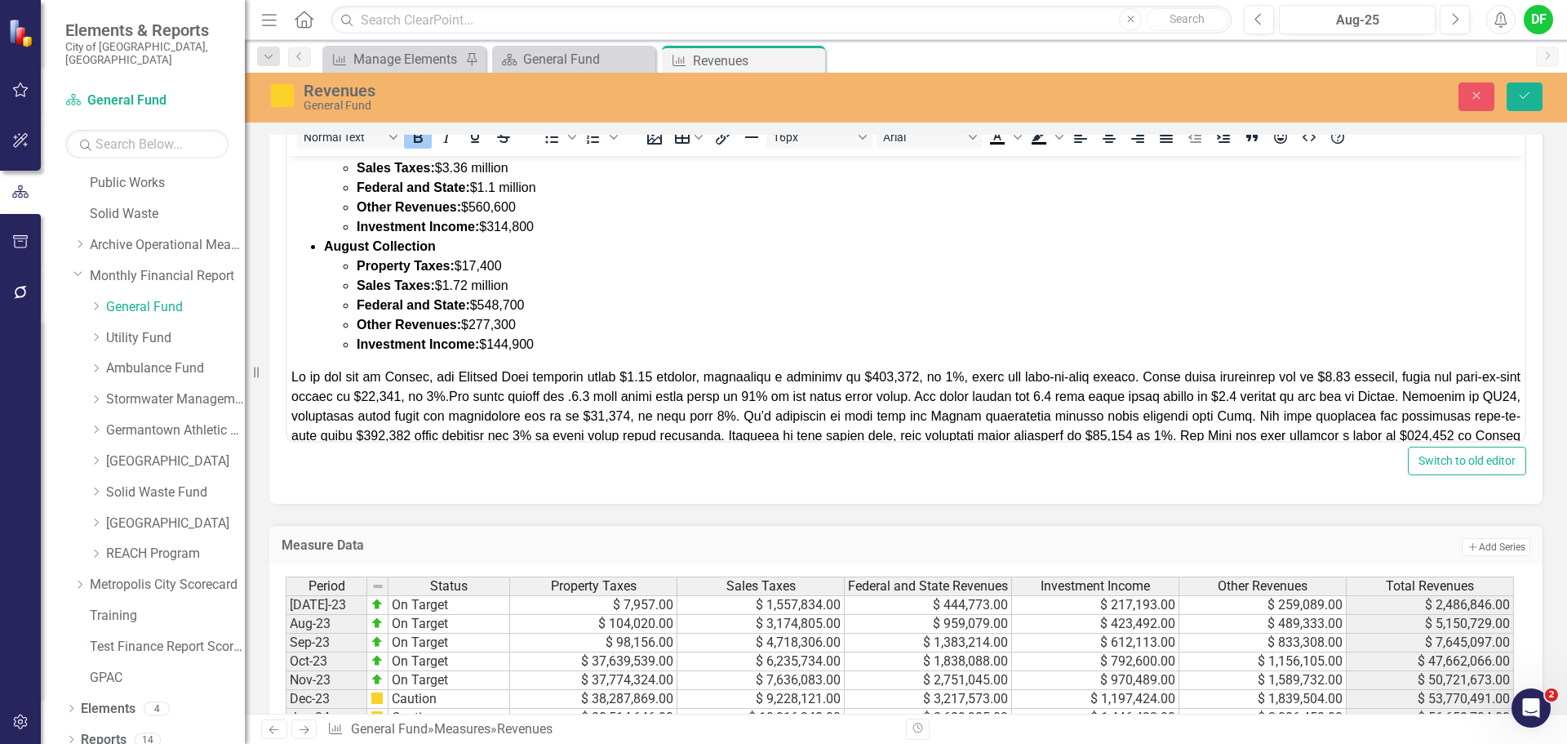
scroll to position [154, 0]
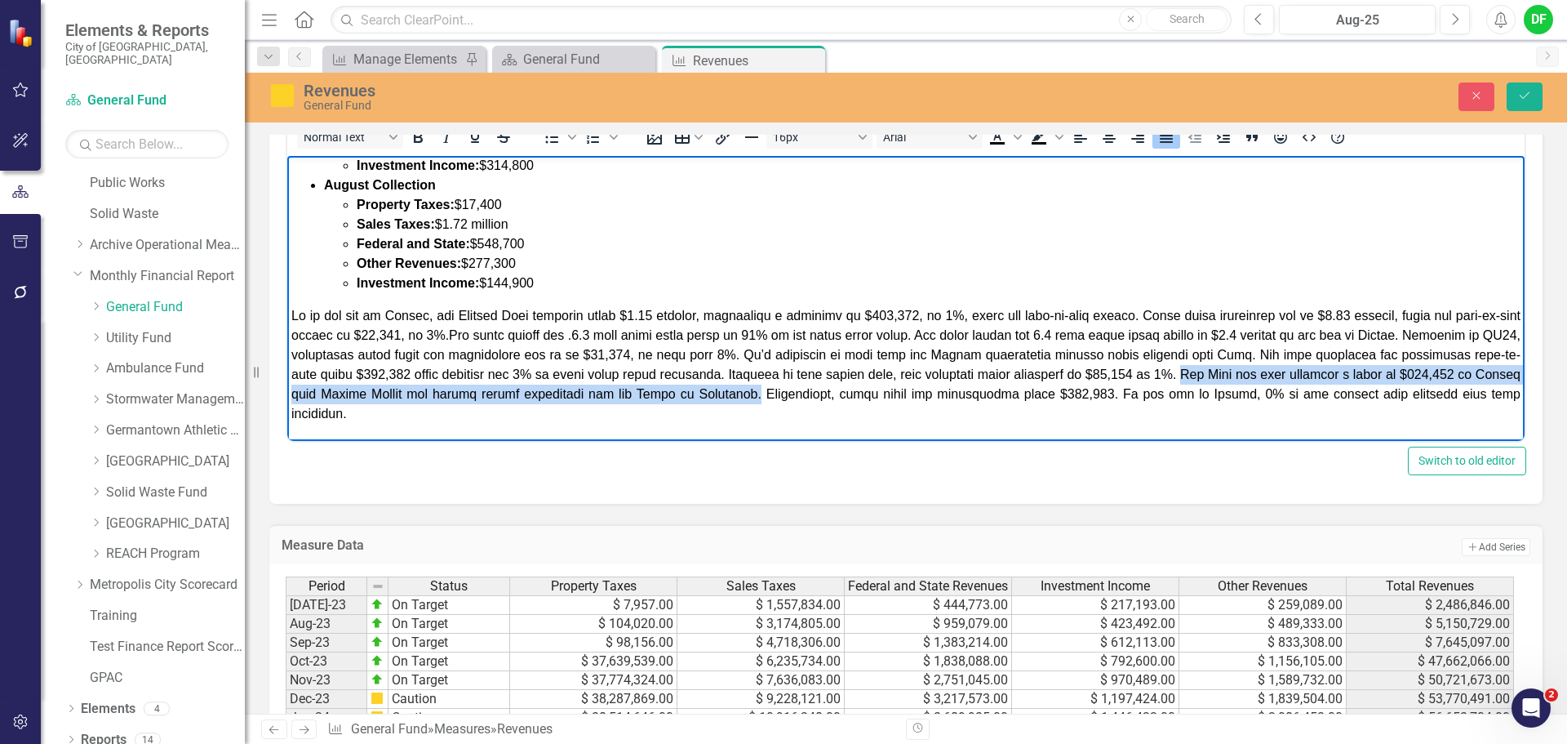
drag, startPoint x: 1233, startPoint y: 372, endPoint x: 781, endPoint y: 397, distance: 452.8
click at [781, 397] on span "Rich Text Area. Press ALT-0 for help." at bounding box center [905, 365] width 1229 height 112
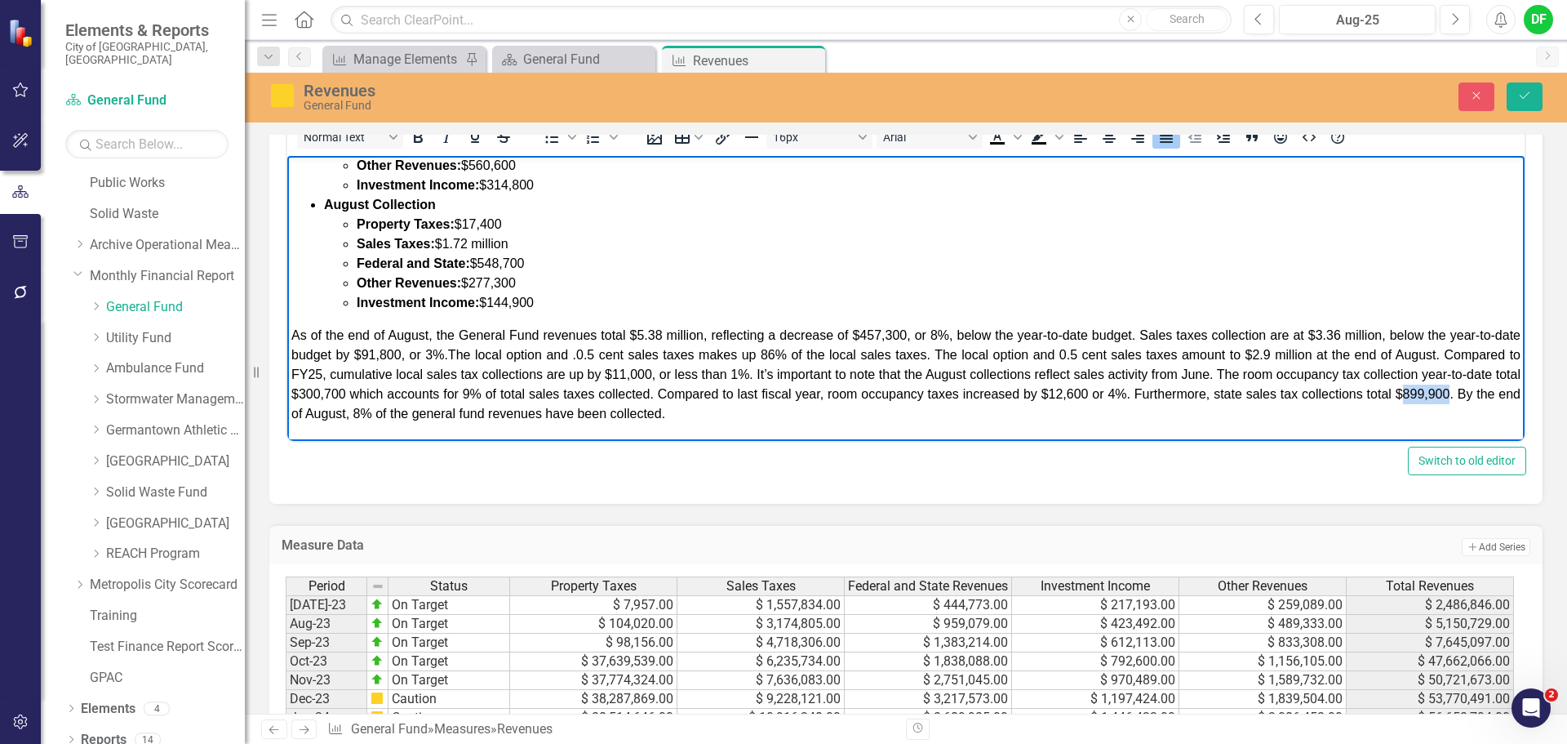
drag, startPoint x: 344, startPoint y: 410, endPoint x: 301, endPoint y: 411, distance: 42.5
click at [301, 411] on span "As of the end of August, the General Fund revenues total $5.38 million, reflect…" at bounding box center [905, 374] width 1229 height 92
click at [505, 412] on span "As of the end of August, the General Fund revenues total $5.38 million, reflect…" at bounding box center [905, 374] width 1229 height 92
click at [845, 420] on p "As of the end of August, the General Fund revenues total $5.38 million, reflect…" at bounding box center [905, 375] width 1229 height 98
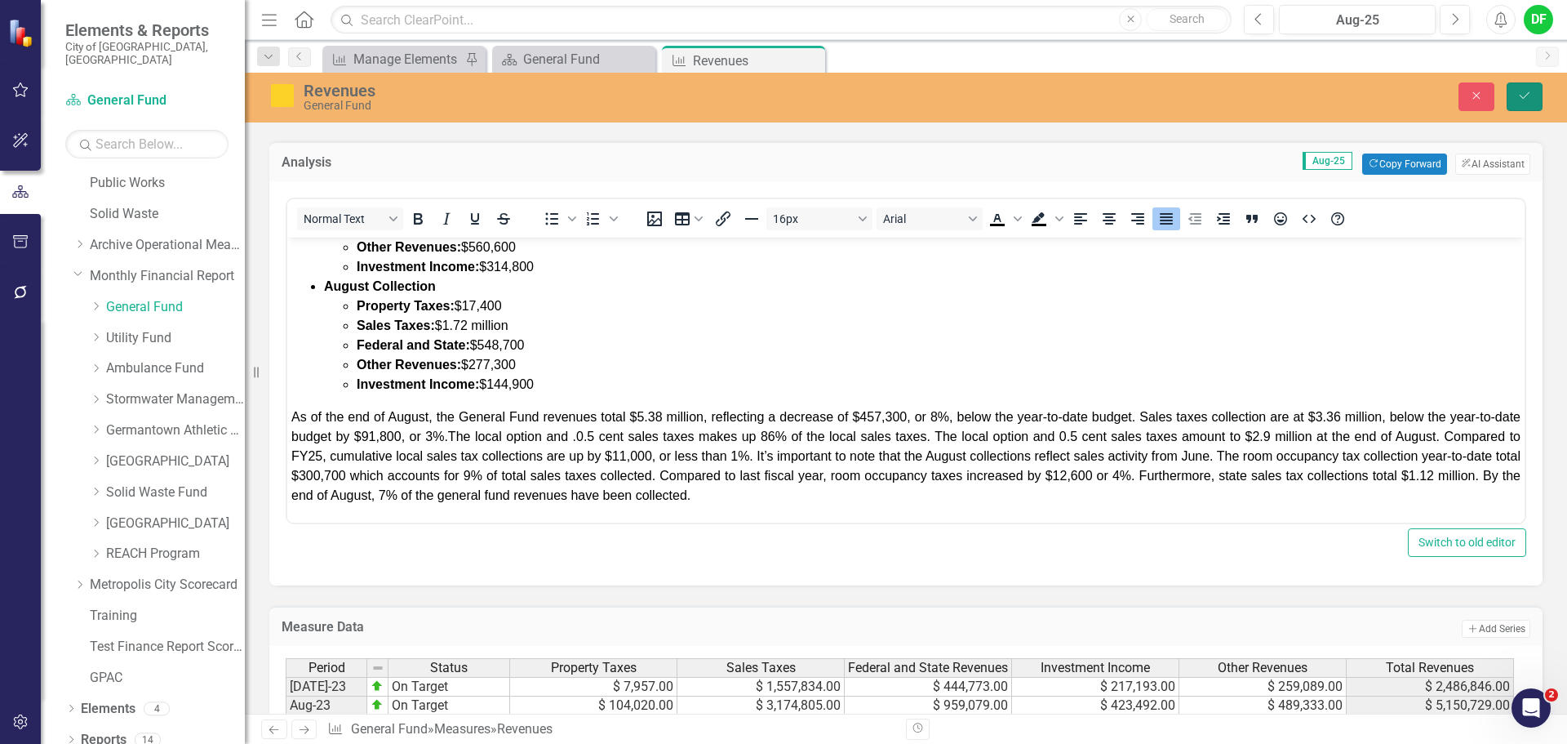
click at [1527, 87] on button "Save" at bounding box center [1525, 96] width 36 height 29
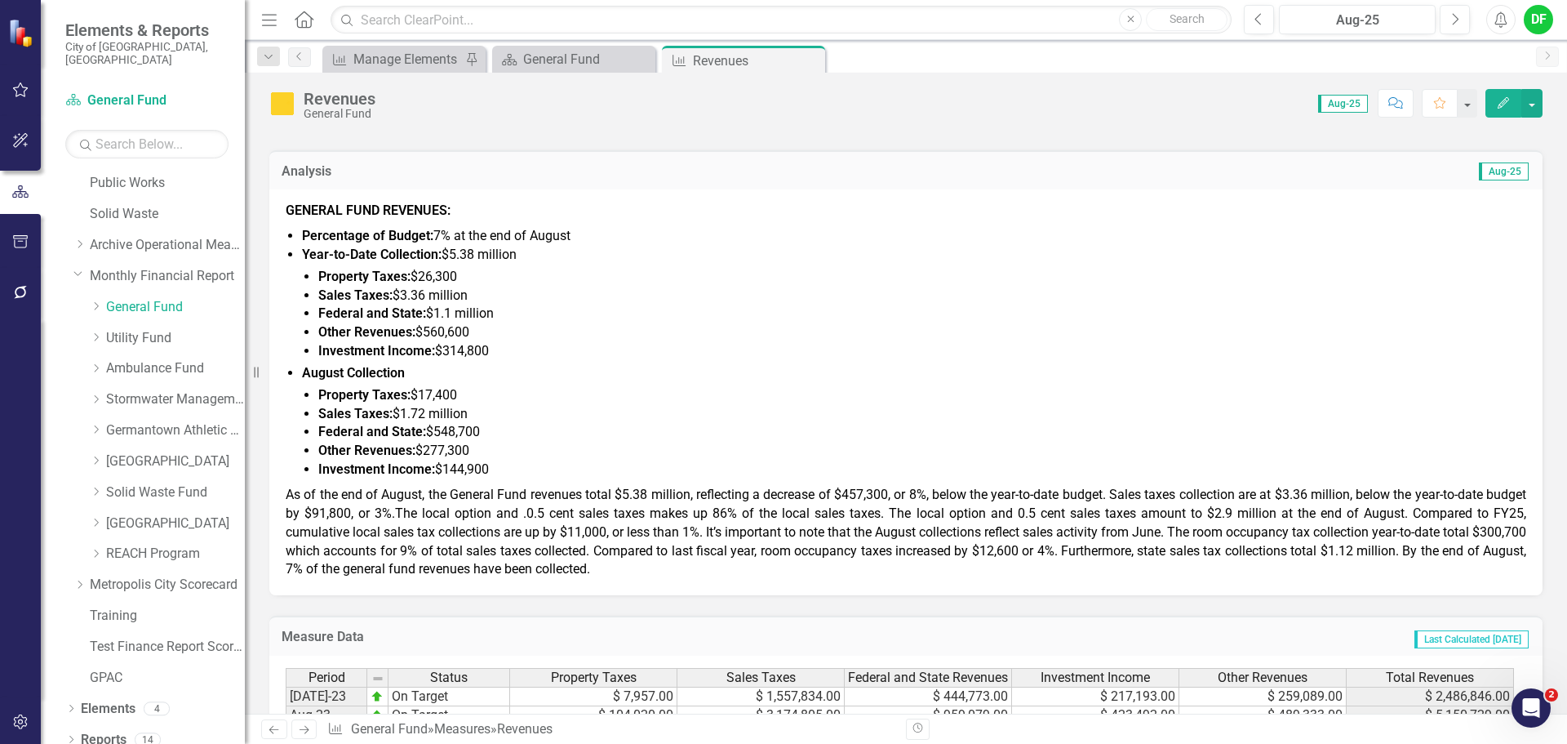
scroll to position [490, 0]
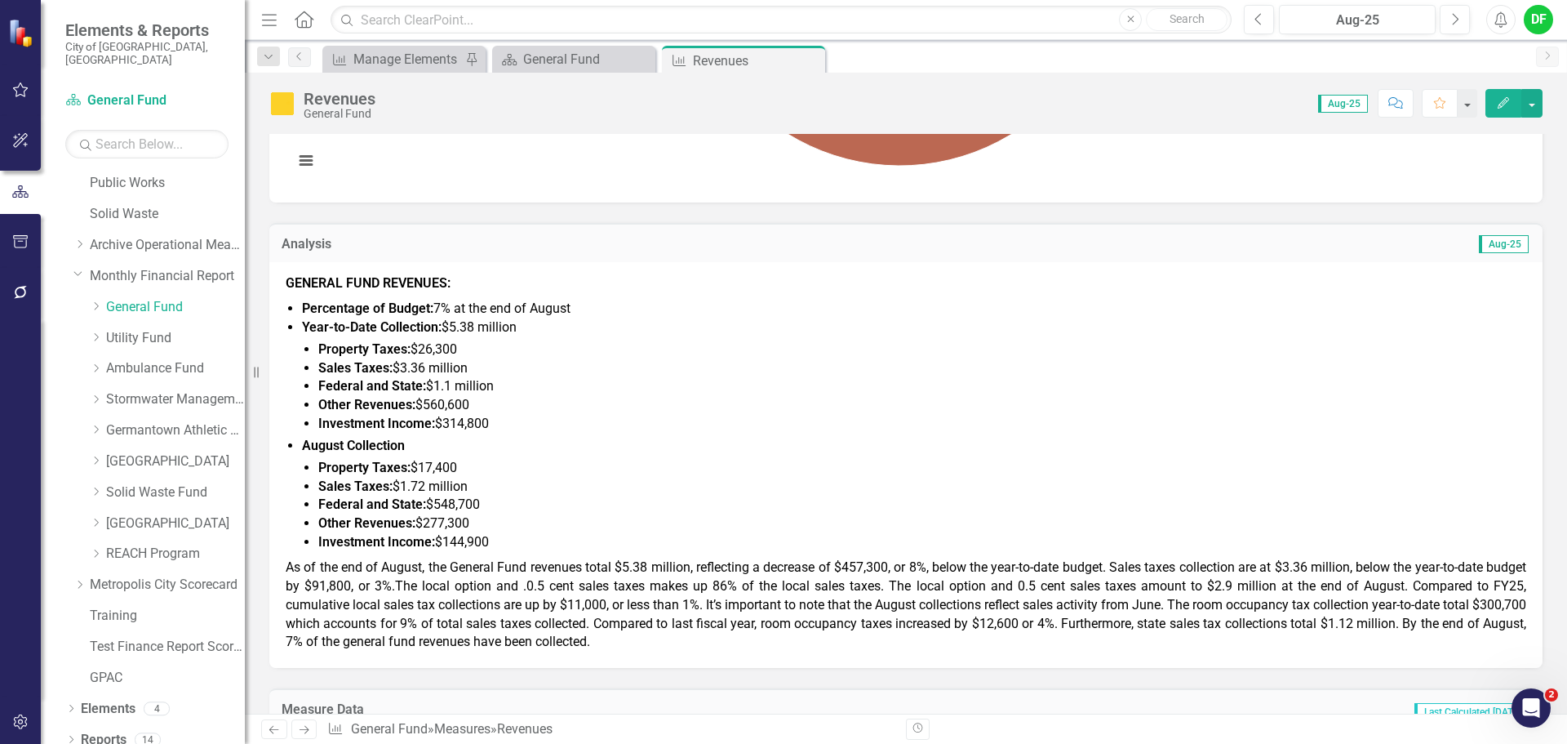
click at [617, 591] on span "As of the end of August, the General Fund revenues total $5.38 million, reflect…" at bounding box center [906, 604] width 1241 height 90
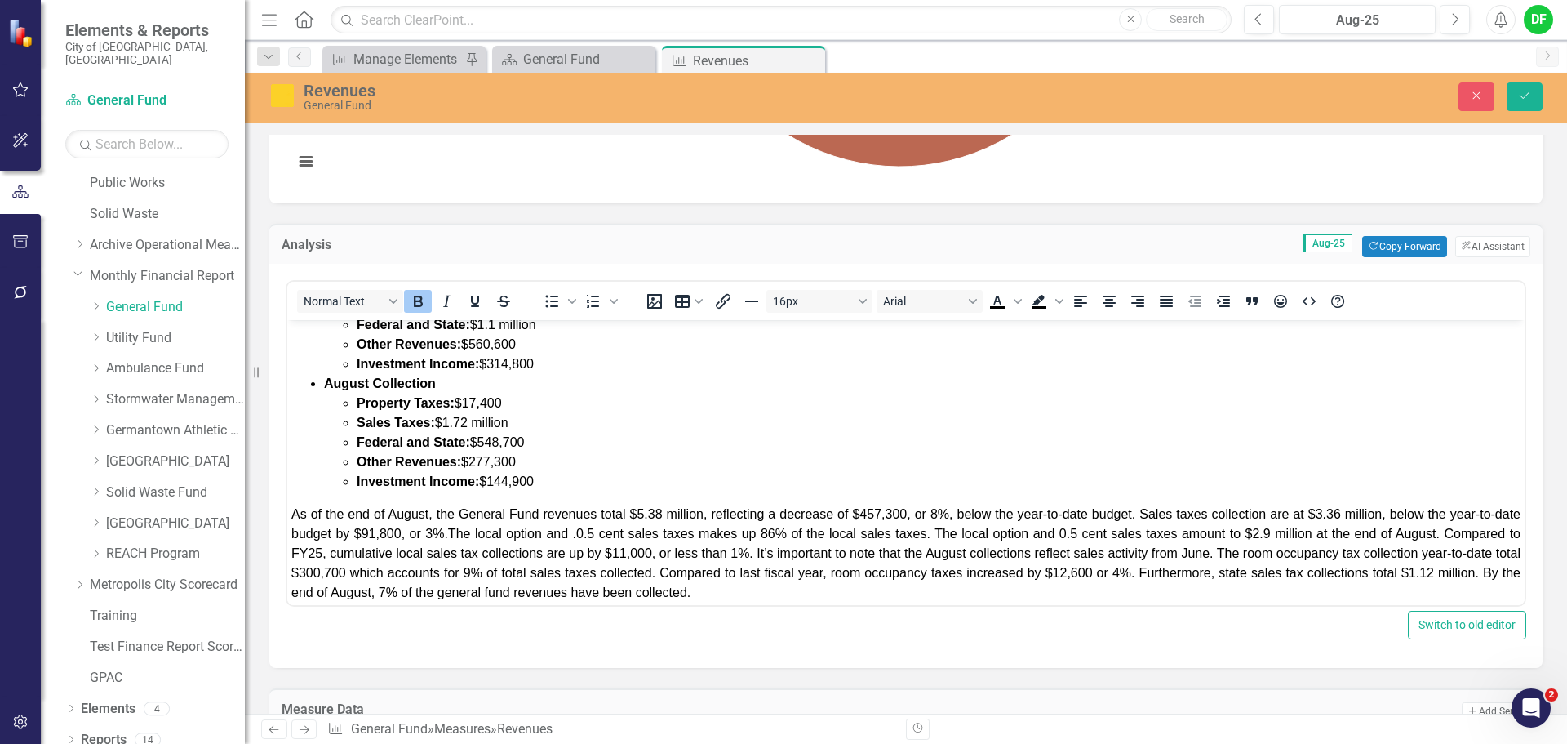
scroll to position [135, 0]
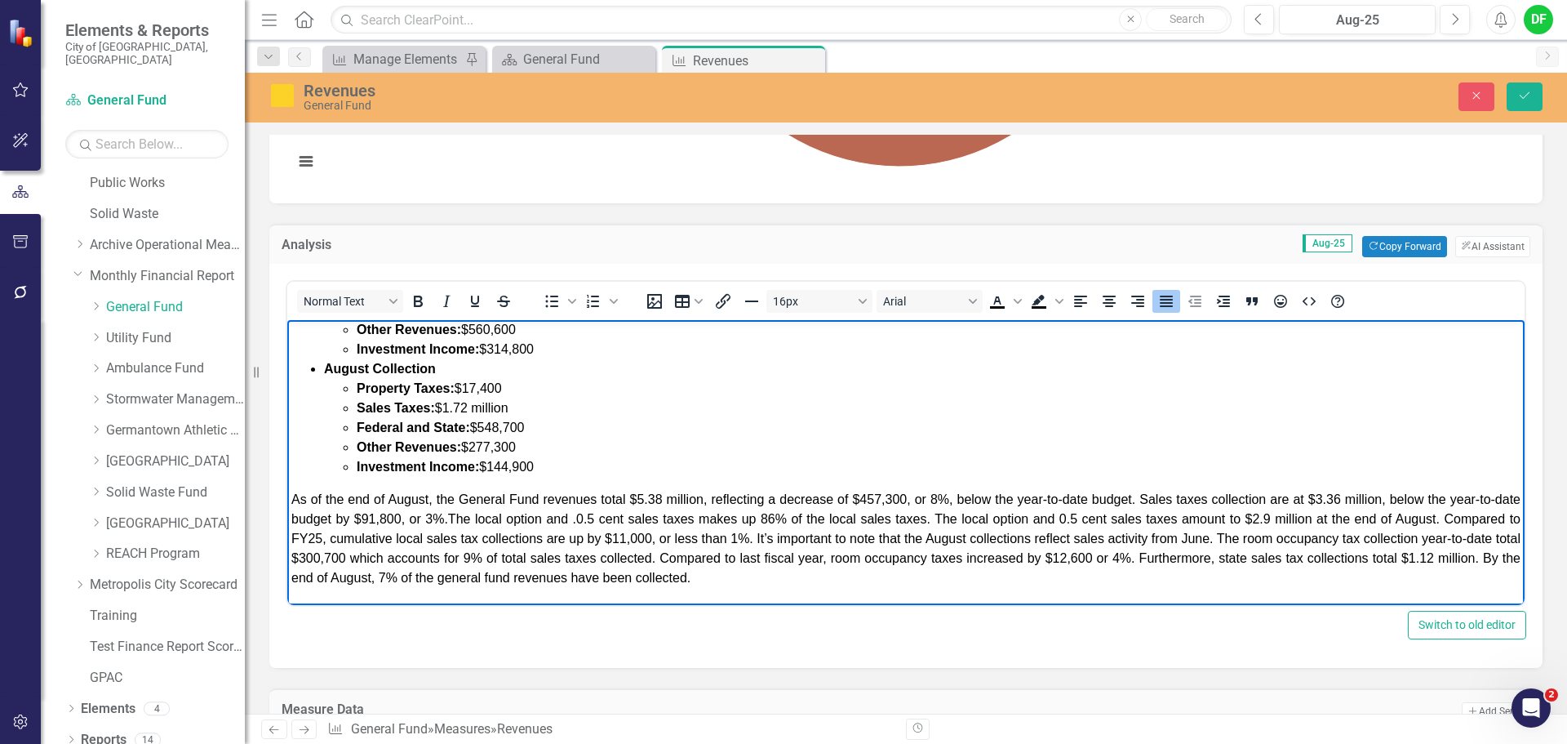
drag, startPoint x: 820, startPoint y: 578, endPoint x: 293, endPoint y: 498, distance: 533.3
click at [293, 498] on p "As of the end of August, the General Fund revenues total $5.38 million, reflect…" at bounding box center [905, 539] width 1229 height 98
copy span "As of the end of August, the General Fund revenues total $5.38 million, reflect…"
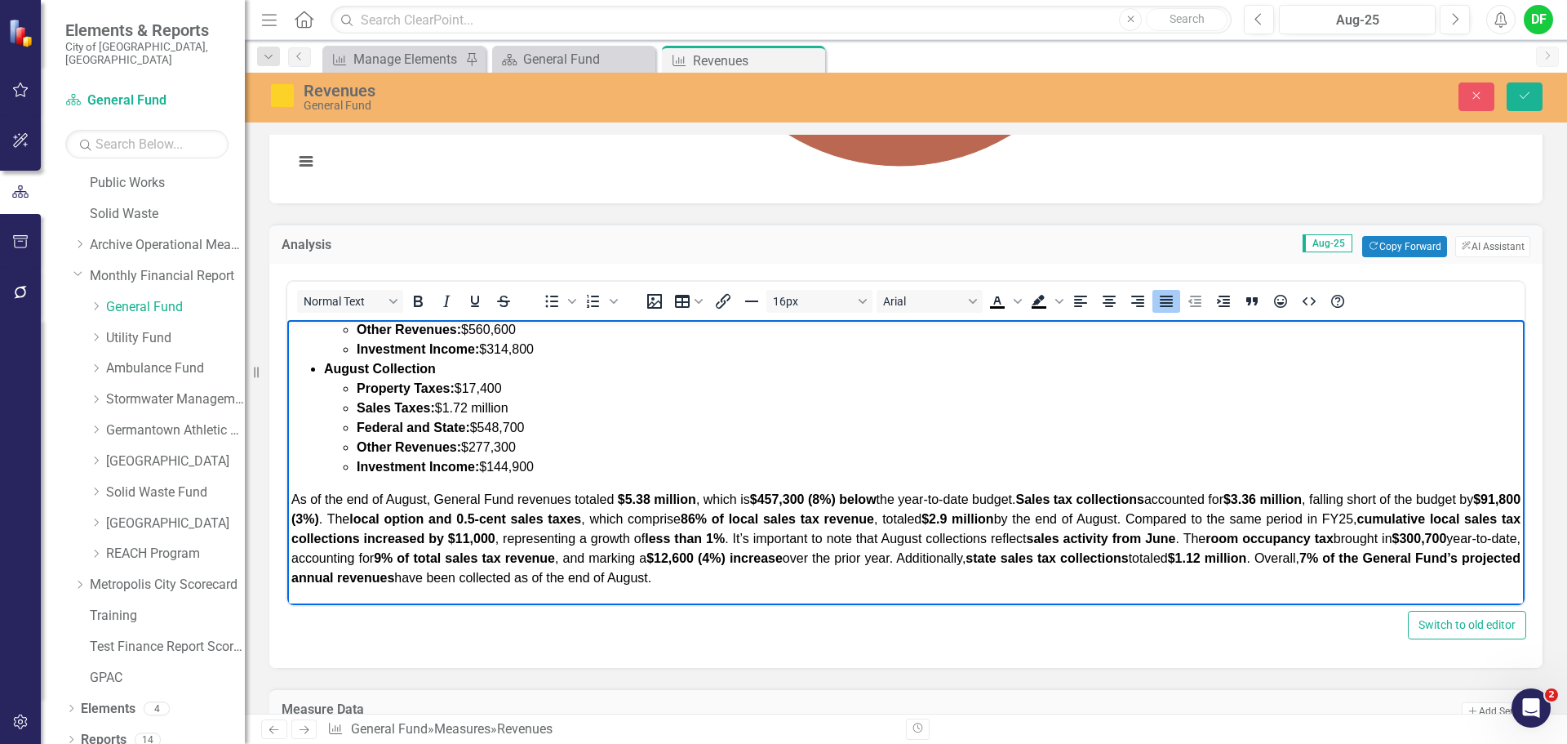
drag, startPoint x: 856, startPoint y: 577, endPoint x: 289, endPoint y: 504, distance: 571.9
click at [289, 504] on body "GENERAL FUND REVENUES: Percentage of Budget: 7% at the end of August Year-to-Da…" at bounding box center [905, 395] width 1237 height 420
click at [418, 300] on icon "Bold" at bounding box center [418, 300] width 9 height 11
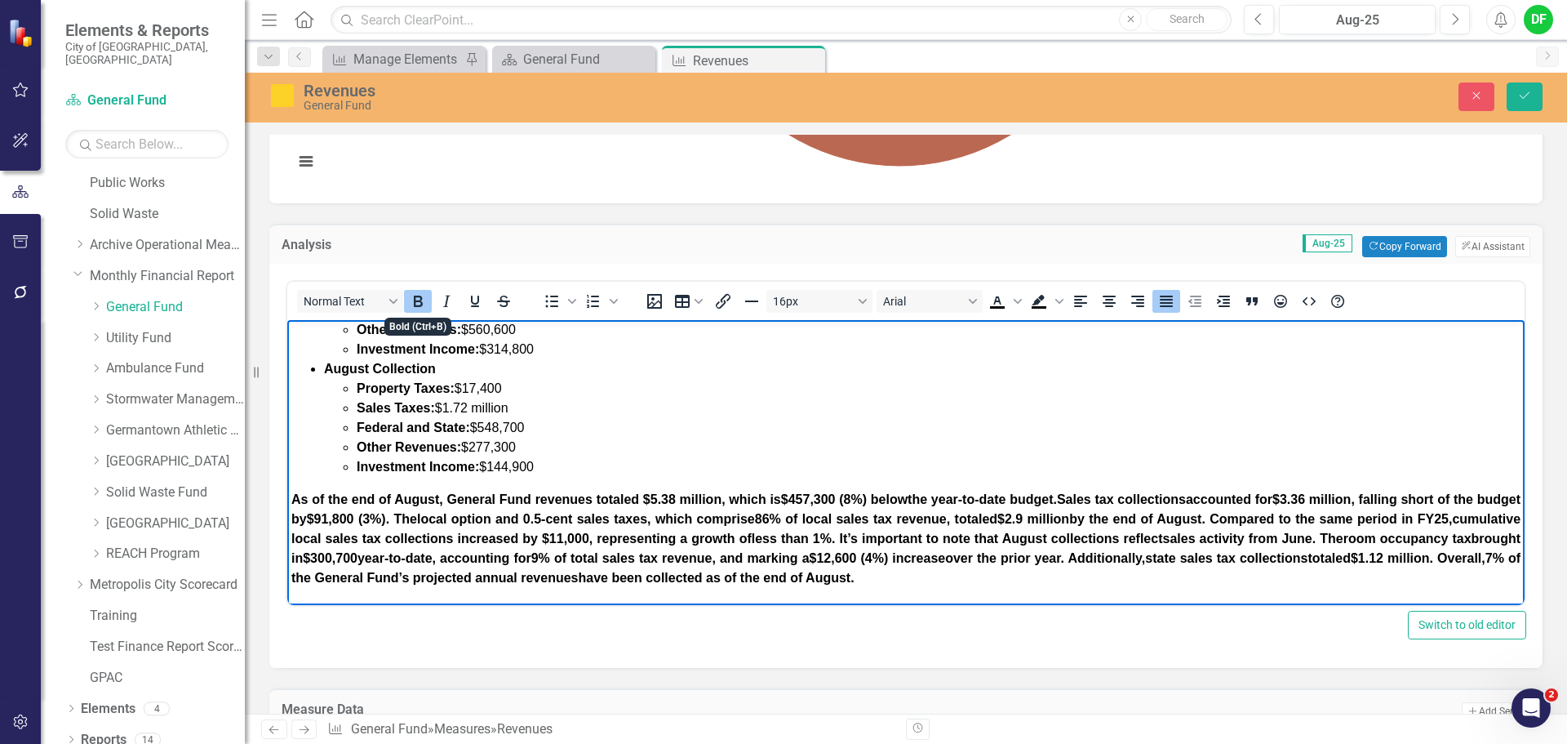
click at [418, 300] on icon "Bold" at bounding box center [418, 300] width 9 height 11
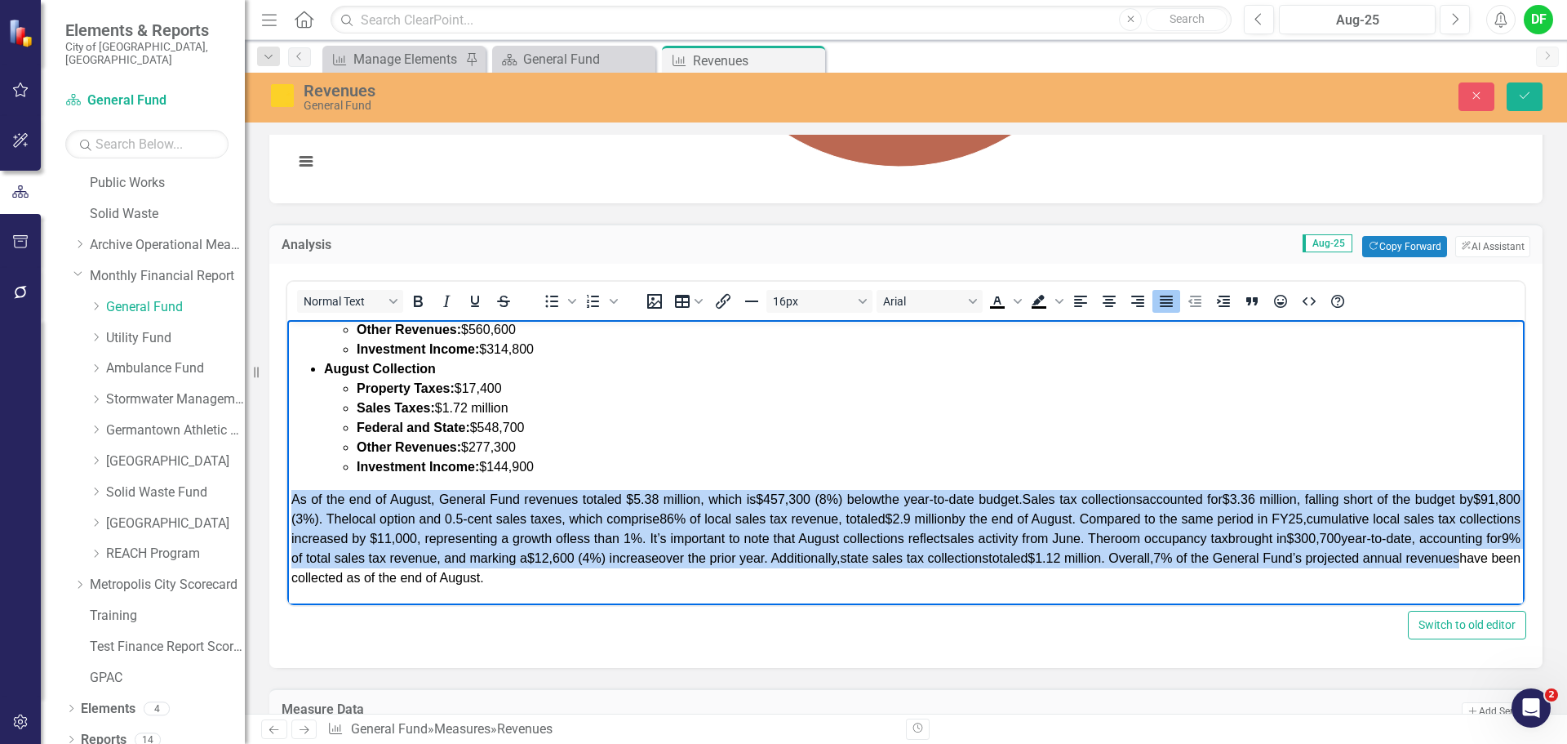
click at [738, 581] on p "﻿As of the end of August, General Fund revenues totaled $5.38 million , which i…" at bounding box center [905, 539] width 1229 height 98
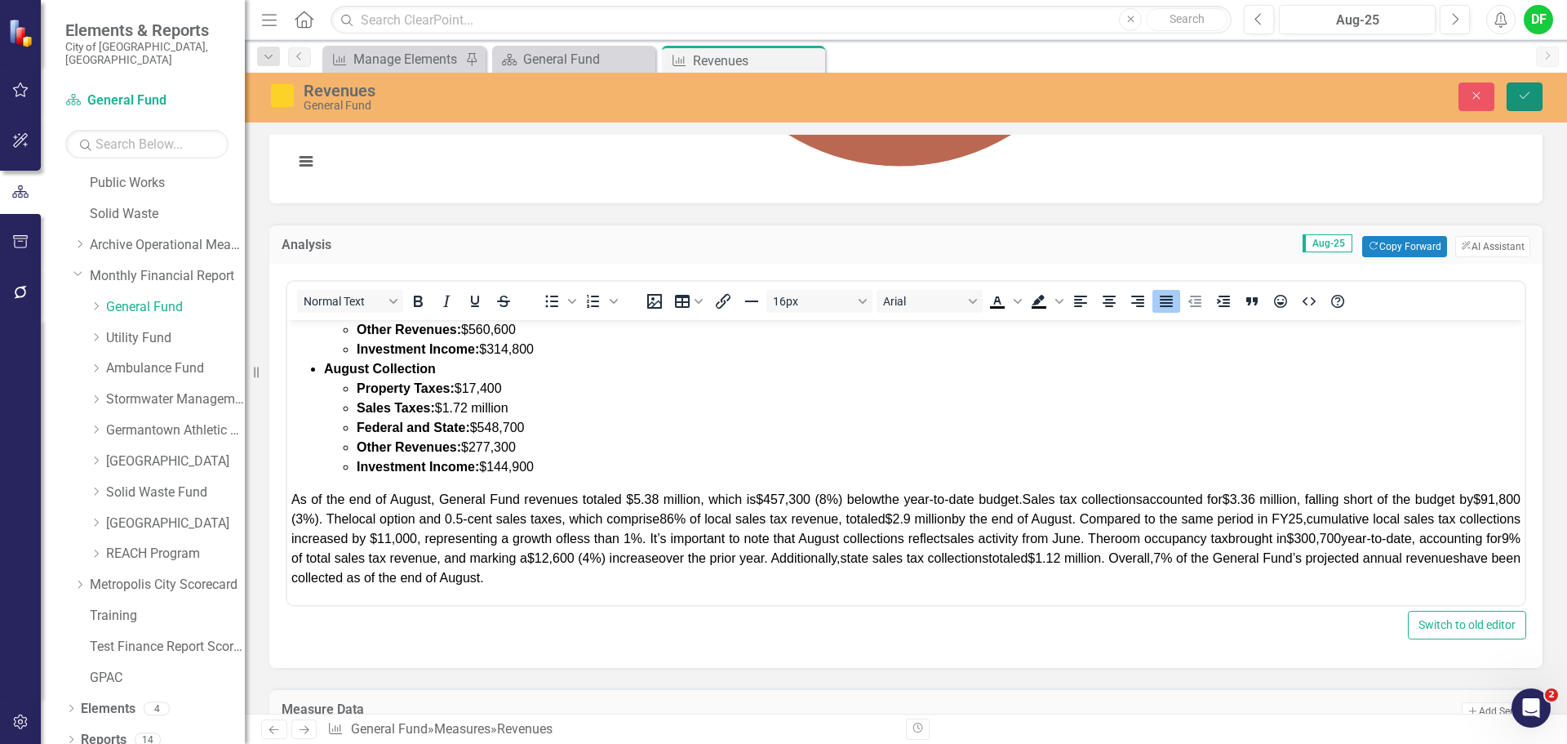
click at [1525, 97] on icon "submit" at bounding box center [1525, 95] width 10 height 7
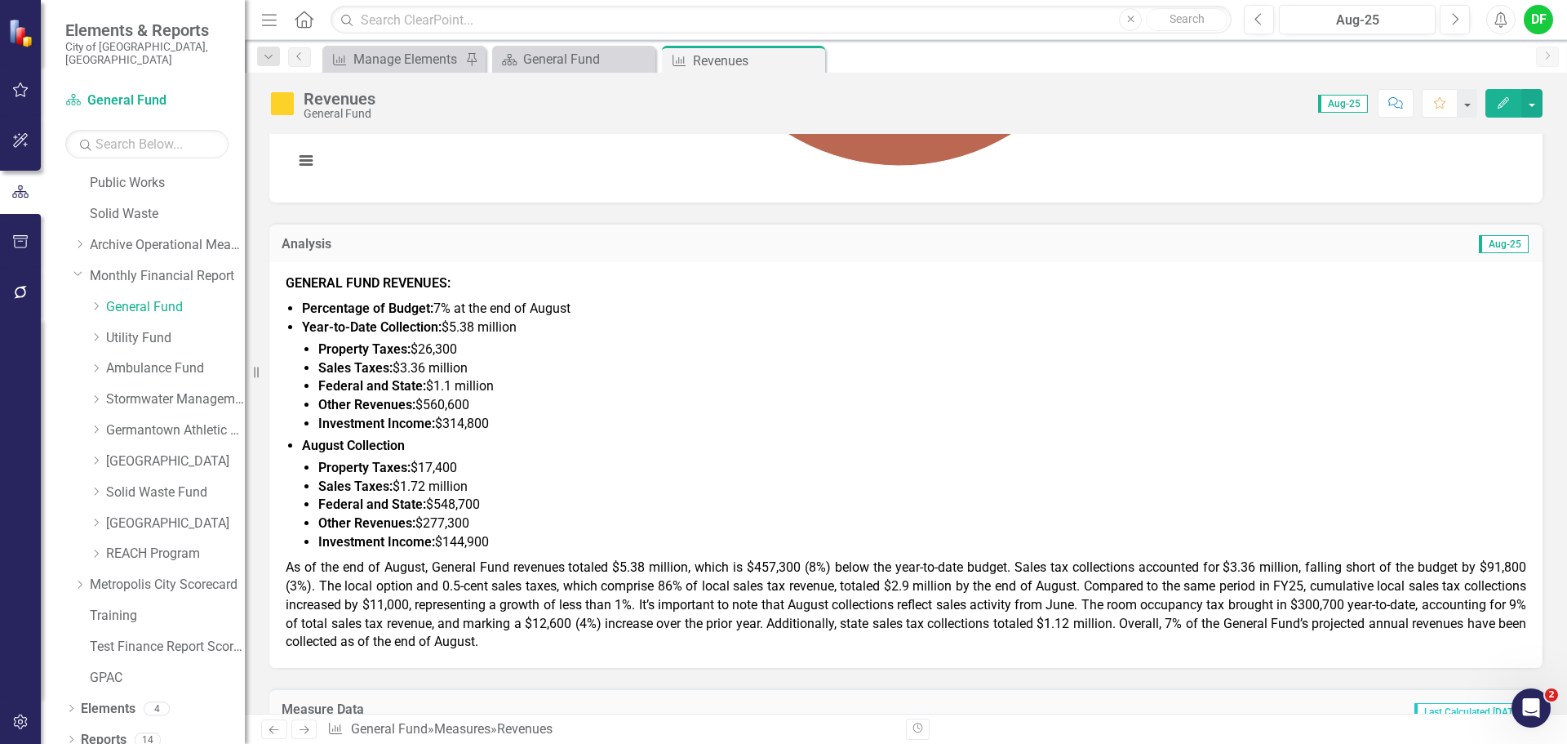
scroll to position [408, 0]
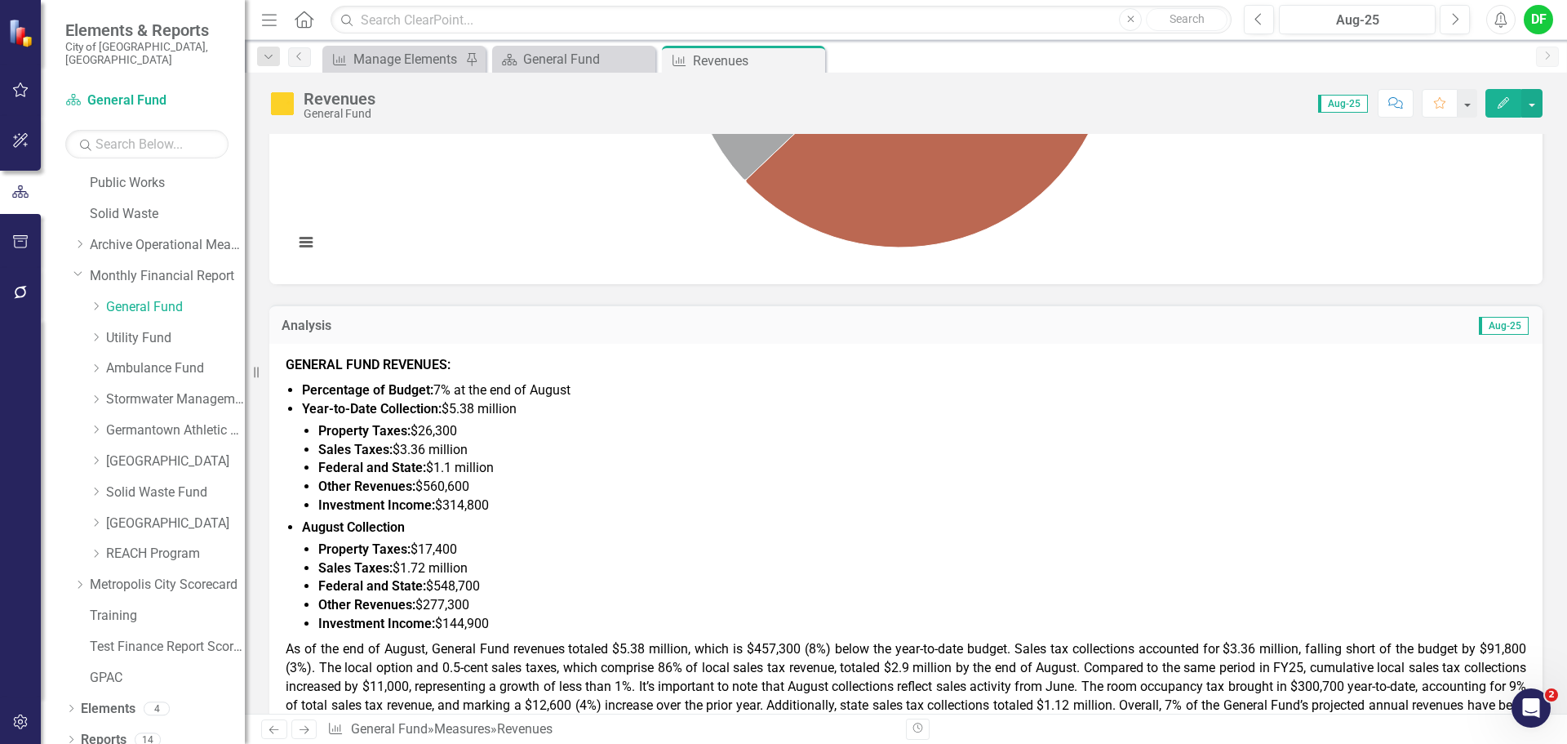
click at [386, 414] on strong "Year-to-Date Collection:" at bounding box center [372, 409] width 140 height 16
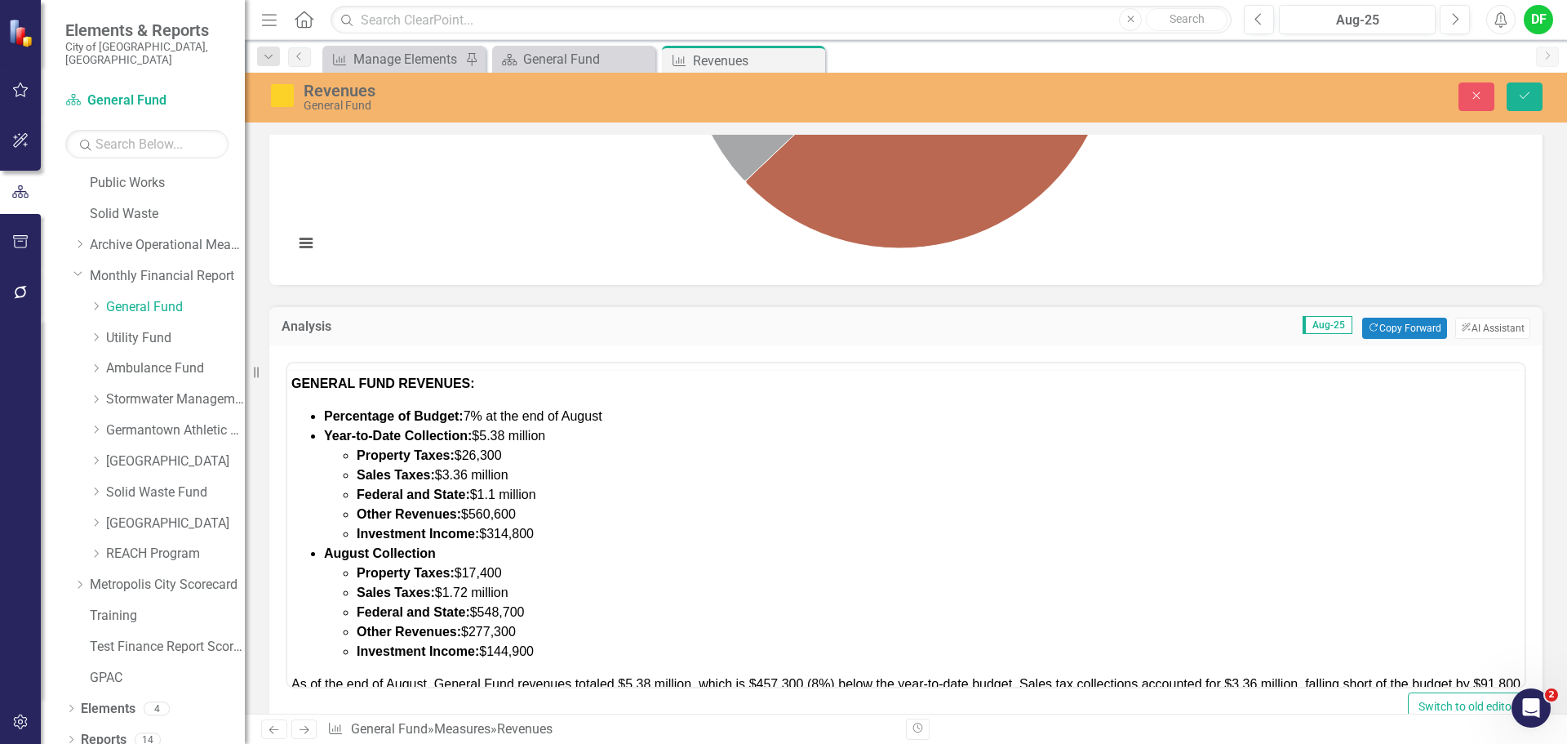
scroll to position [0, 0]
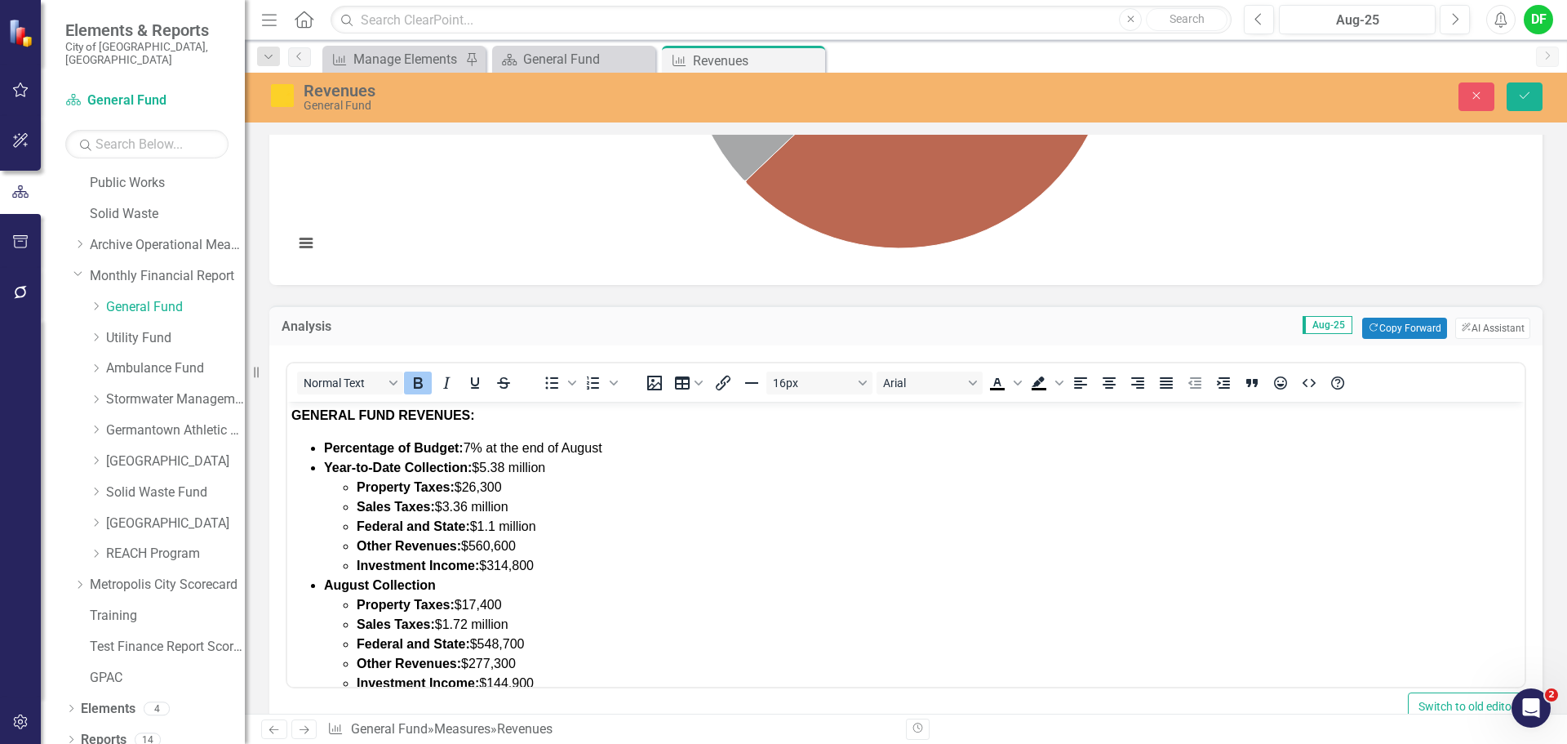
click at [406, 465] on strong "Year-to-Date Collection:" at bounding box center [398, 467] width 148 height 14
click at [1526, 87] on button "Save" at bounding box center [1525, 96] width 36 height 29
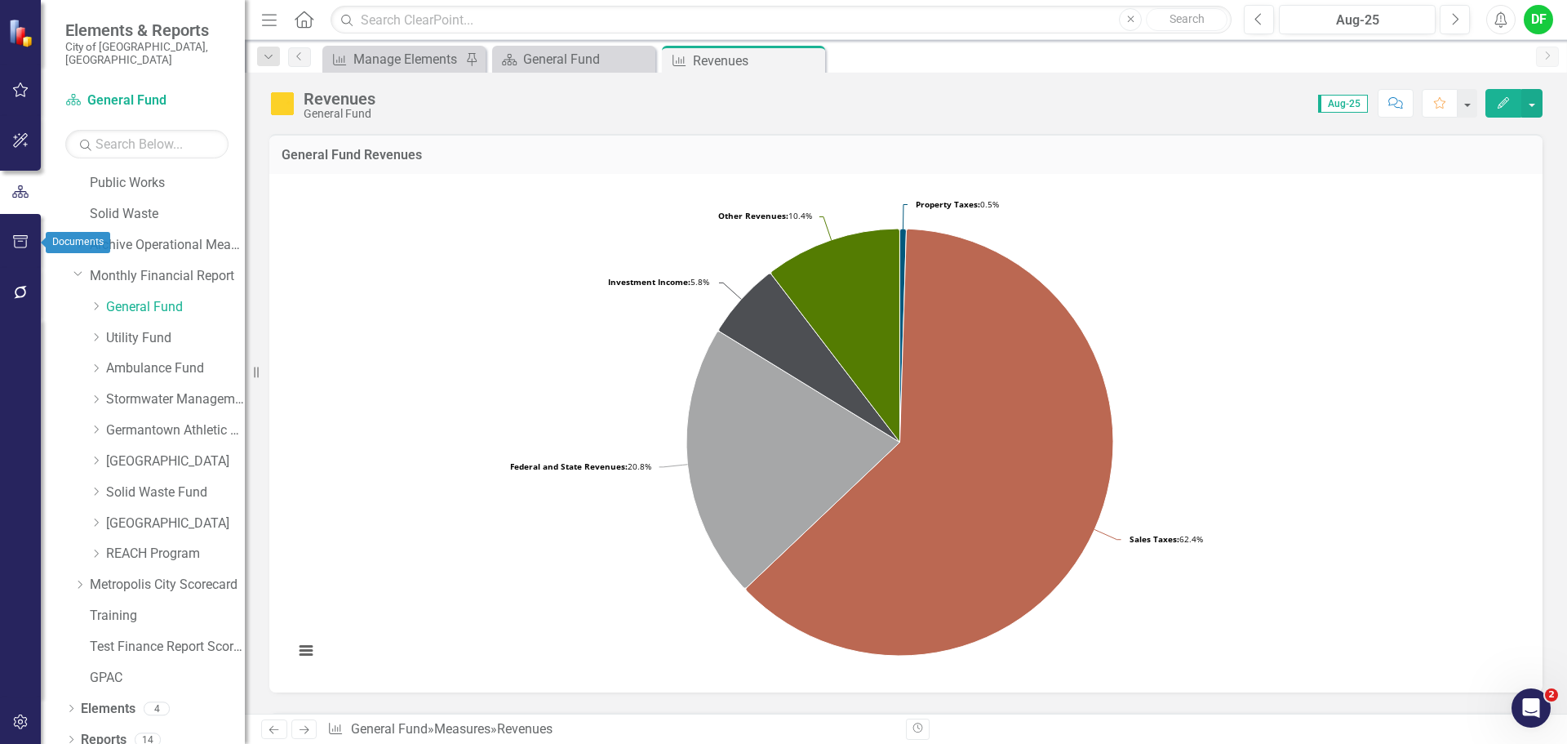
click at [18, 242] on icon "button" at bounding box center [20, 241] width 15 height 13
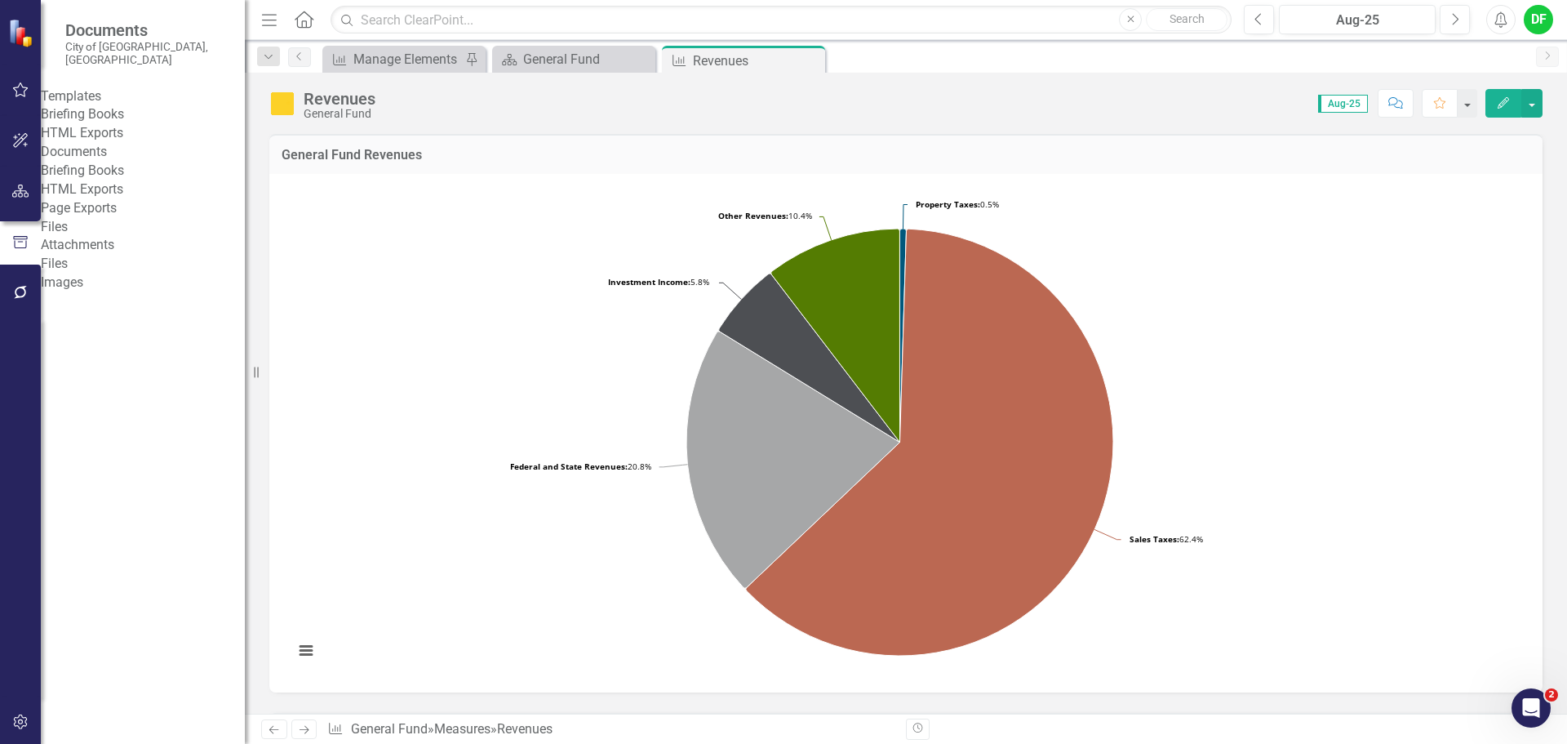
click at [118, 114] on link "Briefing Books" at bounding box center [143, 114] width 204 height 19
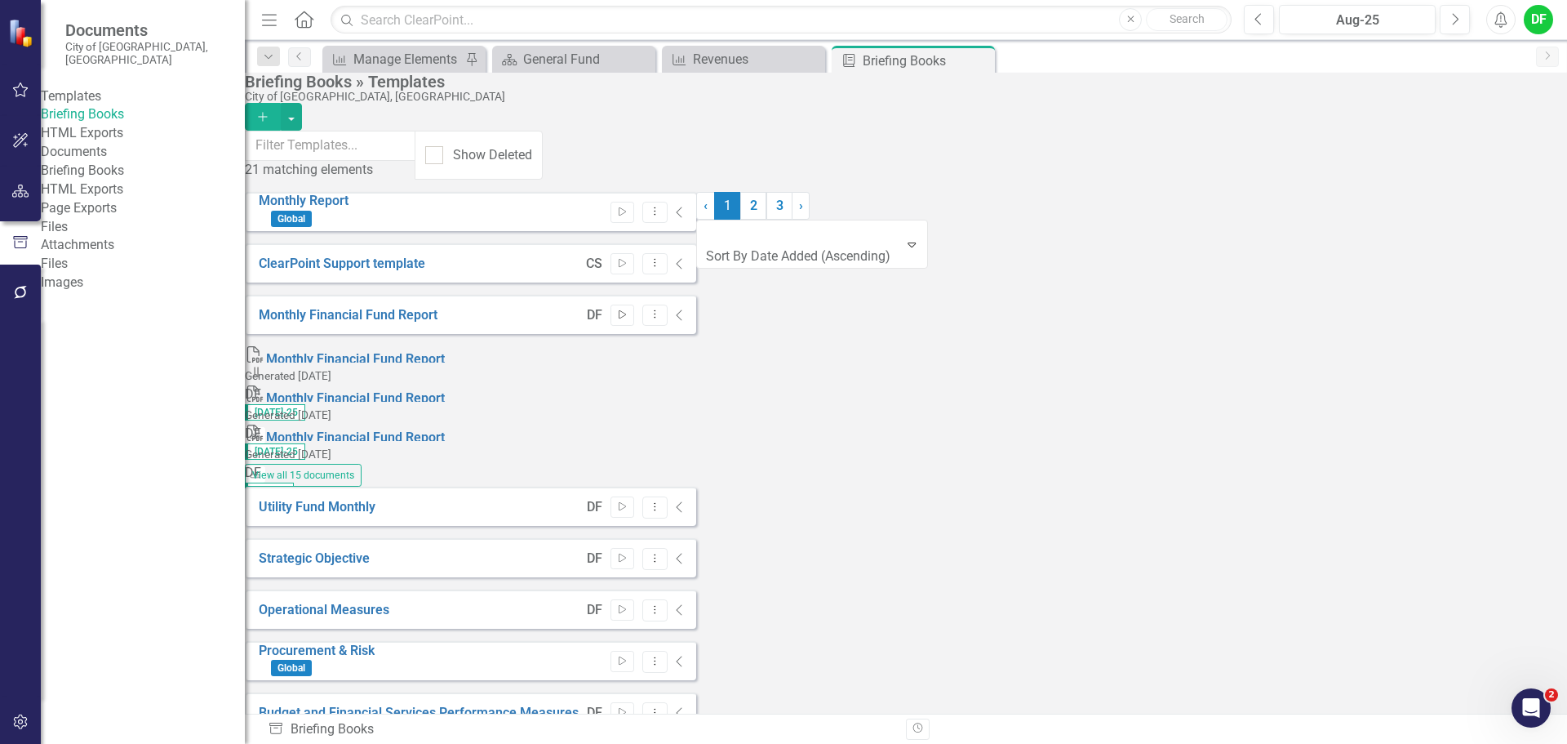
click at [628, 310] on icon "Start" at bounding box center [622, 315] width 12 height 10
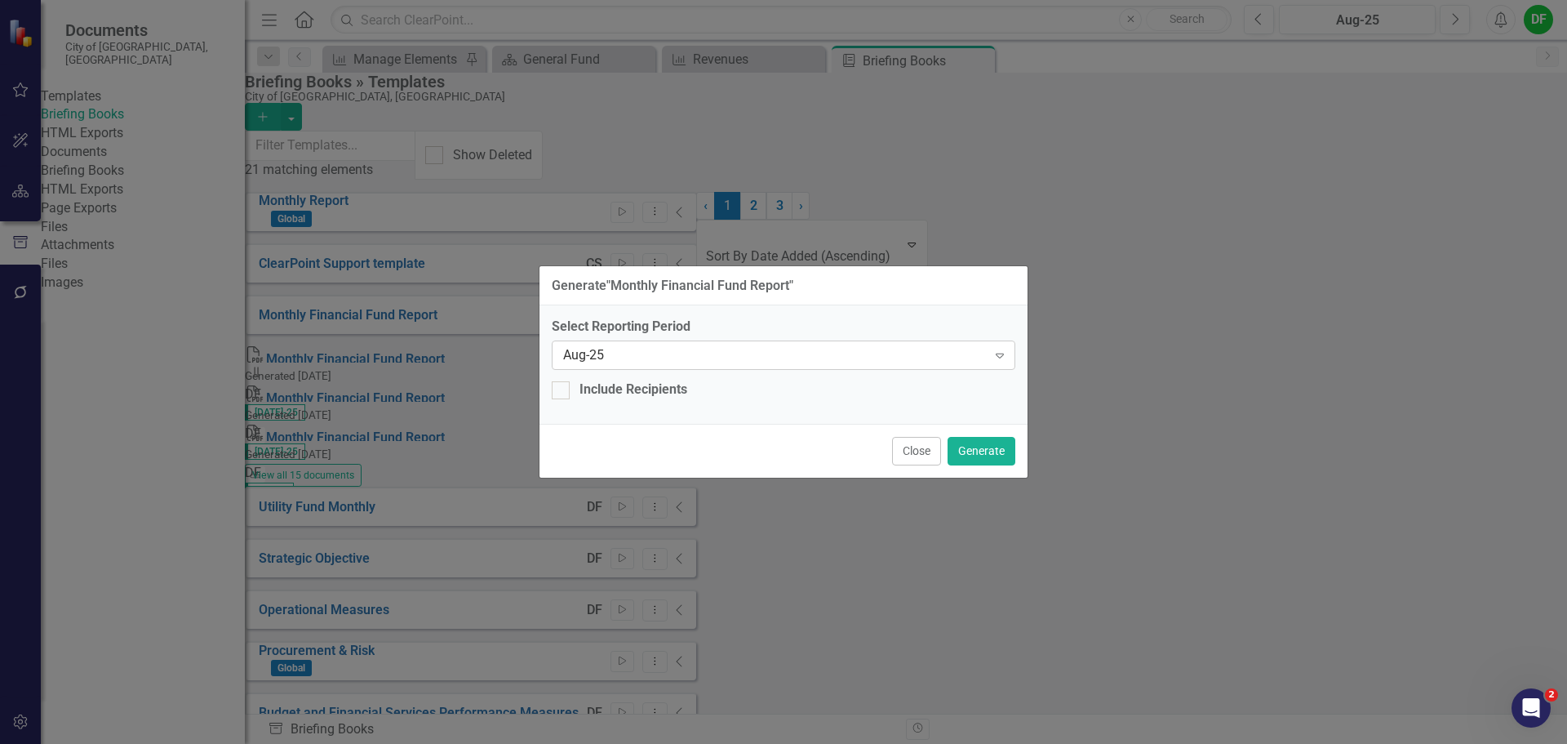
click at [995, 353] on icon "Expand" at bounding box center [1000, 355] width 16 height 13
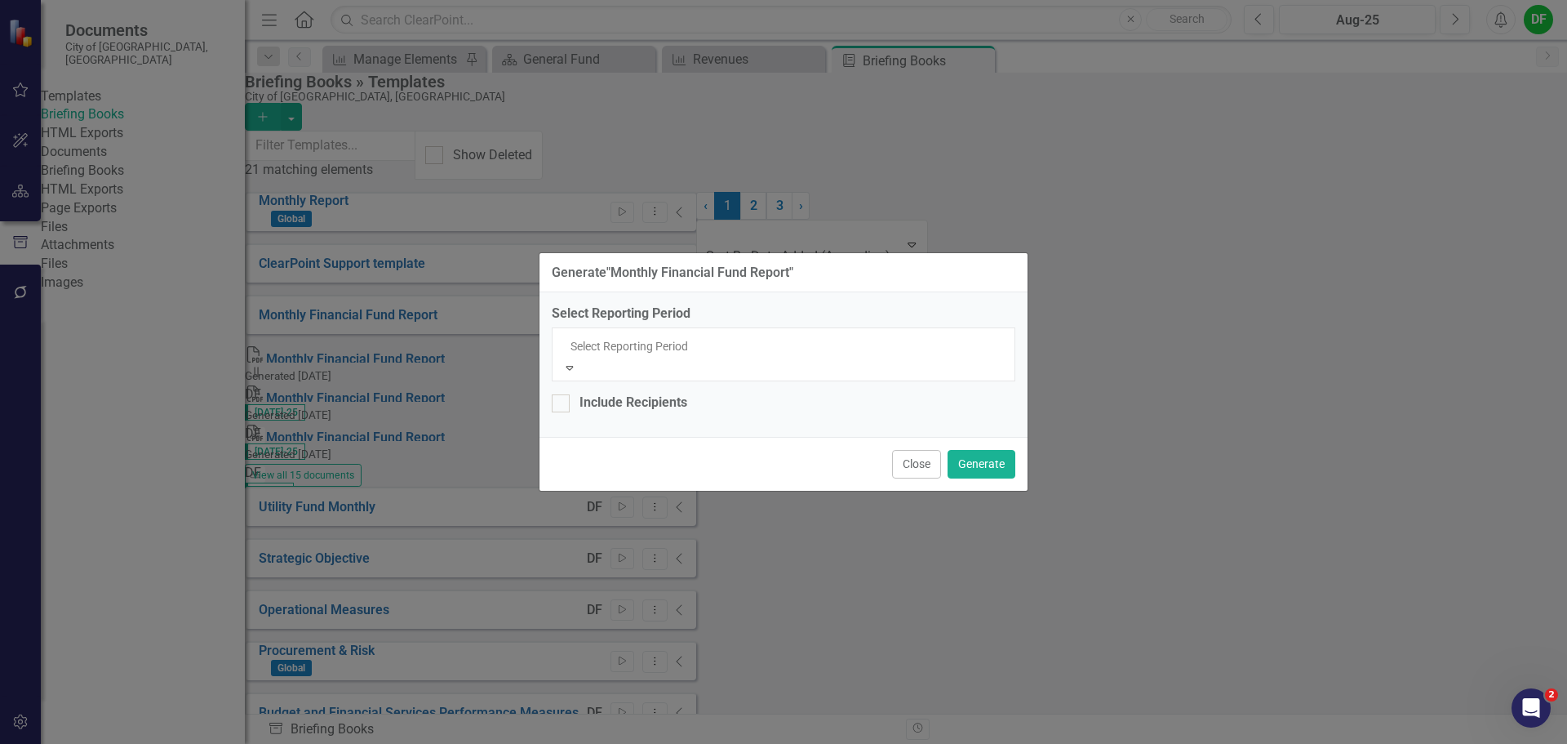
scroll to position [2411, 0]
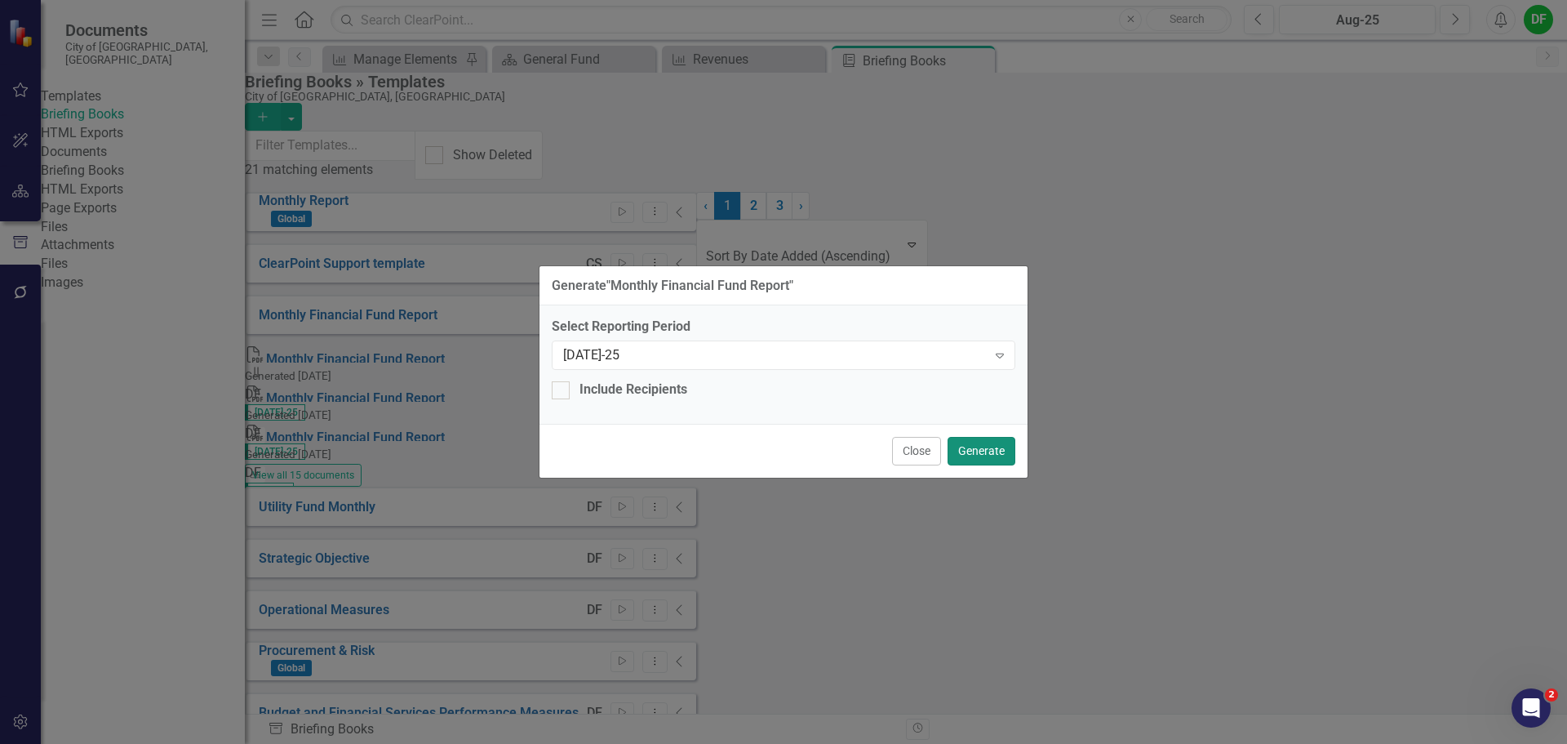
click at [987, 446] on button "Generate" at bounding box center [982, 451] width 68 height 29
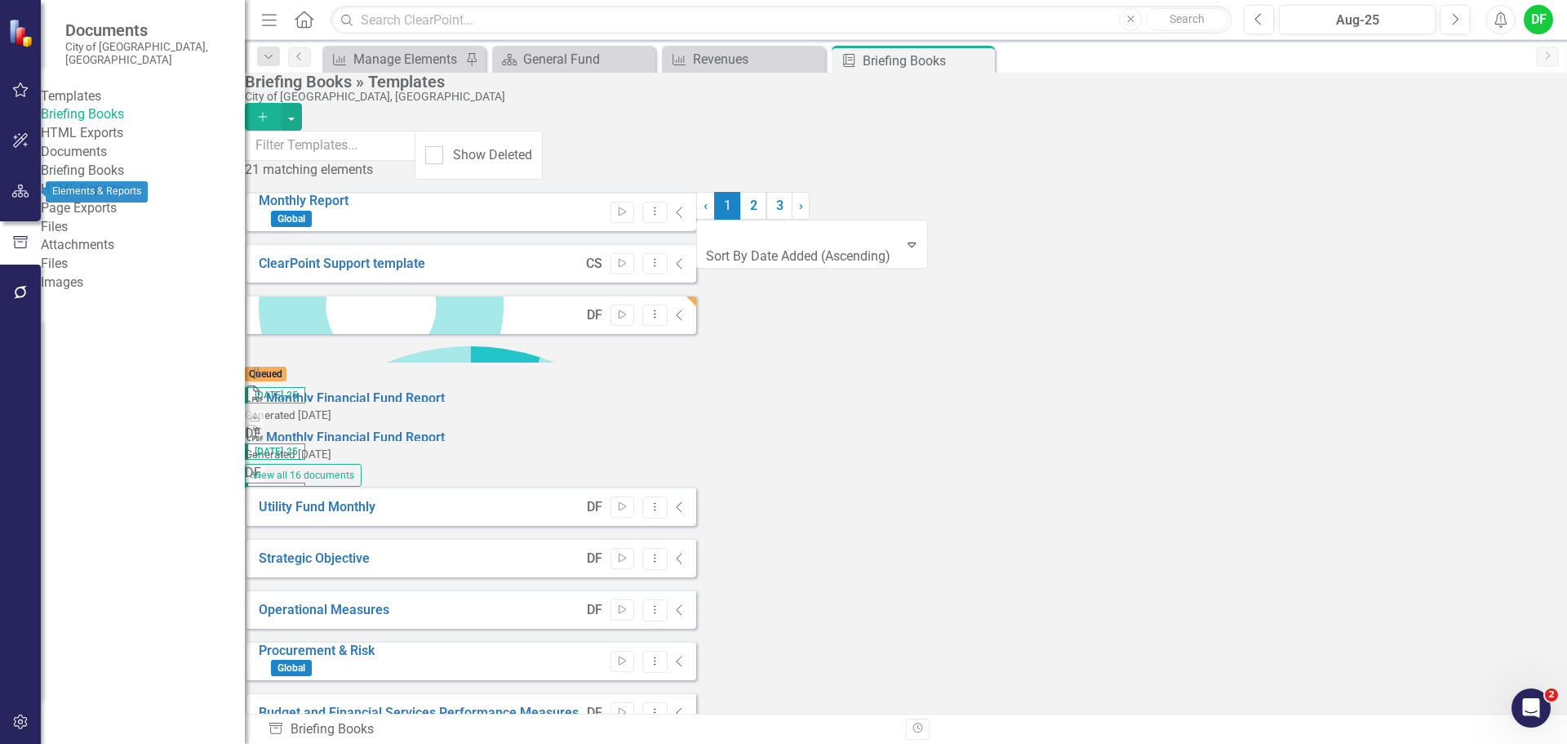
click at [21, 188] on icon "button" at bounding box center [20, 190] width 17 height 13
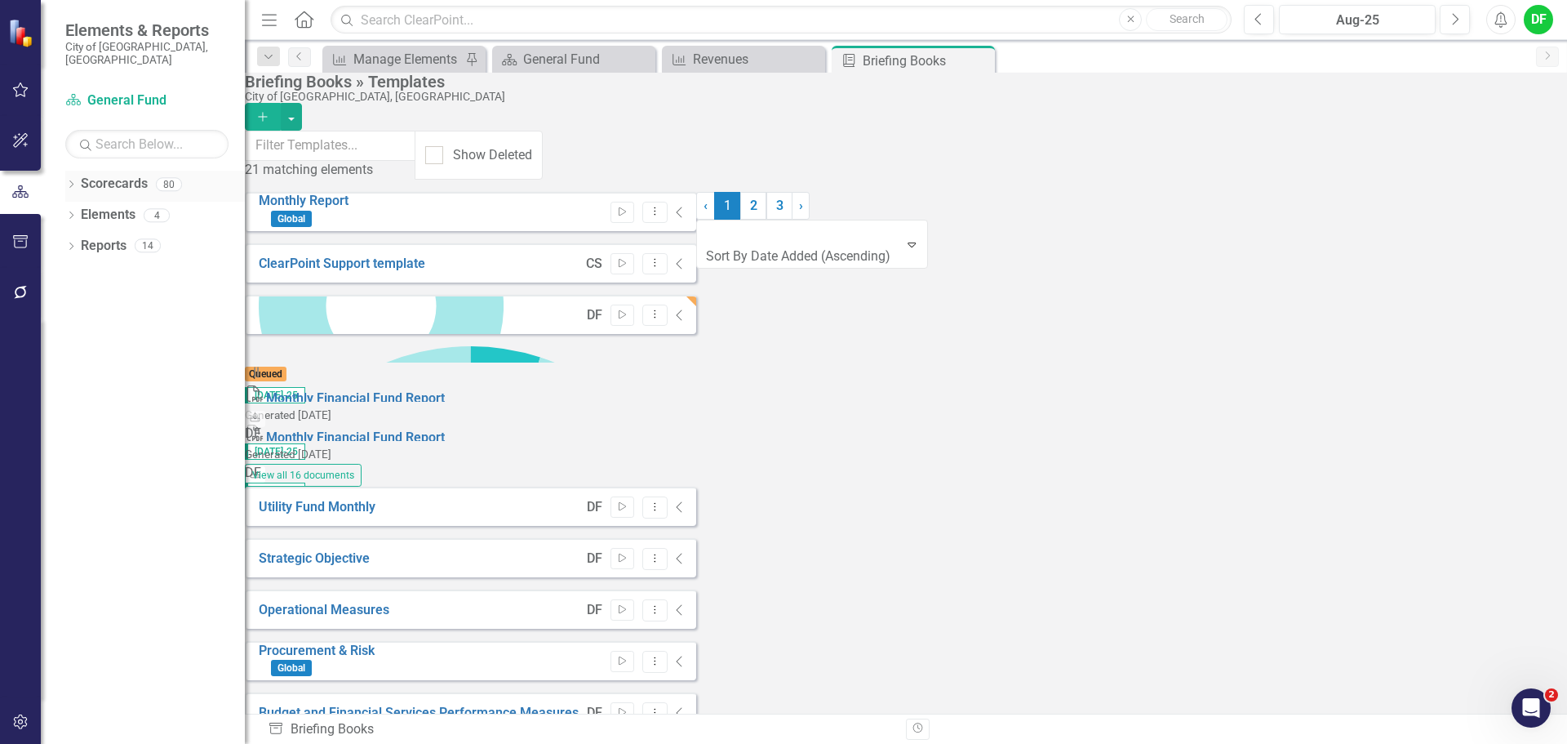
click at [75, 181] on icon "Dropdown" at bounding box center [70, 185] width 11 height 9
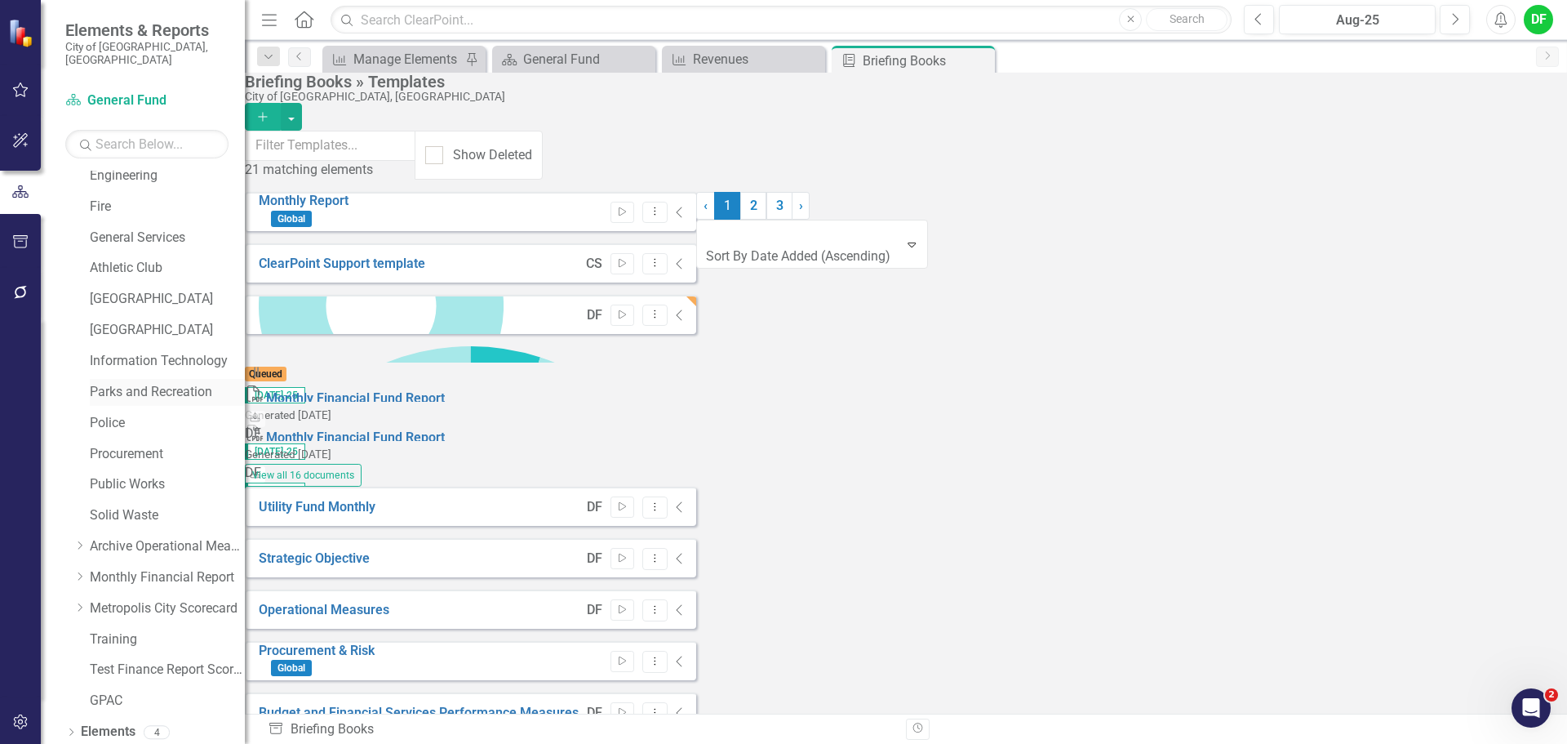
scroll to position [309, 0]
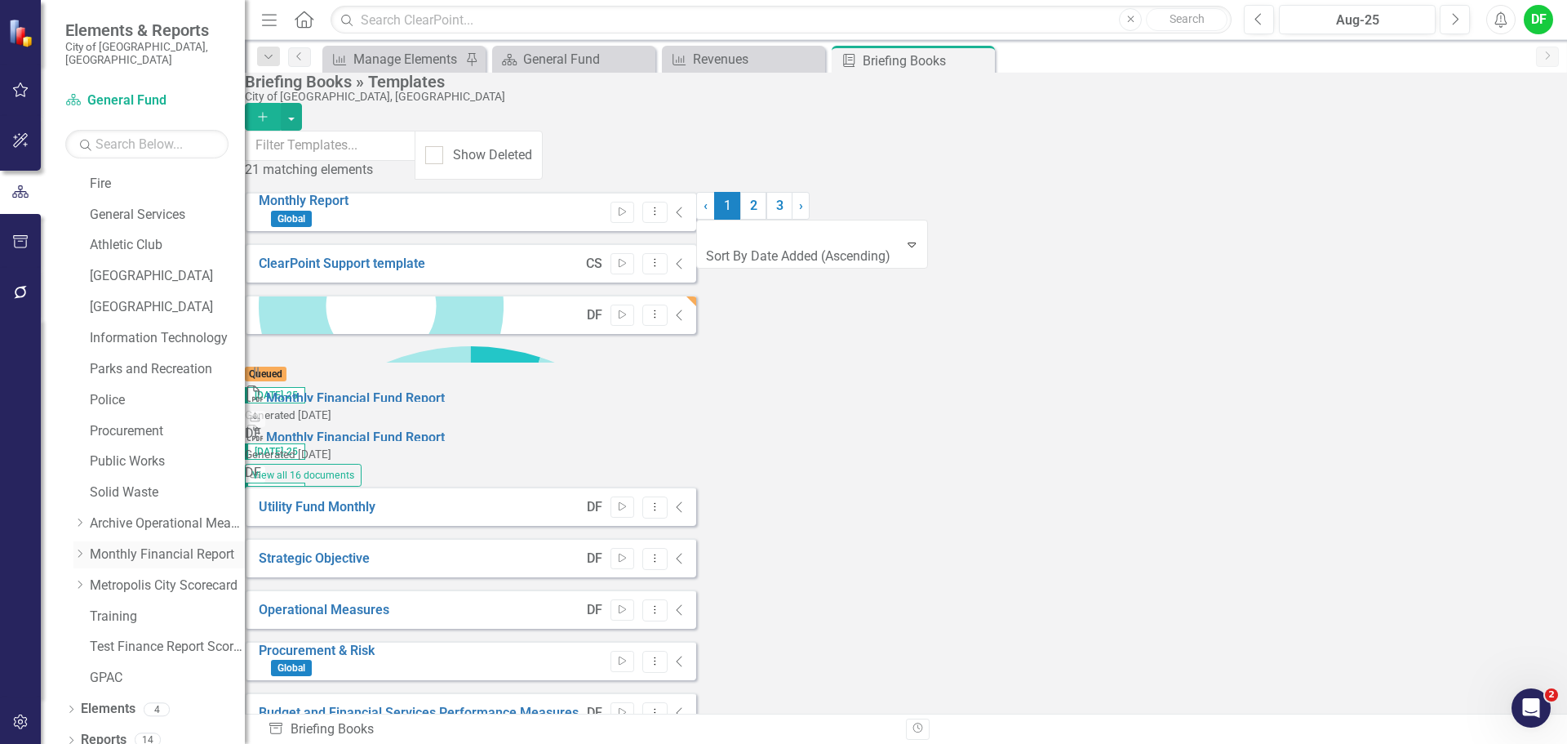
click at [79, 548] on icon "Dropdown" at bounding box center [79, 553] width 12 height 10
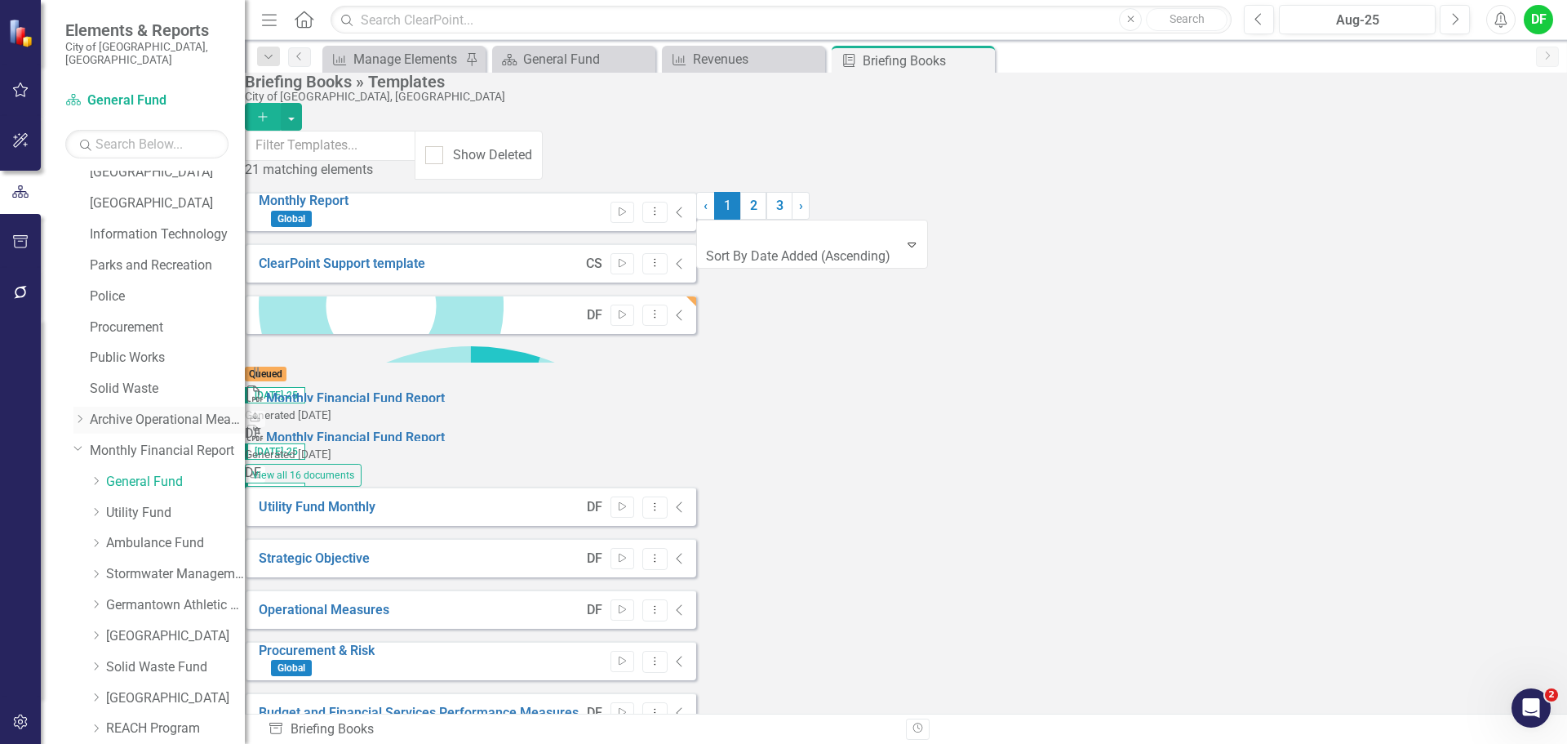
scroll to position [473, 0]
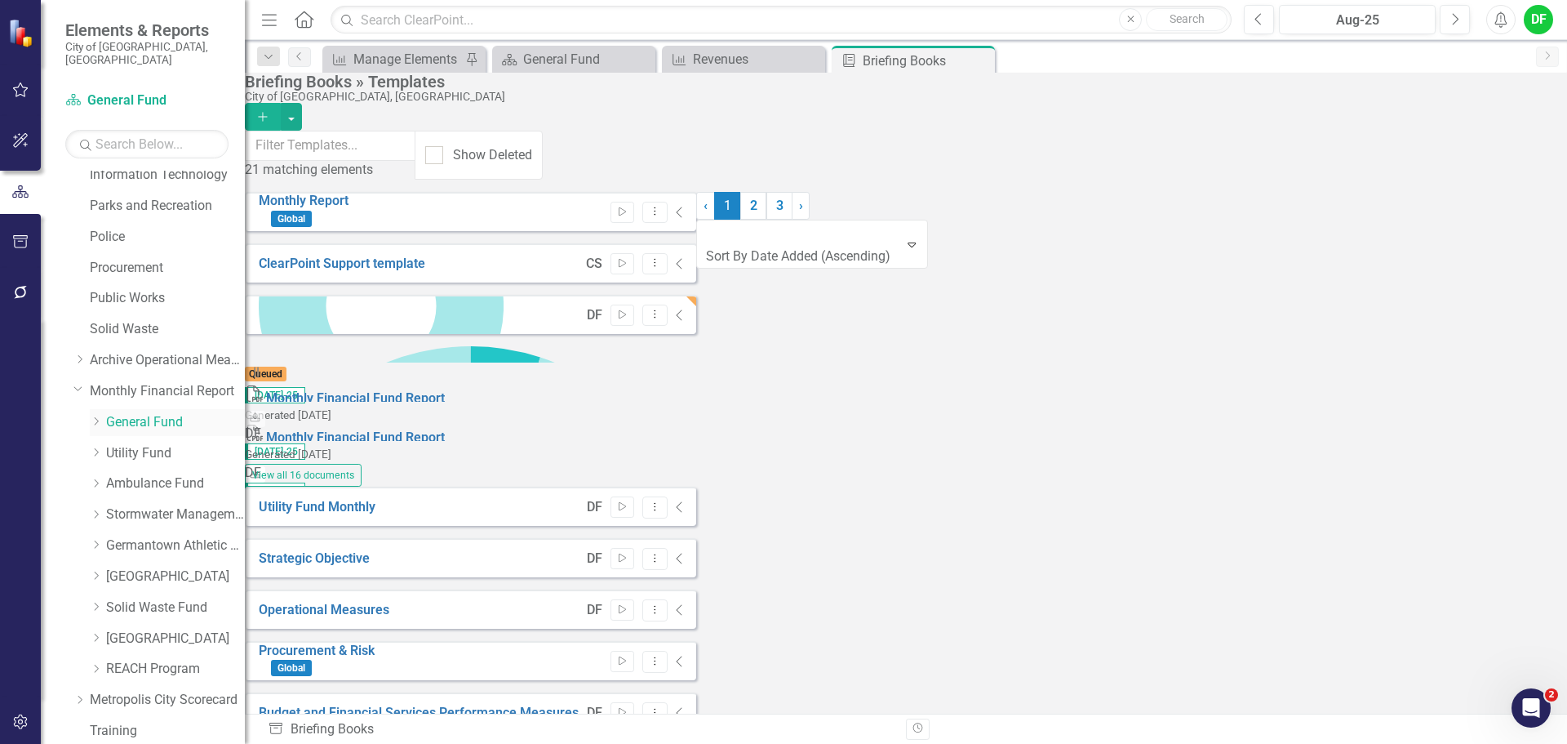
click at [123, 409] on div "Dropdown General Fund" at bounding box center [167, 422] width 155 height 27
click at [153, 413] on link "General Fund" at bounding box center [175, 422] width 139 height 19
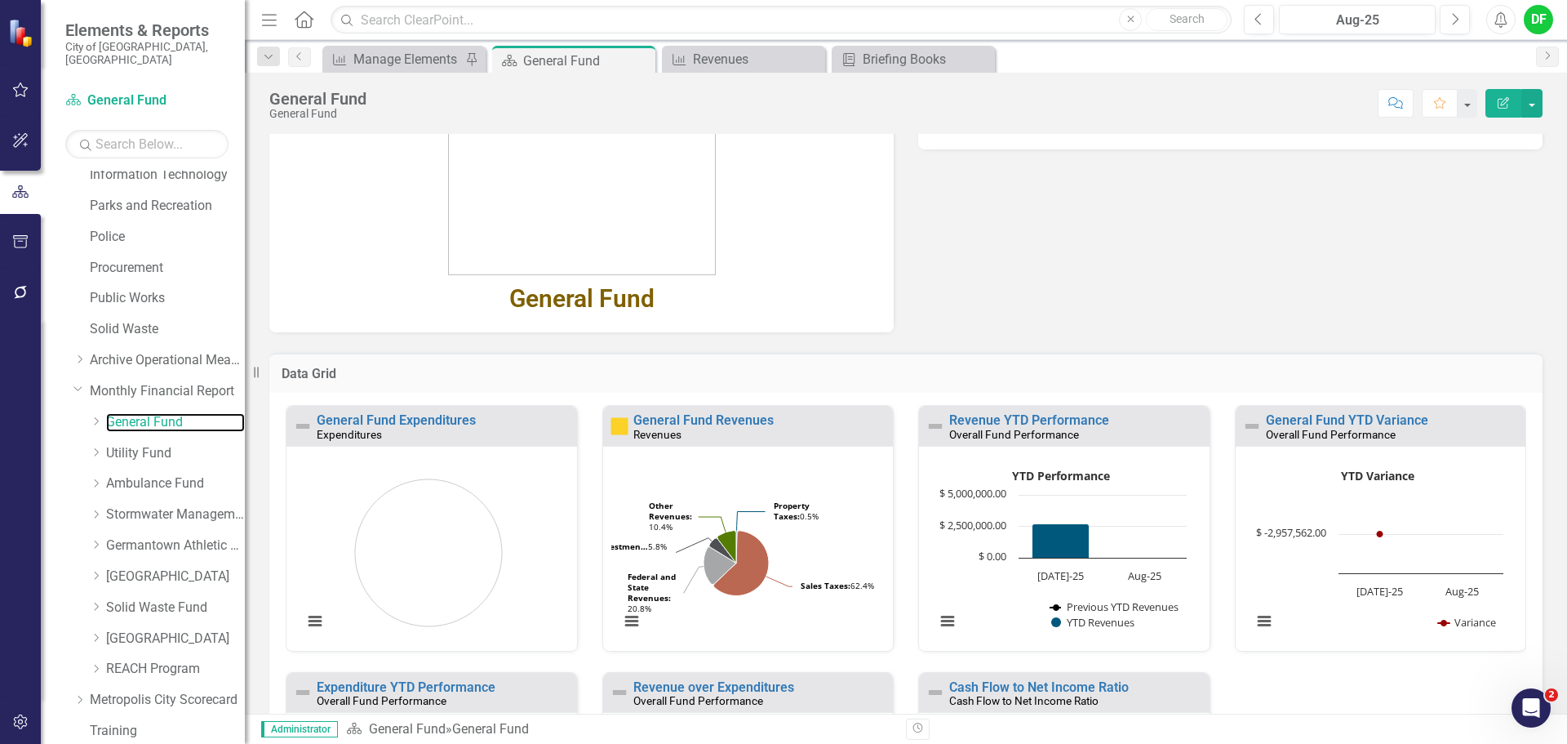
scroll to position [326, 0]
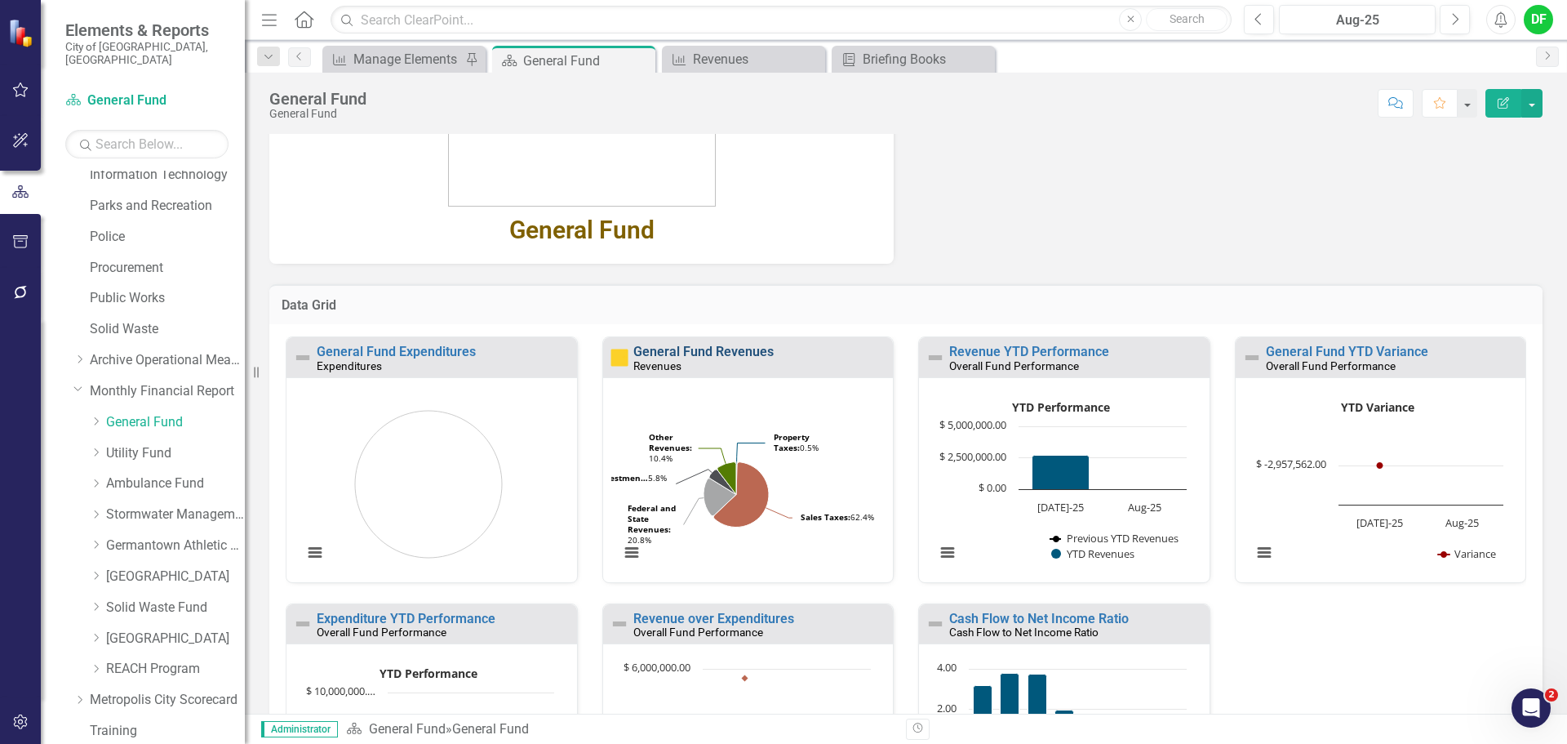
click at [753, 349] on link "General Fund Revenues" at bounding box center [703, 352] width 140 height 16
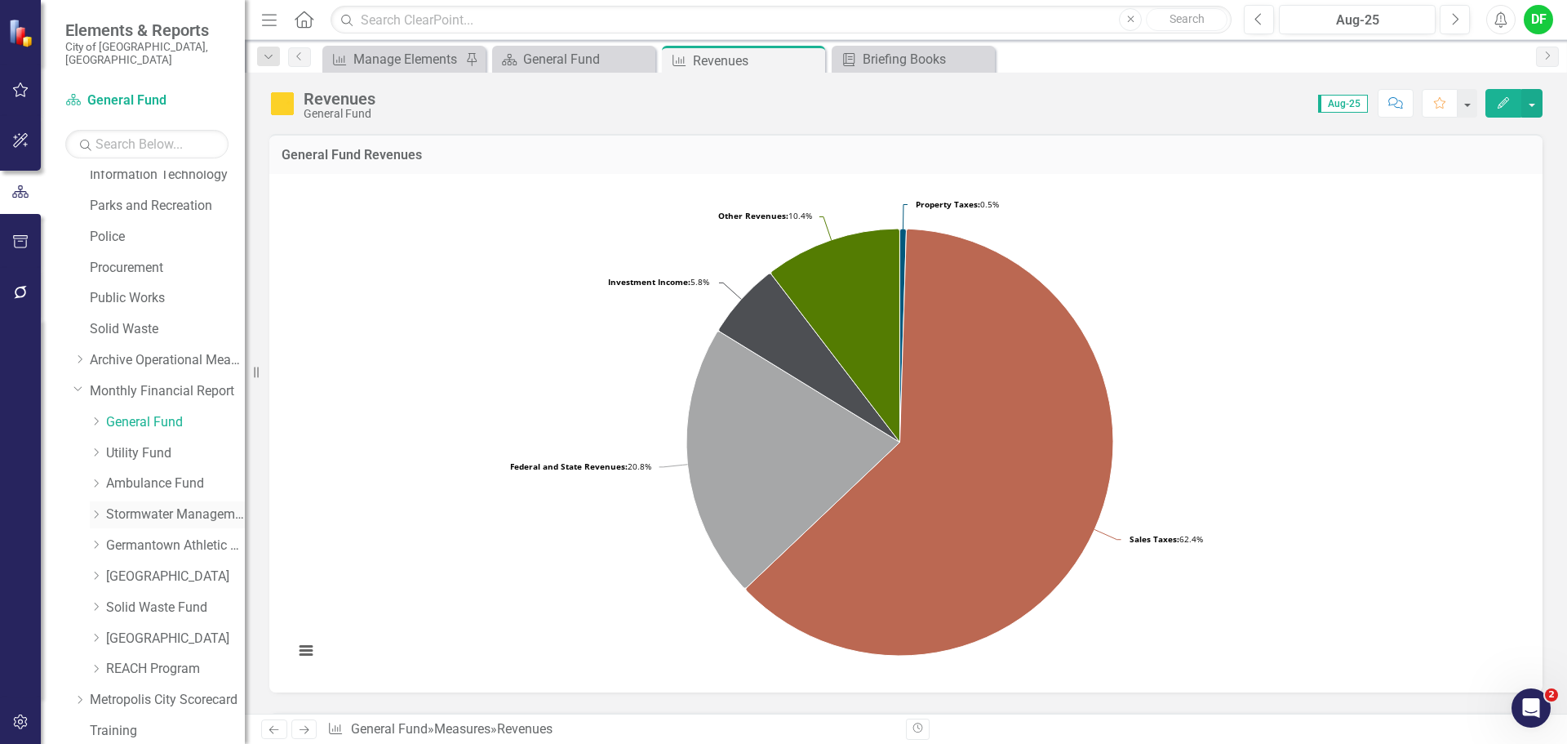
drag, startPoint x: 117, startPoint y: 503, endPoint x: 136, endPoint y: 504, distance: 19.6
click at [117, 505] on link "Stormwater Management Fund" at bounding box center [175, 514] width 139 height 19
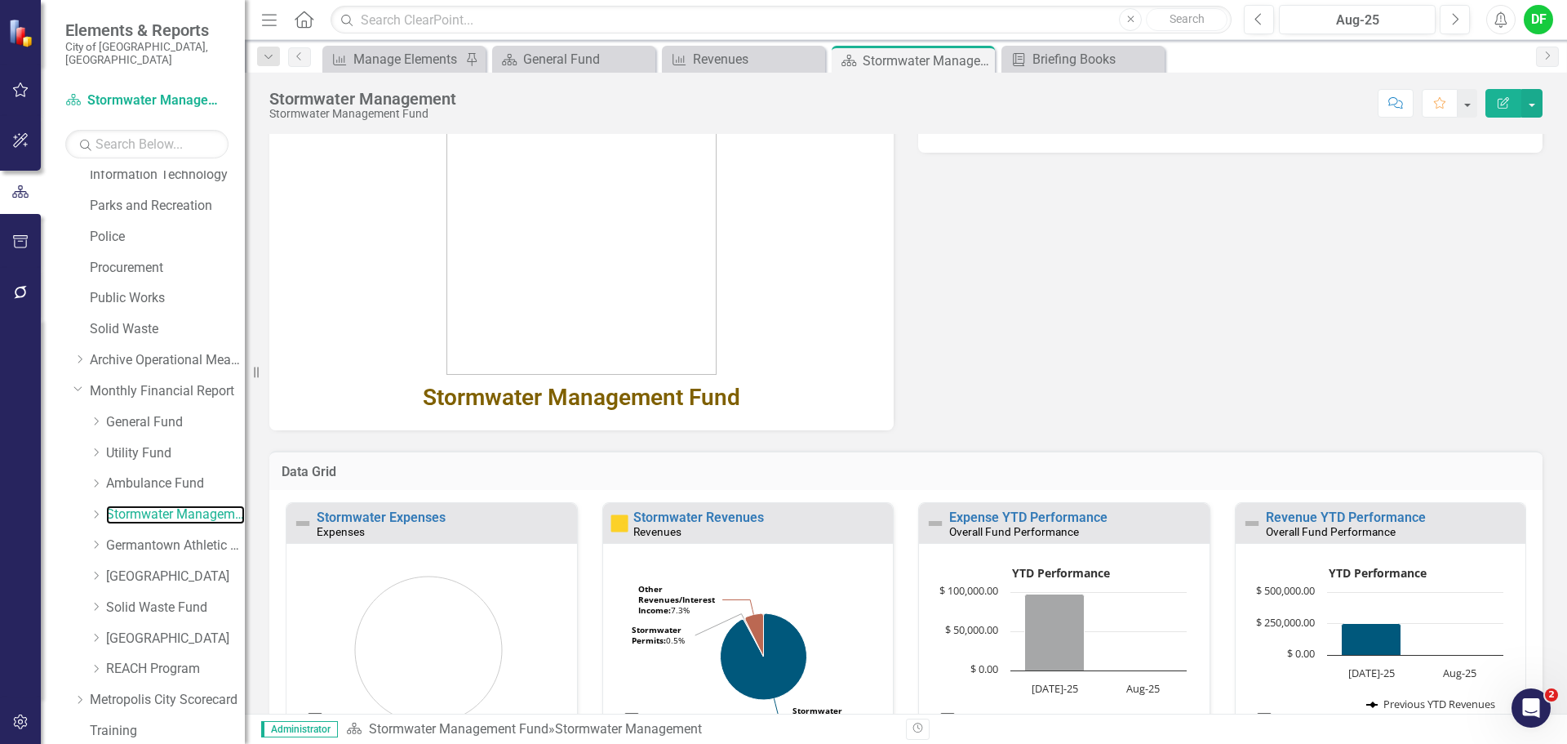
scroll to position [163, 0]
click at [408, 517] on link "Stormwater Expenses" at bounding box center [381, 516] width 129 height 16
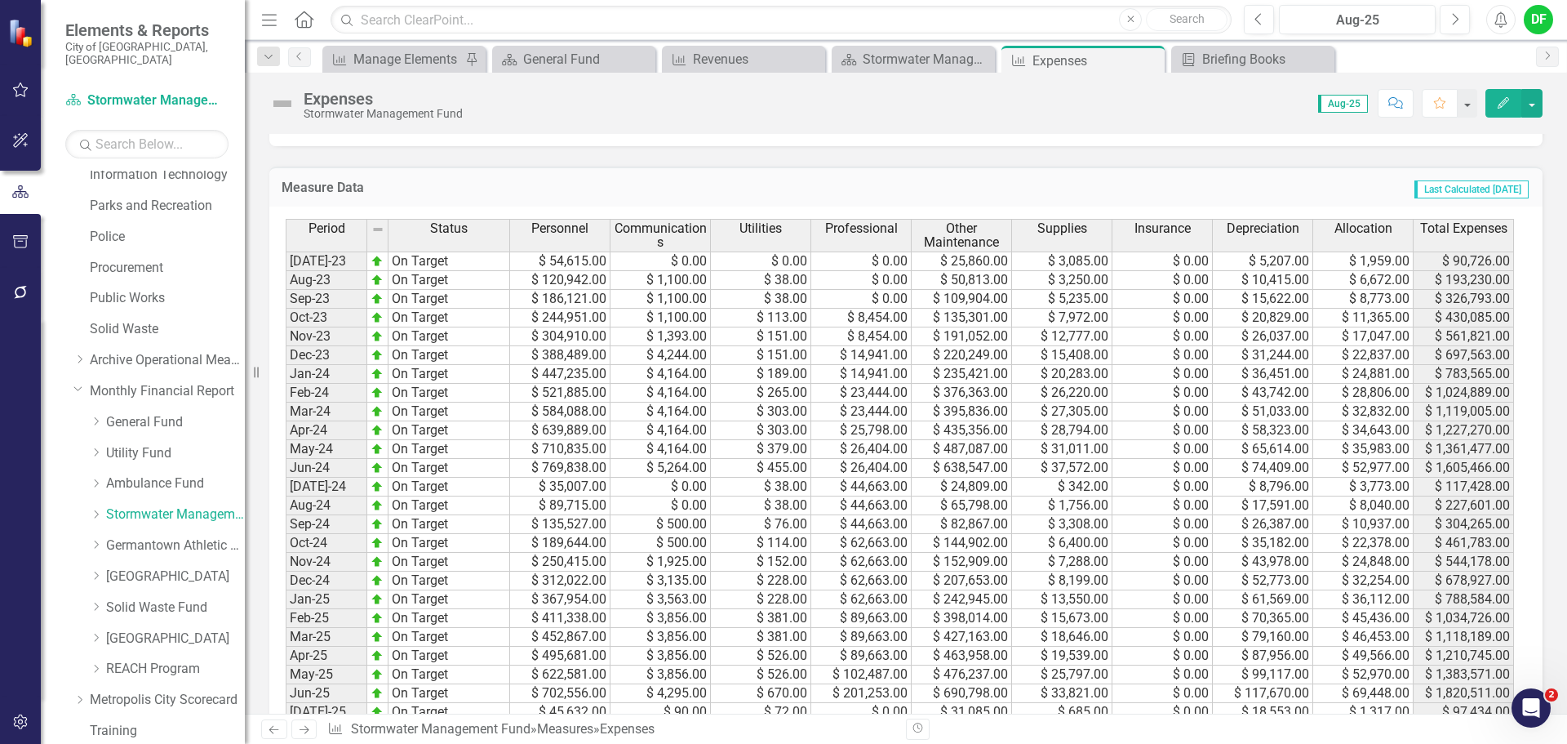
scroll to position [735, 0]
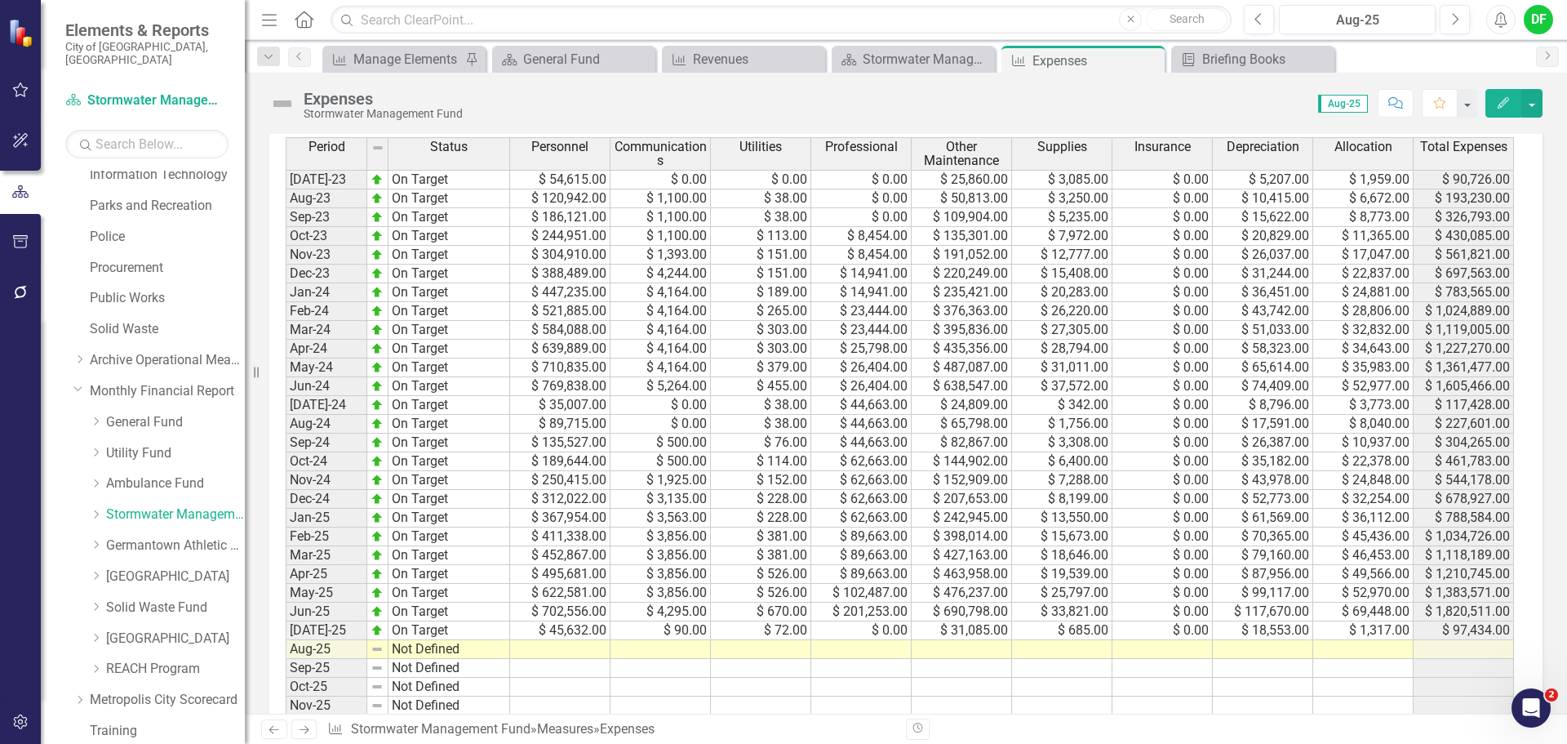
click at [570, 651] on td at bounding box center [560, 649] width 100 height 19
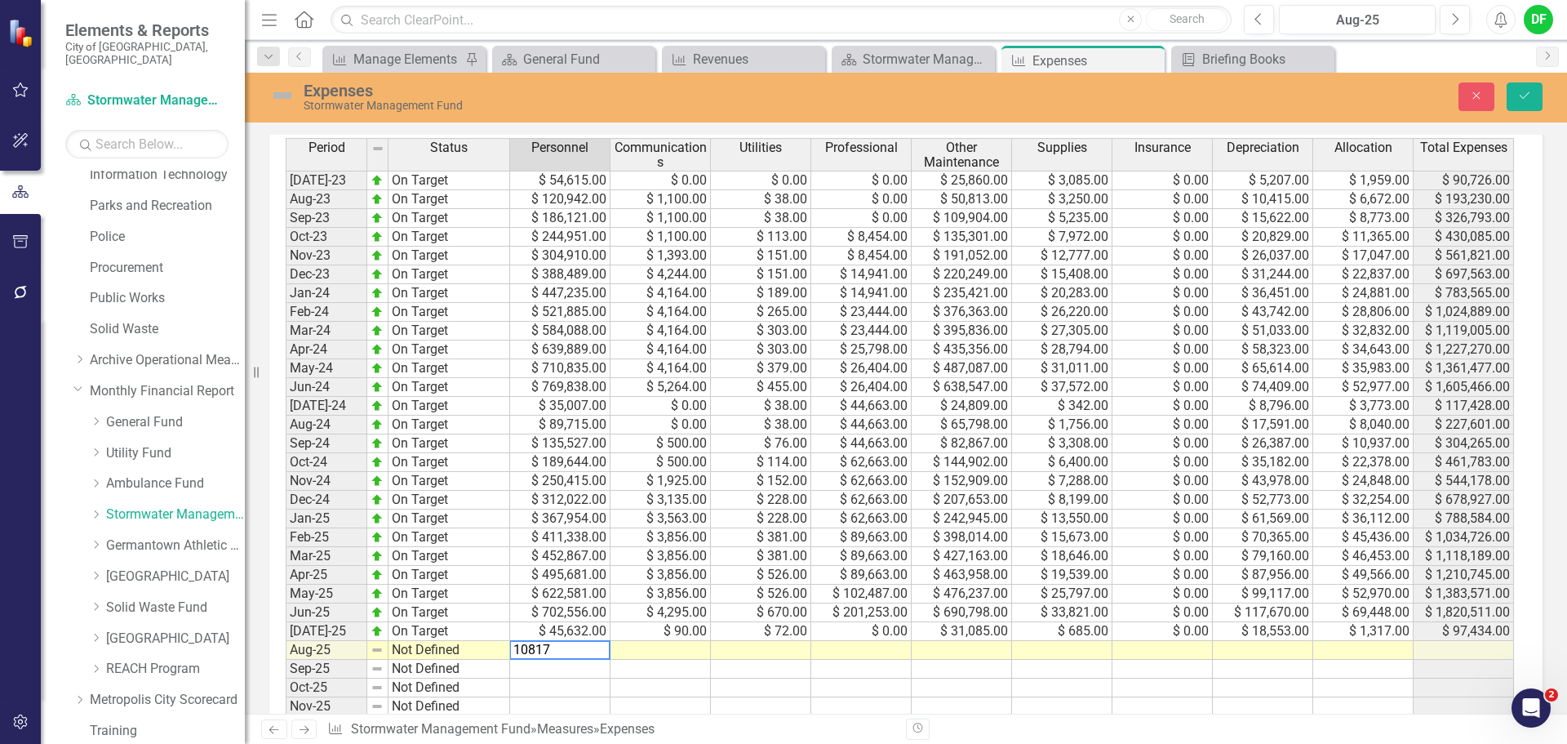
type textarea "108172"
type textarea "1536"
type textarea "144"
type textarea "0"
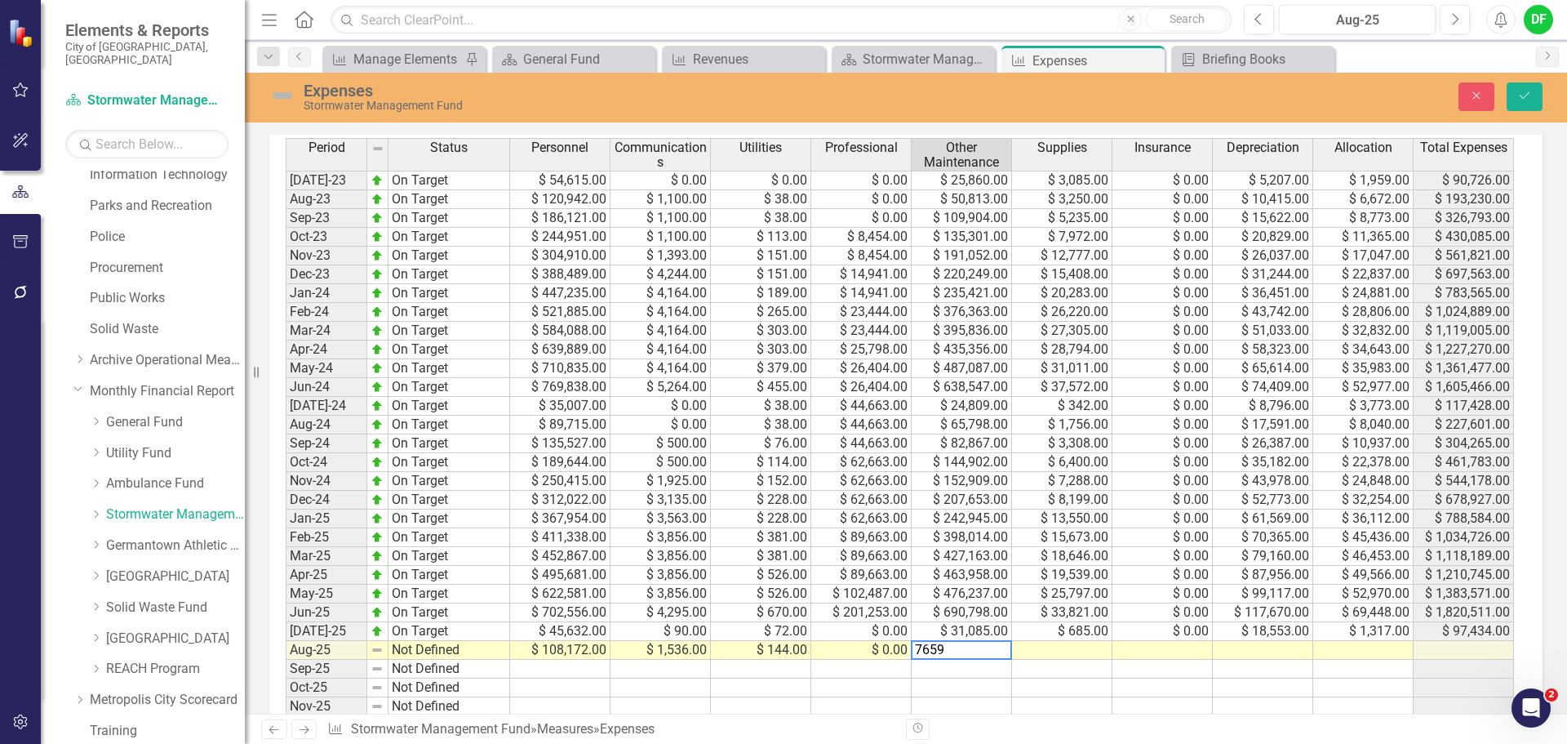
type textarea "76592"
type textarea "1105"
type textarea "0"
type textarea "37105"
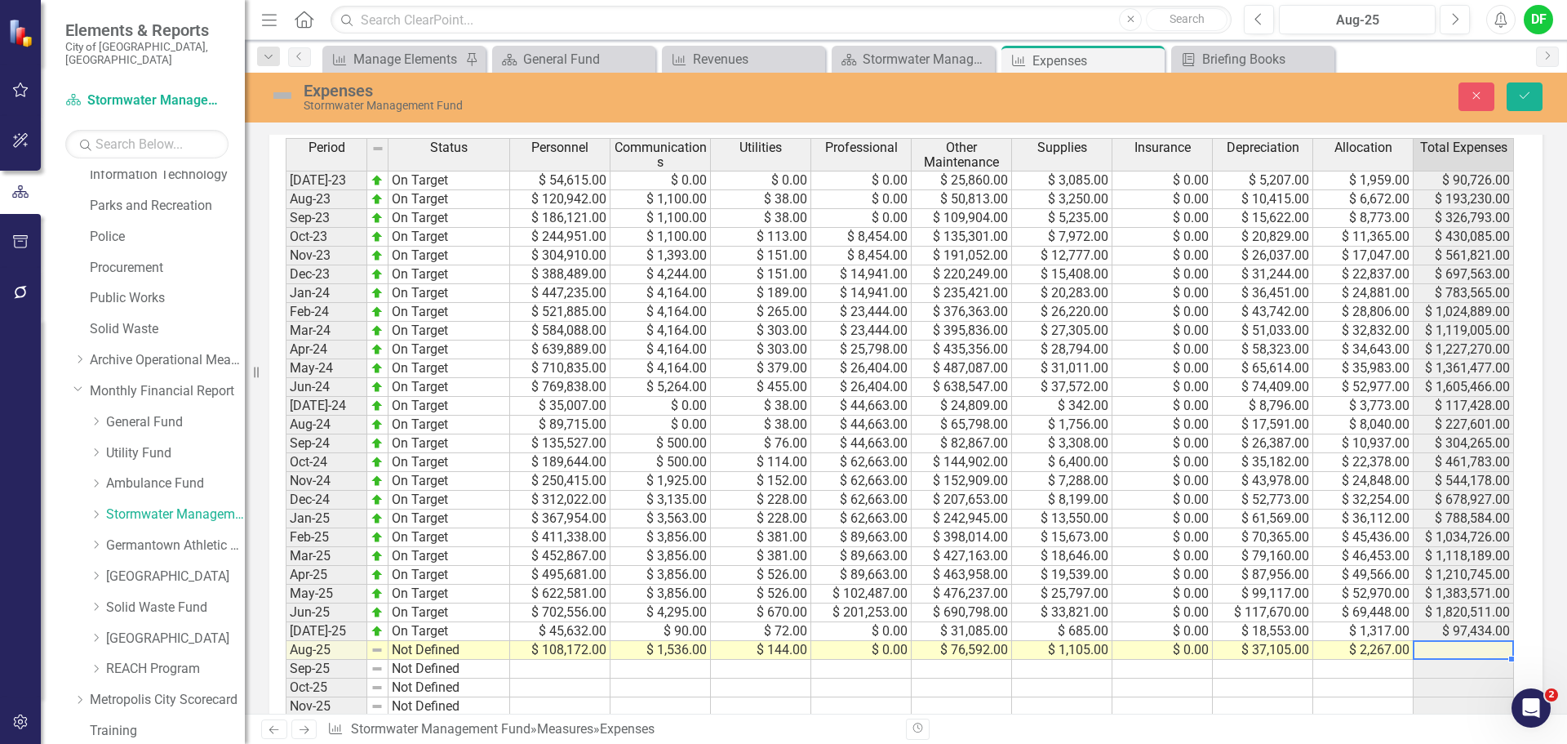
type textarea "2267"
click at [293, 97] on img at bounding box center [282, 95] width 26 height 26
click at [292, 97] on img at bounding box center [282, 95] width 26 height 26
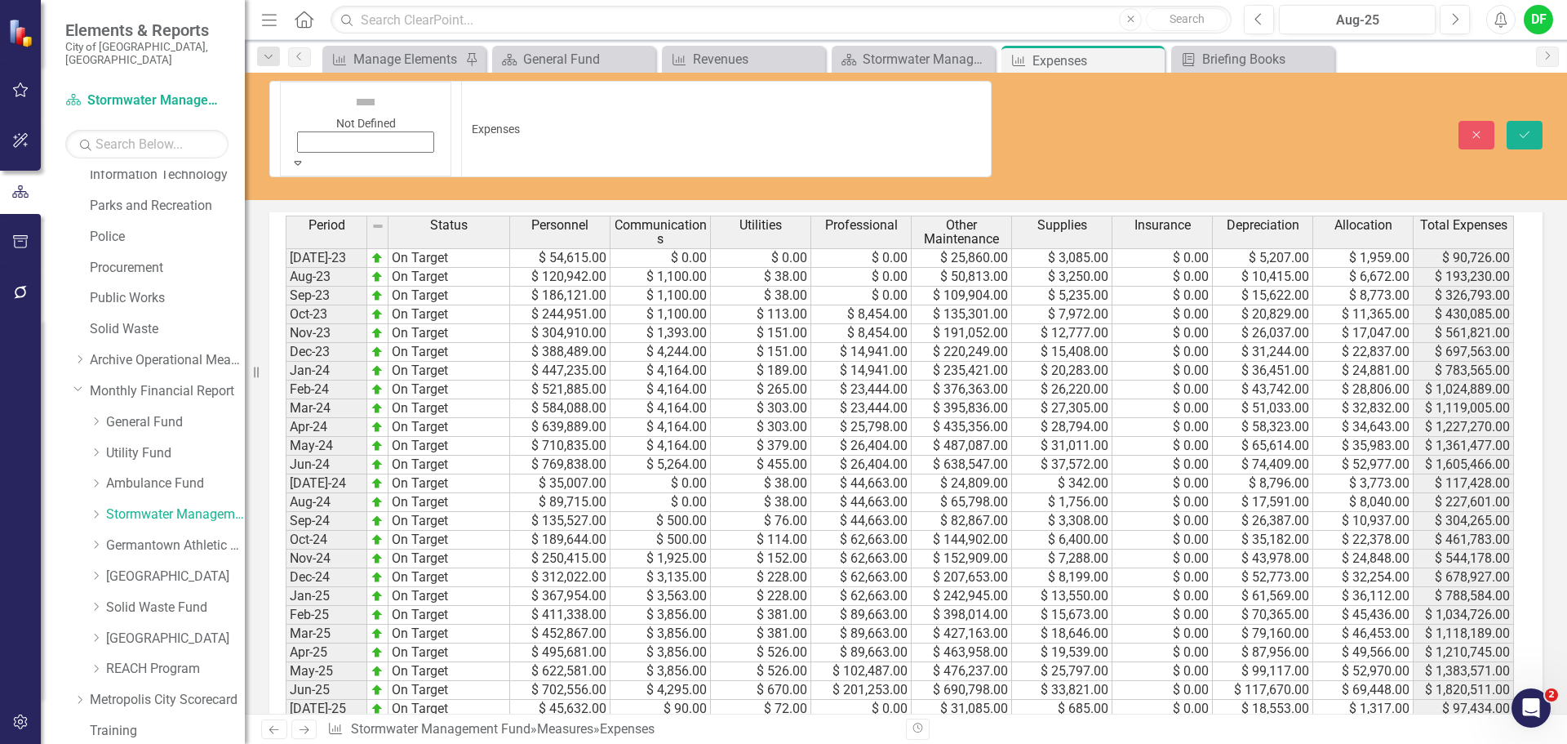
click at [296, 97] on div "Not Defined" at bounding box center [366, 120] width 150 height 67
click at [1527, 129] on icon "Save" at bounding box center [1524, 134] width 15 height 11
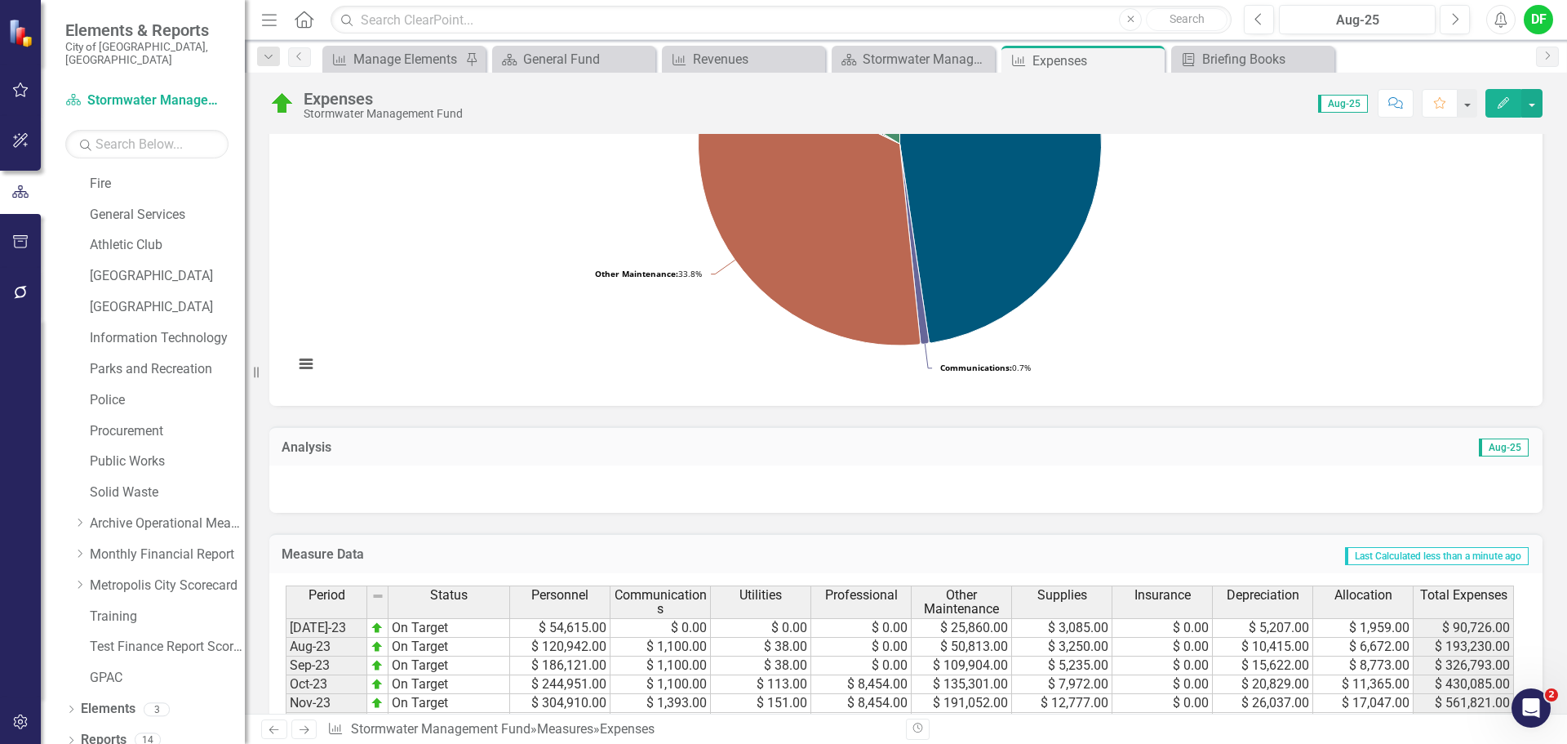
scroll to position [255, 0]
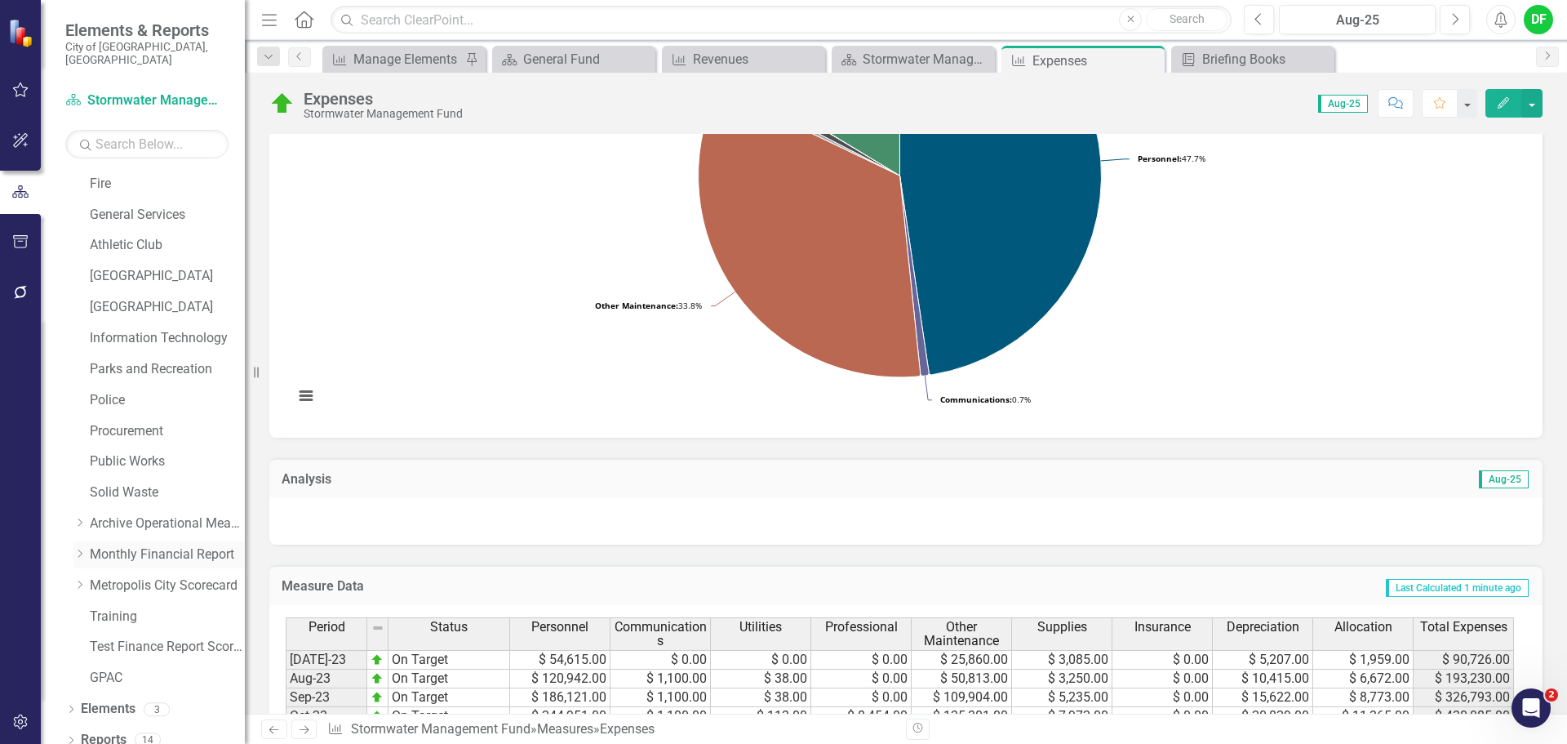
click at [74, 548] on icon "Dropdown" at bounding box center [79, 553] width 12 height 10
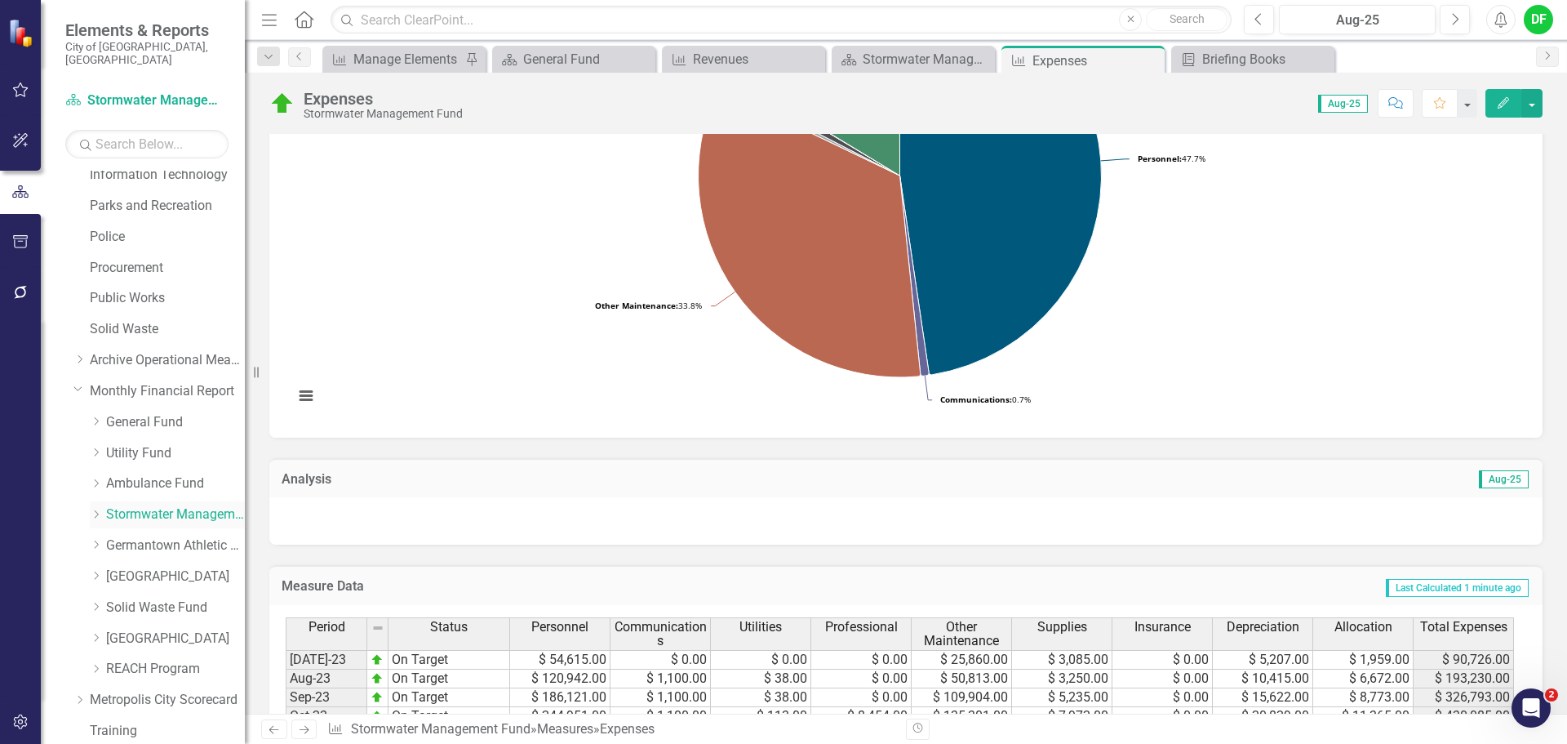
click at [93, 509] on icon "Dropdown" at bounding box center [96, 514] width 12 height 10
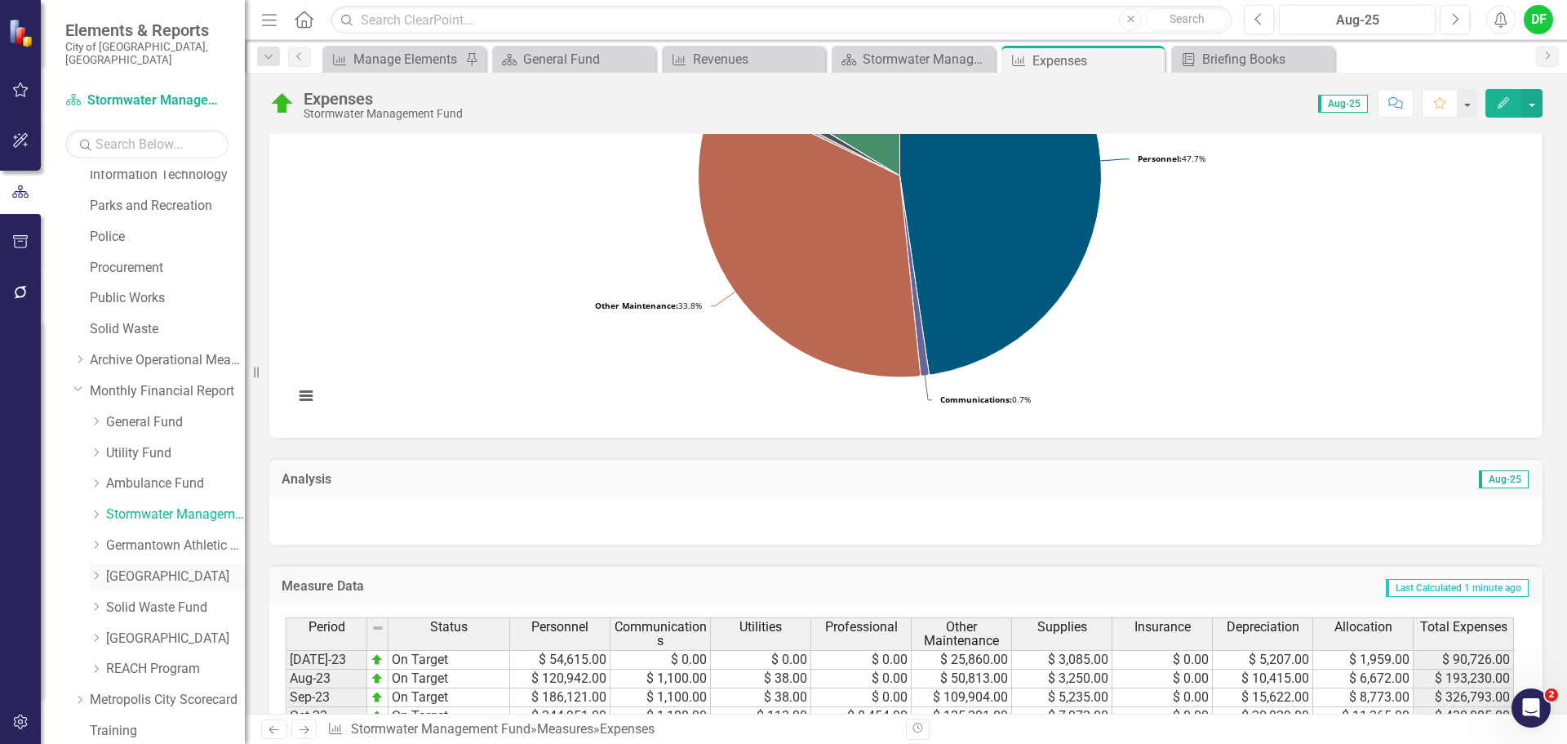
drag, startPoint x: 149, startPoint y: 564, endPoint x: 125, endPoint y: 571, distance: 25.6
click at [149, 567] on link "[GEOGRAPHIC_DATA]" at bounding box center [175, 576] width 139 height 19
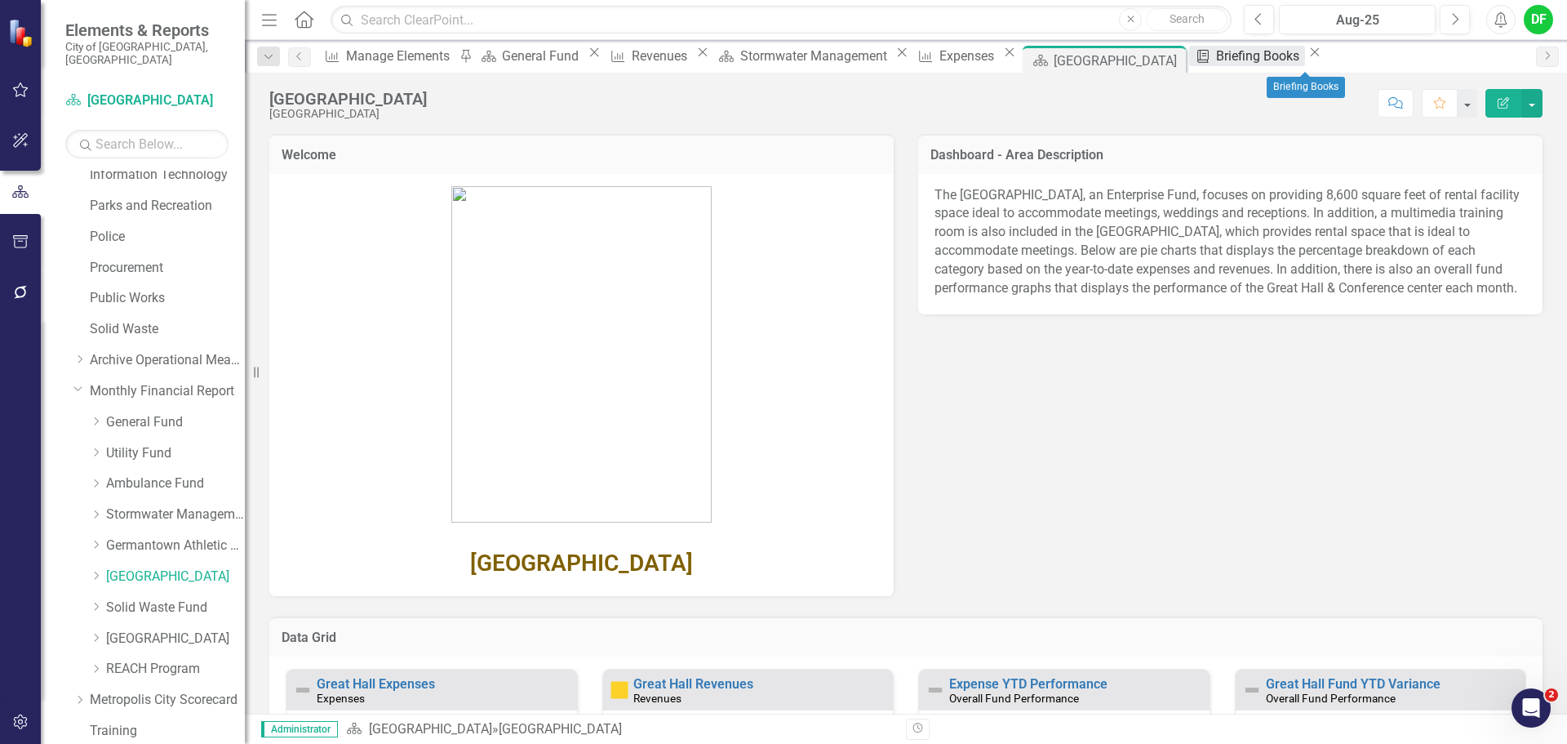
click at [1290, 55] on div "Briefing Books" at bounding box center [1260, 56] width 88 height 20
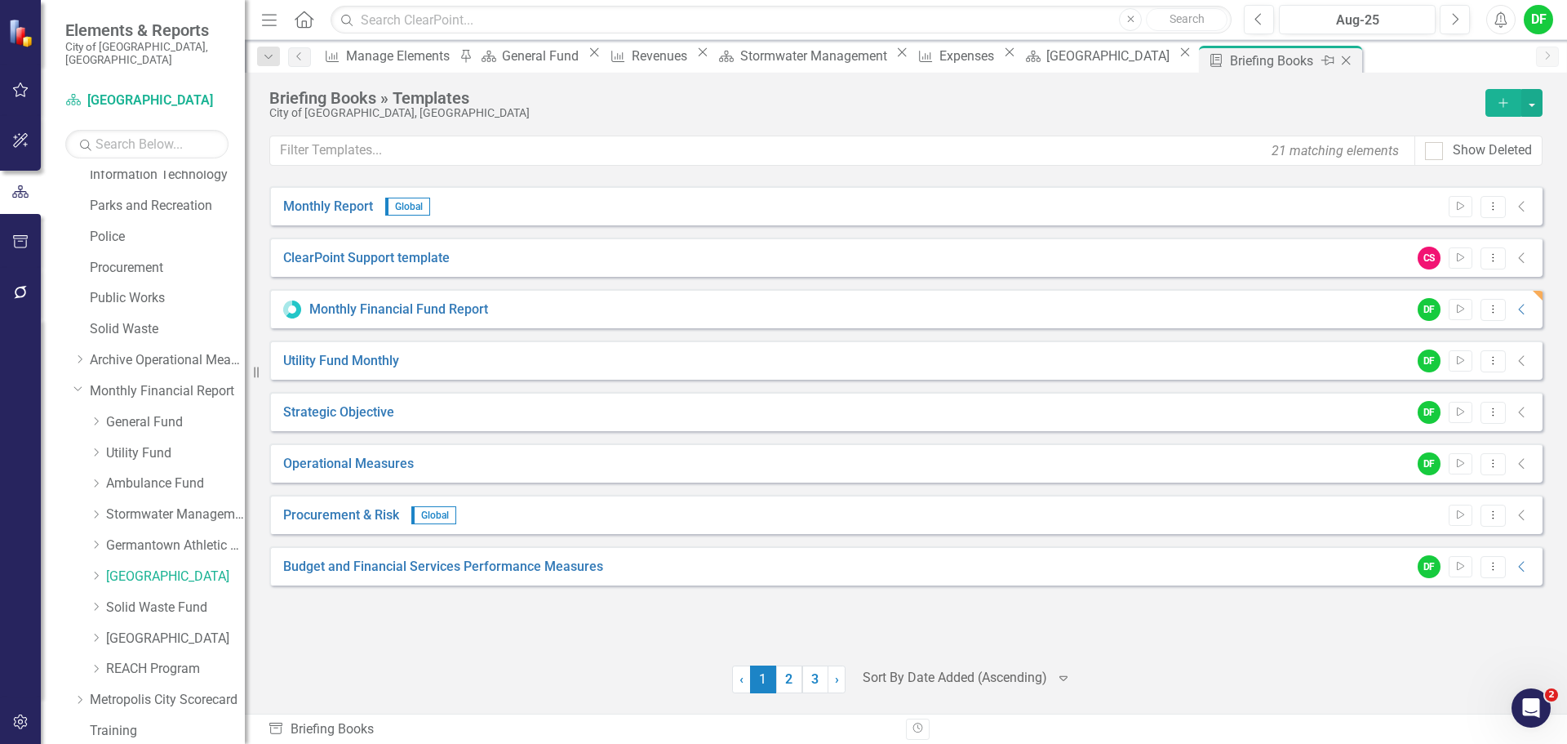
click at [1354, 59] on icon "Close" at bounding box center [1346, 60] width 16 height 13
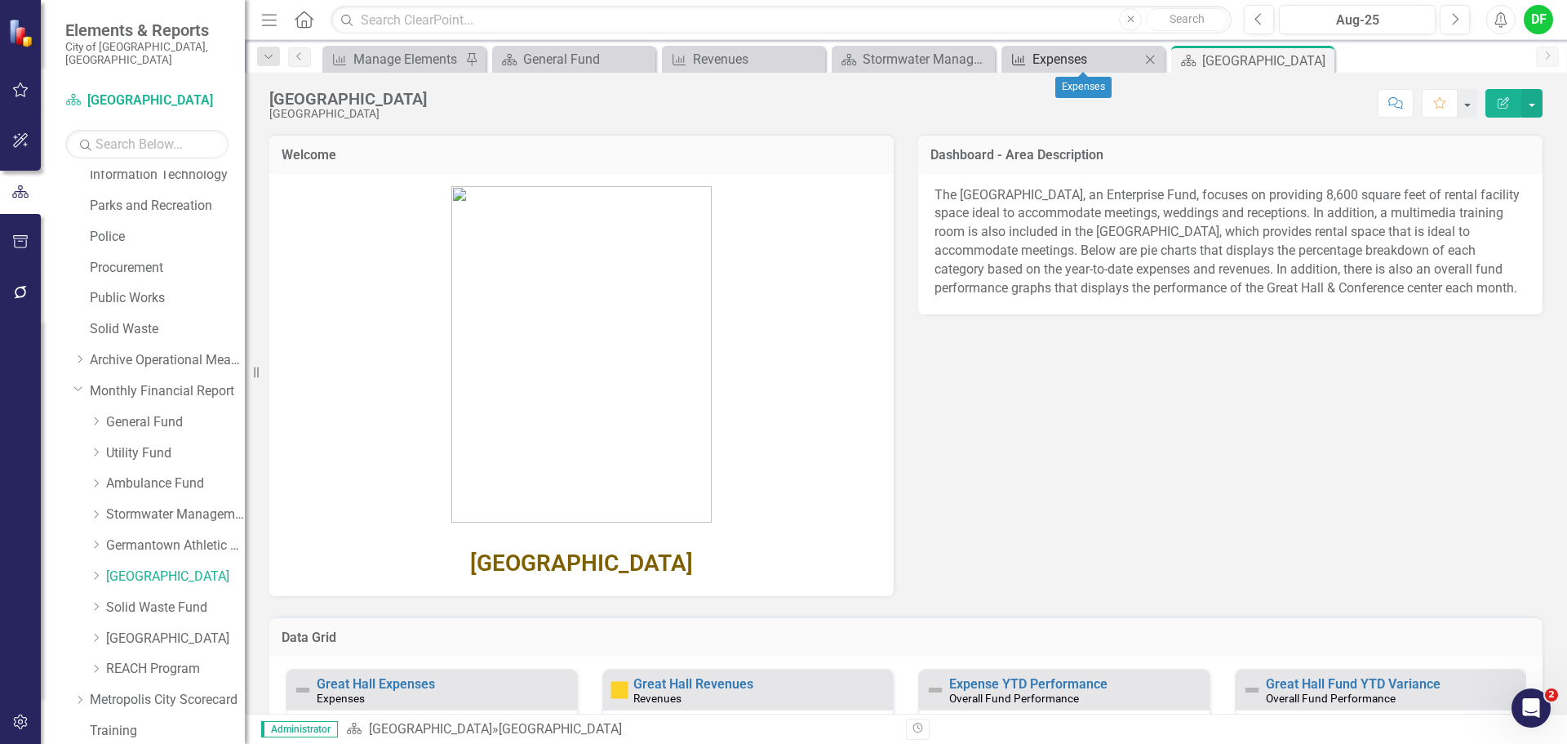
click at [1074, 64] on div "Expenses" at bounding box center [1087, 59] width 108 height 20
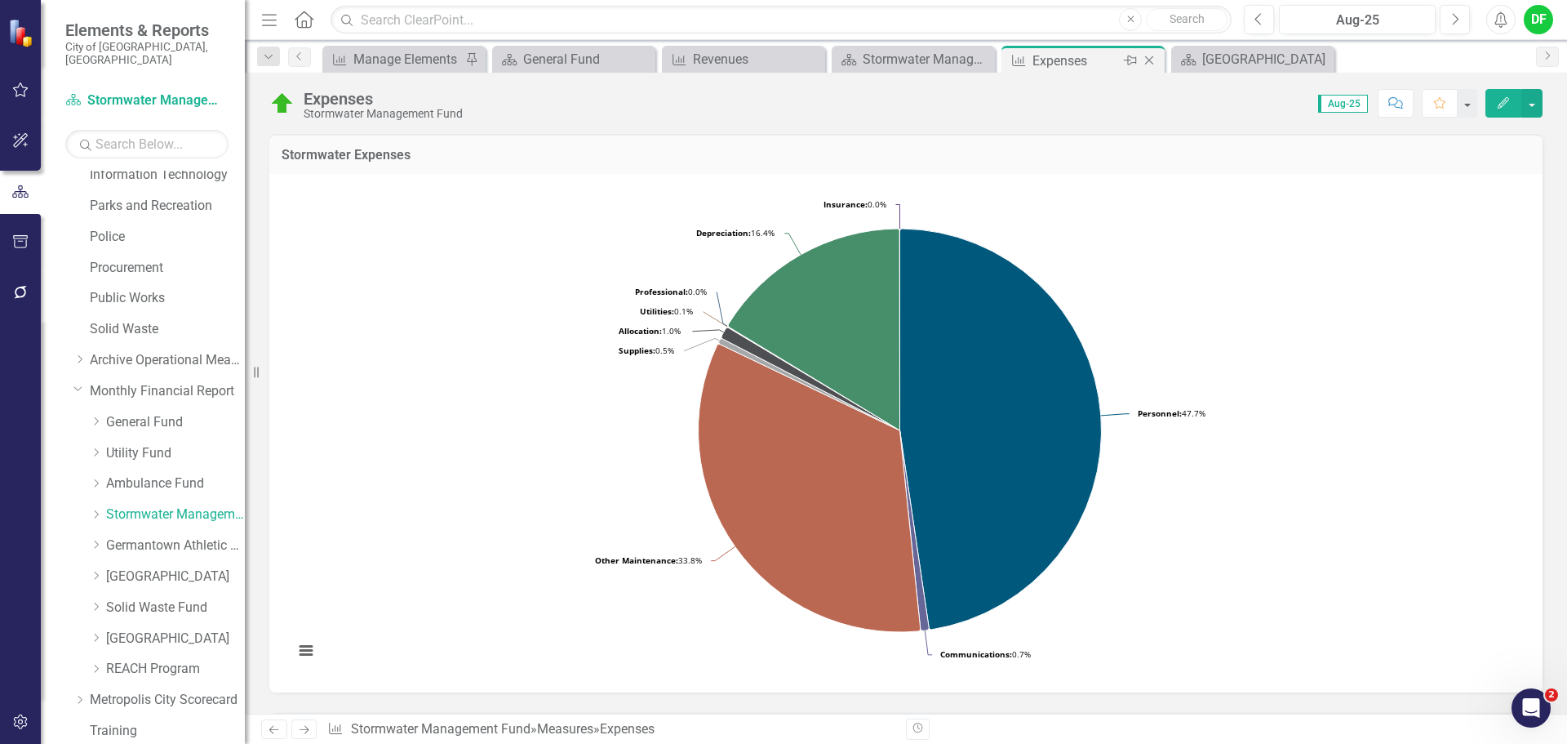
click at [1148, 59] on icon at bounding box center [1149, 60] width 9 height 9
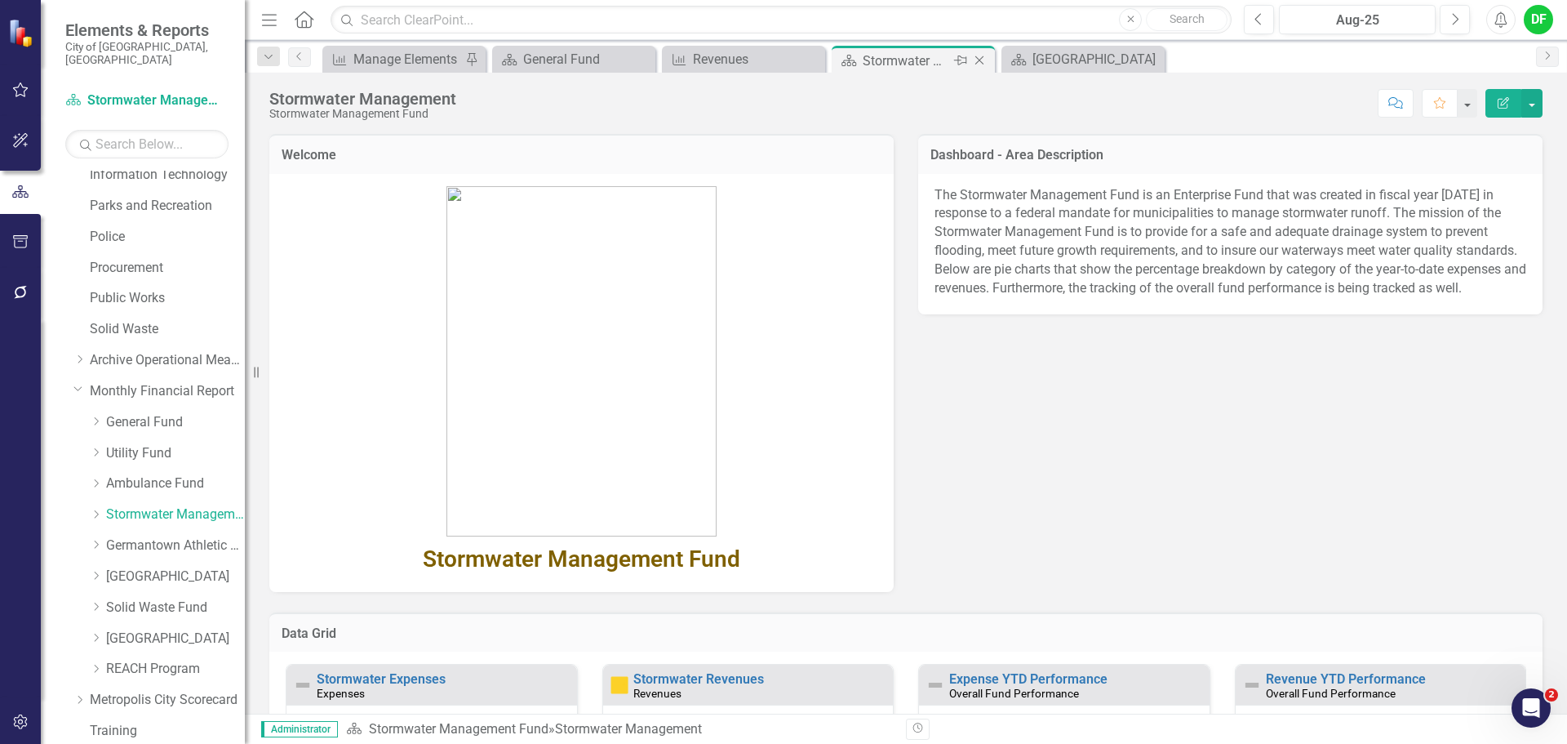
click at [926, 65] on div "Stormwater Management" at bounding box center [906, 61] width 87 height 20
click at [983, 58] on icon "Close" at bounding box center [979, 60] width 16 height 13
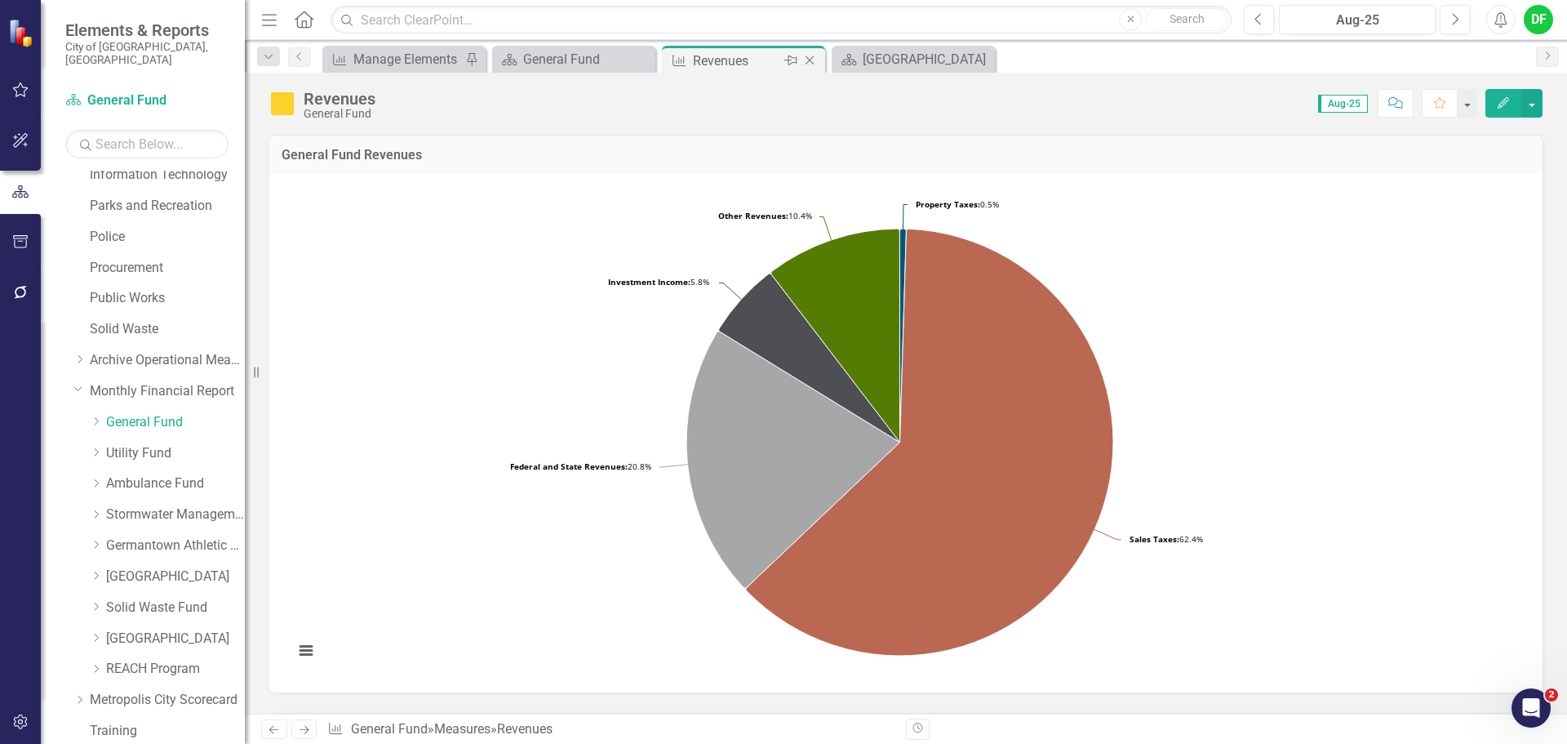
click at [753, 64] on div "Revenues" at bounding box center [736, 61] width 87 height 20
click at [811, 58] on icon "Close" at bounding box center [810, 60] width 16 height 13
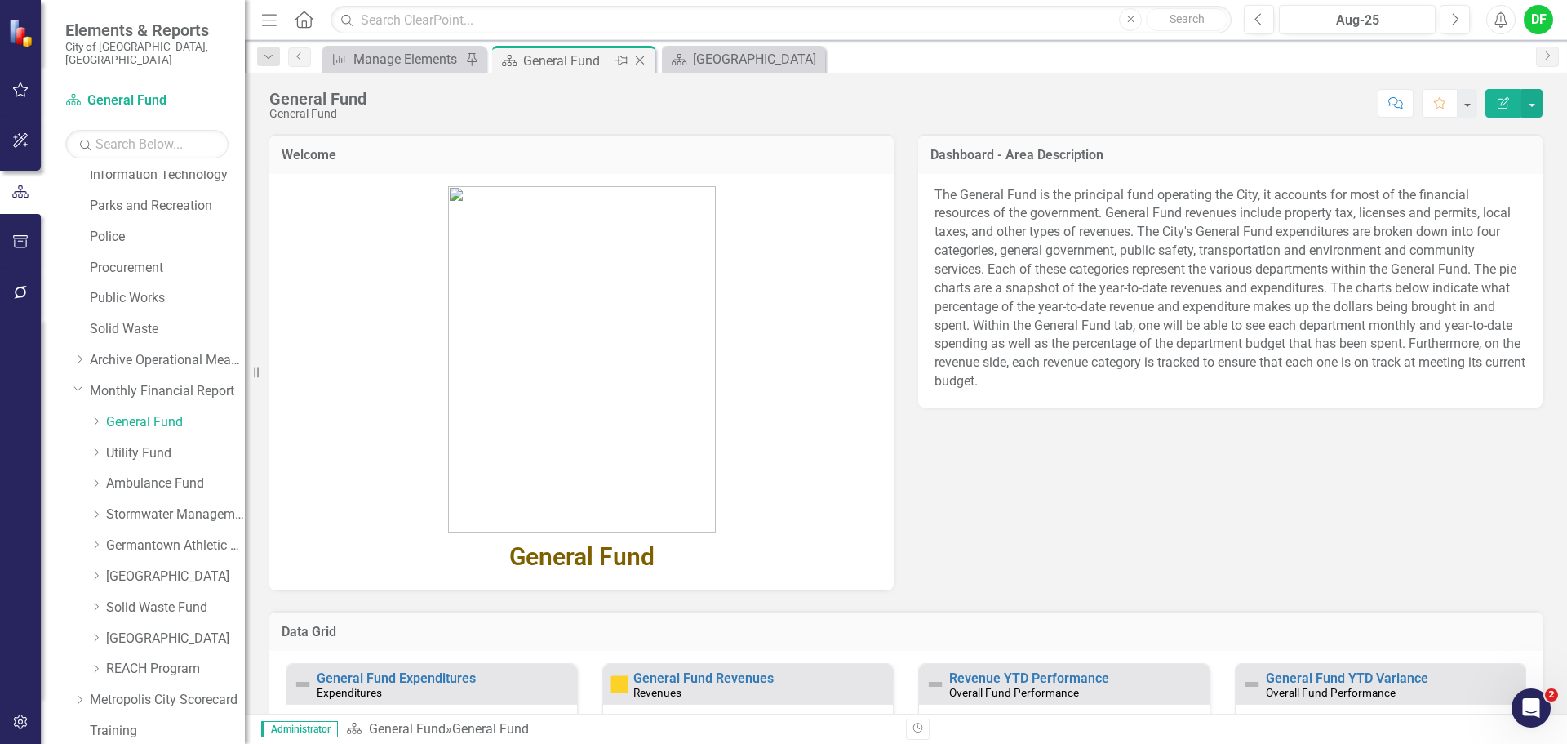
click at [548, 54] on div "General Fund" at bounding box center [566, 61] width 87 height 20
click at [642, 60] on icon "Close" at bounding box center [640, 60] width 16 height 13
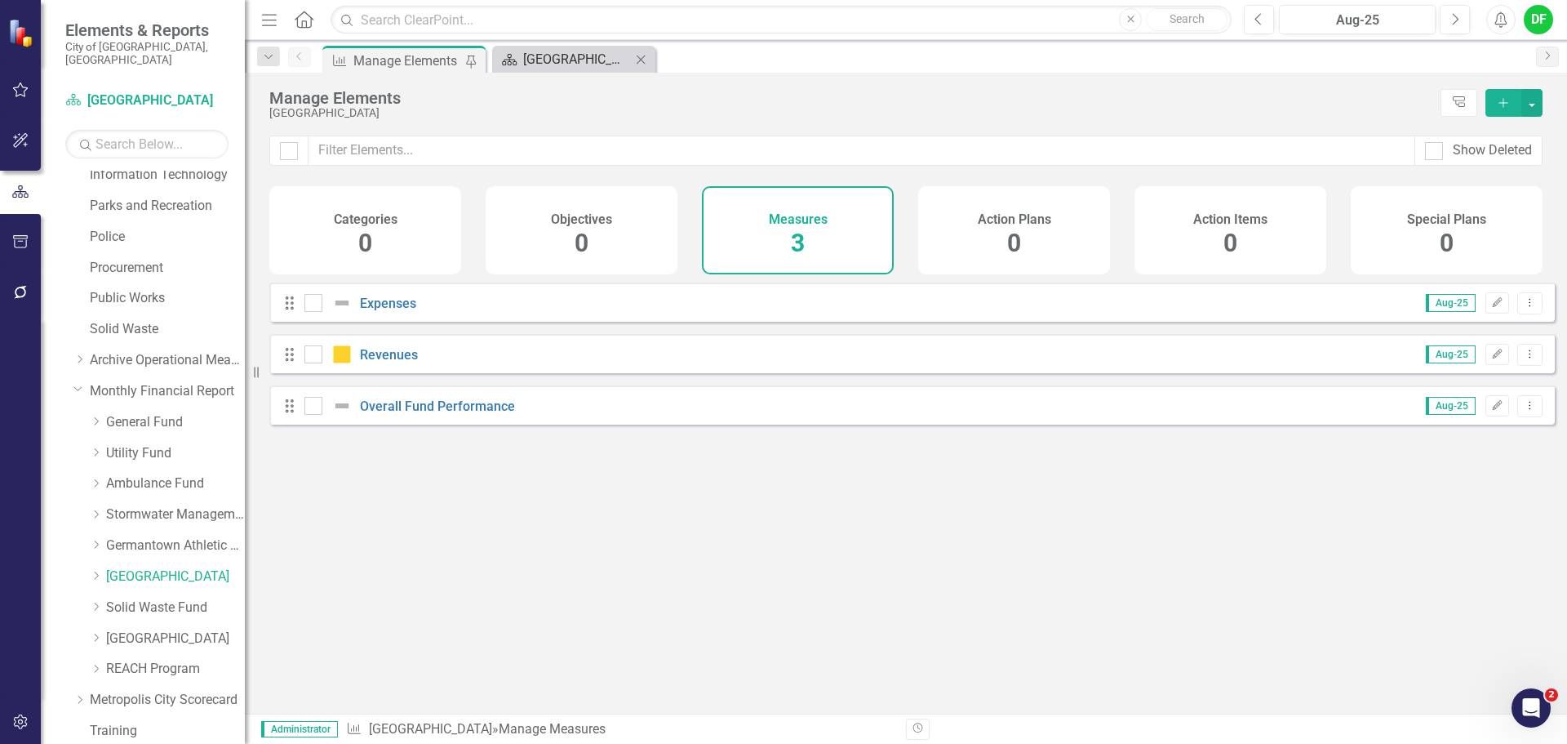
click at [555, 62] on div "[GEOGRAPHIC_DATA]" at bounding box center [577, 59] width 108 height 20
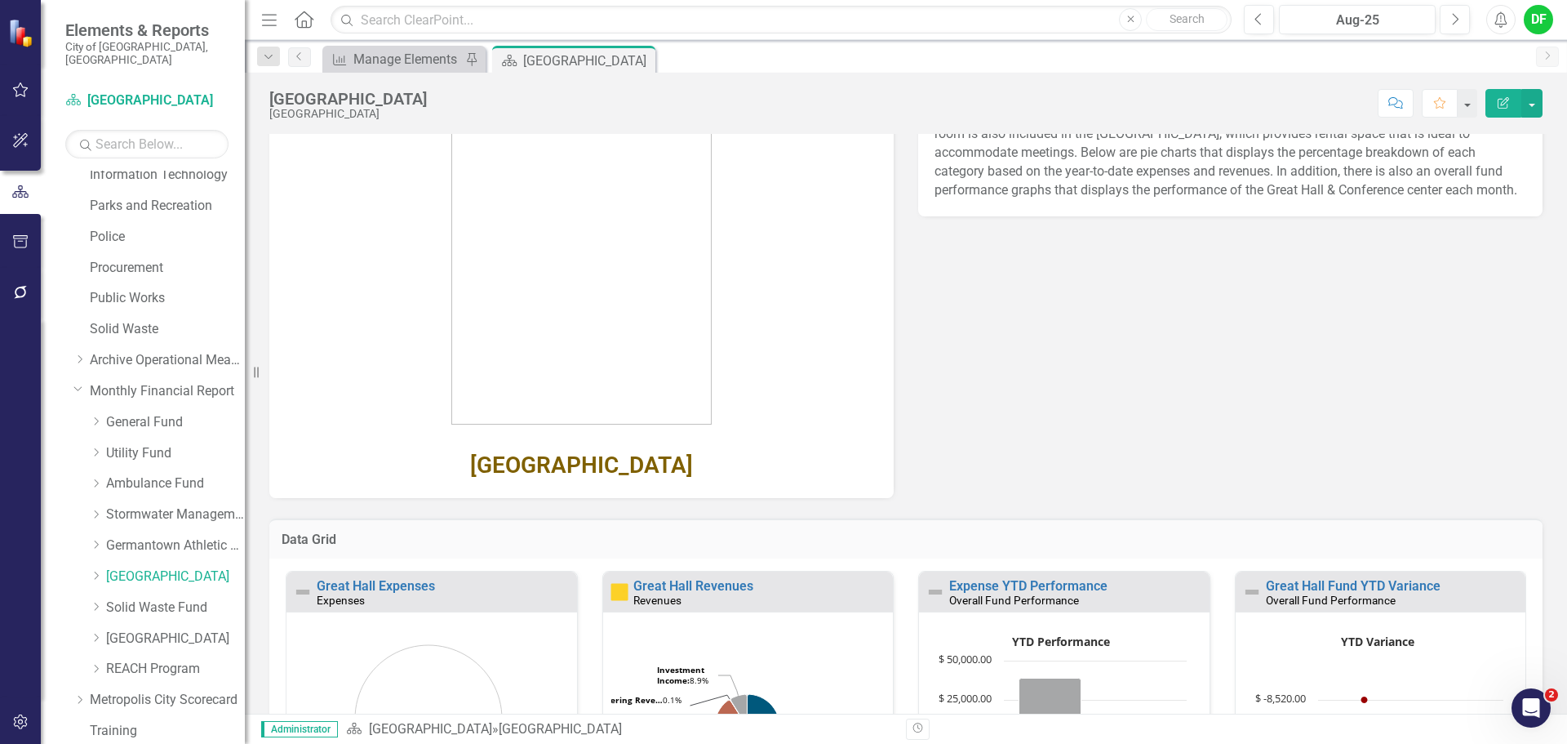
scroll to position [245, 0]
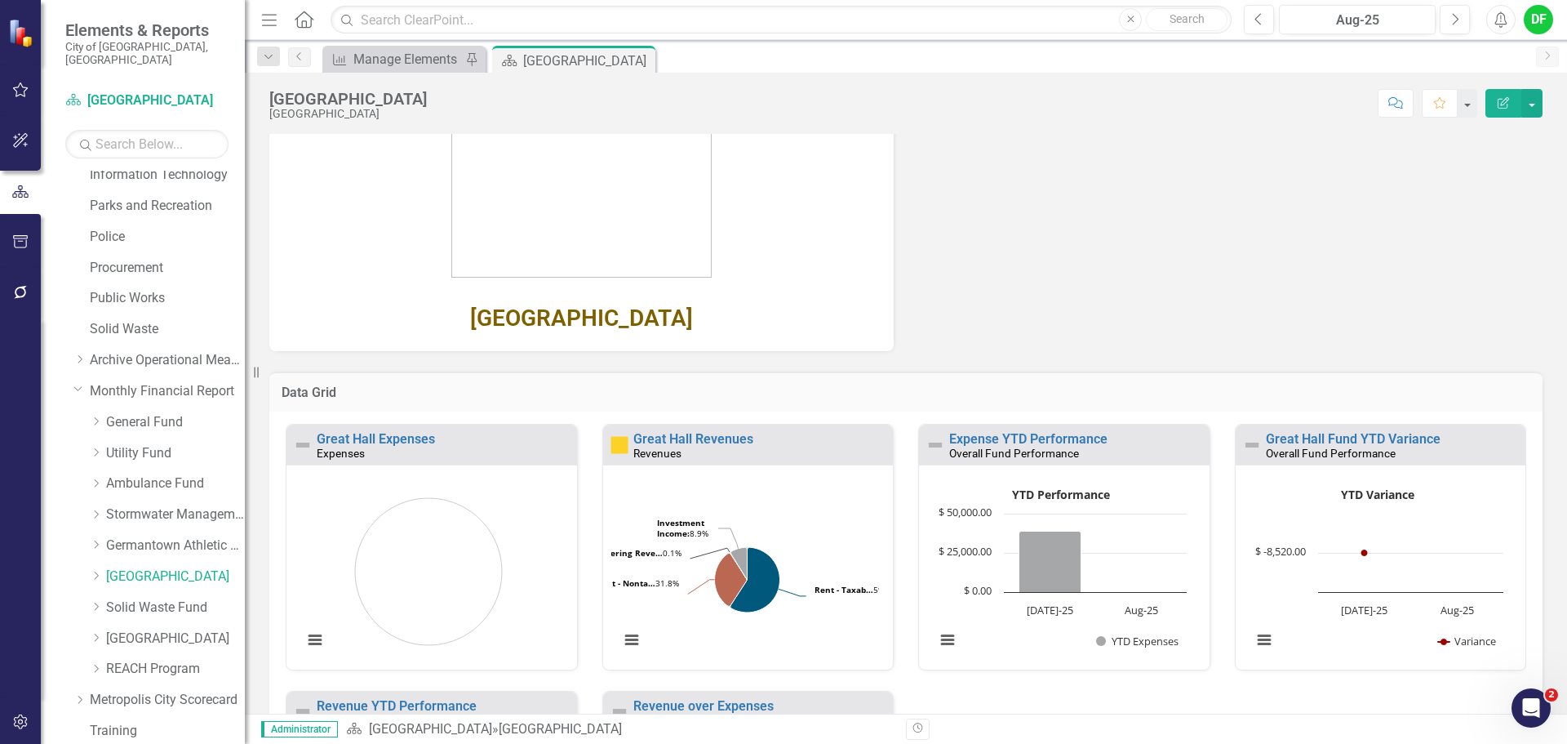
click at [406, 432] on div "Great Hall Expenses Expenses" at bounding box center [431, 444] width 291 height 40
click at [398, 433] on link "Great Hall Expenses" at bounding box center [376, 439] width 118 height 16
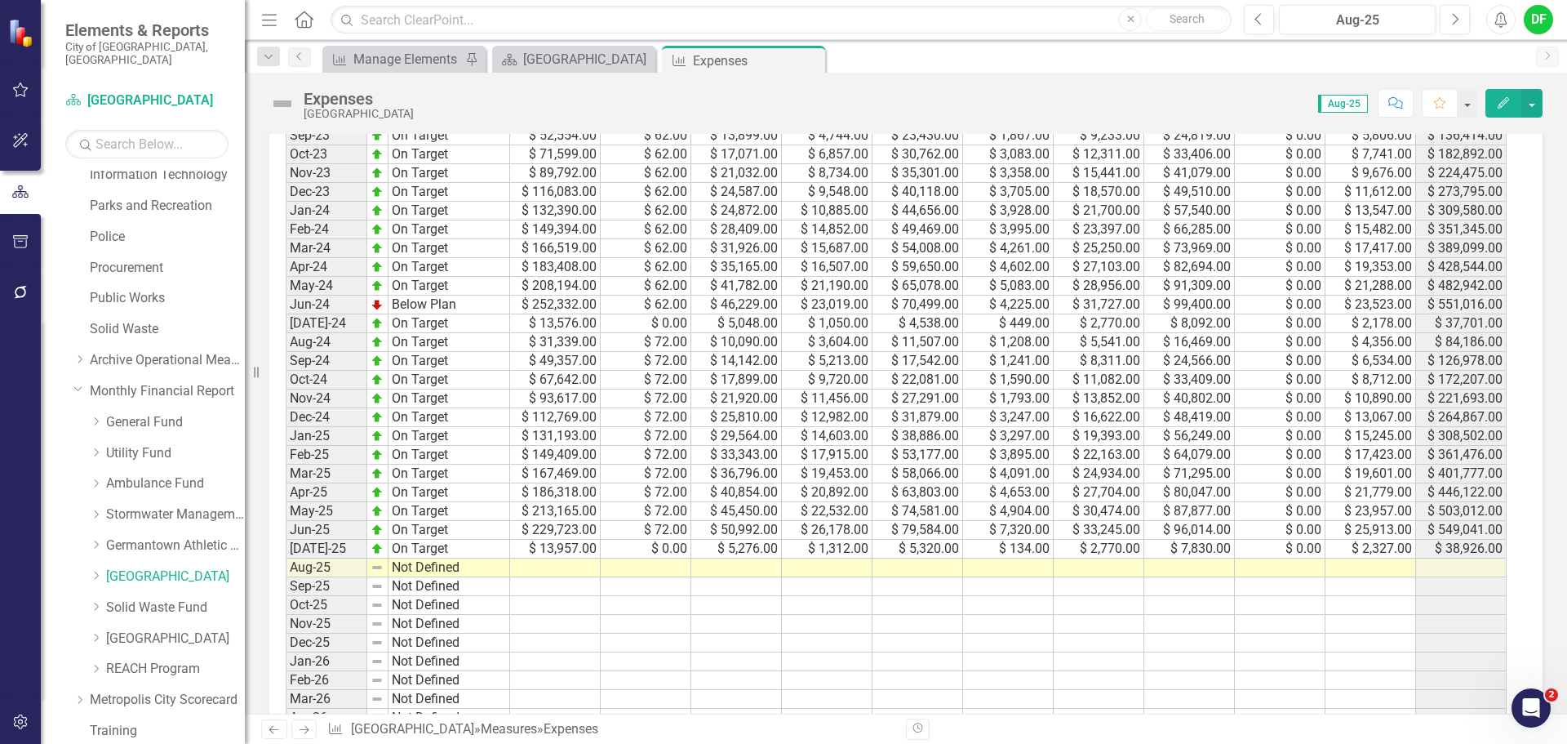
scroll to position [735, 0]
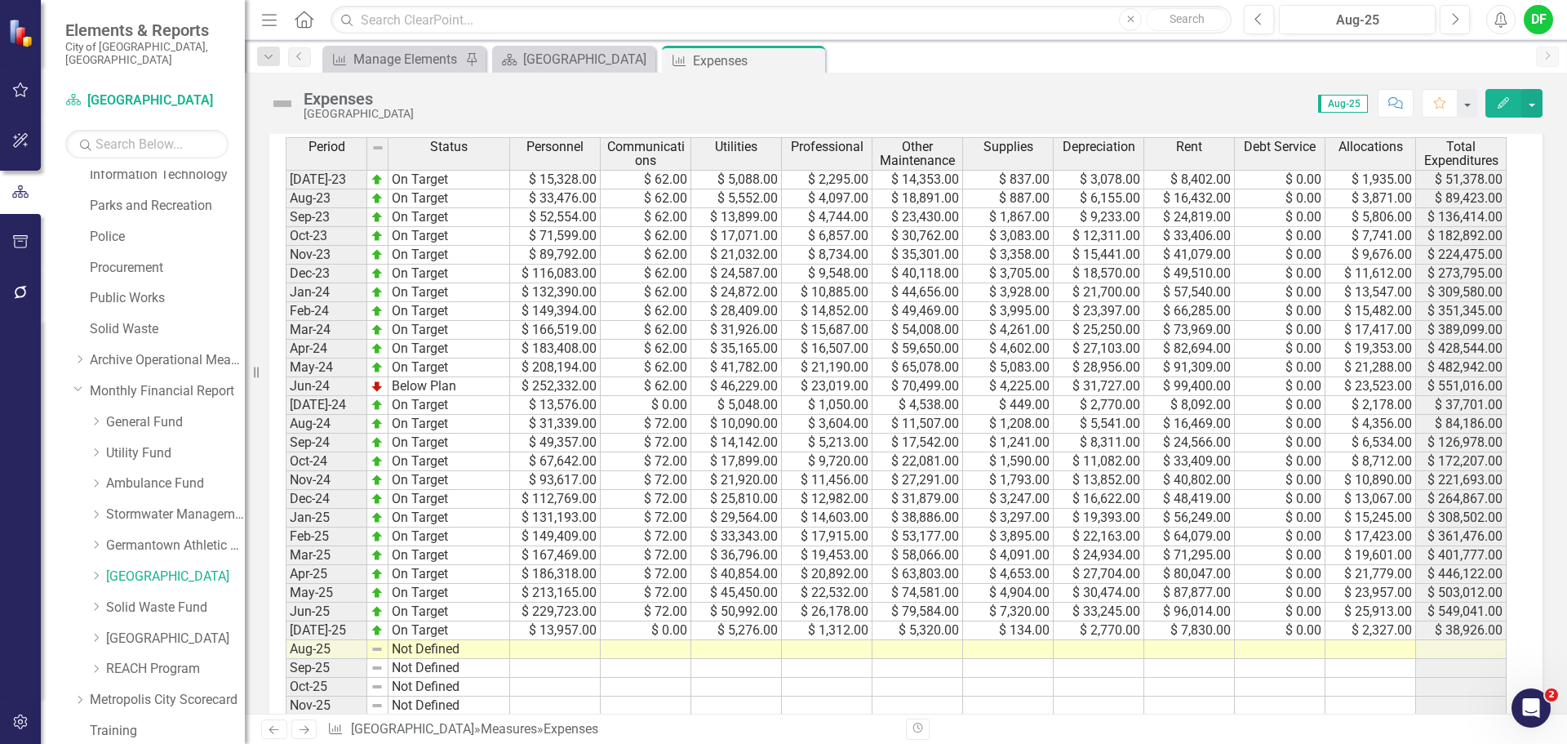
click at [533, 651] on td at bounding box center [555, 649] width 91 height 19
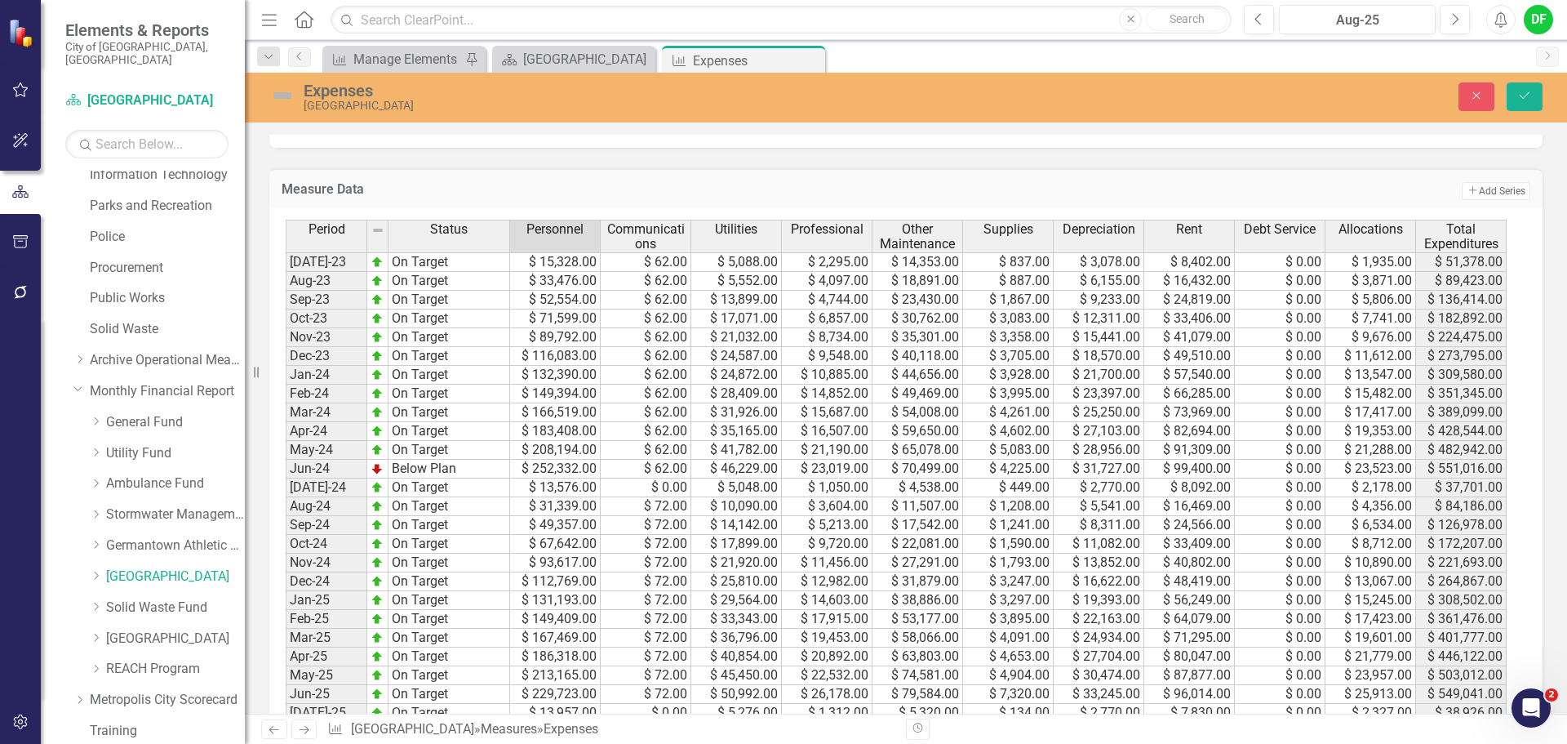
scroll to position [680, 0]
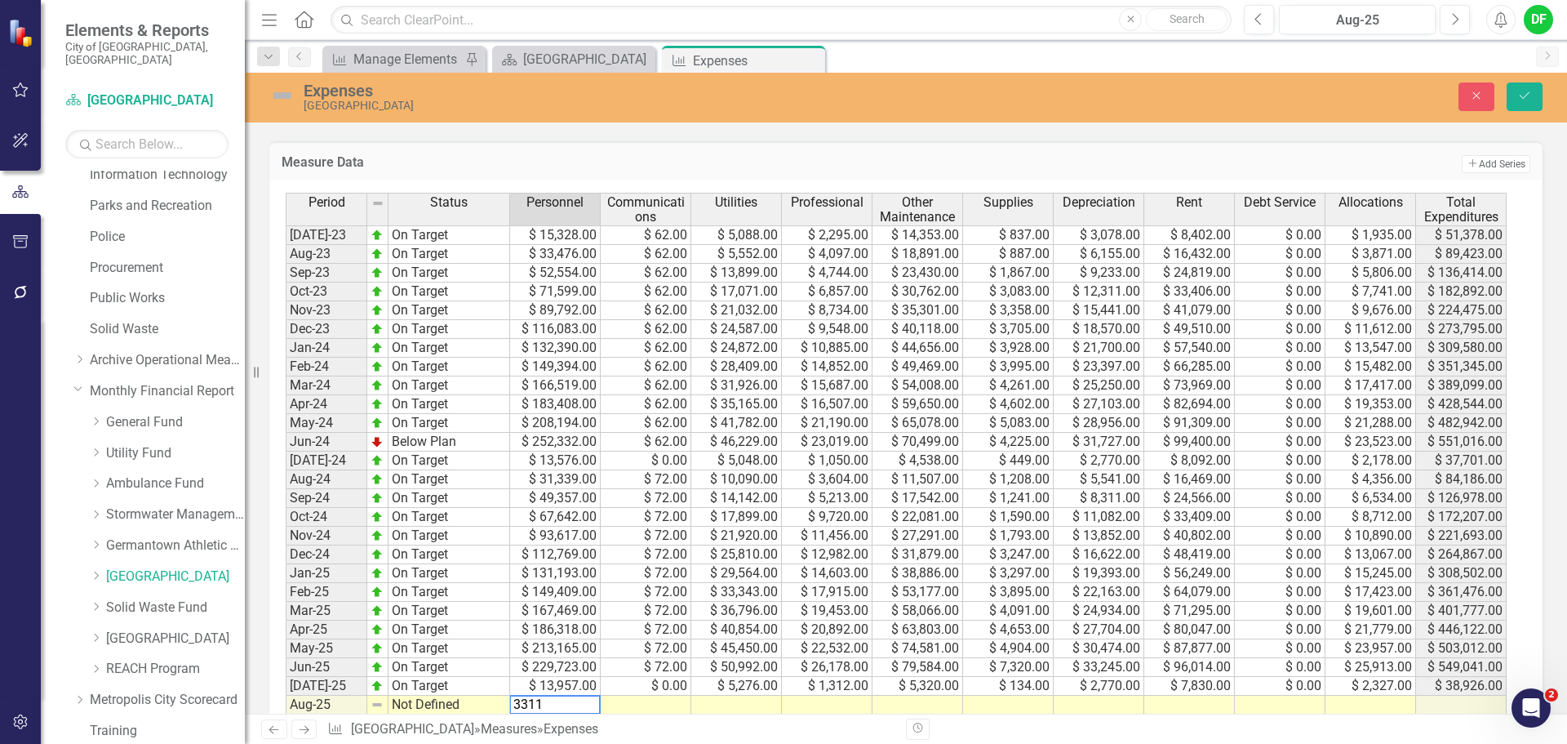
type textarea "33112"
type textarea "0"
type textarea "10262"
type textarea "2424"
type textarea "11476"
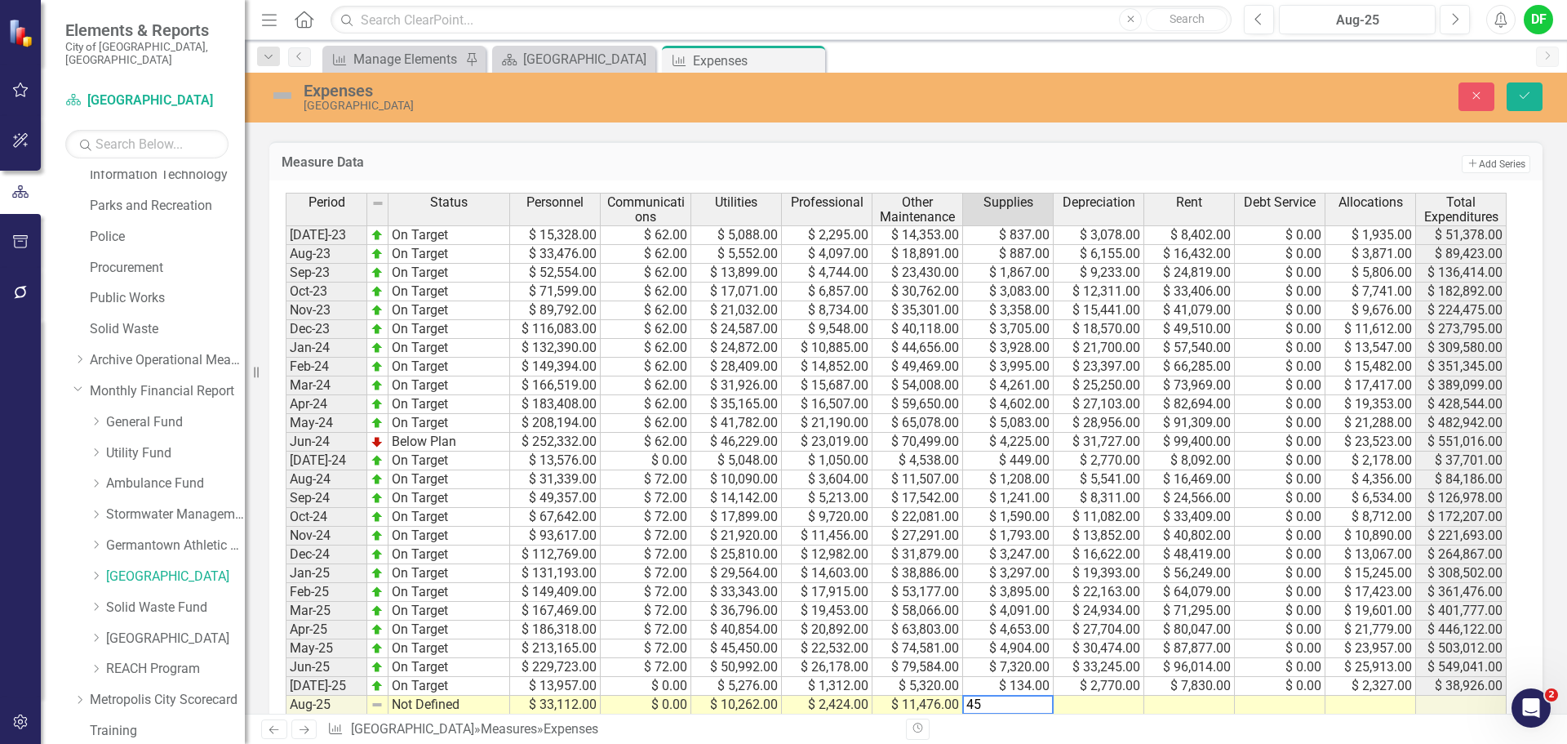
type textarea "450"
type textarea "5541"
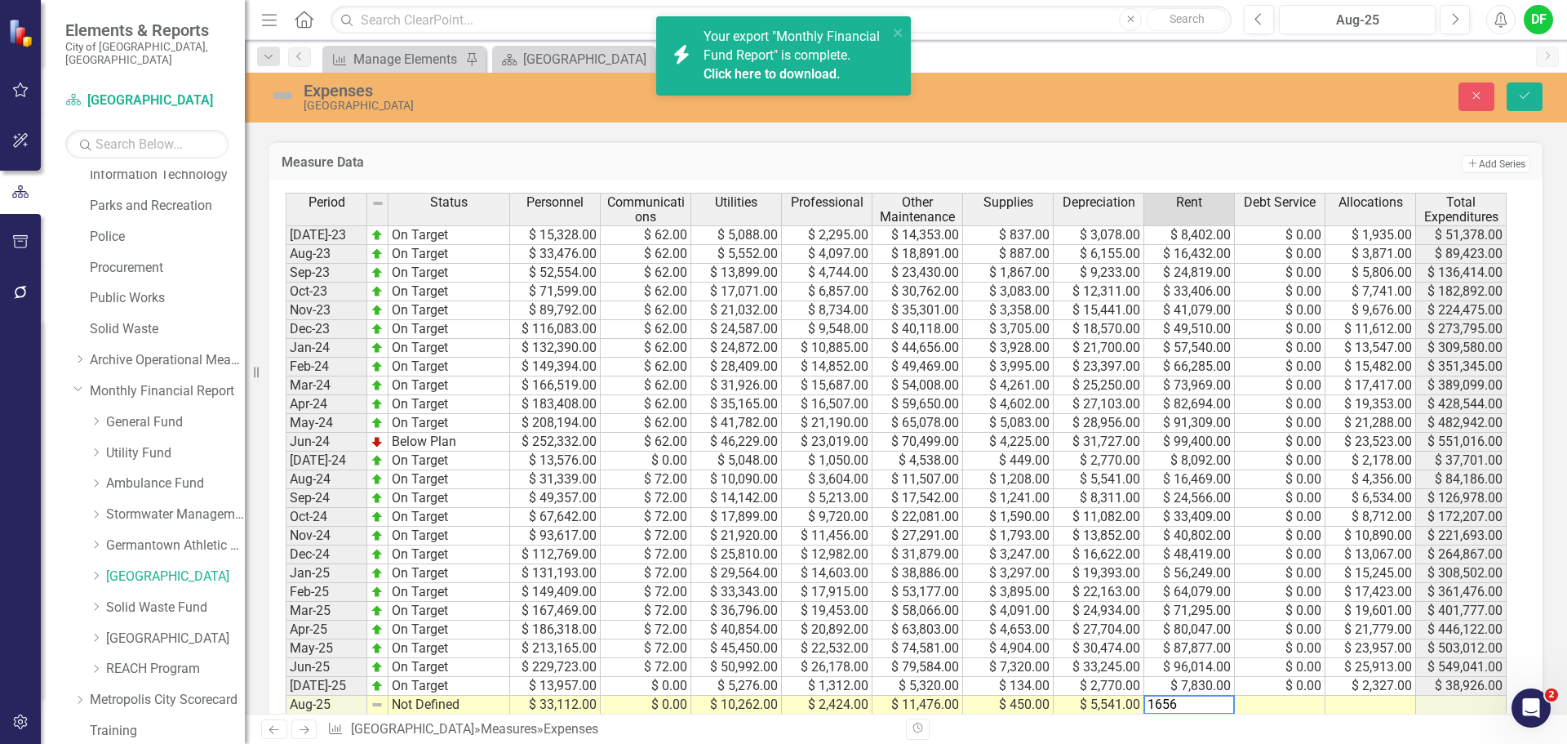
type textarea "16567"
type textarea "0"
type textarea "4653"
click at [899, 30] on icon "close" at bounding box center [898, 33] width 8 height 8
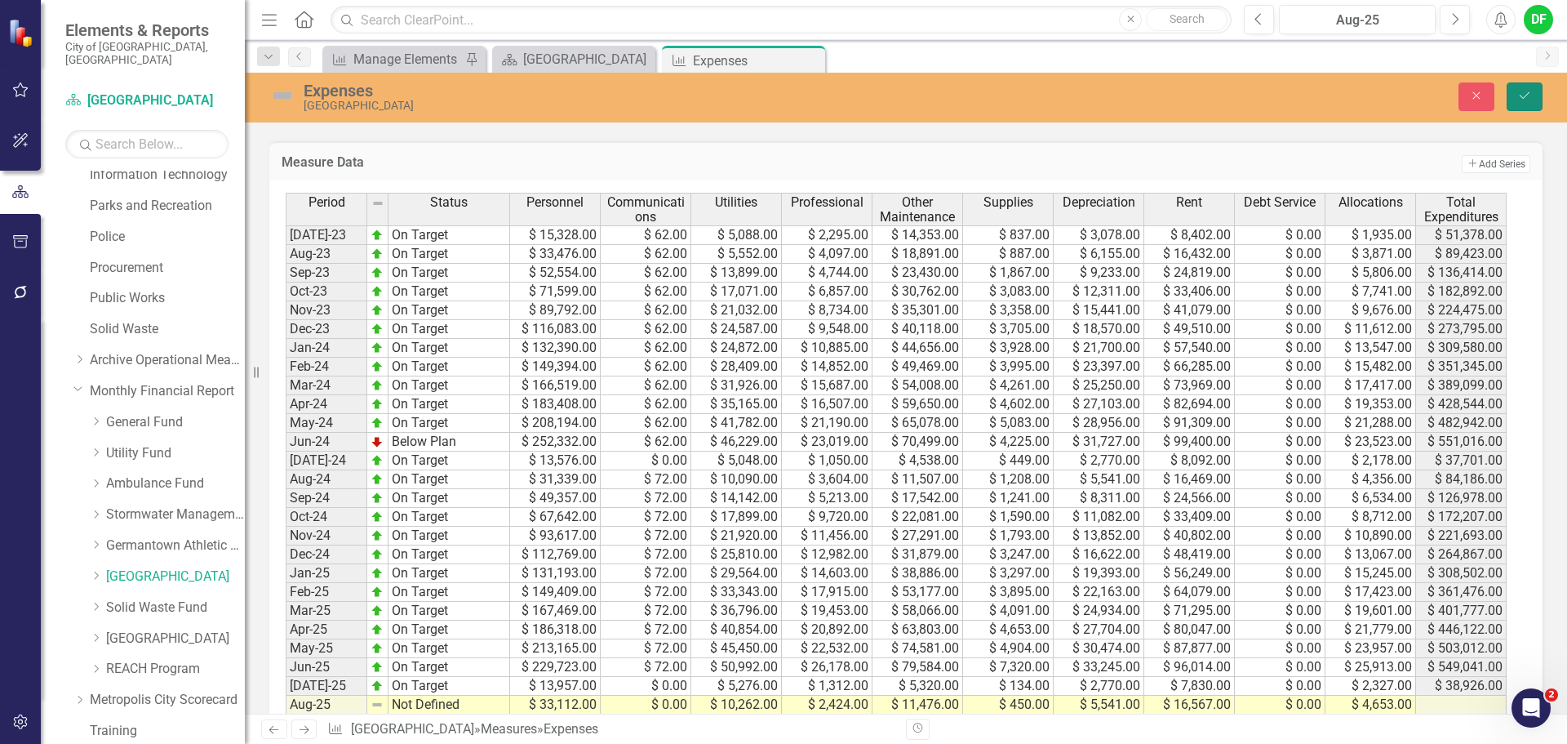
click at [1523, 96] on icon "Save" at bounding box center [1524, 95] width 15 height 11
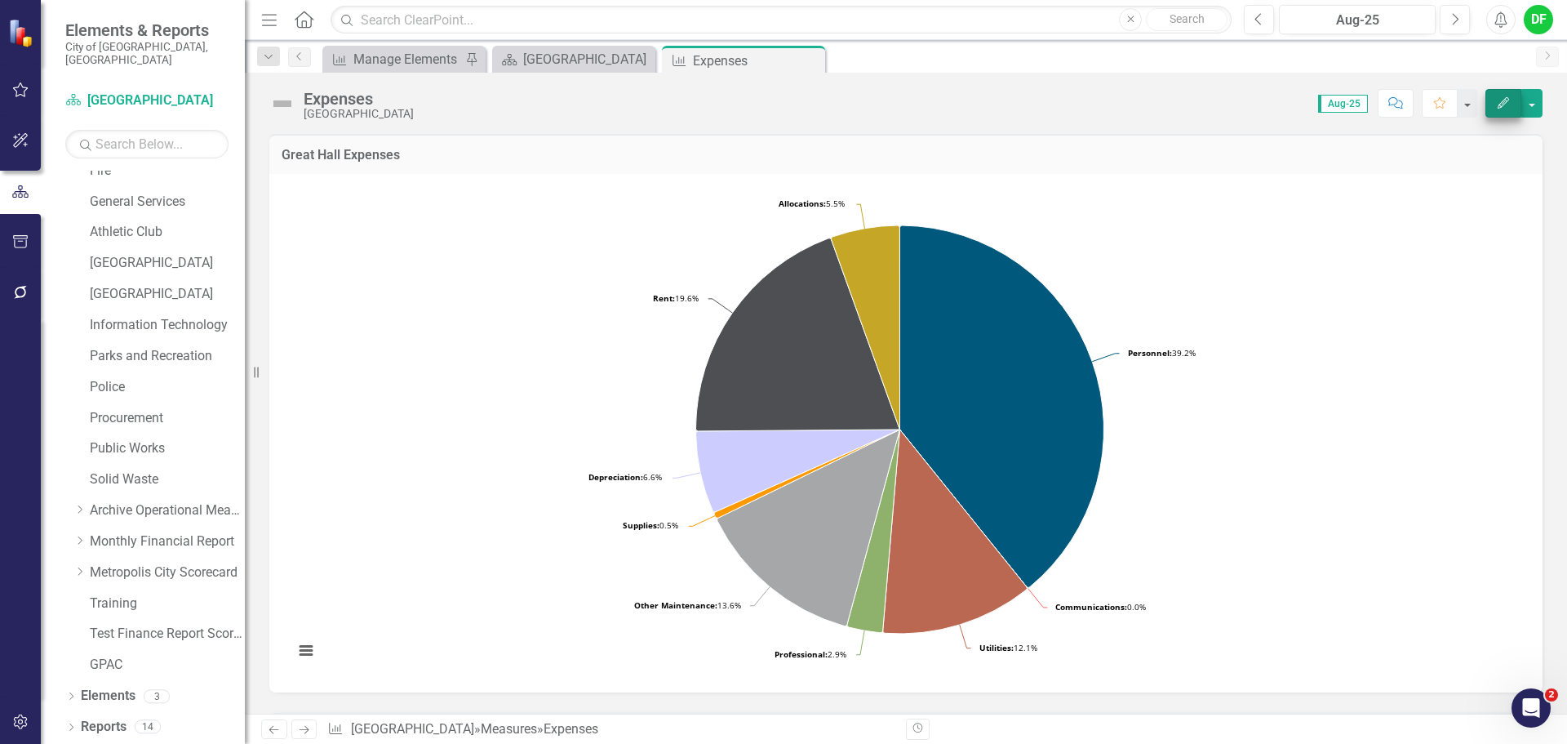
scroll to position [309, 0]
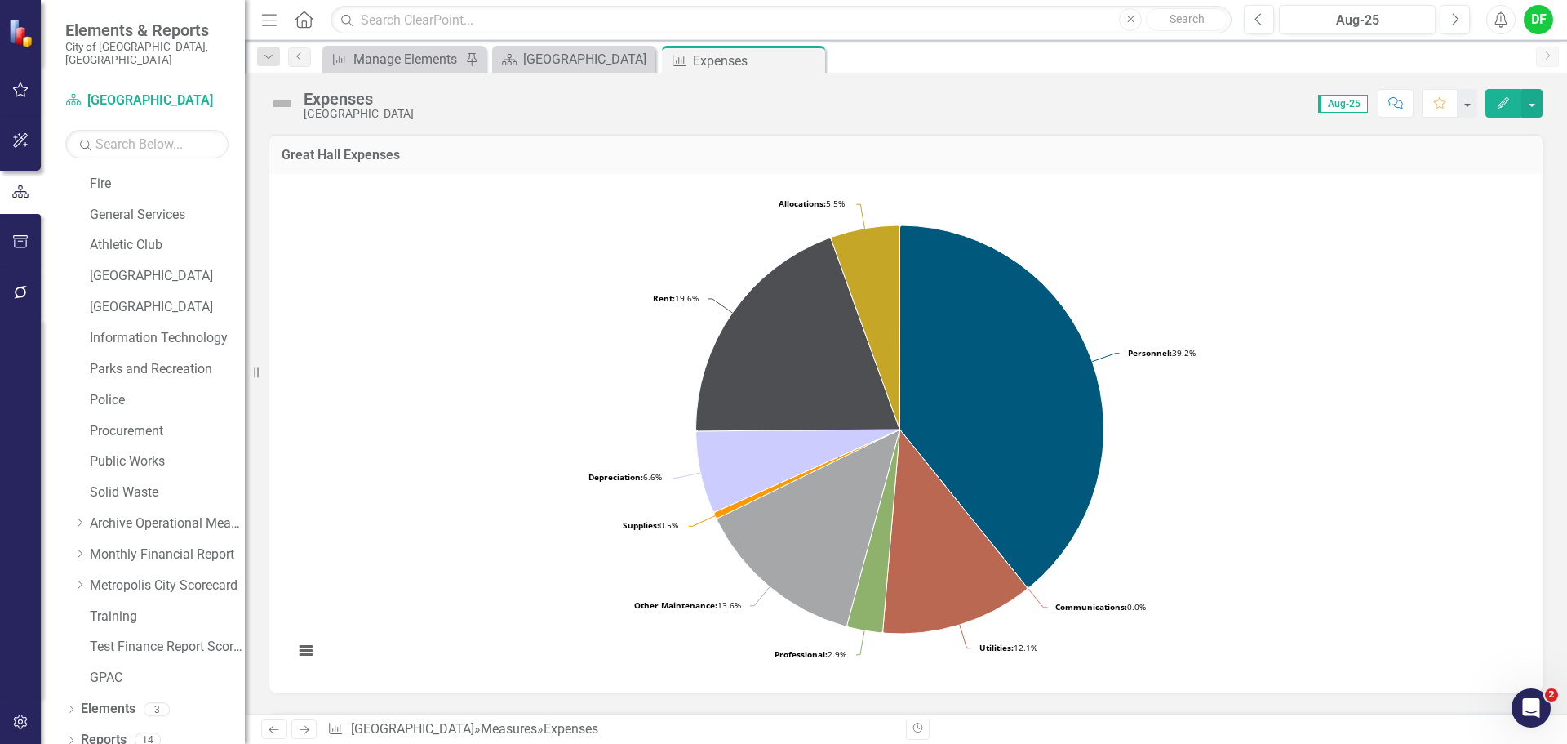
drag, startPoint x: 811, startPoint y: 61, endPoint x: 741, endPoint y: 70, distance: 70.8
click at [0, 0] on icon "Close" at bounding box center [0, 0] width 0 height 0
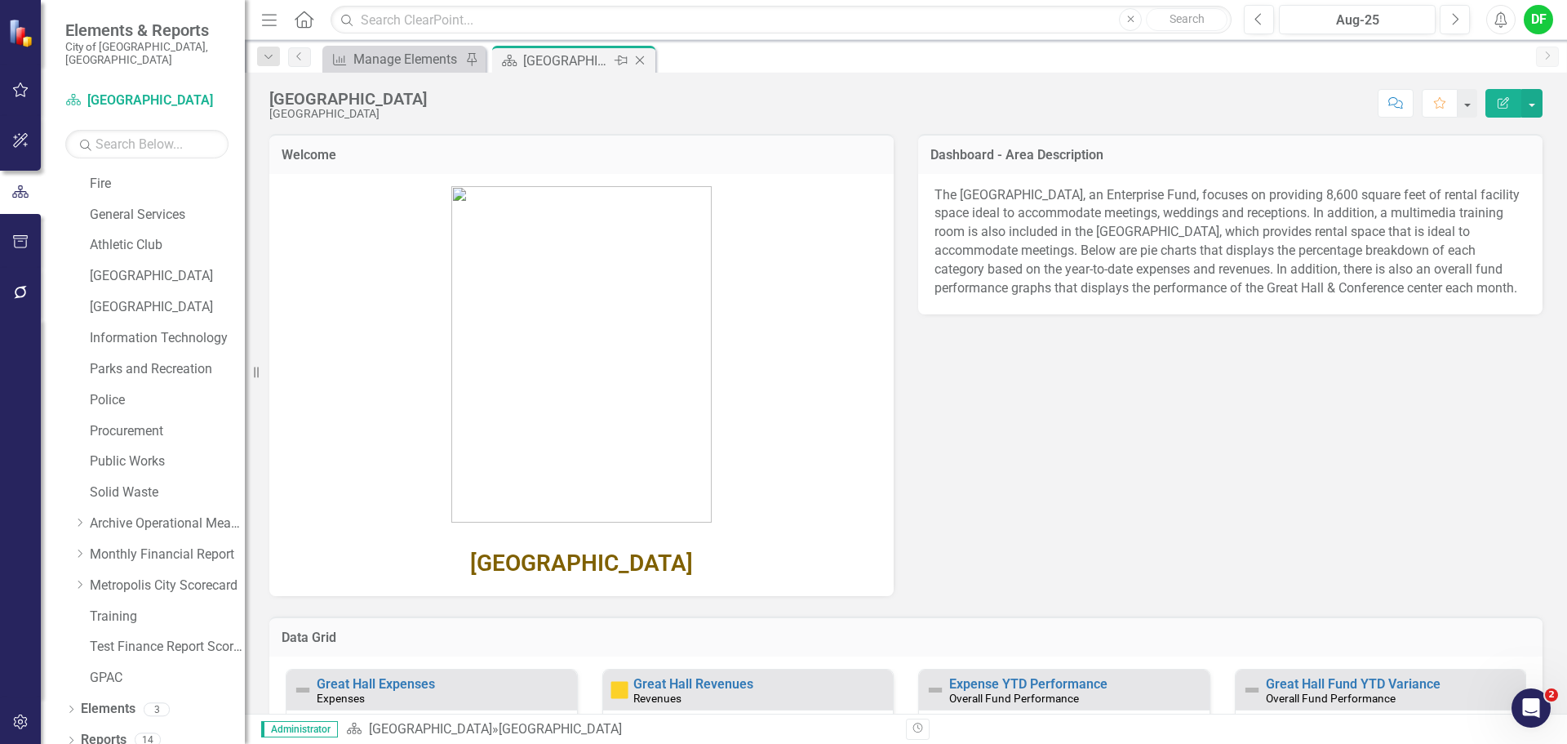
click at [643, 59] on icon "Close" at bounding box center [640, 60] width 16 height 13
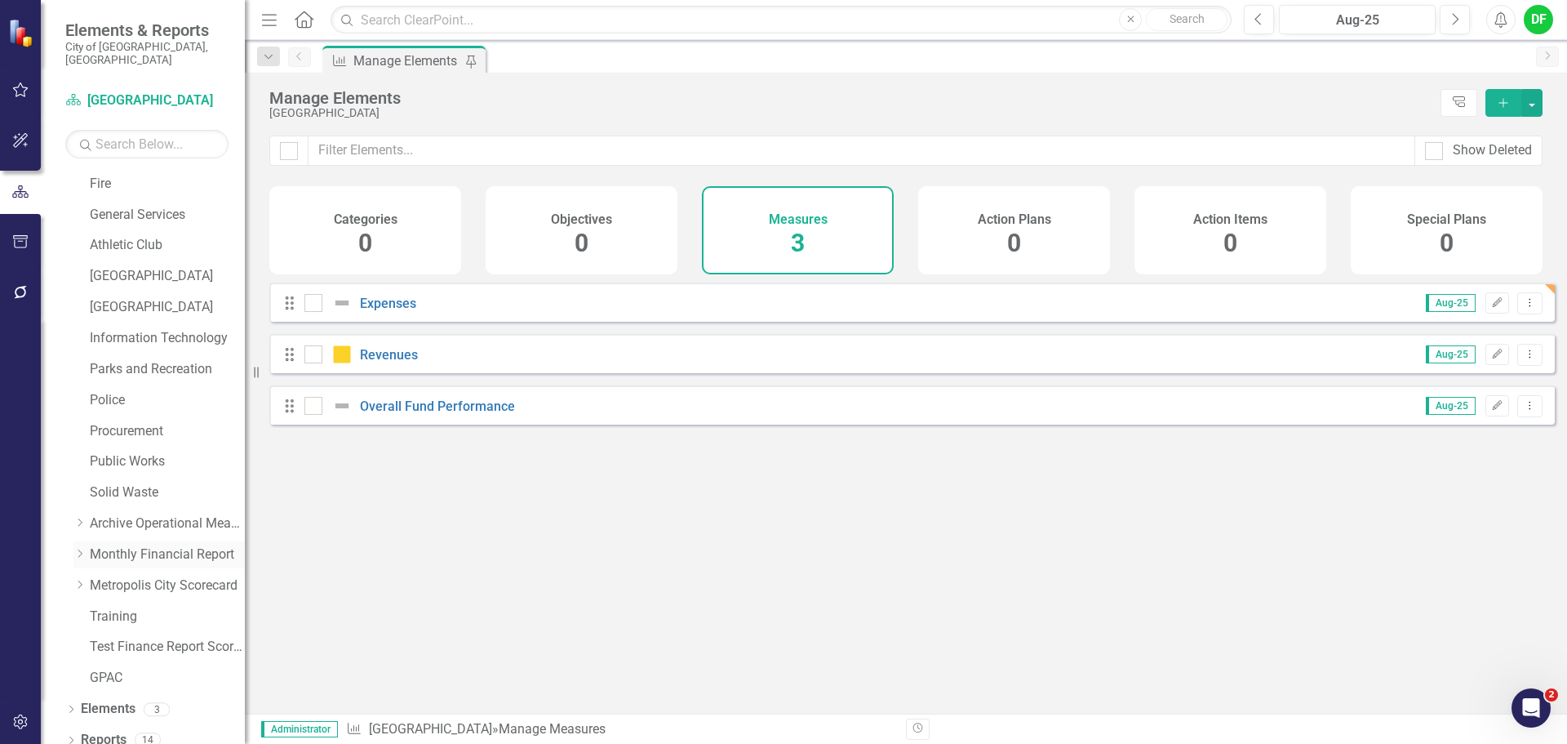
click at [81, 548] on icon "Dropdown" at bounding box center [79, 553] width 12 height 10
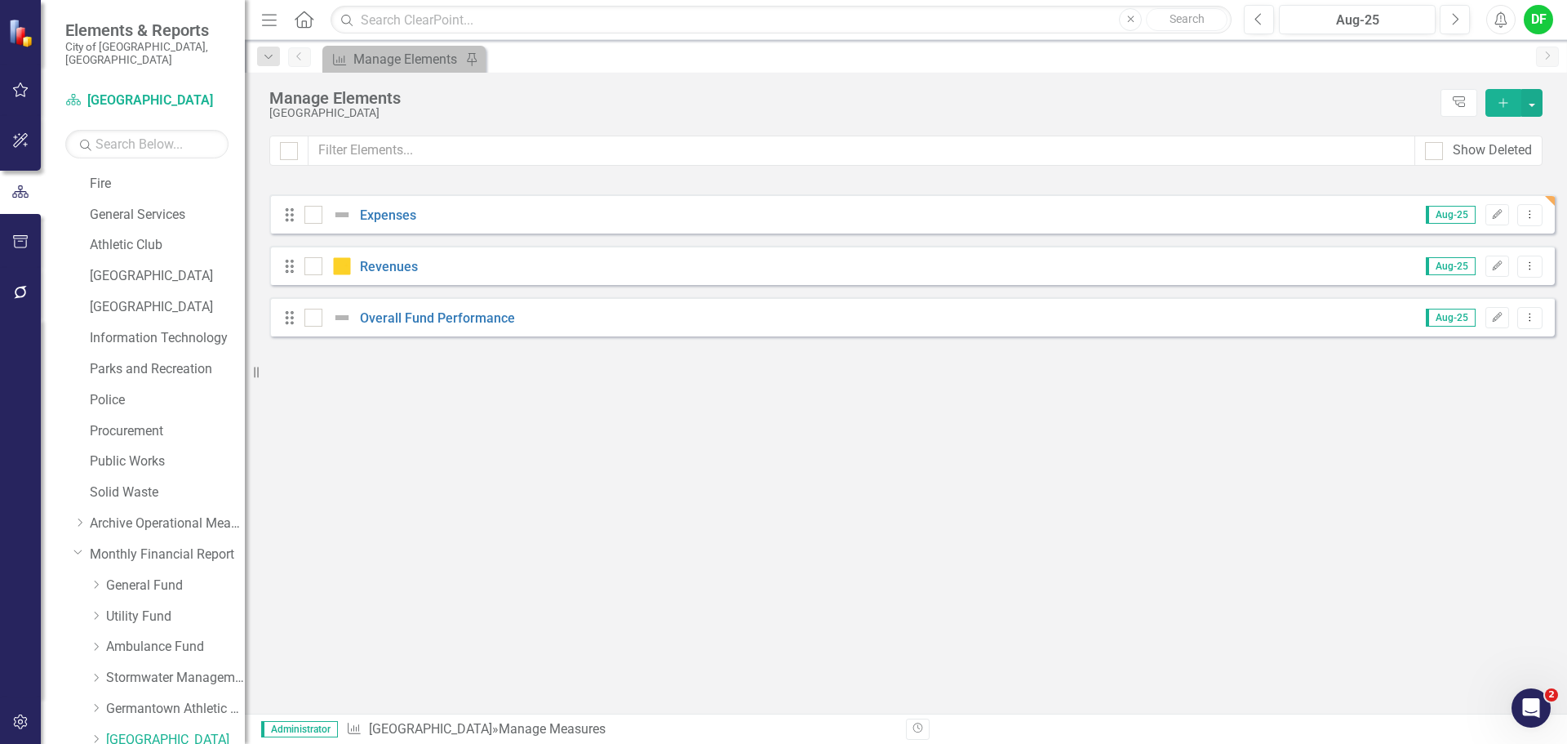
scroll to position [473, 0]
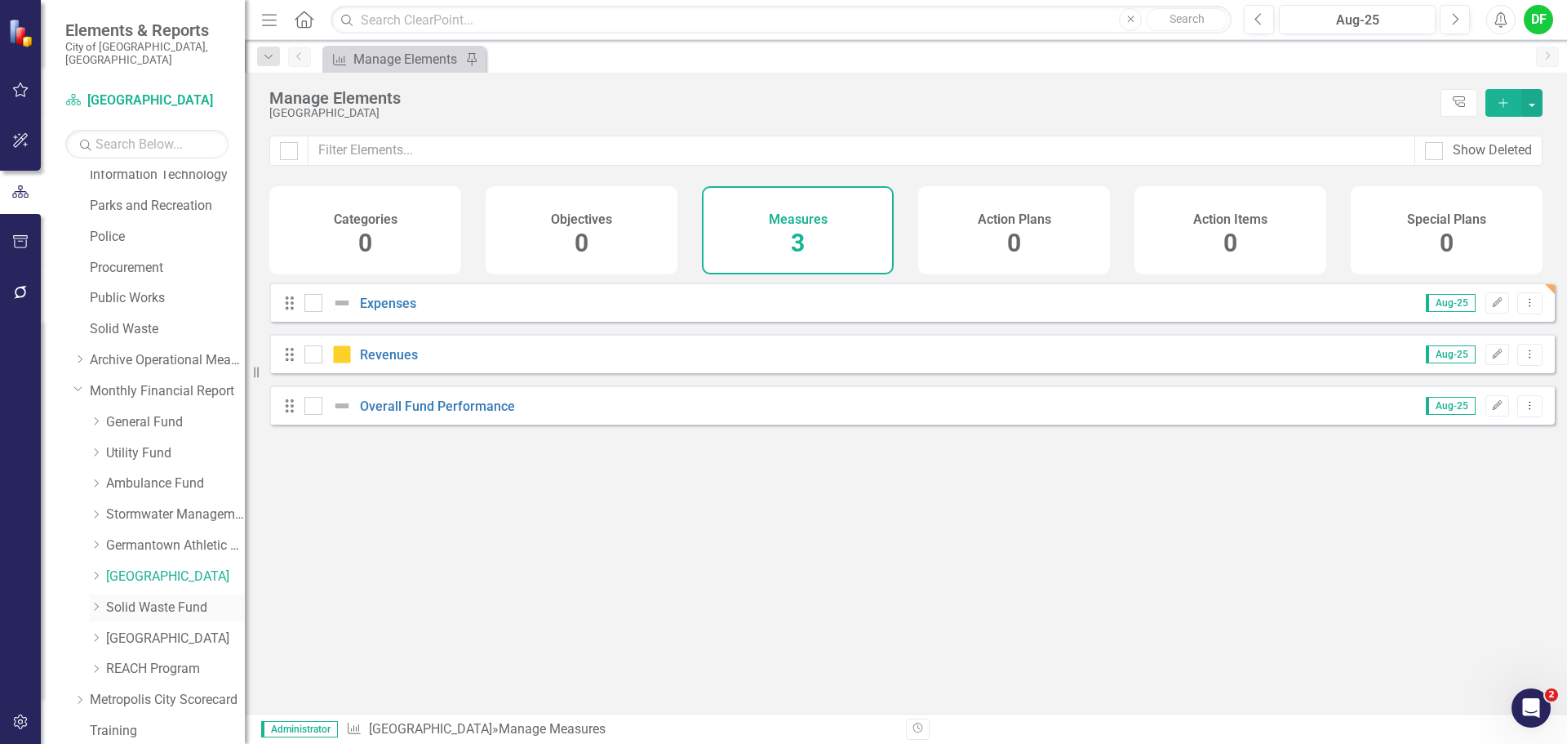
click at [144, 598] on link "Solid Waste Fund" at bounding box center [175, 607] width 139 height 19
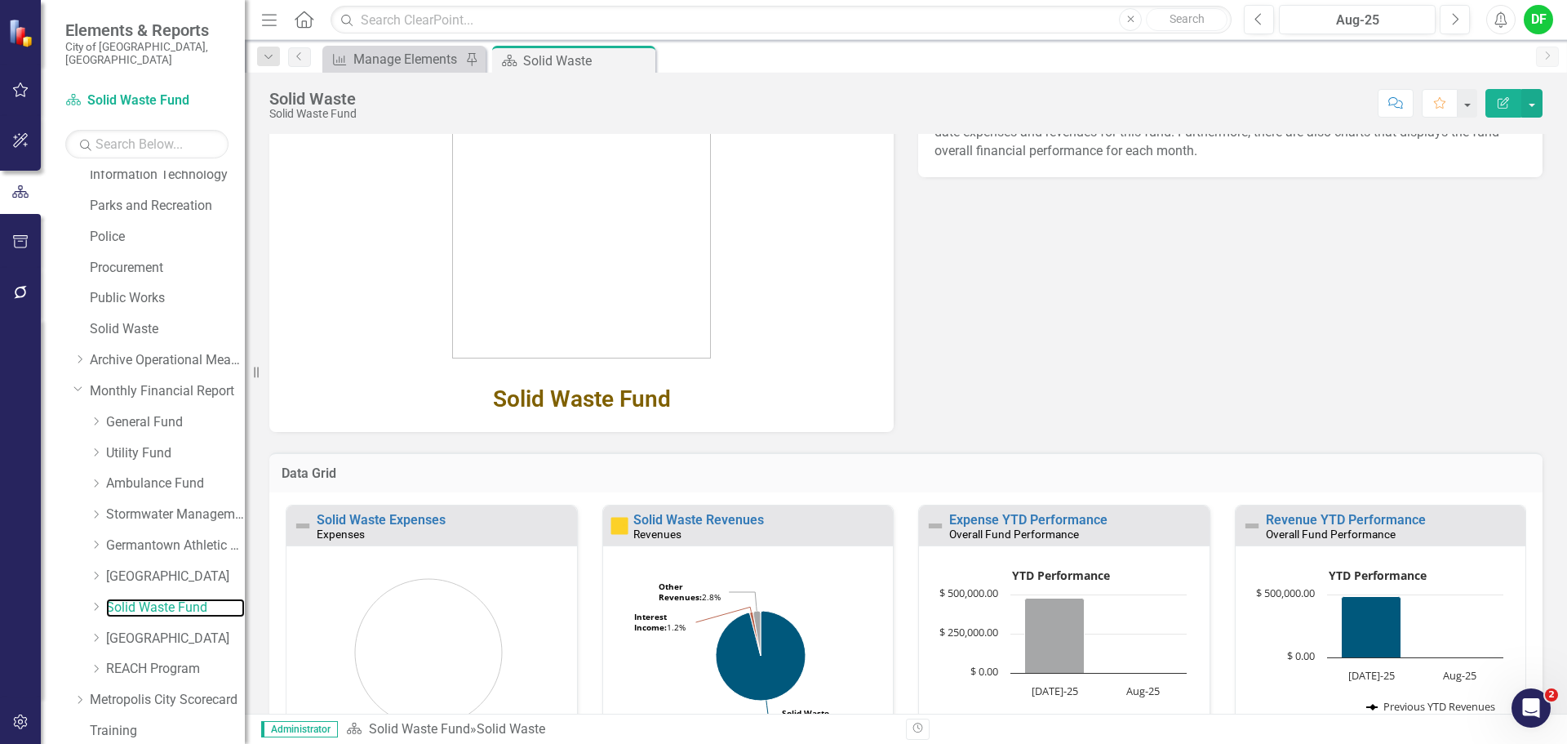
scroll to position [163, 0]
click at [431, 522] on link "Solid Waste Expenses" at bounding box center [381, 519] width 129 height 16
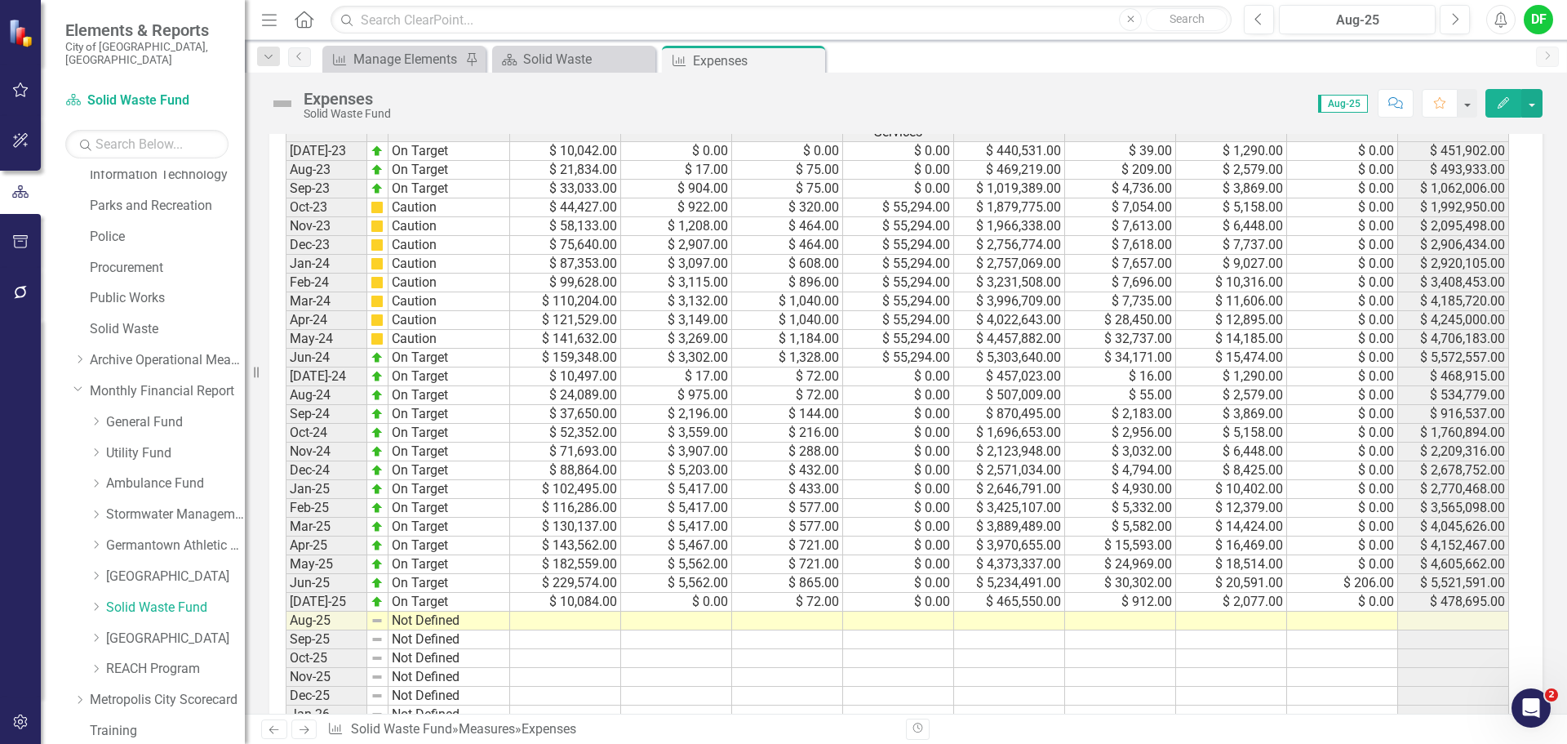
scroll to position [735, 0]
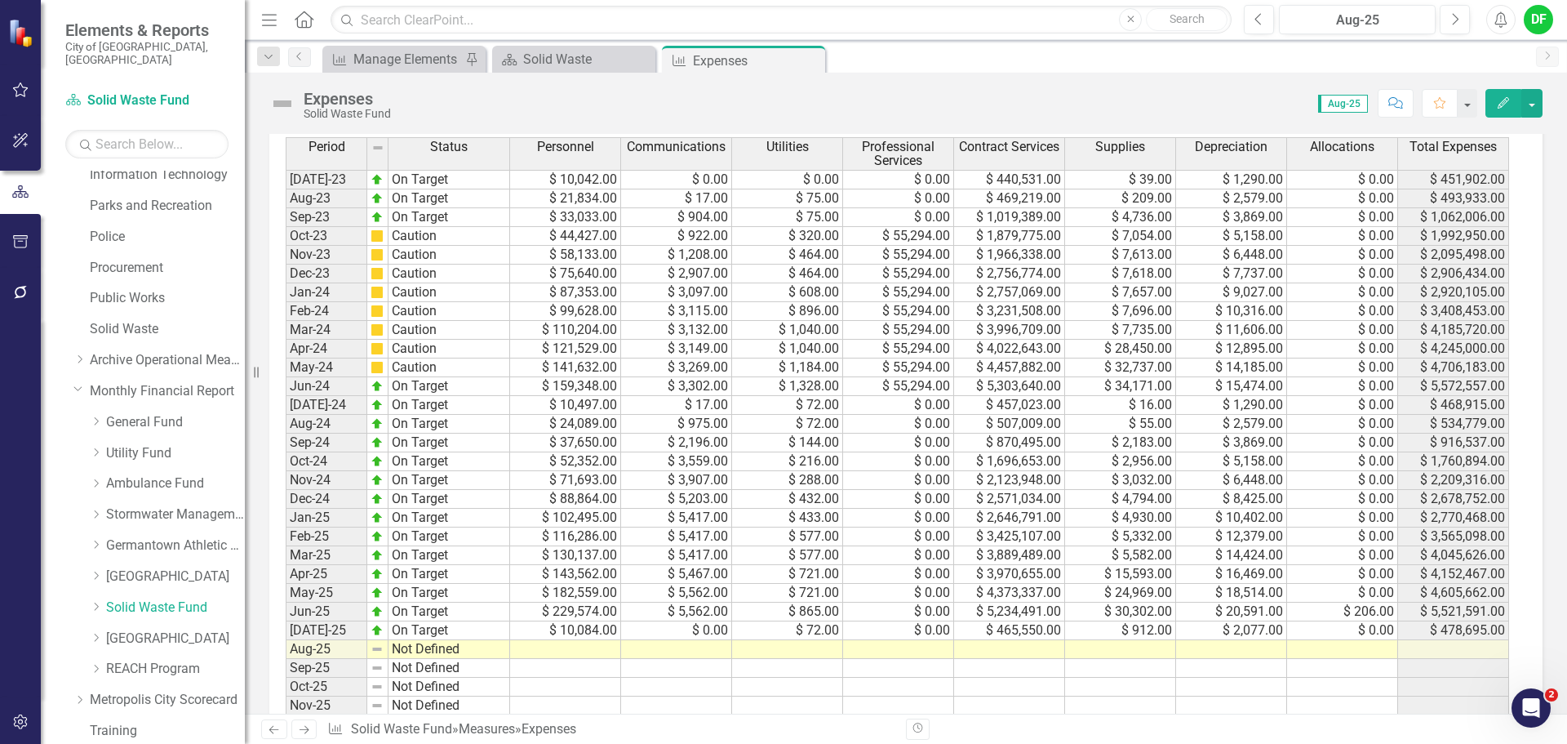
click at [567, 653] on td at bounding box center [565, 649] width 111 height 19
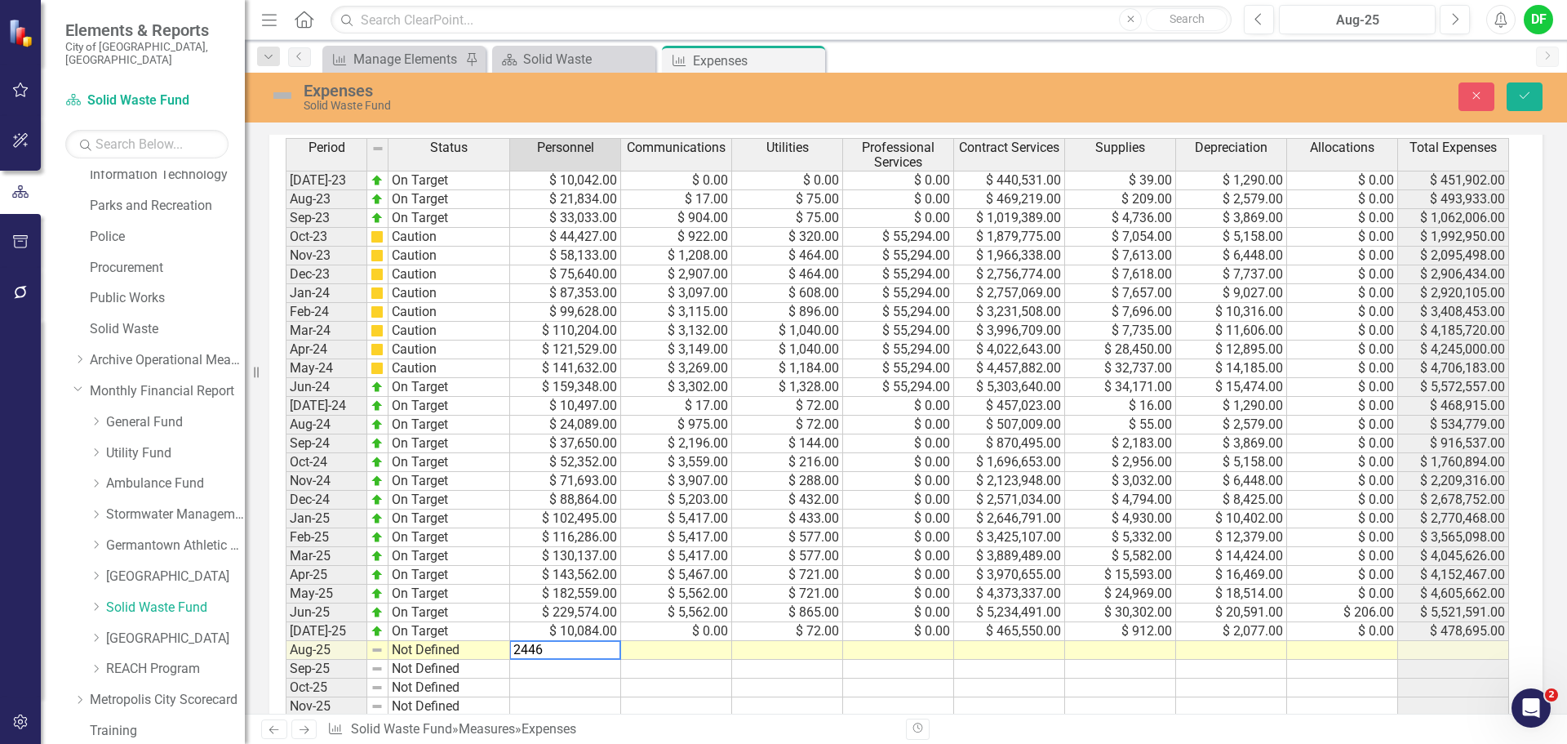
type textarea "24464"
type textarea "529"
type textarea "144"
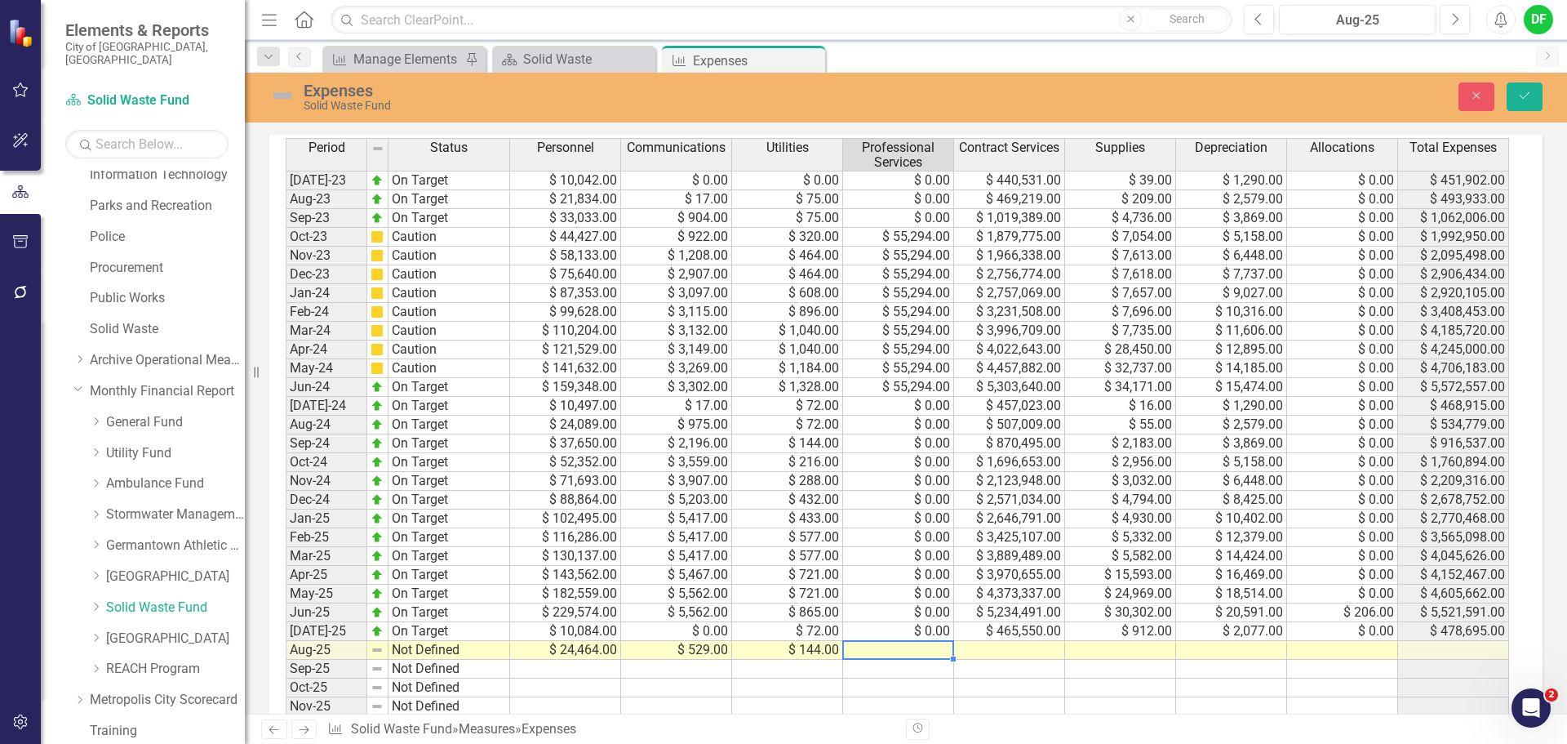
type textarea "0"
type textarea "919428"
type textarea "1954"
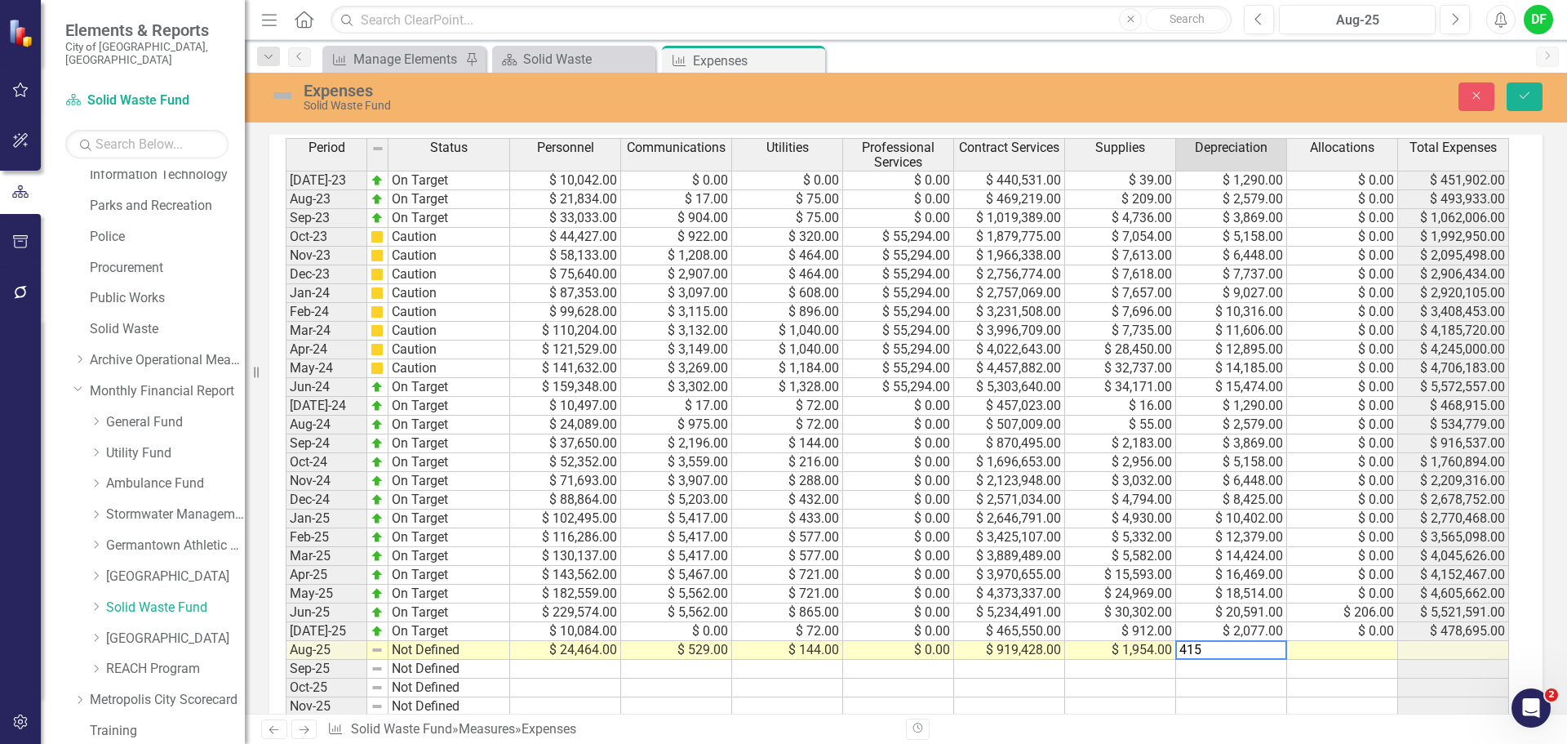
type textarea "4155"
type textarea "0"
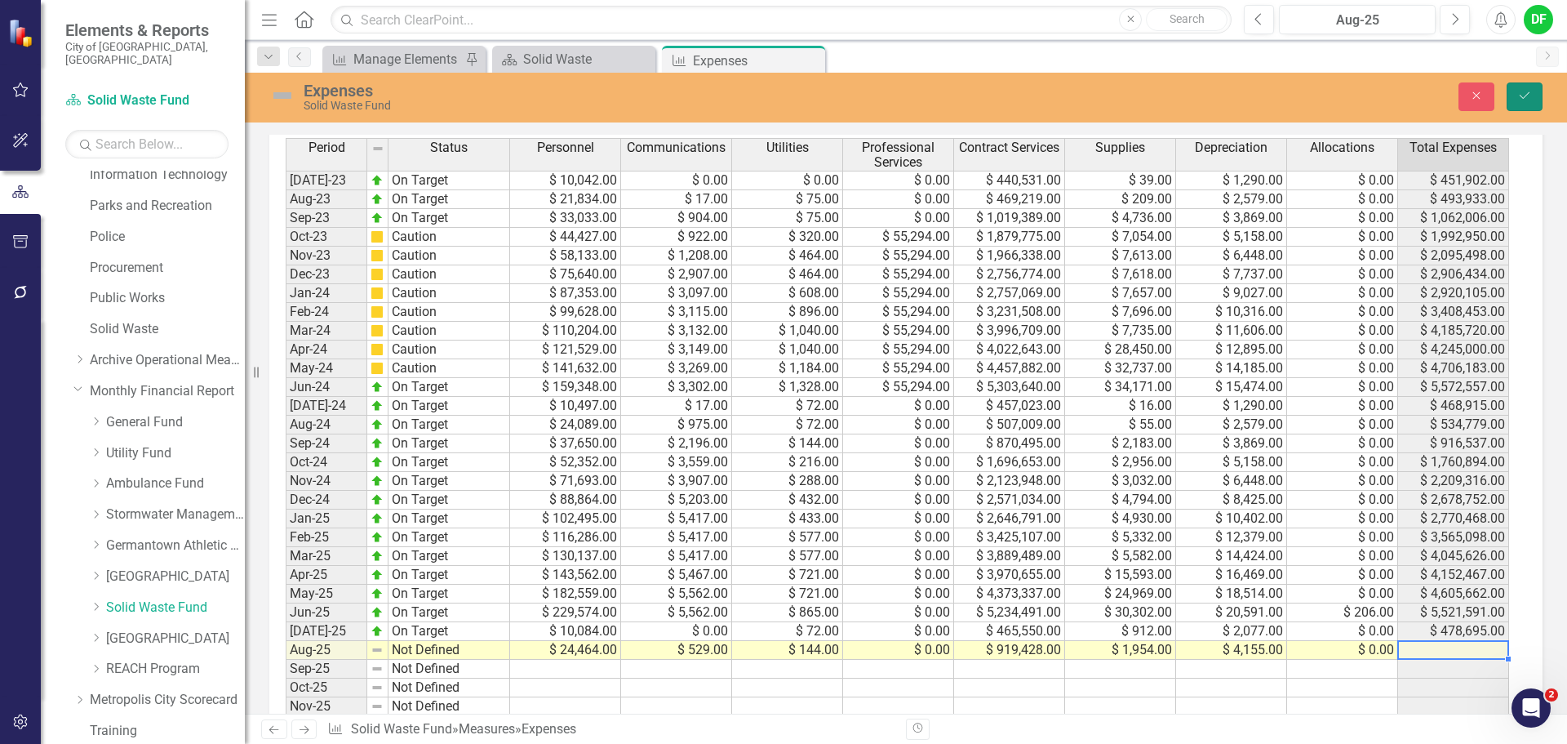
click at [1524, 100] on icon "Save" at bounding box center [1524, 95] width 15 height 11
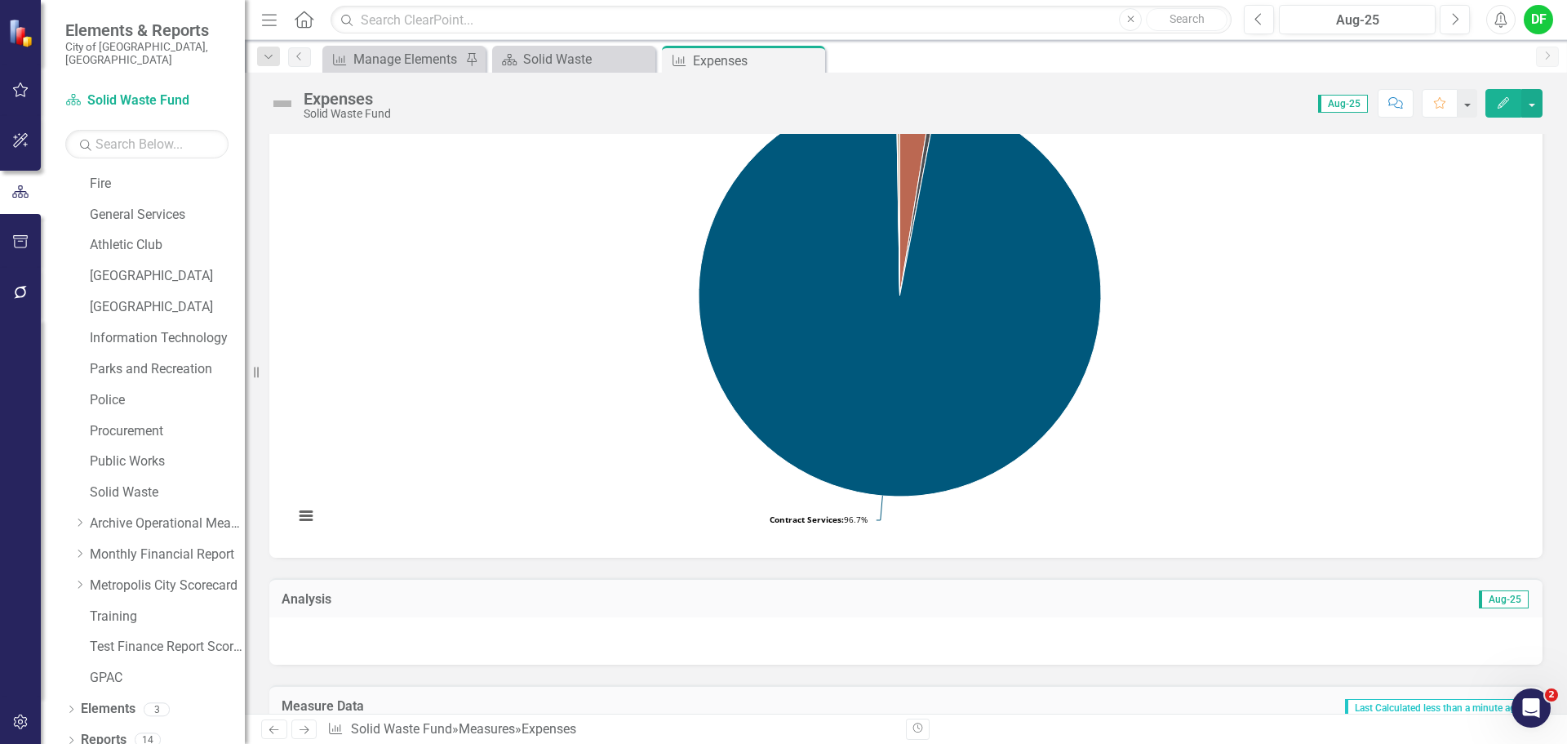
scroll to position [0, 0]
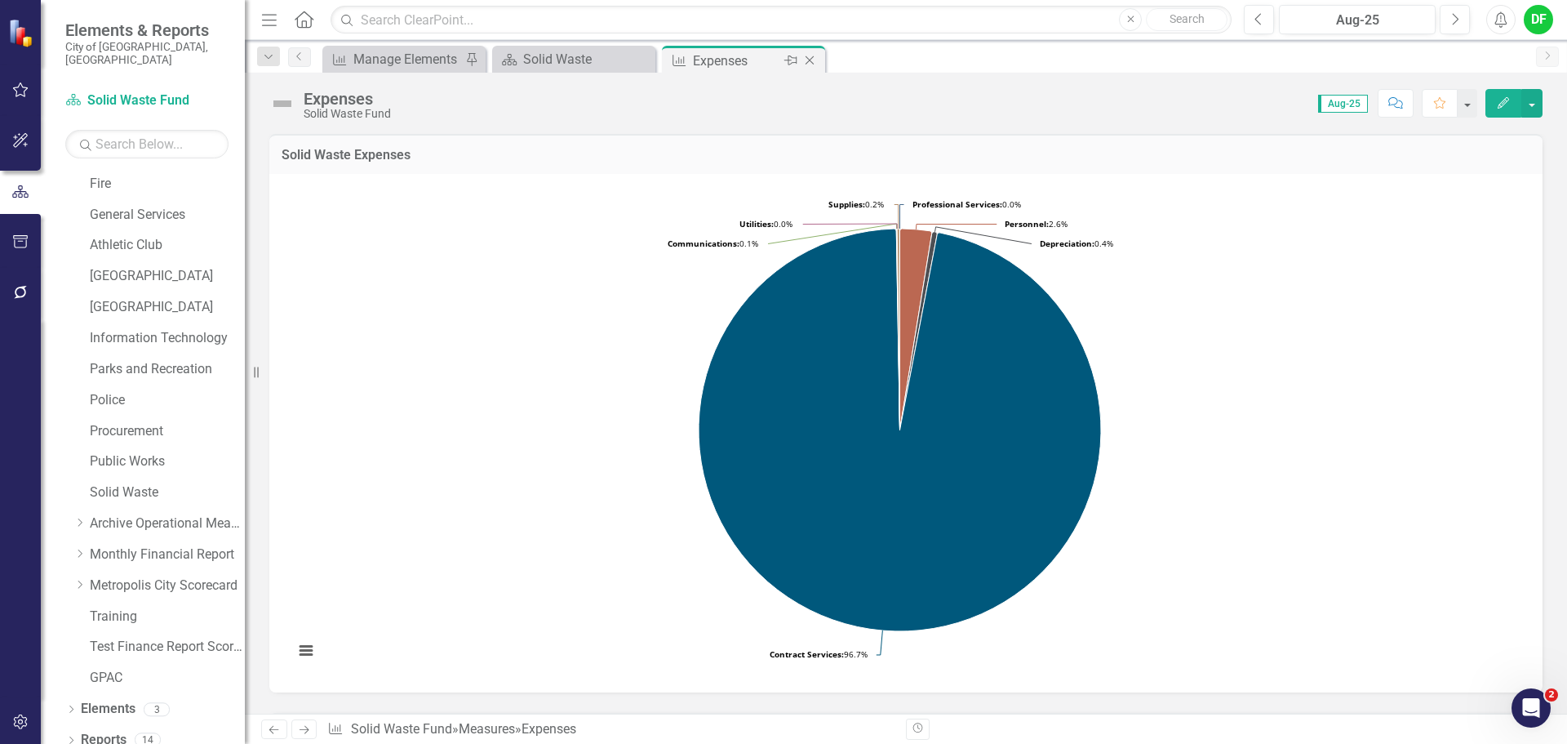
click at [812, 62] on icon "Close" at bounding box center [810, 60] width 16 height 13
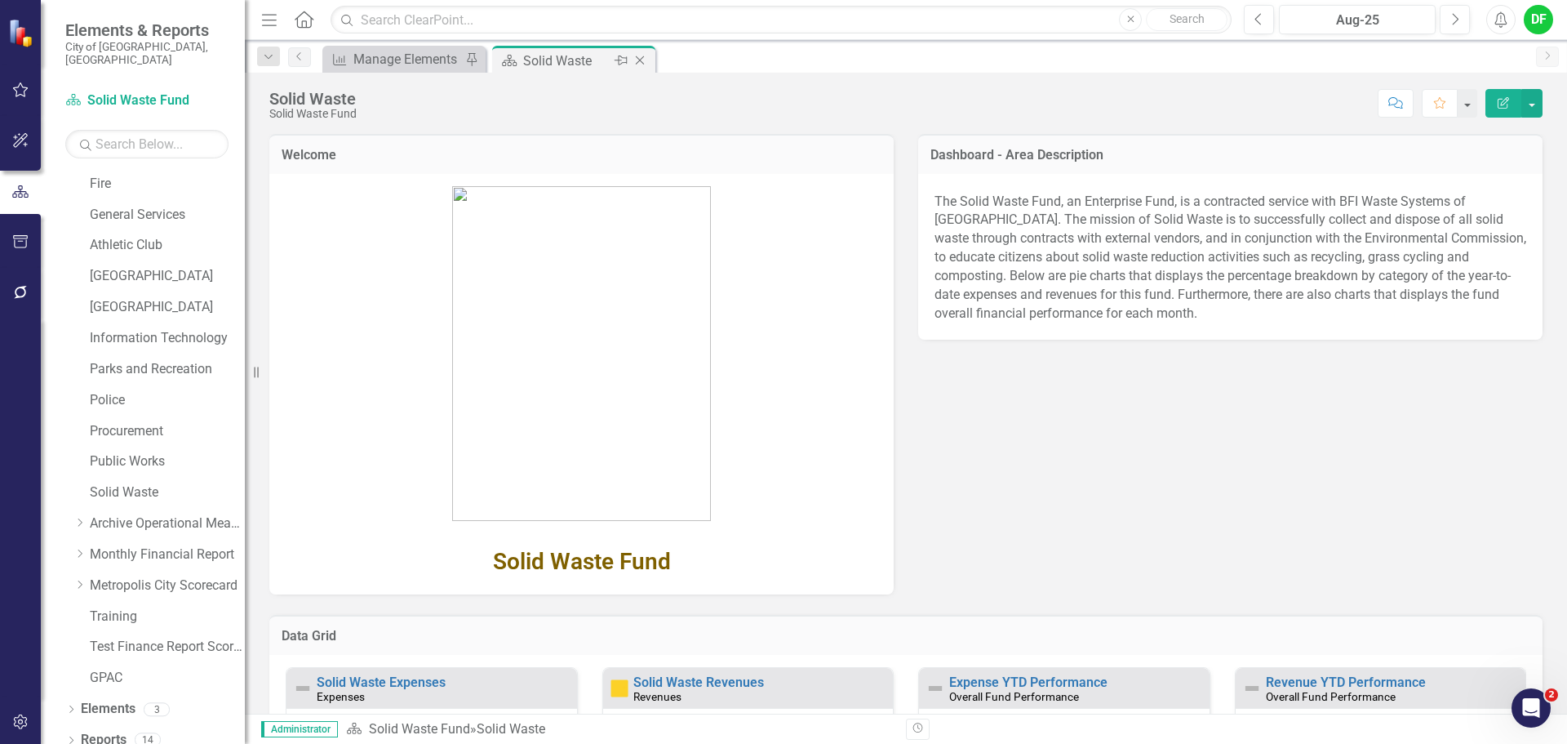
click at [642, 61] on icon "Close" at bounding box center [640, 60] width 16 height 13
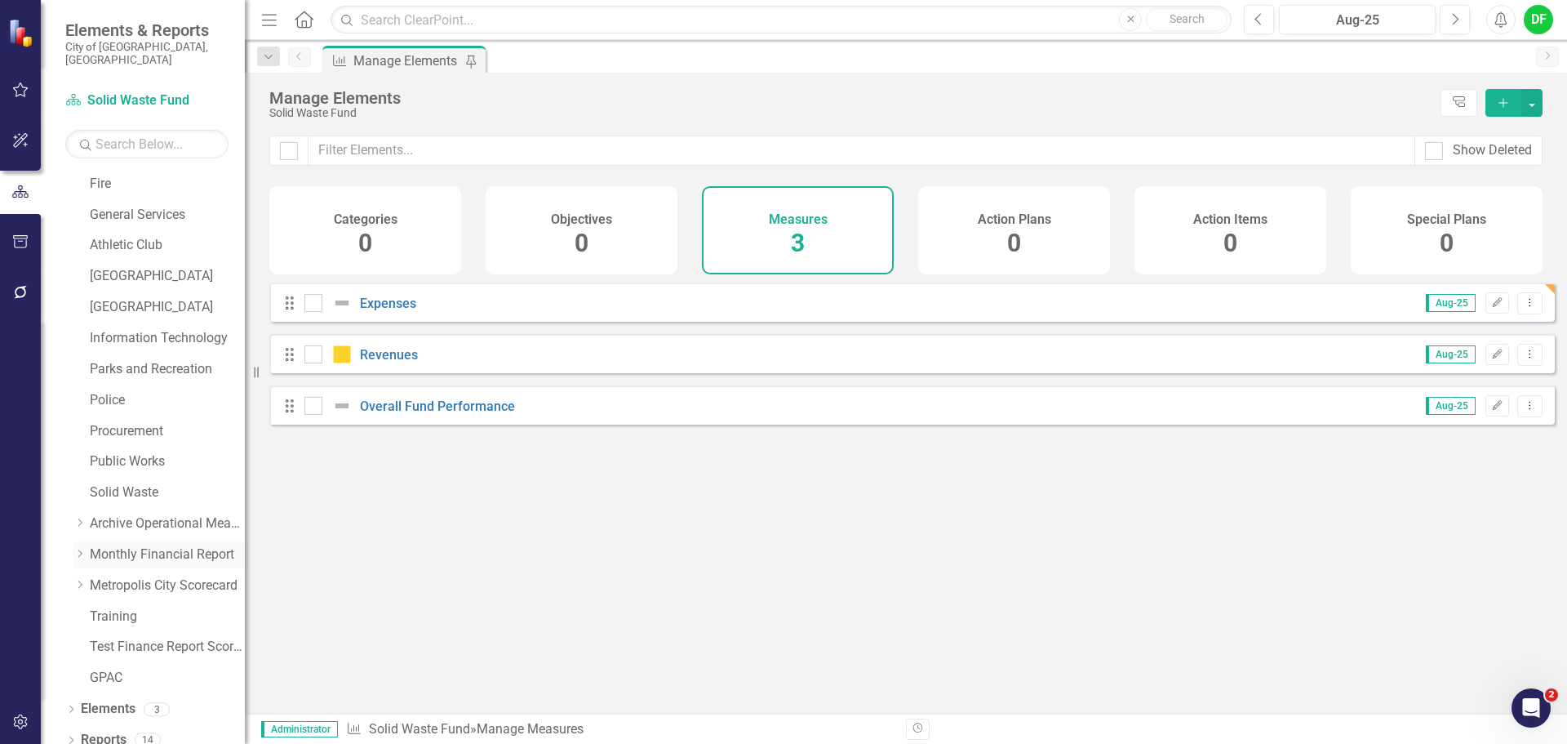
click at [82, 548] on div "Dropdown" at bounding box center [79, 555] width 12 height 14
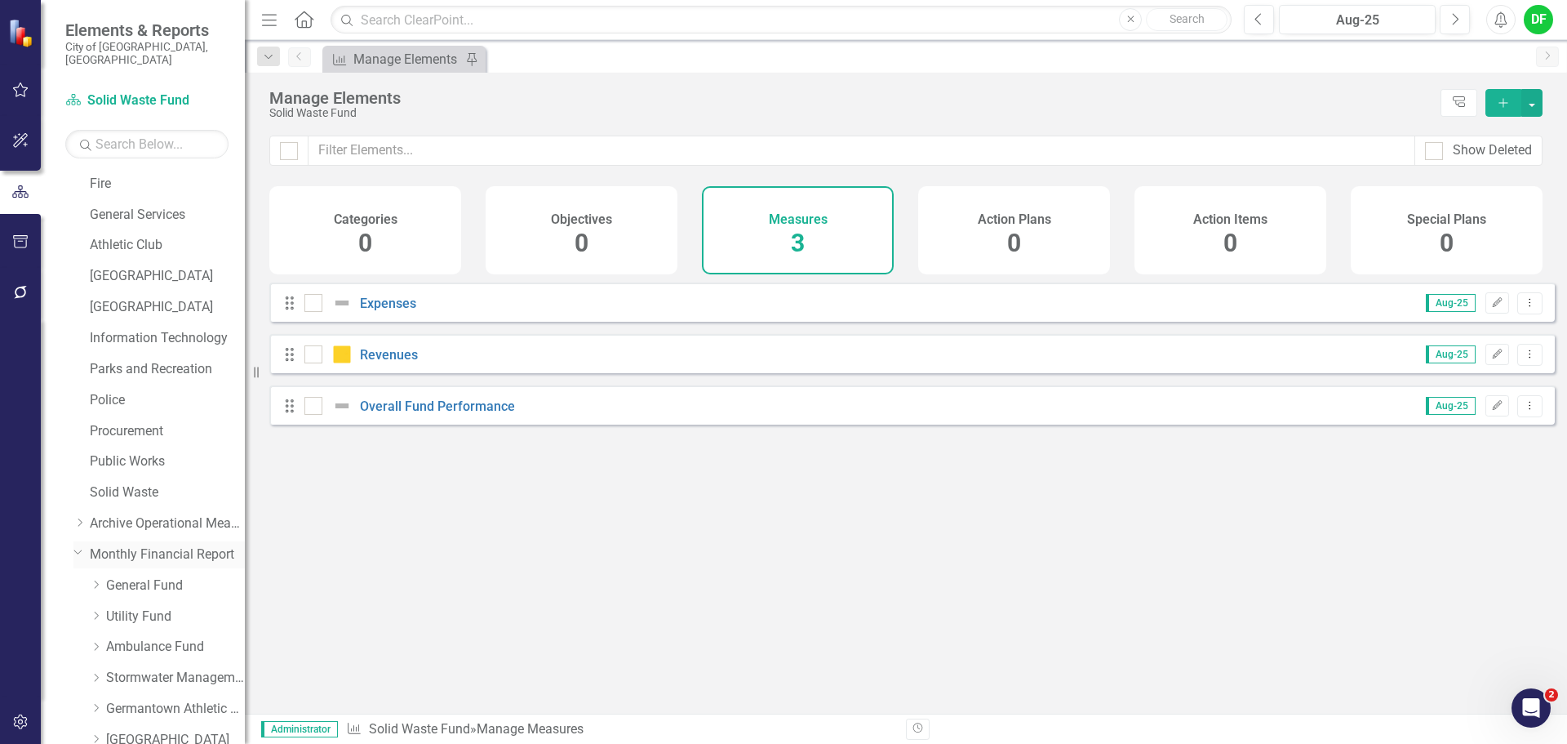
scroll to position [473, 0]
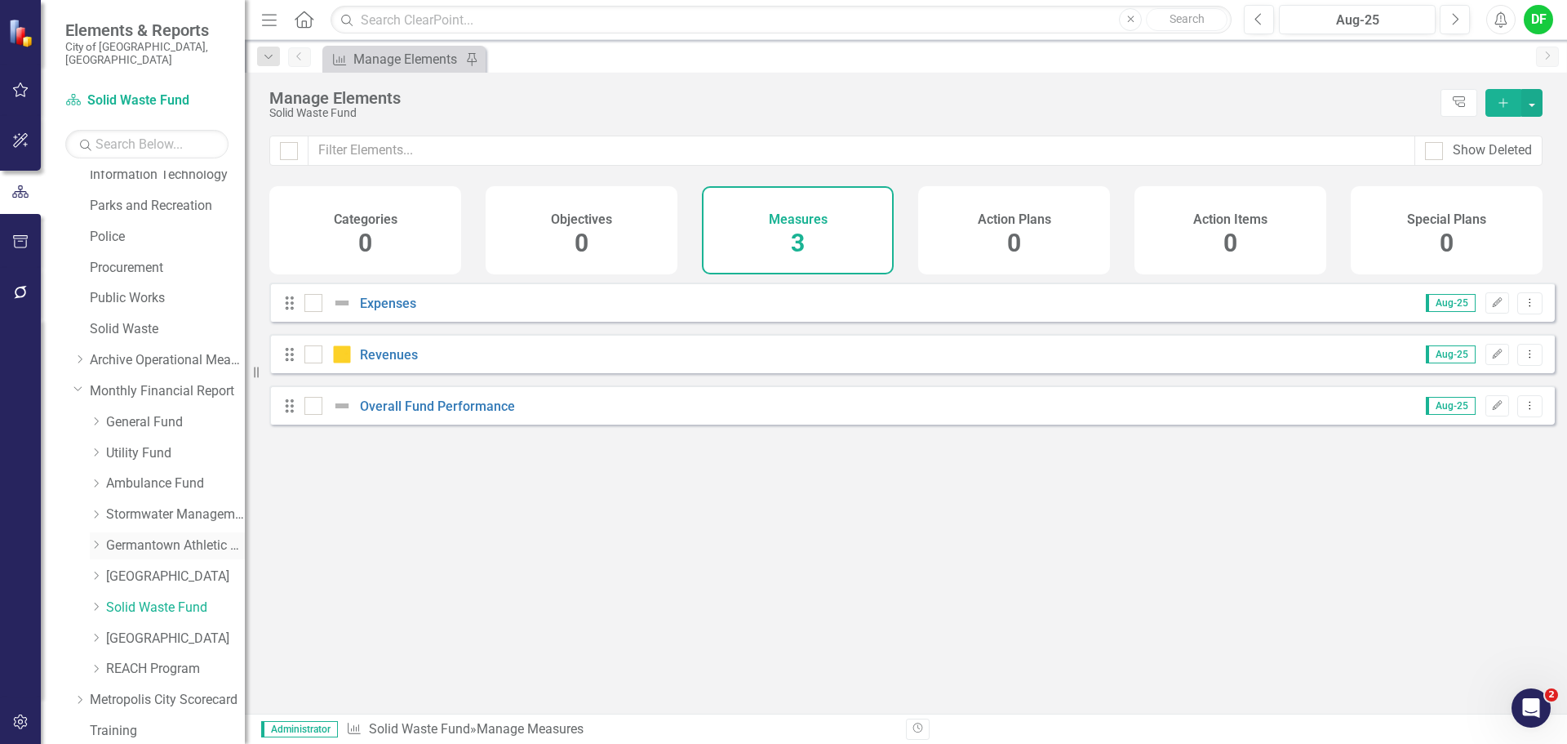
click at [140, 536] on link "Germantown Athletic Club" at bounding box center [175, 545] width 139 height 19
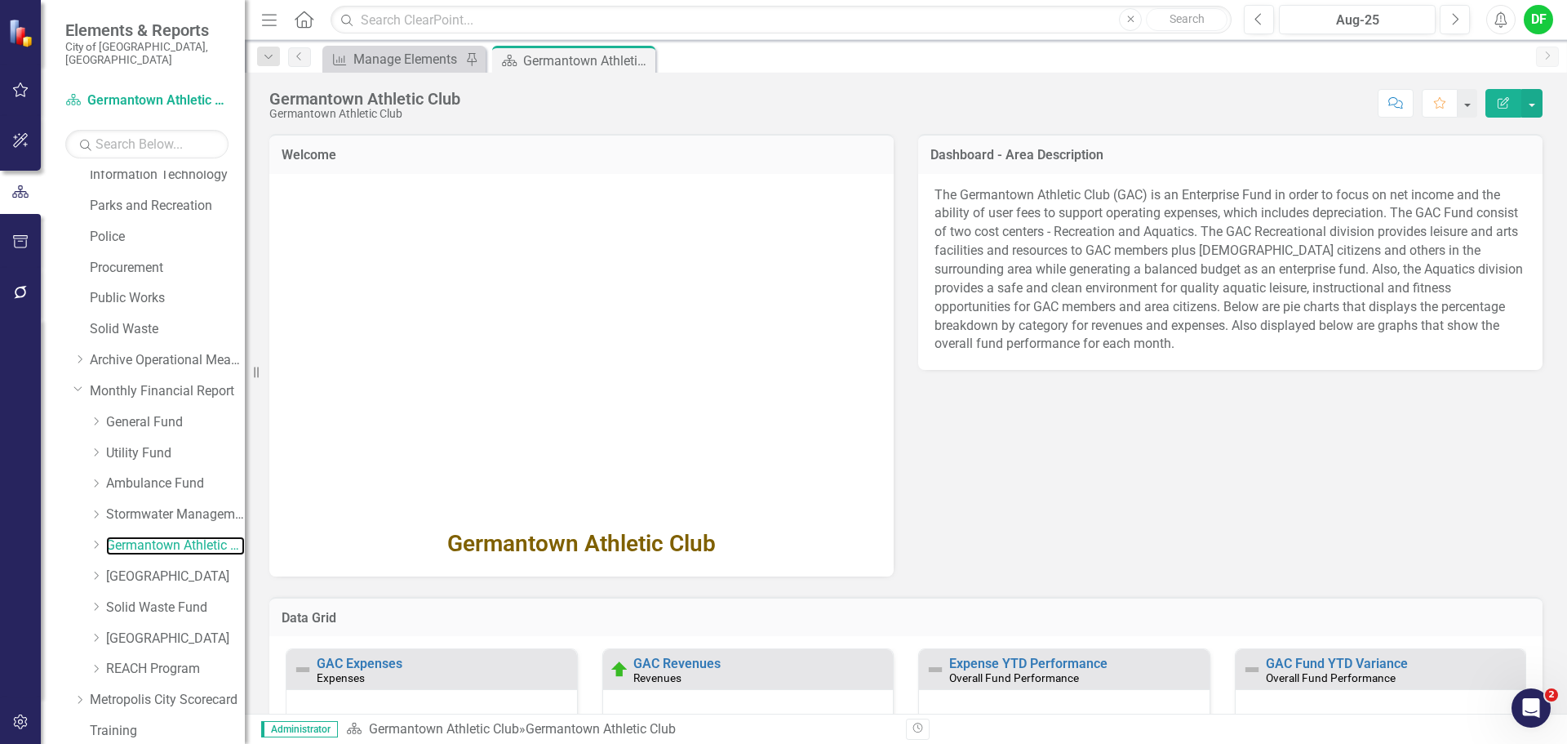
scroll to position [163, 0]
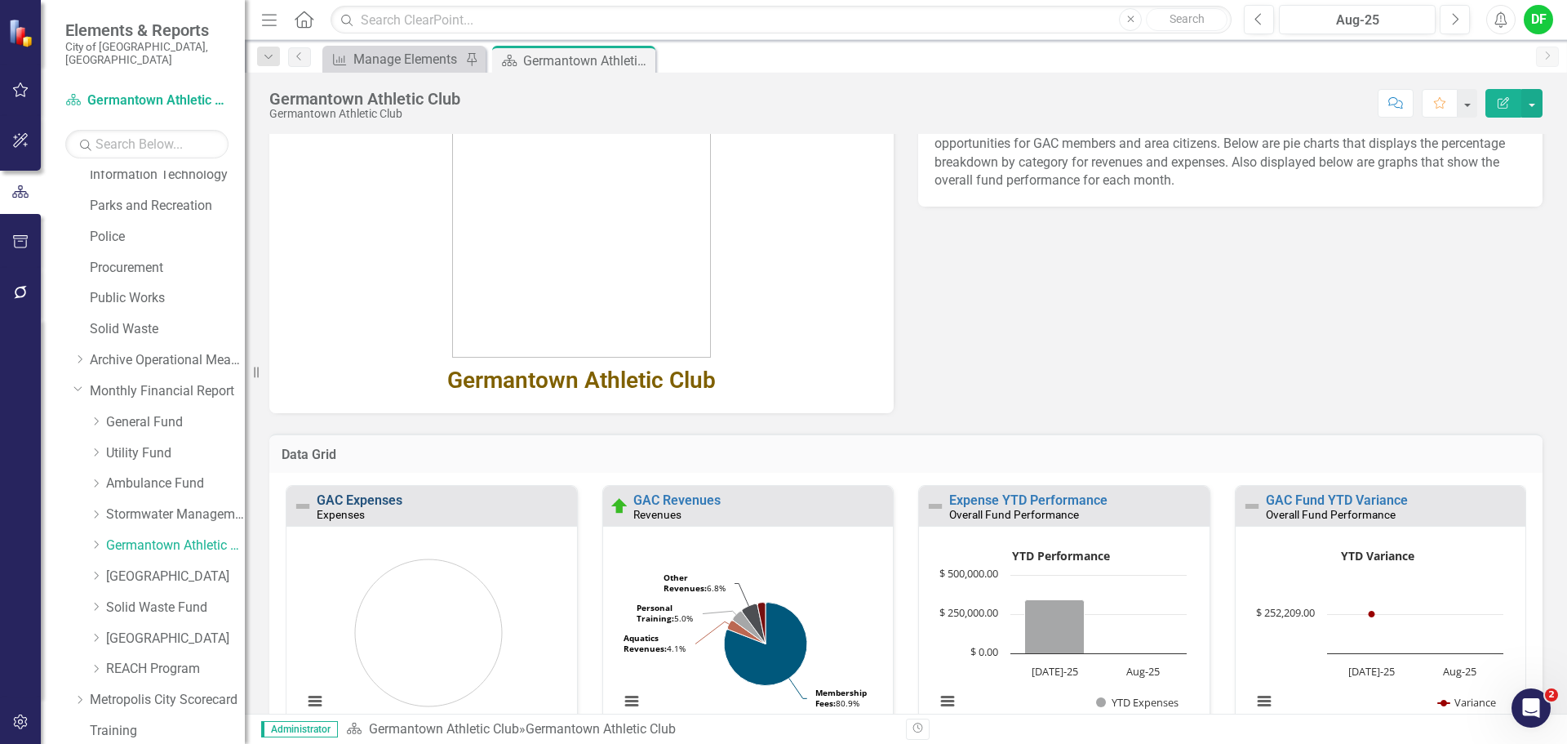
click at [393, 499] on link "GAC Expenses" at bounding box center [360, 500] width 86 height 16
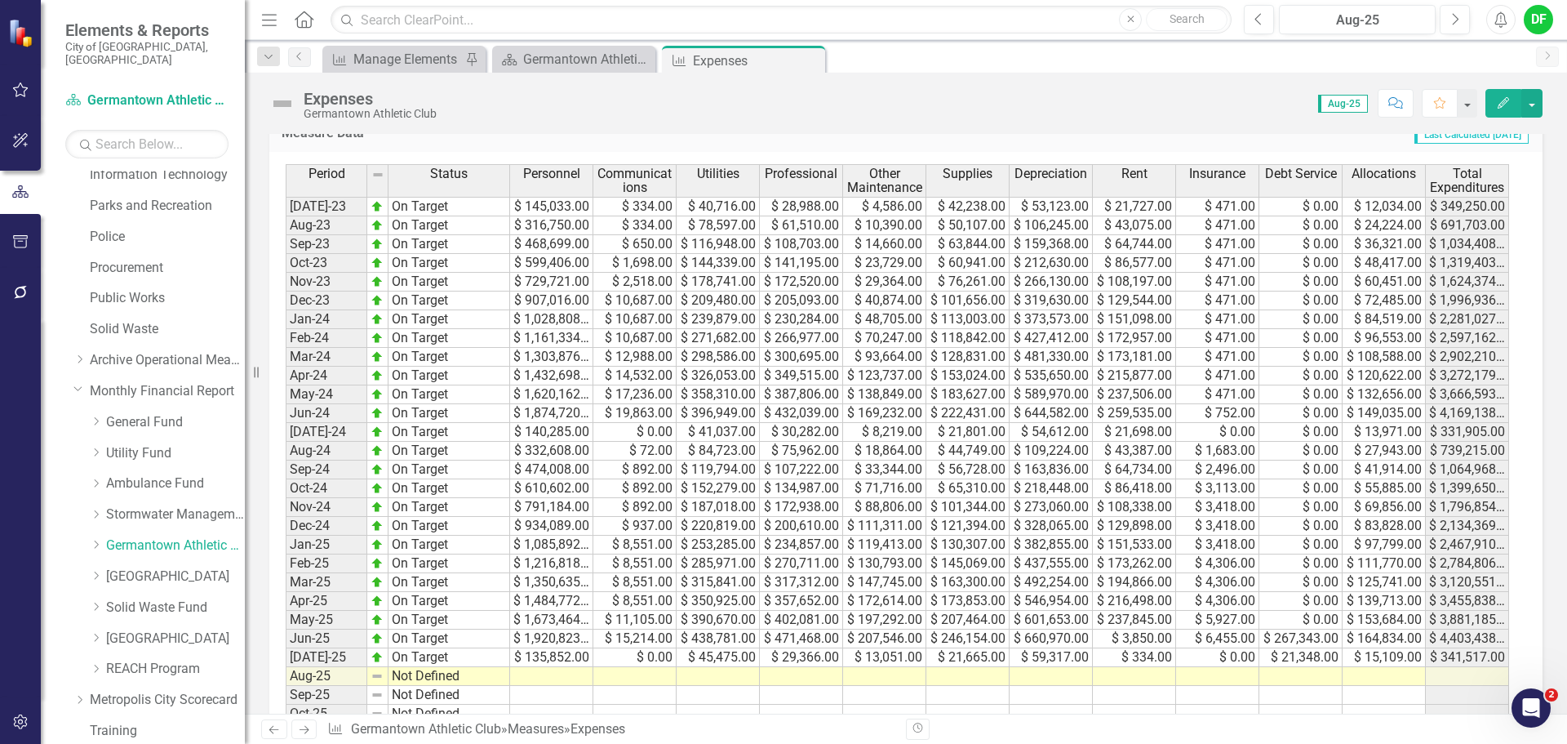
scroll to position [735, 0]
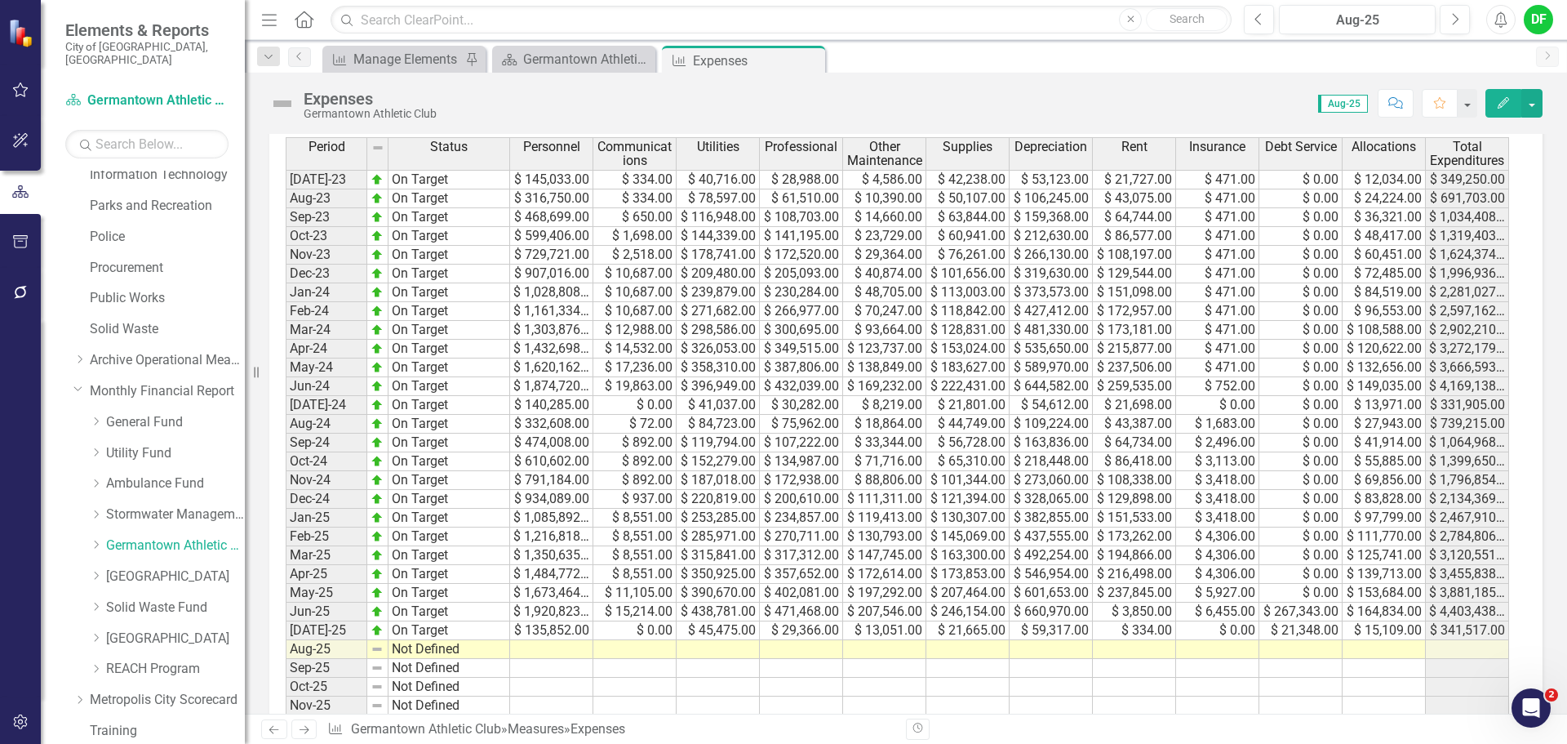
drag, startPoint x: 555, startPoint y: 650, endPoint x: 569, endPoint y: 650, distance: 13.9
click at [557, 650] on td at bounding box center [551, 649] width 83 height 19
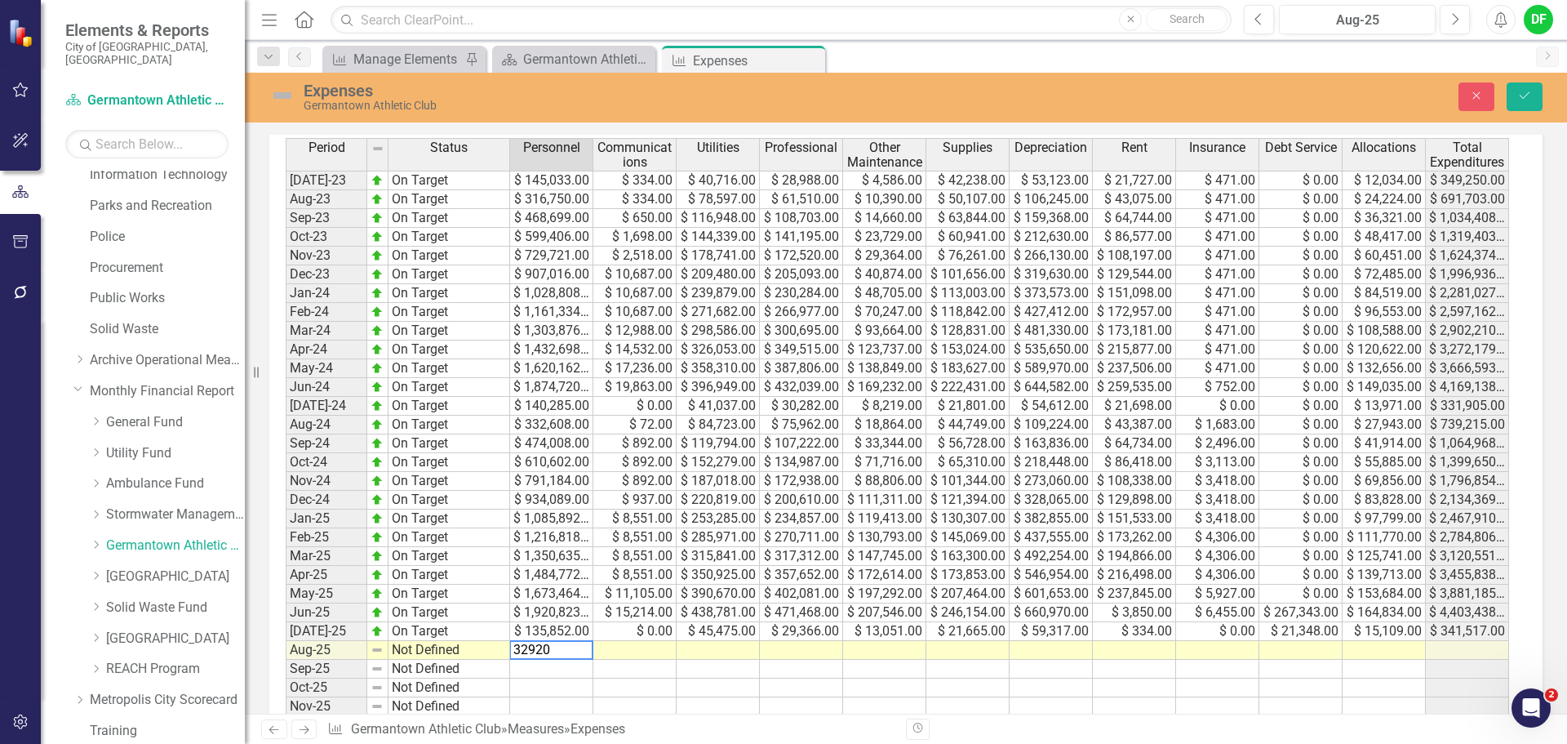
type textarea "329207"
type textarea "444"
type textarea "88647"
type textarea "79284"
type textarea "37591"
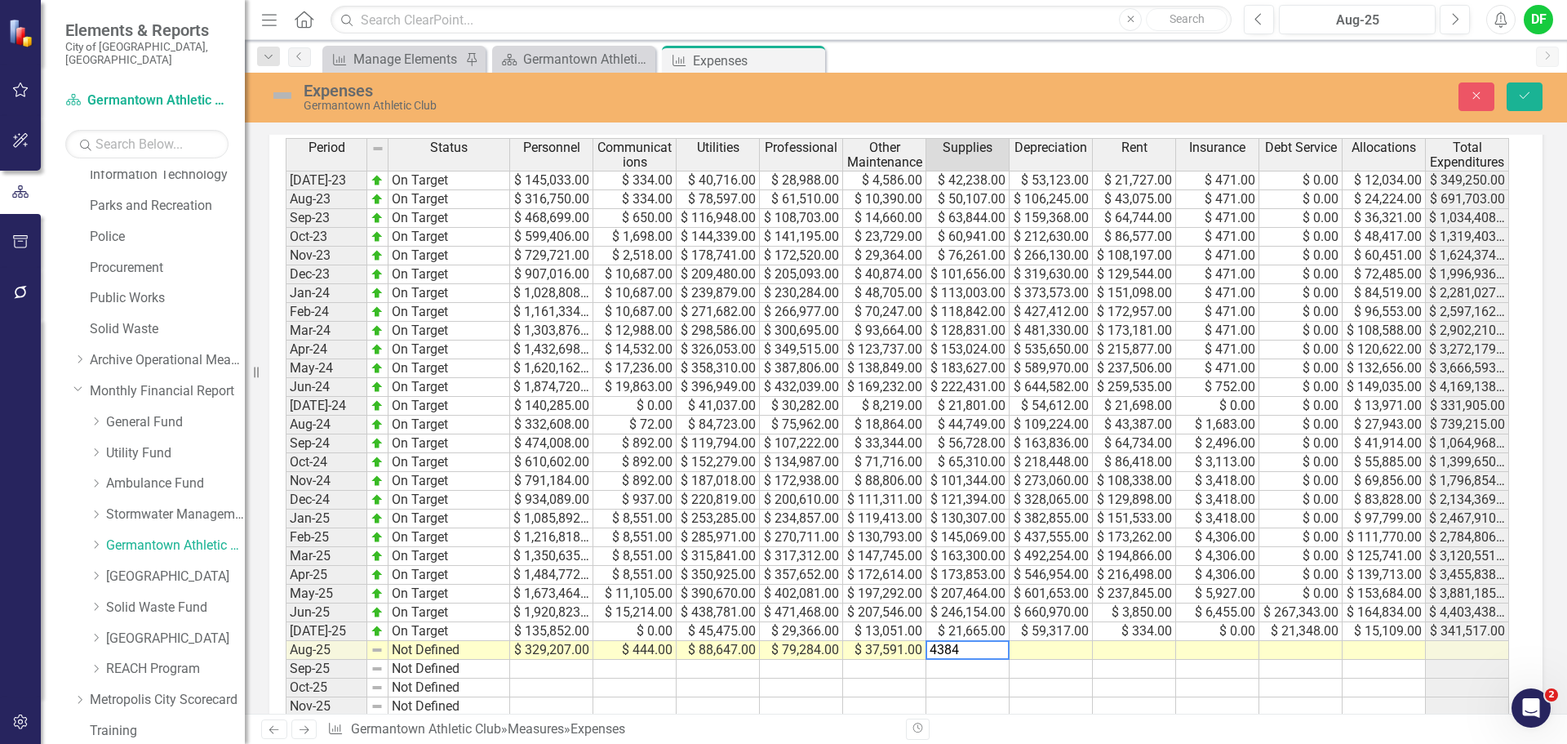
type textarea "43842"
type textarea "118634"
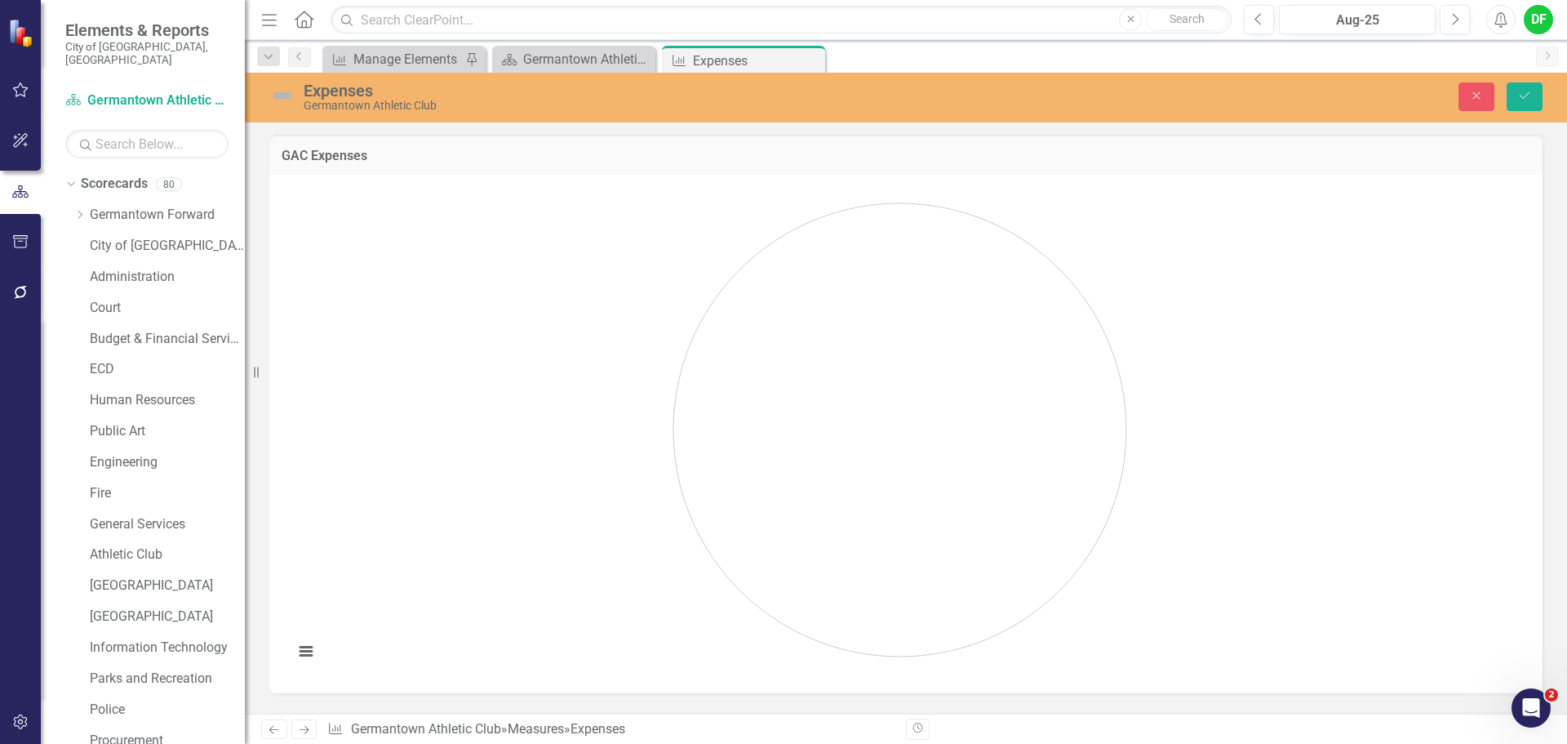
scroll to position [735, 0]
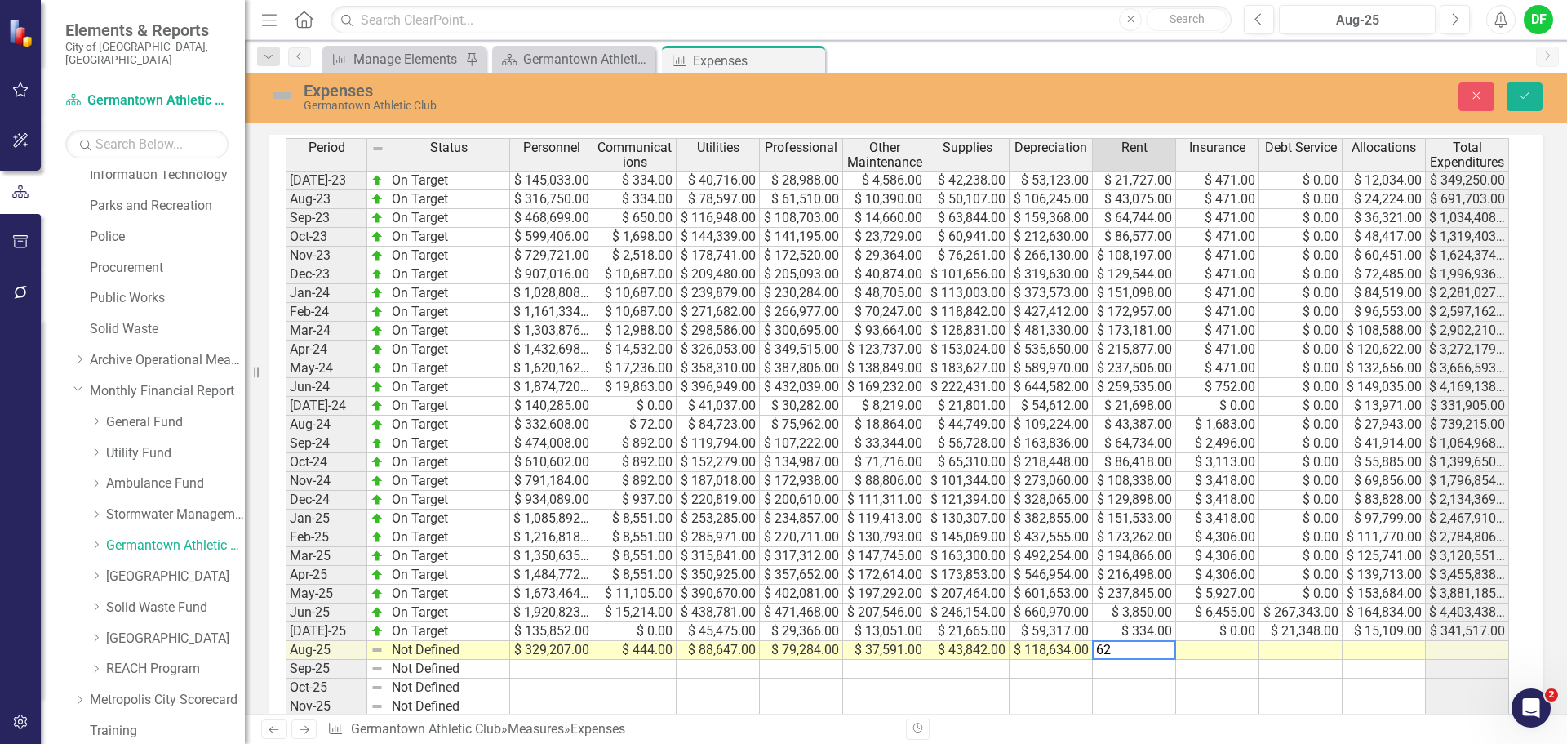
type textarea "625"
type textarea "0"
type textarea "42695"
type textarea "30218"
click at [281, 97] on img at bounding box center [282, 95] width 26 height 26
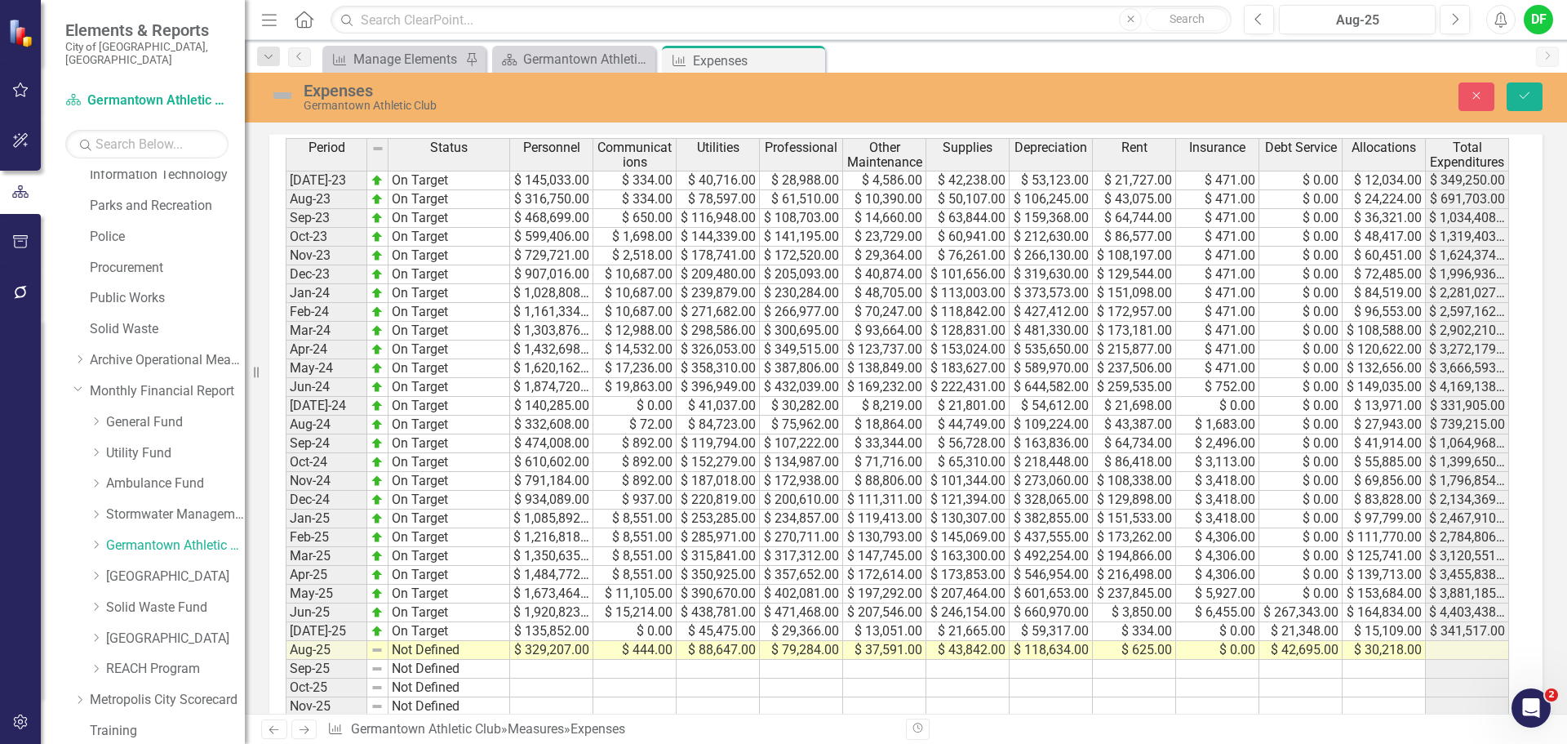
click at [281, 97] on img at bounding box center [282, 95] width 26 height 26
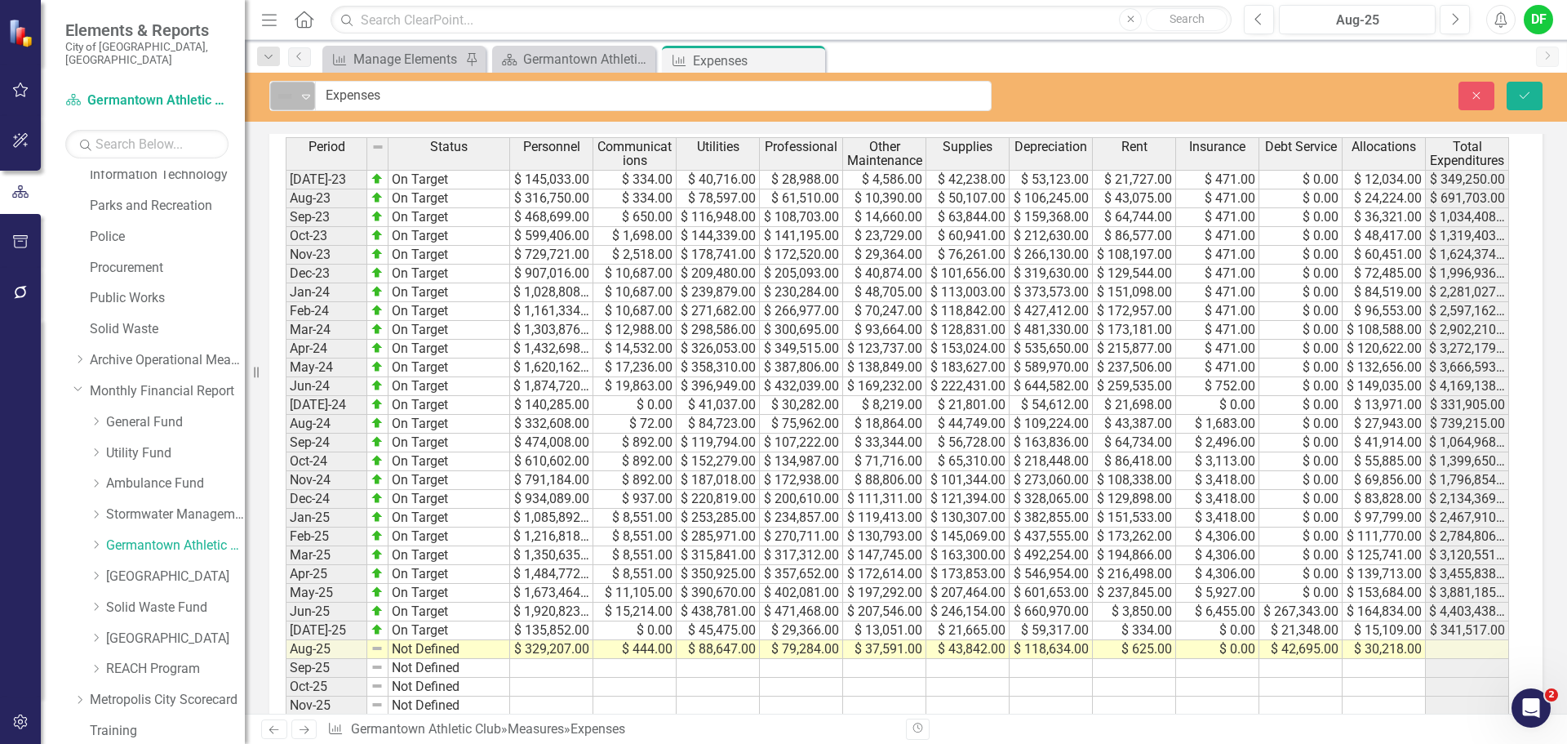
click at [309, 95] on icon "Expand" at bounding box center [306, 96] width 16 height 13
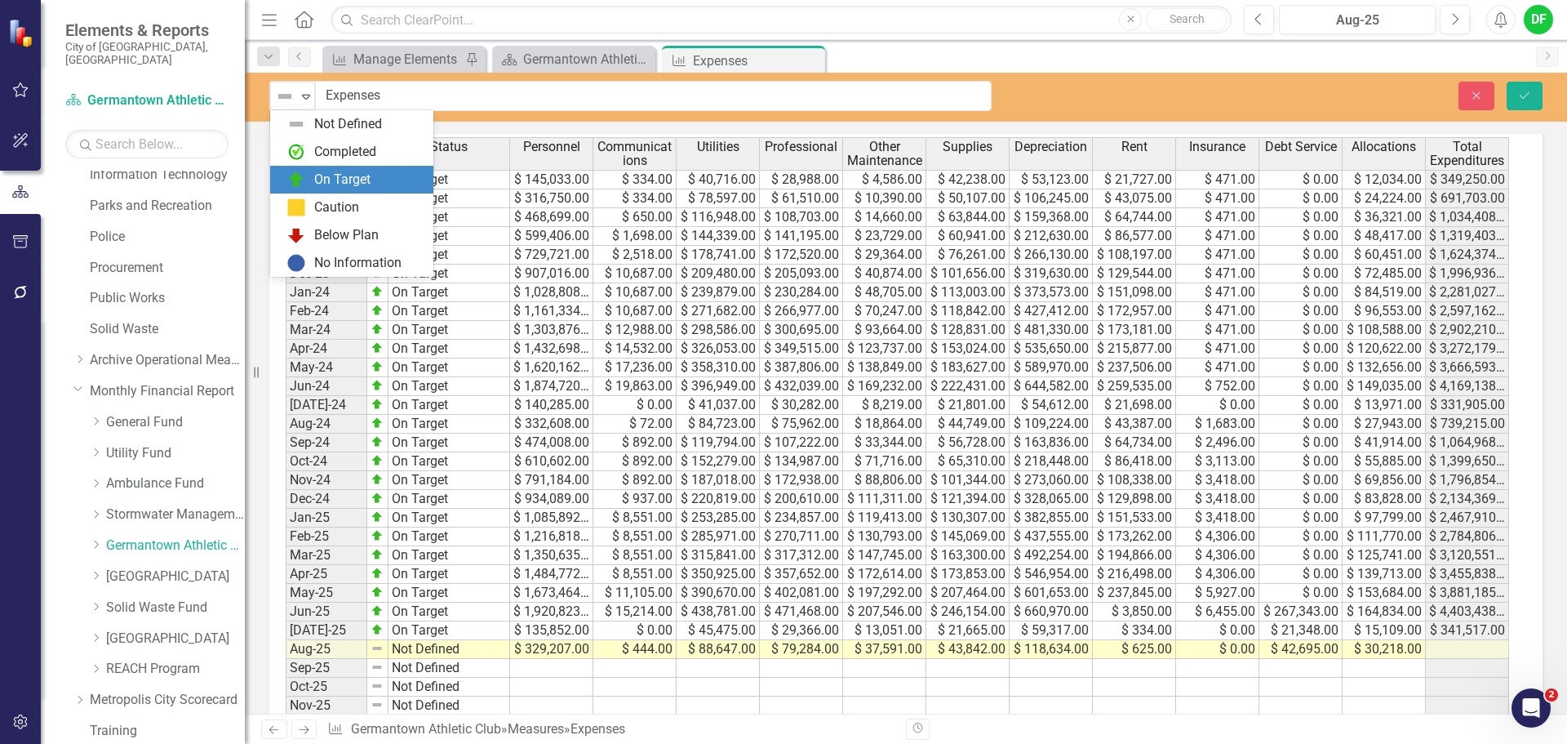
click at [311, 174] on div "On Target" at bounding box center [354, 180] width 137 height 20
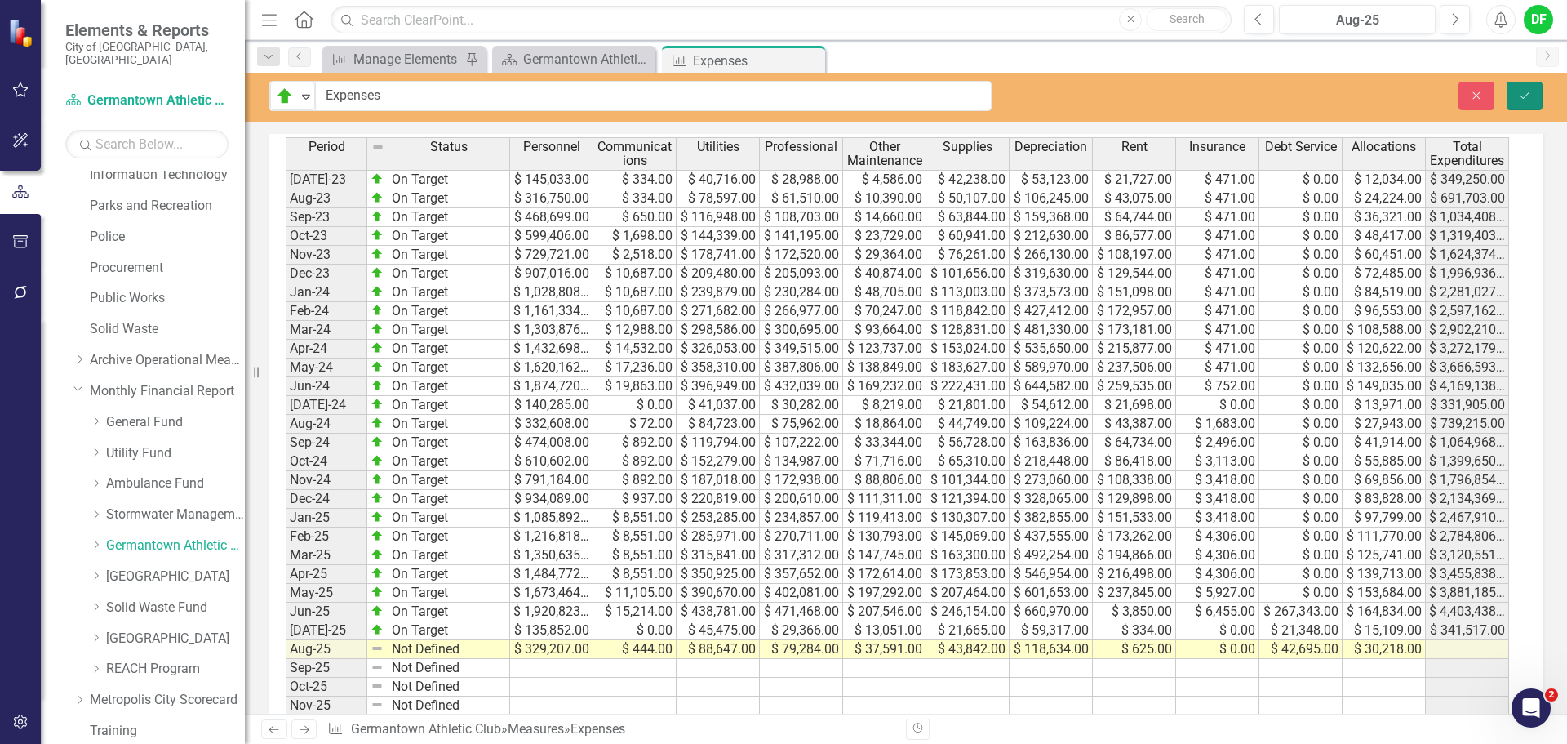
click at [1531, 91] on icon "Save" at bounding box center [1524, 95] width 15 height 11
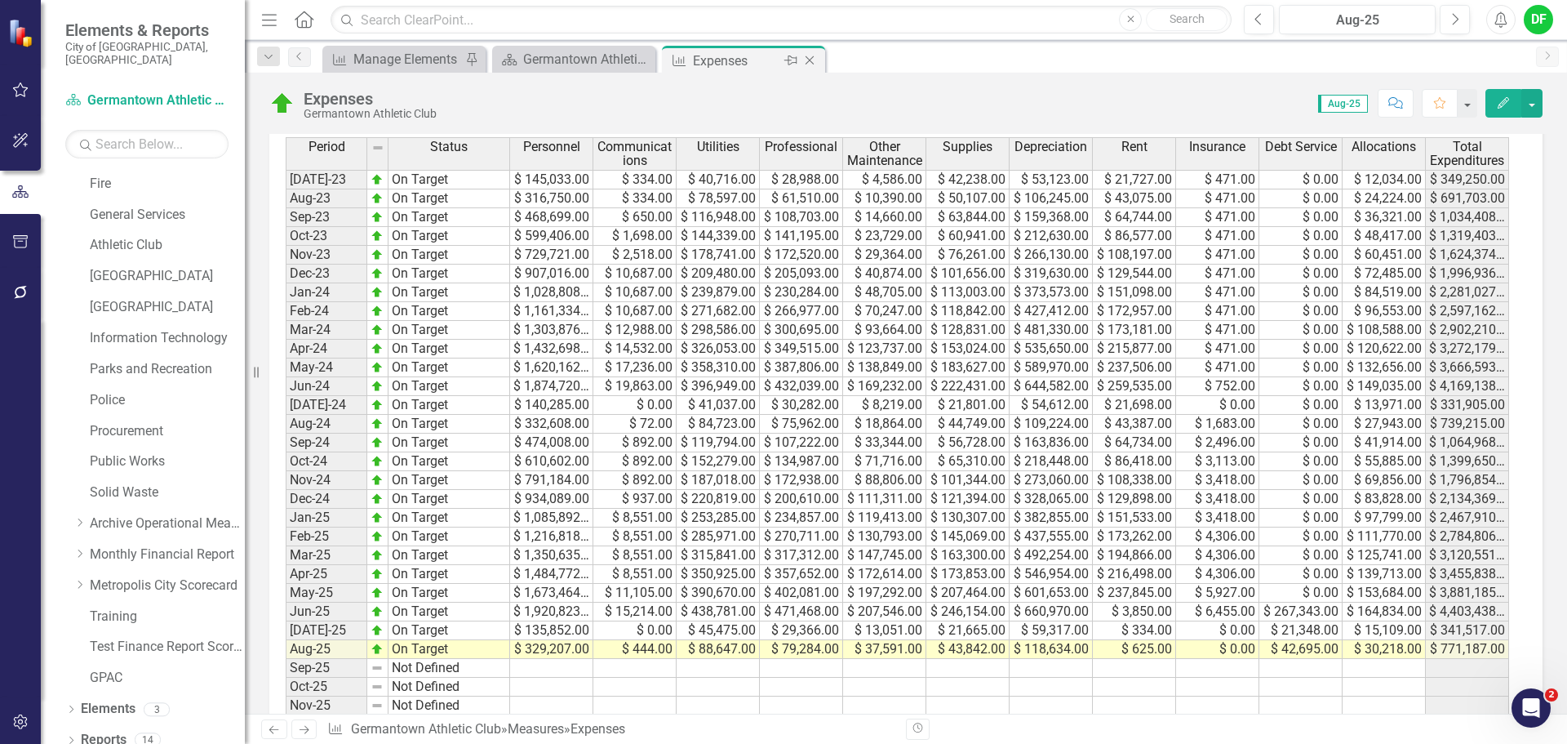
click at [810, 56] on icon "Close" at bounding box center [810, 60] width 16 height 13
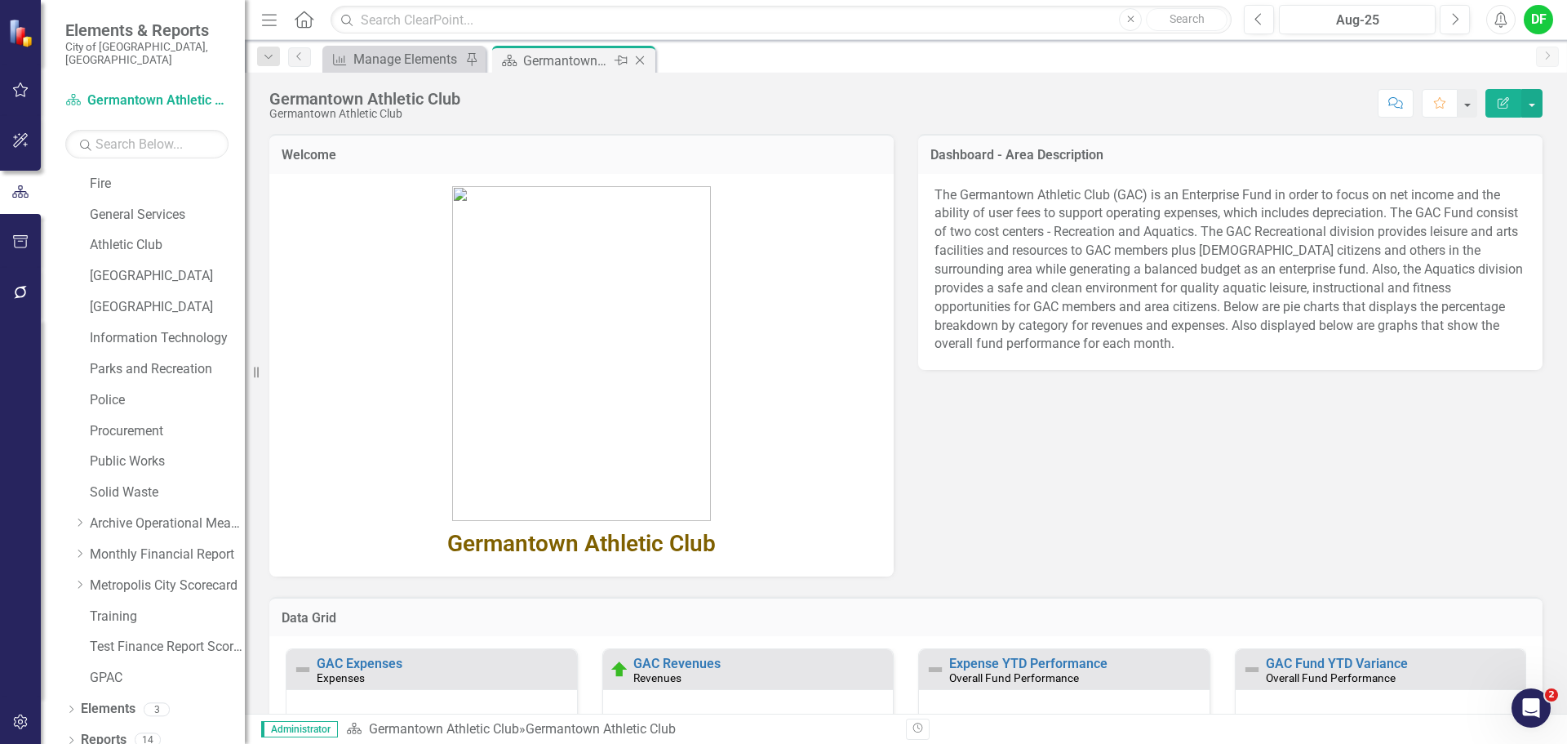
click at [643, 59] on icon "Close" at bounding box center [640, 60] width 16 height 13
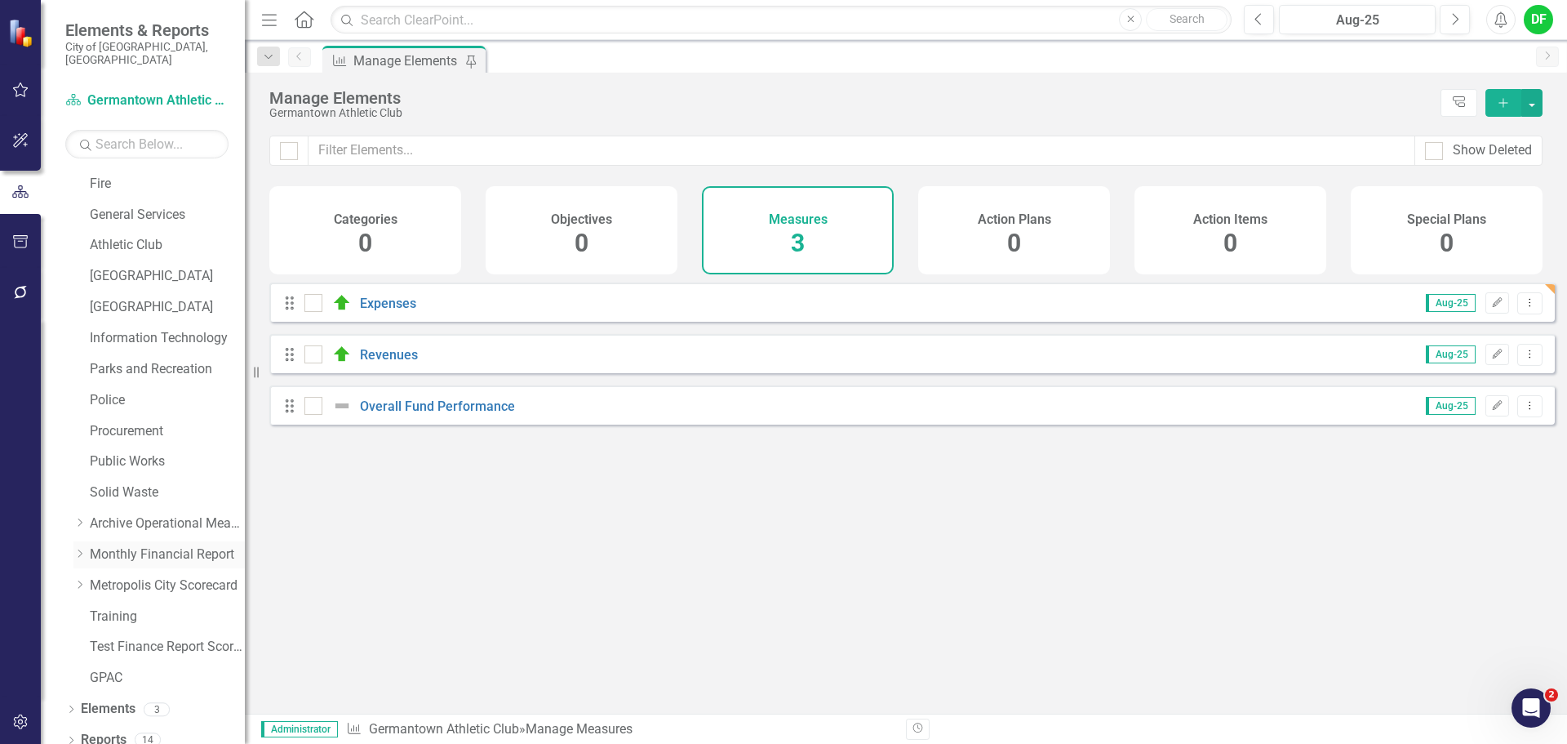
click at [78, 541] on div "Dropdown Monthly Financial Report" at bounding box center [158, 554] width 171 height 27
click at [78, 548] on icon "Dropdown" at bounding box center [79, 553] width 12 height 10
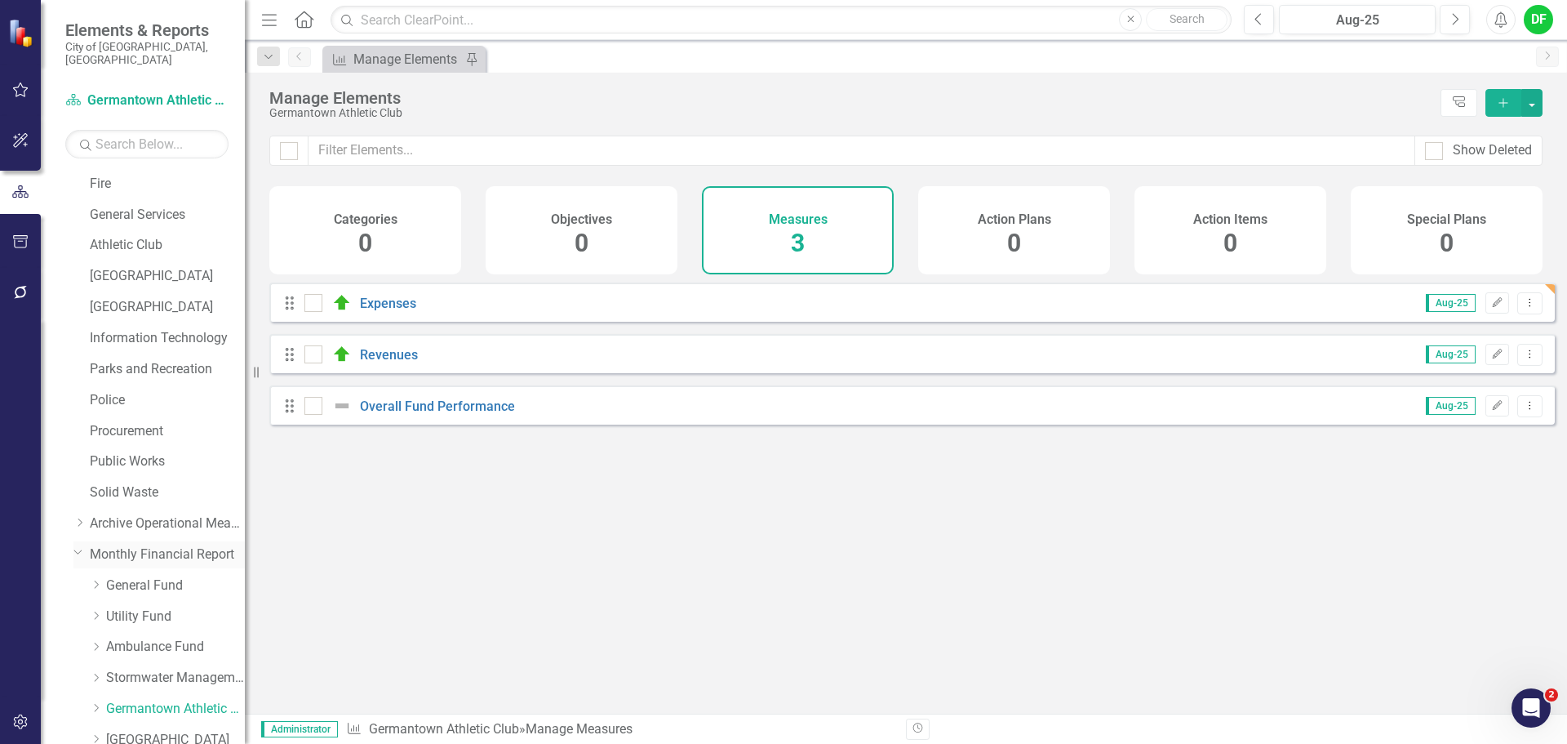
scroll to position [473, 0]
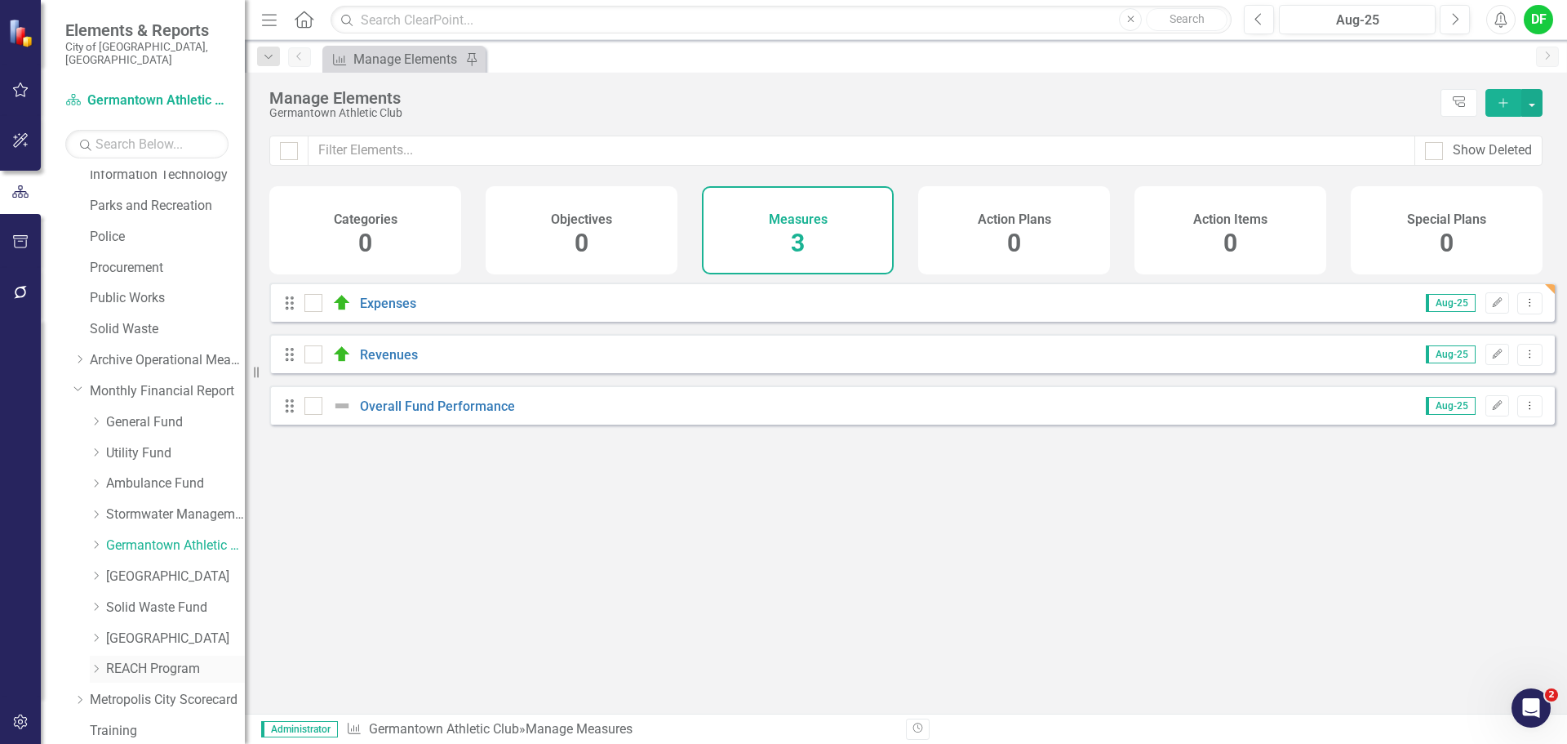
click at [136, 660] on link "REACH Program" at bounding box center [175, 669] width 139 height 19
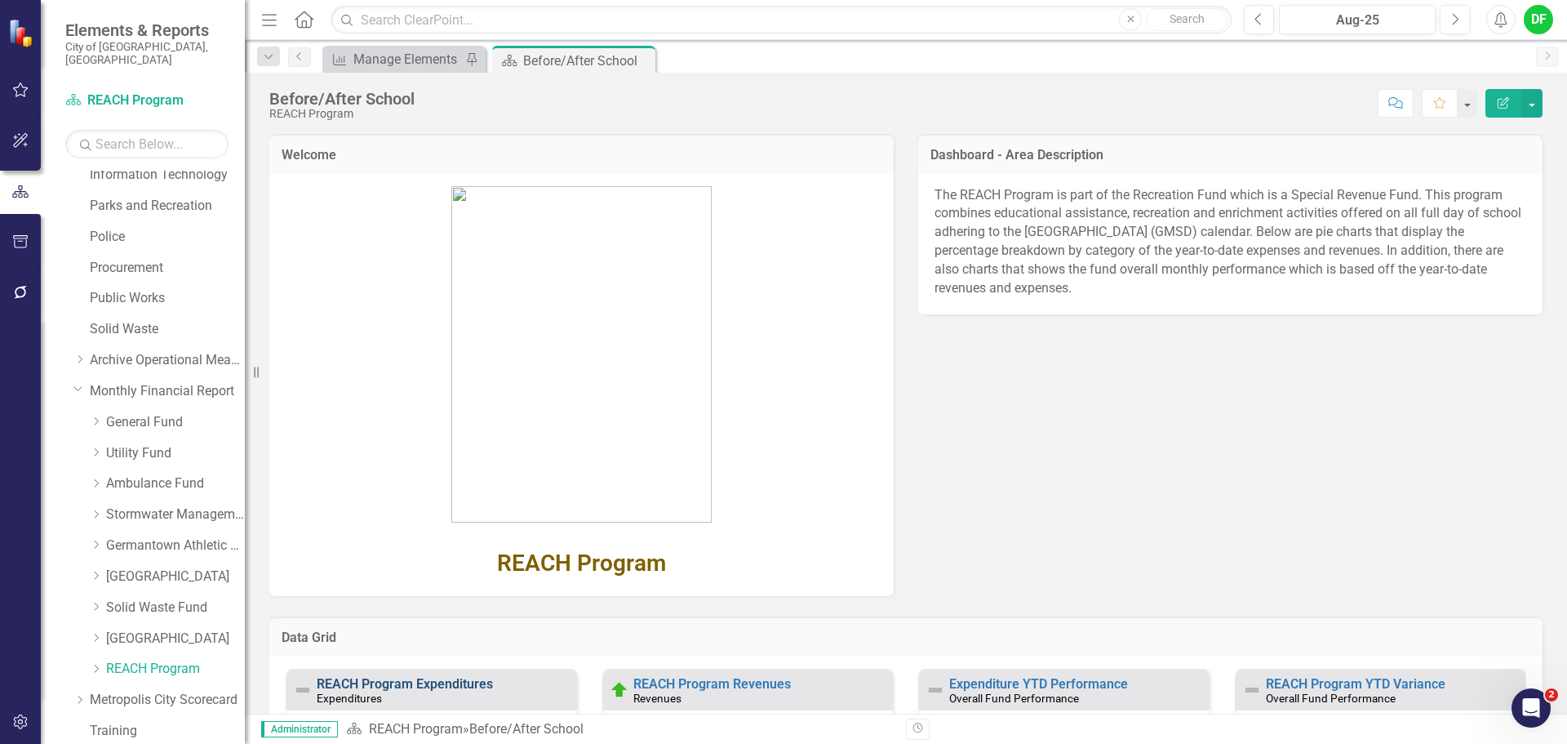
click at [455, 683] on link "REACH Program Expenditures" at bounding box center [405, 684] width 176 height 16
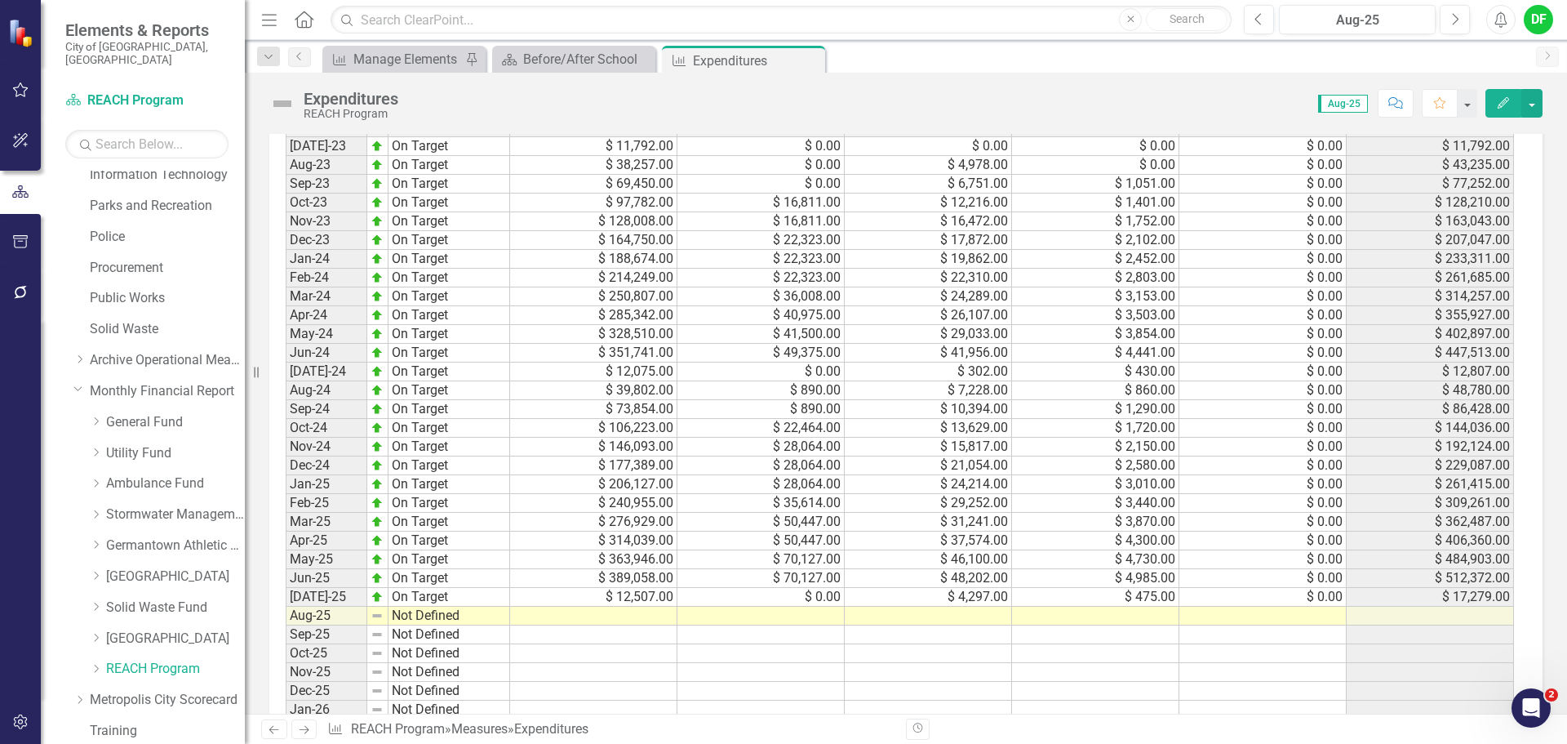
scroll to position [731, 0]
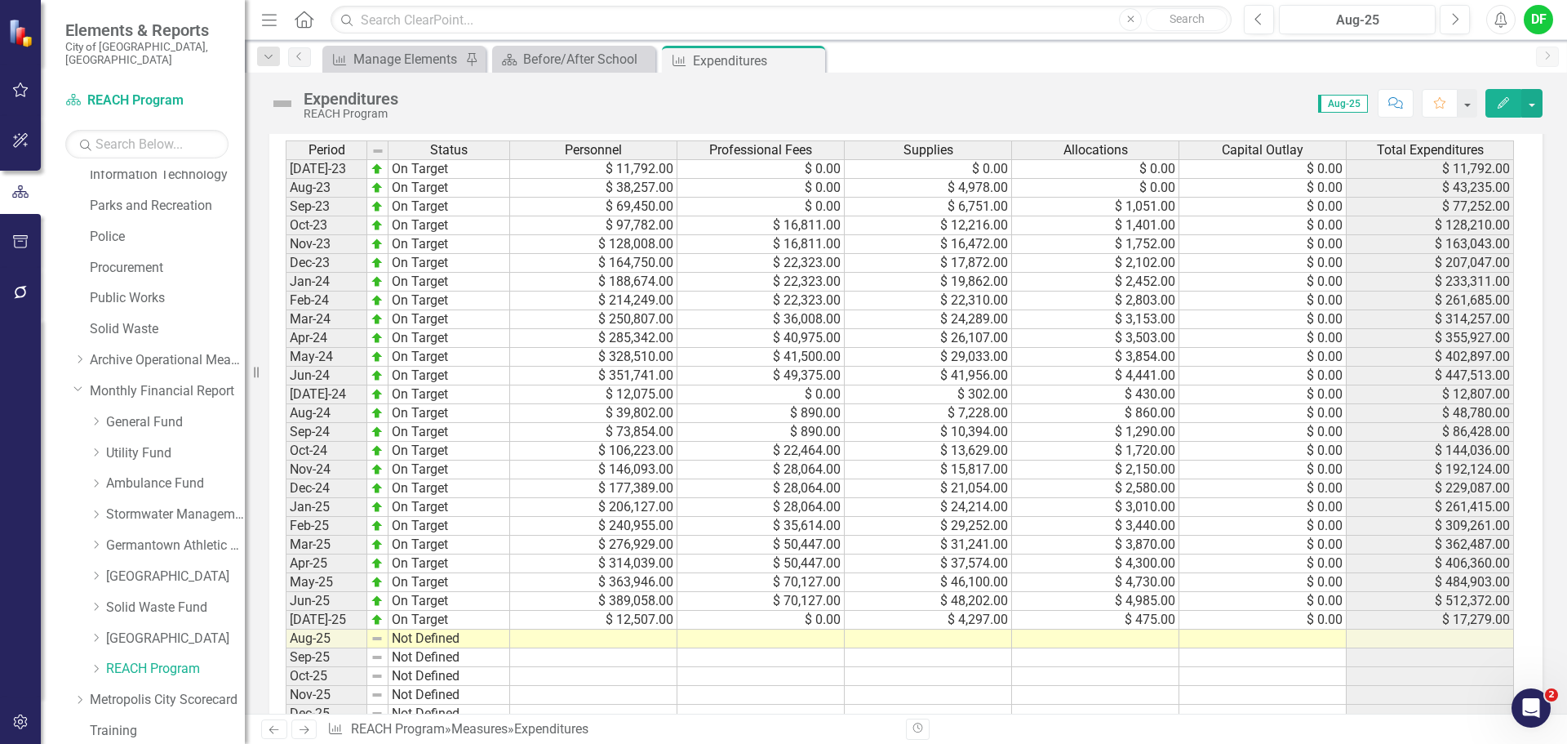
click at [286, 630] on div "Period Status Personnel Professional Fees Supplies Allocations Capital Outlay T…" at bounding box center [286, 487] width 0 height 695
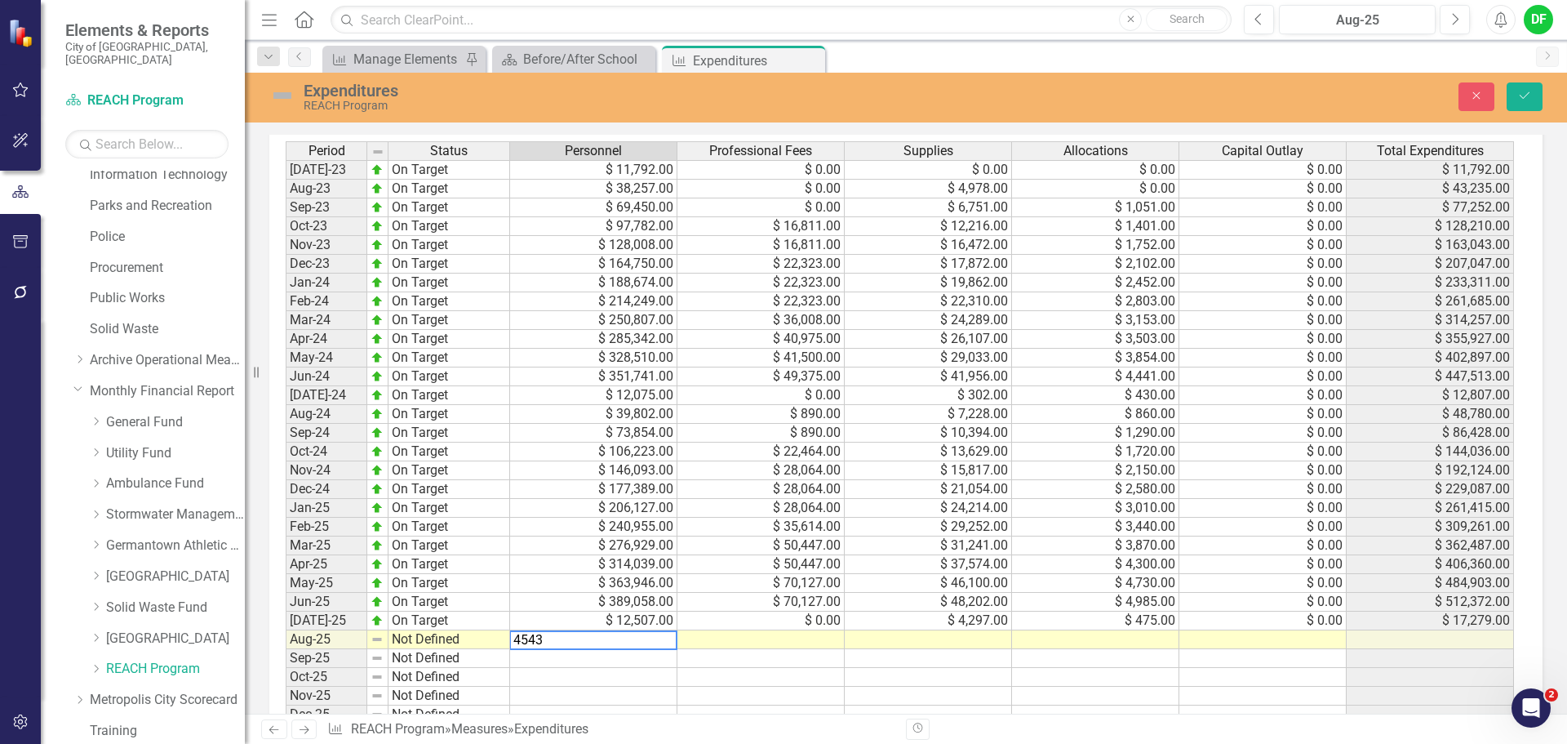
type textarea "45433"
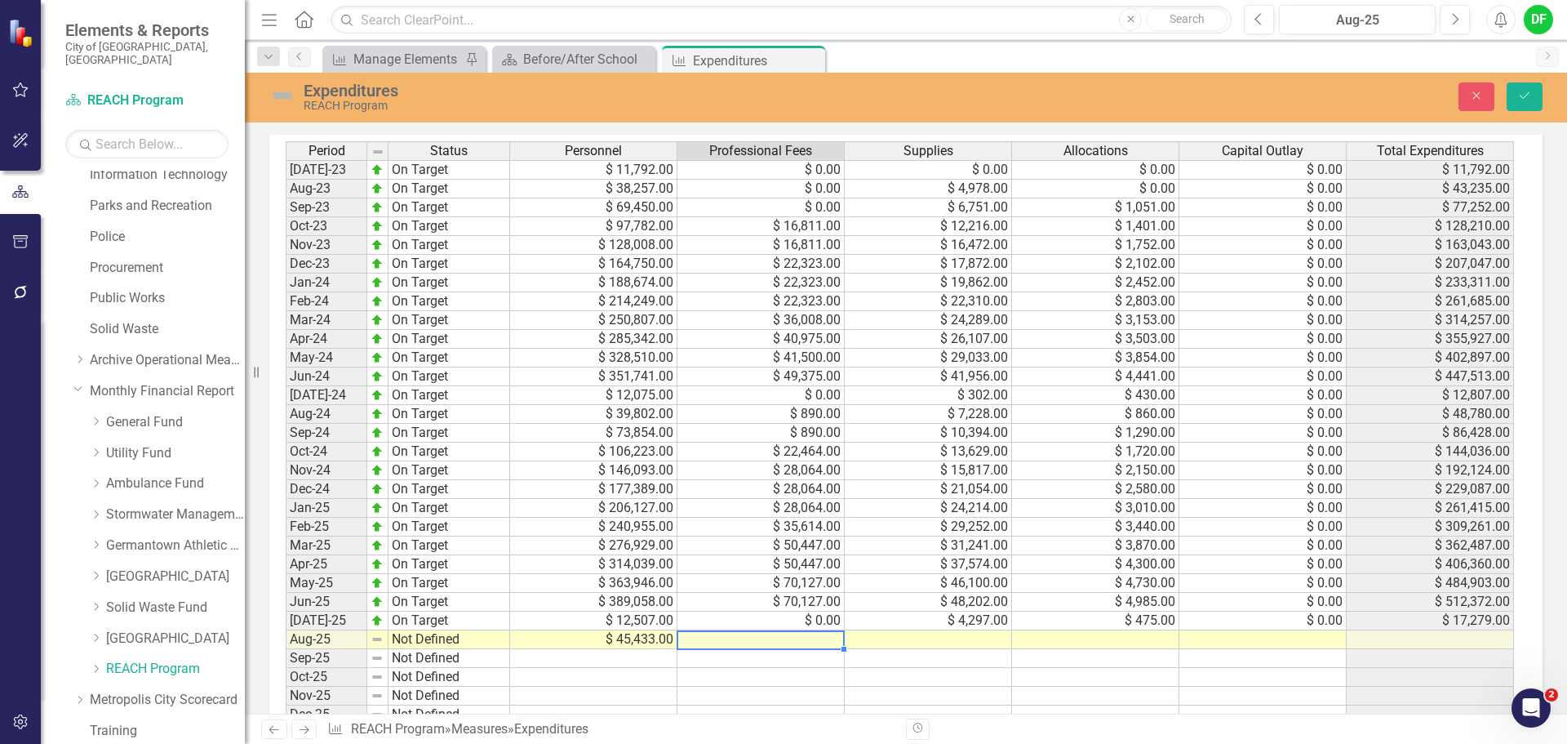
type textarea "0"
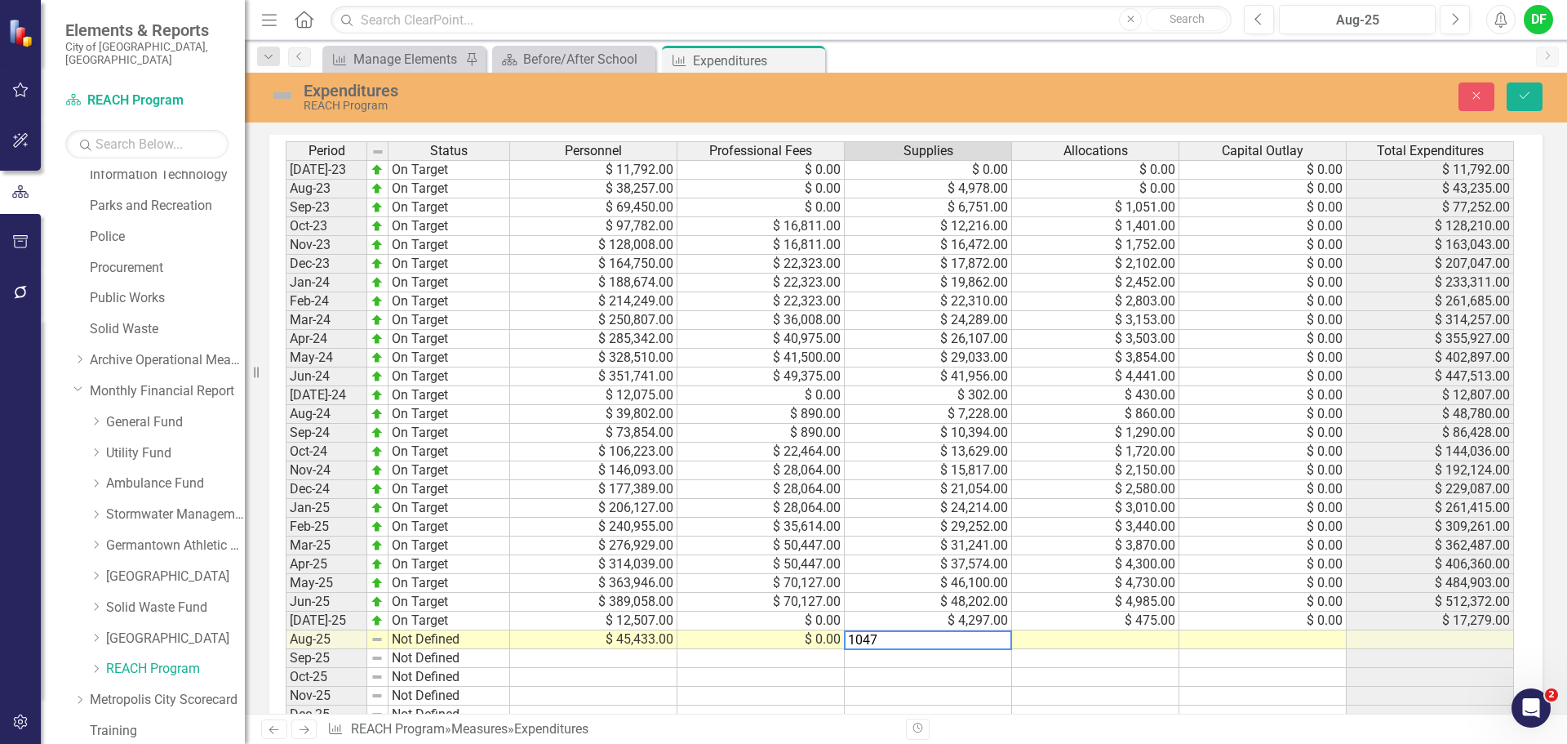
type textarea "10479"
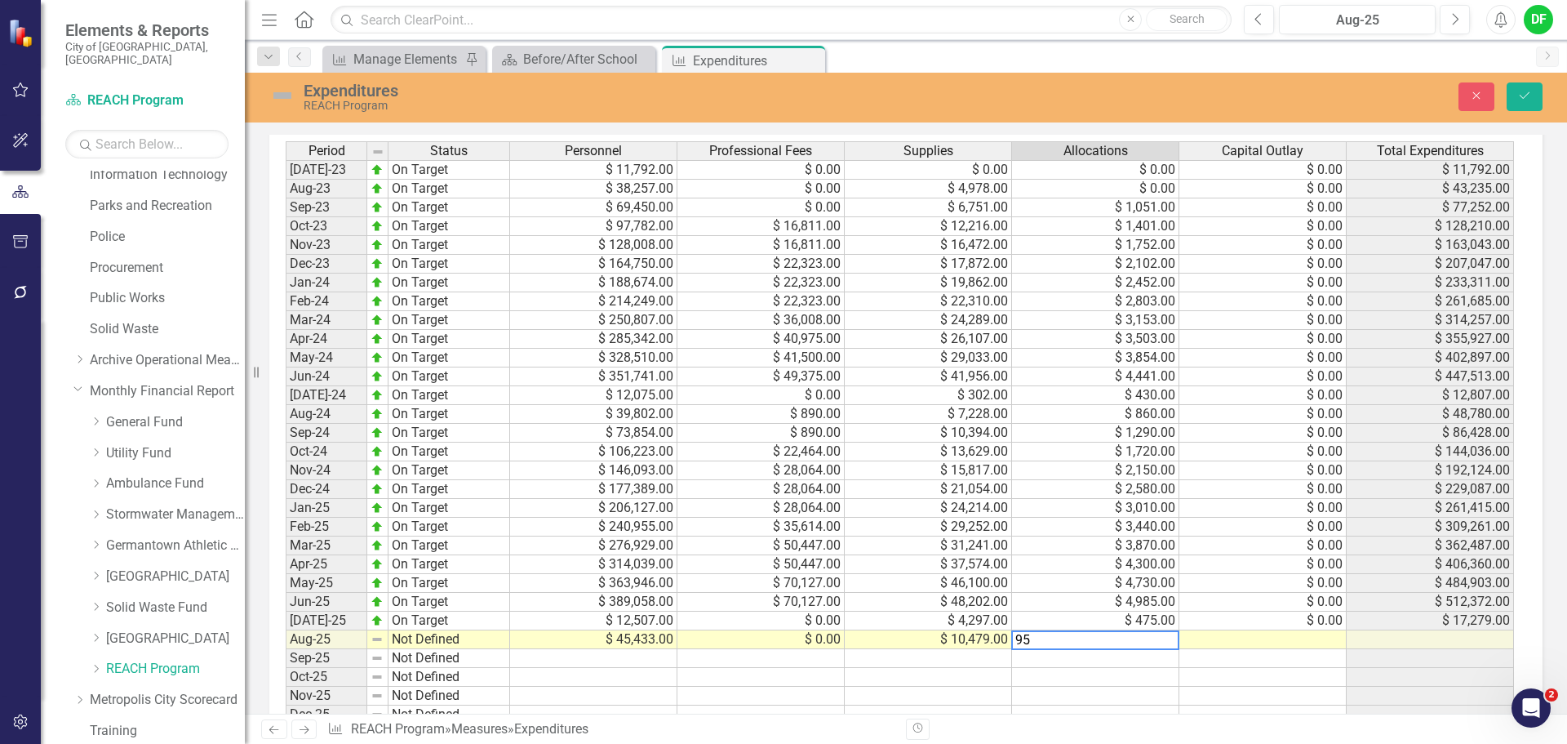
type textarea "950"
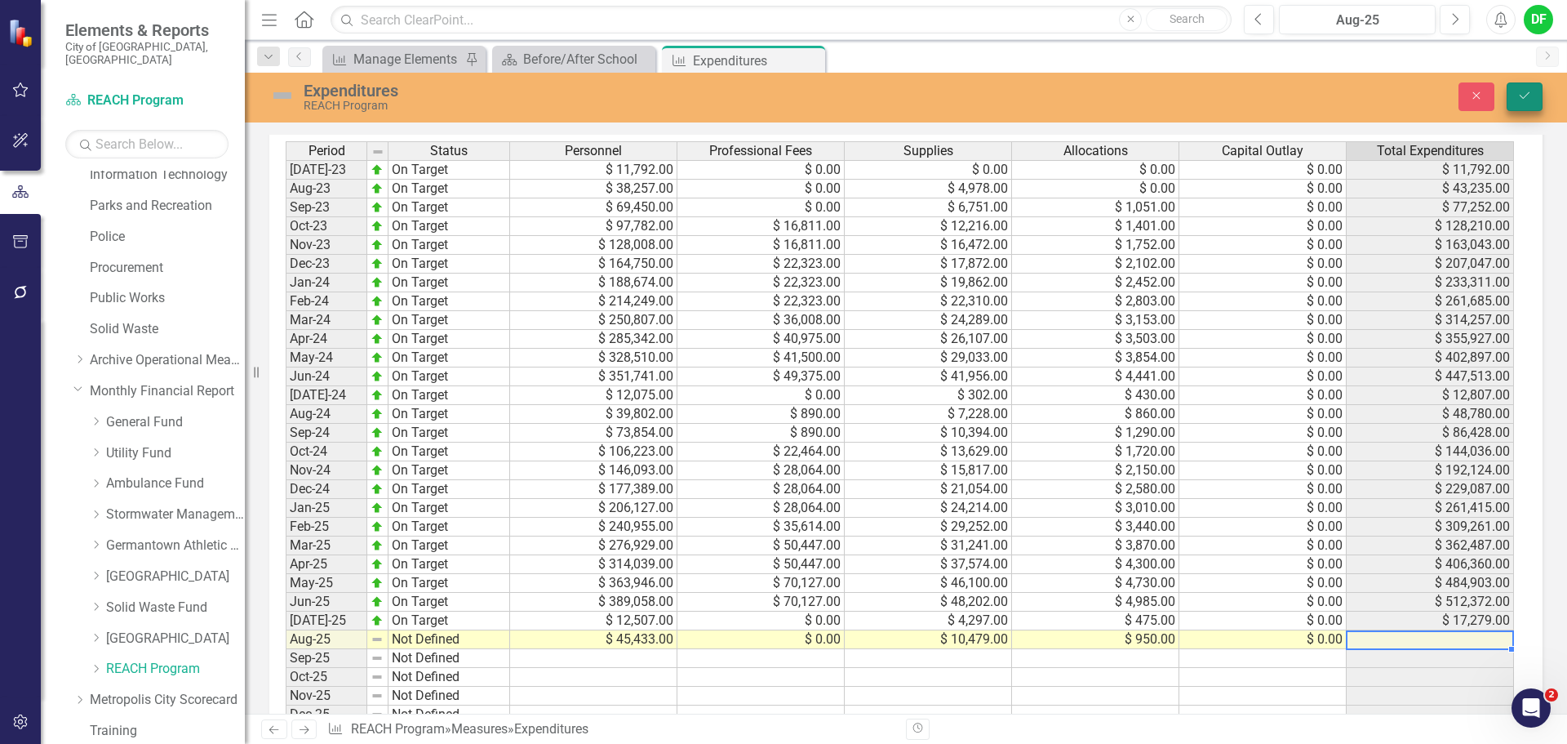
type textarea "0"
click at [1520, 97] on icon "Save" at bounding box center [1524, 95] width 15 height 11
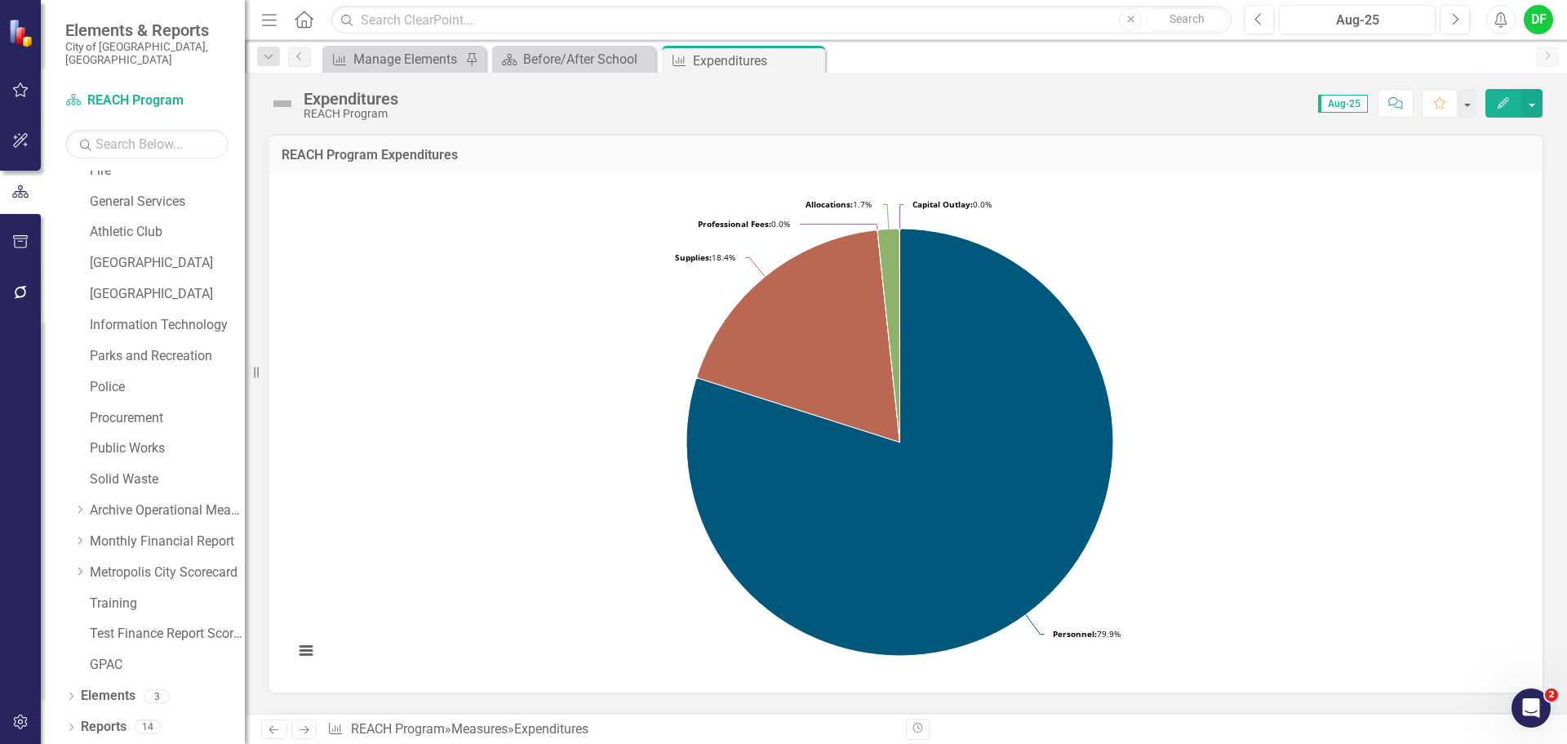
scroll to position [309, 0]
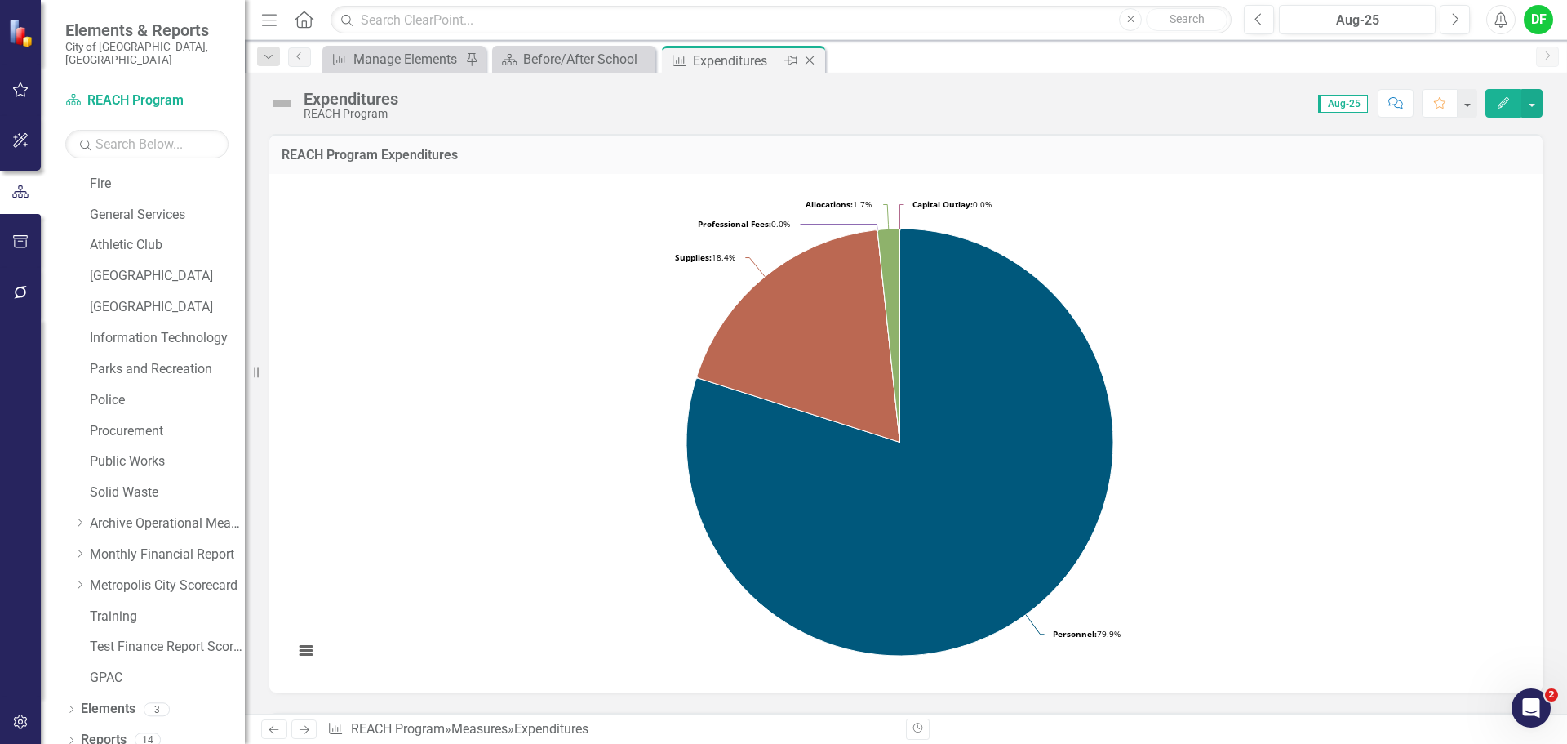
click at [811, 61] on icon at bounding box center [810, 60] width 9 height 9
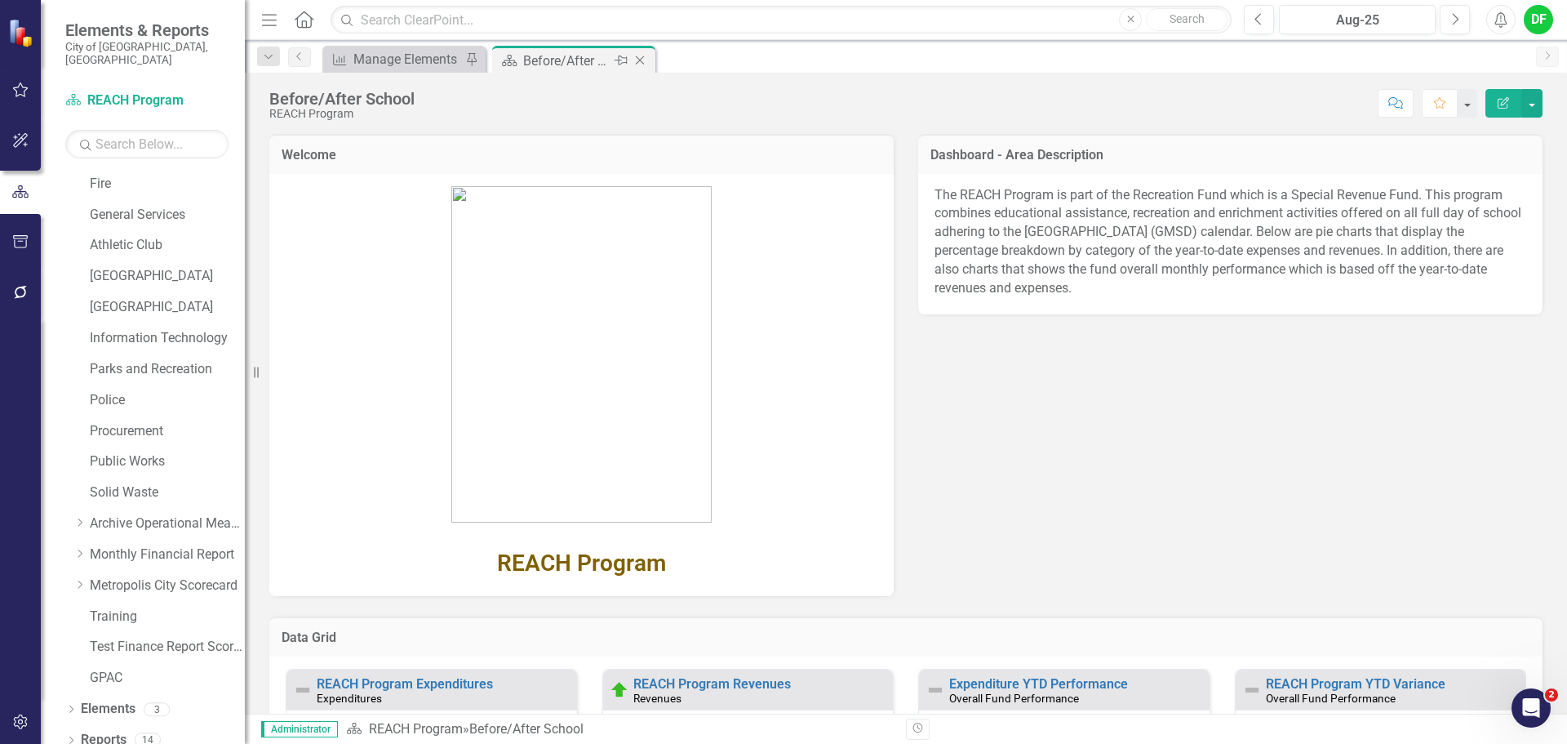
click at [641, 58] on icon "Close" at bounding box center [640, 60] width 16 height 13
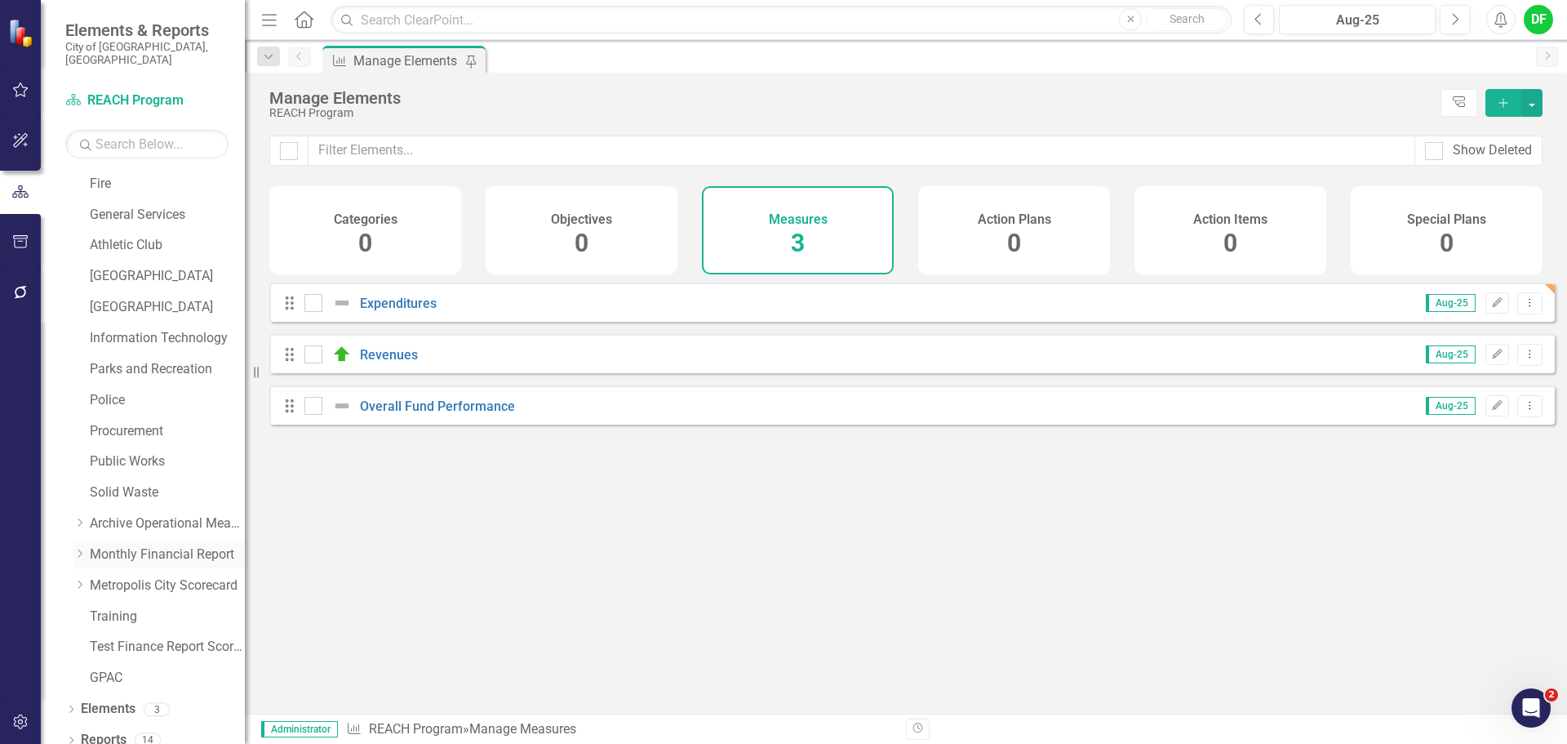
click at [78, 548] on icon "Dropdown" at bounding box center [79, 553] width 12 height 10
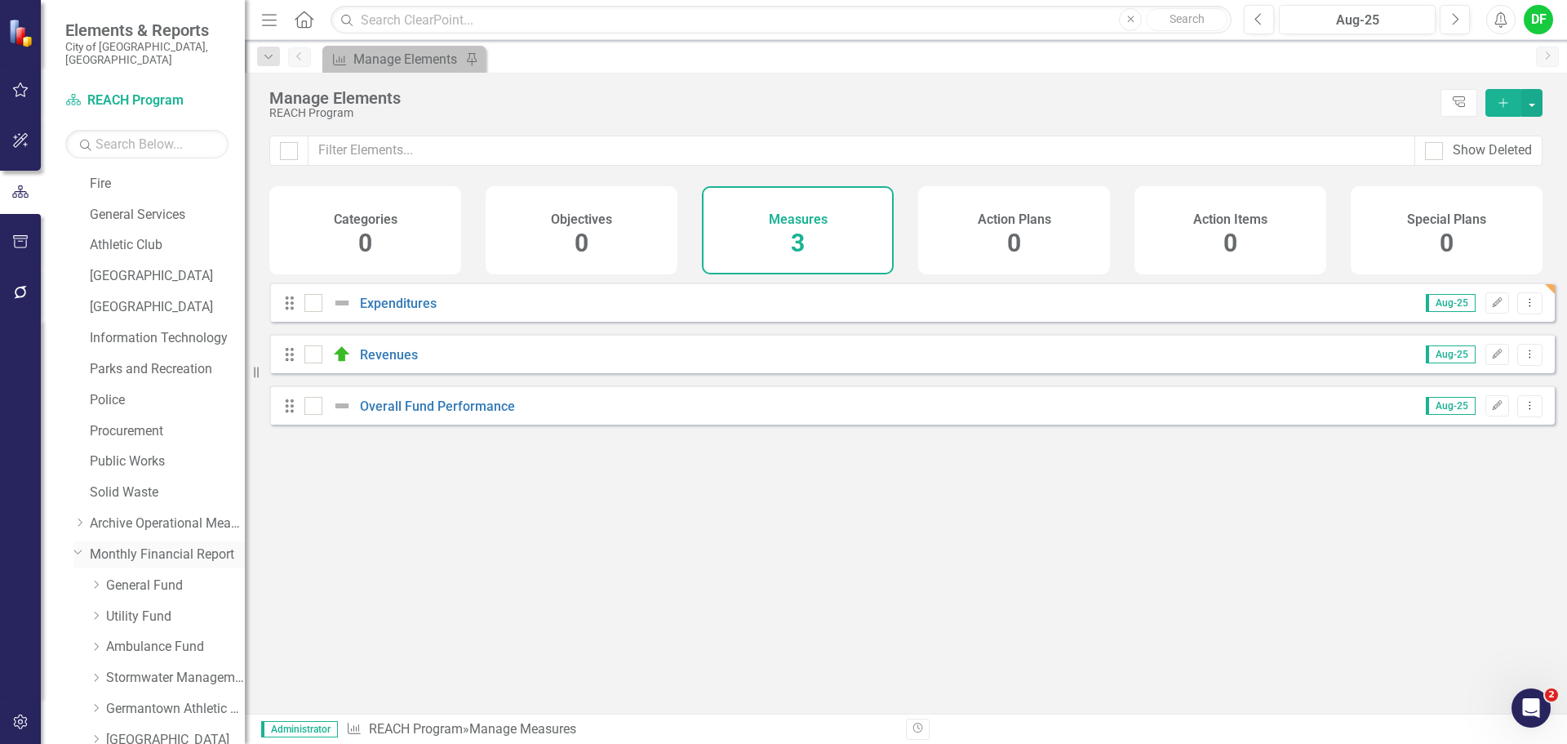
scroll to position [473, 0]
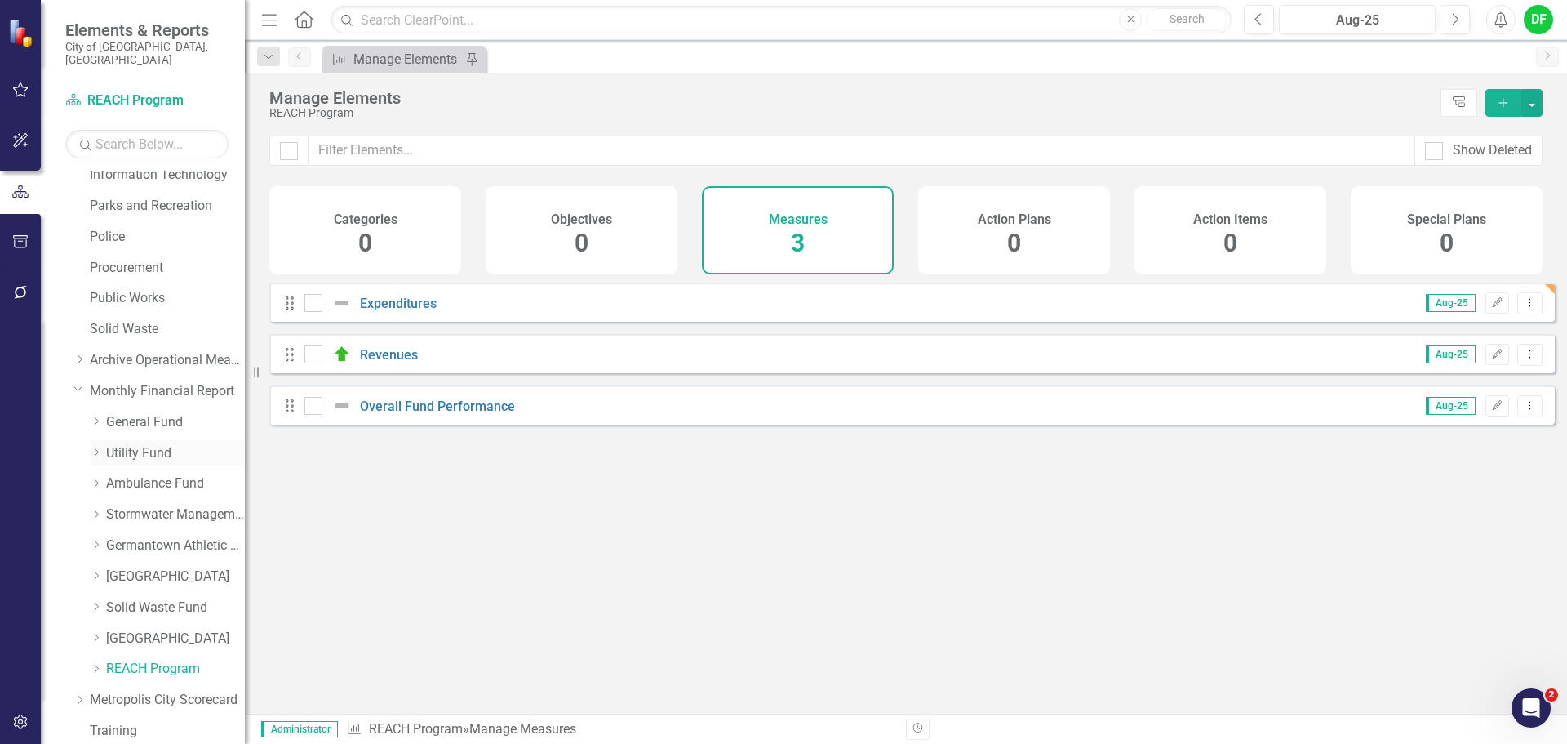
click at [118, 444] on link "Utility Fund" at bounding box center [175, 453] width 139 height 19
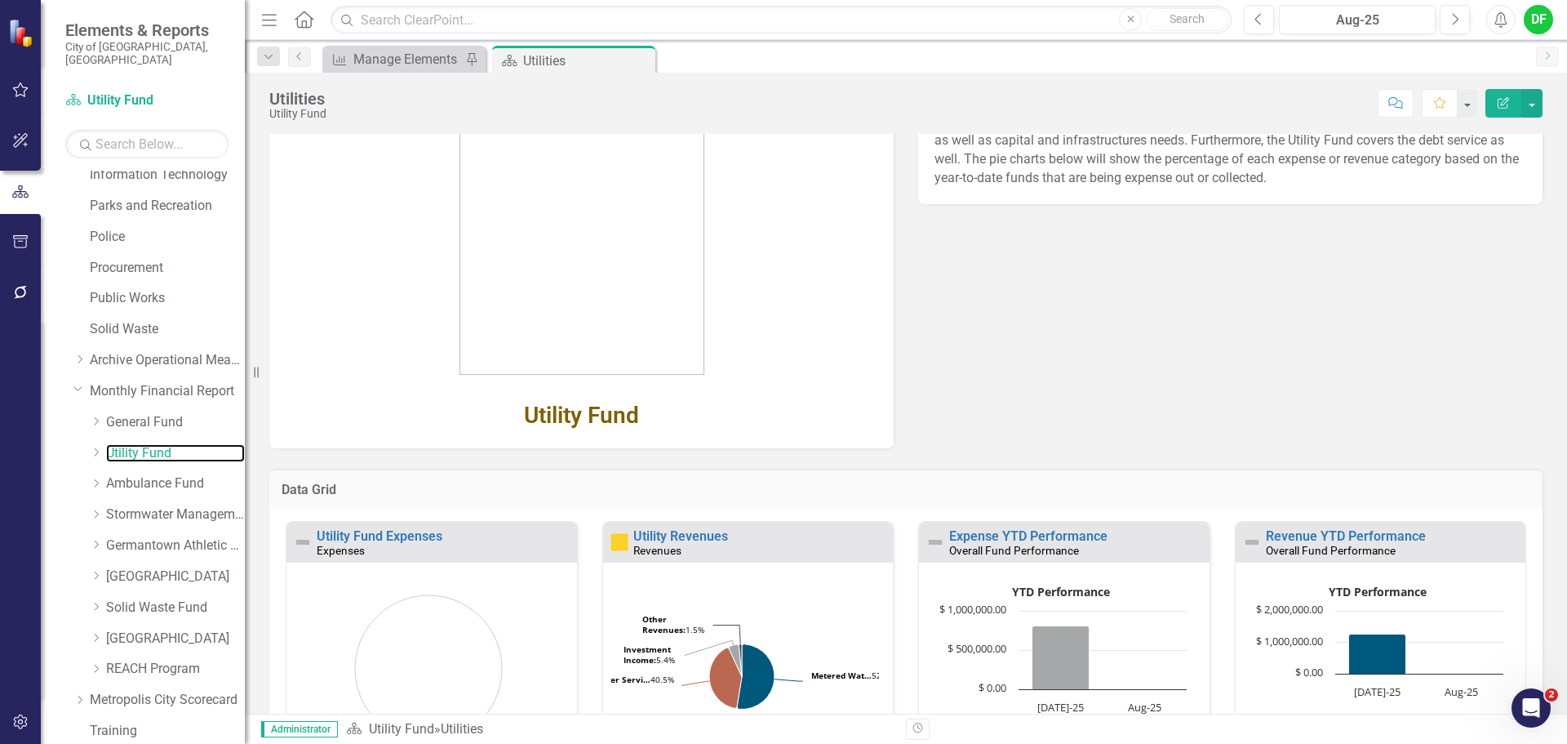
scroll to position [163, 0]
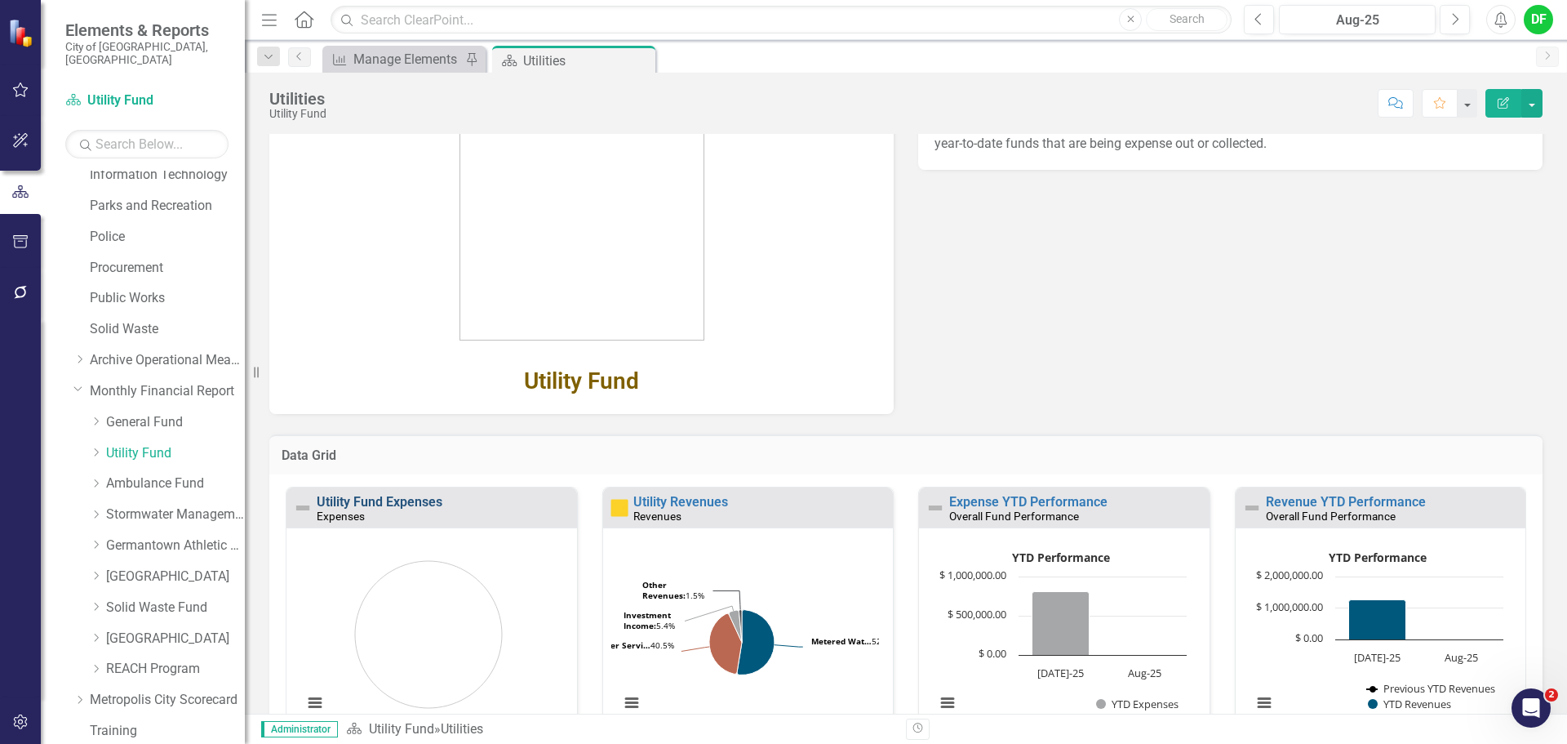
click at [401, 504] on link "Utility Fund Expenses" at bounding box center [380, 502] width 126 height 16
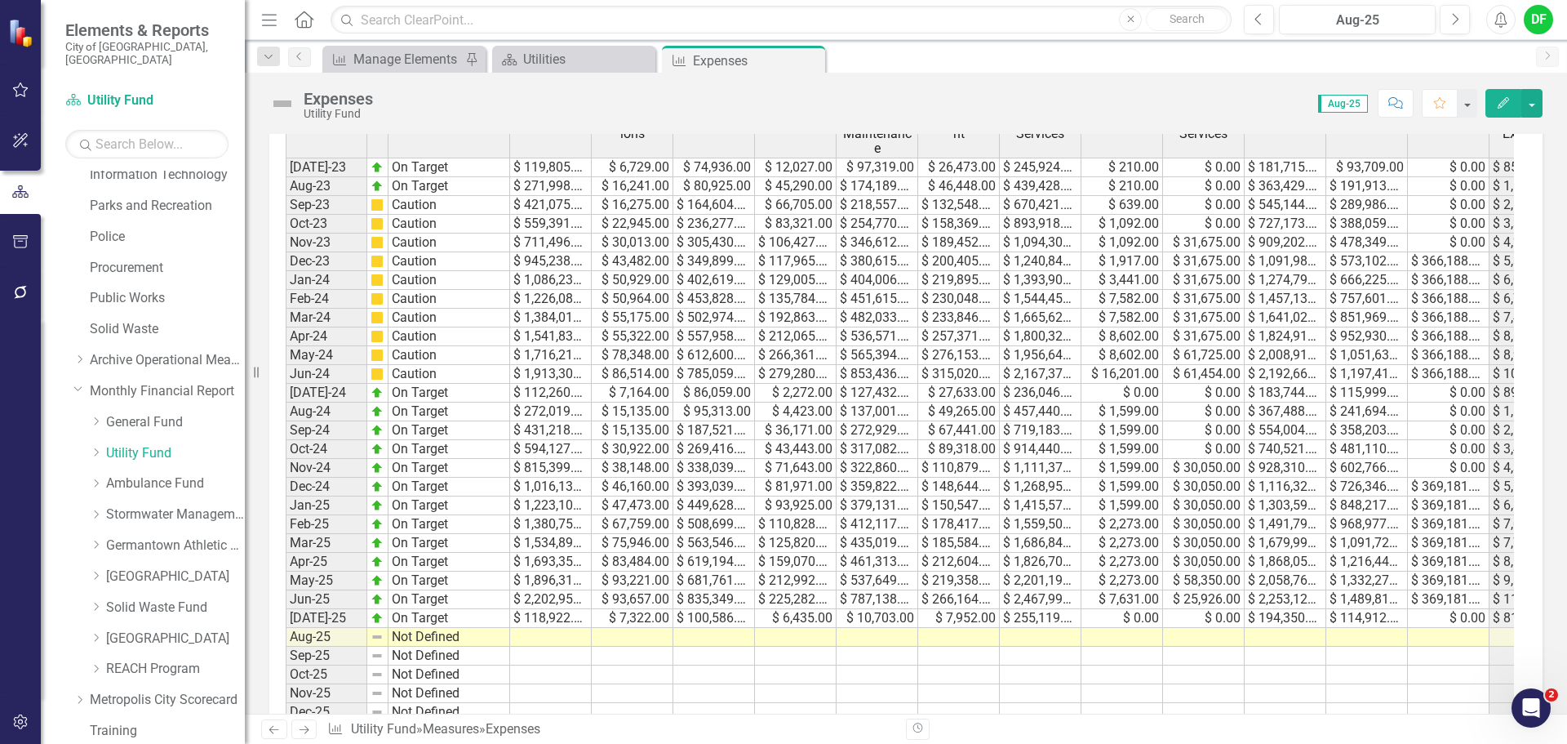
scroll to position [735, 0]
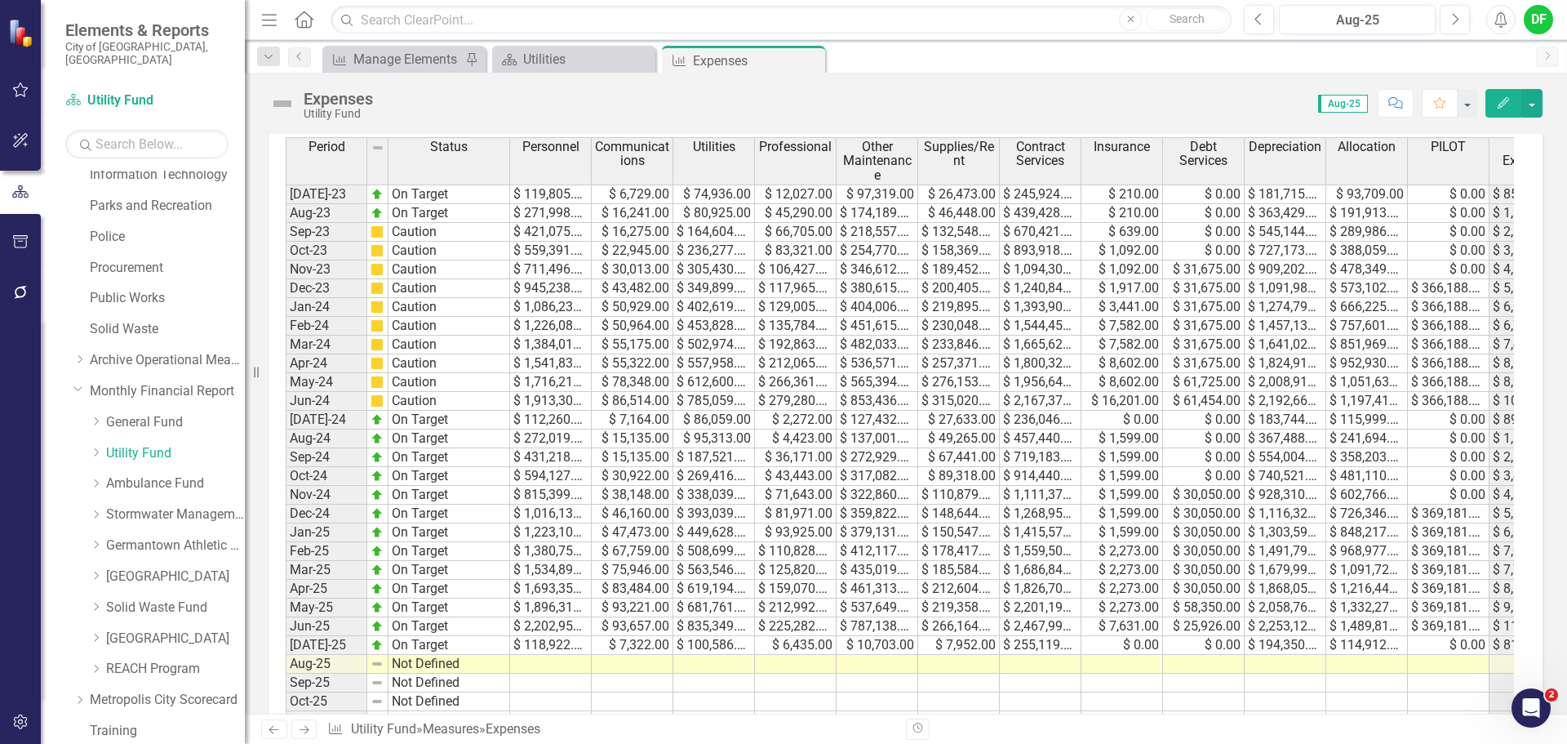
click at [559, 676] on td at bounding box center [551, 682] width 82 height 19
click at [558, 665] on td at bounding box center [551, 664] width 82 height 19
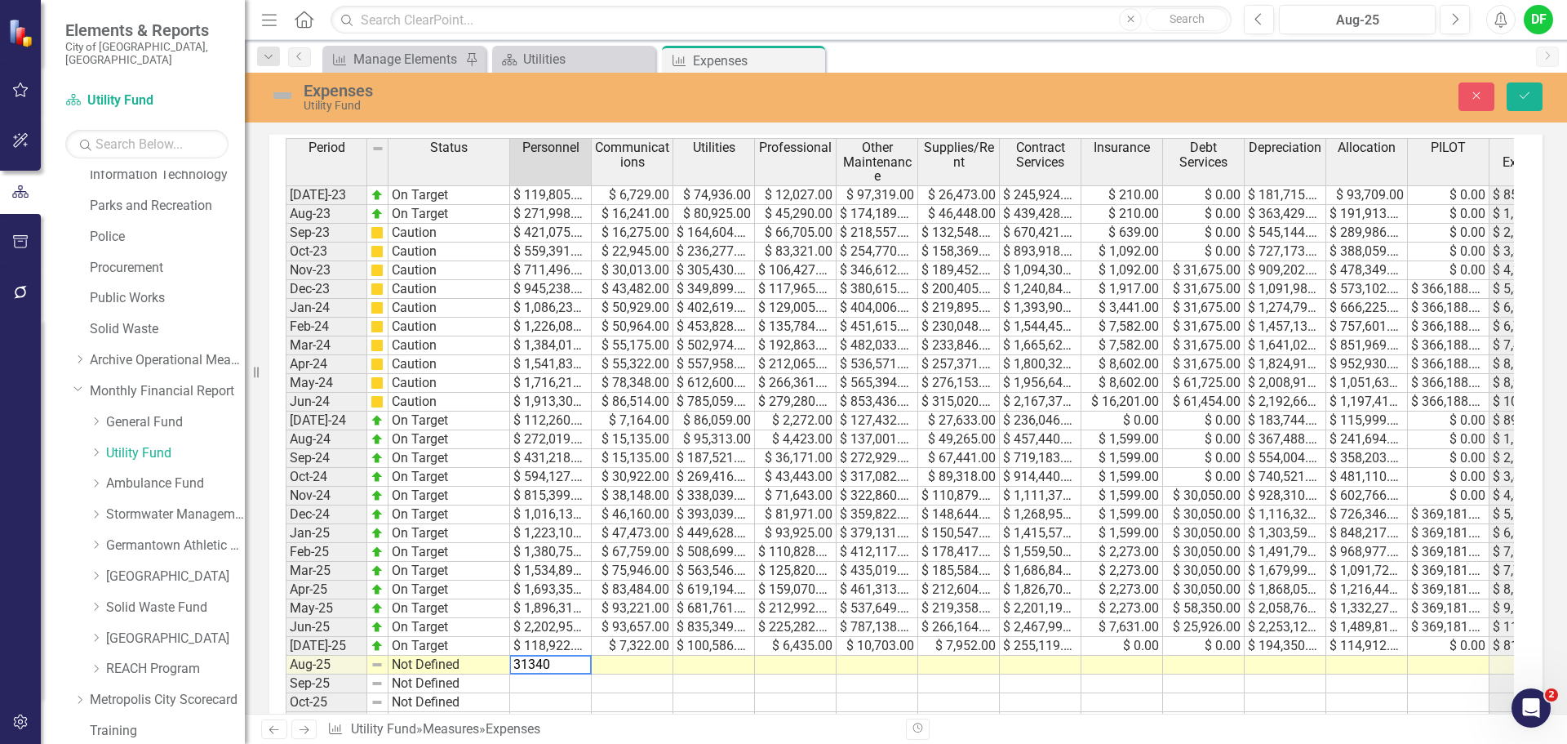
type textarea "313400"
type textarea "14743"
type textarea "106816"
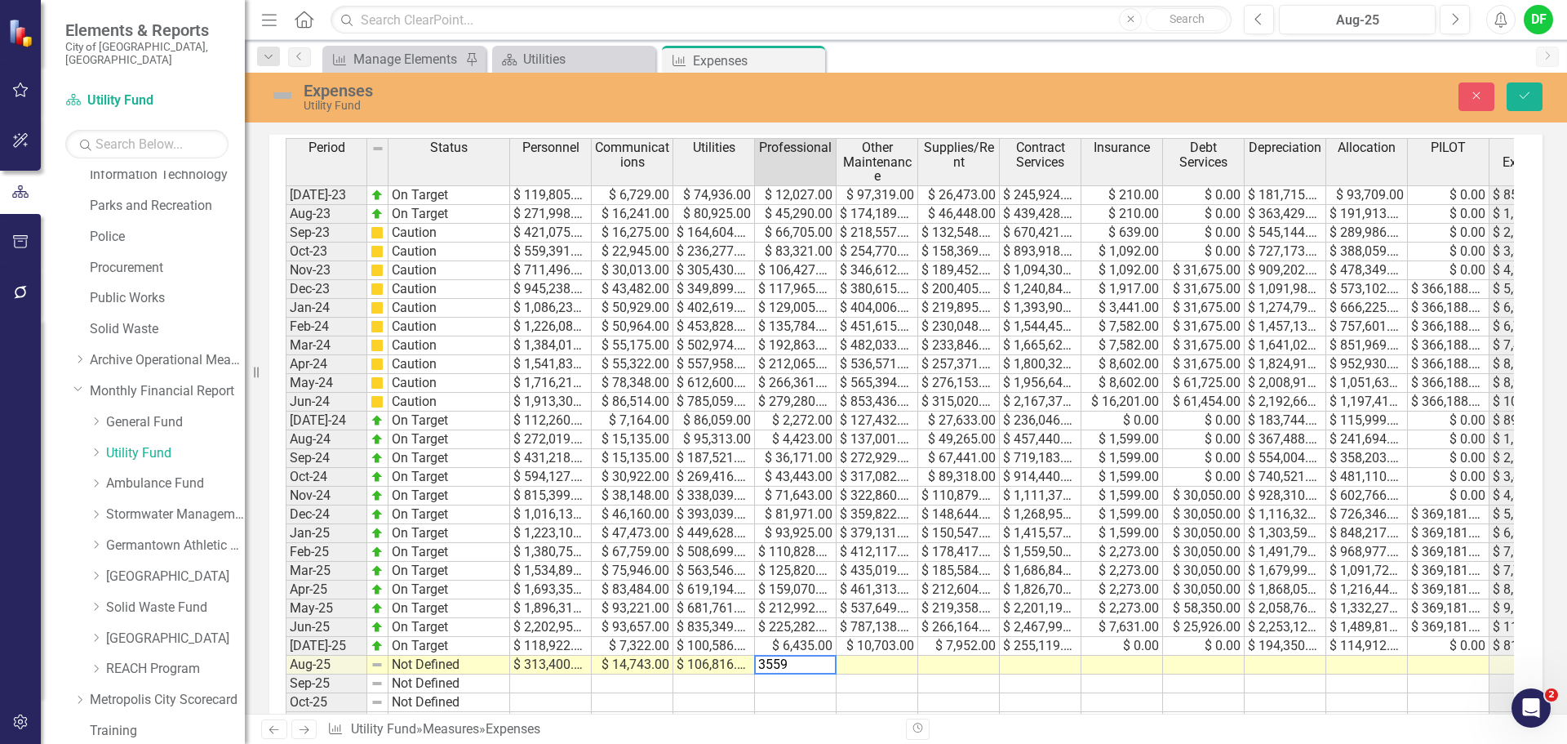
type textarea "35595"
type textarea "15701"
type textarea "32804"
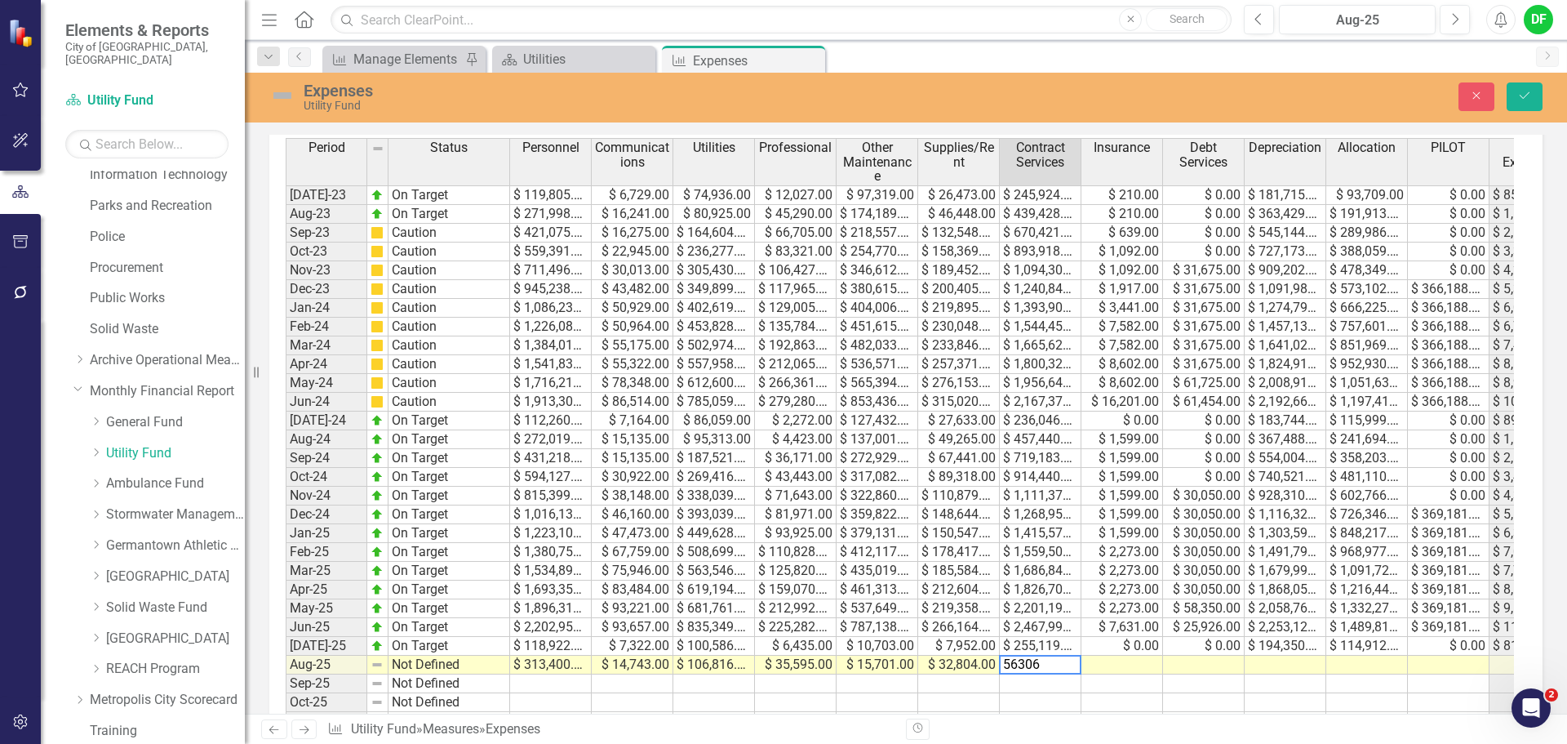
type textarea "563066"
type textarea "0"
type textarea "388701"
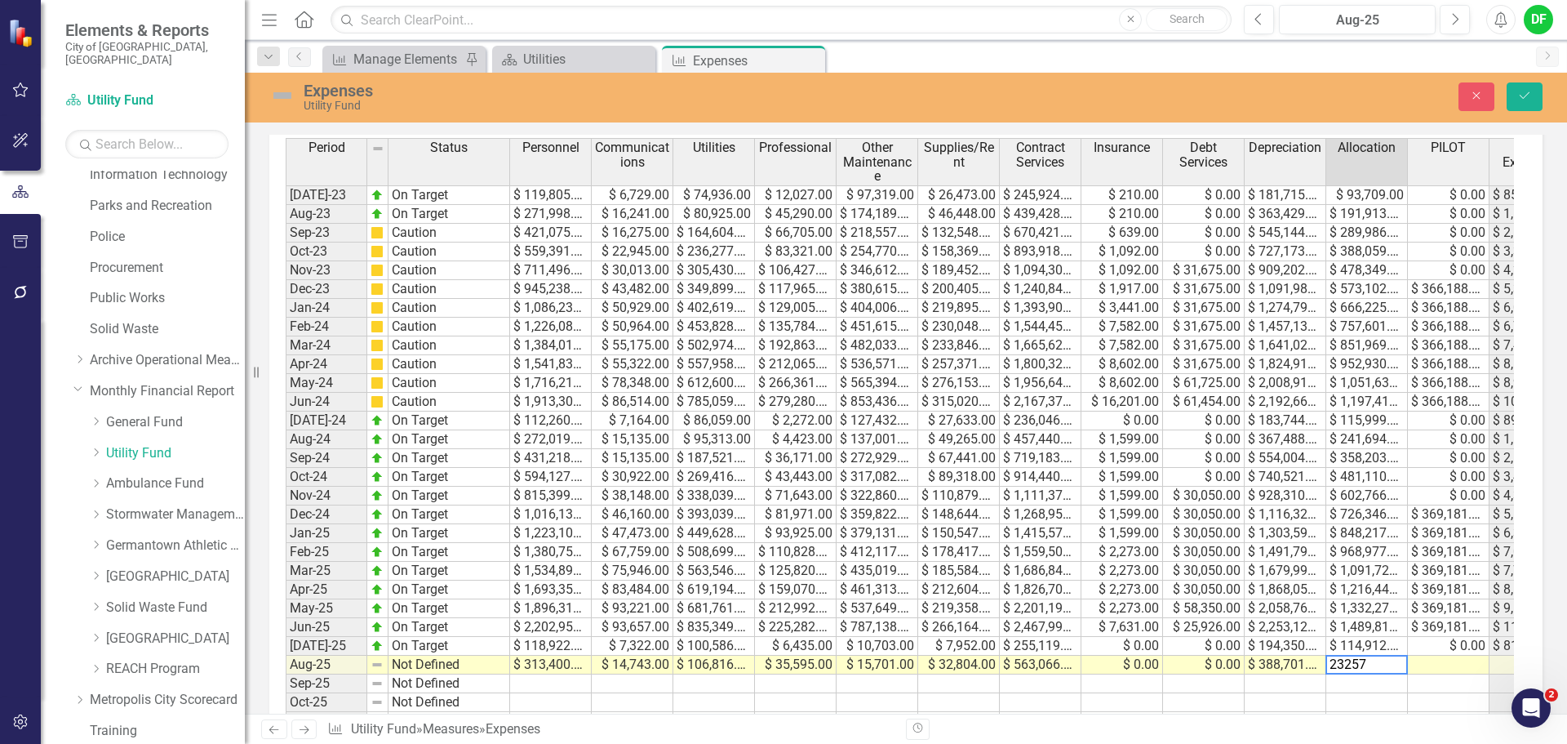
type textarea "232573"
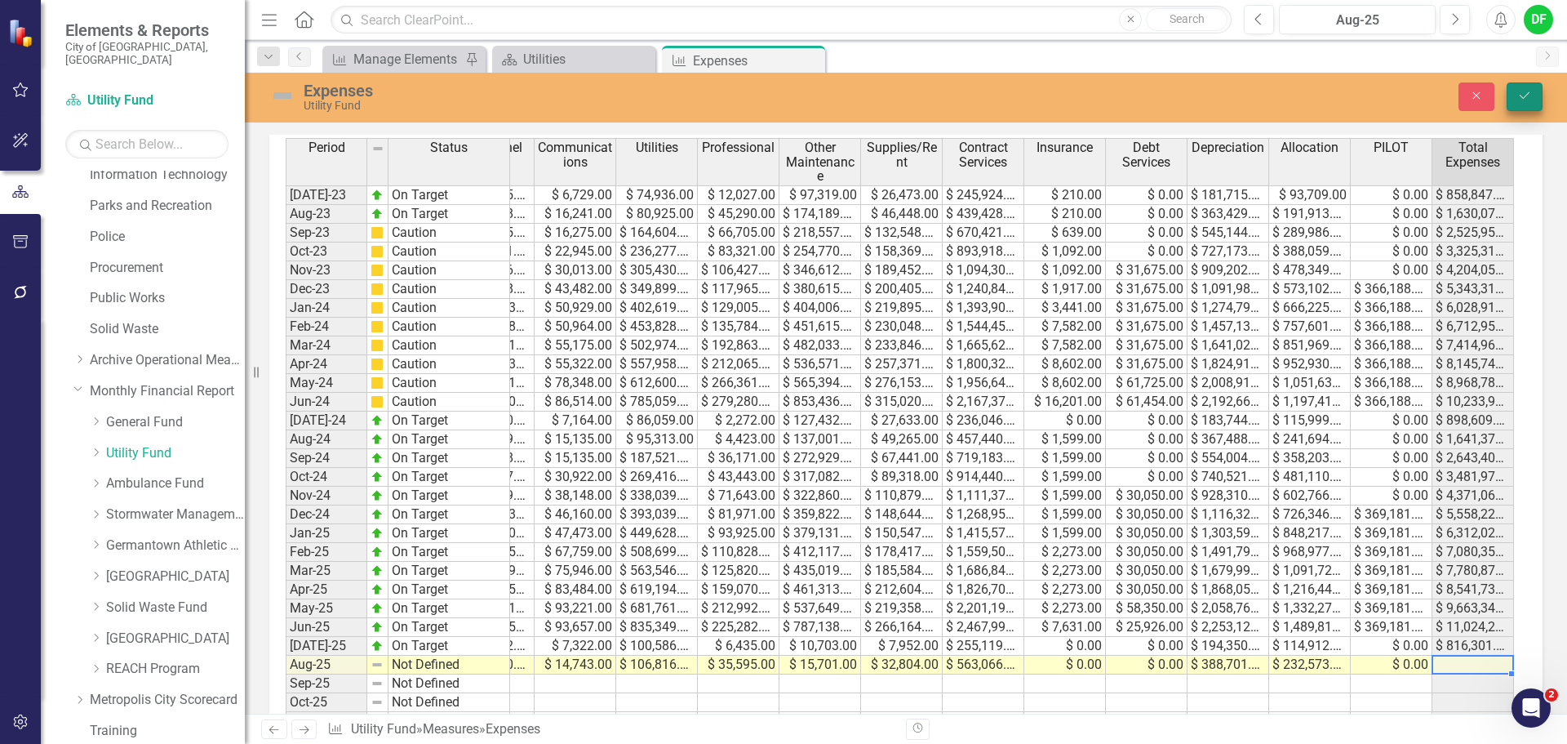
type textarea "0"
click at [1520, 87] on button "Save" at bounding box center [1525, 96] width 36 height 29
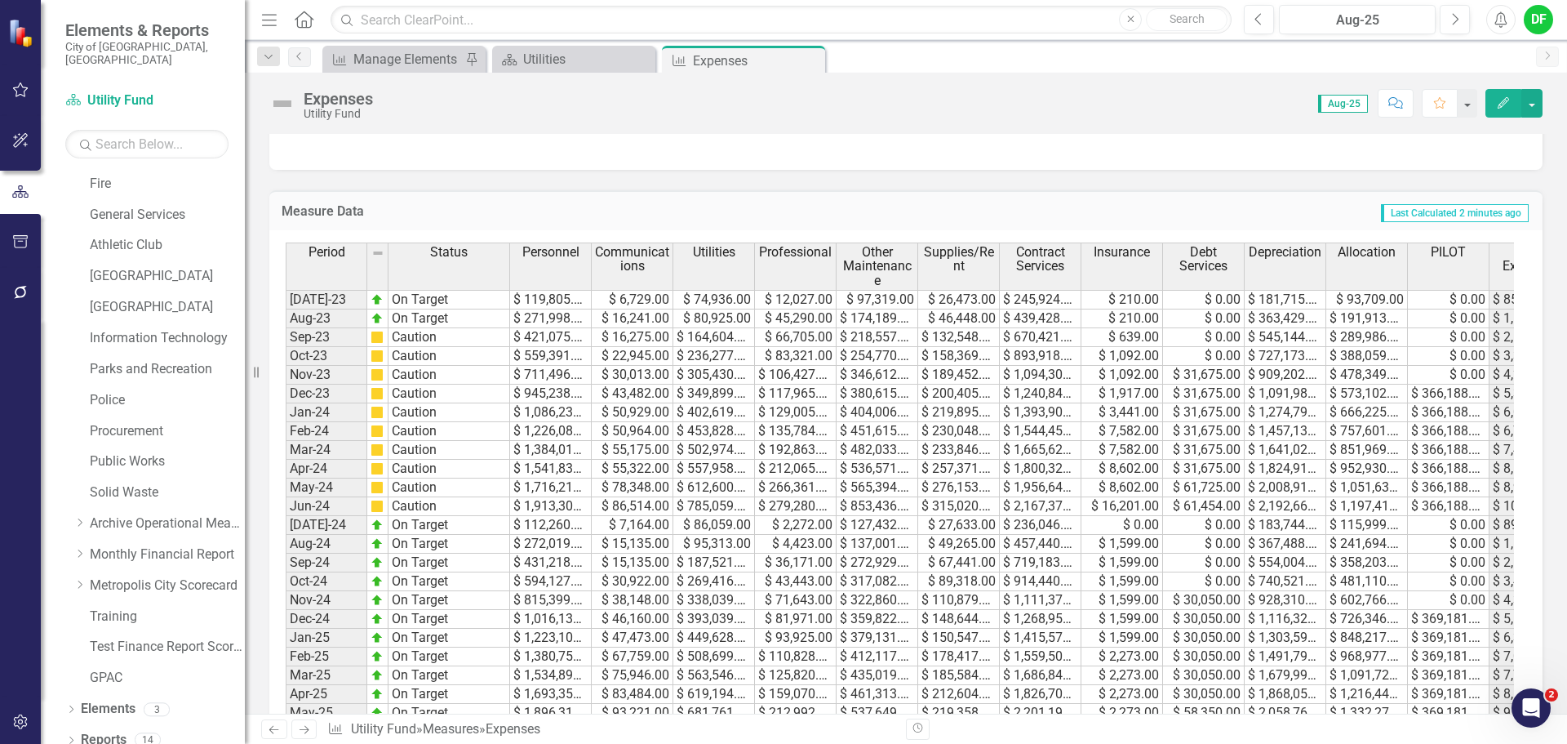
scroll to position [526, 0]
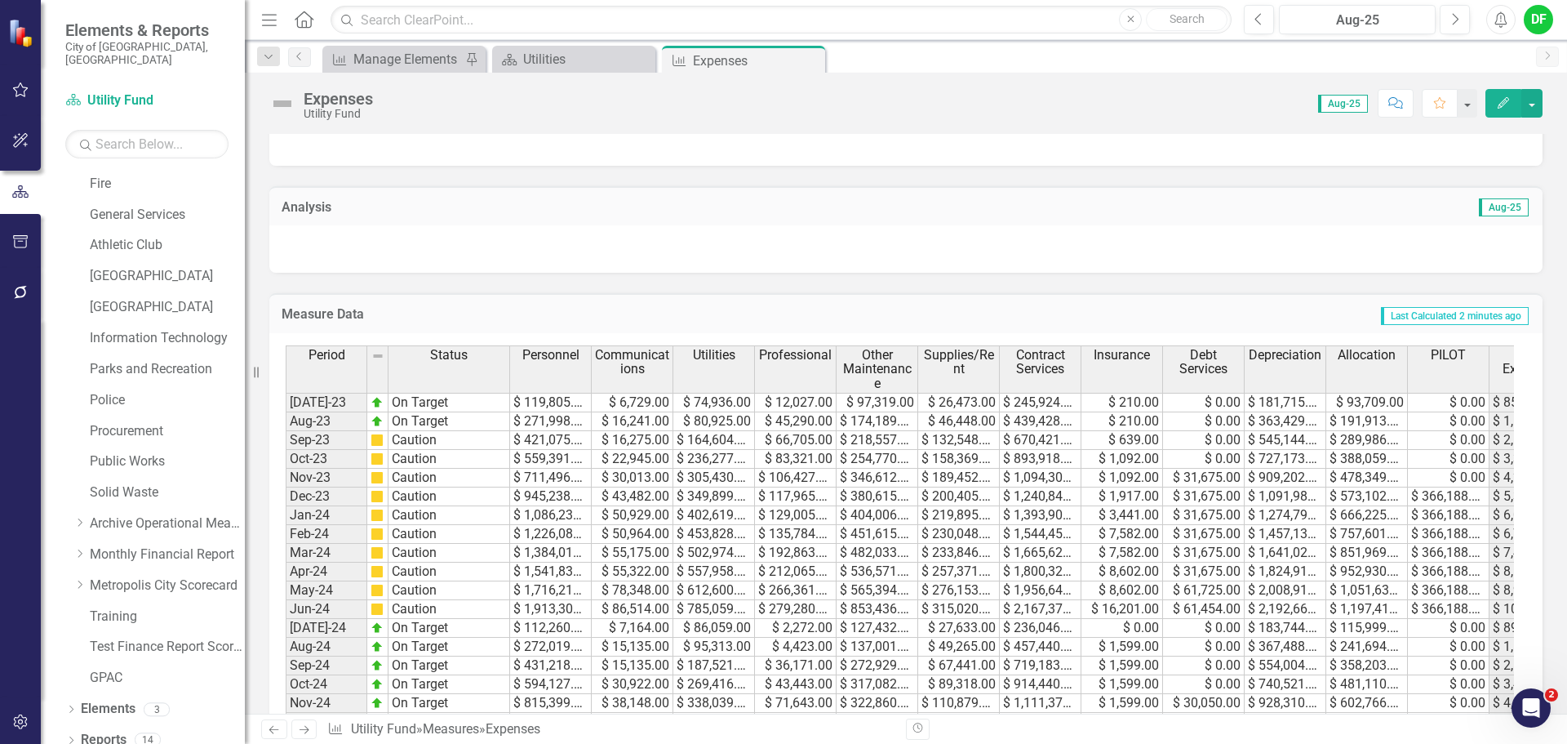
drag, startPoint x: 815, startPoint y: 61, endPoint x: 728, endPoint y: 61, distance: 87.3
click at [0, 0] on icon "Close" at bounding box center [0, 0] width 0 height 0
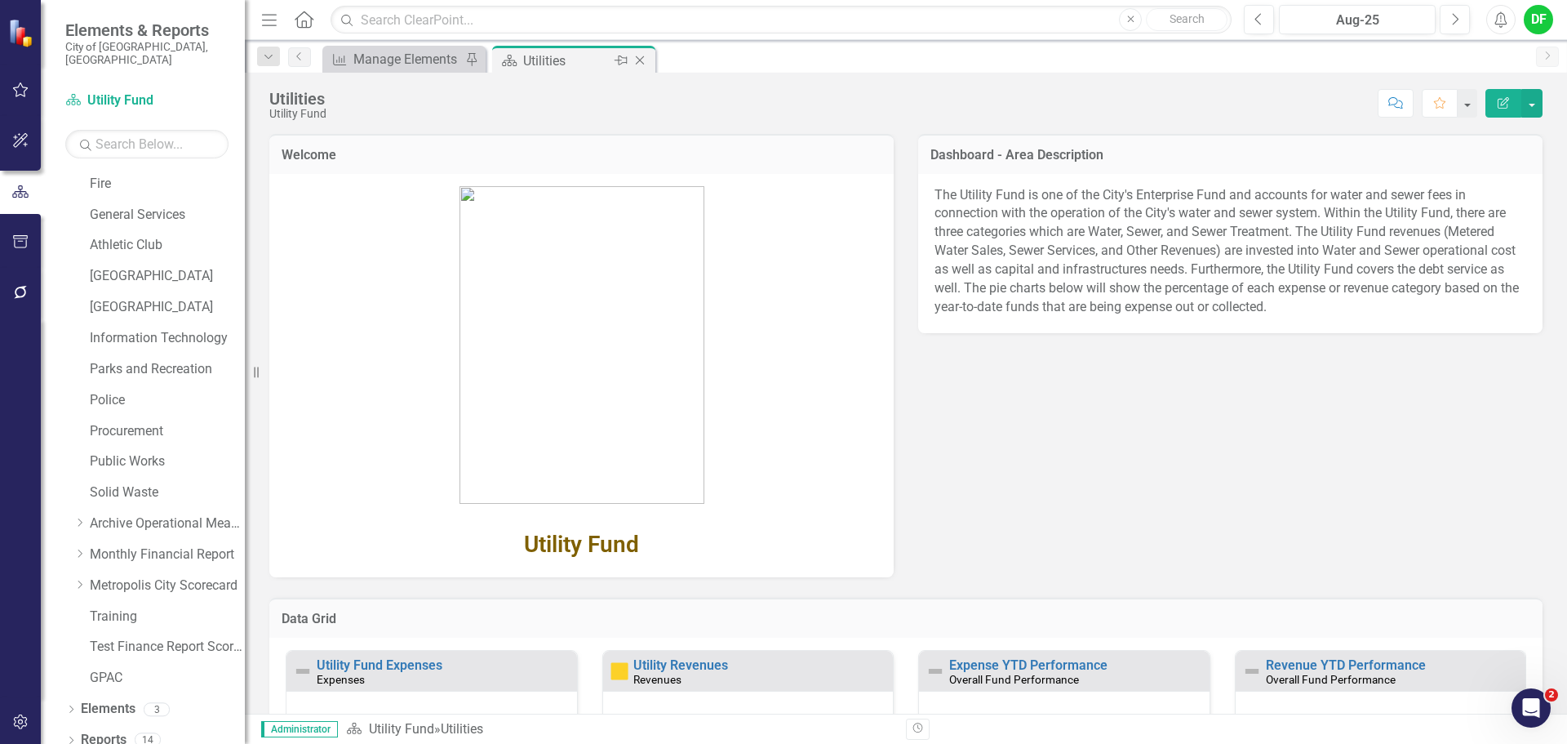
click at [638, 62] on icon at bounding box center [640, 60] width 9 height 9
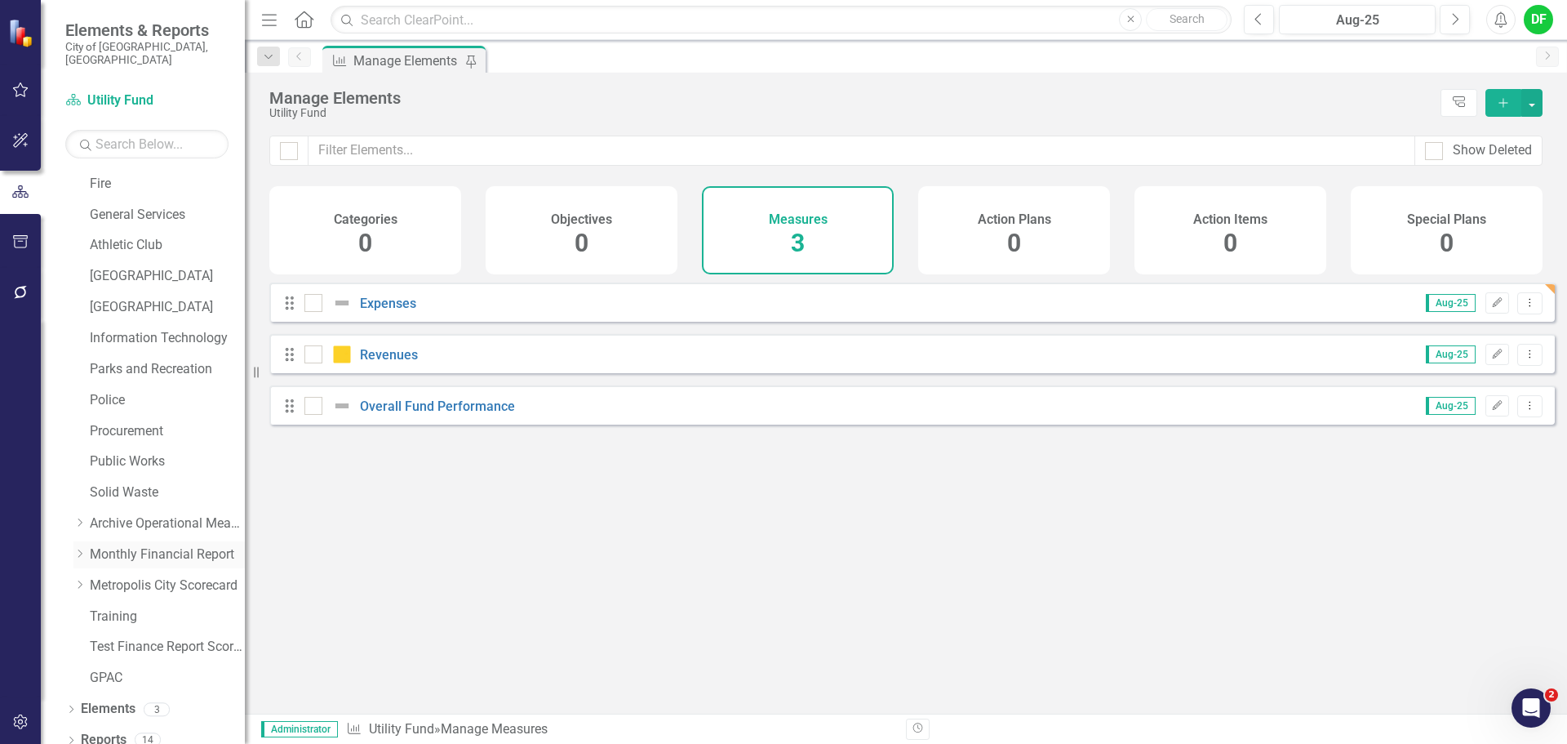
click at [78, 548] on icon "Dropdown" at bounding box center [79, 553] width 12 height 10
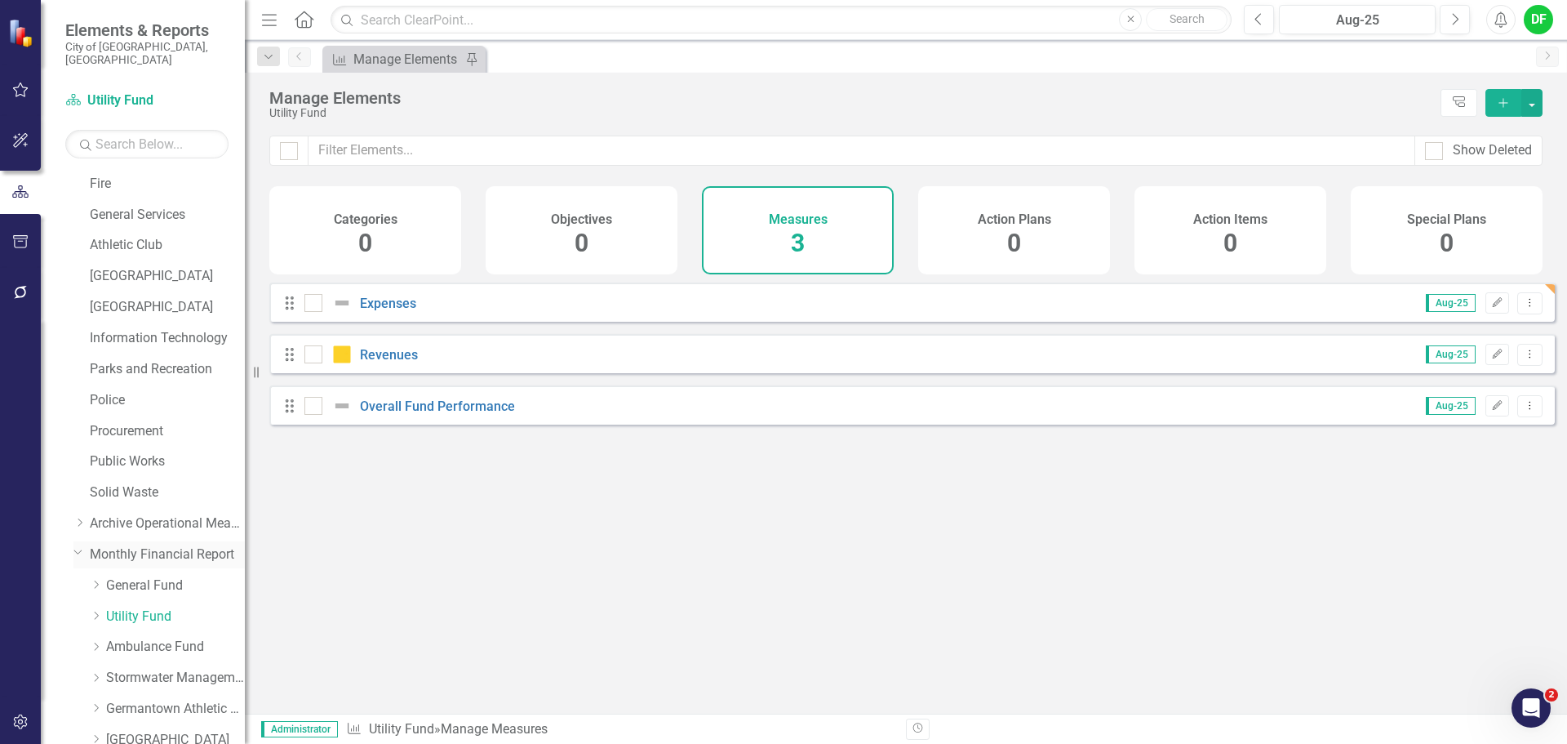
scroll to position [473, 0]
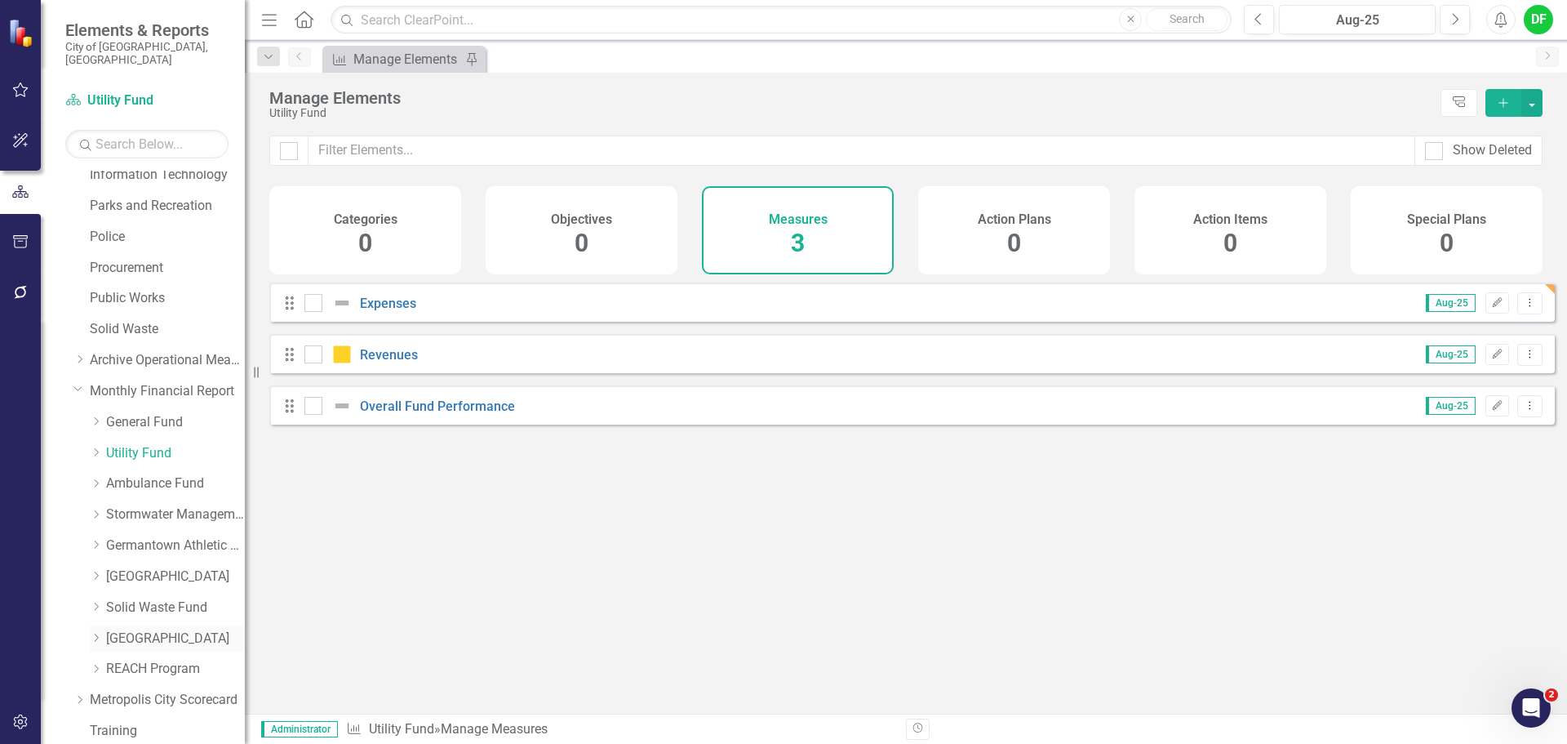
click at [131, 629] on link "[GEOGRAPHIC_DATA]" at bounding box center [175, 638] width 139 height 19
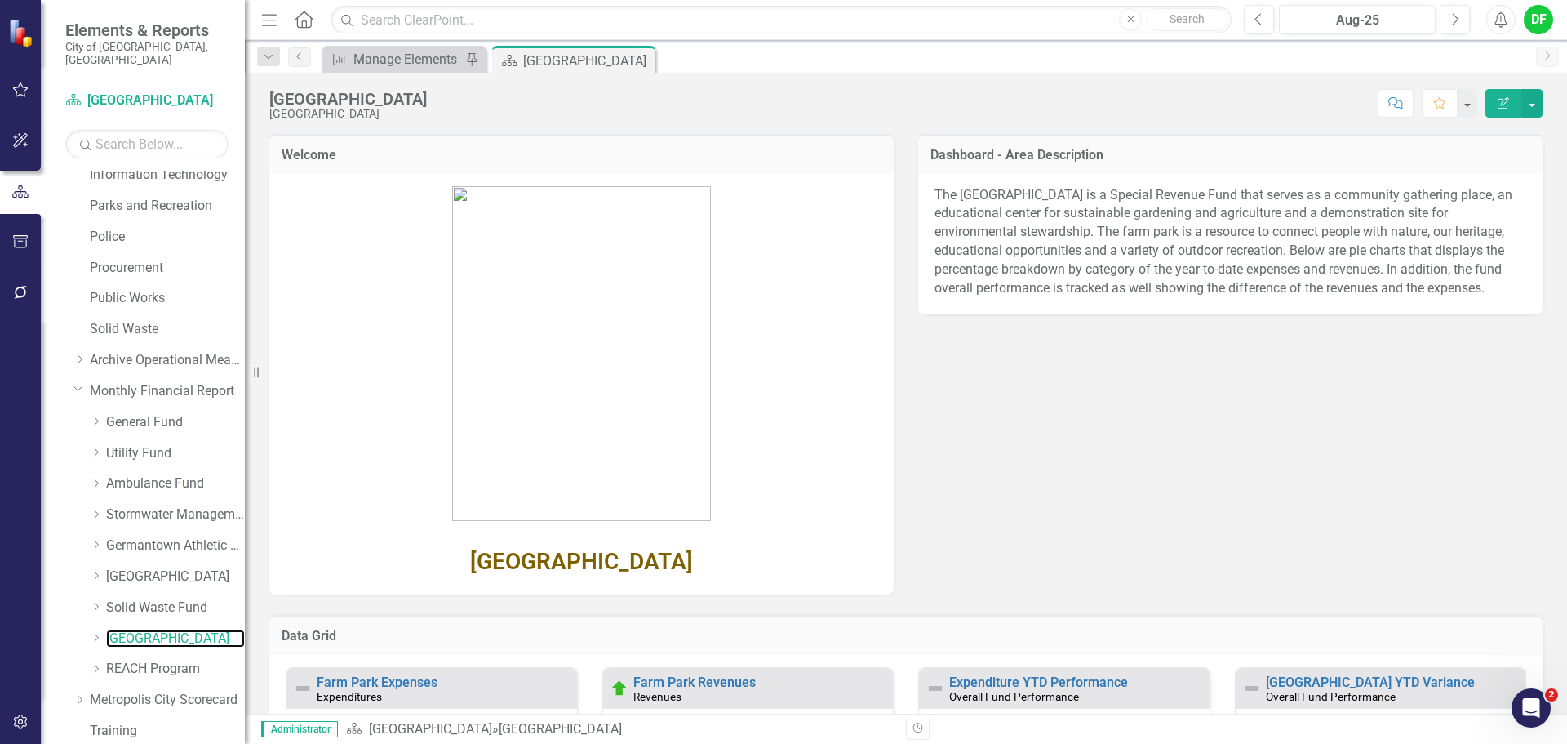
scroll to position [163, 0]
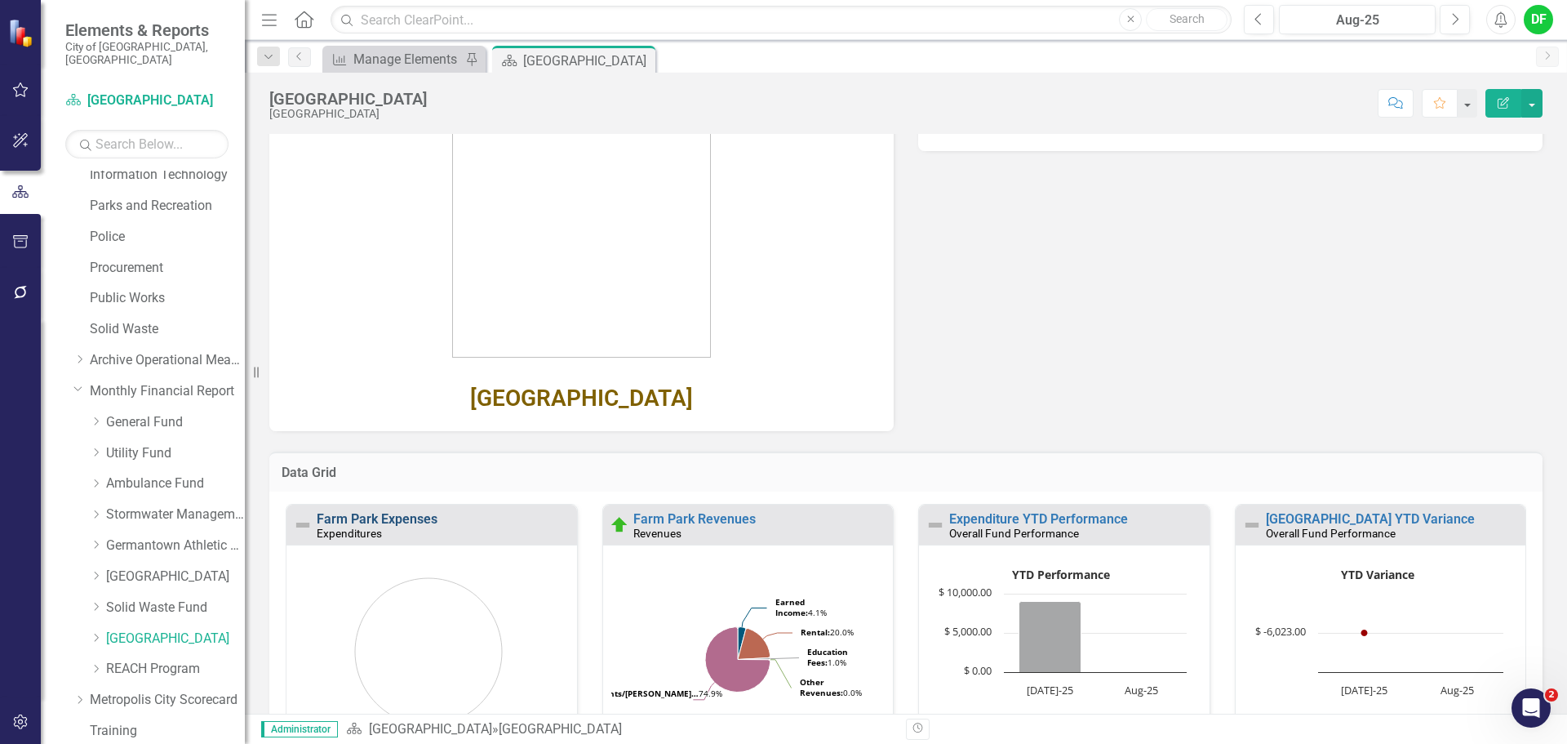
click at [397, 521] on link "Farm Park Expenses" at bounding box center [377, 519] width 121 height 16
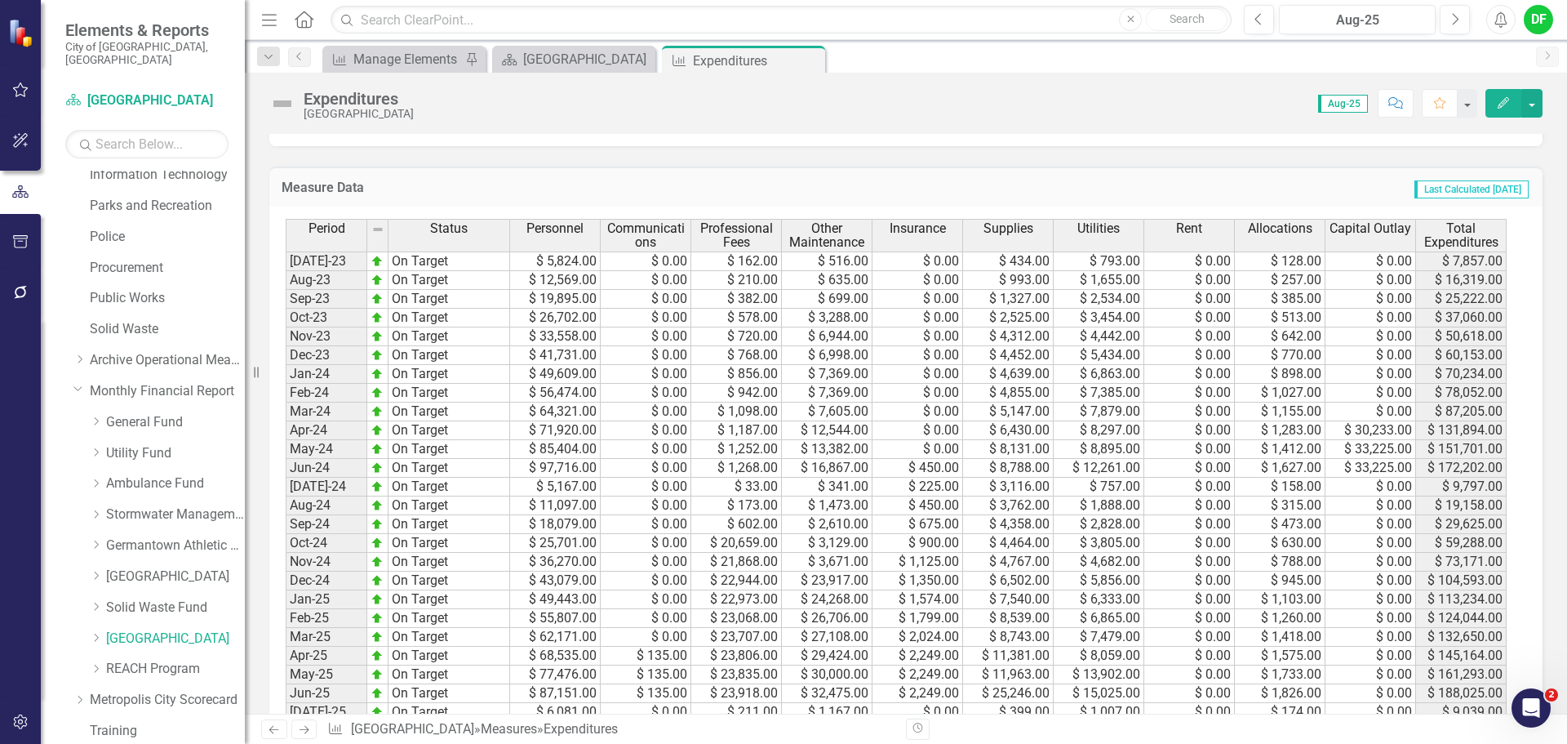
scroll to position [735, 0]
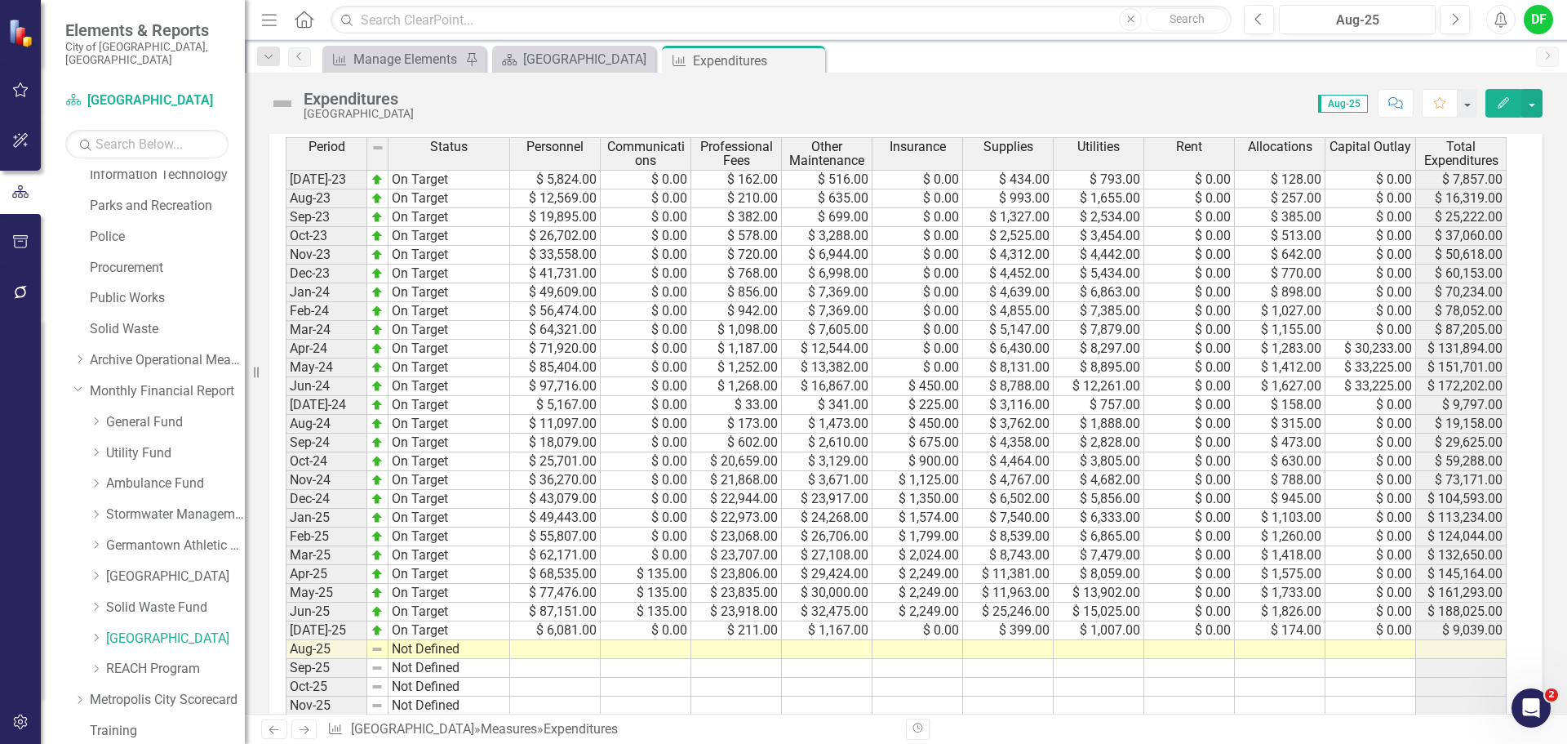
click at [286, 657] on div "Period Status Personnel Communications Professional Fees Other Maintenance Insu…" at bounding box center [286, 491] width 0 height 709
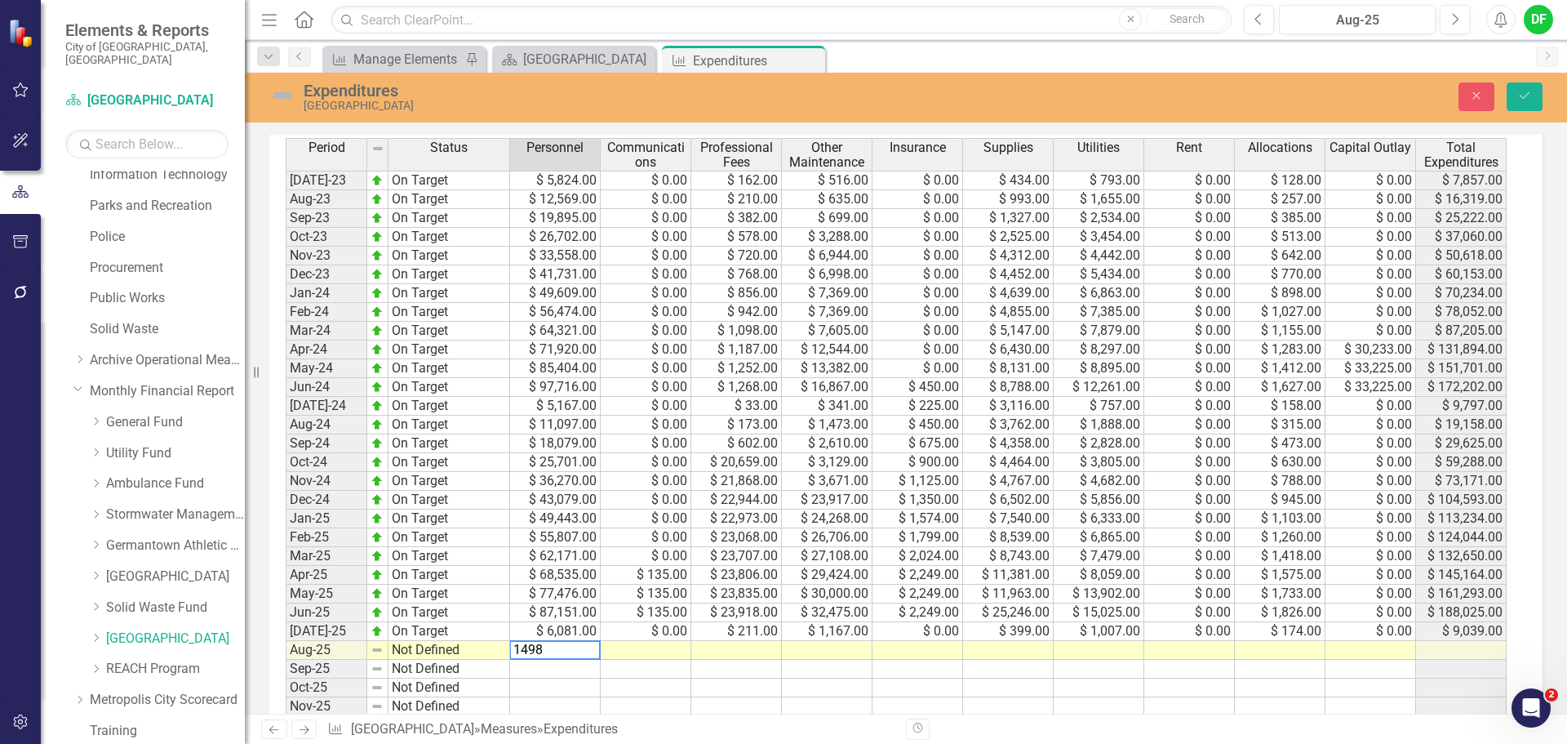
type textarea "14983"
type textarea "0"
type textarea "468"
type textarea "1460"
type textarea "0"
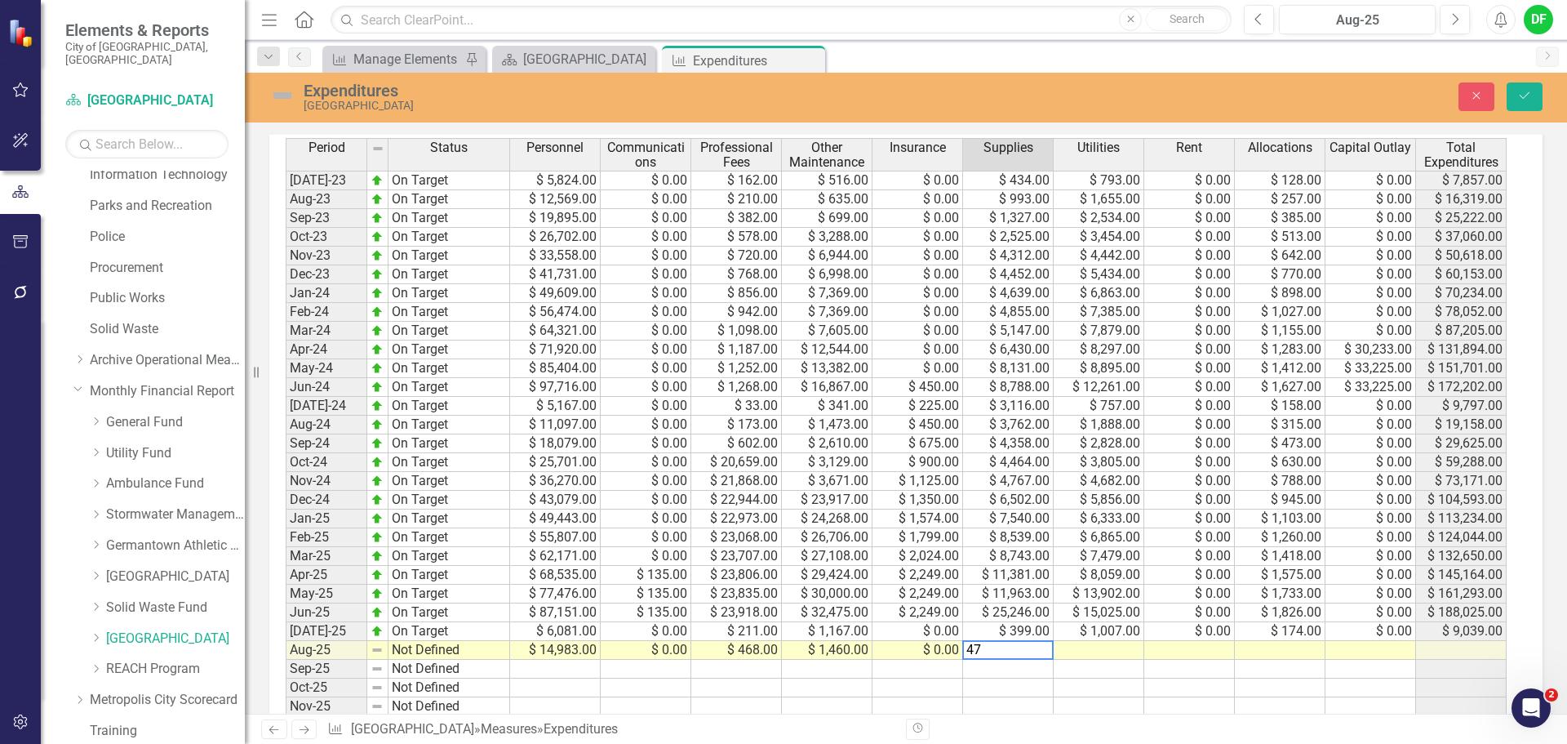
type textarea "474"
type textarea "256"
type textarea "0"
type textarea "348"
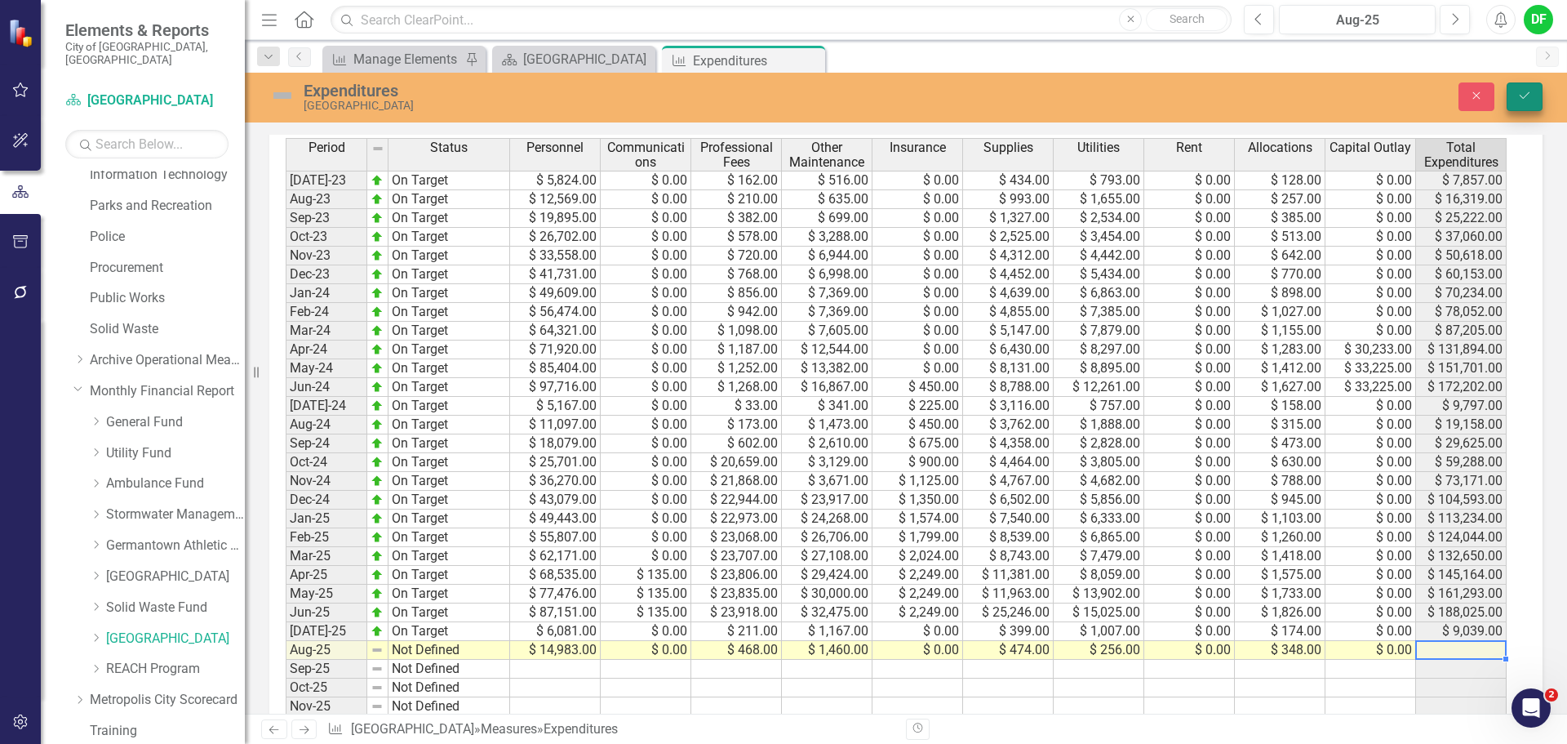
type textarea "0"
click at [1530, 96] on icon "Save" at bounding box center [1524, 95] width 15 height 11
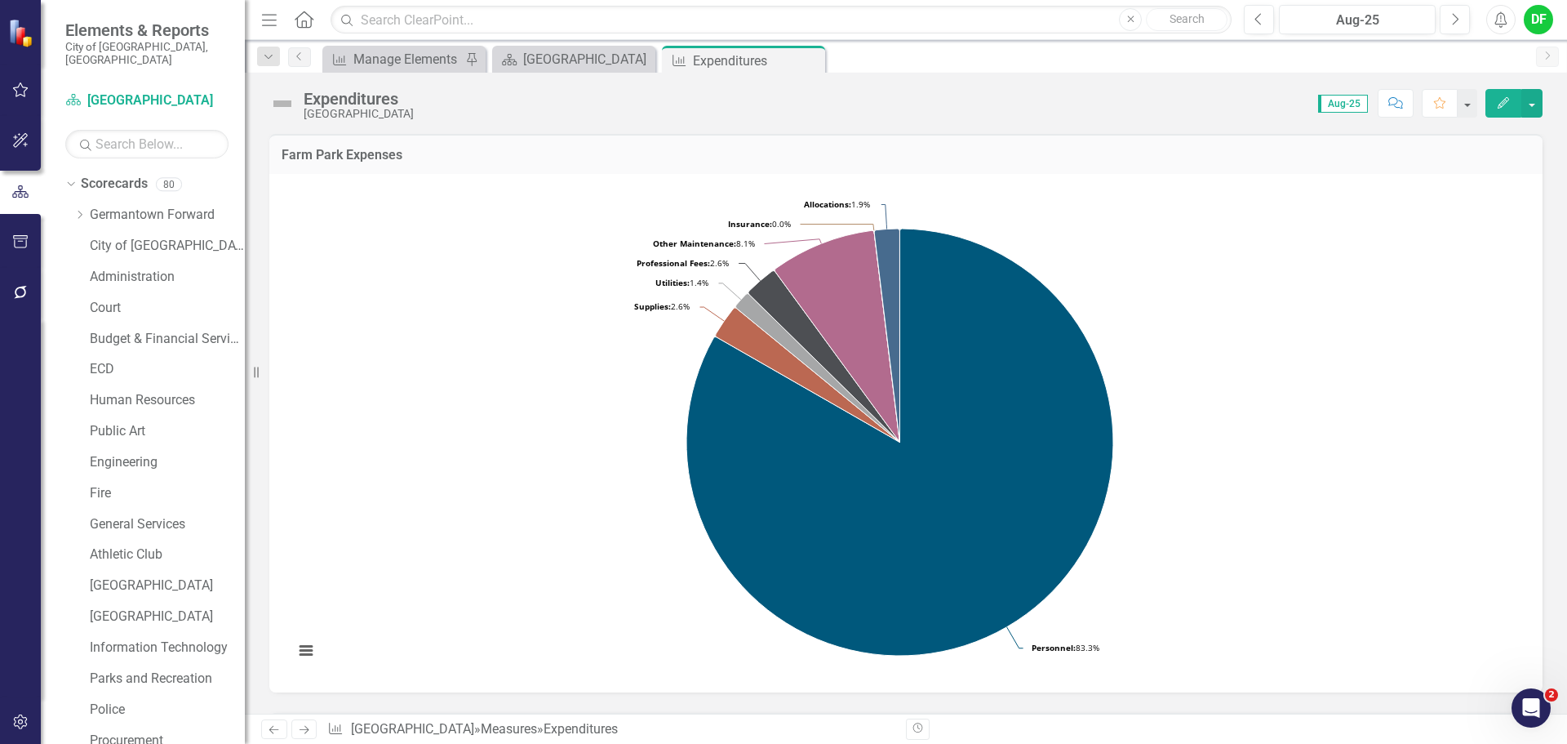
scroll to position [735, 0]
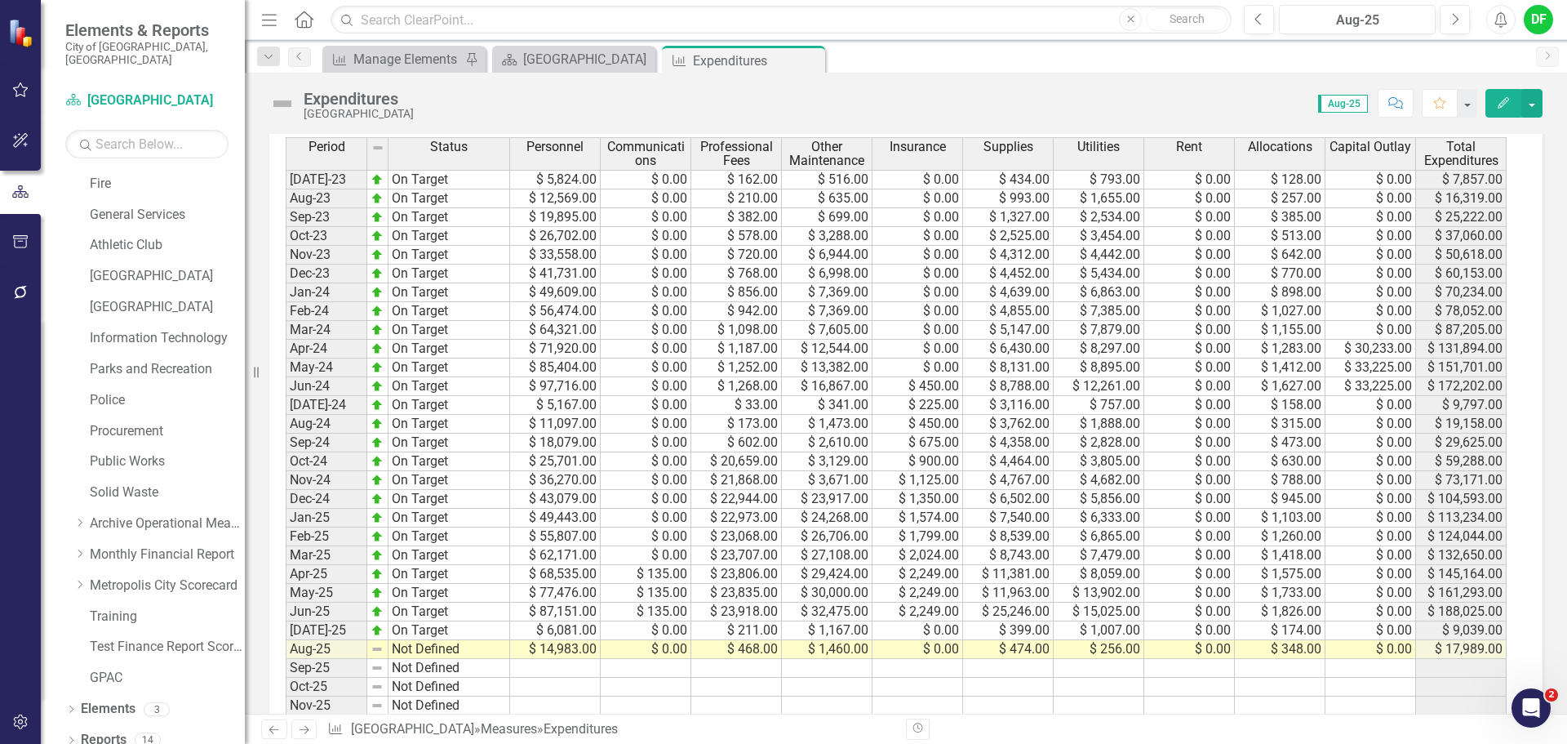
click at [1111, 653] on td "$ 256.00" at bounding box center [1099, 649] width 91 height 19
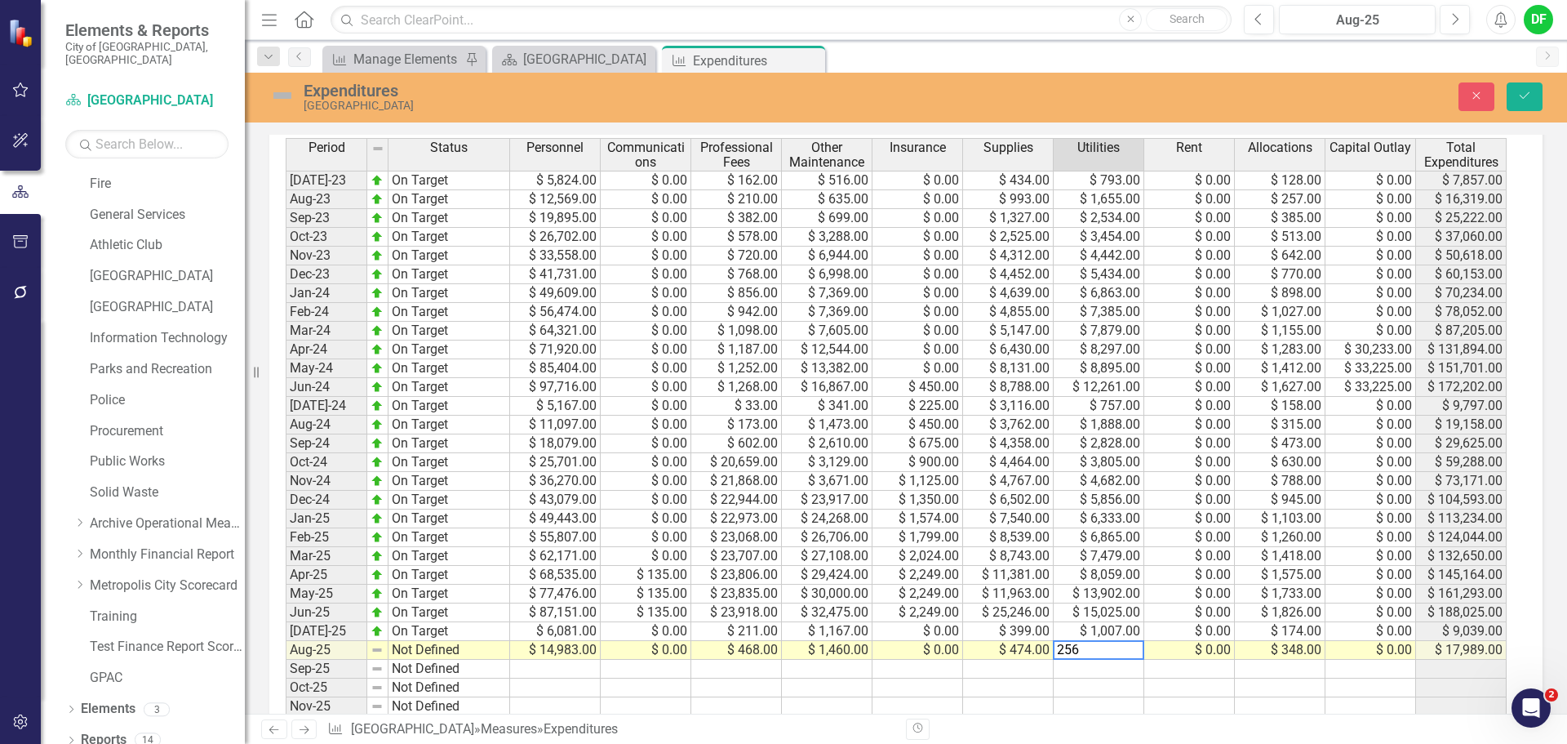
drag, startPoint x: 1112, startPoint y: 653, endPoint x: 1042, endPoint y: 655, distance: 69.4
click at [1042, 655] on div "Period Status Personnel Communications Professional Fees Other Maintenance Insu…" at bounding box center [900, 492] width 1228 height 709
type textarea "2560"
click at [1535, 95] on button "Save" at bounding box center [1525, 96] width 36 height 29
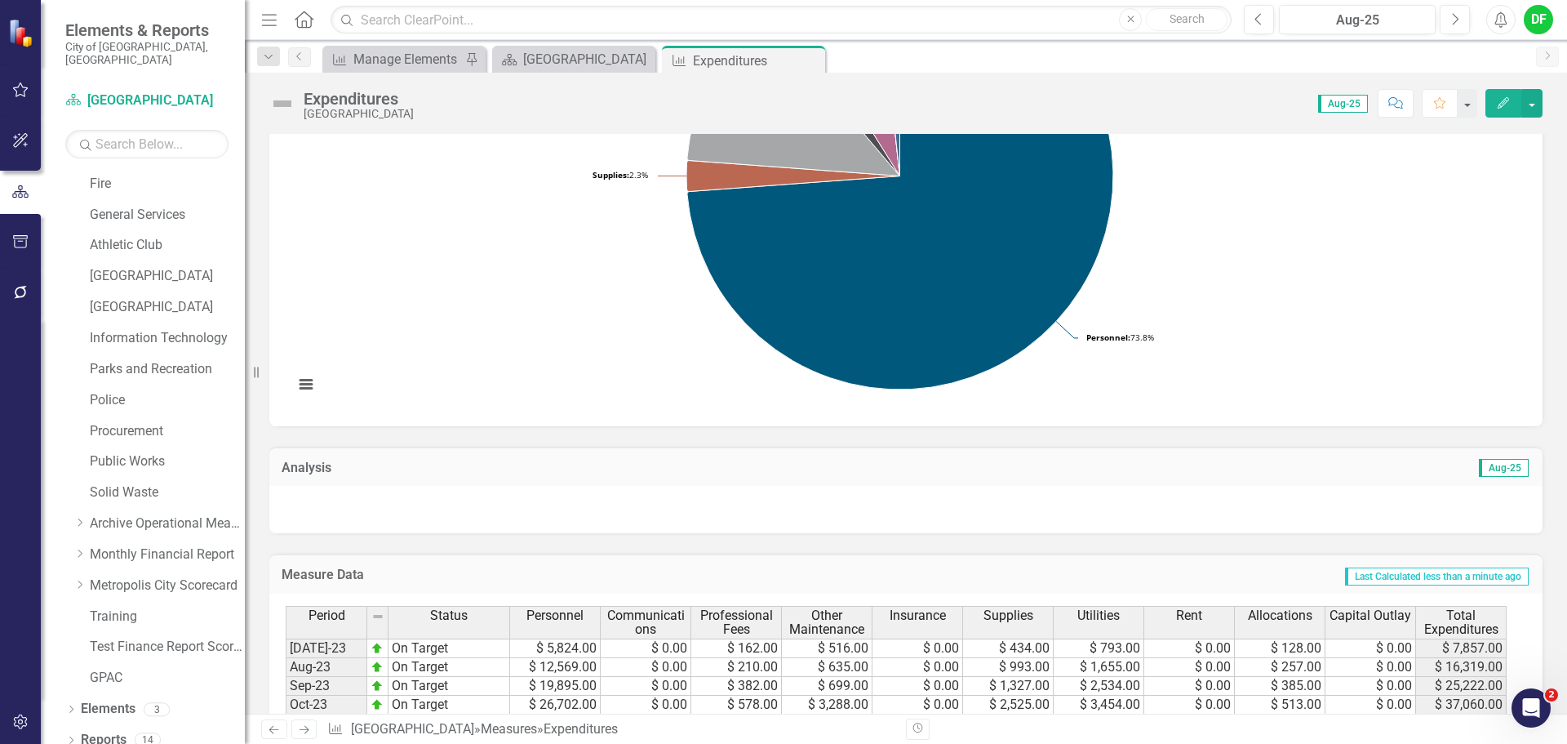
scroll to position [245, 0]
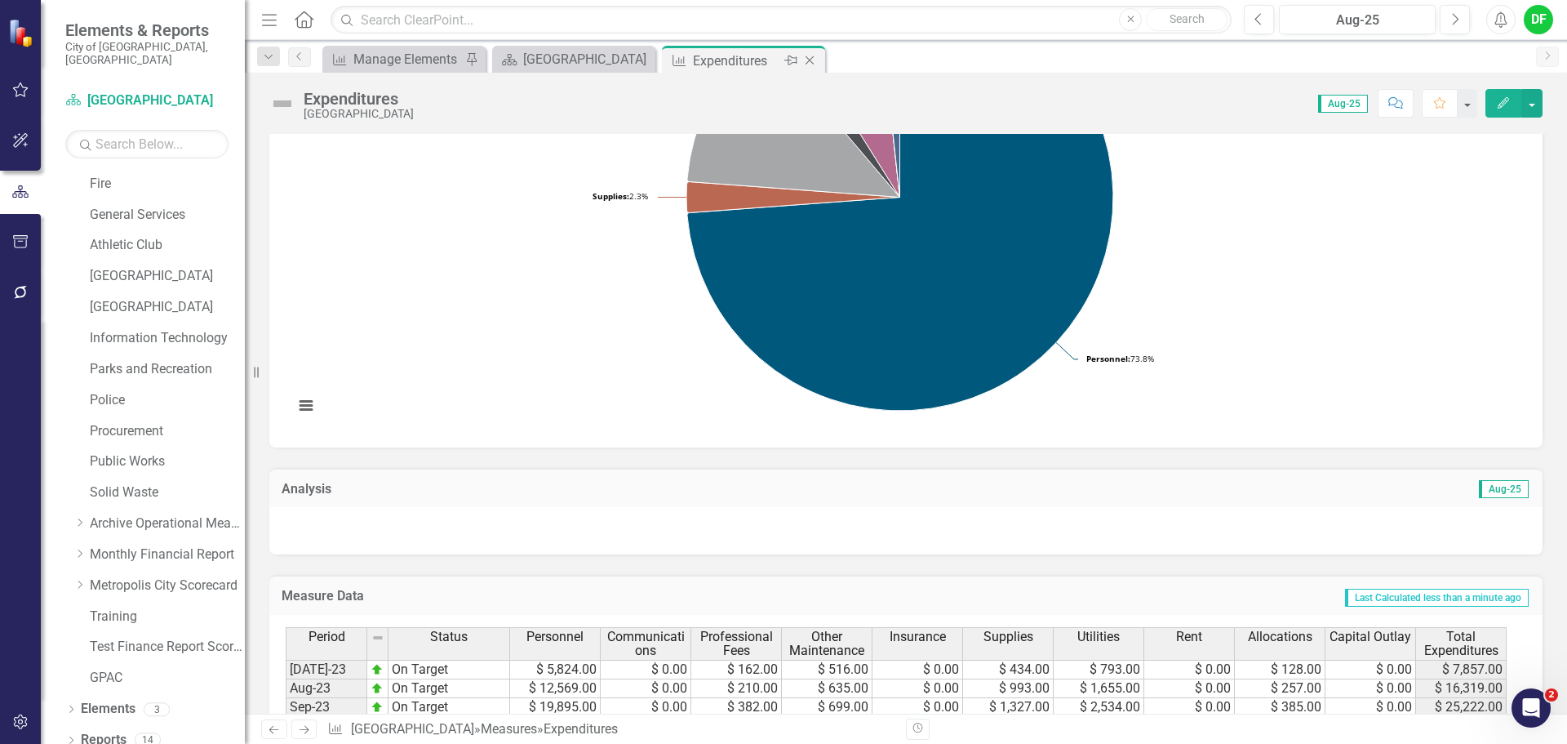
click at [812, 60] on icon "Close" at bounding box center [810, 60] width 16 height 13
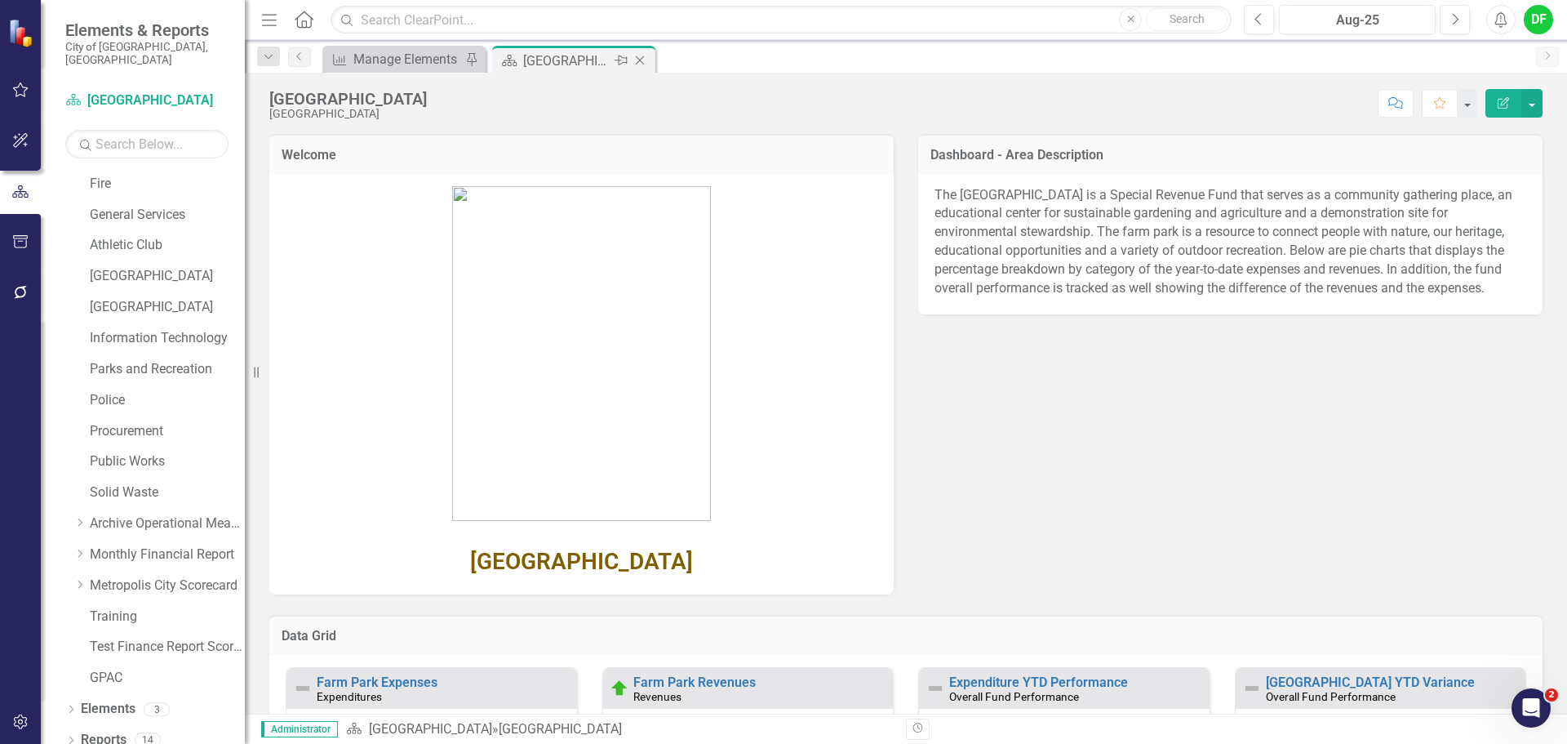
click at [642, 56] on icon "Close" at bounding box center [640, 60] width 16 height 13
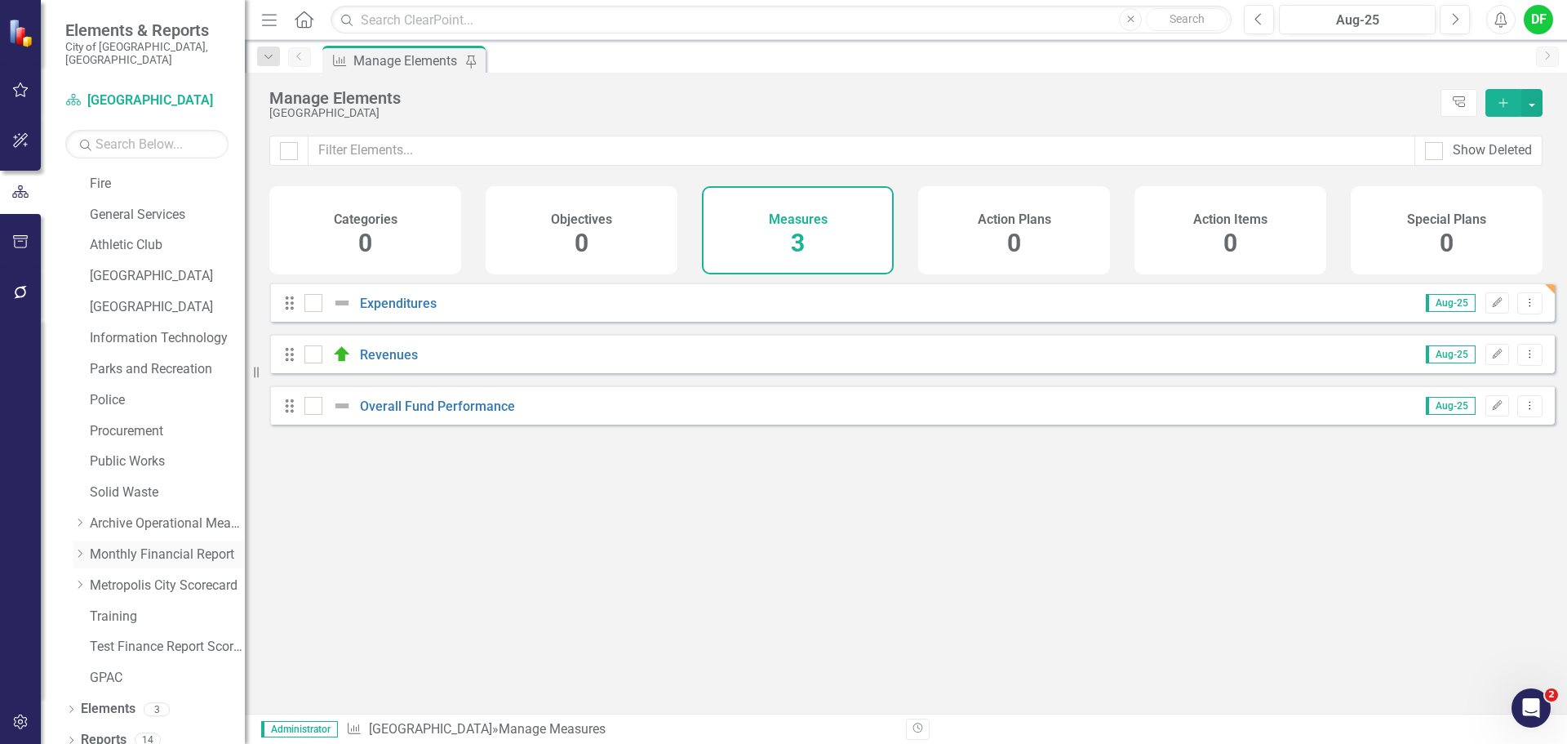
click at [76, 548] on icon "Dropdown" at bounding box center [79, 553] width 12 height 10
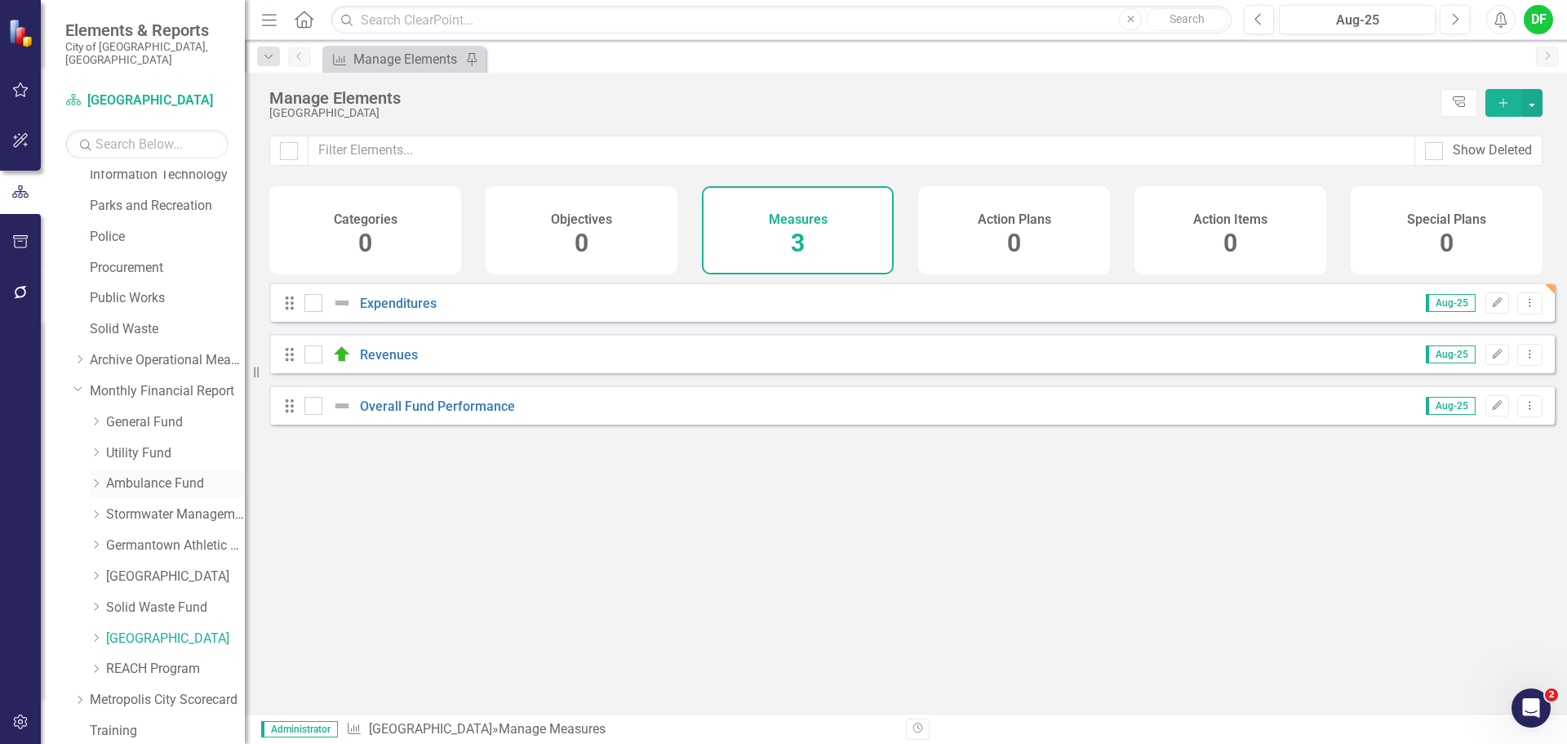
click at [153, 474] on link "Ambulance Fund" at bounding box center [175, 483] width 139 height 19
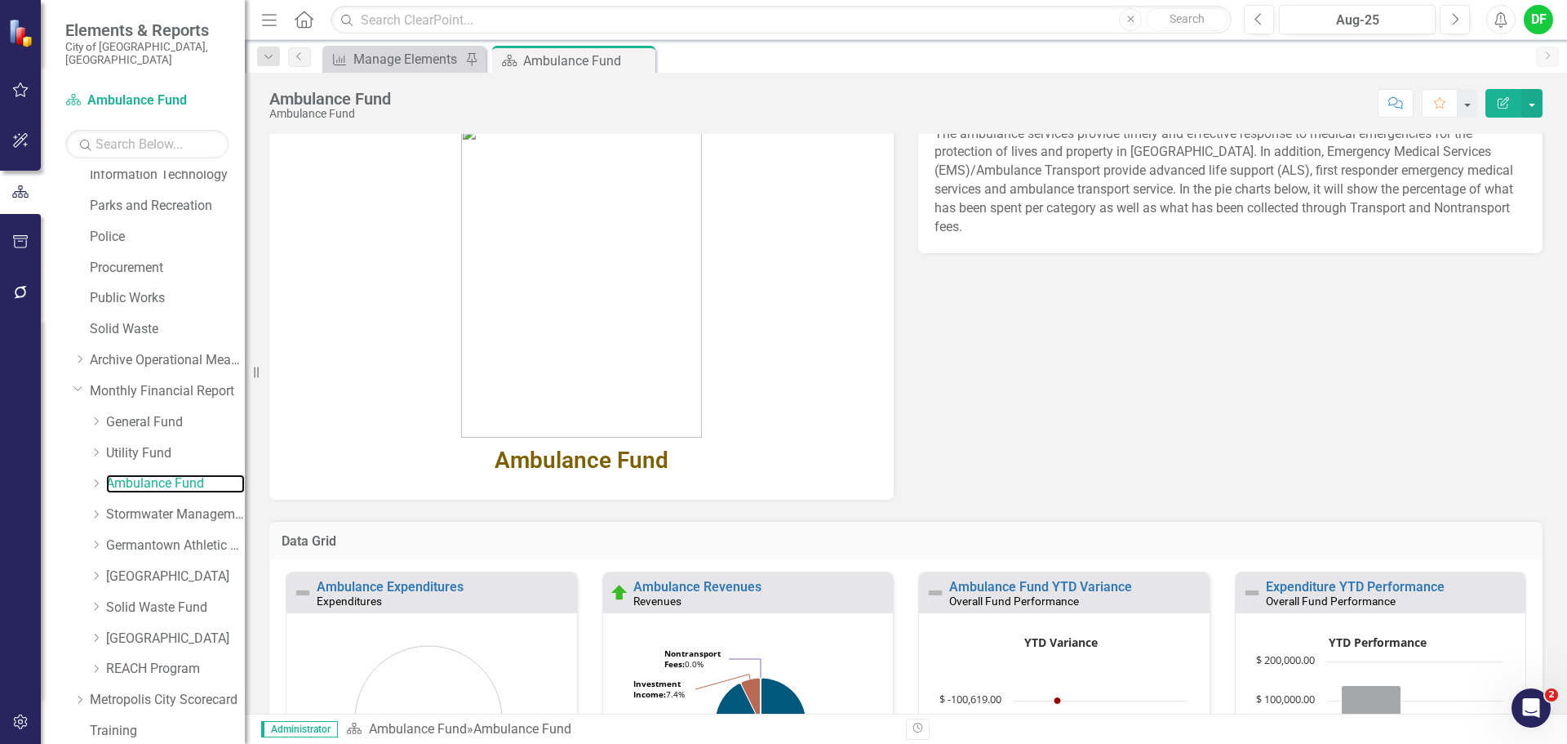
scroll to position [245, 0]
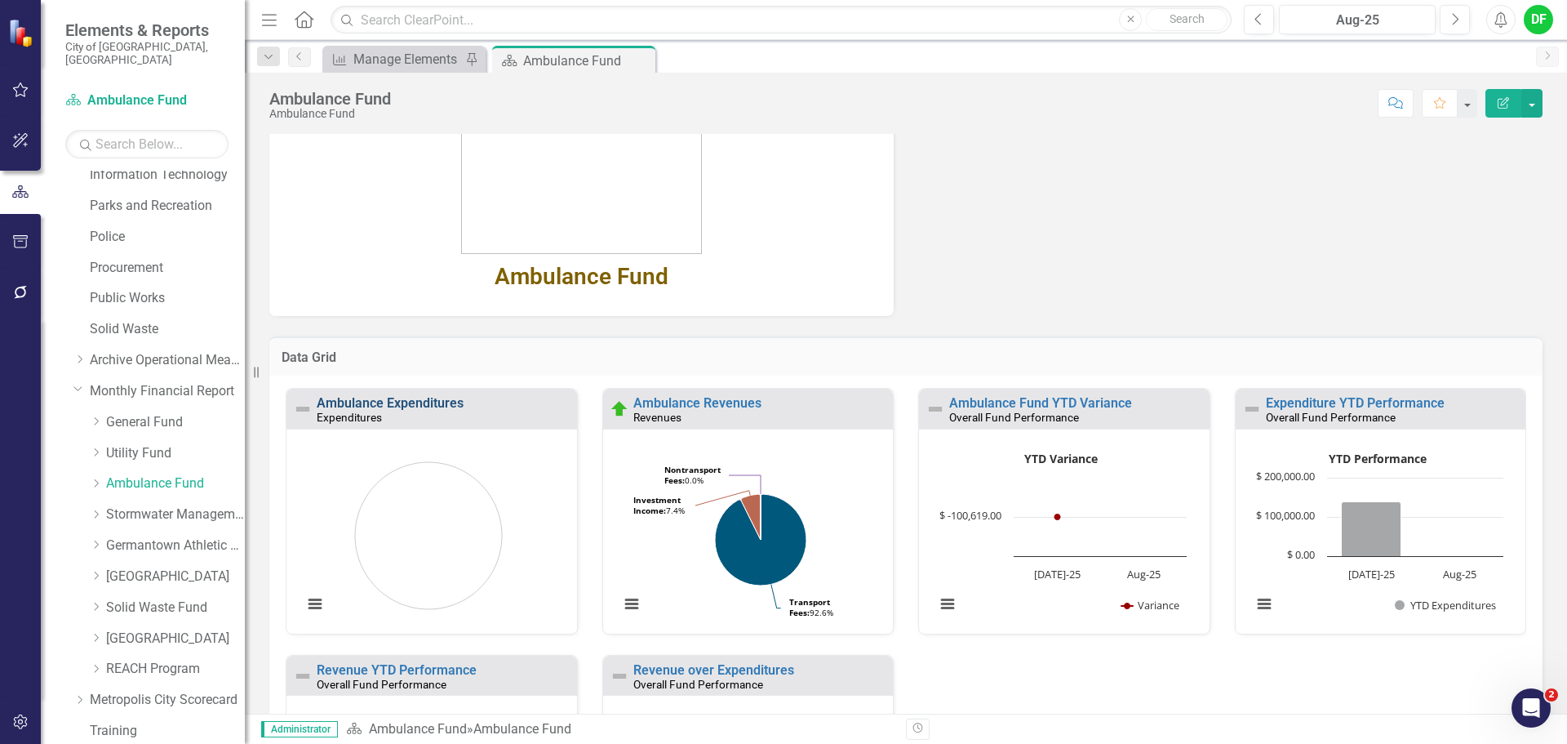
click at [441, 408] on link "Ambulance Expenditures" at bounding box center [390, 403] width 147 height 16
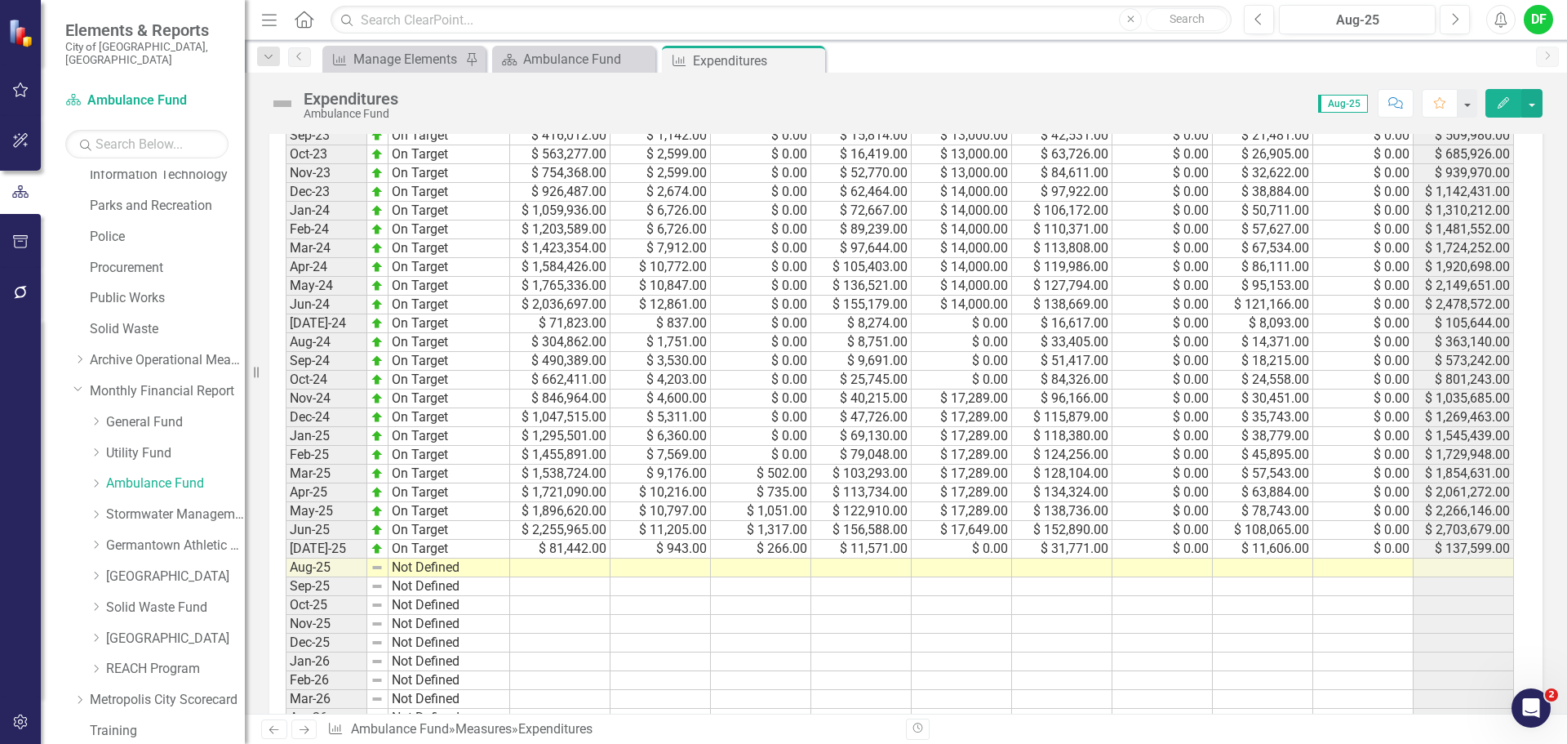
scroll to position [735, 0]
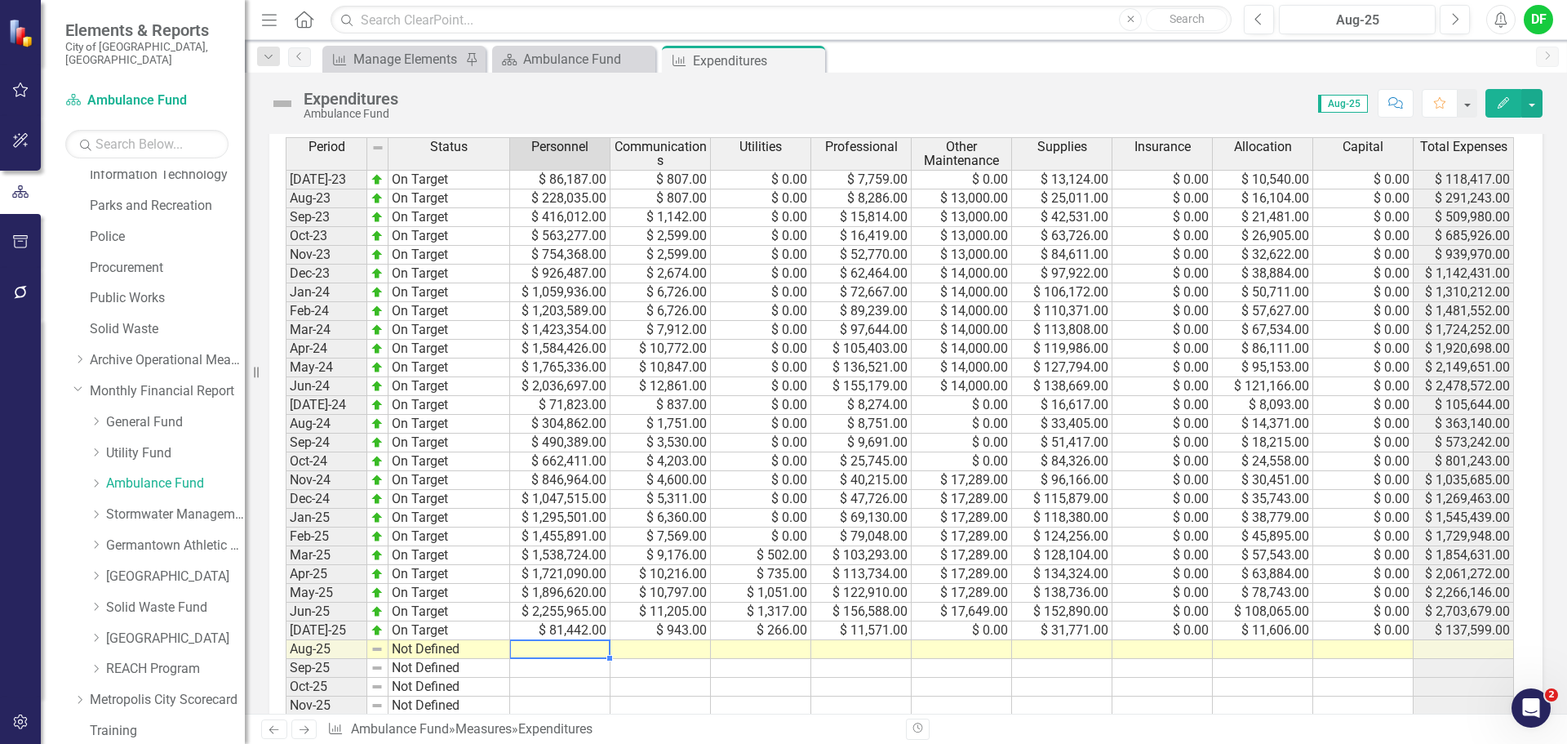
click at [535, 646] on td at bounding box center [560, 649] width 100 height 19
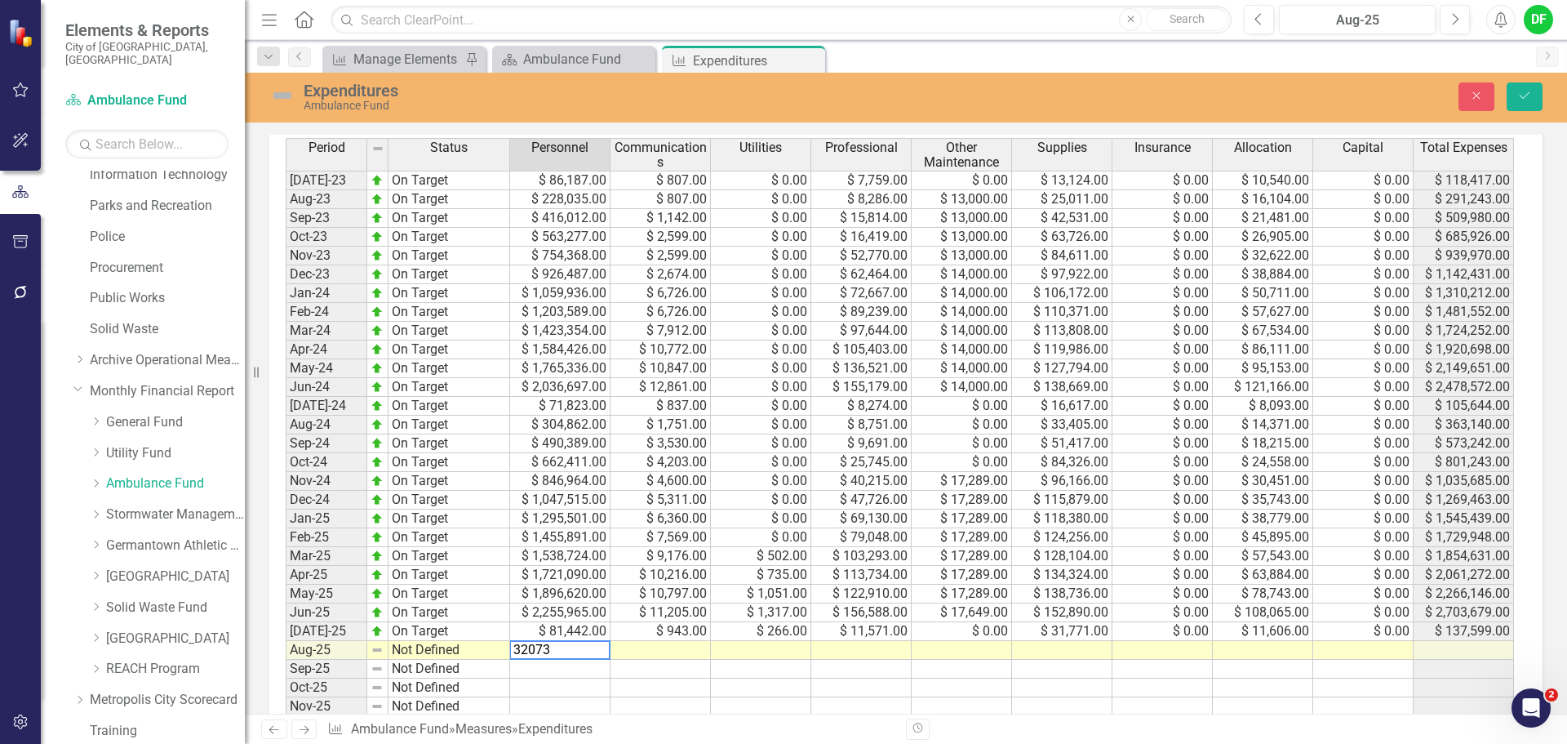
type textarea "320731"
type textarea "6417"
type textarea "532"
type textarea "12517"
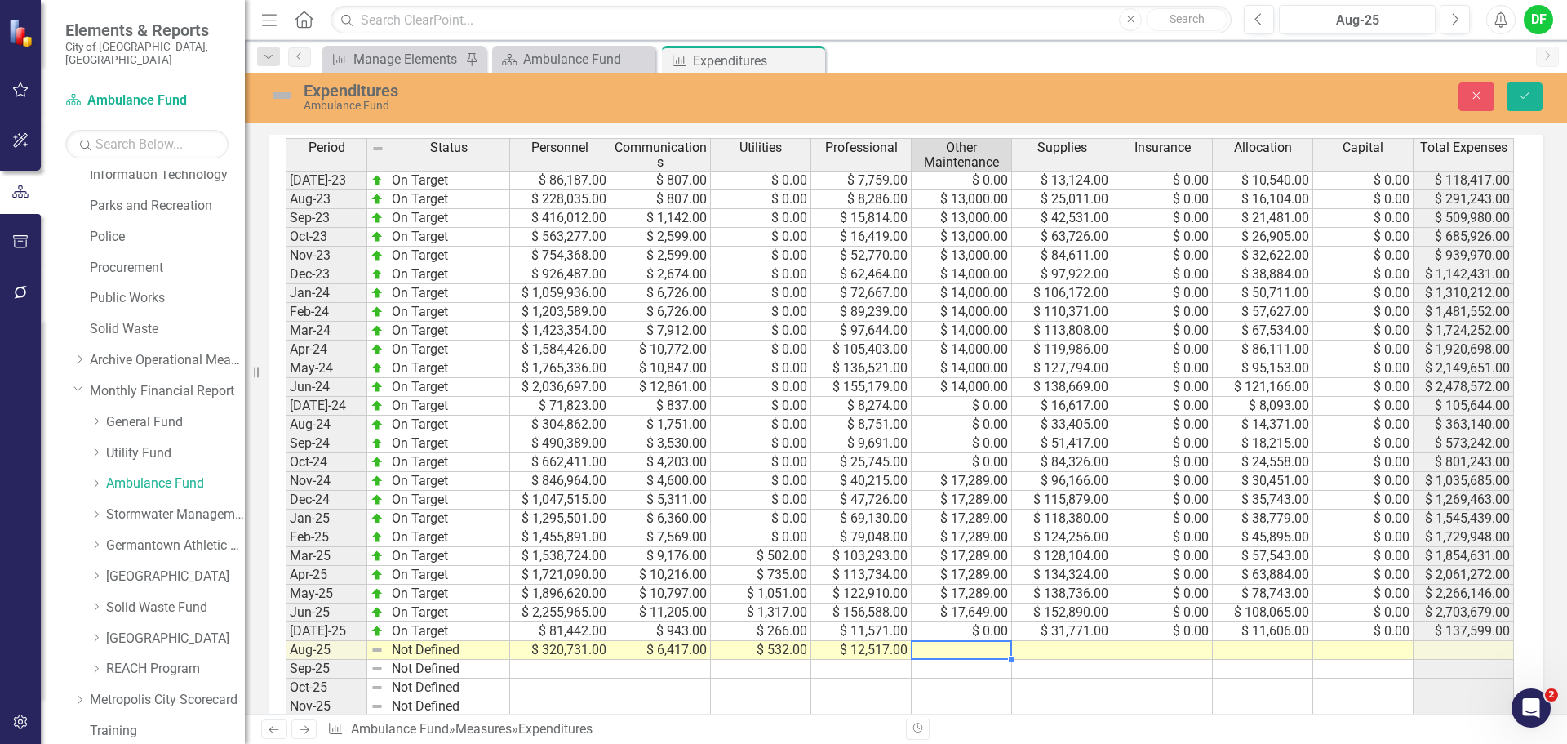
type textarea "0"
type textarea "51230"
type textarea "0"
type textarea "16283"
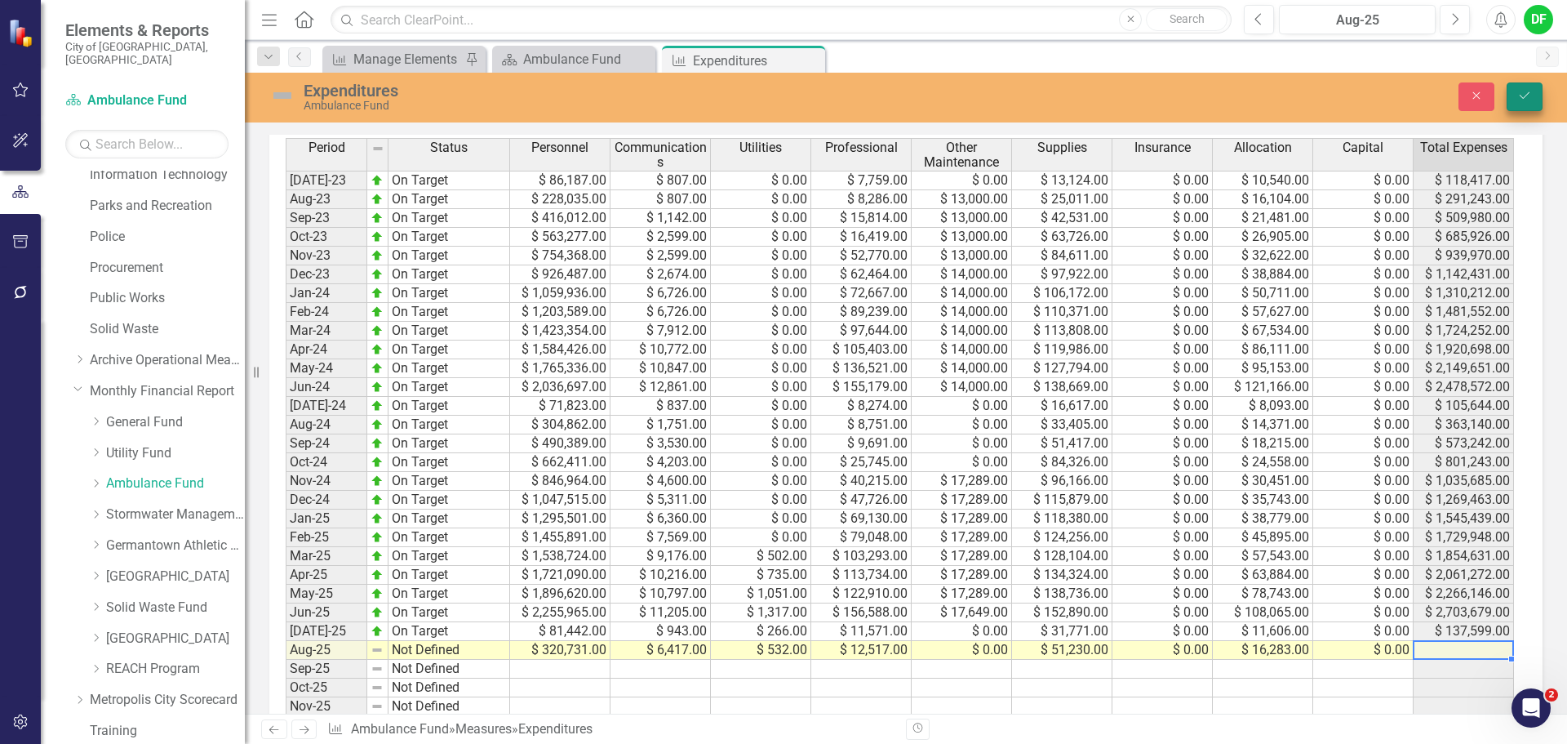
type textarea "0"
click at [1517, 99] on button "Save" at bounding box center [1525, 96] width 36 height 29
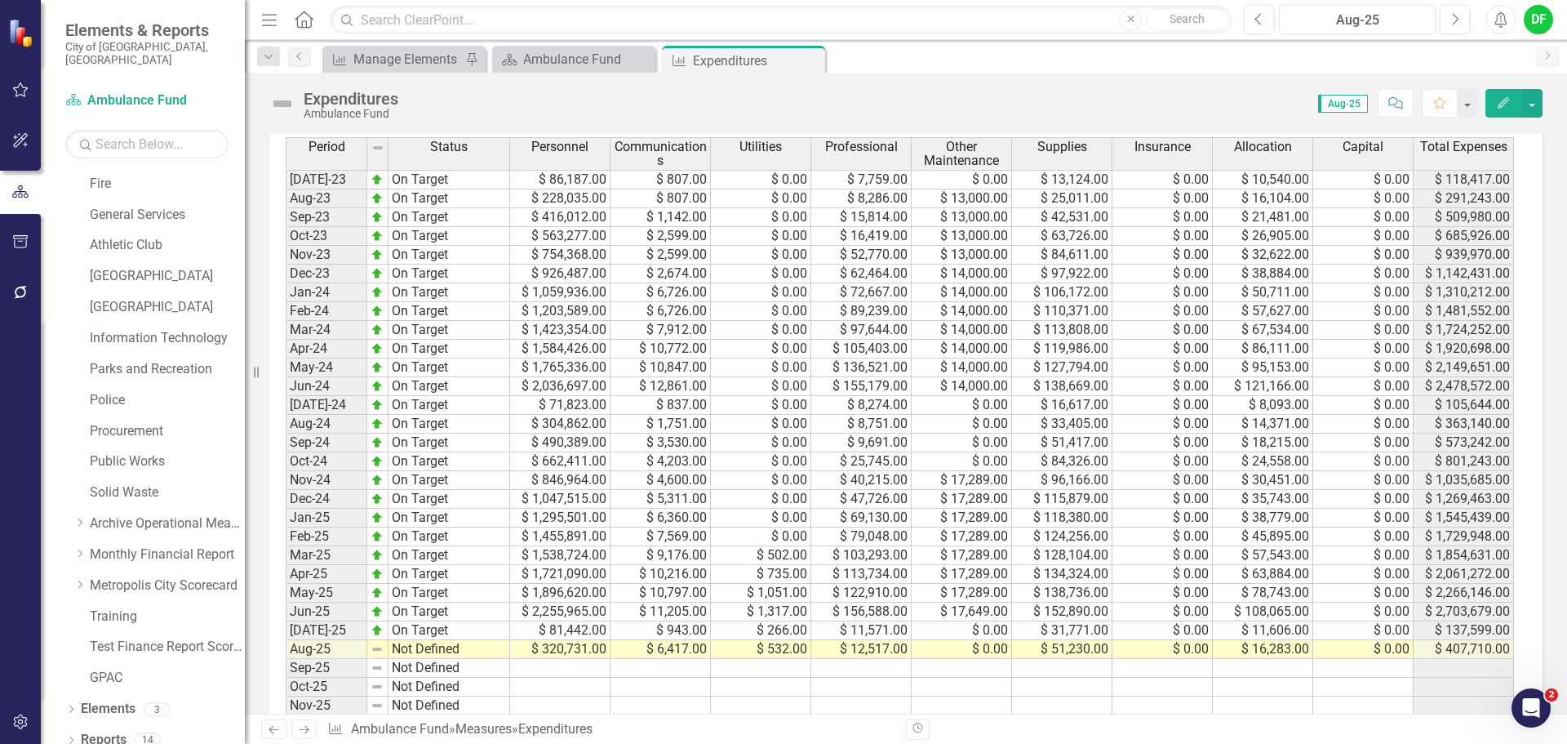
click at [0, 0] on icon "Close" at bounding box center [0, 0] width 0 height 0
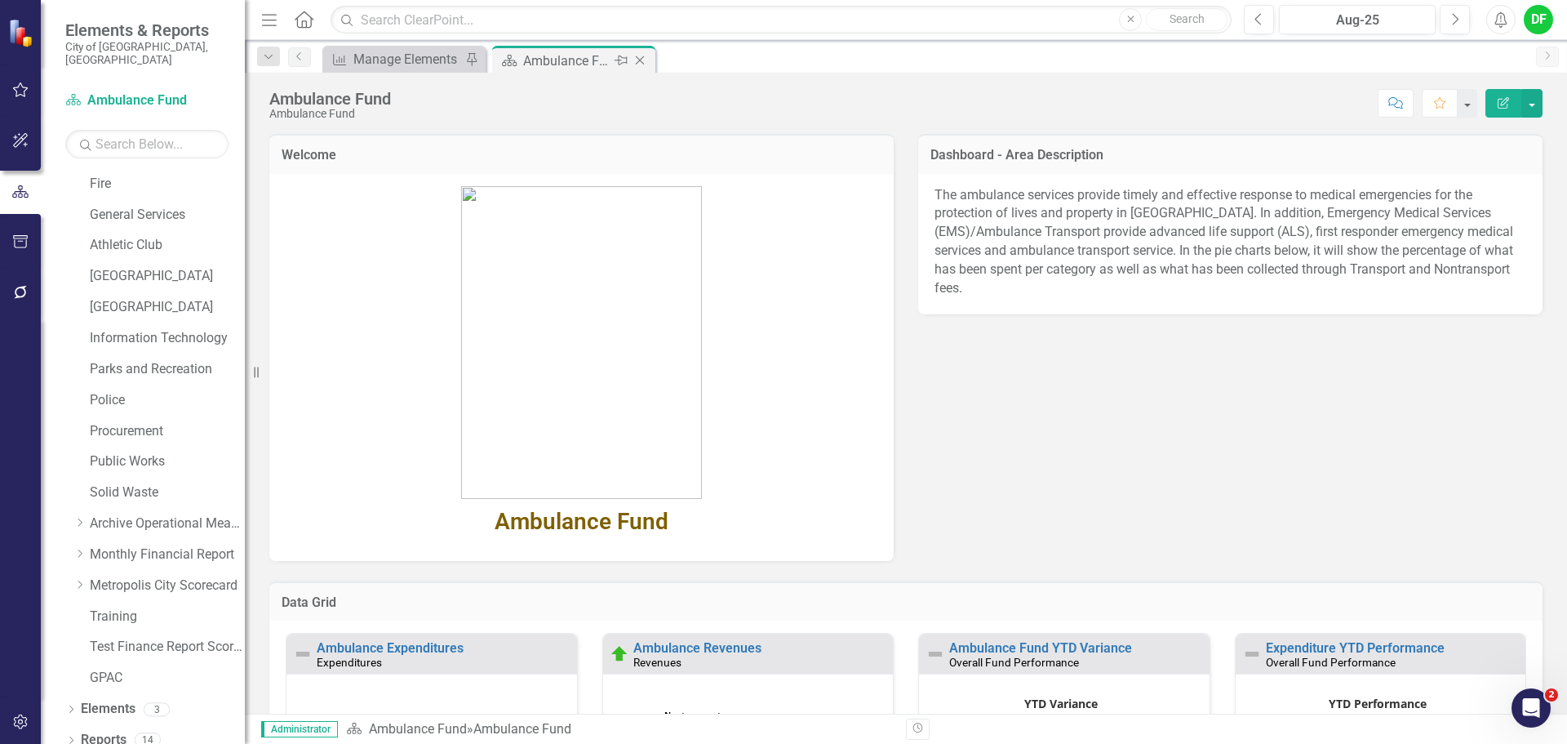
click at [641, 63] on icon "Close" at bounding box center [640, 60] width 16 height 13
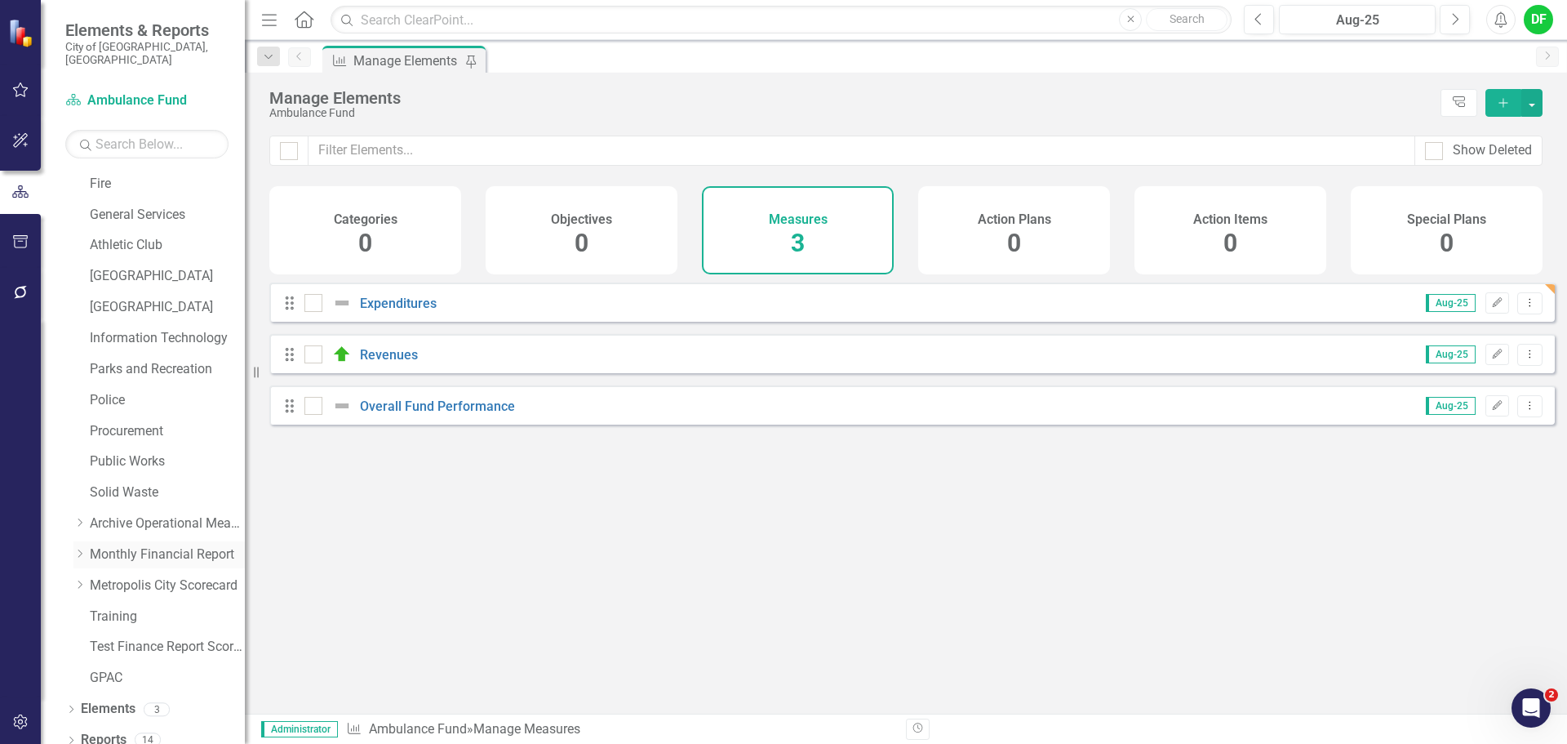
click at [131, 545] on link "Monthly Financial Report" at bounding box center [167, 554] width 155 height 19
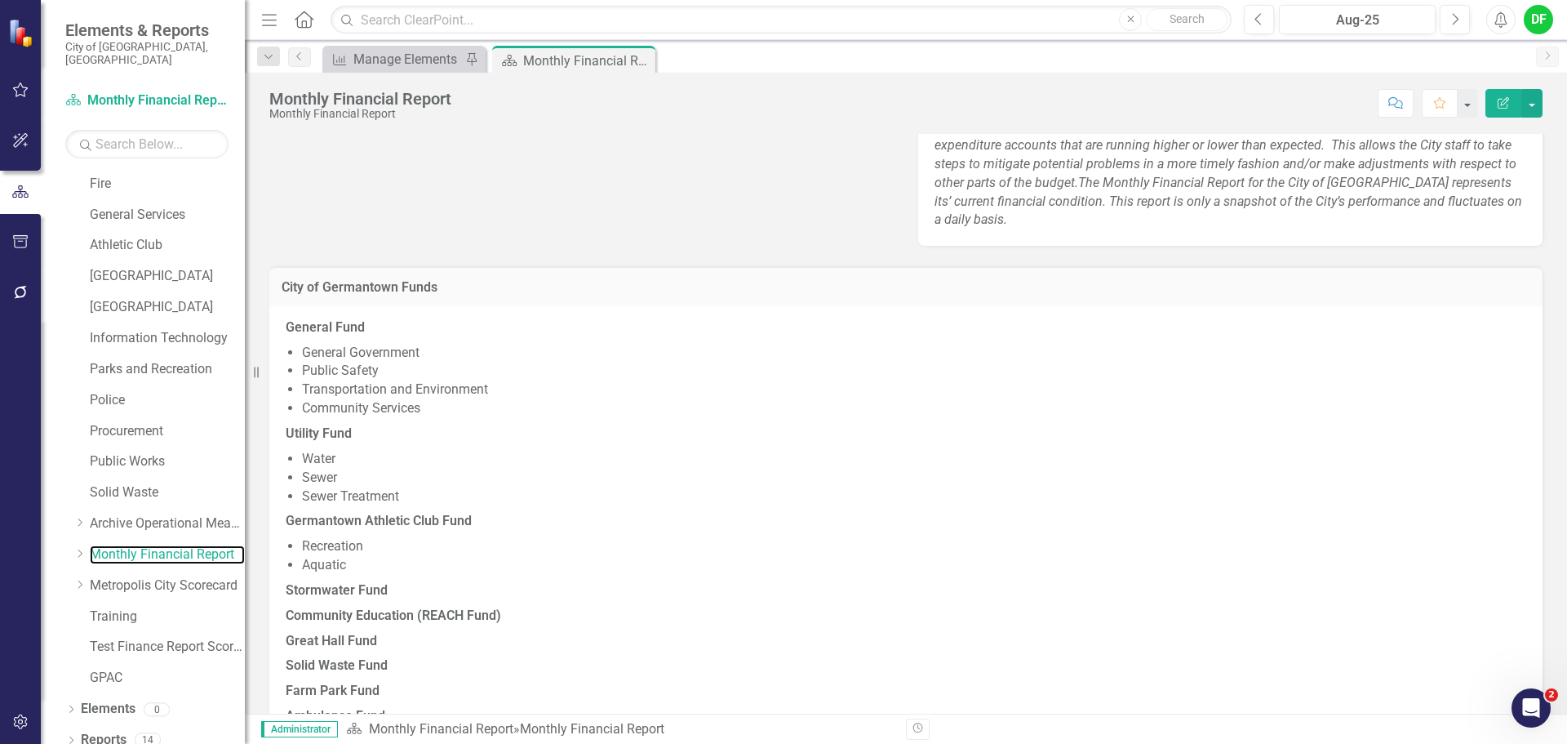
scroll to position [163, 0]
